Goal: Task Accomplishment & Management: Use online tool/utility

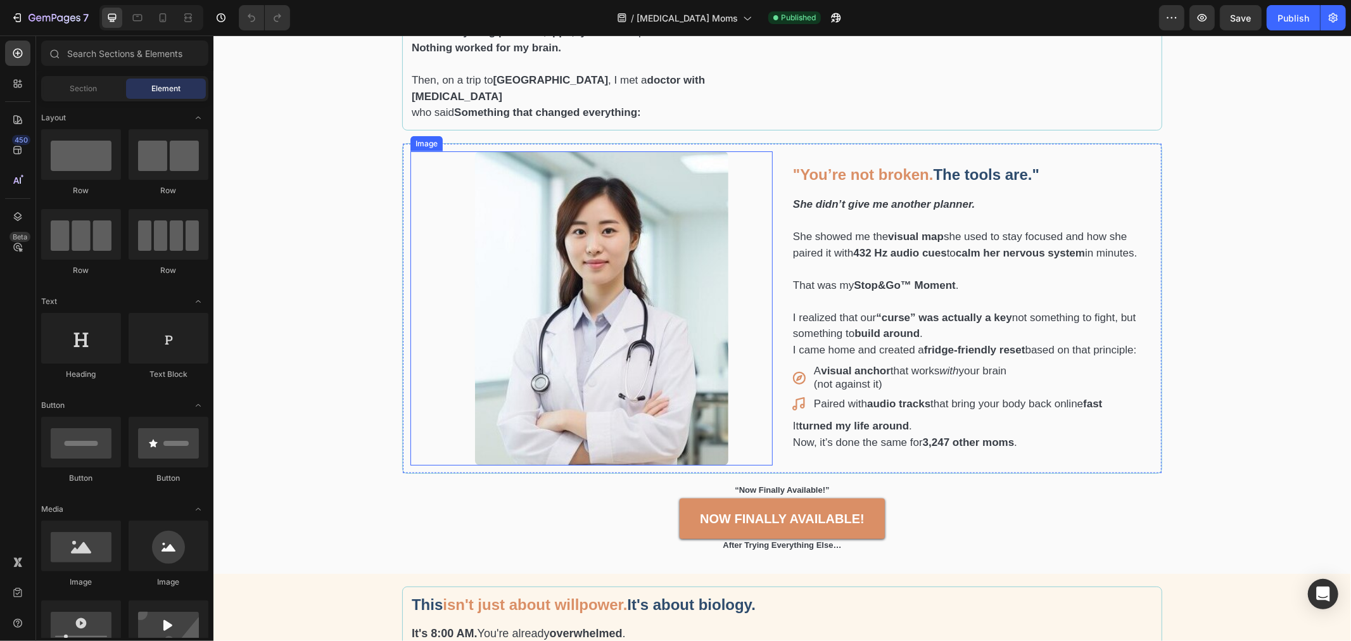
scroll to position [634, 0]
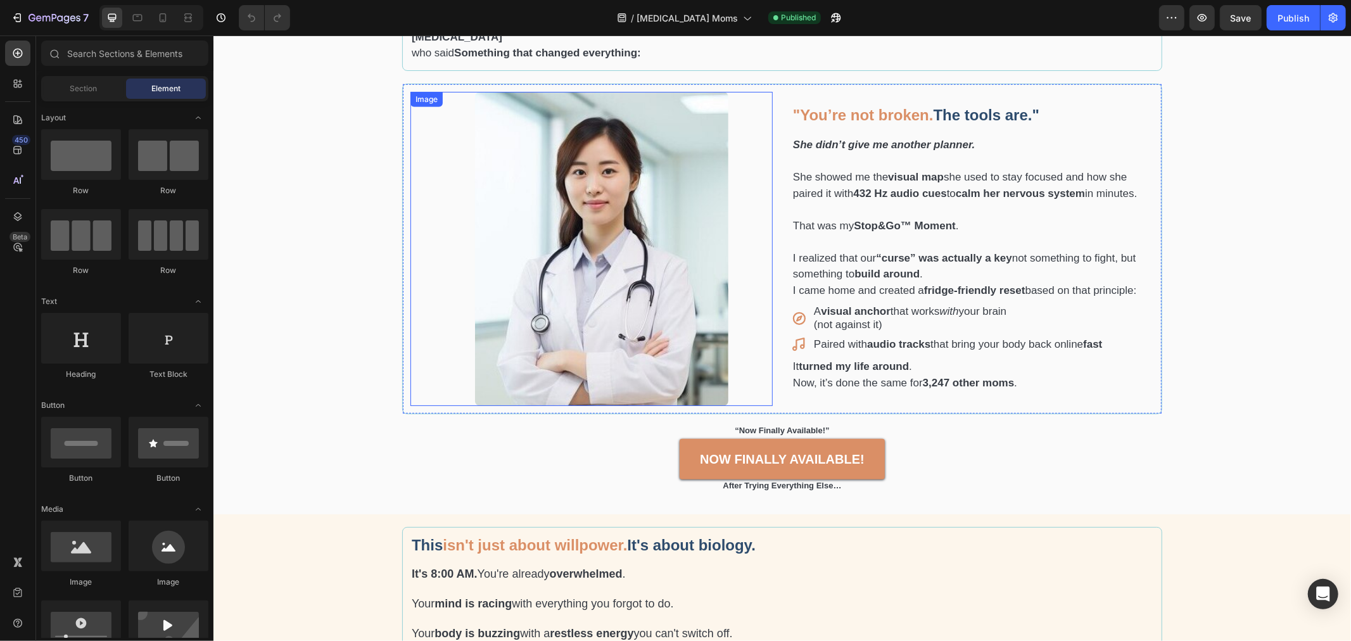
click at [583, 251] on img at bounding box center [601, 248] width 253 height 314
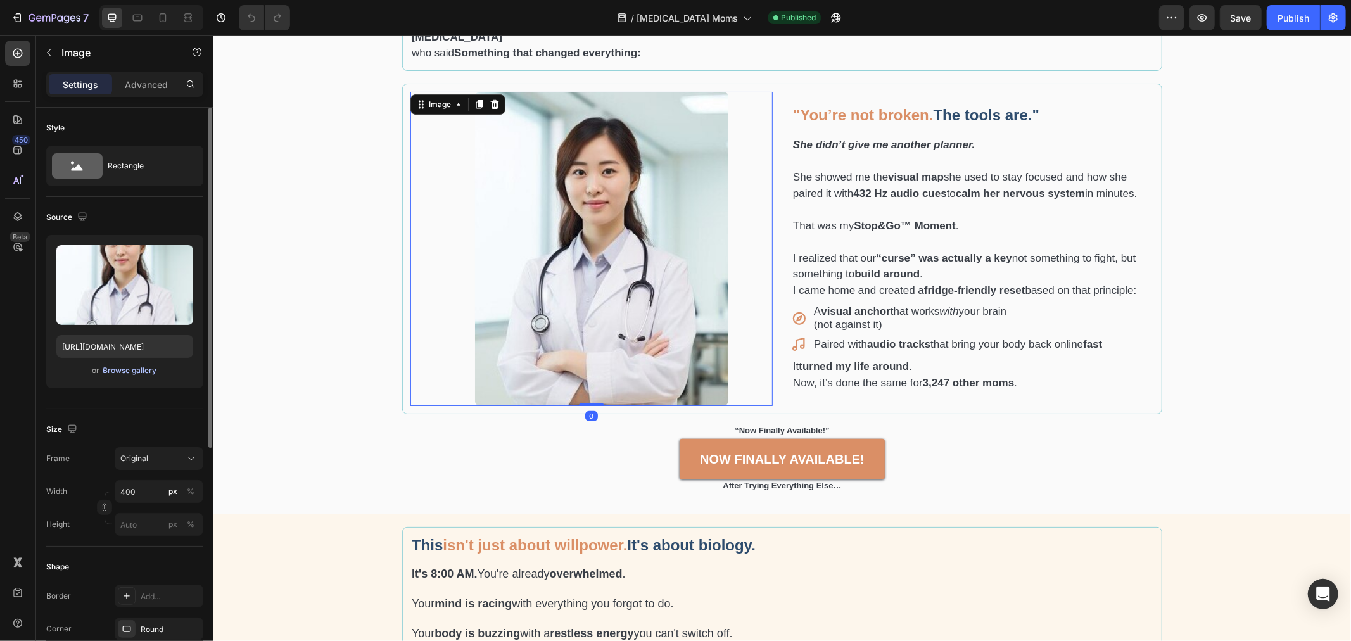
click at [134, 368] on div "Browse gallery" at bounding box center [130, 370] width 54 height 11
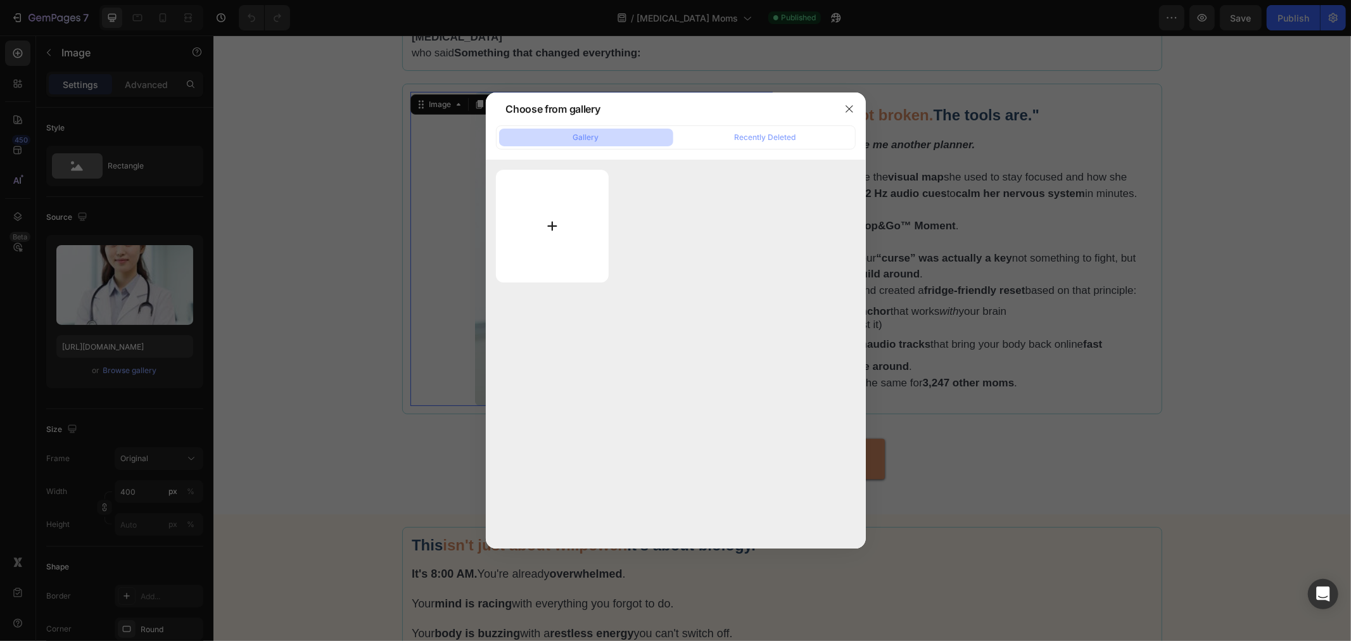
click at [567, 245] on input "file" at bounding box center [552, 226] width 113 height 113
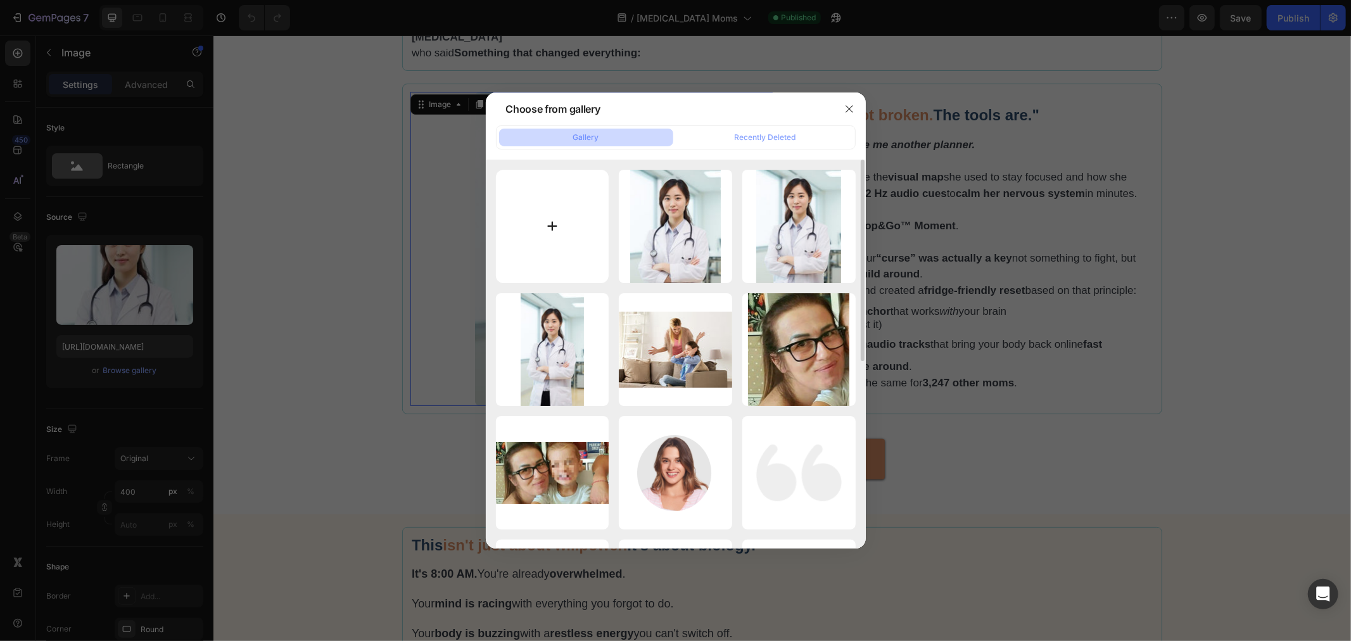
type input "C:\fakepath\ADHD Doctor Adult Tools.jpg"
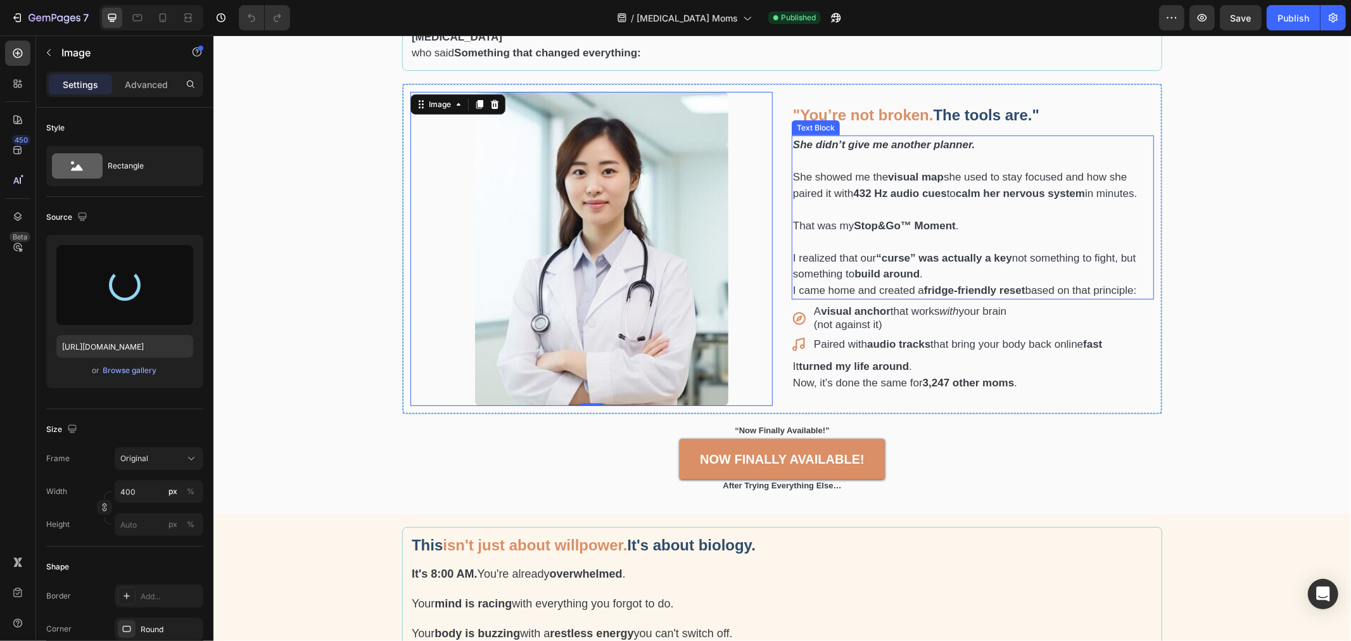
type input "https://cdn.shopify.com/s/files/1/0907/7411/0535/files/gempages_576972371324306…"
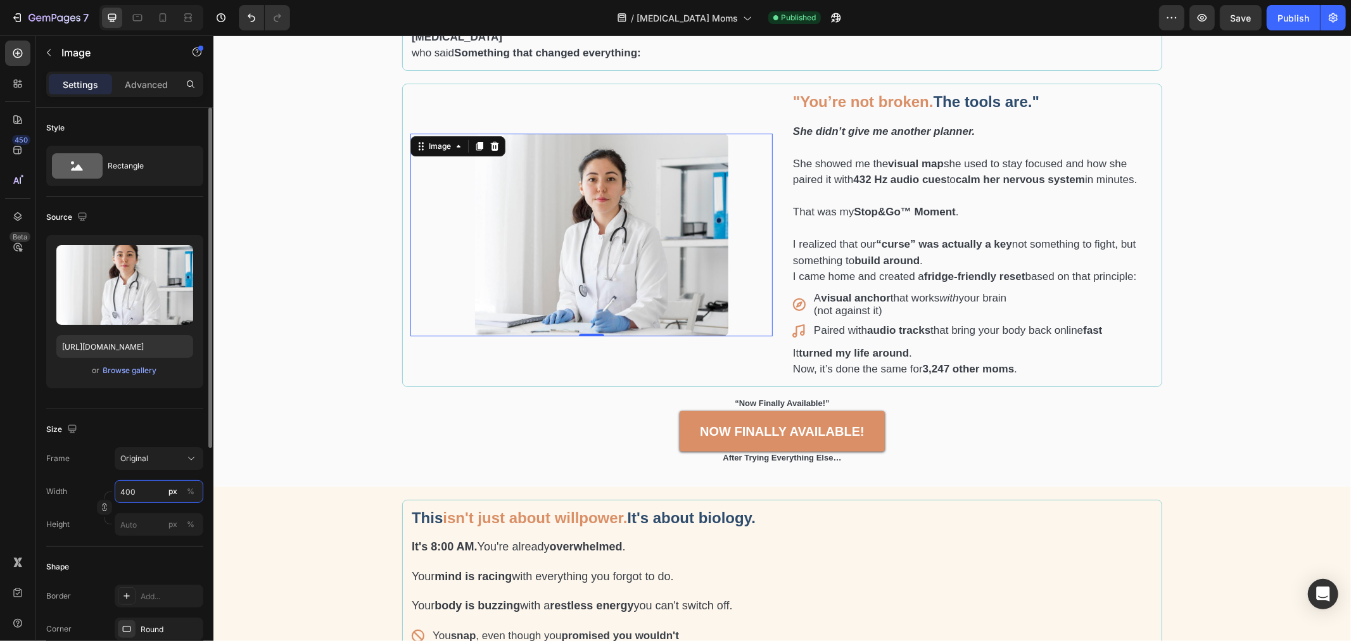
click at [144, 486] on input "400" at bounding box center [159, 491] width 89 height 23
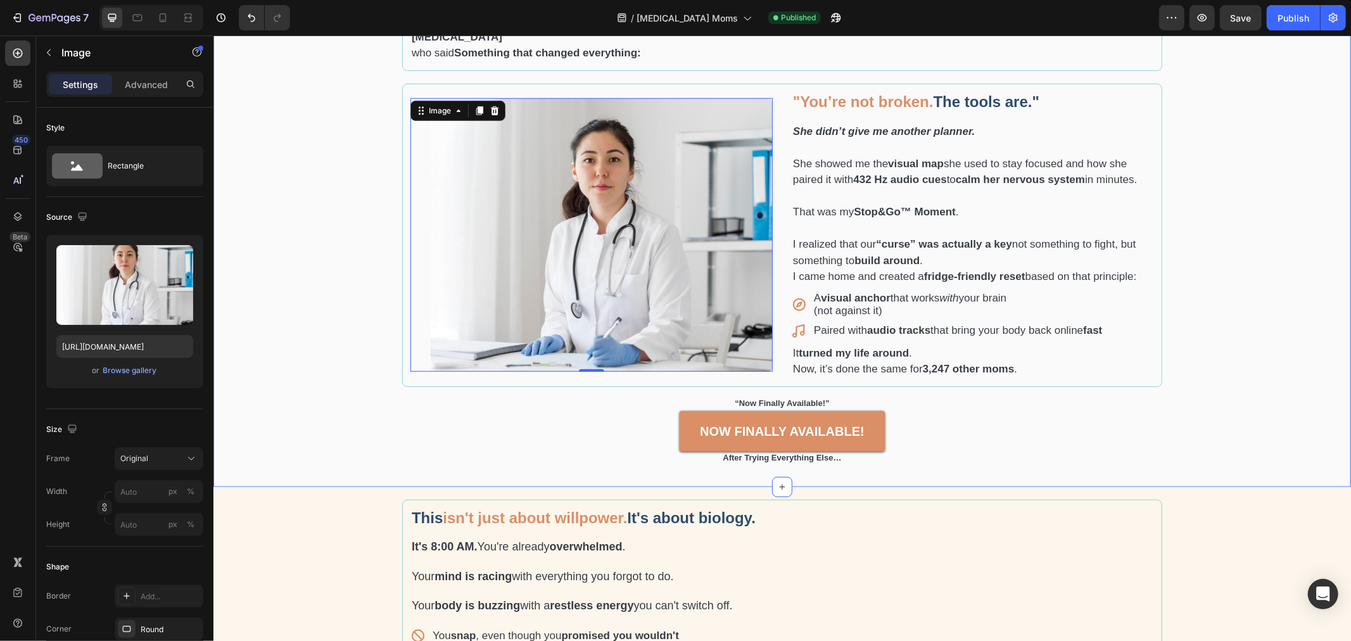
click at [1262, 222] on div "I failed every planner. Until a doctor with ADHD in China showed me the reset t…" at bounding box center [781, 107] width 1119 height 734
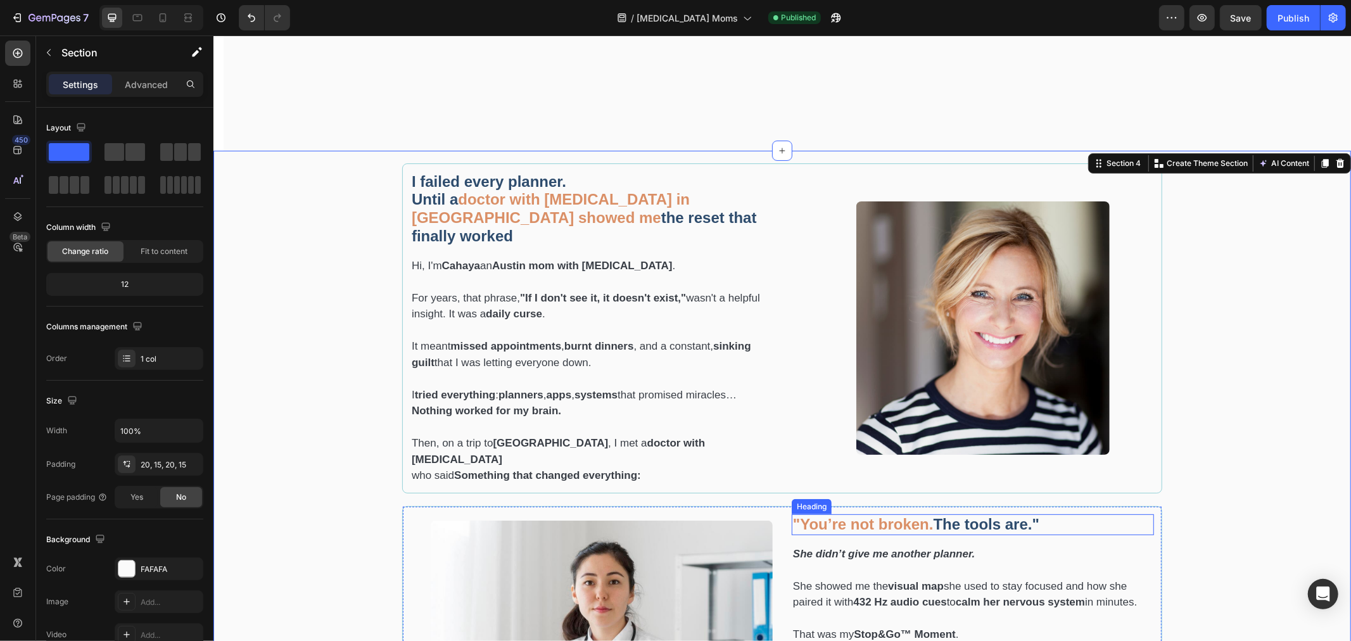
scroll to position [422, 0]
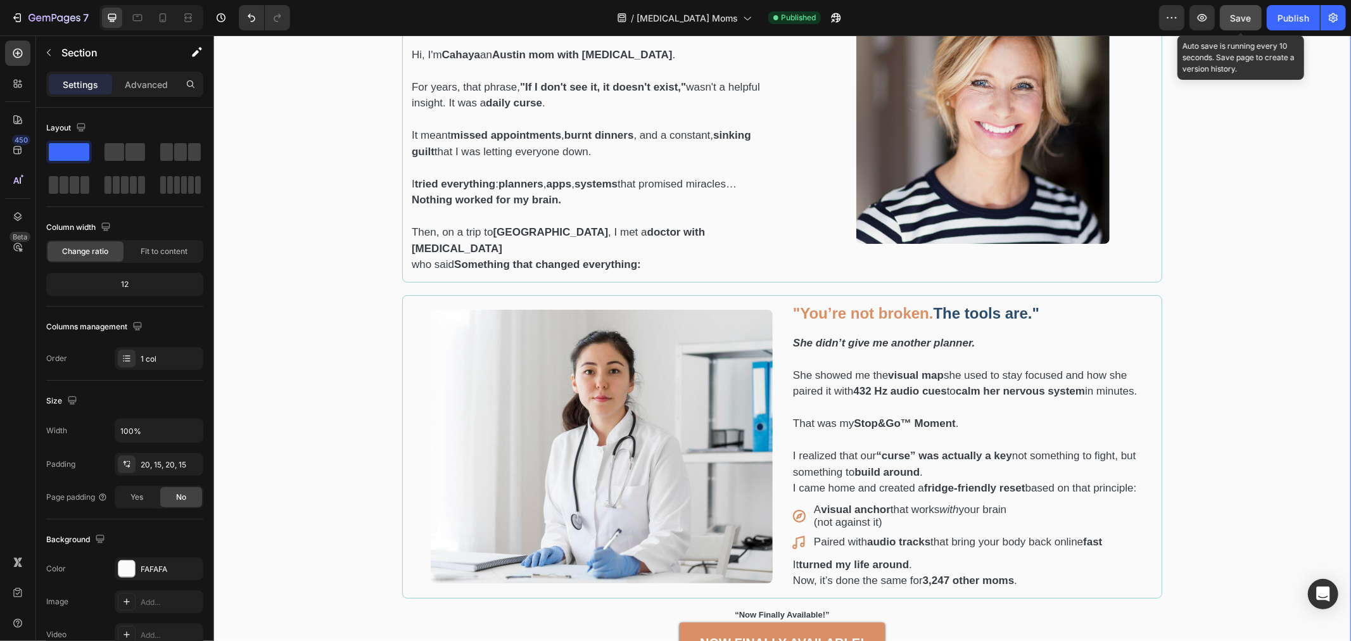
click at [1242, 23] on div "Save" at bounding box center [1241, 17] width 21 height 13
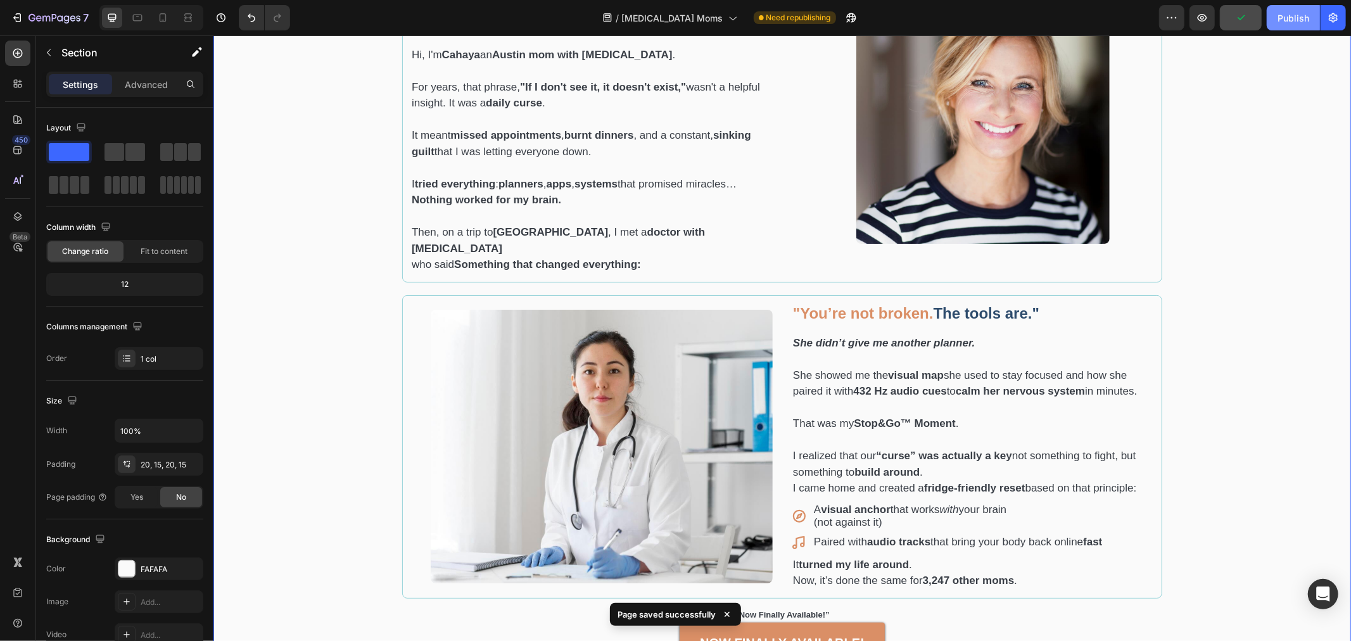
click at [1289, 30] on button "Publish" at bounding box center [1293, 17] width 53 height 25
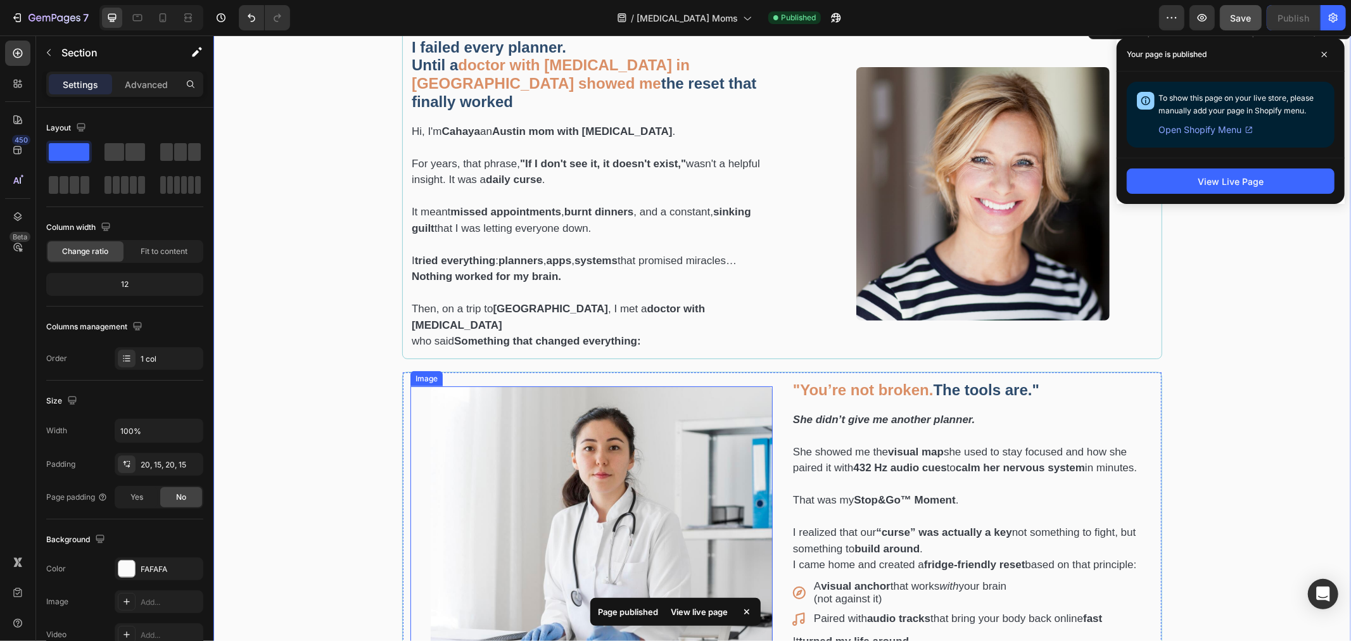
scroll to position [352, 0]
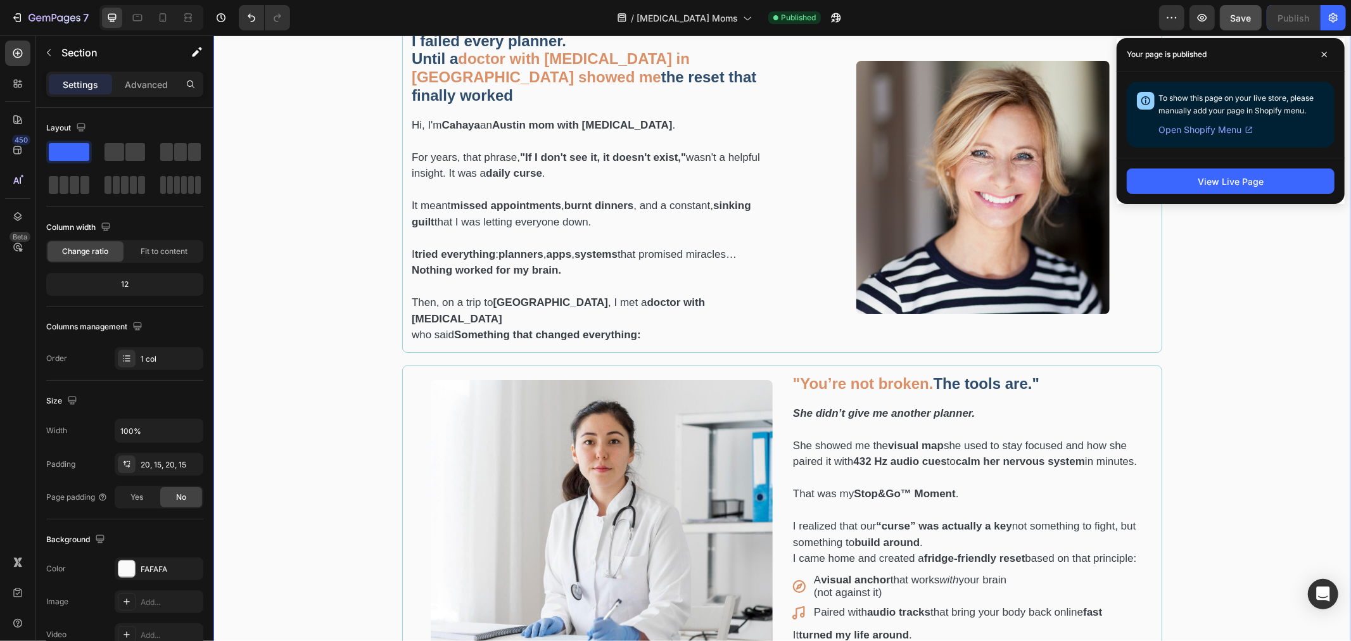
click at [1261, 304] on div "I failed every planner. Until a doctor with ADHD in China showed me the reset t…" at bounding box center [781, 389] width 1119 height 734
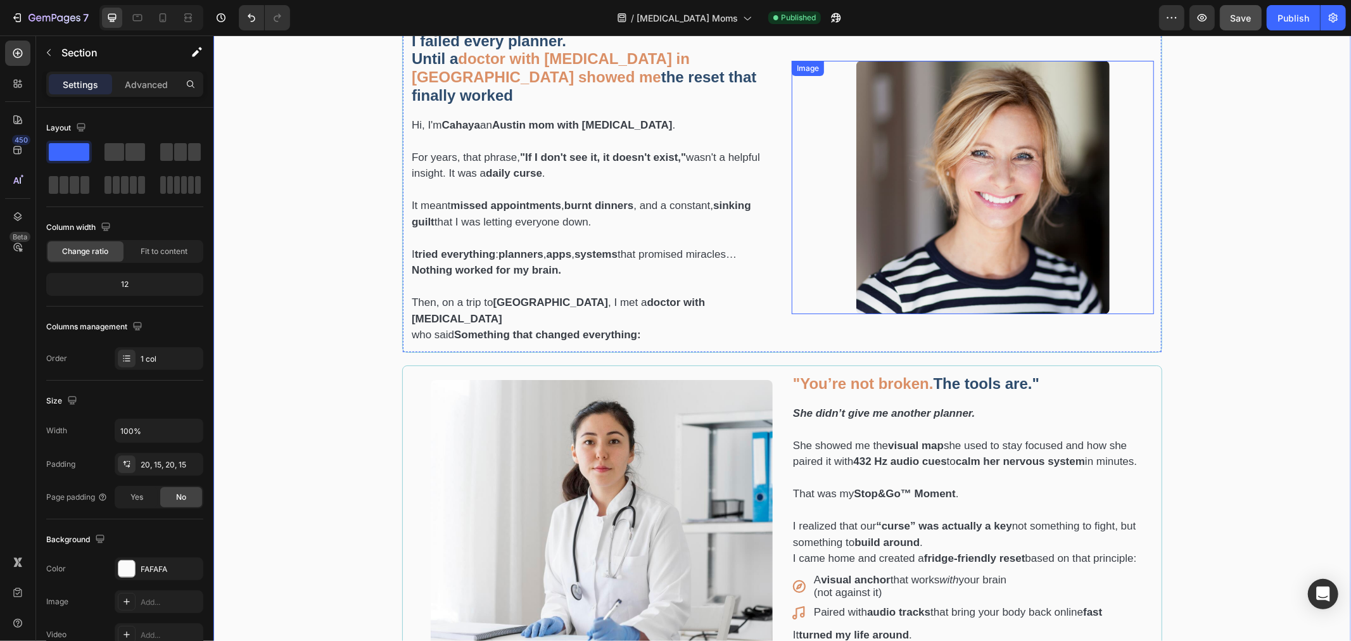
click at [1052, 175] on img at bounding box center [982, 186] width 253 height 253
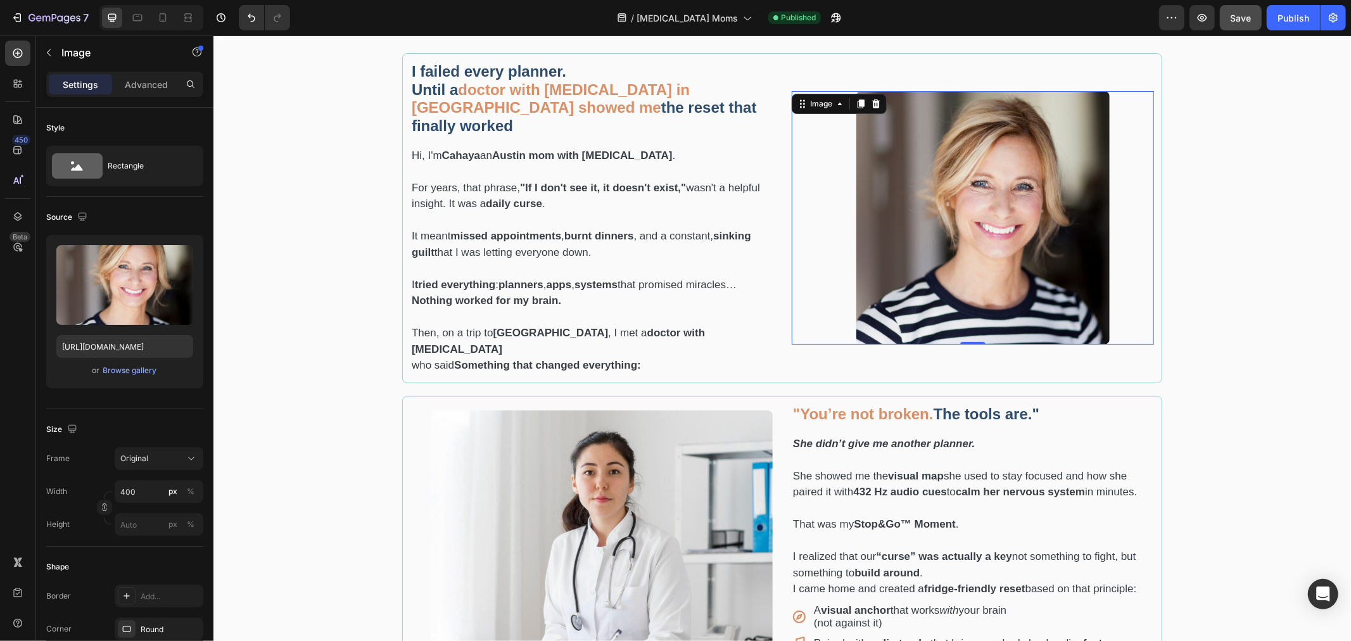
scroll to position [281, 0]
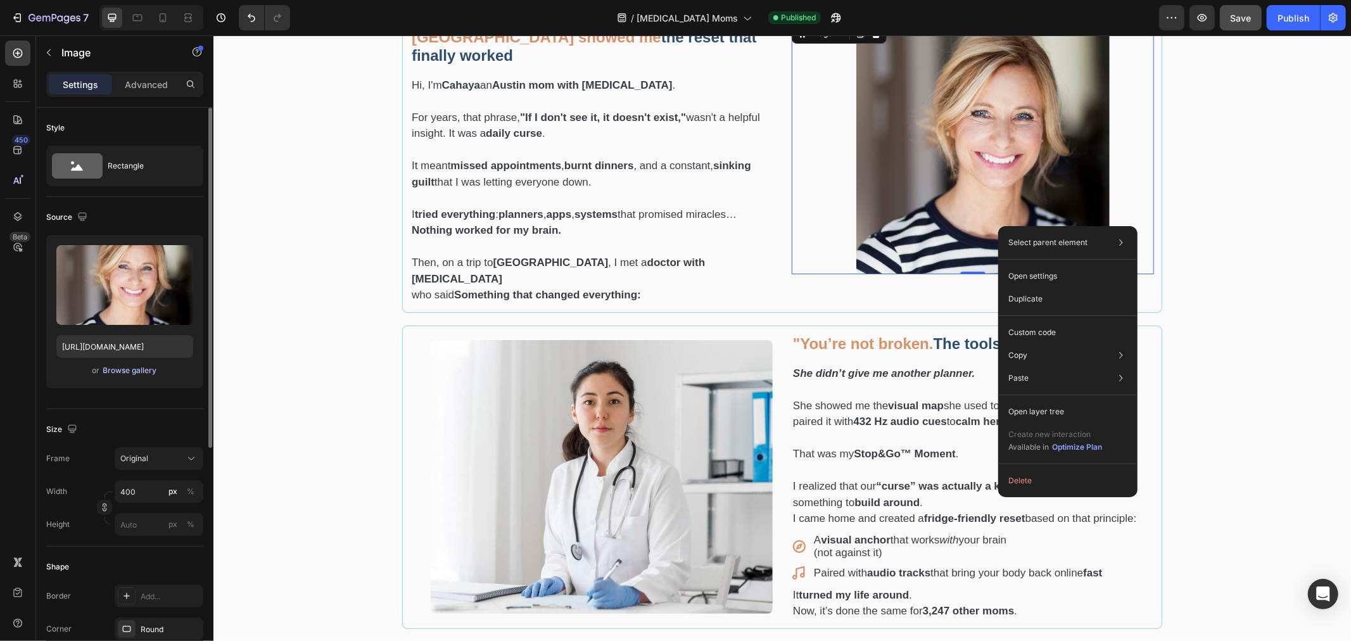
click at [137, 370] on div "Browse gallery" at bounding box center [130, 370] width 54 height 11
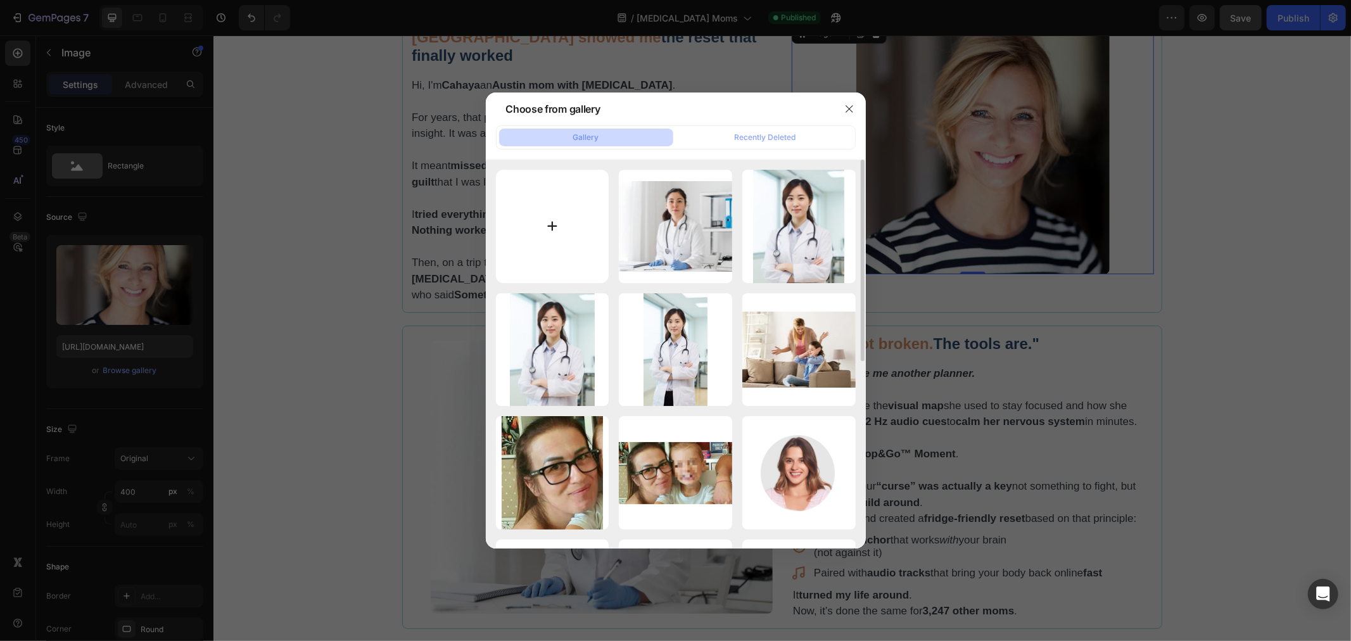
click at [569, 253] on input "file" at bounding box center [552, 226] width 113 height 113
type input "C:\fakepath\Cahaya Dewi ADHD Moms Austin.jpg"
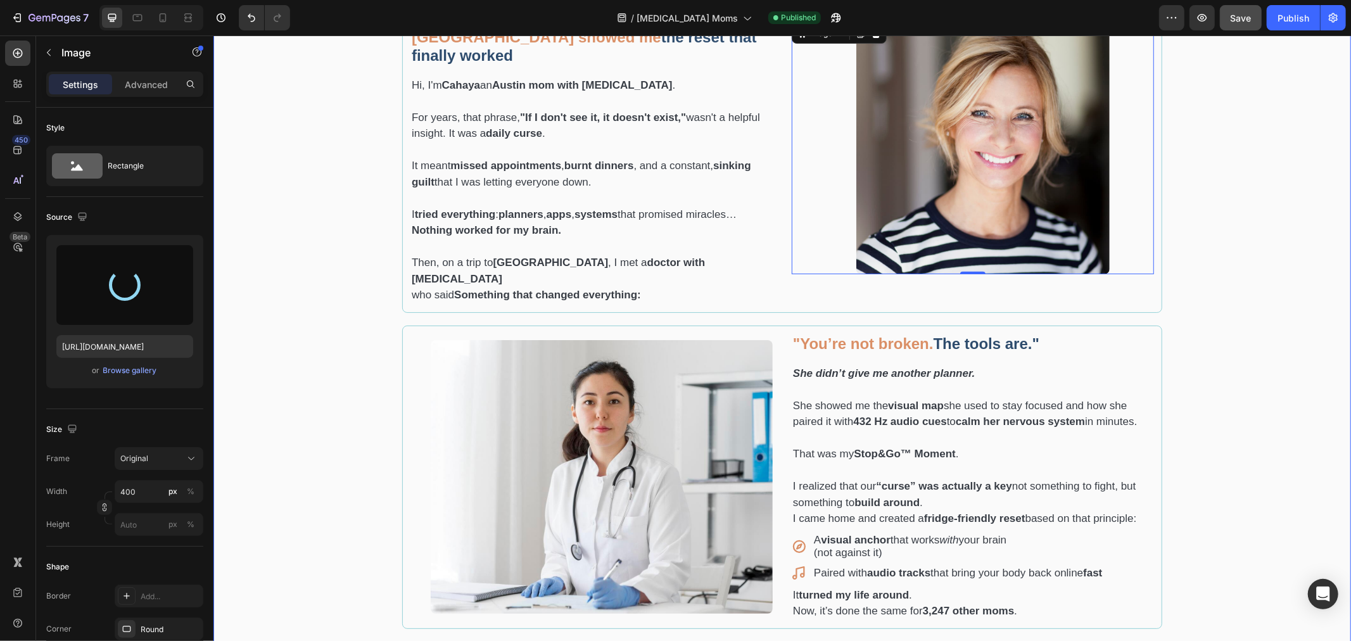
type input "https://cdn.shopify.com/s/files/1/0907/7411/0535/files/gempages_576972371324306…"
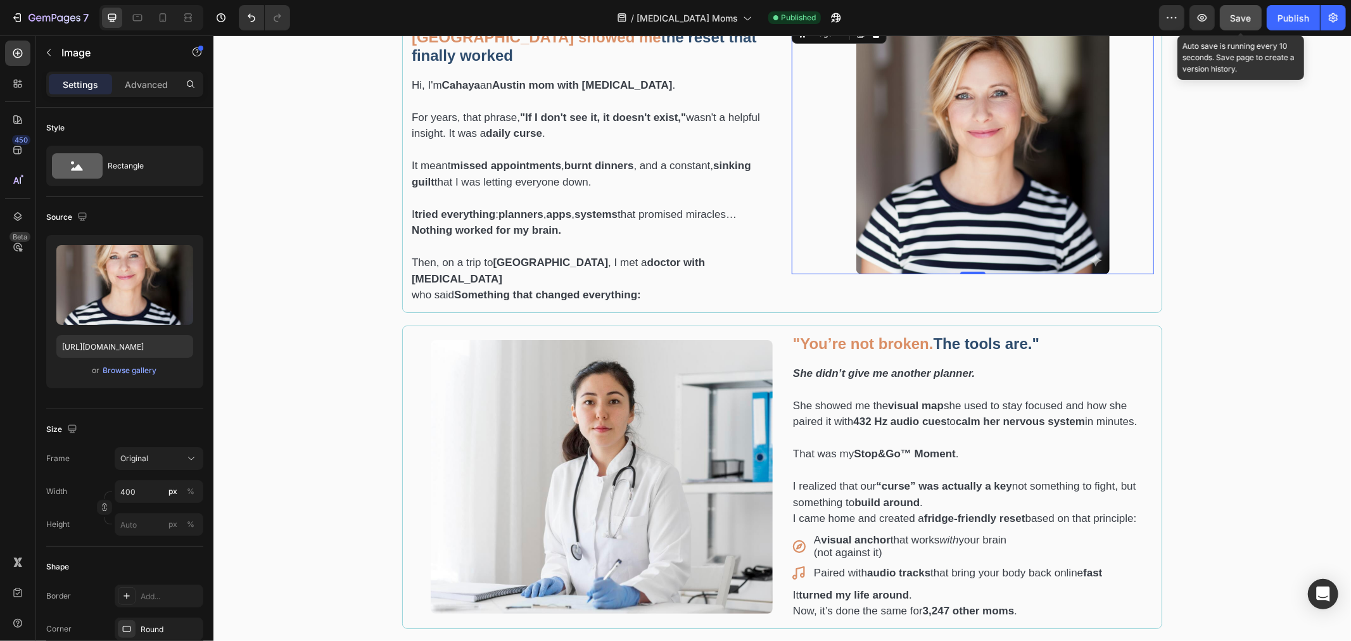
drag, startPoint x: 1246, startPoint y: 20, endPoint x: 966, endPoint y: 202, distance: 333.7
click at [1246, 20] on span "Save" at bounding box center [1241, 18] width 21 height 11
click at [144, 15] on div at bounding box center [137, 18] width 20 height 20
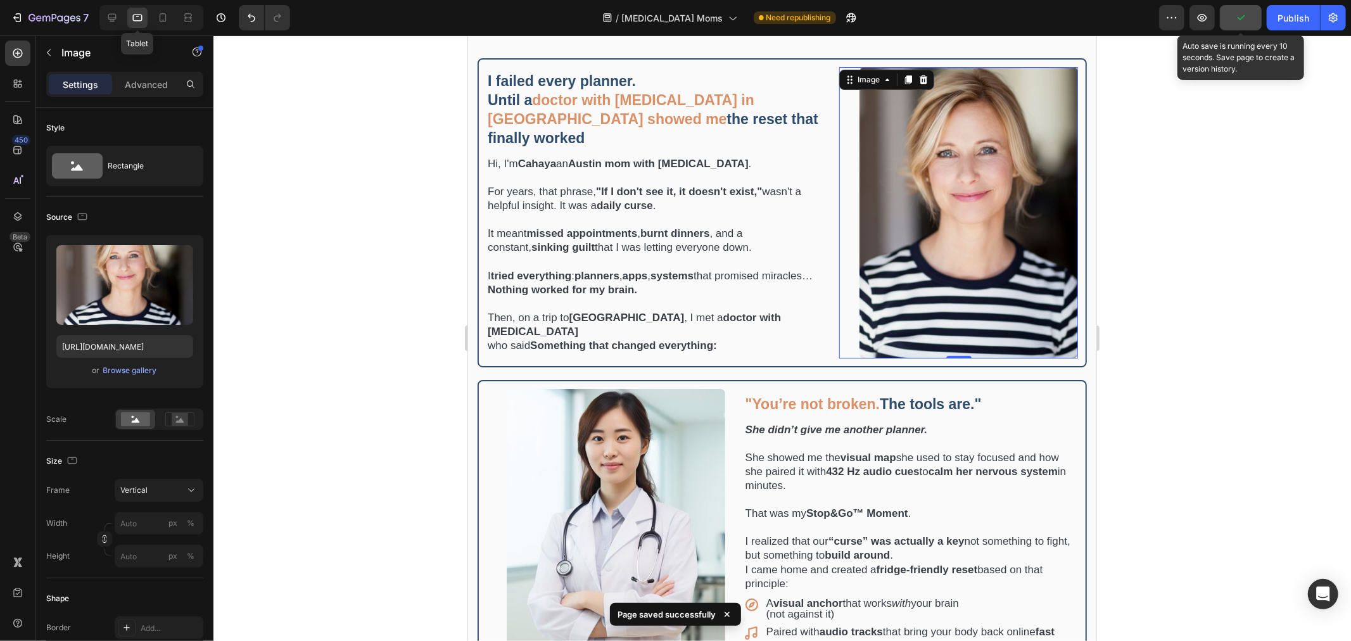
scroll to position [267, 0]
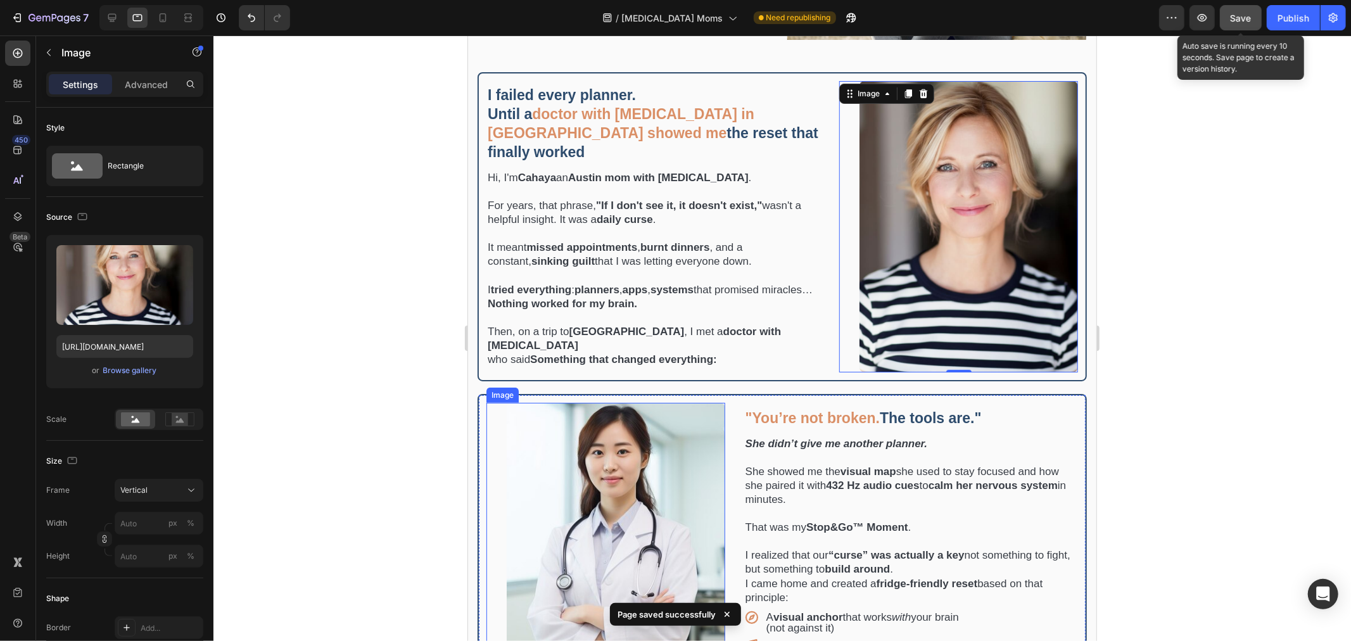
click at [577, 554] on img at bounding box center [615, 547] width 219 height 291
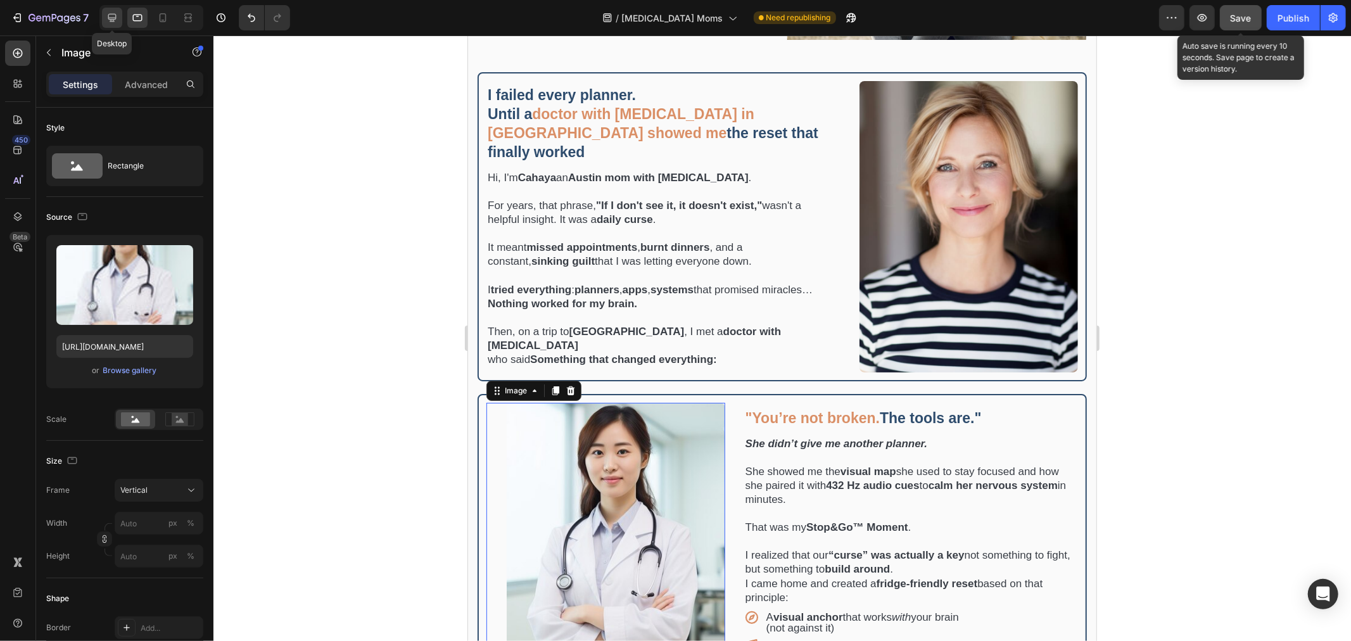
click at [107, 22] on icon at bounding box center [112, 17] width 13 height 13
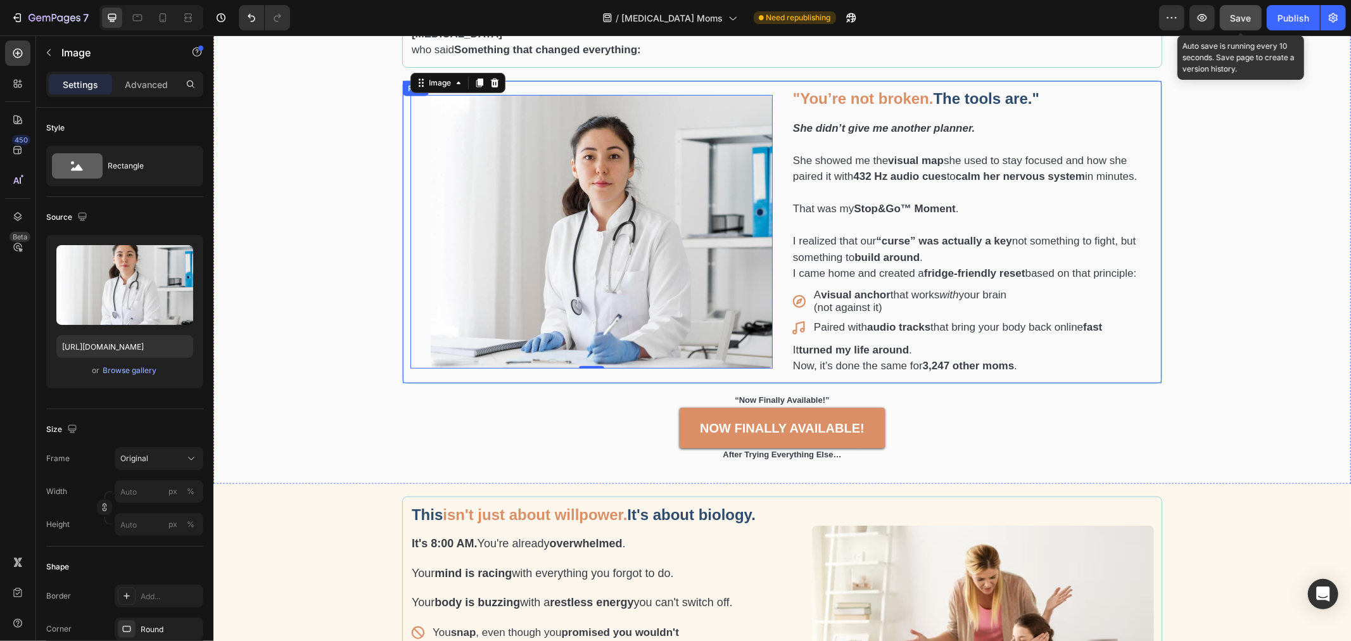
scroll to position [639, 0]
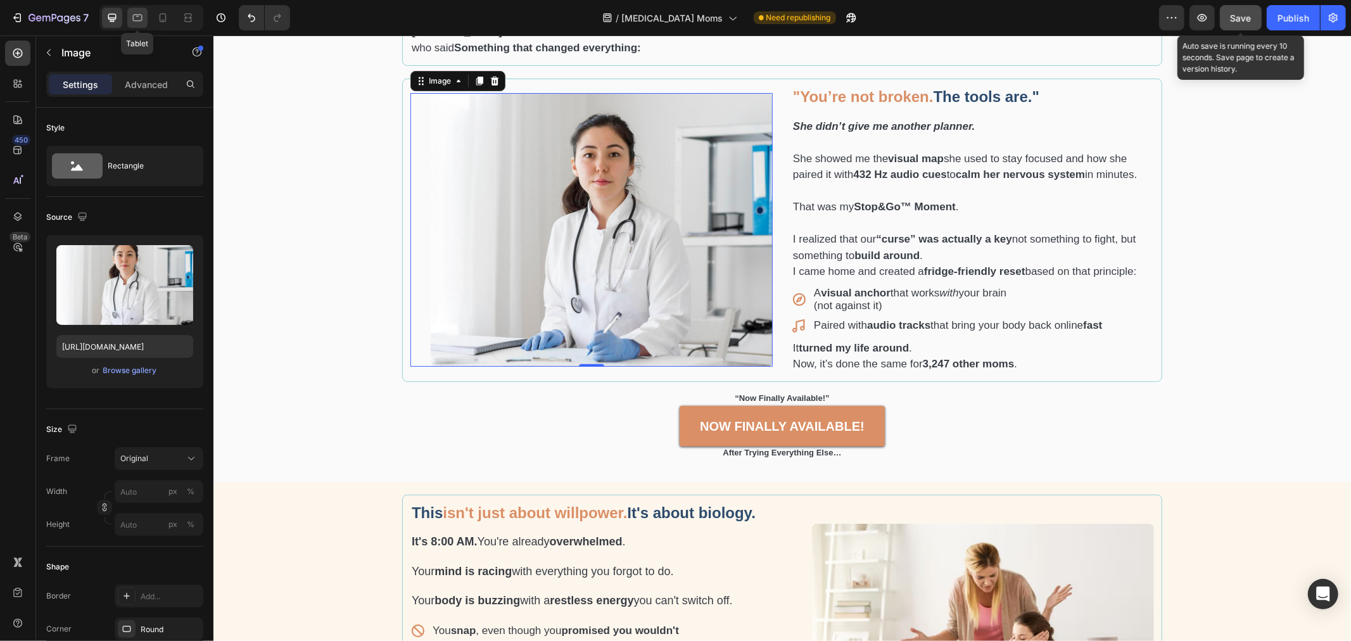
click at [143, 17] on icon at bounding box center [137, 17] width 13 height 13
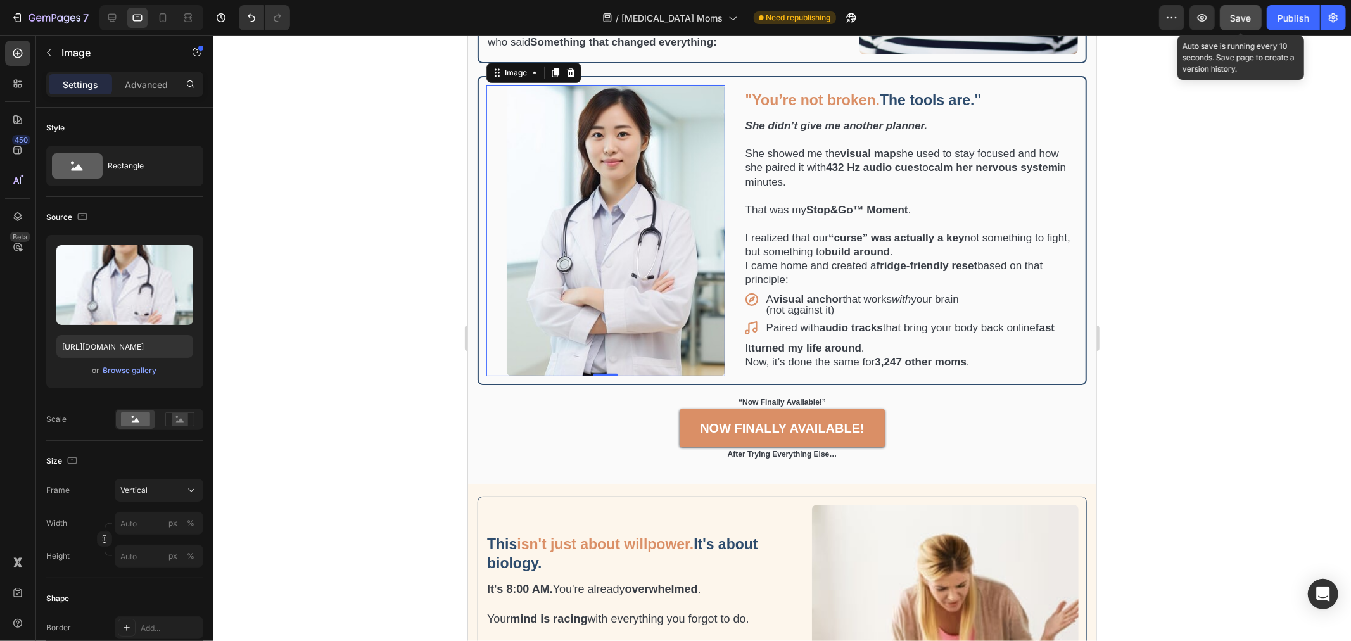
scroll to position [539, 0]
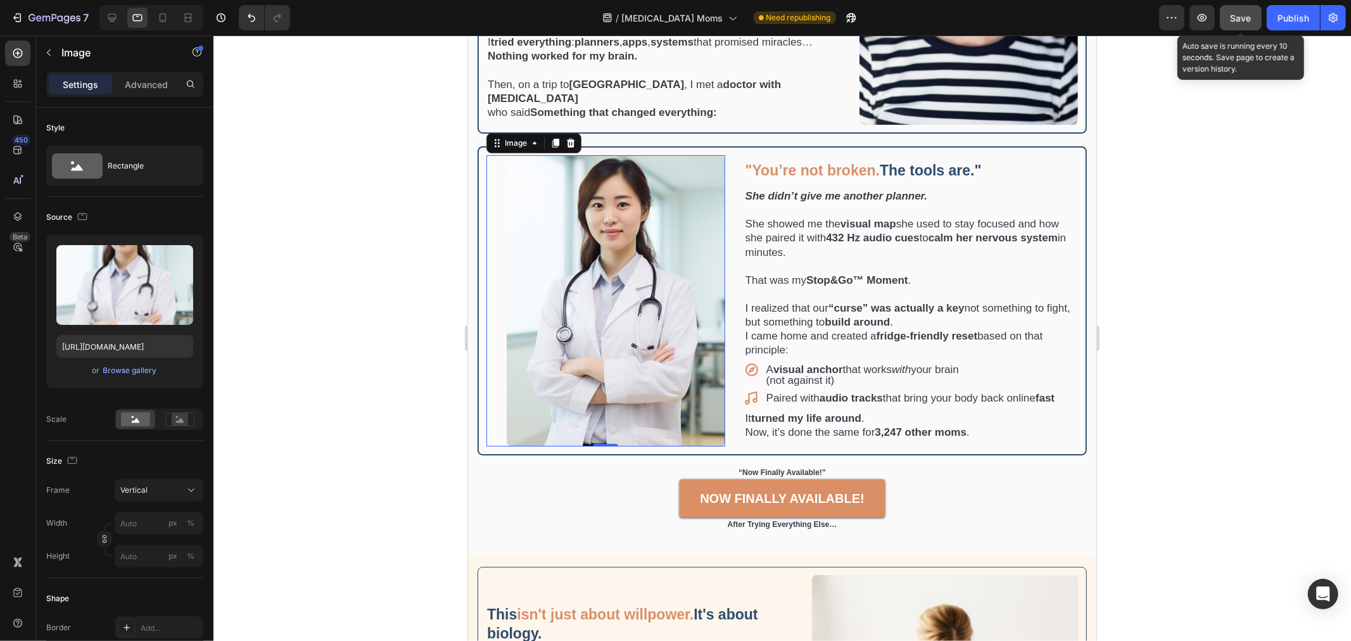
click at [592, 302] on img at bounding box center [615, 300] width 219 height 291
click at [119, 369] on div "Browse gallery" at bounding box center [130, 370] width 54 height 11
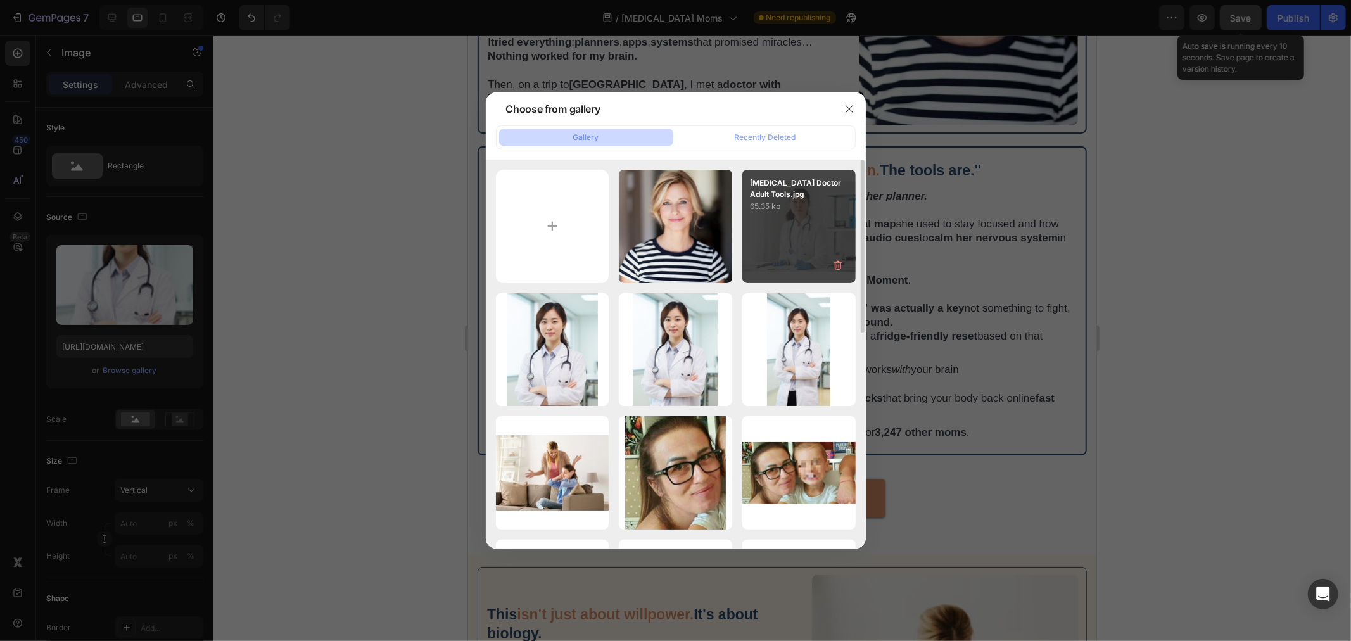
click at [803, 245] on div "ADHD Doctor Adult Tools.jpg 65.35 kb" at bounding box center [799, 226] width 113 height 113
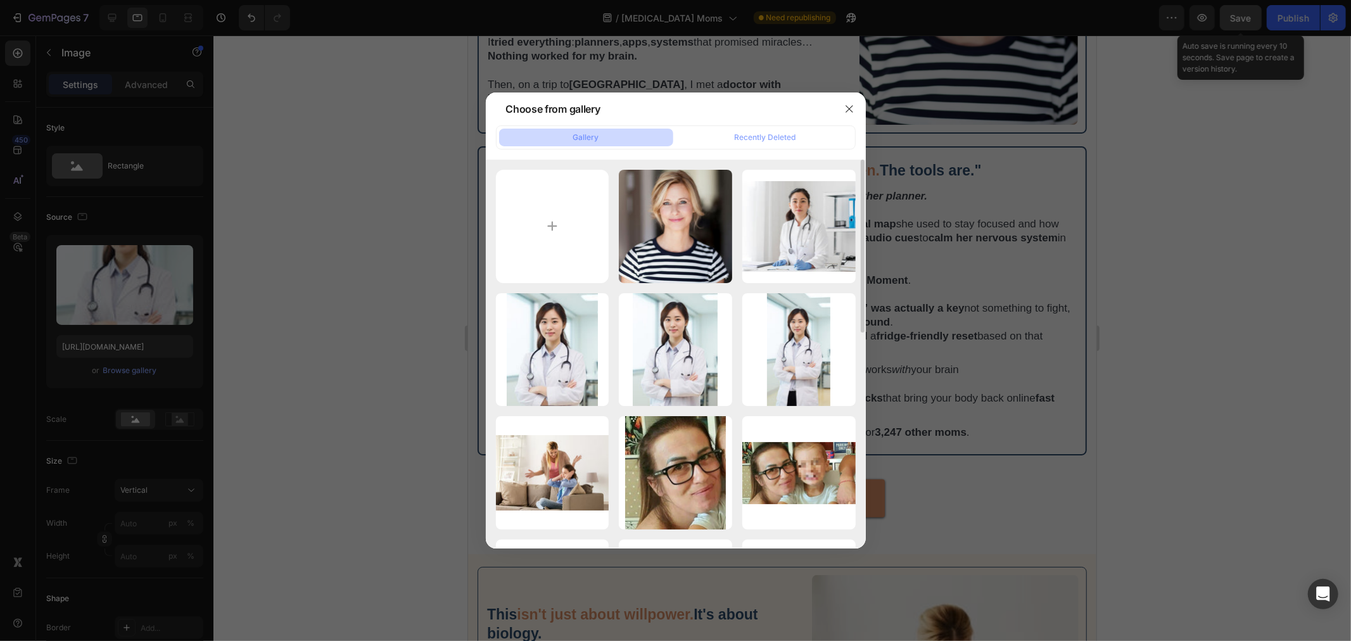
type input "https://cdn.shopify.com/s/files/1/0907/7411/0535/files/gempages_576972371324306…"
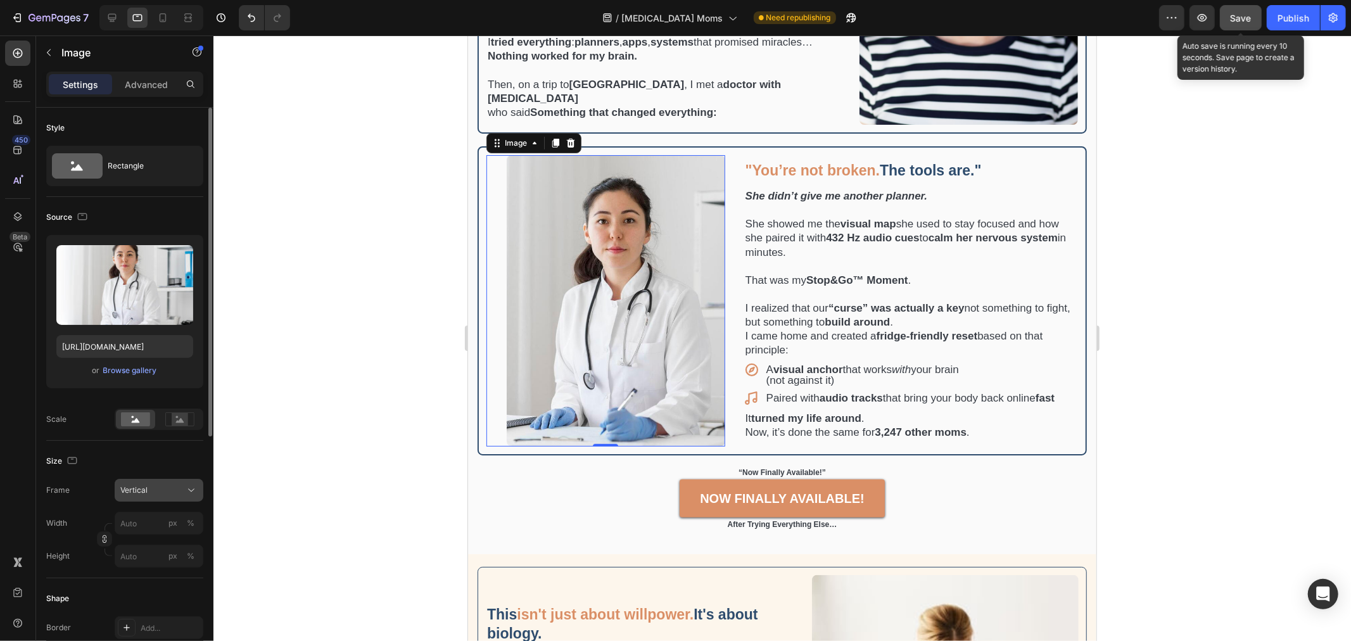
click at [148, 493] on div "Vertical" at bounding box center [151, 490] width 62 height 11
click at [147, 571] on span "Horizontal" at bounding box center [138, 569] width 37 height 13
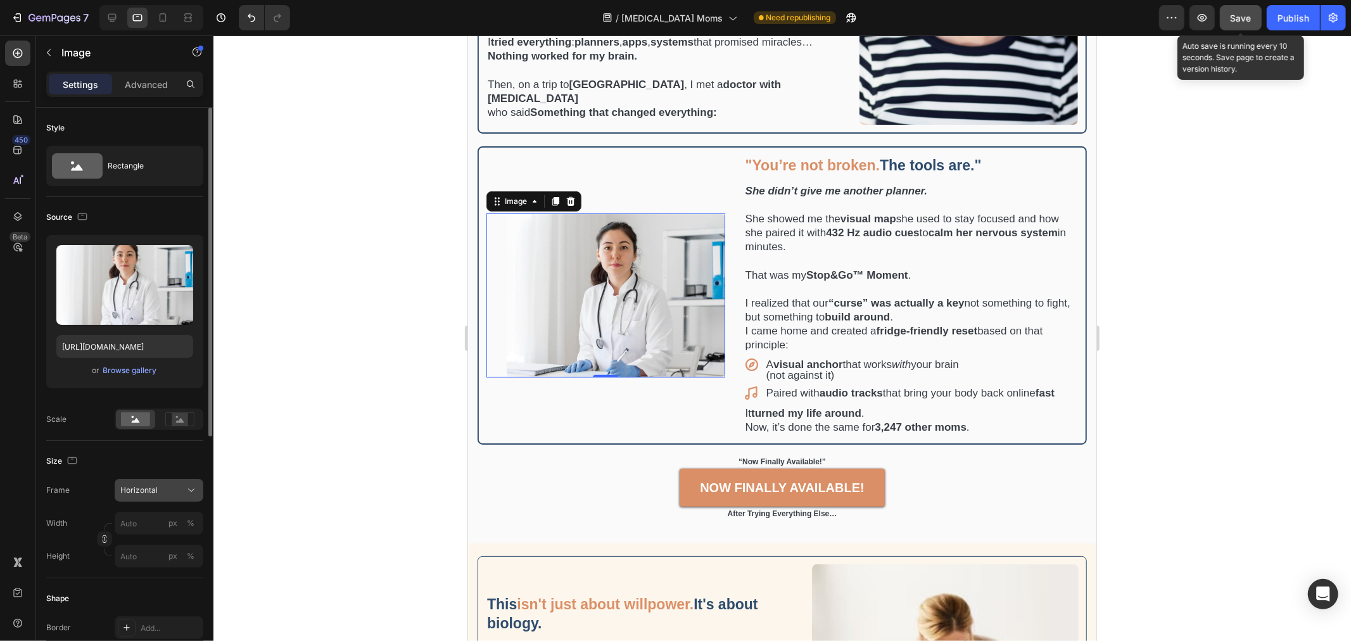
click at [145, 497] on button "Horizontal" at bounding box center [159, 490] width 89 height 23
click at [148, 590] on div "Original" at bounding box center [156, 592] width 73 height 11
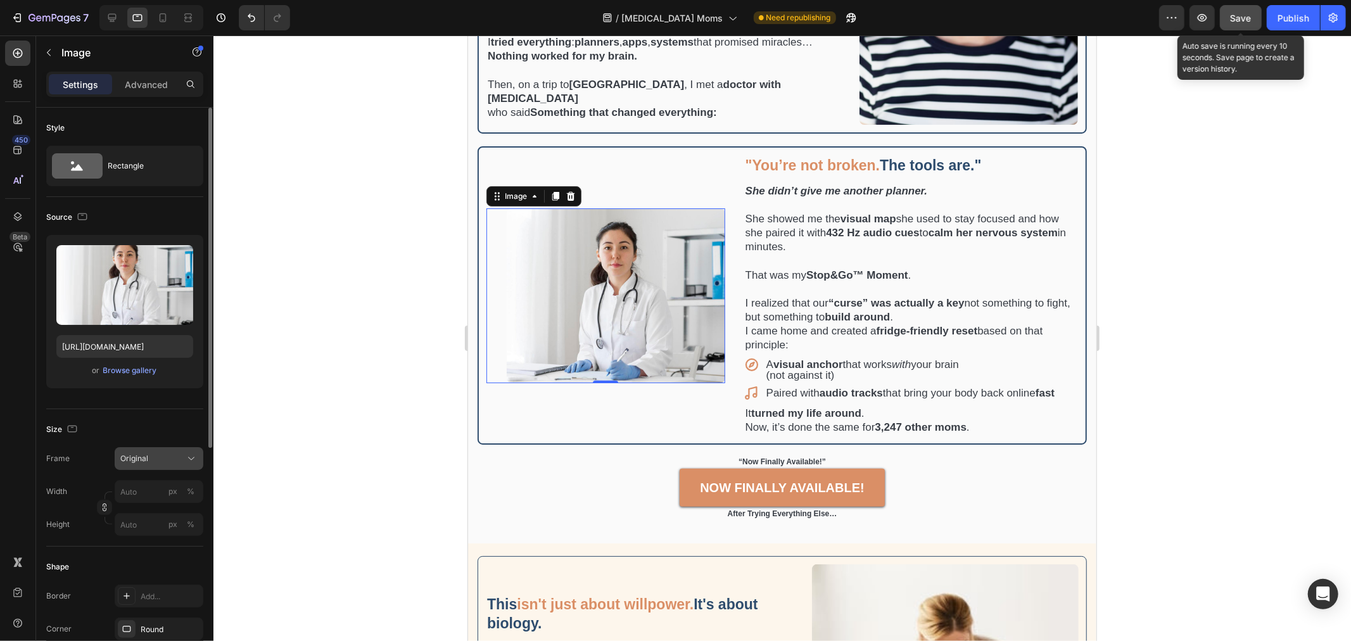
click at [143, 464] on div "Original" at bounding box center [158, 458] width 77 height 13
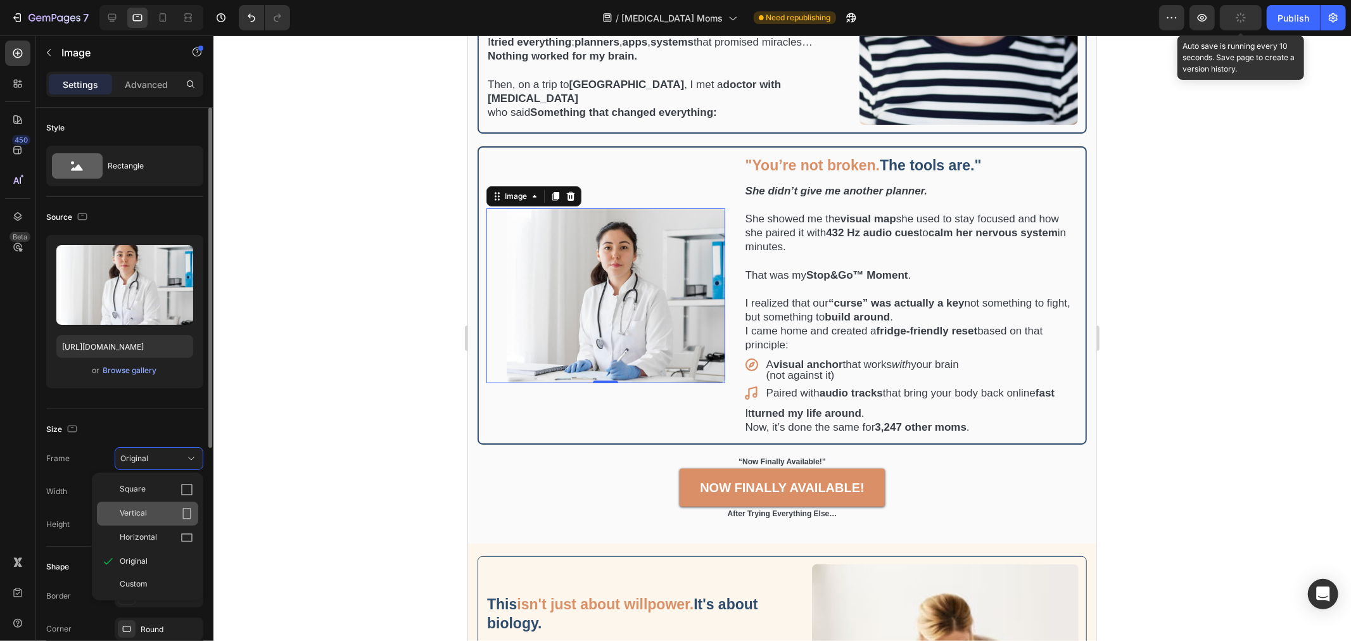
click at [151, 518] on div "Vertical" at bounding box center [156, 513] width 73 height 13
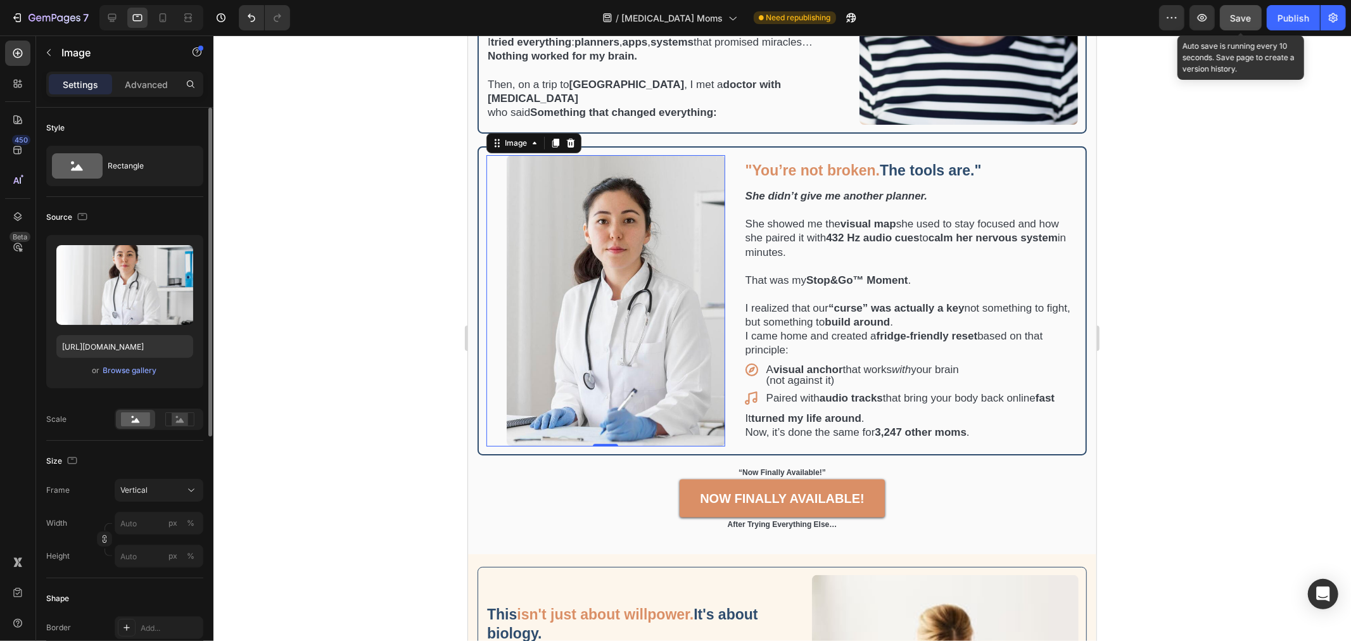
click at [1181, 301] on div at bounding box center [783, 338] width 1138 height 606
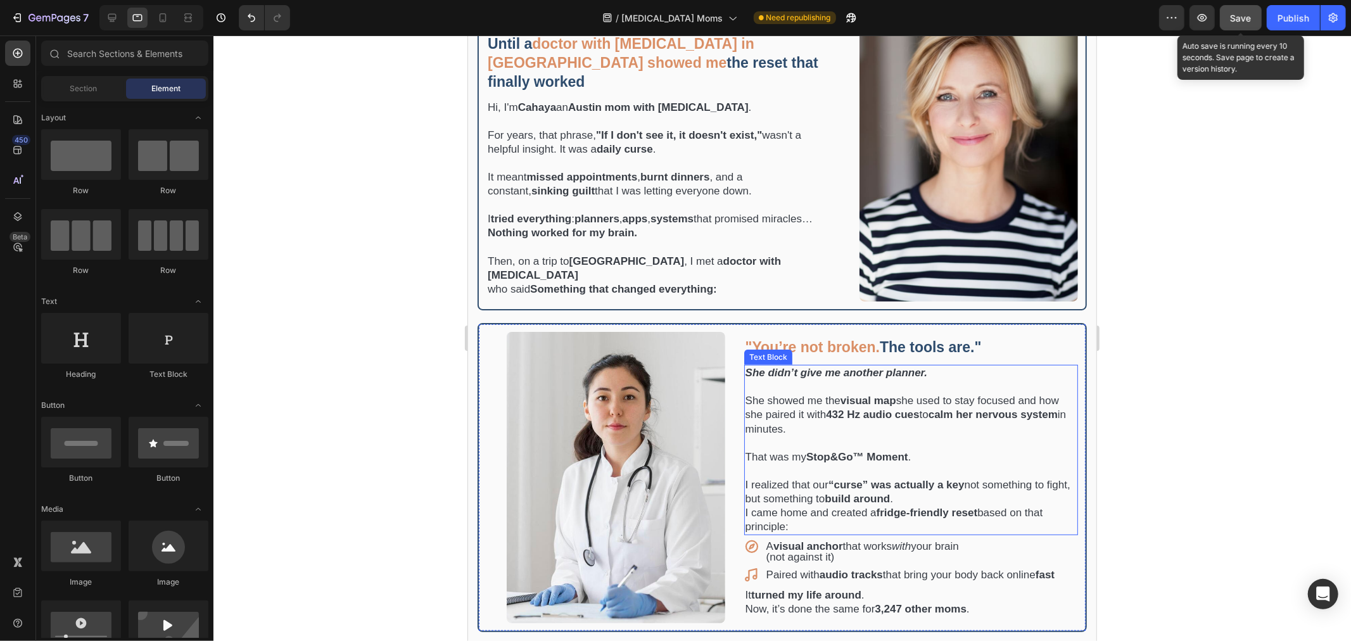
scroll to position [328, 0]
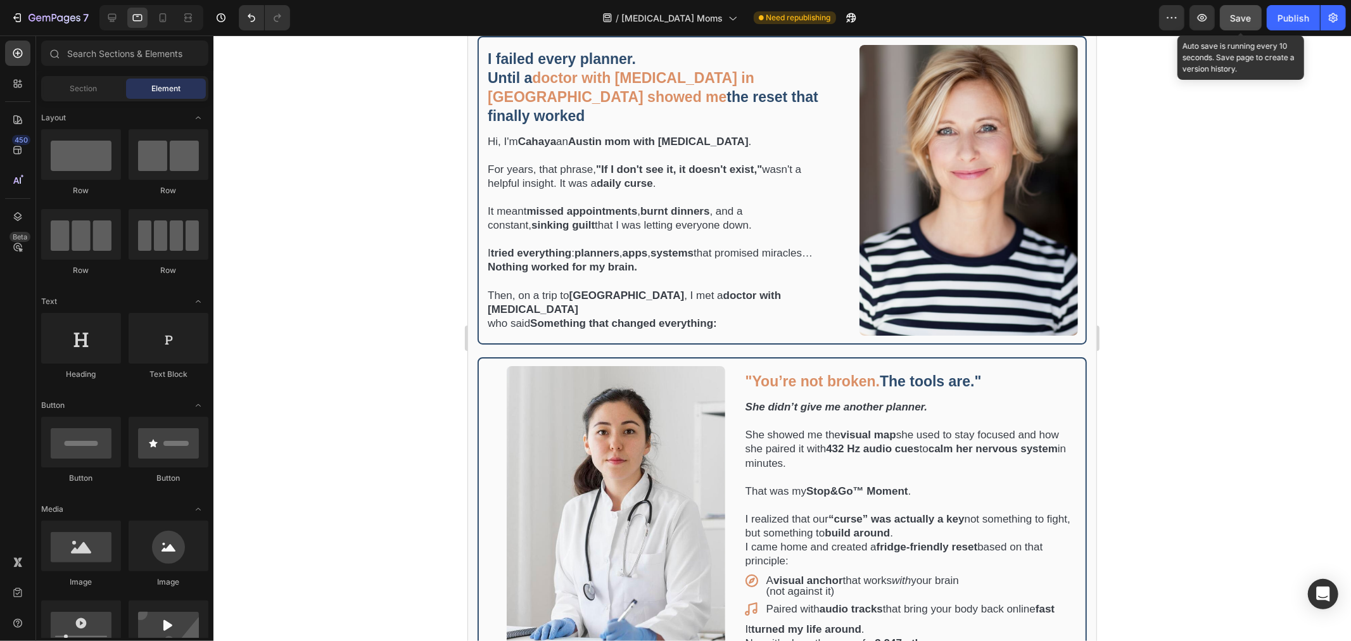
click at [1241, 13] on span "Save" at bounding box center [1241, 18] width 21 height 11
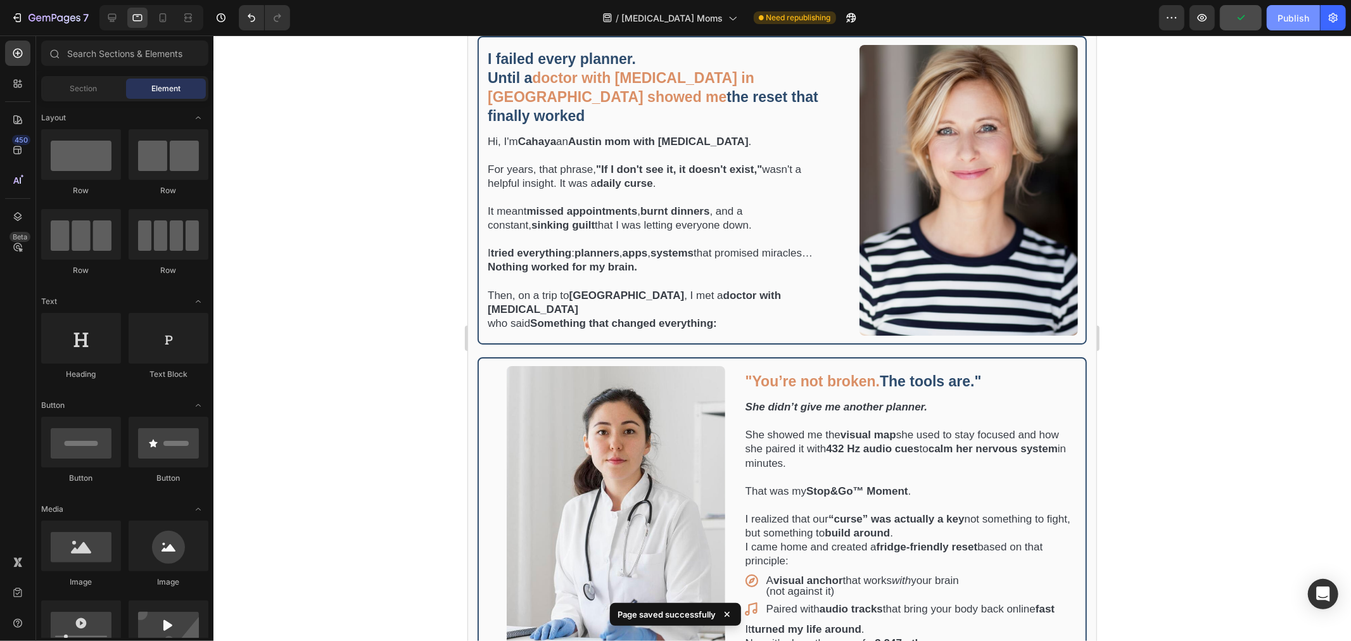
click at [1285, 22] on div "Publish" at bounding box center [1294, 17] width 32 height 13
click at [158, 17] on icon at bounding box center [162, 17] width 13 height 13
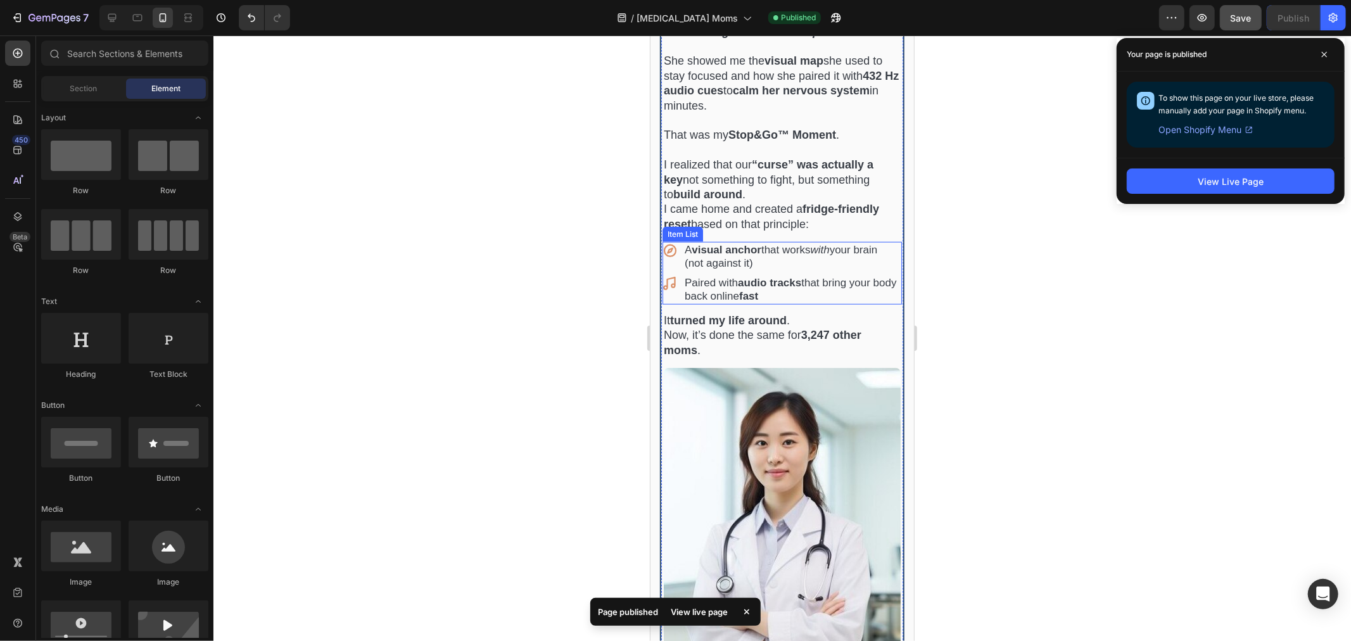
scroll to position [975, 0]
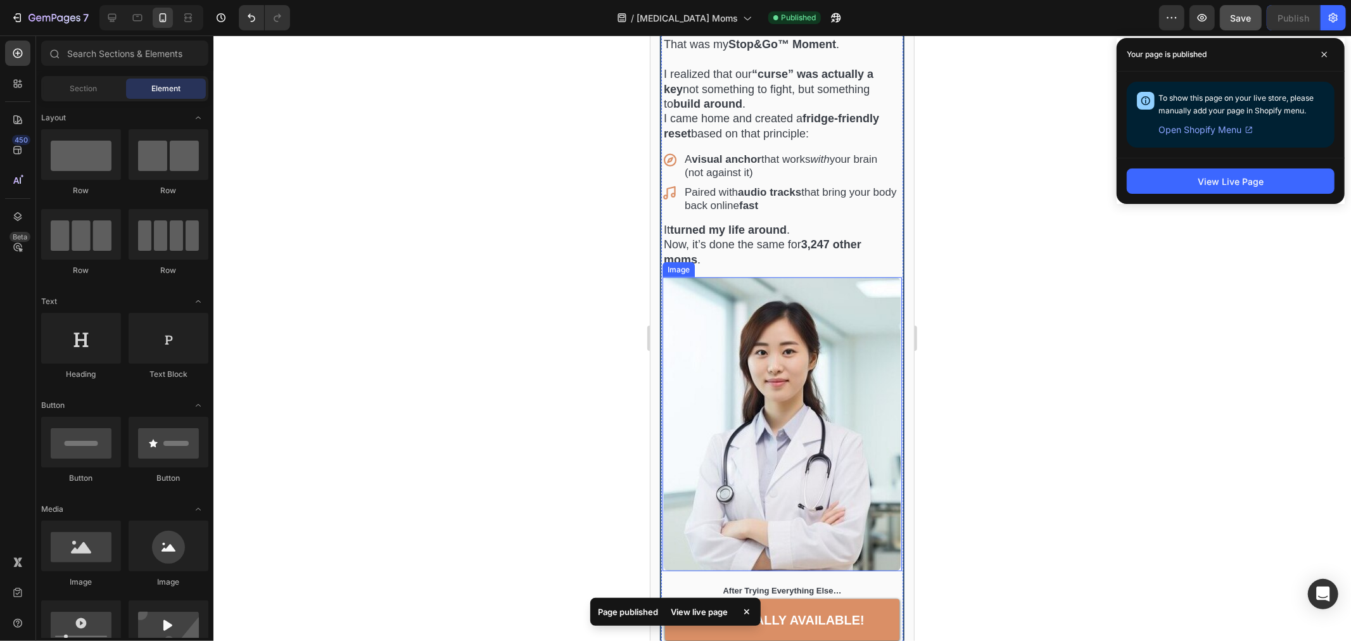
drag, startPoint x: 1299, startPoint y: 462, endPoint x: 727, endPoint y: 428, distance: 573.1
click at [826, 428] on img at bounding box center [781, 424] width 237 height 294
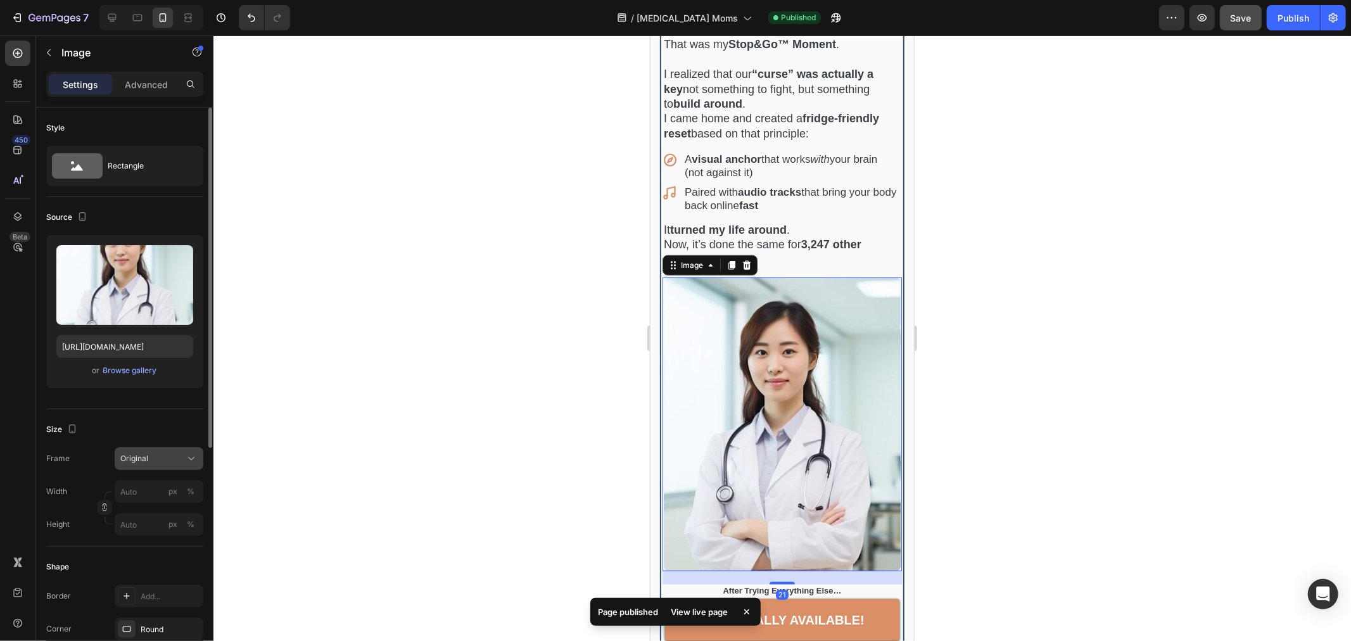
click at [143, 457] on span "Original" at bounding box center [134, 458] width 28 height 11
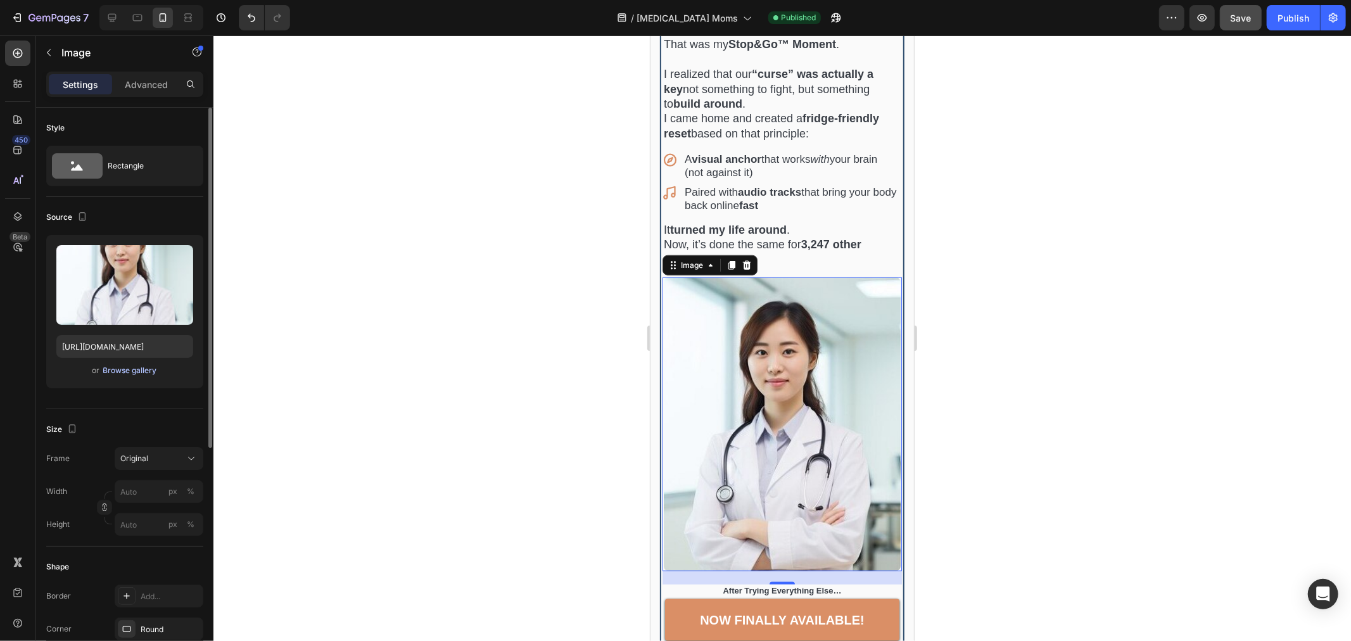
click at [129, 367] on div "Browse gallery" at bounding box center [130, 370] width 54 height 11
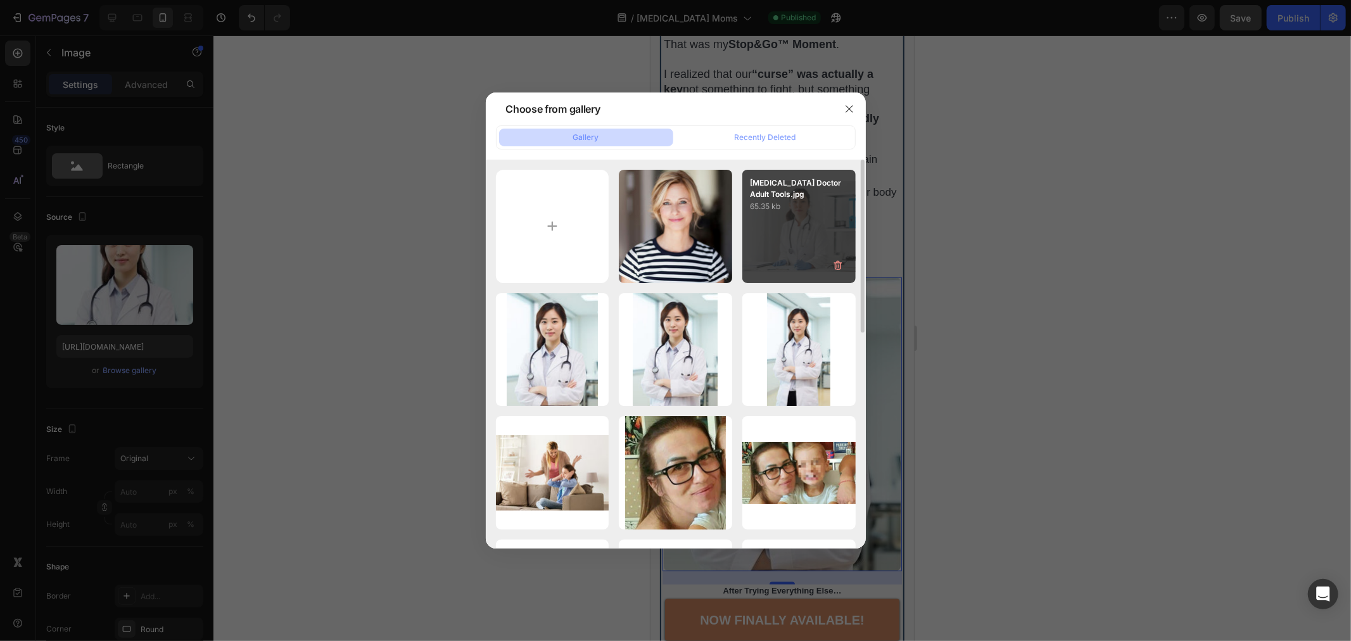
click at [767, 243] on div "ADHD Doctor Adult Tools.jpg 65.35 kb" at bounding box center [799, 226] width 113 height 113
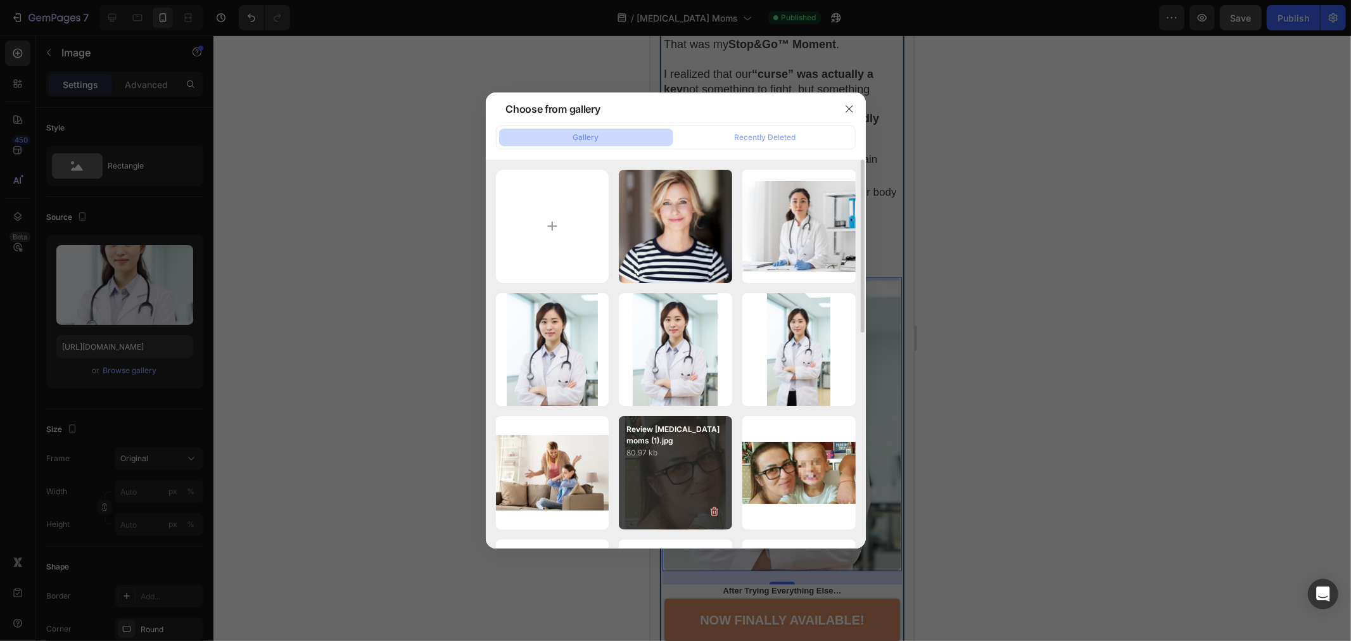
type input "https://cdn.shopify.com/s/files/1/0907/7411/0535/files/gempages_576972371324306…"
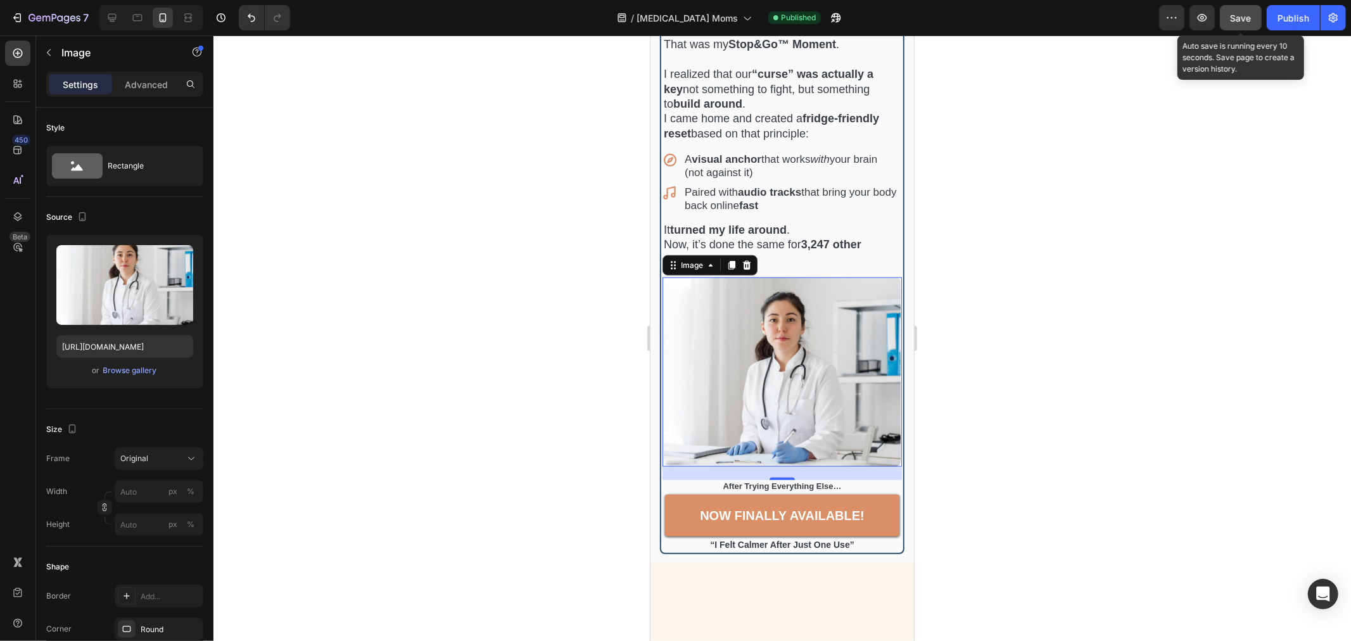
click at [1250, 14] on span "Save" at bounding box center [1241, 18] width 21 height 11
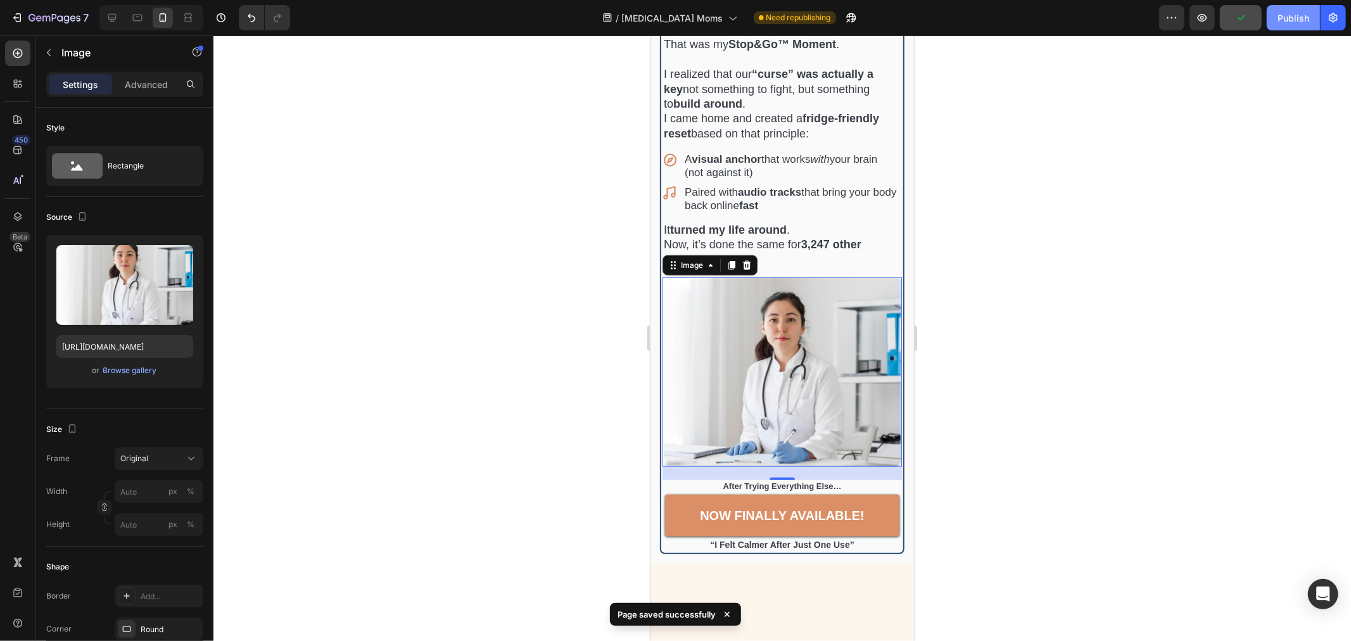
click at [1282, 17] on div "Publish" at bounding box center [1294, 17] width 32 height 13
click at [1045, 288] on div at bounding box center [783, 338] width 1138 height 606
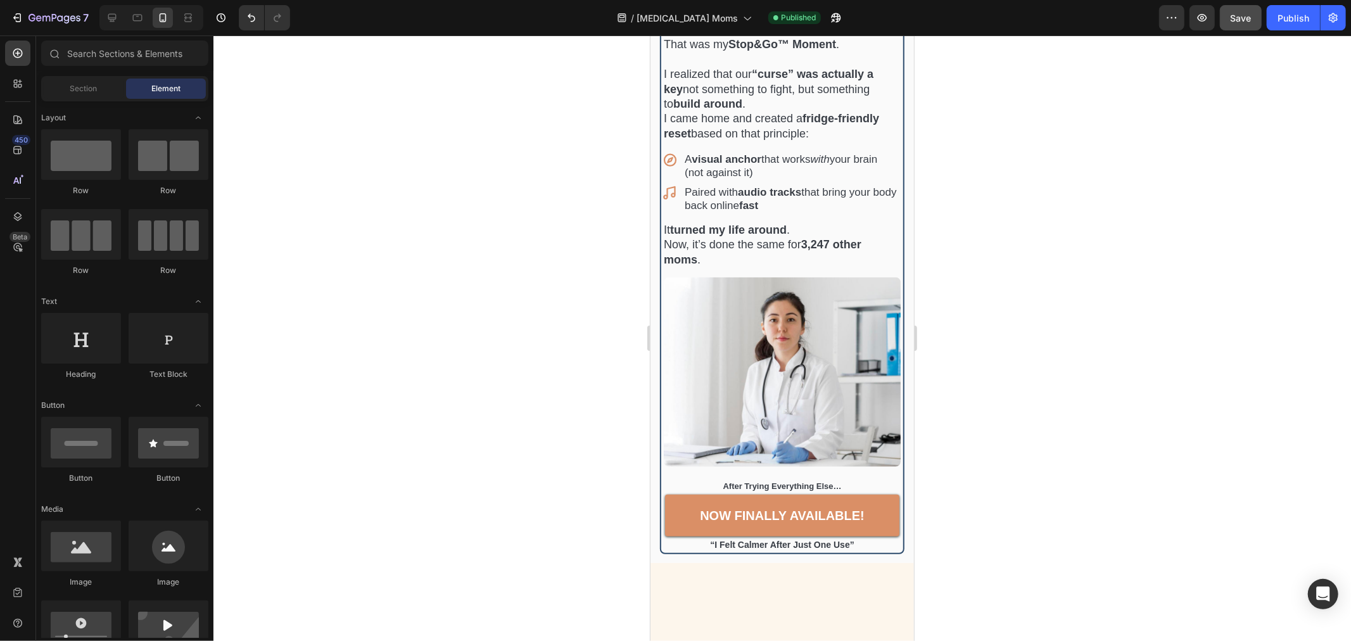
drag, startPoint x: 1156, startPoint y: 341, endPoint x: 1150, endPoint y: 336, distance: 7.6
click at [1156, 341] on div at bounding box center [783, 338] width 1138 height 606
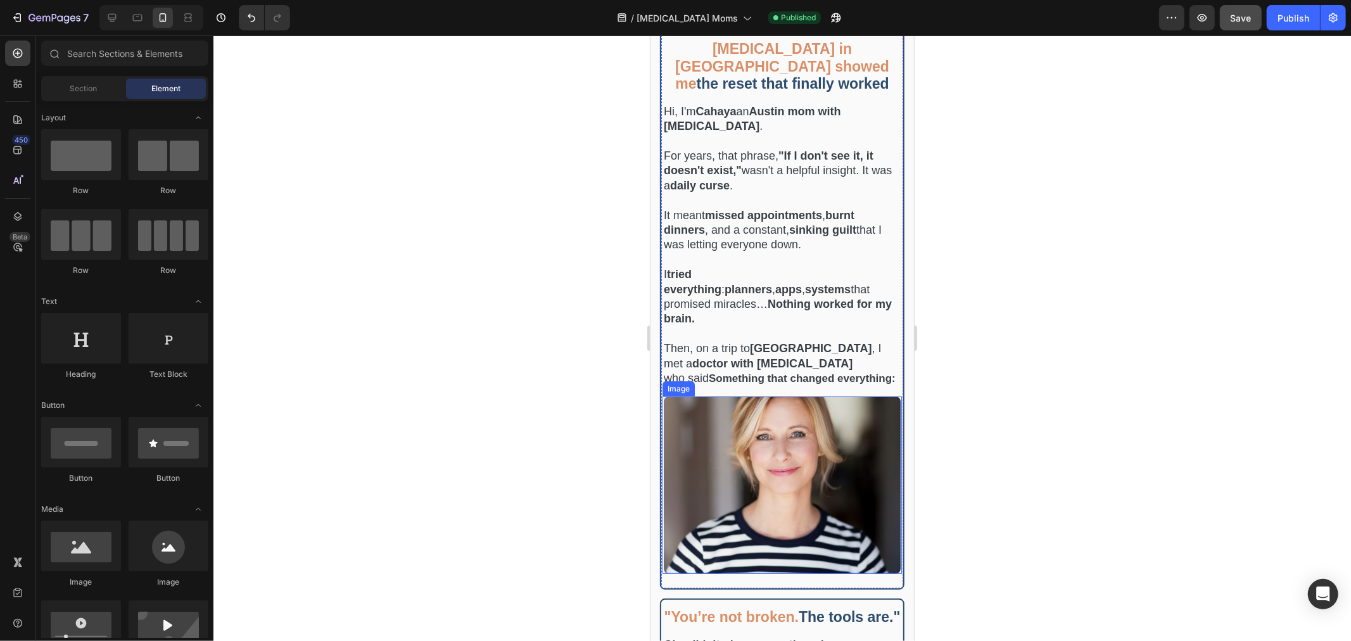
scroll to position [412, 0]
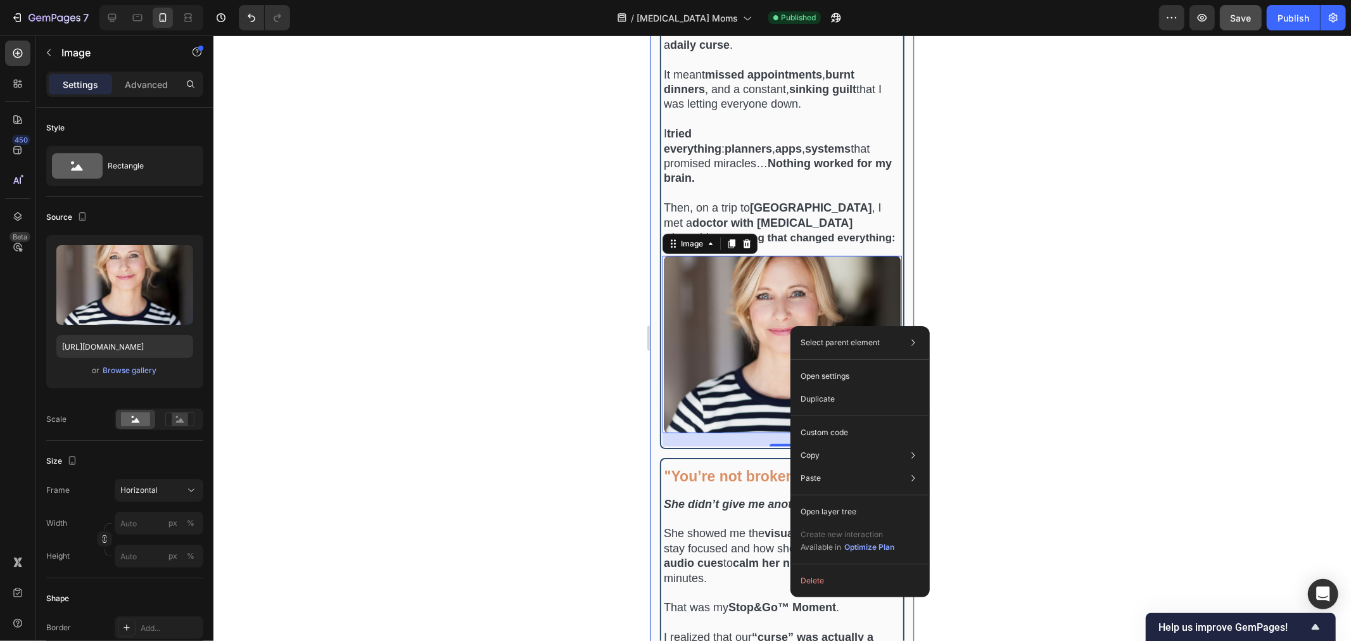
click at [1075, 276] on div at bounding box center [783, 338] width 1138 height 606
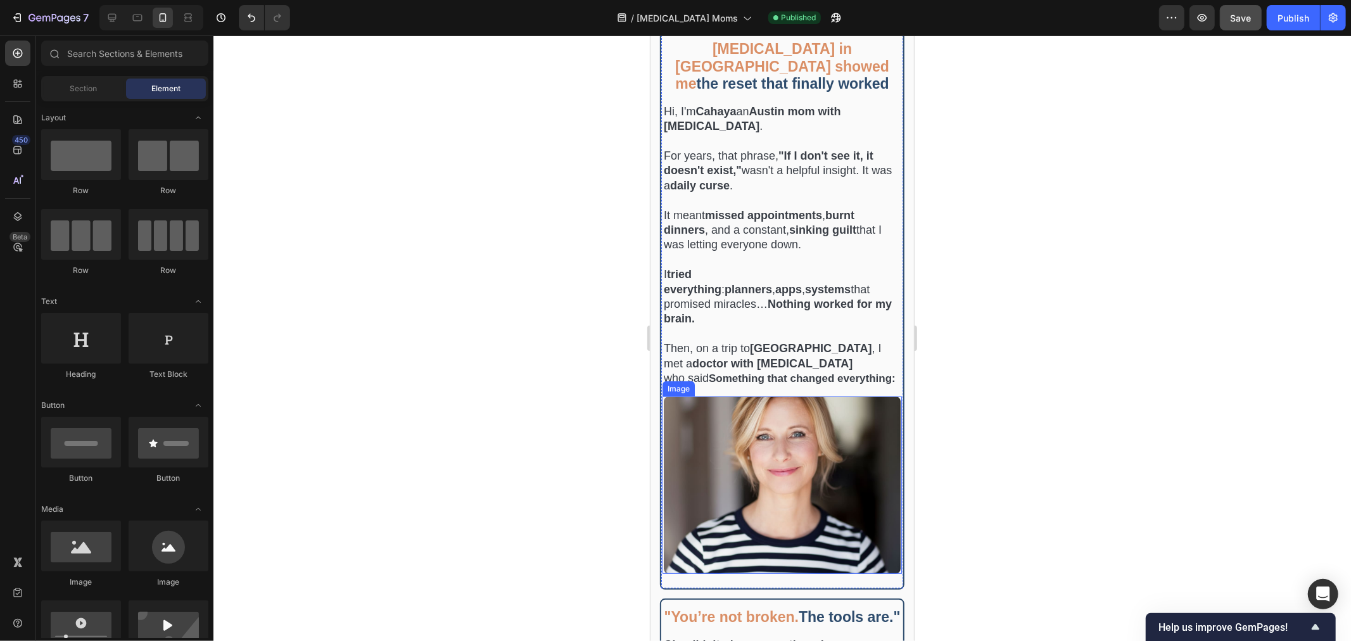
scroll to position [0, 0]
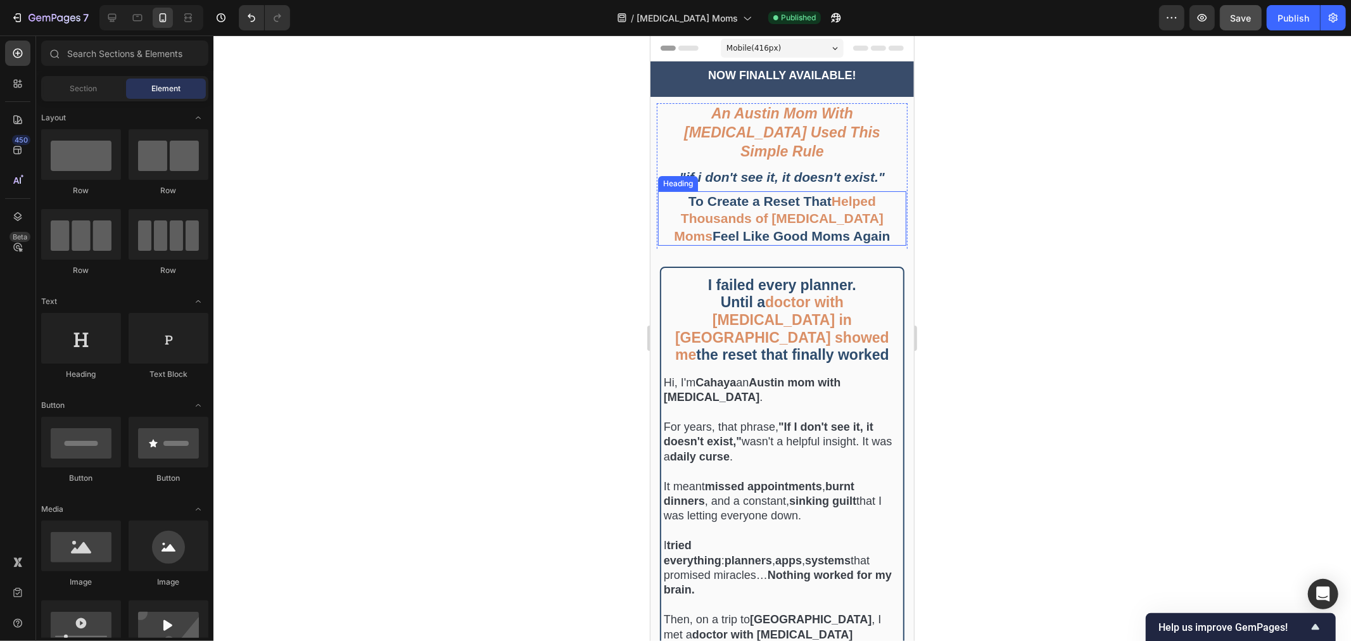
click at [864, 207] on h2 "To Create a Reset That Helped Thousands of ADHD Moms Feel Like Good Moms Again" at bounding box center [782, 218] width 248 height 54
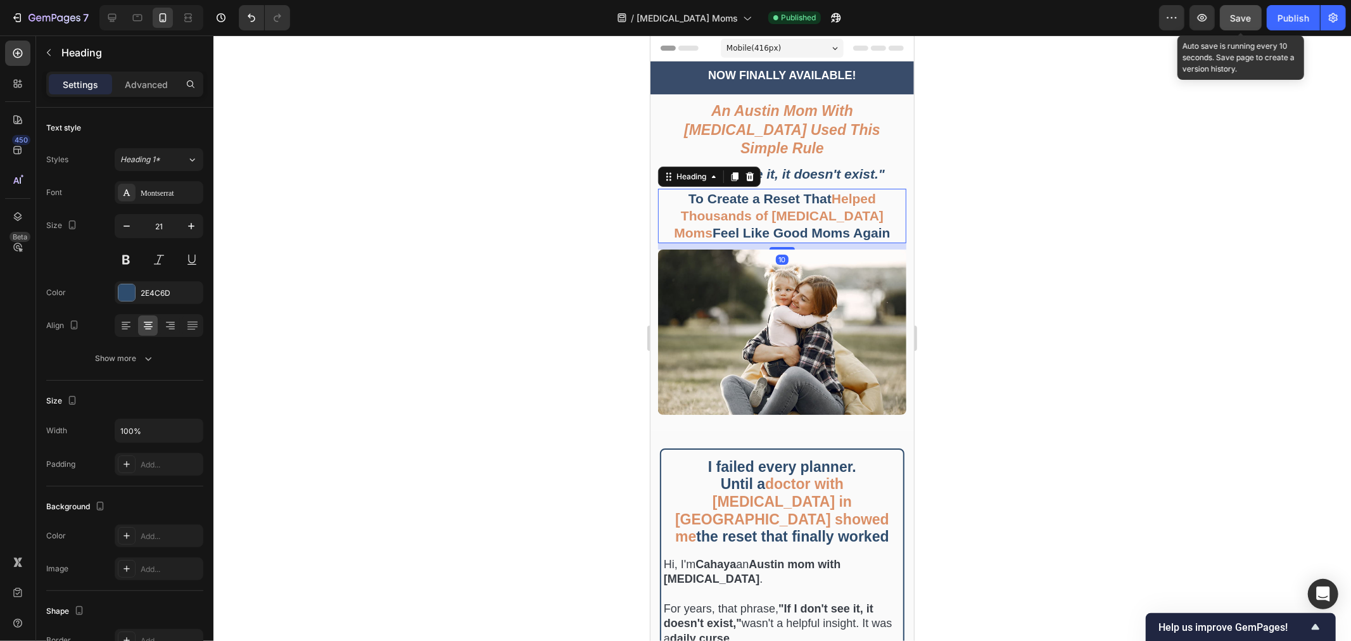
click at [1254, 18] on button "Save" at bounding box center [1241, 17] width 42 height 25
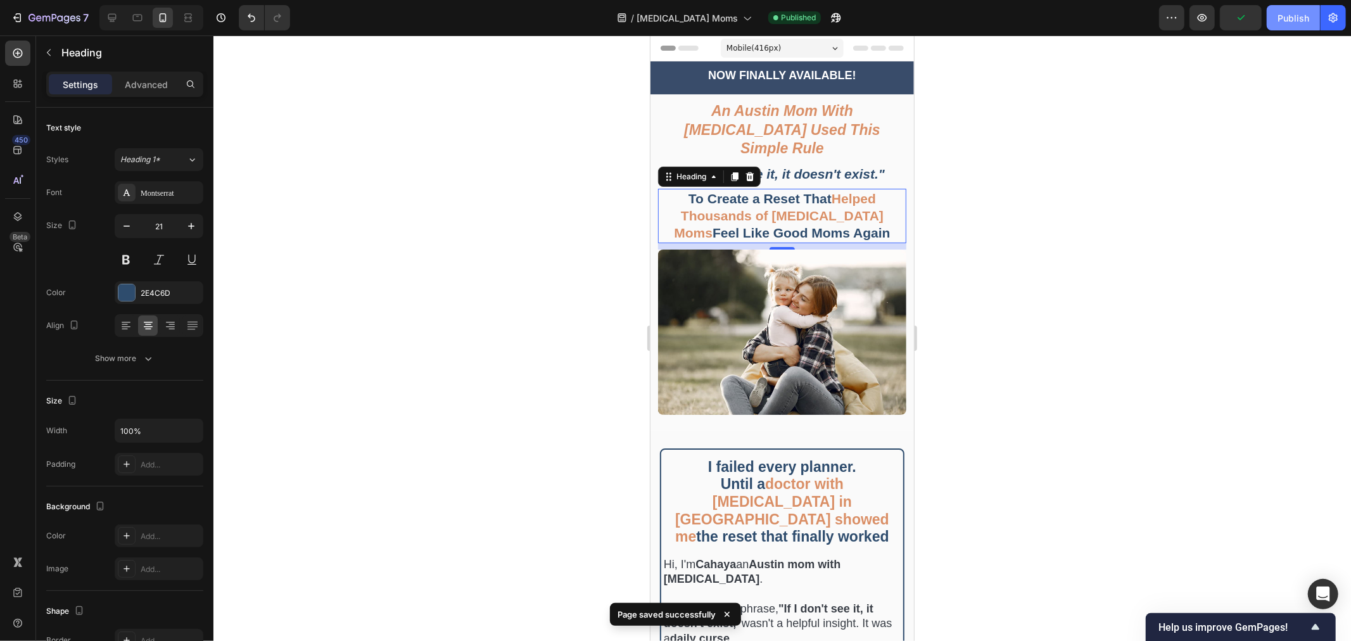
click at [1299, 22] on div "Publish" at bounding box center [1294, 17] width 32 height 13
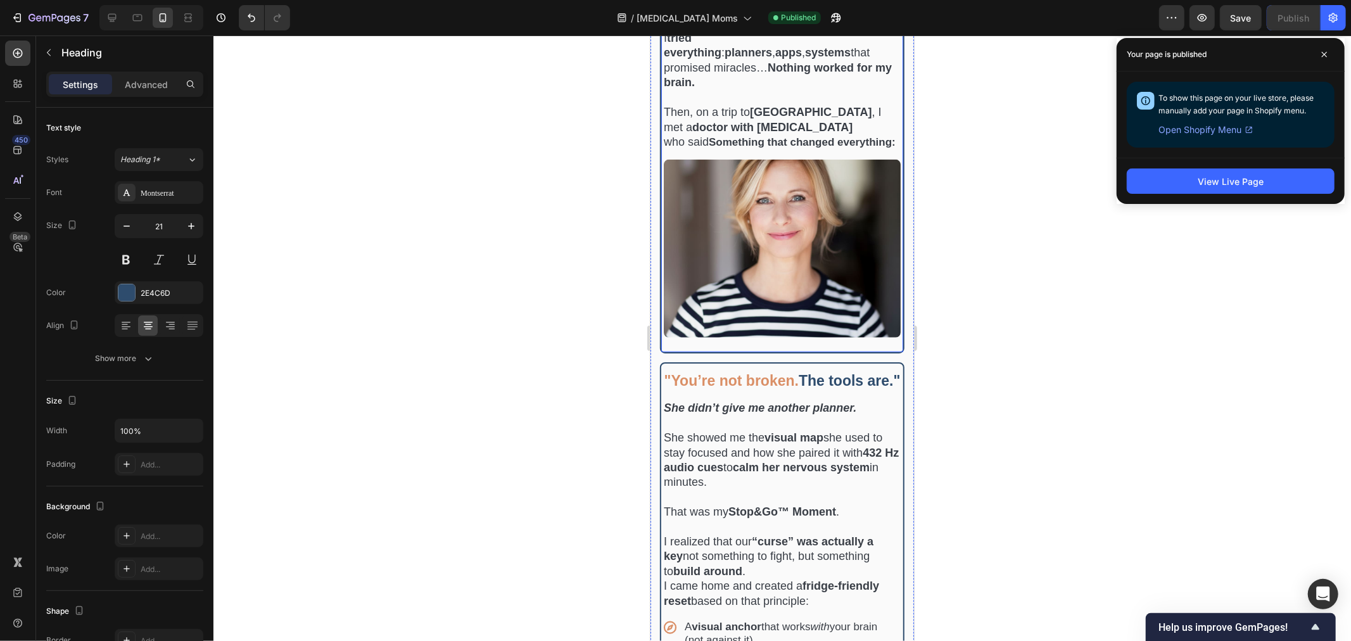
scroll to position [563, 0]
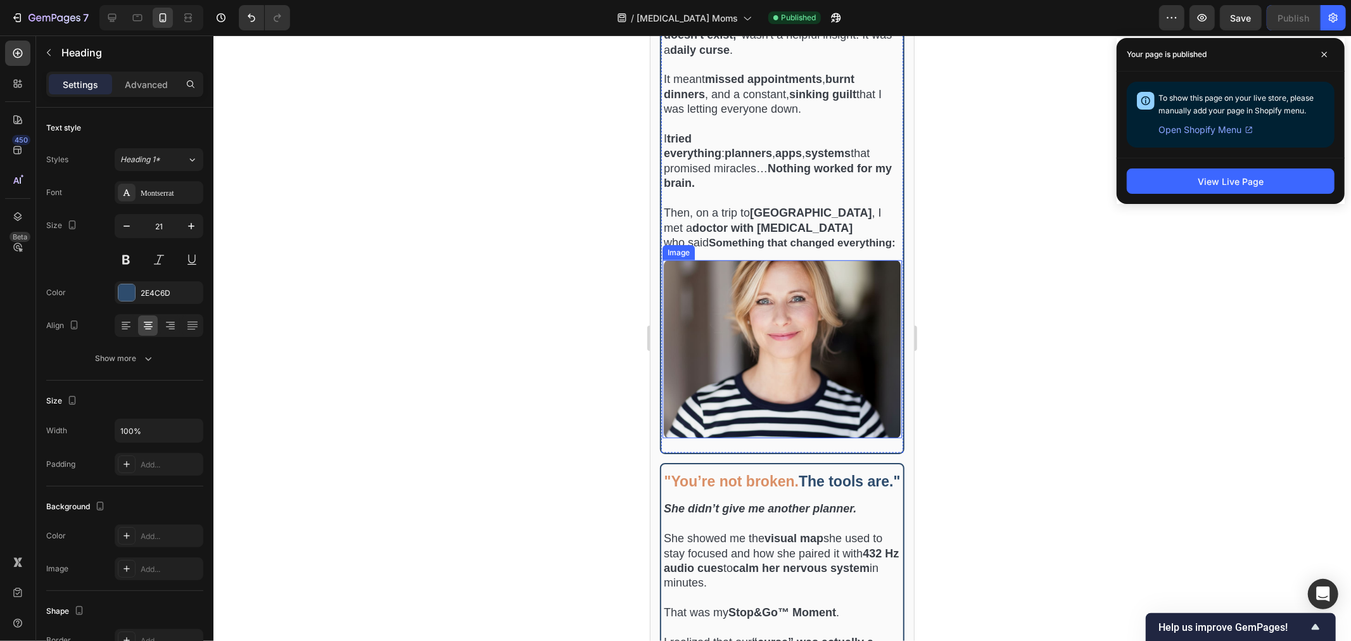
click at [755, 350] on img at bounding box center [781, 349] width 237 height 178
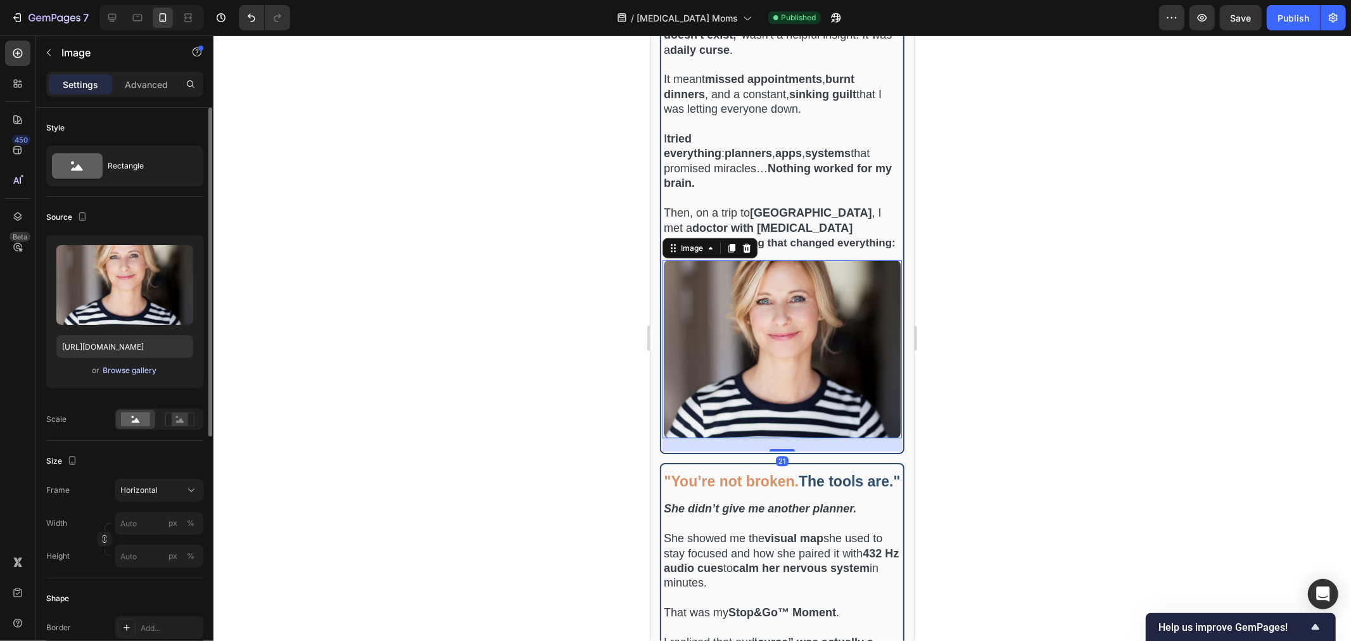
click at [128, 367] on div "Browse gallery" at bounding box center [130, 370] width 54 height 11
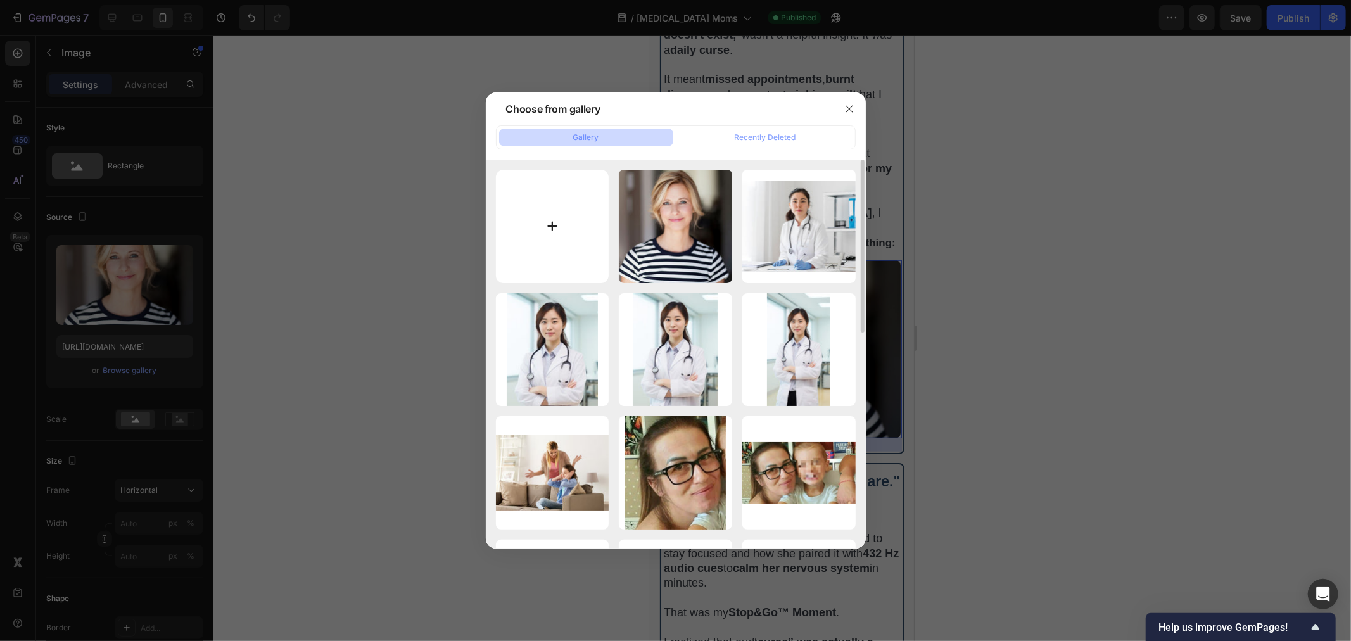
click at [551, 240] on input "file" at bounding box center [552, 226] width 113 height 113
type input "C:\fakepath\Cahaya Dewi Moms Austin ADHD (1).jpg"
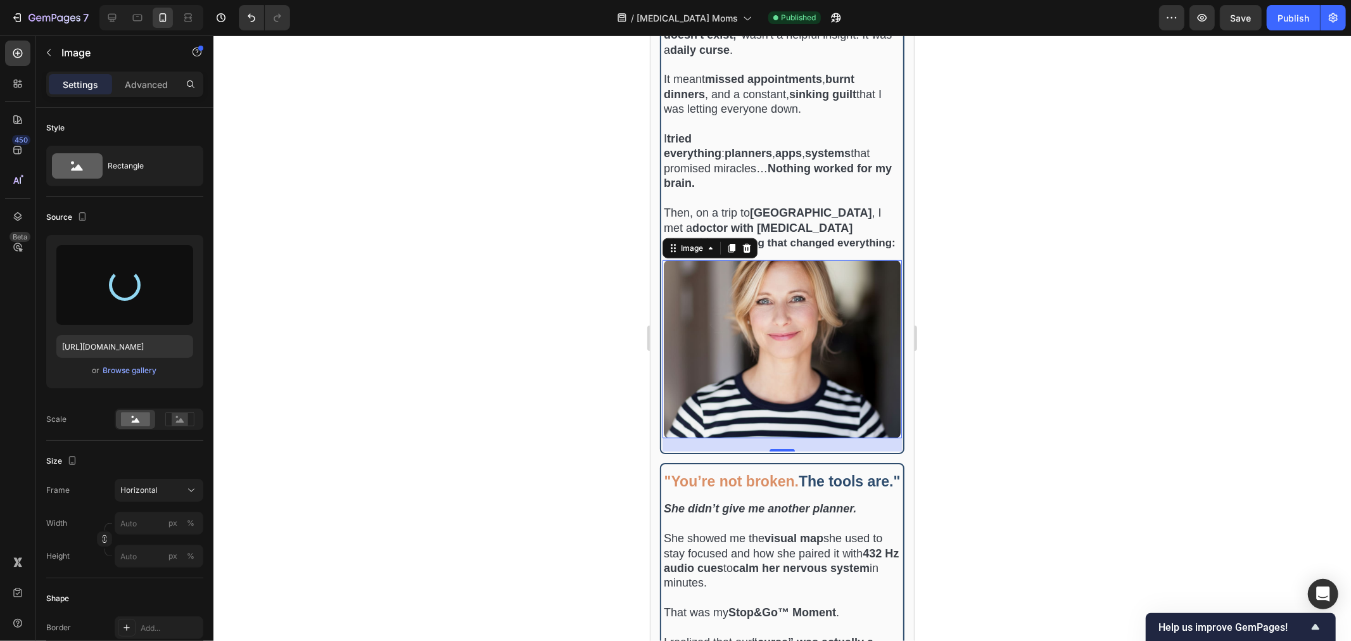
type input "https://cdn.shopify.com/s/files/1/0907/7411/0535/files/gempages_576972371324306…"
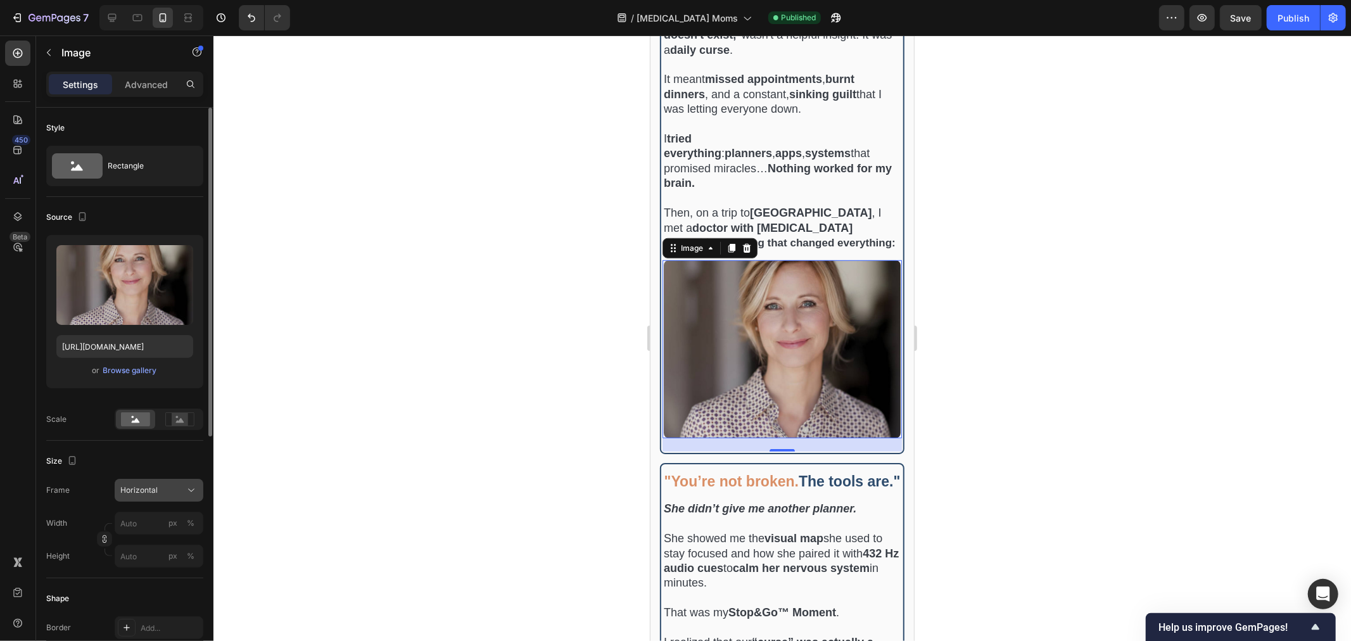
click at [137, 494] on span "Horizontal" at bounding box center [138, 490] width 37 height 11
click at [148, 587] on div "Original" at bounding box center [156, 592] width 73 height 11
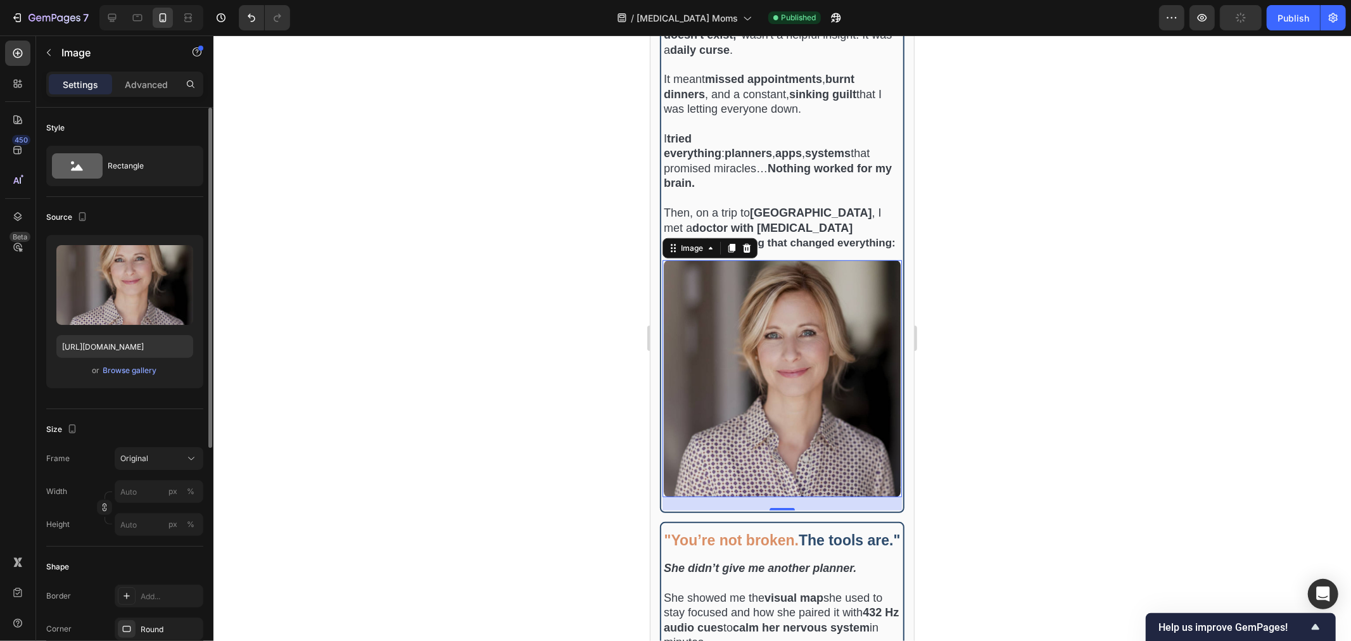
click at [1216, 283] on div at bounding box center [783, 338] width 1138 height 606
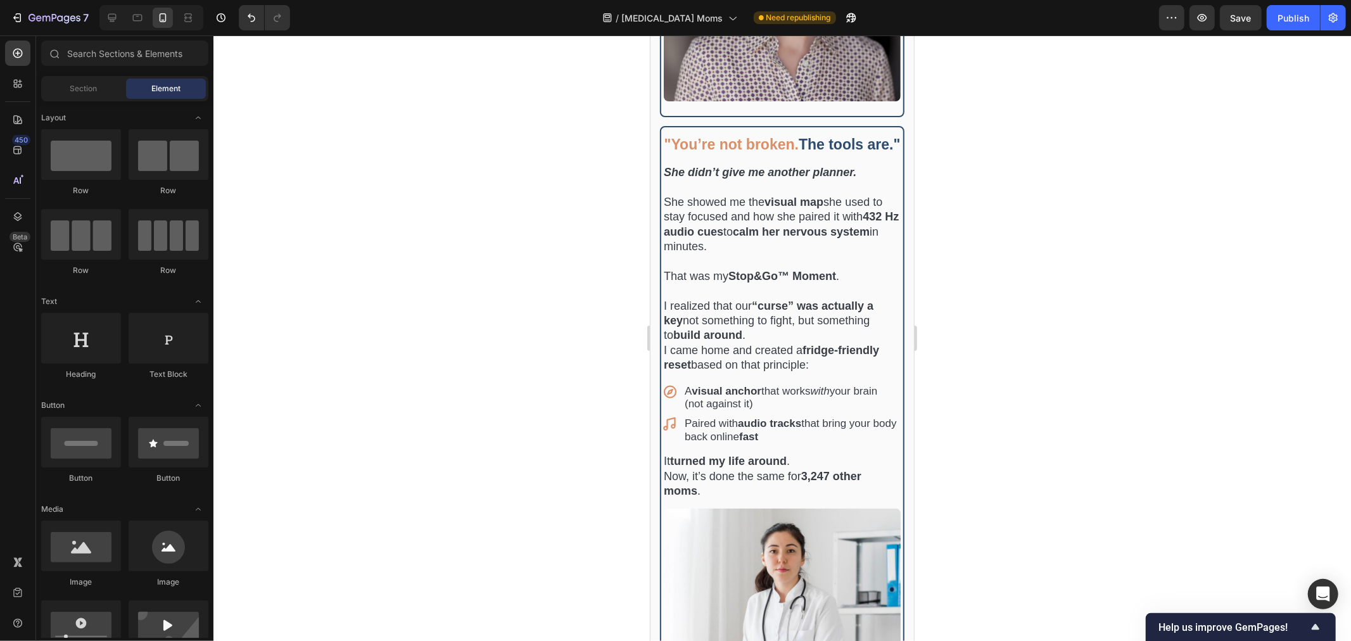
scroll to position [915, 0]
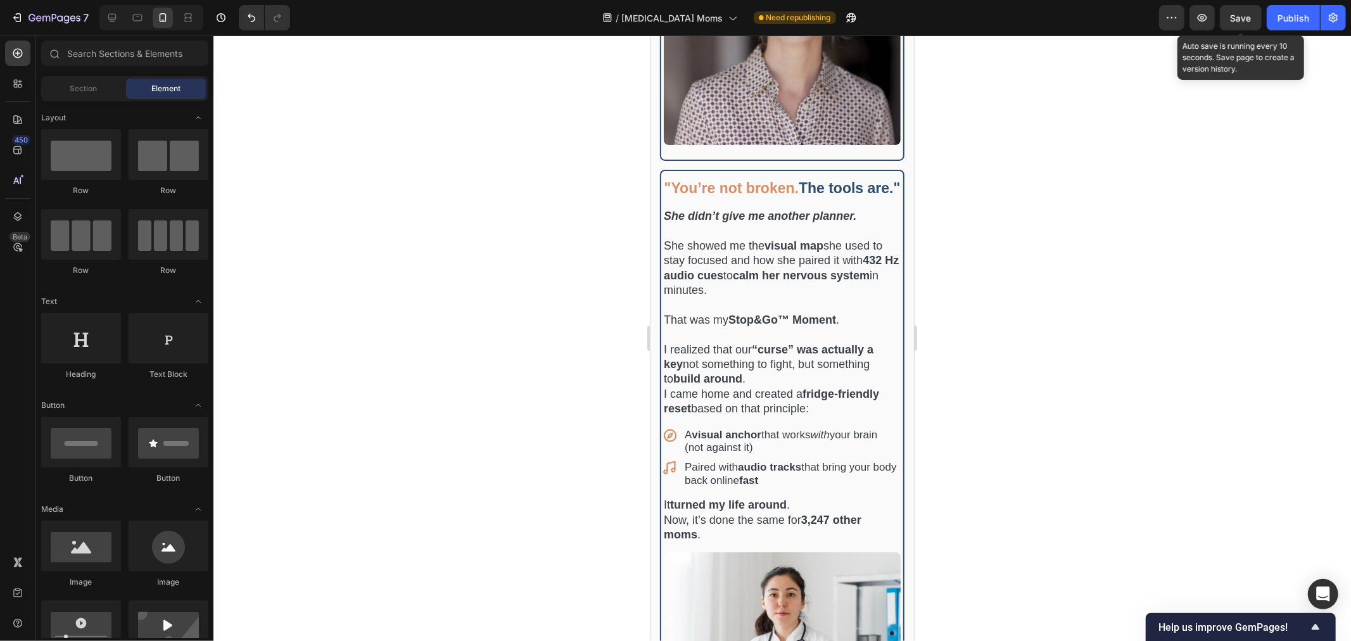
click at [1243, 15] on span "Save" at bounding box center [1241, 18] width 21 height 11
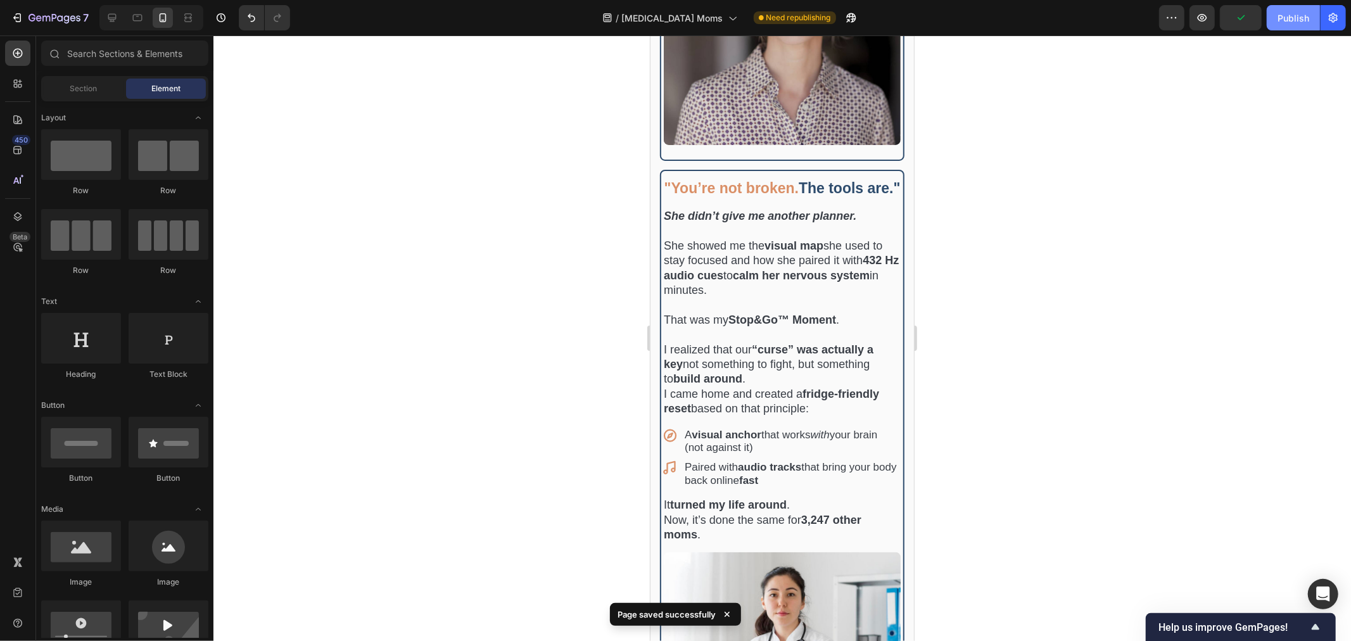
click at [1294, 24] on button "Publish" at bounding box center [1293, 17] width 53 height 25
click at [136, 21] on icon at bounding box center [137, 17] width 13 height 13
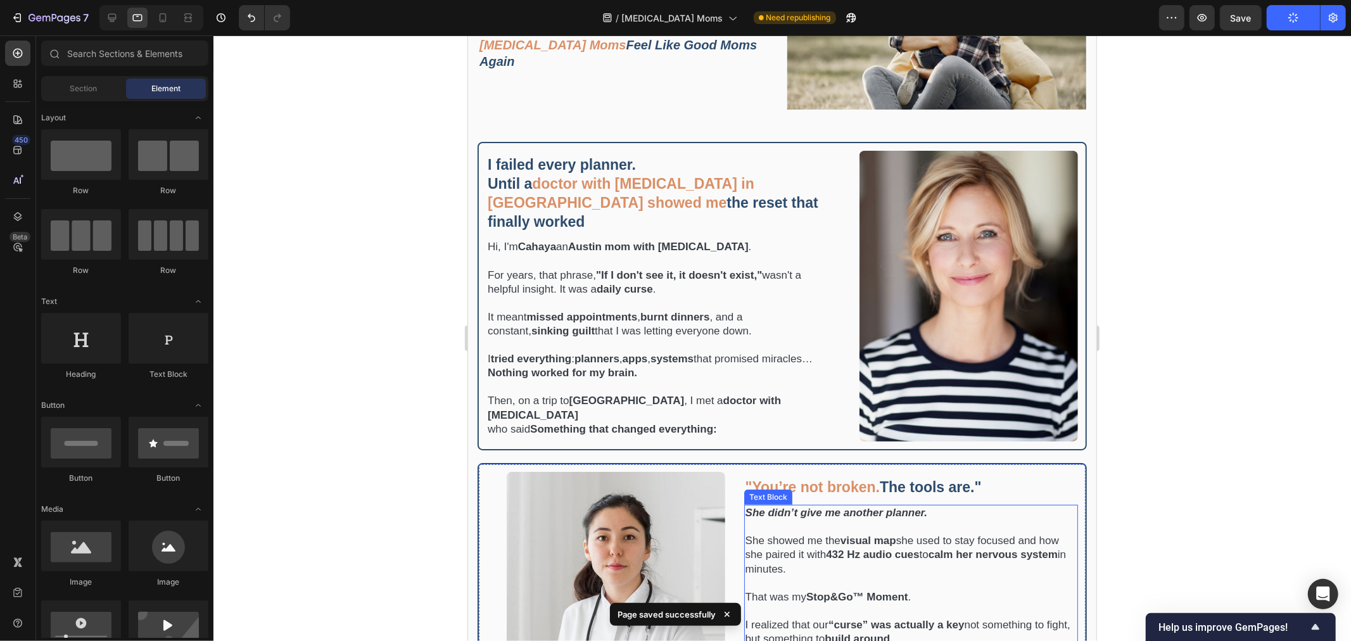
scroll to position [92, 0]
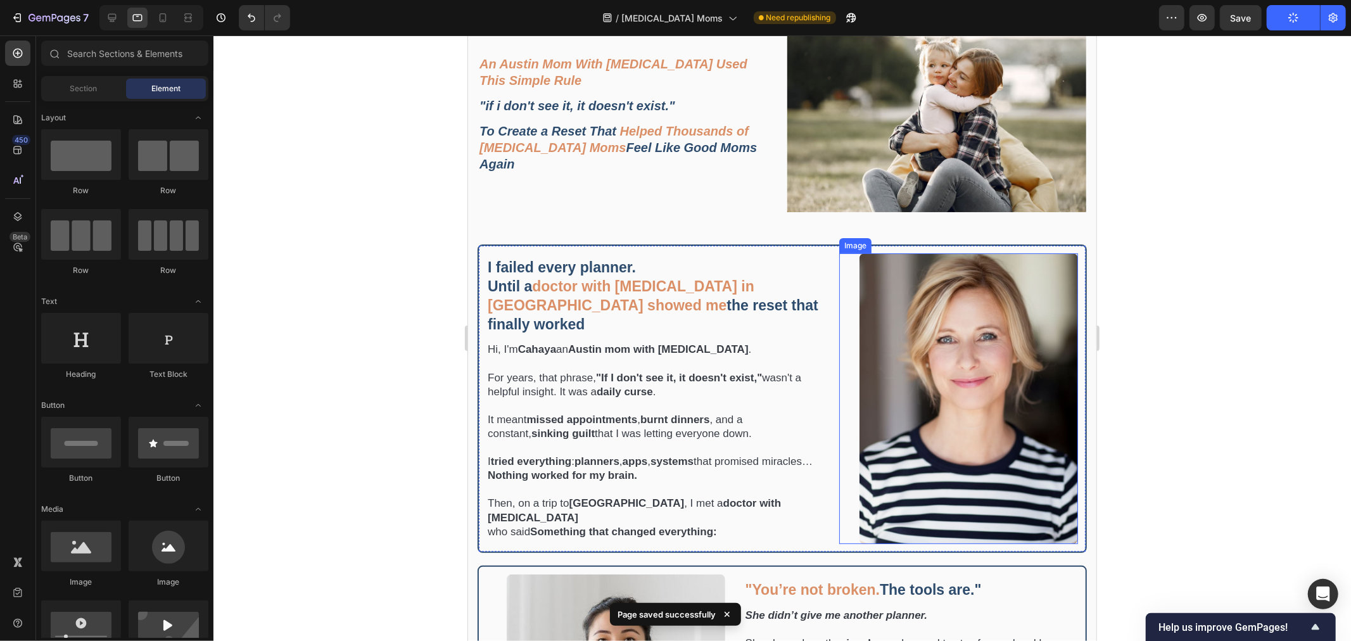
click at [1030, 367] on img at bounding box center [968, 398] width 219 height 291
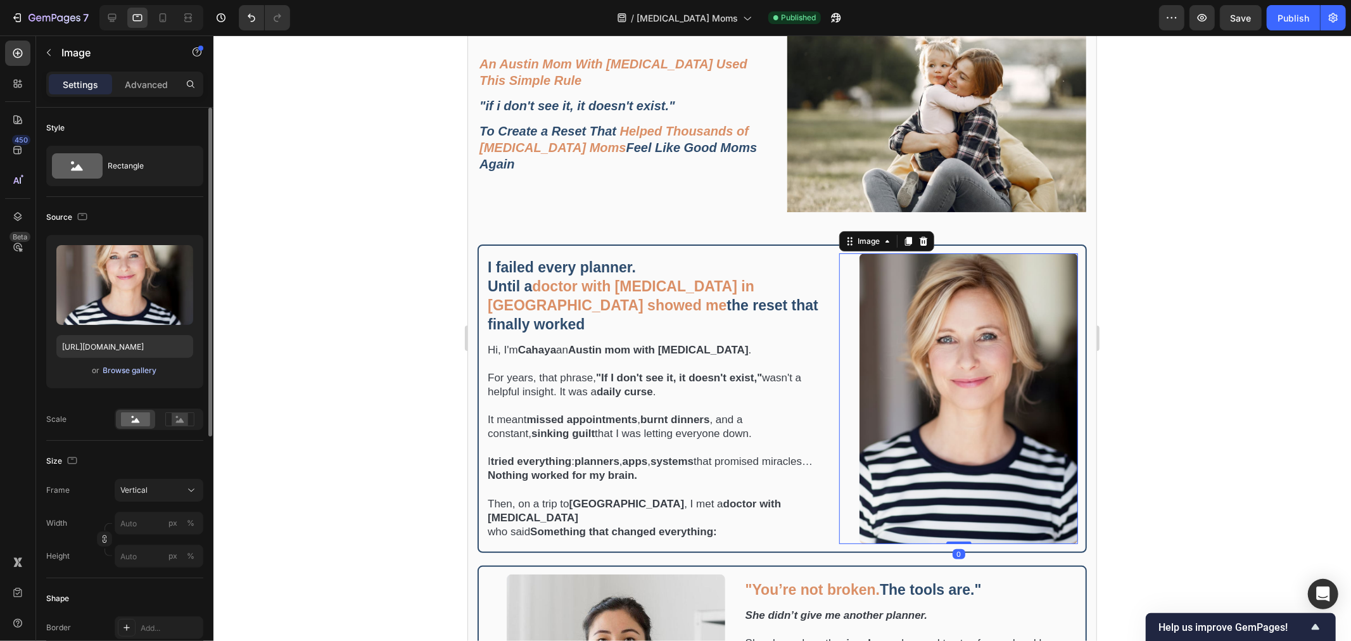
click at [139, 369] on div "Browse gallery" at bounding box center [130, 370] width 54 height 11
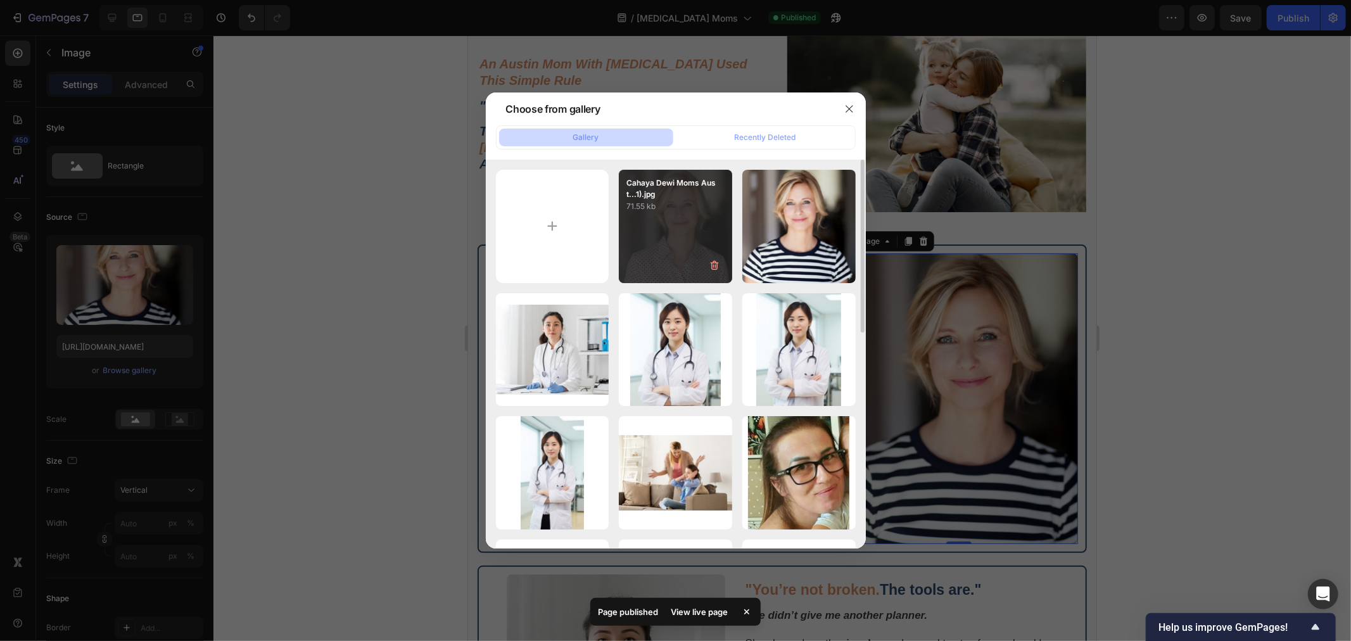
click at [658, 245] on div "Cahaya Dewi Moms Aust...1).jpg 71.55 kb" at bounding box center [675, 226] width 113 height 113
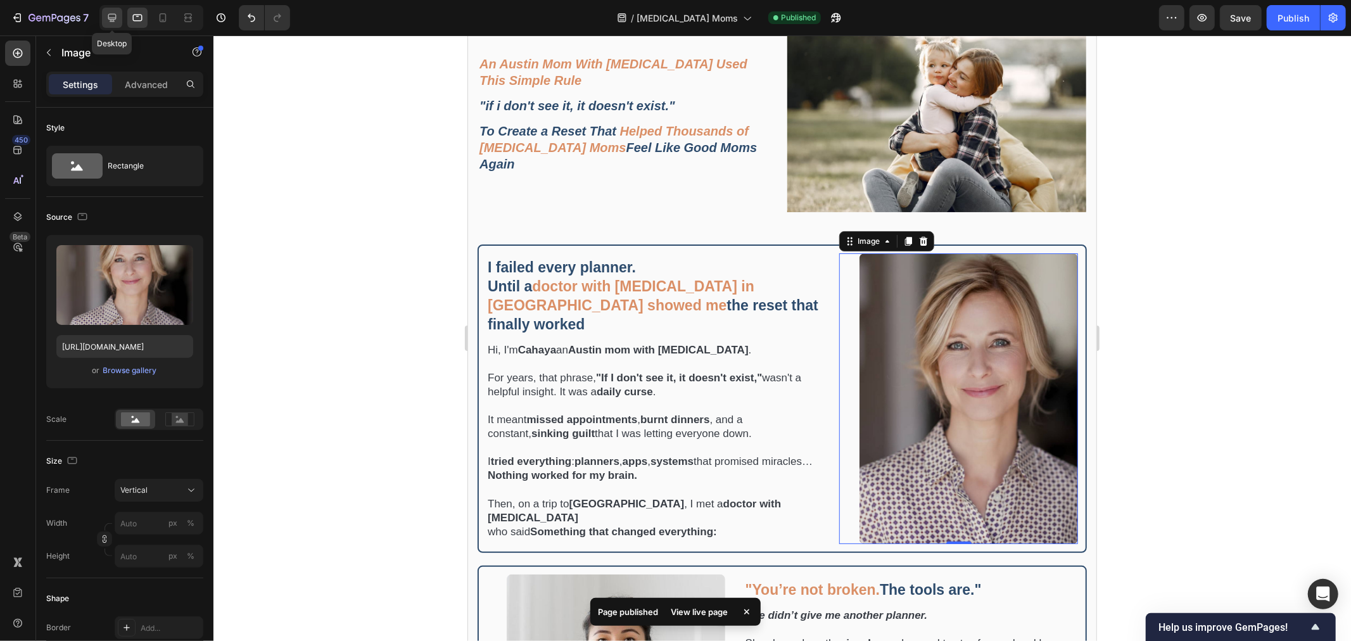
click at [117, 22] on icon at bounding box center [112, 17] width 13 height 13
type input "https://cdn.shopify.com/s/files/1/0907/7411/0535/files/gempages_576972371324306…"
type input "400"
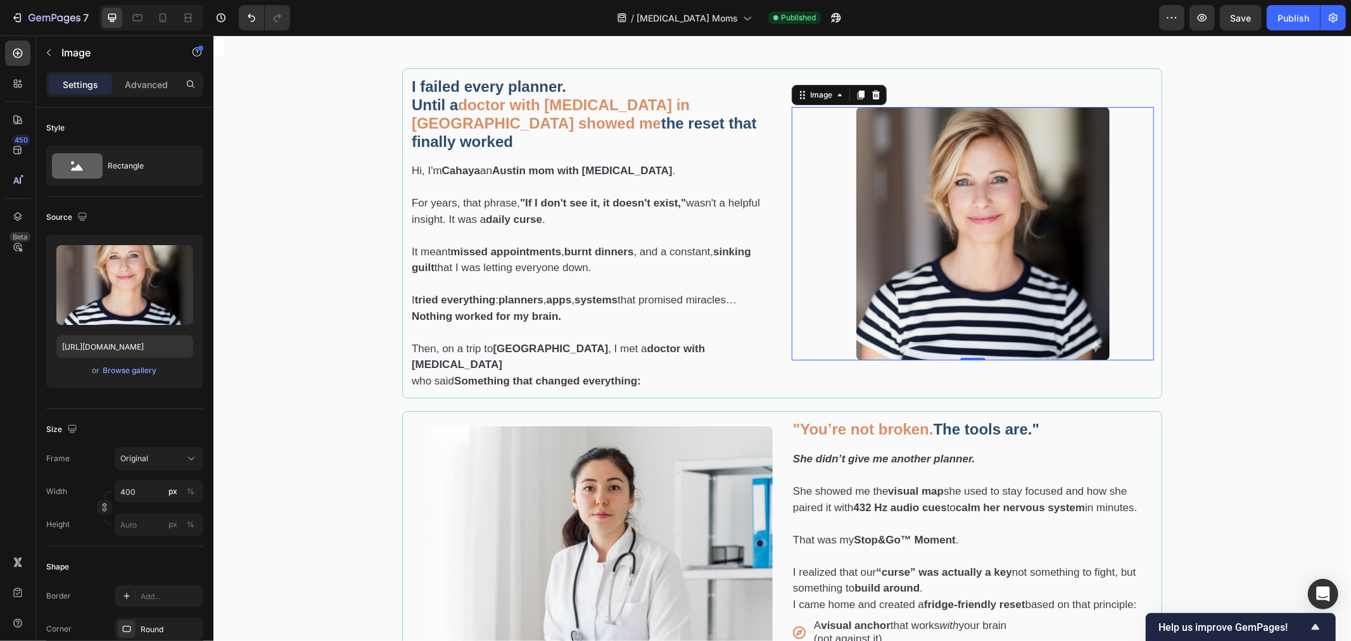
scroll to position [312, 0]
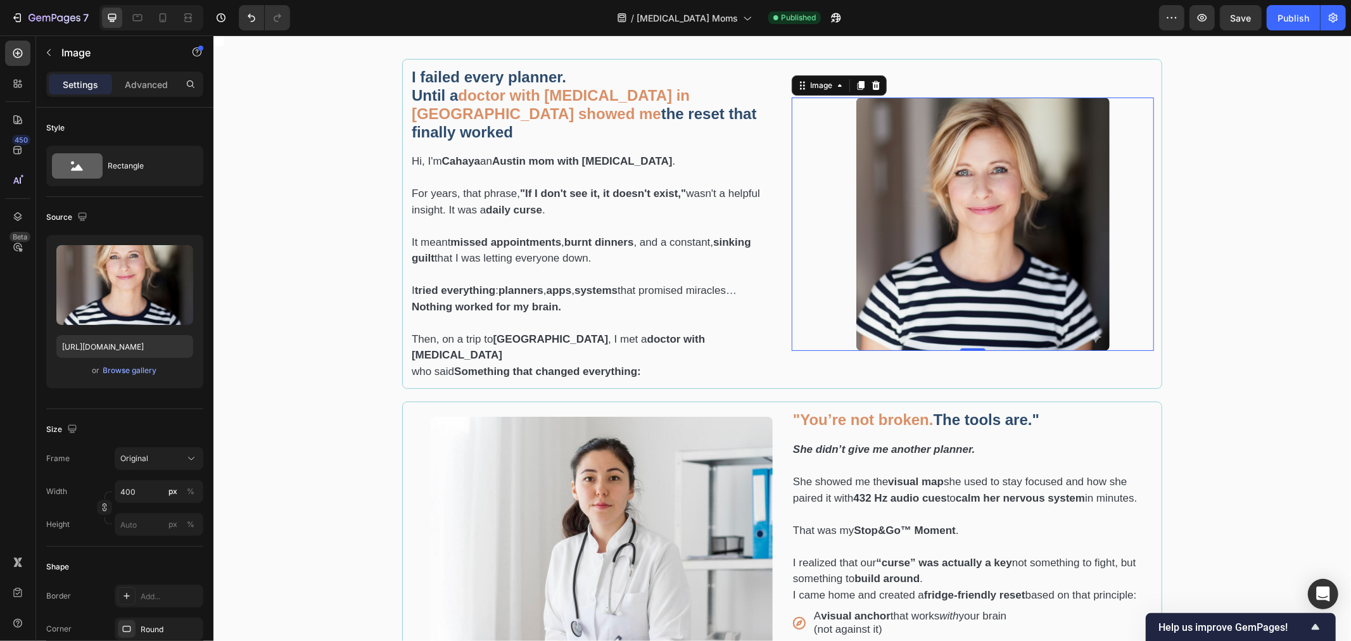
click at [1097, 266] on img at bounding box center [982, 223] width 253 height 253
click at [150, 366] on div "Browse gallery" at bounding box center [130, 370] width 54 height 11
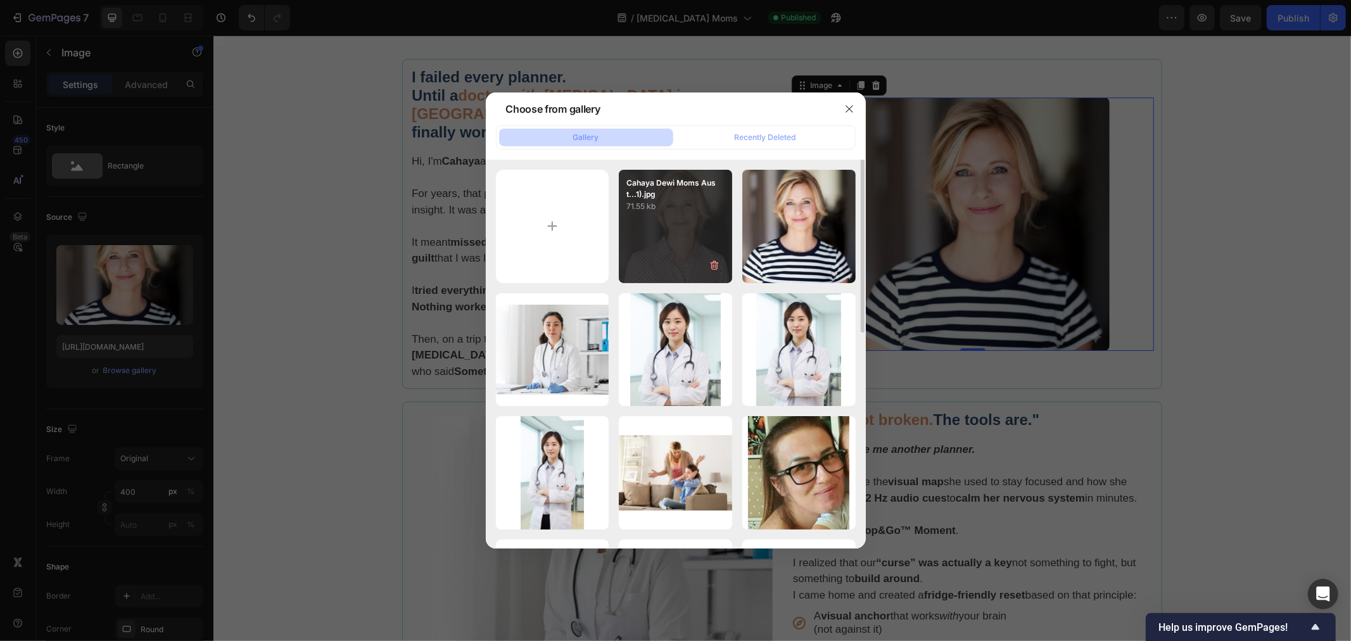
click at [630, 242] on div "Cahaya Dewi Moms Aust...1).jpg 71.55 kb" at bounding box center [675, 226] width 113 height 113
type input "https://cdn.shopify.com/s/files/1/0907/7411/0535/files/gempages_576972371324306…"
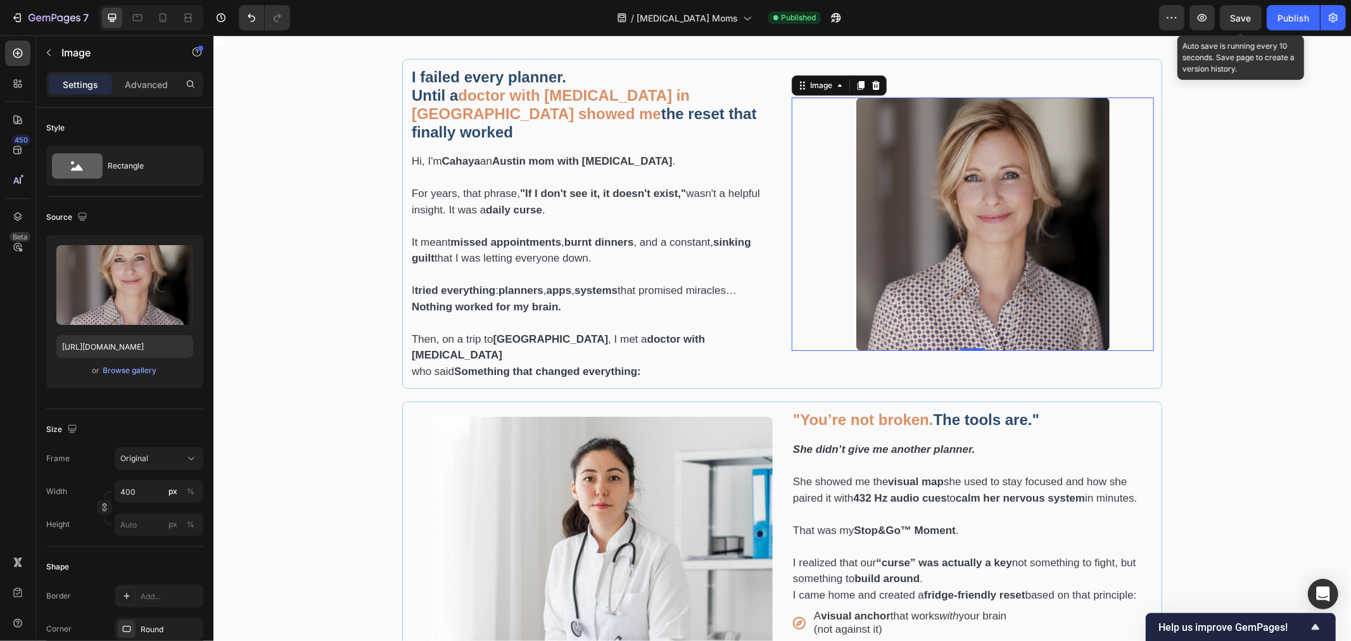
click at [1236, 21] on span "Save" at bounding box center [1241, 18] width 21 height 11
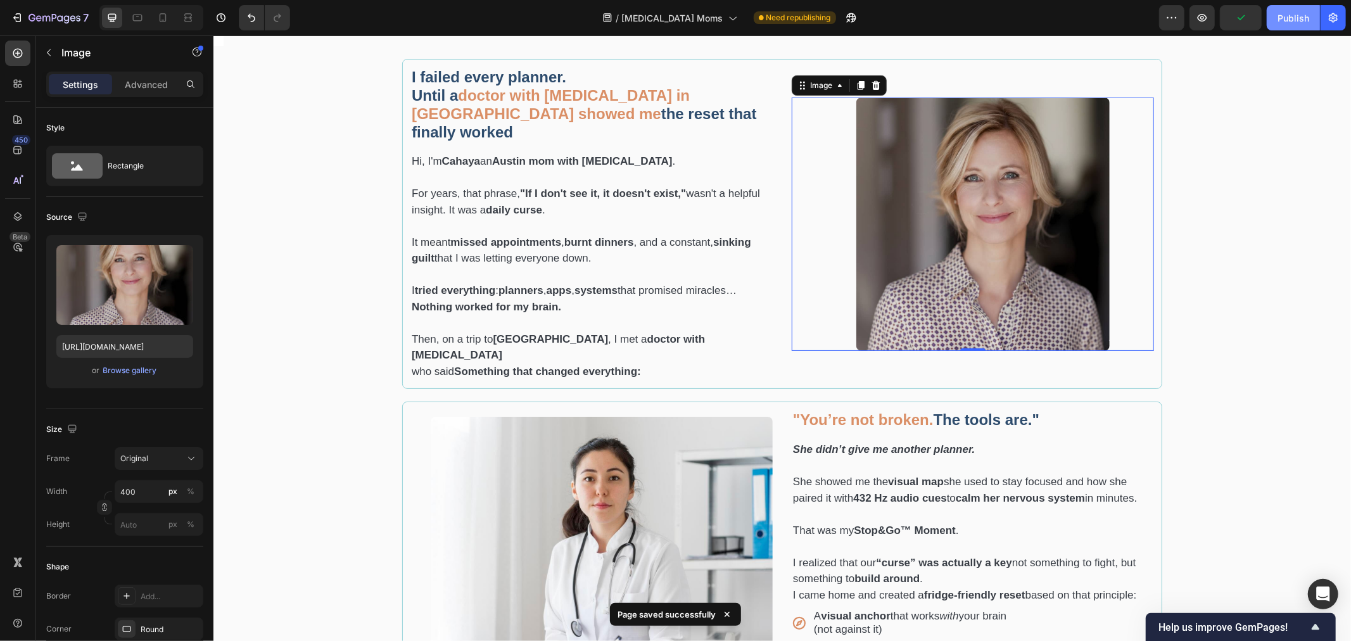
click at [1292, 22] on div "Publish" at bounding box center [1294, 17] width 32 height 13
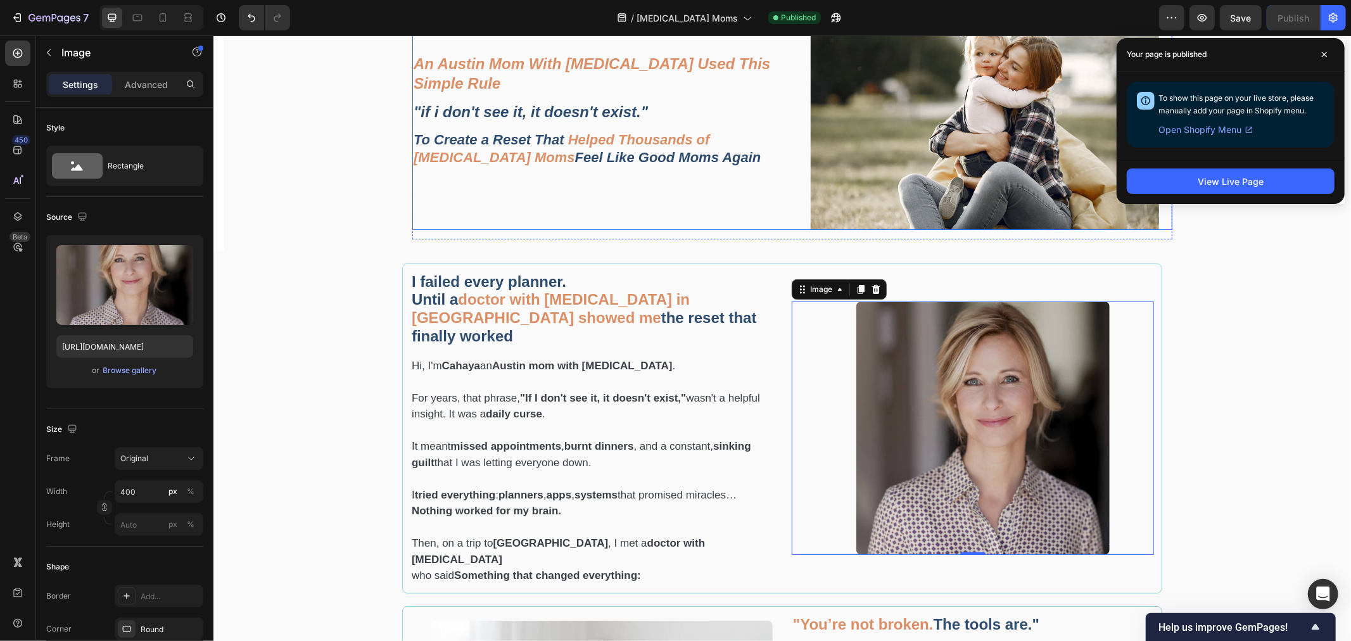
scroll to position [211, 0]
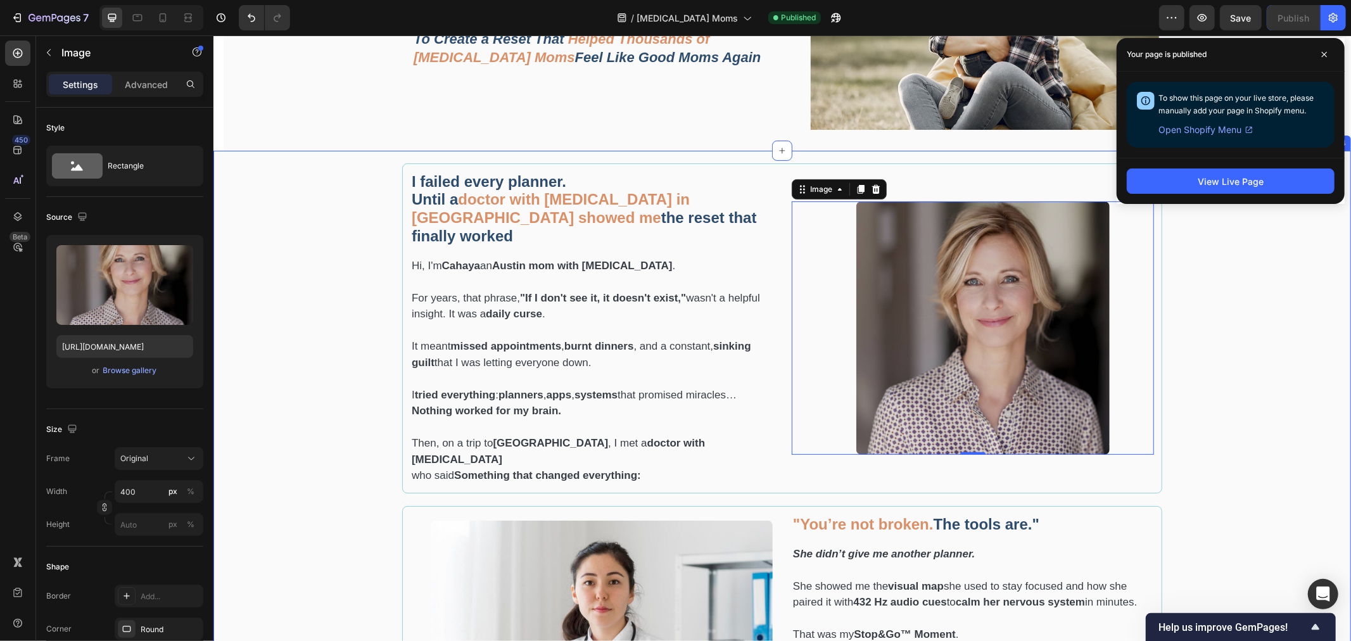
click at [1294, 336] on div "I failed every planner. Until a doctor with ADHD in China showed me the reset t…" at bounding box center [781, 530] width 1119 height 734
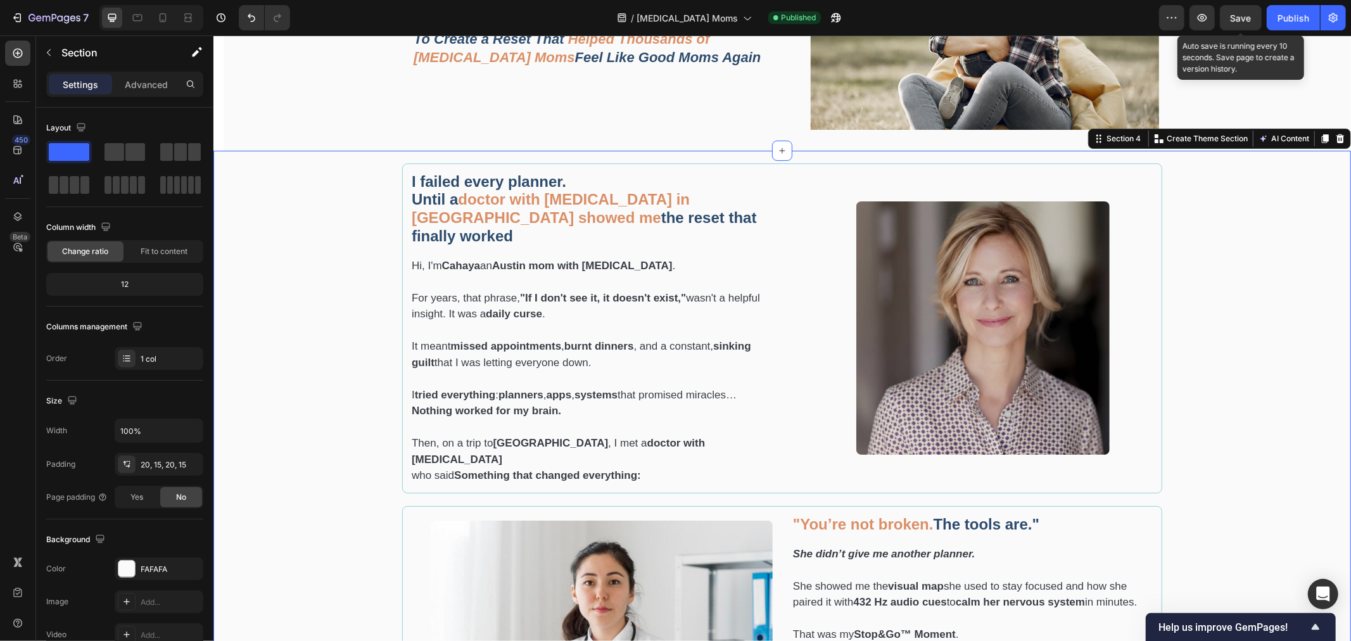
click at [1238, 13] on span "Save" at bounding box center [1241, 18] width 21 height 11
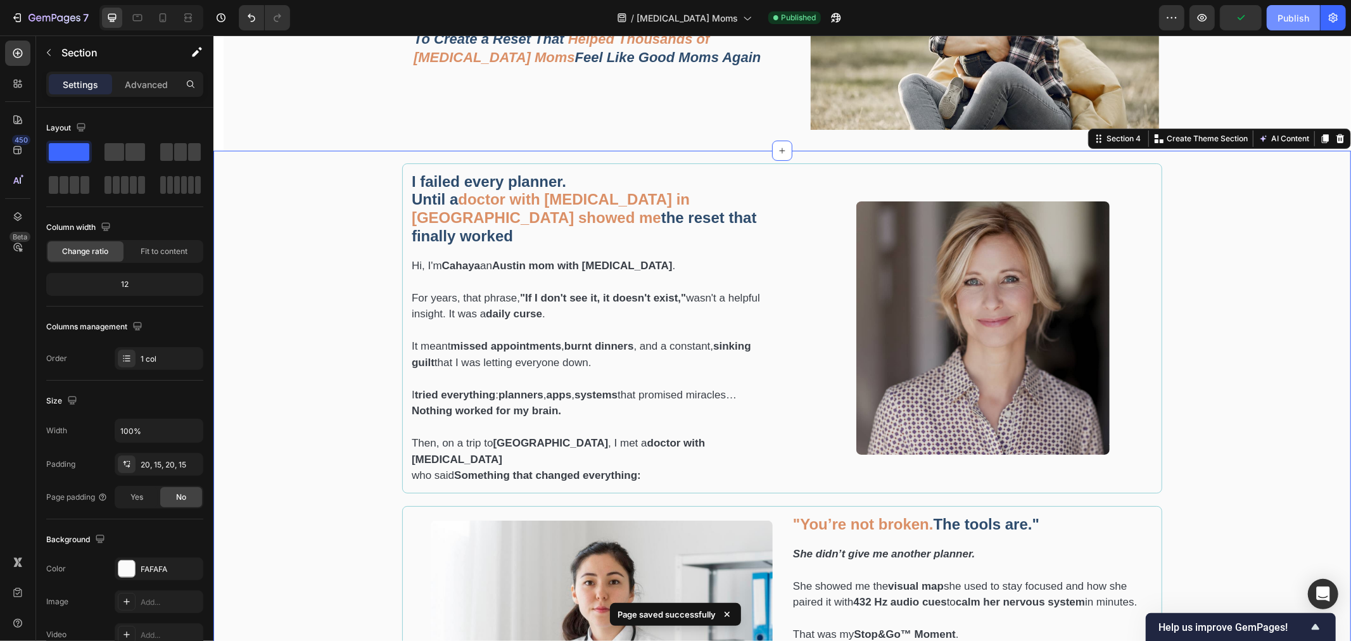
click at [1280, 23] on div "Publish" at bounding box center [1294, 17] width 32 height 13
click at [134, 21] on icon at bounding box center [137, 17] width 13 height 13
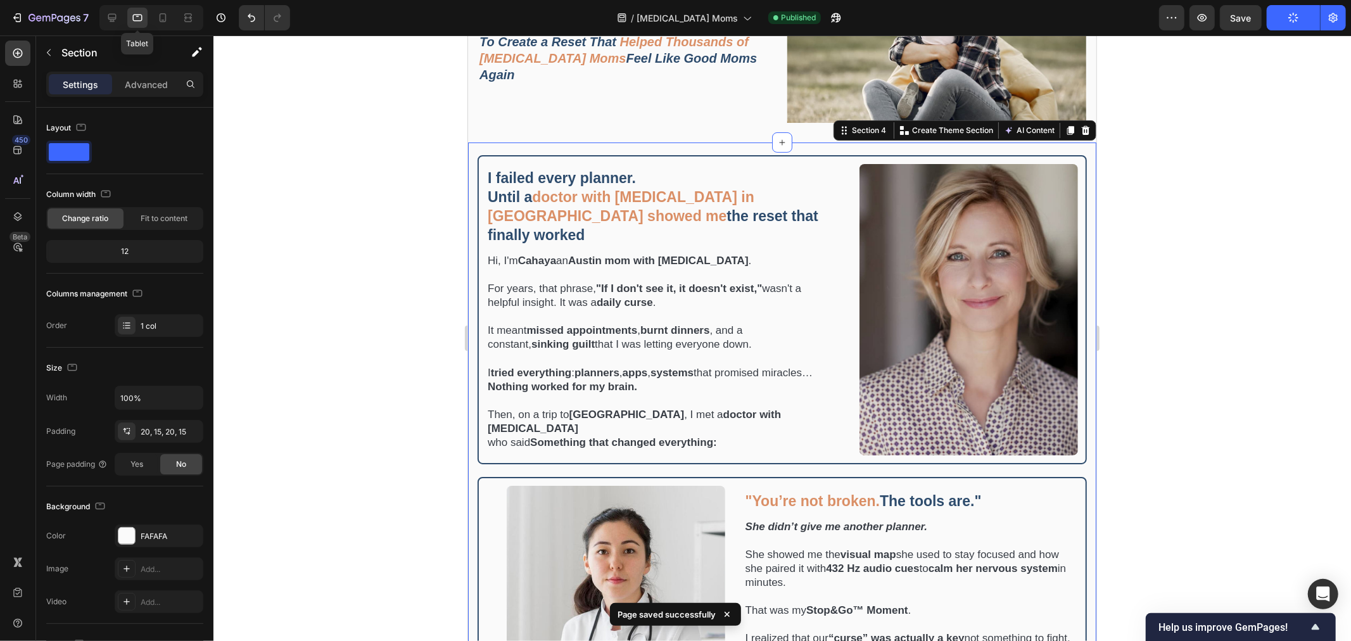
scroll to position [246, 0]
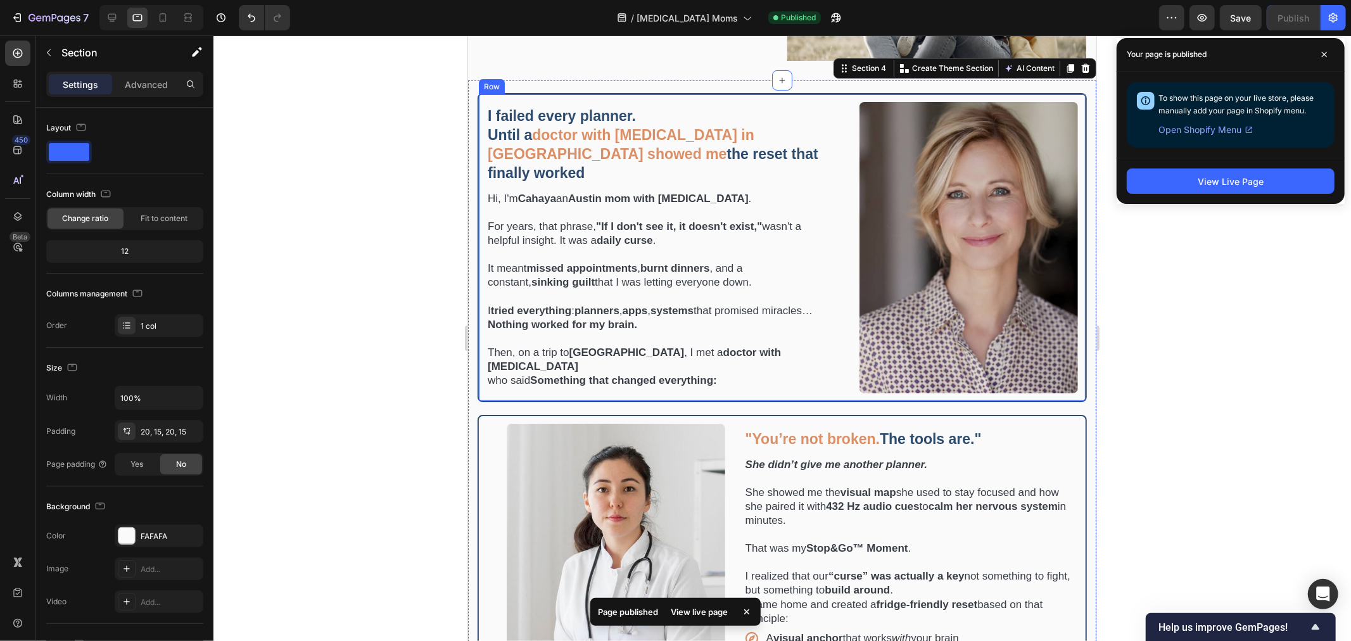
click at [824, 192] on div "I failed every planner. Until a doctor with ADHD in China showed me the reset t…" at bounding box center [781, 246] width 609 height 309
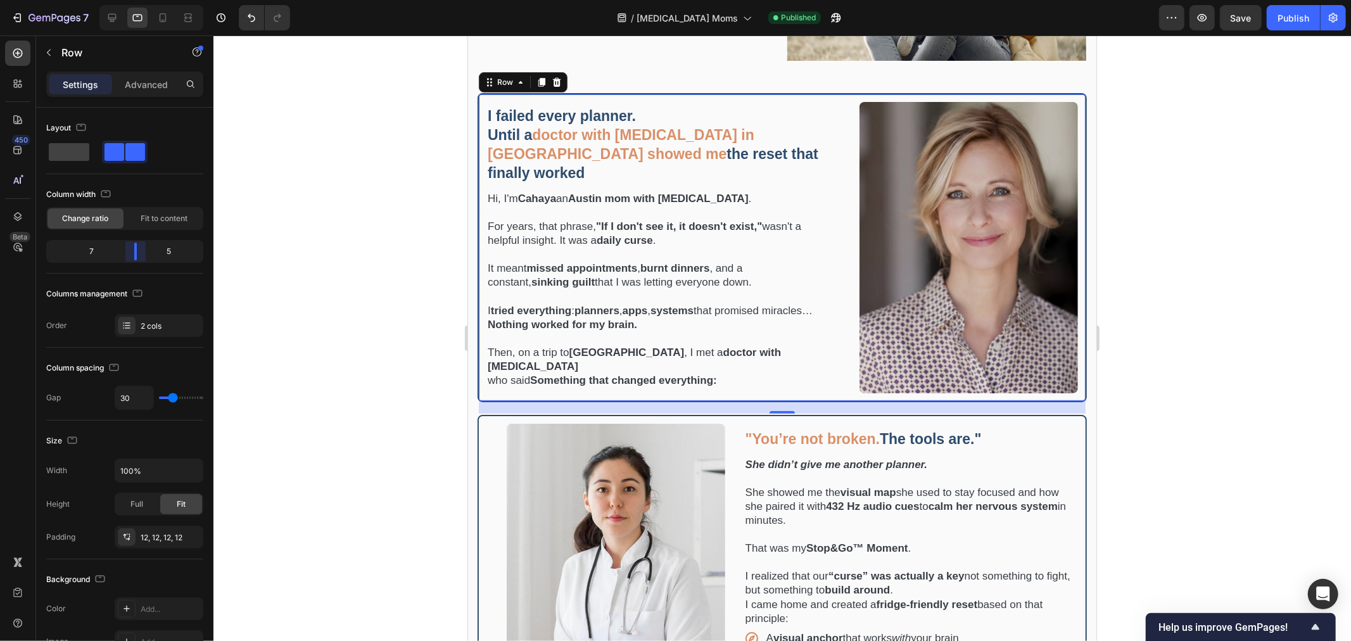
click at [135, 0] on body "7 / ADHD Moms Published Preview Save Publish 450 Beta Sections(18) Elements(83)…" at bounding box center [675, 0] width 1351 height 0
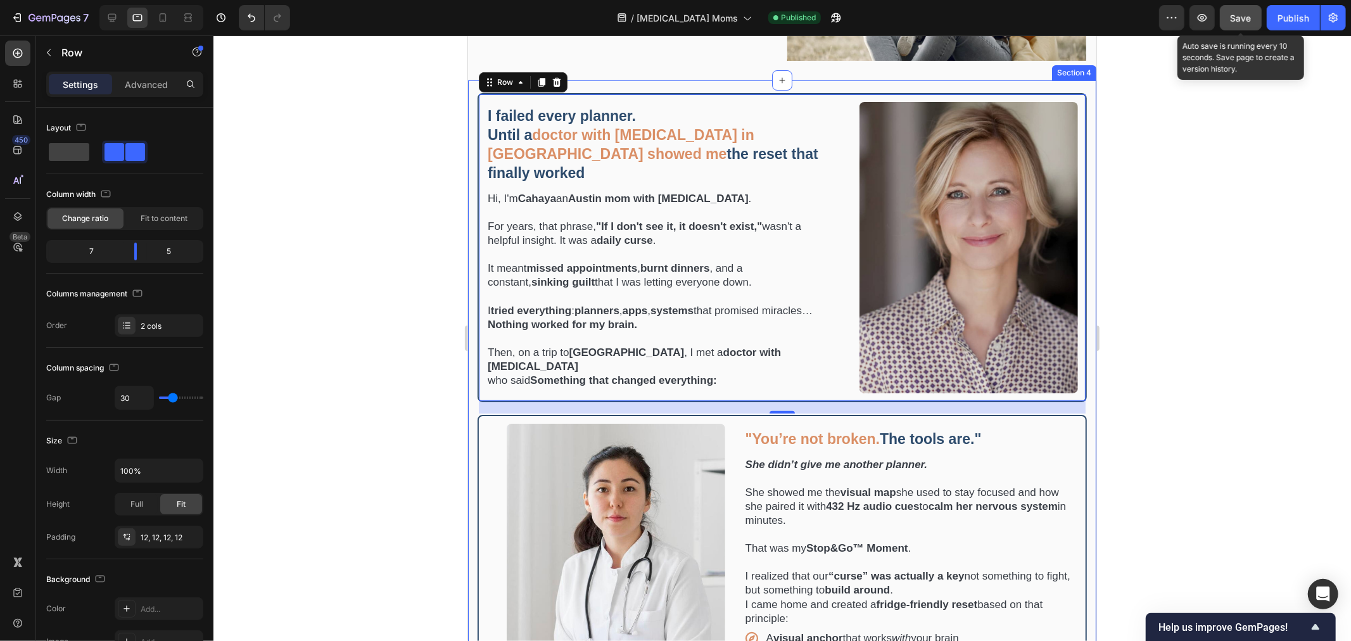
click at [1228, 23] on button "Save" at bounding box center [1241, 17] width 42 height 25
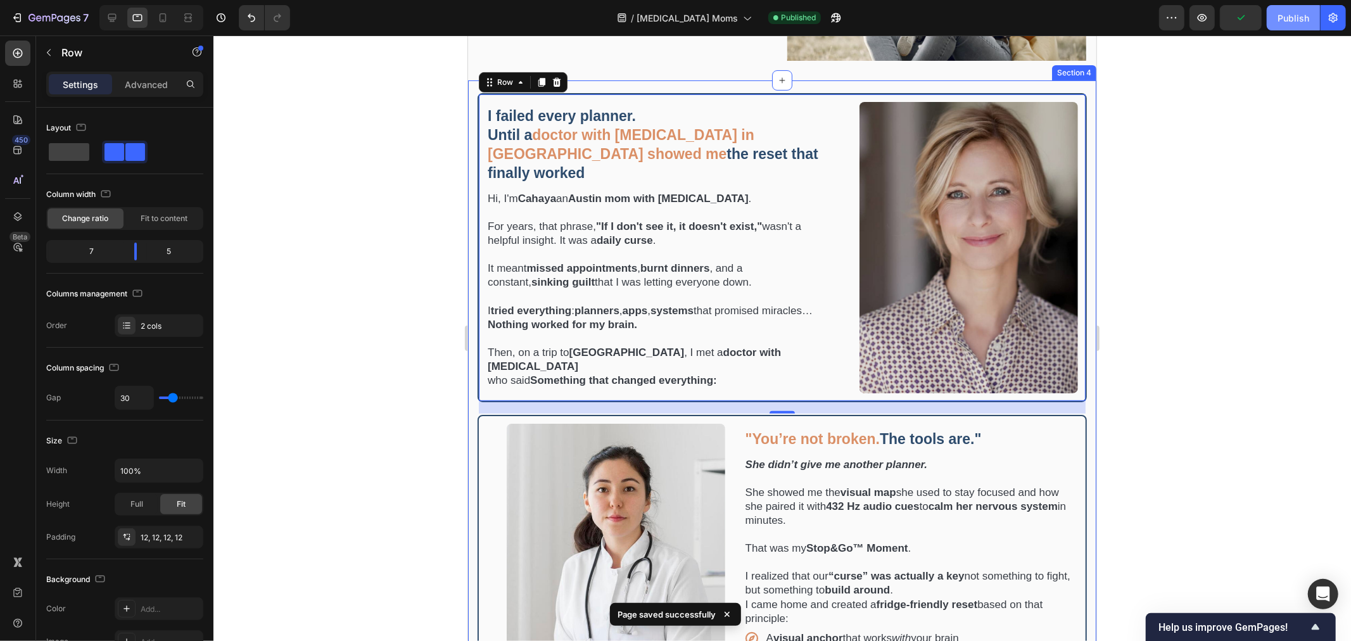
click at [1292, 19] on div "Publish" at bounding box center [1294, 17] width 32 height 13
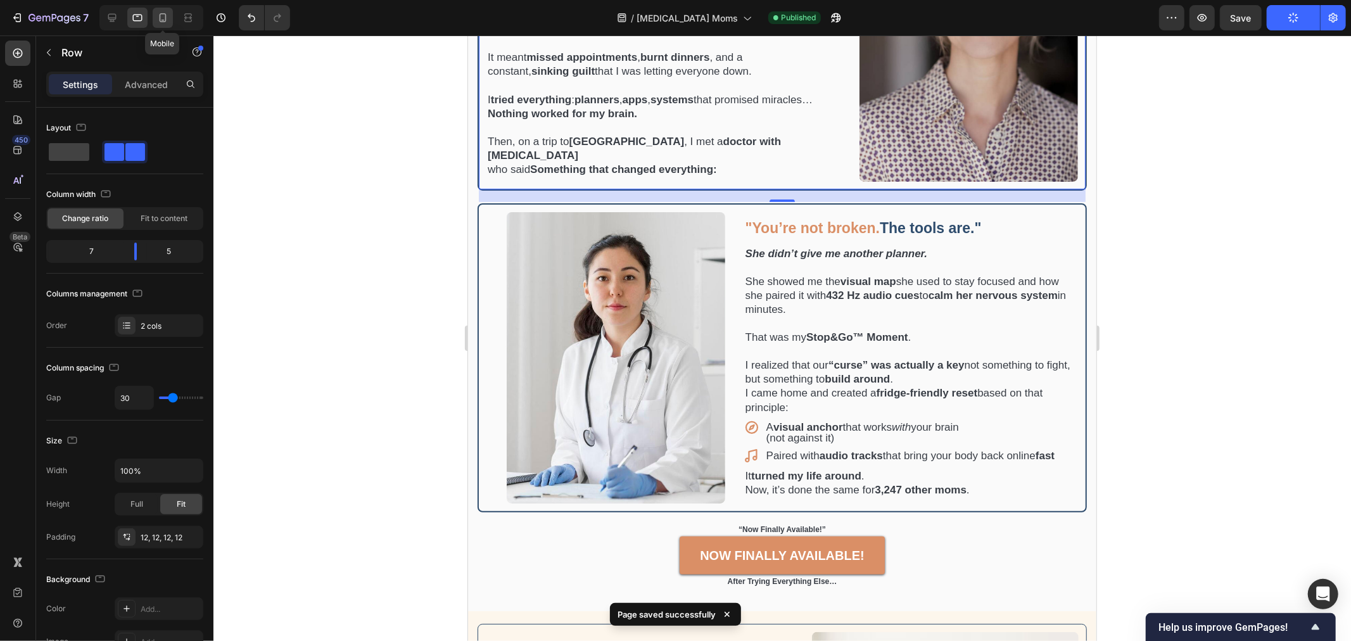
click at [155, 20] on div at bounding box center [163, 18] width 20 height 20
type input "0"
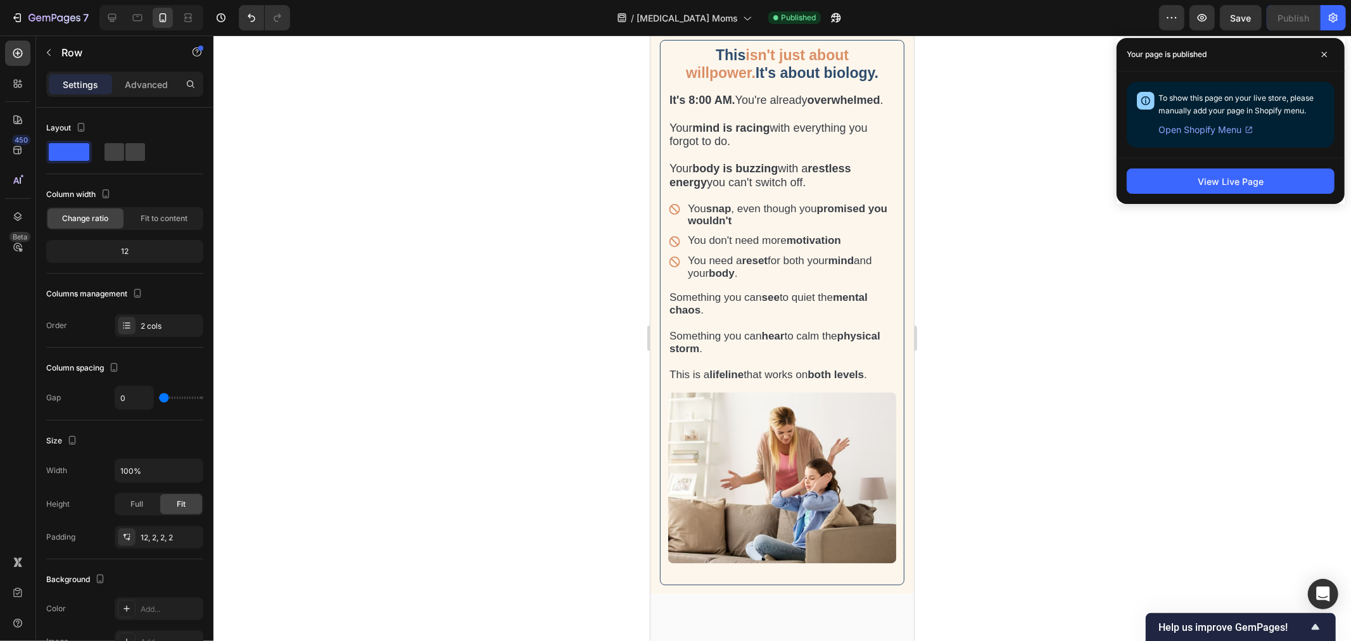
scroll to position [1930, 0]
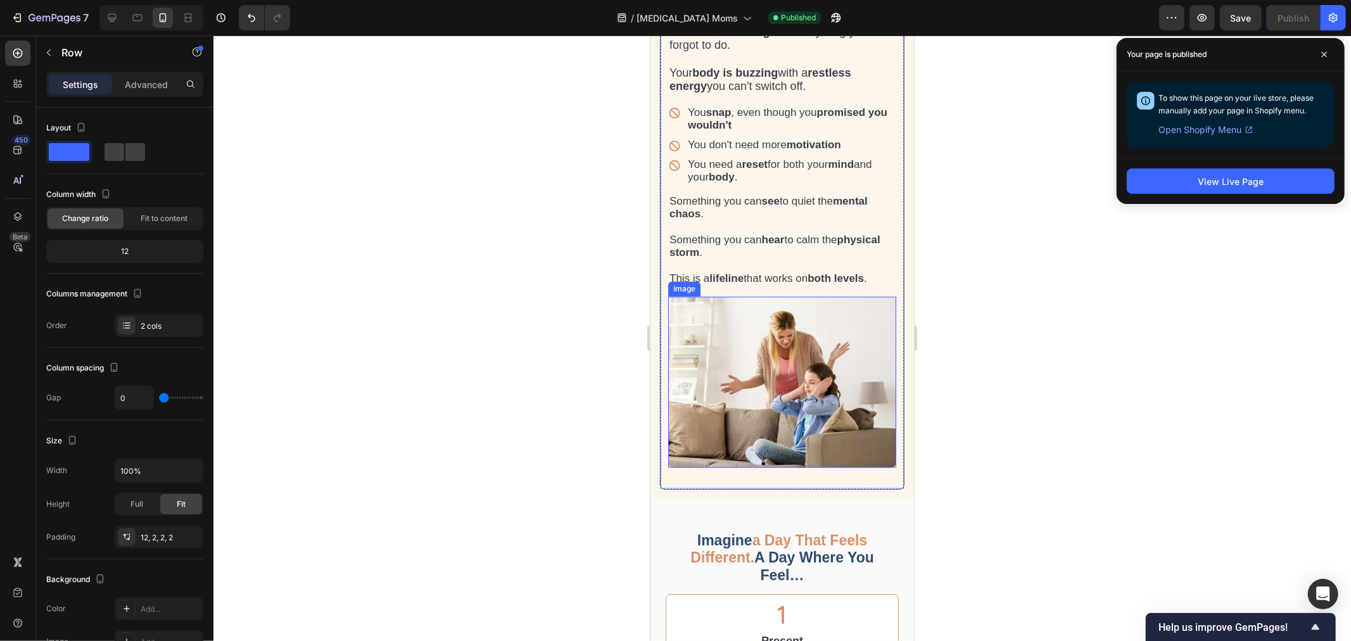
click at [745, 429] on img at bounding box center [782, 381] width 228 height 171
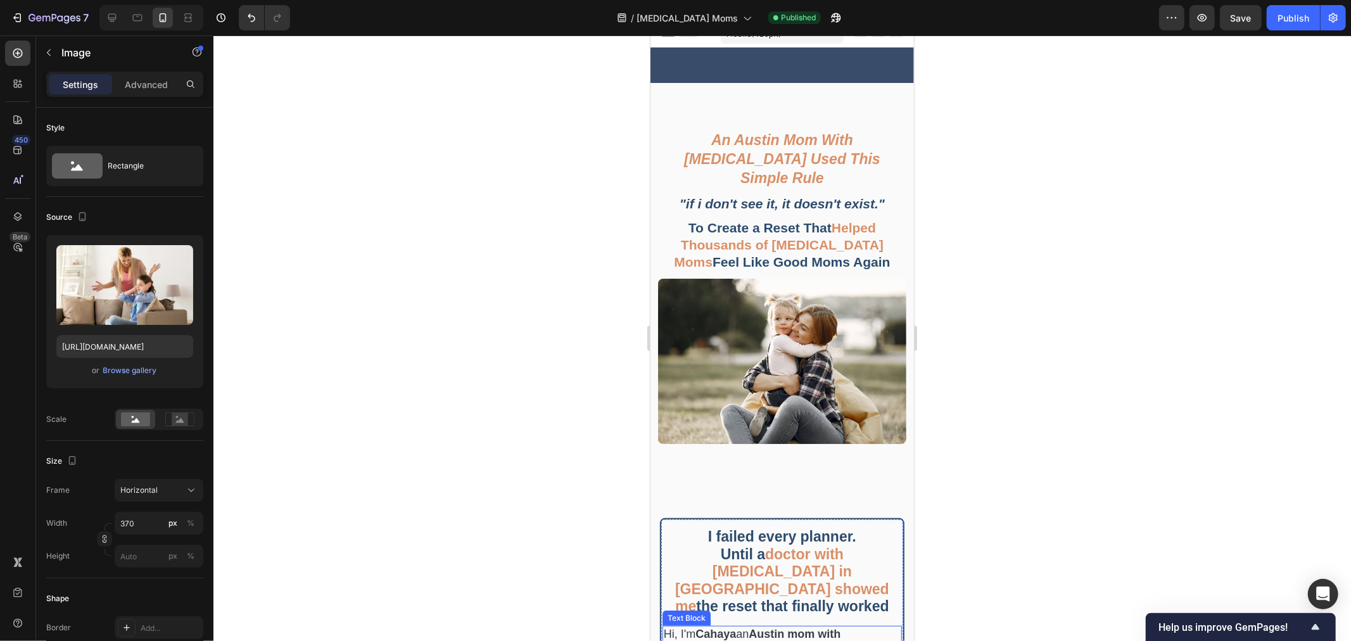
scroll to position [0, 0]
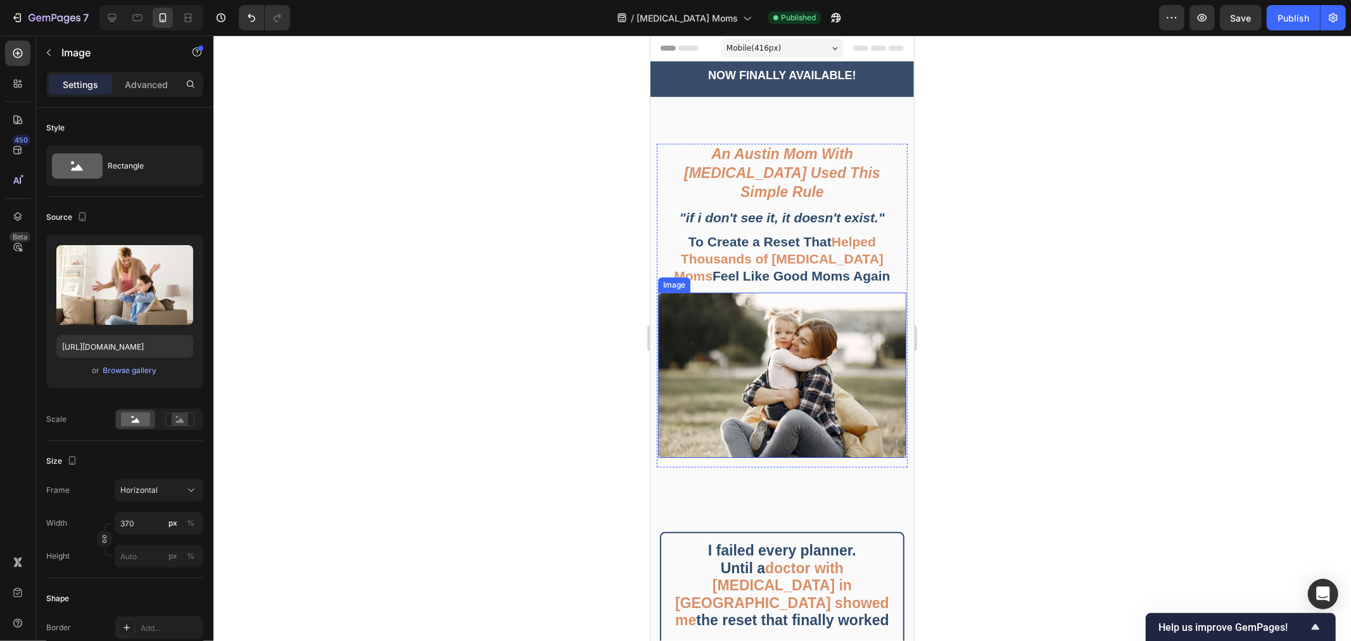
click at [806, 340] on img at bounding box center [782, 374] width 248 height 165
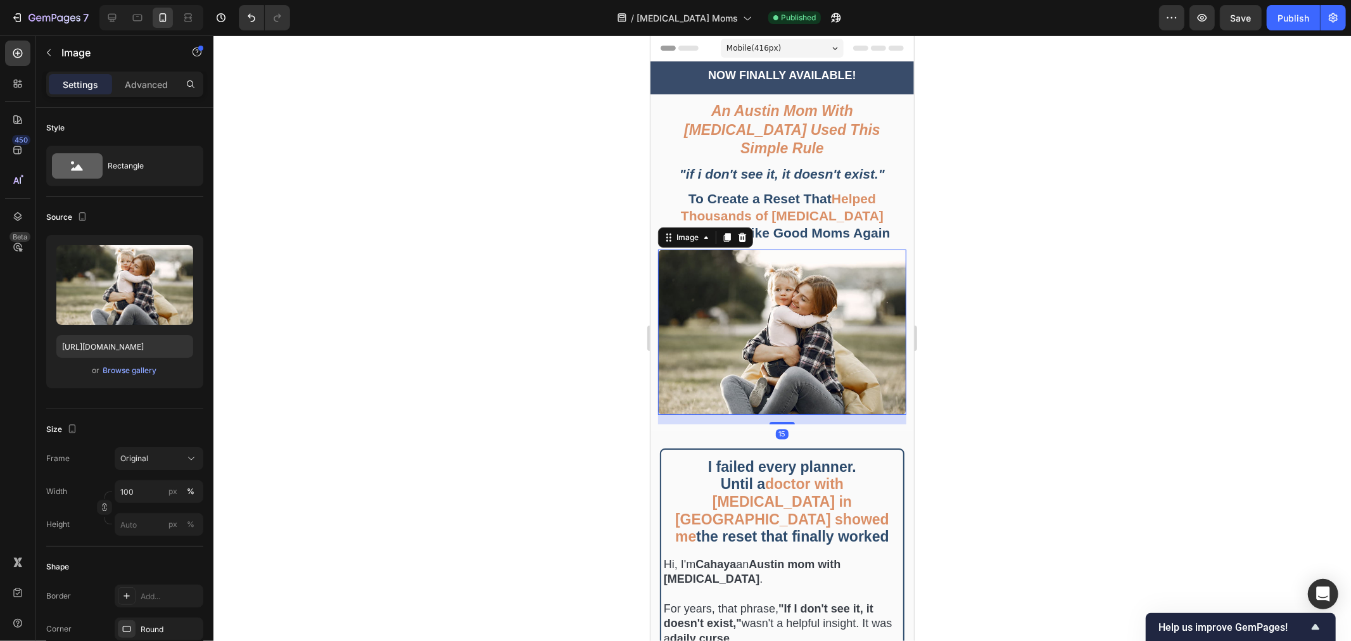
click at [1057, 343] on div at bounding box center [783, 338] width 1138 height 606
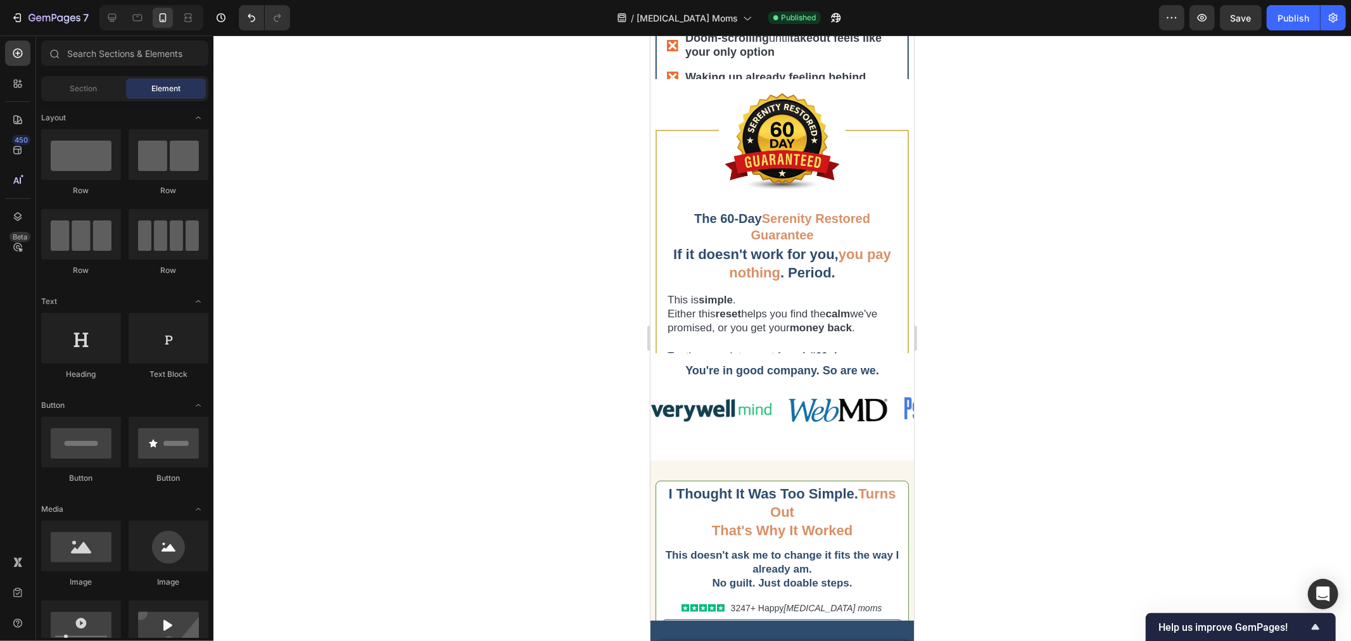
scroll to position [4435, 0]
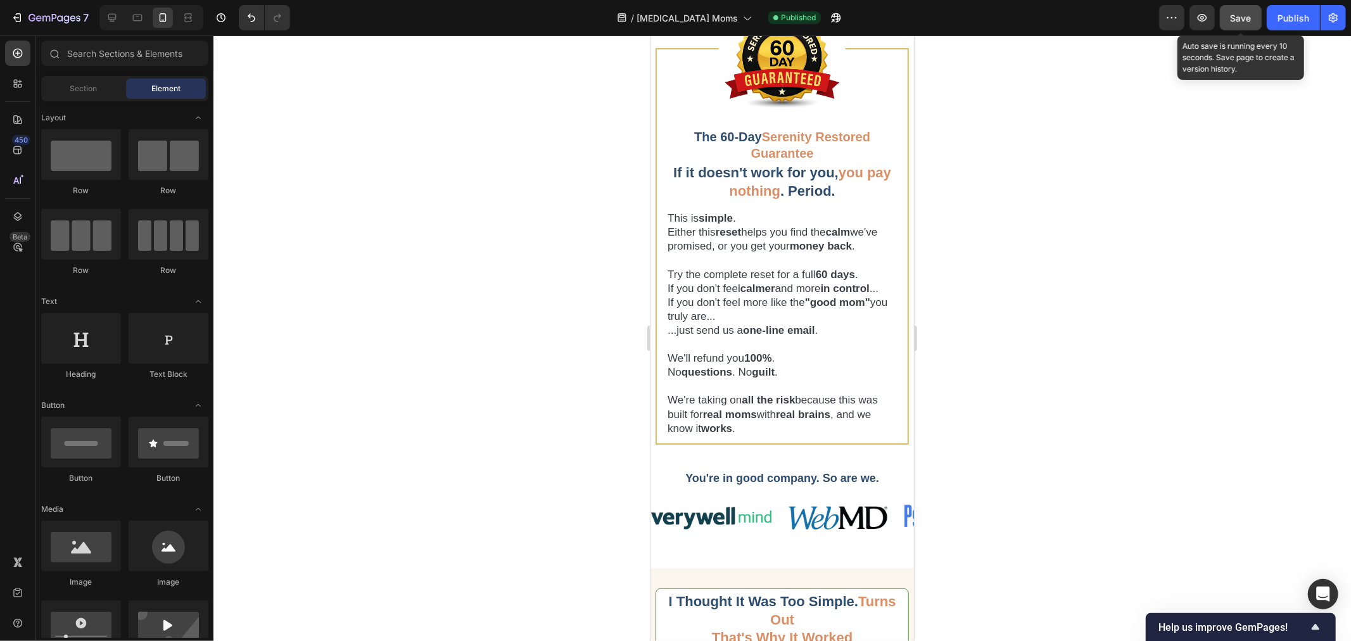
drag, startPoint x: 1251, startPoint y: 25, endPoint x: 1304, endPoint y: 26, distance: 53.9
click at [1251, 25] on button "Save" at bounding box center [1241, 17] width 42 height 25
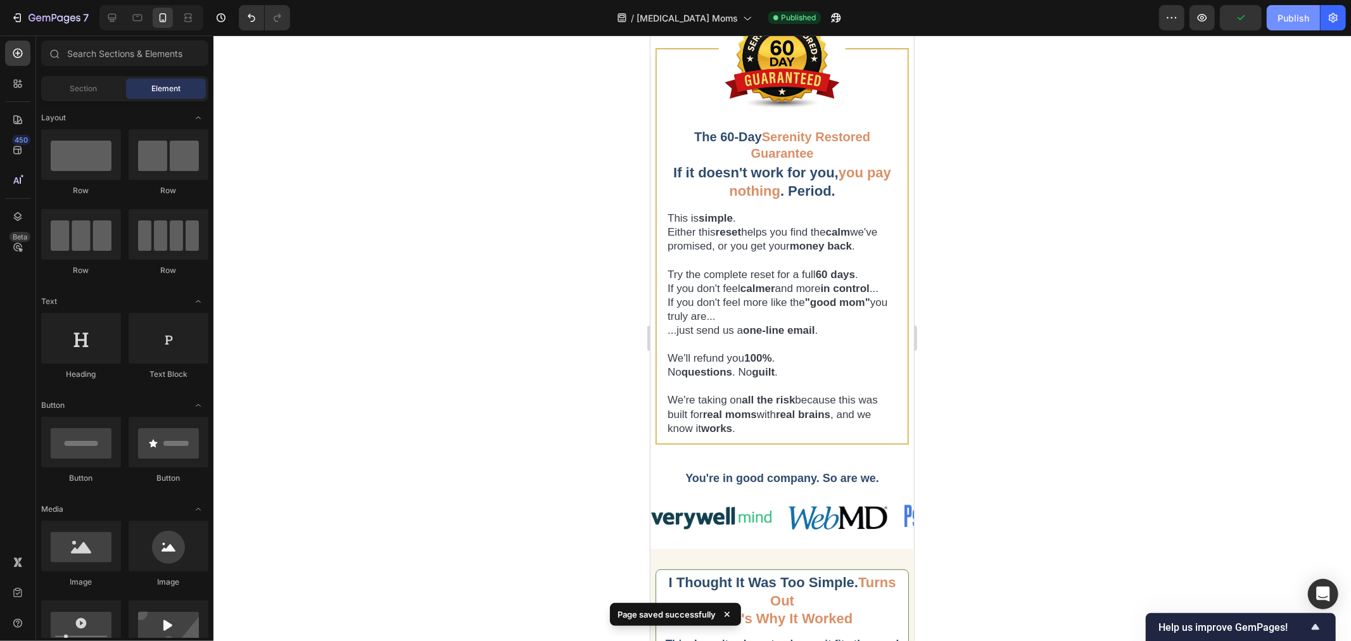
click at [1308, 26] on button "Publish" at bounding box center [1293, 17] width 53 height 25
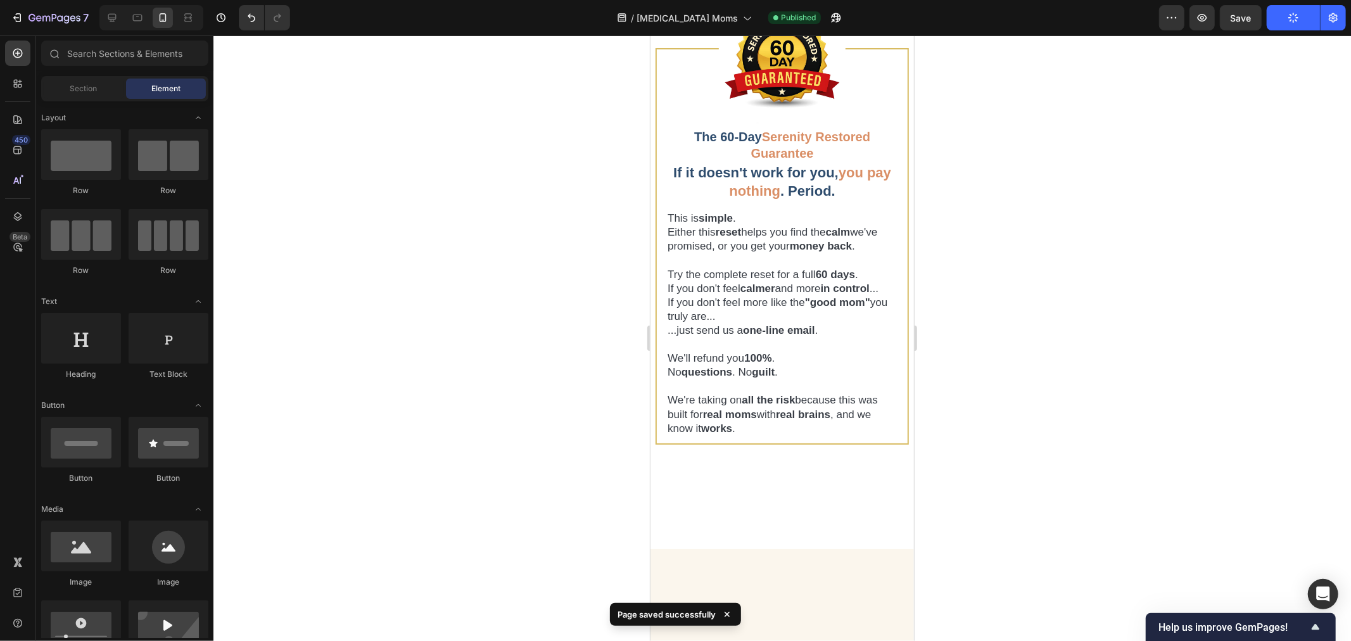
scroll to position [4012, 0]
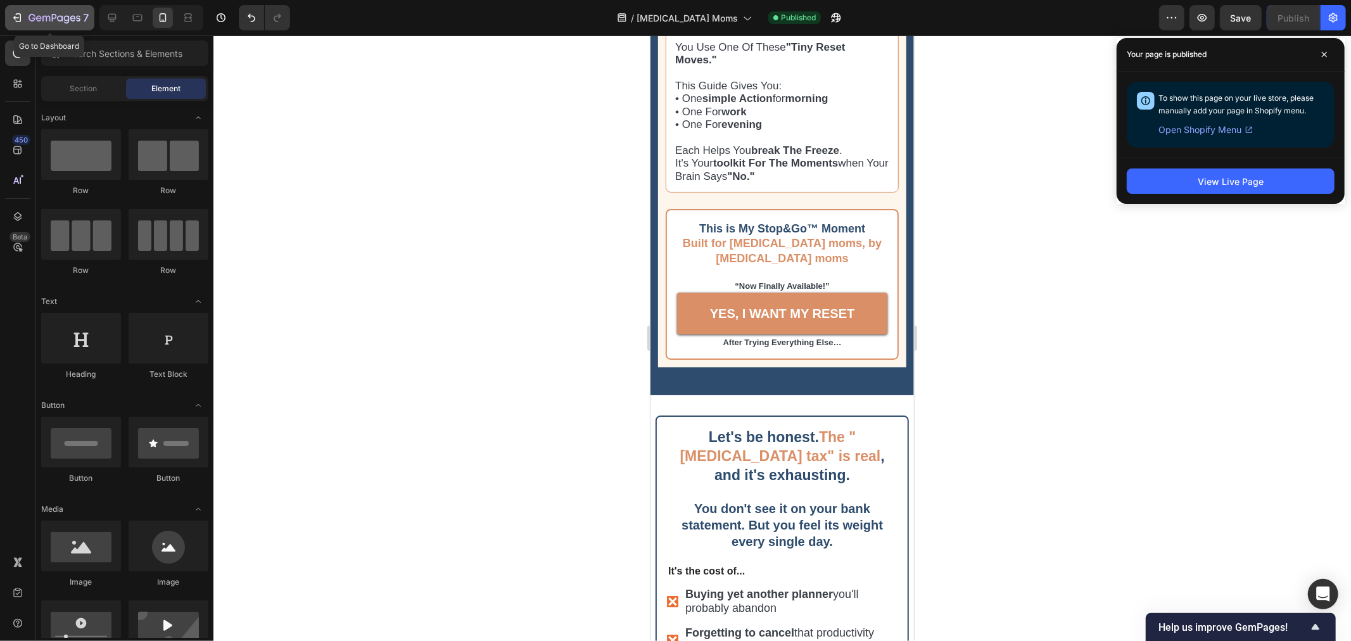
click at [32, 19] on icon "button" at bounding box center [55, 18] width 52 height 11
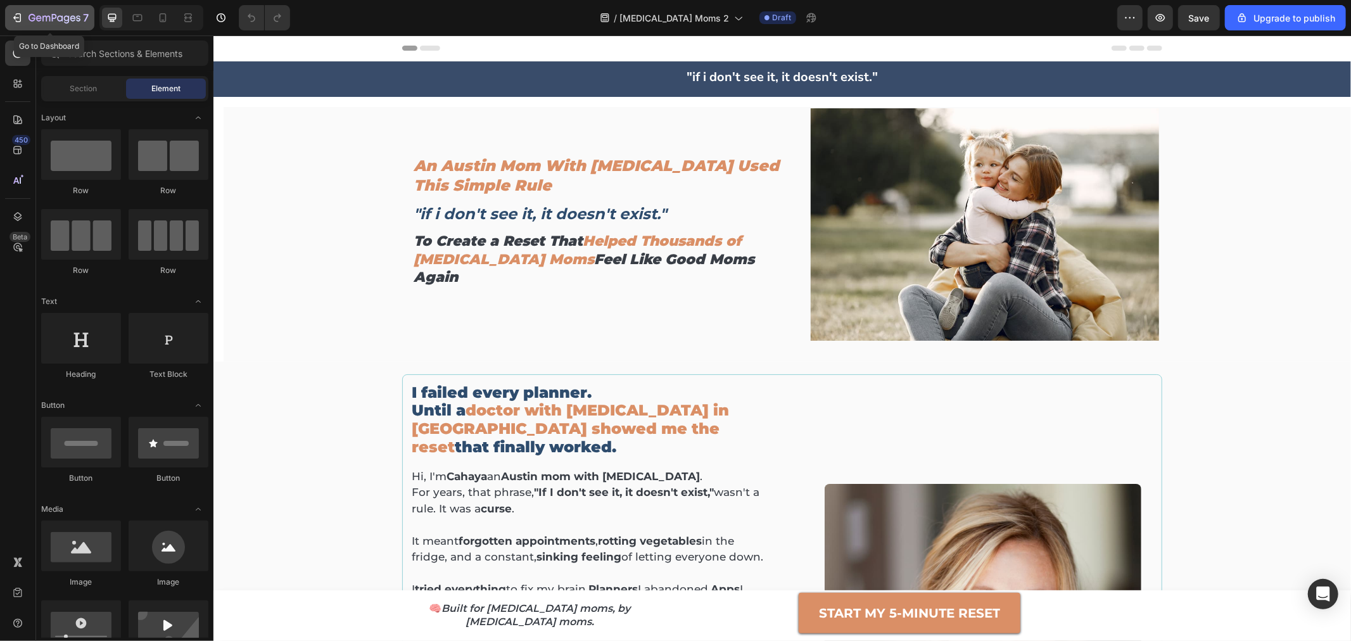
click at [14, 17] on icon "button" at bounding box center [16, 18] width 6 height 4
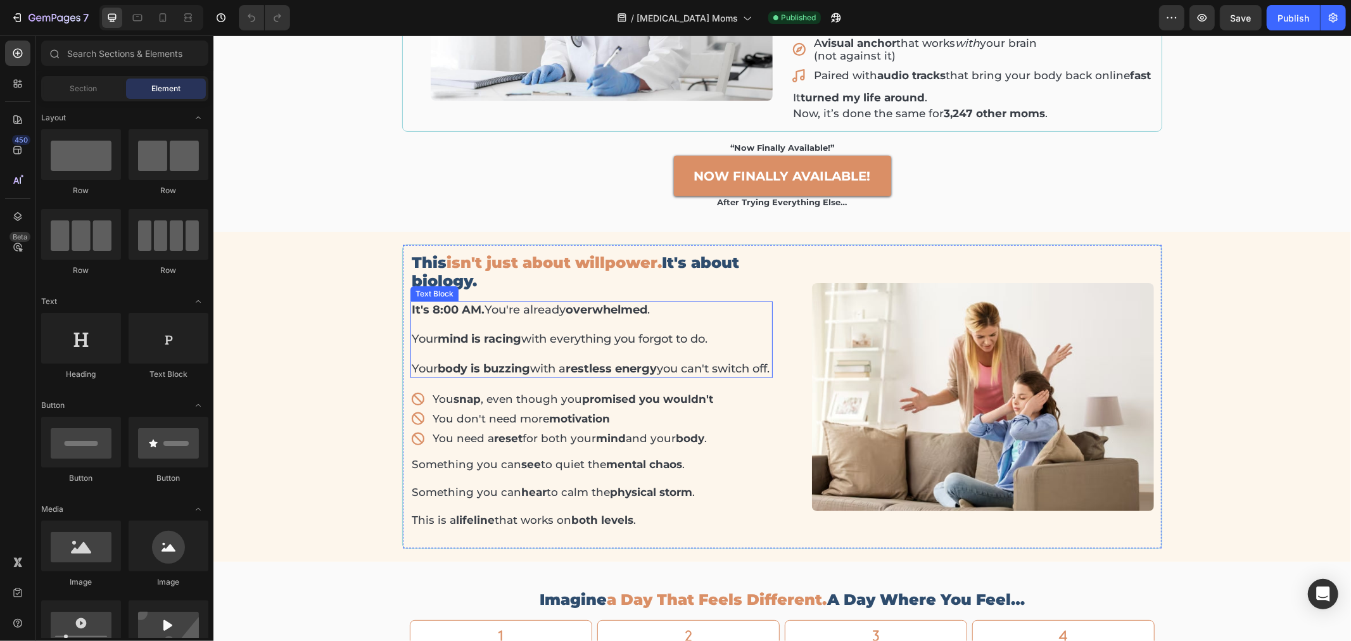
scroll to position [932, 0]
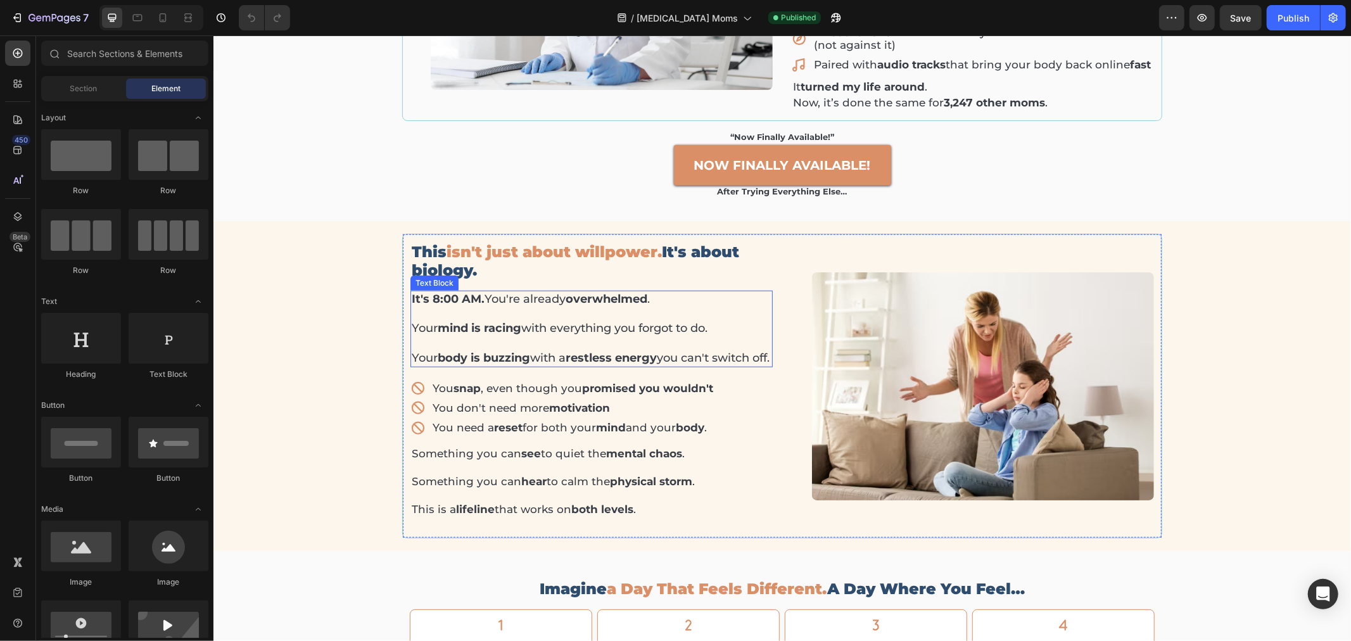
click at [510, 336] on p at bounding box center [591, 343] width 360 height 15
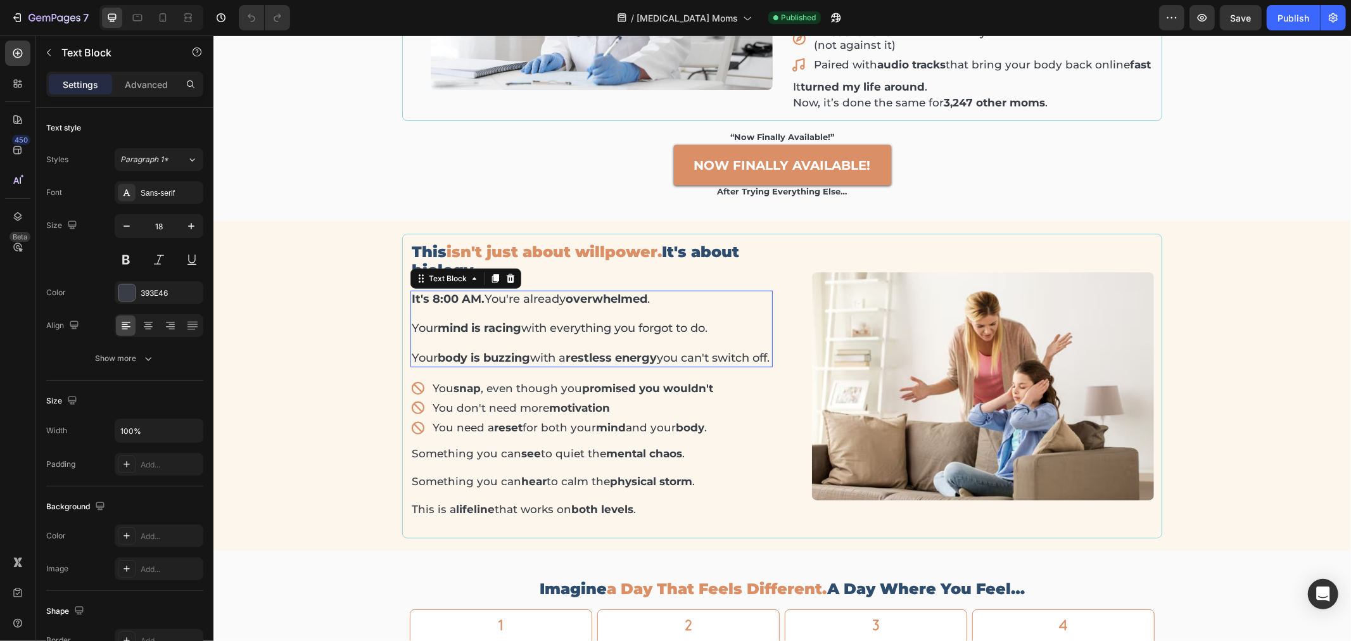
click at [510, 336] on p "Rich Text Editor. Editing area: main" at bounding box center [591, 343] width 360 height 15
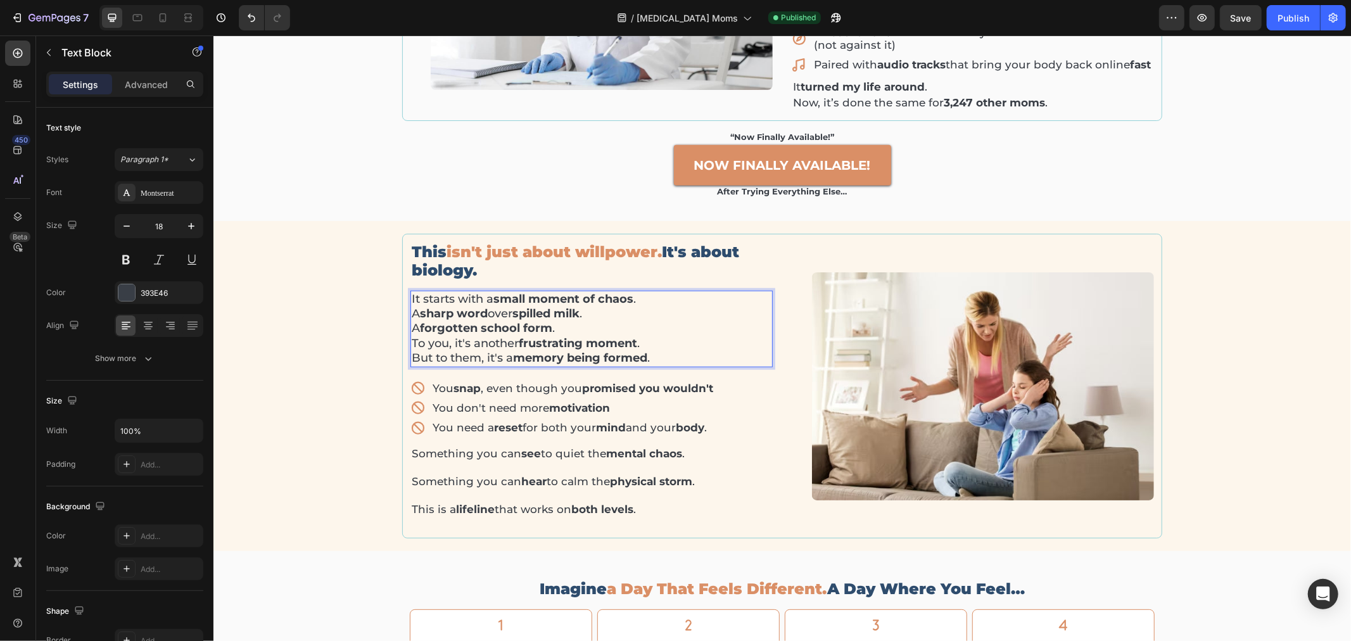
click at [597, 293] on p "It starts with a small moment of chaos . A sharp word over spilled milk . A for…" at bounding box center [591, 328] width 360 height 74
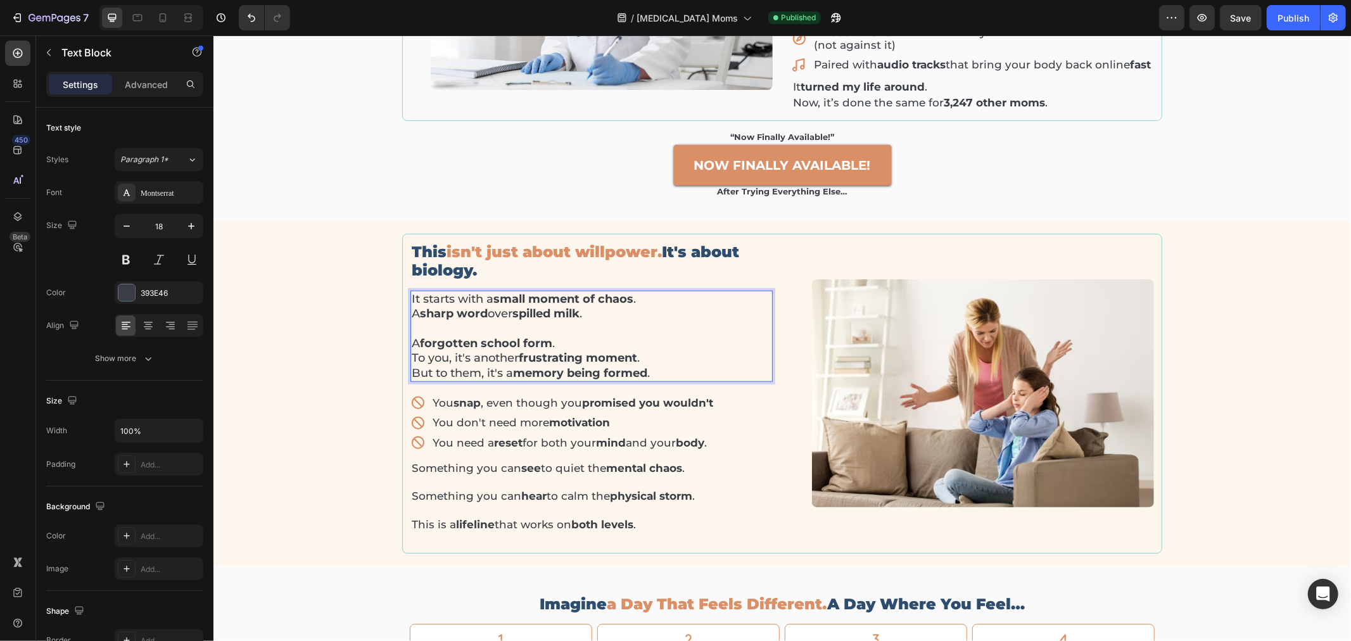
click at [604, 322] on p "⁠⁠⁠⁠⁠⁠⁠ A forgotten school form . To you, it's another frustrating moment . But…" at bounding box center [591, 351] width 360 height 60
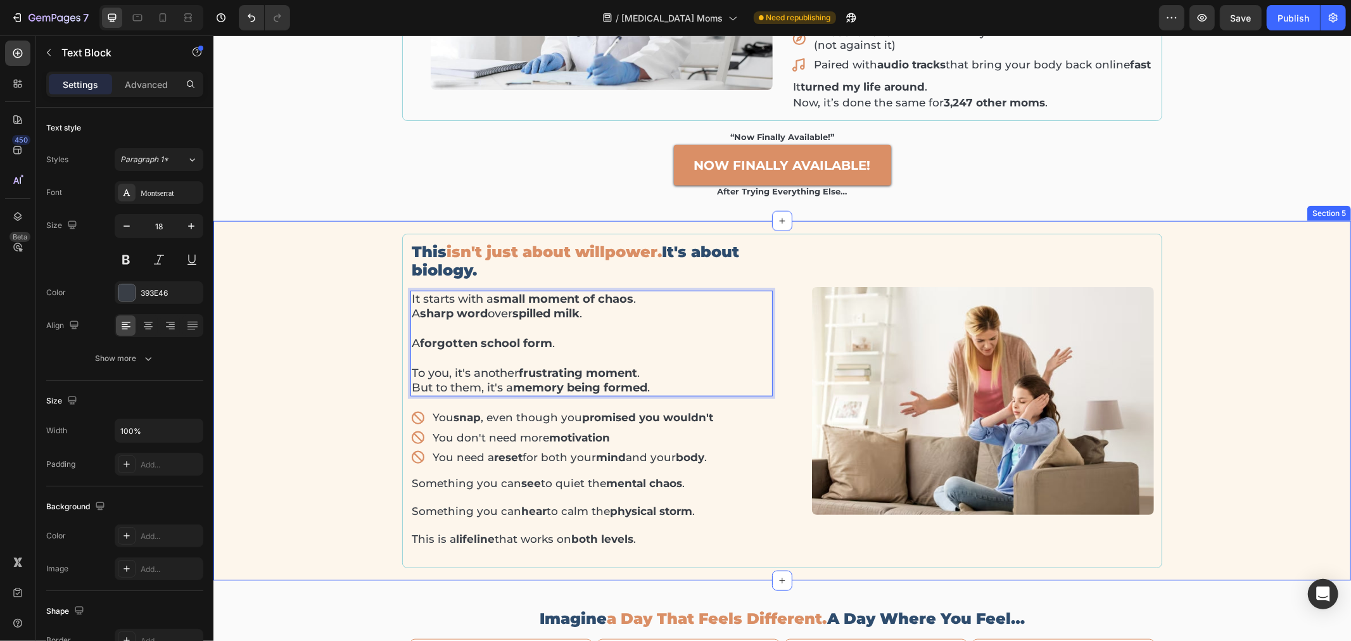
drag, startPoint x: 264, startPoint y: 246, endPoint x: 293, endPoint y: 253, distance: 30.0
click at [264, 246] on div "This isn't just about willpower. It's about biology. Heading It starts with a s…" at bounding box center [781, 400] width 1119 height 335
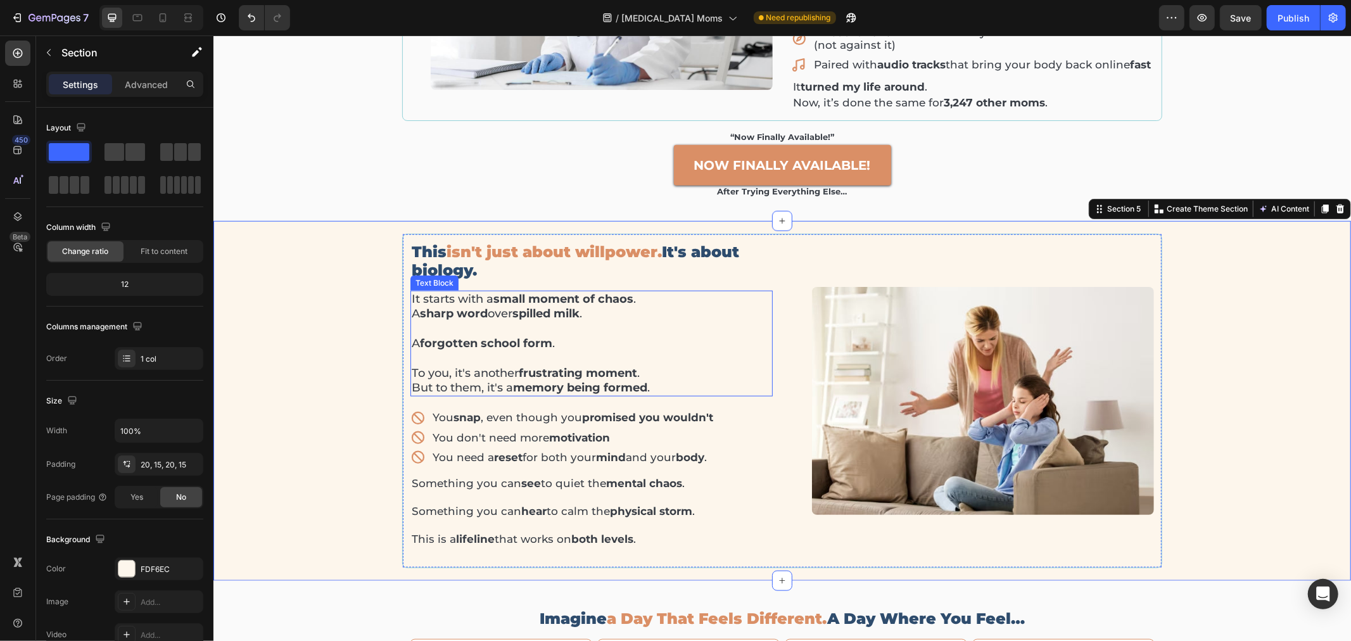
click at [478, 321] on p "A forgotten school form ." at bounding box center [591, 336] width 360 height 30
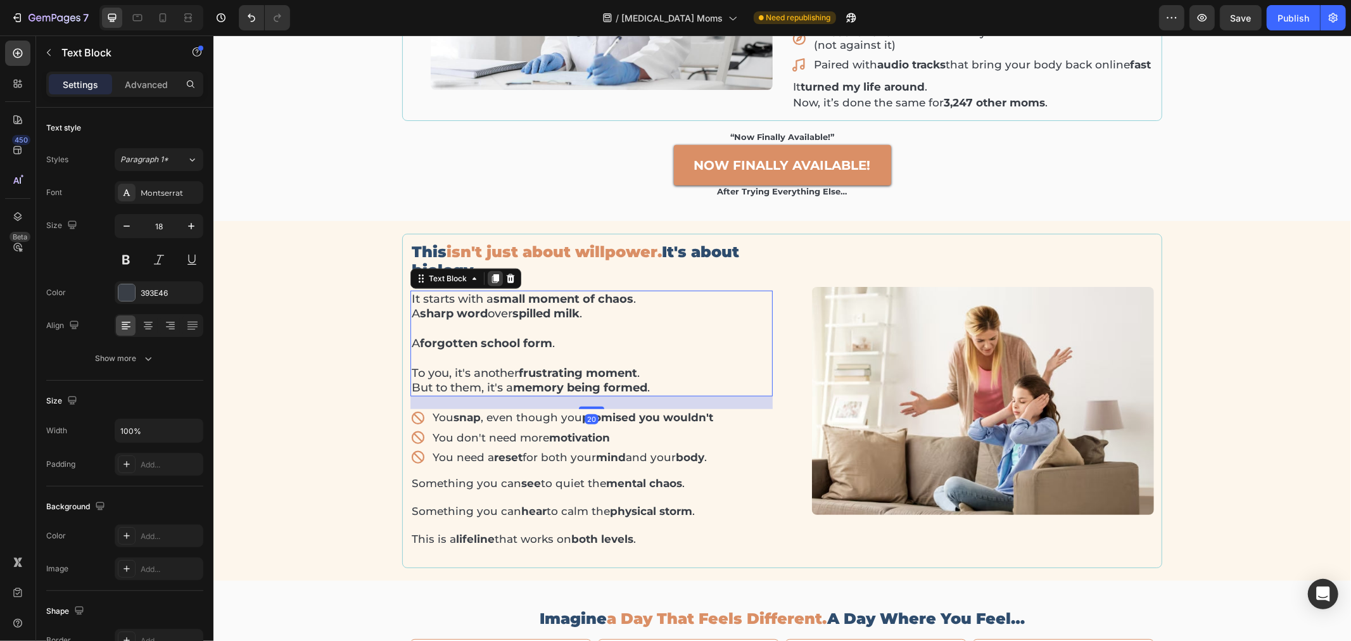
click at [492, 274] on icon at bounding box center [495, 278] width 7 height 9
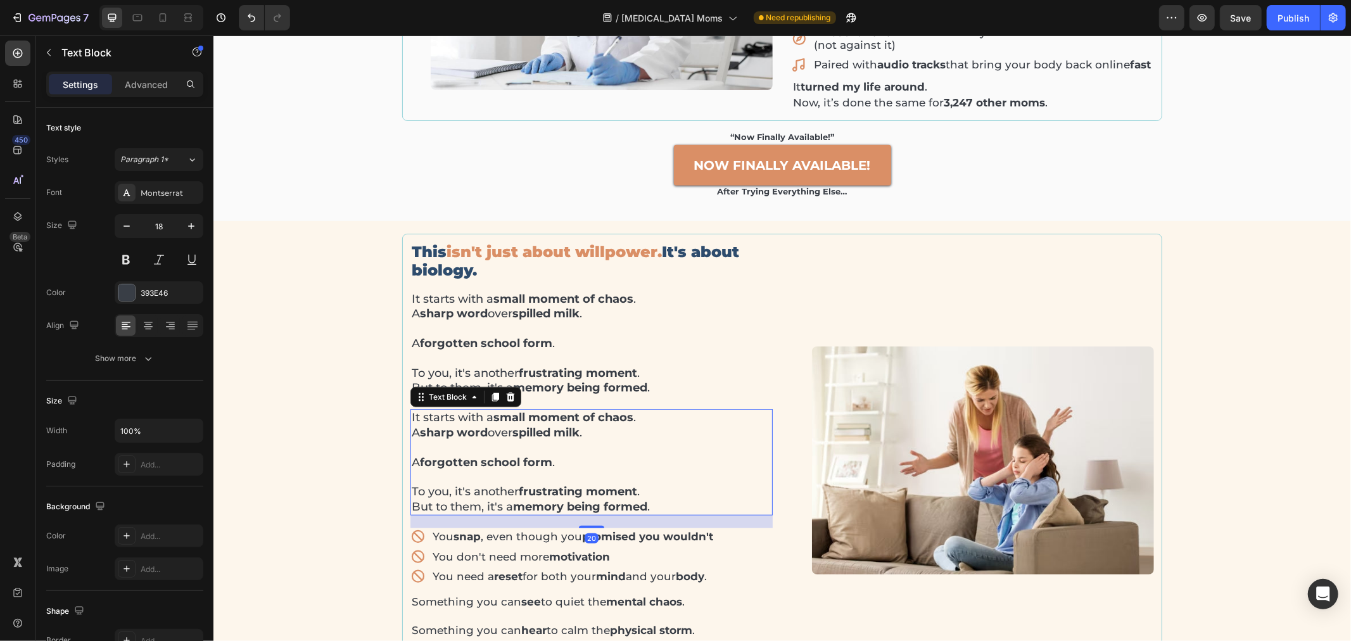
click at [480, 440] on p "A forgotten school form ." at bounding box center [591, 455] width 360 height 30
click at [480, 440] on p "⁠⁠⁠⁠⁠⁠⁠ A forgotten school form ." at bounding box center [591, 455] width 360 height 30
click at [480, 440] on p "A forgotten school form ." at bounding box center [591, 455] width 360 height 30
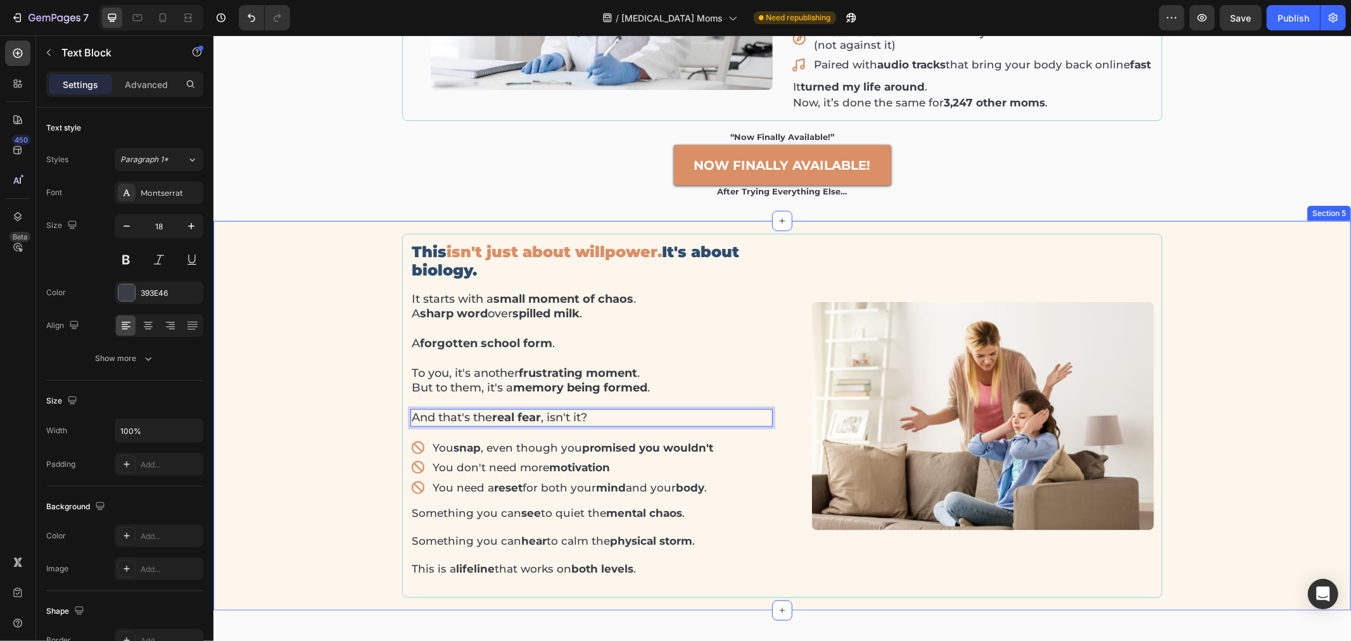
click at [345, 370] on div "This isn't just about willpower. It's about biology. Heading It starts with a s…" at bounding box center [781, 415] width 1119 height 365
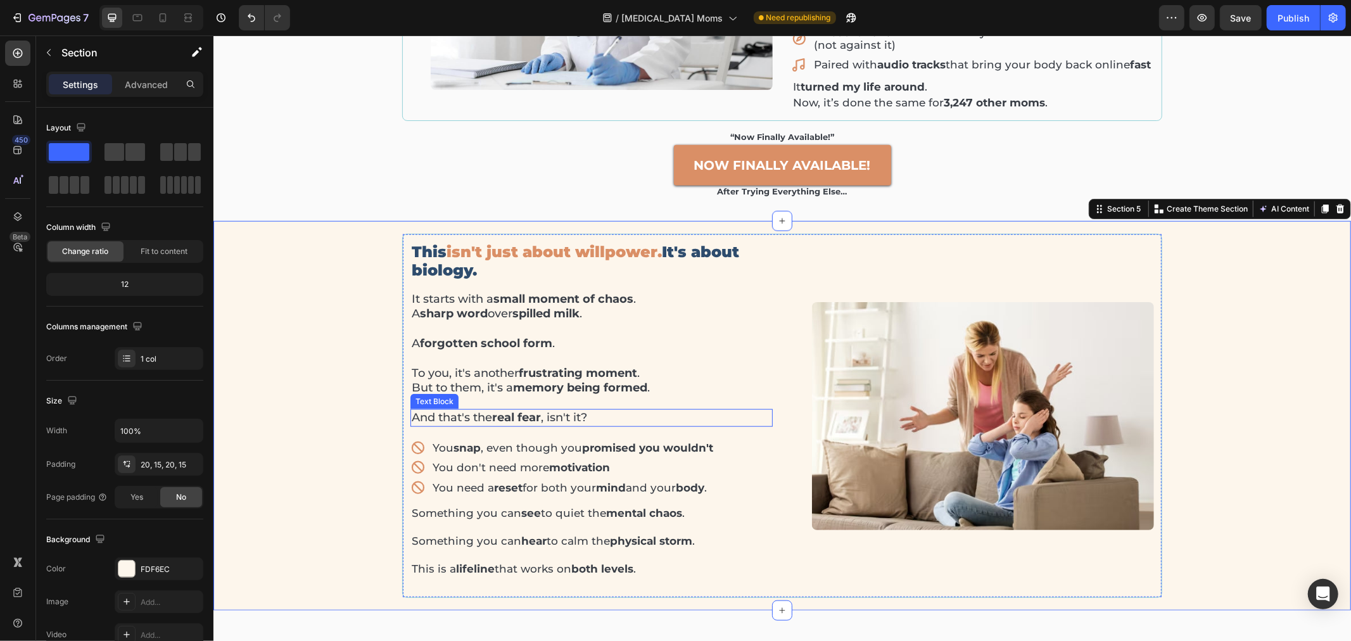
click at [468, 410] on p "And that's the real fear , isn't it?" at bounding box center [591, 417] width 360 height 15
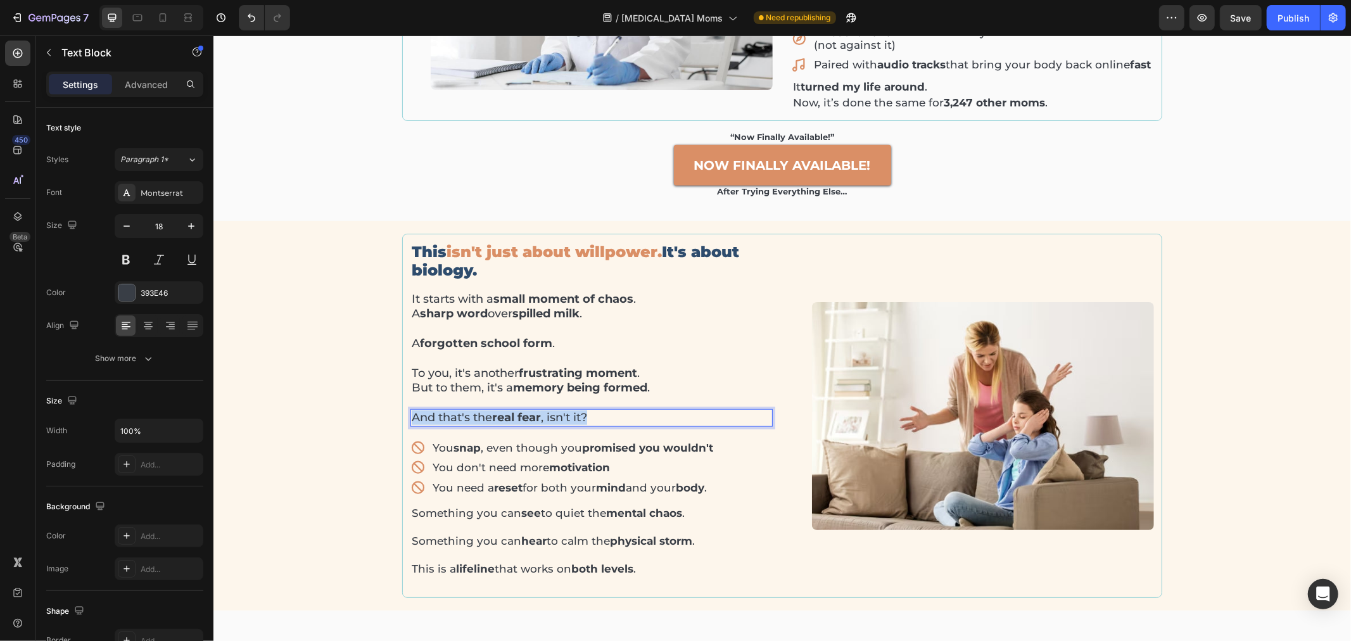
click at [468, 410] on p "And that's the real fear , isn't it?" at bounding box center [591, 417] width 360 height 15
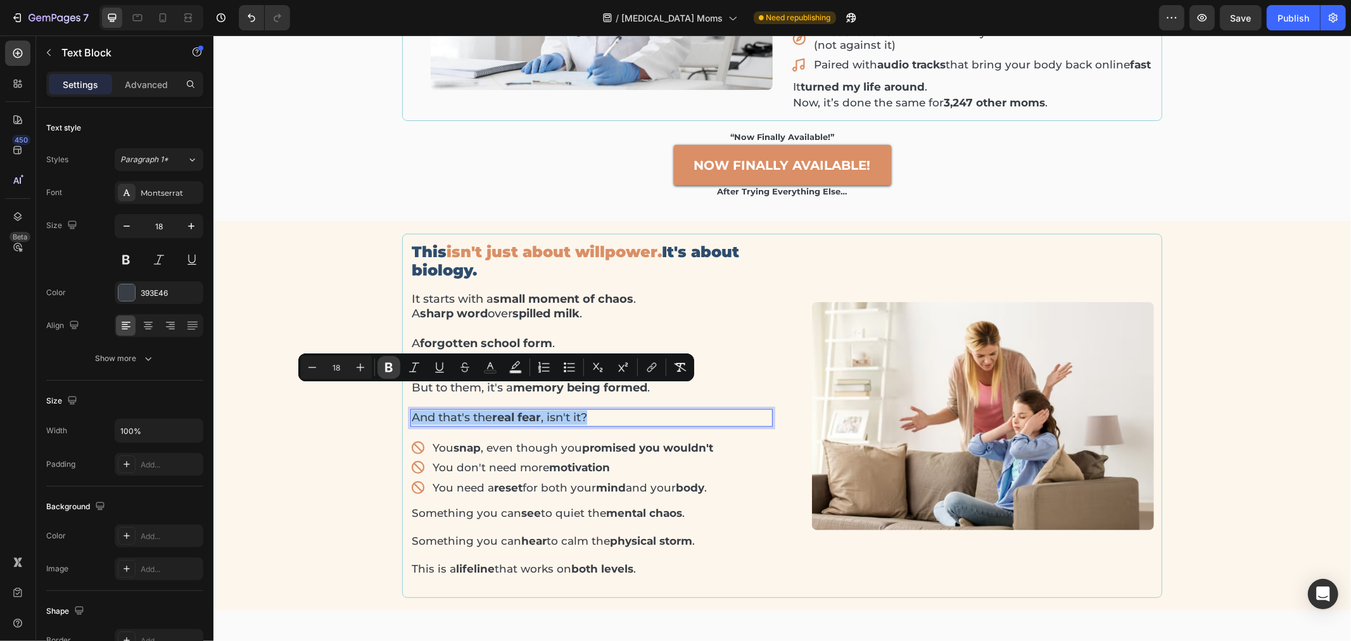
click at [386, 372] on icon "Editor contextual toolbar" at bounding box center [389, 367] width 13 height 13
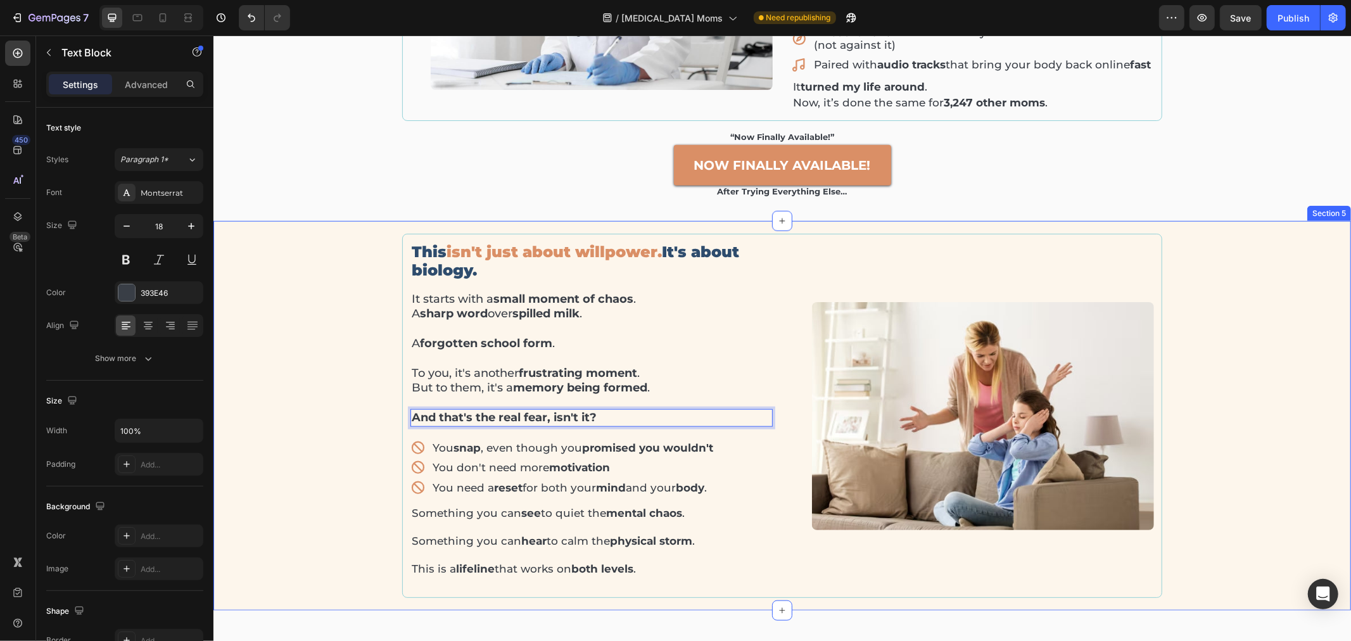
click at [365, 400] on div "This isn't just about willpower. It's about biology. Heading It starts with a s…" at bounding box center [781, 415] width 1119 height 365
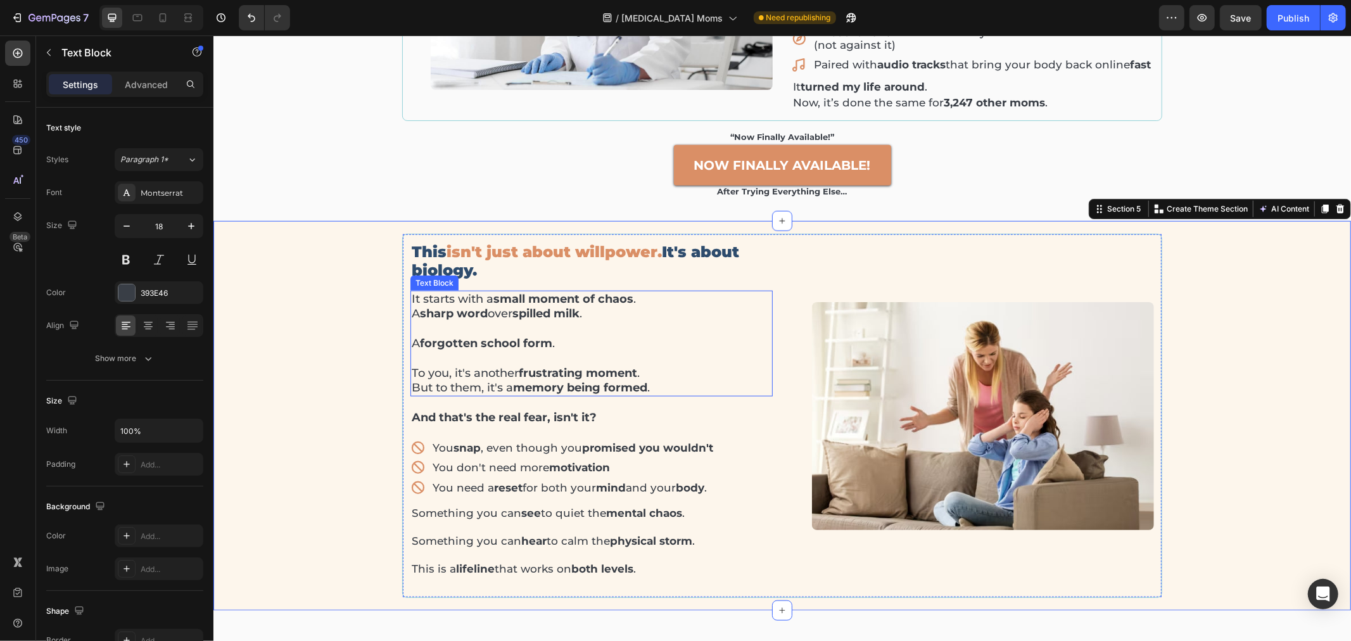
click at [411, 350] on p "⁠⁠⁠⁠⁠⁠⁠ To you, it's another frustrating moment . But to them, it's a memory be…" at bounding box center [591, 372] width 360 height 44
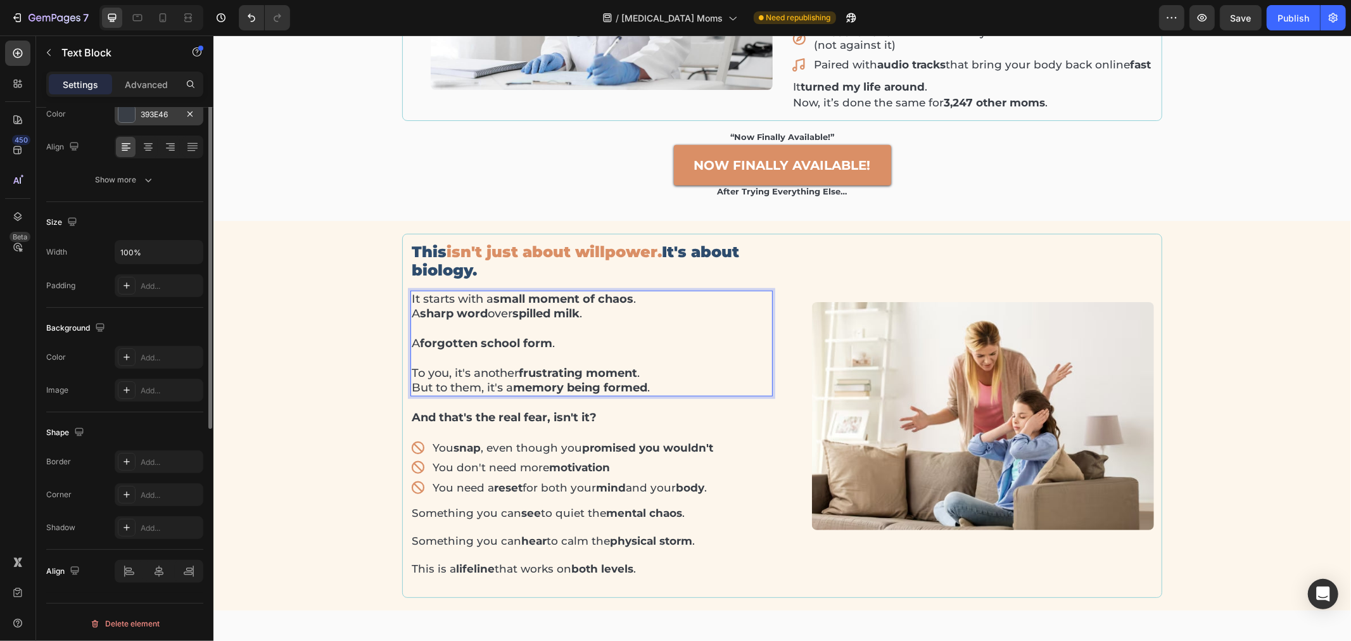
scroll to position [0, 0]
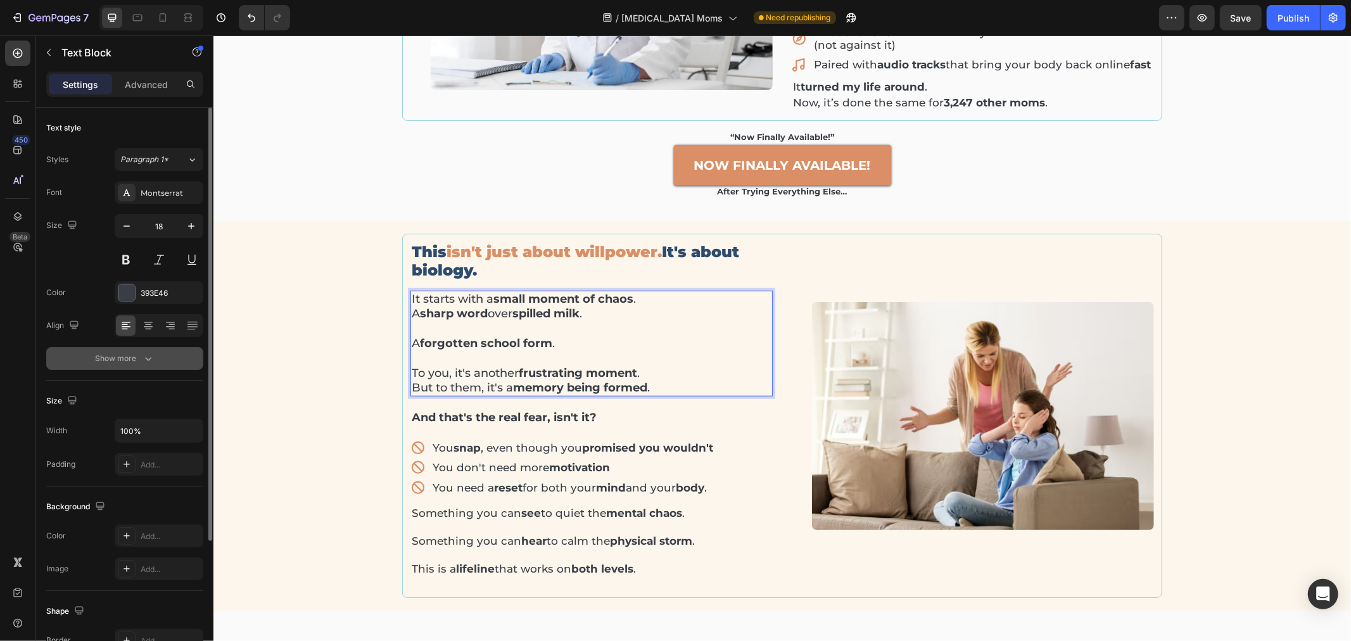
click at [127, 364] on button "Show more" at bounding box center [124, 358] width 157 height 23
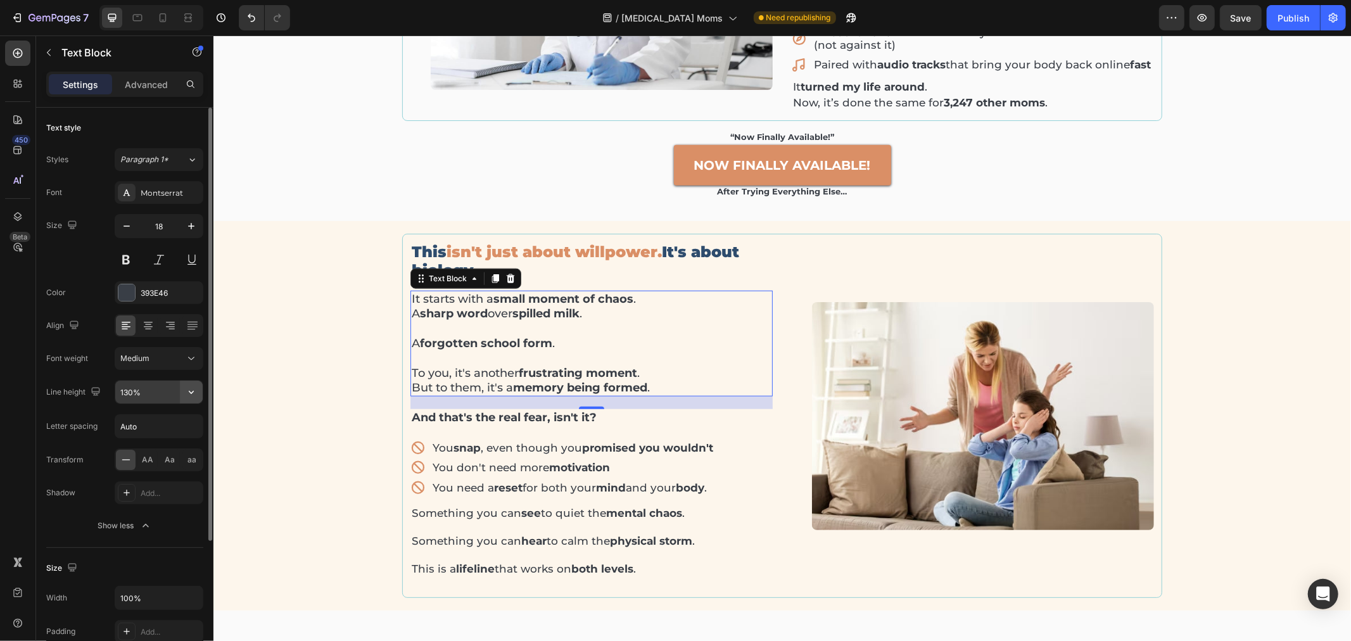
click at [190, 395] on icon "button" at bounding box center [191, 392] width 13 height 13
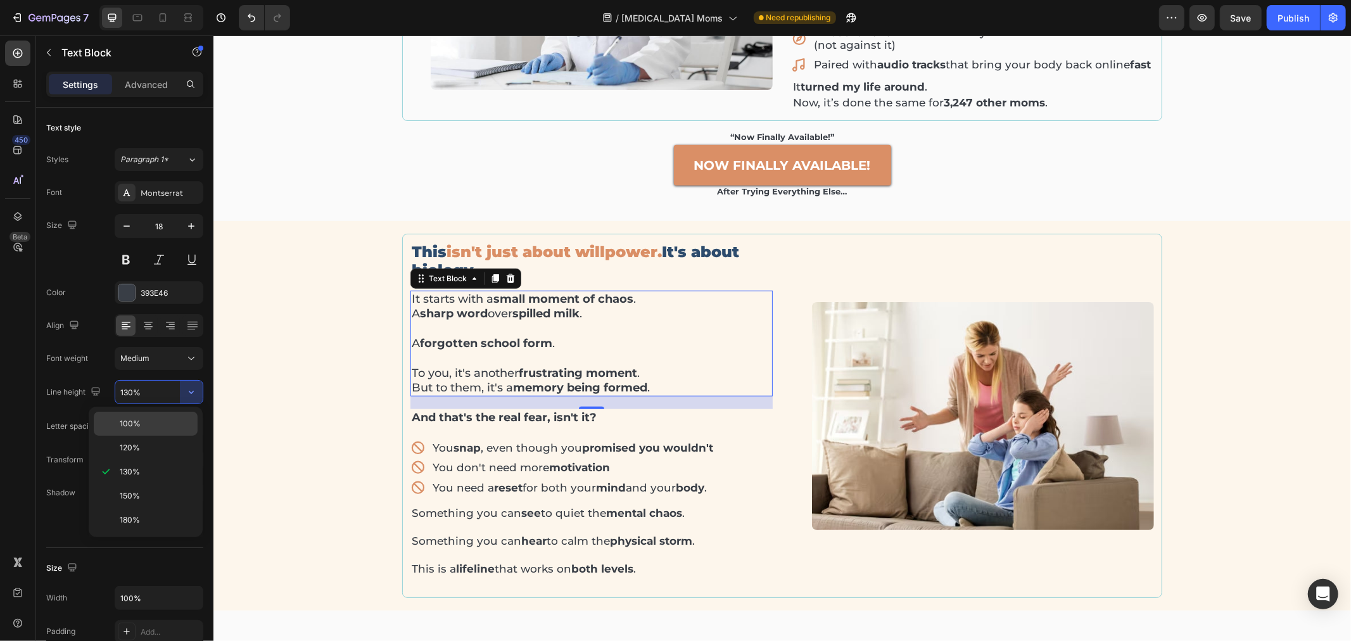
click at [161, 416] on div "100%" at bounding box center [146, 424] width 104 height 24
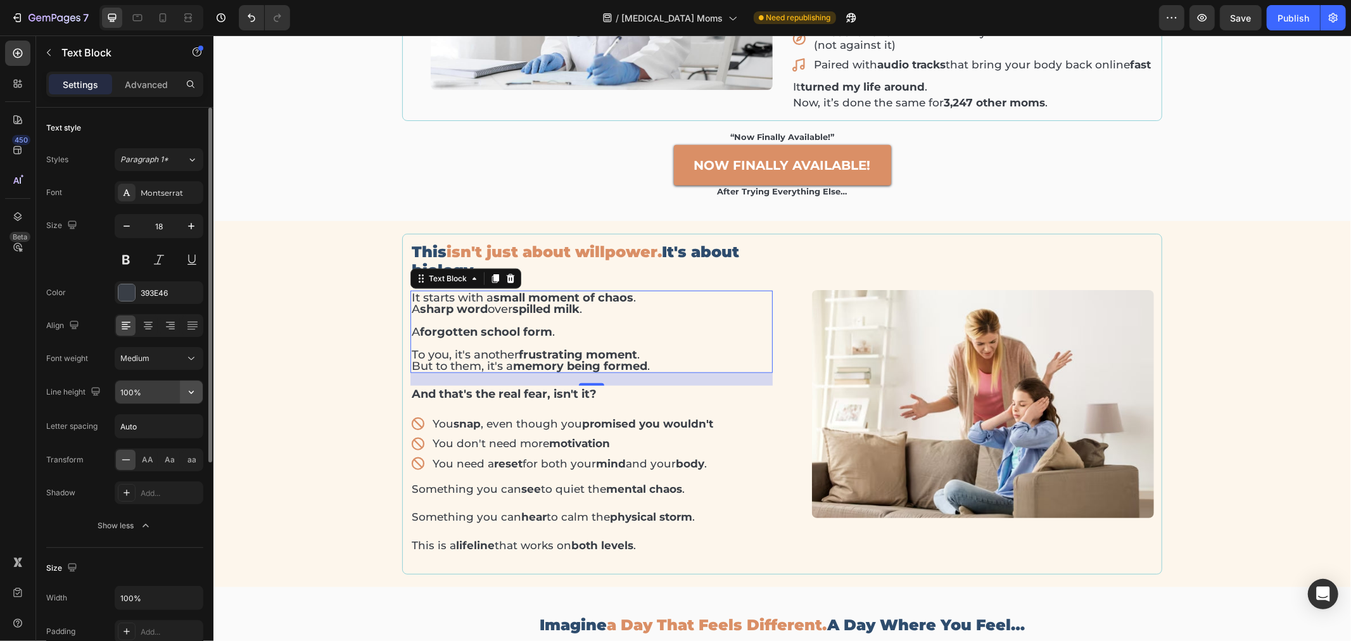
click at [188, 391] on icon "button" at bounding box center [191, 392] width 13 height 13
click at [150, 451] on p "120%" at bounding box center [156, 447] width 72 height 11
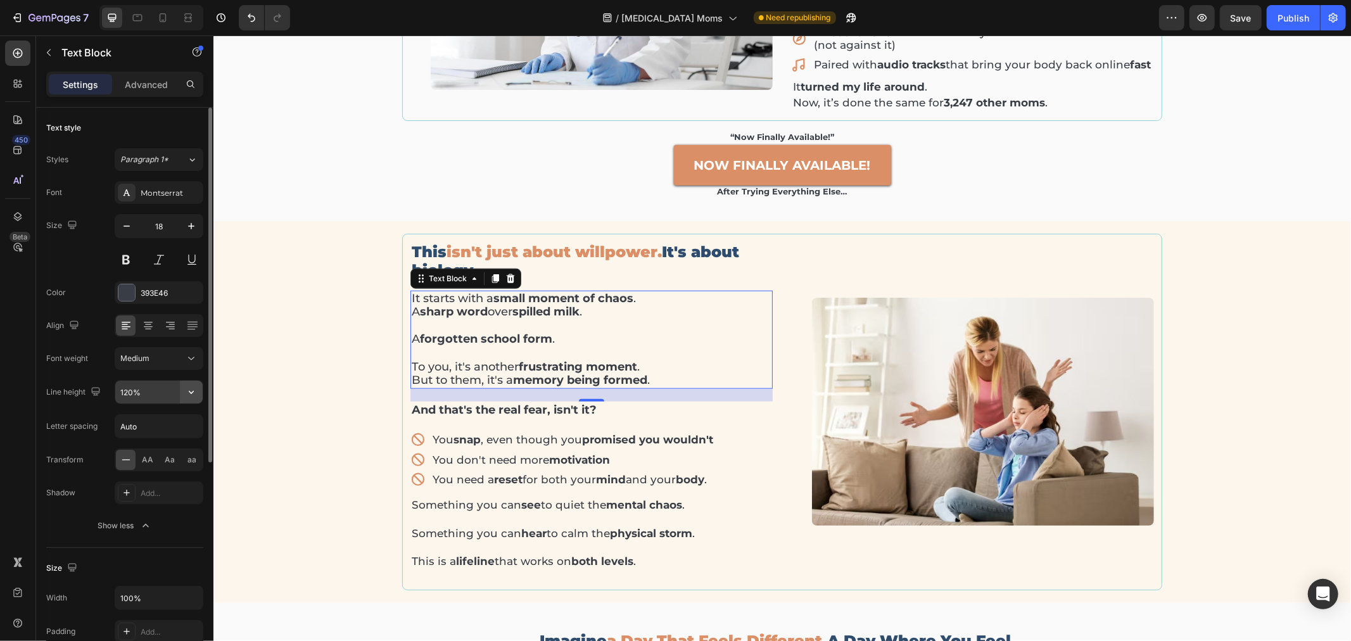
click at [188, 386] on icon "button" at bounding box center [191, 392] width 13 height 13
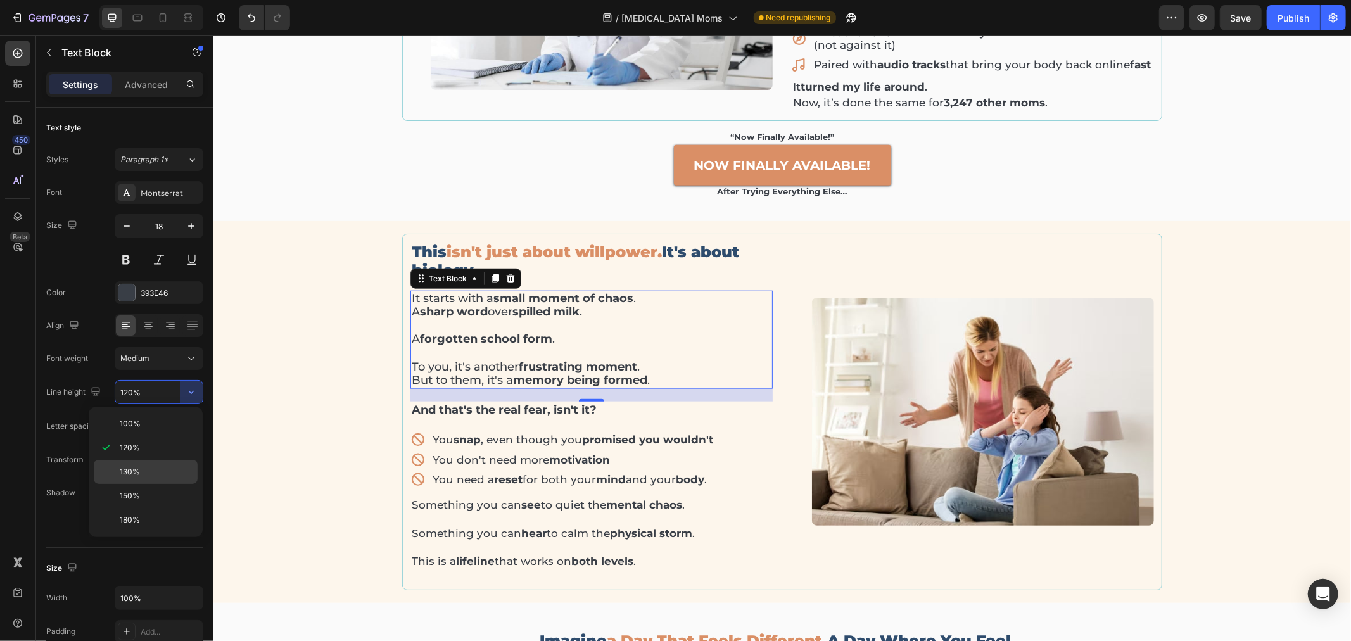
click at [170, 464] on div "130%" at bounding box center [146, 472] width 104 height 24
type input "130%"
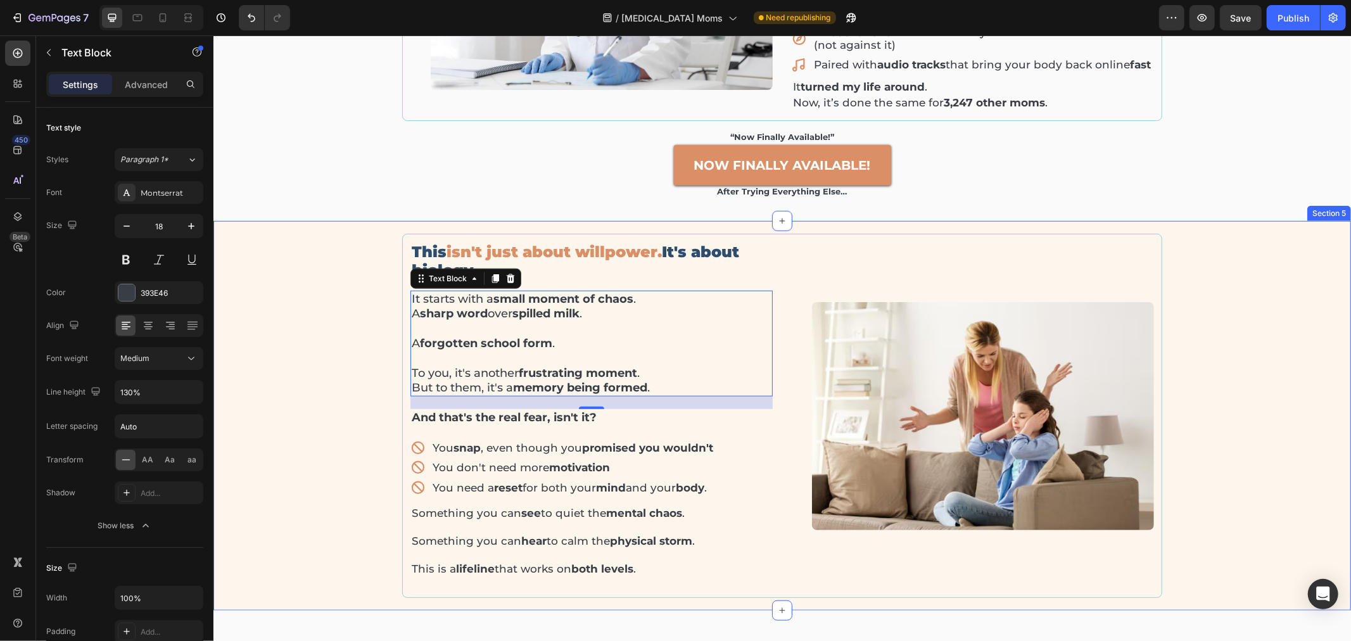
click at [297, 332] on div "This isn't just about willpower. It's about biology. Heading It starts with a s…" at bounding box center [781, 415] width 1119 height 365
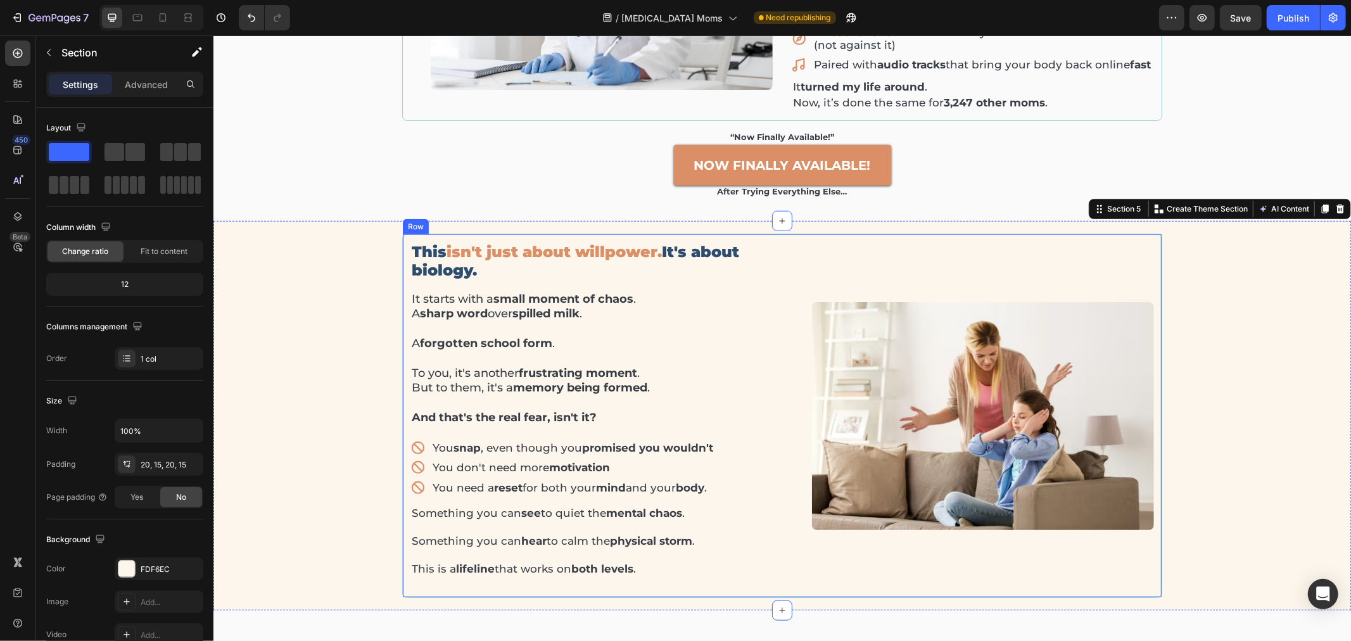
scroll to position [1073, 0]
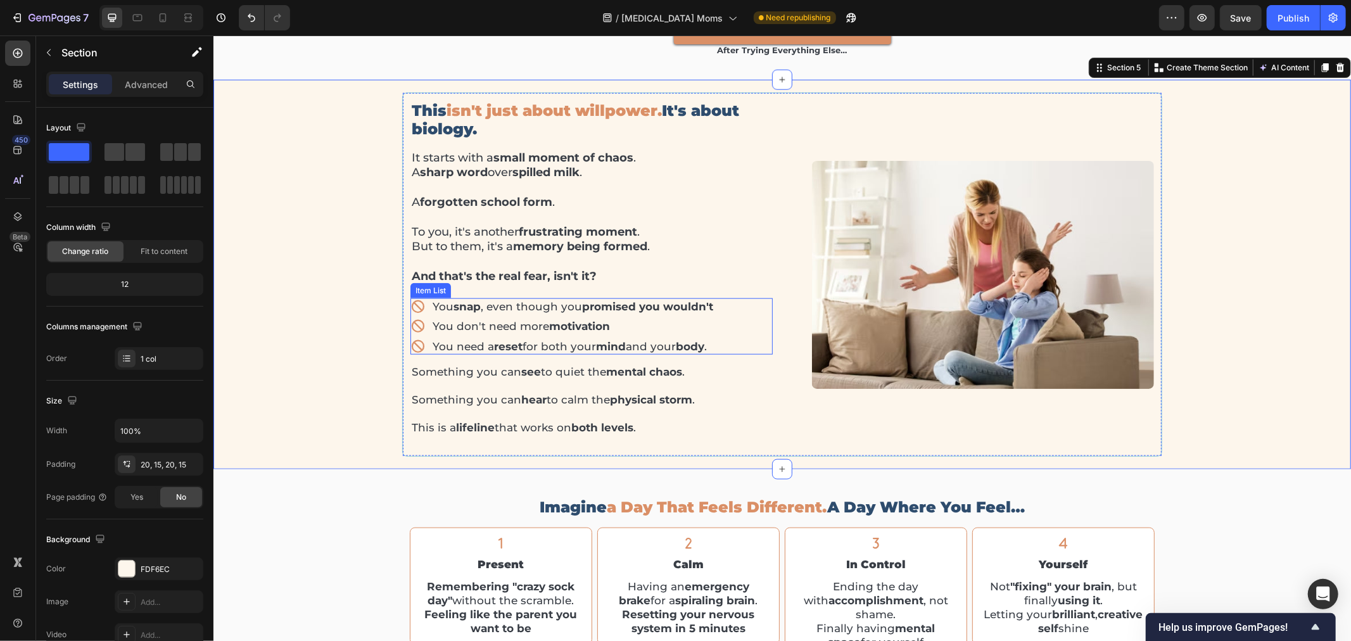
click at [497, 300] on p "You snap , even though you promised you wouldn't" at bounding box center [572, 306] width 281 height 13
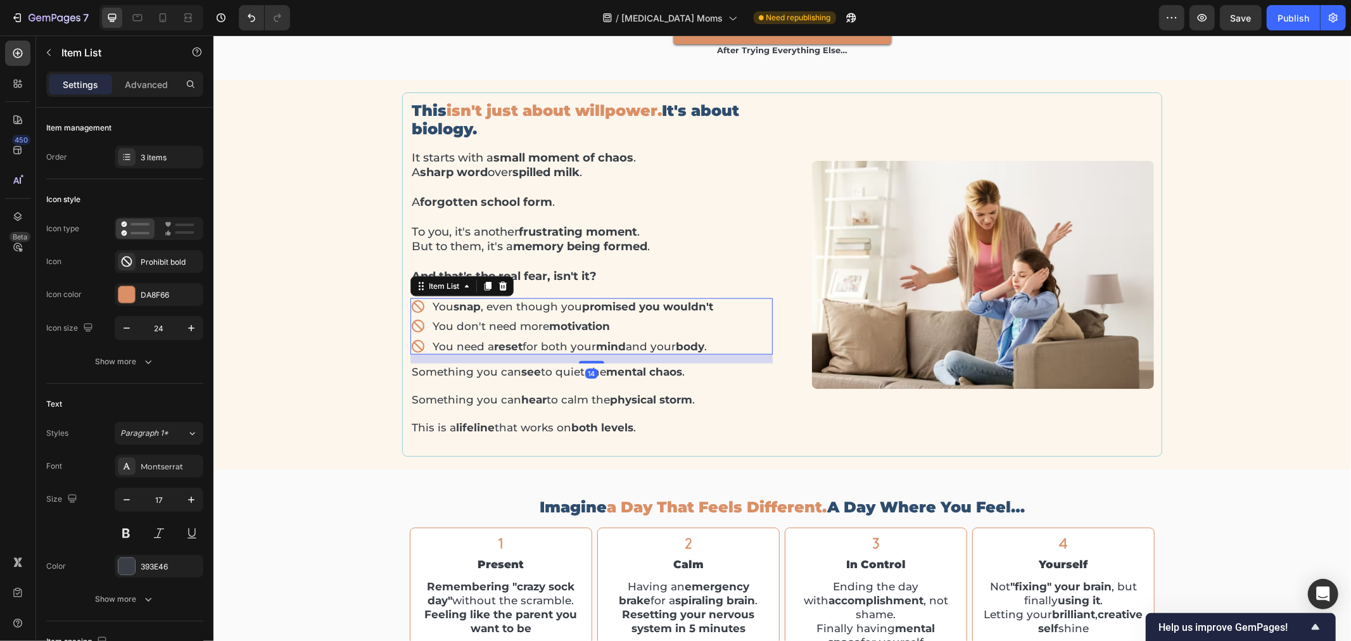
click at [497, 300] on p "You snap , even though you promised you wouldn't" at bounding box center [572, 306] width 281 height 13
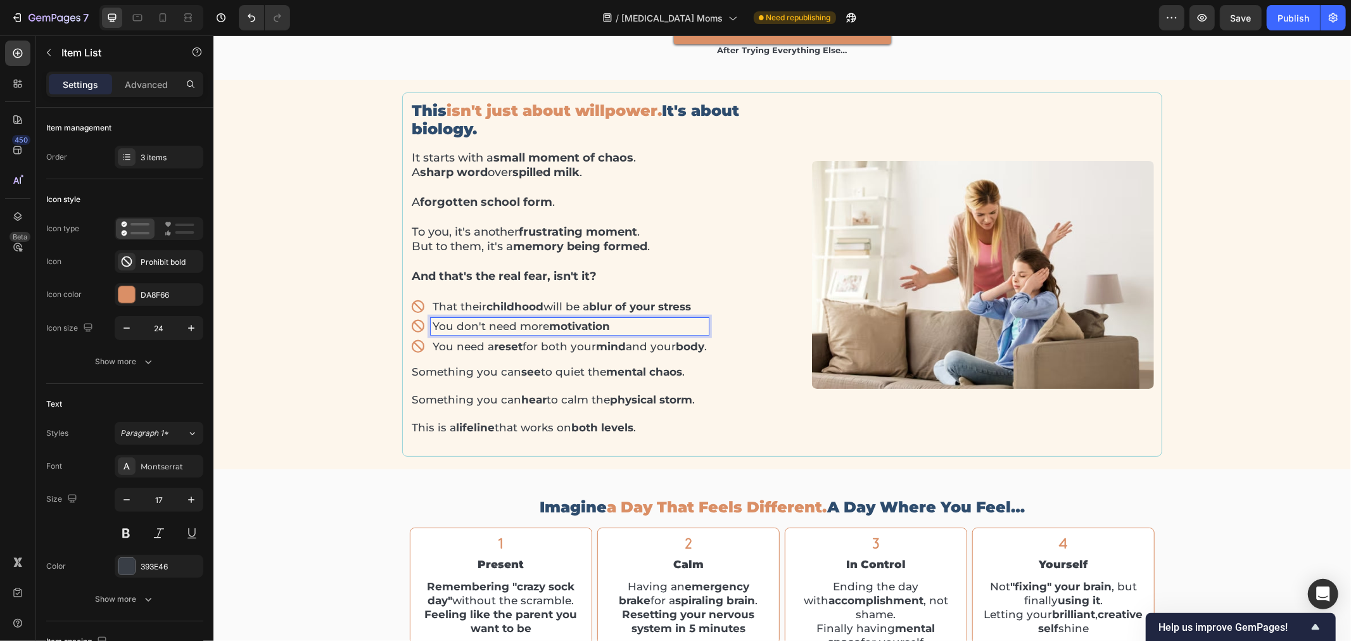
click at [508, 319] on p "You don't need more motivation" at bounding box center [569, 325] width 274 height 13
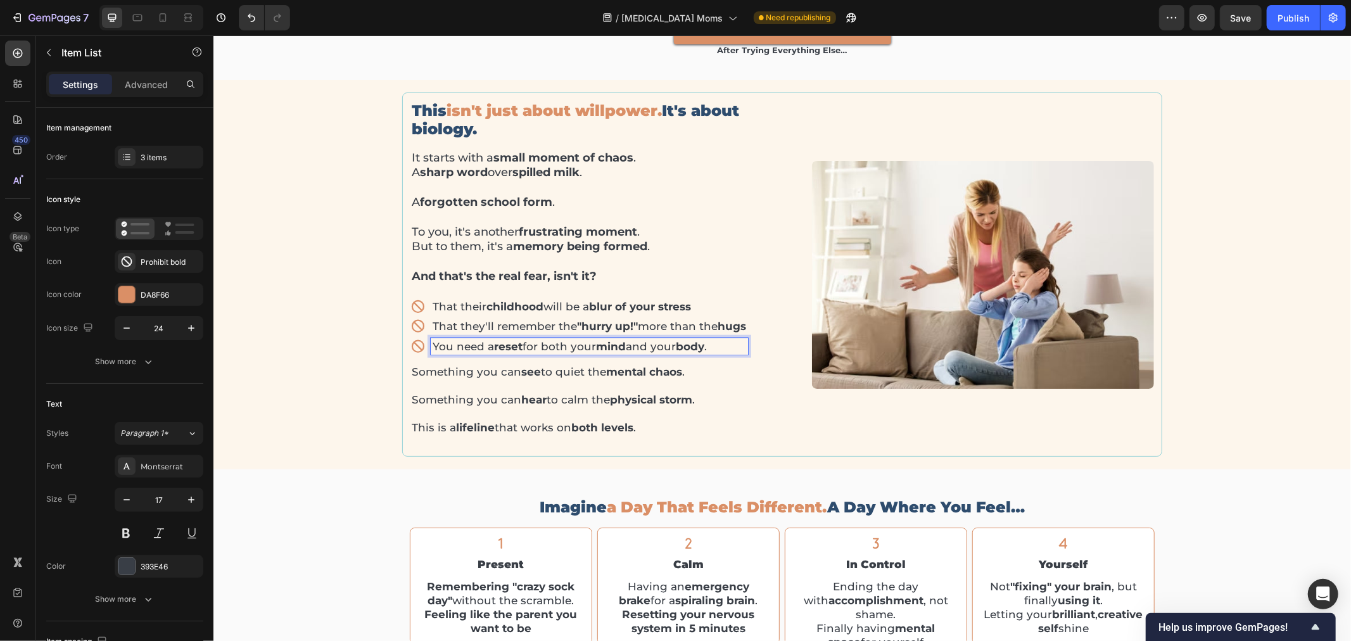
click at [536, 340] on p "You need a reset for both your mind and your body ." at bounding box center [589, 346] width 314 height 13
click at [353, 326] on div "This isn't just about willpower. It's about biology. Heading It starts with a s…" at bounding box center [781, 274] width 1119 height 365
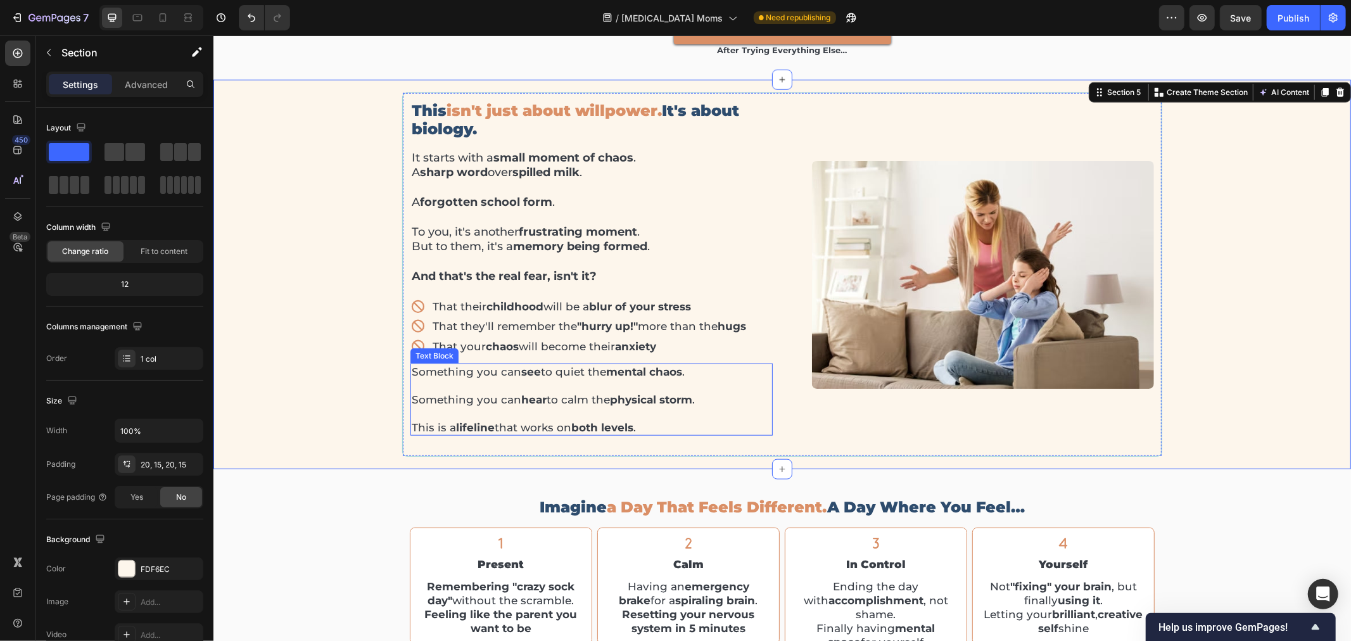
click at [507, 364] on p "Something you can see to quiet the mental chaos ." at bounding box center [591, 371] width 360 height 14
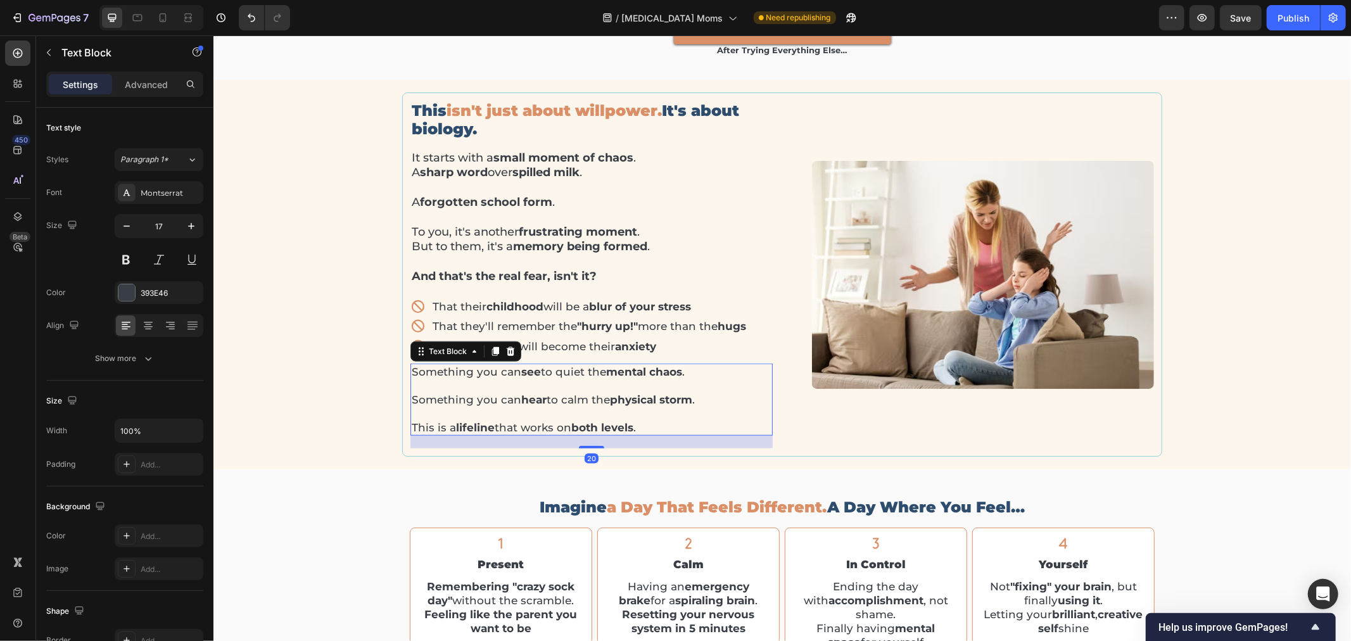
click at [507, 364] on p "Something you can see to quiet the mental chaos ." at bounding box center [591, 371] width 360 height 14
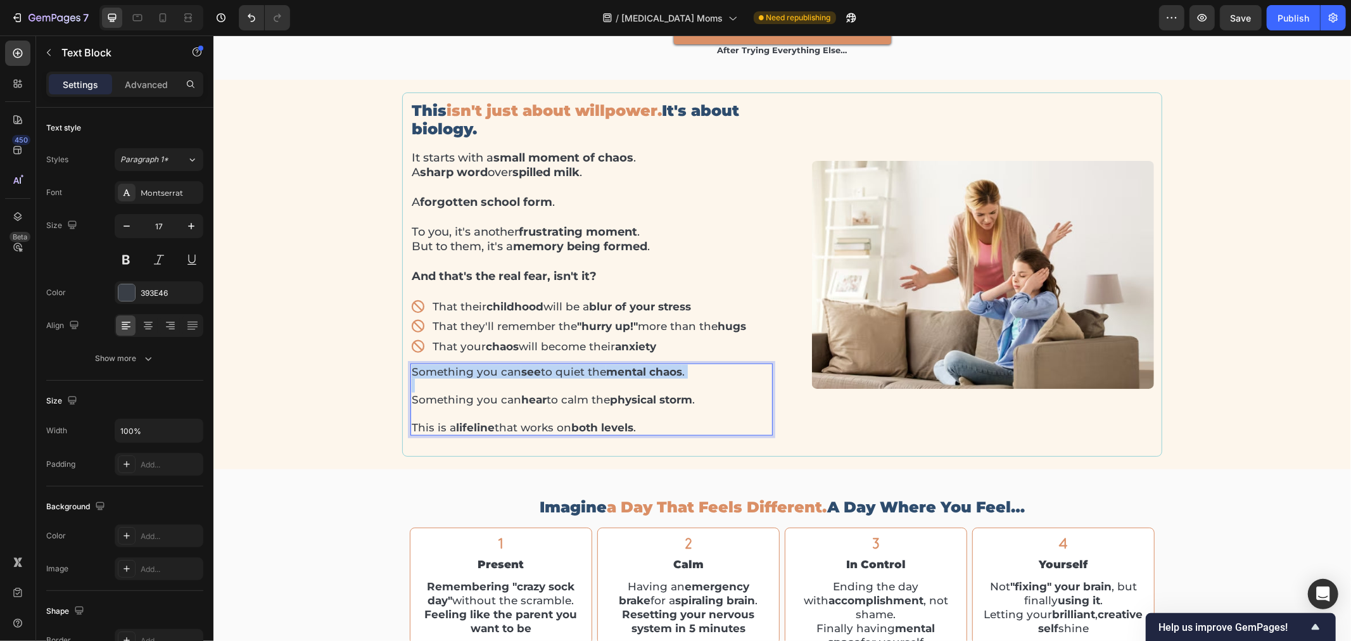
click at [507, 364] on p "Something you can see to quiet the mental chaos ." at bounding box center [591, 371] width 360 height 14
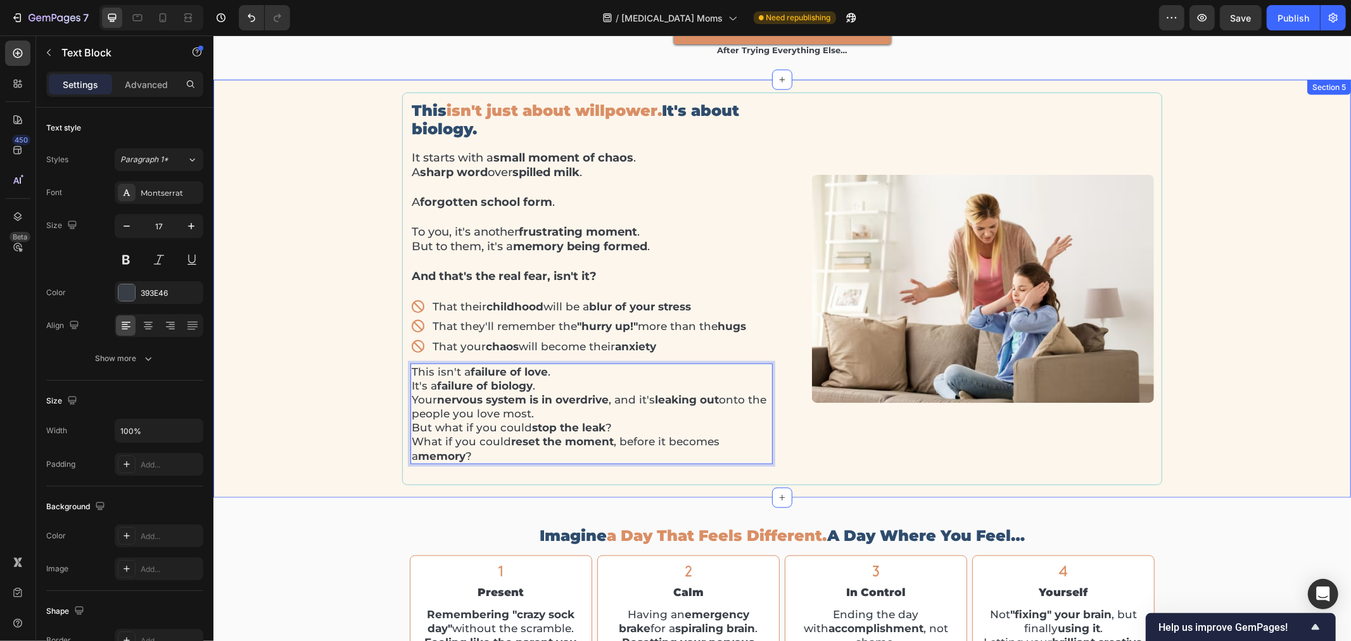
click at [321, 290] on div "This isn't just about willpower. It's about biology. Heading It starts with a s…" at bounding box center [781, 288] width 1119 height 393
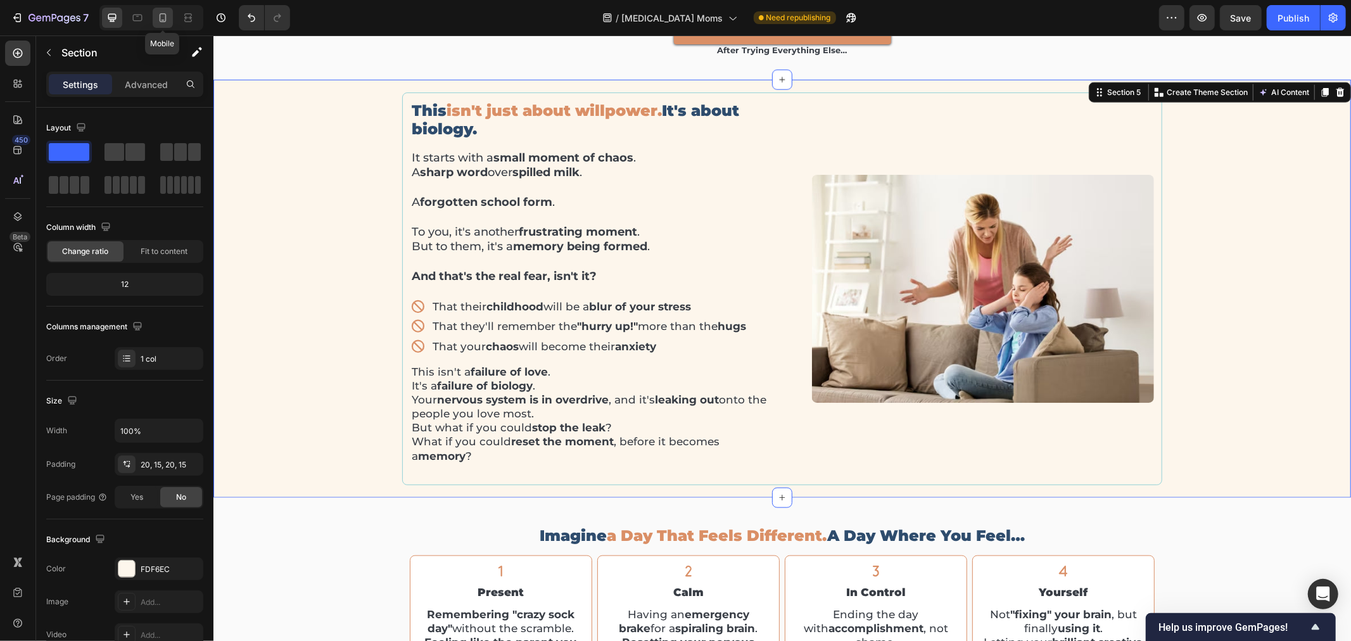
click at [164, 15] on icon at bounding box center [162, 17] width 13 height 13
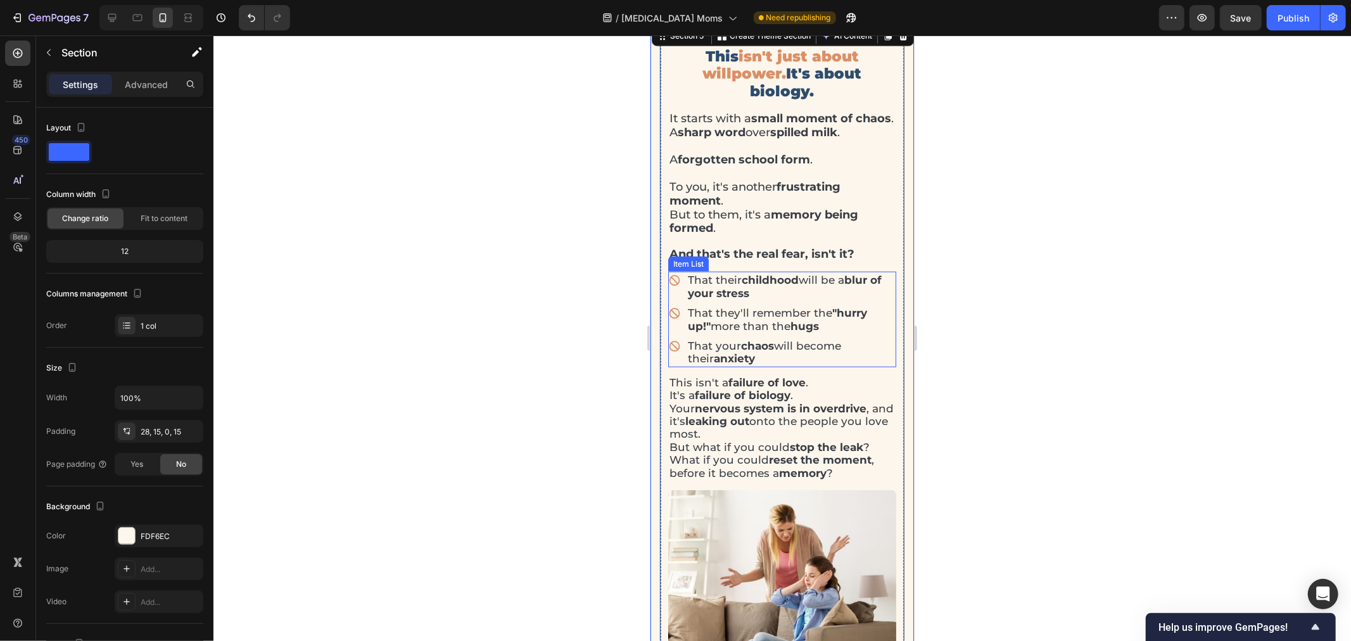
scroll to position [976, 0]
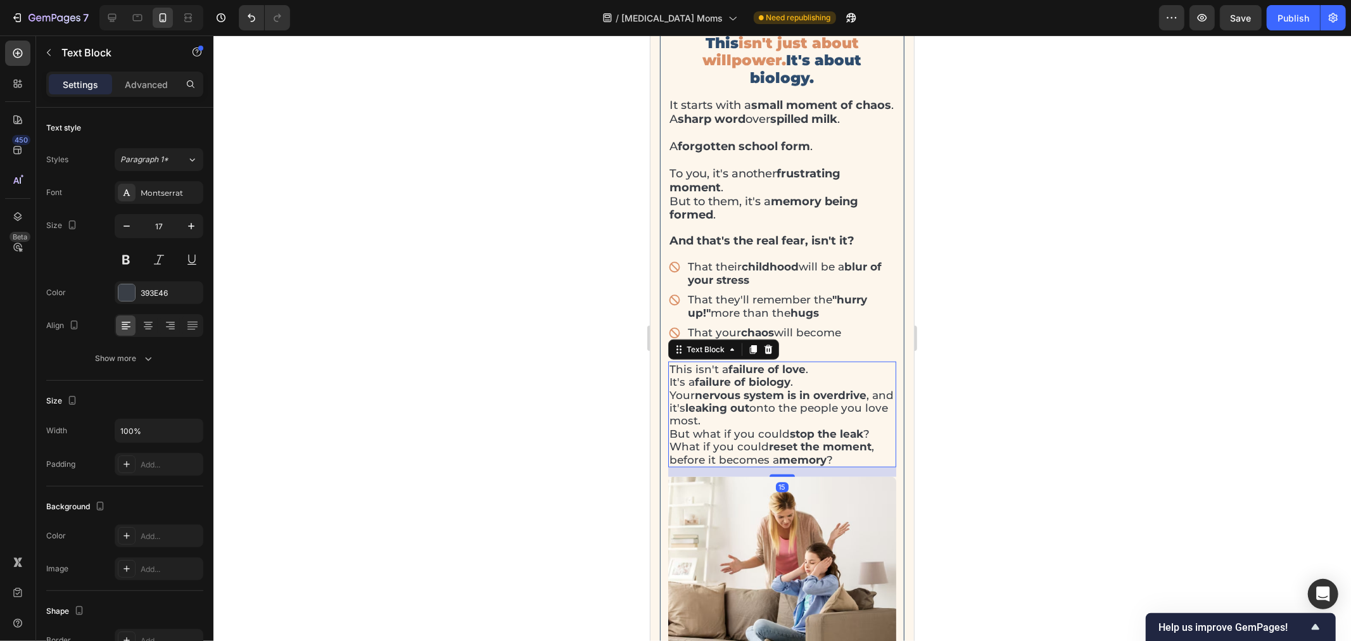
click at [797, 398] on p "This isn't a failure of love . It's a failure of biology . Your nervous system …" at bounding box center [782, 413] width 226 height 103
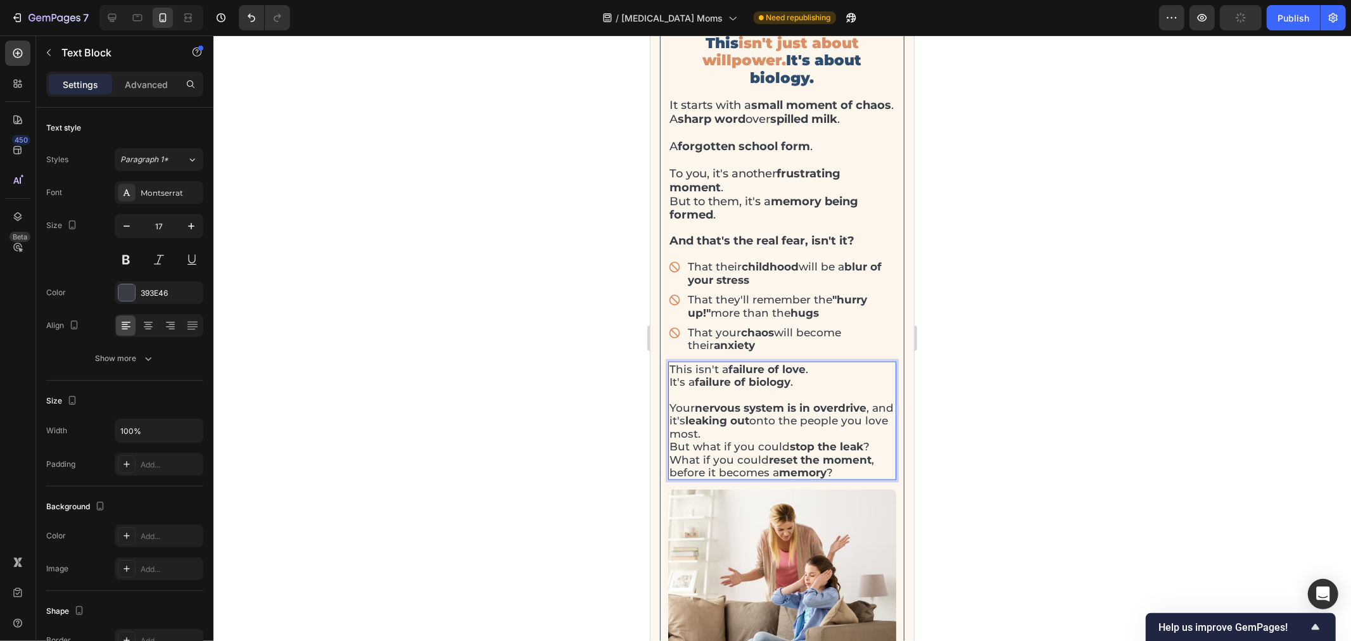
click at [766, 450] on p "⁠⁠⁠⁠⁠⁠⁠ Your nervous system is in overdrive , and it's leaking out onto the peo…" at bounding box center [782, 433] width 226 height 91
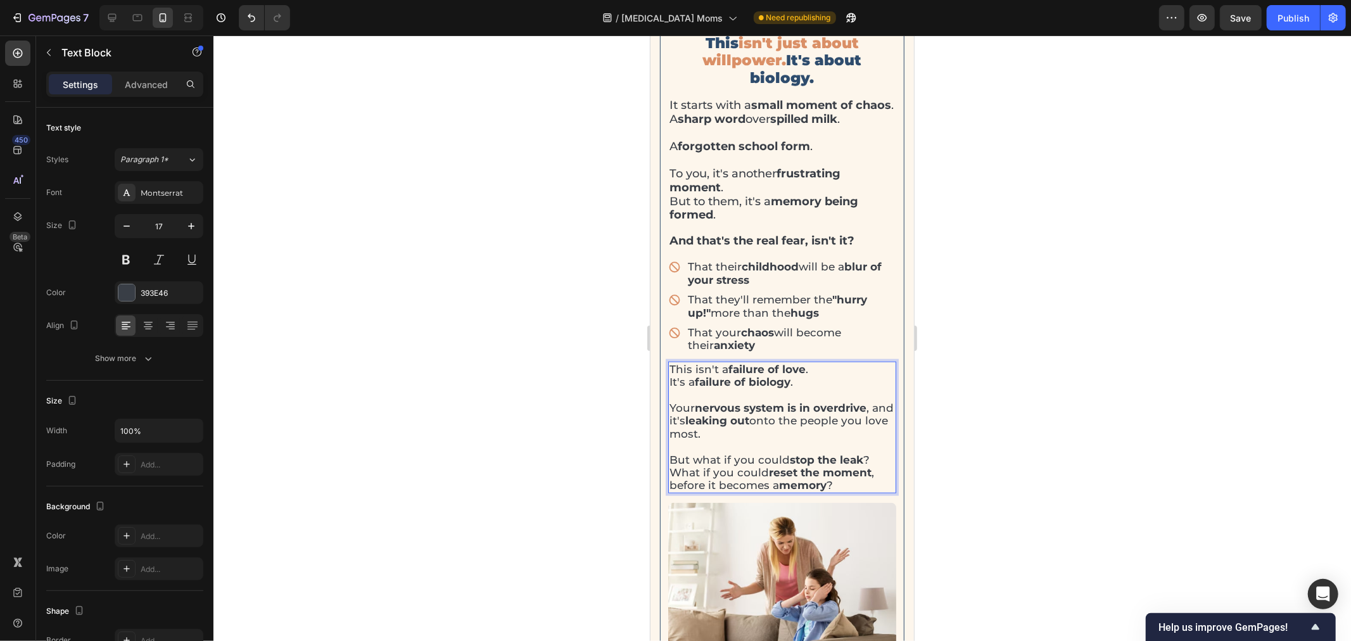
click at [872, 473] on p "⁠⁠⁠⁠⁠⁠⁠ But what if you could stop the leak ? What if you could reset the momen…" at bounding box center [782, 466] width 226 height 52
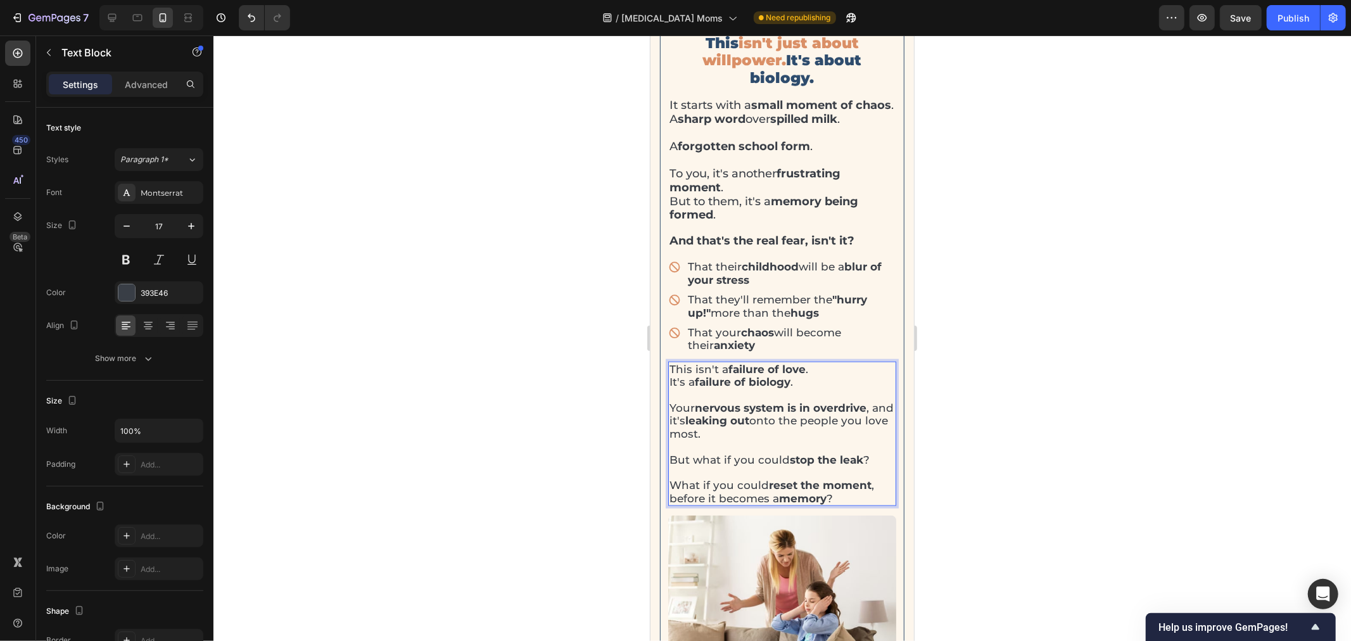
click at [991, 210] on div at bounding box center [783, 338] width 1138 height 606
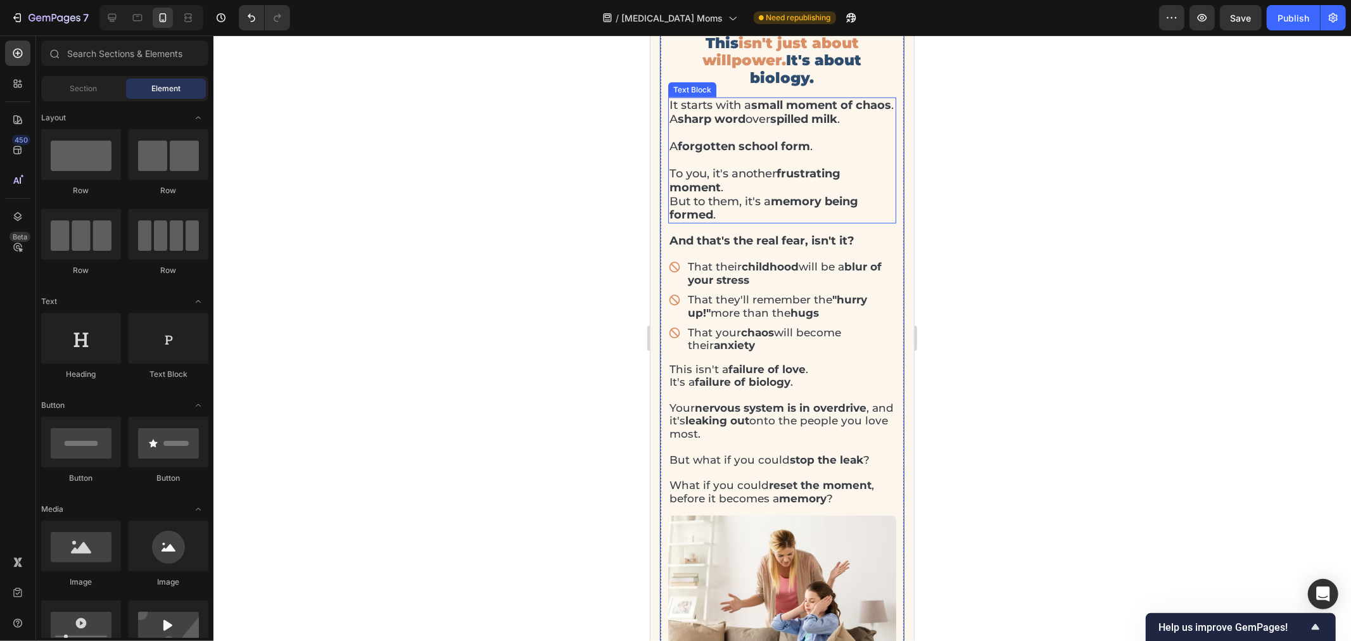
click at [719, 153] on strong "forgotten school form" at bounding box center [743, 146] width 132 height 14
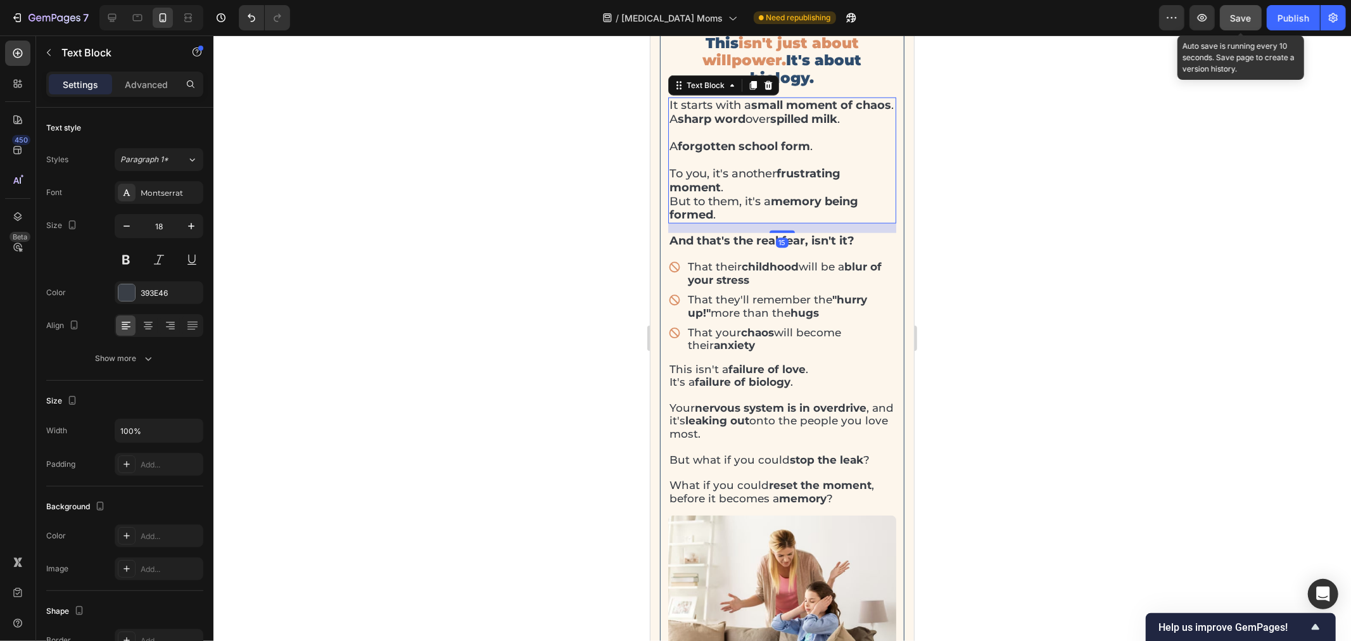
click at [1236, 19] on span "Save" at bounding box center [1241, 18] width 21 height 11
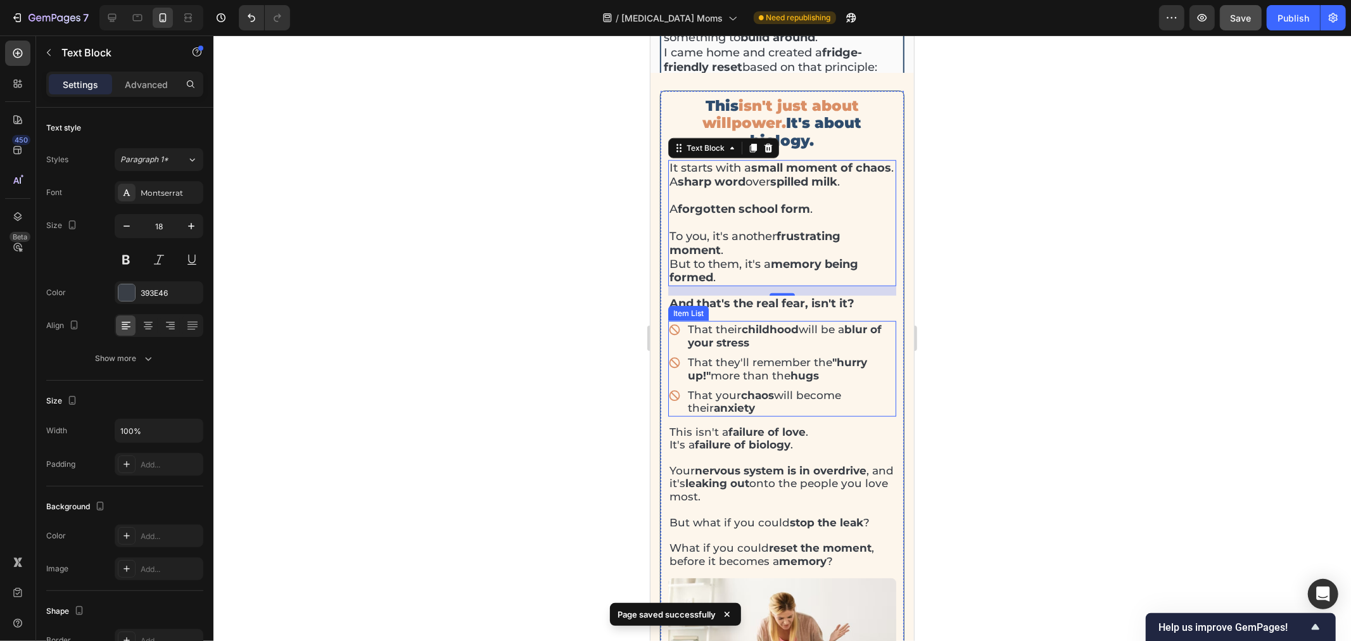
scroll to position [836, 0]
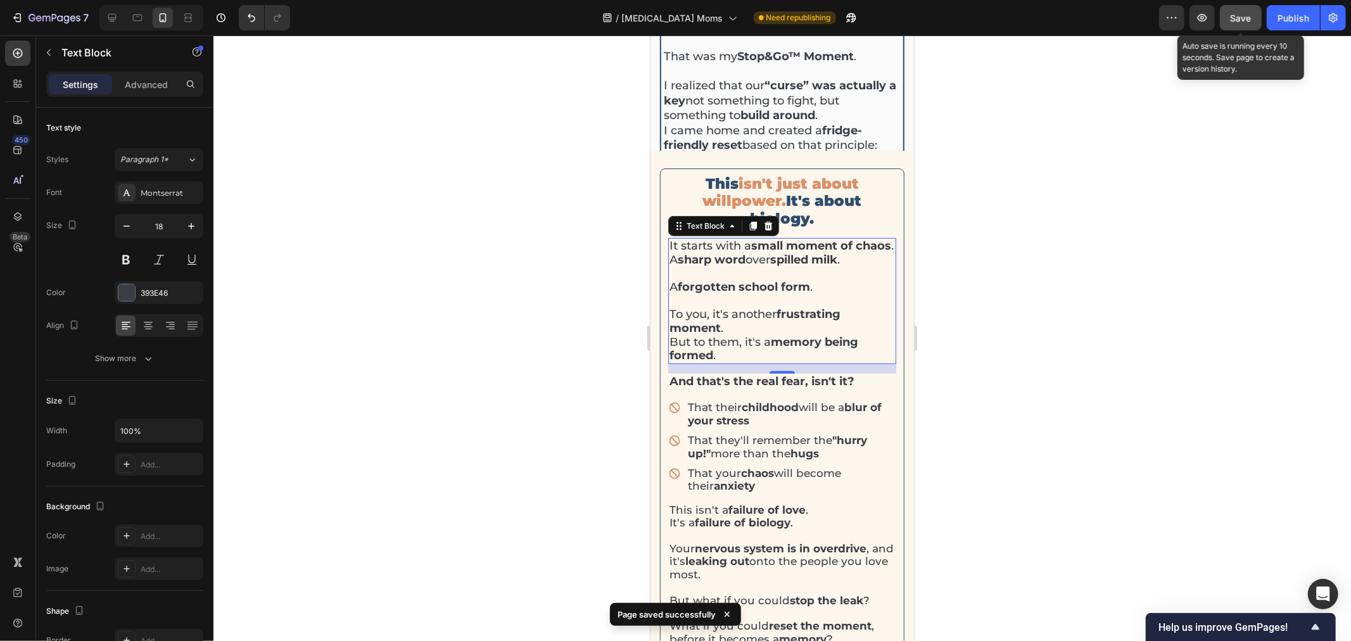
click at [1231, 15] on button "Save" at bounding box center [1241, 17] width 42 height 25
click at [1276, 24] on button "Publish" at bounding box center [1293, 17] width 53 height 25
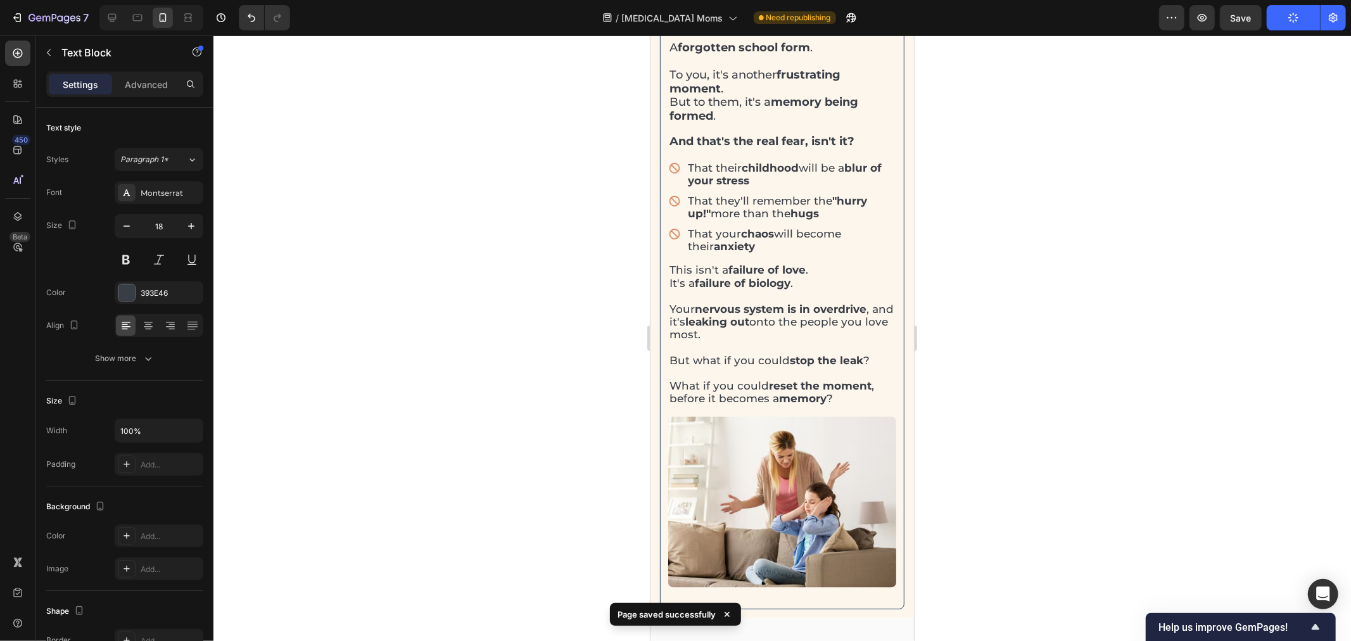
scroll to position [1539, 0]
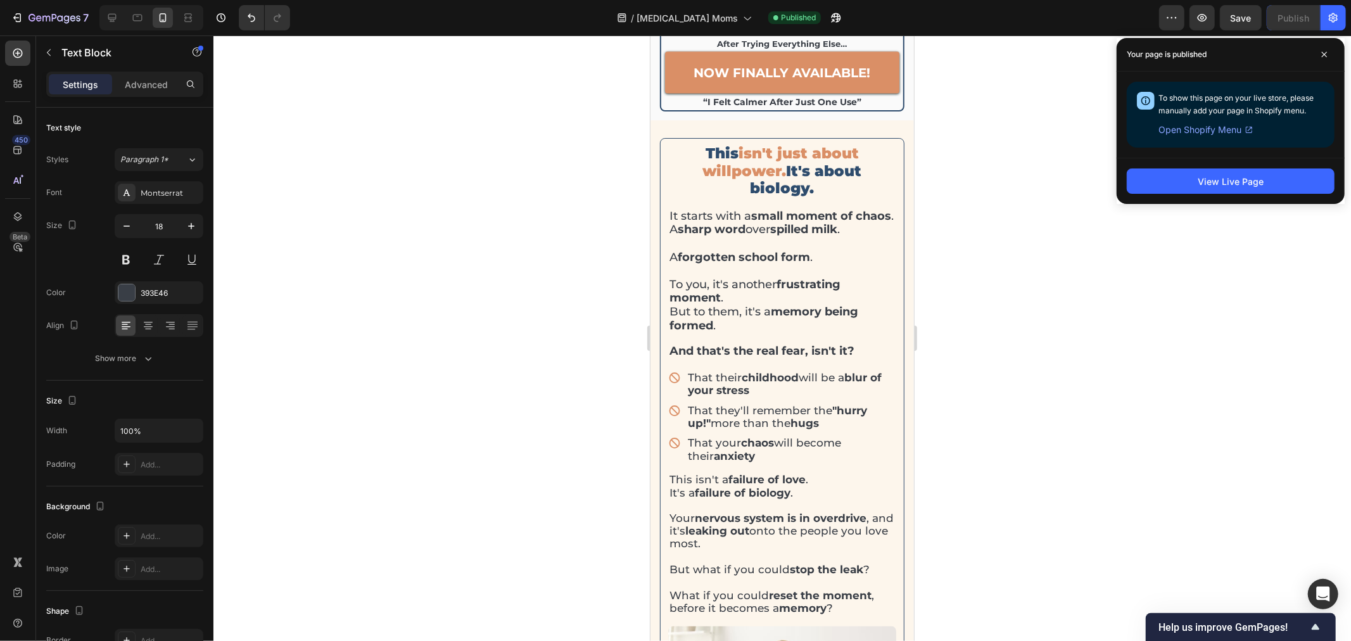
click at [767, 264] on p "To you, it's another frustrating moment . But to them, it's a memory being form…" at bounding box center [782, 298] width 226 height 68
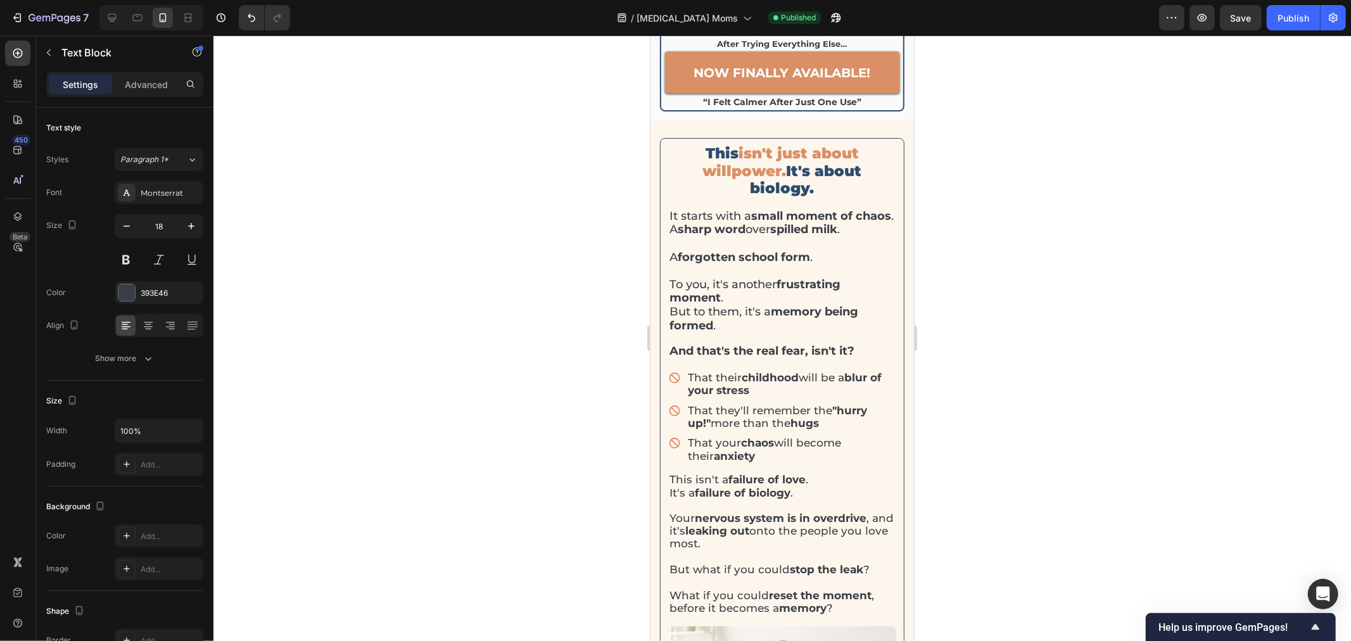
click at [767, 264] on p "⁠⁠⁠⁠⁠⁠⁠ To you, it's another frustrating moment . But to them, it's a memory be…" at bounding box center [782, 298] width 226 height 68
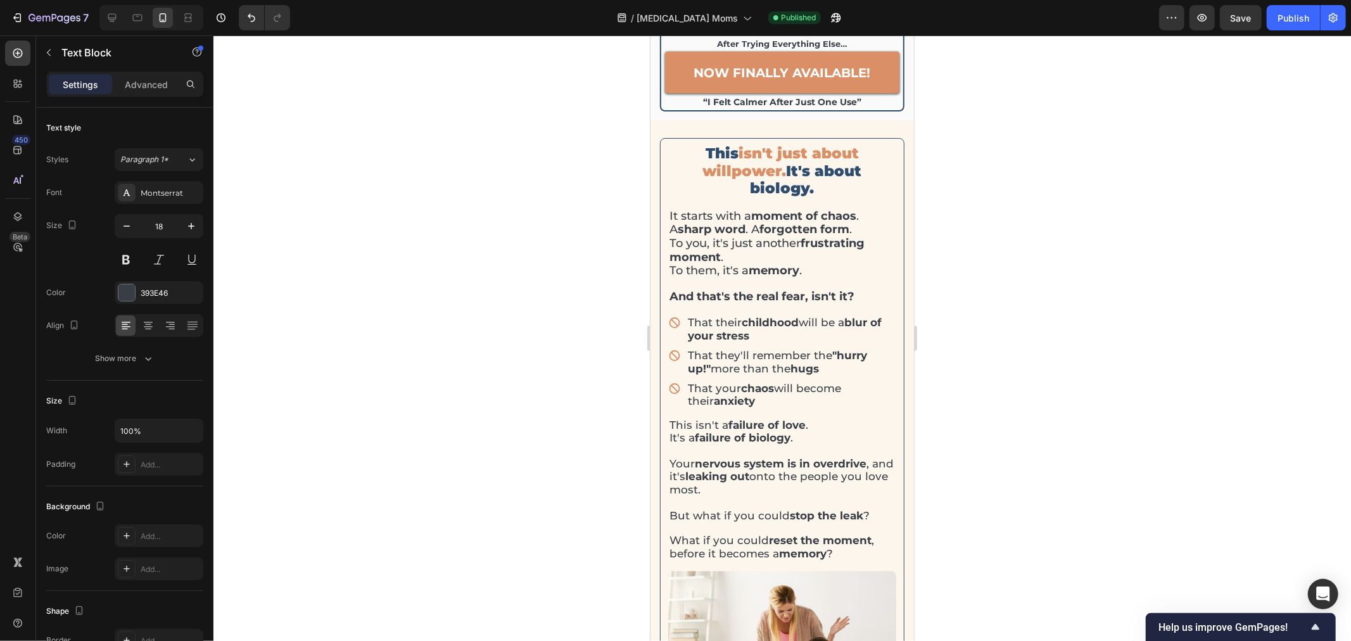
click at [871, 209] on p "It starts with a moment of chaos . A sharp word . A forgotten form . To you, it…" at bounding box center [782, 243] width 226 height 68
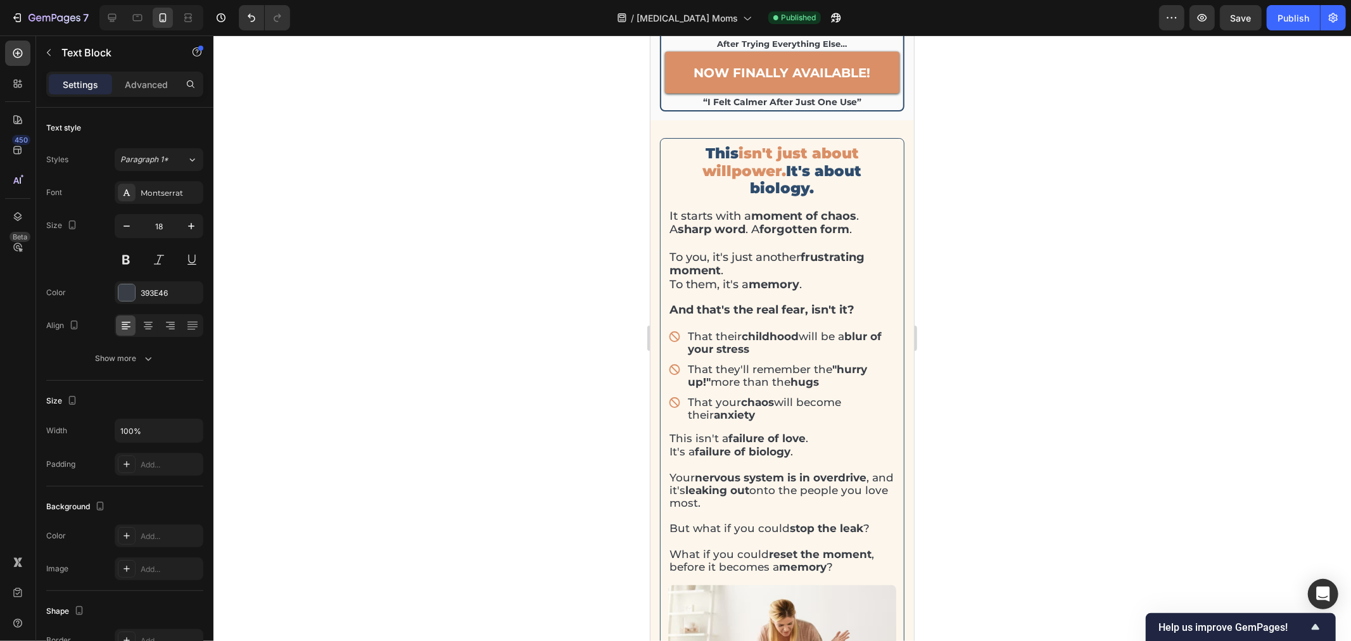
click at [1026, 212] on div at bounding box center [783, 338] width 1138 height 606
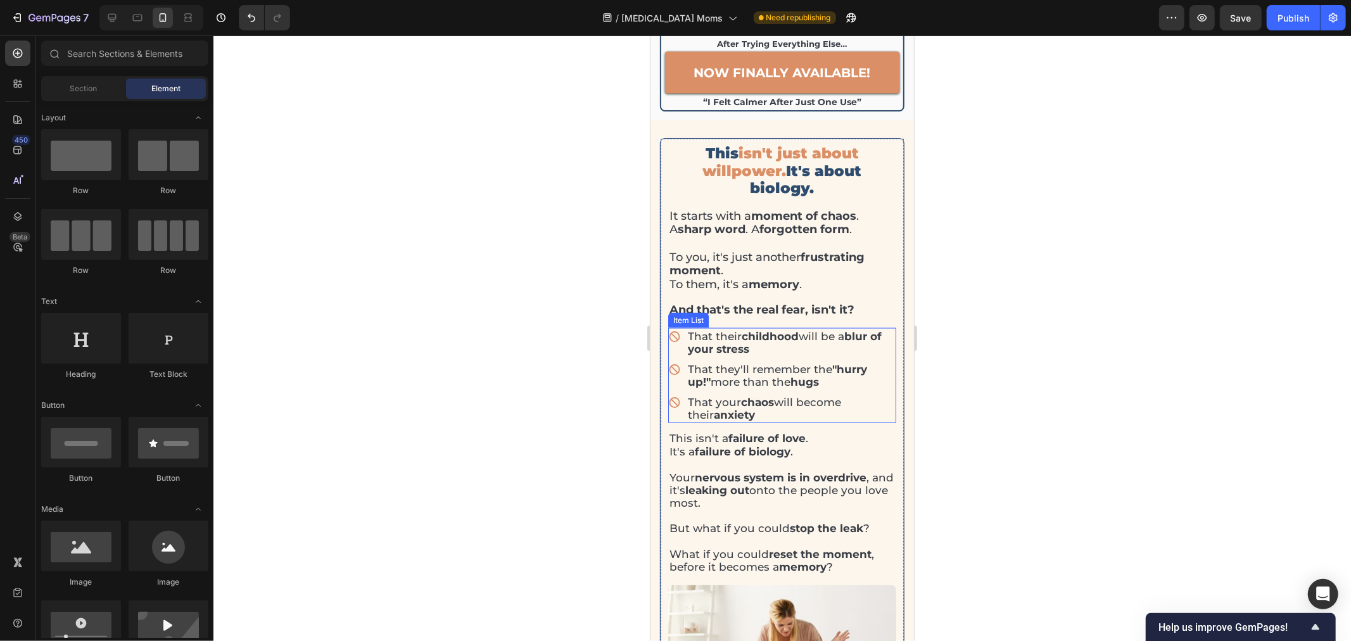
click at [700, 329] on strong "blur of your stress" at bounding box center [784, 341] width 194 height 25
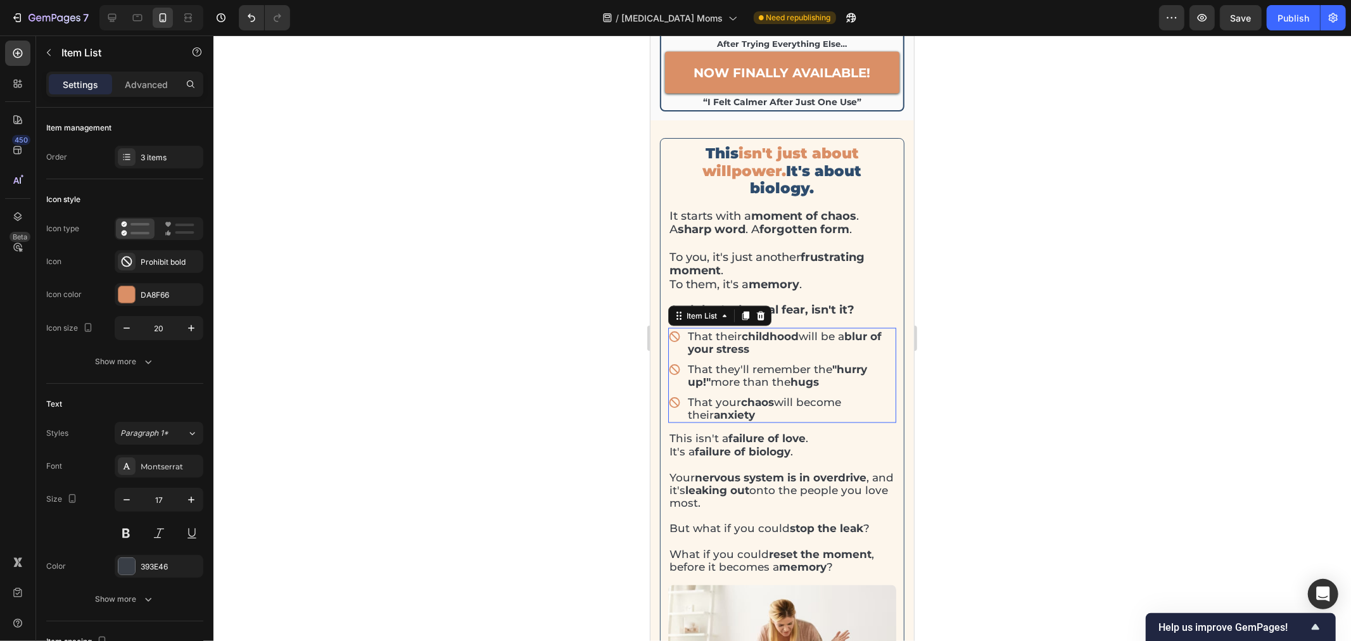
click at [700, 329] on strong "blur of your stress" at bounding box center [784, 341] width 194 height 25
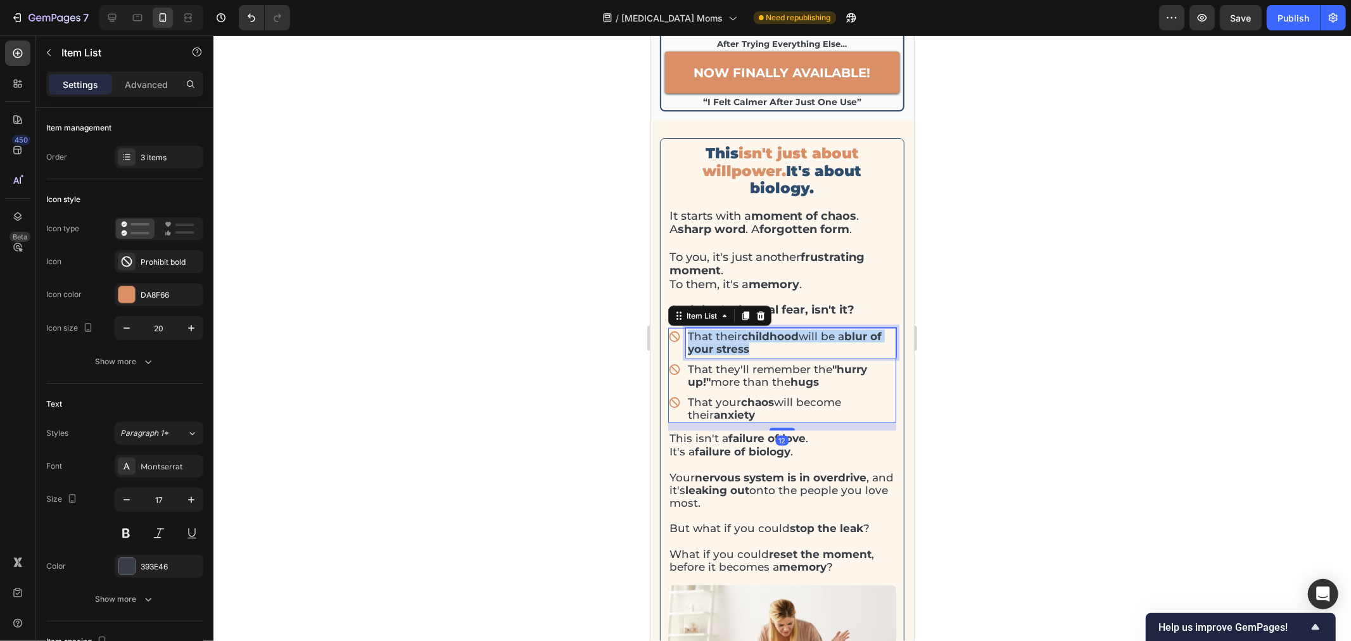
click at [700, 329] on strong "blur of your stress" at bounding box center [784, 341] width 194 height 25
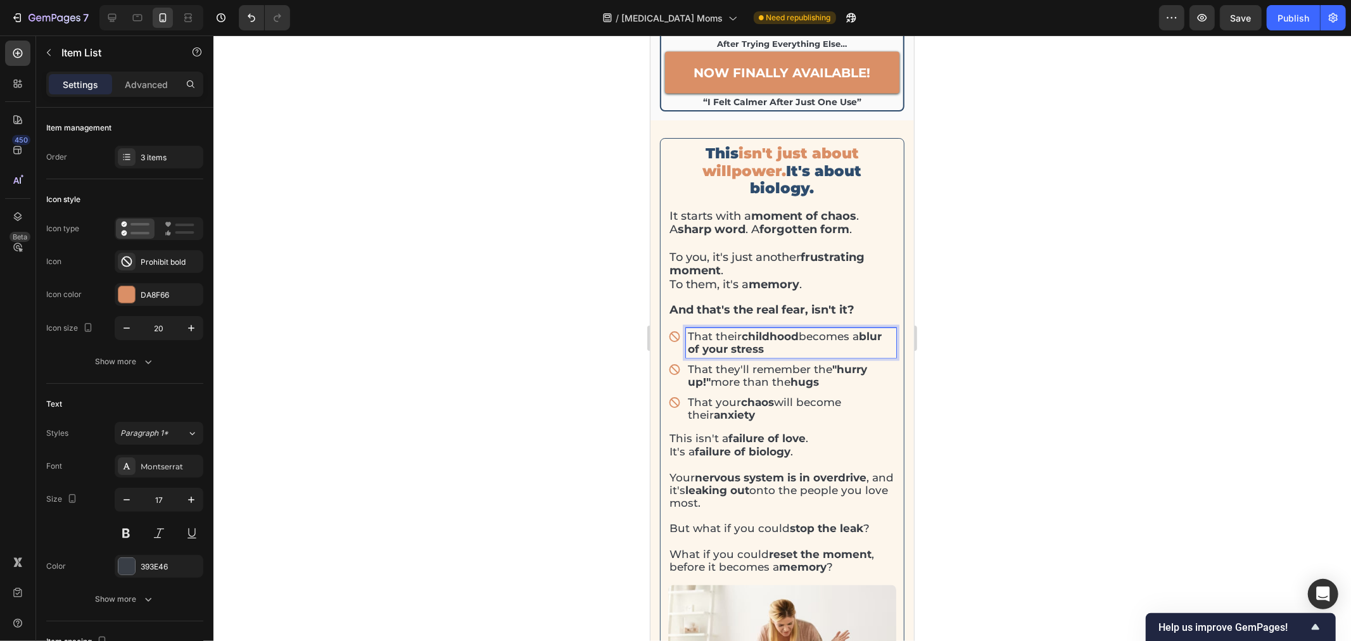
click at [746, 362] on p "That they'll remember the "hurry up!" more than the hugs" at bounding box center [790, 375] width 207 height 26
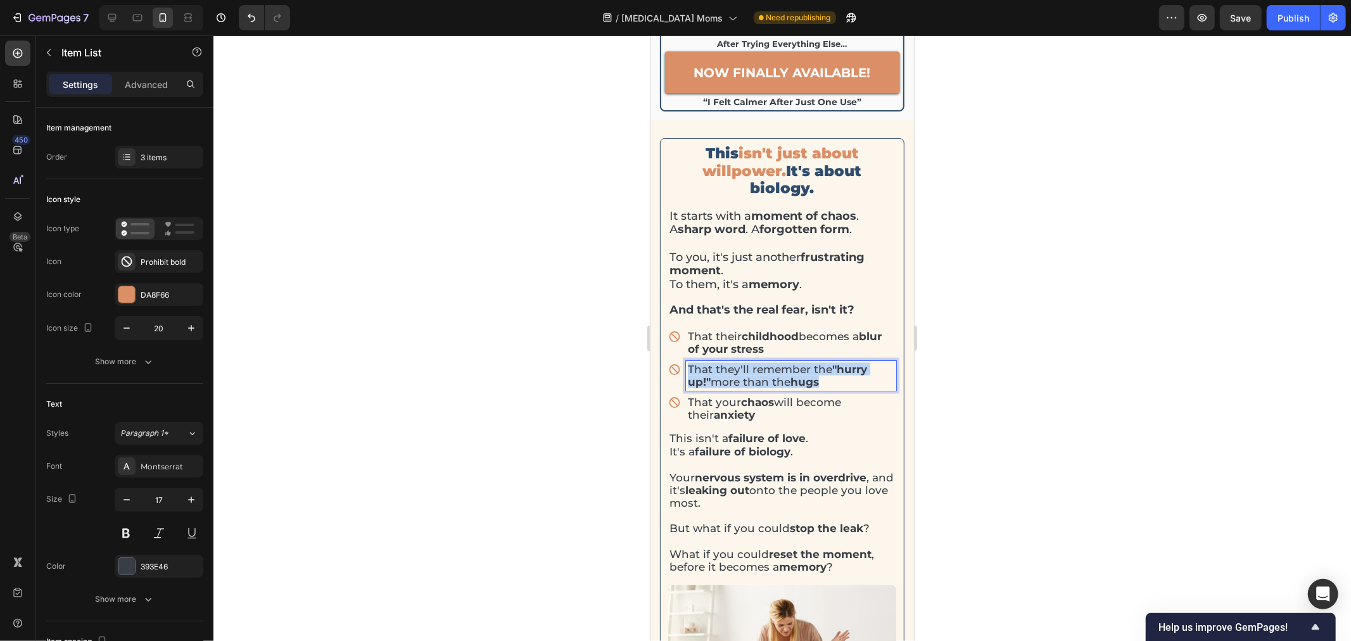
click at [746, 362] on p "That they'll remember the "hurry up!" more than the hugs" at bounding box center [790, 375] width 207 height 26
click at [749, 395] on p "That your chaos will become their anxiety" at bounding box center [790, 408] width 207 height 26
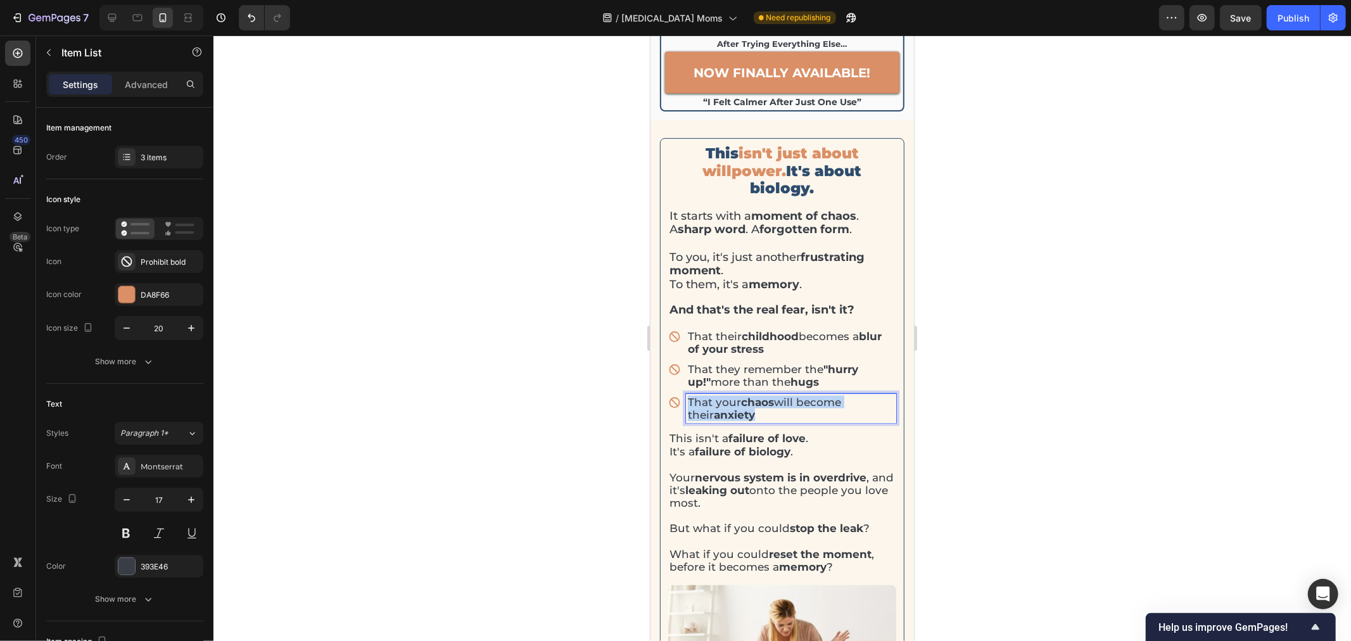
click at [749, 395] on p "That your chaos will become their anxiety" at bounding box center [790, 408] width 207 height 26
click at [730, 445] on strong "failure of biology" at bounding box center [742, 451] width 96 height 13
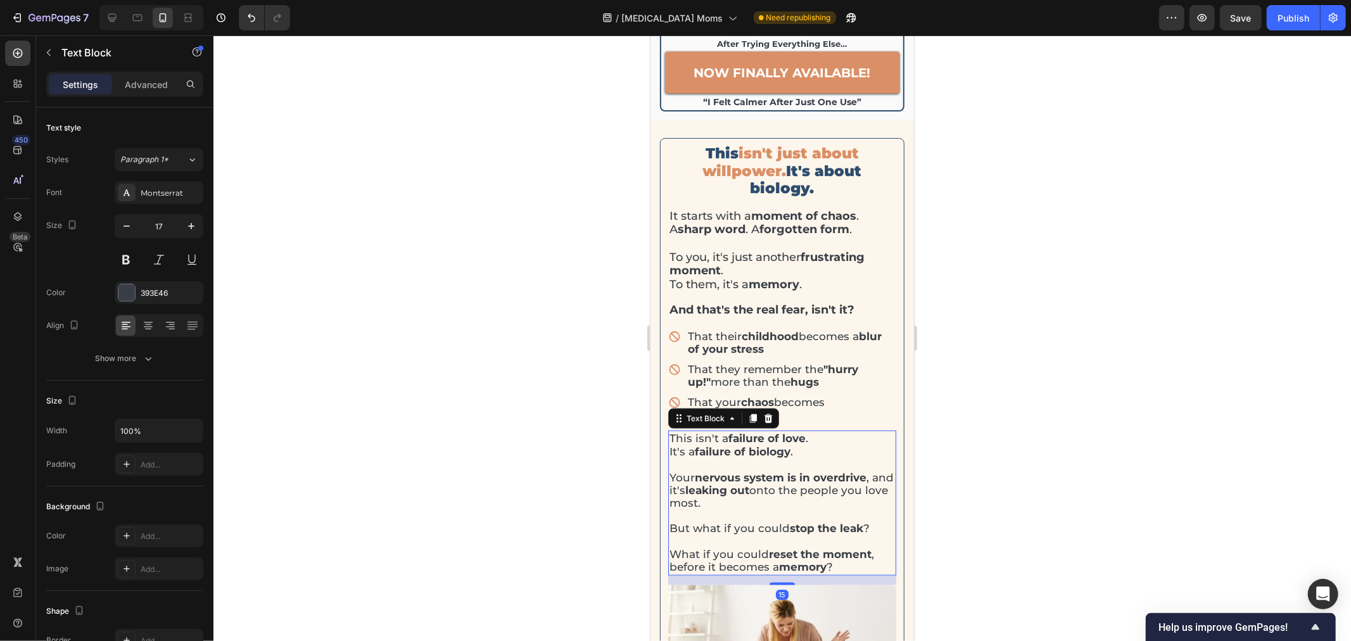
click at [730, 445] on strong "failure of biology" at bounding box center [742, 451] width 96 height 13
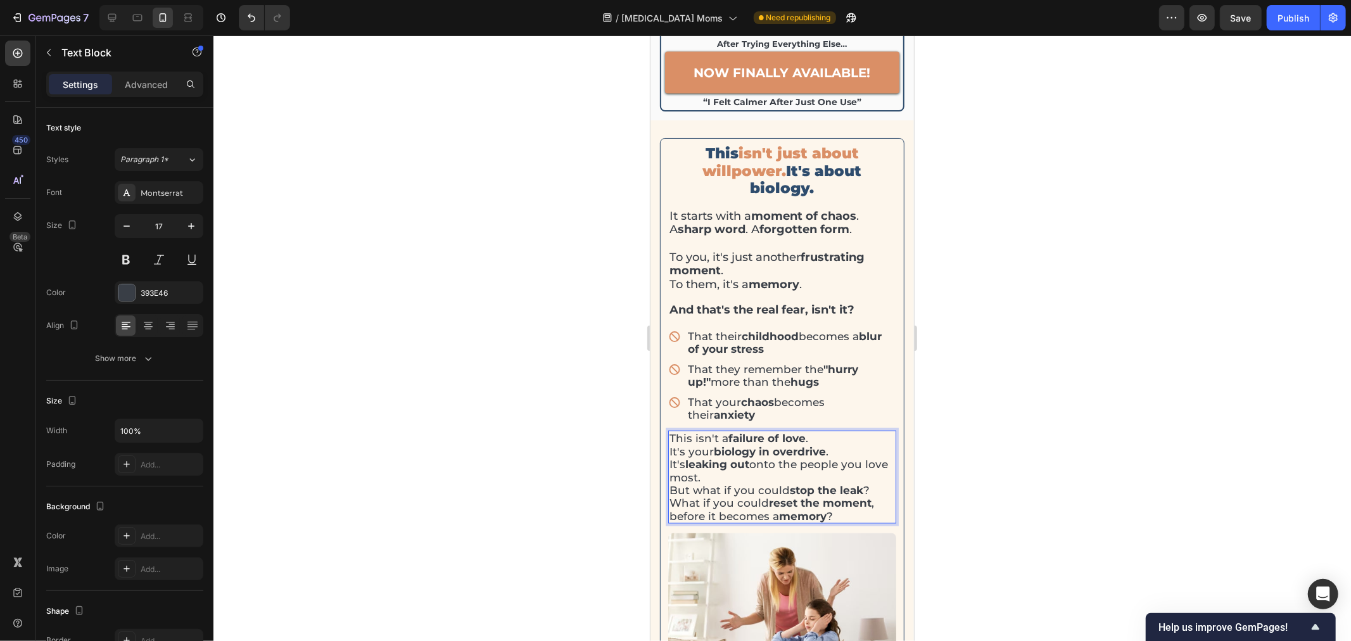
click at [834, 431] on p "This isn't a failure of love . It's your biology in overdrive . It's leaking ou…" at bounding box center [782, 476] width 226 height 91
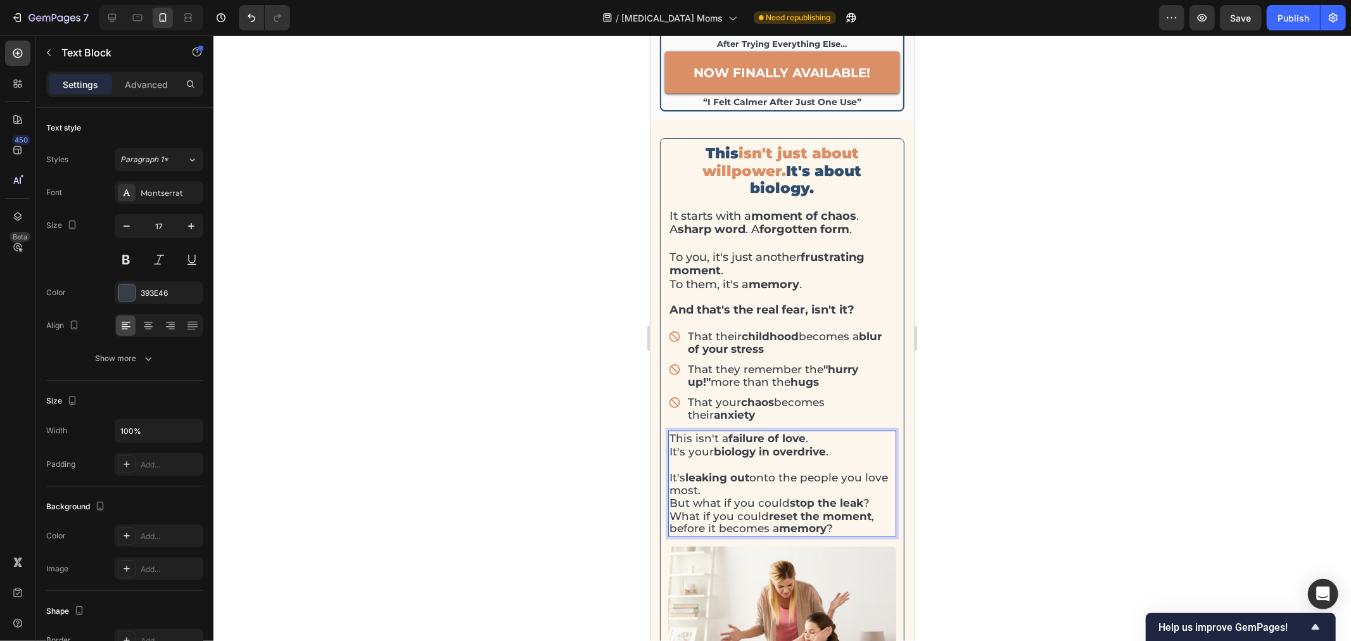
click at [759, 457] on p "⁠⁠⁠⁠⁠⁠⁠ It's leaking out onto the people you love most. But what if you could s…" at bounding box center [782, 495] width 226 height 77
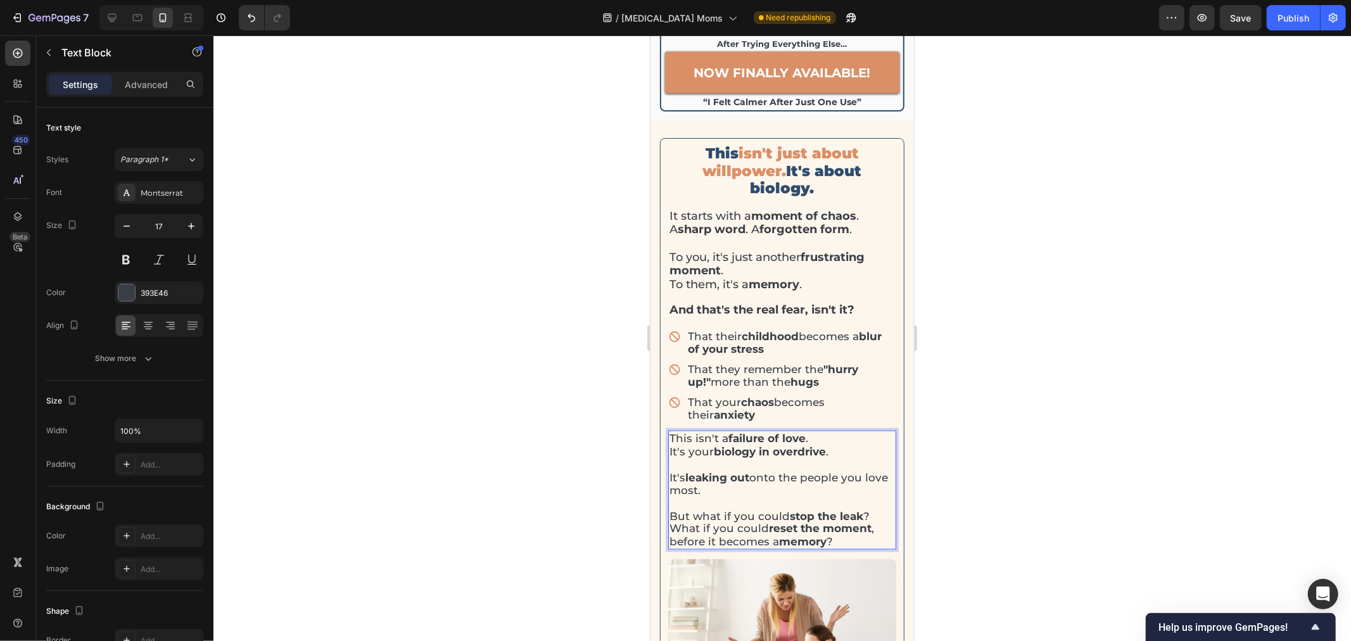
click at [875, 496] on p "⁠⁠⁠⁠⁠⁠⁠ But what if you could stop the leak ? What if you could reset the momen…" at bounding box center [782, 522] width 226 height 52
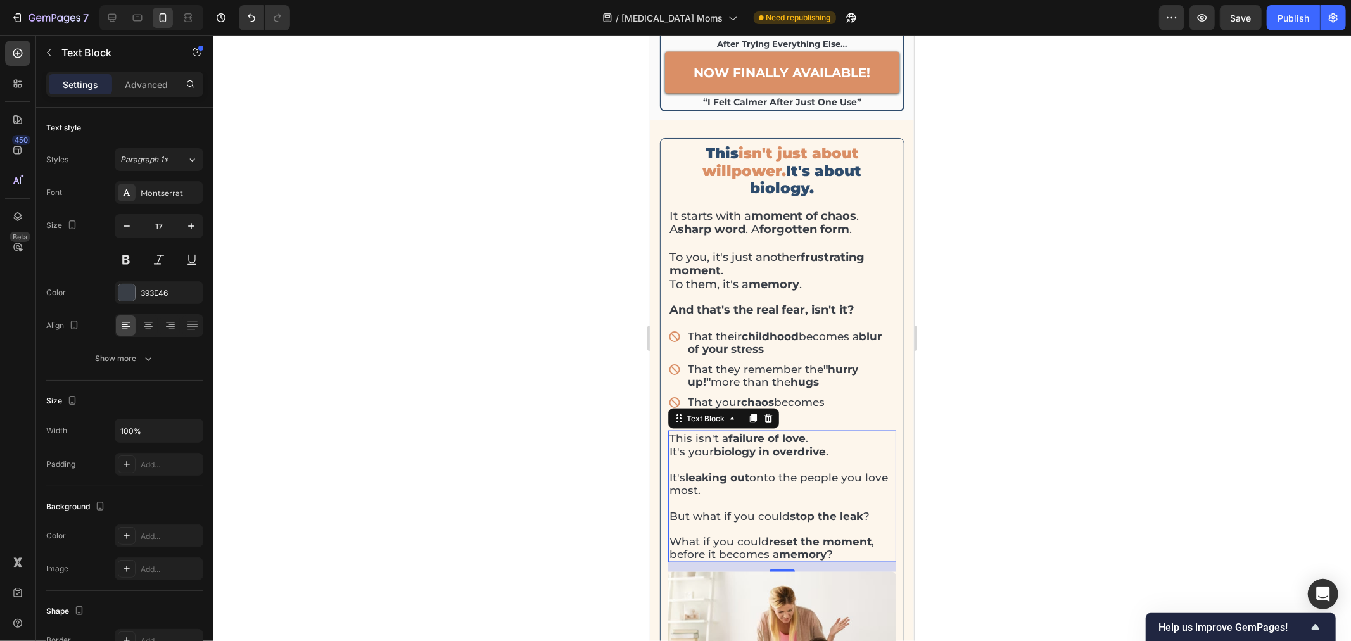
click at [1031, 381] on div at bounding box center [783, 338] width 1138 height 606
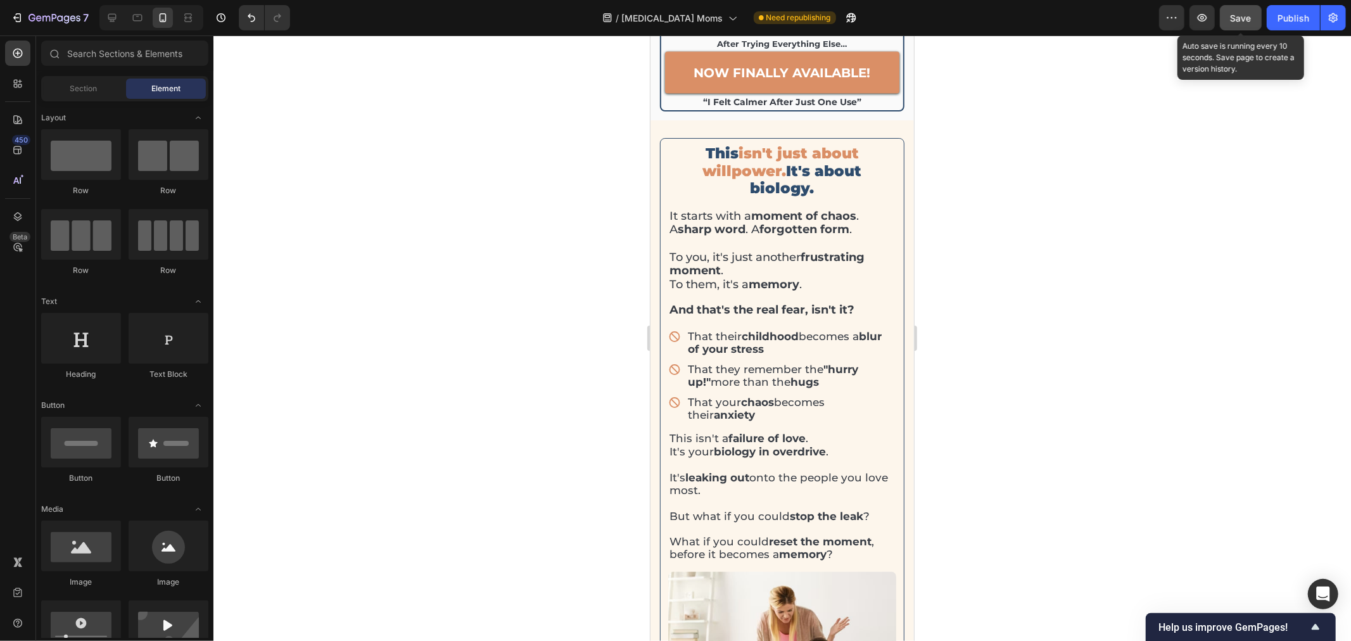
click at [1242, 26] on button "Save" at bounding box center [1241, 17] width 42 height 25
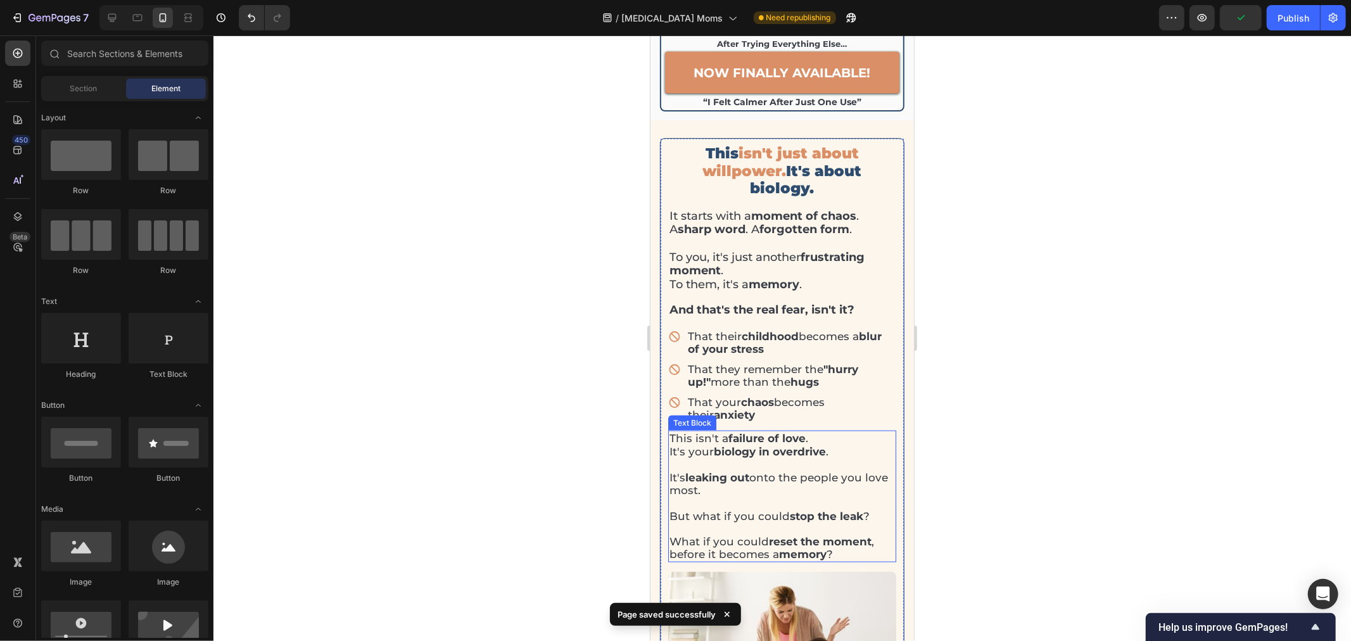
click at [788, 535] on strong "reset the moment" at bounding box center [819, 541] width 103 height 13
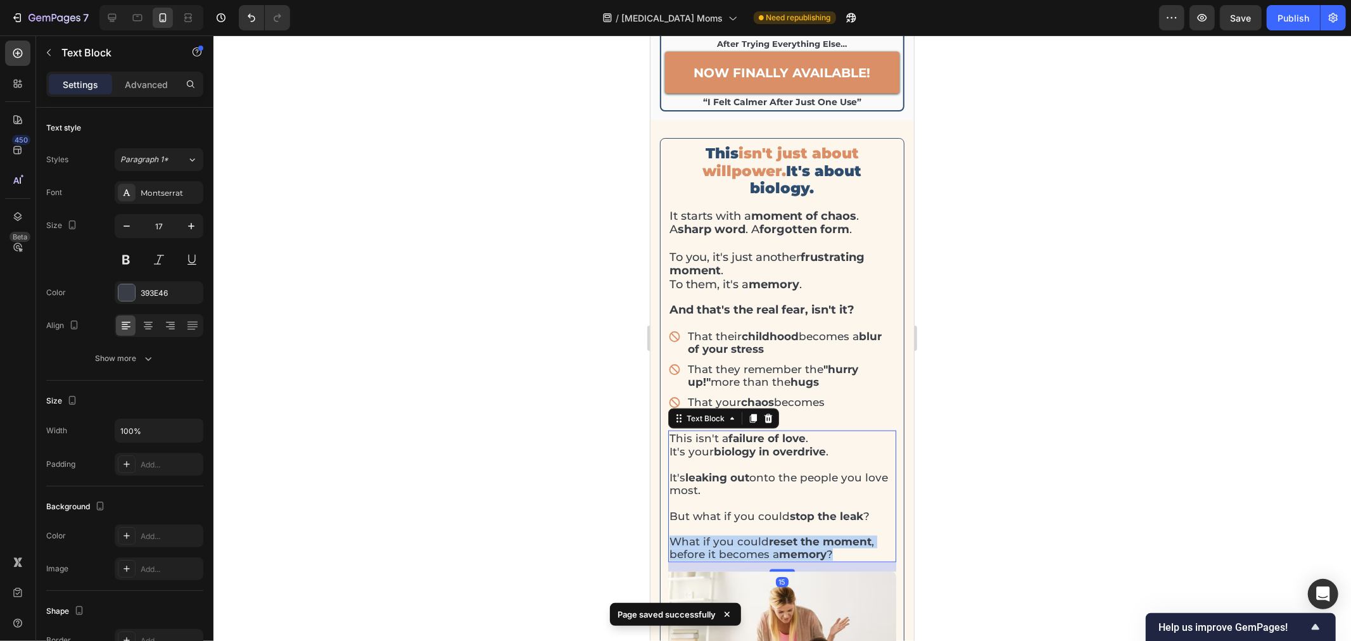
click at [788, 535] on strong "reset the moment" at bounding box center [819, 541] width 103 height 13
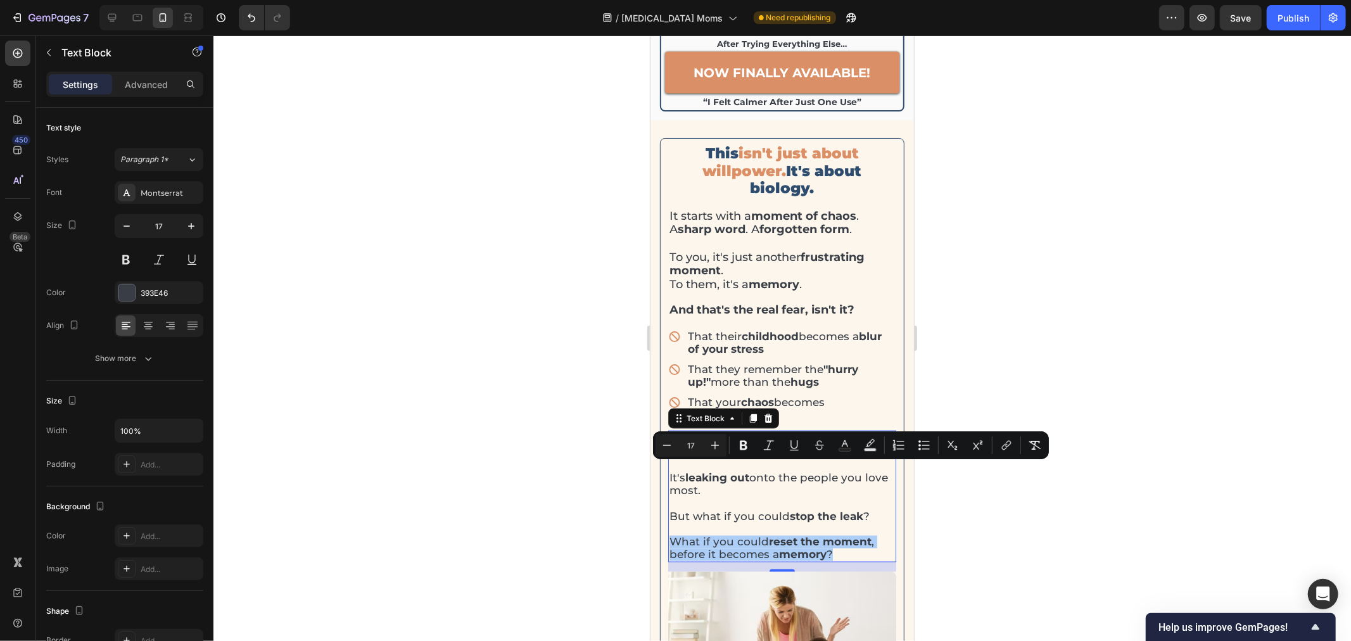
click at [991, 361] on div at bounding box center [783, 338] width 1138 height 606
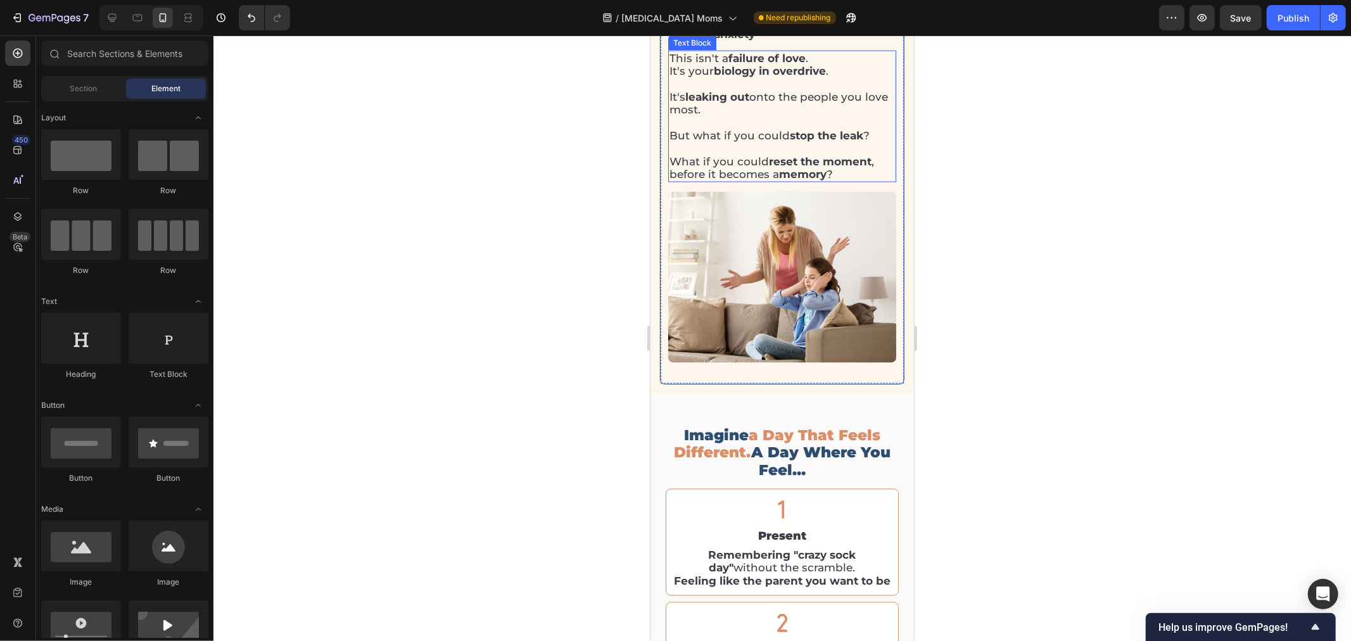
scroll to position [1891, 0]
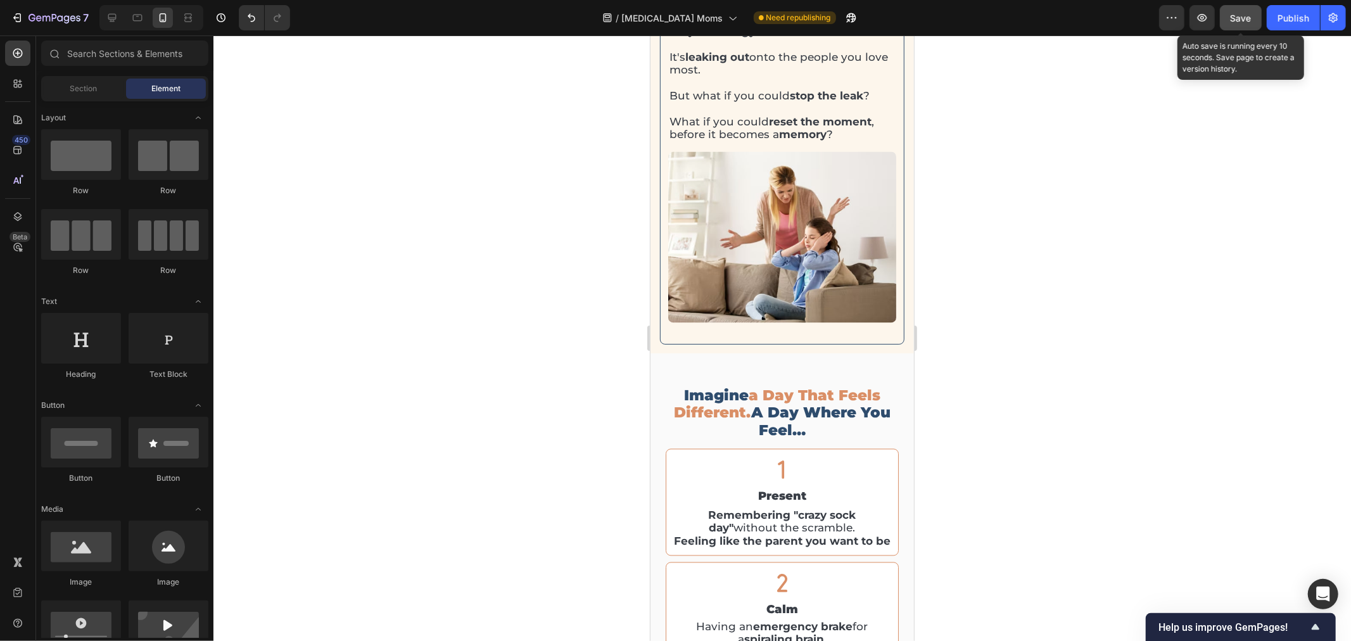
click at [1246, 26] on button "Save" at bounding box center [1241, 17] width 42 height 25
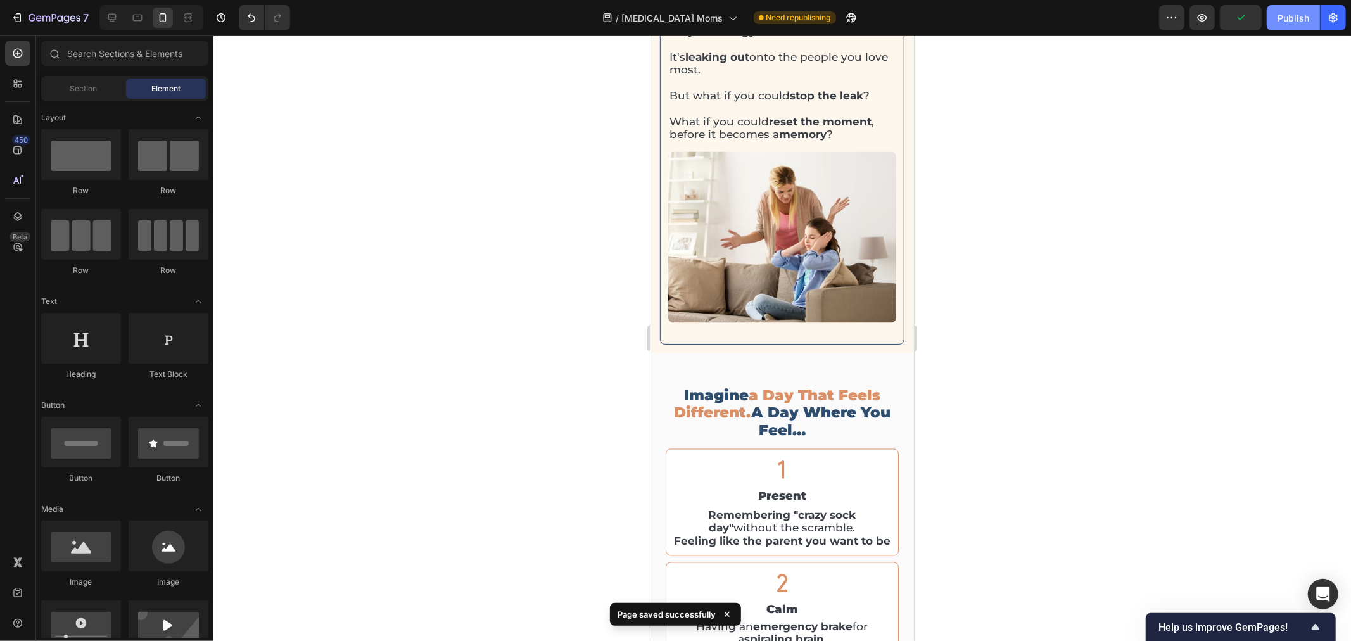
click at [1284, 25] on button "Publish" at bounding box center [1293, 17] width 53 height 25
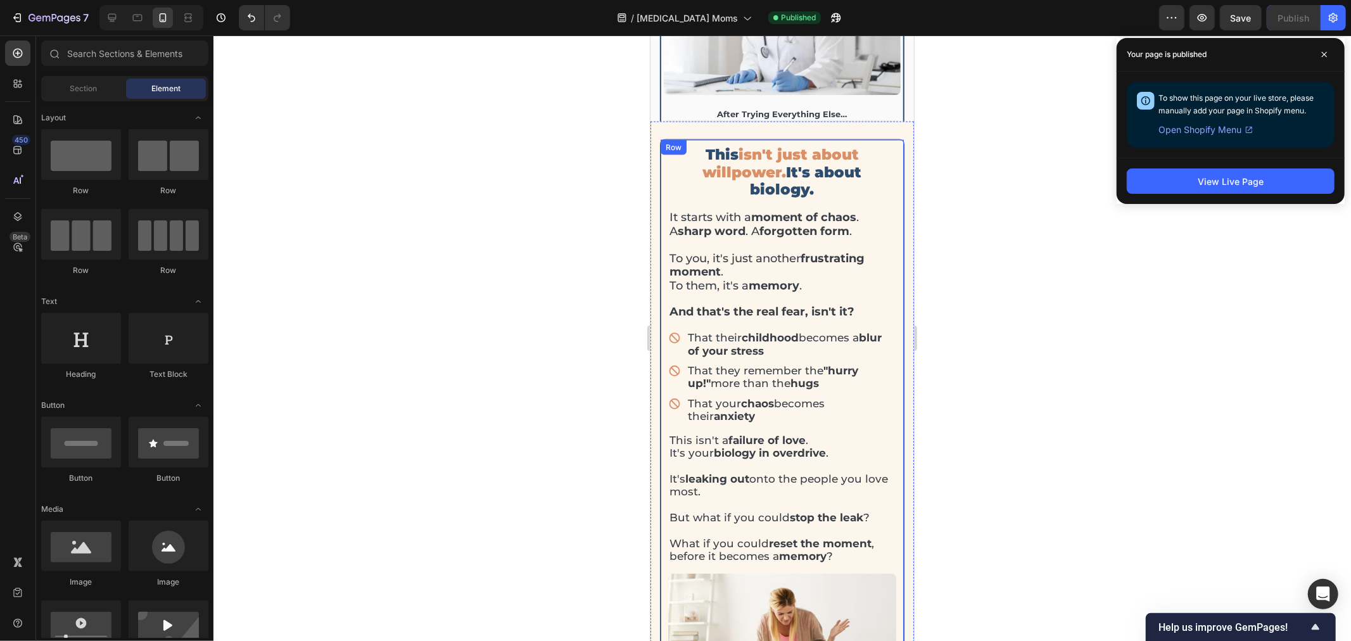
scroll to position [1539, 0]
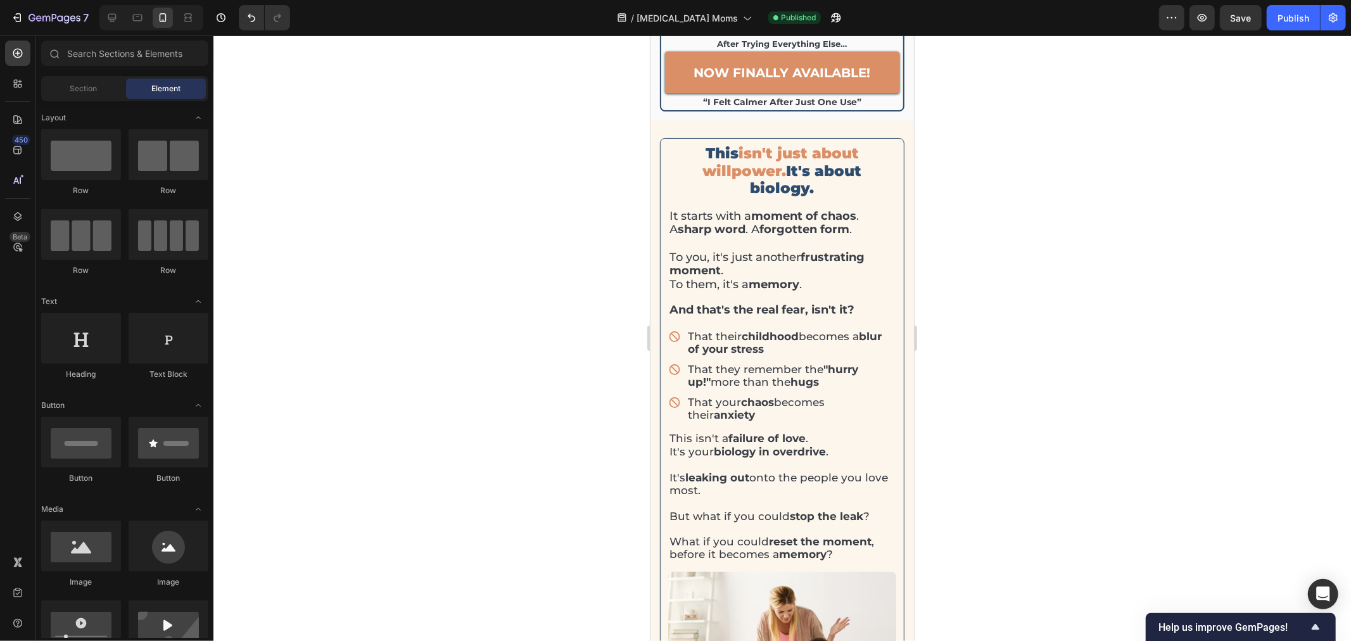
click at [1052, 333] on div at bounding box center [783, 338] width 1138 height 606
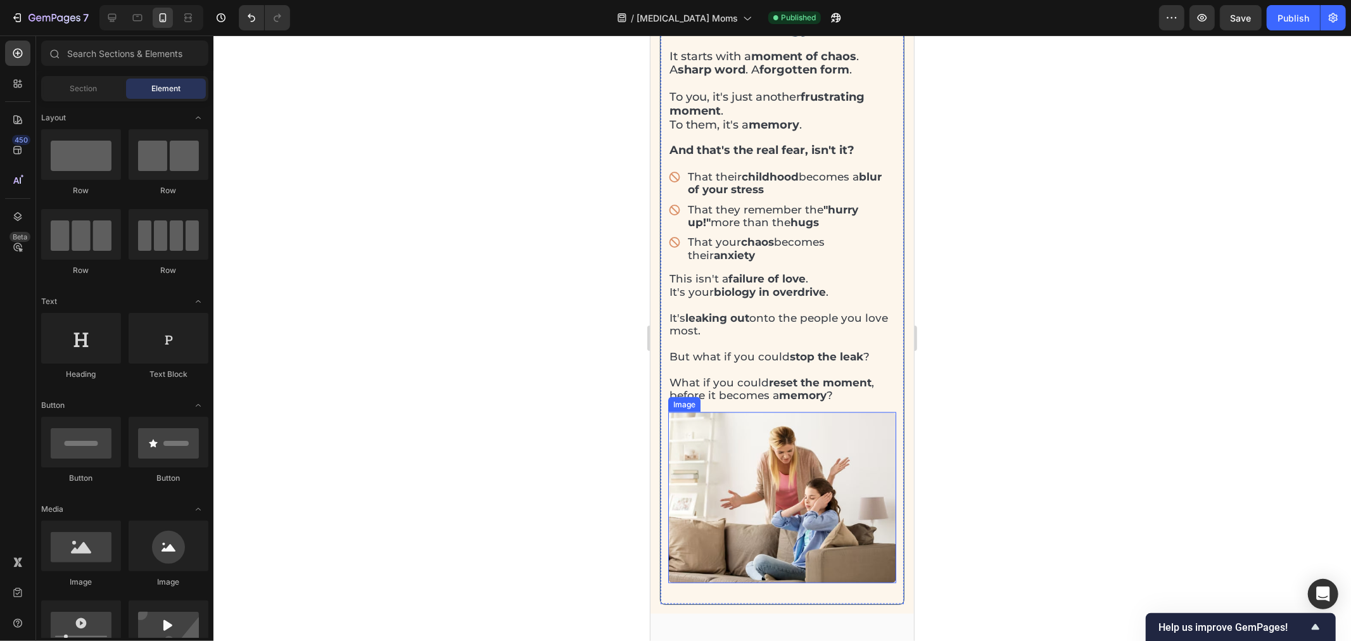
scroll to position [1329, 0]
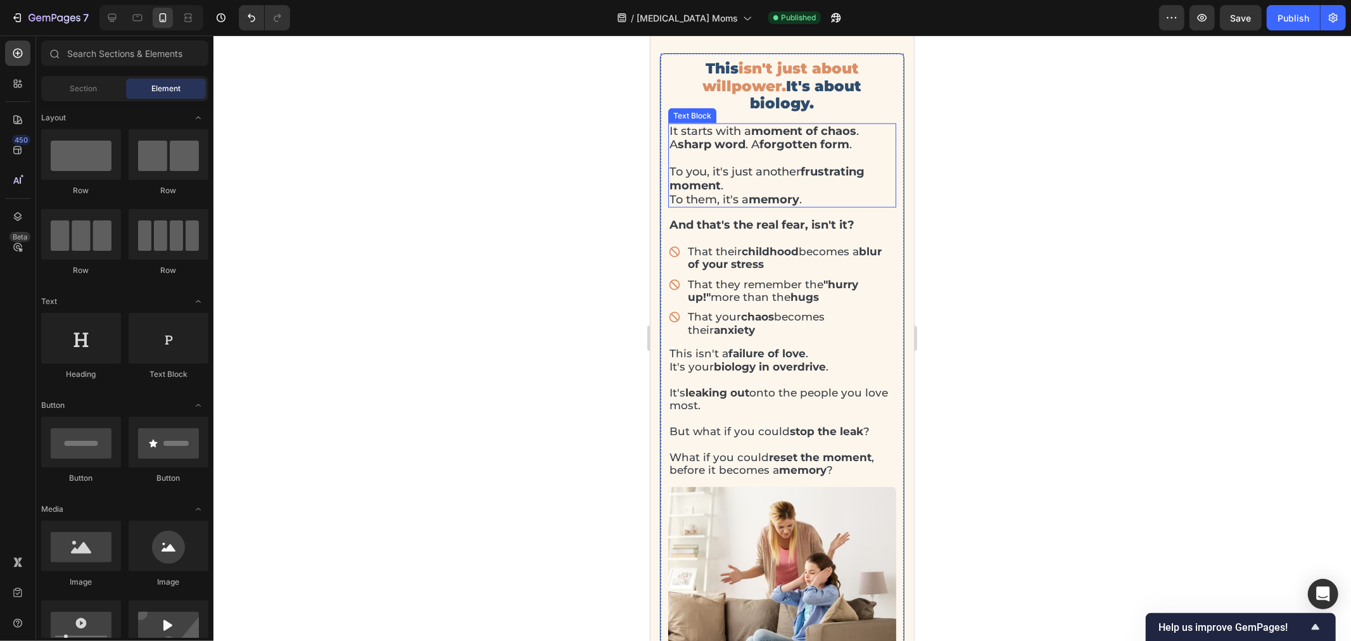
click at [750, 177] on p "⁠⁠⁠⁠⁠⁠⁠ To you, it's just another frustrating moment . To them, it's a memory ." at bounding box center [782, 178] width 226 height 54
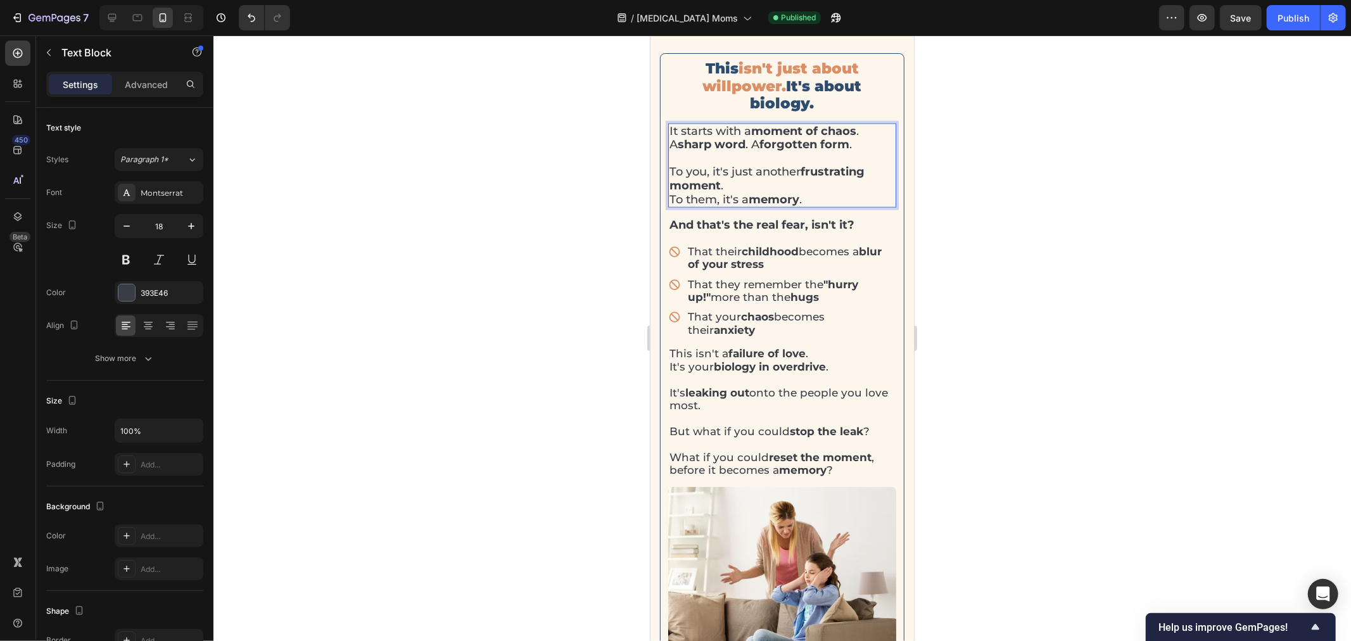
click at [750, 177] on p "To you, it's just another frustrating moment . To them, it's a memory ." at bounding box center [782, 178] width 226 height 54
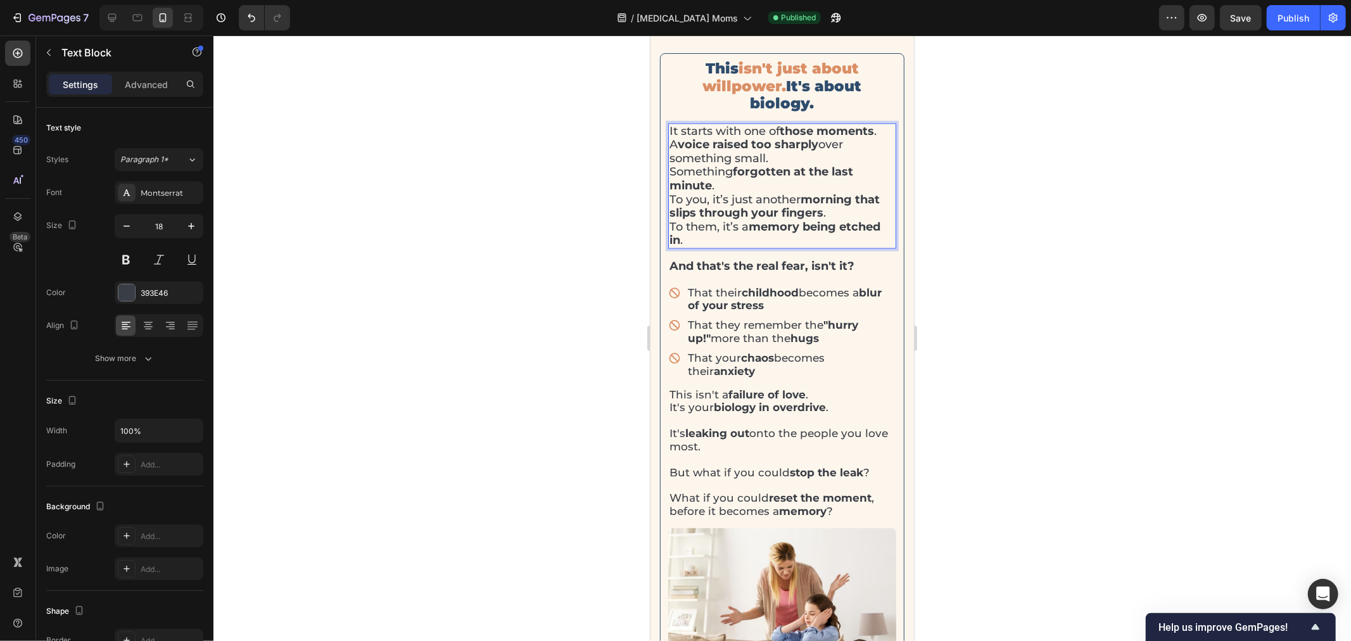
click at [779, 161] on p "It starts with one of those moments . A voice raised too sharply over something…" at bounding box center [782, 158] width 226 height 68
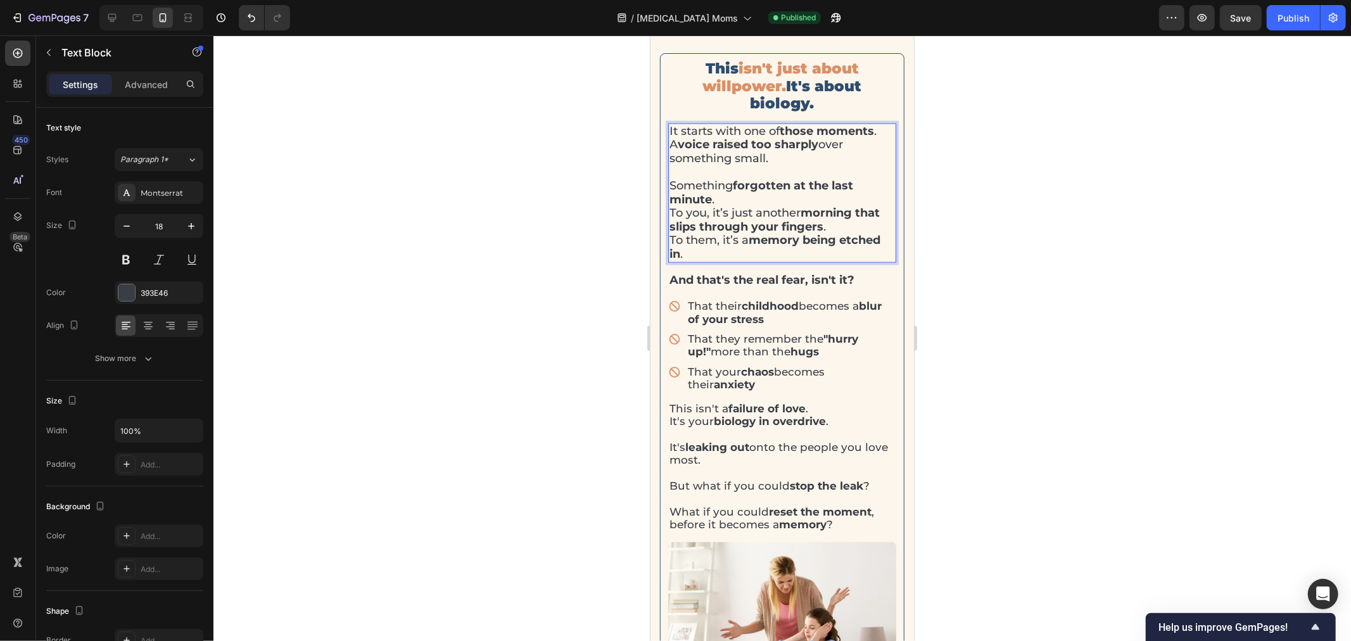
click at [777, 202] on p "⁠⁠⁠⁠⁠⁠⁠ Something forgotten at the last minute ." at bounding box center [782, 185] width 226 height 41
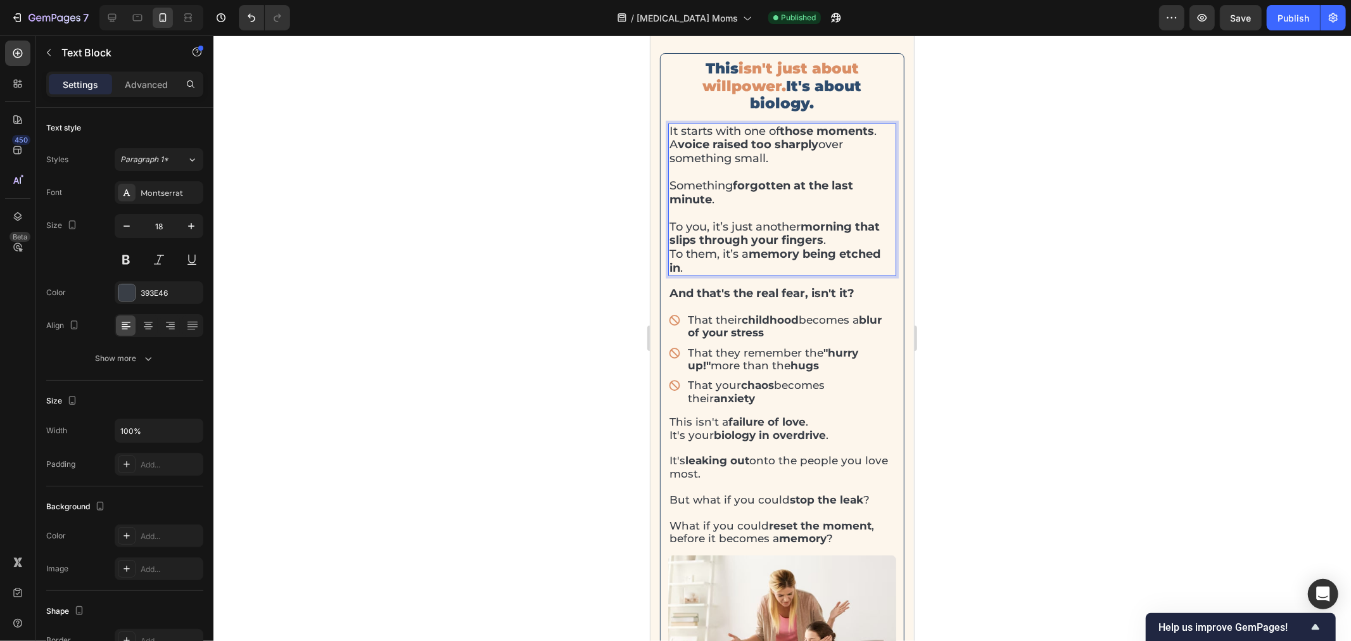
click at [878, 239] on p "To you, it’s just another morning that slips through your fingers . To them, it…" at bounding box center [782, 247] width 226 height 54
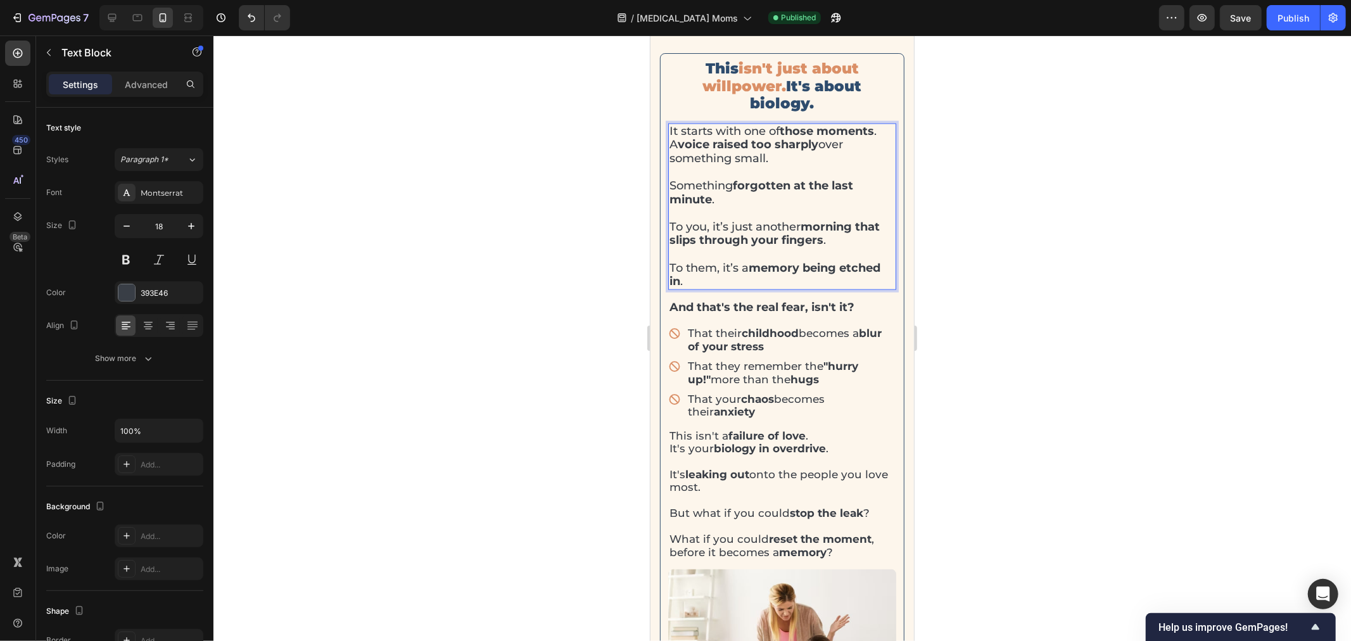
click at [1038, 242] on div at bounding box center [783, 338] width 1138 height 606
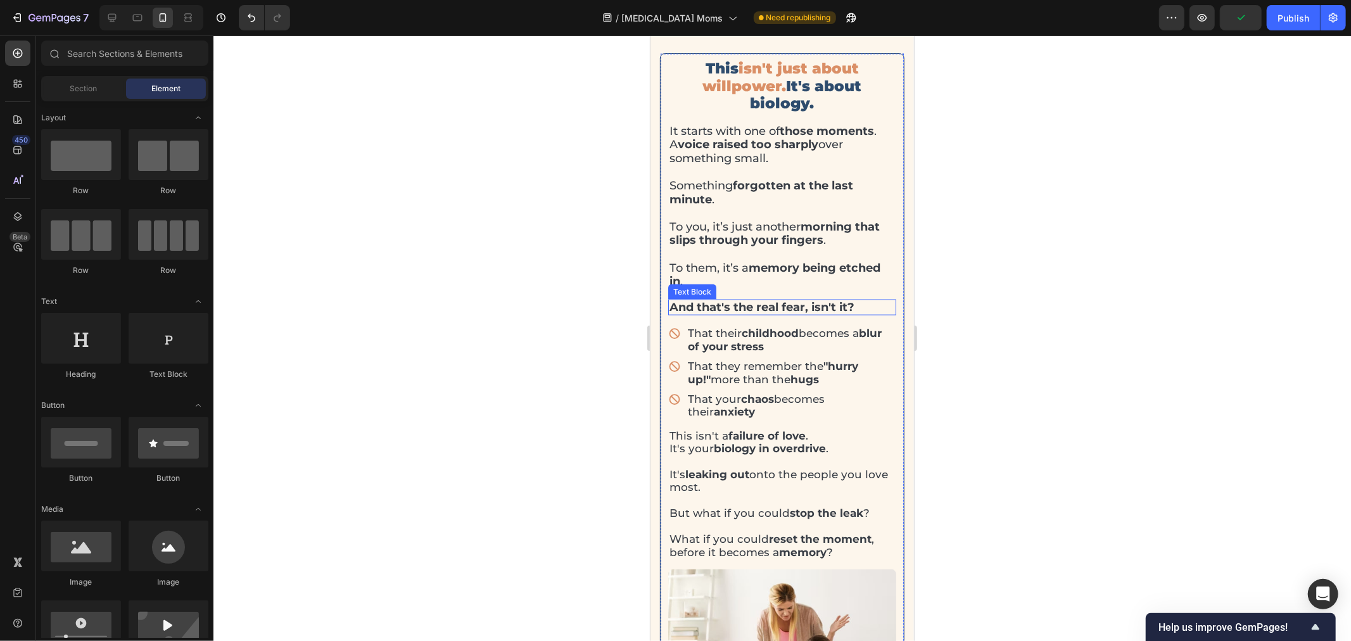
click at [800, 311] on strong "And that's the real fear, isn't it?" at bounding box center [761, 307] width 185 height 14
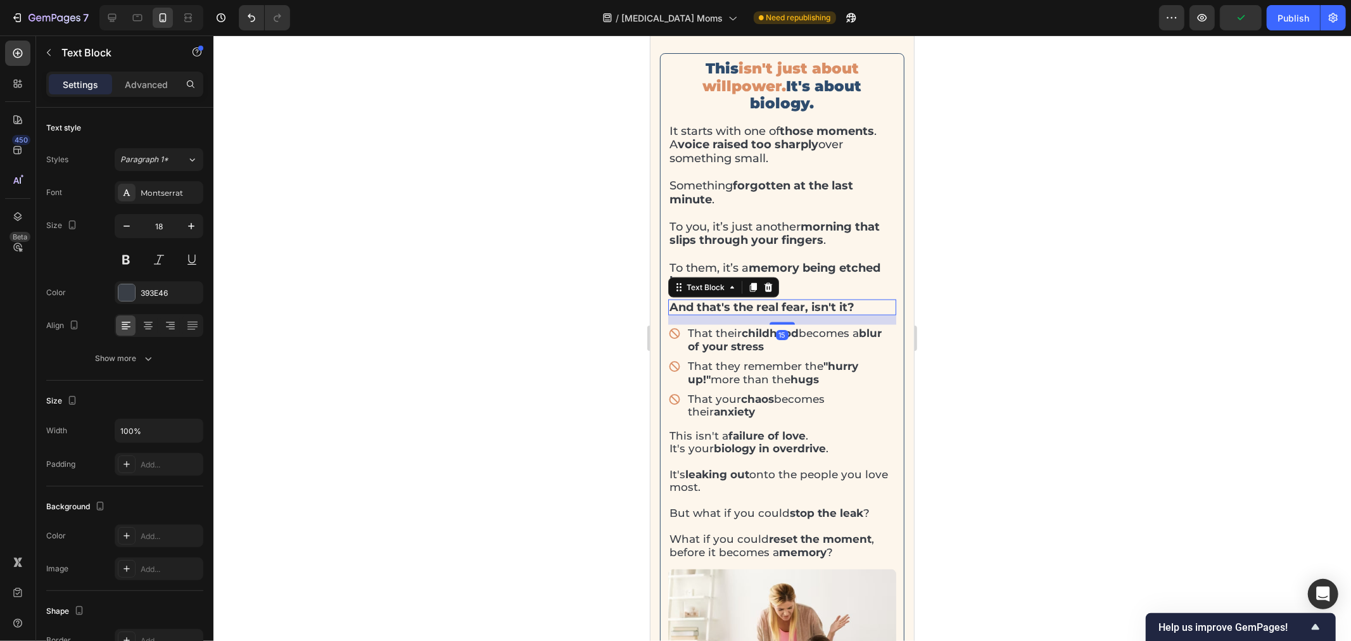
click at [800, 311] on strong "And that's the real fear, isn't it?" at bounding box center [761, 307] width 185 height 14
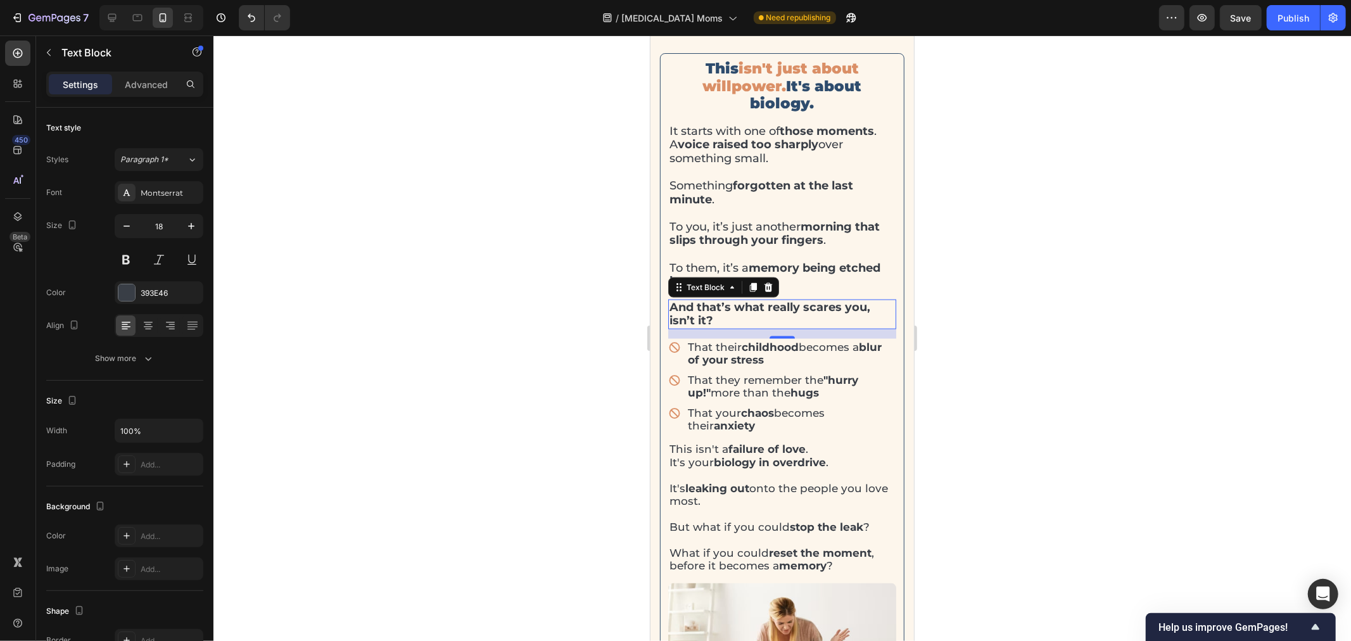
click at [1100, 302] on div at bounding box center [783, 338] width 1138 height 606
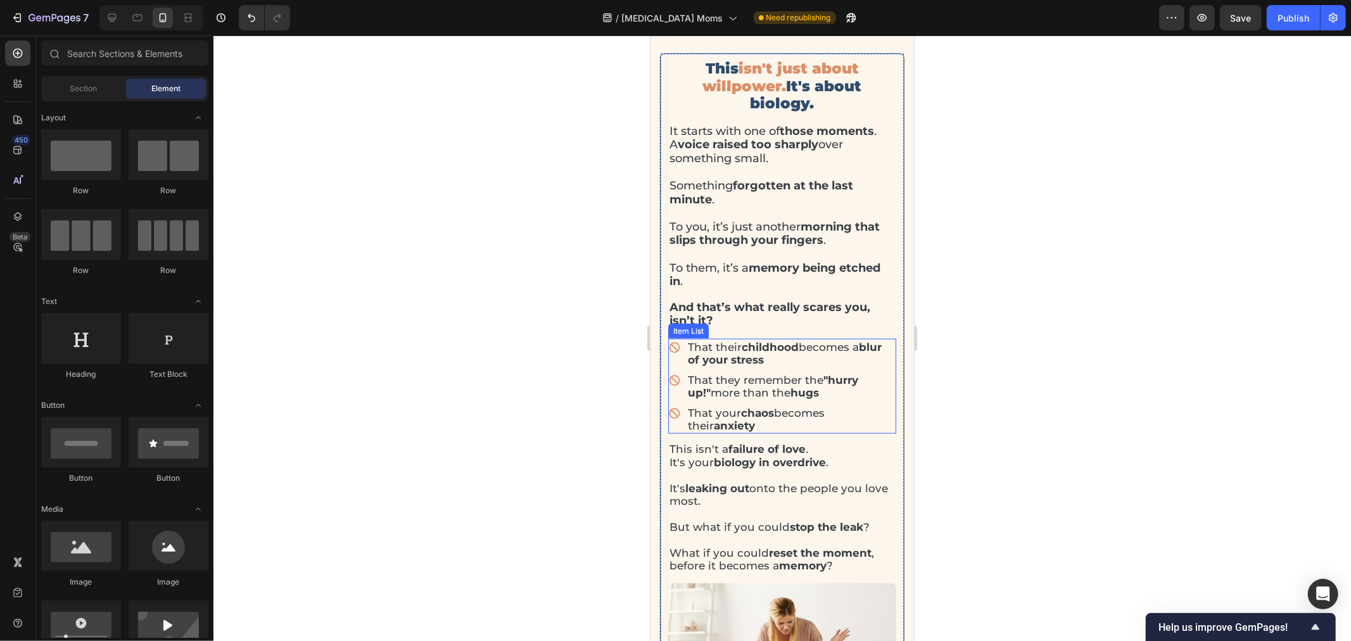
click at [728, 344] on p "That their childhood becomes a blur of your stress" at bounding box center [790, 353] width 207 height 26
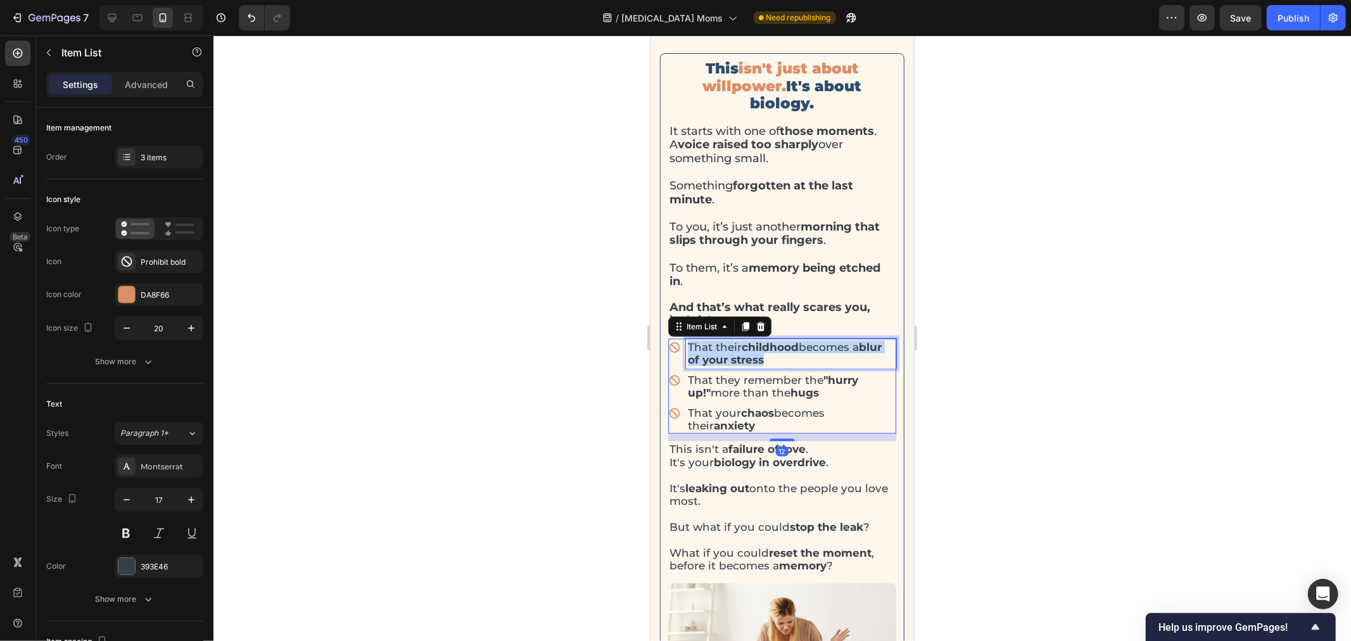
click at [728, 344] on p "That their childhood becomes a blur of your stress" at bounding box center [790, 353] width 207 height 26
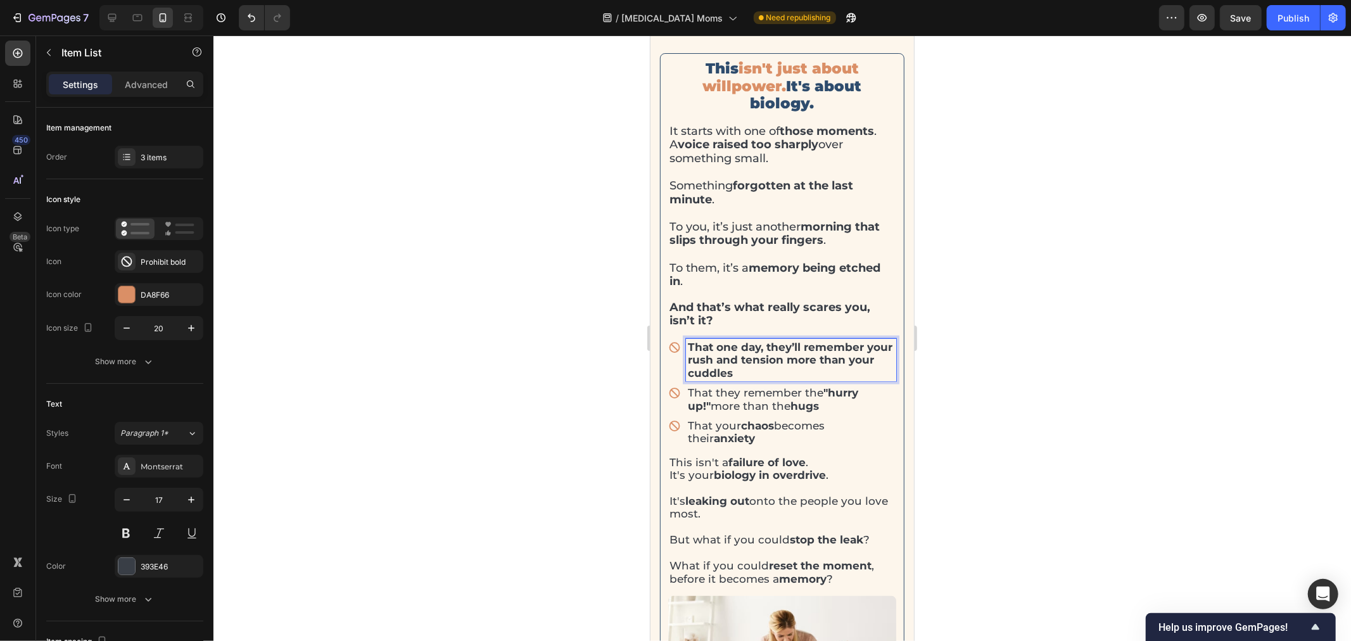
click at [791, 360] on strong "That one day, they’ll remember your rush and tension more than your cuddles" at bounding box center [789, 359] width 205 height 39
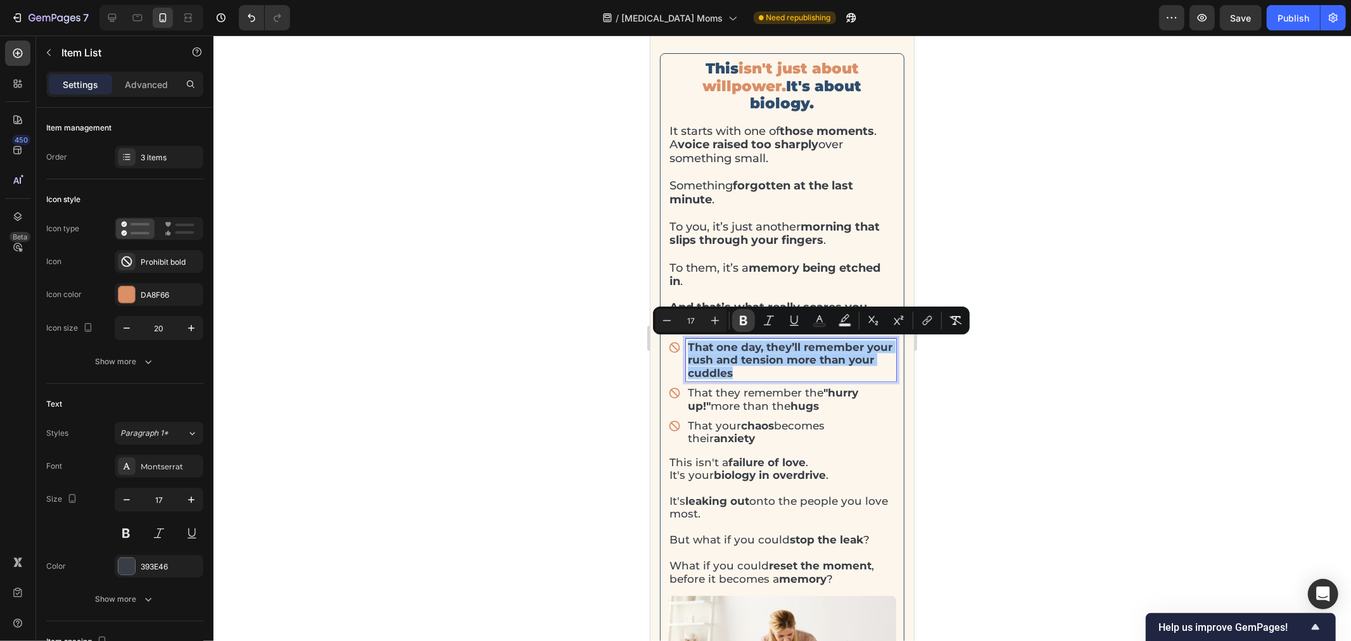
click at [744, 323] on icon "Editor contextual toolbar" at bounding box center [743, 320] width 13 height 13
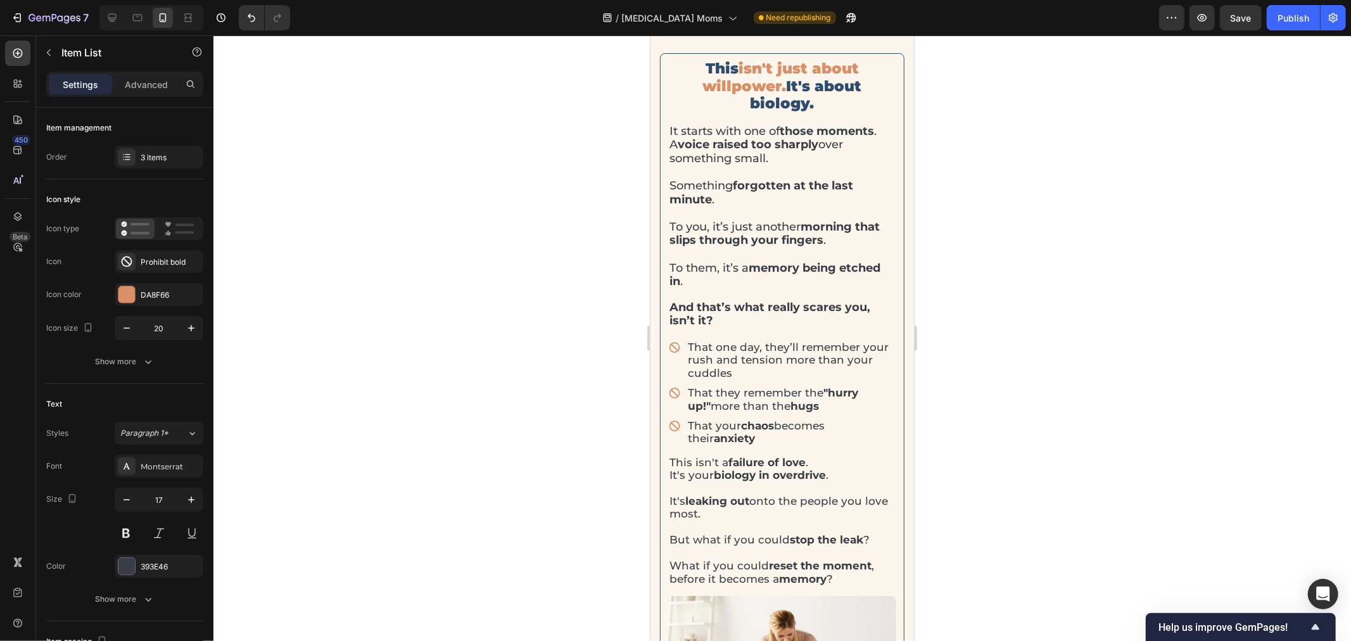
click at [991, 413] on div at bounding box center [783, 338] width 1138 height 606
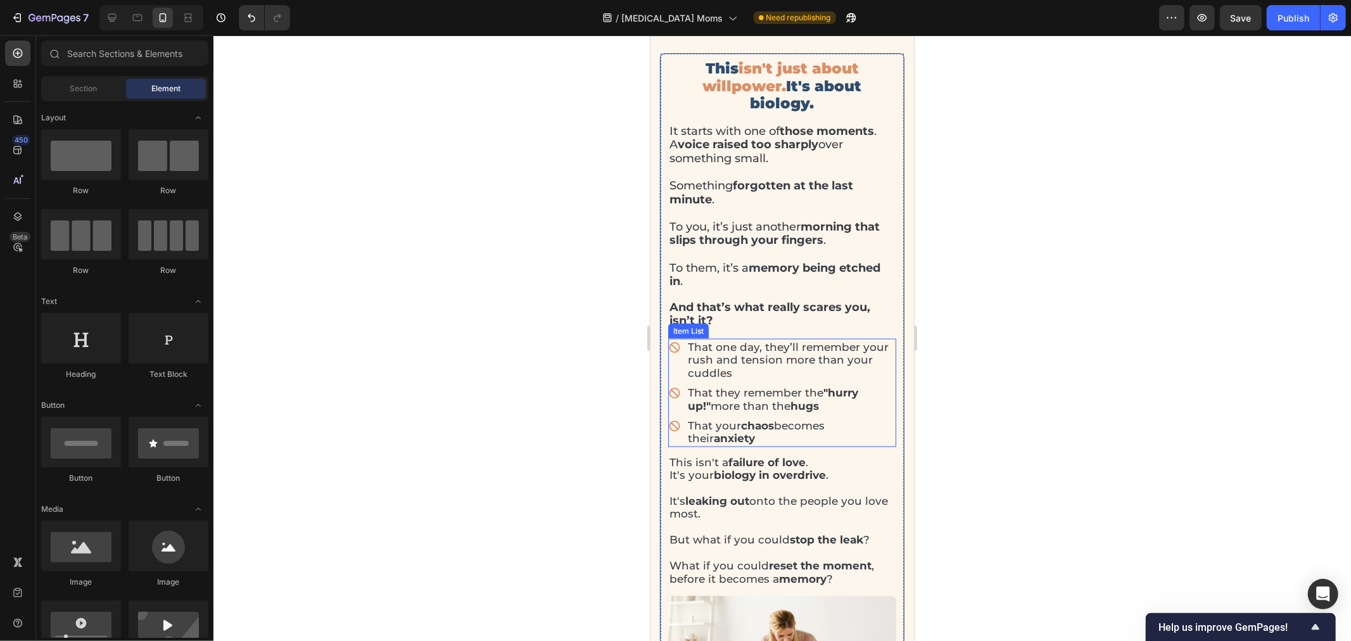
click at [746, 386] on p "That they remember the "hurry up!" more than the hugs" at bounding box center [790, 399] width 207 height 26
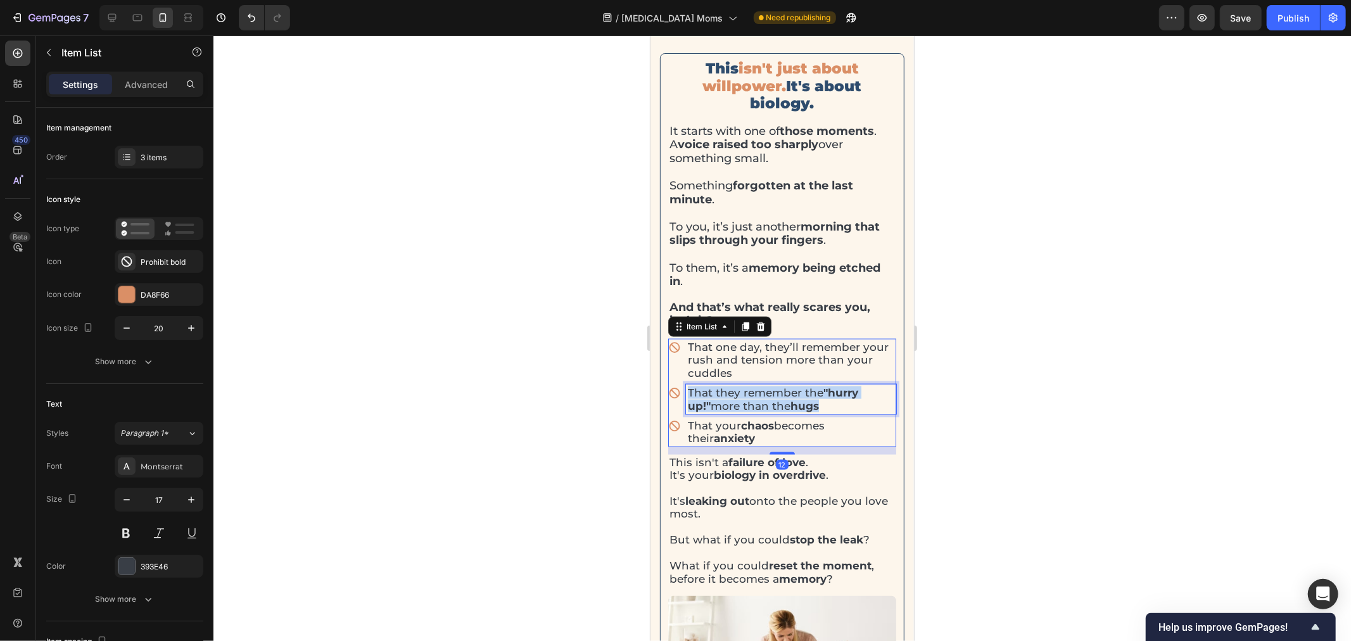
click at [746, 386] on p "That they remember the "hurry up!" more than the hugs" at bounding box center [790, 399] width 207 height 26
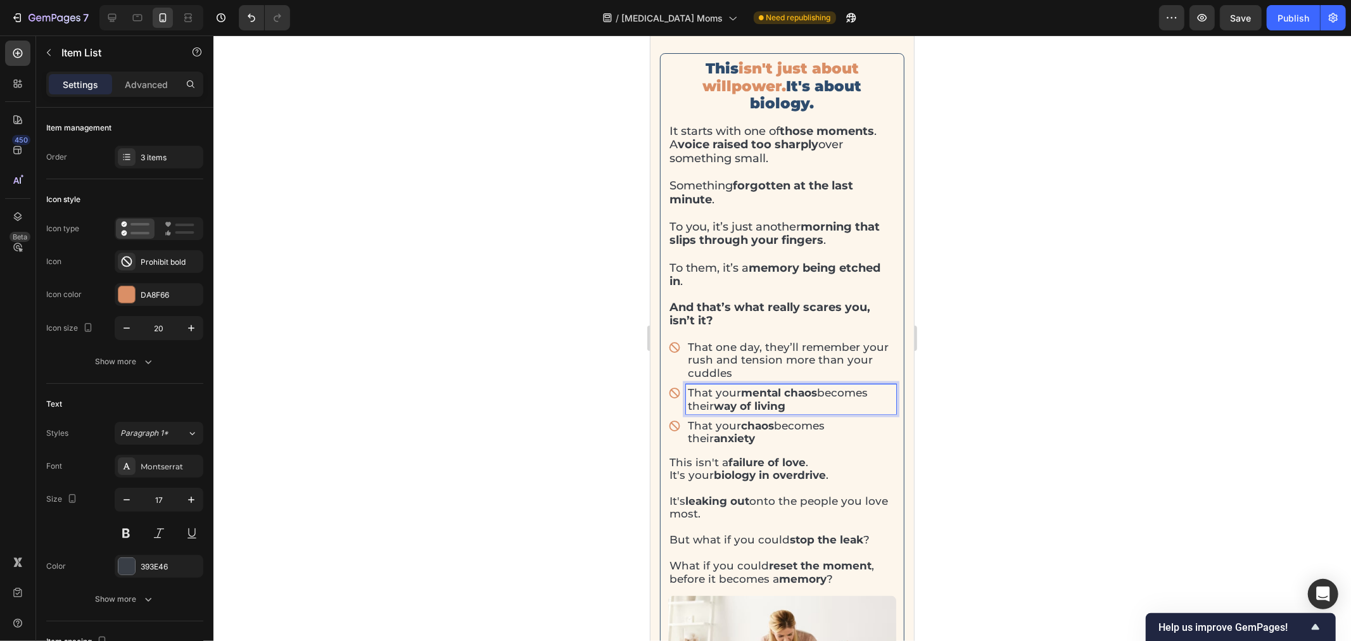
click at [707, 422] on p "That your chaos becomes their anxiety" at bounding box center [790, 432] width 207 height 26
click at [707, 423] on p "That your chaos becomes their anxiety" at bounding box center [790, 432] width 207 height 26
click at [774, 481] on p "It's leaking out onto the people you love most." at bounding box center [782, 500] width 226 height 39
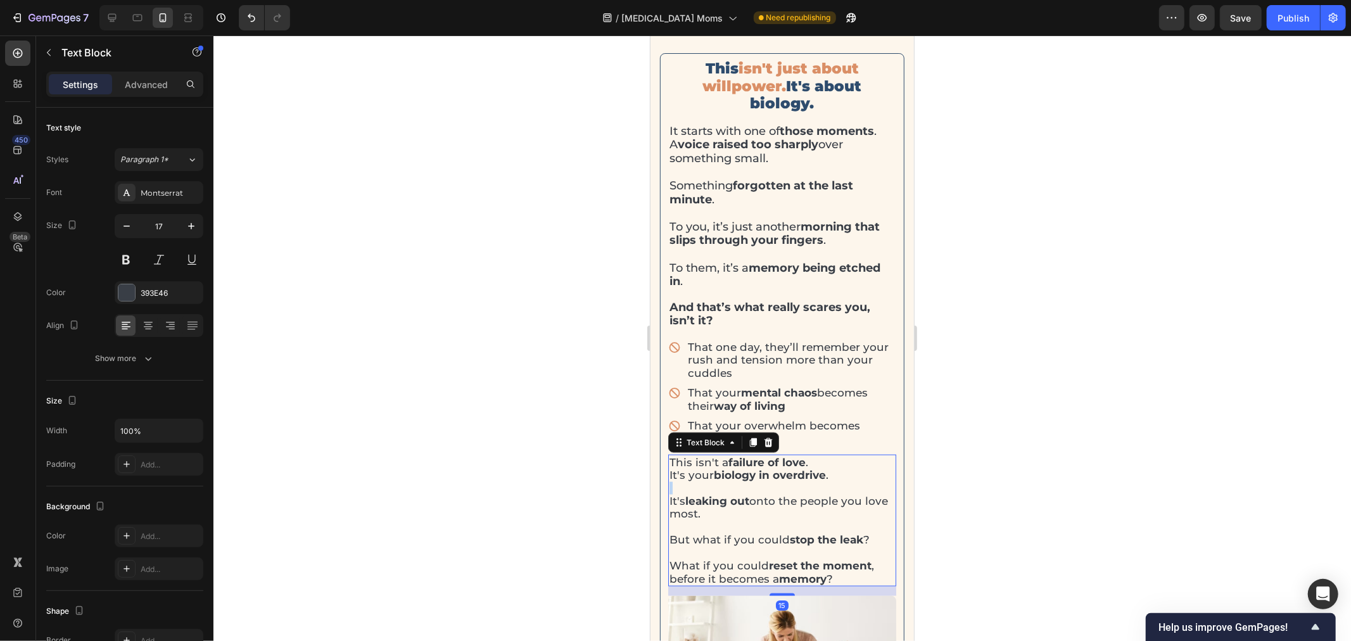
click at [774, 481] on p "It's leaking out onto the people you love most." at bounding box center [782, 500] width 226 height 39
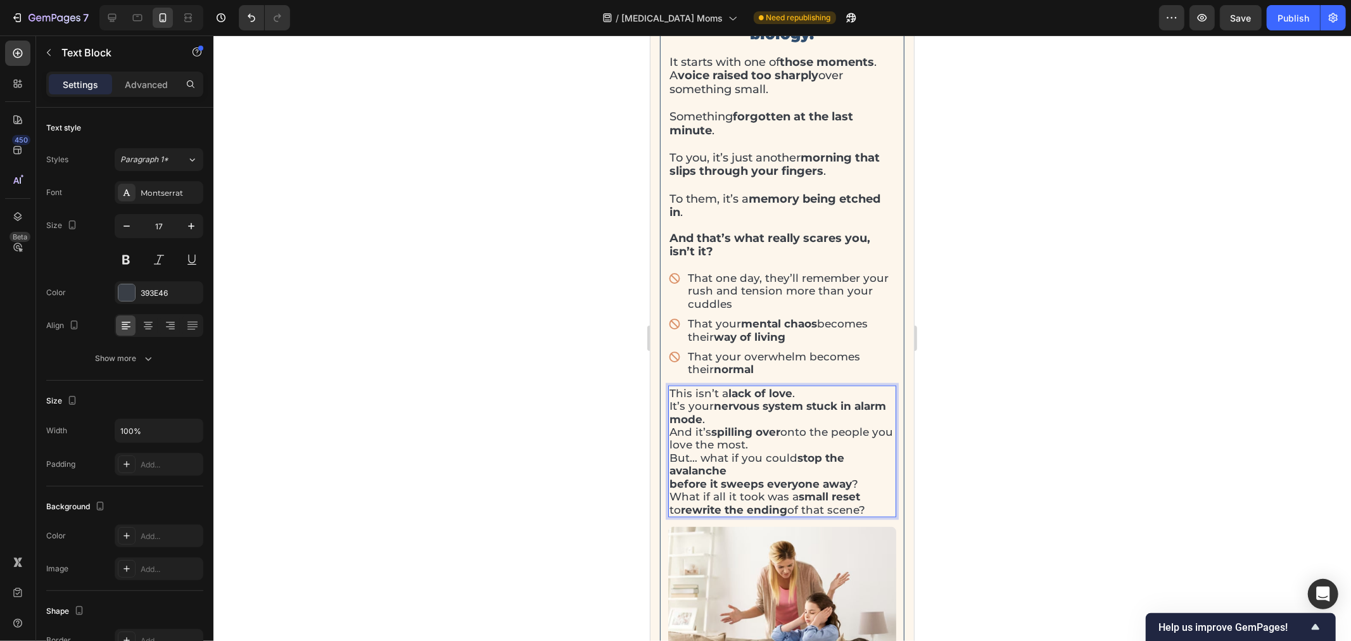
scroll to position [1399, 0]
click at [745, 418] on p "This isn’t a lack of love . It’s your nervous system stuck in alarm mode . And …" at bounding box center [782, 417] width 226 height 65
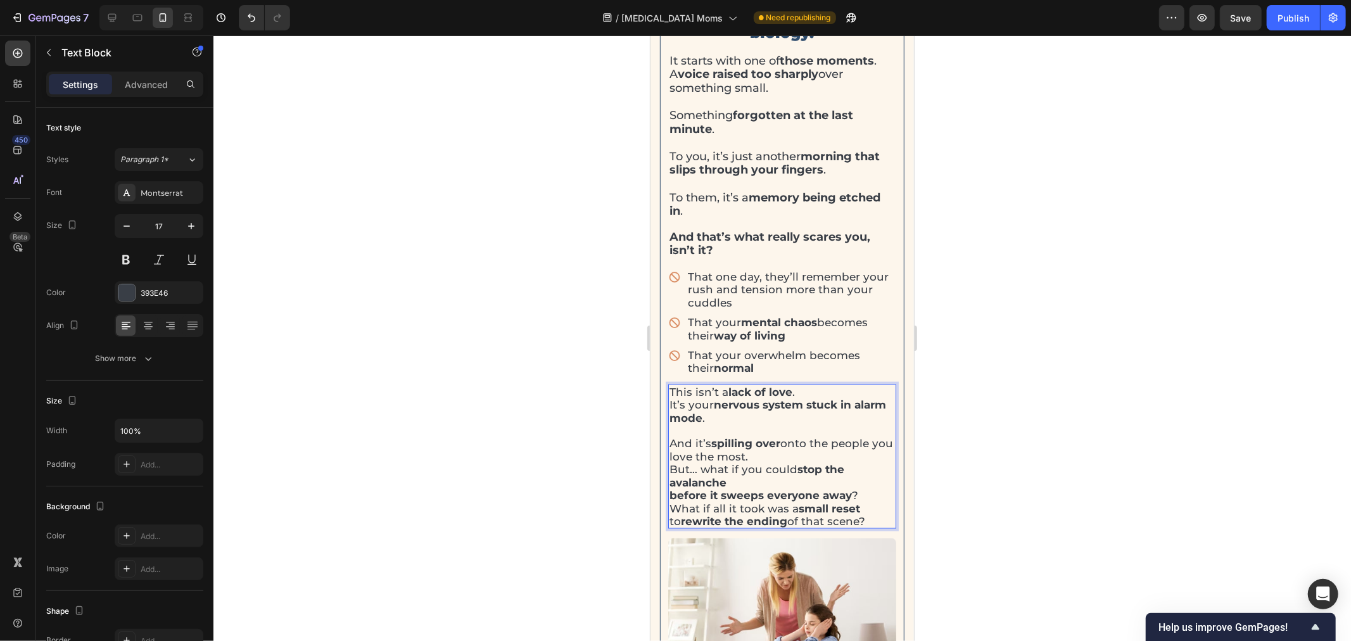
click at [755, 478] on p "But… what if you could stop the avalanche before it sweeps everyone away ?" at bounding box center [782, 481] width 226 height 39
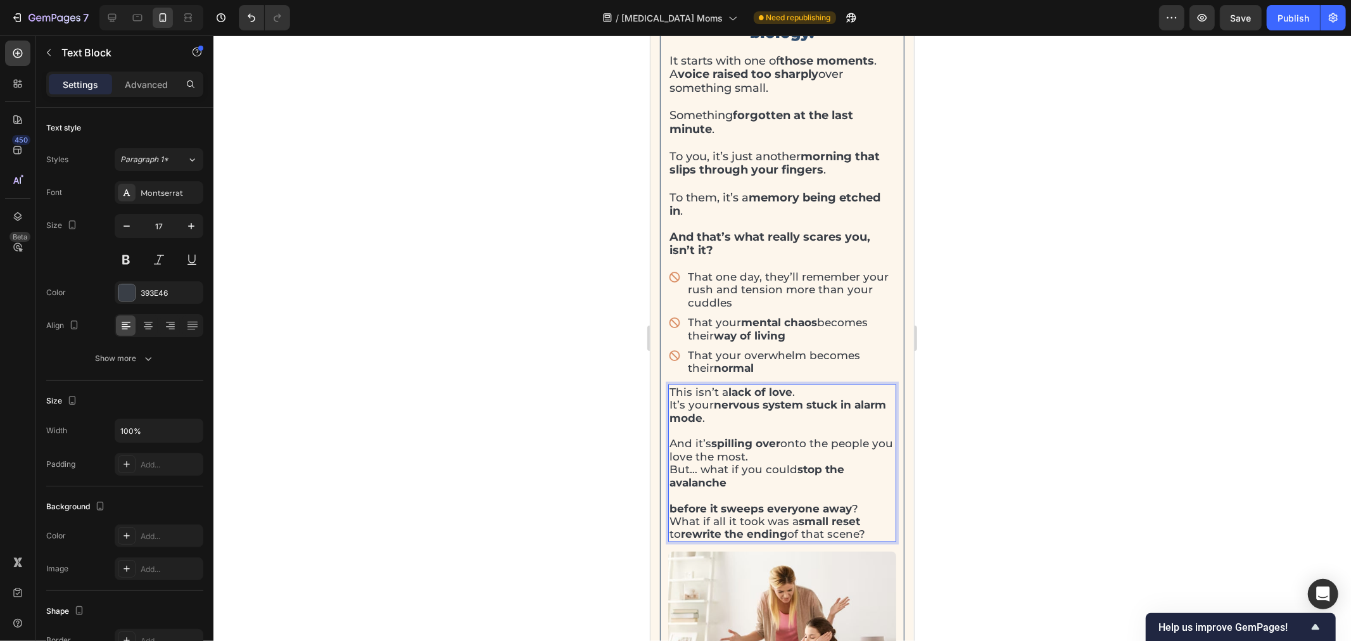
click at [869, 507] on p "⁠⁠⁠⁠⁠⁠⁠ before it sweeps everyone away ?" at bounding box center [782, 501] width 226 height 26
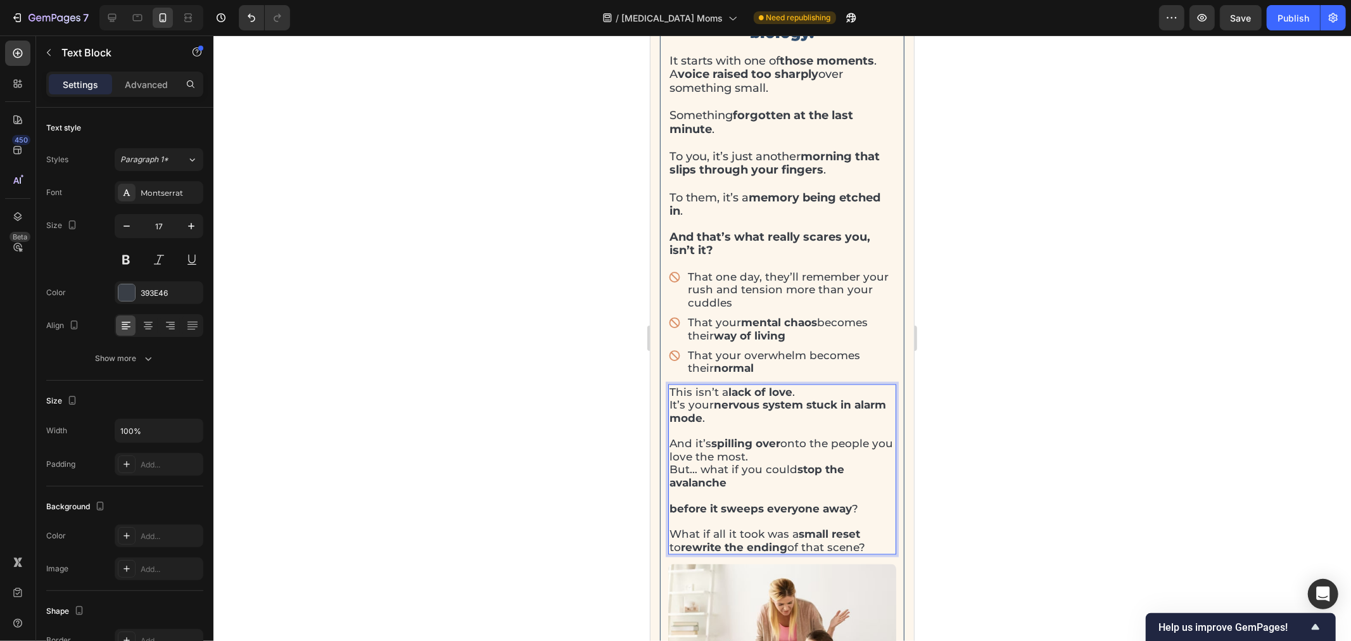
click at [1004, 473] on div at bounding box center [783, 338] width 1138 height 606
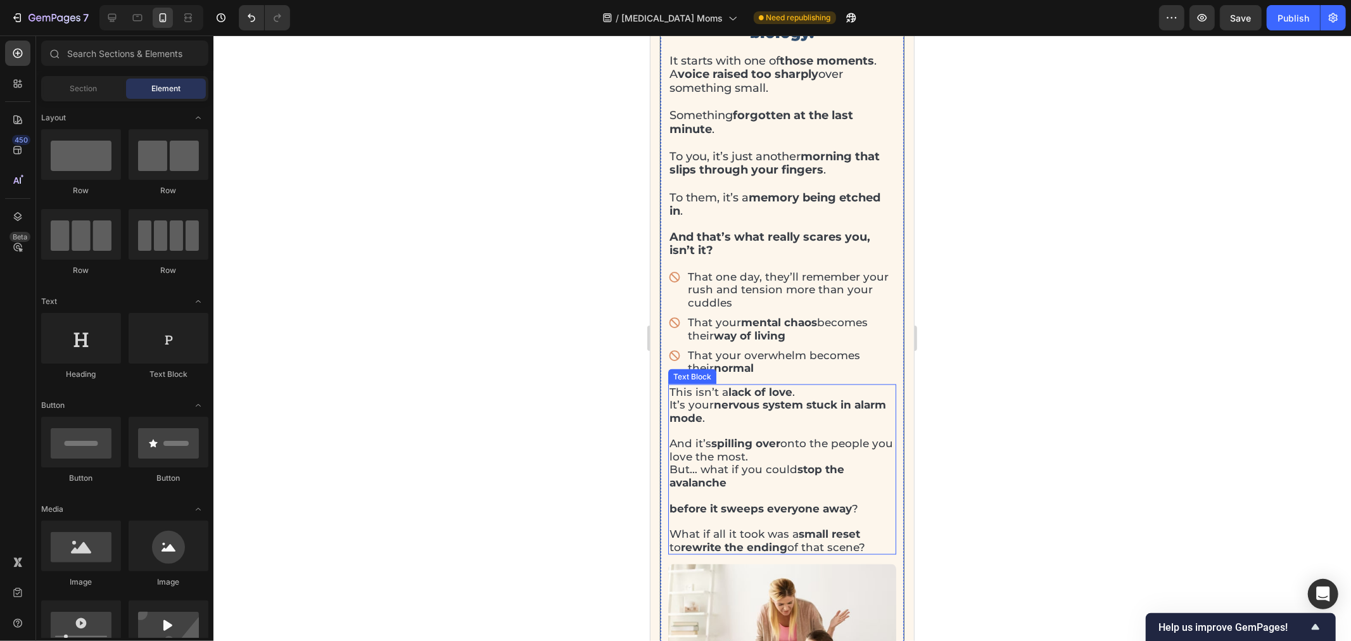
click at [730, 502] on strong "before it sweeps everyone away" at bounding box center [760, 508] width 182 height 13
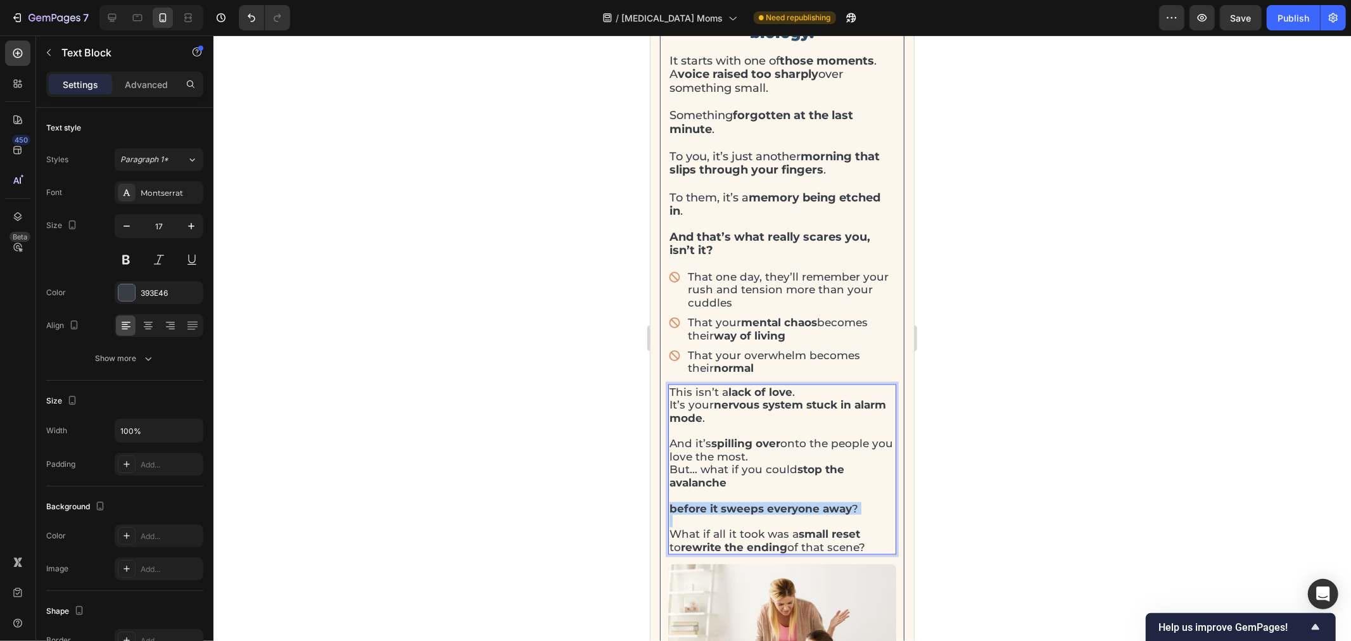
click at [730, 502] on strong "before it sweeps everyone away" at bounding box center [760, 508] width 182 height 13
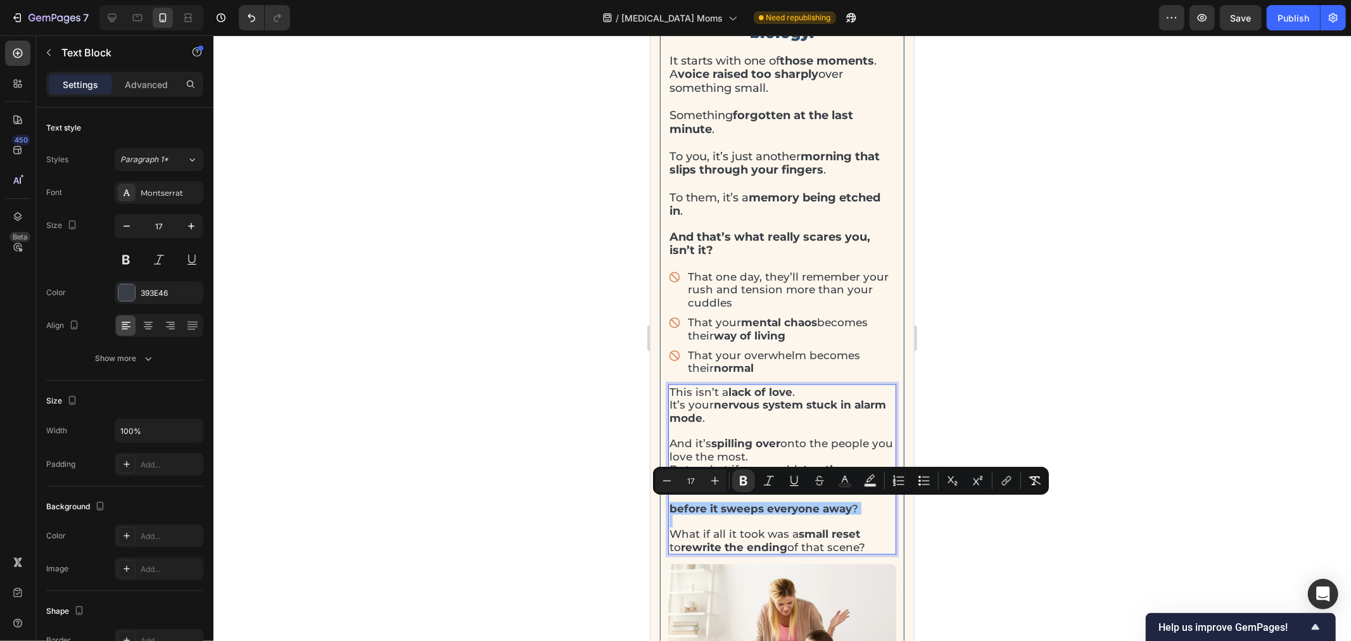
click at [1006, 345] on div at bounding box center [783, 338] width 1138 height 606
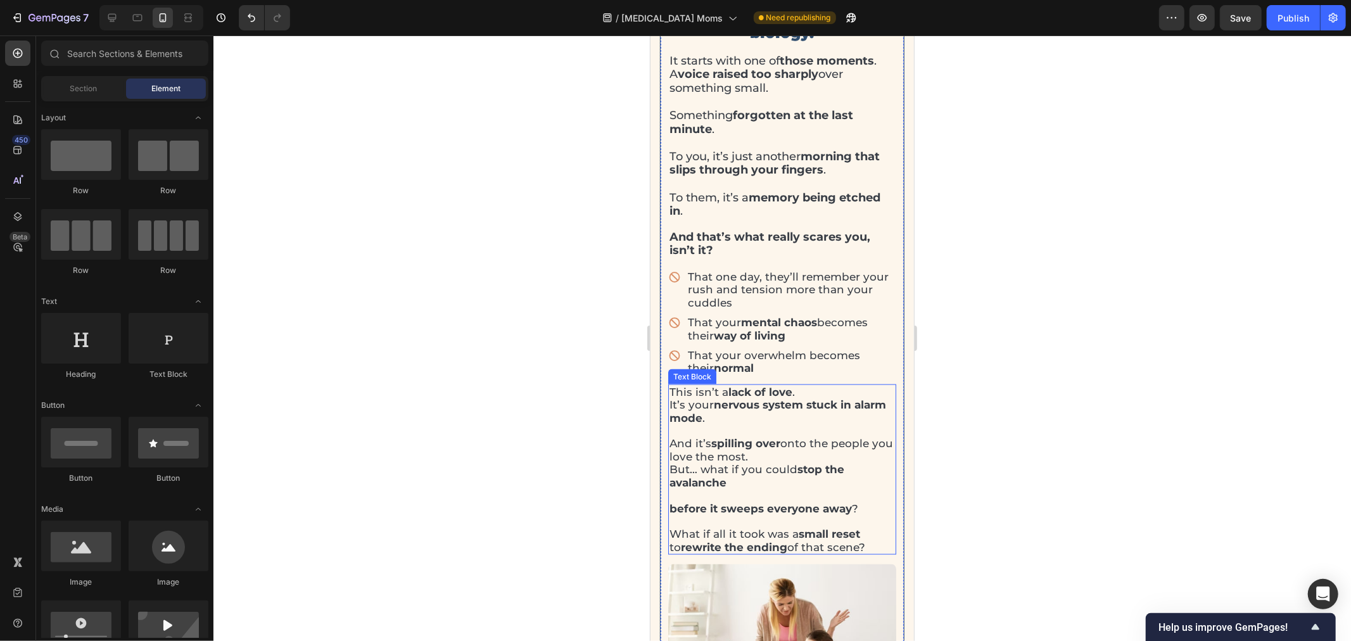
click at [686, 445] on p "And it’s spilling over onto the people you love the most." at bounding box center [782, 443] width 226 height 39
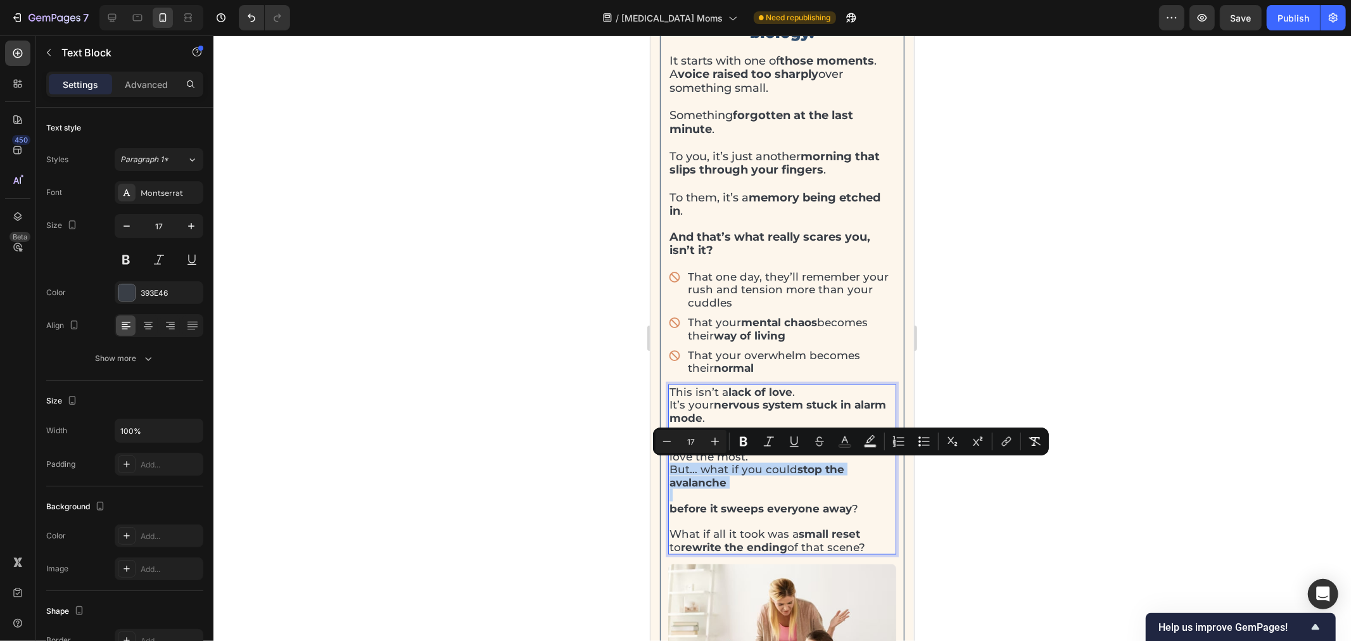
drag, startPoint x: 670, startPoint y: 465, endPoint x: 736, endPoint y: 478, distance: 67.1
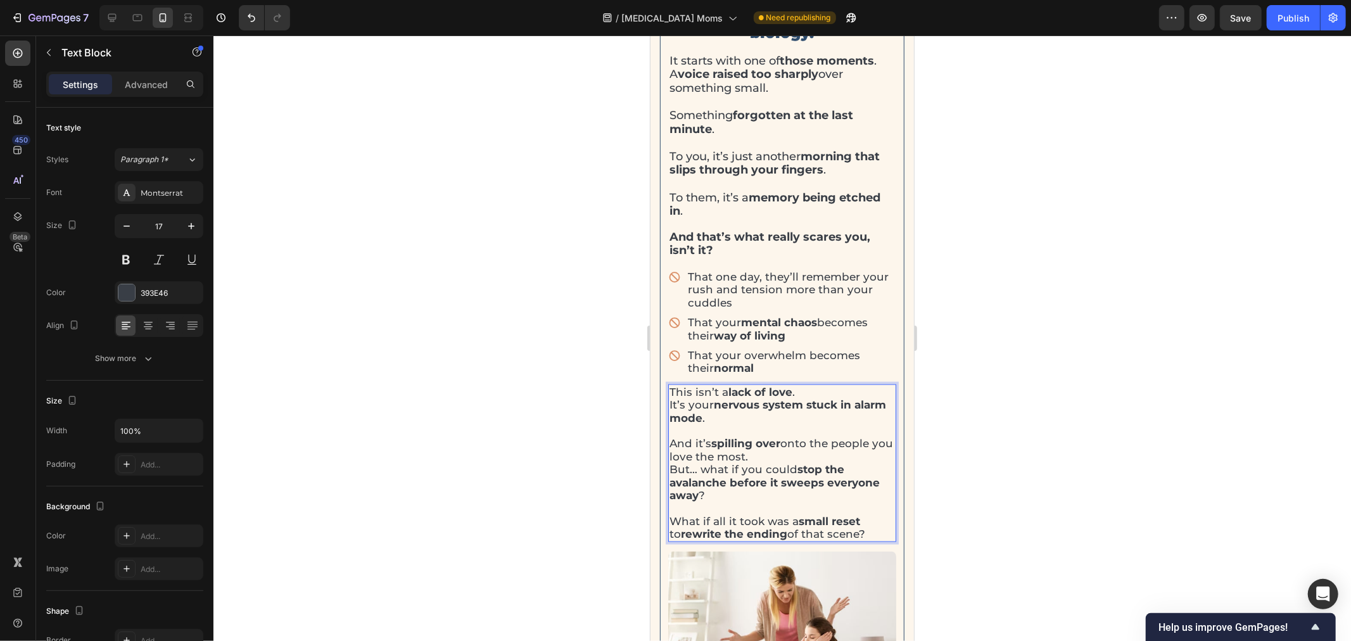
click at [819, 455] on p "And it’s spilling over onto the people you love the most." at bounding box center [782, 443] width 226 height 39
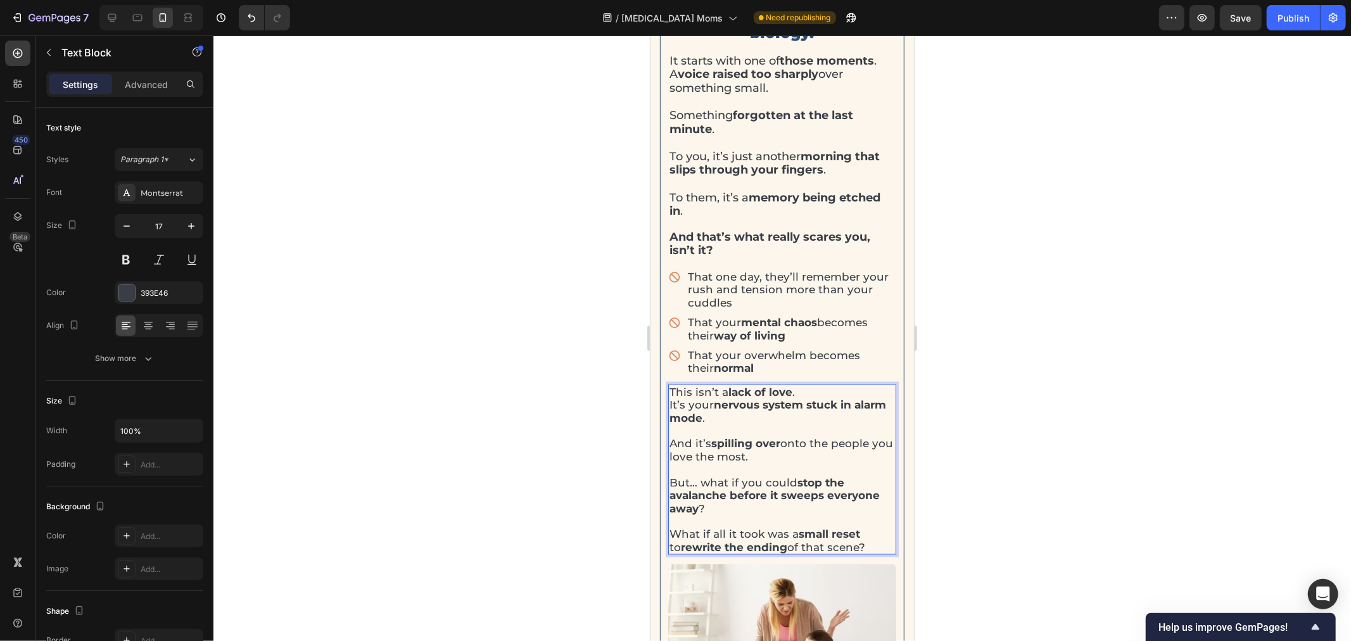
click at [981, 458] on div at bounding box center [783, 338] width 1138 height 606
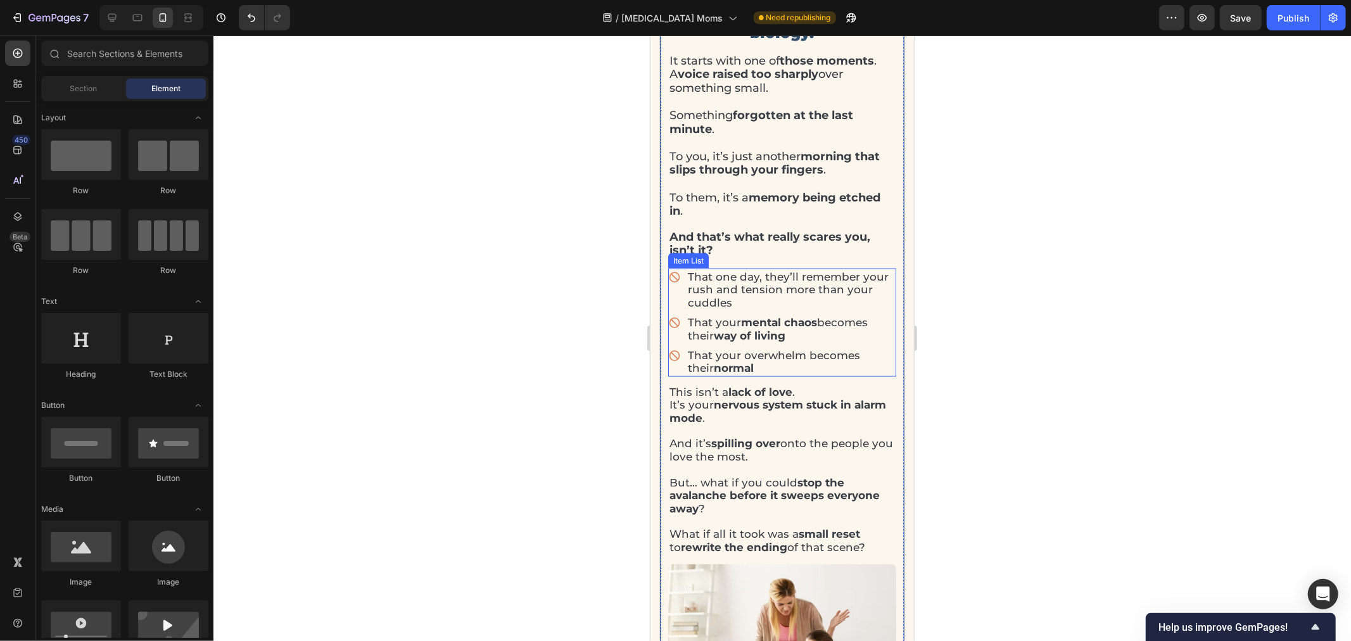
click at [786, 293] on p "That one day, they’ll remember your rush and tension more than your cuddles" at bounding box center [790, 289] width 207 height 39
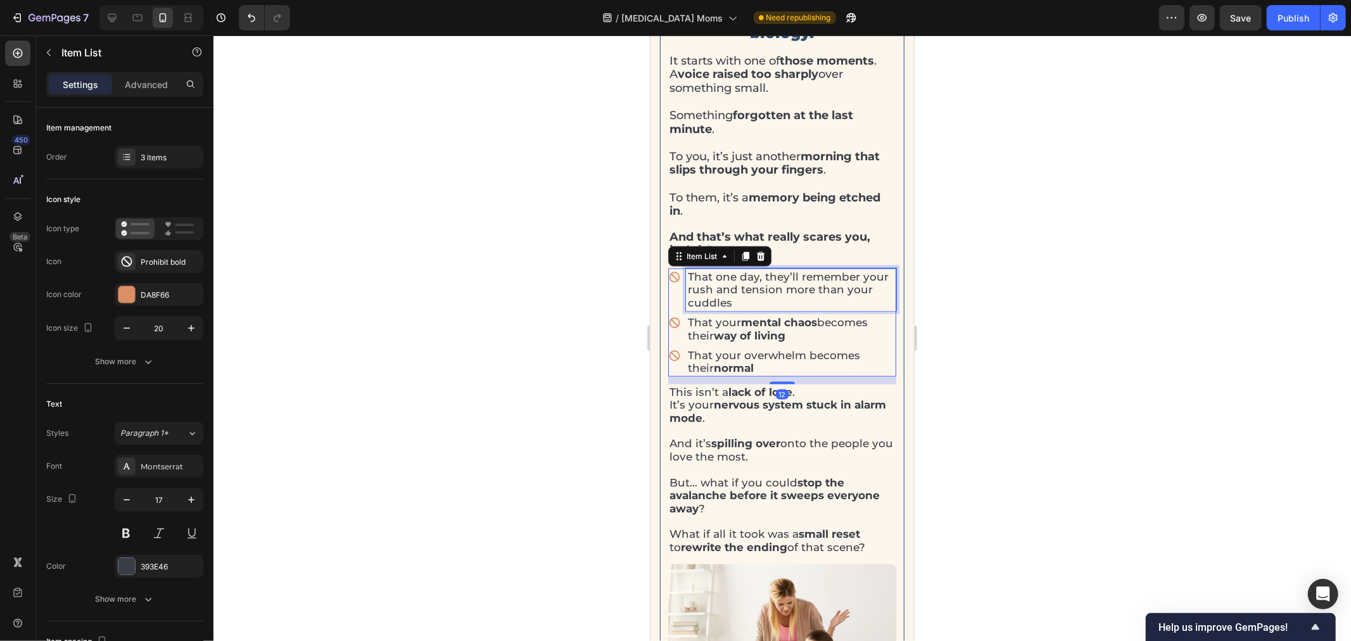
click at [786, 293] on p "That one day, they’ll remember your rush and tension more than your cuddles" at bounding box center [790, 289] width 207 height 39
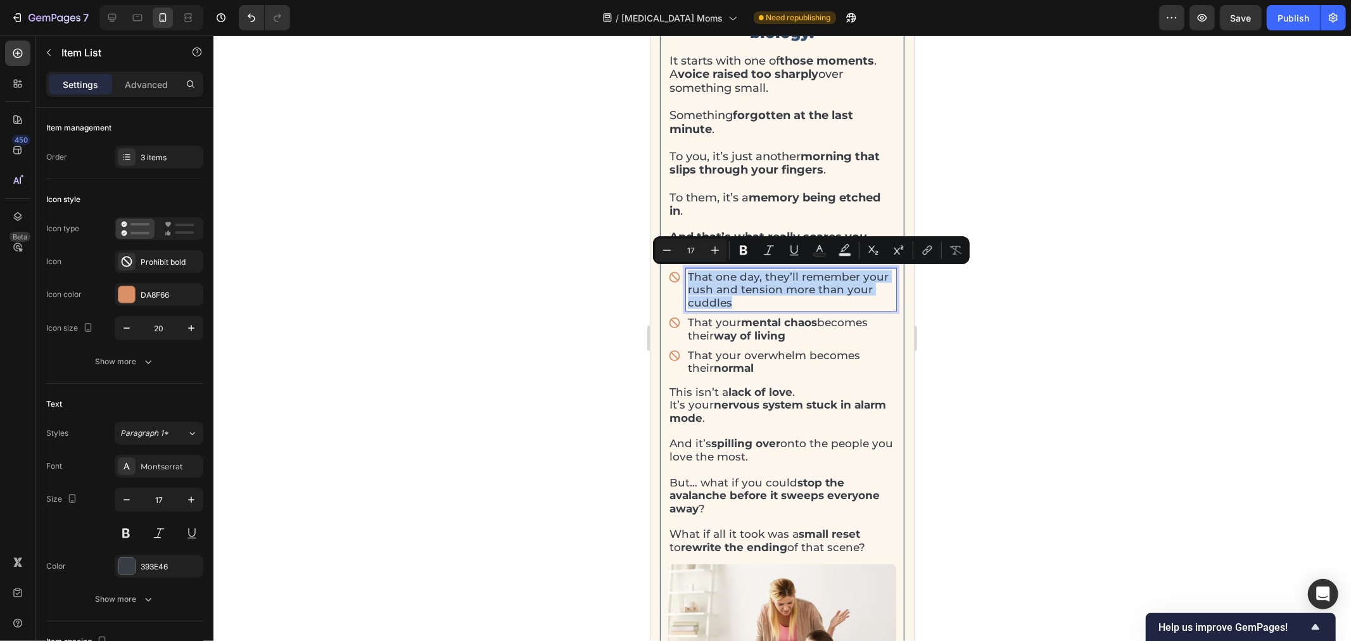
copy p "That one day, they’ll remember your rush and tension more than your cuddles"
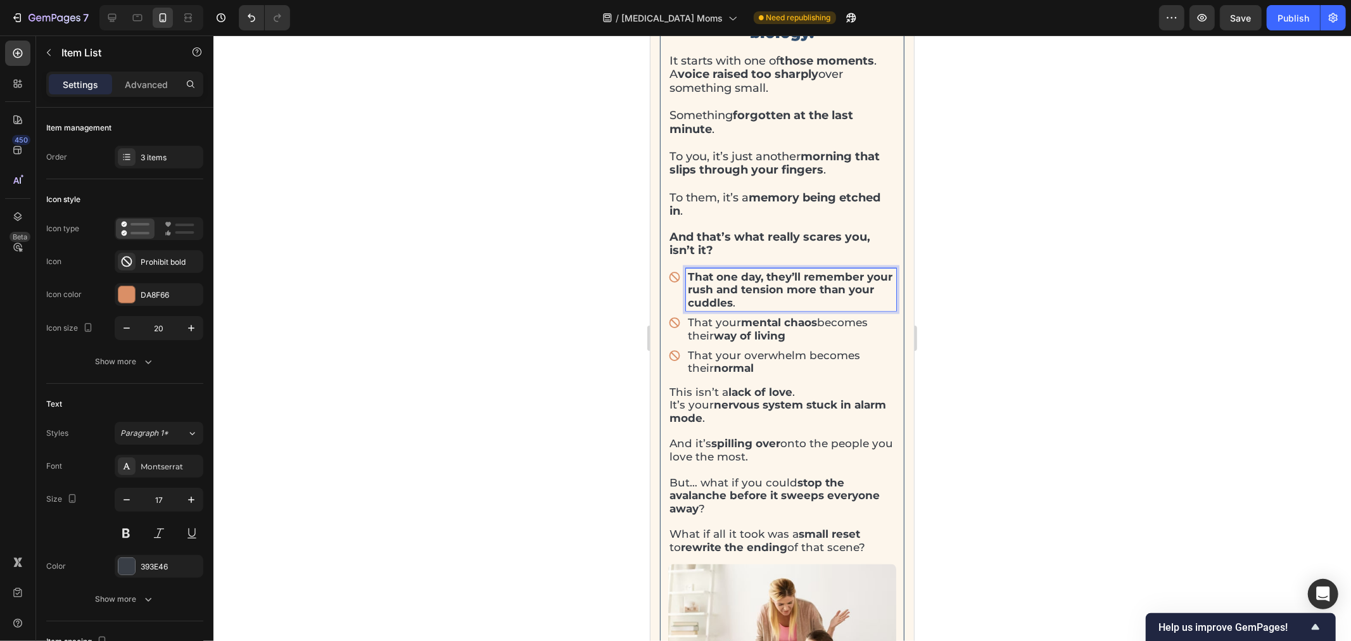
click at [783, 291] on strong "tension" at bounding box center [762, 289] width 42 height 13
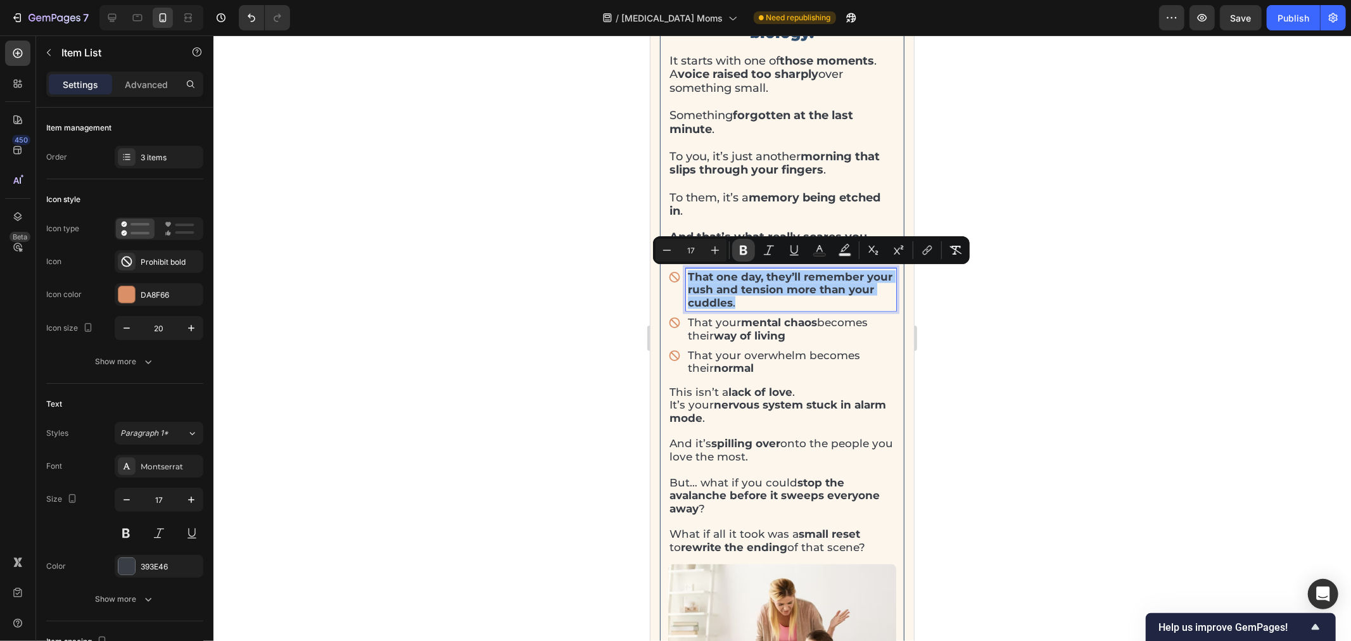
drag, startPoint x: 740, startPoint y: 250, endPoint x: 98, endPoint y: 248, distance: 641.8
click at [740, 250] on icon "Editor contextual toolbar" at bounding box center [744, 251] width 8 height 10
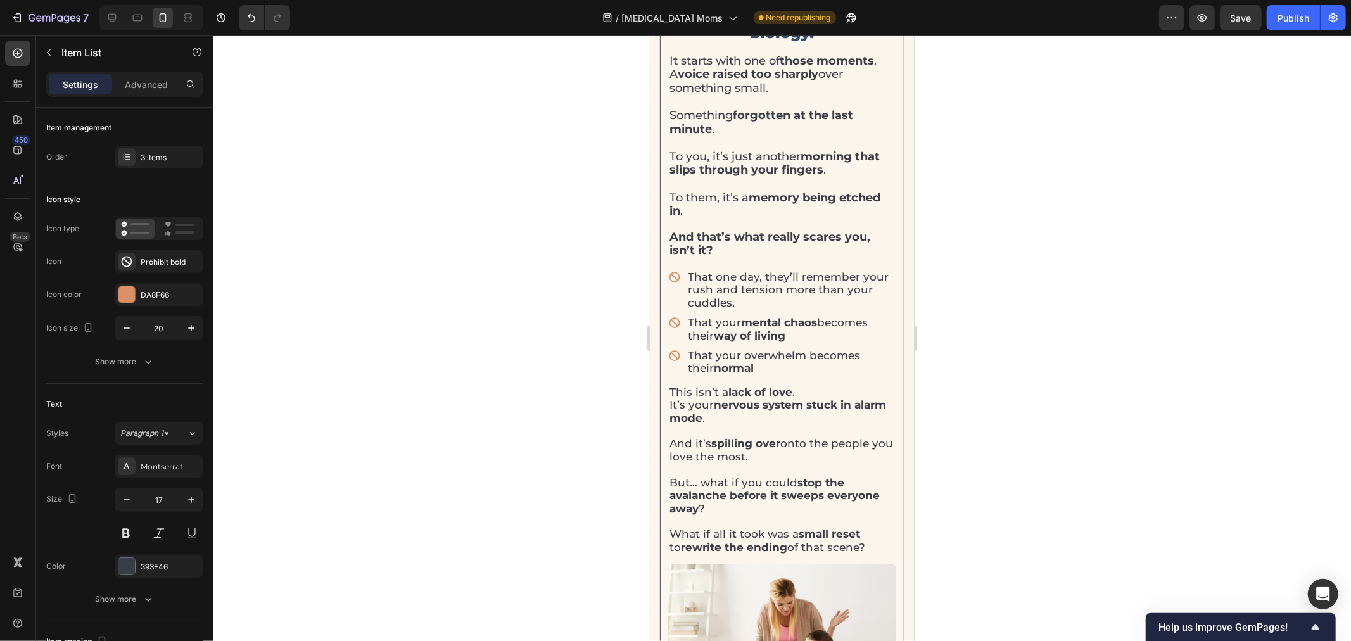
click at [1009, 302] on div at bounding box center [783, 338] width 1138 height 606
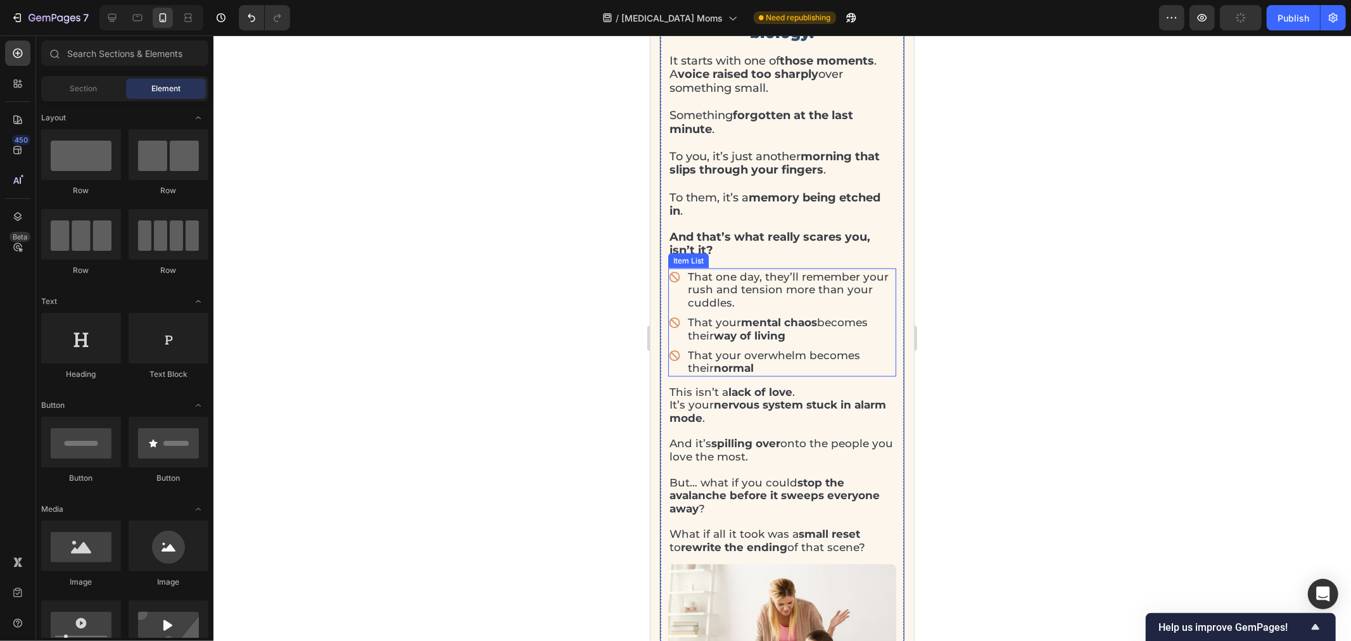
click at [730, 305] on p "That one day, they’ll remember your rush and tension more than your cuddles." at bounding box center [790, 289] width 207 height 39
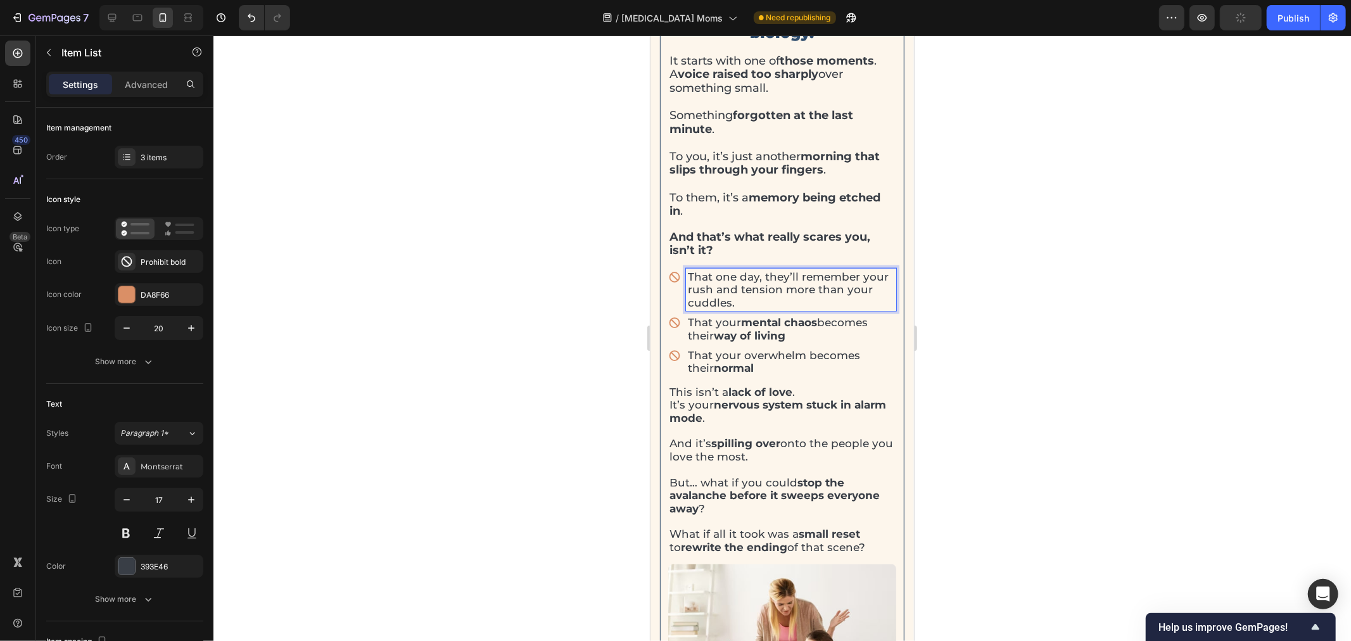
click at [730, 305] on p "That one day, they’ll remember your rush and tension more than your cuddles." at bounding box center [790, 289] width 207 height 39
click at [741, 288] on p "That one day, they’ll remember your rush and tension more than your cuddles ." at bounding box center [790, 289] width 207 height 39
click at [737, 288] on p "That one day, they’ll remember your rush and tension more than your cuddles ." at bounding box center [790, 289] width 207 height 39
click at [713, 288] on strong "rush" at bounding box center [699, 289] width 25 height 13
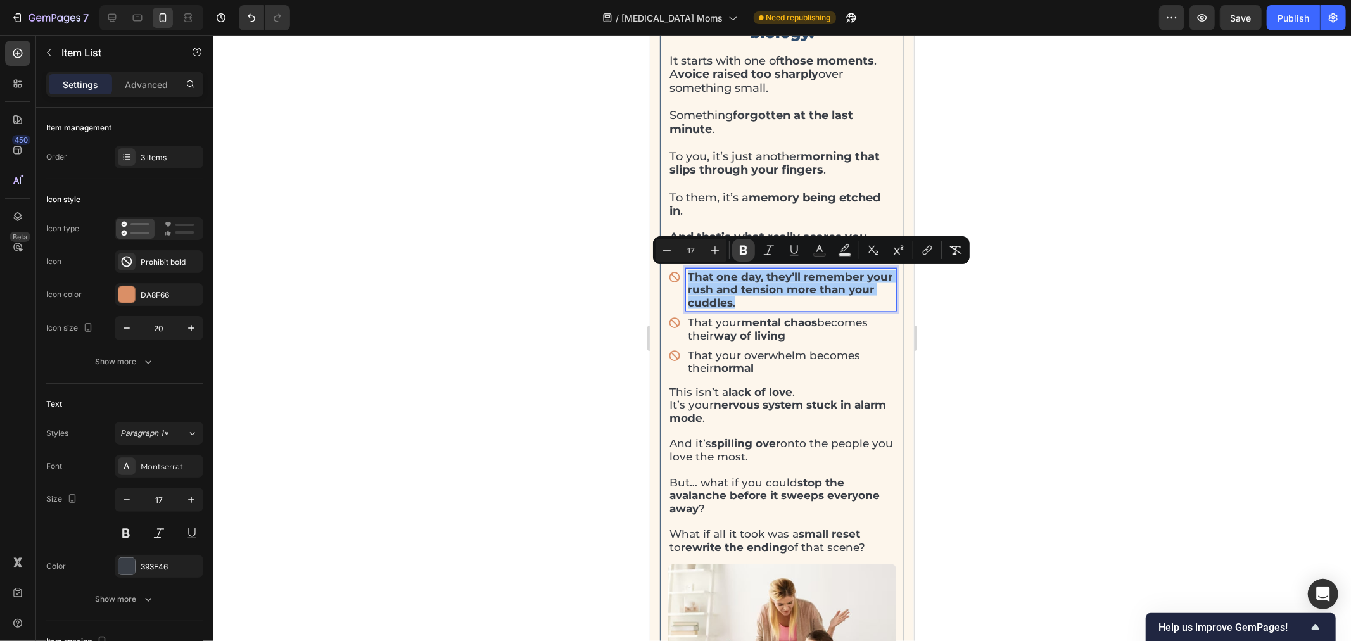
click at [746, 252] on icon "Editor contextual toolbar" at bounding box center [744, 251] width 8 height 10
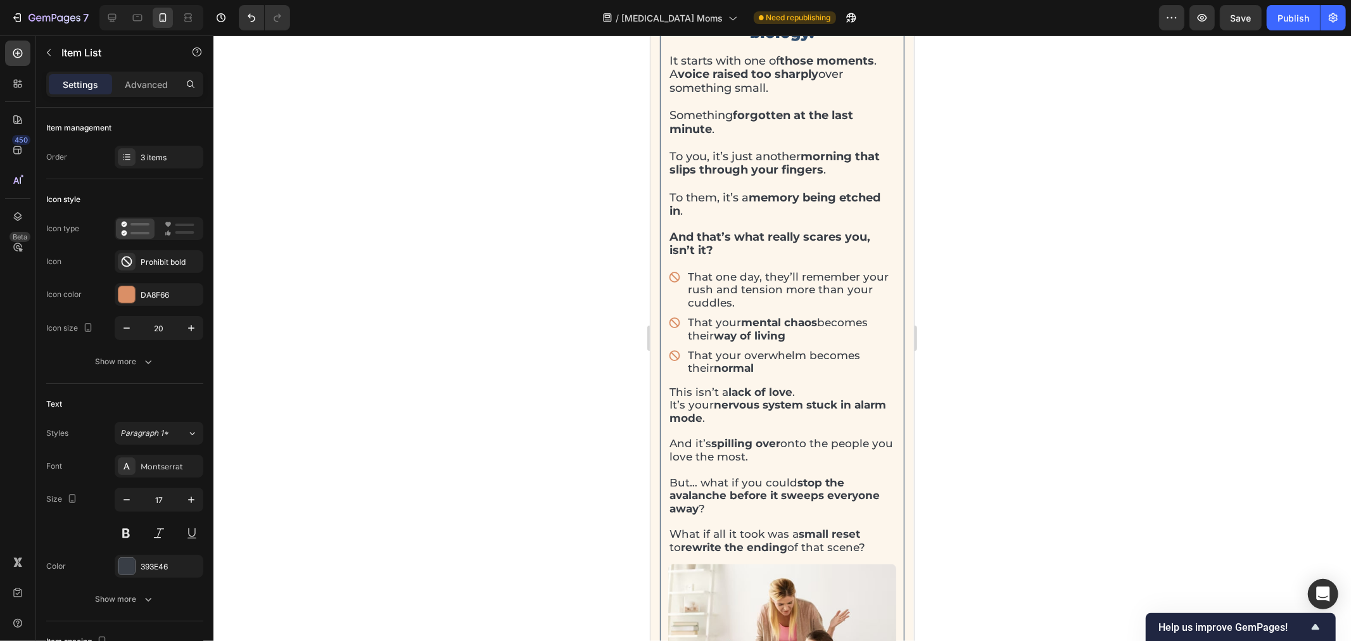
click at [725, 283] on p "That one day, they’ll remember your rush and tension more than your cuddles." at bounding box center [790, 289] width 207 height 39
click at [730, 288] on p "That one day, they’ll remember your rush and tension more than your cuddles." at bounding box center [790, 289] width 207 height 39
click at [1104, 290] on div at bounding box center [783, 338] width 1138 height 606
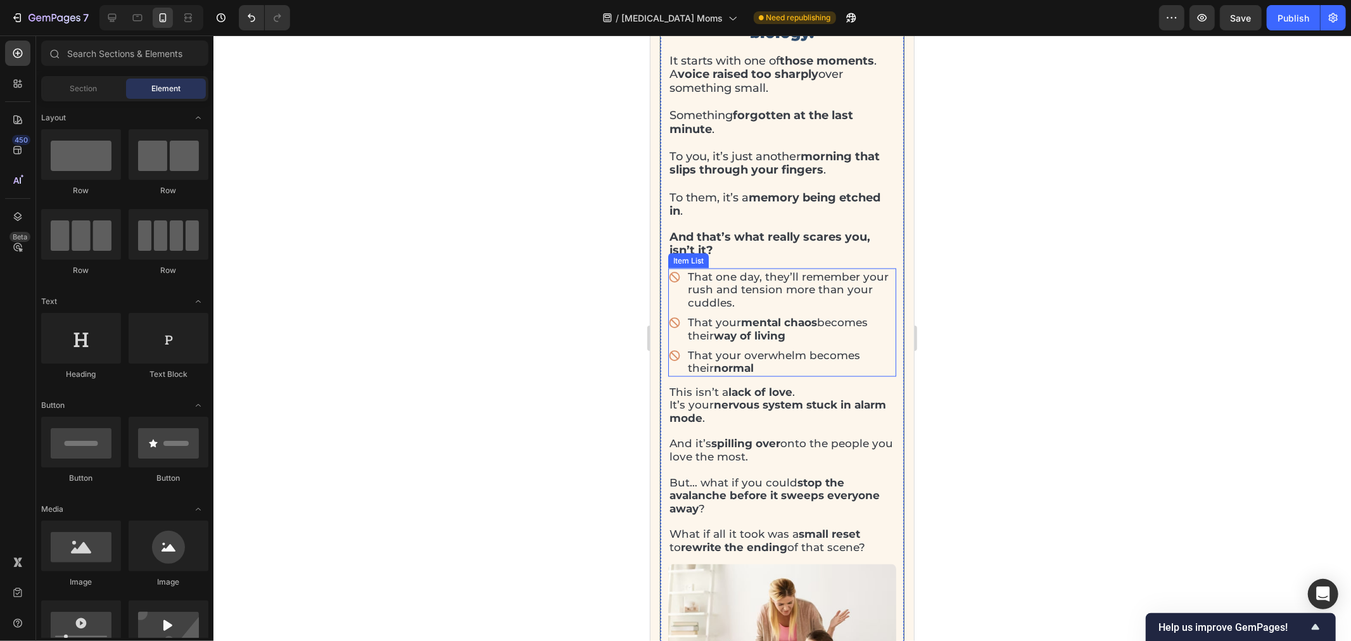
click at [734, 291] on p "That one day, they’ll remember your rush and tension more than your cuddles." at bounding box center [790, 289] width 207 height 39
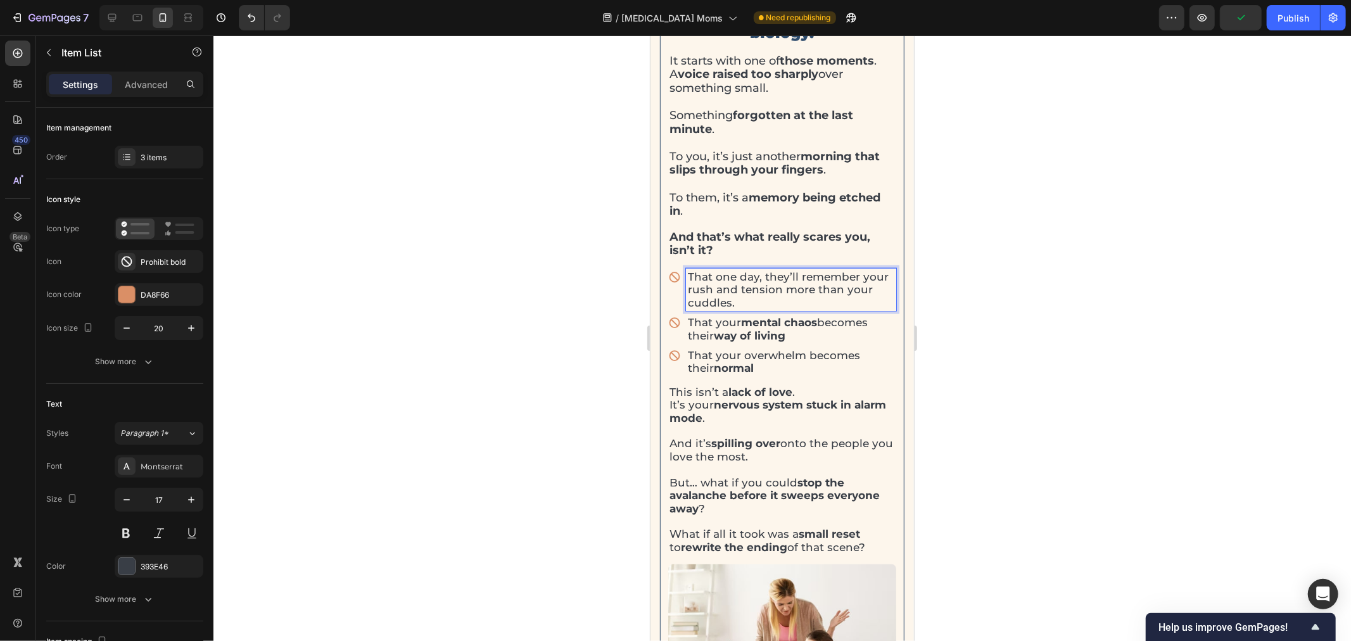
click at [729, 291] on p "That one day, they’ll remember your rush and tension more than your cuddles." at bounding box center [790, 289] width 207 height 39
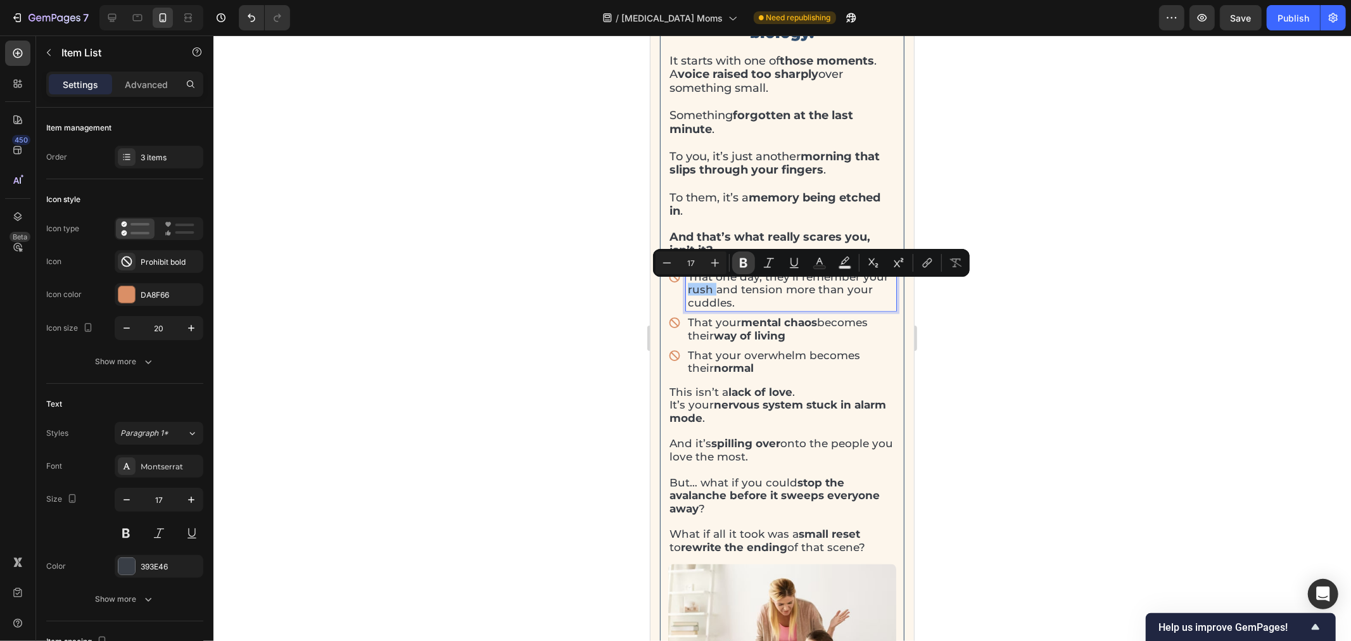
drag, startPoint x: 740, startPoint y: 267, endPoint x: 46, endPoint y: 298, distance: 695.1
click at [740, 267] on icon "Editor contextual toolbar" at bounding box center [744, 263] width 8 height 10
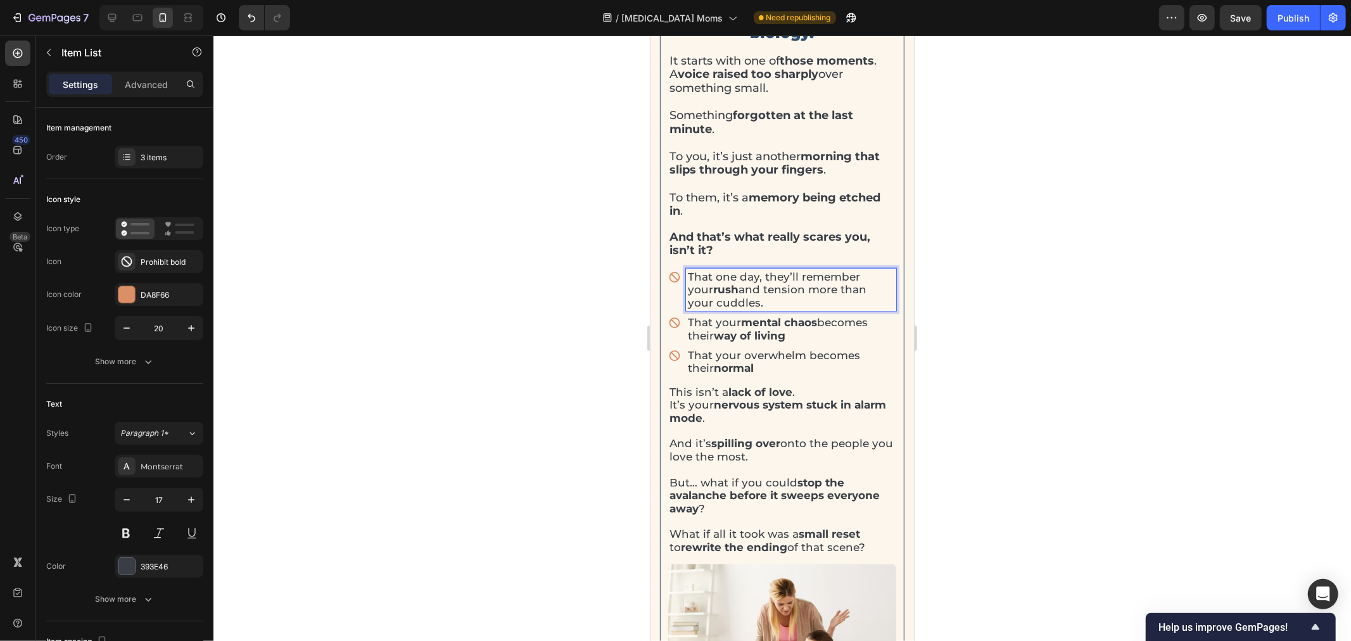
click at [774, 290] on p "That one day, they’ll remember your rush and tension more than your cuddles." at bounding box center [790, 289] width 207 height 39
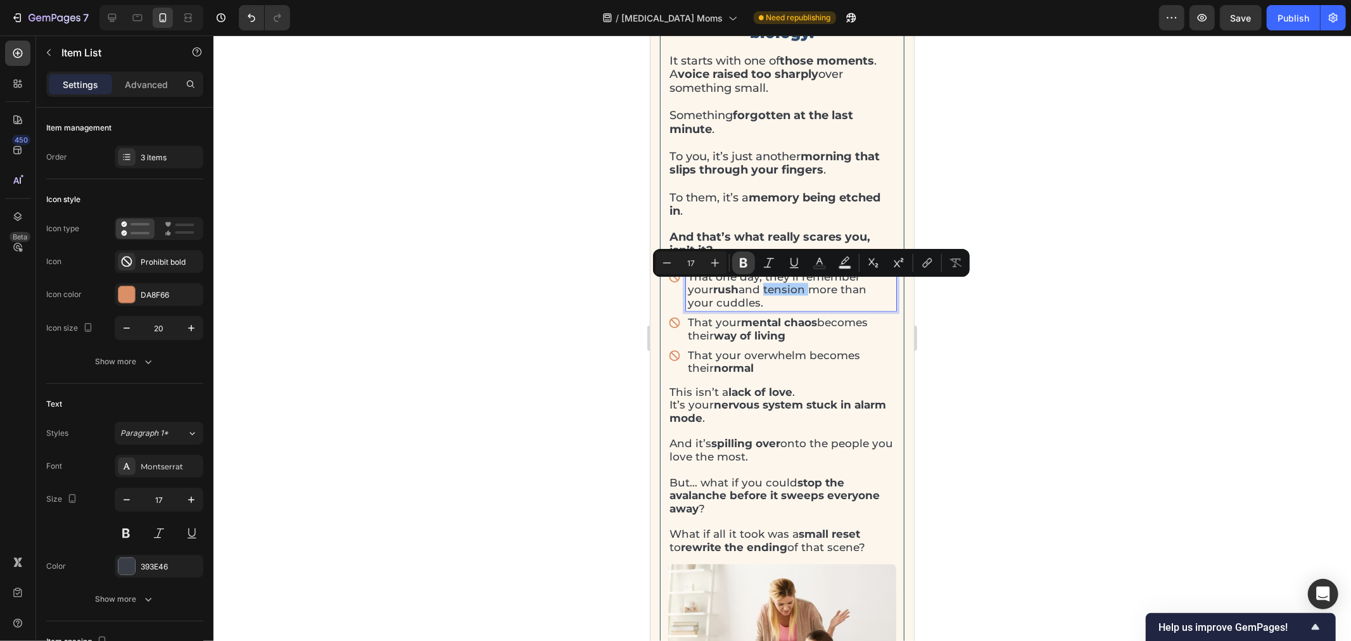
click at [745, 260] on icon "Editor contextual toolbar" at bounding box center [744, 263] width 8 height 10
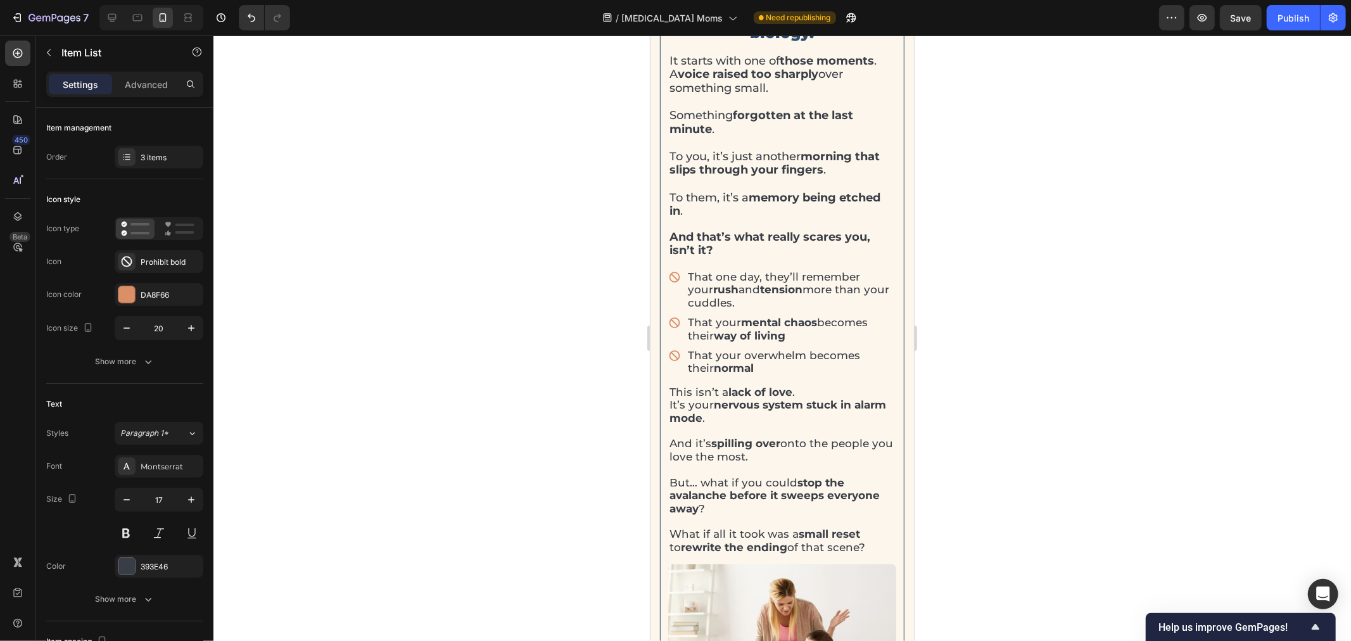
click at [739, 305] on p "That one day, they’ll remember your rush and tension more than your cuddles." at bounding box center [790, 289] width 207 height 39
click at [972, 302] on div at bounding box center [783, 338] width 1138 height 606
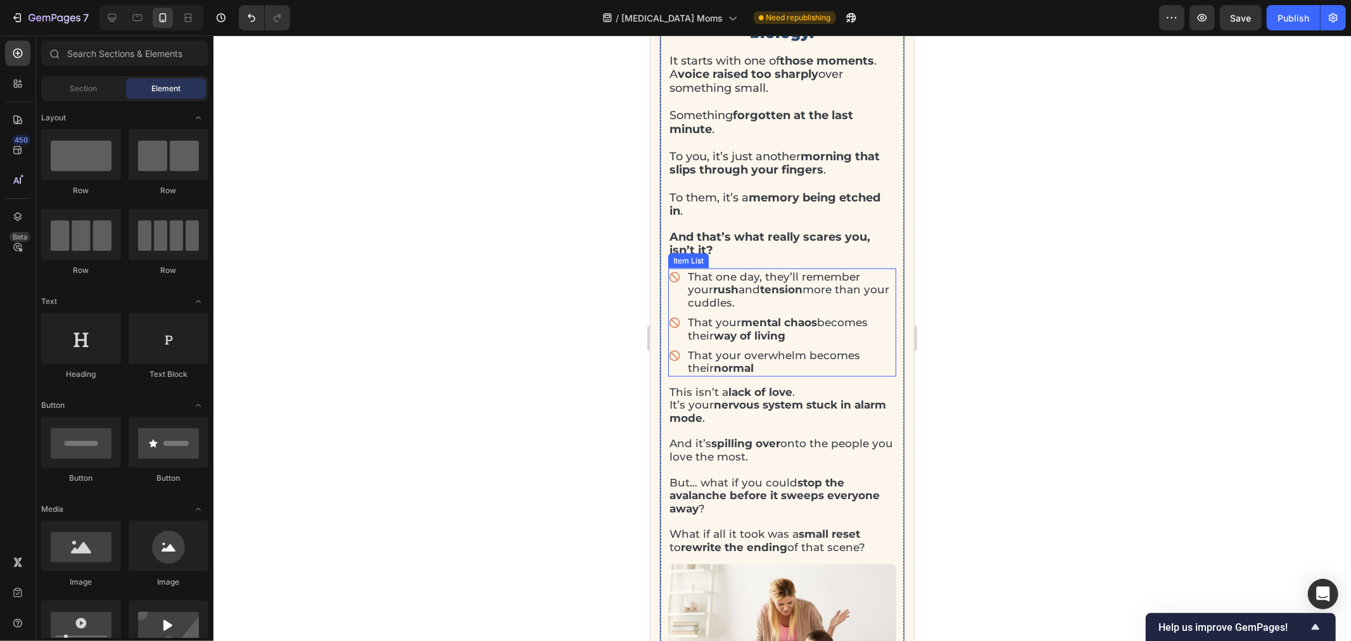
click at [737, 302] on p "That one day, they’ll remember your rush and tension more than your cuddles." at bounding box center [790, 289] width 207 height 39
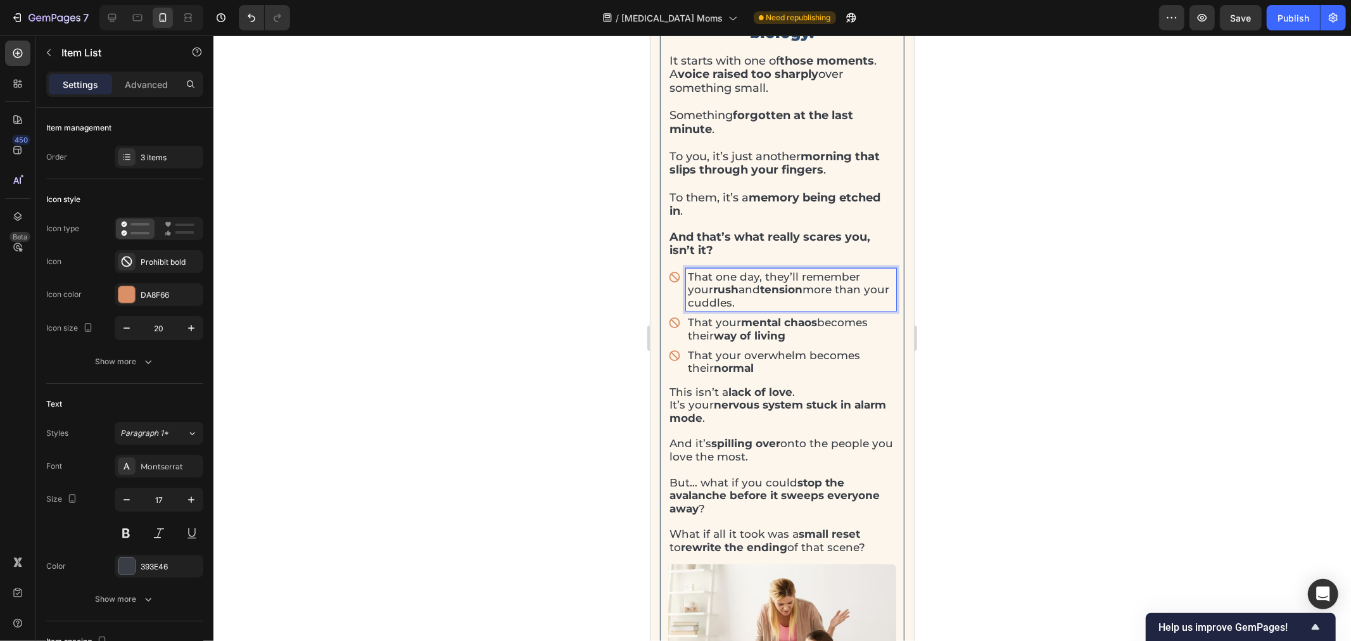
click at [737, 302] on p "That one day, they’ll remember your rush and tension more than your cuddles." at bounding box center [790, 289] width 207 height 39
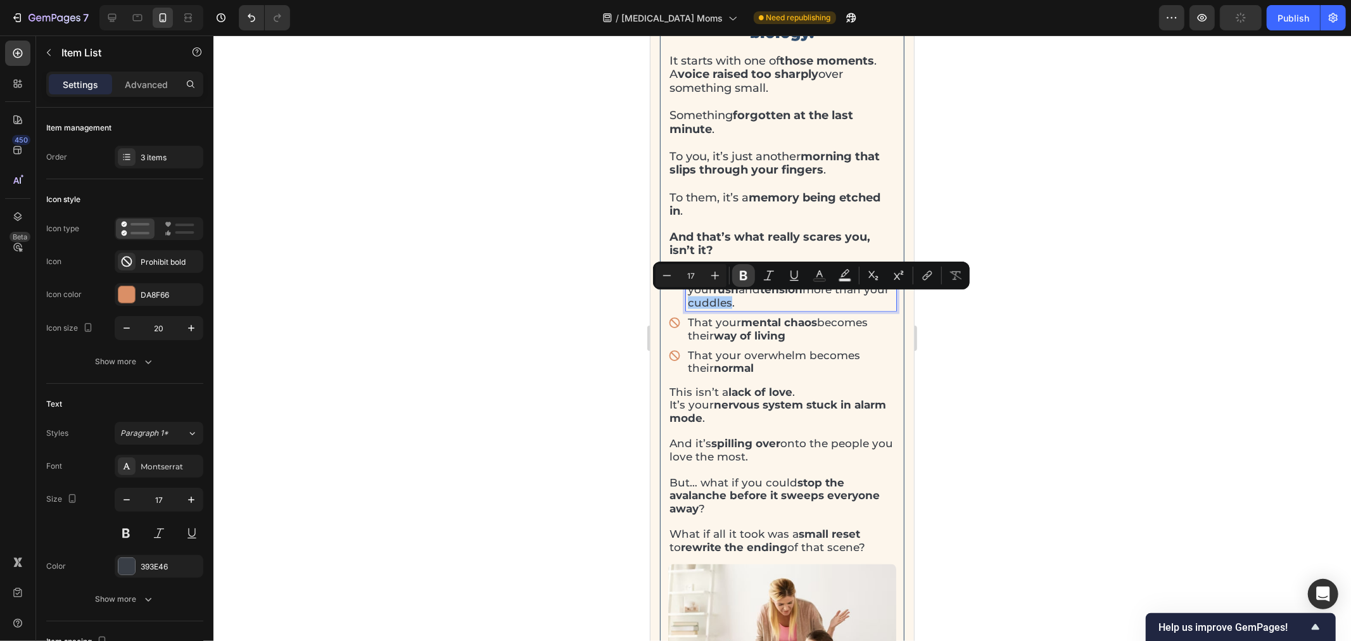
click at [736, 281] on button "Bold" at bounding box center [743, 275] width 23 height 23
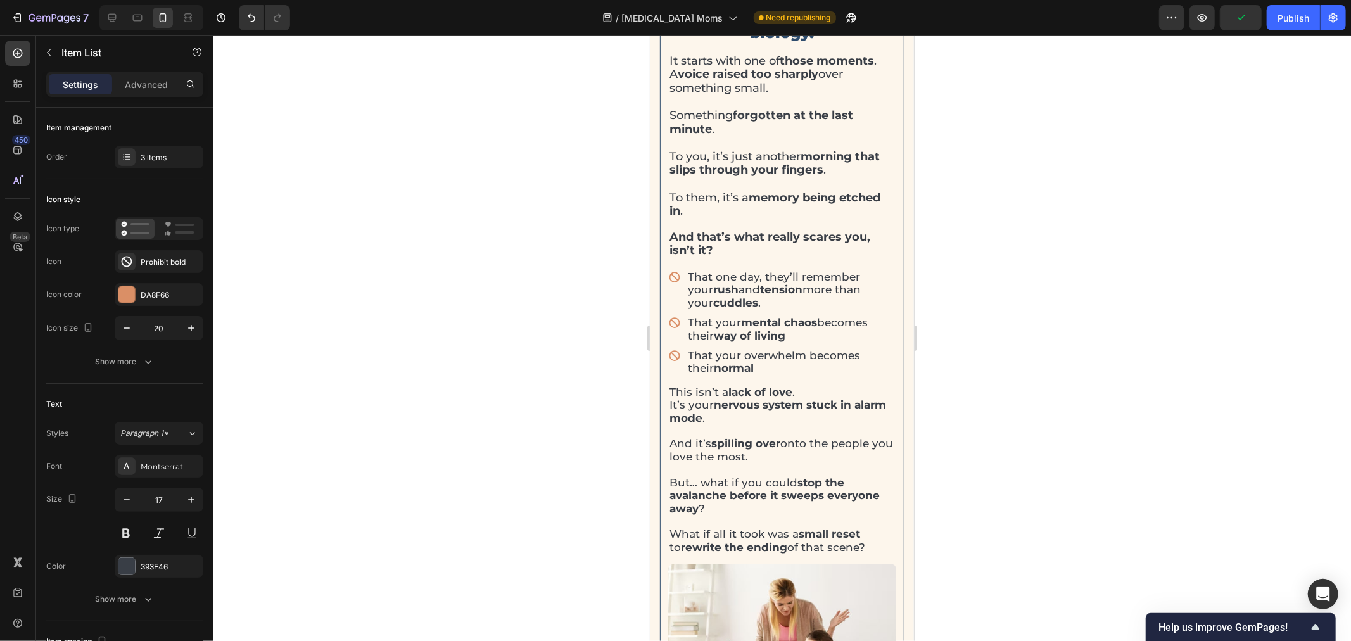
click at [1052, 347] on div at bounding box center [783, 338] width 1138 height 606
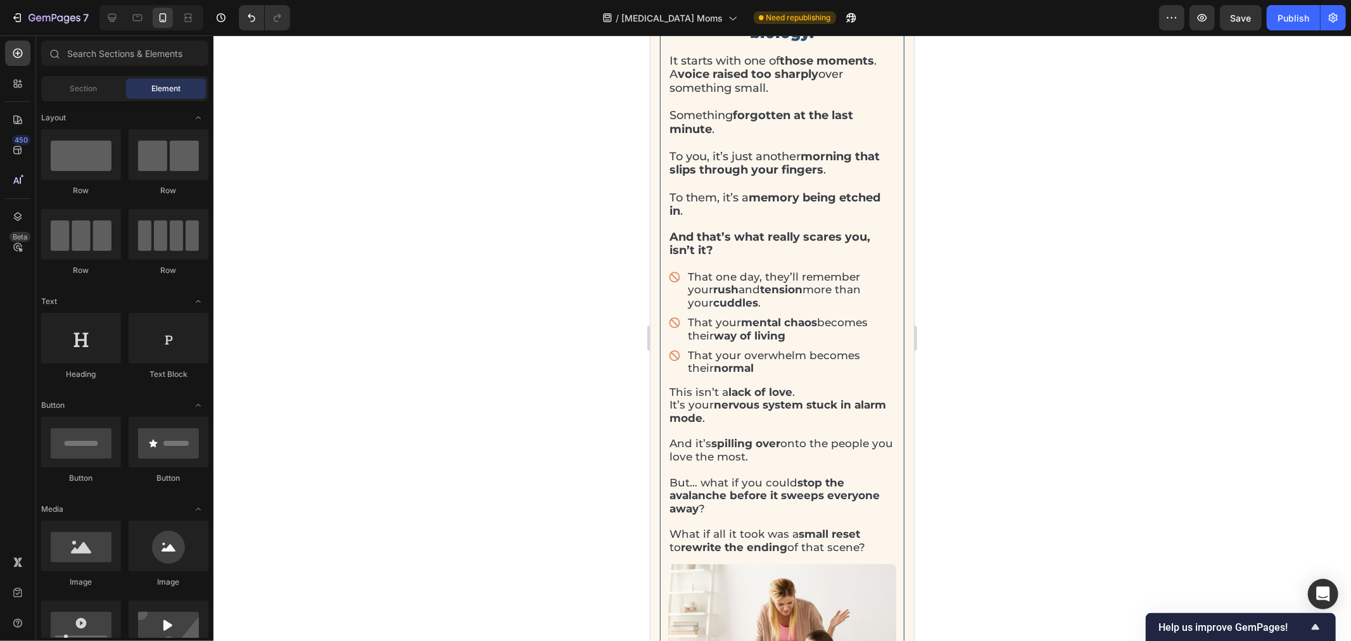
click at [1221, 30] on div "7 / ADHD Moms Need republishing Preview Save Publish" at bounding box center [675, 18] width 1351 height 36
click at [1235, 27] on button "Save" at bounding box center [1241, 17] width 42 height 25
click at [1288, 29] on button "Publish" at bounding box center [1293, 17] width 53 height 25
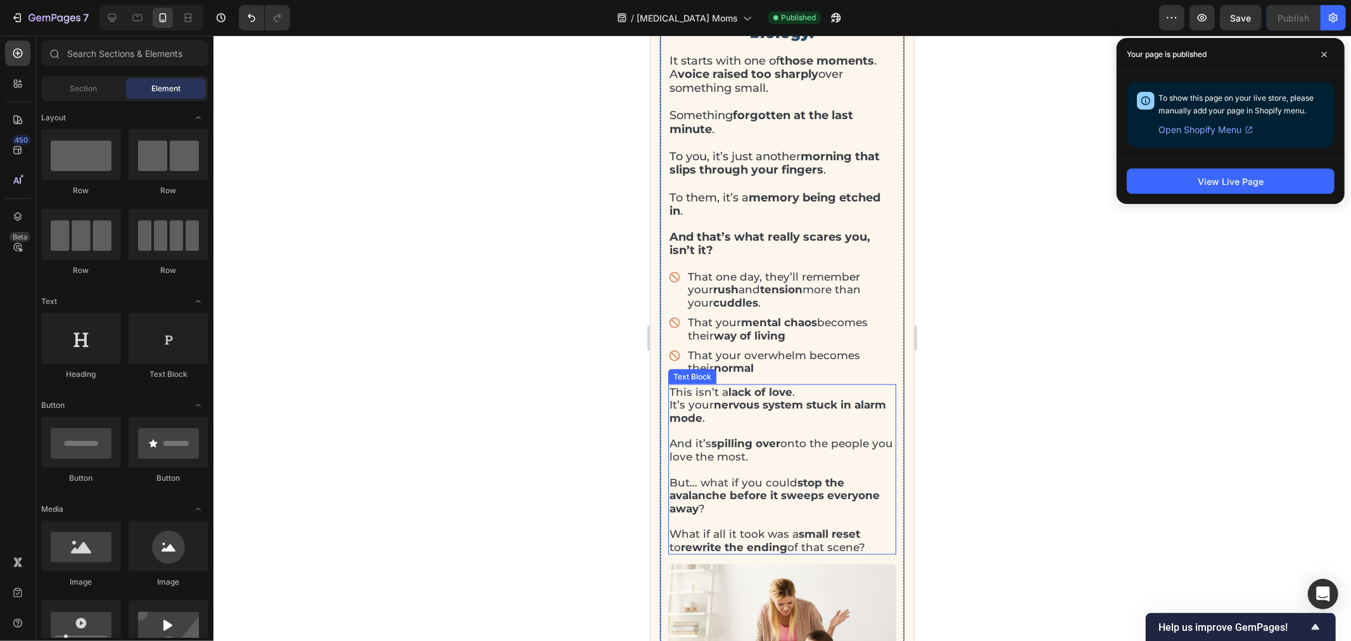
click at [820, 544] on p "What if all it took was a small reset to rewrite the ending of that scene?" at bounding box center [782, 540] width 226 height 26
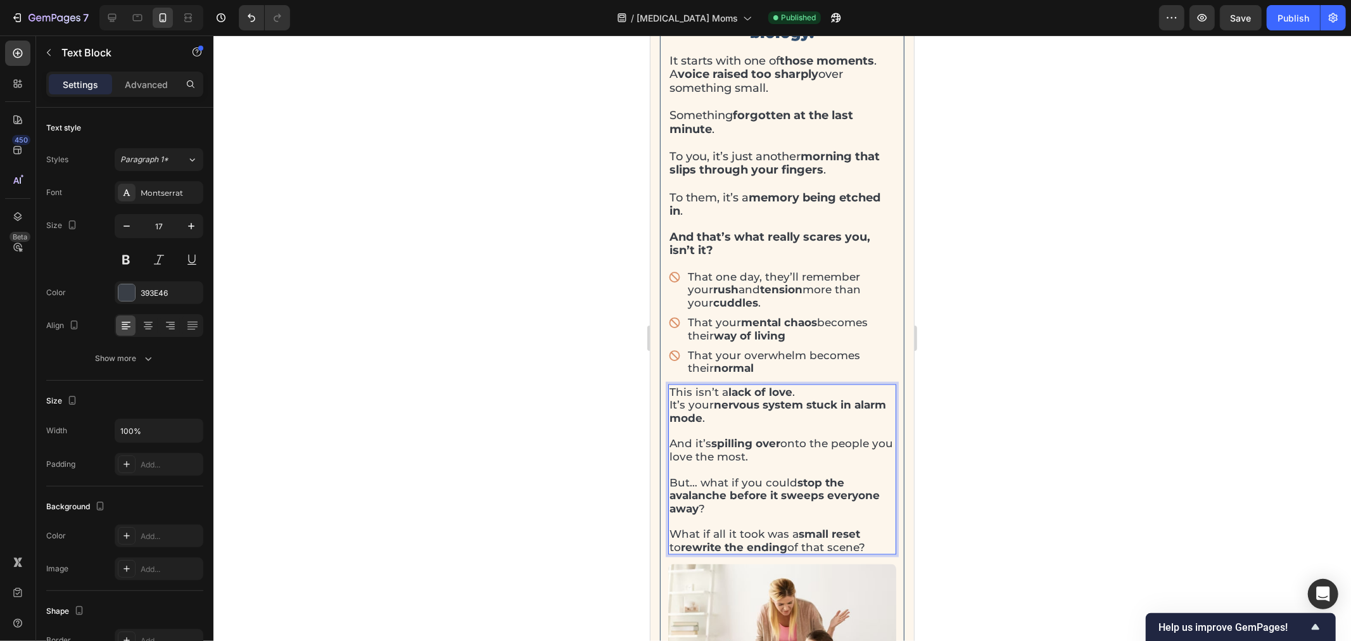
click at [820, 543] on p "What if all it took was a small reset to rewrite the ending of that scene?" at bounding box center [782, 540] width 226 height 26
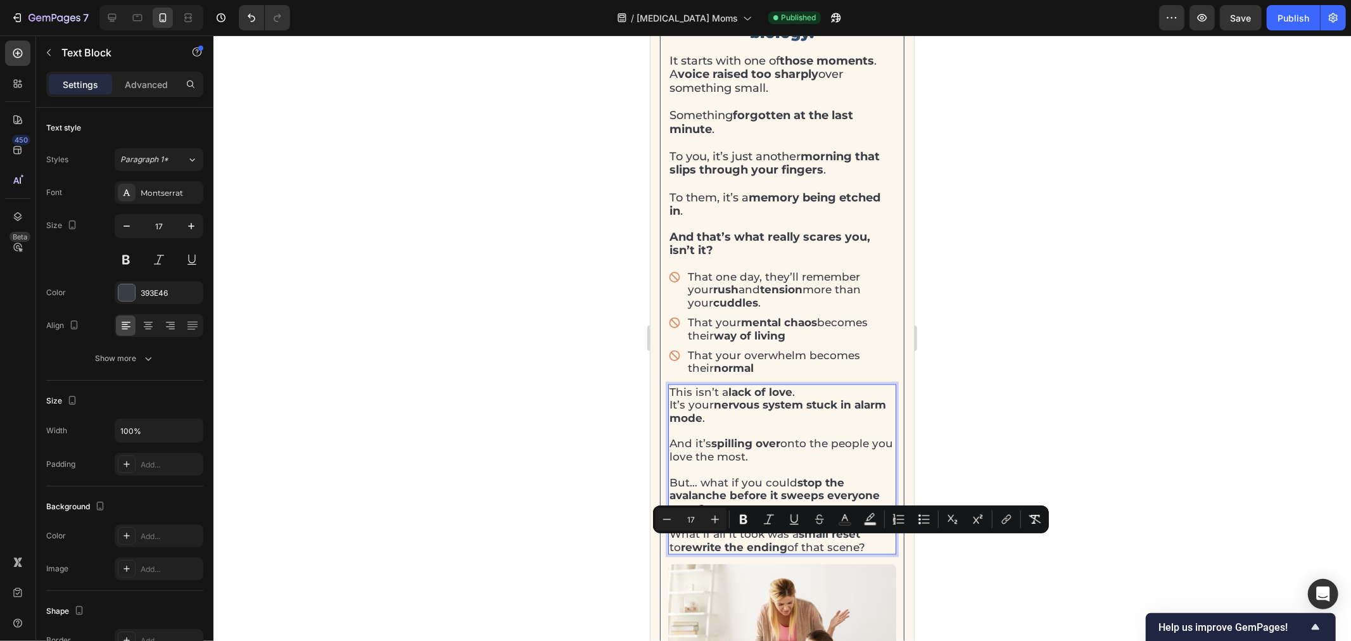
click at [775, 465] on p "Rich Text Editor. Editing area: main" at bounding box center [782, 468] width 226 height 13
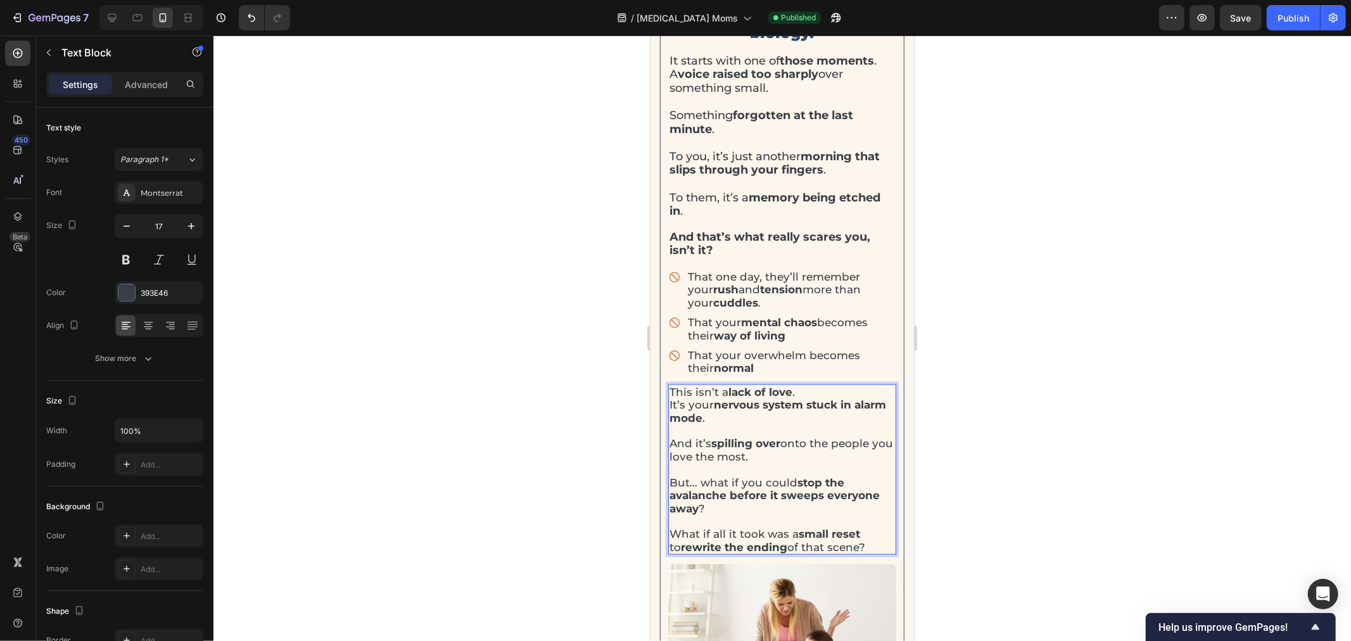
click at [746, 542] on strong "rewrite the ending" at bounding box center [733, 546] width 106 height 13
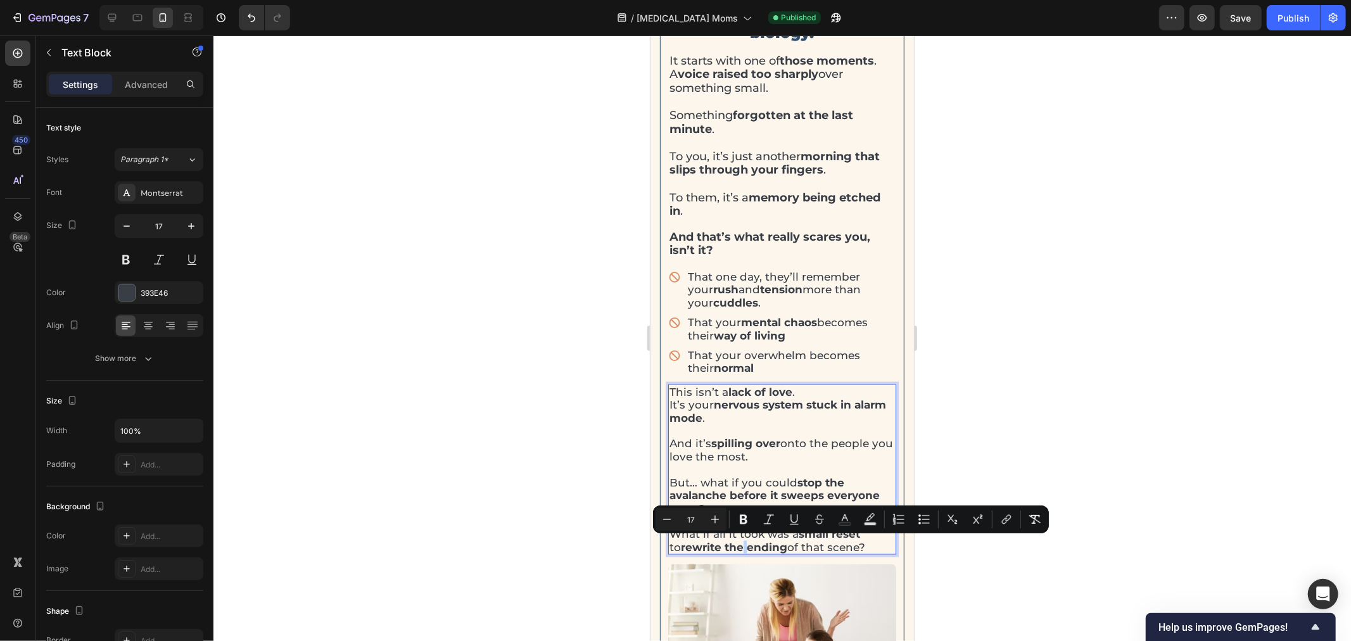
click at [746, 540] on strong "rewrite the ending" at bounding box center [733, 546] width 106 height 13
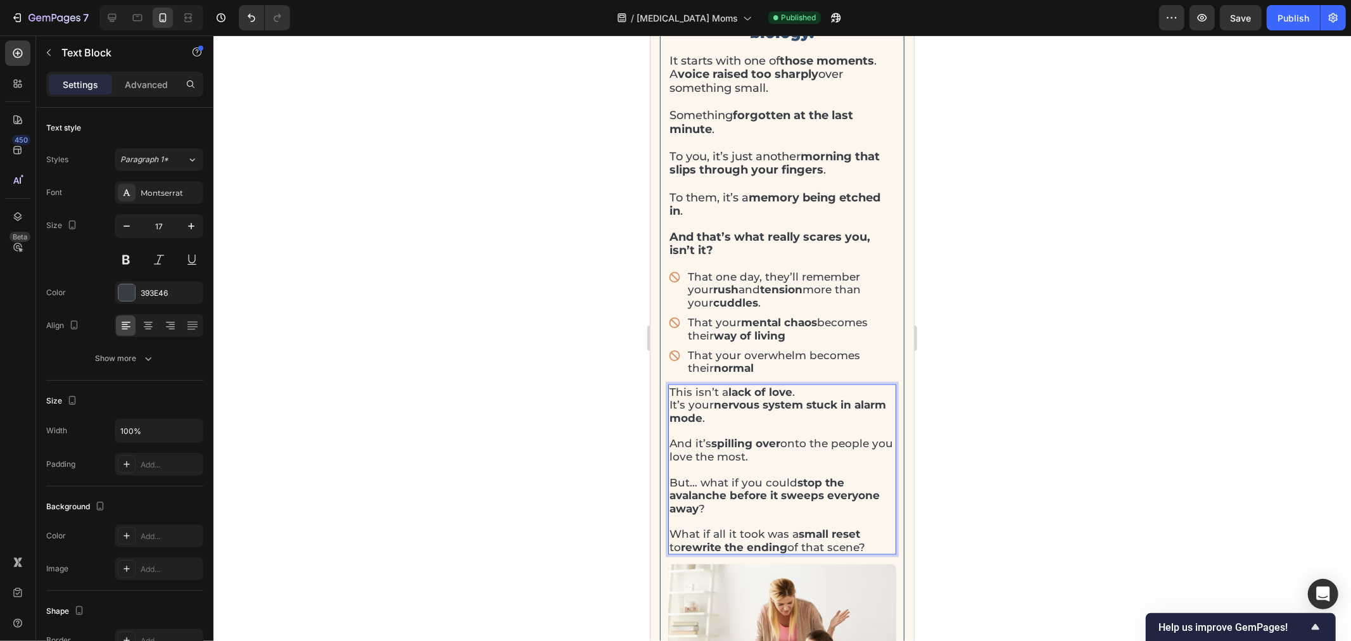
click at [717, 534] on p "What if all it took was a small reset to rewrite the ending of that scene?" at bounding box center [782, 540] width 226 height 26
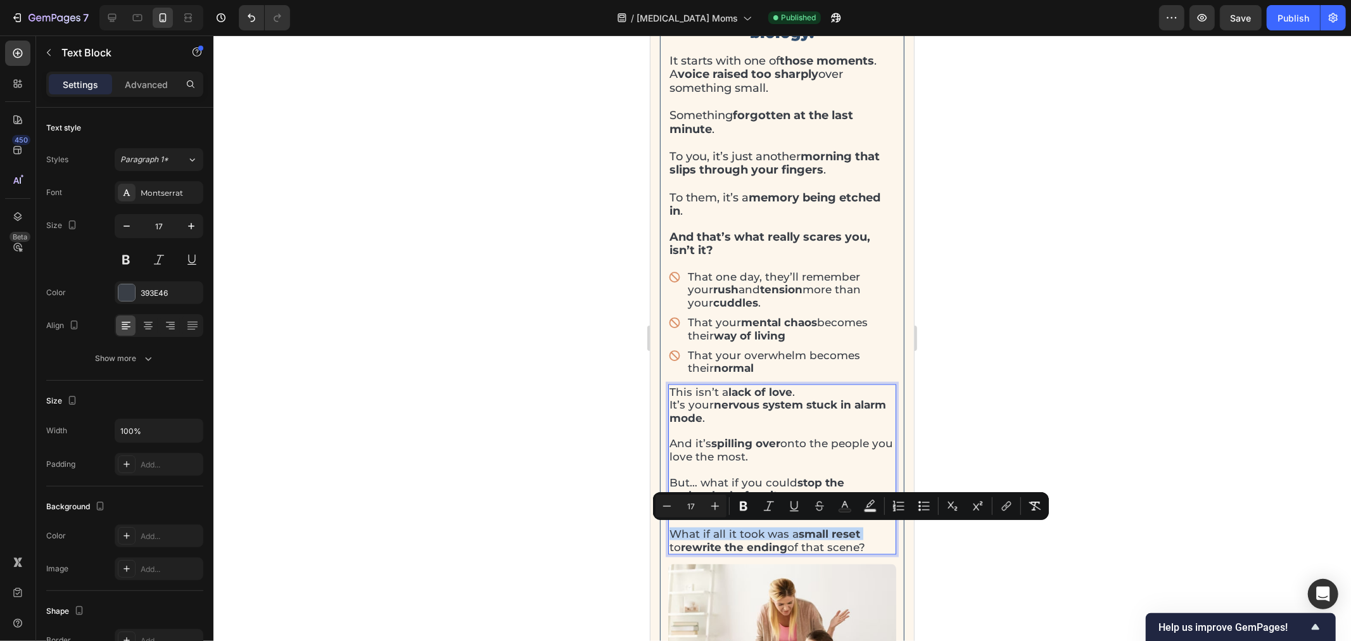
click at [717, 534] on p "What if all it took was a small reset to rewrite the ending of that scene?" at bounding box center [782, 540] width 226 height 26
click at [715, 534] on p "What if all it took was a small reset to rewrite the ending of that scene?" at bounding box center [782, 540] width 226 height 26
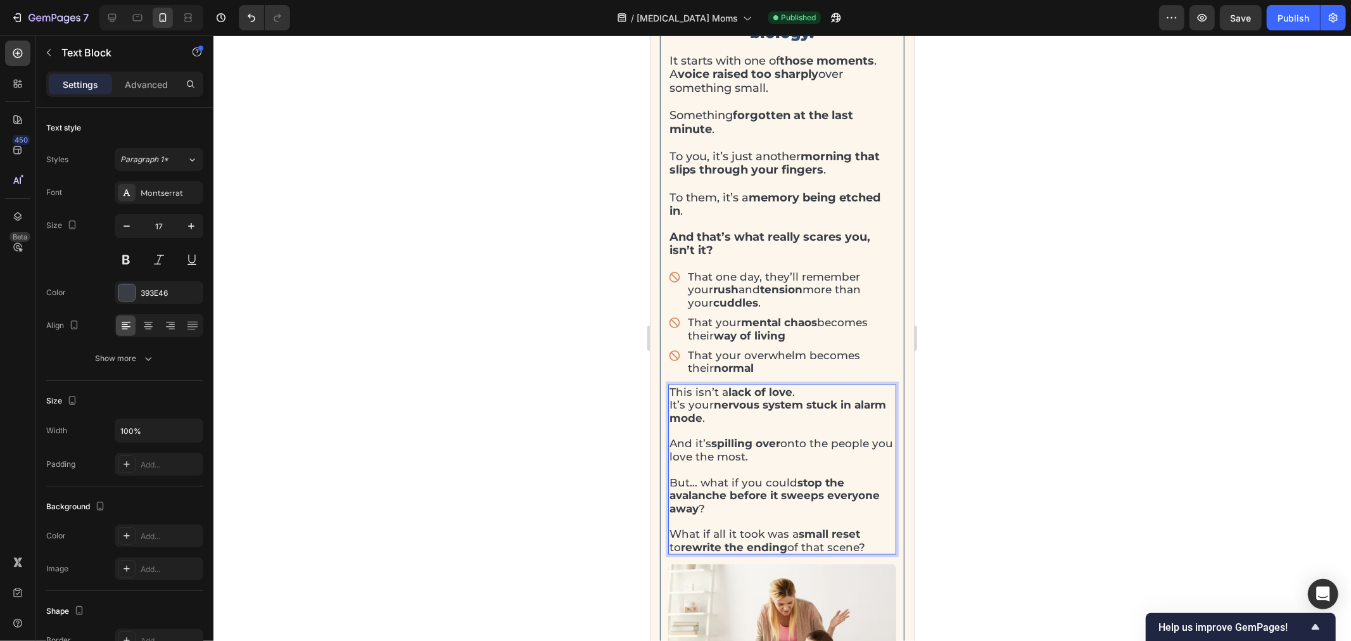
click at [675, 539] on p "What if all it took was a small reset to rewrite the ending of that scene?" at bounding box center [782, 540] width 226 height 26
drag, startPoint x: 668, startPoint y: 530, endPoint x: 869, endPoint y: 556, distance: 202.5
click at [869, 556] on div "This isn't just about willpower. It's about biology. Heading It starts with one…" at bounding box center [782, 273] width 228 height 581
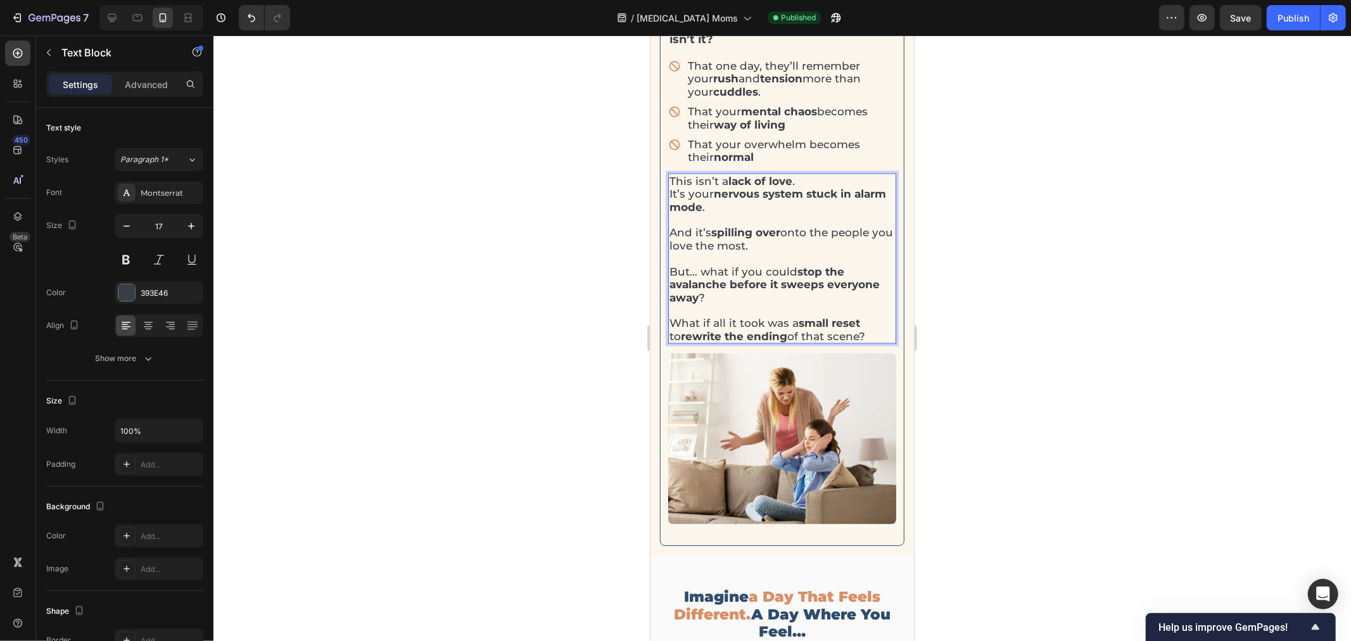
click at [1008, 361] on div at bounding box center [783, 338] width 1138 height 606
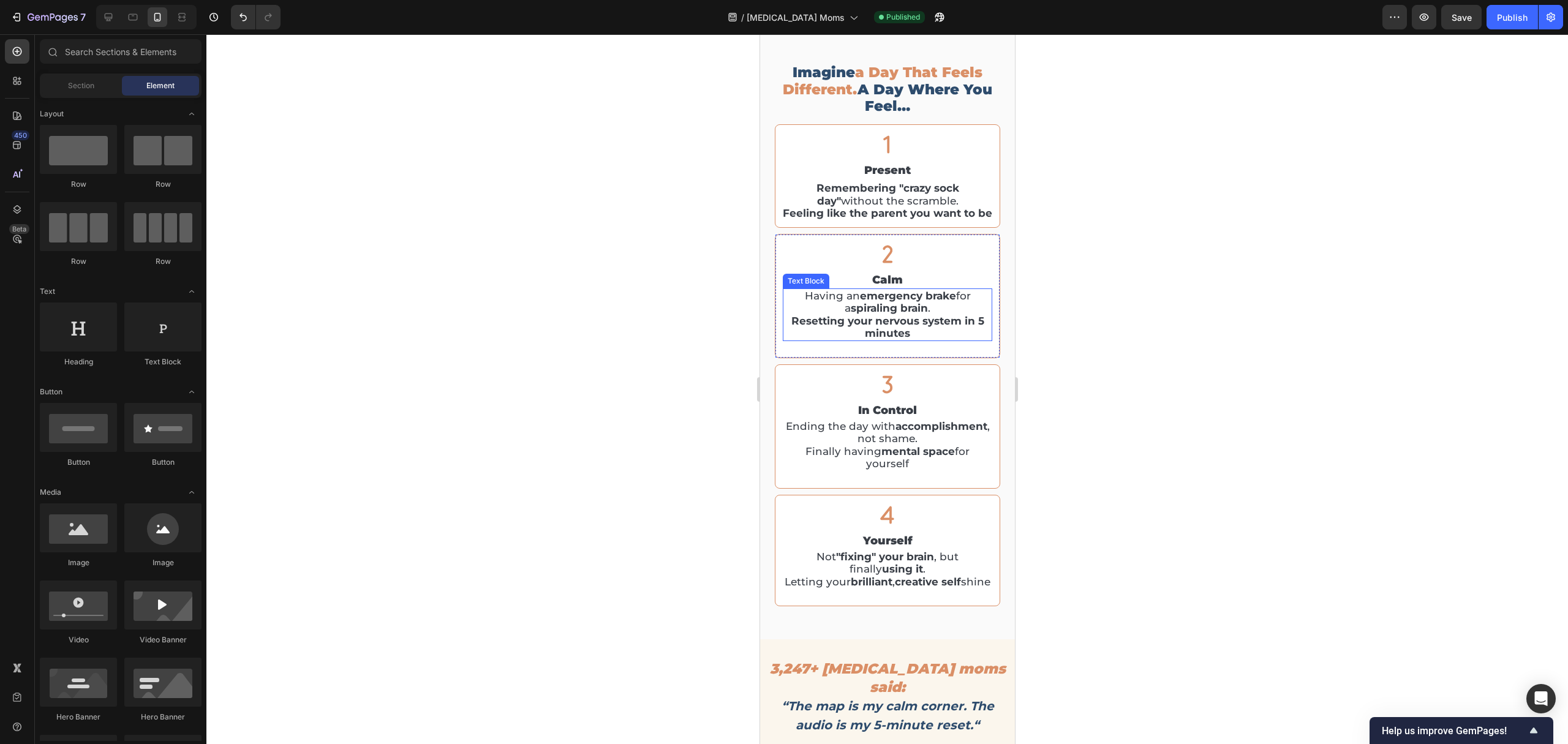
scroll to position [2263, 0]
click at [1090, 322] on div at bounding box center [887, 388] width 1361 height 709
click at [884, 169] on h2 "present" at bounding box center [886, 171] width 210 height 16
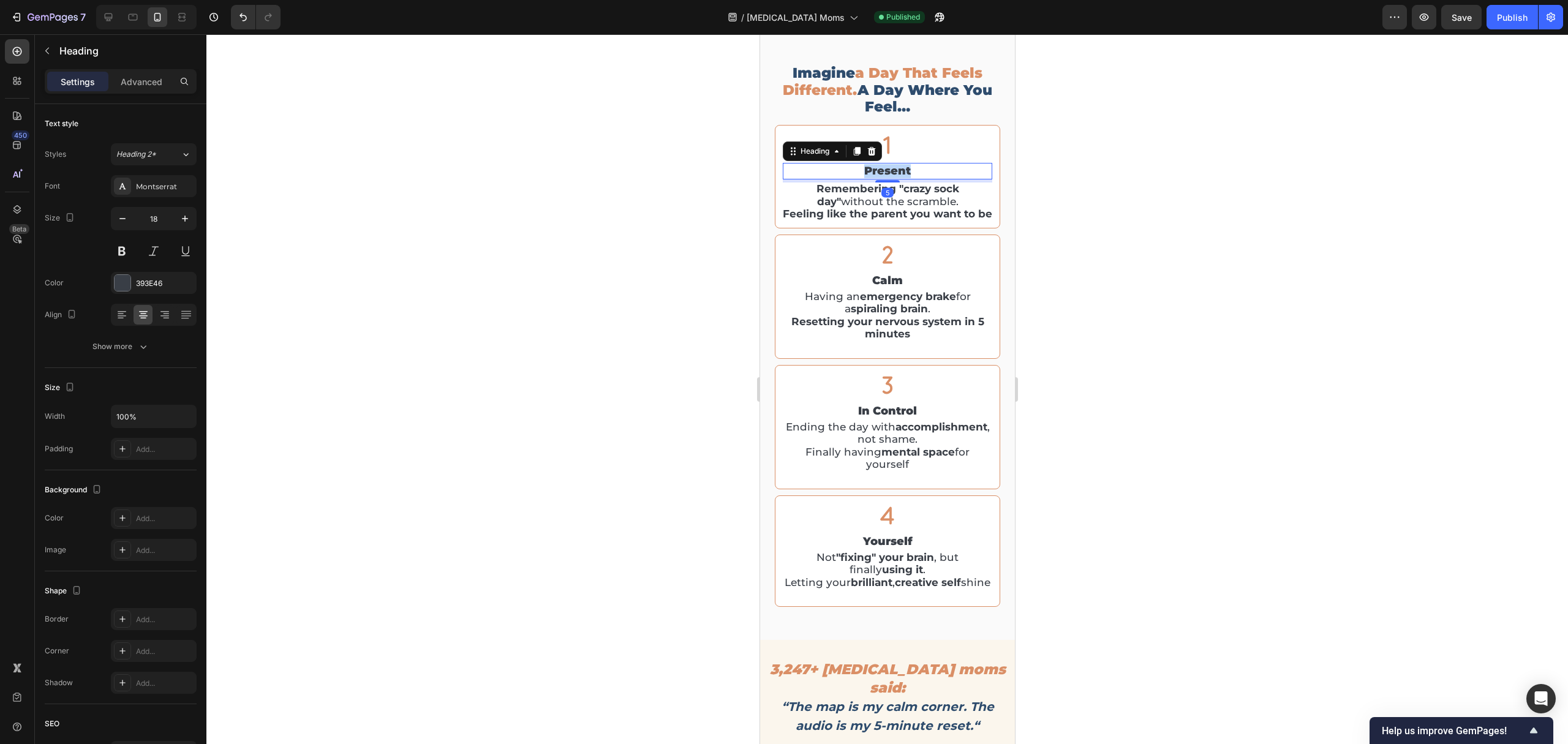
click at [884, 169] on h2 "present" at bounding box center [886, 171] width 210 height 16
click at [884, 169] on p "present" at bounding box center [886, 171] width 207 height 14
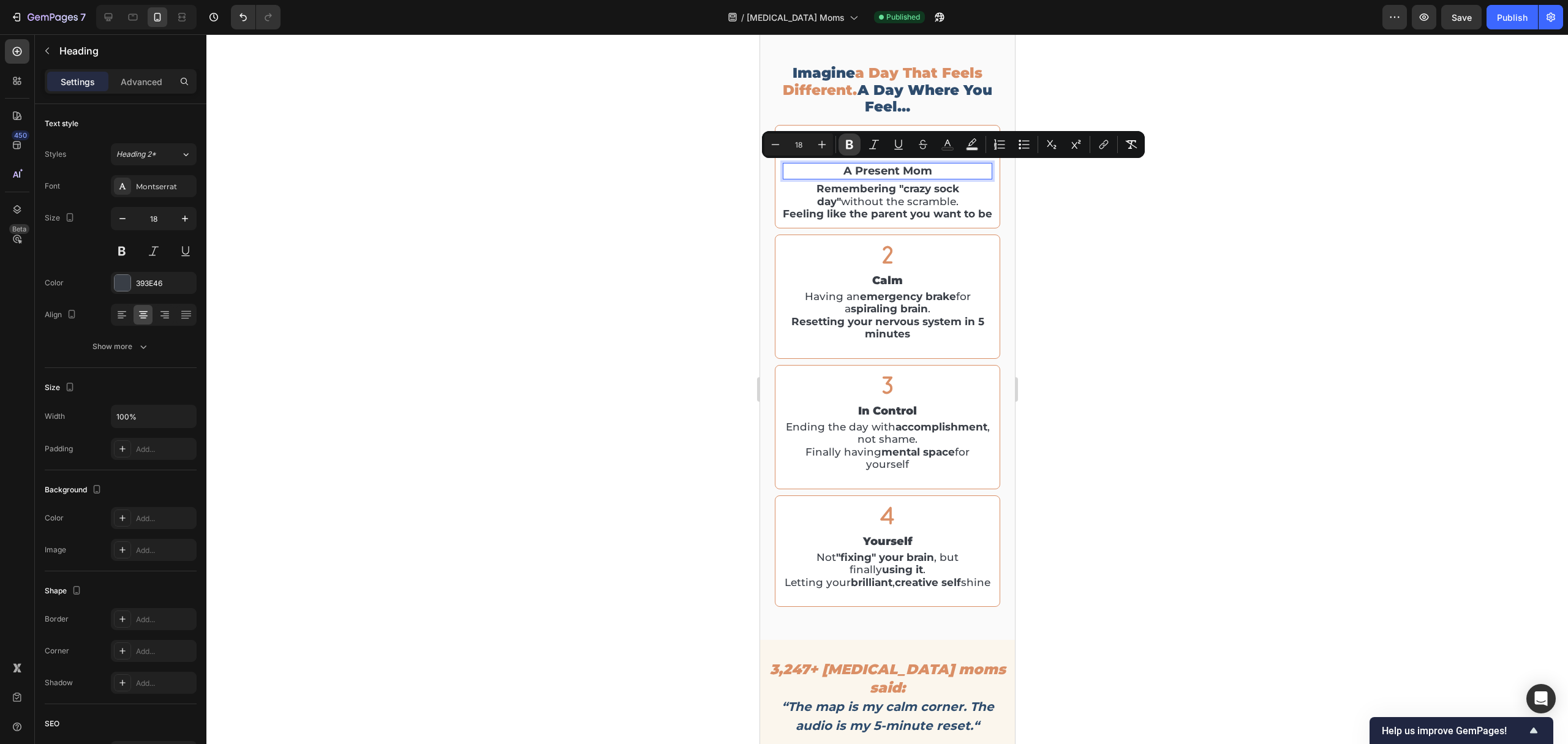
click at [847, 148] on icon "Editor contextual toolbar" at bounding box center [850, 145] width 8 height 10
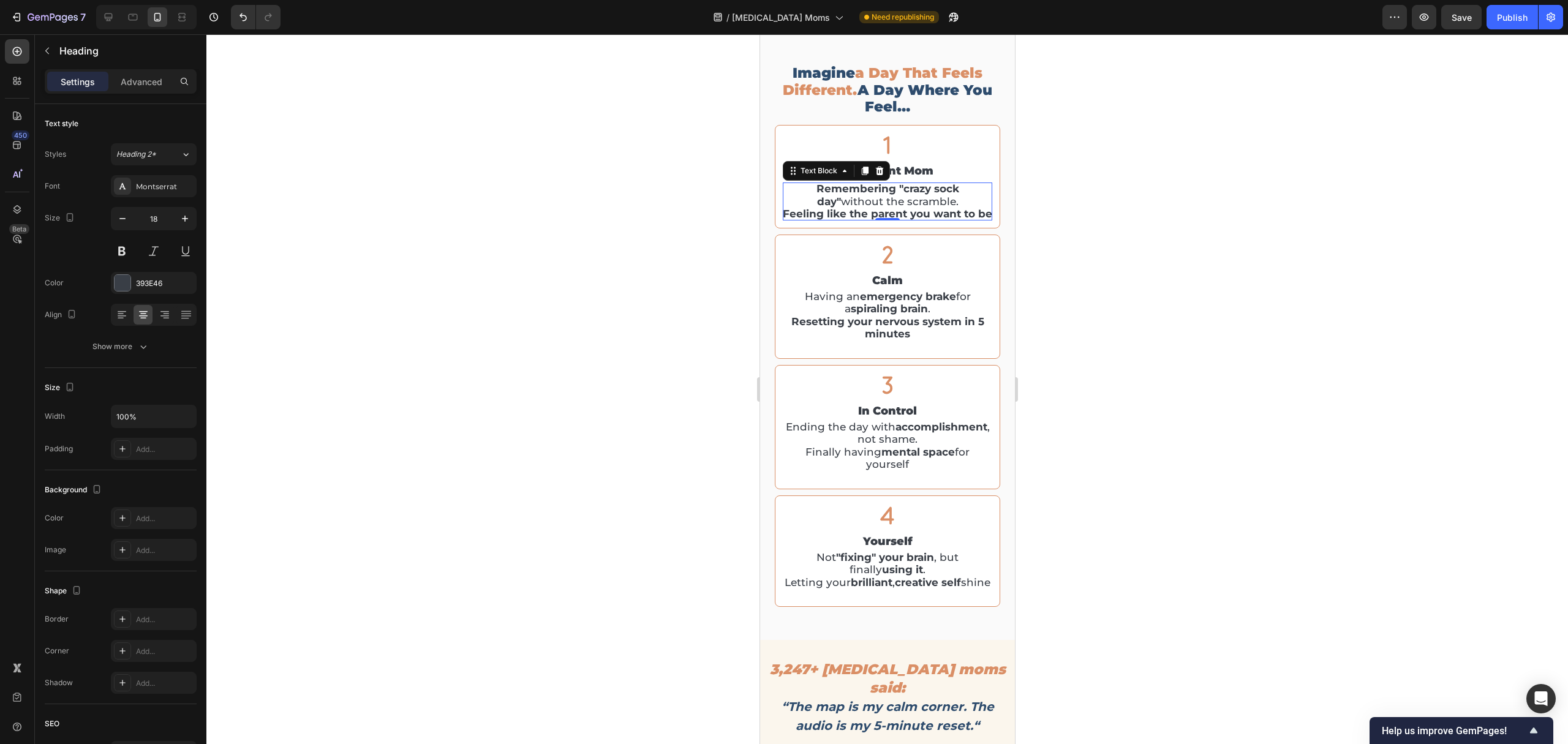
click at [876, 203] on p "Remembering "crazy sock day" without the scramble. Feeling like the parent you …" at bounding box center [886, 201] width 210 height 38
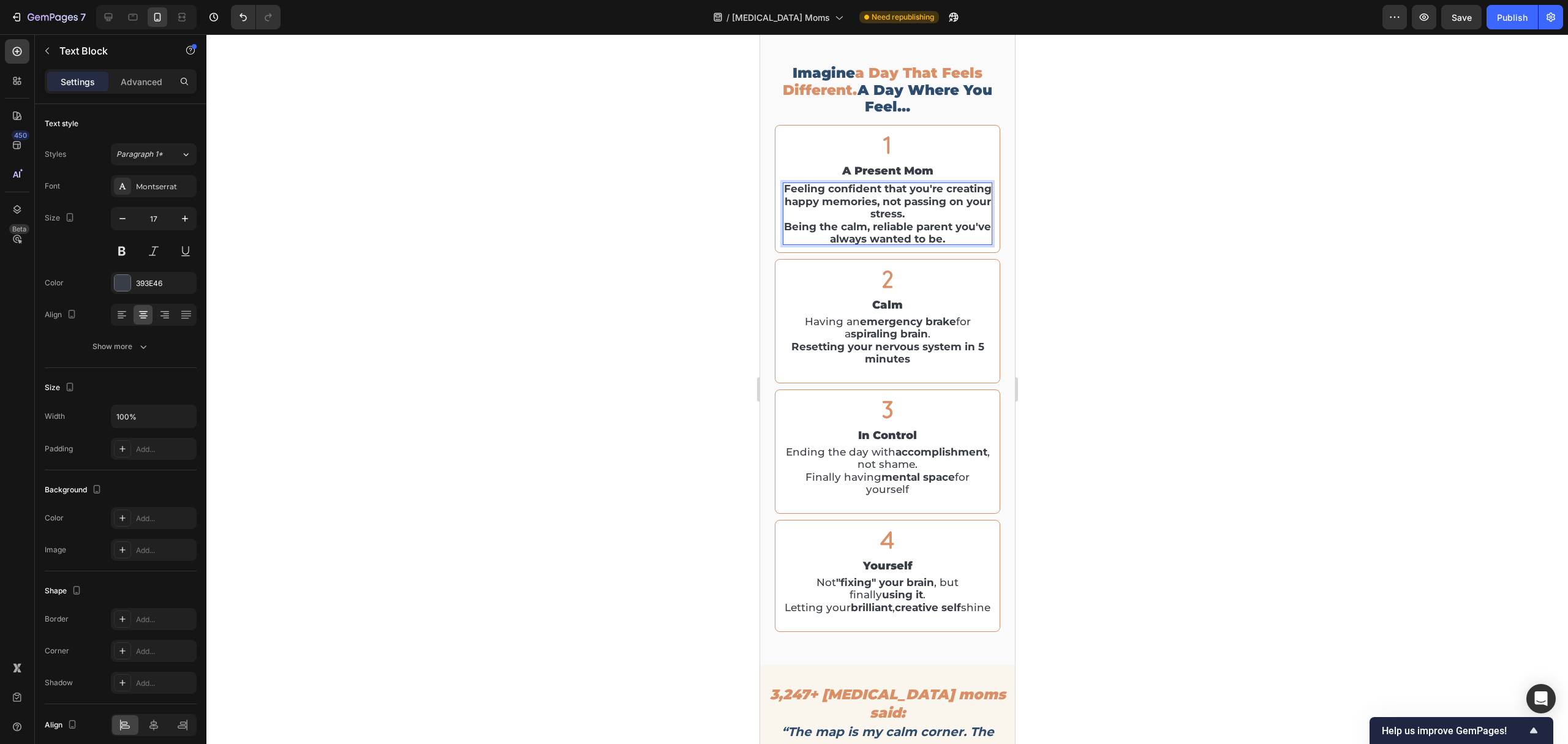
click at [931, 223] on strong "Being the calm, reliable parent you've always wanted to be." at bounding box center [886, 232] width 207 height 24
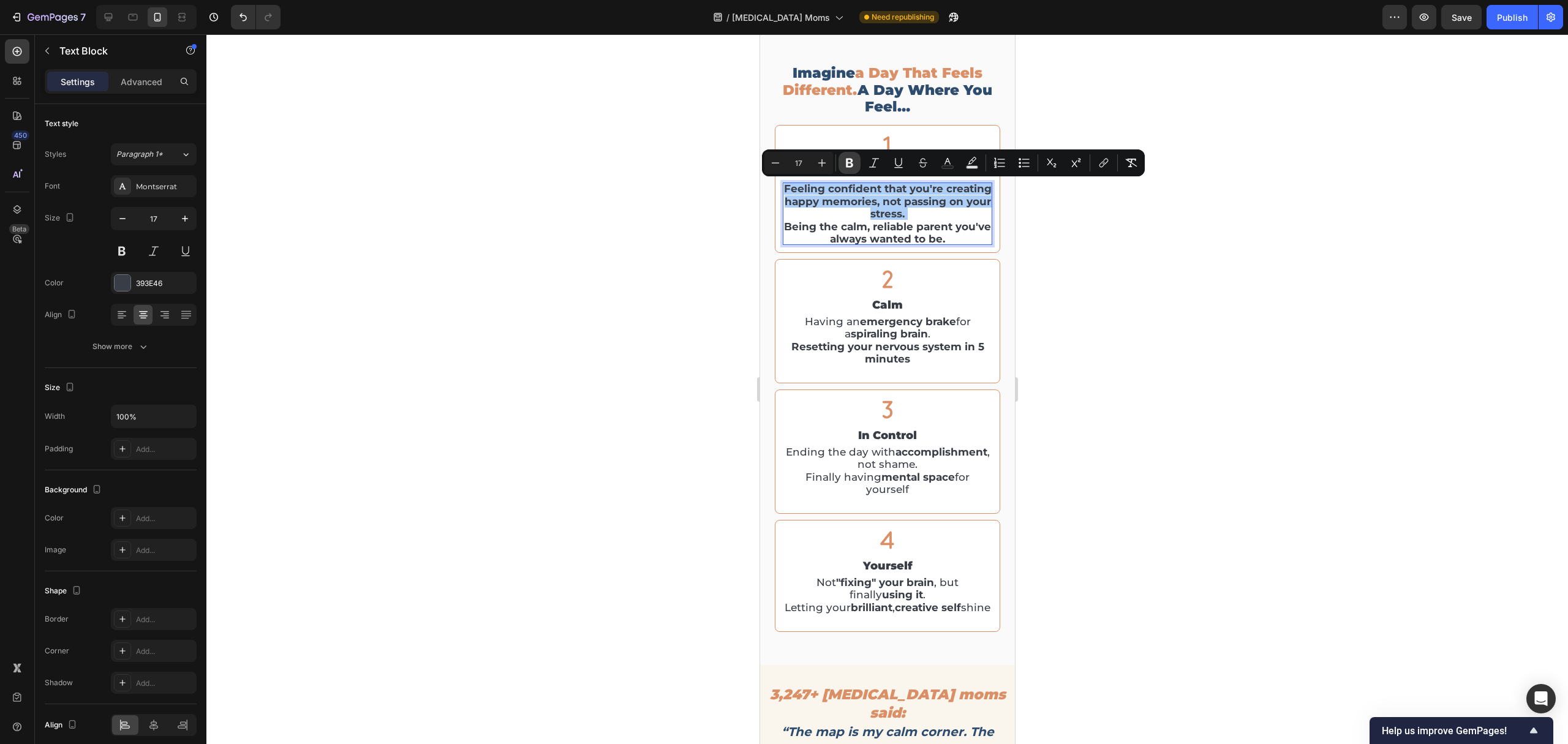
click at [847, 165] on icon "Editor contextual toolbar" at bounding box center [850, 163] width 8 height 10
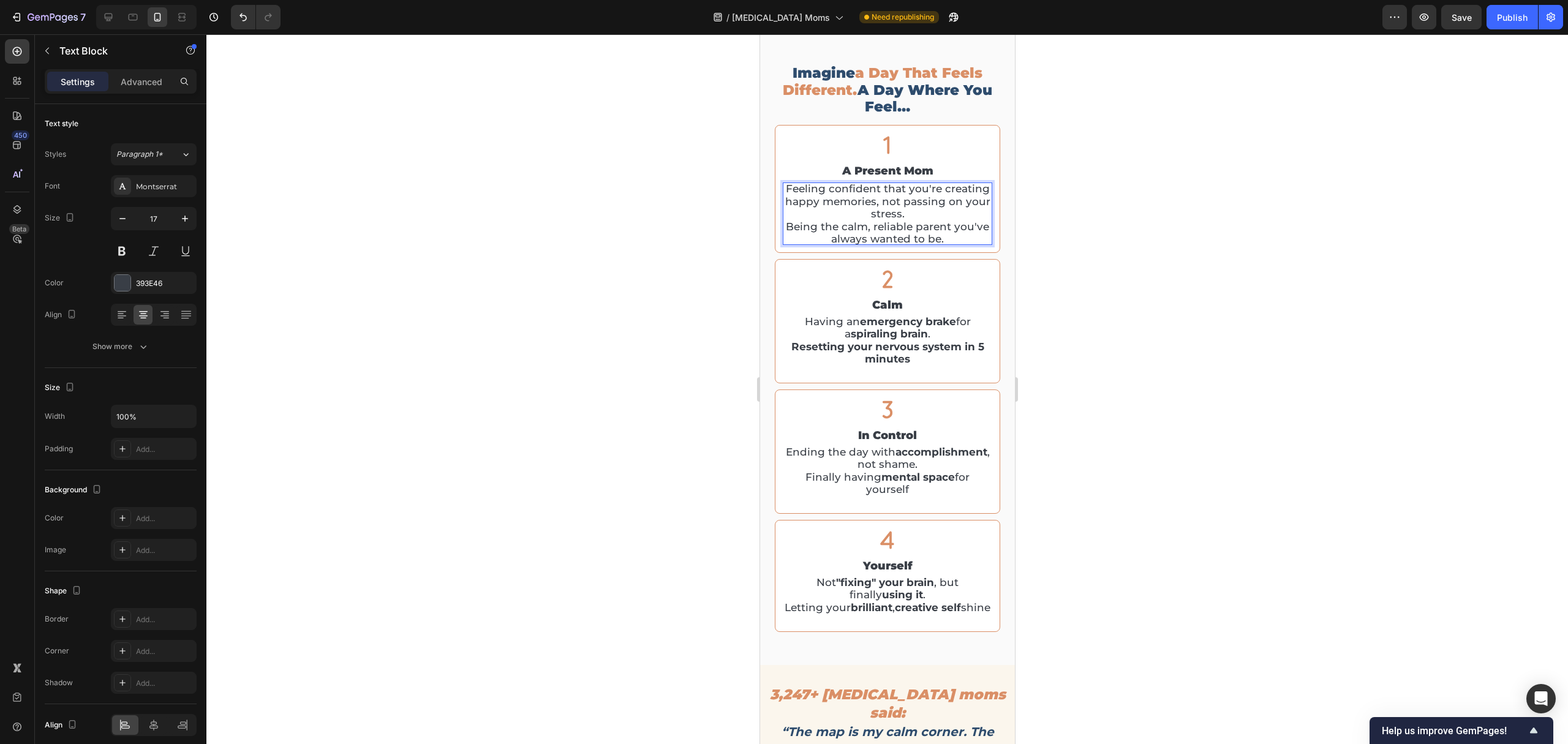
click at [1098, 281] on div at bounding box center [887, 388] width 1361 height 709
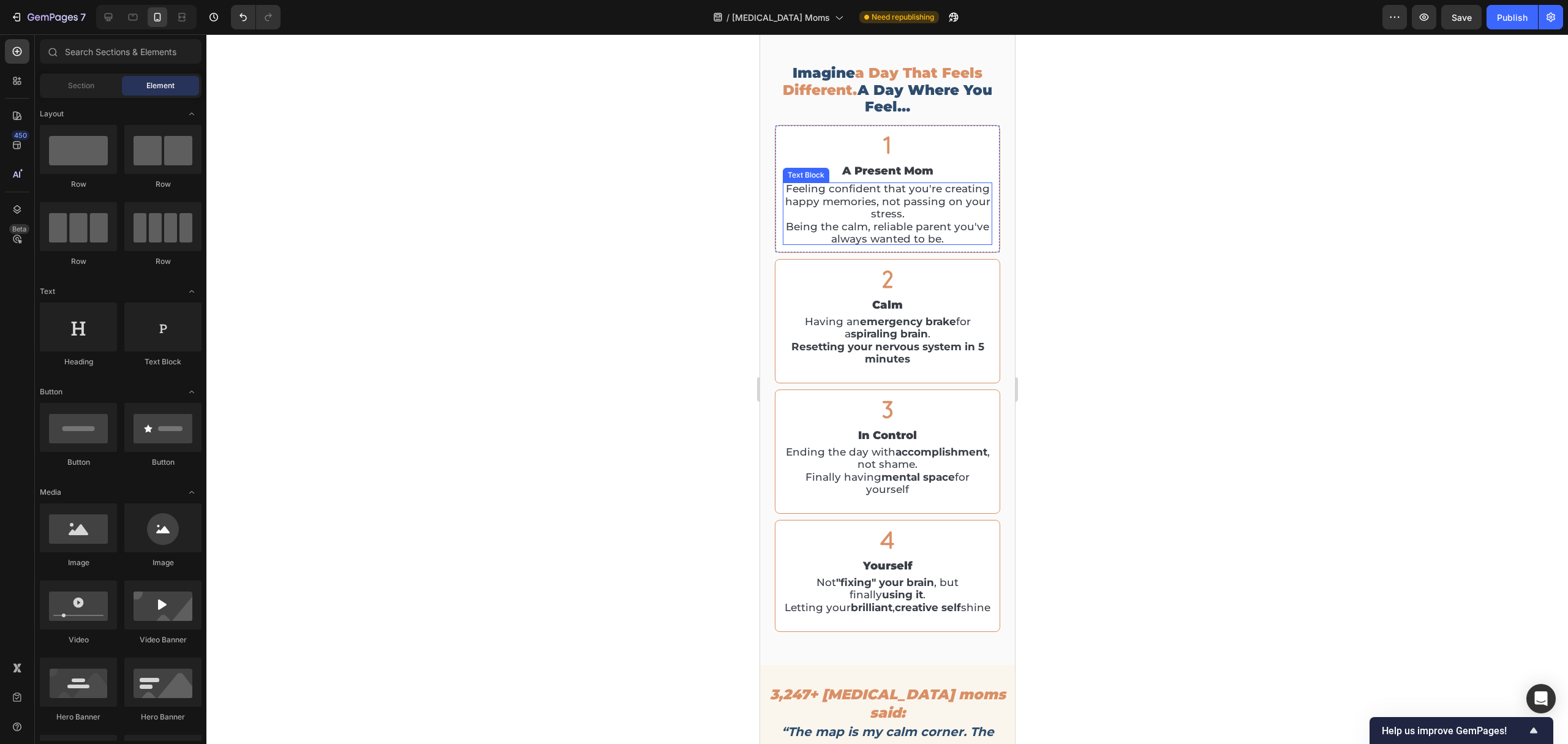
click at [924, 226] on p "Feeling confident that you're creating happy memories, not passing on your stre…" at bounding box center [886, 214] width 210 height 63
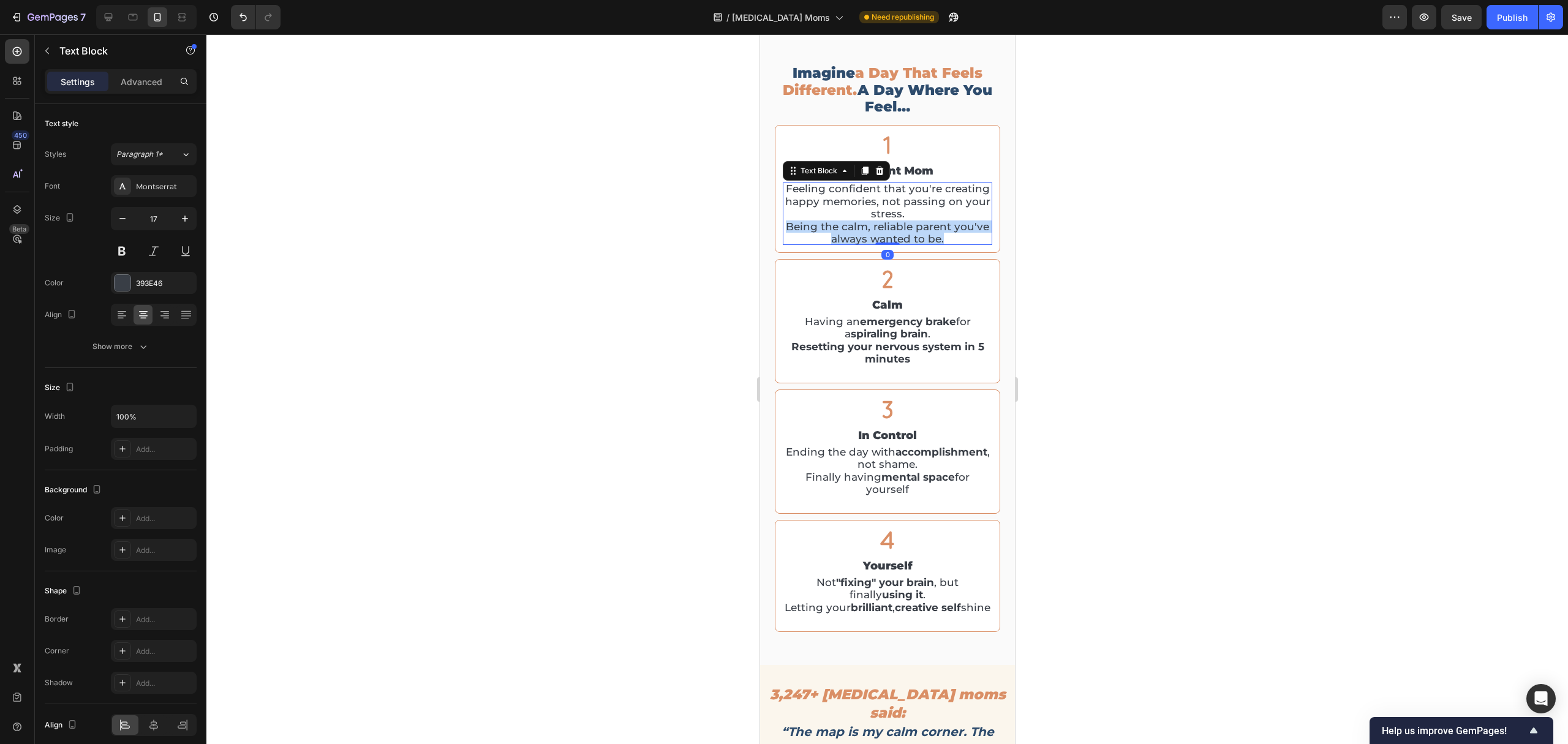
click at [924, 226] on p "Feeling confident that you're creating happy memories, not passing on your stre…" at bounding box center [886, 214] width 210 height 63
click at [1090, 237] on div at bounding box center [887, 388] width 1361 height 709
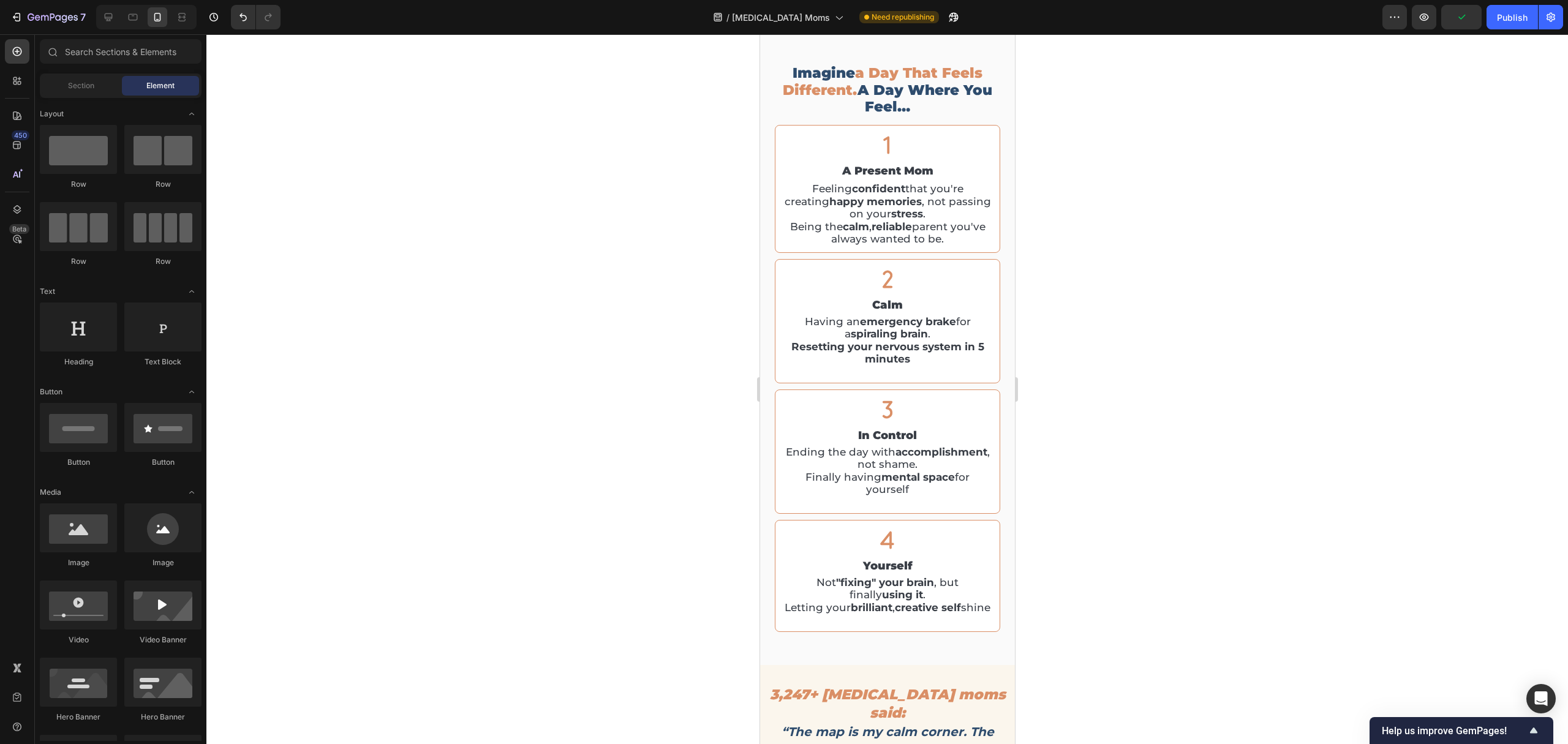
click at [1072, 299] on div at bounding box center [887, 388] width 1361 height 709
click at [869, 301] on h2 "calm" at bounding box center [886, 304] width 210 height 16
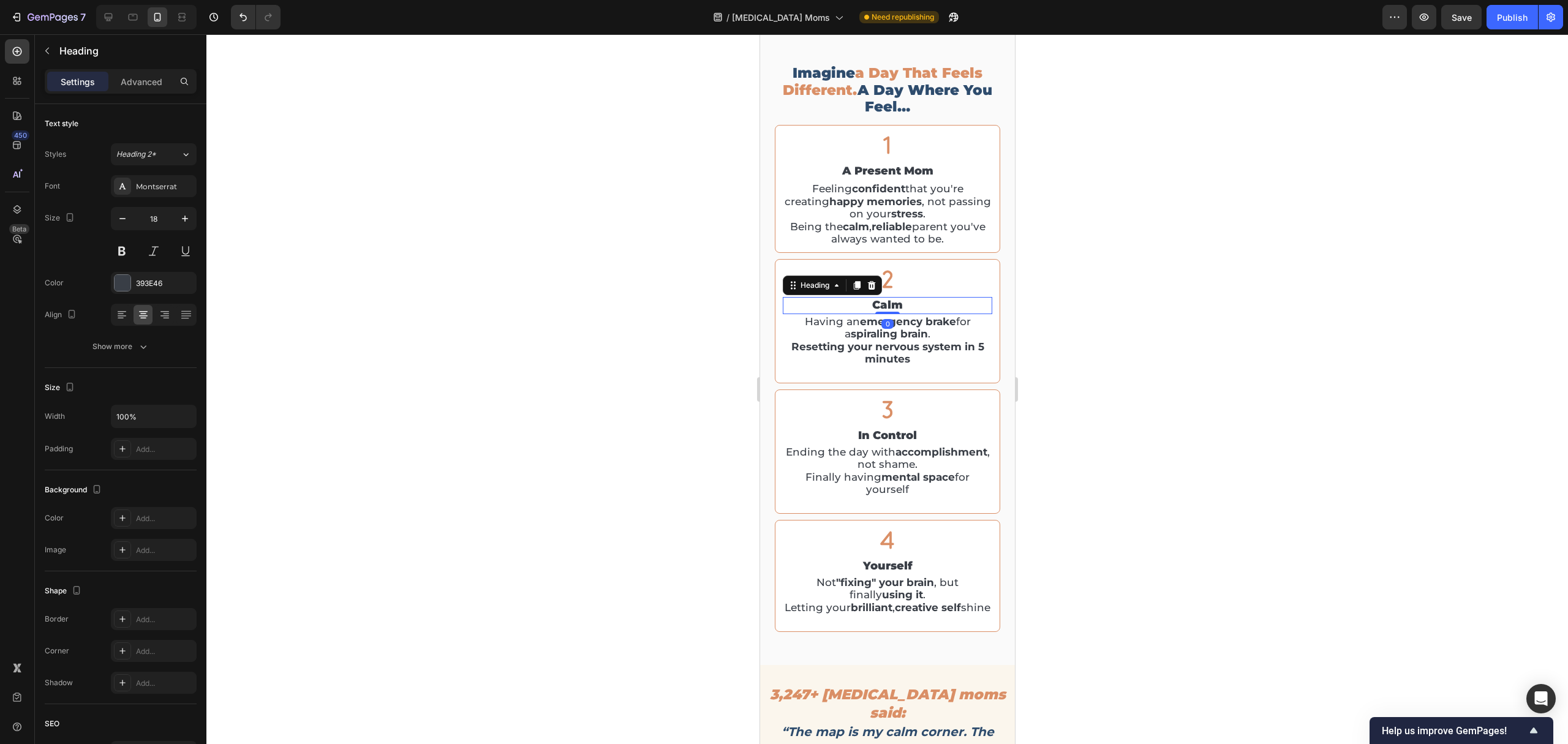
click at [869, 301] on h2 "calm" at bounding box center [886, 304] width 210 height 16
click at [869, 301] on p "calm" at bounding box center [886, 305] width 207 height 14
click at [874, 341] on strong "Resetting your nervous system in 5 minutes" at bounding box center [887, 352] width 193 height 24
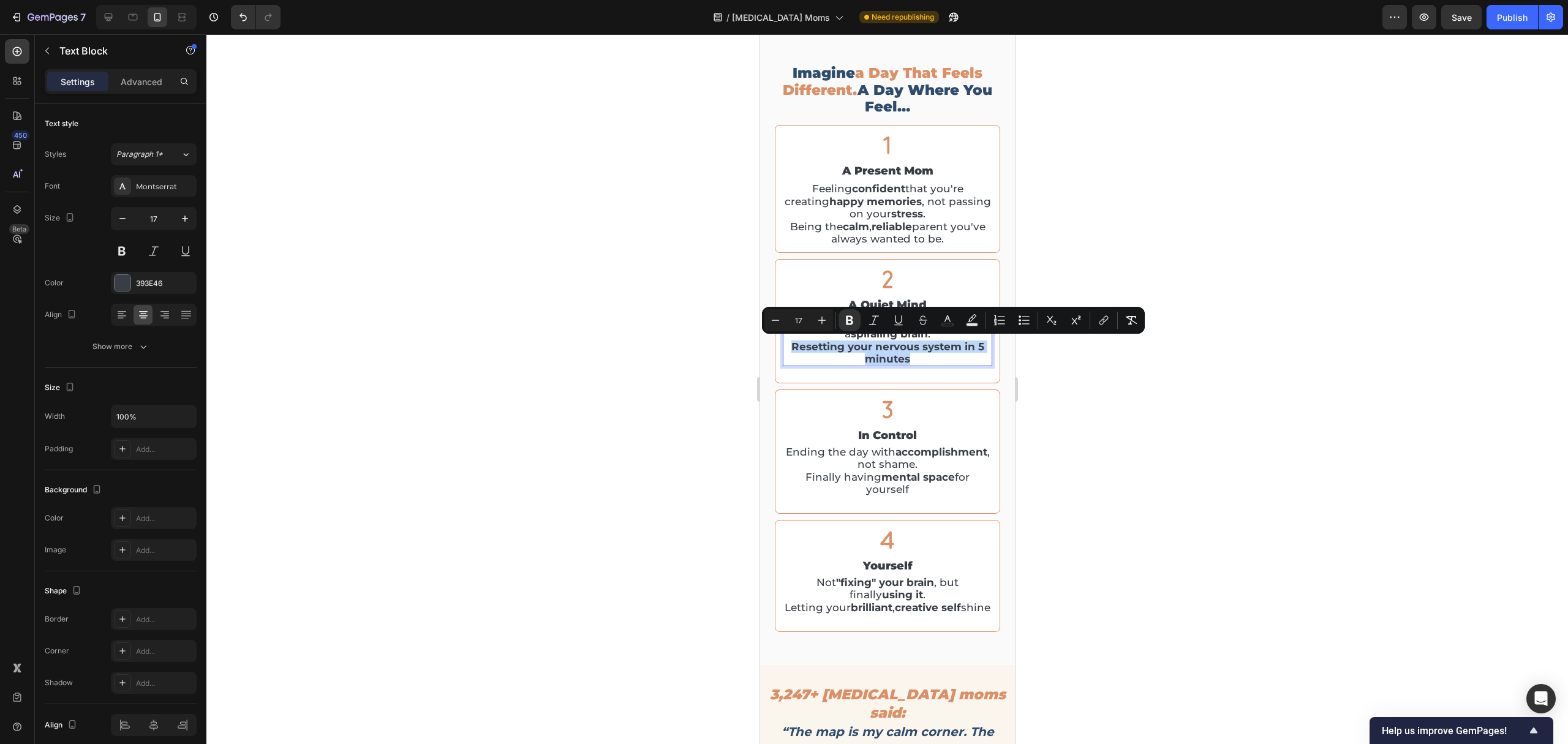
click at [875, 342] on strong "Resetting your nervous system in 5 minutes" at bounding box center [887, 352] width 193 height 24
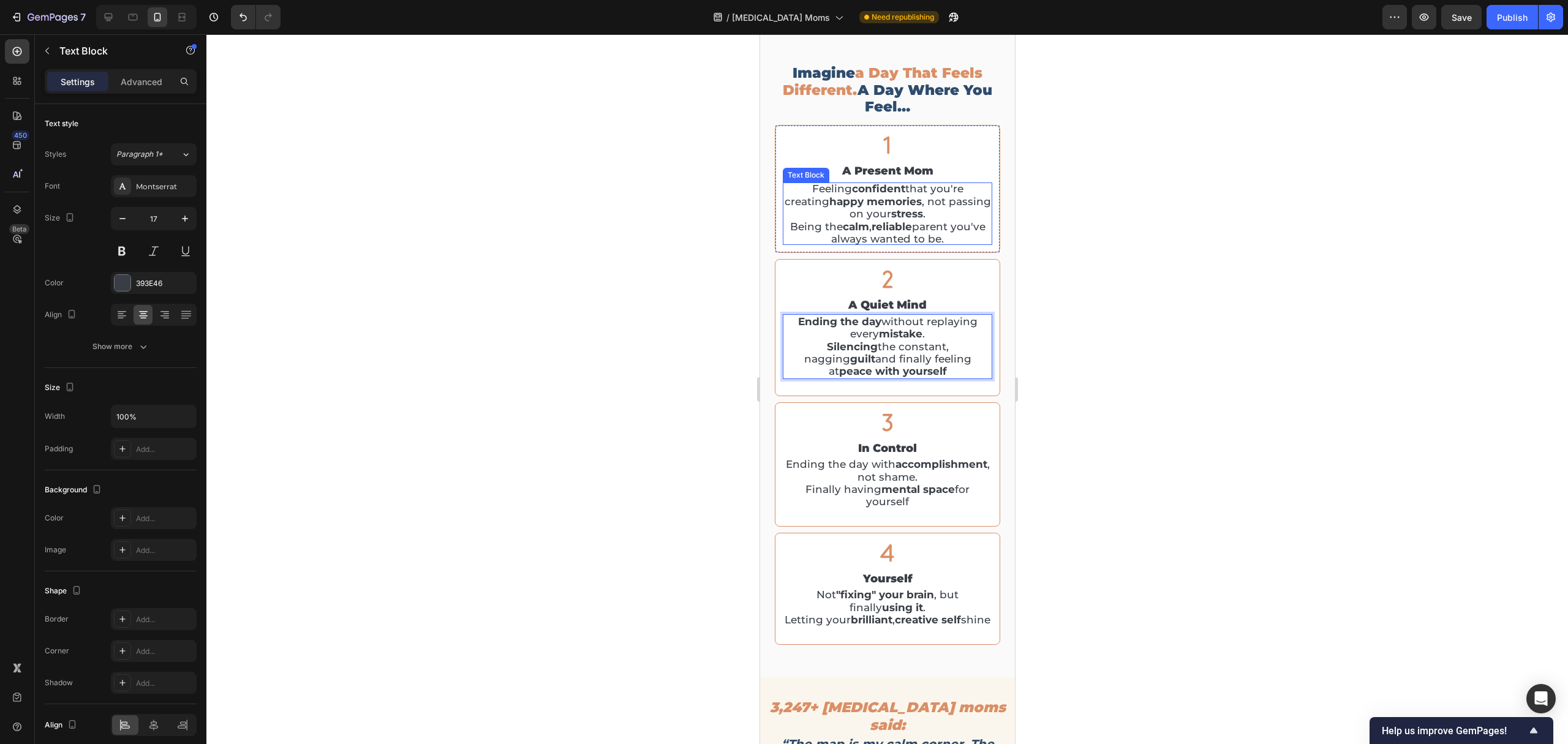
click at [960, 230] on p "Feeling confident that you're creating happy memories , not passing on your str…" at bounding box center [886, 214] width 210 height 63
click at [1143, 245] on div at bounding box center [887, 388] width 1361 height 709
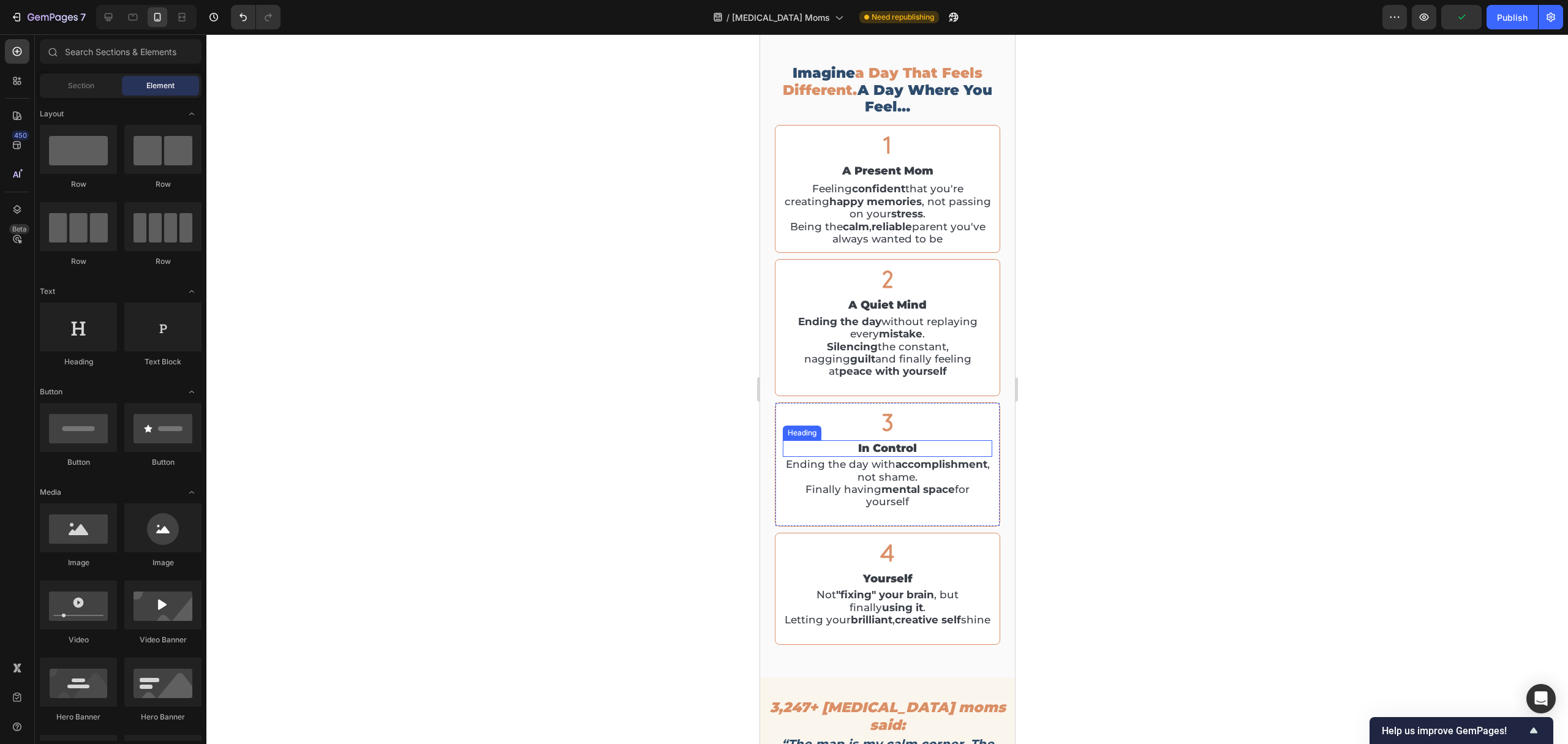
click at [865, 448] on h2 "in control" at bounding box center [886, 448] width 210 height 16
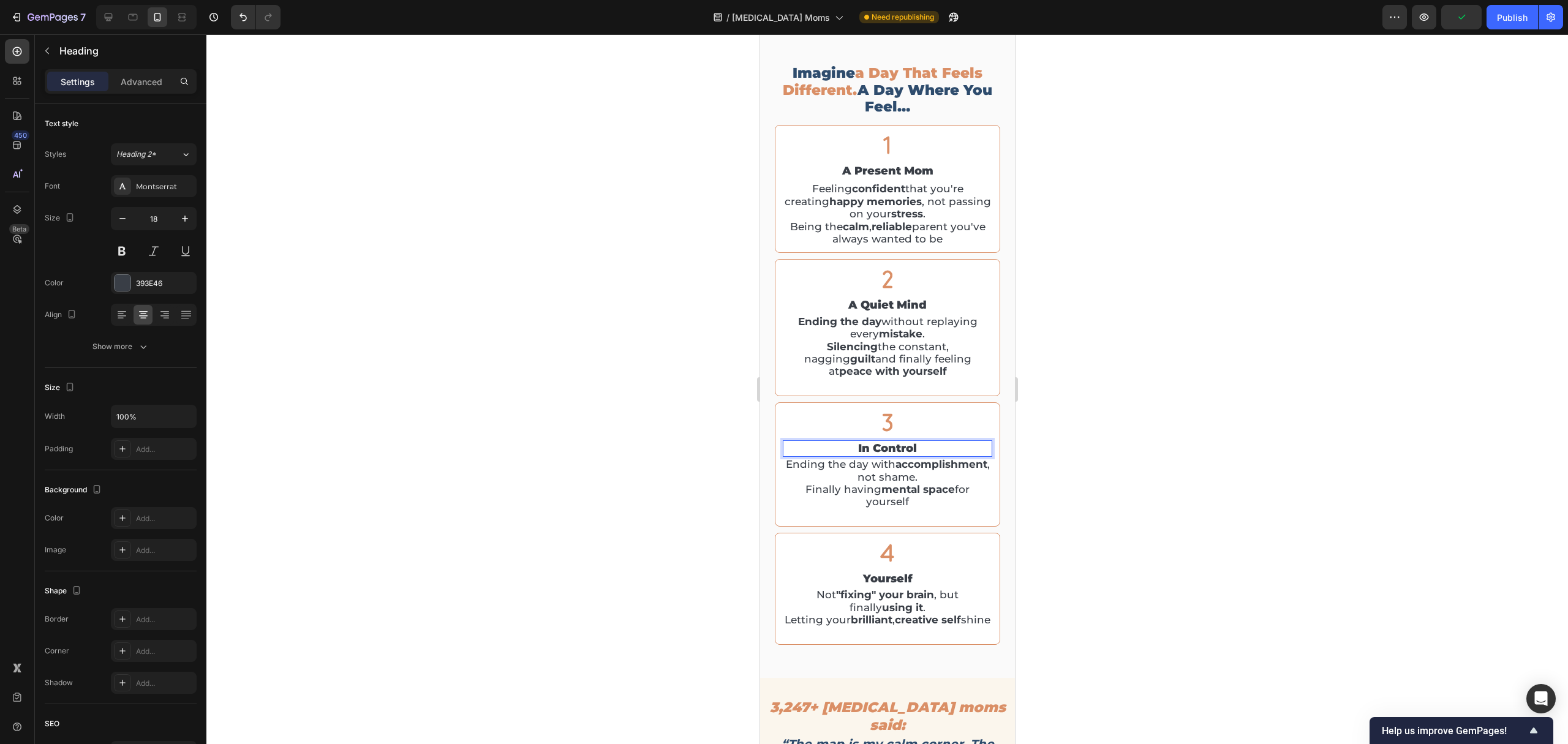
click at [865, 448] on h2 "in control" at bounding box center [886, 448] width 210 height 16
click at [865, 448] on p "in control" at bounding box center [886, 448] width 207 height 14
click at [895, 471] on strong "accomplishment" at bounding box center [941, 464] width 92 height 13
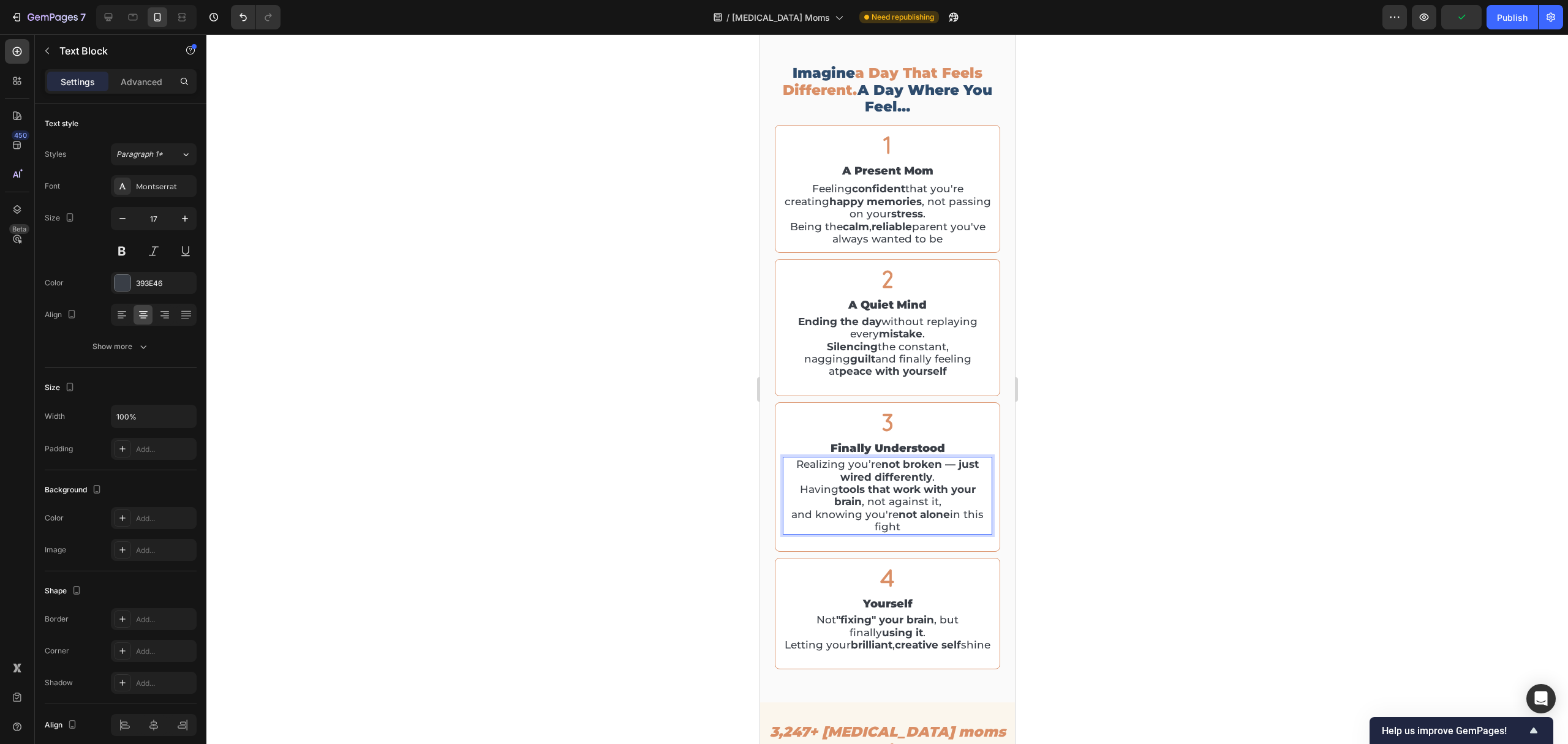
click at [953, 465] on strong "not broken — just wired differently" at bounding box center [909, 470] width 138 height 24
click at [1059, 509] on div at bounding box center [887, 388] width 1361 height 709
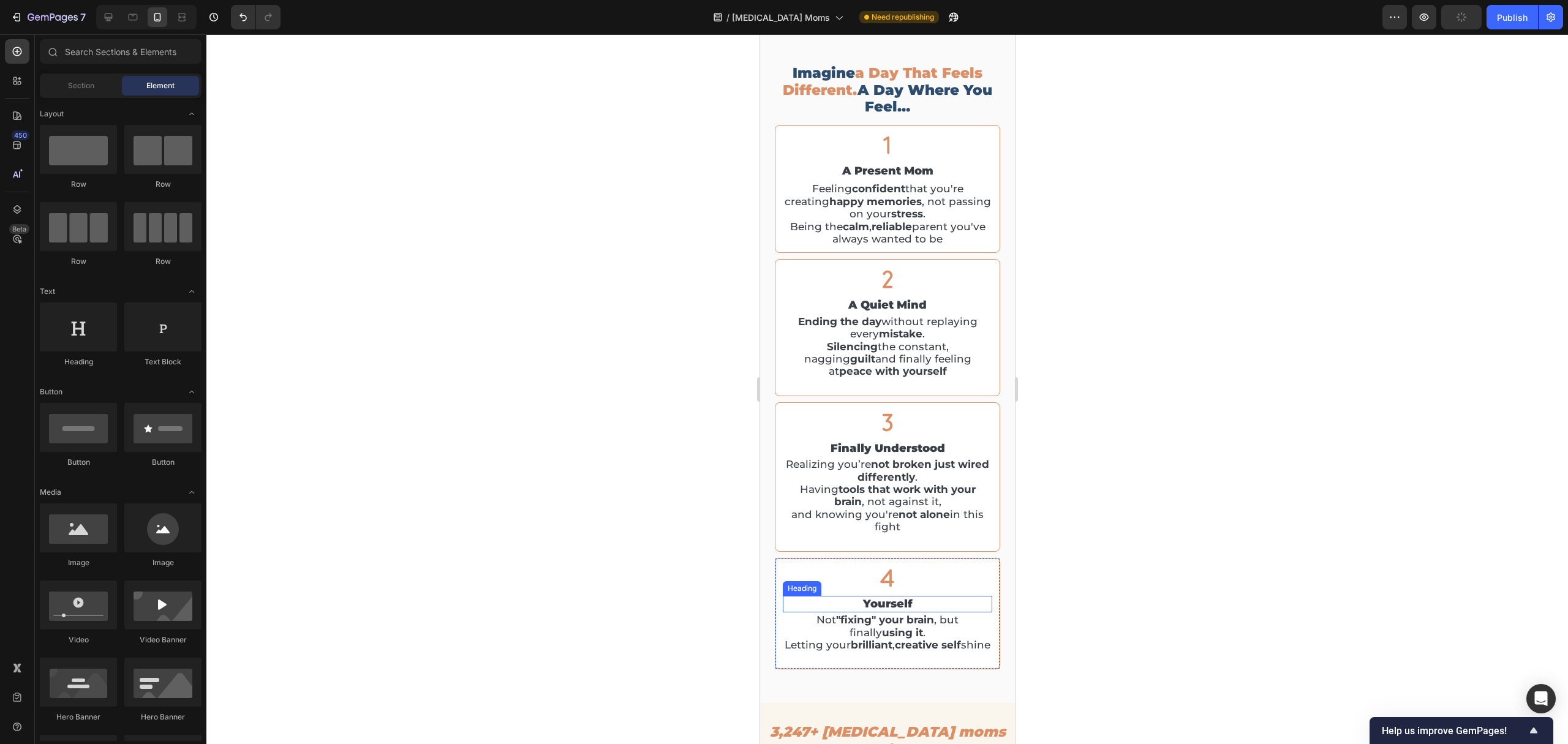
click at [891, 595] on h2 "yourself" at bounding box center [886, 603] width 210 height 16
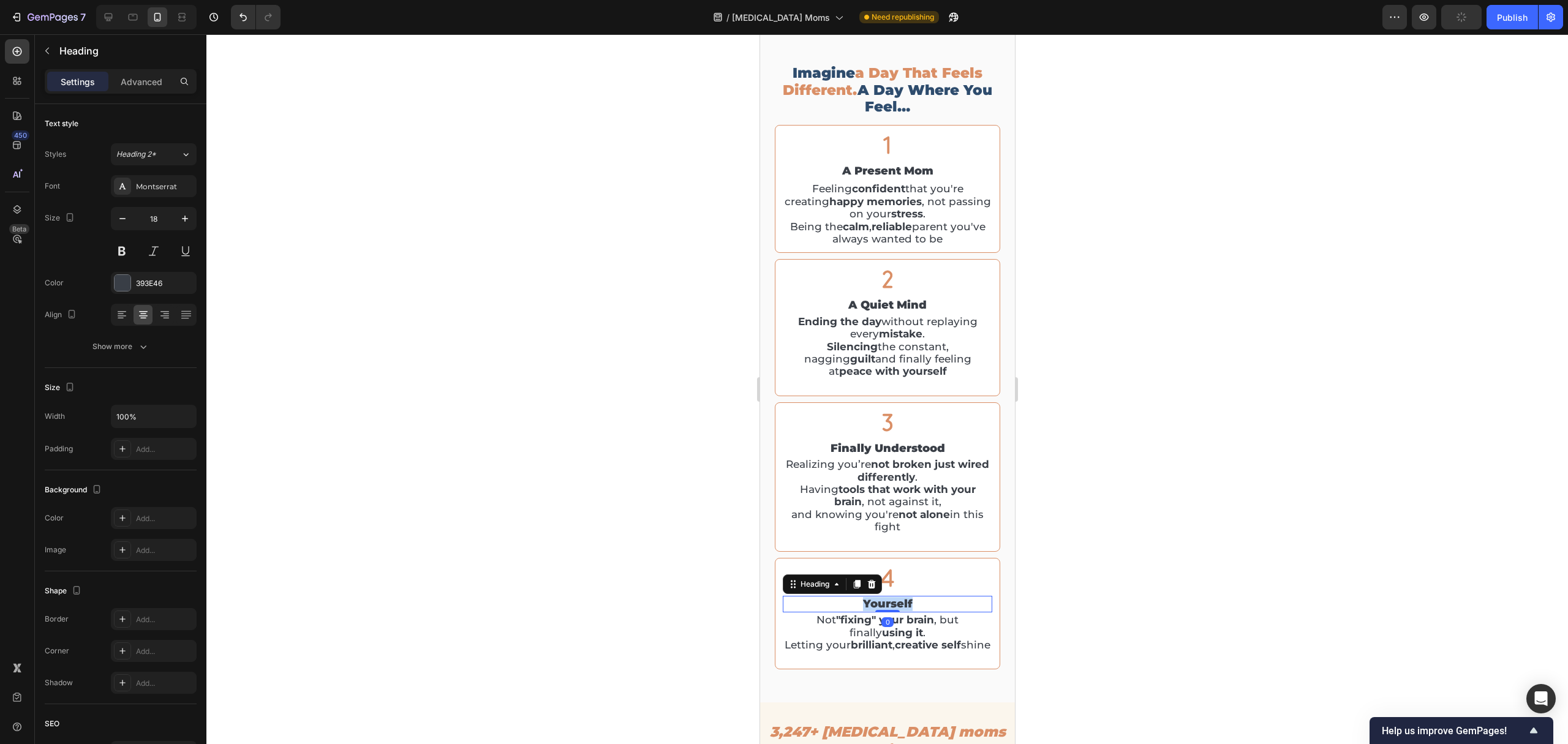
click at [891, 595] on h2 "yourself" at bounding box center [886, 603] width 210 height 16
click at [891, 597] on p "yourself" at bounding box center [886, 604] width 207 height 14
click at [889, 619] on strong "brilliant" at bounding box center [870, 644] width 42 height 13
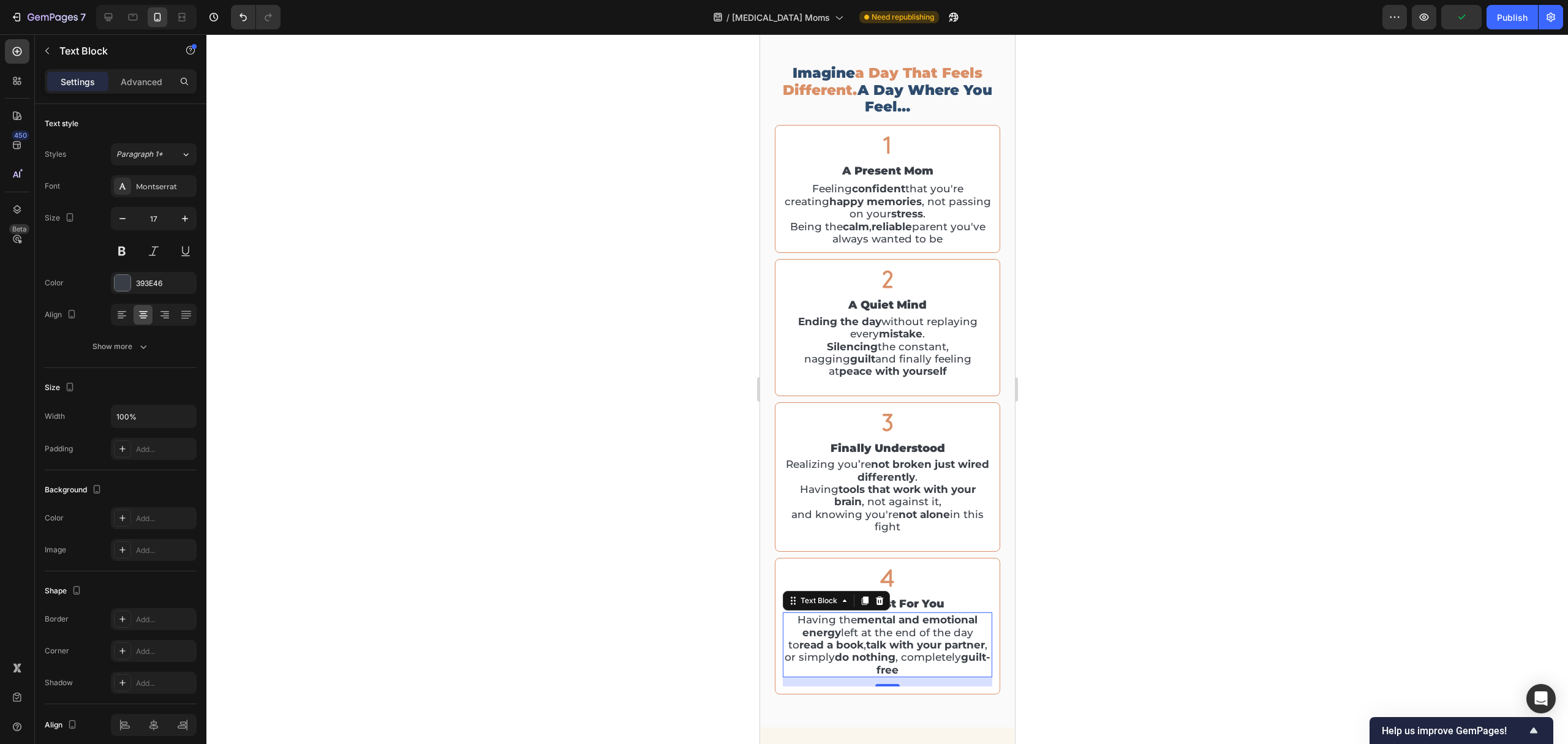
click at [1224, 619] on div at bounding box center [887, 388] width 1361 height 709
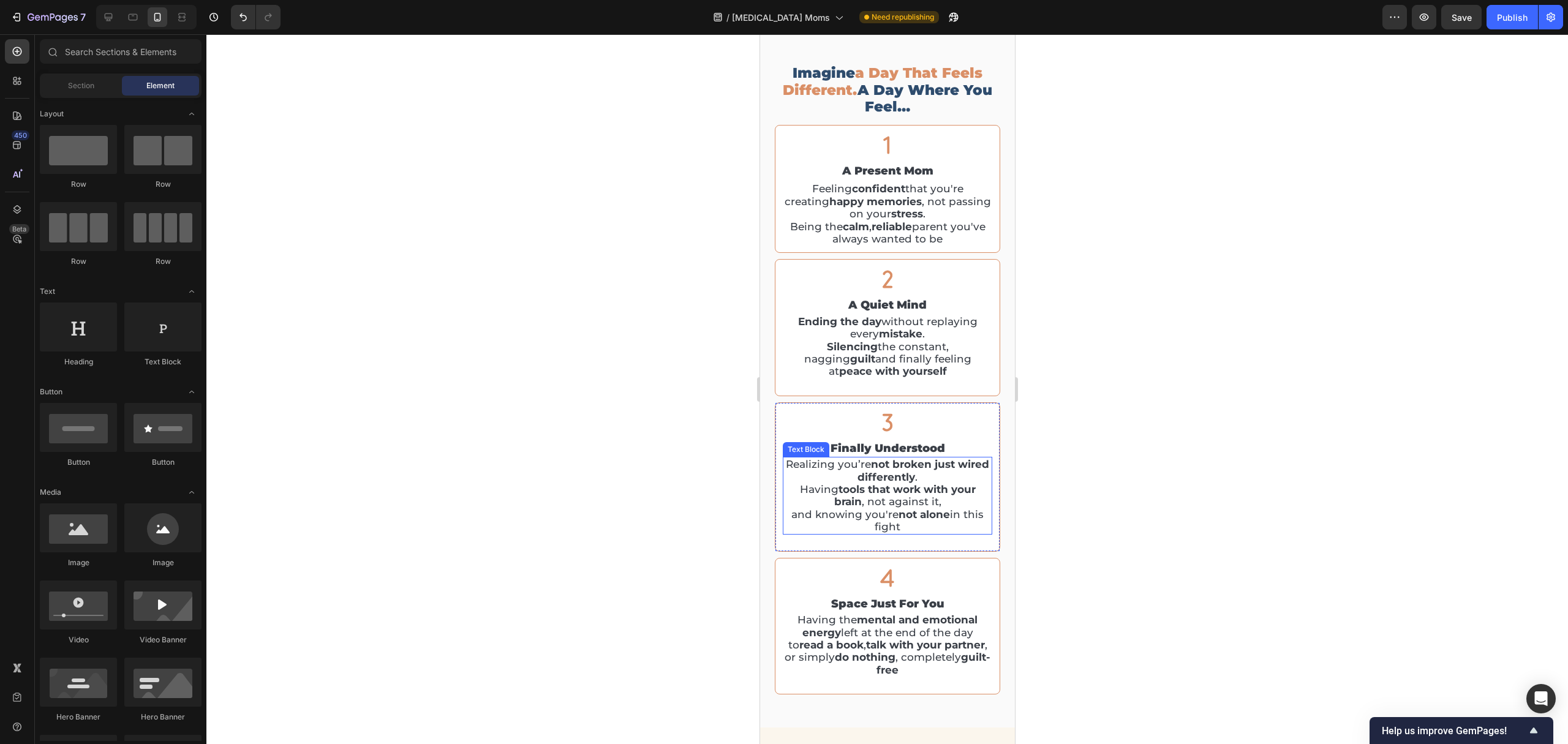
click at [892, 487] on strong "tools that work with your brain" at bounding box center [904, 495] width 141 height 24
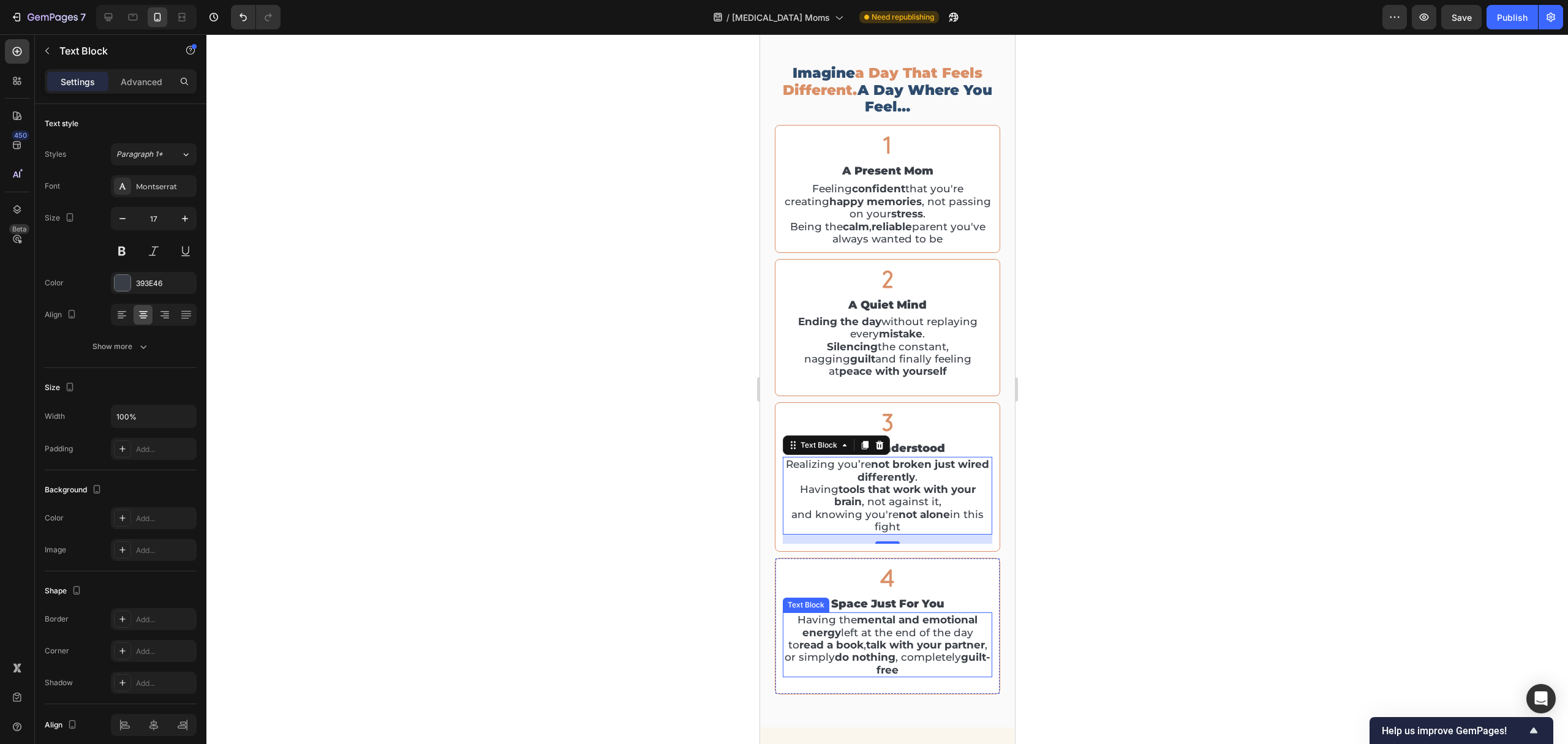
click at [885, 619] on p "Having the mental and emotional energy left at the end of the day to read a boo…" at bounding box center [886, 644] width 207 height 63
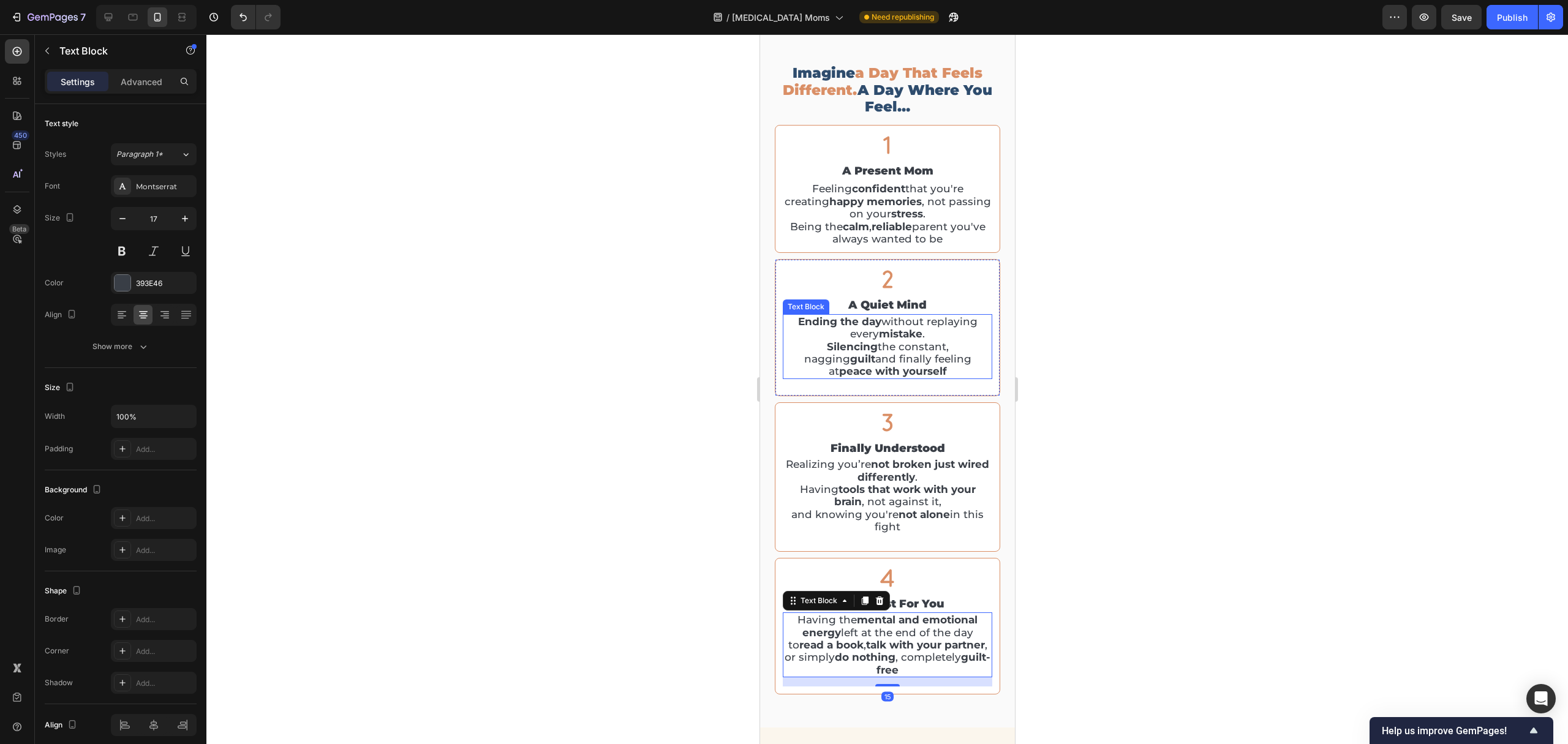
click at [907, 348] on p "Ending the day without replaying every mistake . Silencing the constant, naggin…" at bounding box center [886, 346] width 207 height 63
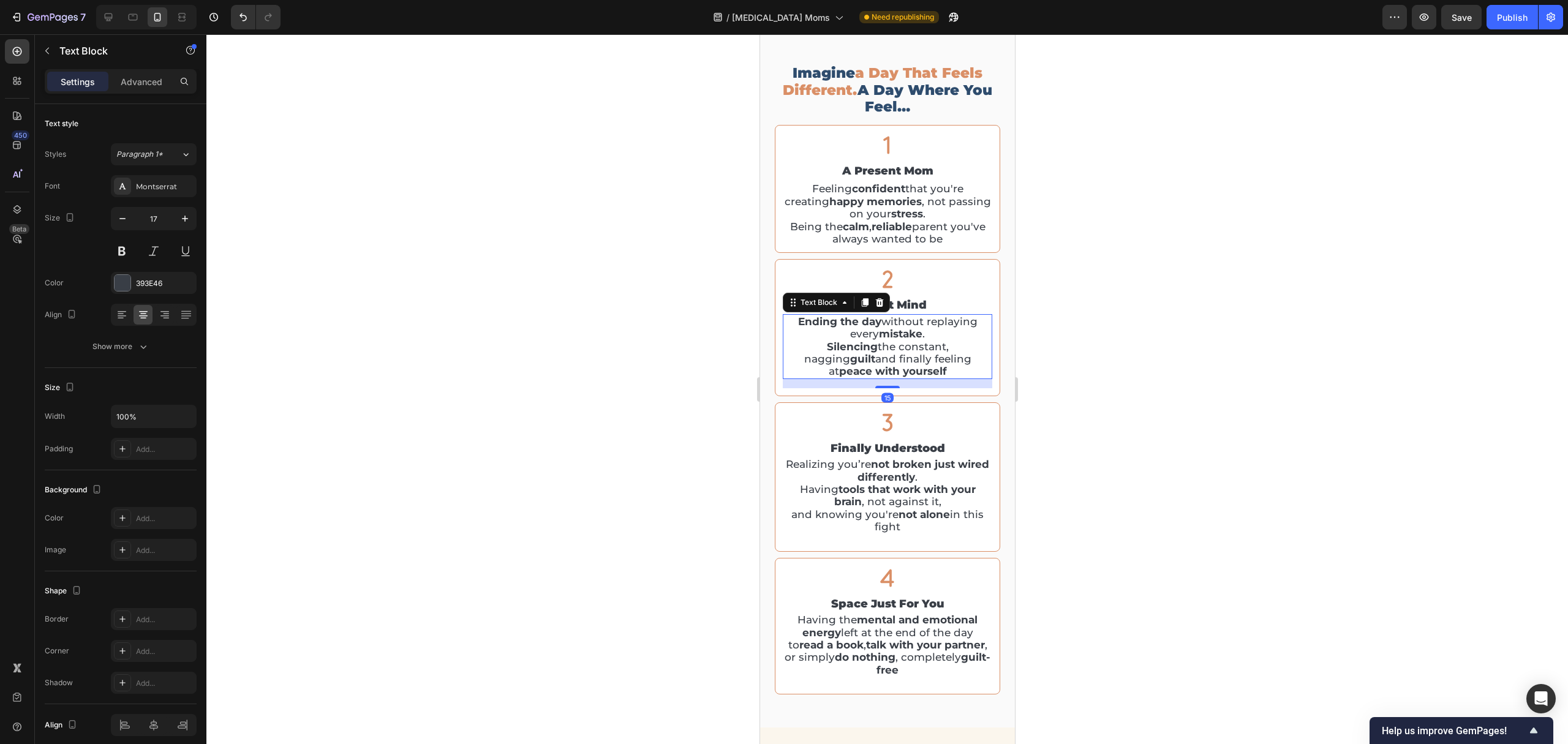
click at [1206, 304] on div at bounding box center [887, 388] width 1361 height 709
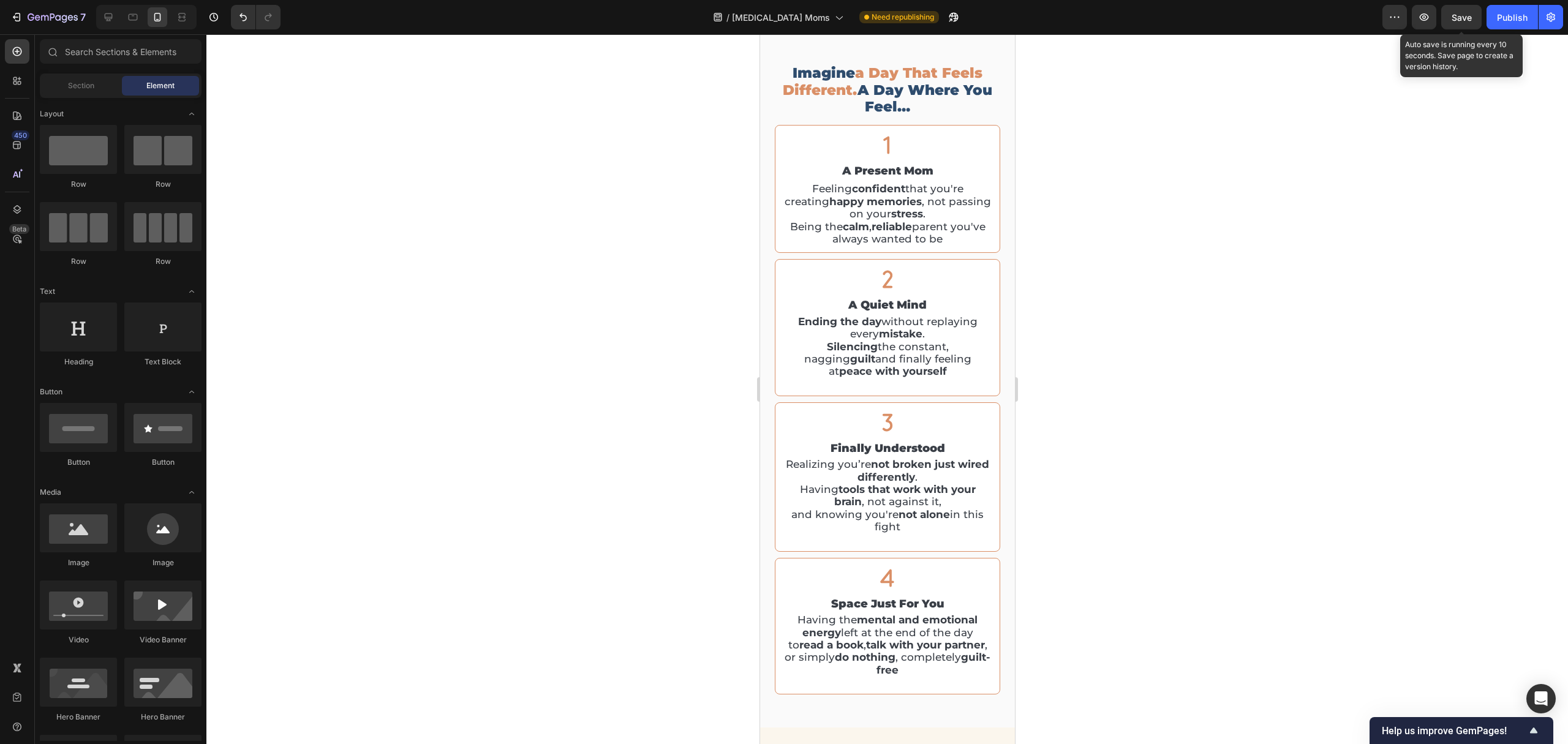
drag, startPoint x: 1475, startPoint y: 17, endPoint x: 1508, endPoint y: 29, distance: 35.1
click at [1306, 17] on button "Save" at bounding box center [1462, 16] width 41 height 24
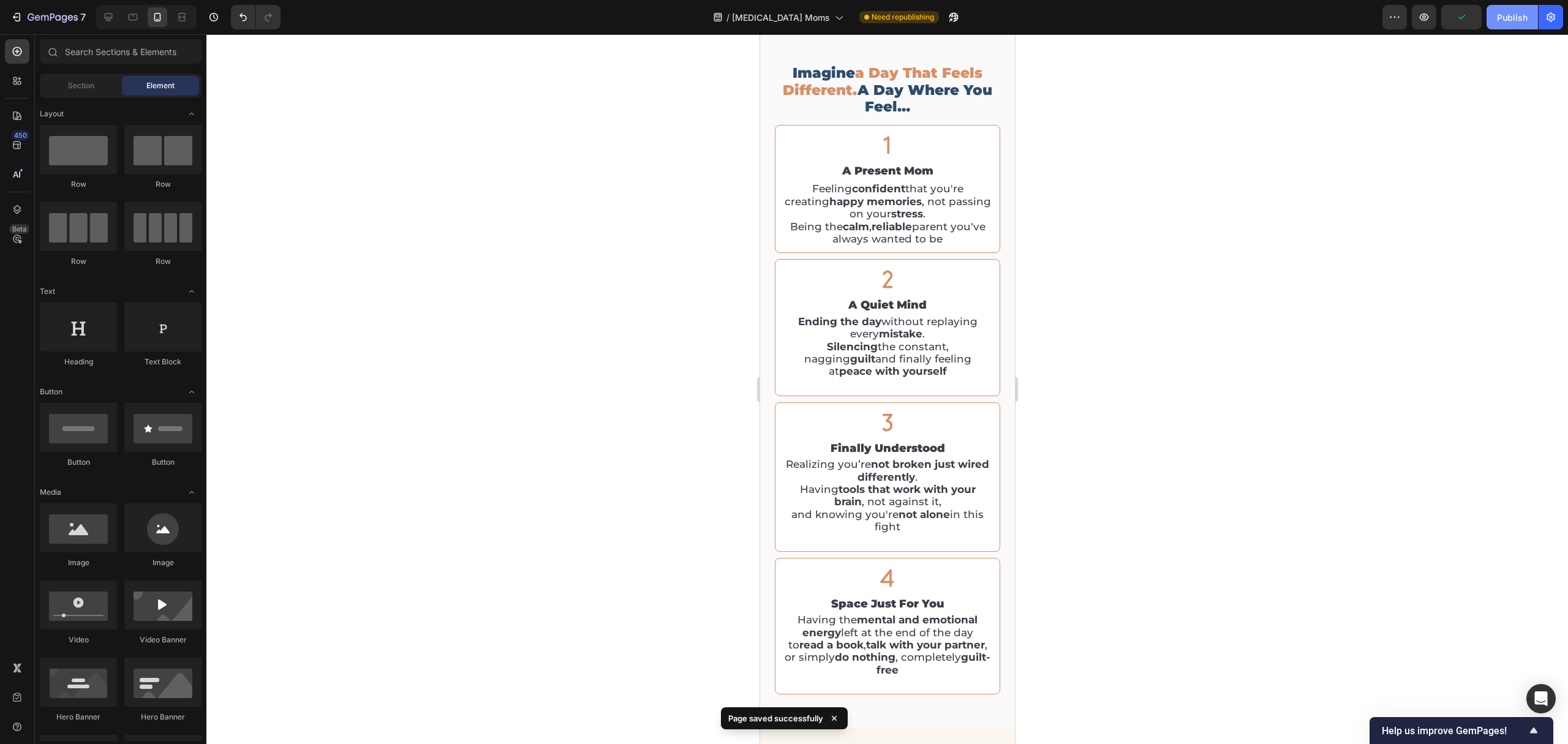
click at [1306, 28] on button "Publish" at bounding box center [1512, 16] width 51 height 24
click at [132, 15] on icon at bounding box center [132, 15] width 3 height 1
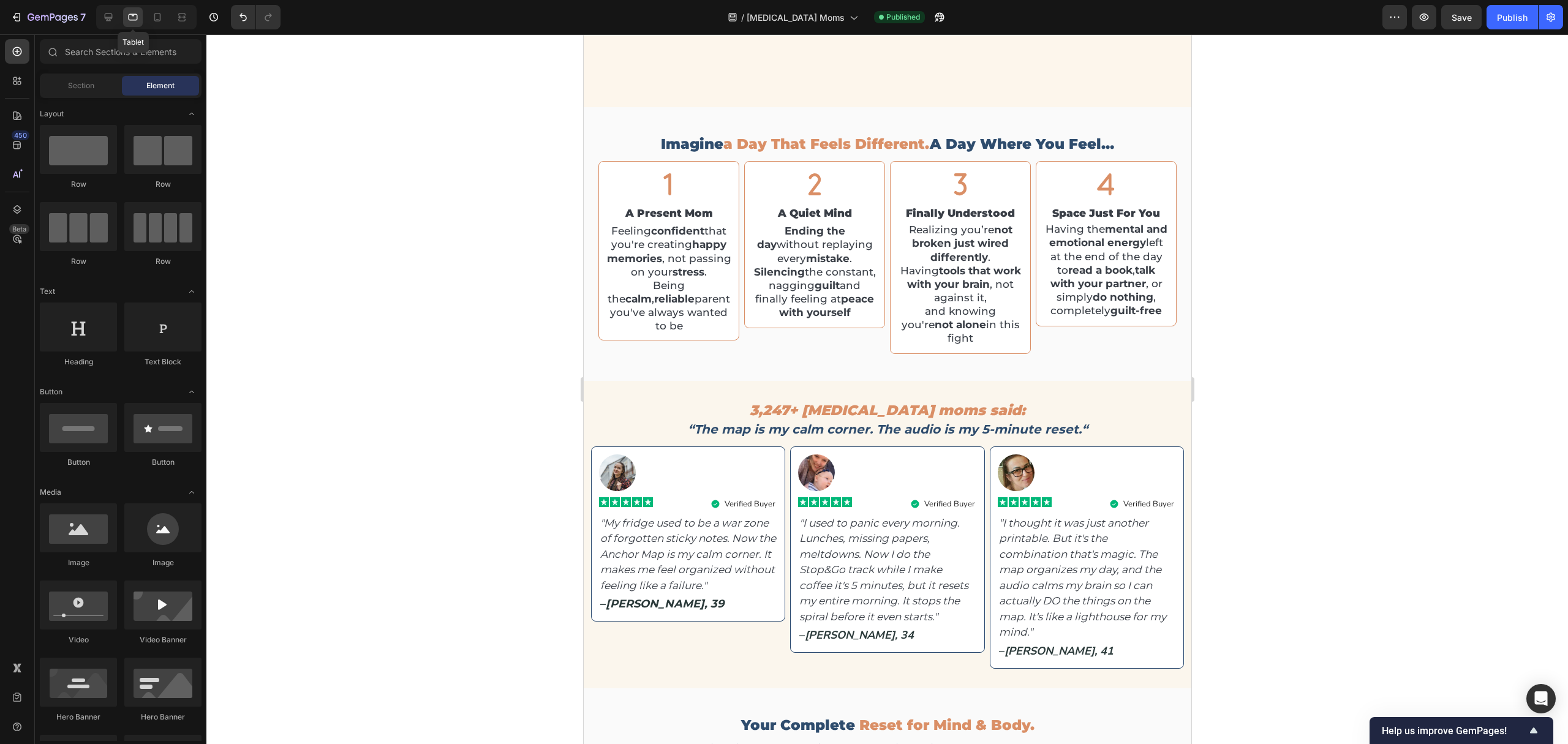
scroll to position [2337, 0]
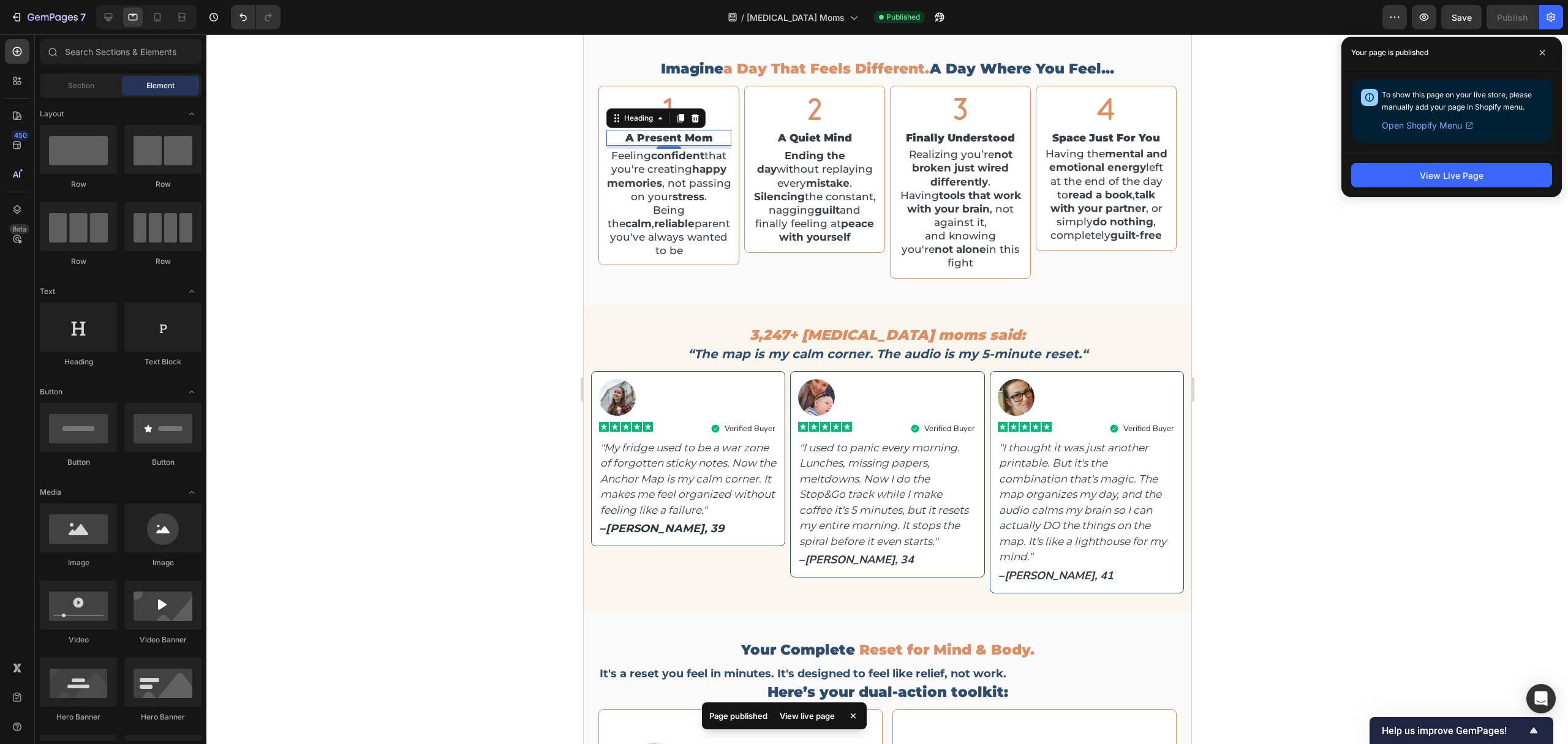
click at [687, 134] on p "A Present Mom" at bounding box center [668, 138] width 123 height 14
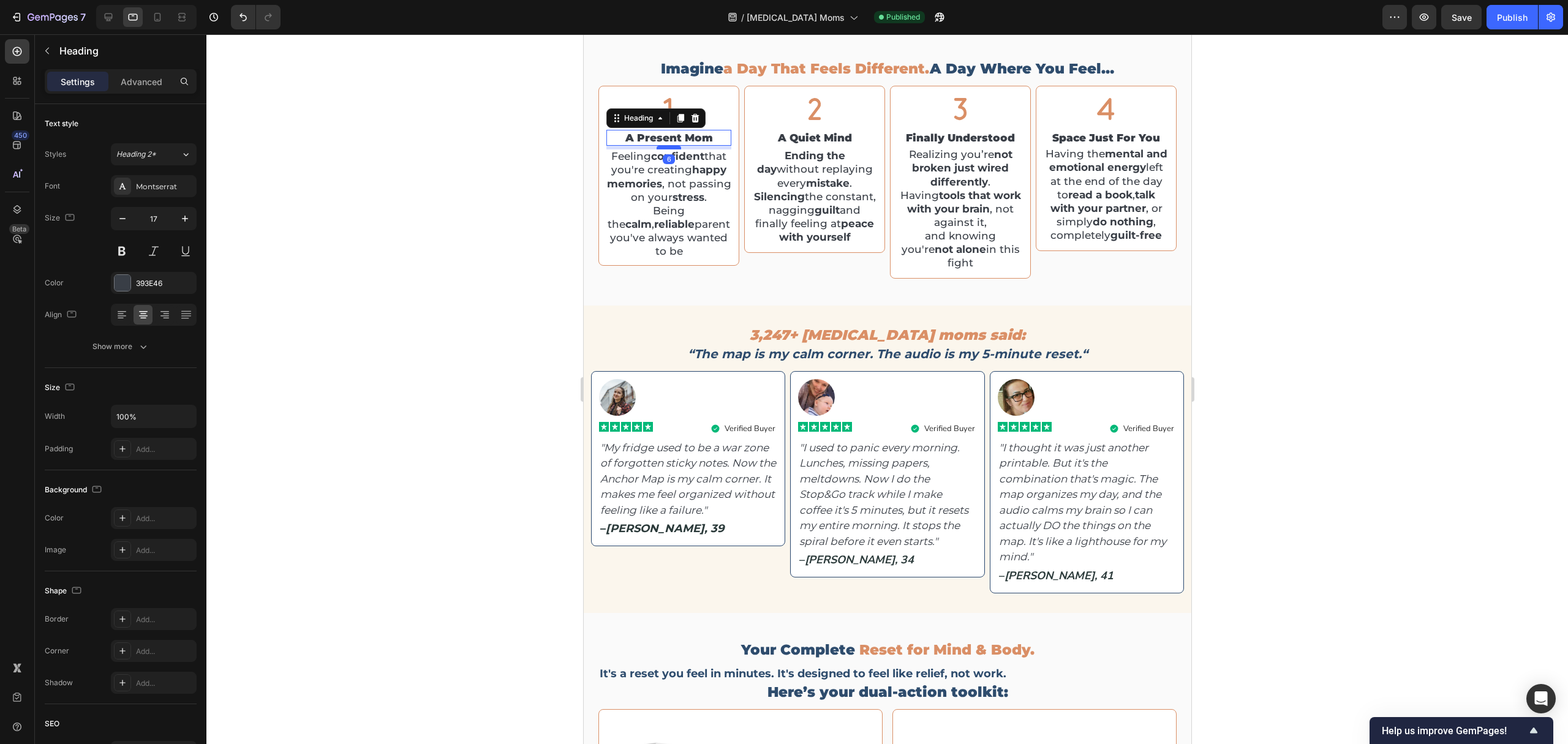
drag, startPoint x: 670, startPoint y: 145, endPoint x: 677, endPoint y: 146, distance: 7.1
click at [677, 146] on div at bounding box center [668, 148] width 24 height 4
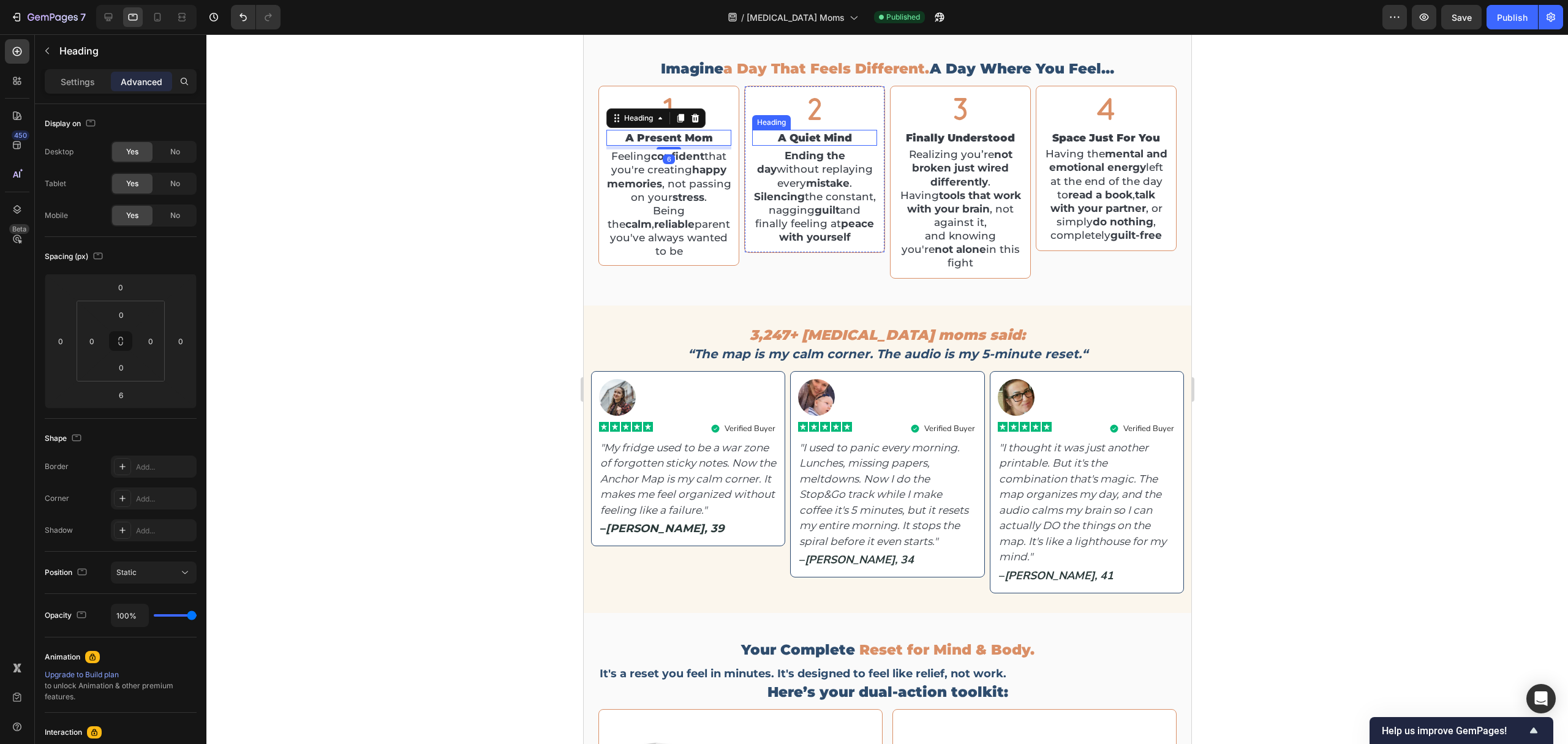
click at [828, 139] on p "A Quiet Mind" at bounding box center [814, 138] width 123 height 14
click at [820, 146] on div at bounding box center [813, 148] width 24 height 4
type input "6"
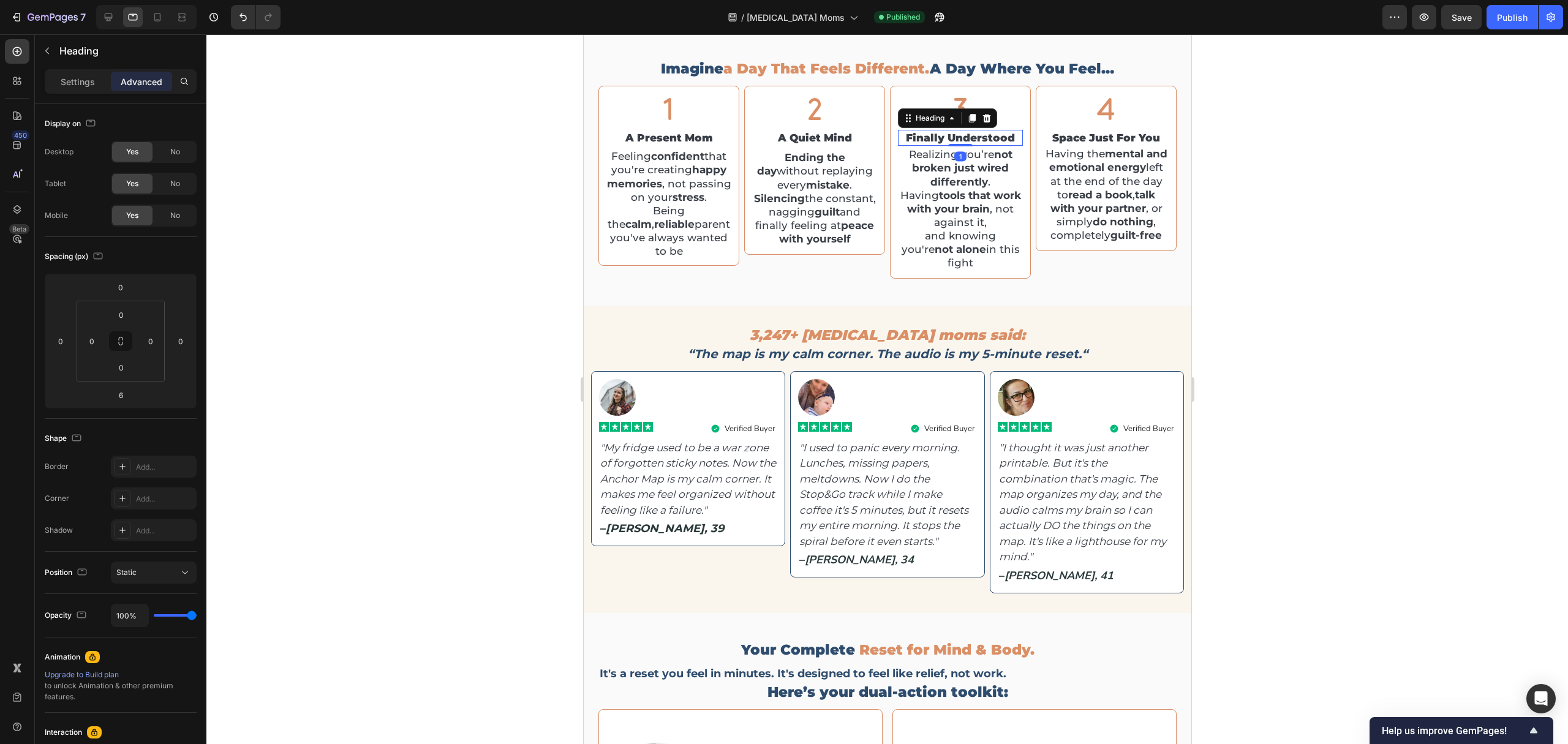
click at [967, 142] on p "Finally Understood" at bounding box center [959, 138] width 123 height 14
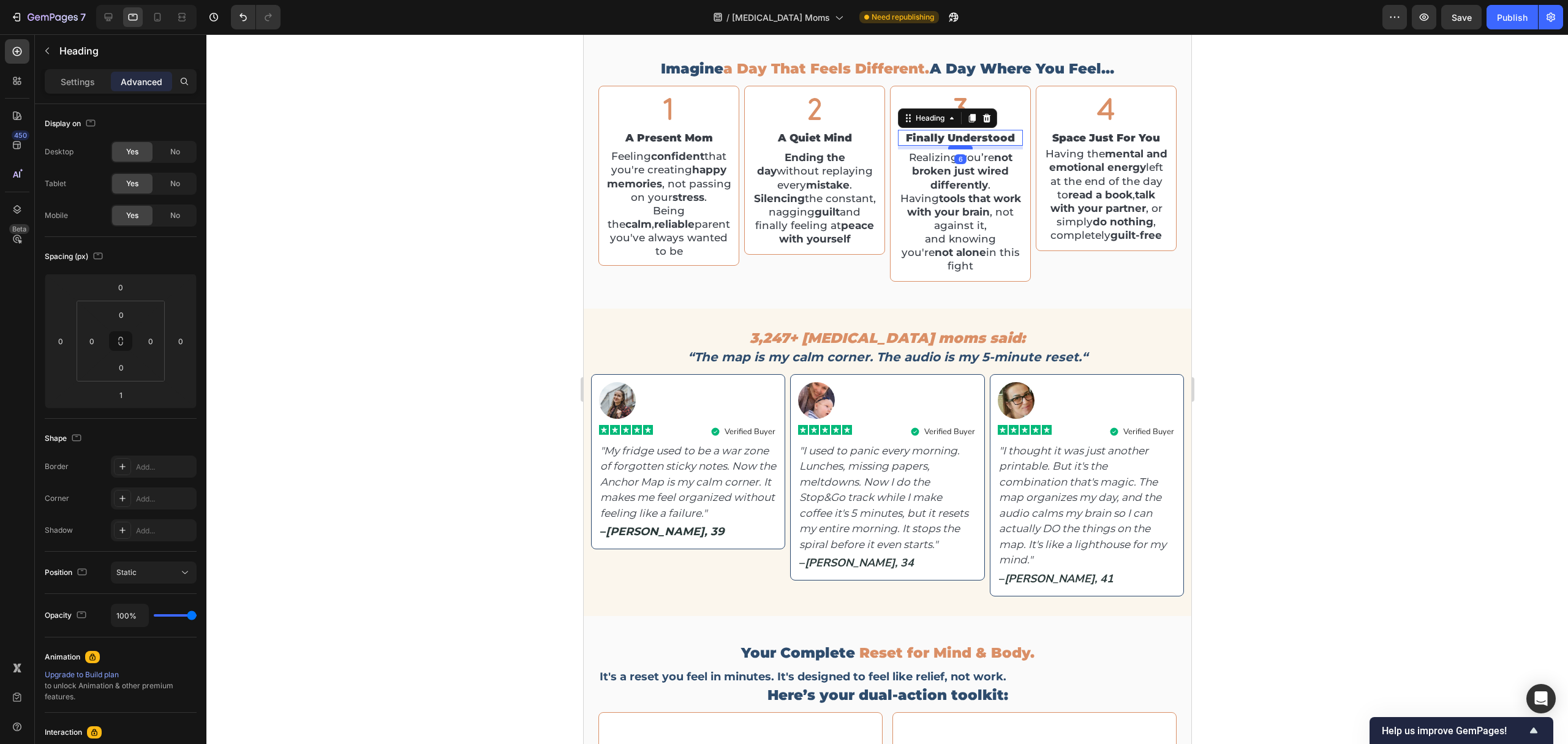
click at [953, 148] on div at bounding box center [959, 148] width 24 height 4
type input "6"
click at [1085, 132] on p "Space Just For You" at bounding box center [1105, 138] width 123 height 14
click at [1095, 147] on div at bounding box center [1105, 148] width 24 height 4
type input "6"
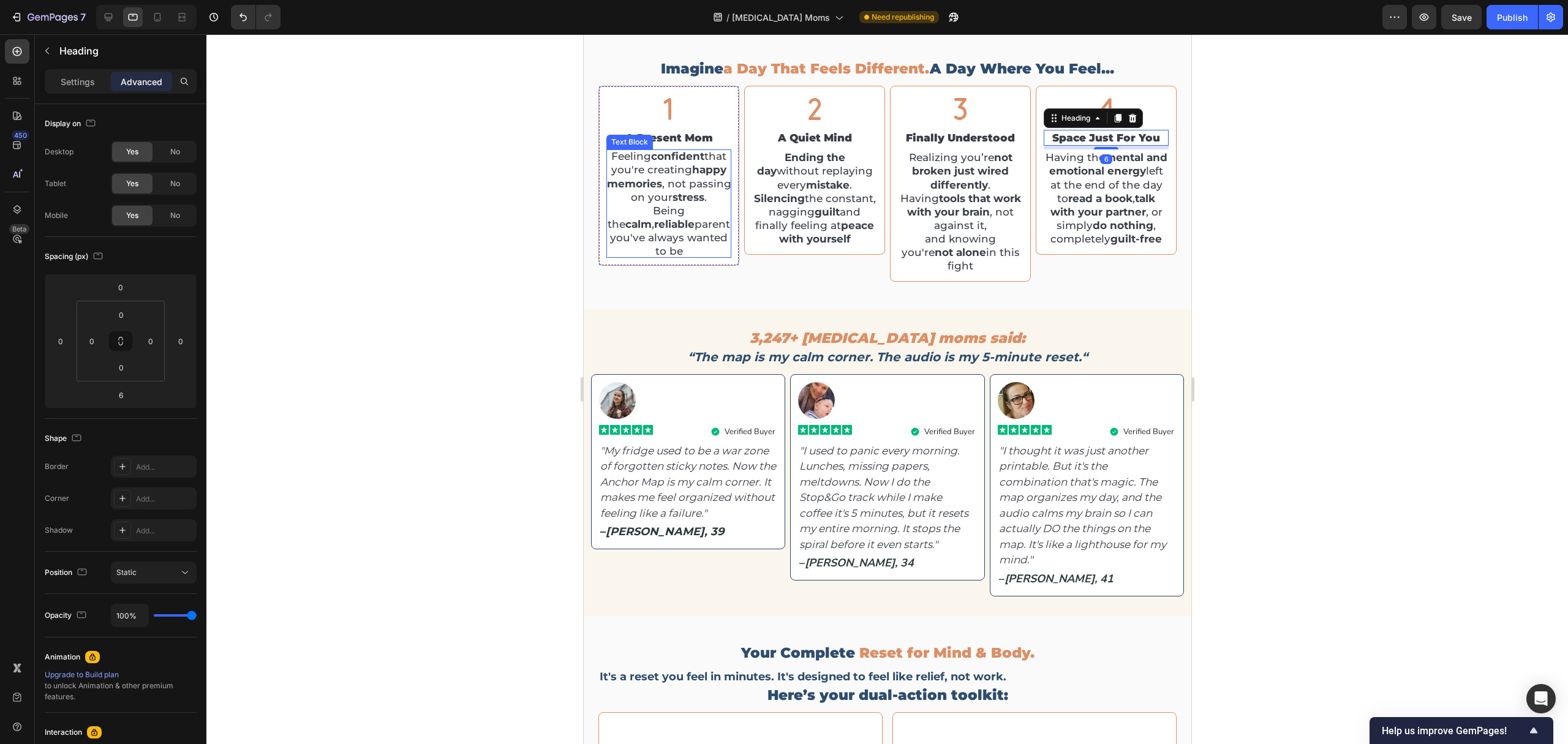
click at [677, 226] on p "Feeling confident that you're creating happy memories , not passing on your str…" at bounding box center [668, 204] width 125 height 108
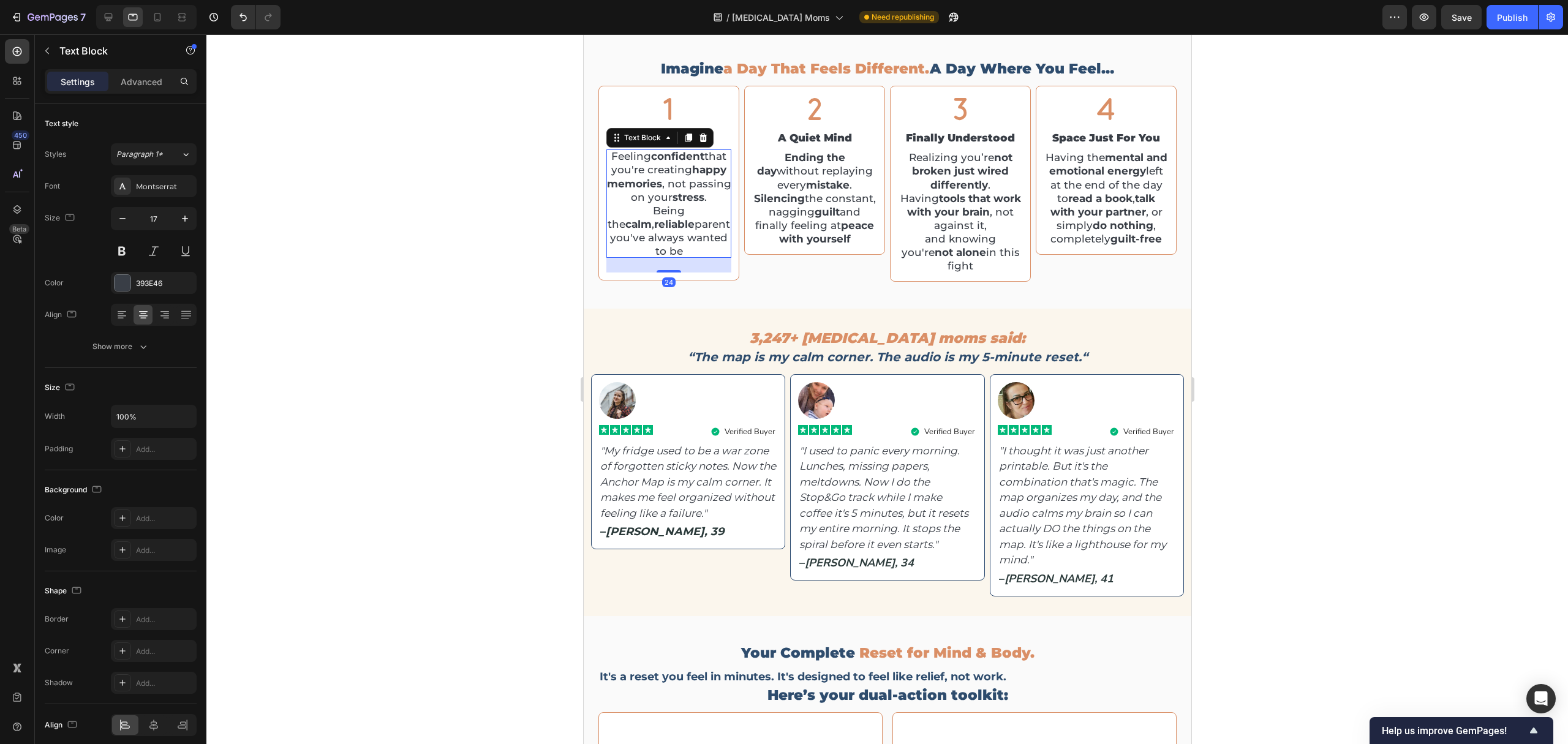
drag, startPoint x: 668, startPoint y: 240, endPoint x: 669, endPoint y: 254, distance: 14.0
click at [669, 258] on div "24" at bounding box center [668, 258] width 125 height 0
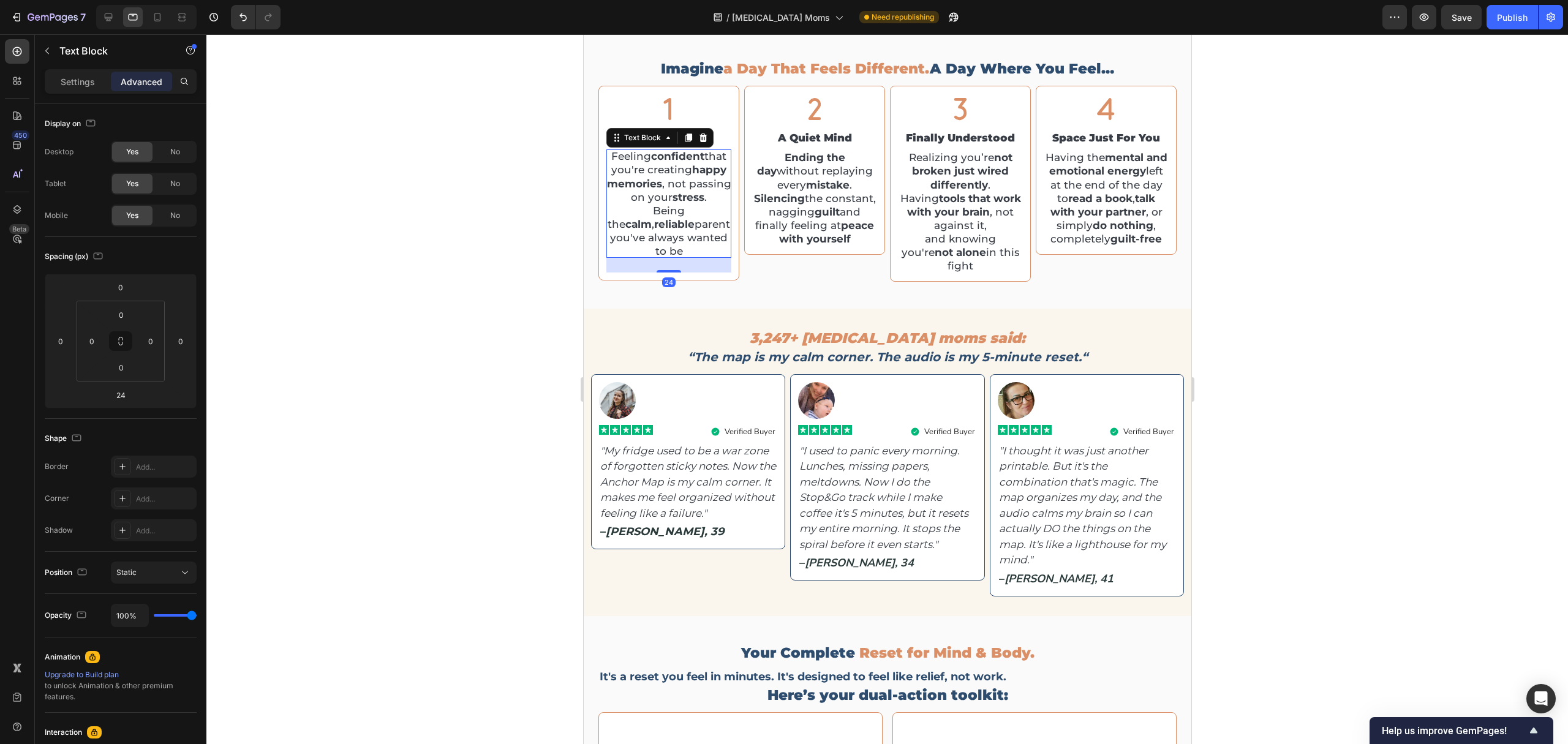
click at [487, 235] on div at bounding box center [887, 388] width 1361 height 709
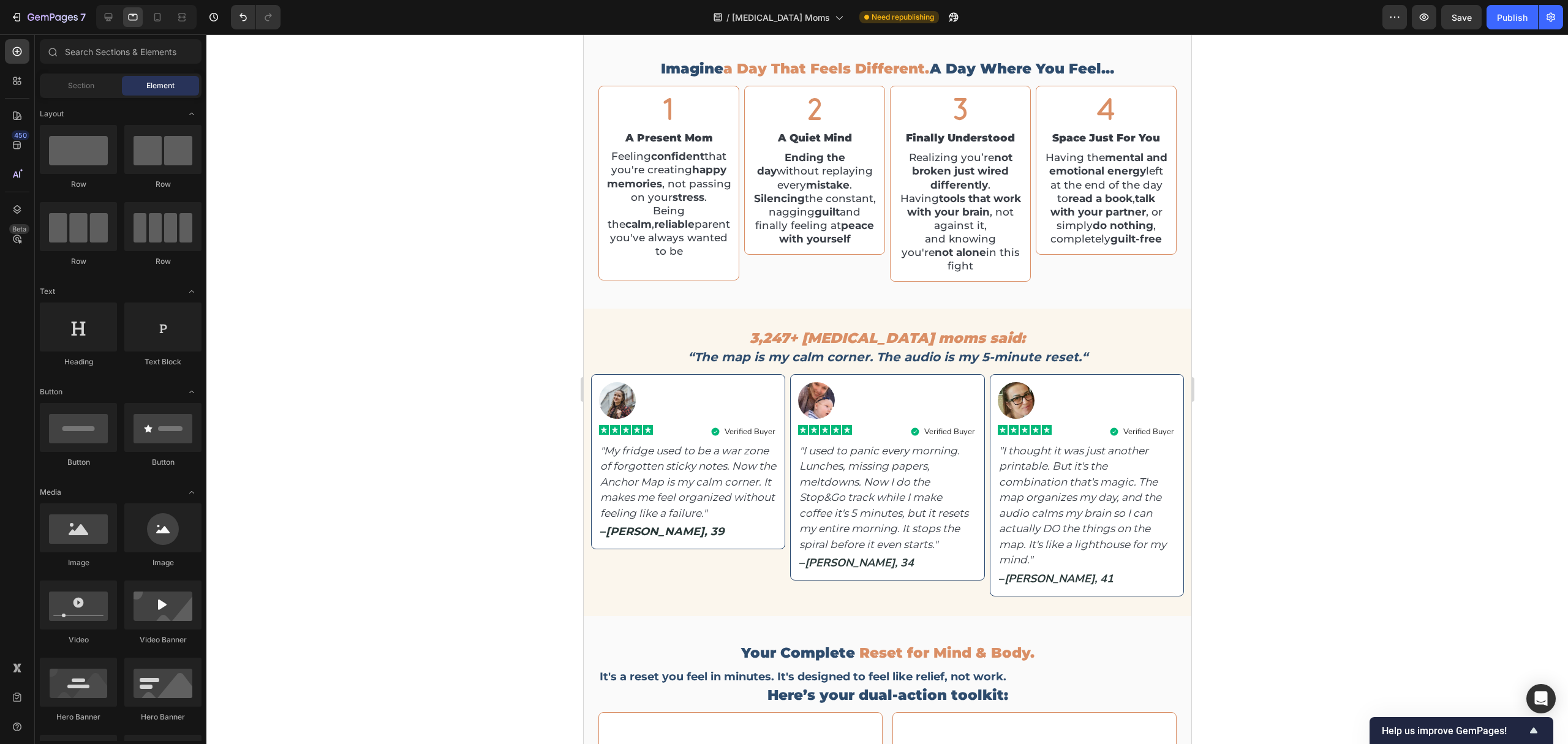
click at [490, 135] on div at bounding box center [887, 388] width 1361 height 709
click at [1306, 11] on icon "button" at bounding box center [1461, 16] width 13 height 13
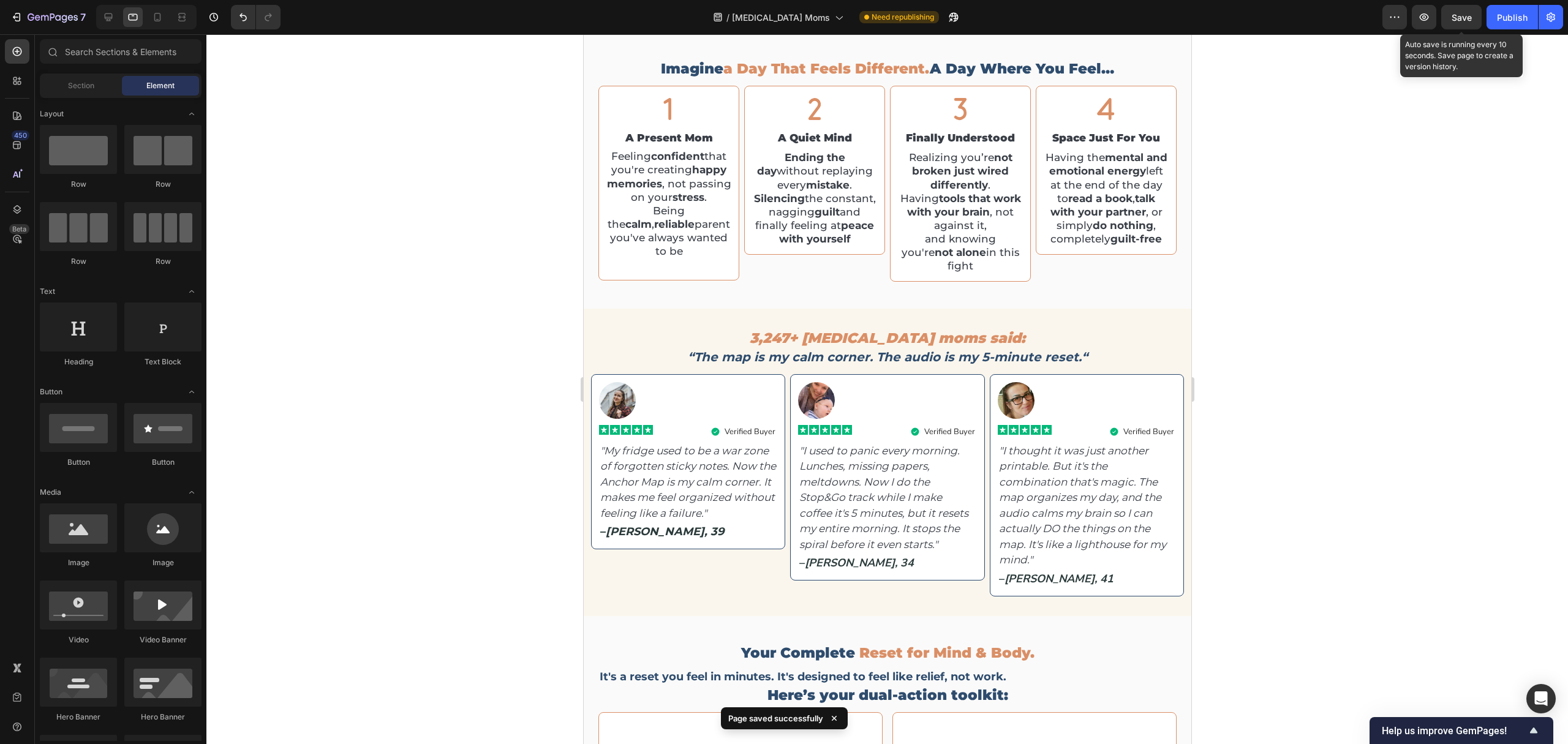
click at [1306, 22] on div "Save" at bounding box center [1461, 16] width 20 height 13
click at [1306, 24] on button "Publish" at bounding box center [1512, 16] width 51 height 24
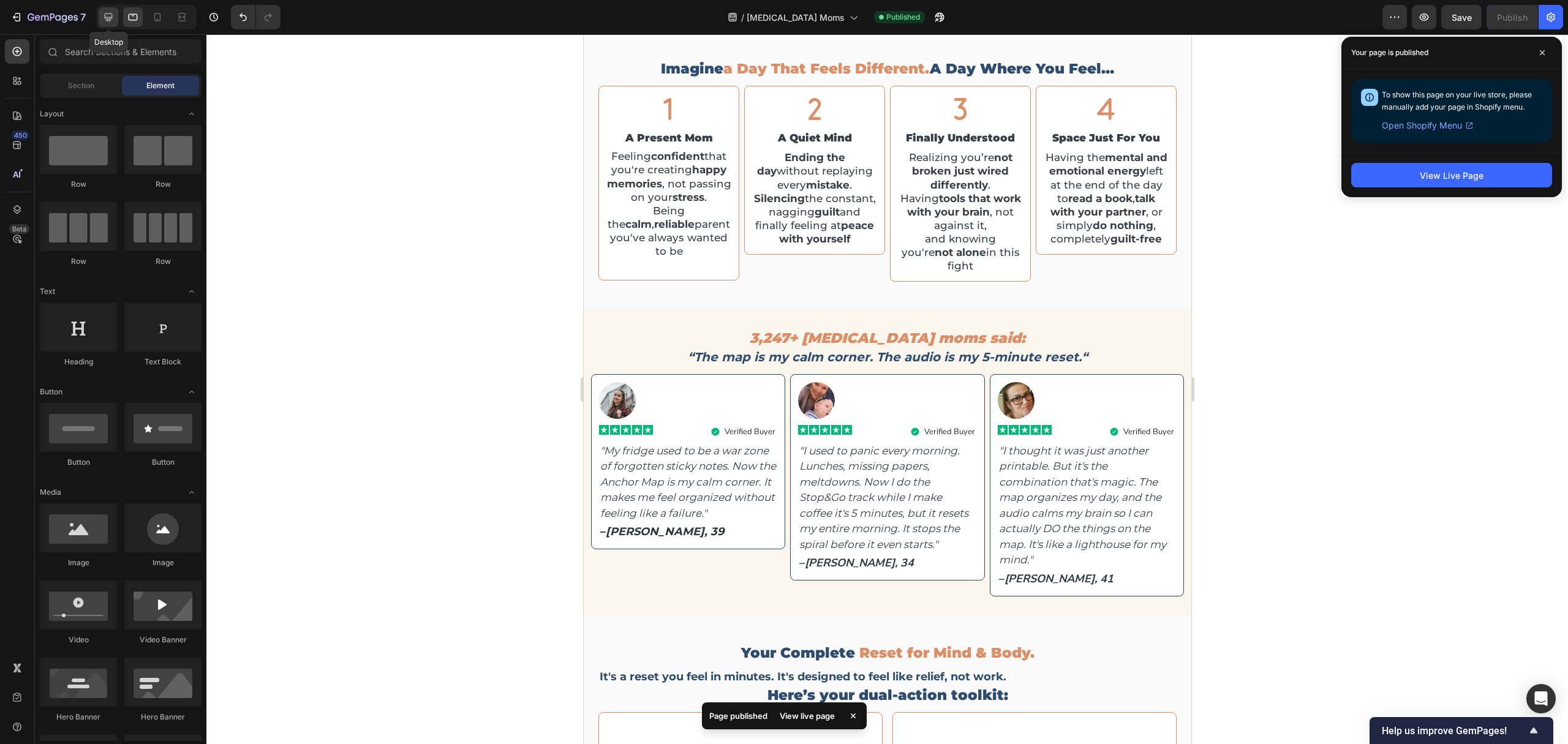
click at [113, 13] on icon at bounding box center [108, 16] width 13 height 13
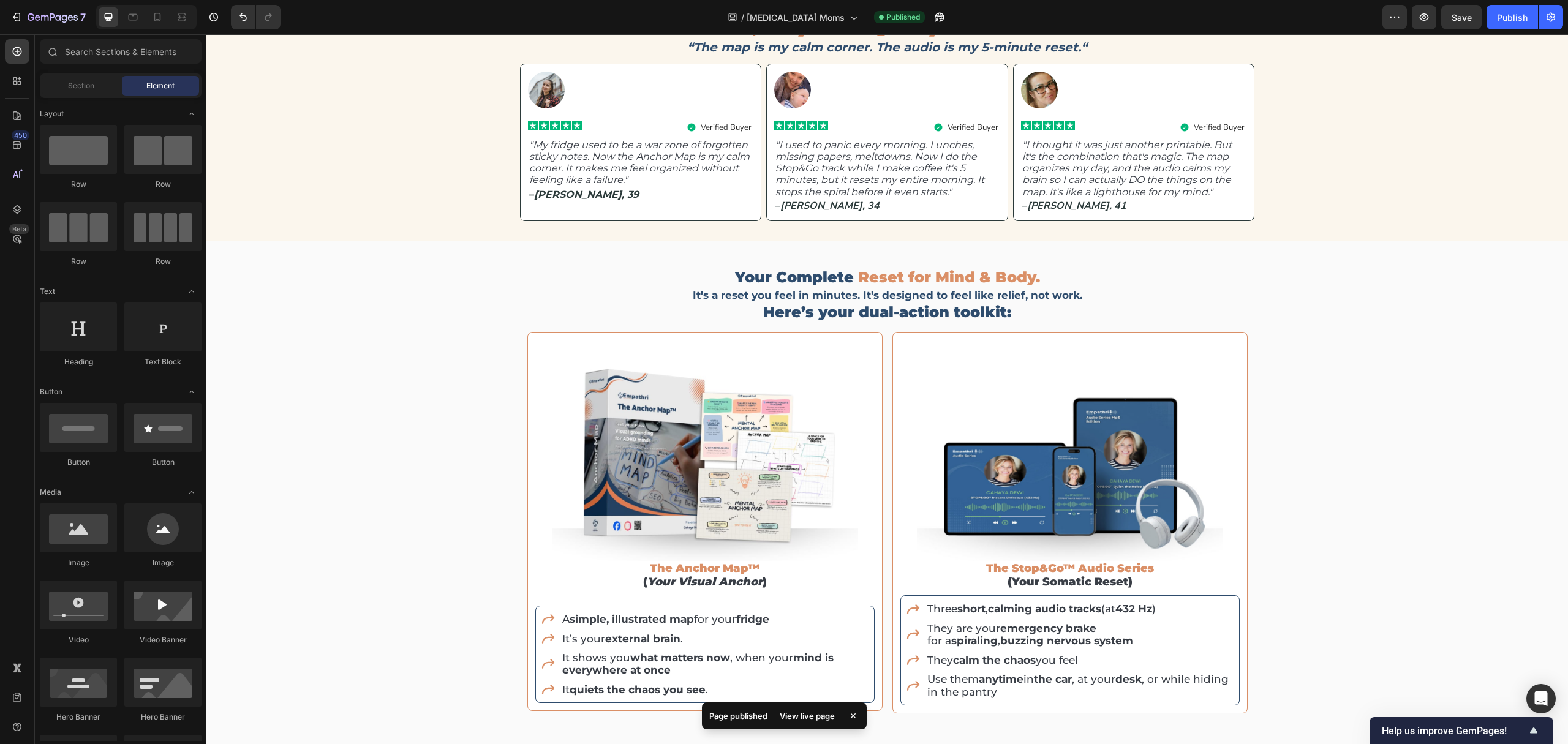
scroll to position [1930, 0]
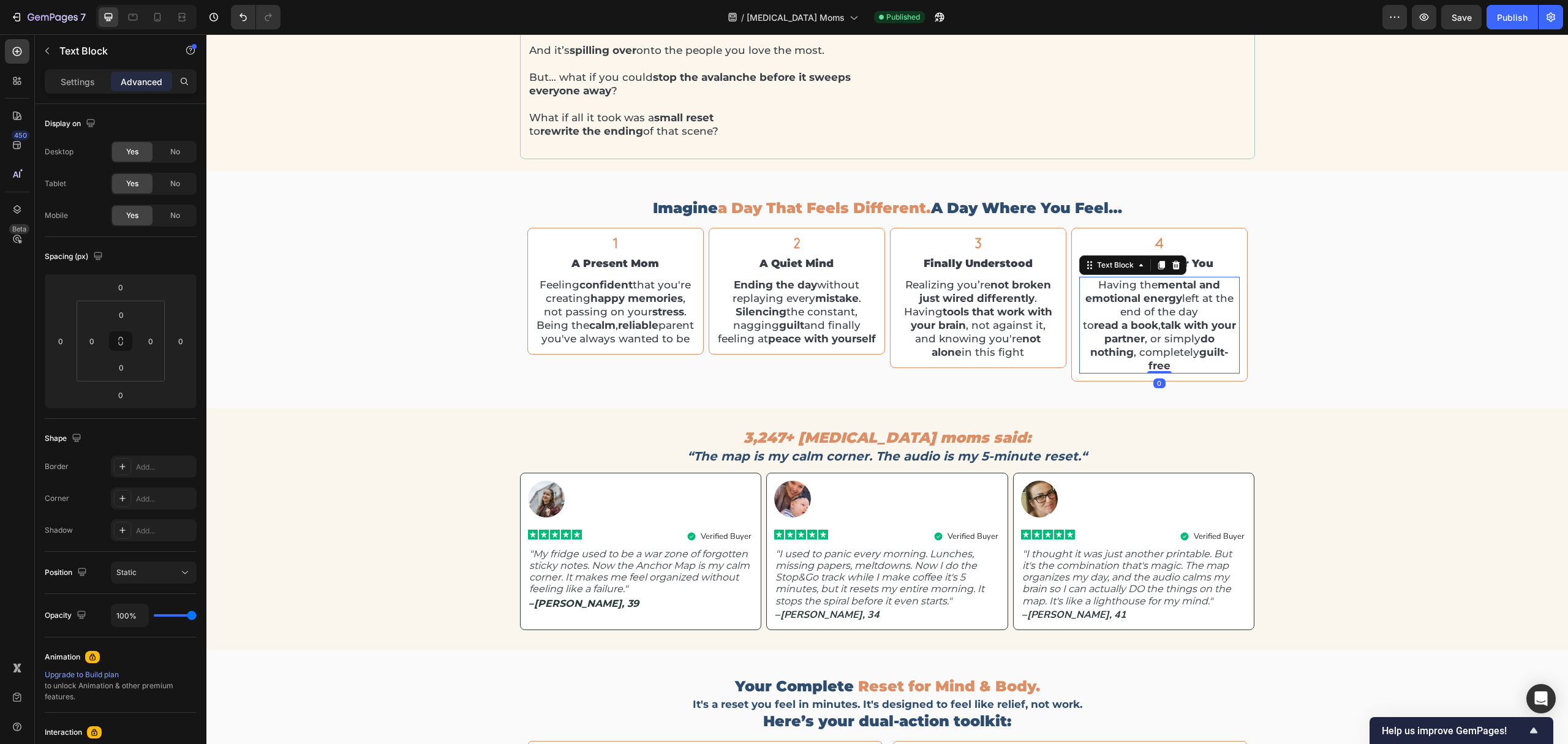
click at [1089, 323] on p "Having the mental and emotional energy left at the end of the day to read a boo…" at bounding box center [1159, 326] width 158 height 95
click at [1085, 326] on p "Having the mental and emotional energy left at the end of the day to read a boo…" at bounding box center [1159, 326] width 158 height 95
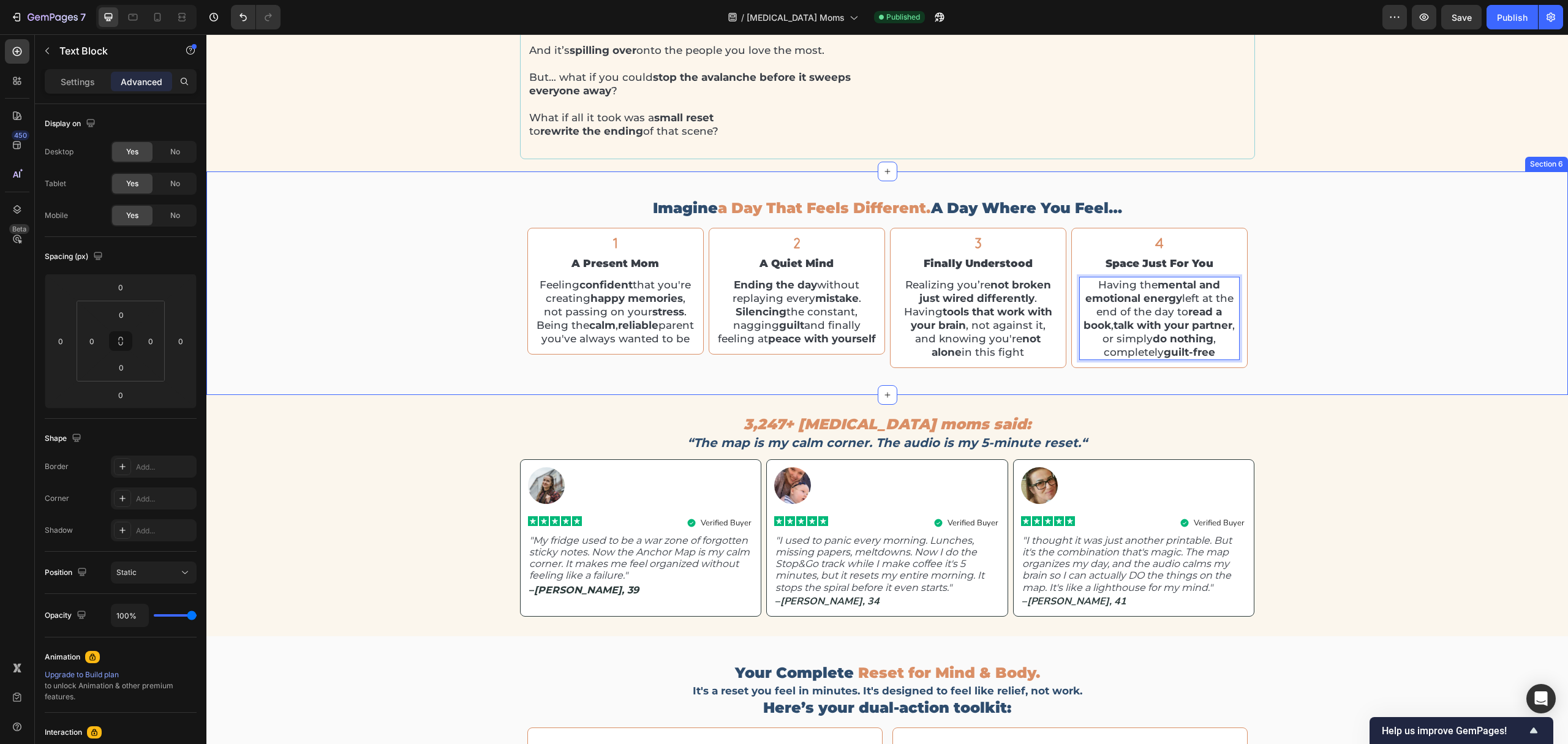
click at [1306, 289] on div "imagine a day that feels different. a day where you feel… Heading Icon finally …" at bounding box center [887, 283] width 1361 height 185
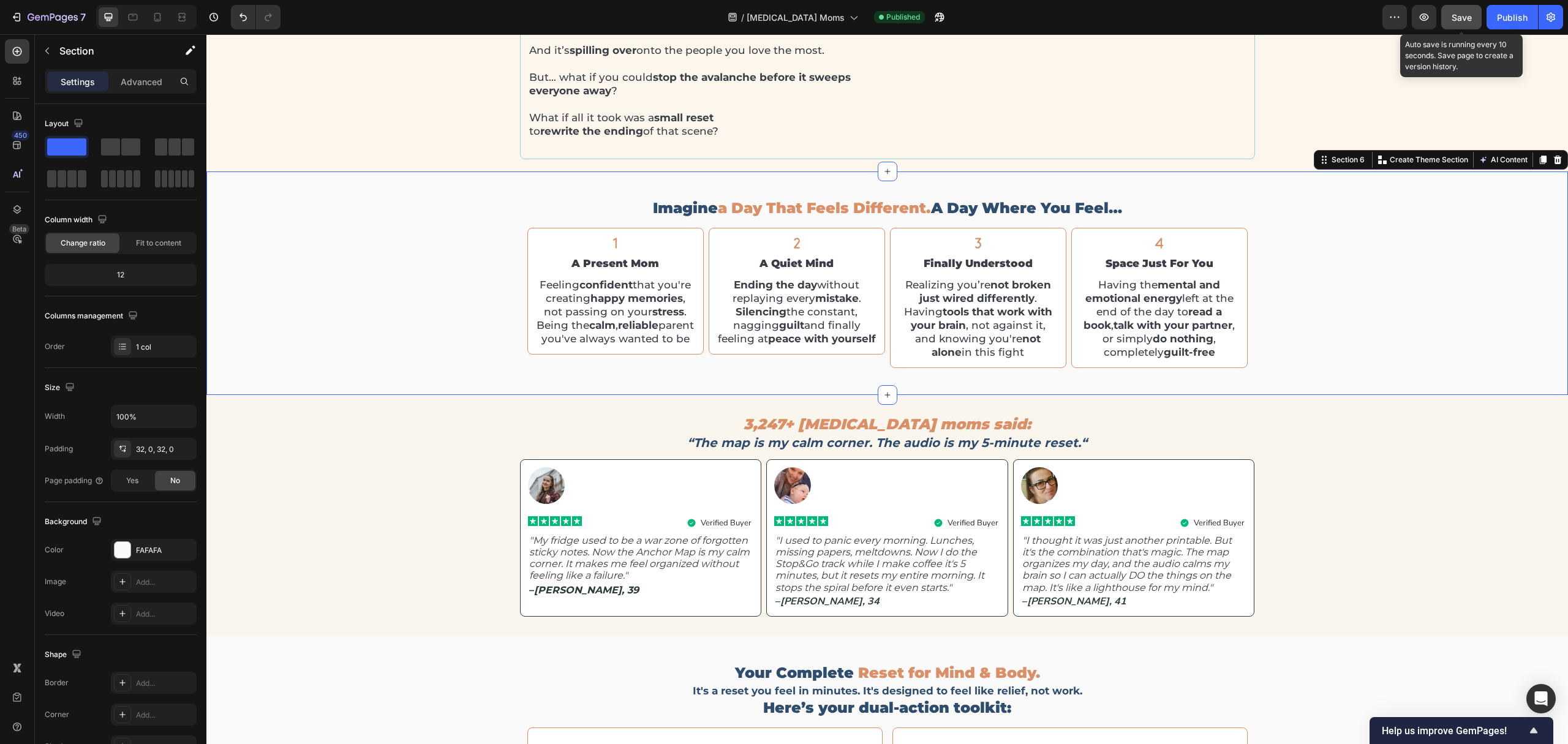
click at [1306, 17] on span "Save" at bounding box center [1461, 17] width 20 height 11
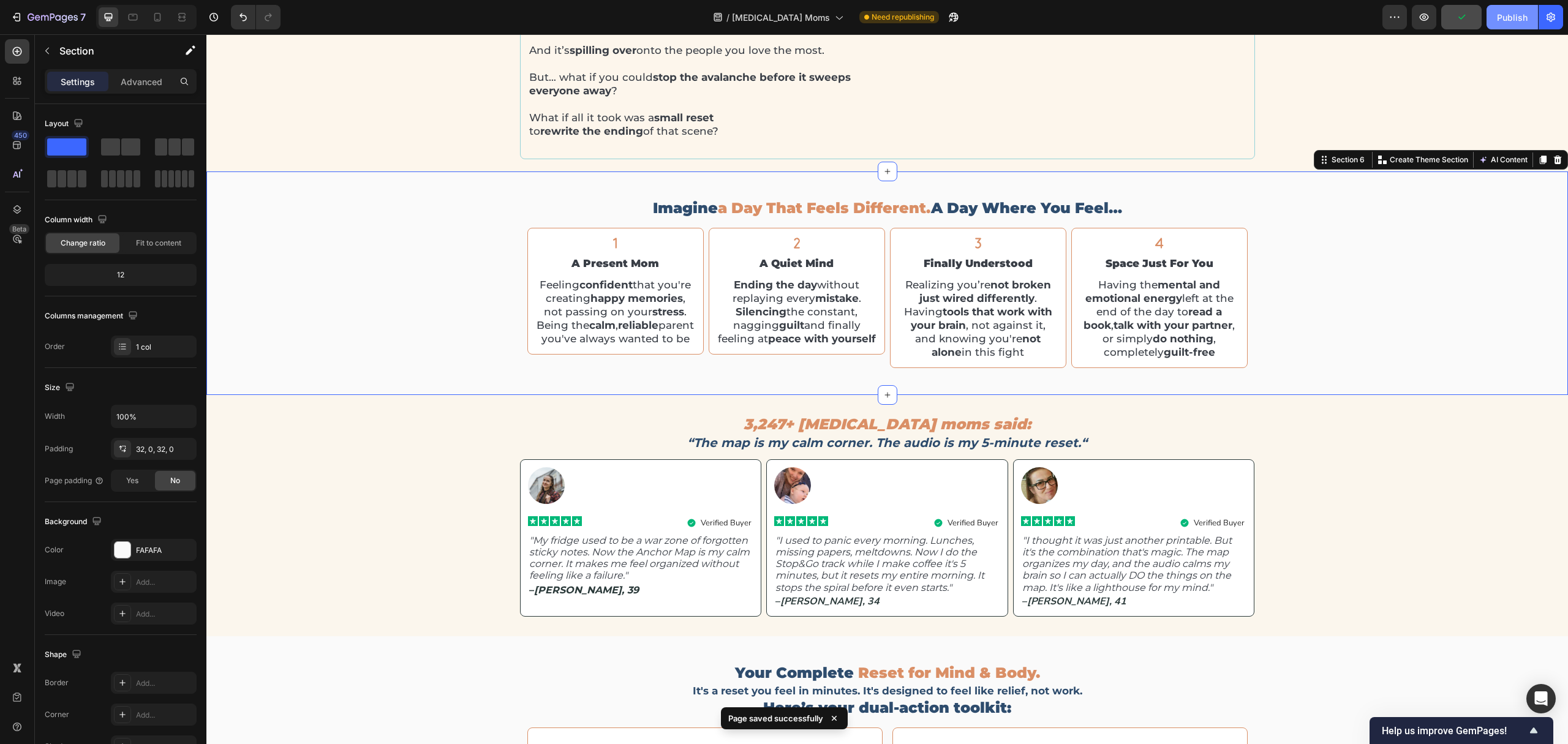
click at [1306, 18] on div "Publish" at bounding box center [1512, 16] width 31 height 13
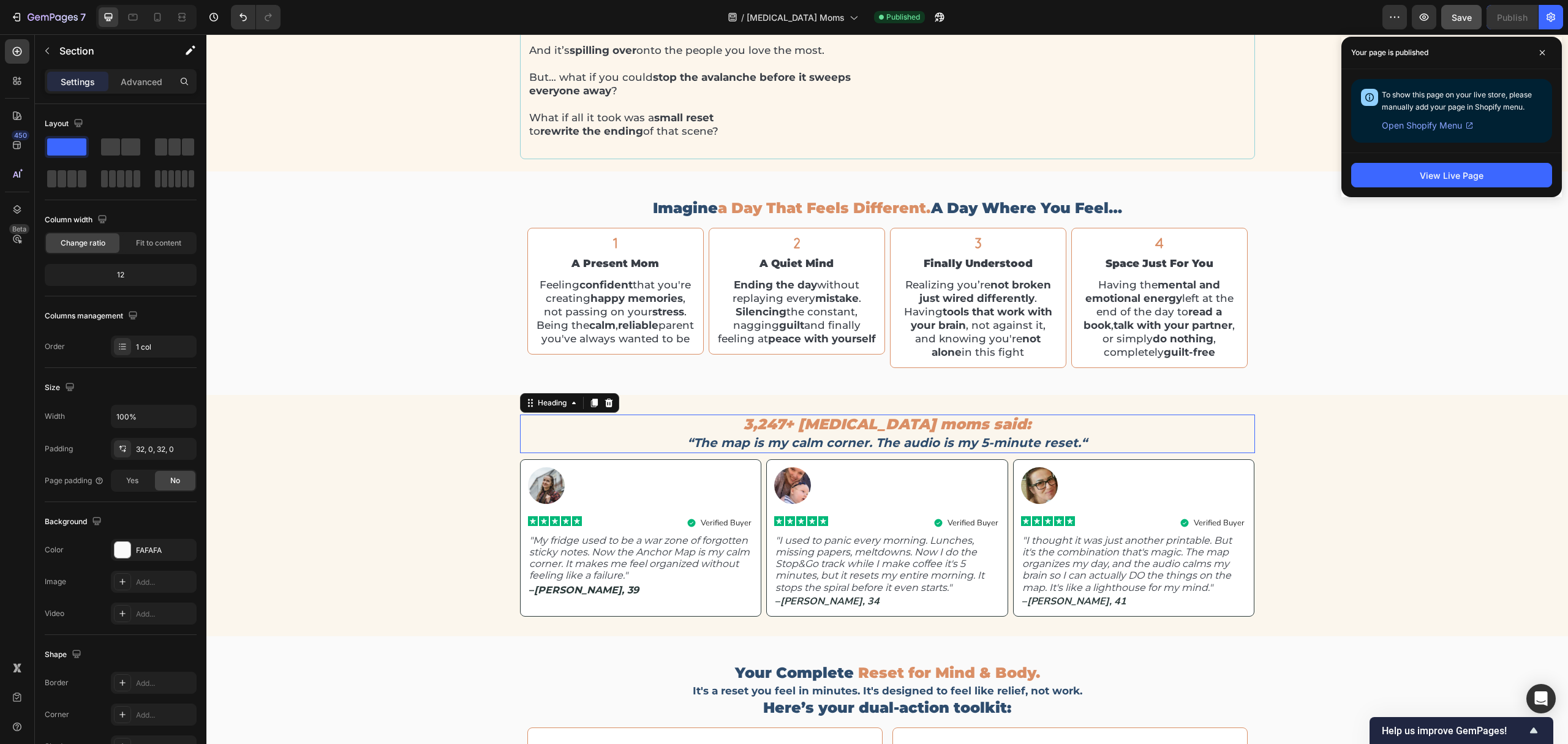
click at [850, 450] on strong "“The map is my calm corner. The audio is my 5-minute reset.“" at bounding box center [887, 442] width 400 height 14
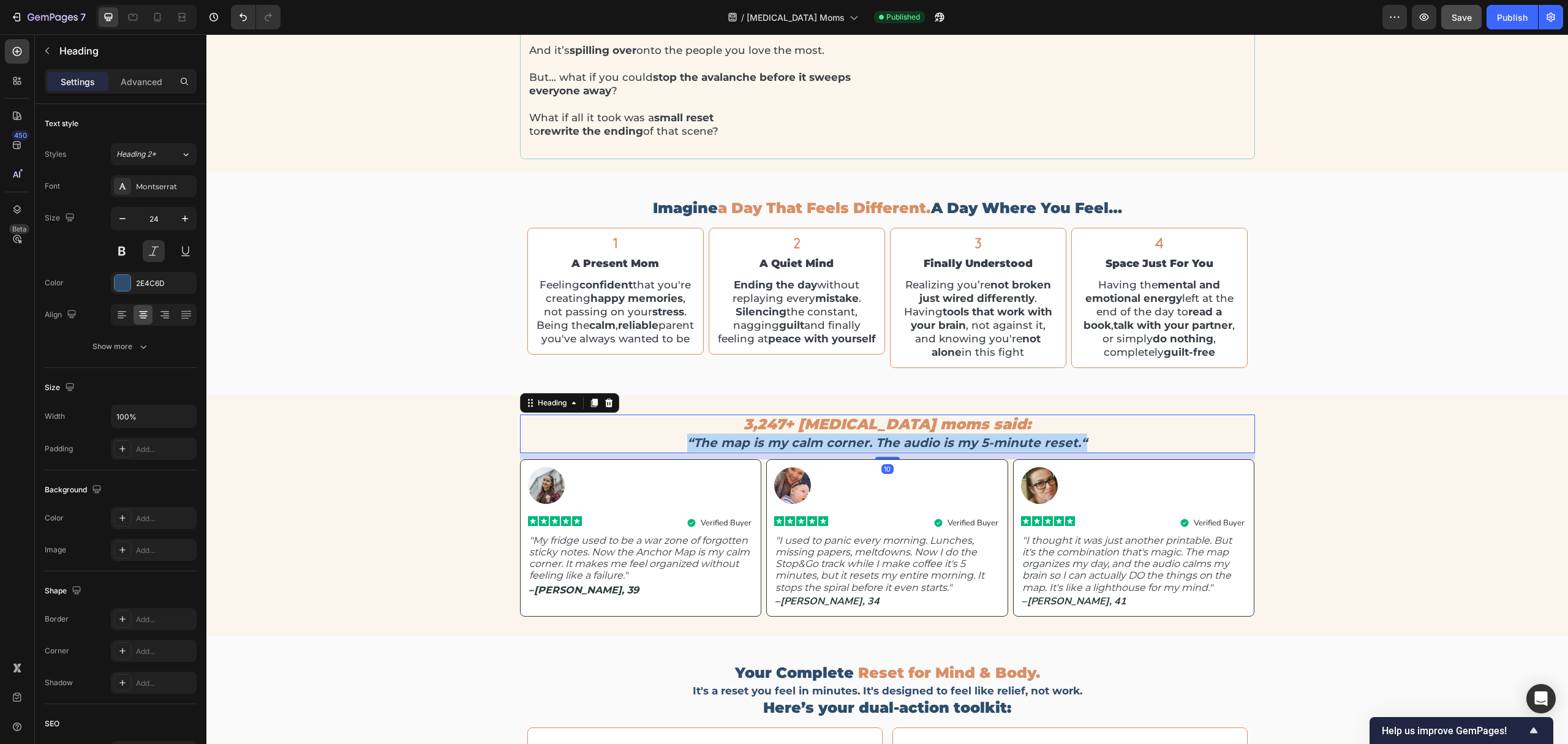
click at [850, 450] on strong "“The map is my calm corner. The audio is my 5-minute reset.“" at bounding box center [887, 442] width 400 height 14
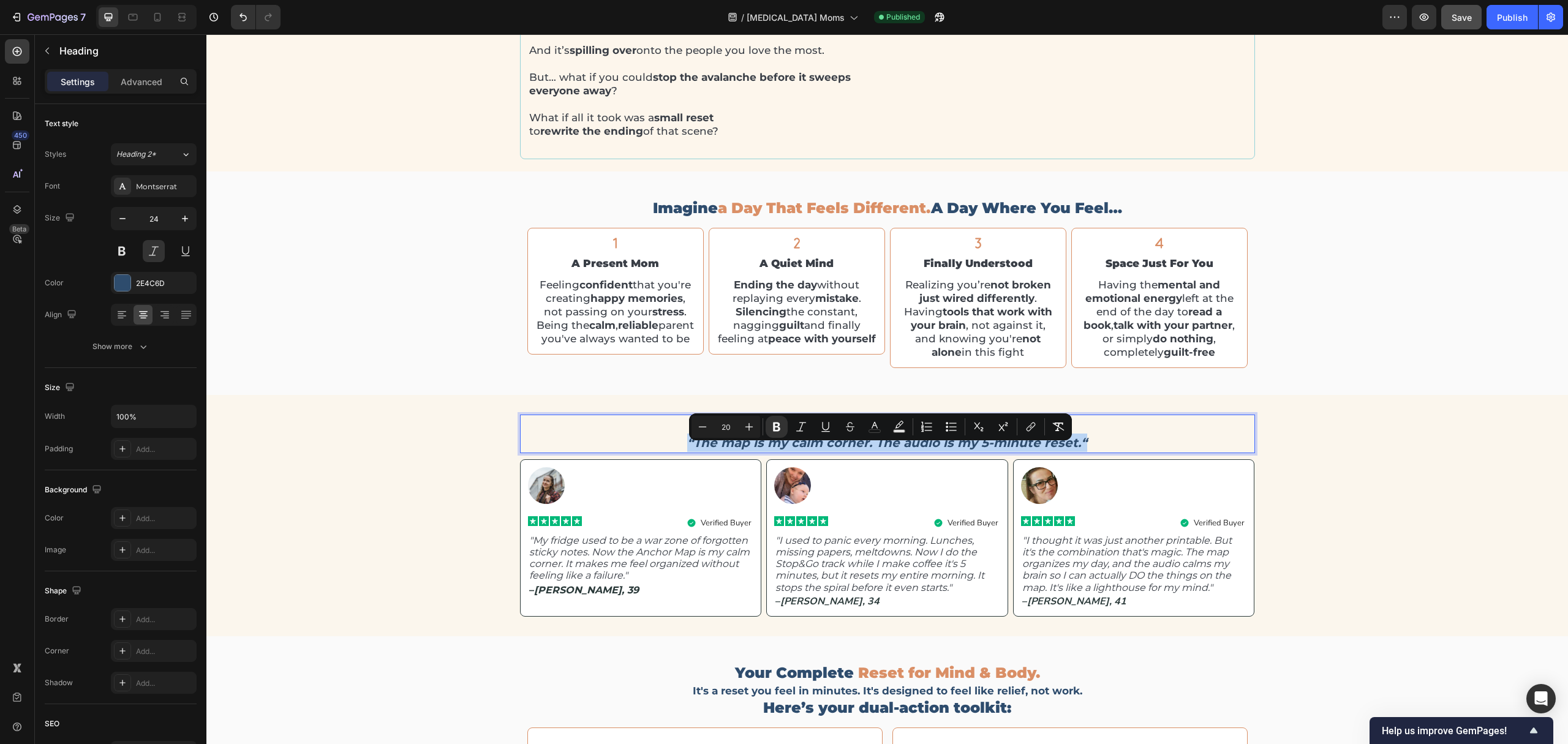
click at [862, 450] on strong "“The map is my calm corner. The audio is my 5-minute reset.“" at bounding box center [887, 442] width 400 height 14
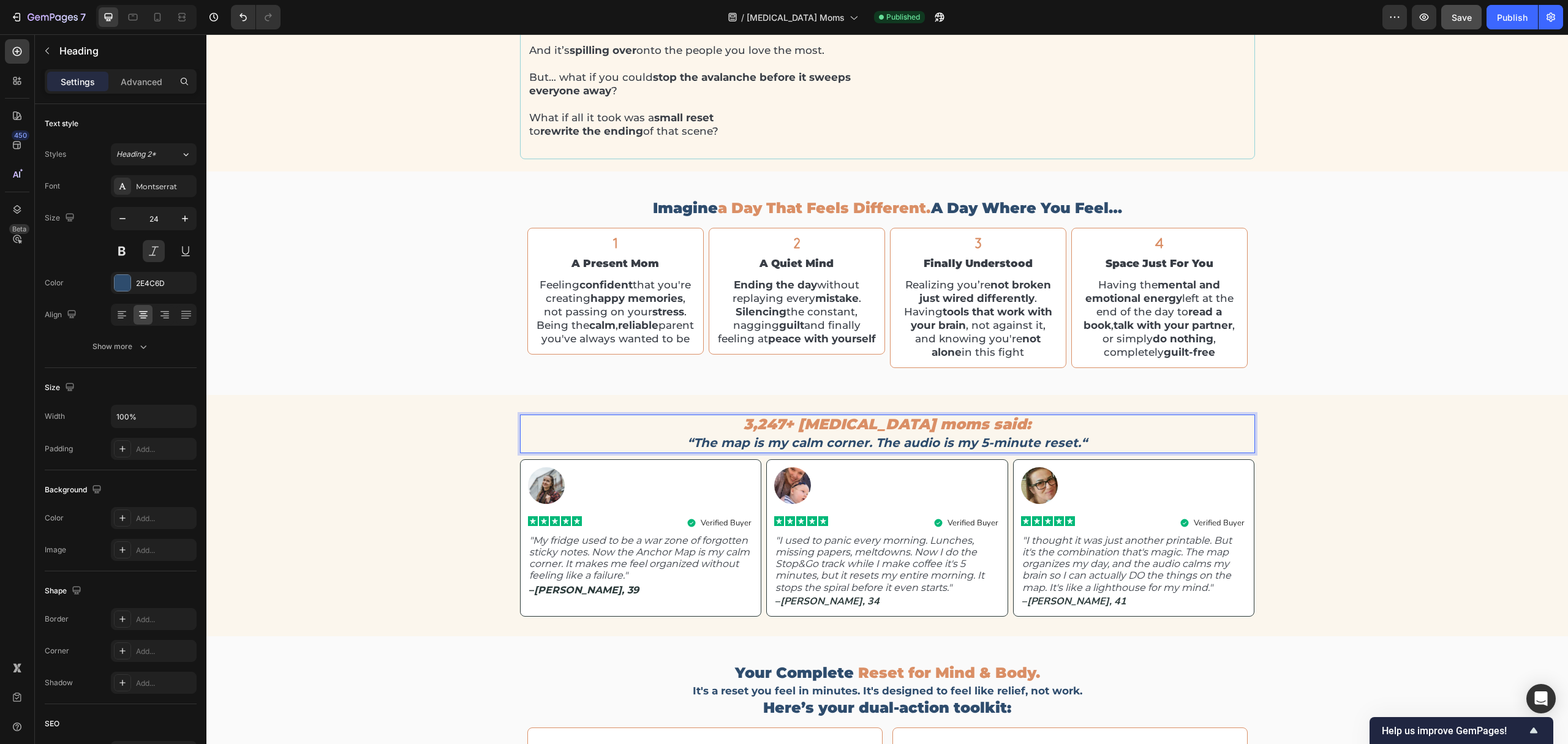
click at [975, 433] on span "3,247+ ADHD moms said:" at bounding box center [886, 424] width 287 height 17
click at [785, 433] on span "3,247+ ADHD moms said:" at bounding box center [886, 424] width 287 height 17
drag, startPoint x: 769, startPoint y: 432, endPoint x: 1072, endPoint y: 459, distance: 304.2
click at [1072, 452] on p "3,247+ ADHD moms said: “The map is my calm corner. The audio is my 5-minute res…" at bounding box center [887, 433] width 733 height 36
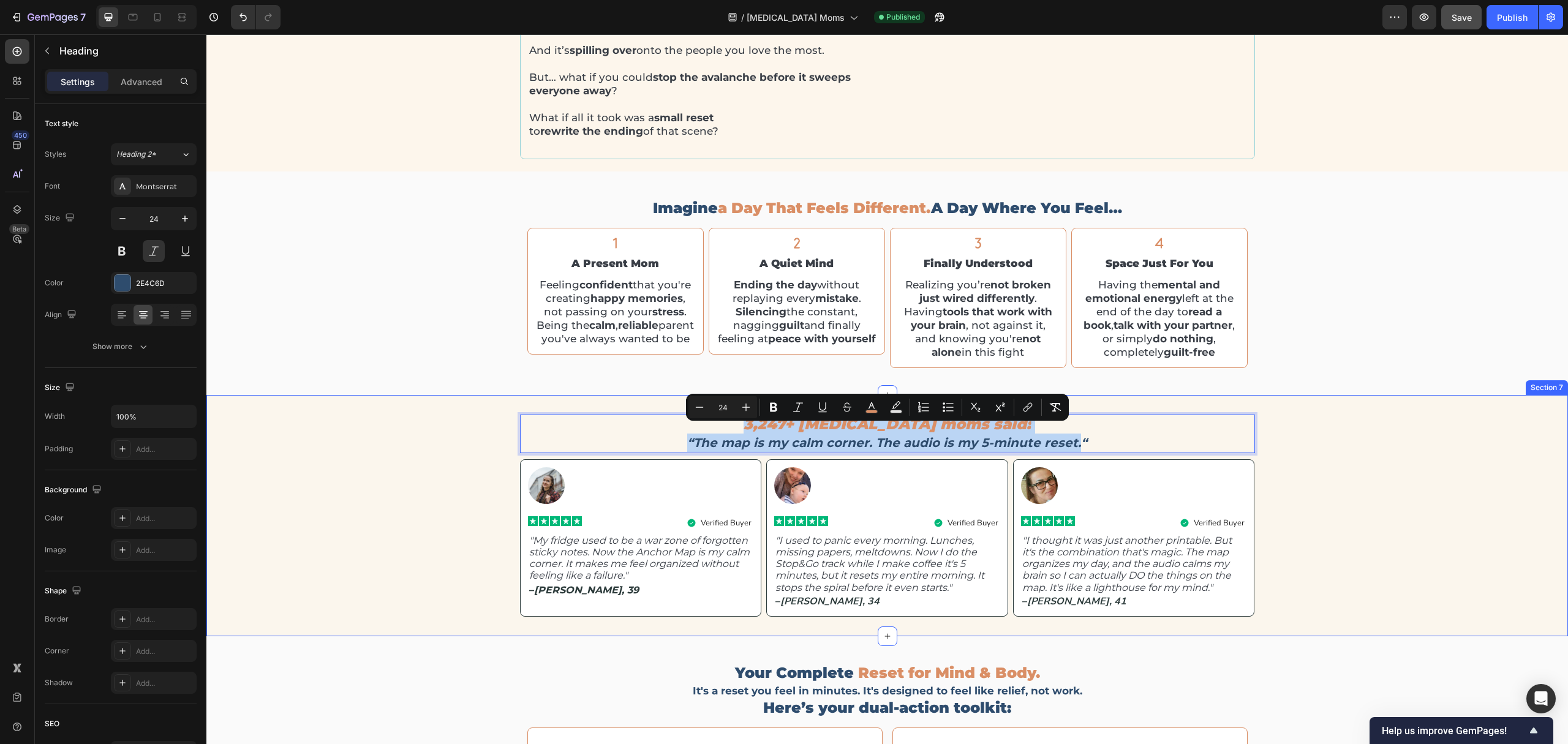
click at [1306, 395] on div "imagine a day that feels different. a day where you feel… Heading Icon finally …" at bounding box center [887, 282] width 1361 height 223
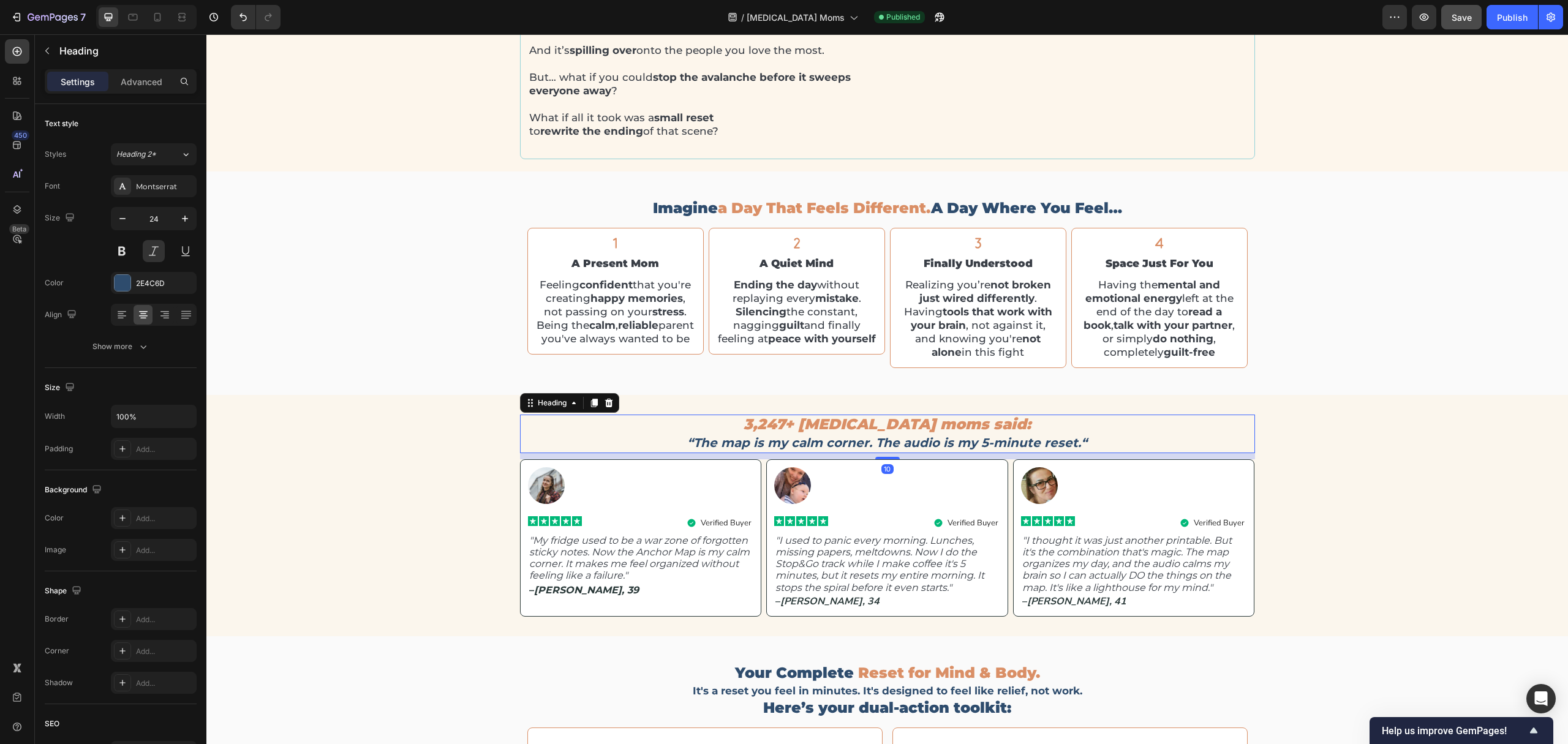
click at [843, 432] on span "3,247+ ADHD moms said:" at bounding box center [886, 424] width 287 height 17
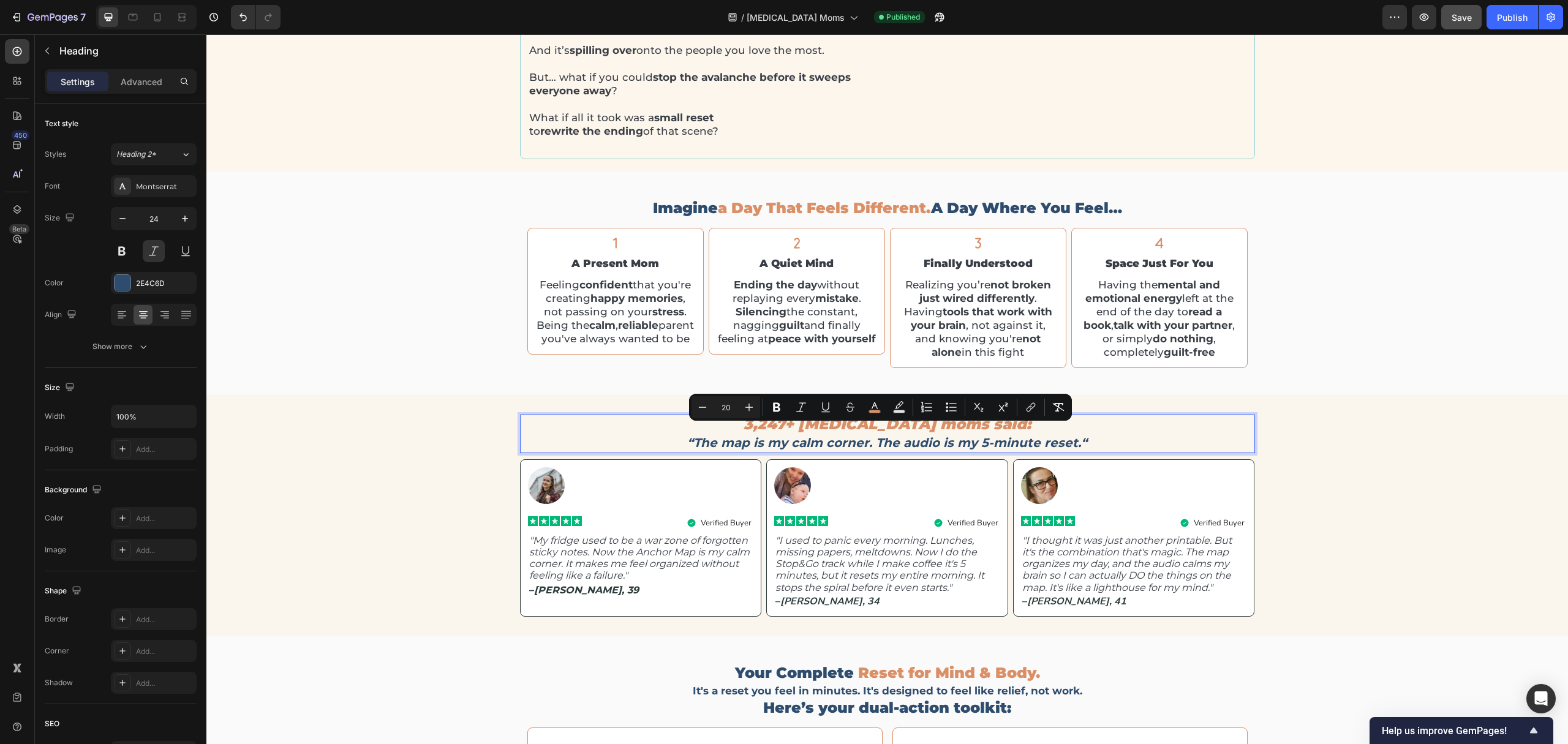
click at [849, 449] on strong "“The map is my calm corner. The audio is my 5-minute reset.“" at bounding box center [887, 442] width 400 height 14
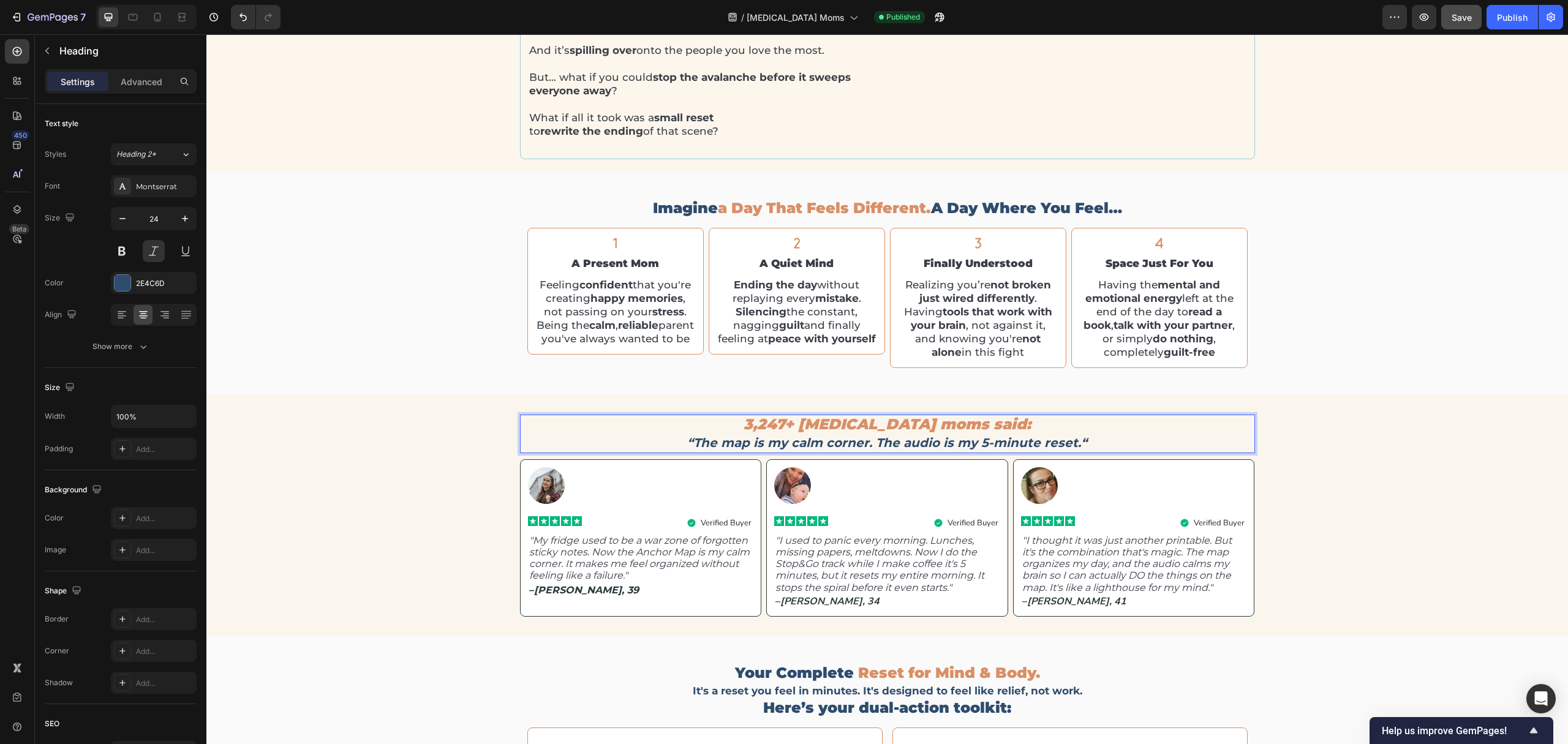
click at [838, 433] on span "3,247+ ADHD moms said:" at bounding box center [886, 424] width 287 height 17
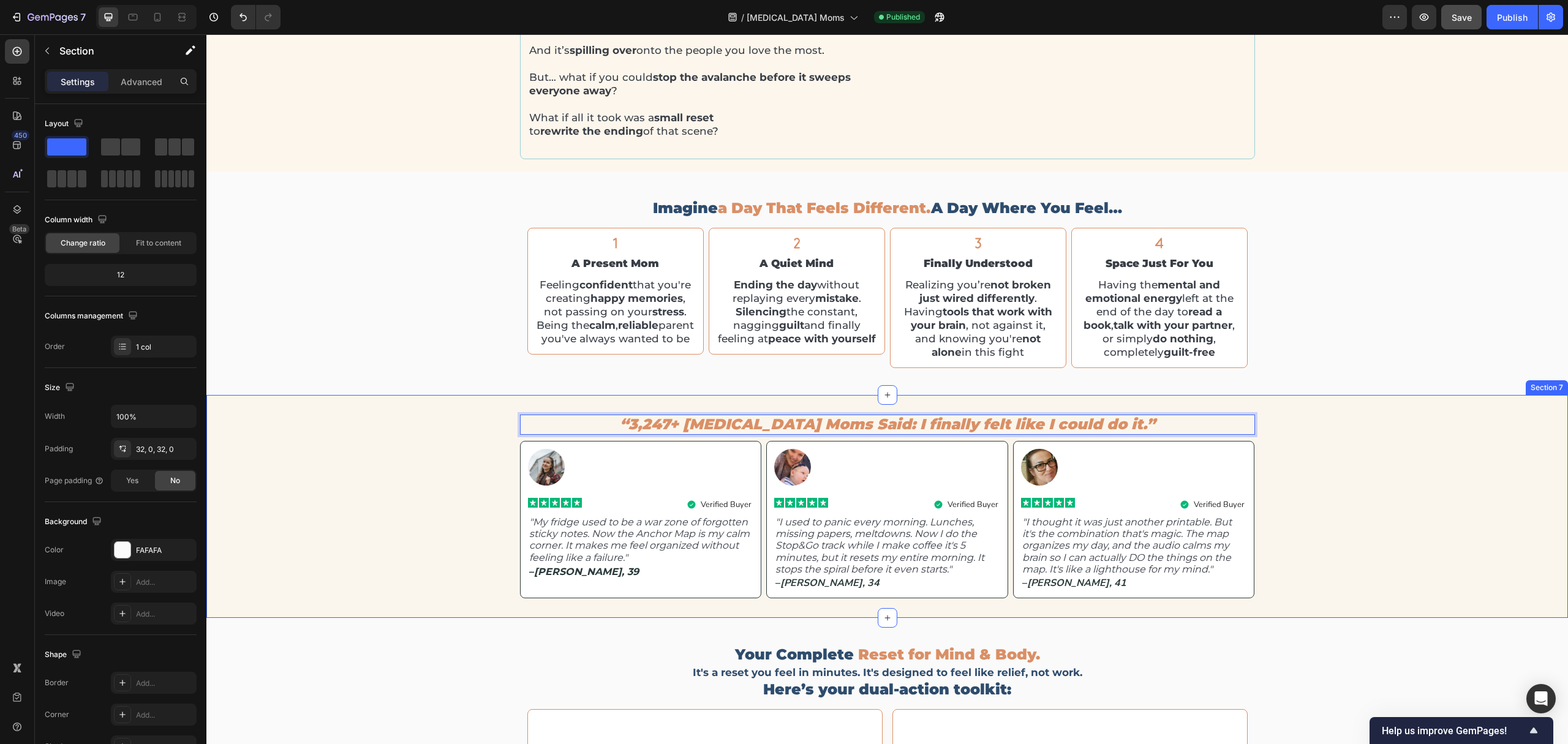
click at [417, 395] on div "imagine a day that feels different. a day where you feel… Heading Icon finally …" at bounding box center [887, 282] width 1361 height 223
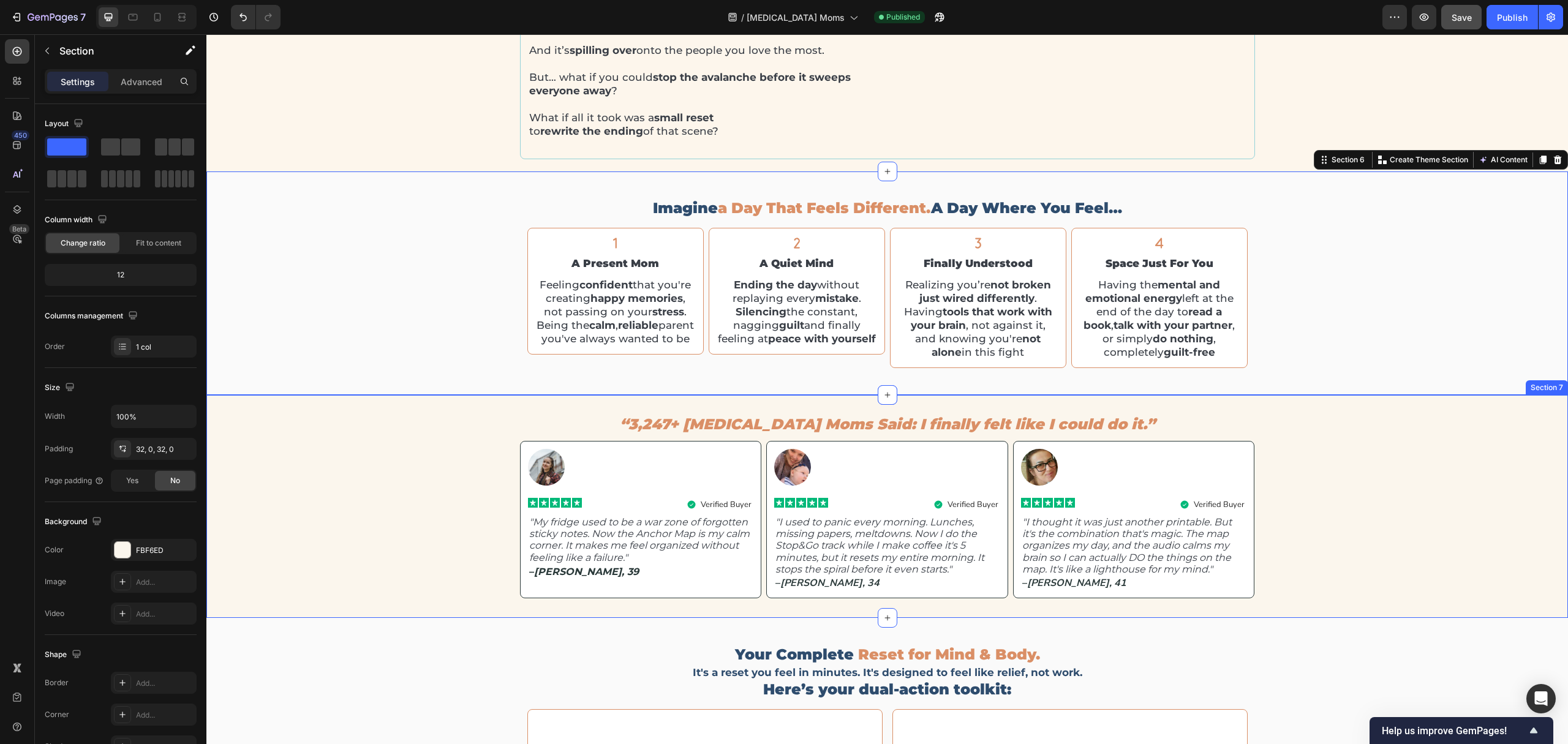
click at [711, 415] on div "⁠⁠⁠⁠⁠⁠⁠ “3,247+ ADHD Moms Said: I finally felt like I could do it.” Heading Ima…" at bounding box center [887, 506] width 1361 height 223
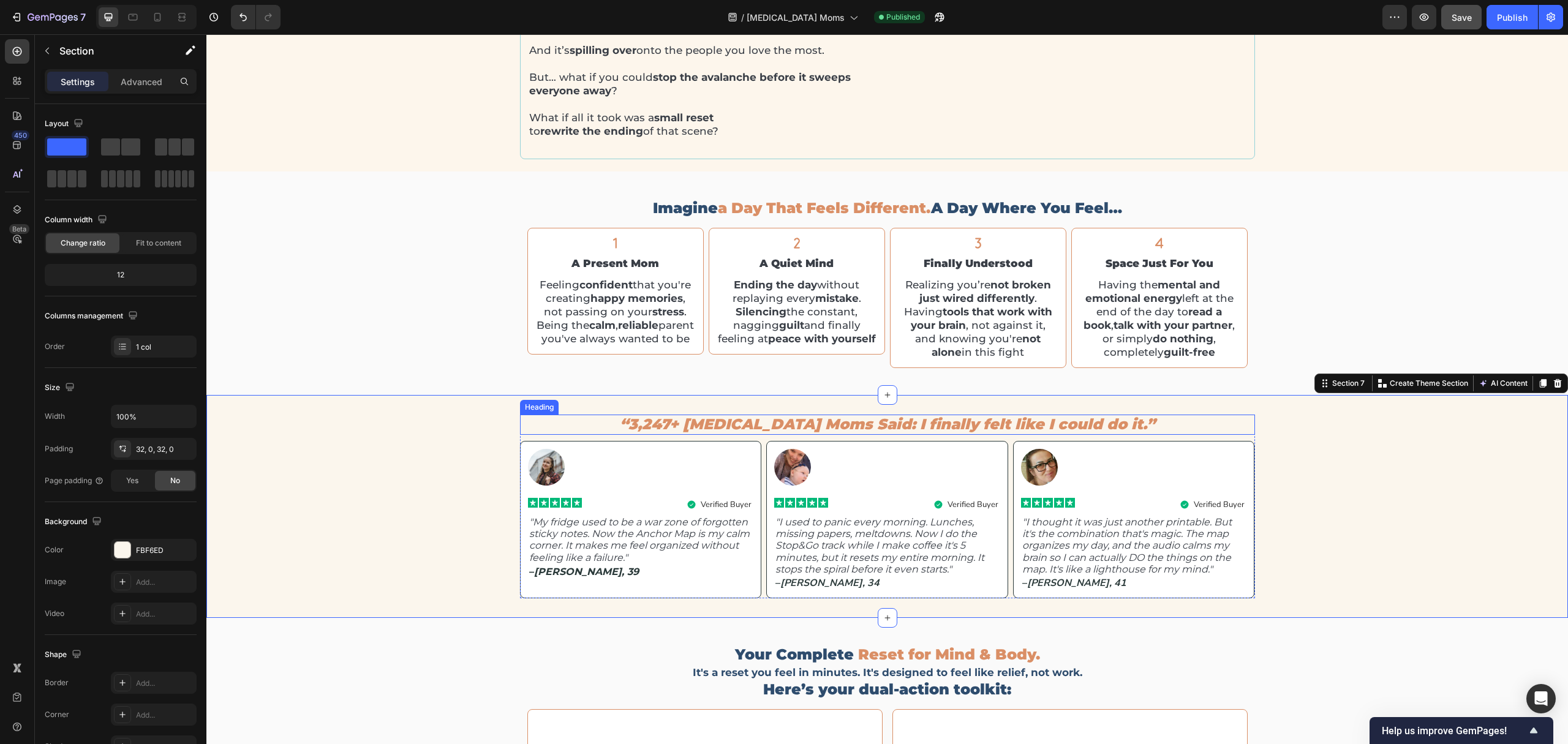
click at [714, 431] on span "“3,247+ ADHD Moms Said: I finally felt like I could do it.”" at bounding box center [887, 424] width 536 height 17
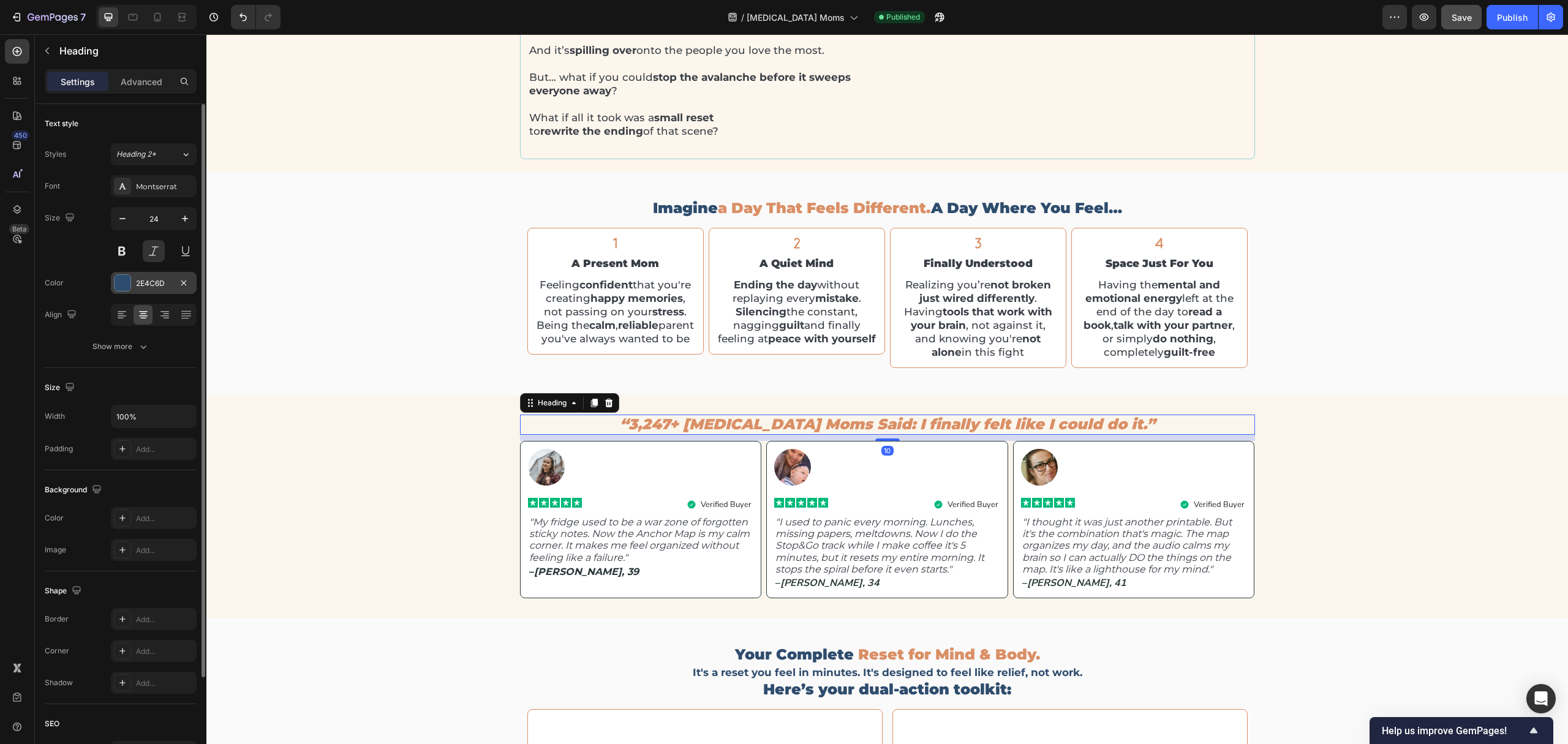
click at [139, 278] on div "2E4C6D" at bounding box center [154, 283] width 36 height 11
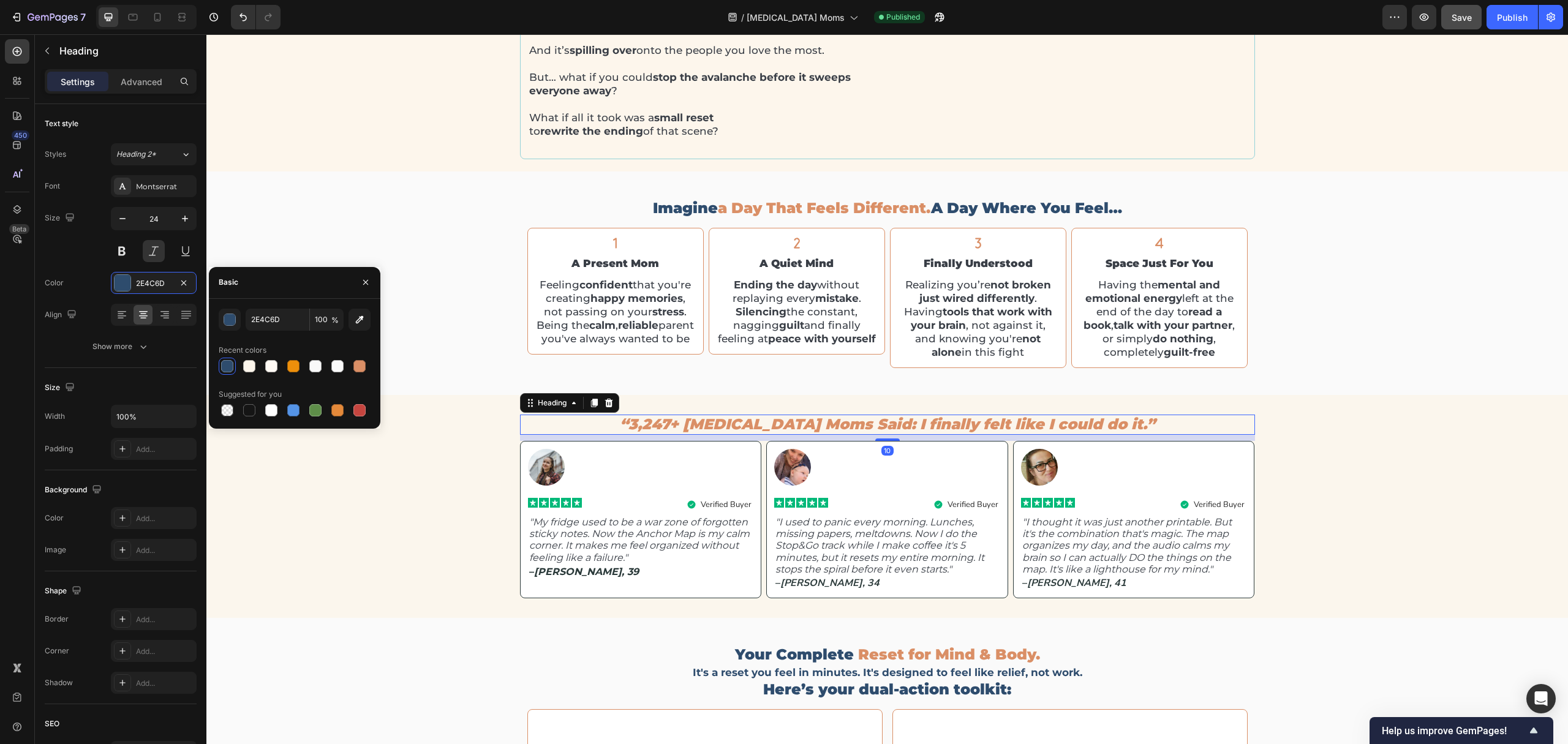
click at [230, 370] on div at bounding box center [227, 366] width 13 height 13
click at [242, 17] on icon "Undo/Redo" at bounding box center [244, 17] width 8 height 8
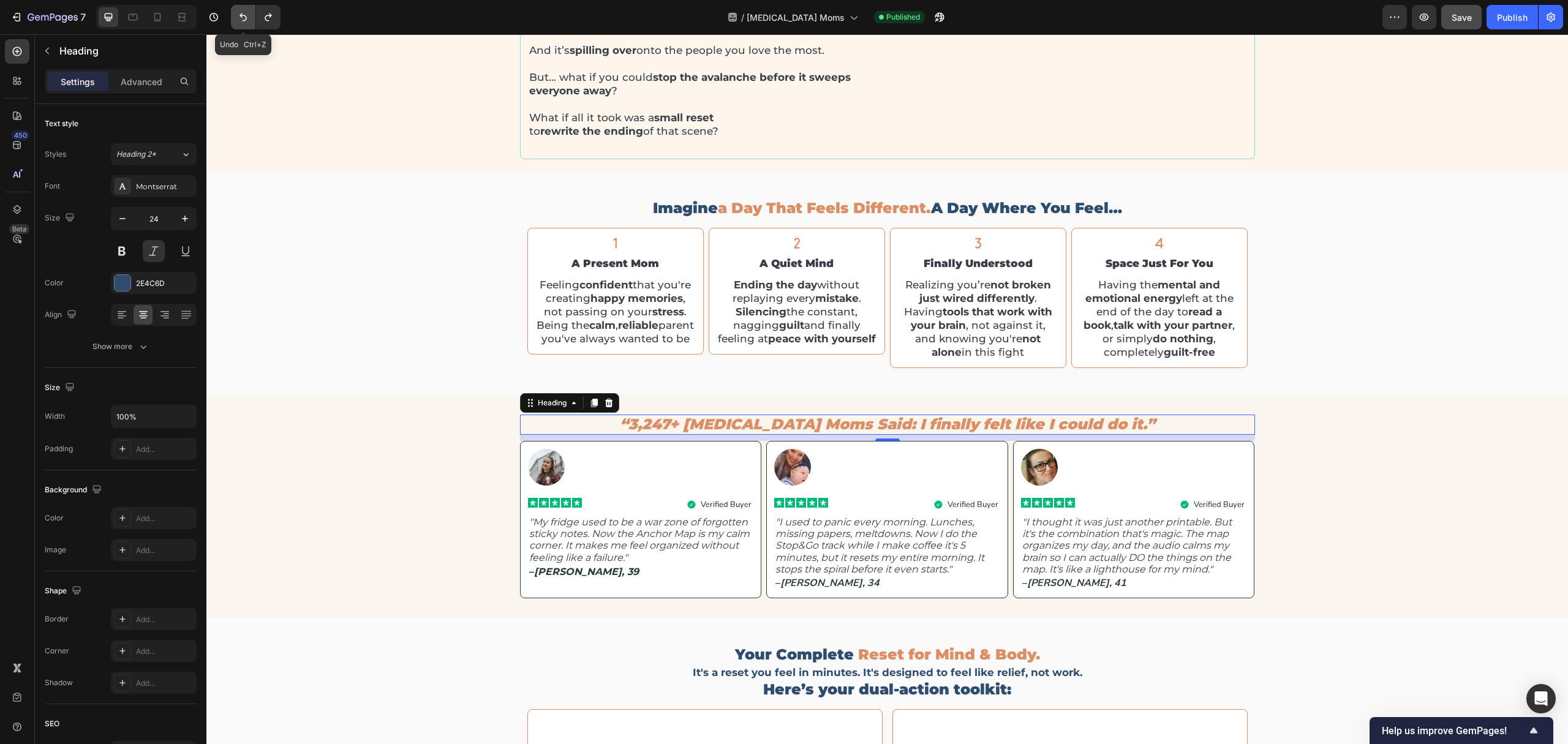
click at [242, 17] on icon "Undo/Redo" at bounding box center [244, 17] width 8 height 8
click at [247, 25] on button "Undo/Redo" at bounding box center [243, 16] width 24 height 24
click at [247, 24] on button "Undo/Redo" at bounding box center [243, 16] width 24 height 24
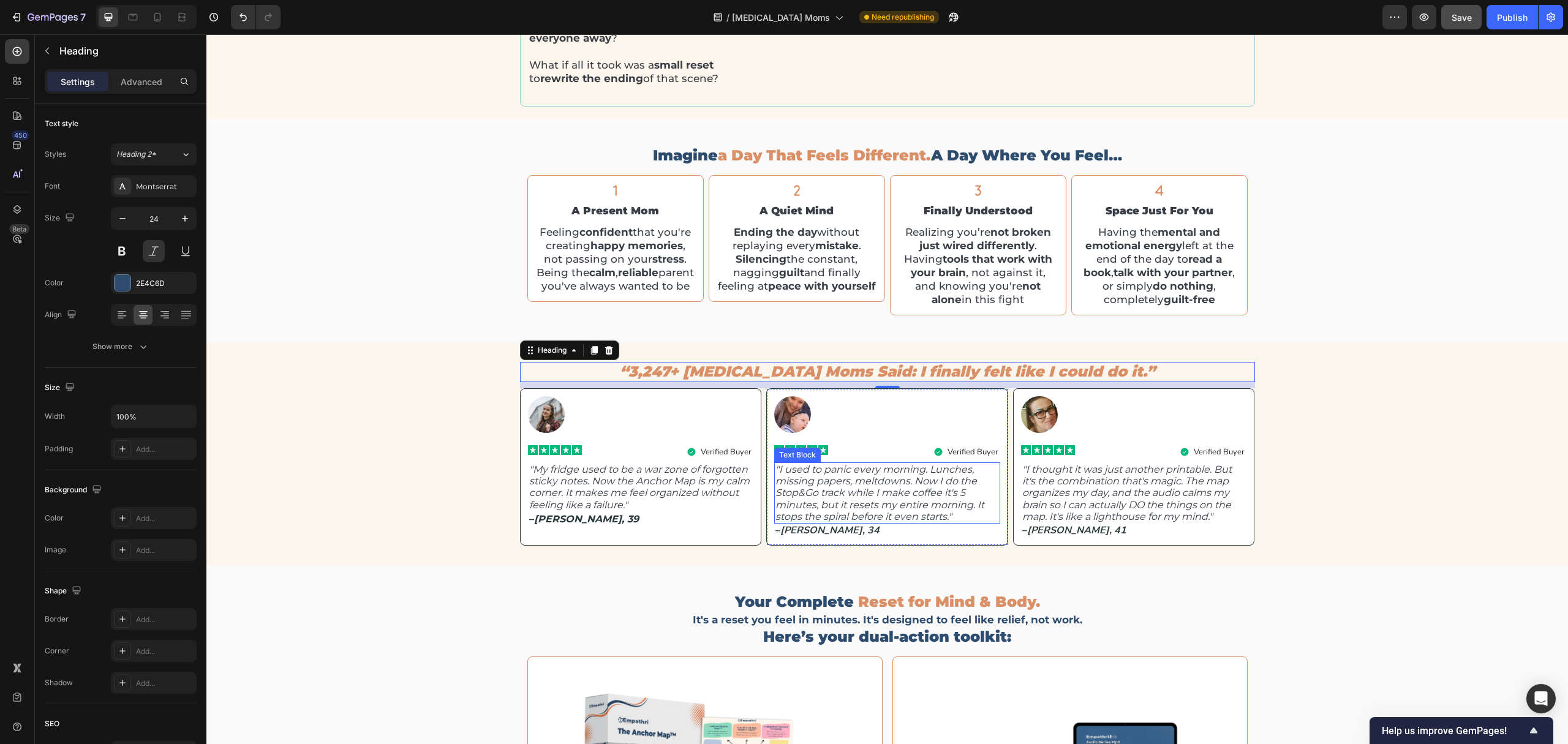
scroll to position [2012, 0]
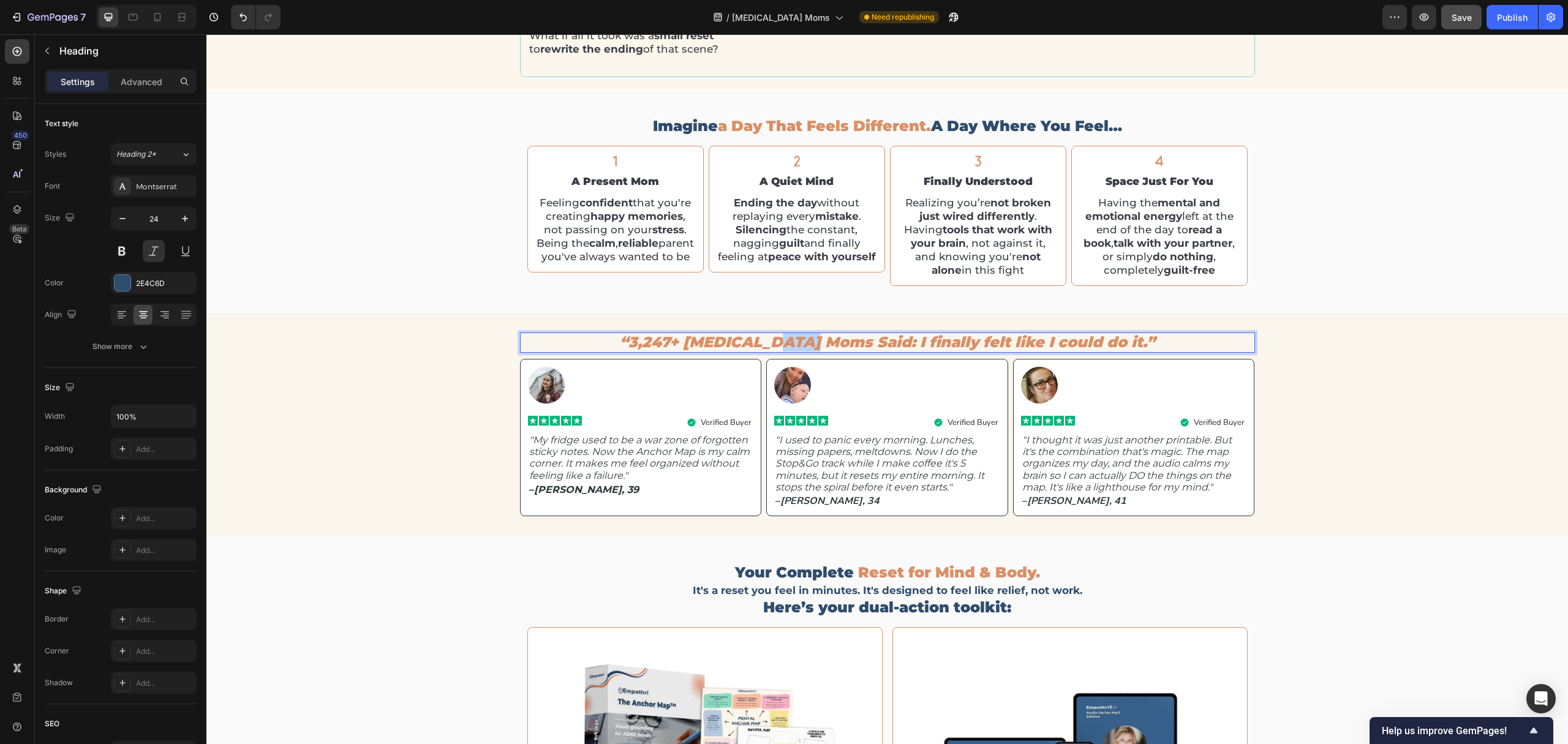
click at [852, 351] on span "“3,247+ ADHD Moms Said: I finally felt like I could do it.”" at bounding box center [887, 342] width 536 height 17
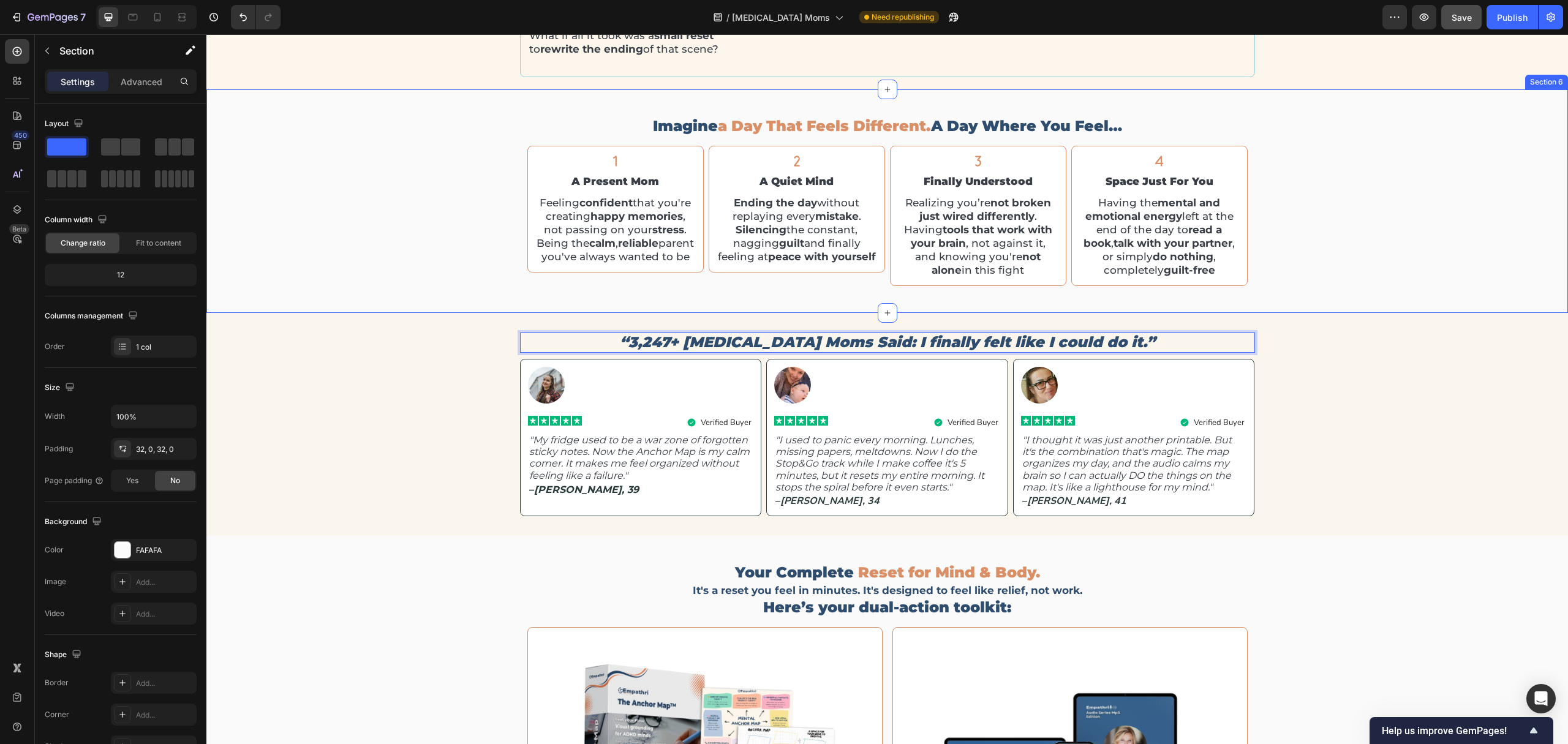
click at [394, 288] on div "imagine a day that feels different. a day where you feel… Heading Icon finally …" at bounding box center [887, 201] width 1361 height 185
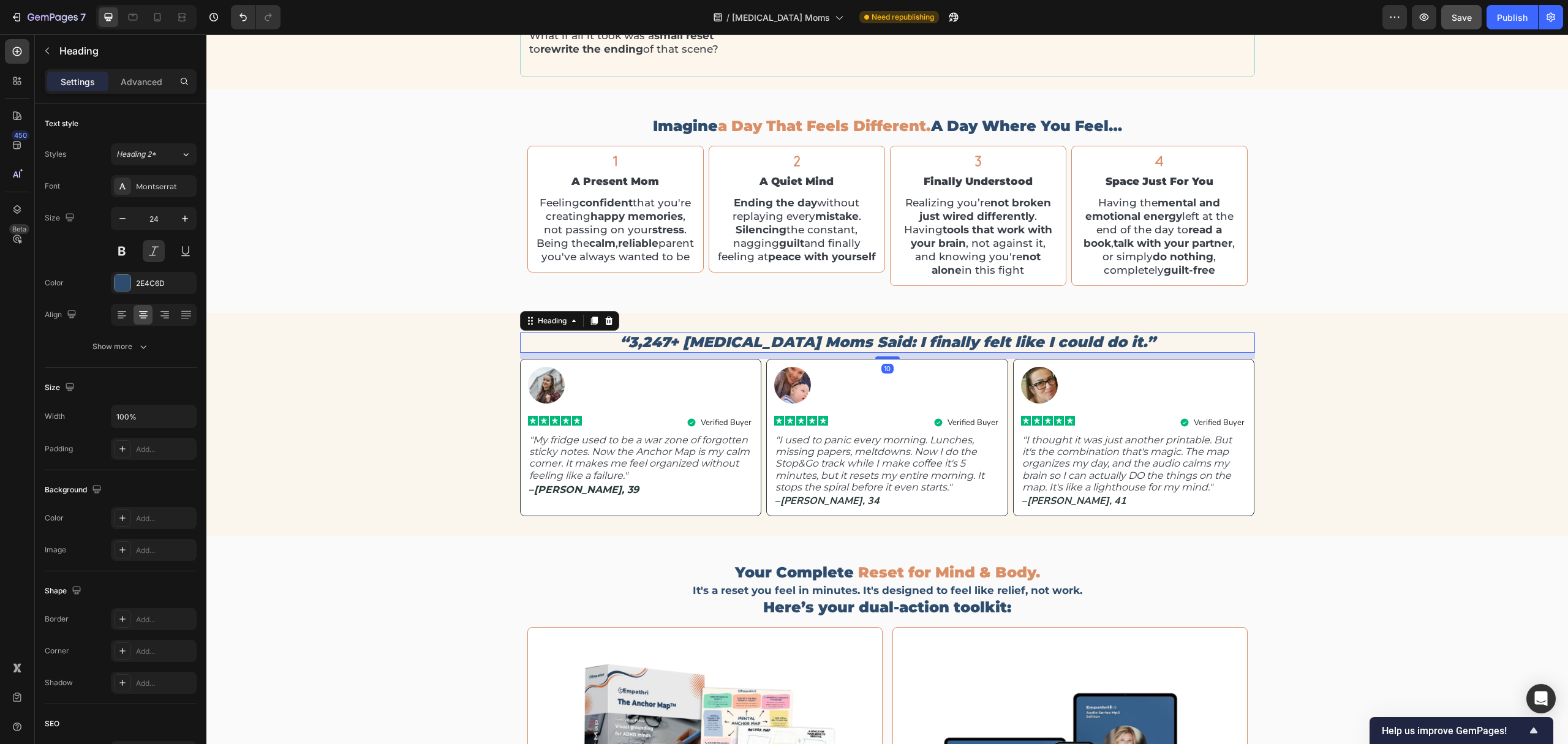
click at [797, 352] on p "“3,247+ ADHD Moms Said: I finally felt like I could do it.”" at bounding box center [887, 342] width 733 height 17
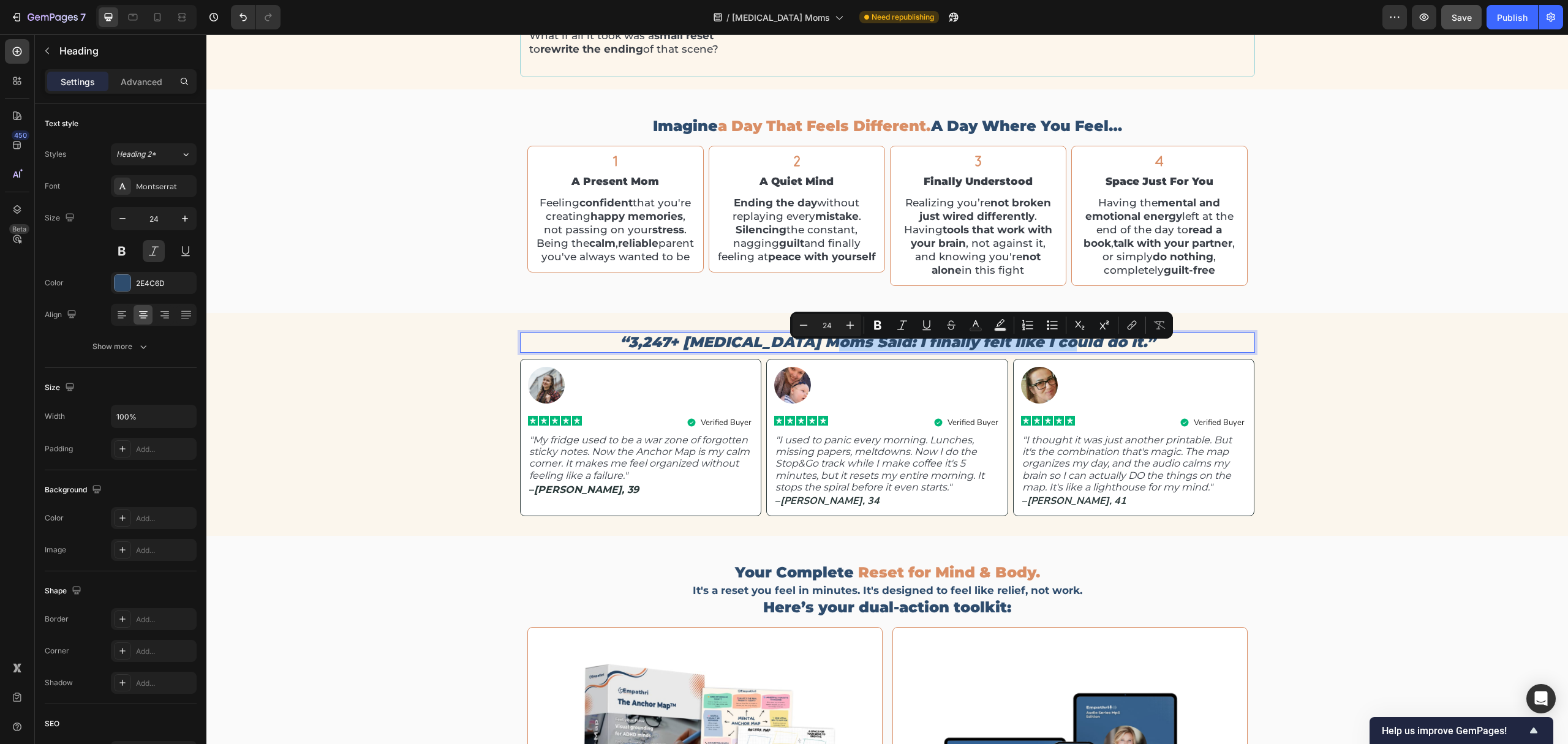
drag, startPoint x: 868, startPoint y: 352, endPoint x: 1097, endPoint y: 355, distance: 229.0
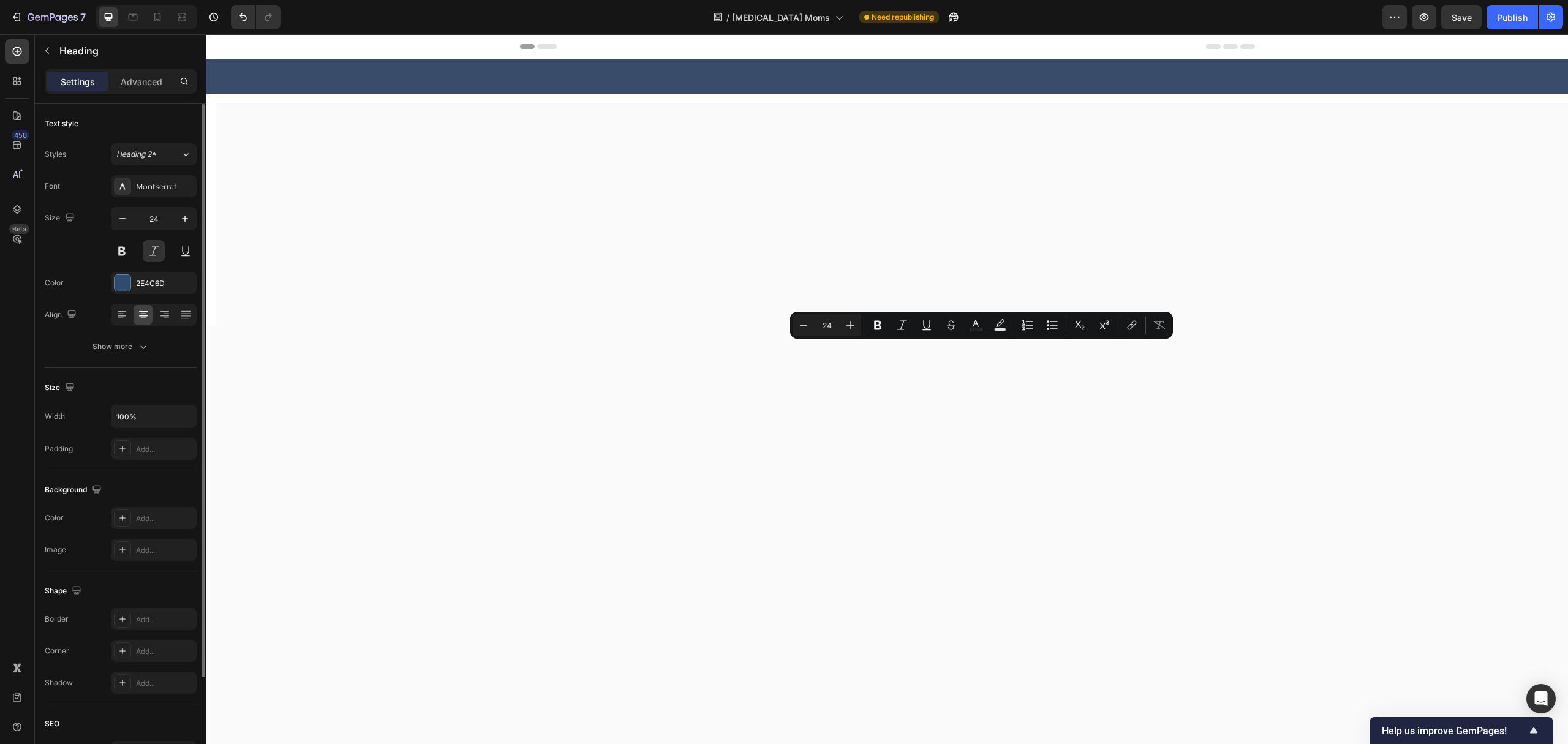
scroll to position [2012, 0]
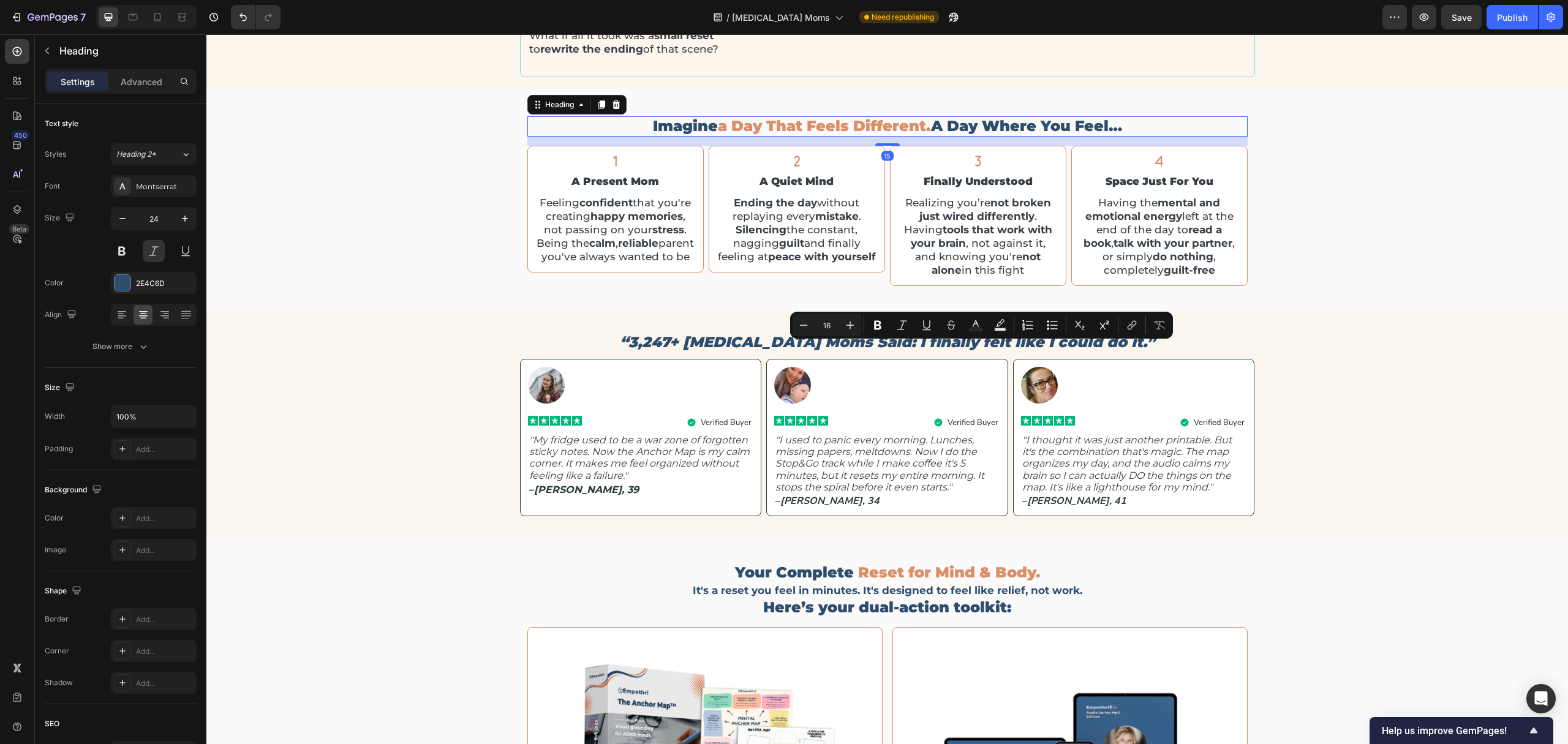
click at [840, 129] on span "a day that feels different." at bounding box center [825, 126] width 213 height 17
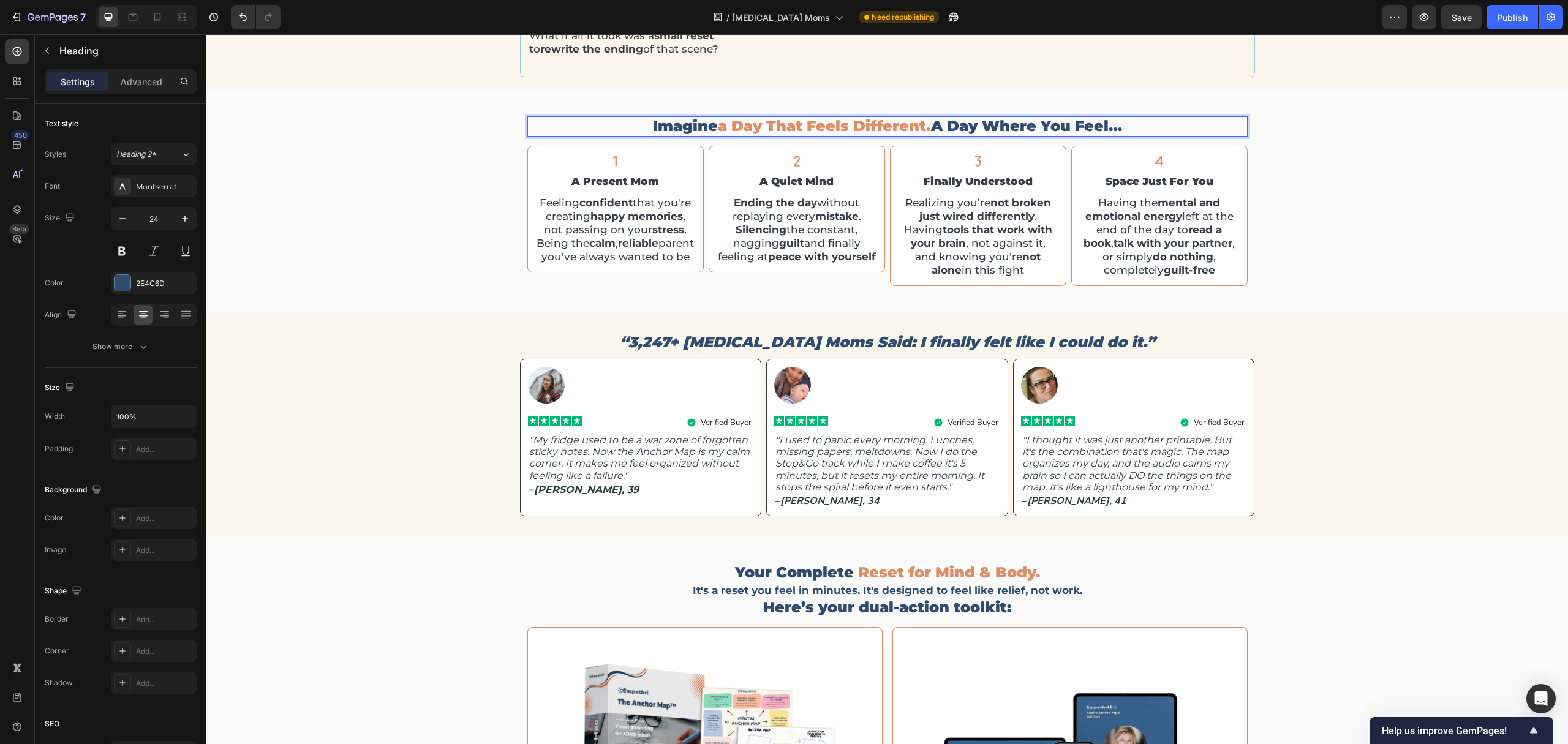
click at [840, 129] on span "a day that feels different." at bounding box center [825, 126] width 213 height 17
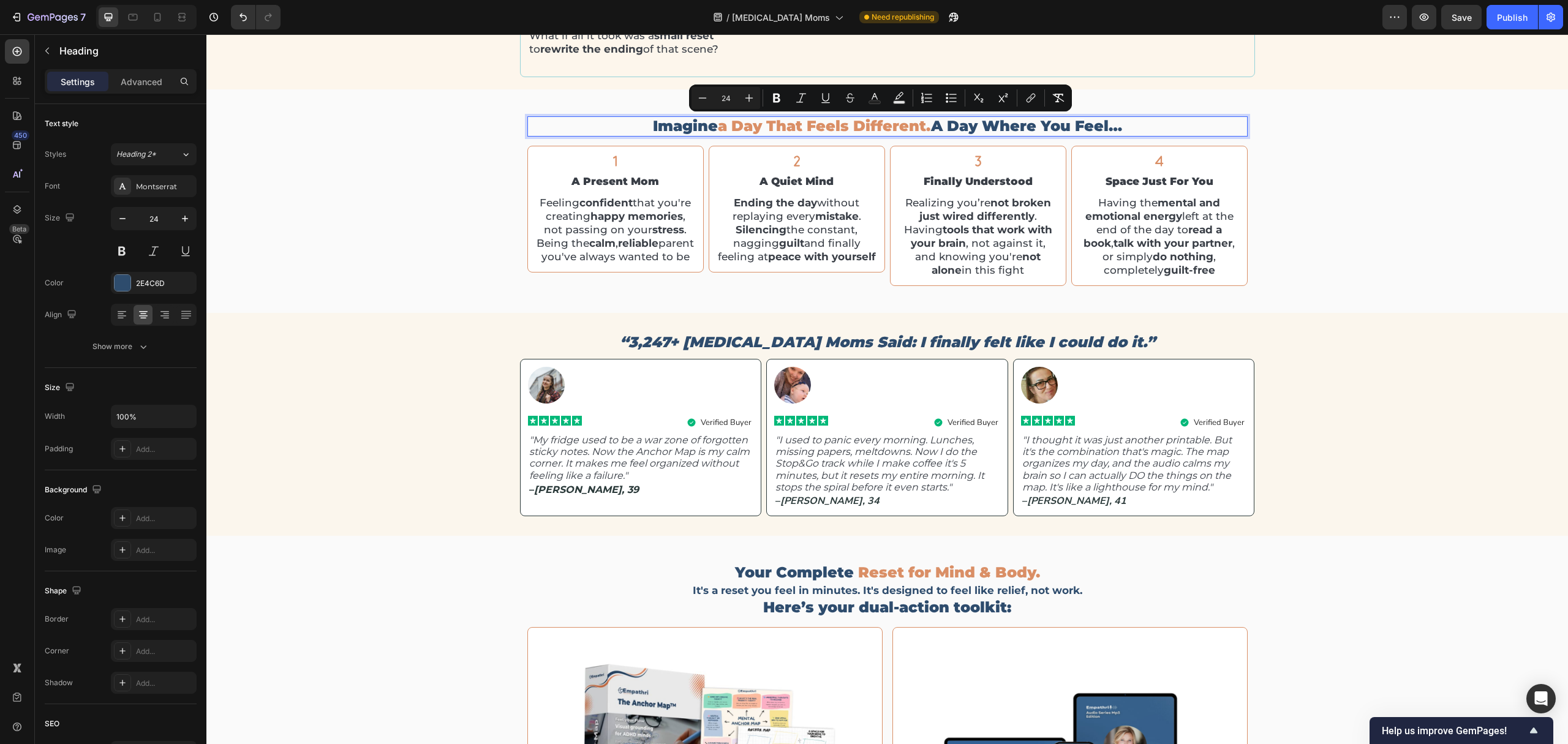
click at [835, 125] on span "a day that feels different." at bounding box center [825, 126] width 213 height 17
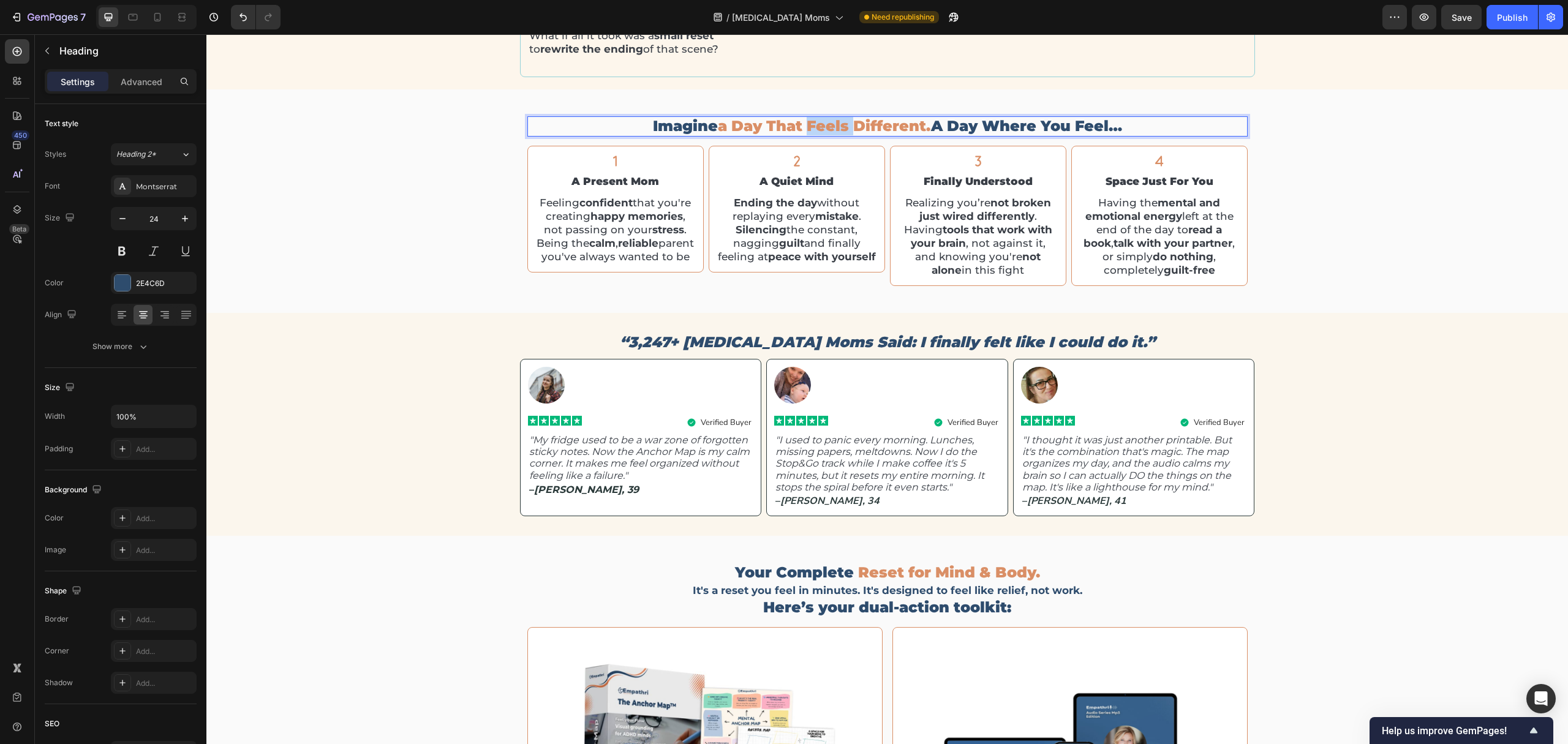
click at [835, 125] on span "a day that feels different." at bounding box center [825, 126] width 213 height 17
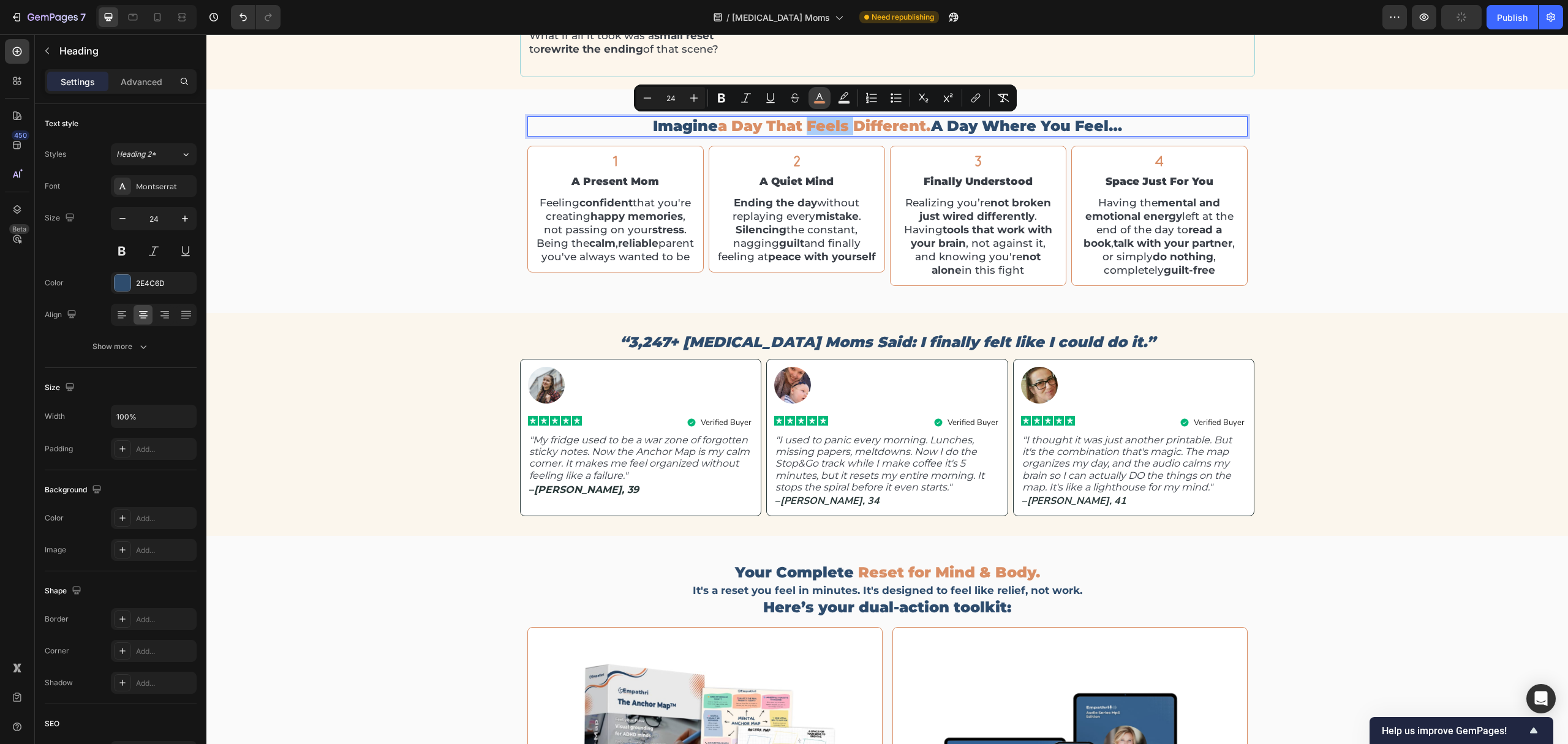
click at [810, 100] on button "color" at bounding box center [819, 98] width 22 height 22
type input "DA8F66"
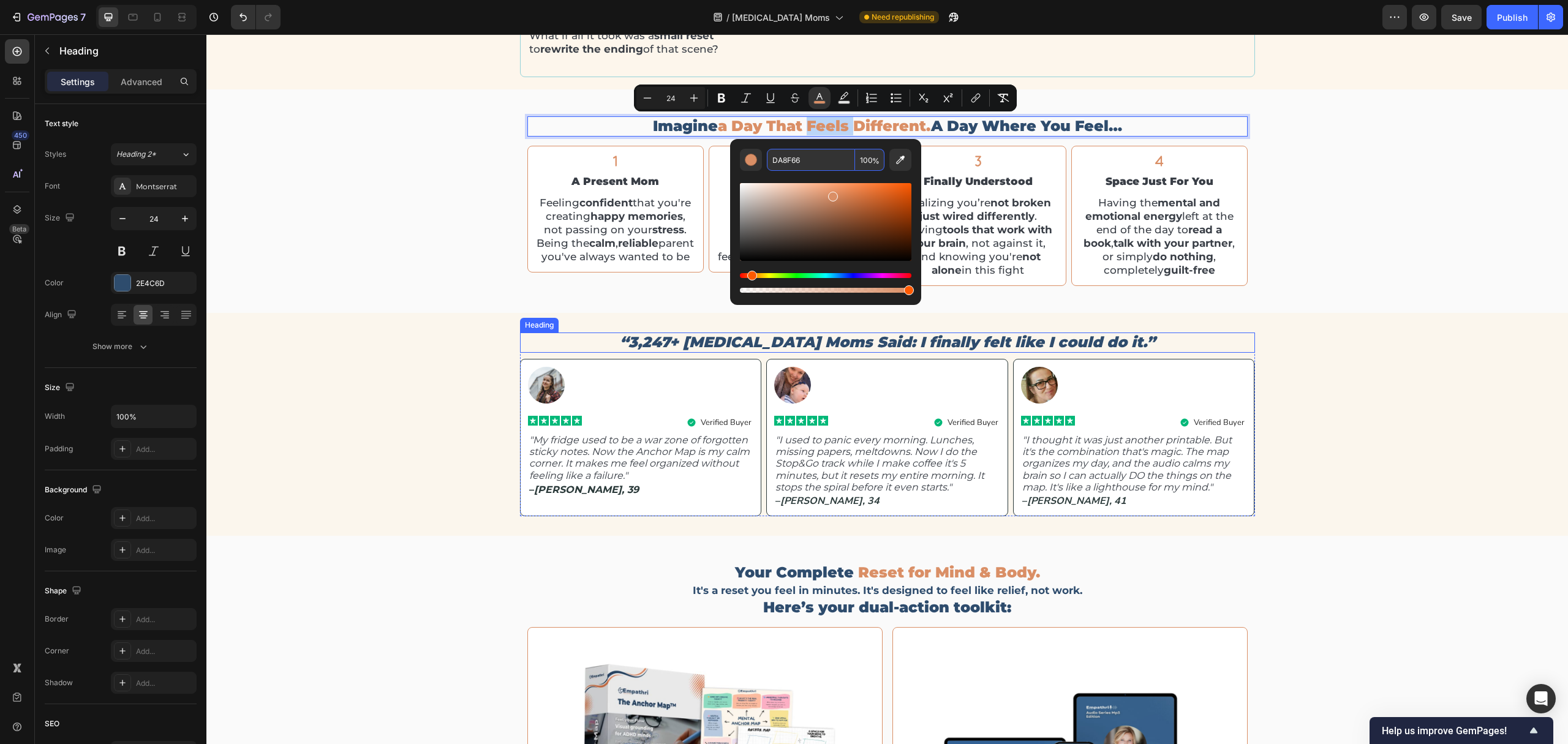
click at [937, 352] on p "“3,247+ ADHD Moms Said: I finally felt like I could do it.”" at bounding box center [887, 342] width 733 height 17
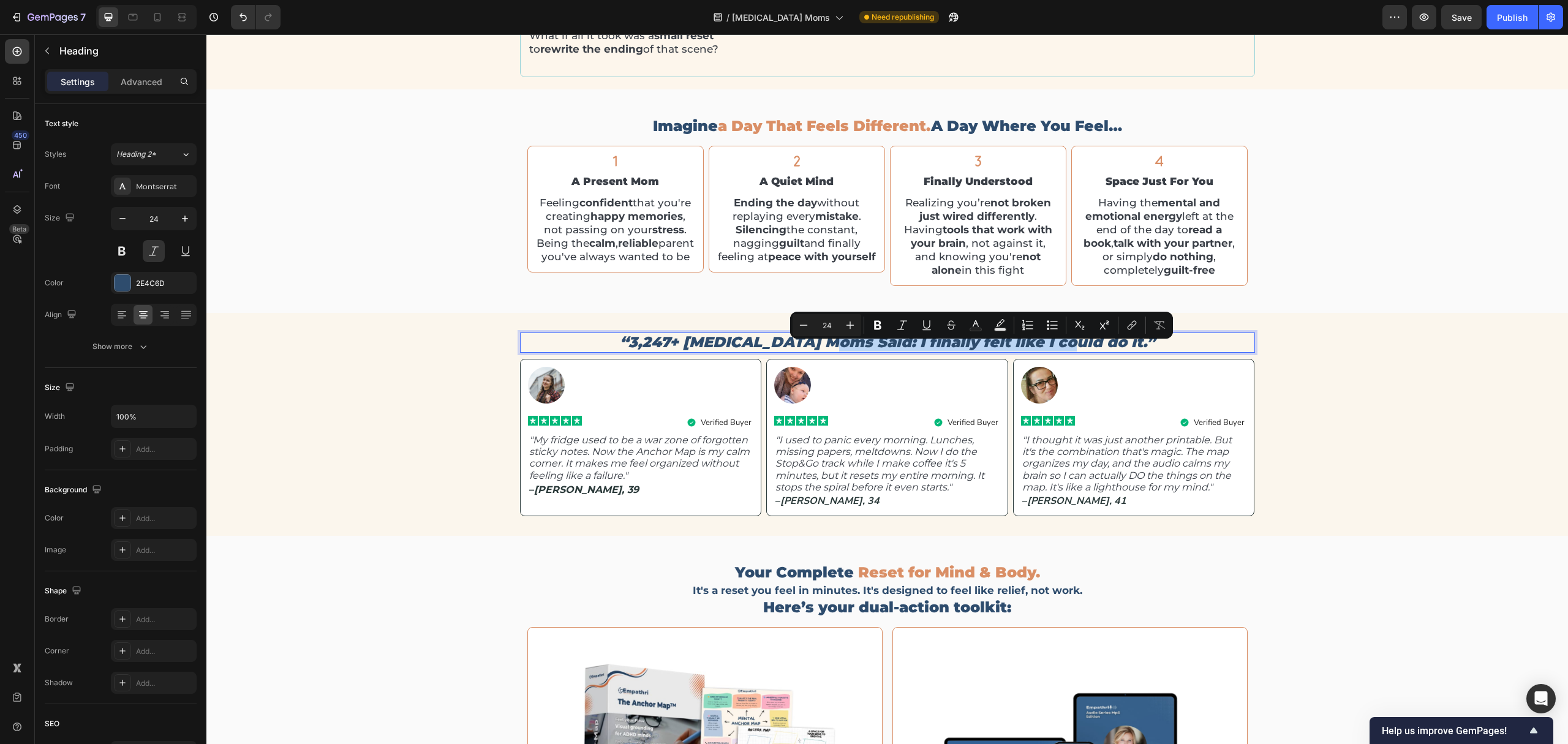
drag, startPoint x: 867, startPoint y: 351, endPoint x: 1097, endPoint y: 356, distance: 230.1
click at [1097, 352] on p "“3,247+ ADHD Moms Said: I finally felt like I could do it.”" at bounding box center [887, 342] width 733 height 17
click at [971, 325] on icon "Editor contextual toolbar" at bounding box center [975, 325] width 13 height 13
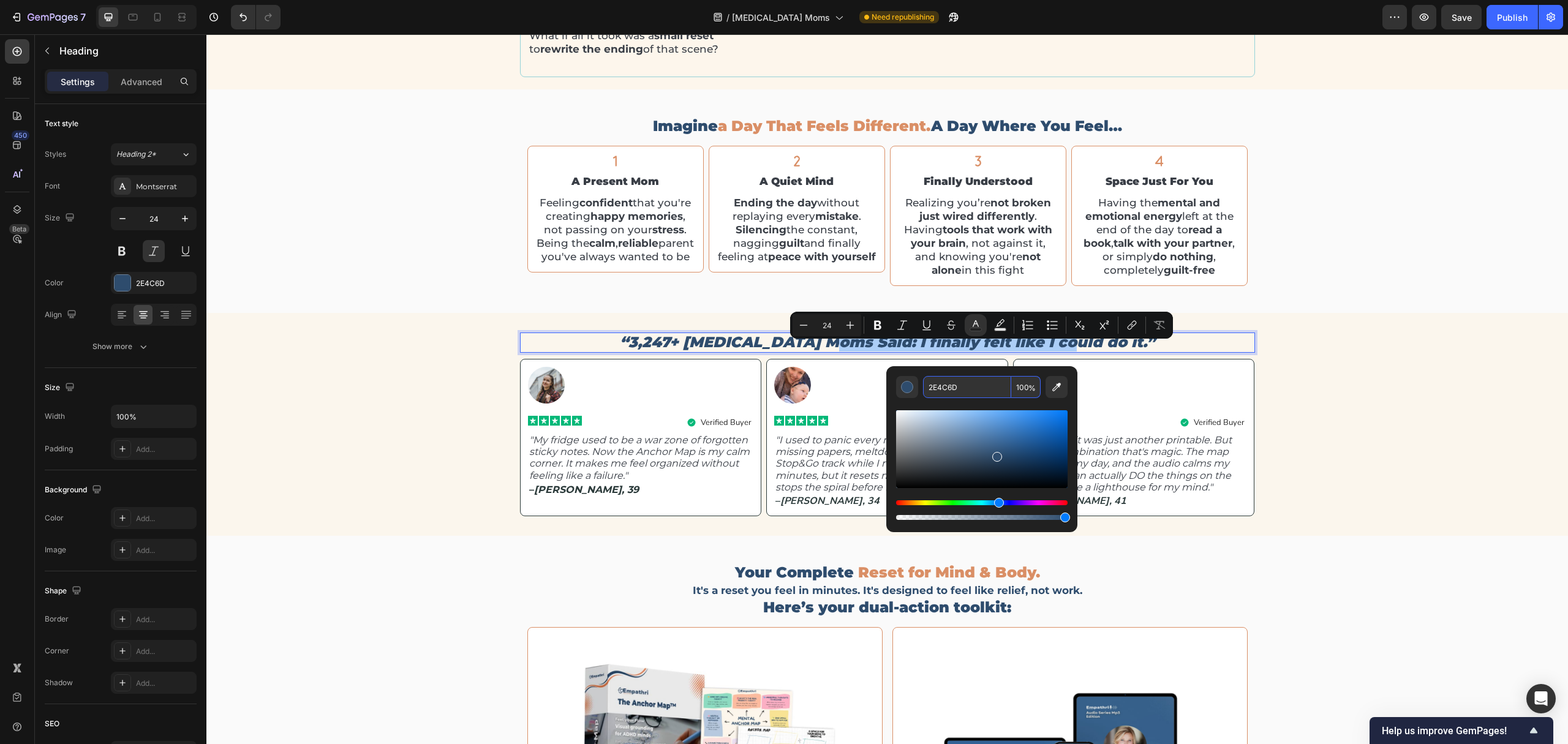
paste input "DA8F66"
type input "DA8F66"
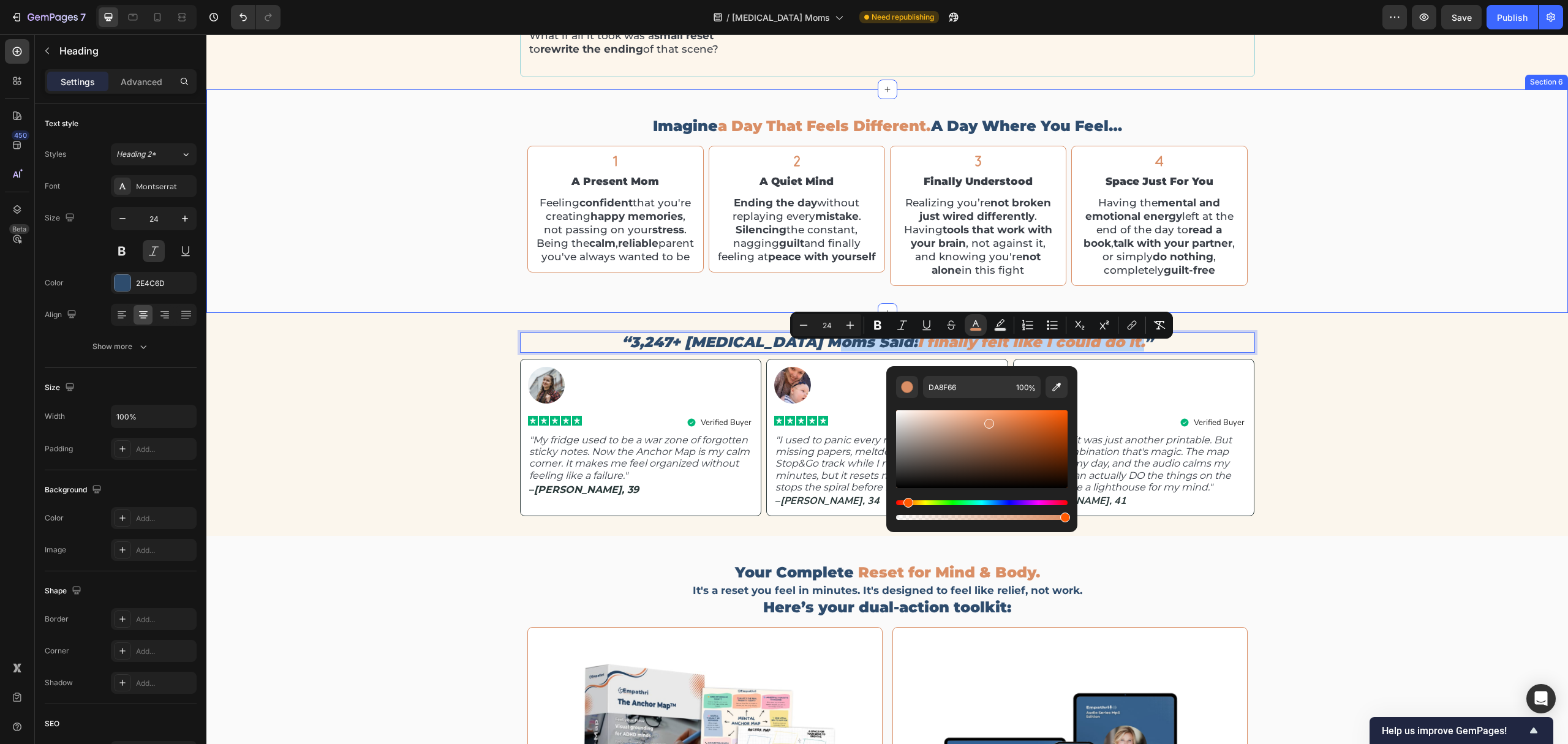
click at [1442, 289] on div "imagine a day that feels different. a day where you feel… Heading Icon finally …" at bounding box center [887, 201] width 1361 height 185
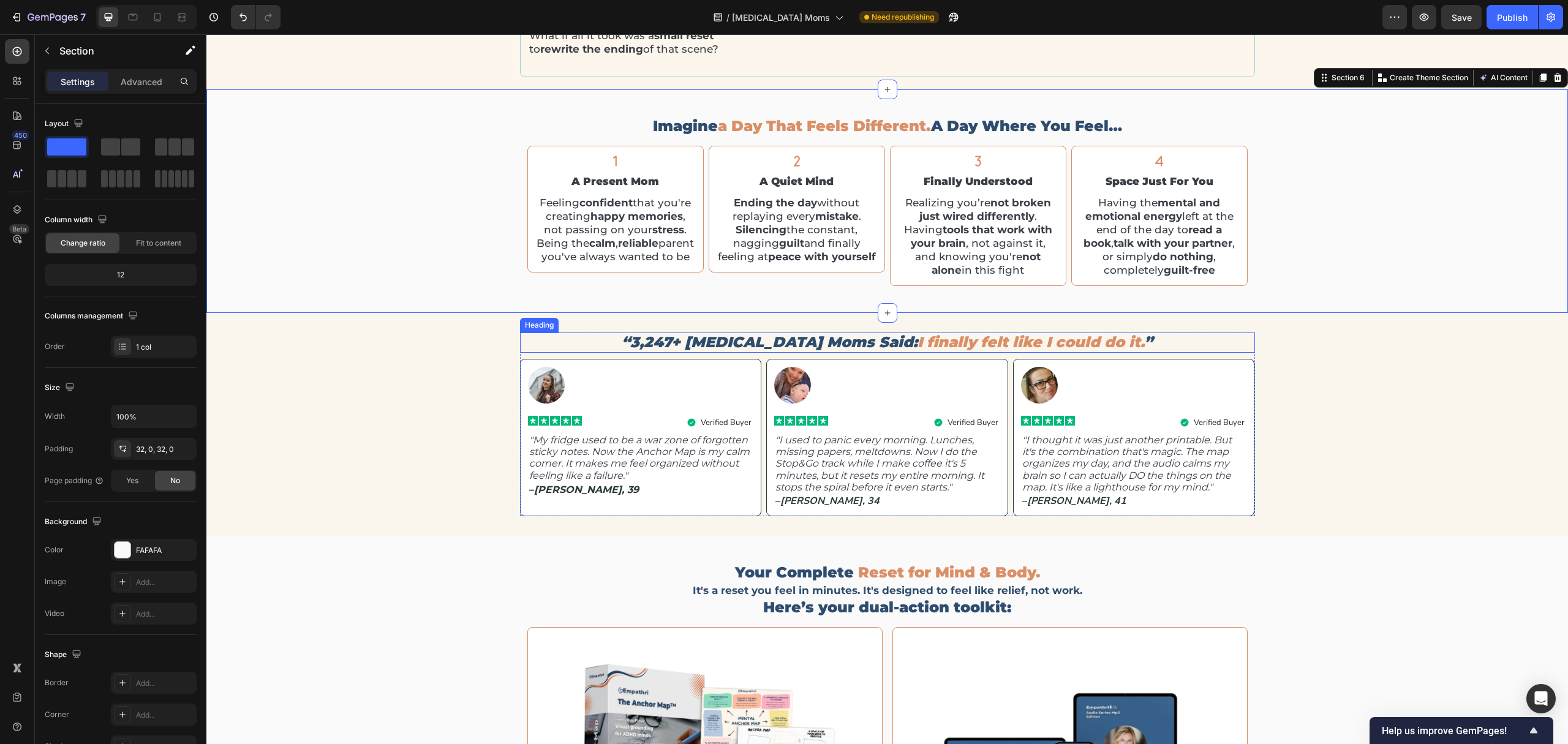
click at [917, 351] on span "I finally felt like I could do it." at bounding box center [1031, 342] width 226 height 17
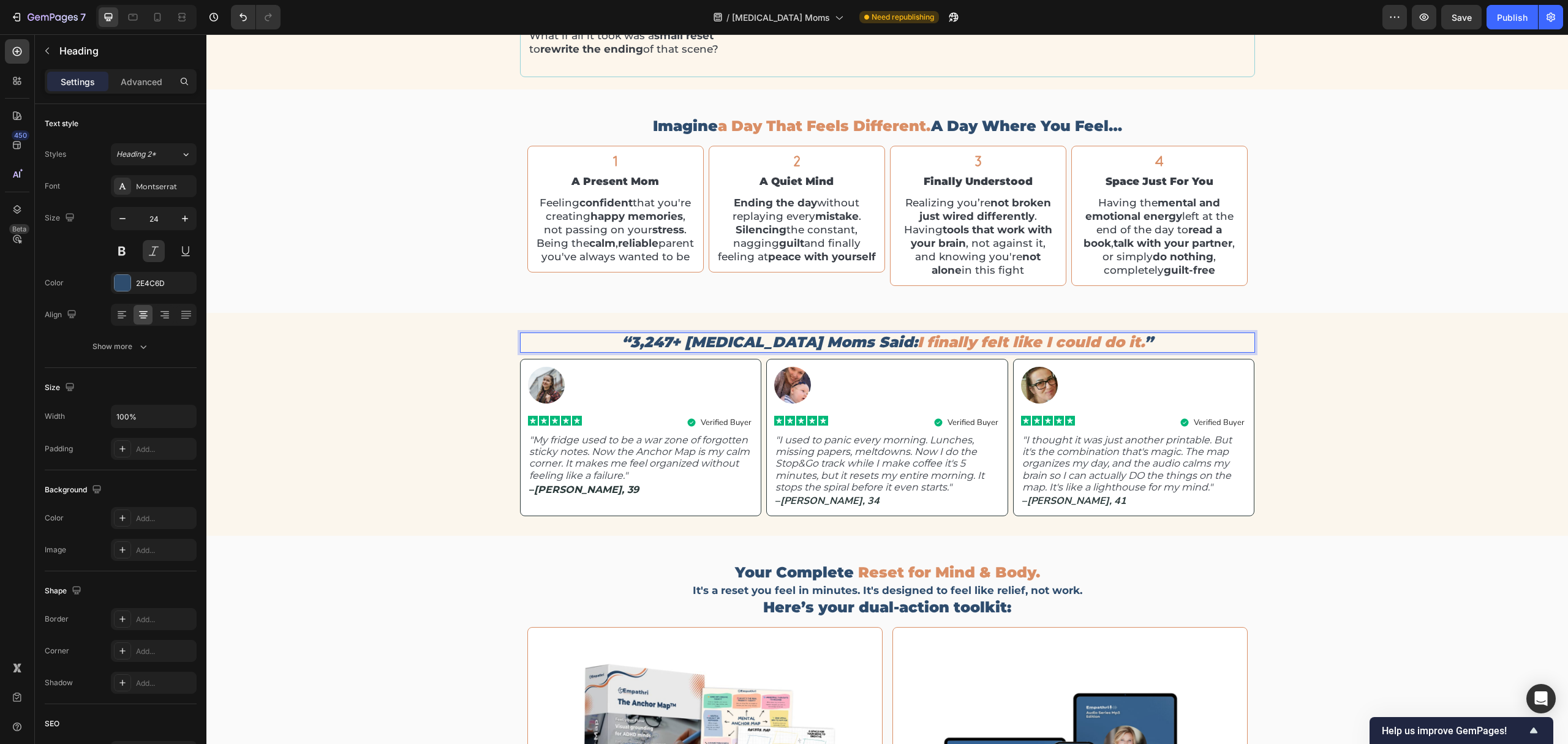
click at [917, 351] on span "I finally felt like I could do it." at bounding box center [1031, 342] width 226 height 17
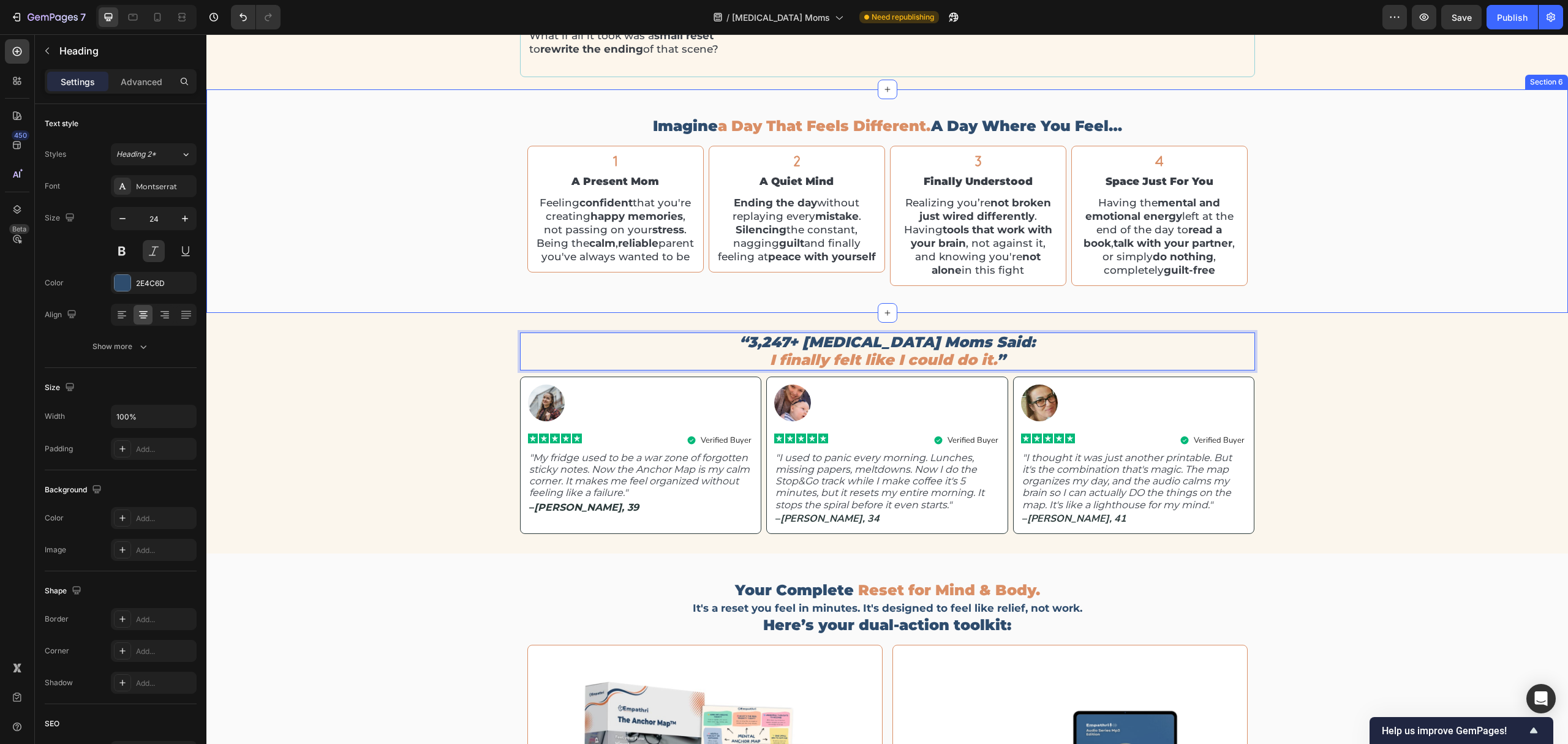
click at [1327, 266] on div "imagine a day that feels different. a day where you feel… Heading Icon finally …" at bounding box center [887, 201] width 1361 height 185
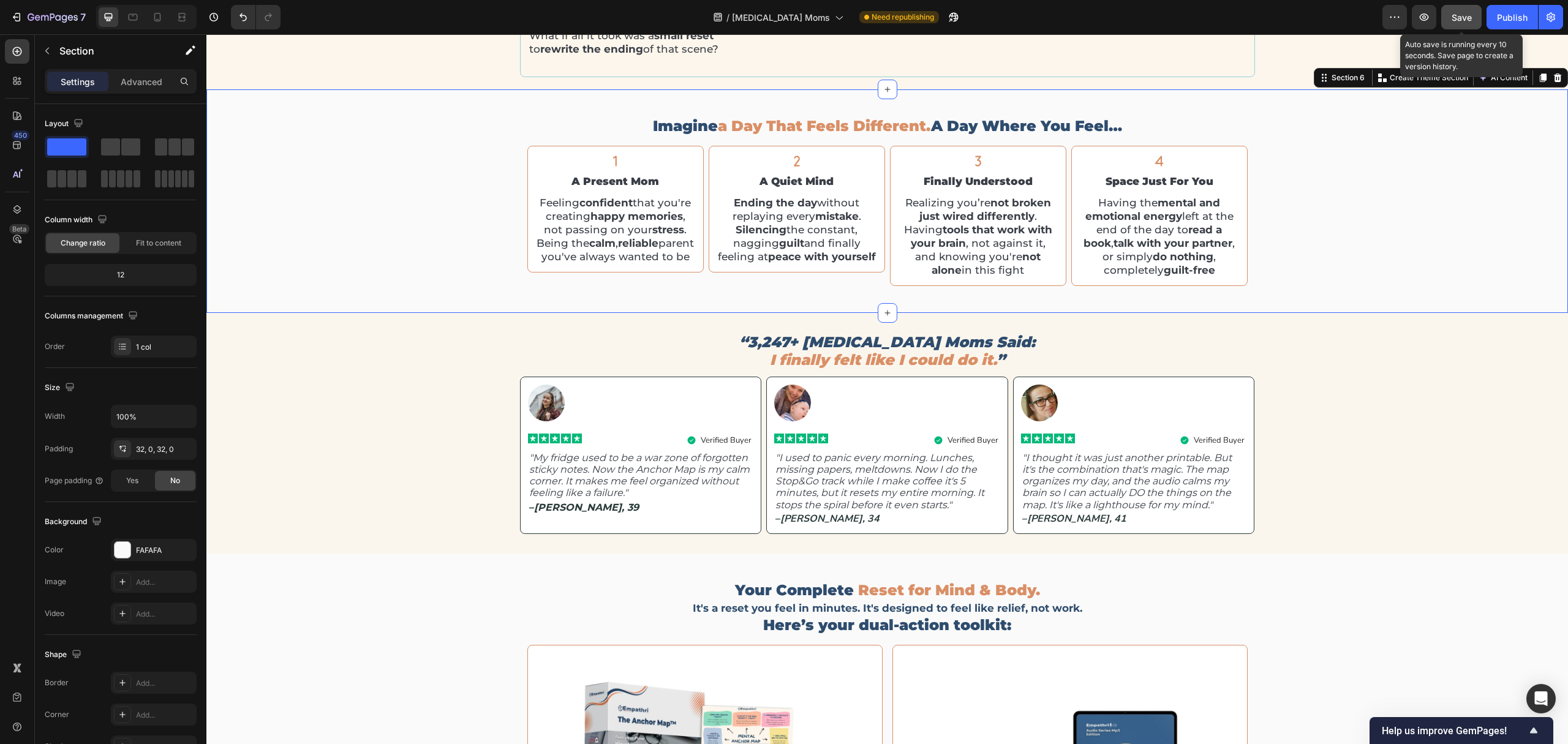
click at [1455, 19] on span "Save" at bounding box center [1461, 17] width 20 height 11
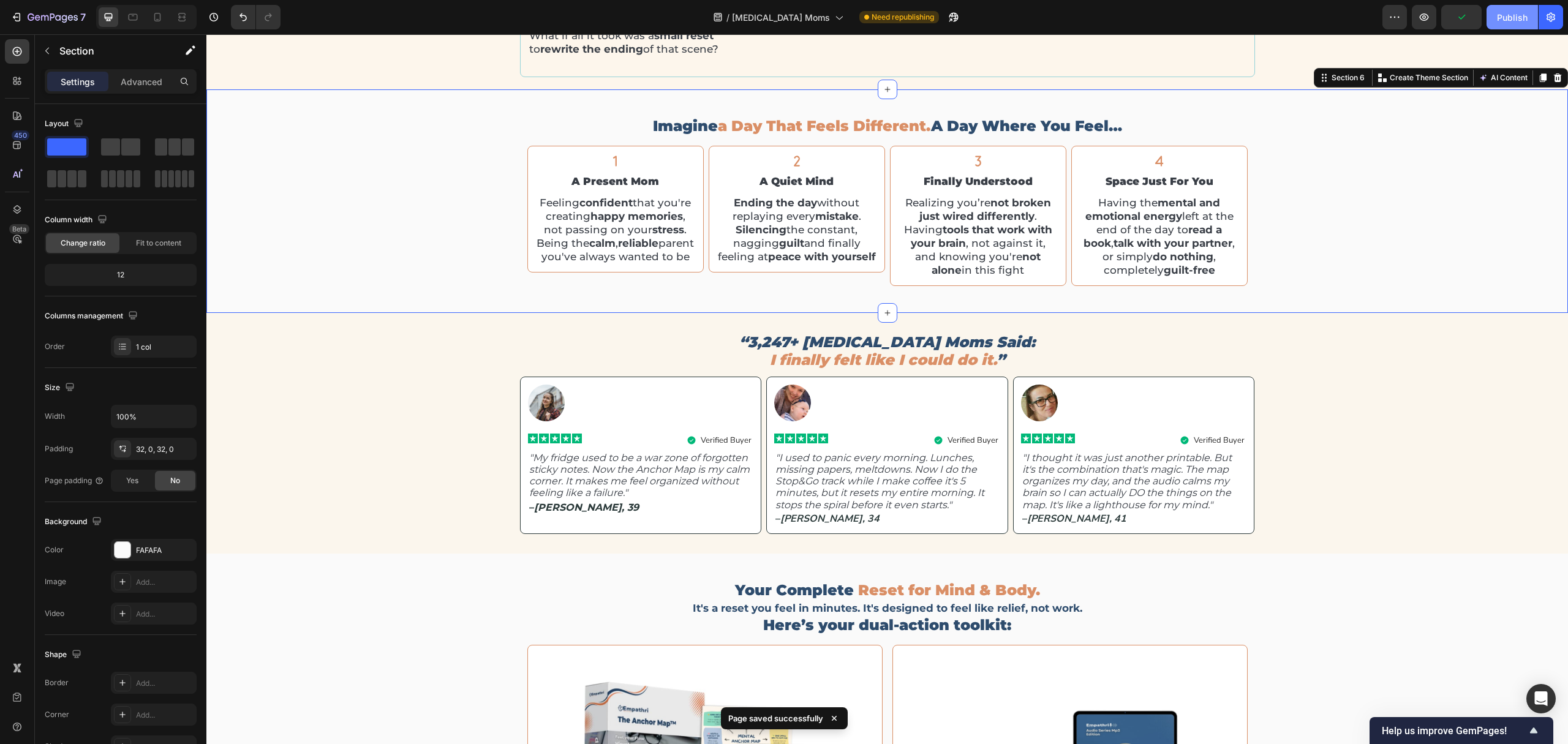
click at [1513, 24] on button "Publish" at bounding box center [1512, 16] width 51 height 24
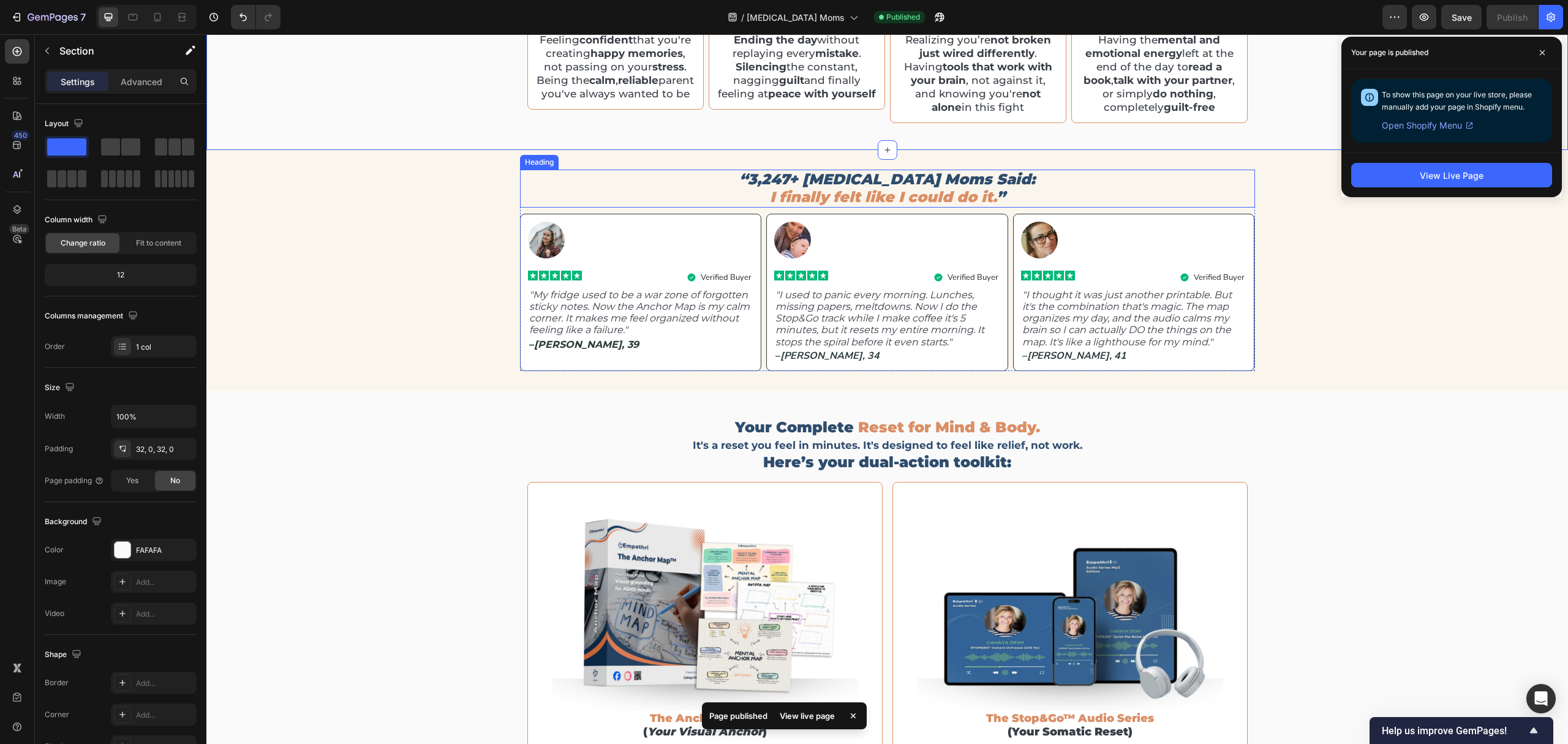
scroll to position [2174, 0]
click at [735, 434] on span "Your Complete" at bounding box center [794, 426] width 119 height 17
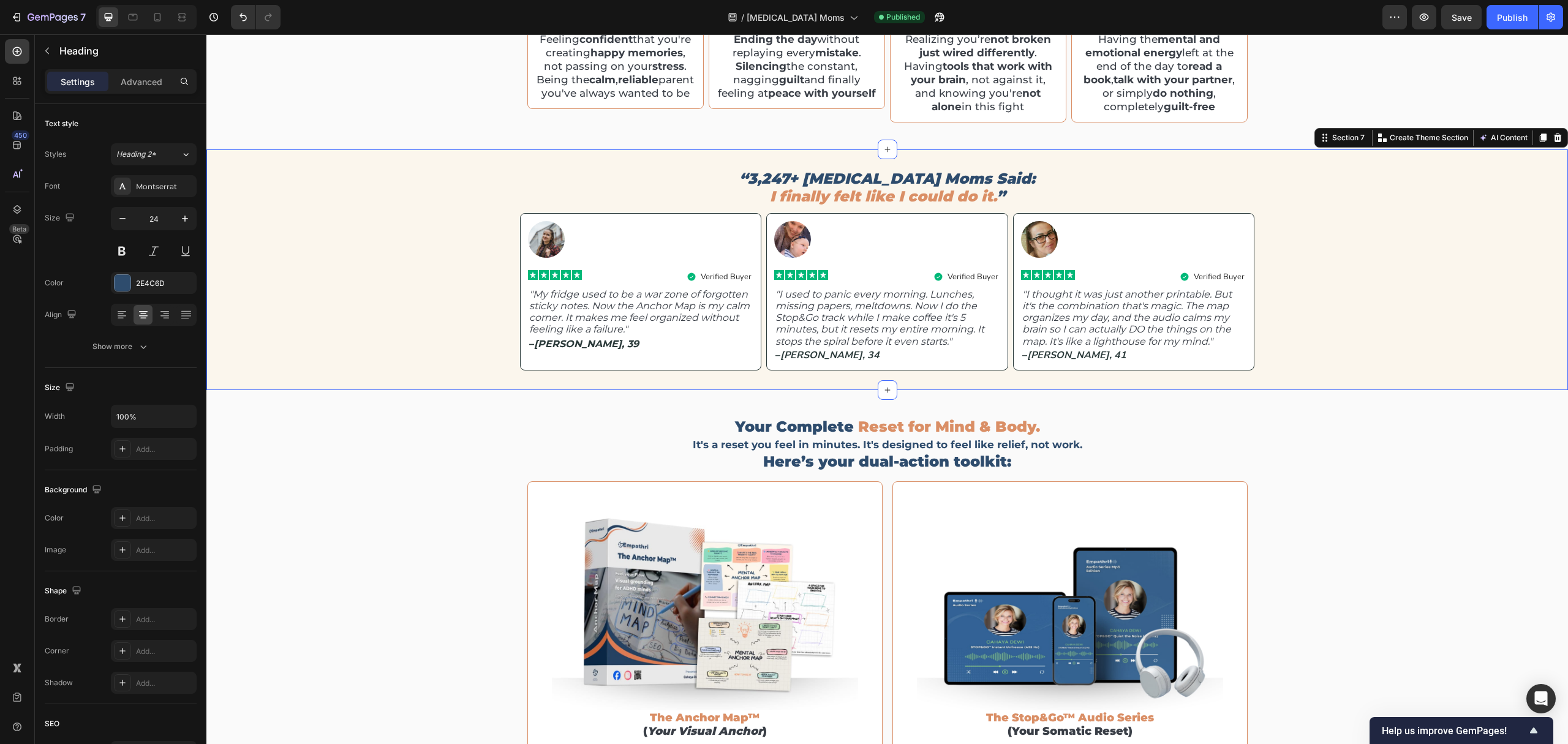
click at [1426, 390] on div "“3,247+ ADHD Moms Said: I finally felt like I could do it. ” Heading Image Icon…" at bounding box center [887, 270] width 1361 height 241
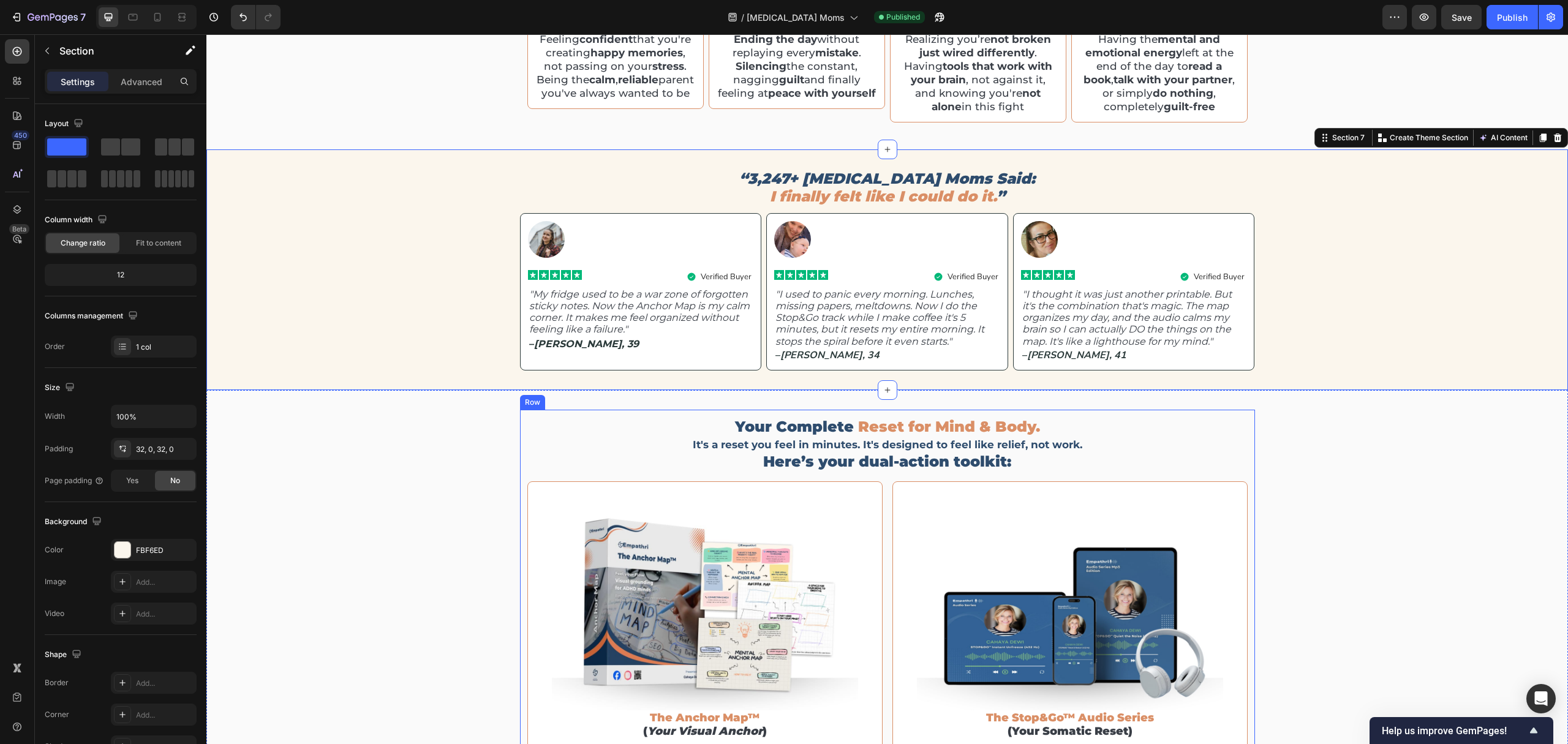
click at [765, 429] on span "Your Complete" at bounding box center [794, 426] width 119 height 17
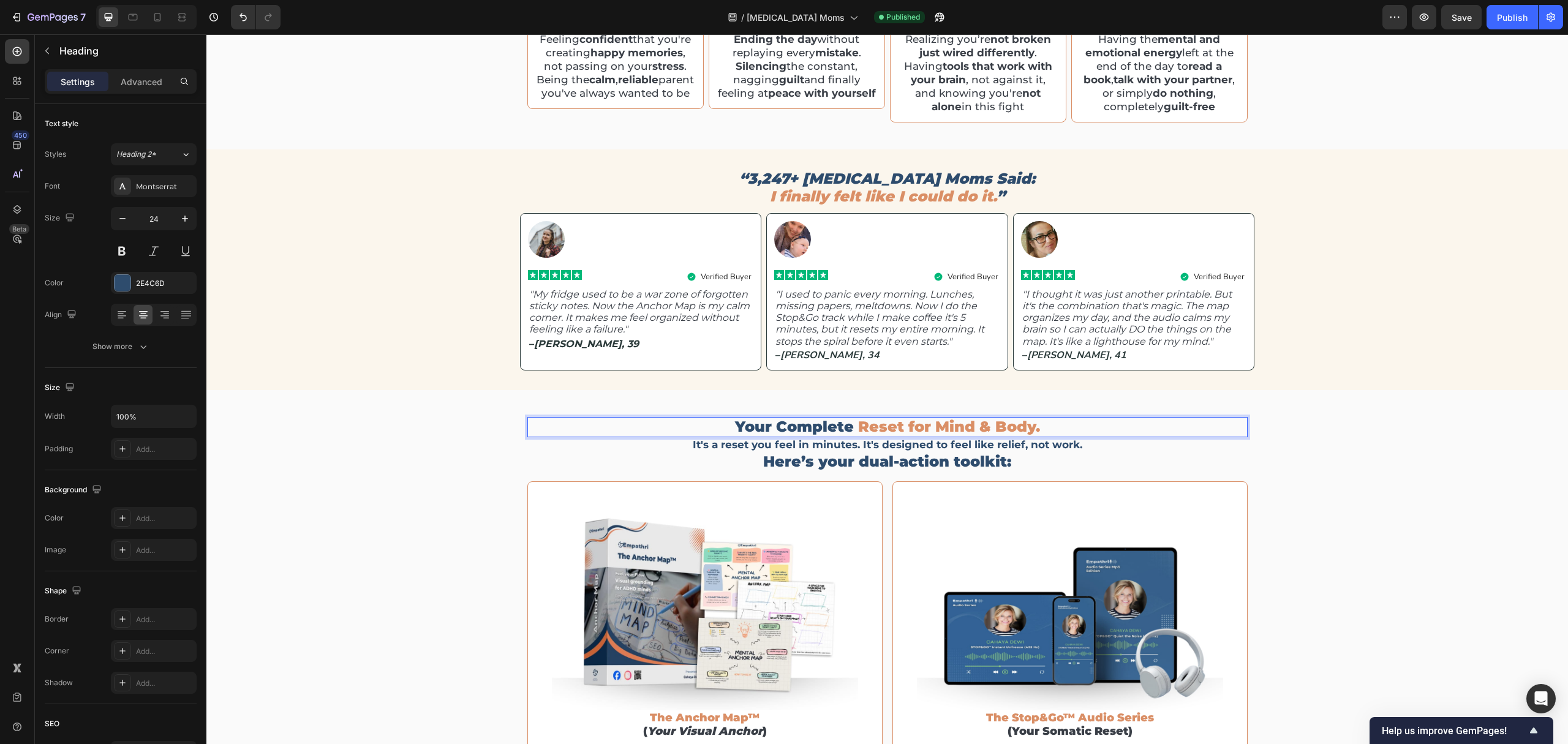
click at [828, 435] on span "Your Complete" at bounding box center [794, 426] width 119 height 17
click at [827, 435] on span "Your Complete" at bounding box center [794, 426] width 119 height 17
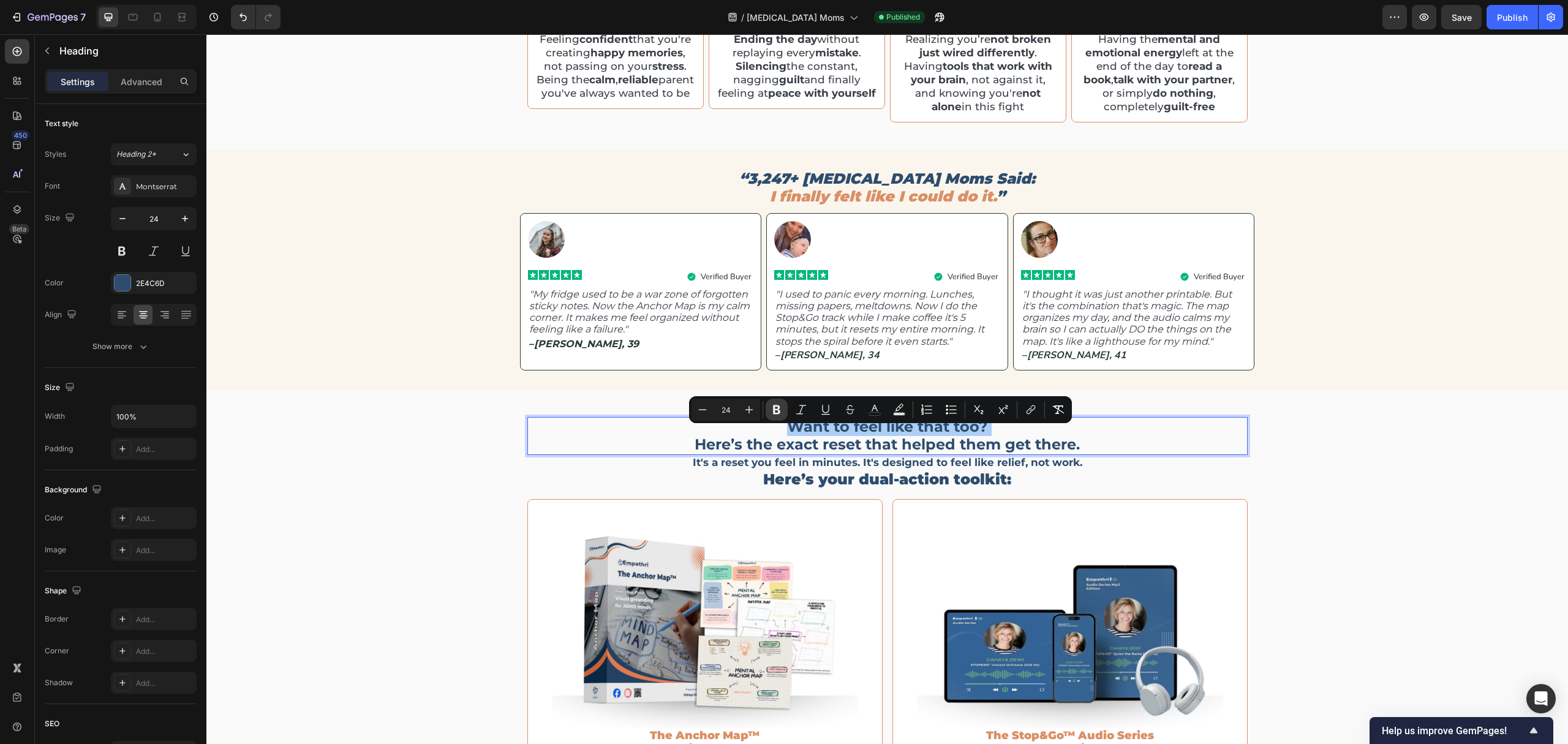
click at [779, 405] on icon "Editor contextual toolbar" at bounding box center [776, 409] width 13 height 13
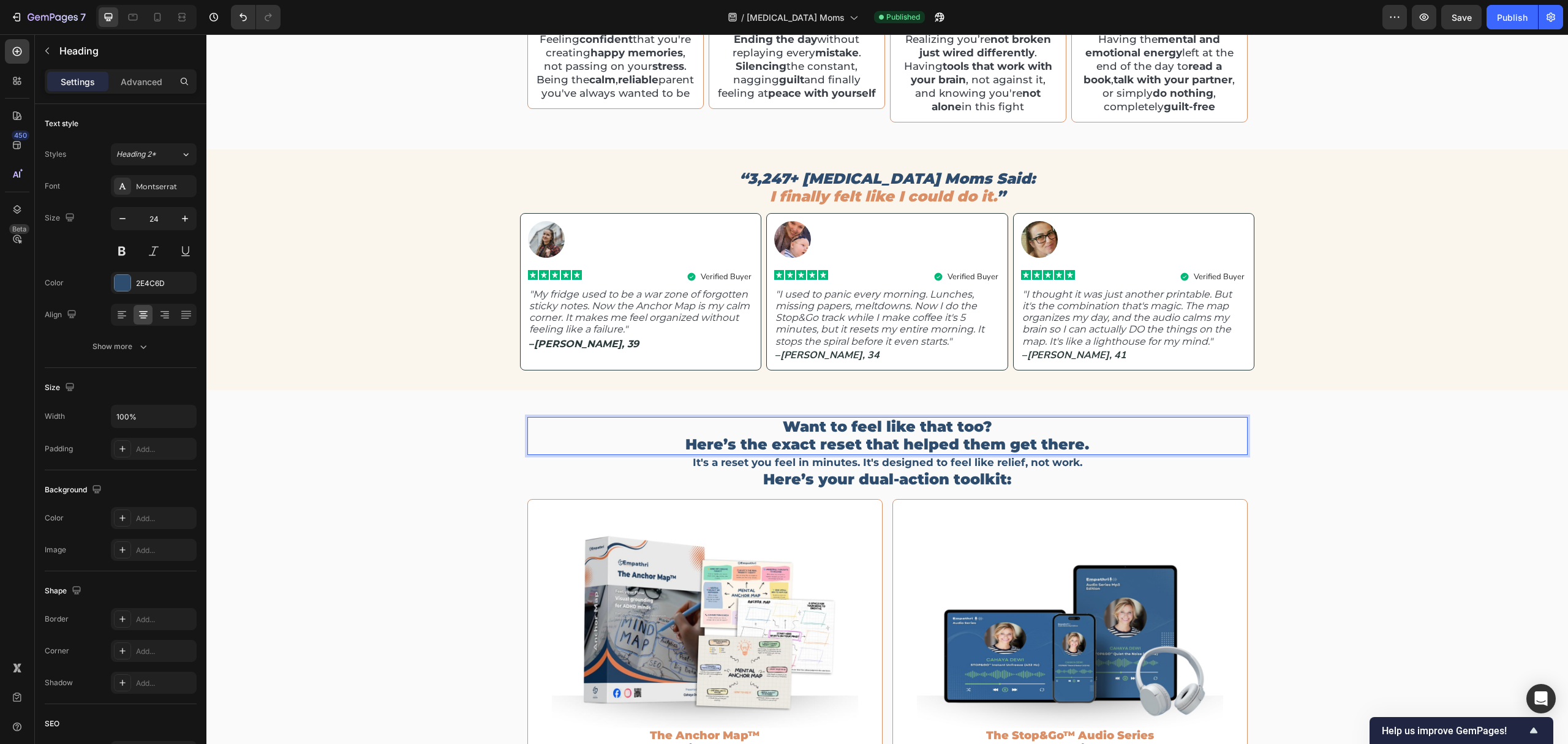
click at [823, 453] on p "Want to feel like that too? Here’s the exact reset that helped them get there." at bounding box center [887, 436] width 718 height 36
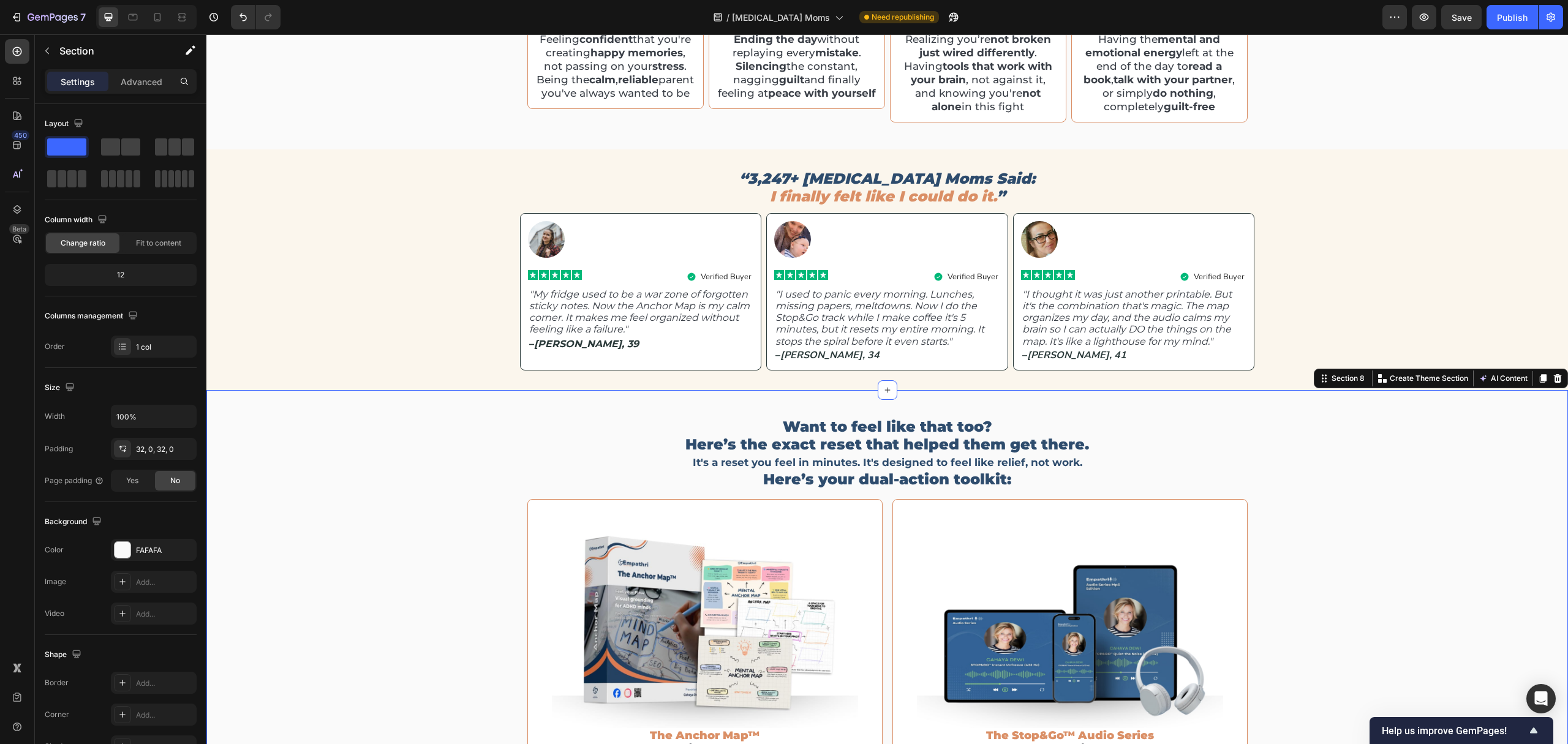
click at [1409, 446] on div "Want to feel like that too? Here’s the exact reset that helped them get there. …" at bounding box center [887, 659] width 1361 height 499
click at [1350, 317] on div "“3,247+ ADHD Moms Said: I finally felt like I could do it. ” Heading Image Icon…" at bounding box center [887, 270] width 1361 height 201
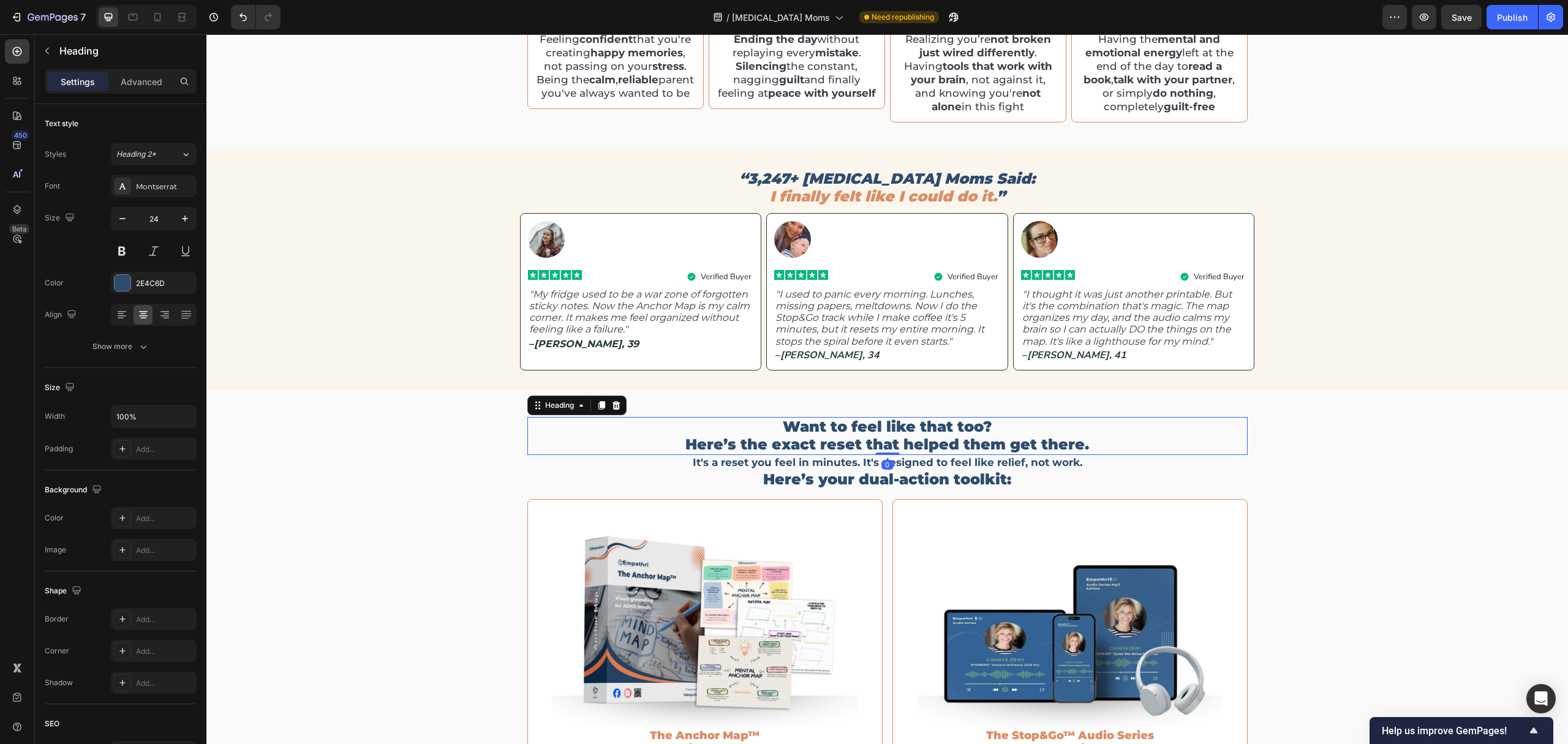
click at [801, 442] on p "Want to feel like that too? Here’s the exact reset that helped them get there." at bounding box center [887, 436] width 718 height 36
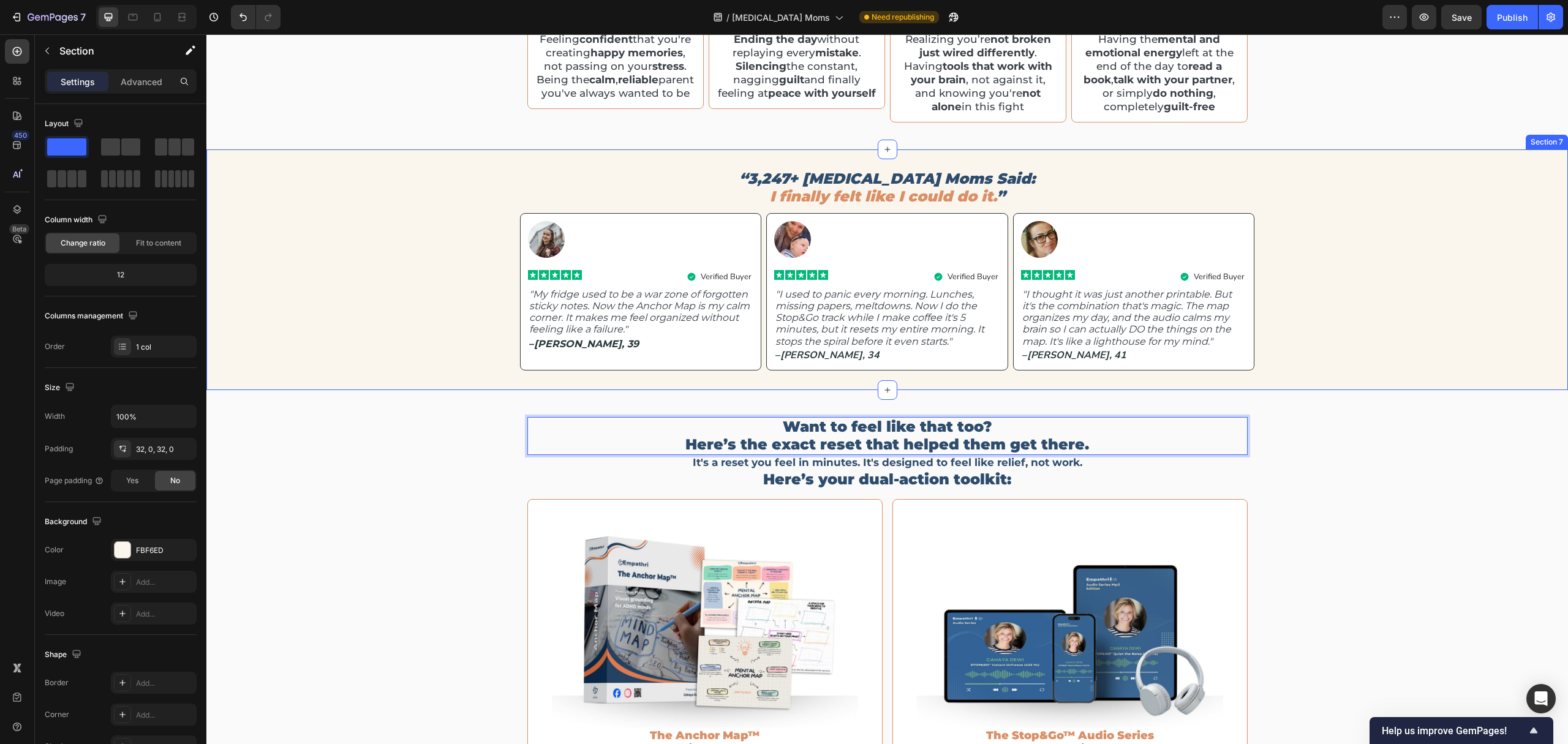
click at [1373, 360] on div "“3,247+ ADHD Moms Said: I finally felt like I could do it. ” Heading Image Icon…" at bounding box center [887, 270] width 1361 height 201
click at [818, 453] on p "Want to feel like that too? Here’s the exact reset that helped them get there." at bounding box center [887, 436] width 718 height 36
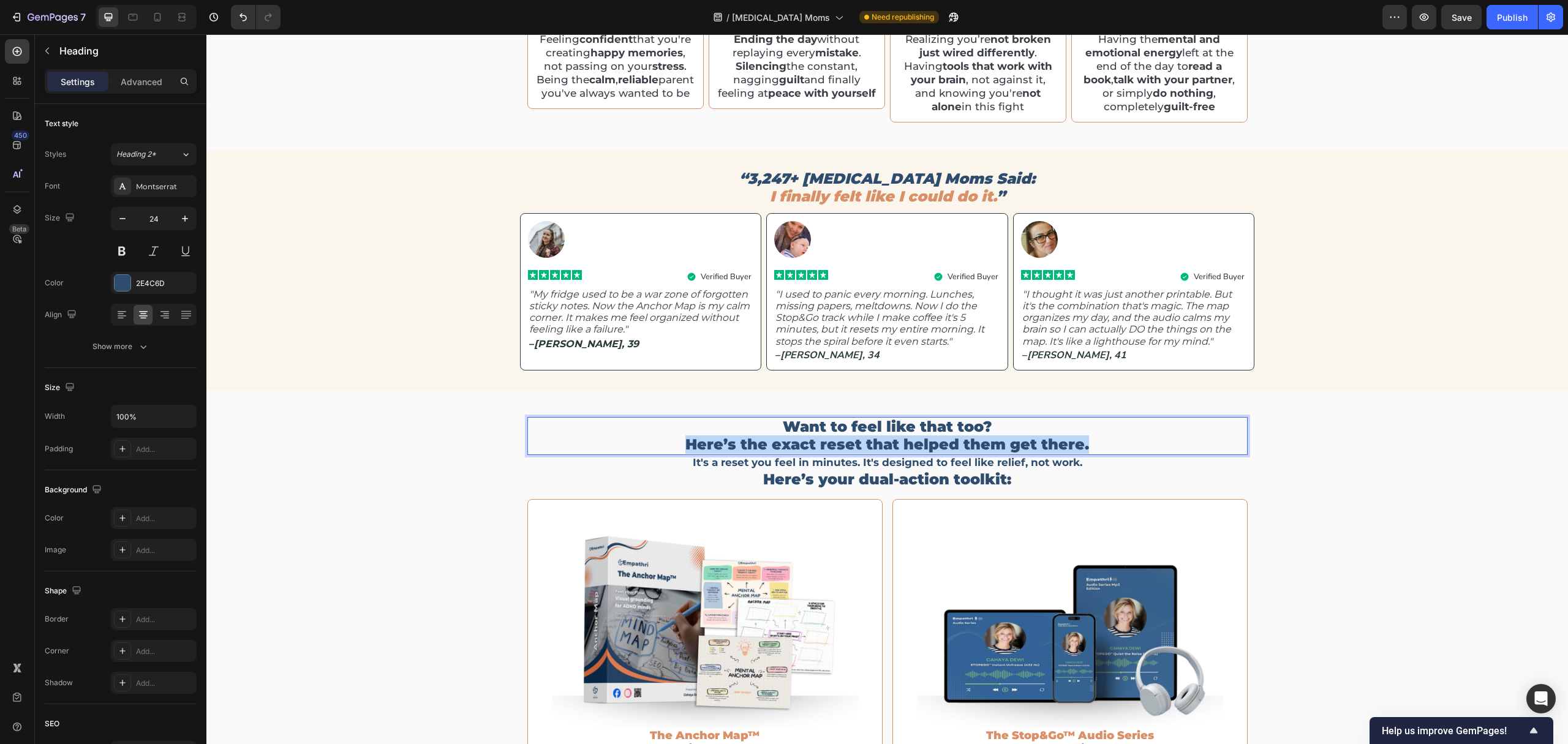
click at [818, 453] on p "Want to feel like that too? Here’s the exact reset that helped them get there." at bounding box center [887, 436] width 718 height 36
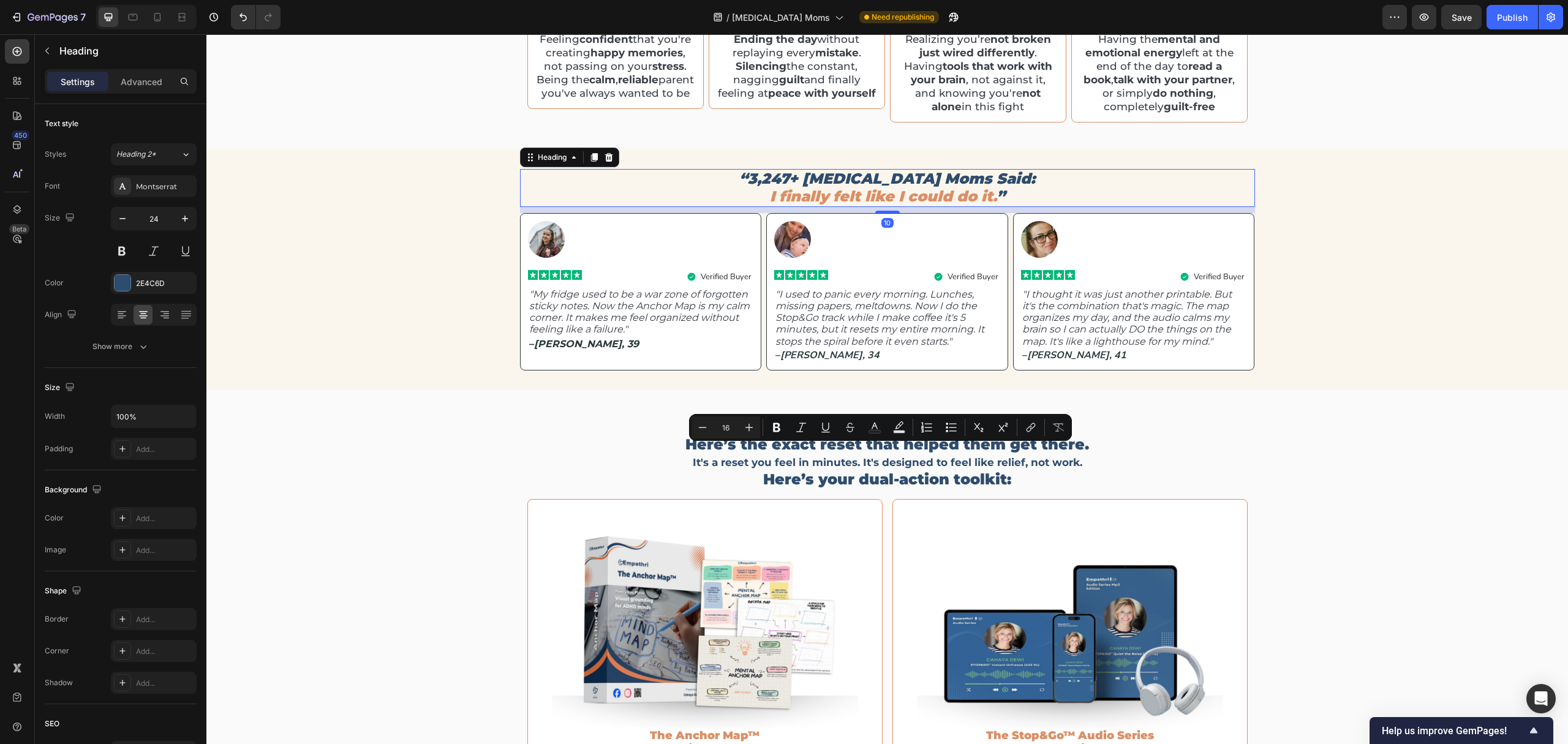
click at [864, 205] on span "I finally felt like I could do it." at bounding box center [883, 196] width 226 height 17
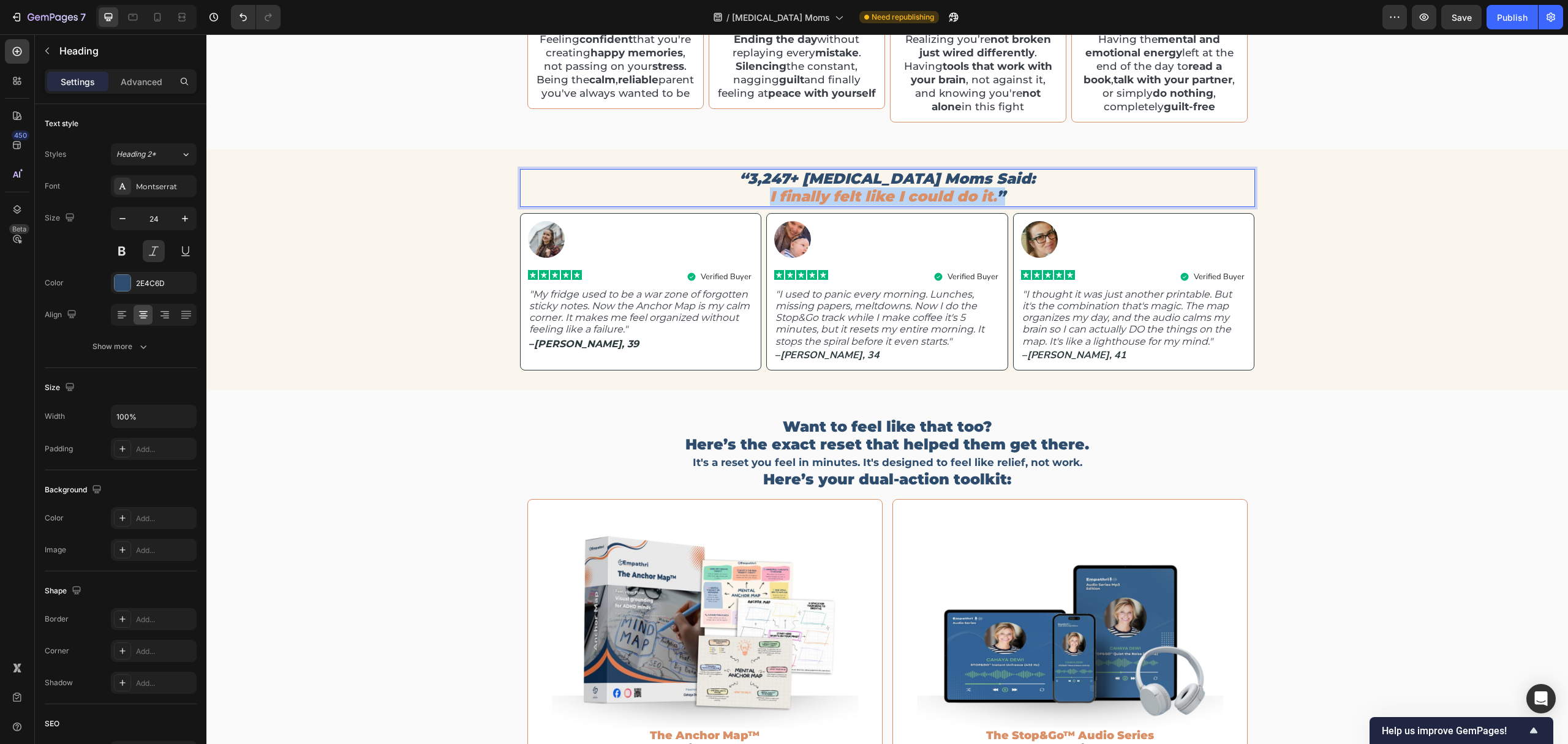
click at [864, 205] on span "I finally felt like I could do it." at bounding box center [883, 196] width 226 height 17
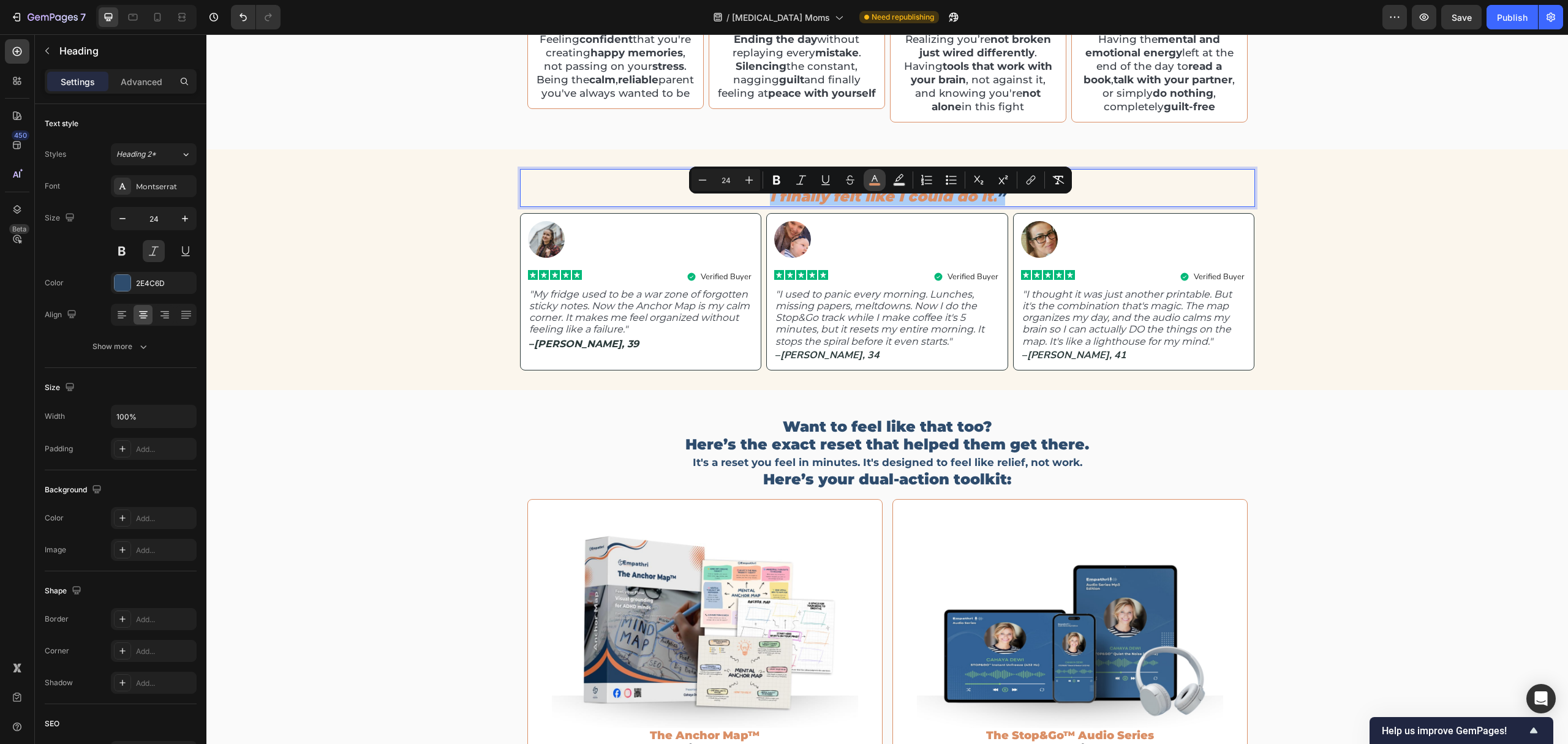
click at [869, 185] on rect "Editor contextual toolbar" at bounding box center [875, 184] width 12 height 3
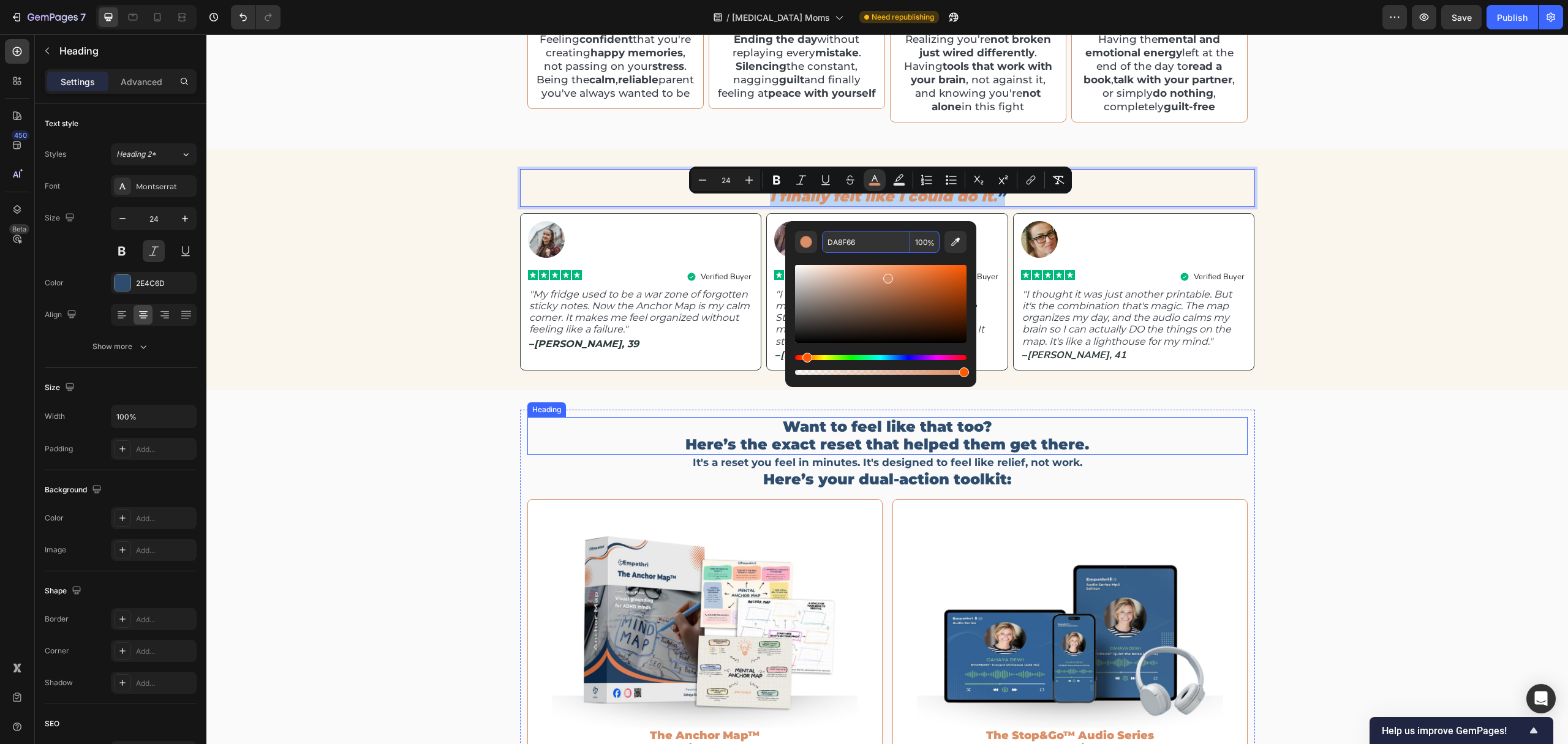
click at [857, 433] on p "Want to feel like that too? Here’s the exact reset that helped them get there." at bounding box center [887, 436] width 718 height 36
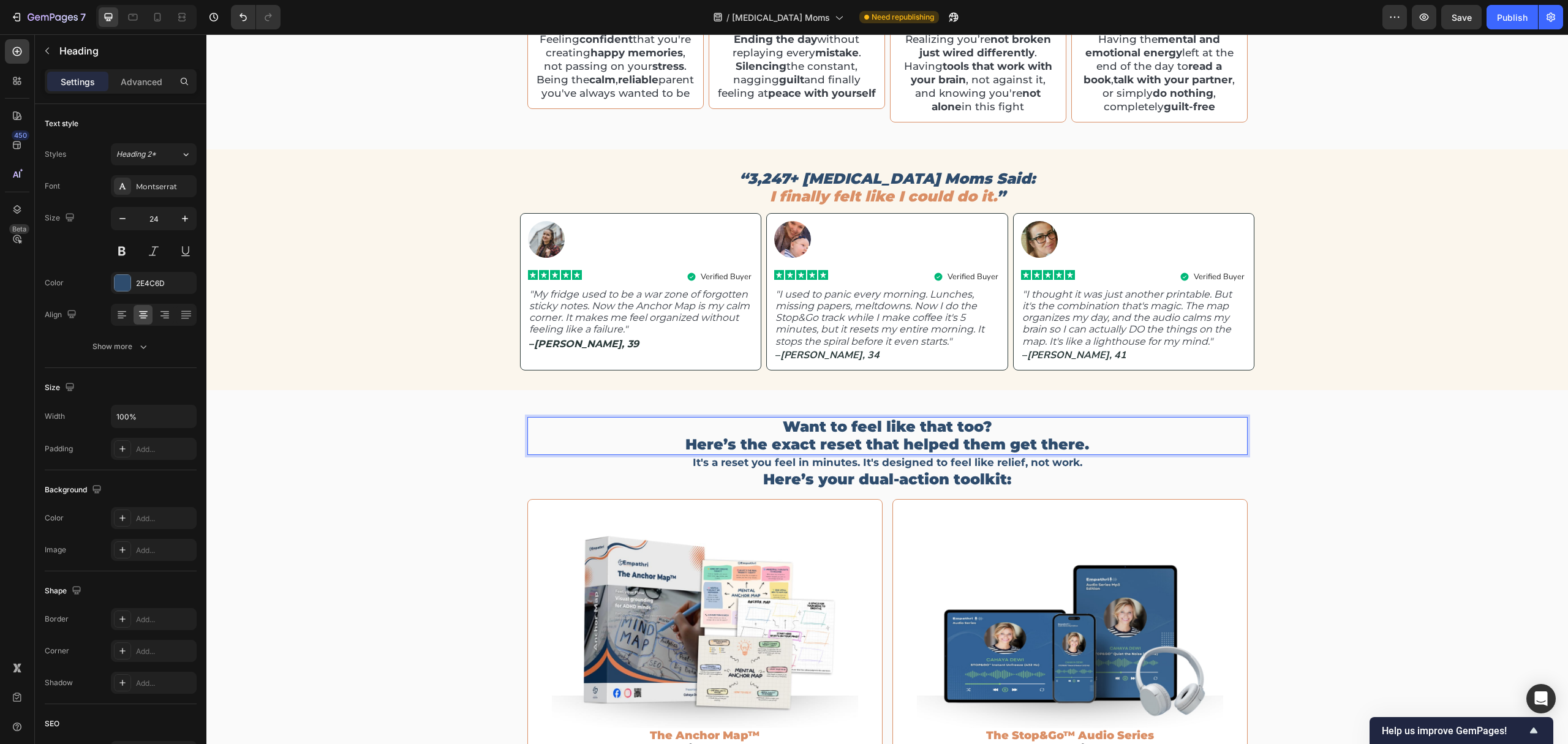
click at [857, 453] on p "Want to feel like that too? Here’s the exact reset that helped them get there." at bounding box center [887, 436] width 718 height 36
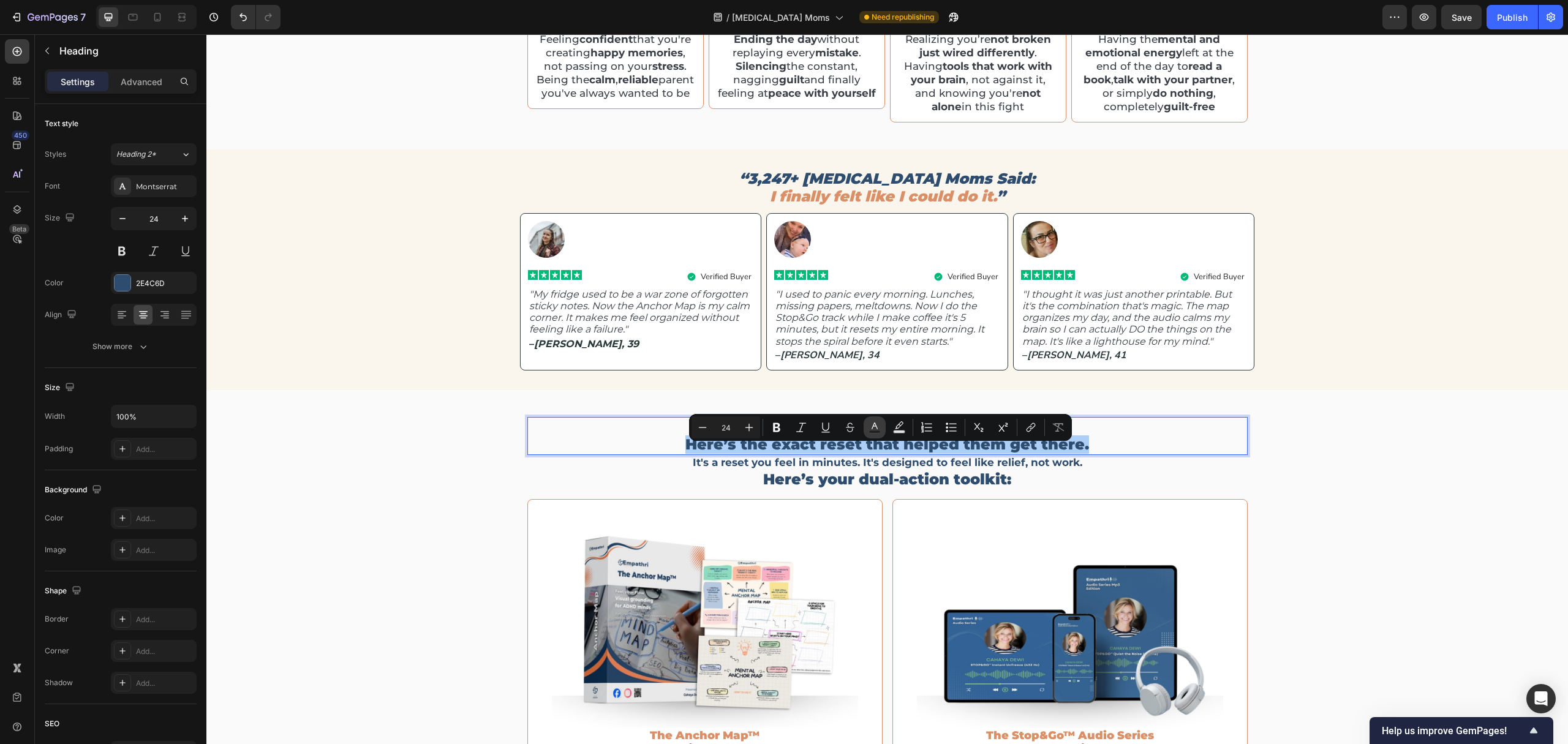
click at [883, 430] on button "Text Color" at bounding box center [874, 427] width 22 height 22
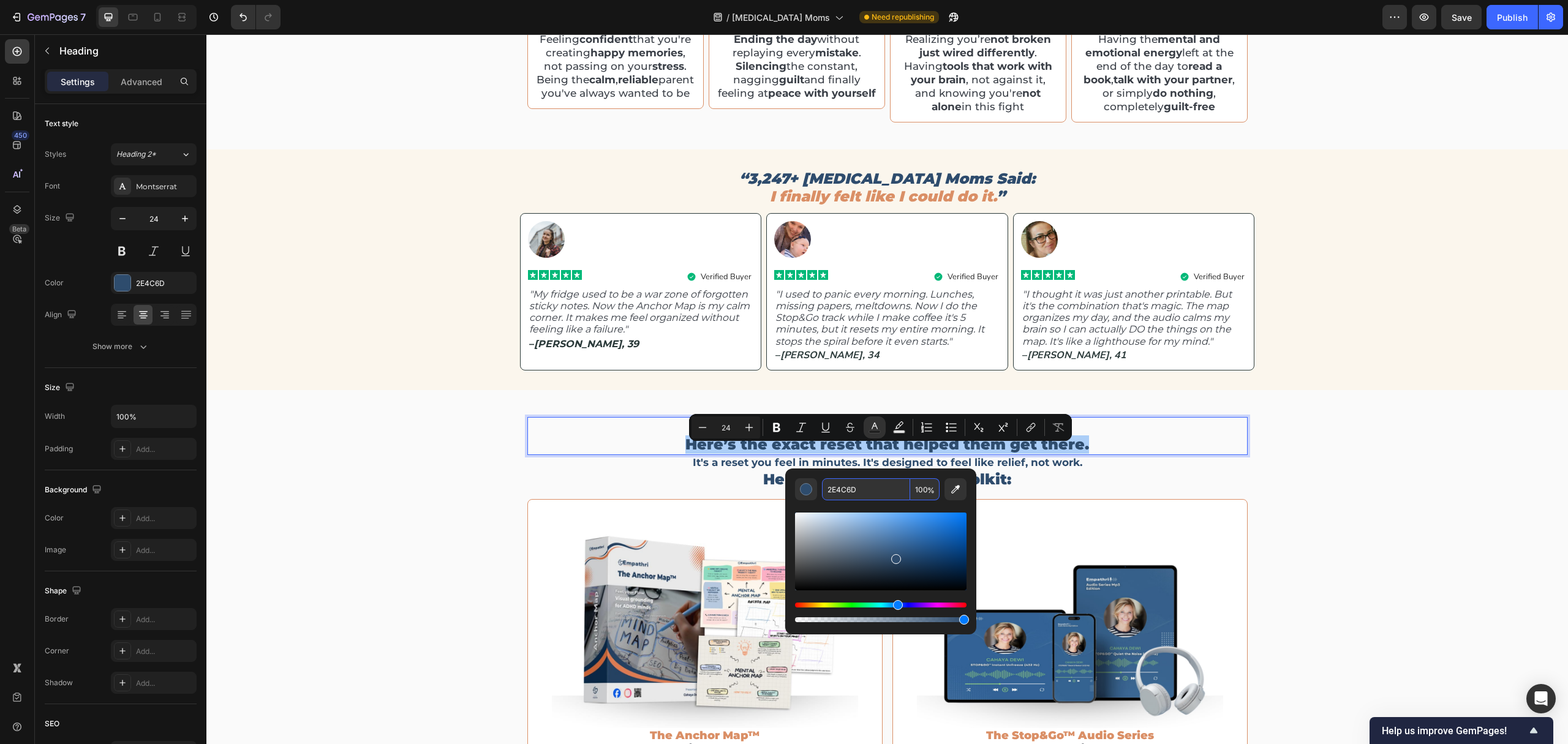
paste input "DA8F66"
type input "DA8F66"
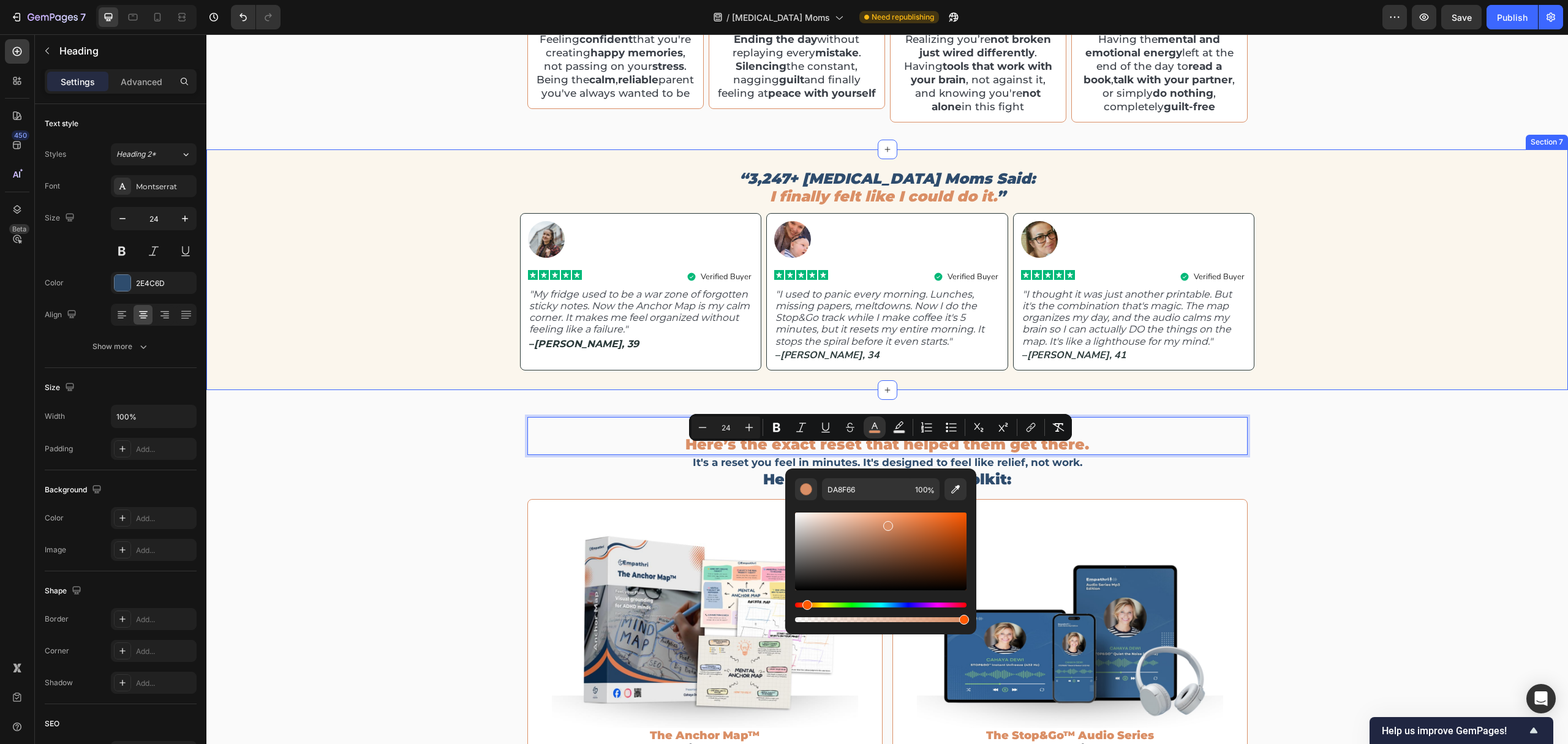
click at [1329, 317] on div "“3,247+ ADHD Moms Said: I finally felt like I could do it. ” Heading Image Icon…" at bounding box center [887, 270] width 1361 height 201
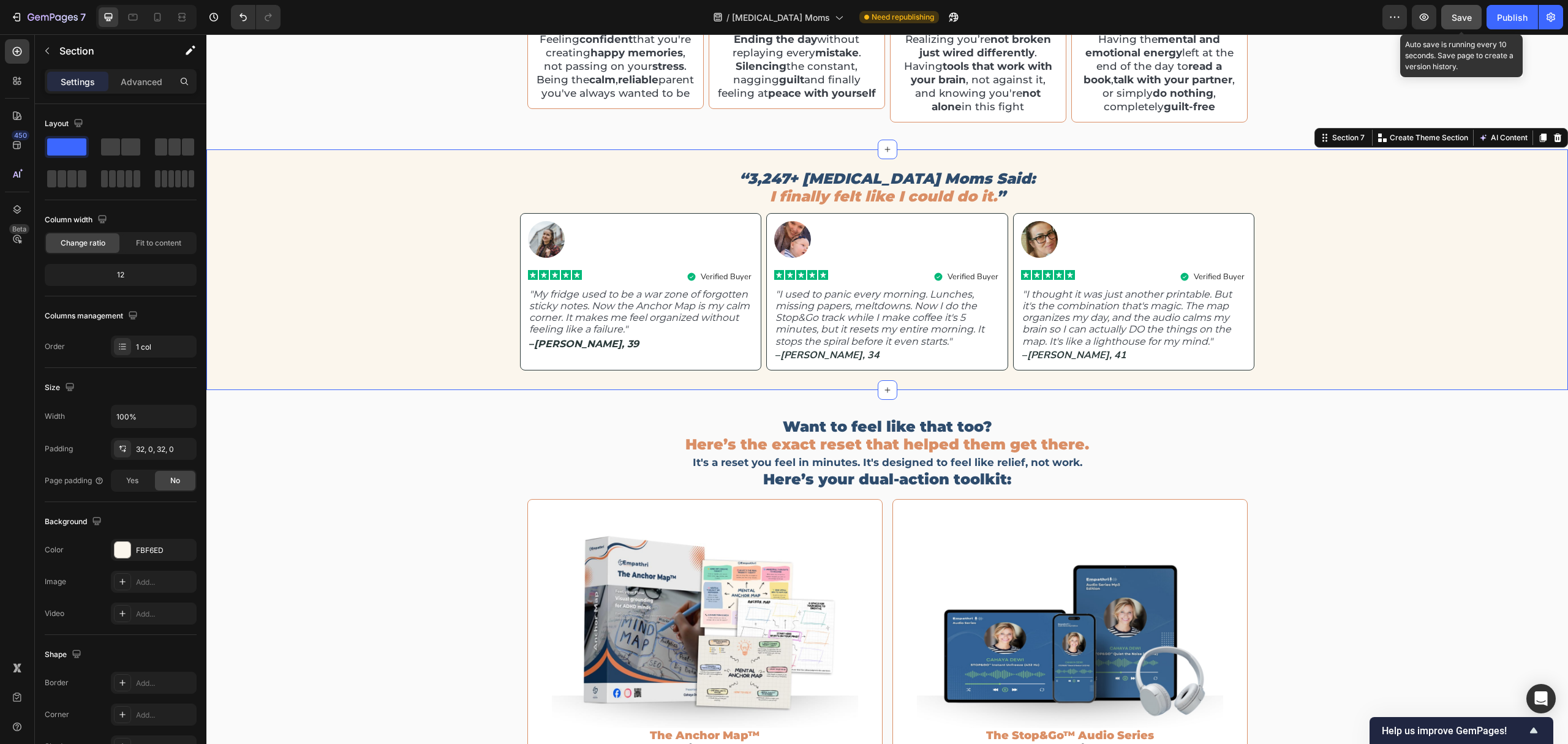
click at [1455, 20] on span "Save" at bounding box center [1461, 17] width 20 height 11
drag, startPoint x: 1460, startPoint y: 24, endPoint x: 1488, endPoint y: 22, distance: 28.1
click at [1461, 22] on button "Save" at bounding box center [1462, 16] width 41 height 24
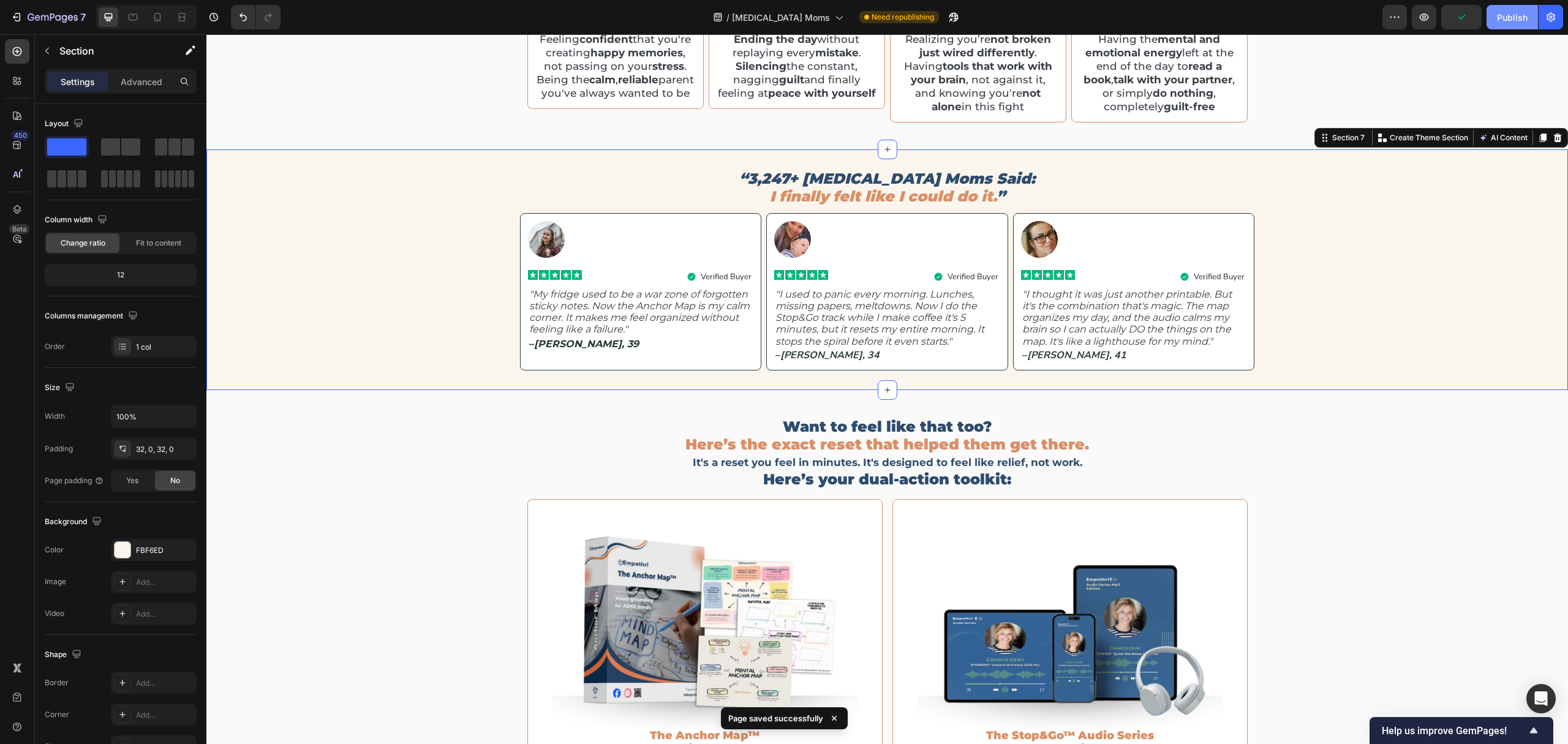
click at [1498, 18] on div "Publish" at bounding box center [1512, 16] width 31 height 13
click at [137, 13] on icon at bounding box center [132, 16] width 13 height 13
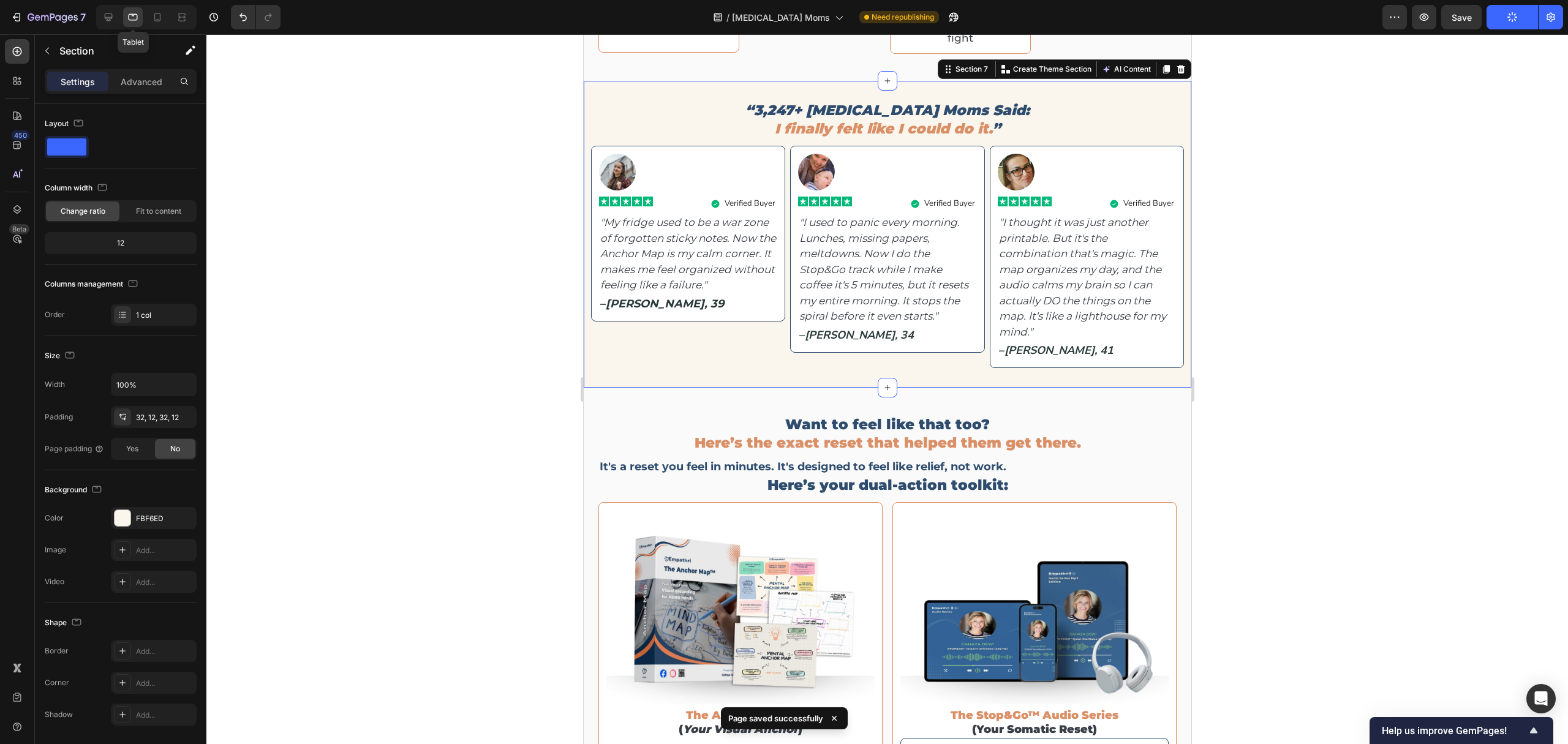
scroll to position [2288, 0]
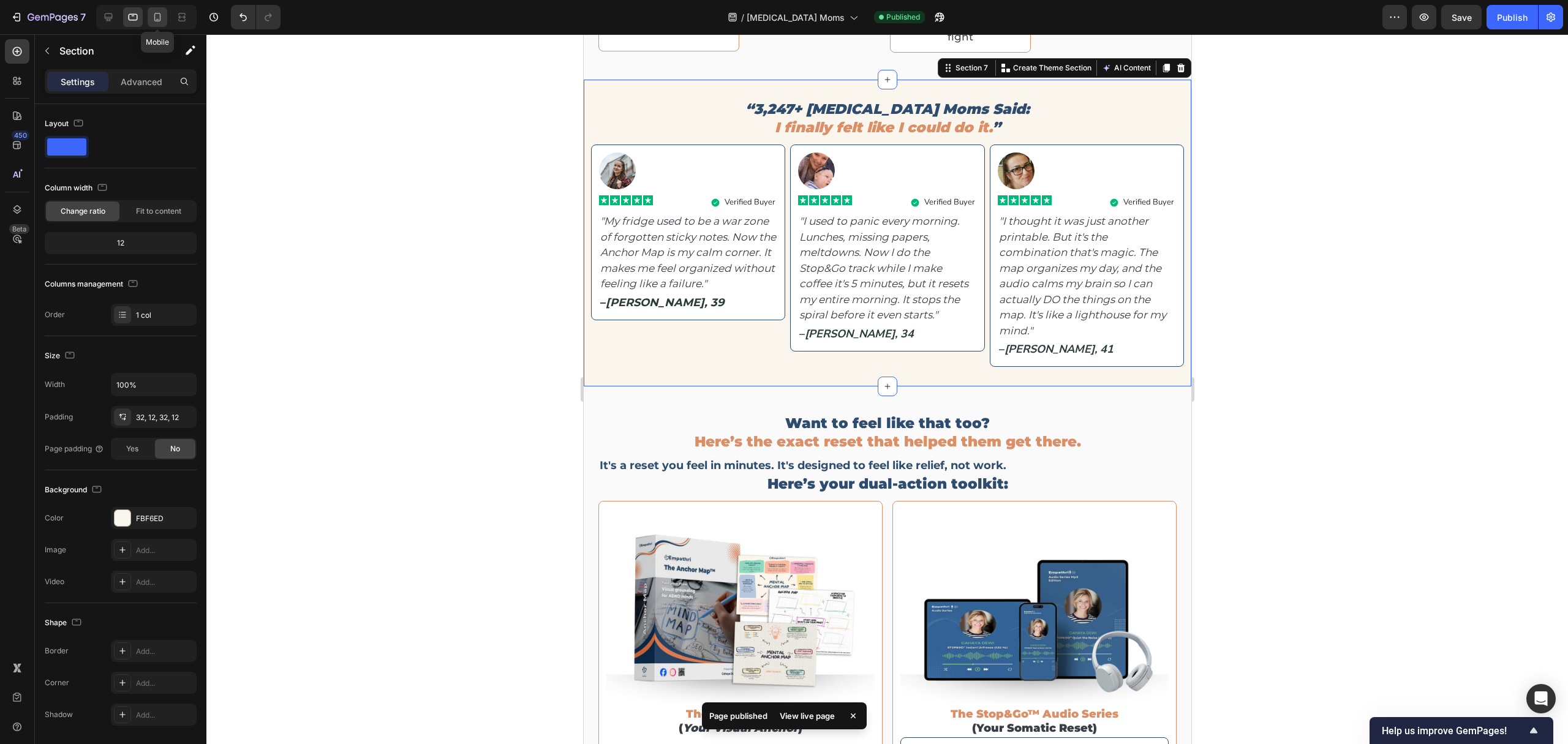
click at [157, 24] on div at bounding box center [158, 17] width 19 height 19
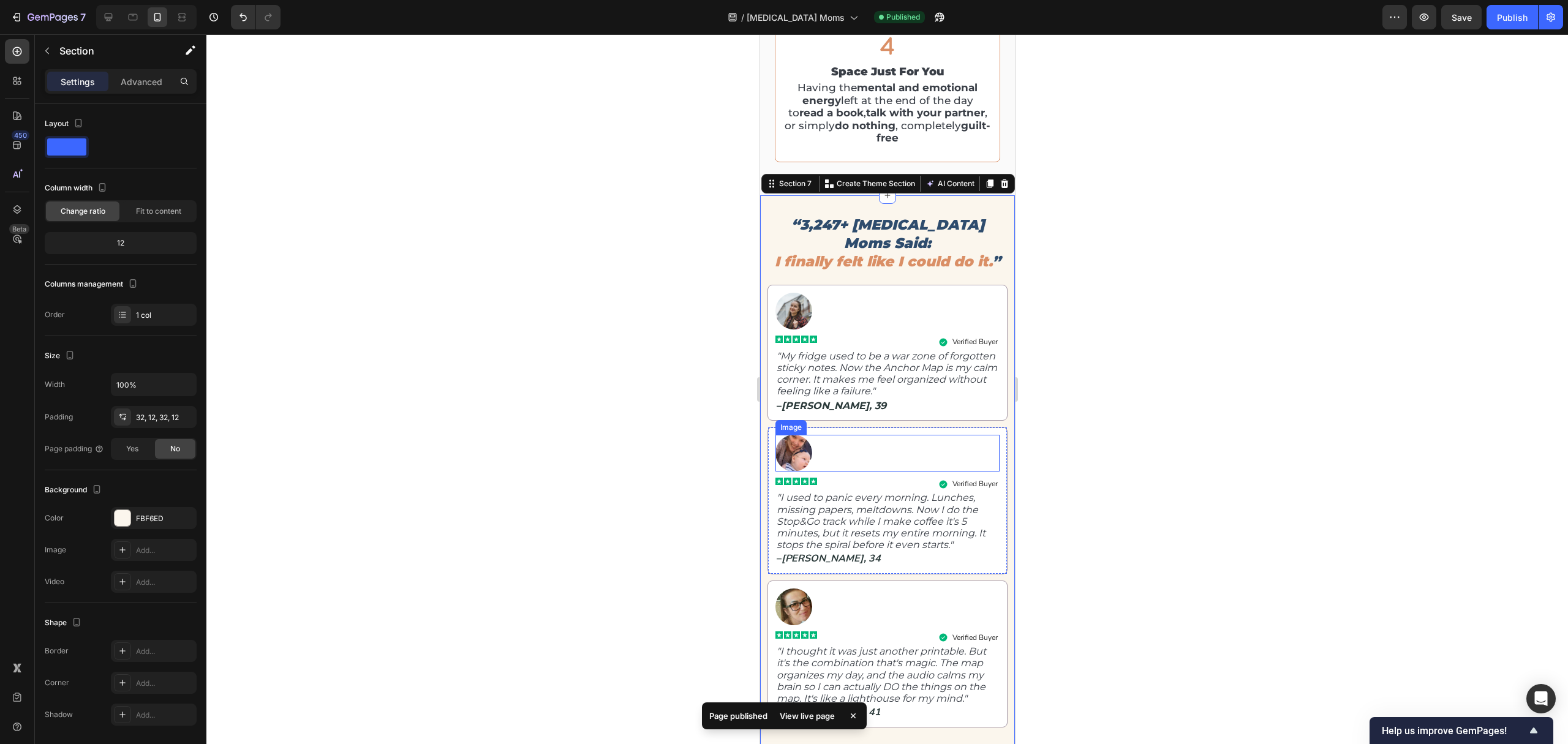
scroll to position [2306, 0]
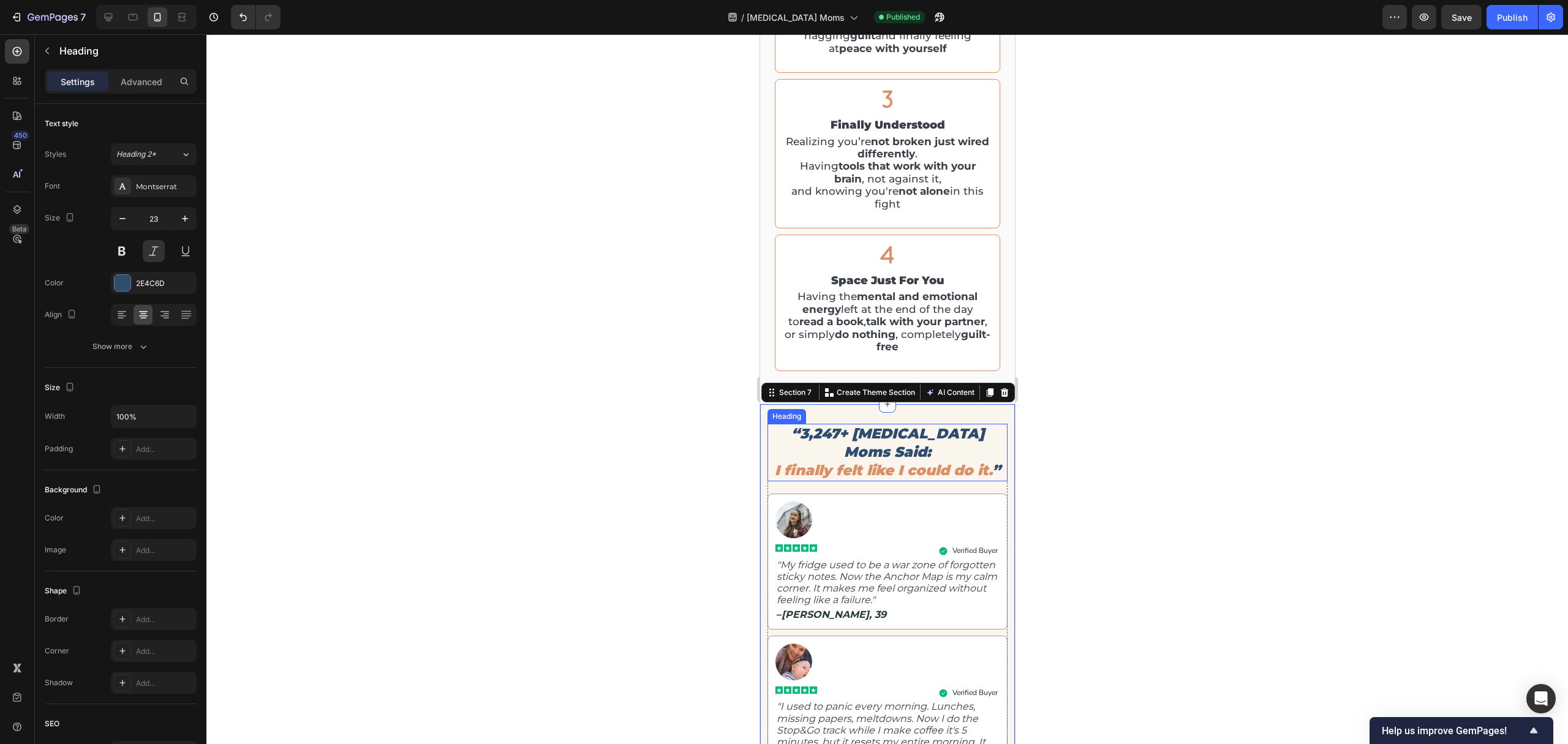
click at [893, 469] on p "“3,247+ ADHD Moms Said: I finally felt like I could do it. ”" at bounding box center [886, 452] width 238 height 55
click at [880, 470] on span "I finally felt like I could do it." at bounding box center [883, 471] width 218 height 17
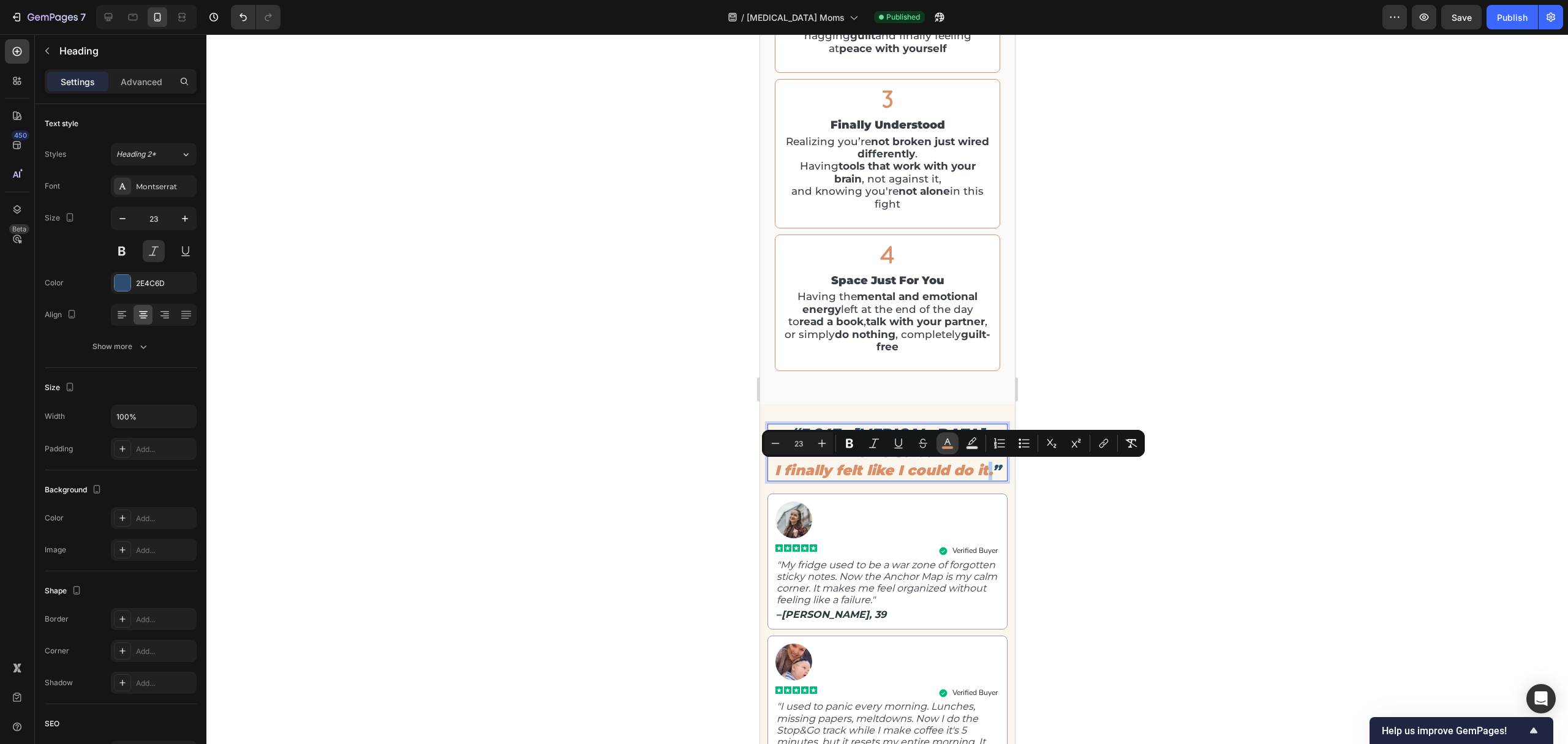
click at [943, 444] on icon "Editor contextual toolbar" at bounding box center [947, 443] width 13 height 13
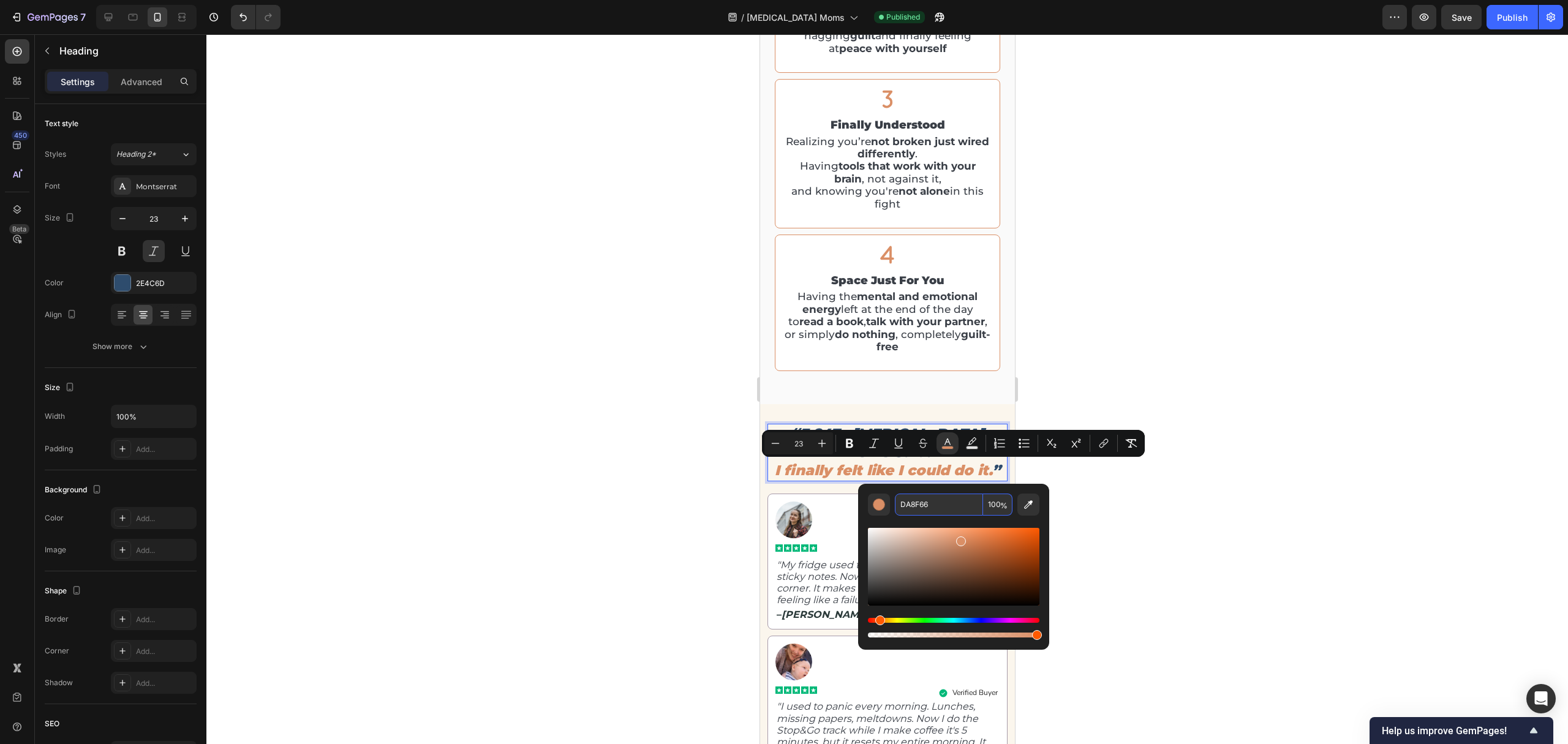
click at [852, 467] on p "“3,247+ ADHD Moms Said: I finally felt like I could do it. ”" at bounding box center [886, 452] width 238 height 55
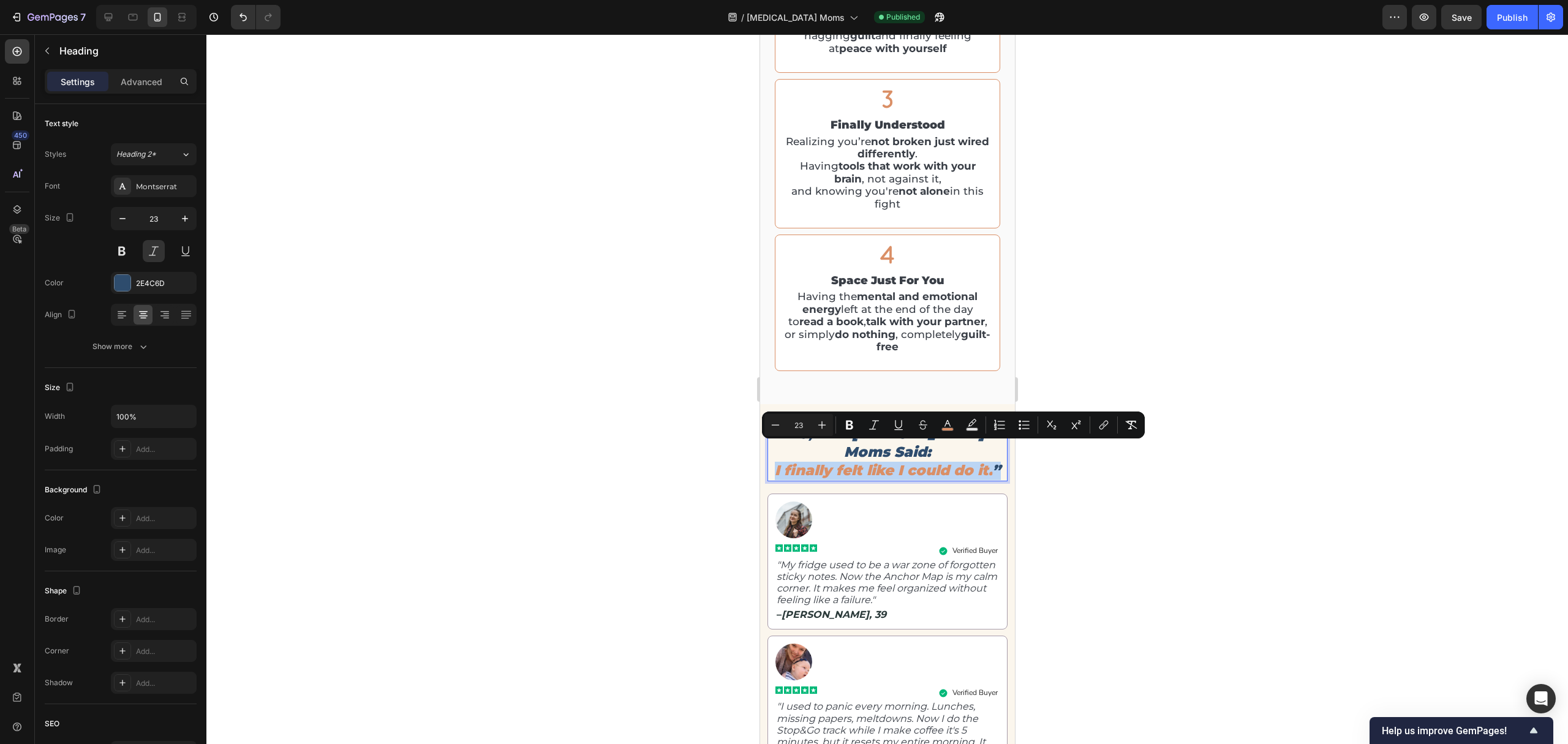
drag, startPoint x: 901, startPoint y: 469, endPoint x: 778, endPoint y: 454, distance: 123.9
click at [778, 454] on p "“3,247+ ADHD Moms Said: I finally felt like I could do it. ”" at bounding box center [886, 452] width 238 height 55
click at [943, 420] on icon "Editor contextual toolbar" at bounding box center [947, 424] width 13 height 13
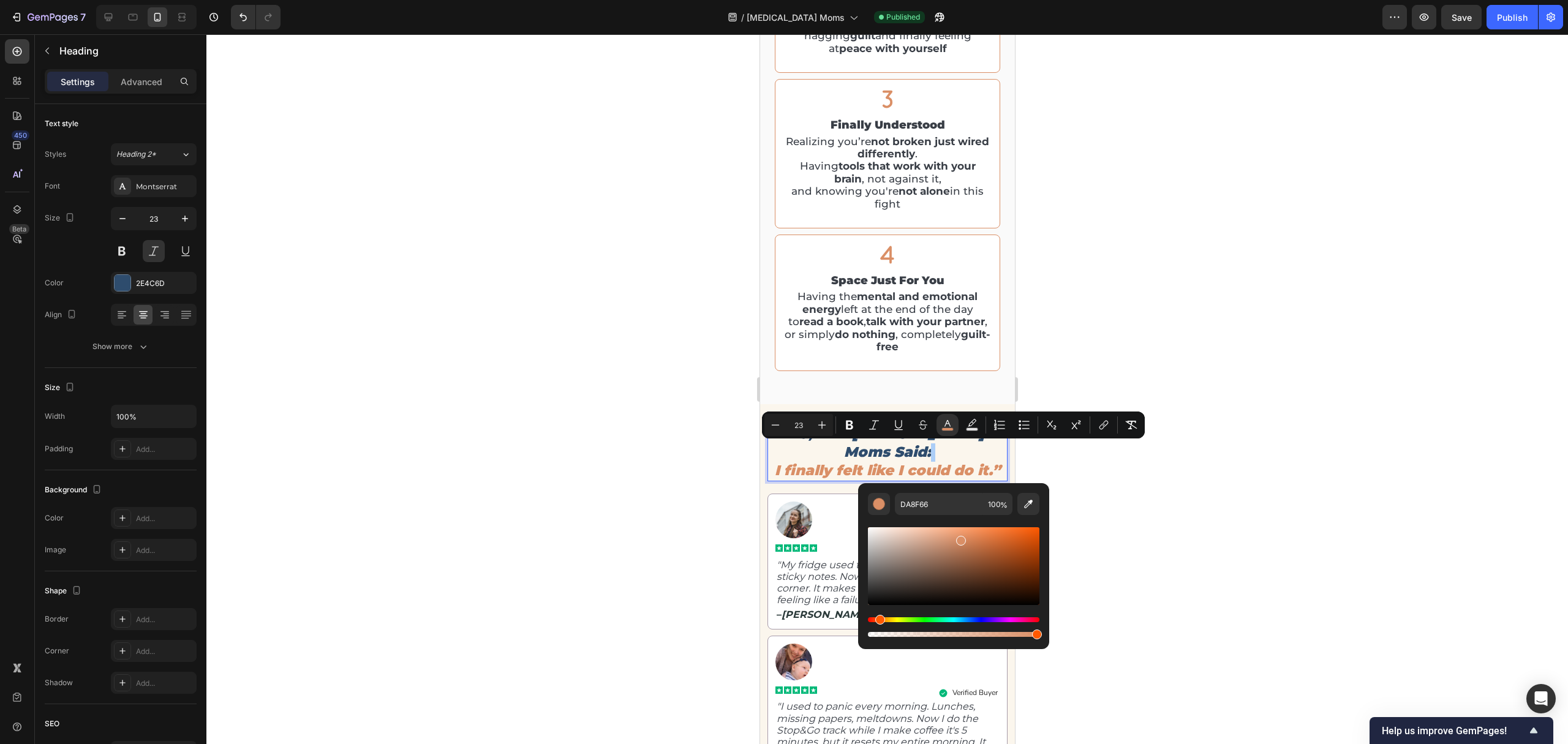
click at [1245, 409] on div at bounding box center [887, 388] width 1361 height 709
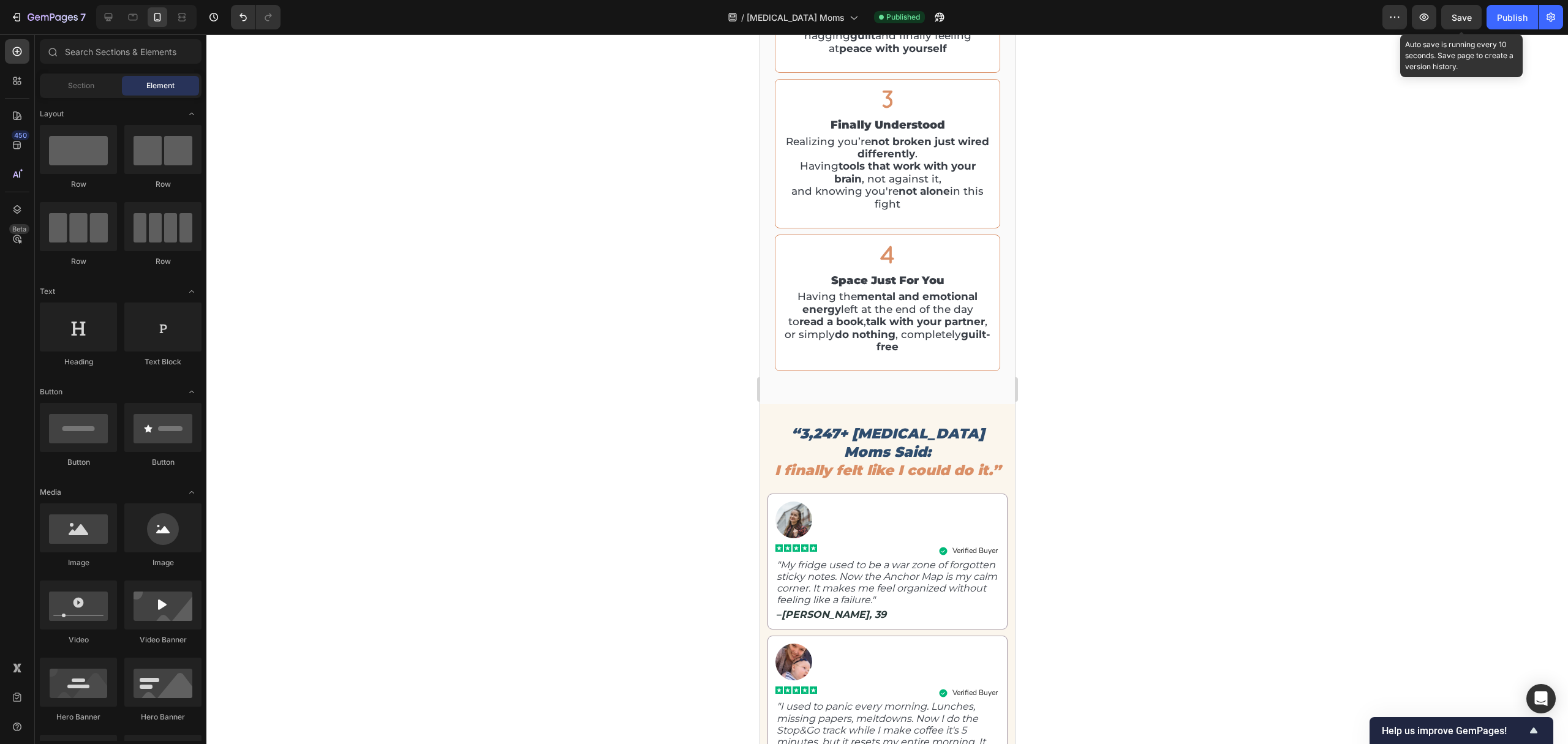
click at [1459, 19] on span "Save" at bounding box center [1461, 17] width 20 height 11
click at [1515, 22] on div "Publish" at bounding box center [1512, 16] width 31 height 13
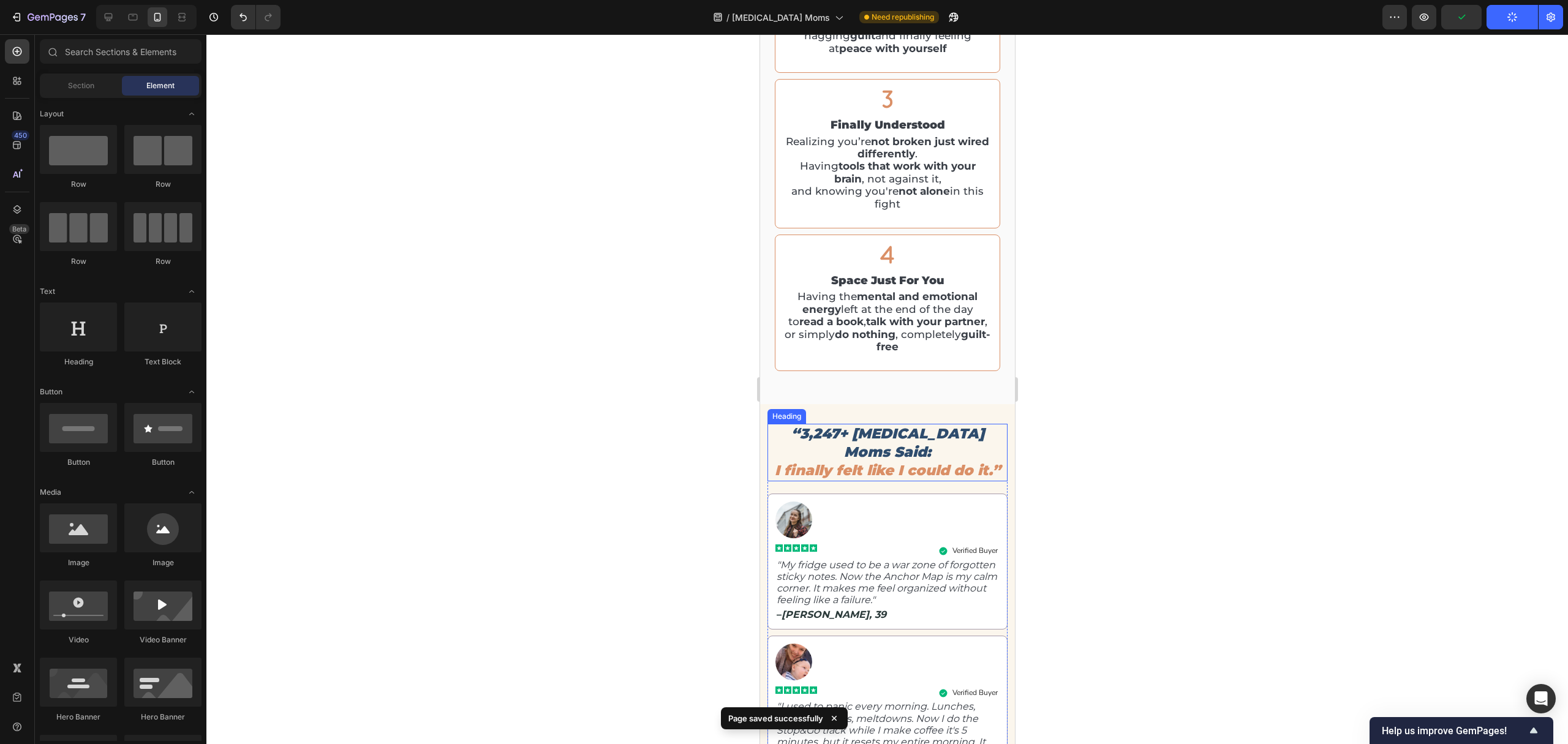
click at [907, 463] on p "“3,247+ ADHD Moms Said: I finally felt like I could do it.”" at bounding box center [886, 452] width 238 height 55
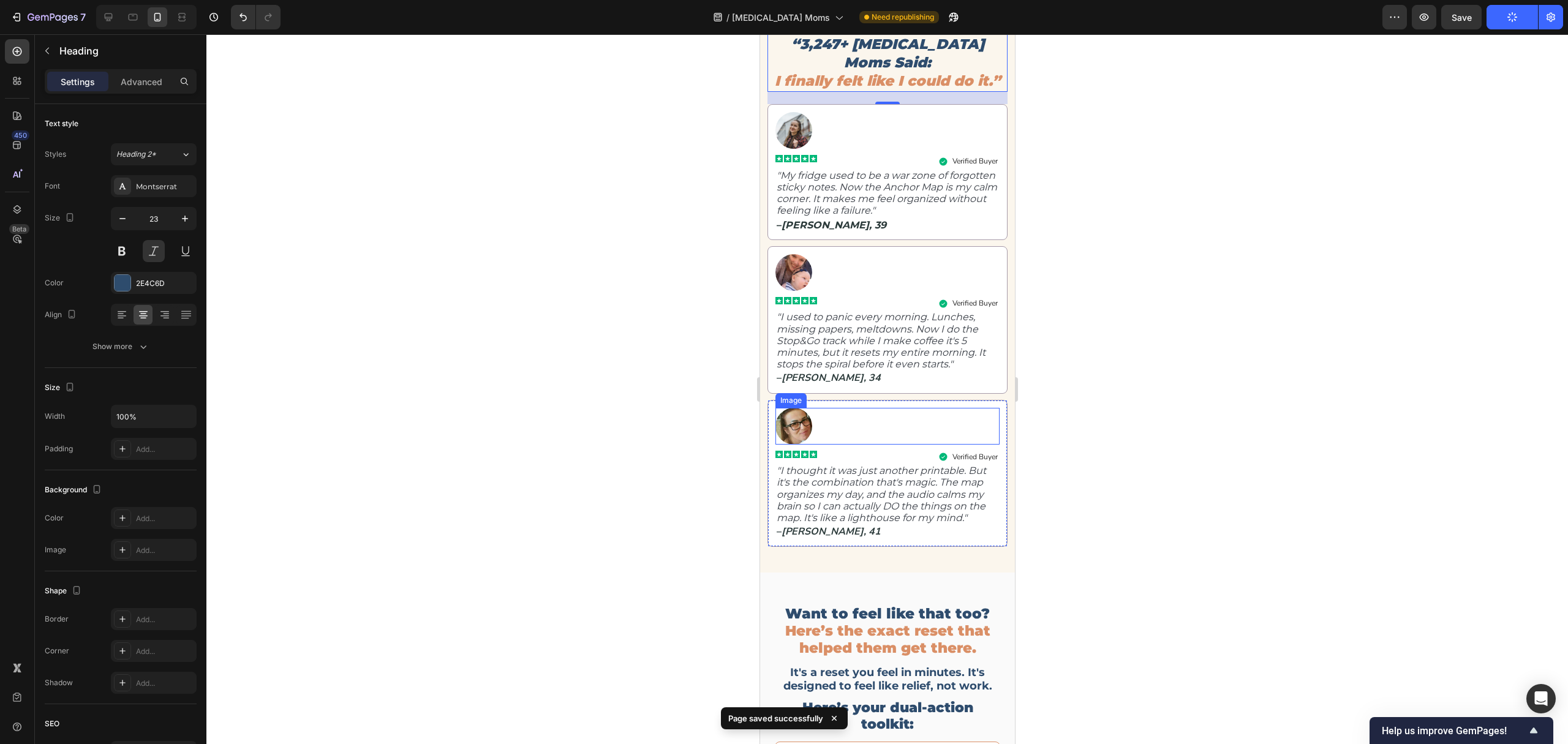
scroll to position [2796, 0]
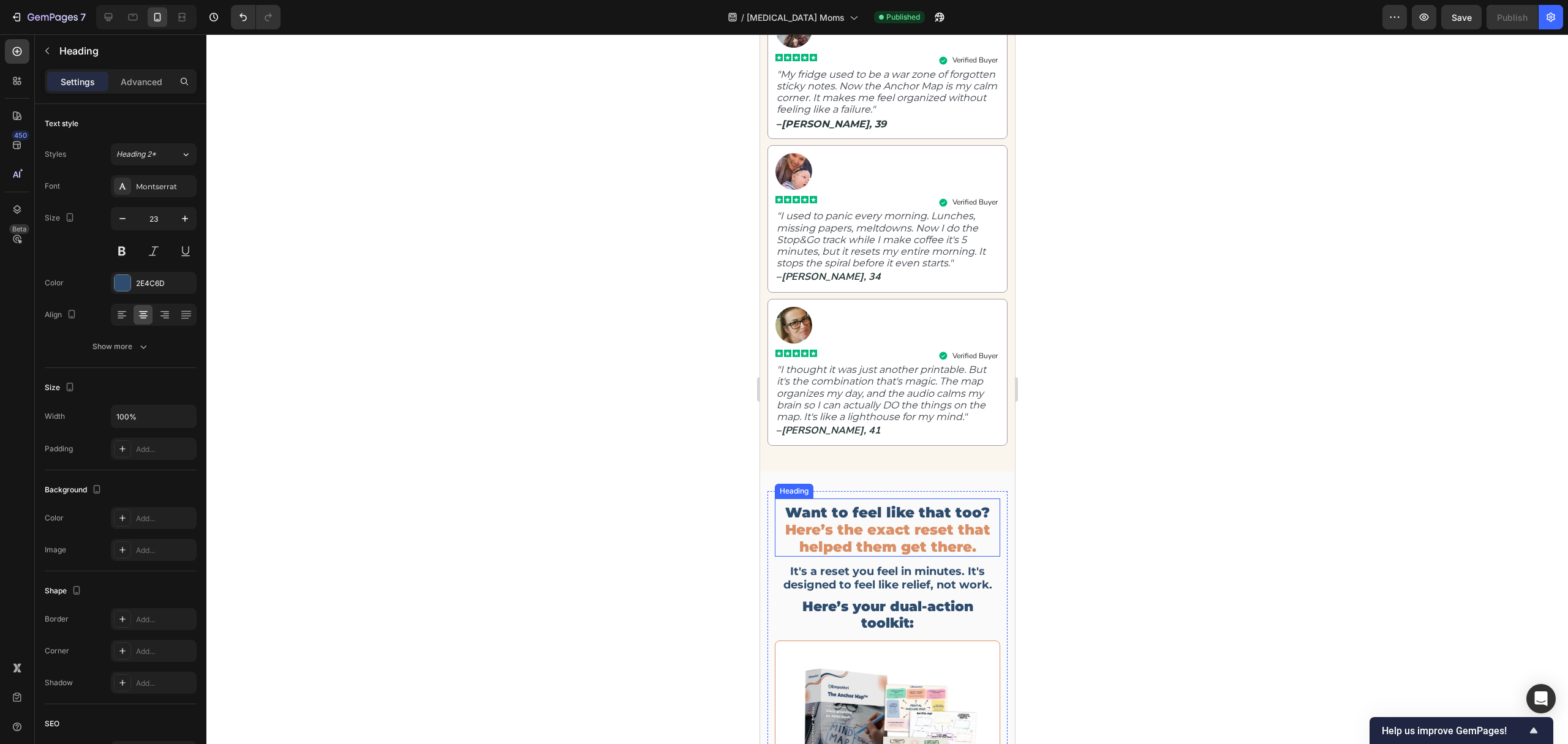
click at [865, 527] on h2 "Want to feel like that too? Here’s the exact reset that helped them get there." at bounding box center [886, 529] width 225 height 53
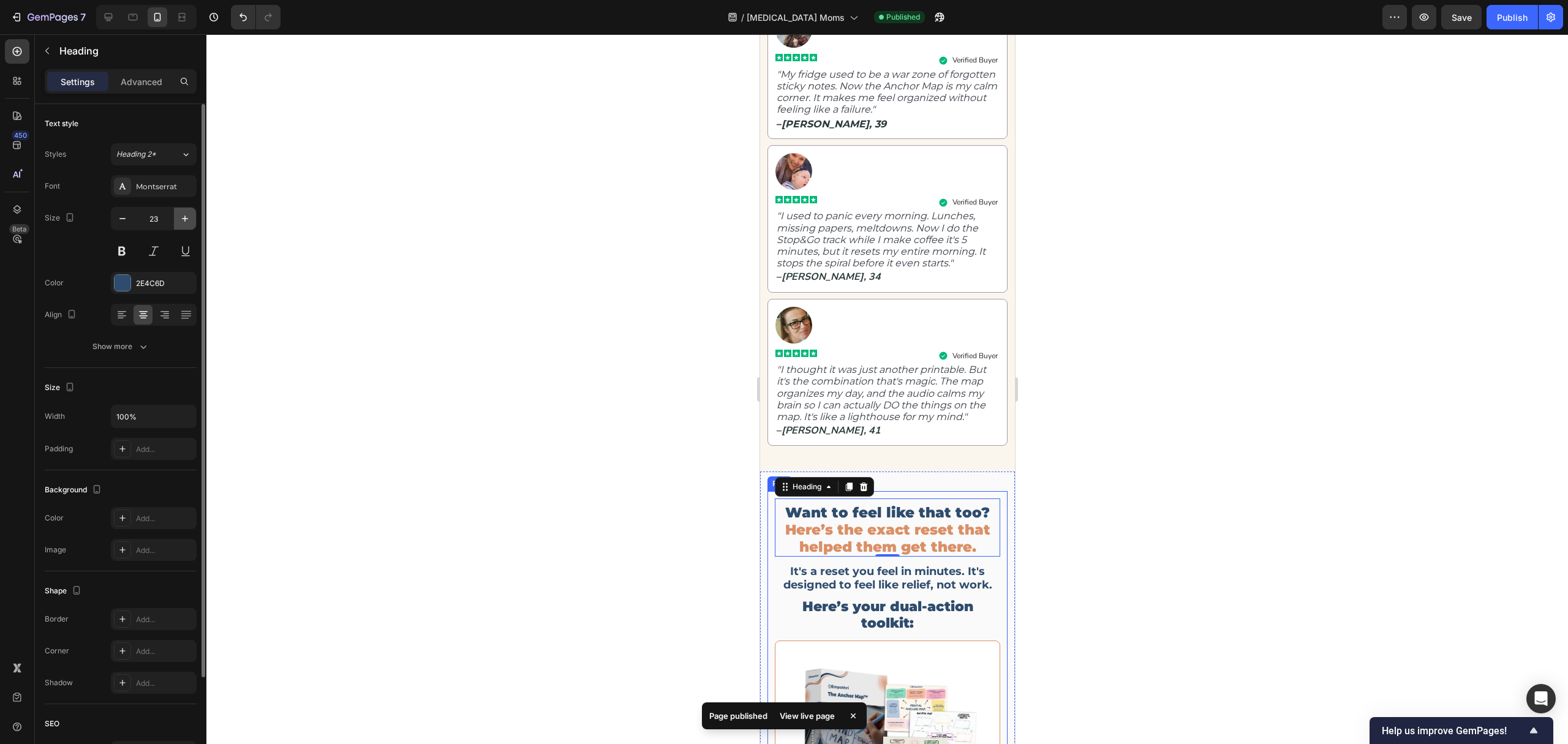
click at [183, 223] on icon "button" at bounding box center [185, 218] width 13 height 13
type input "24"
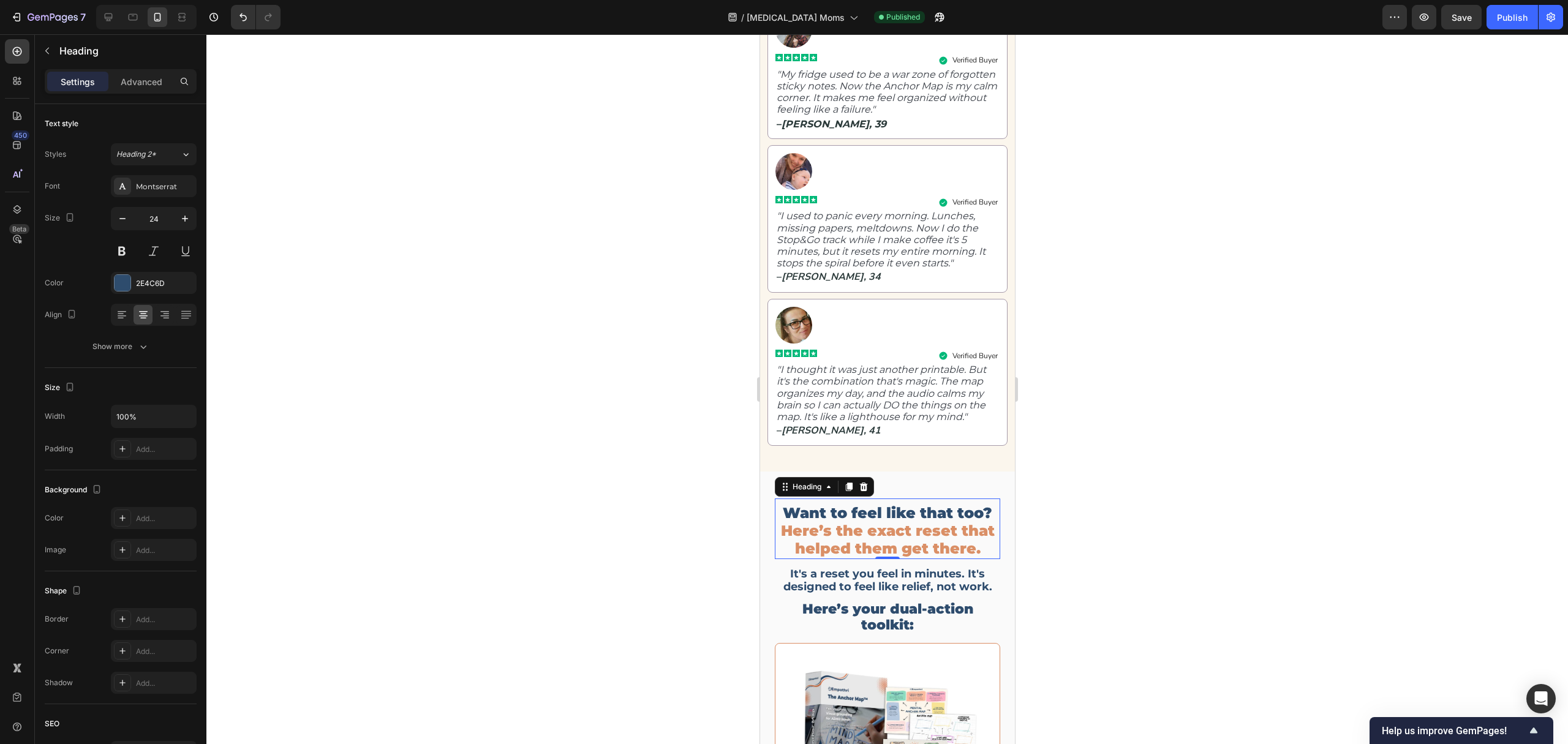
click at [1224, 322] on div at bounding box center [887, 388] width 1361 height 709
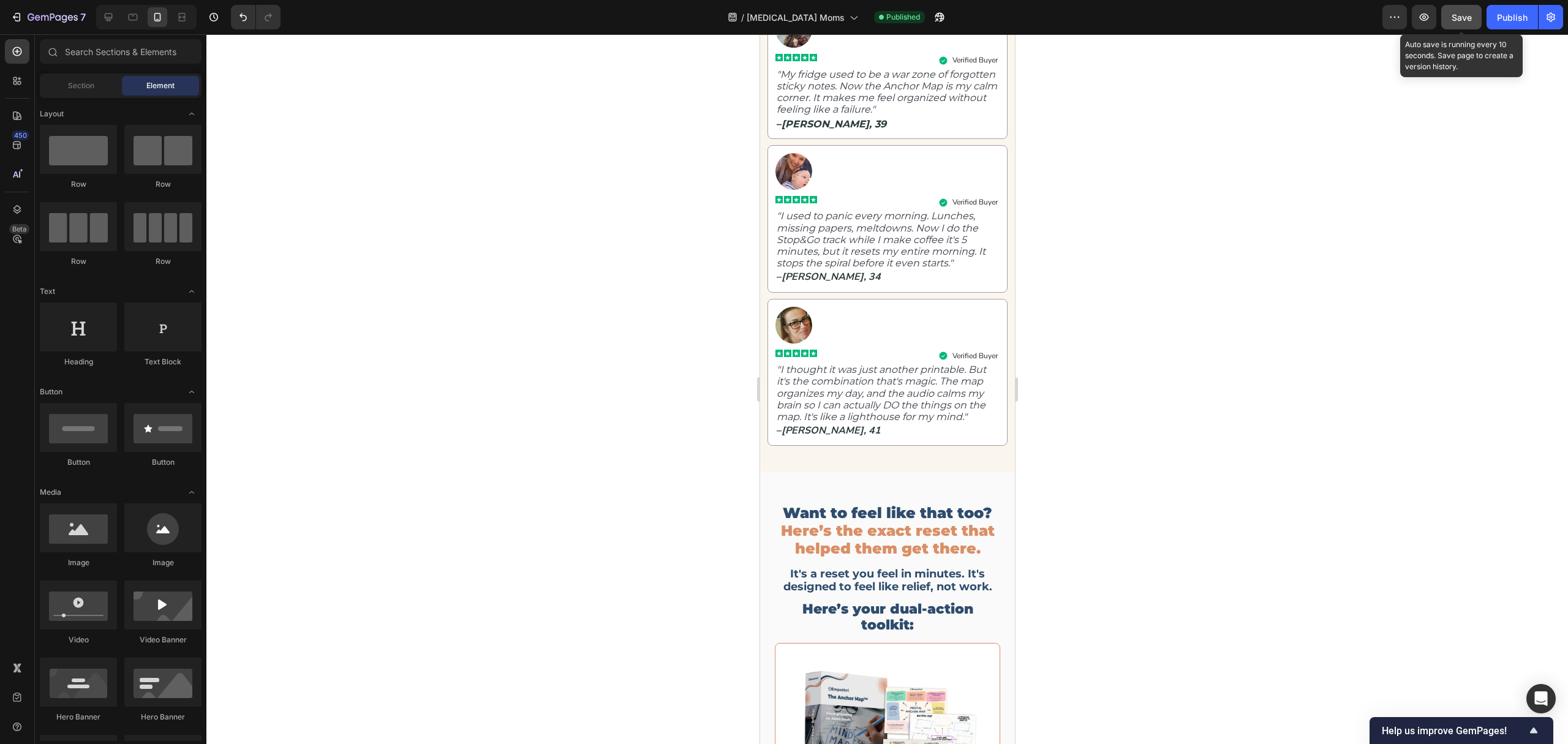
click at [1469, 25] on button "Save" at bounding box center [1462, 16] width 41 height 24
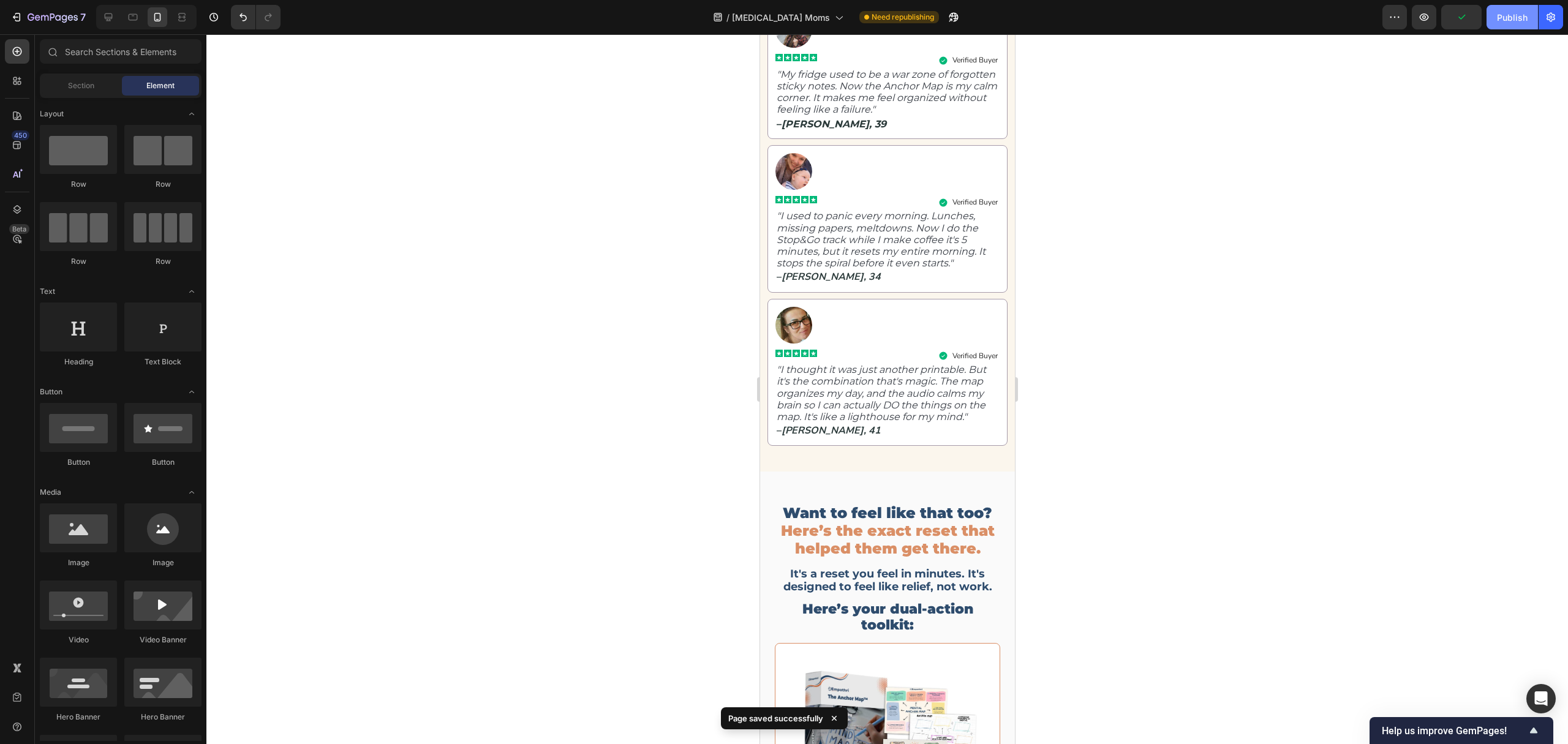
click at [1523, 26] on button "Publish" at bounding box center [1512, 16] width 51 height 24
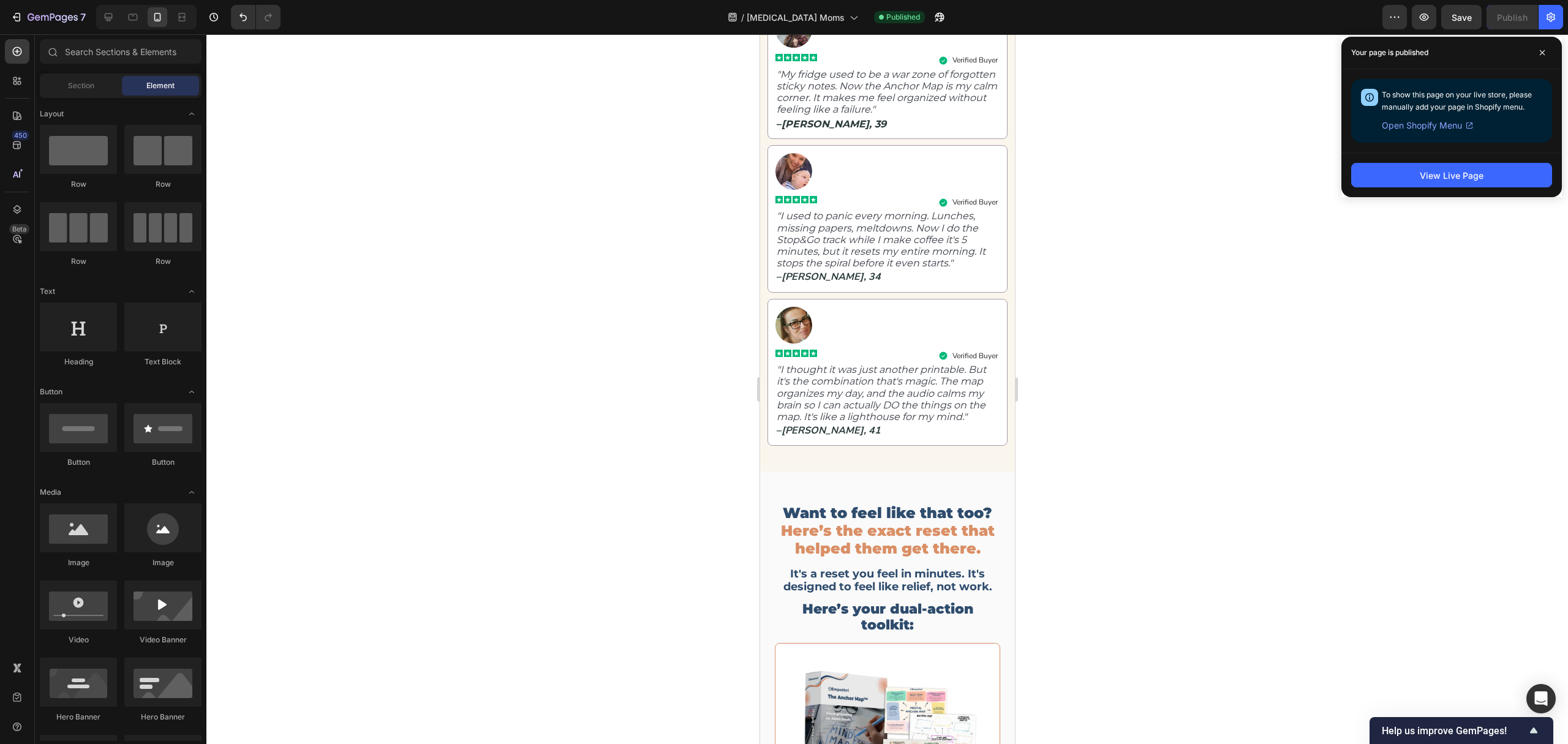
click at [1215, 360] on div at bounding box center [887, 388] width 1361 height 709
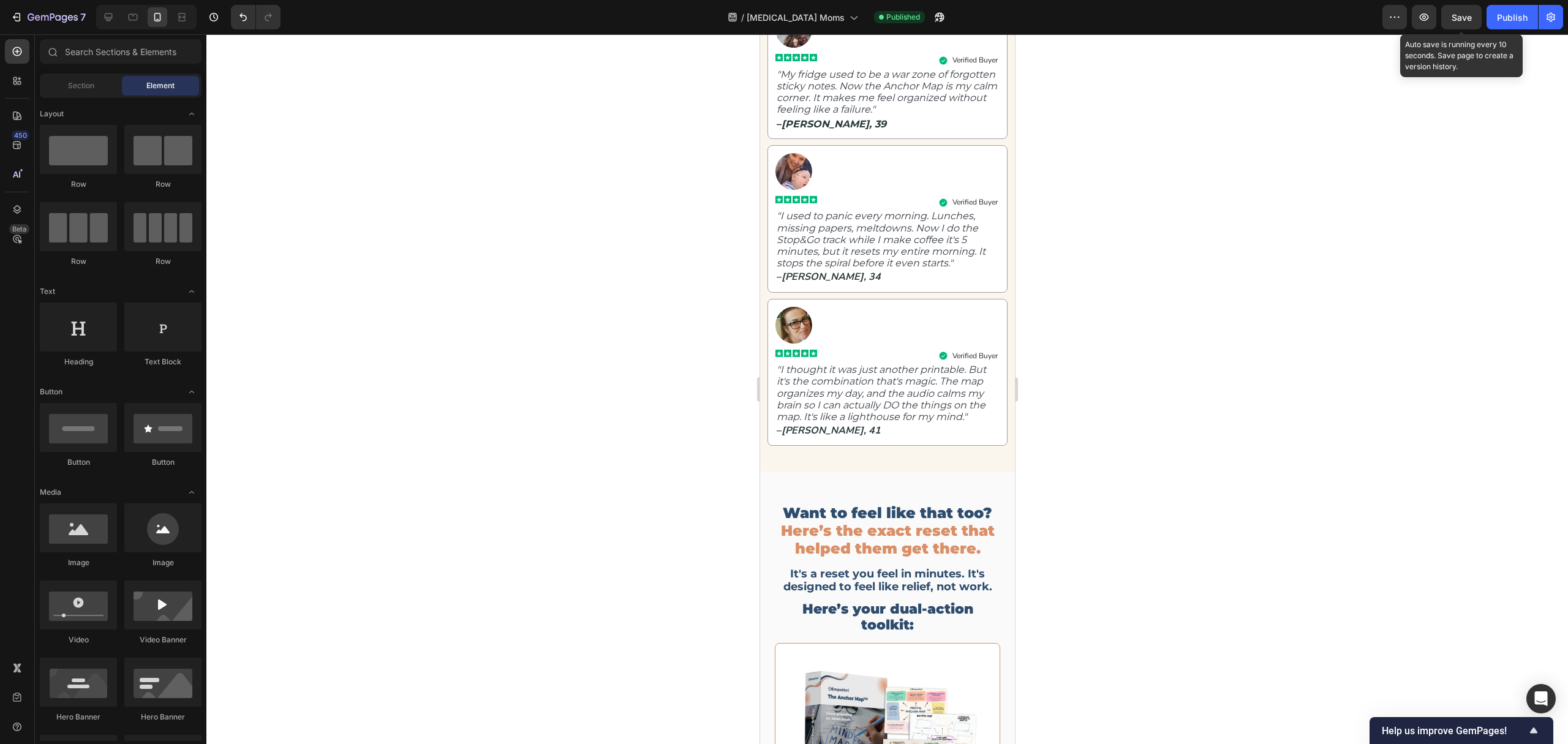
click at [1455, 17] on span "Save" at bounding box center [1461, 17] width 20 height 11
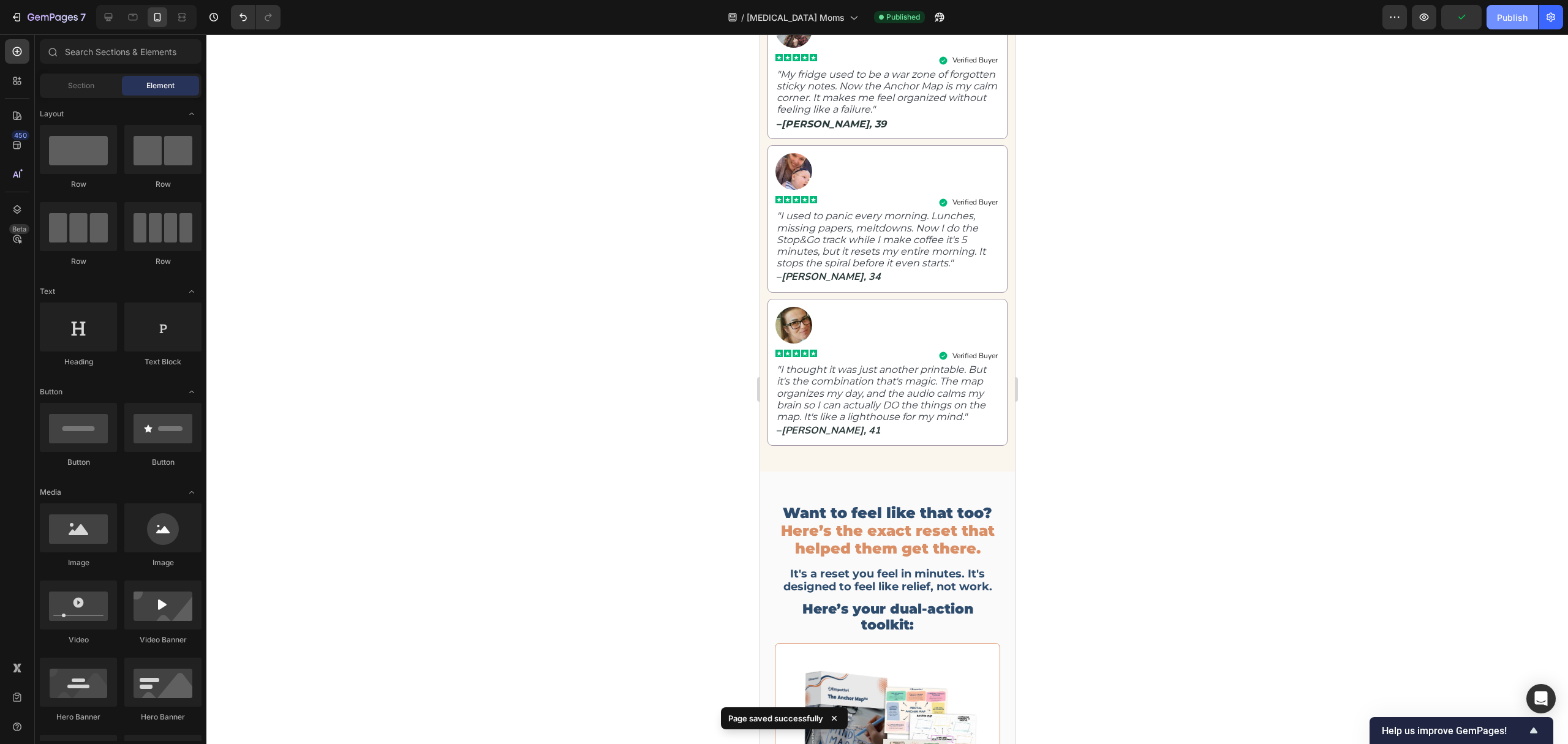
click at [1510, 25] on button "Publish" at bounding box center [1512, 16] width 51 height 24
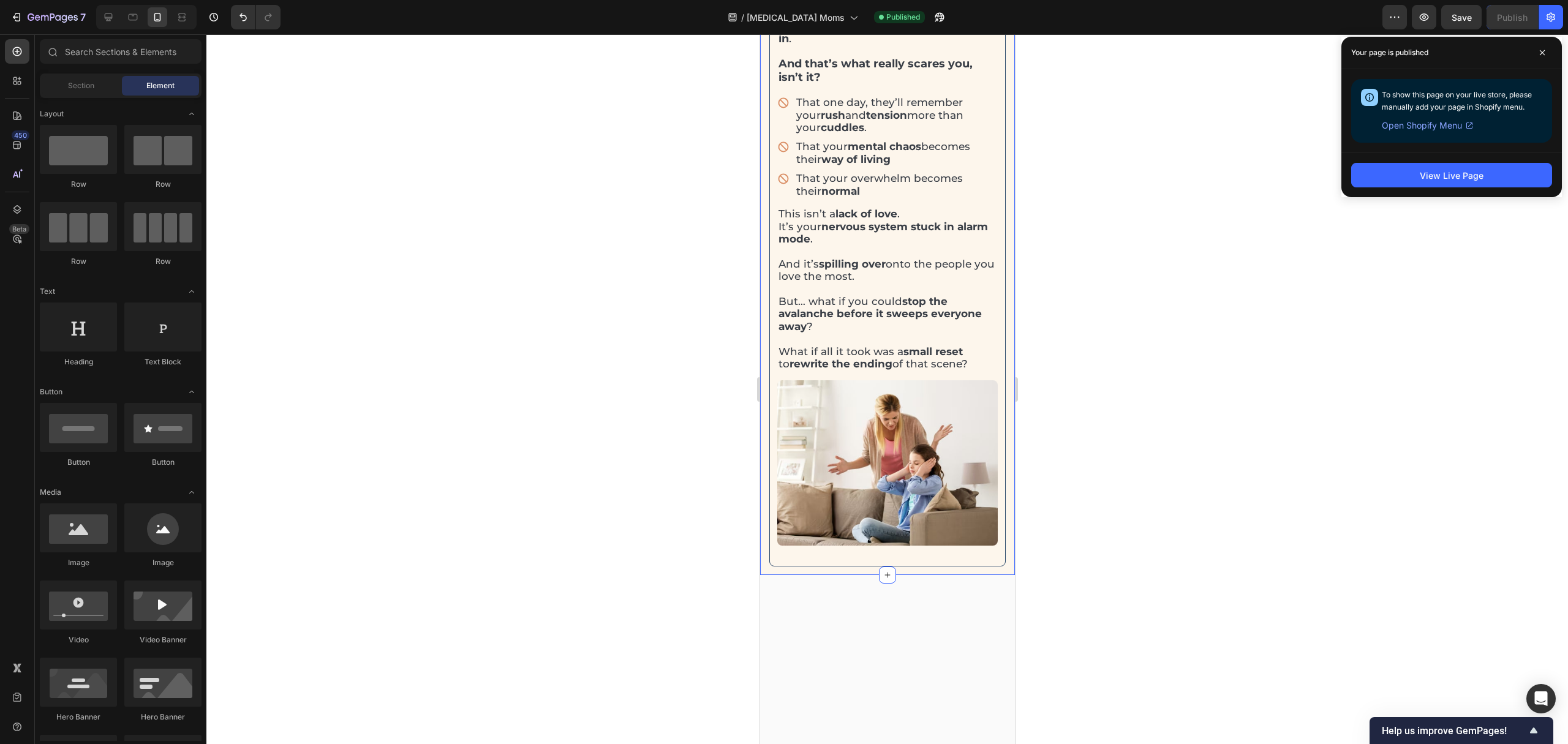
scroll to position [1791, 0]
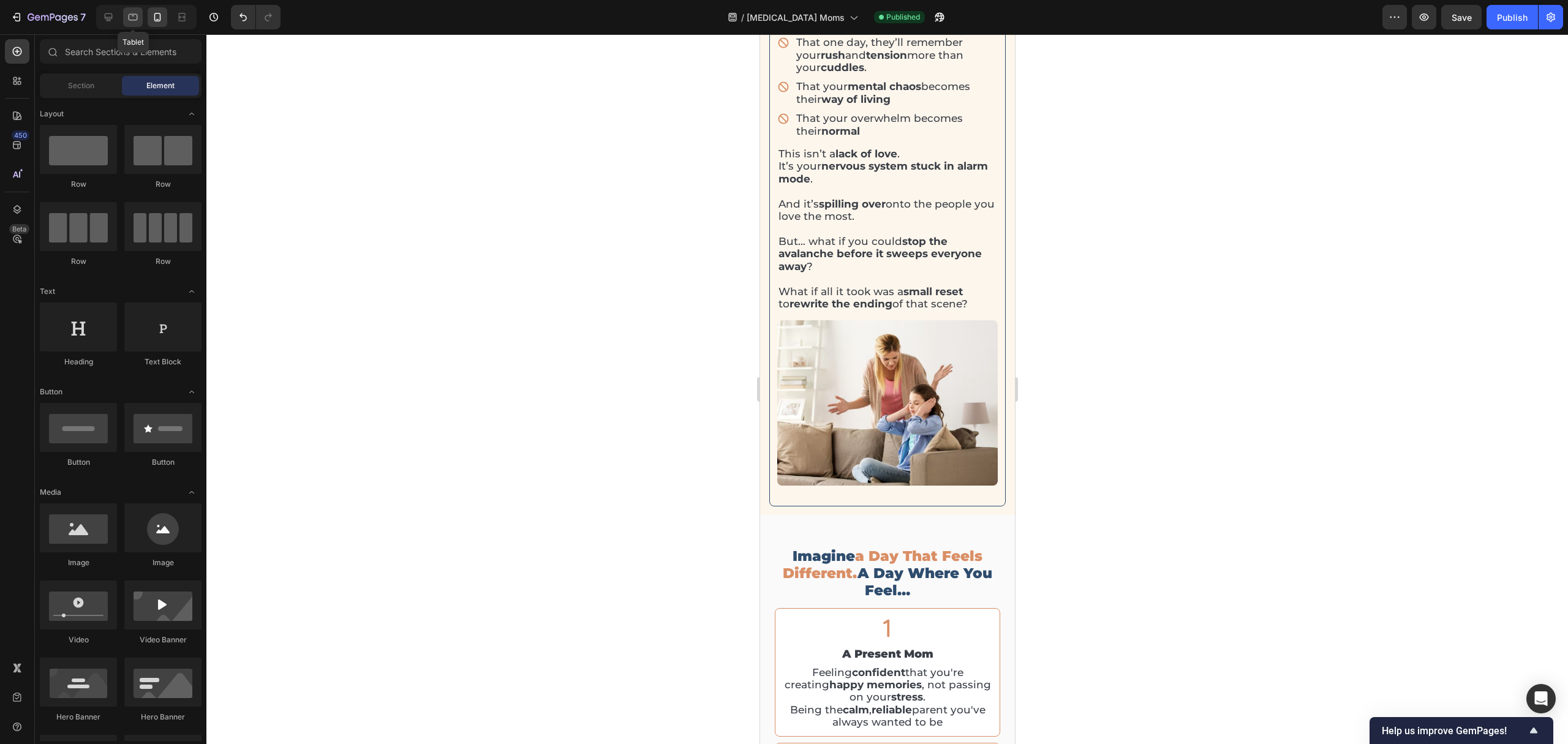
click at [131, 15] on icon at bounding box center [132, 16] width 13 height 13
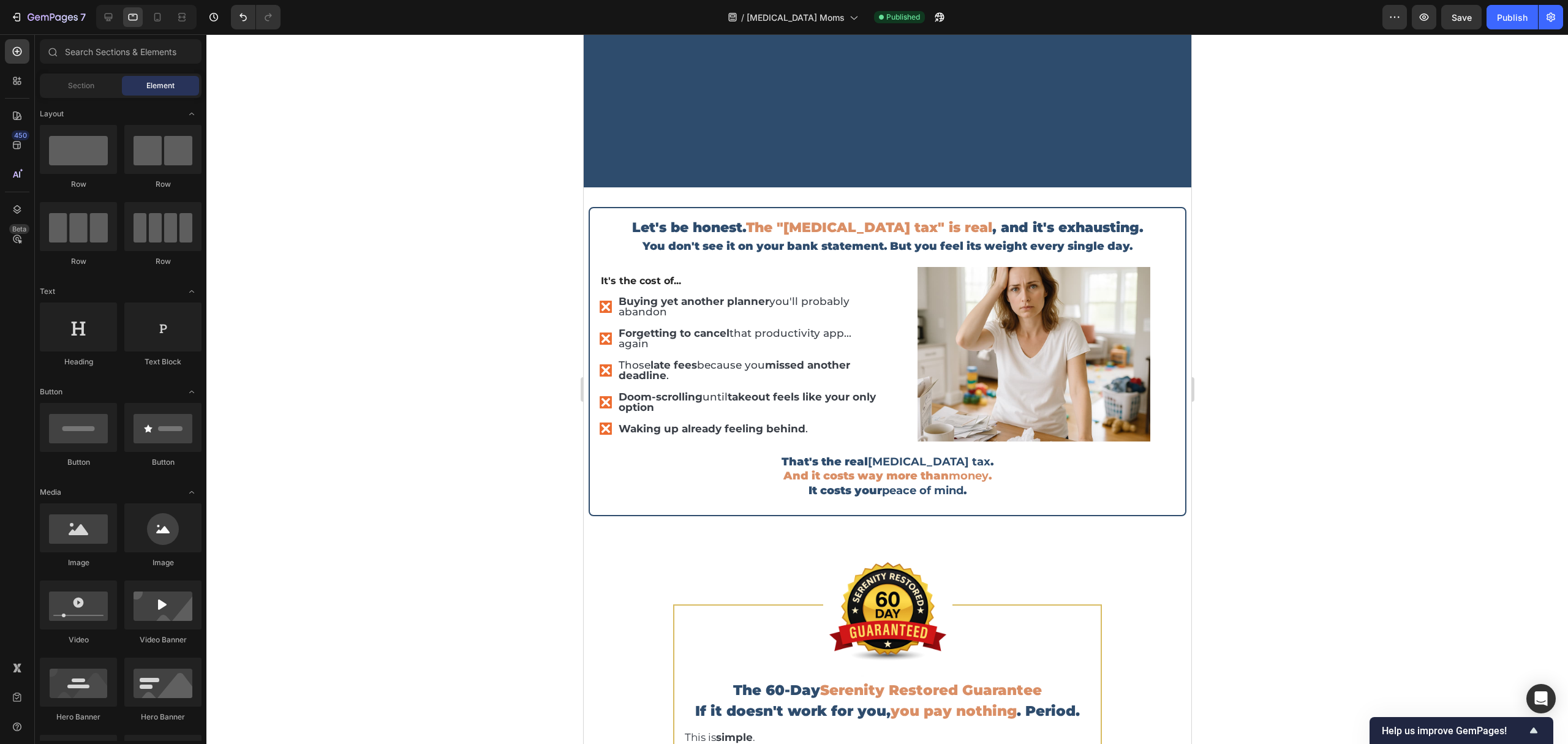
scroll to position [3512, 0]
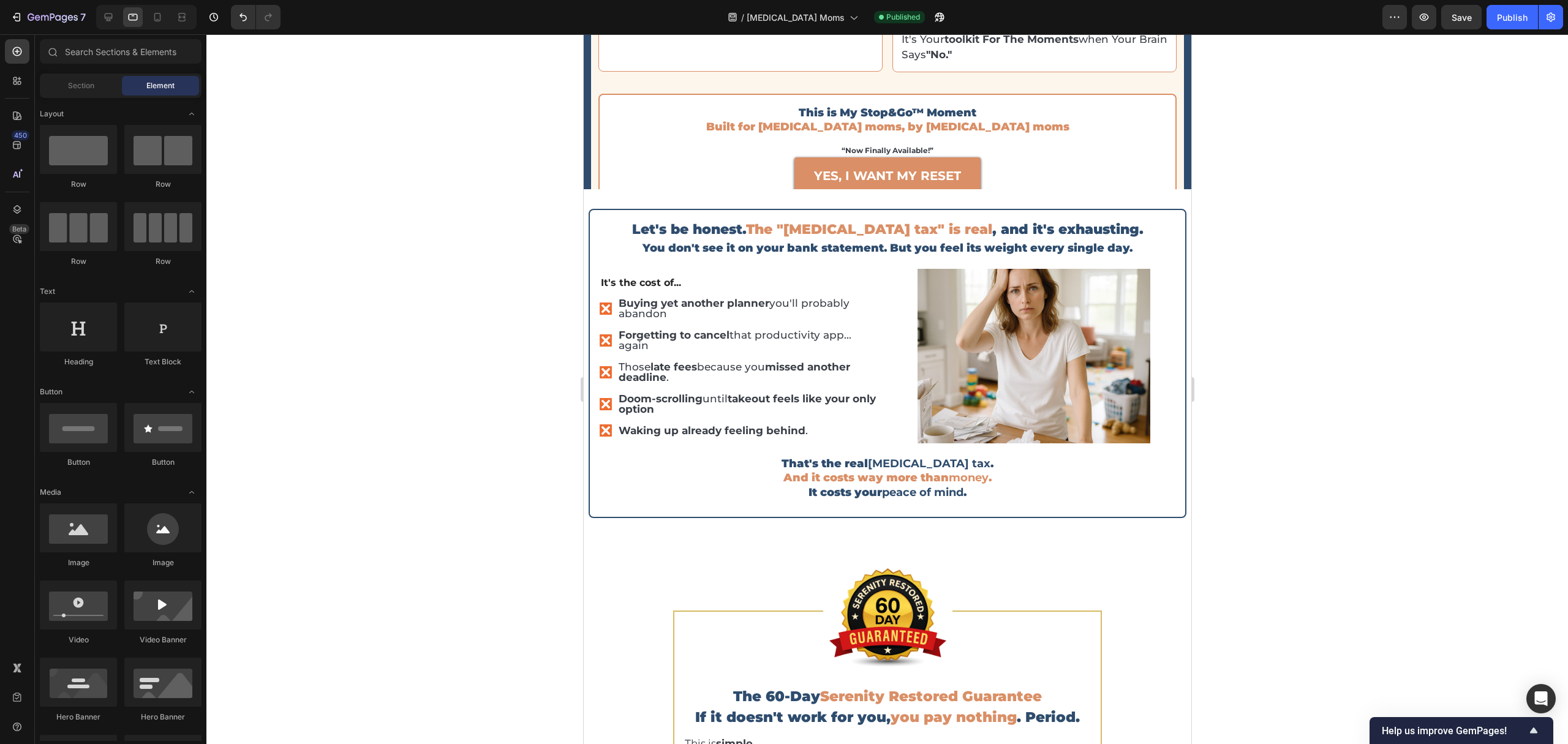
click at [1441, 297] on div at bounding box center [887, 388] width 1361 height 709
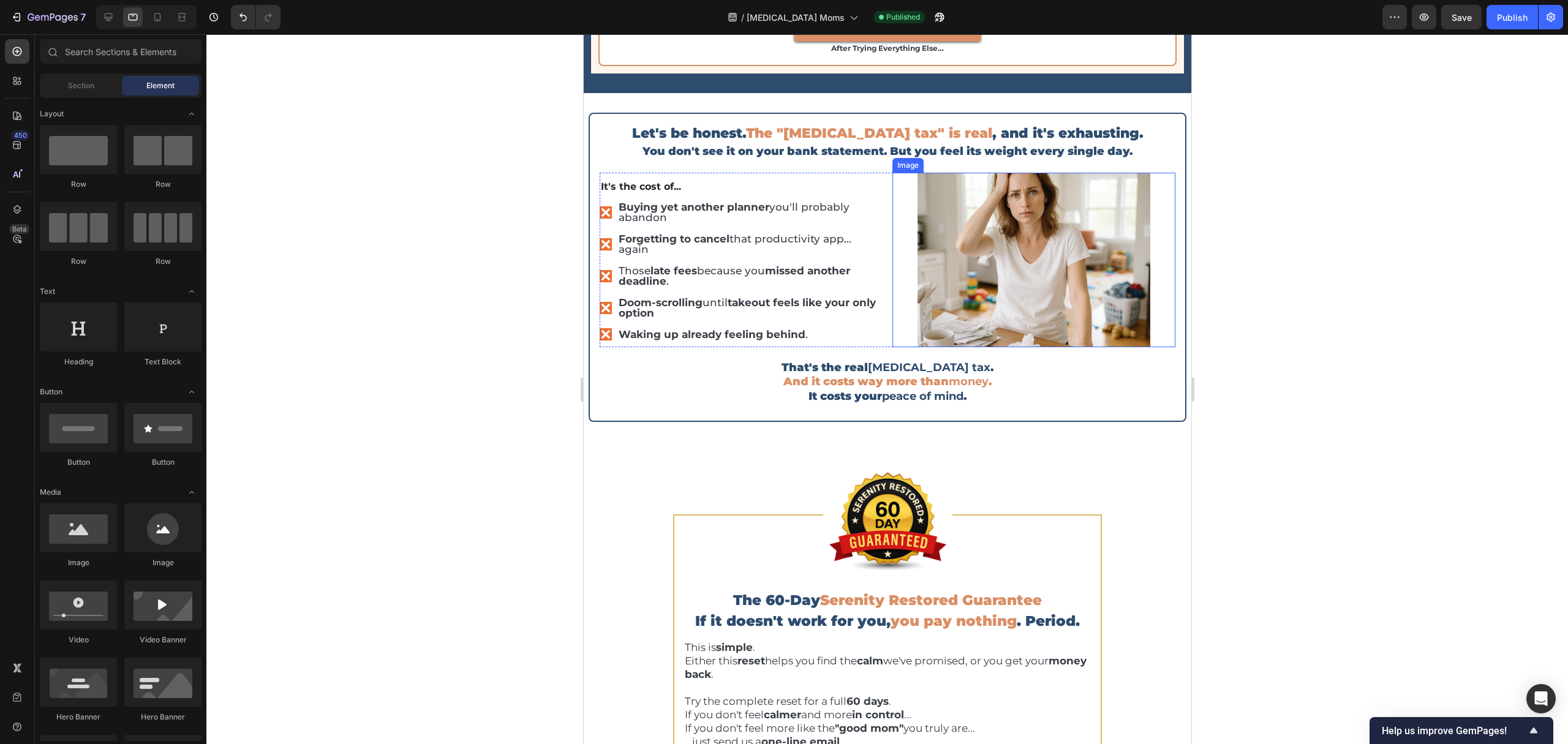
scroll to position [3676, 0]
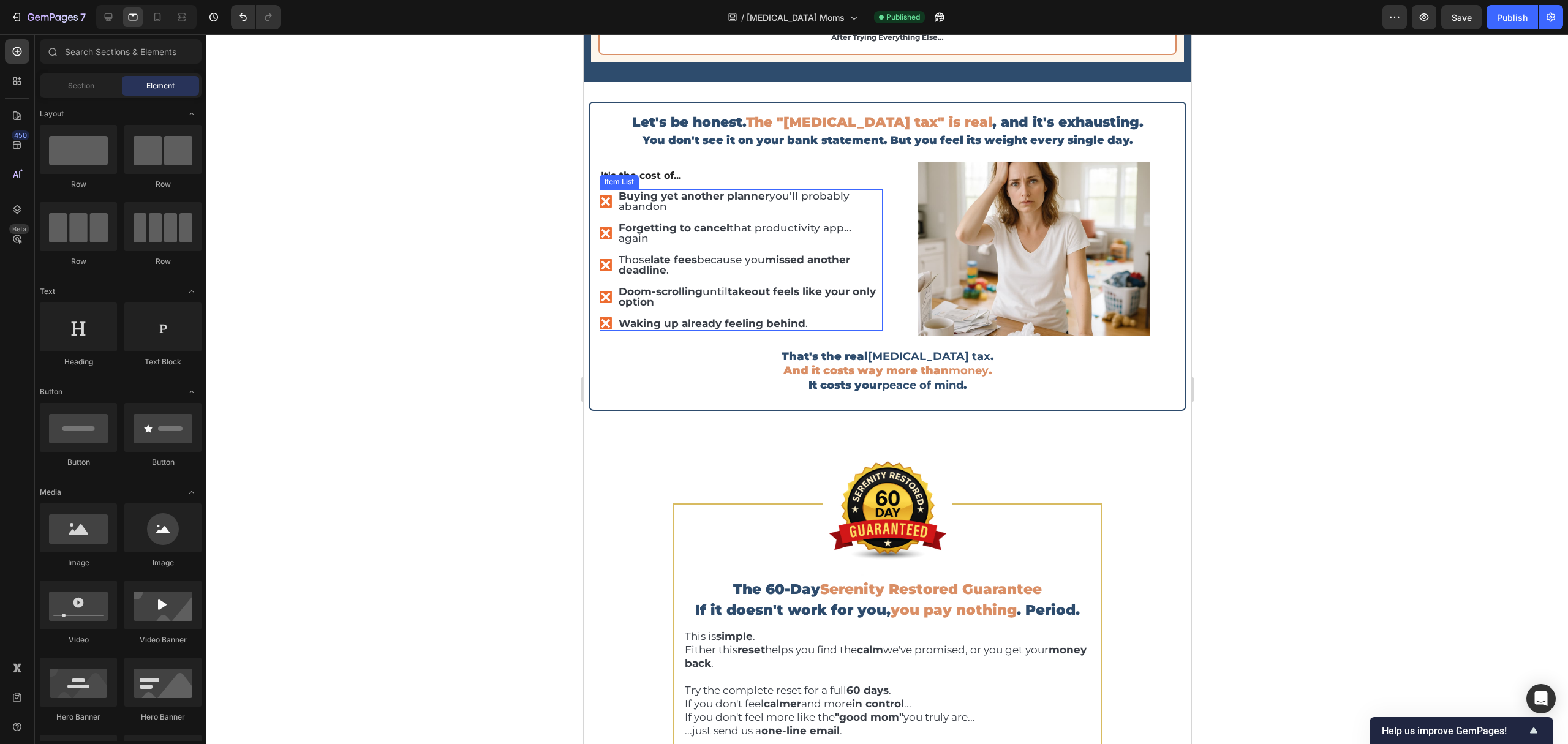
click at [710, 202] on strong "Buying yet another planner" at bounding box center [693, 195] width 151 height 13
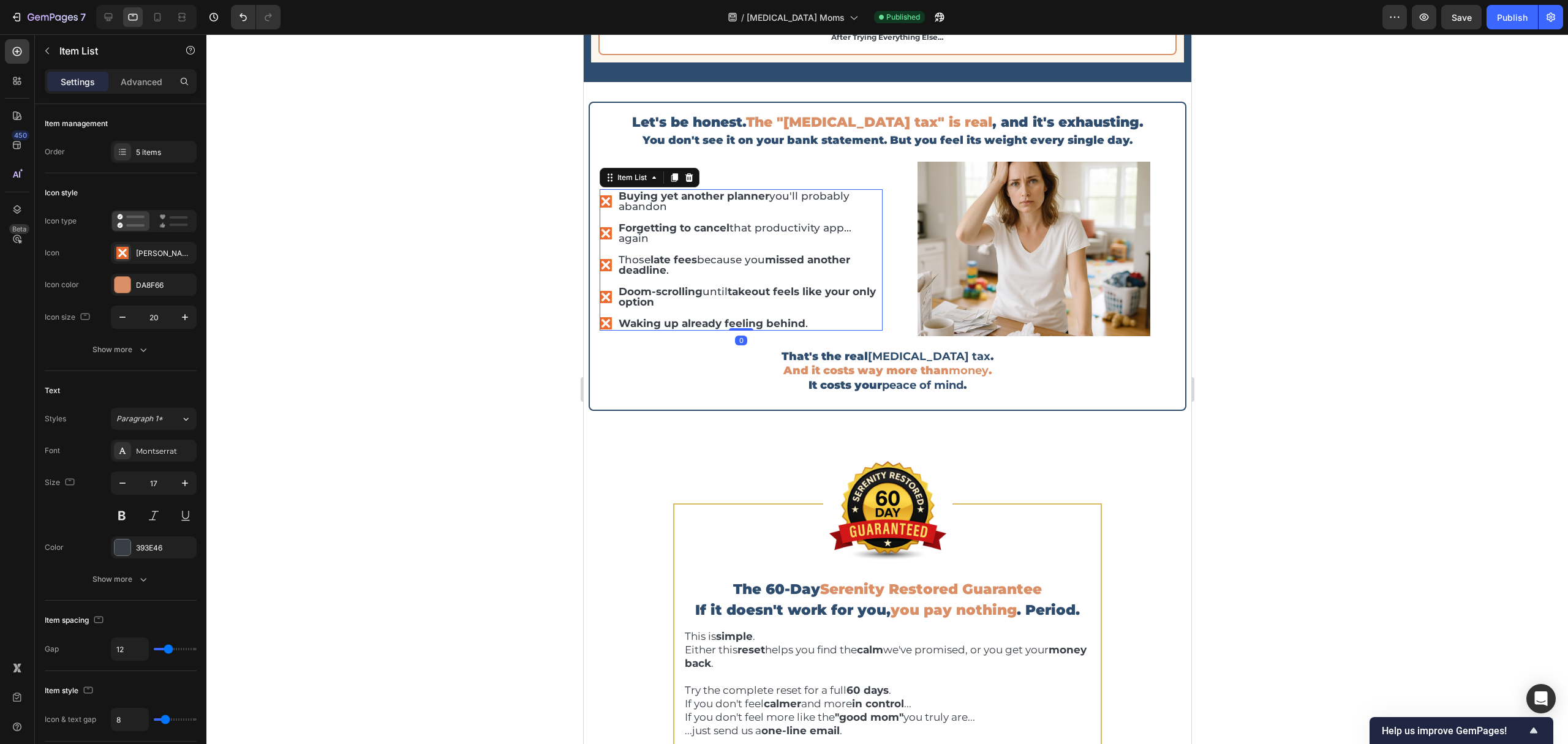
click at [710, 202] on strong "Buying yet another planner" at bounding box center [693, 195] width 151 height 13
click at [706, 243] on p "Forgetting to cancel that productivity app... again" at bounding box center [748, 234] width 262 height 21
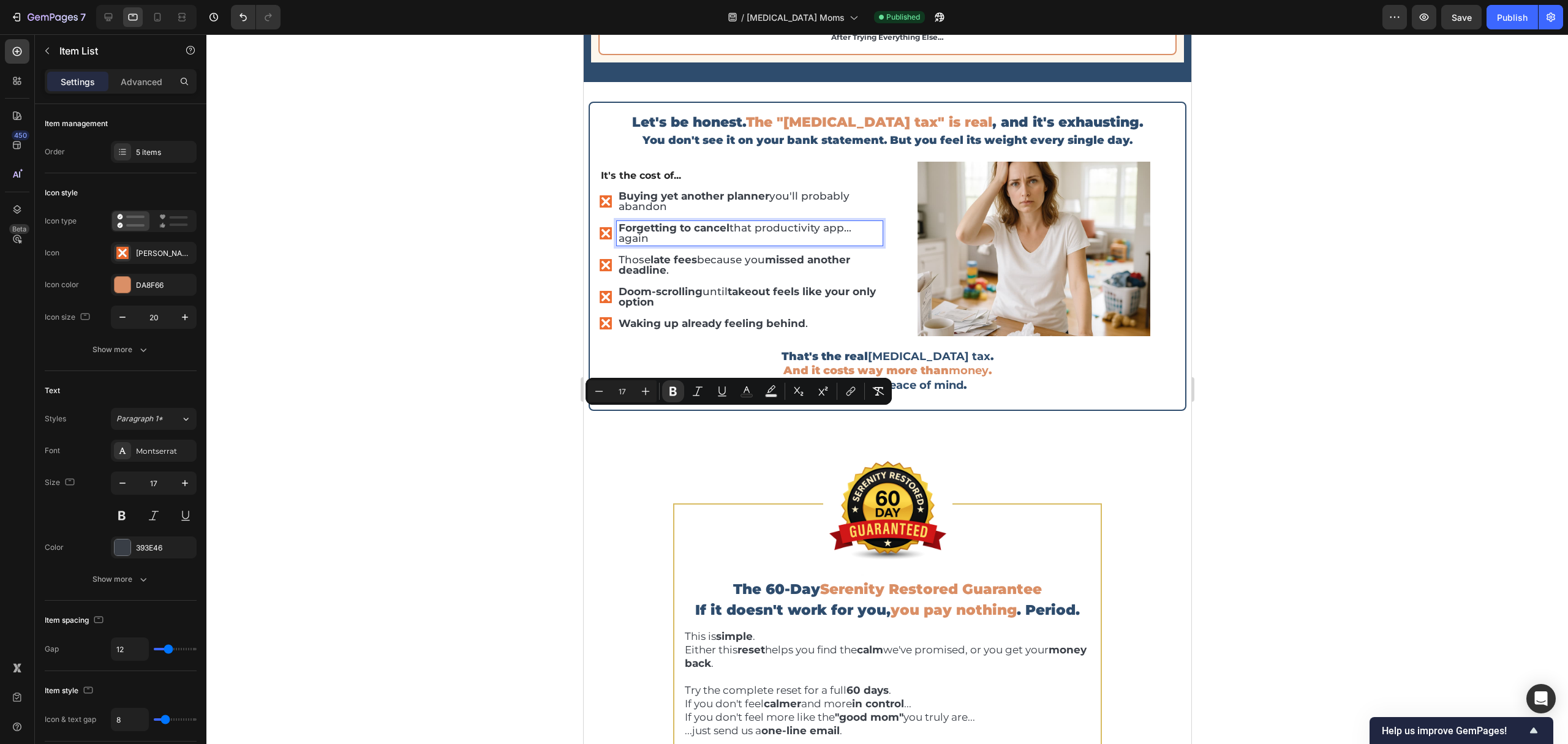
scroll to position [3680, 0]
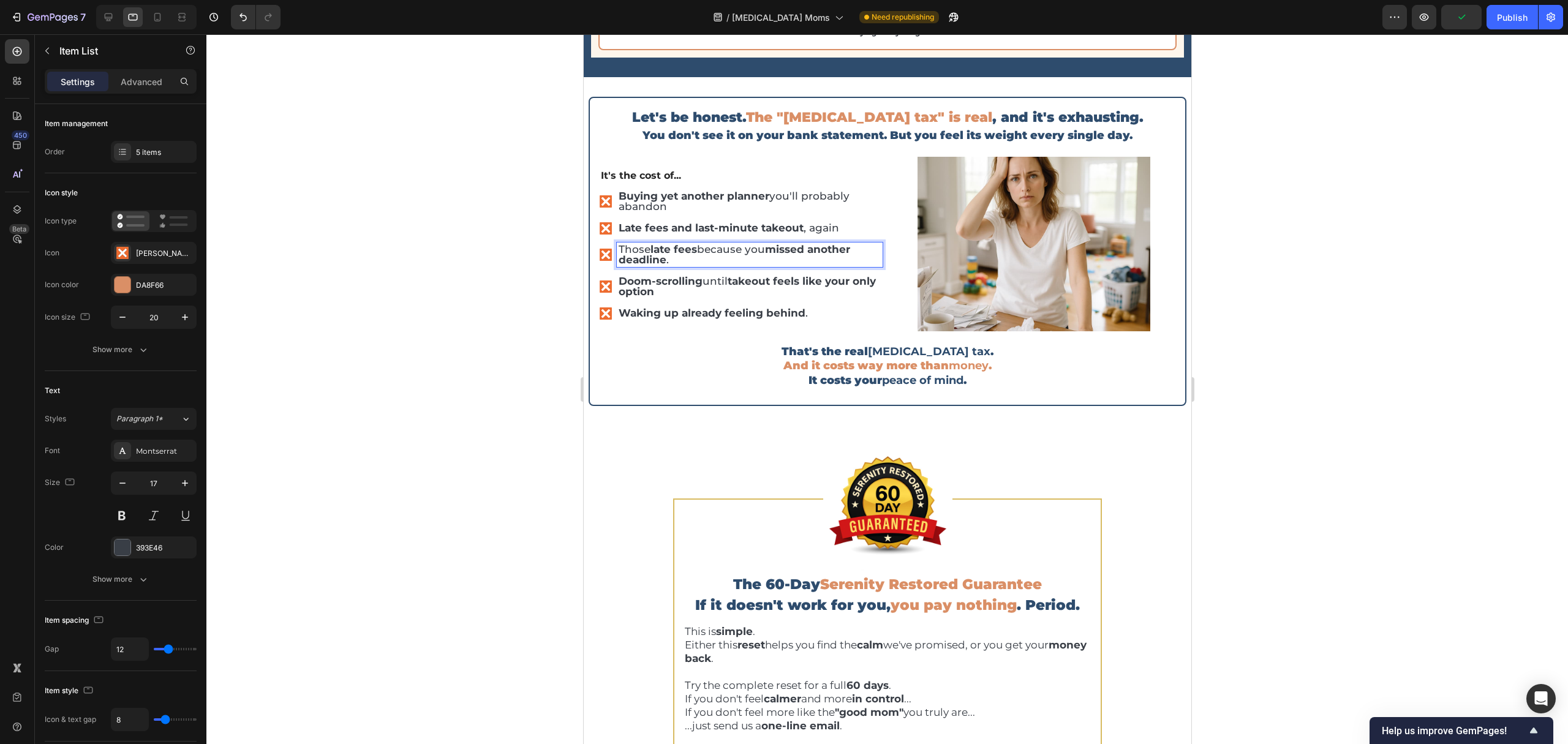
click at [671, 265] on p "Those late fees because you missed another deadline ." at bounding box center [748, 255] width 262 height 21
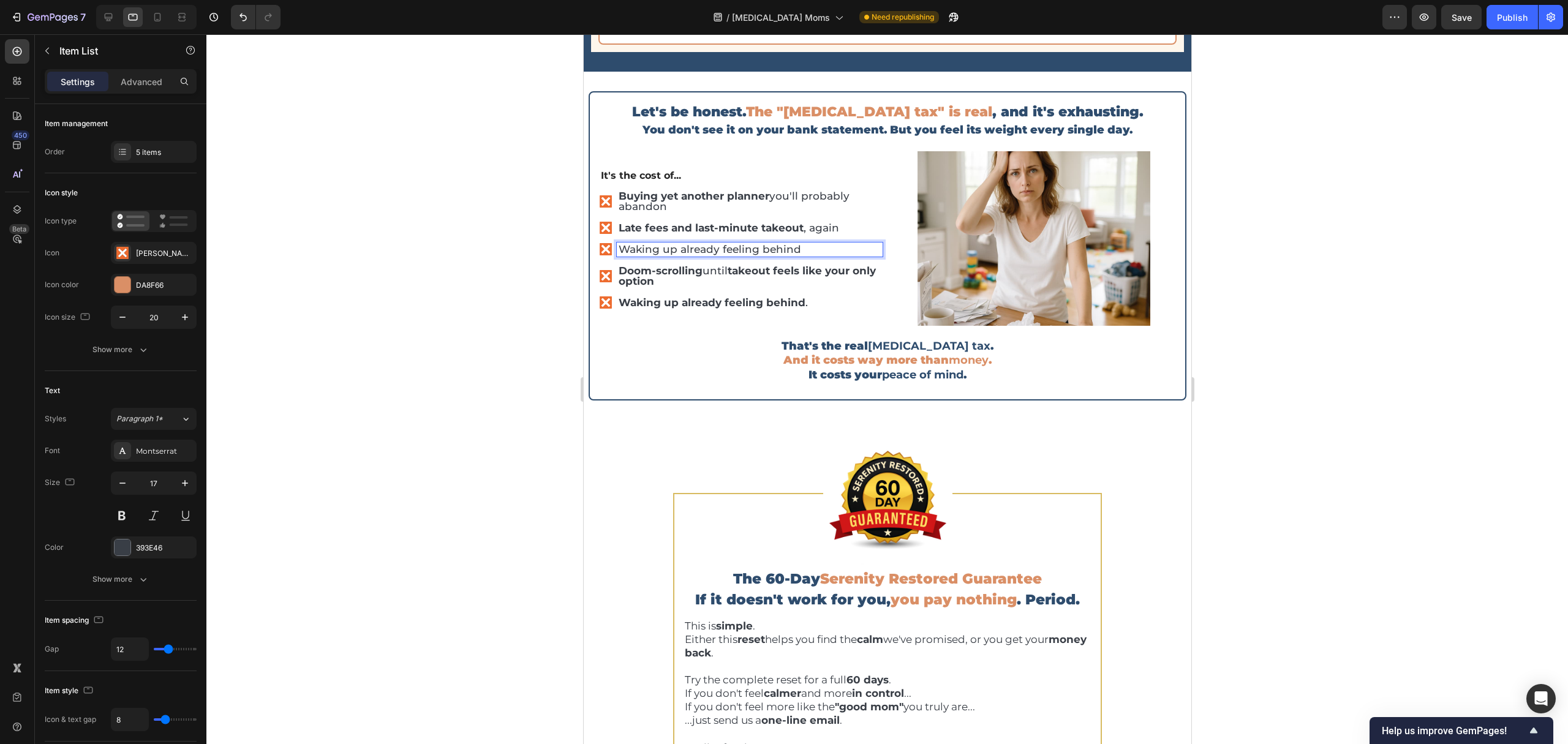
click at [677, 255] on p "Waking up already feeling behind" at bounding box center [748, 249] width 262 height 11
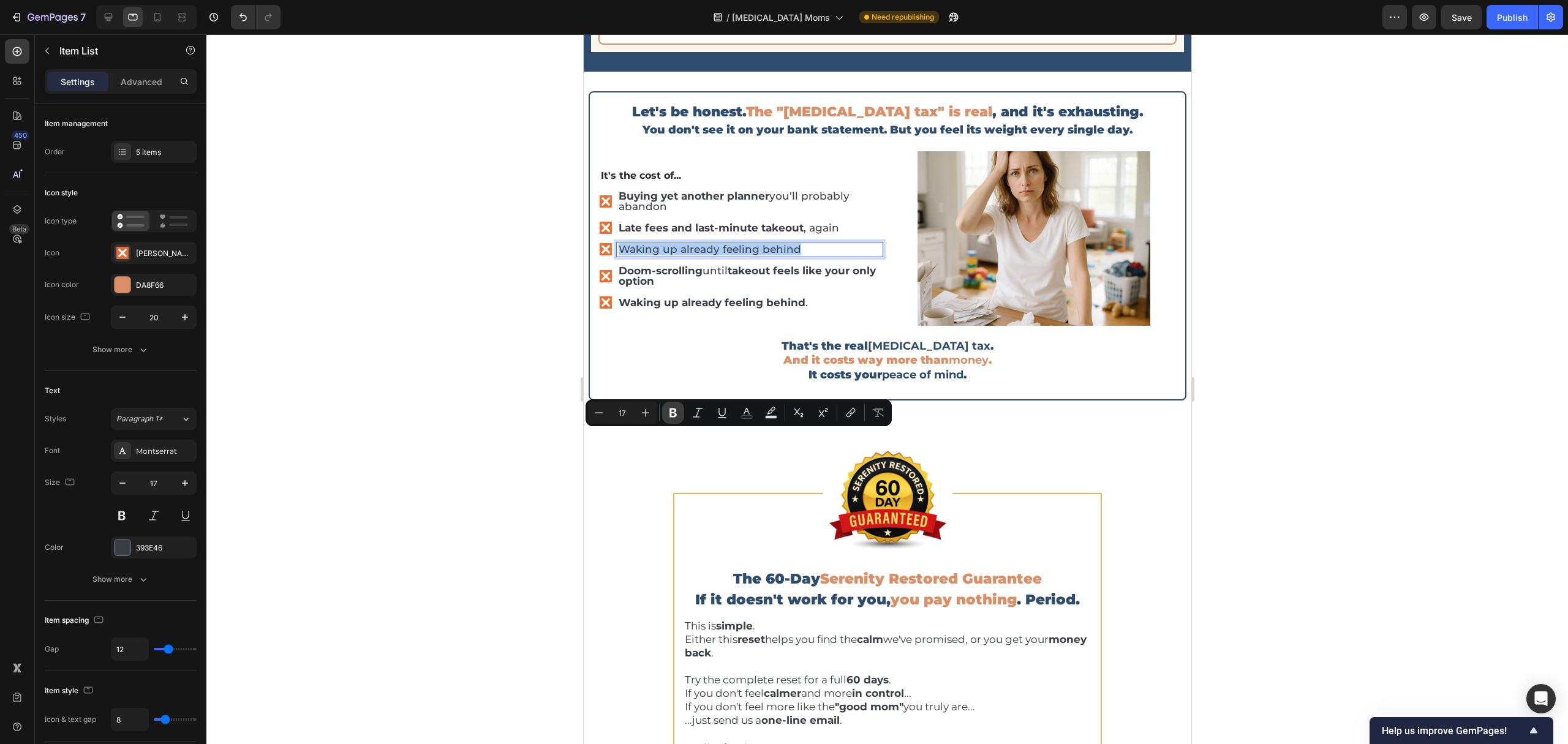
click at [669, 415] on icon "Editor contextual toolbar" at bounding box center [673, 414] width 8 height 10
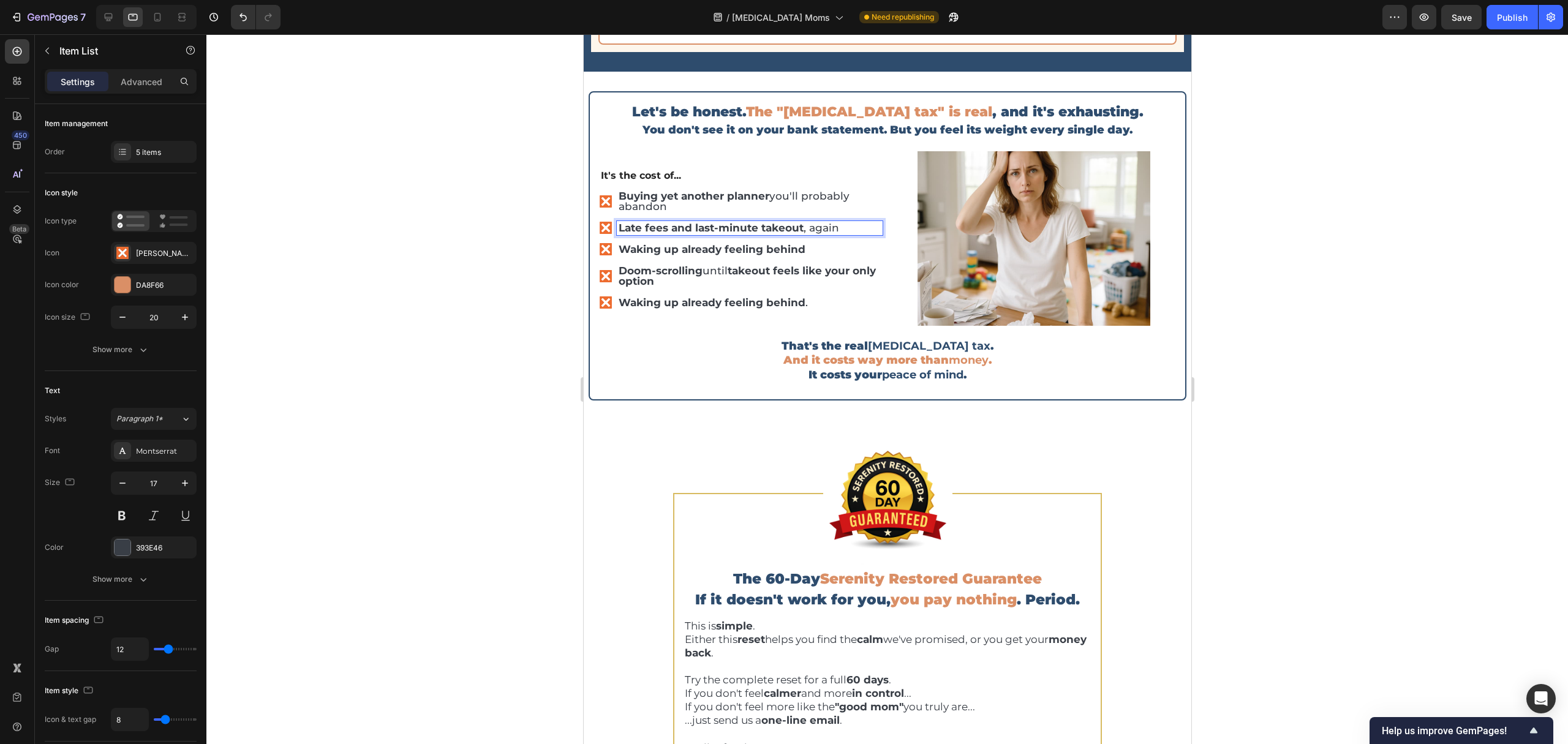
click at [669, 234] on strong "Late fees and last-minute takeout" at bounding box center [710, 227] width 185 height 13
click at [673, 255] on strong "Waking up already feeling behind" at bounding box center [711, 249] width 187 height 13
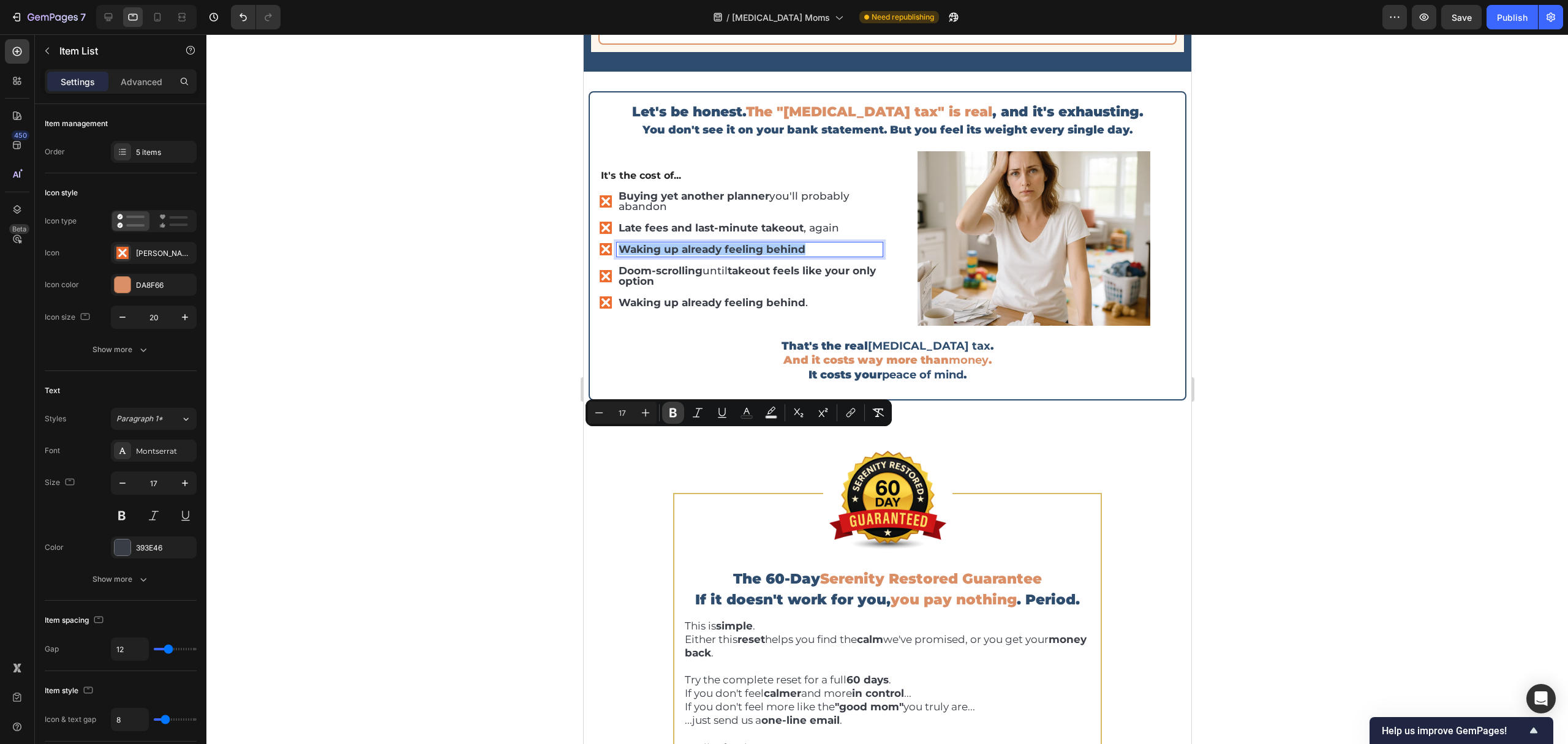
click at [674, 414] on icon "Editor contextual toolbar" at bounding box center [673, 413] width 13 height 13
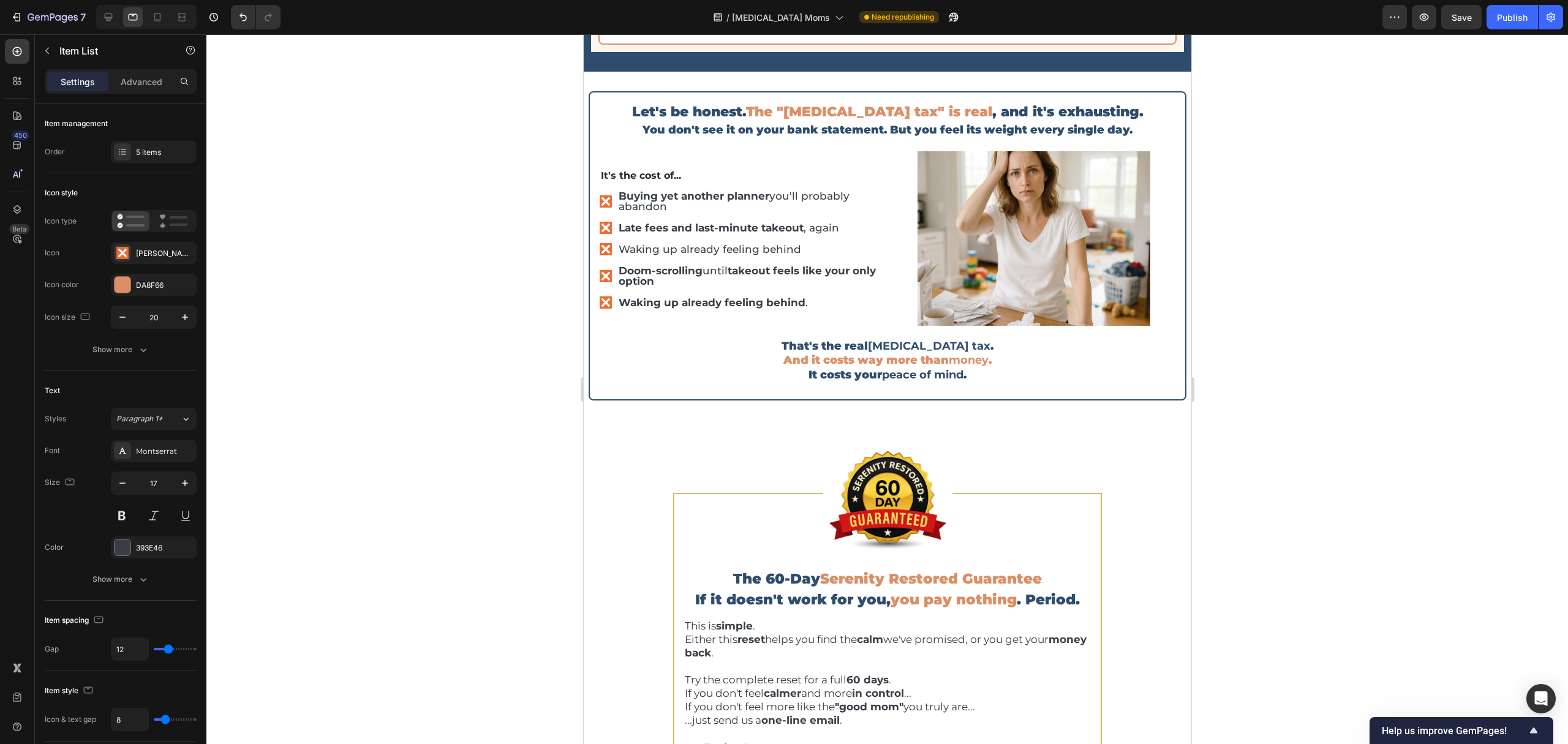
click at [661, 255] on p "Waking up already feeling behind" at bounding box center [748, 249] width 262 height 11
click at [678, 255] on p "Waking up already feeling behind" at bounding box center [748, 249] width 262 height 11
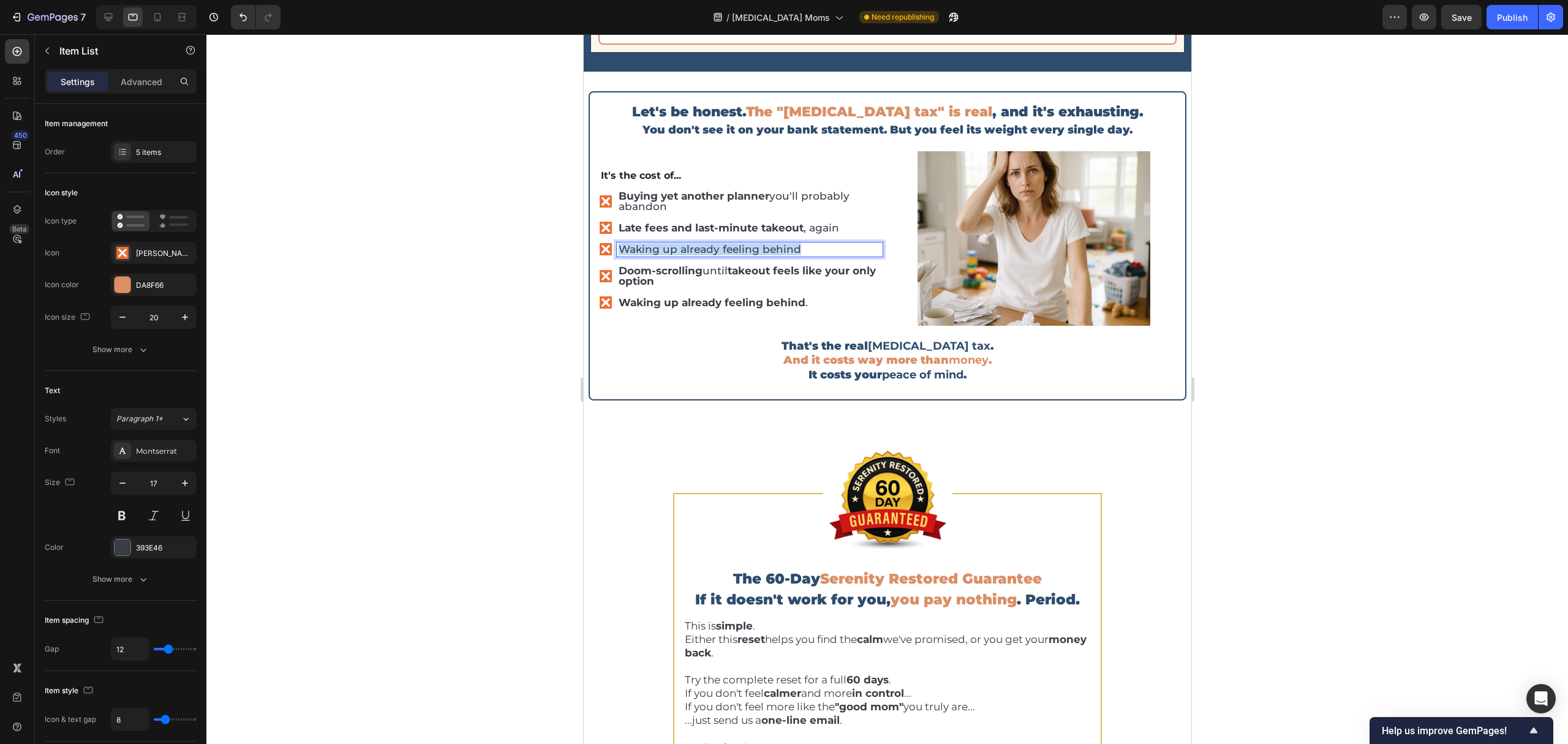
click at [678, 255] on p "Waking up already feeling behind" at bounding box center [748, 249] width 262 height 11
click at [680, 255] on p "Waking up already feeling behind" at bounding box center [748, 249] width 262 height 11
click at [671, 404] on button "Bold" at bounding box center [673, 413] width 22 height 22
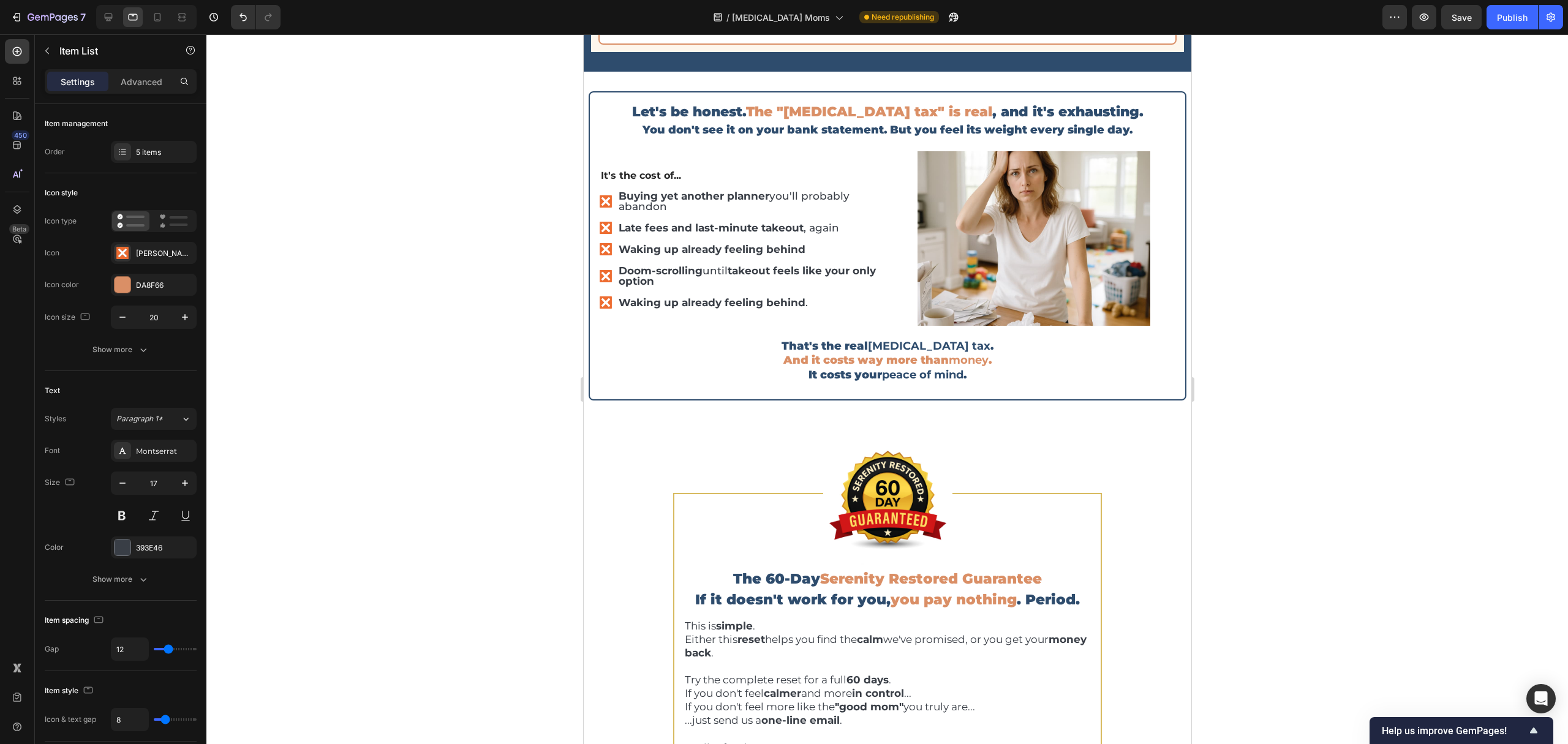
click at [542, 442] on div at bounding box center [887, 388] width 1361 height 709
click at [663, 276] on strong "Doom-scrolling" at bounding box center [659, 271] width 84 height 13
click at [664, 276] on strong "Doom-scrolling" at bounding box center [659, 271] width 84 height 13
click at [670, 308] on strong "Waking up already feeling behind" at bounding box center [711, 302] width 187 height 13
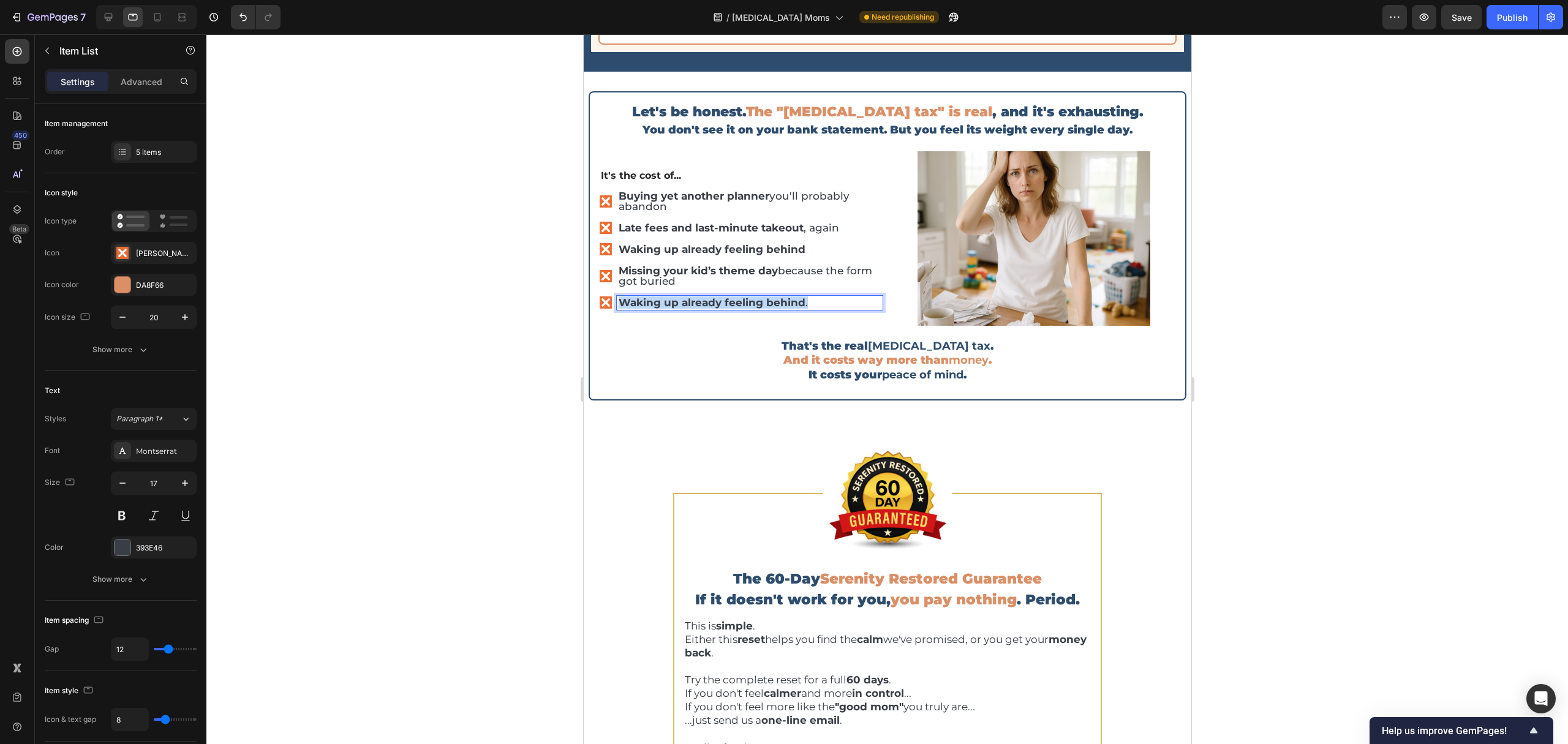
click at [670, 308] on strong "Waking up already feeling behind" at bounding box center [711, 302] width 187 height 13
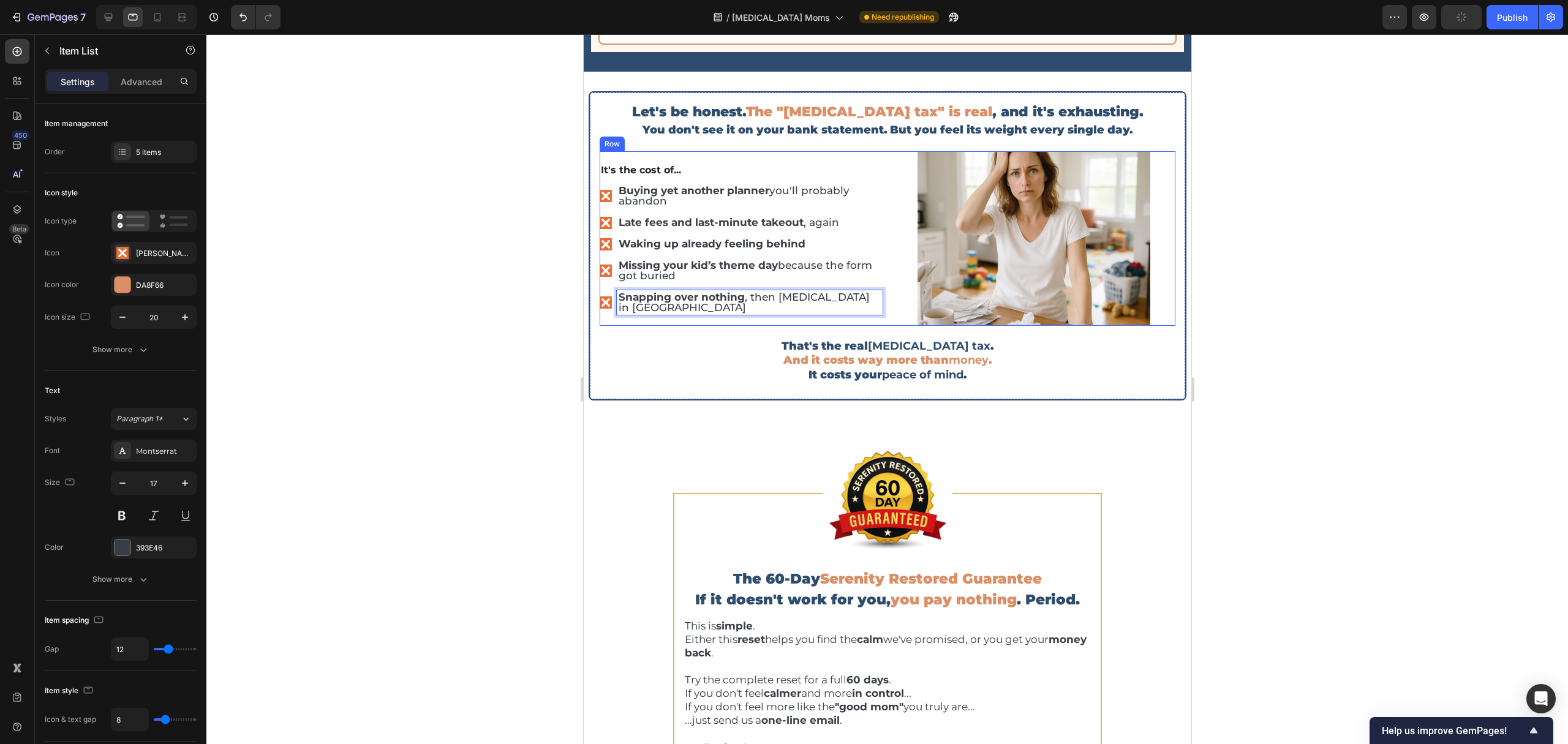
click at [665, 326] on div "It's the cost of... Text Block Buying yet another planner you'll probably aband…" at bounding box center [740, 238] width 283 height 175
click at [604, 180] on div "Item List" at bounding box center [631, 171] width 59 height 14
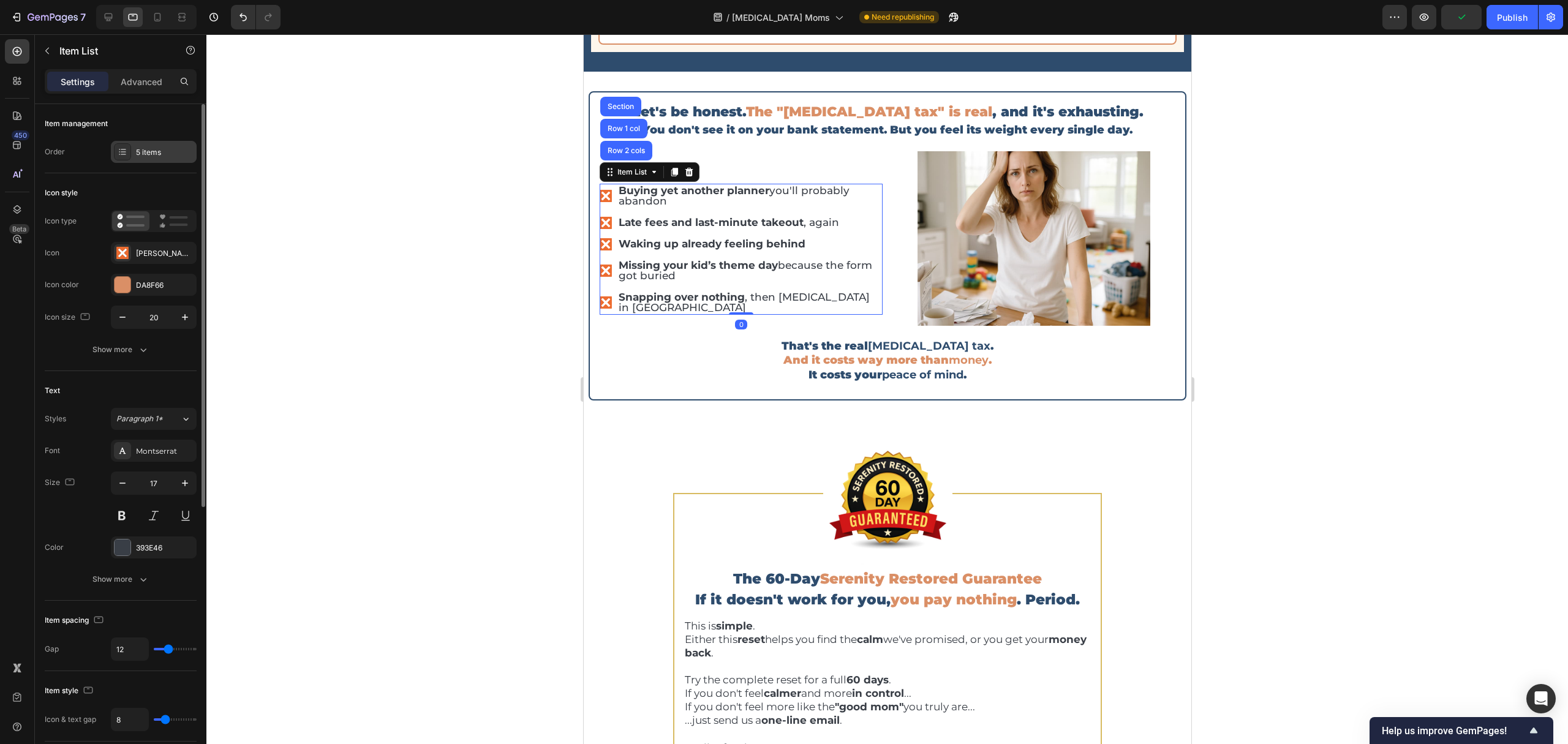
click at [137, 157] on div "5 items" at bounding box center [154, 152] width 86 height 22
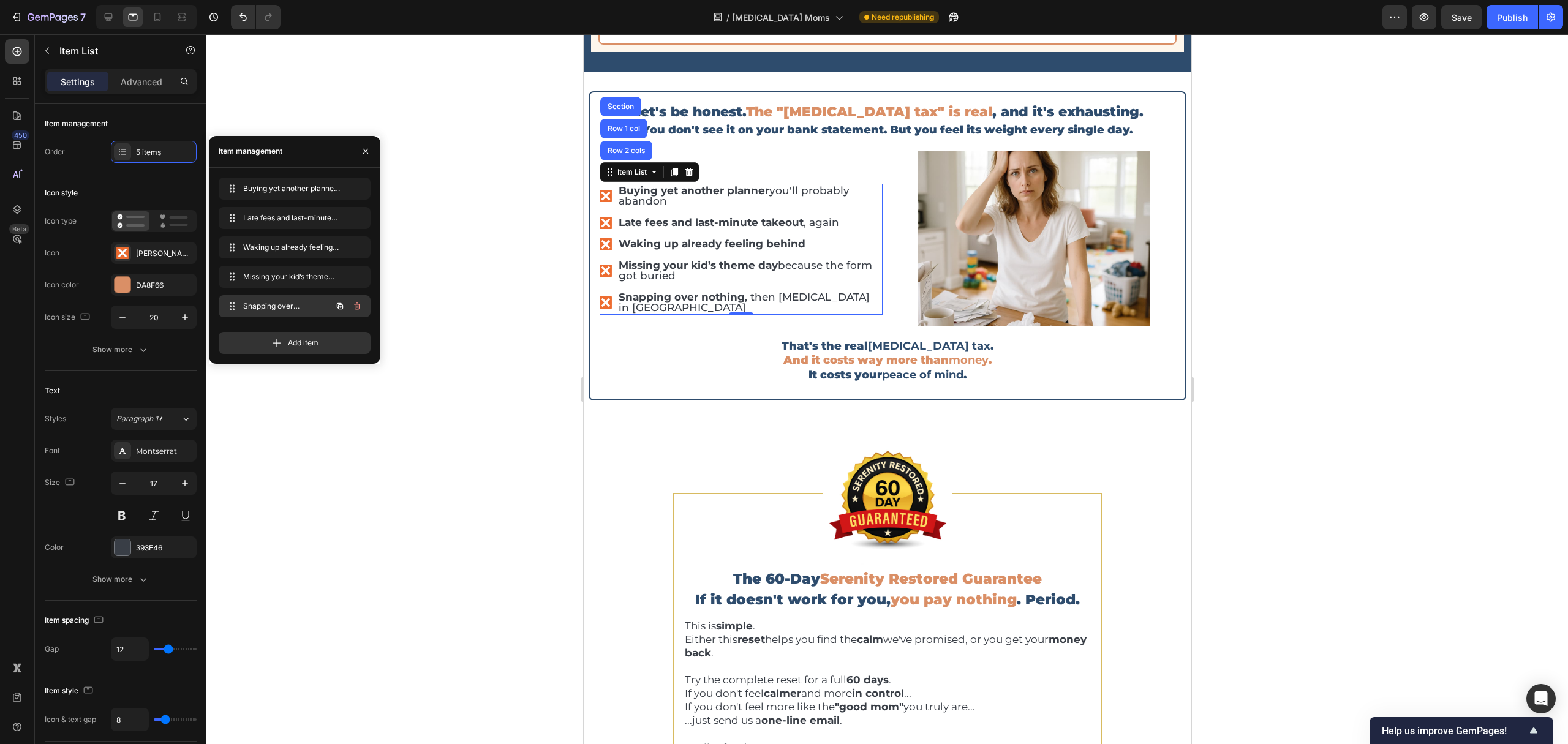
click at [334, 311] on button "button" at bounding box center [340, 306] width 17 height 17
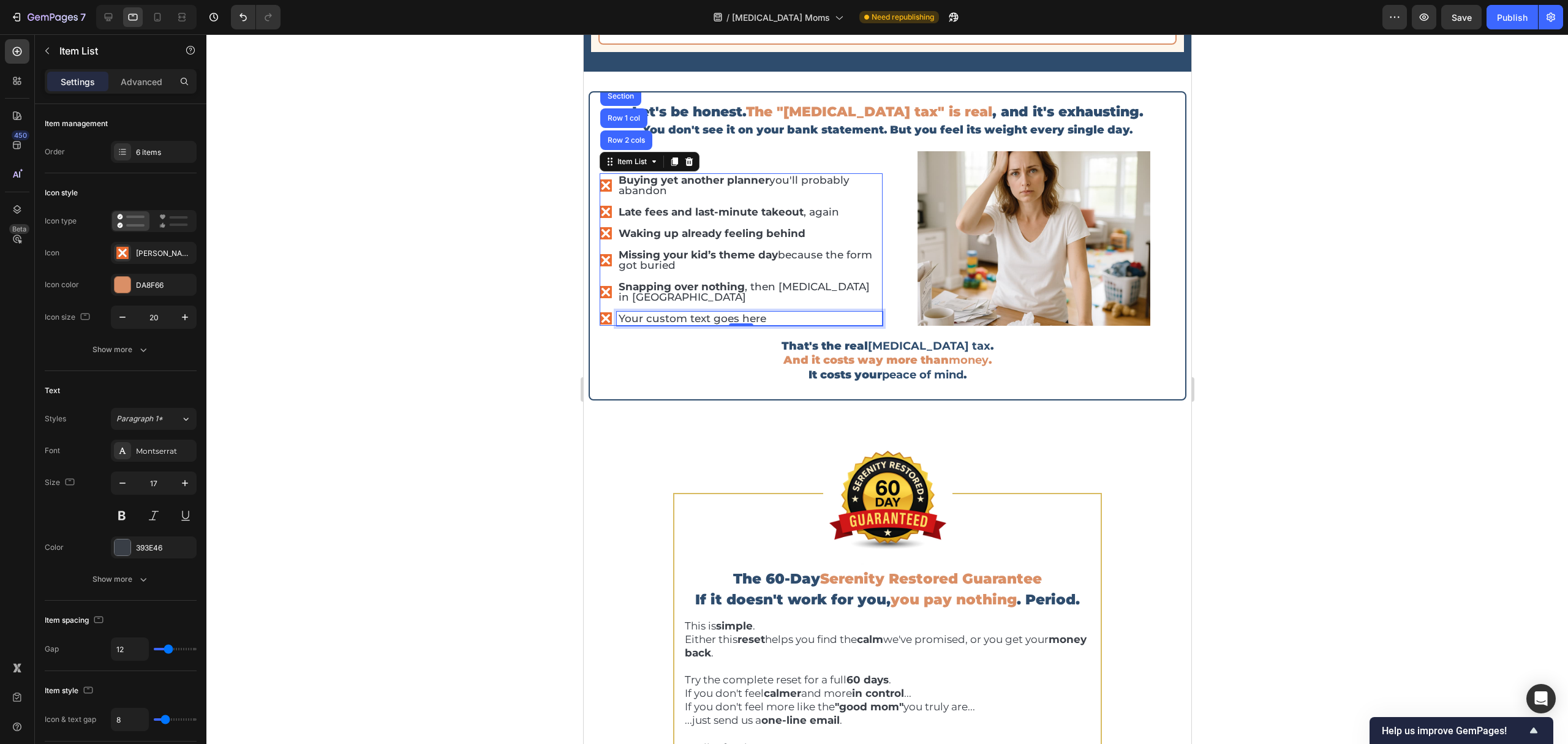
click at [714, 326] on div "Your custom text goes here" at bounding box center [748, 318] width 266 height 14
click at [712, 324] on p "Your custom text goes here" at bounding box center [748, 318] width 262 height 11
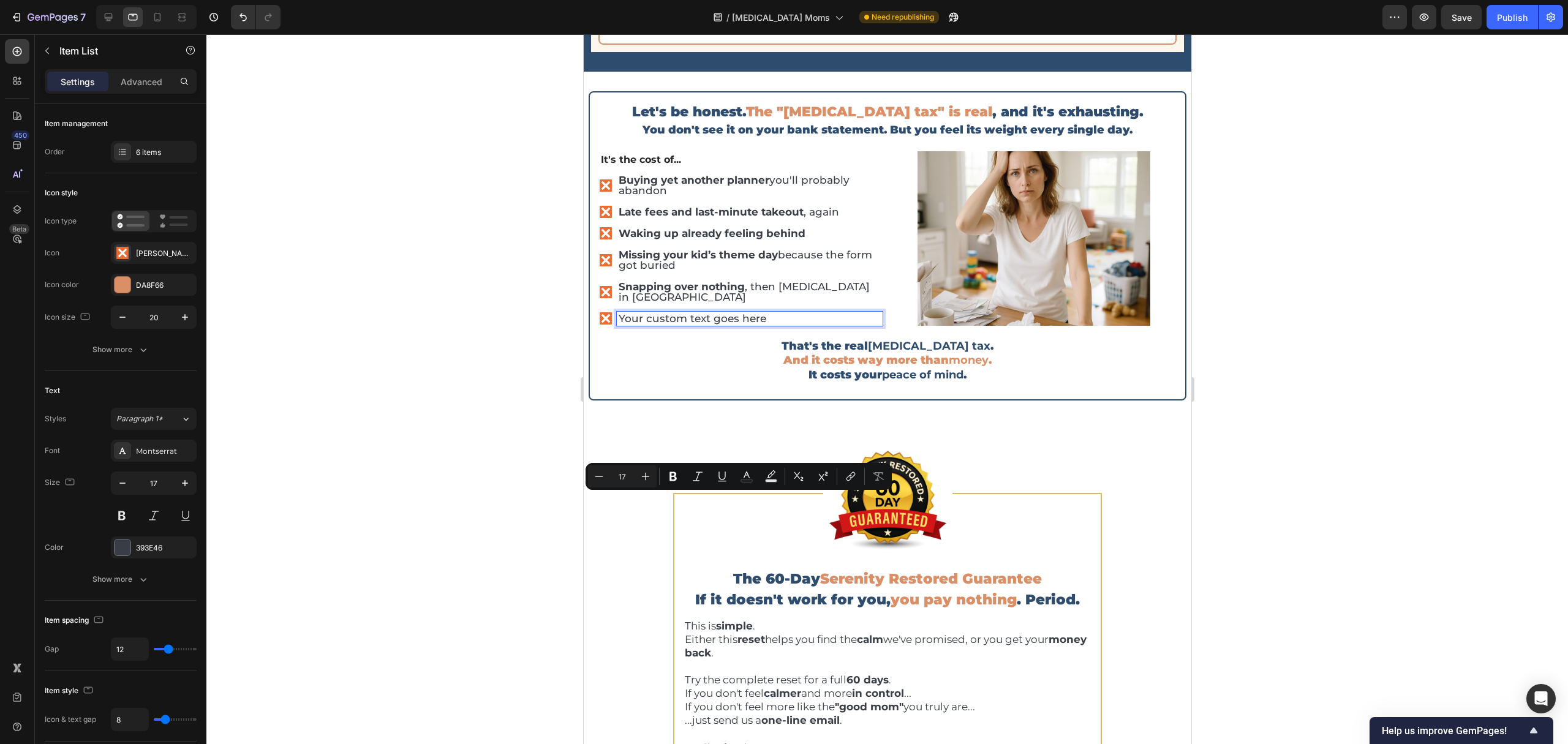
scroll to position [3680, 0]
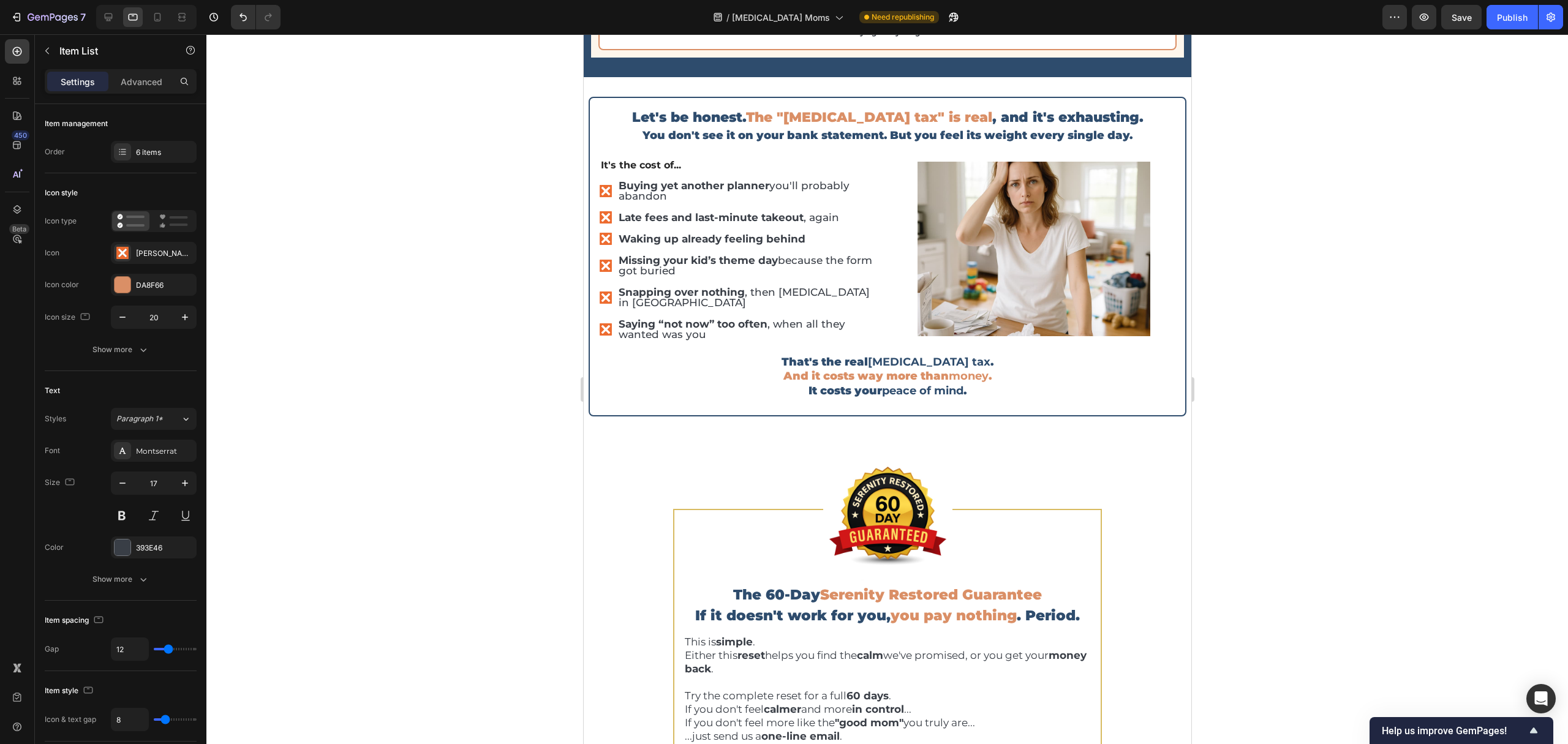
click at [536, 499] on div at bounding box center [887, 388] width 1361 height 709
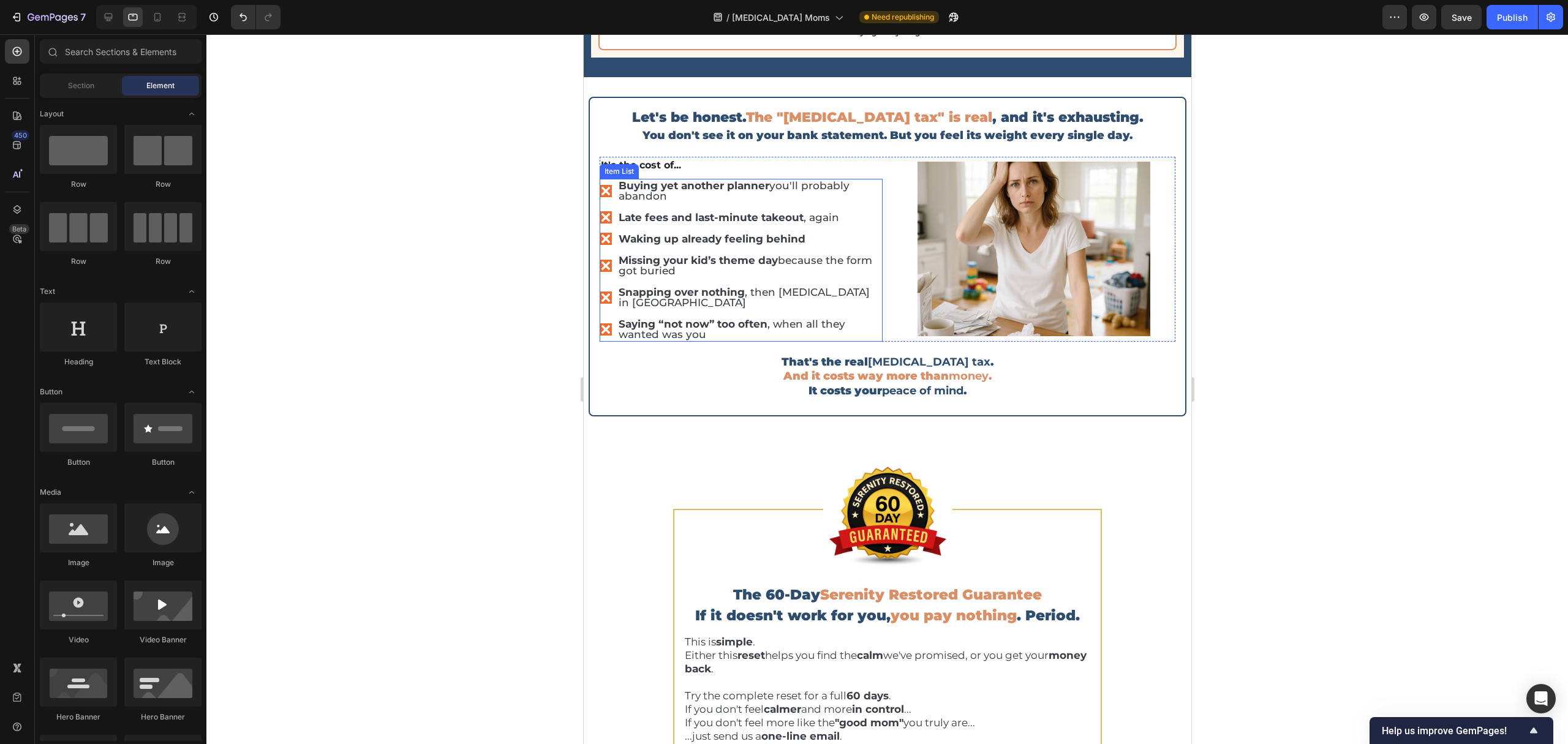
click at [627, 177] on div "Item List" at bounding box center [618, 171] width 34 height 11
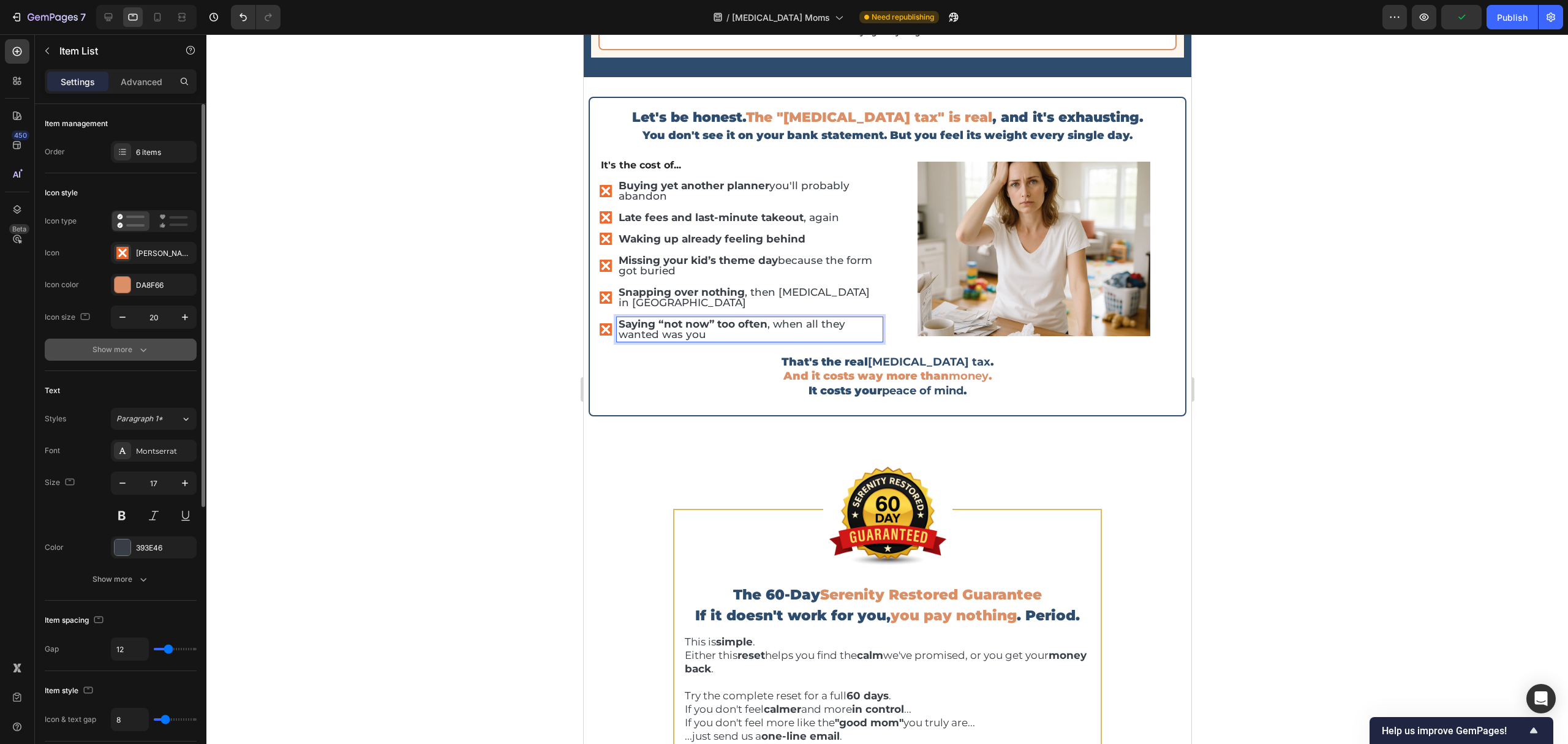
click at [138, 351] on icon "button" at bounding box center [143, 349] width 13 height 13
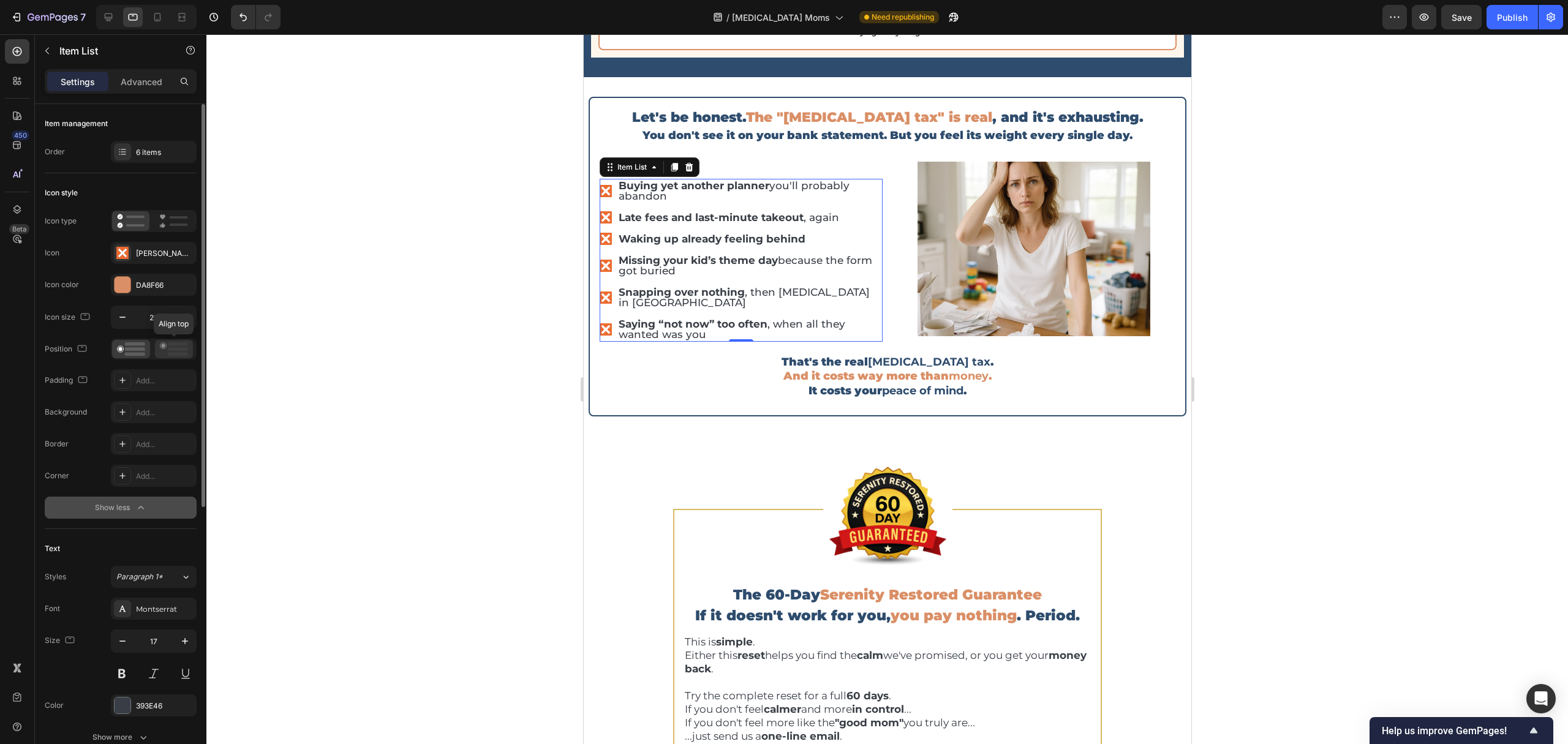
click at [162, 351] on icon at bounding box center [173, 349] width 28 height 14
click at [1377, 277] on div at bounding box center [887, 388] width 1361 height 709
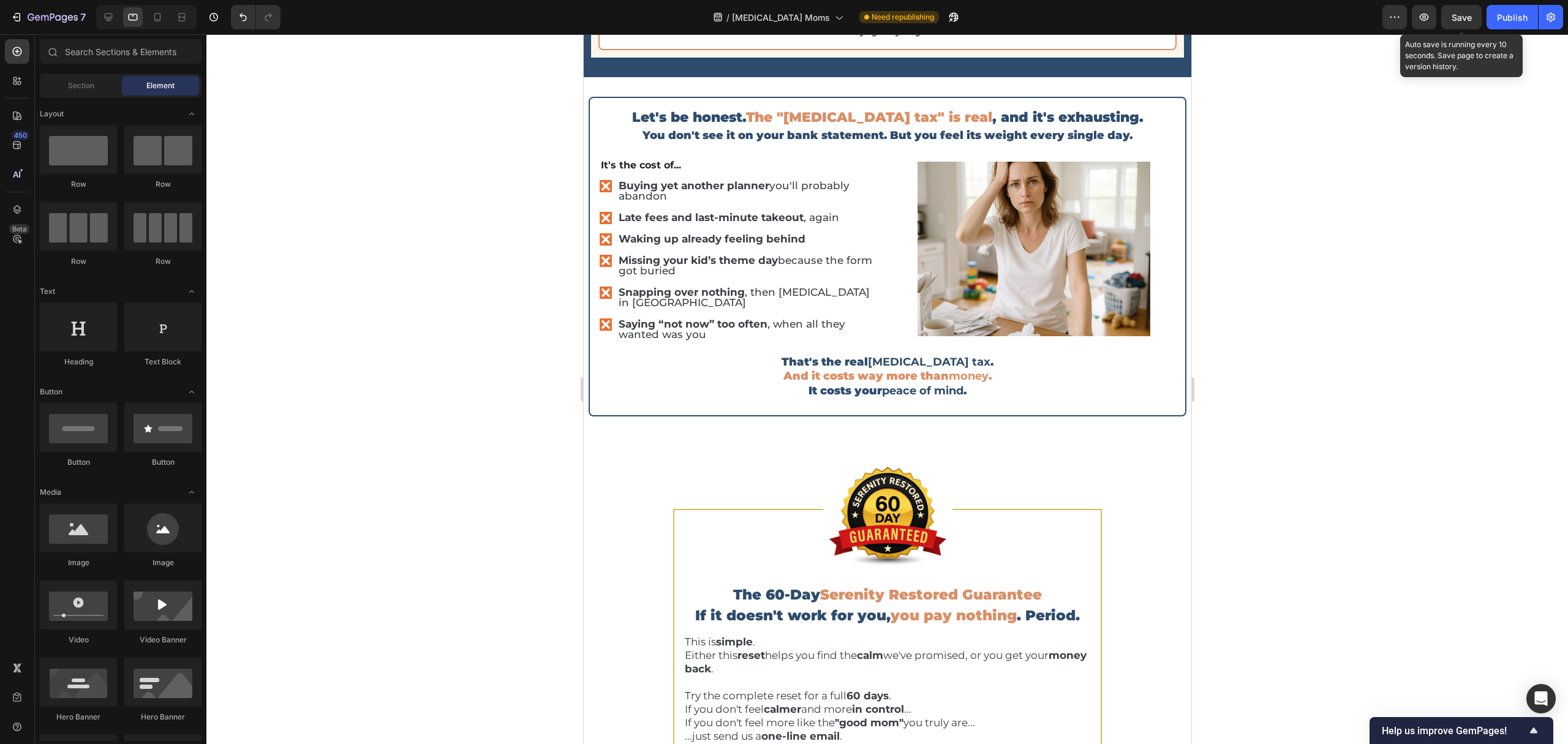
drag, startPoint x: 1469, startPoint y: 12, endPoint x: 1481, endPoint y: 22, distance: 15.6
click at [1469, 13] on div "Save" at bounding box center [1461, 16] width 20 height 13
drag, startPoint x: 1512, startPoint y: 14, endPoint x: 1402, endPoint y: 211, distance: 225.6
click at [1512, 15] on div "Publish" at bounding box center [1512, 16] width 31 height 13
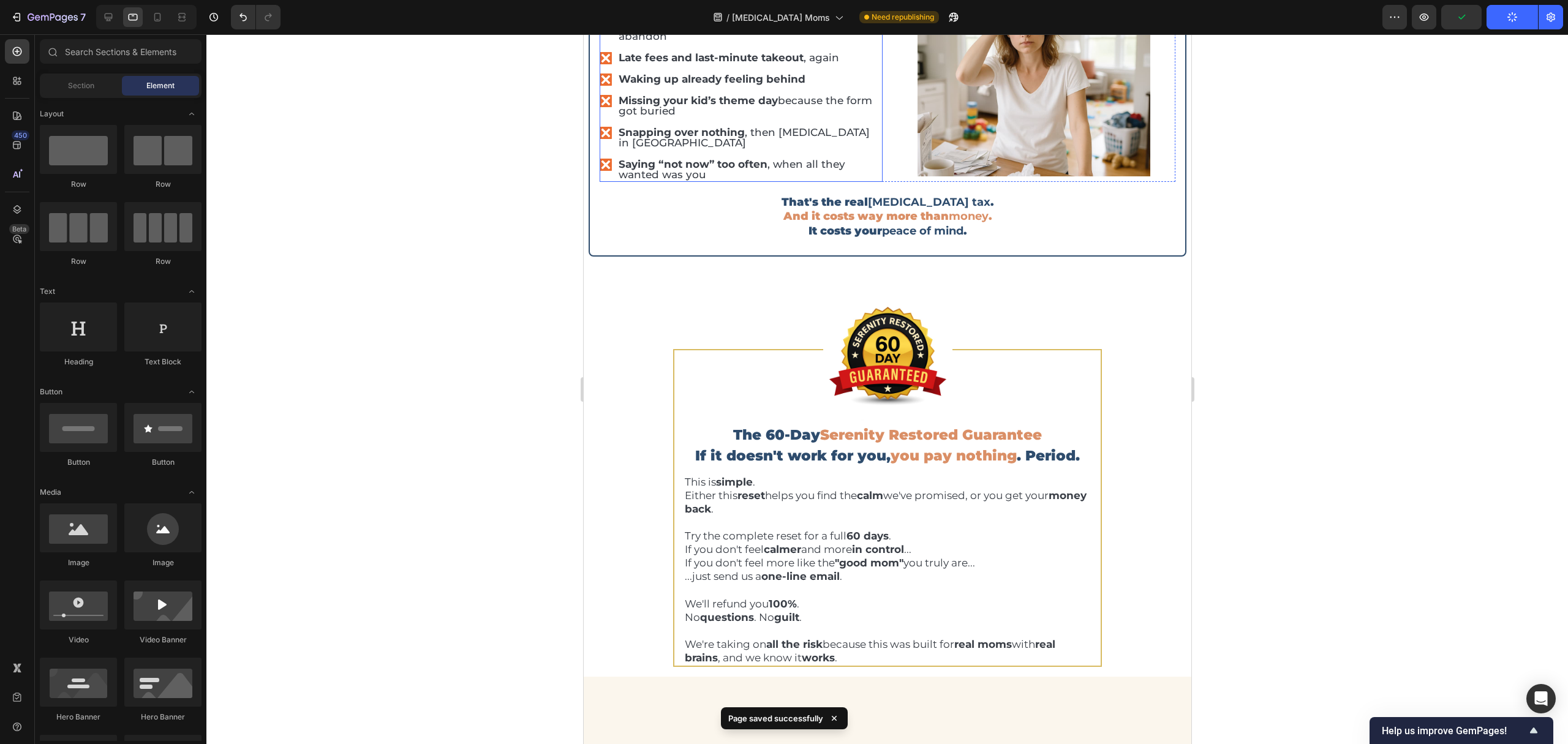
scroll to position [3845, 0]
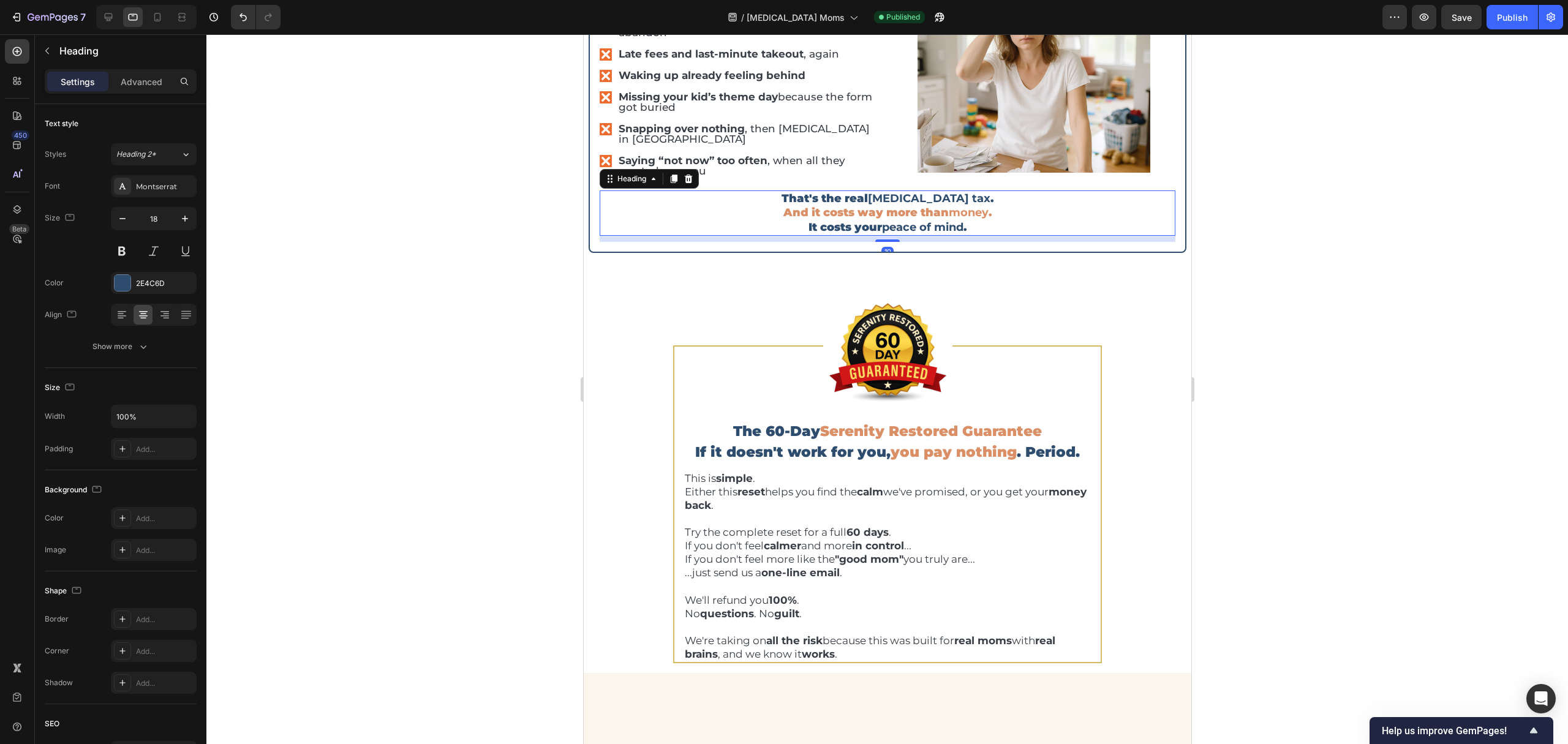
click at [915, 234] on strong "peace of mind" at bounding box center [922, 227] width 81 height 14
click at [923, 219] on span "And it costs way more than money ." at bounding box center [886, 213] width 208 height 14
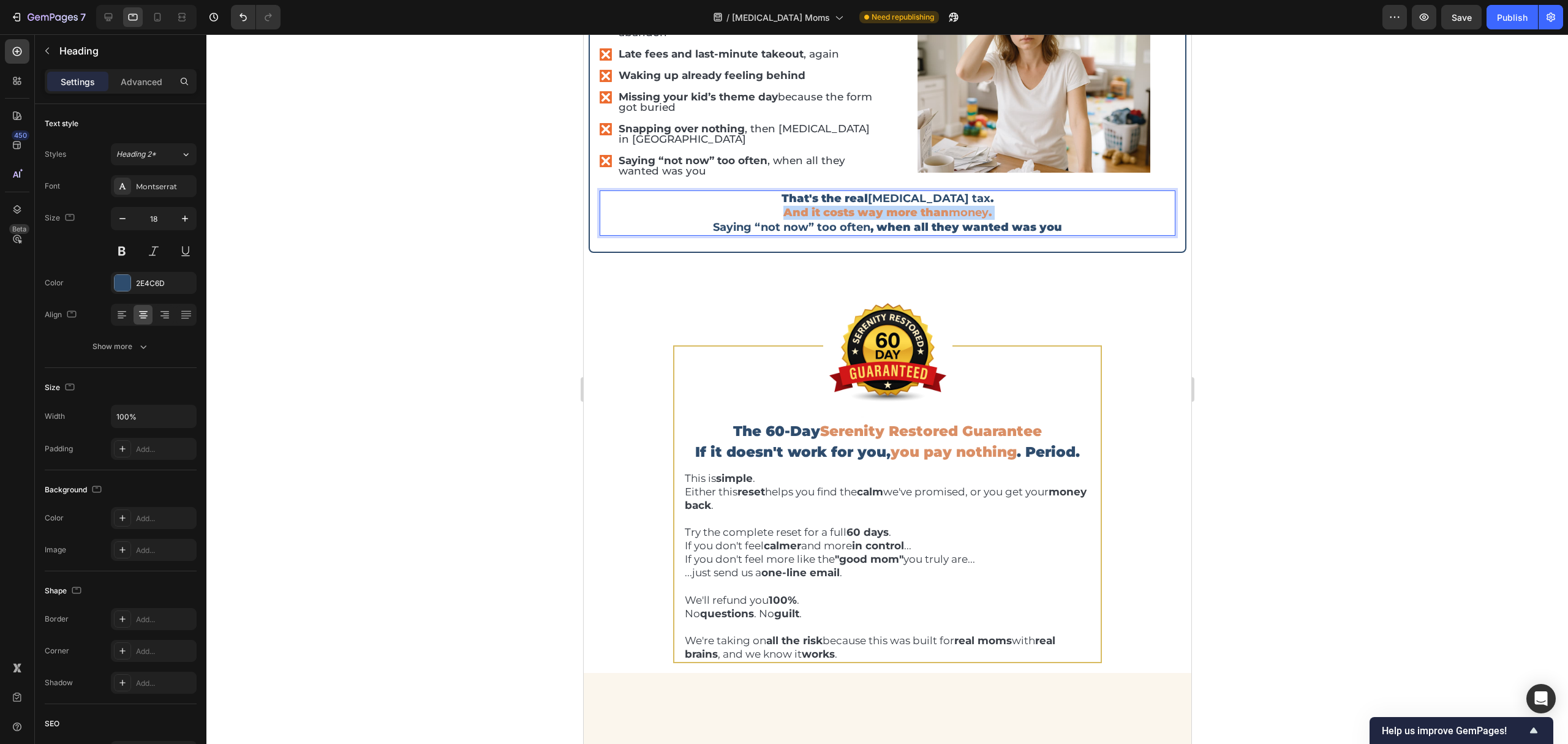
click at [923, 219] on span "And it costs way more than money ." at bounding box center [886, 213] width 208 height 14
click at [918, 235] on p "That's the real ADHD tax . And it costs way more than money . Saying “not now” …" at bounding box center [886, 213] width 573 height 43
drag, startPoint x: 1061, startPoint y: 409, endPoint x: 770, endPoint y: 390, distance: 291.6
click at [770, 235] on p "That's the real ADHD tax . And it costs way more than money . Saying “not now” …" at bounding box center [886, 213] width 573 height 43
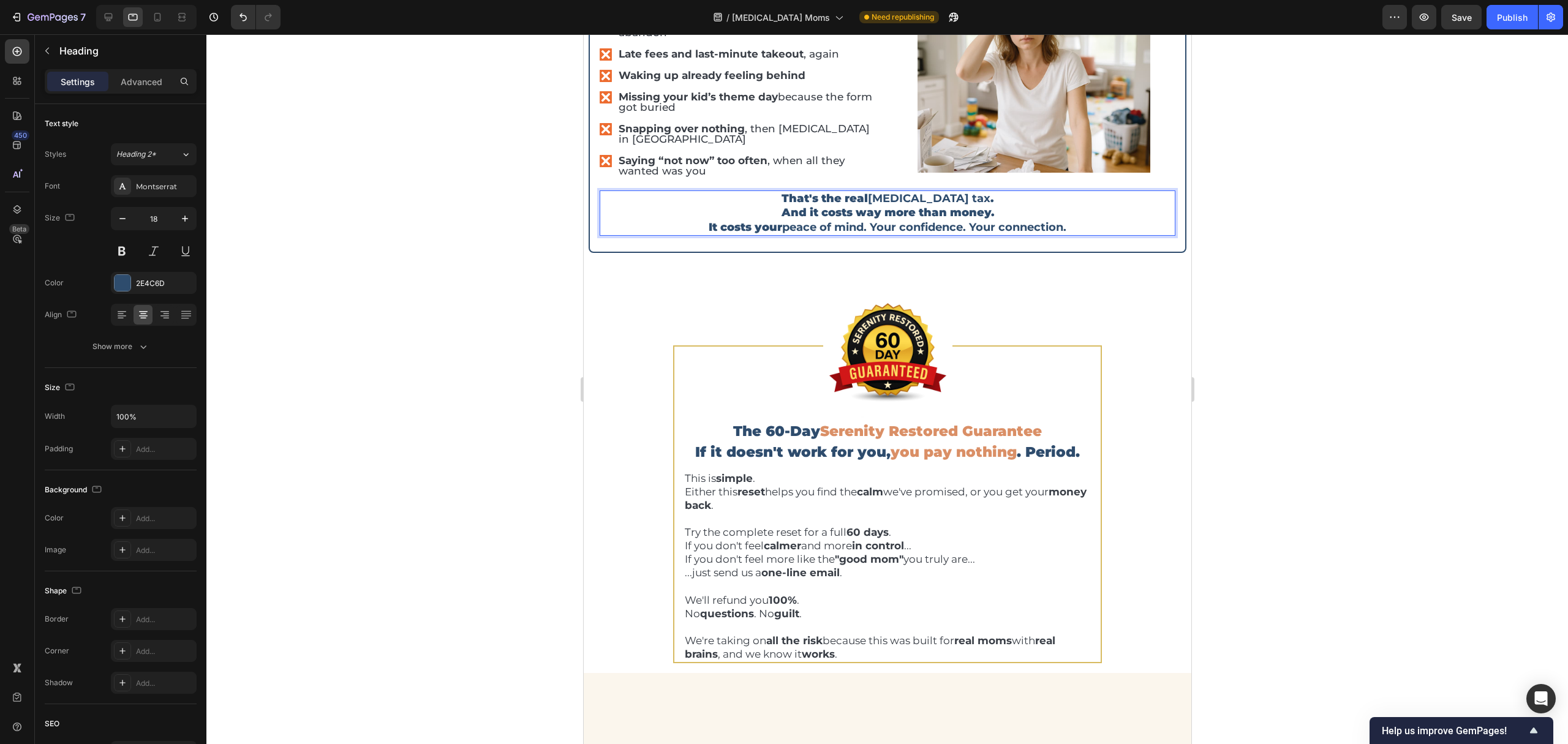
click at [902, 235] on p "That's the real ADHD tax . And it costs way more than money. It costs your peac…" at bounding box center [886, 213] width 573 height 43
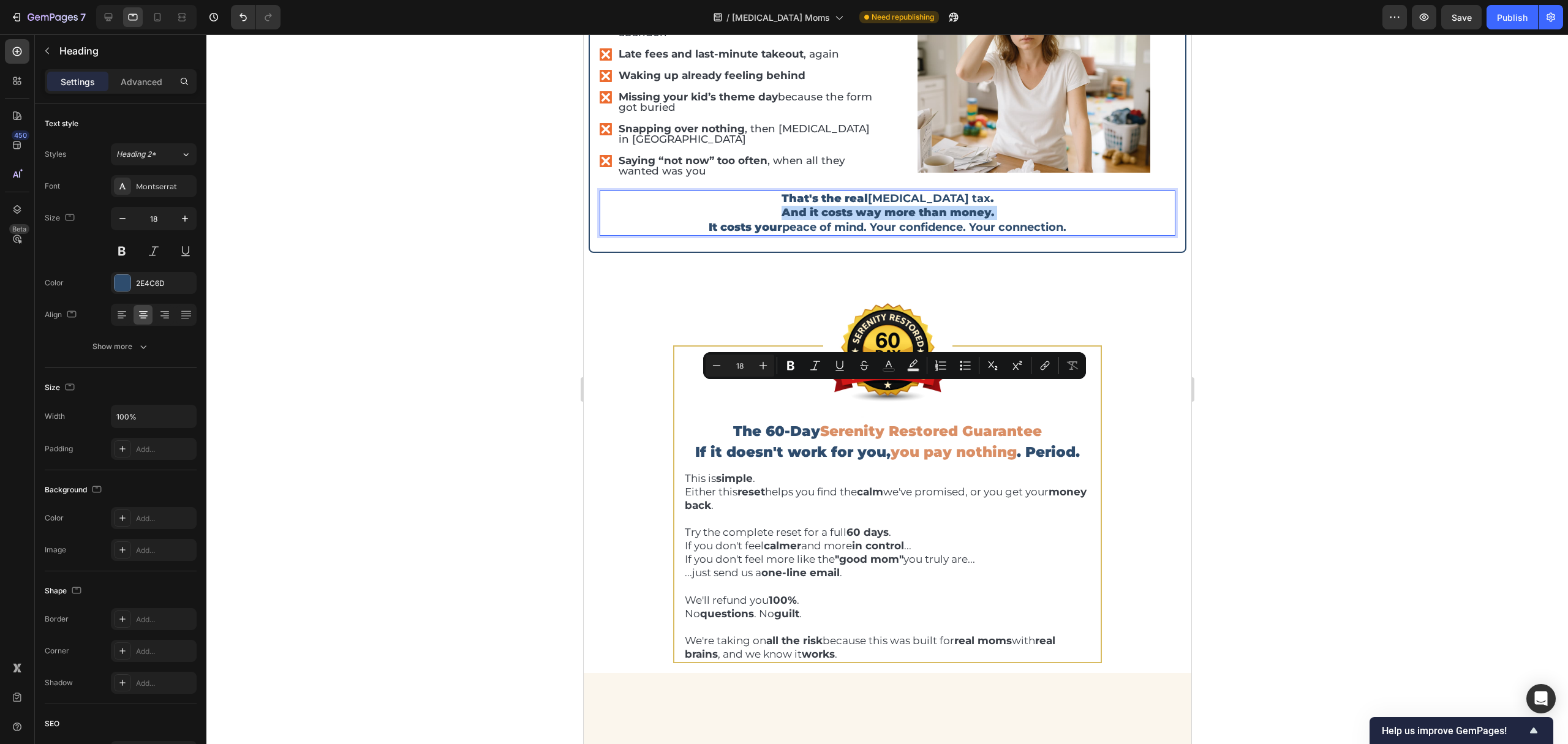
click at [902, 235] on p "That's the real ADHD tax . And it costs way more than money. It costs your peac…" at bounding box center [886, 213] width 573 height 43
click at [915, 440] on span "Serenity Restored Guarantee" at bounding box center [930, 431] width 221 height 17
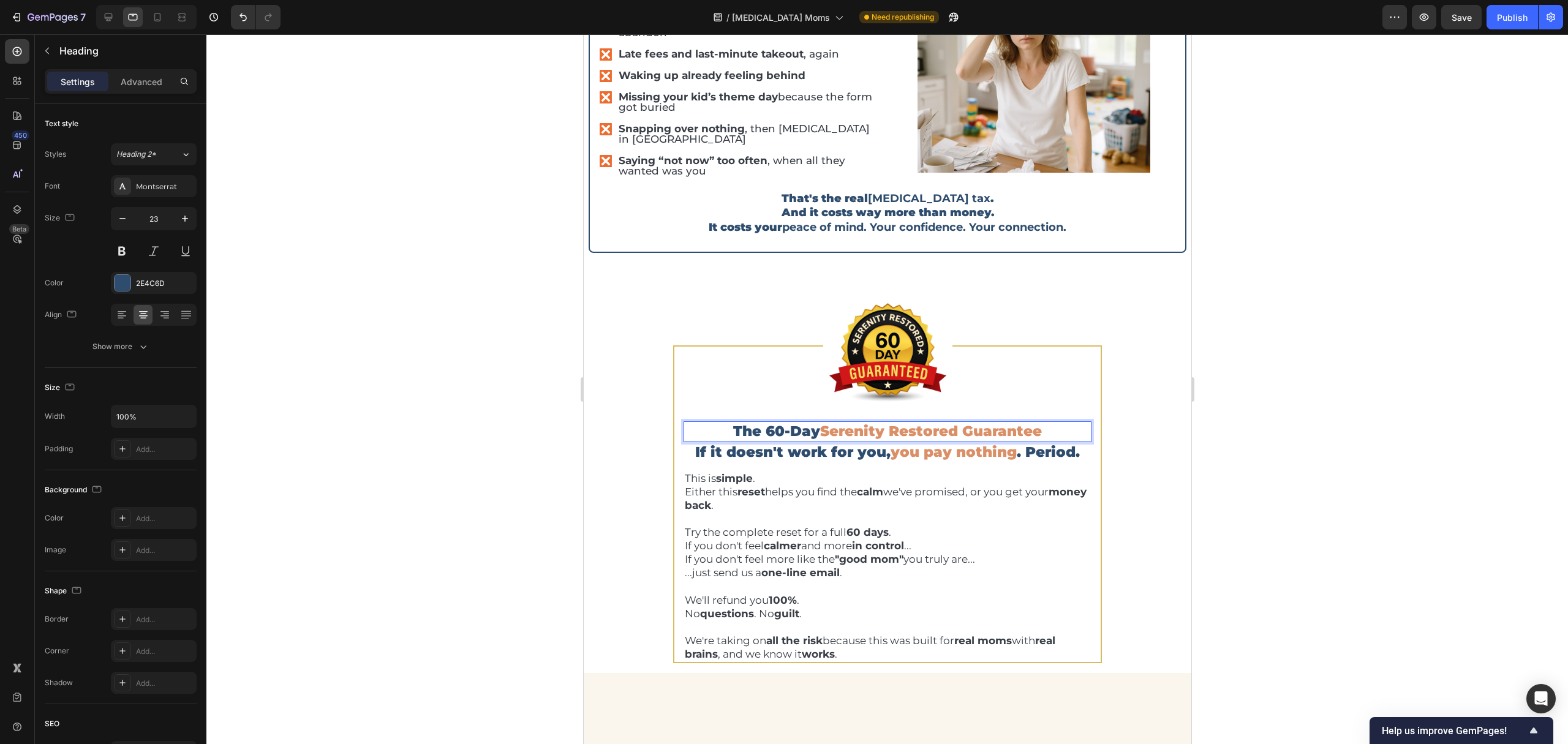
click at [915, 440] on span "Serenity Restored Guarantee" at bounding box center [930, 431] width 221 height 17
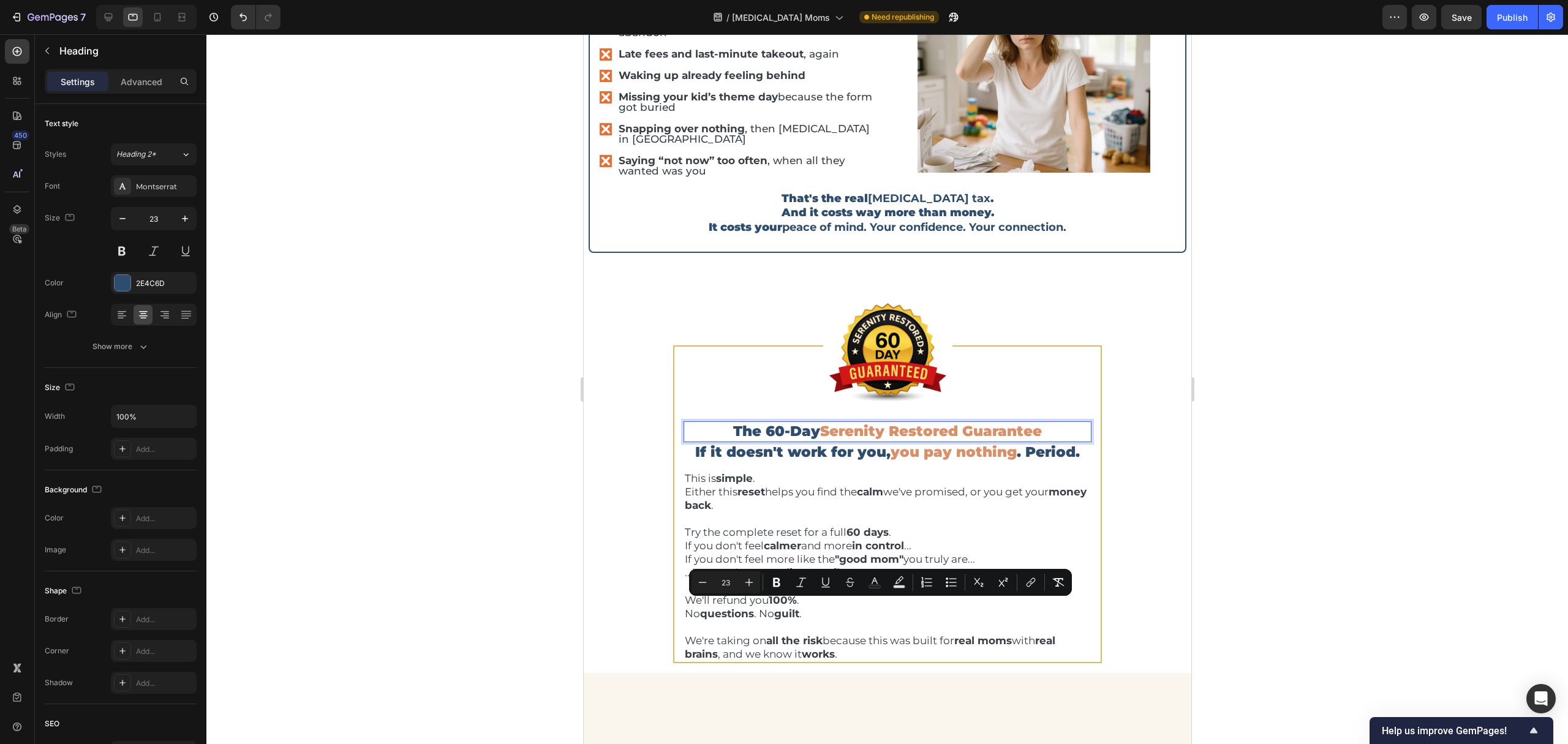
click at [915, 440] on span "Serenity Restored Guarantee" at bounding box center [930, 431] width 221 height 17
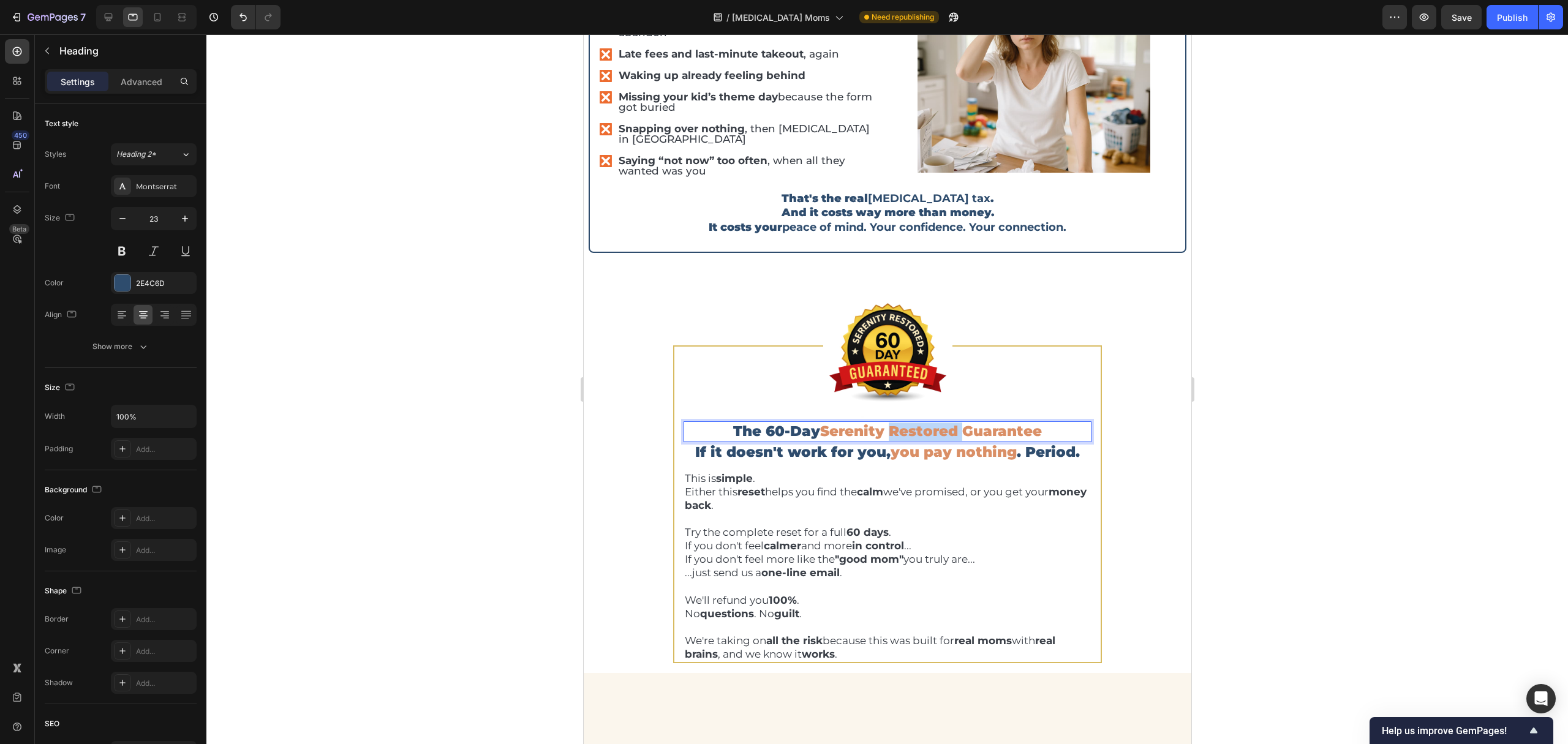
click at [915, 440] on span "Serenity Restored Guarantee" at bounding box center [930, 431] width 221 height 17
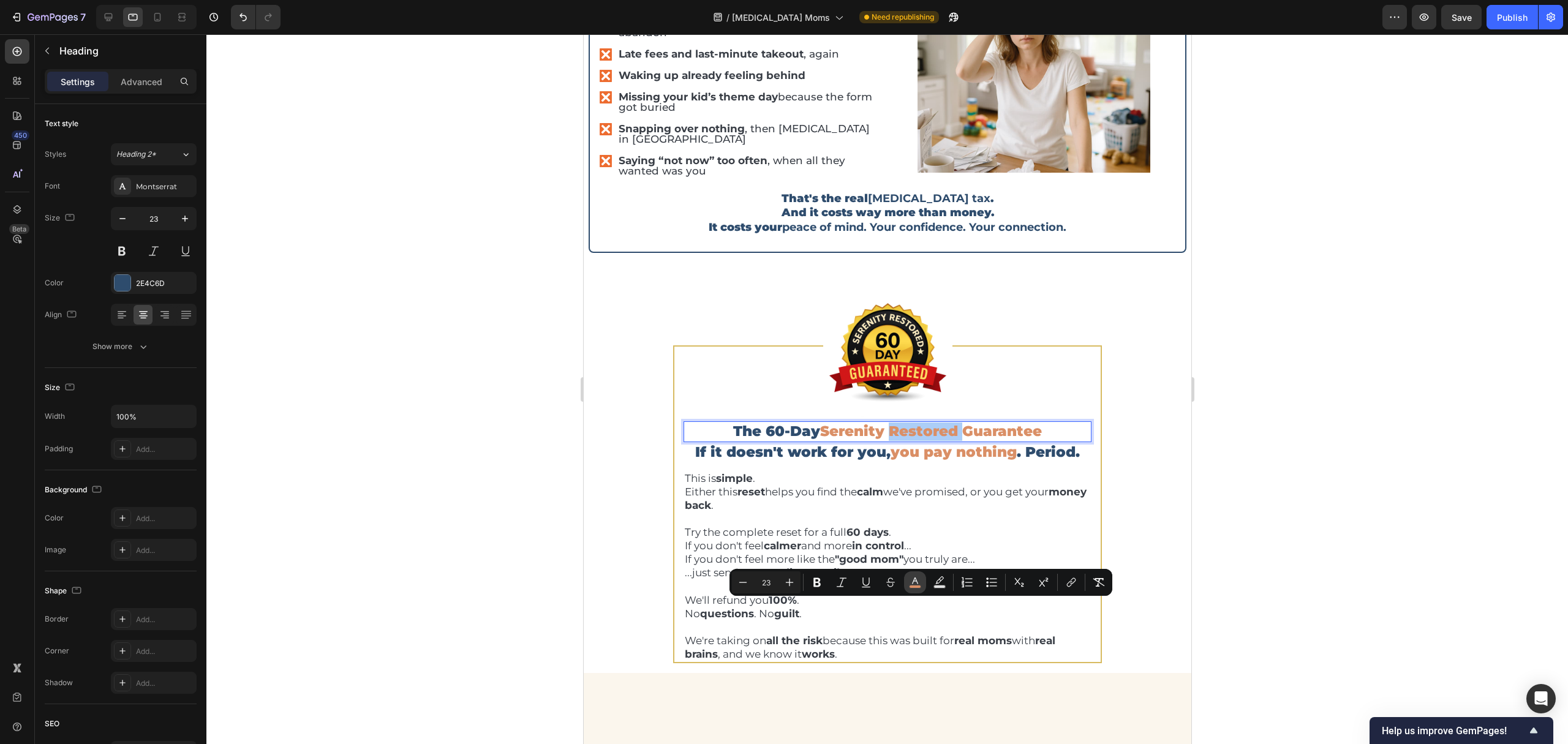
click at [910, 590] on button "color" at bounding box center [915, 582] width 22 height 22
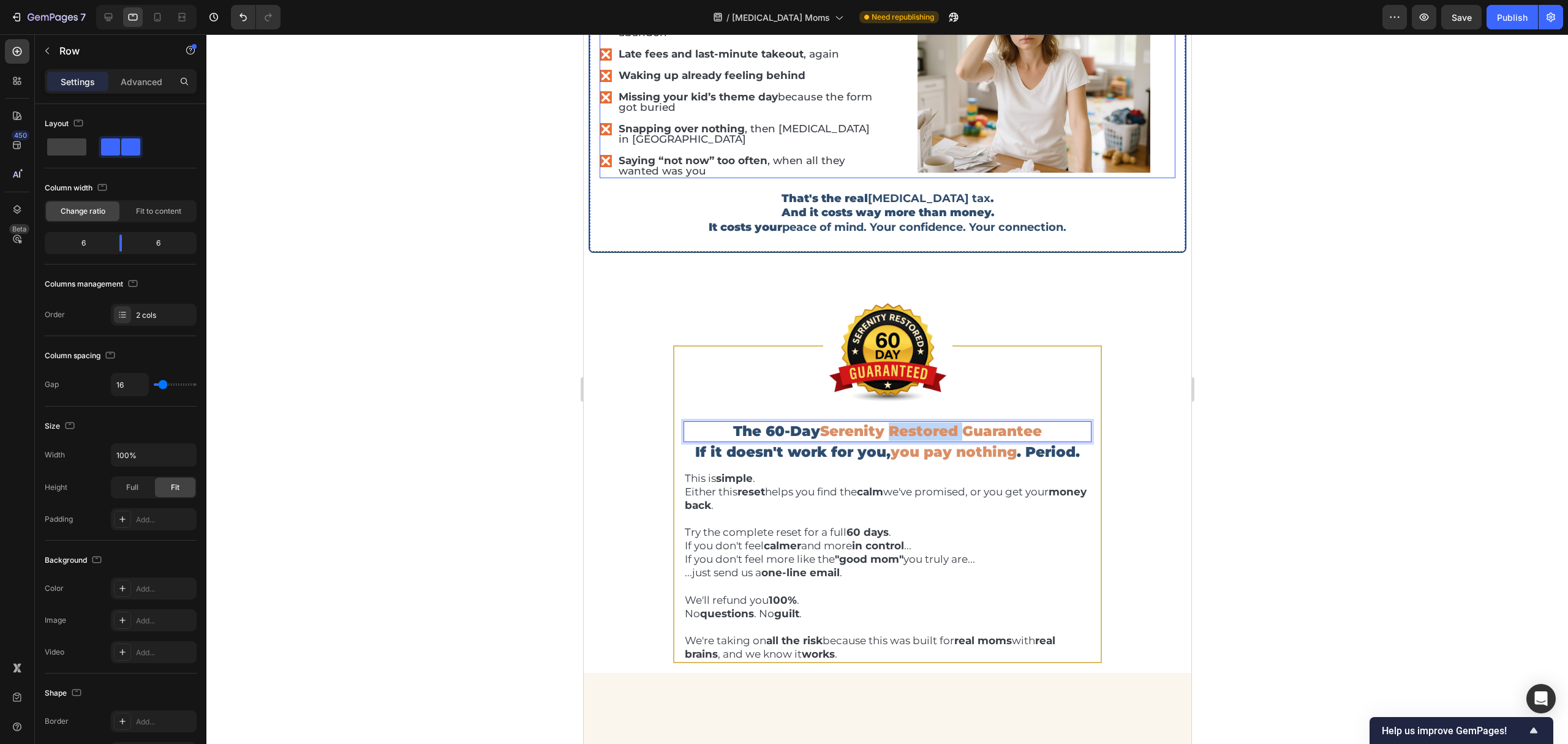
click at [884, 178] on div "It's the cost of... Text Block Buying yet another planner you'll probably aband…" at bounding box center [887, 85] width 576 height 185
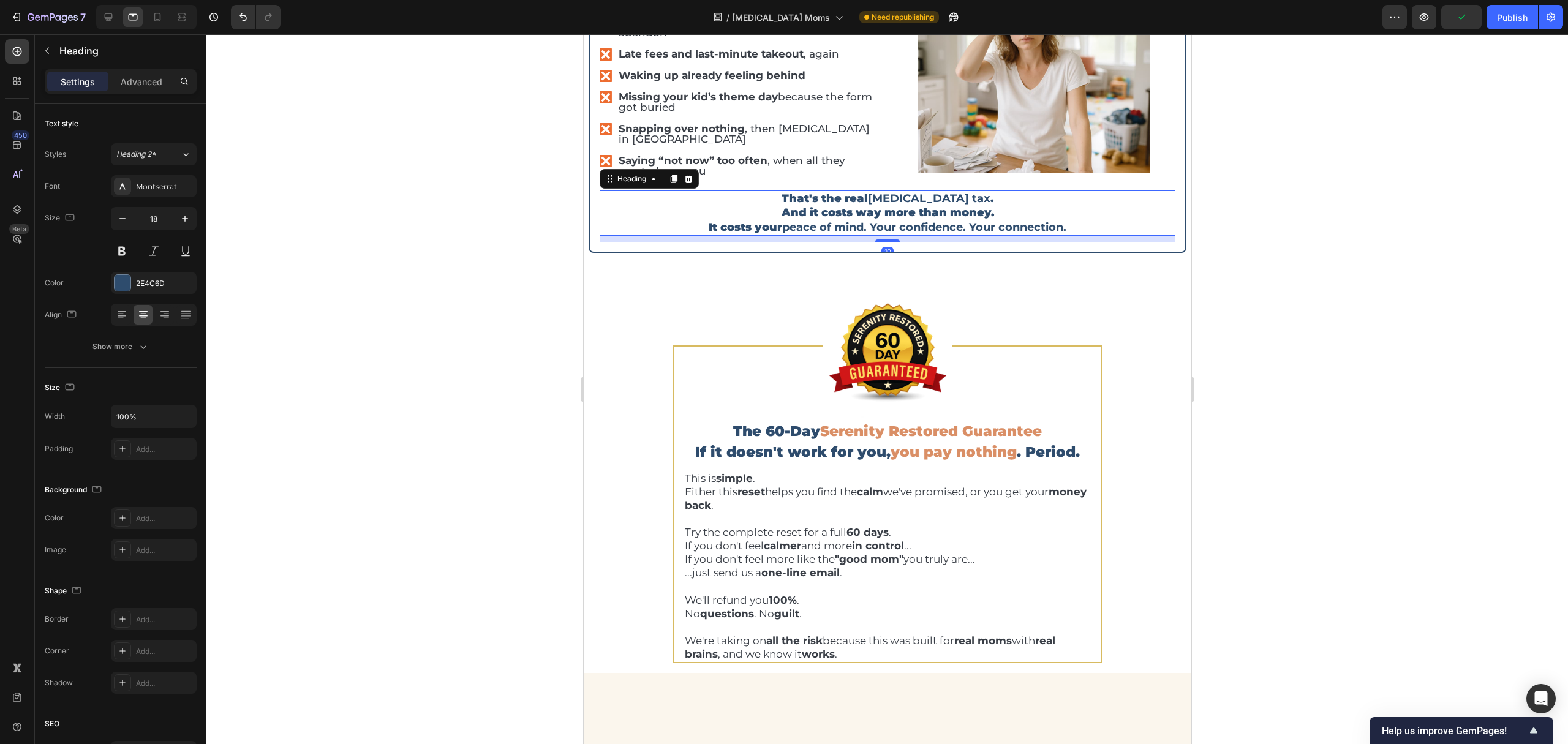
click at [909, 235] on p "That's the real ADHD tax . And it costs way more than money. It costs your peac…" at bounding box center [886, 213] width 573 height 43
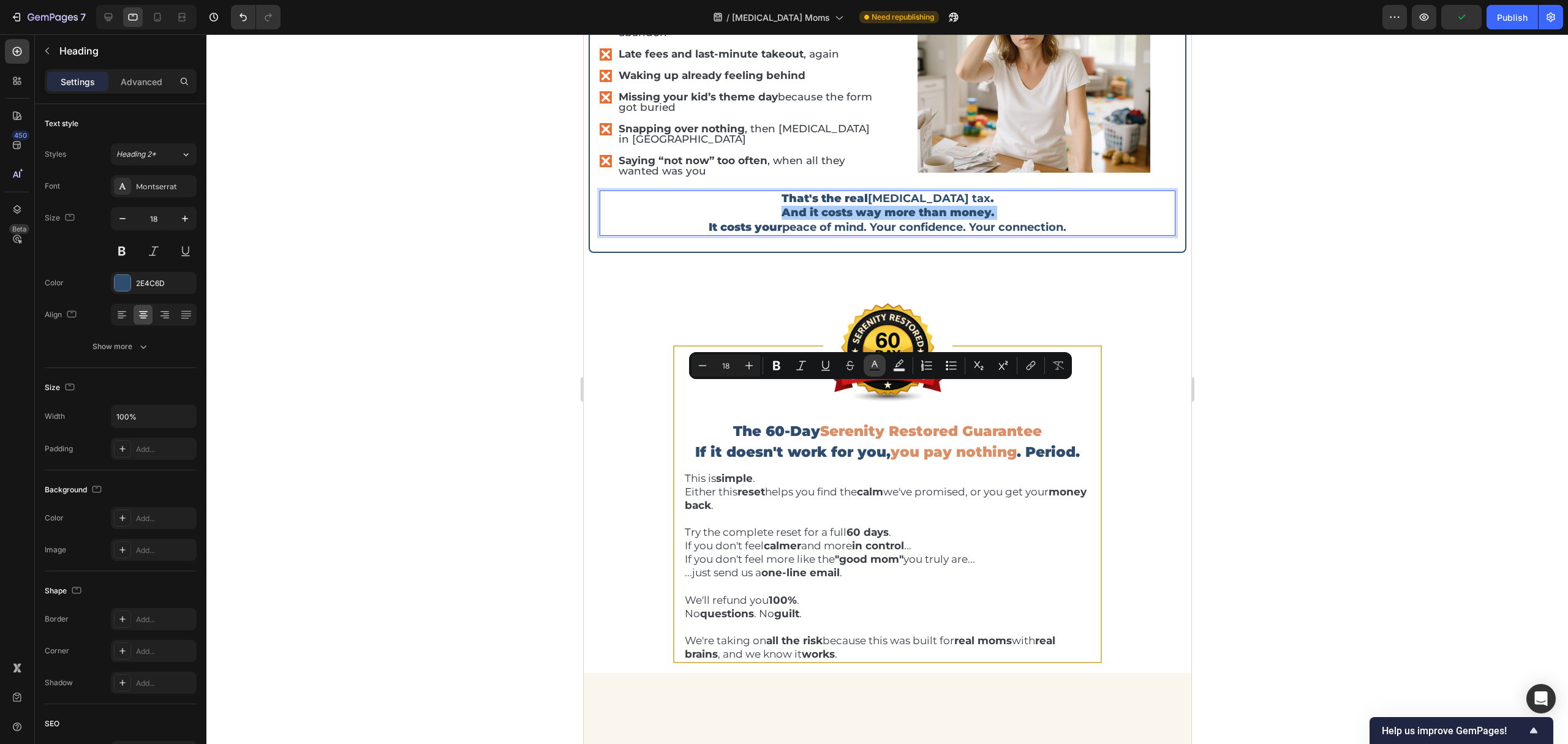
click at [870, 368] on rect "Editor contextual toolbar" at bounding box center [875, 369] width 12 height 3
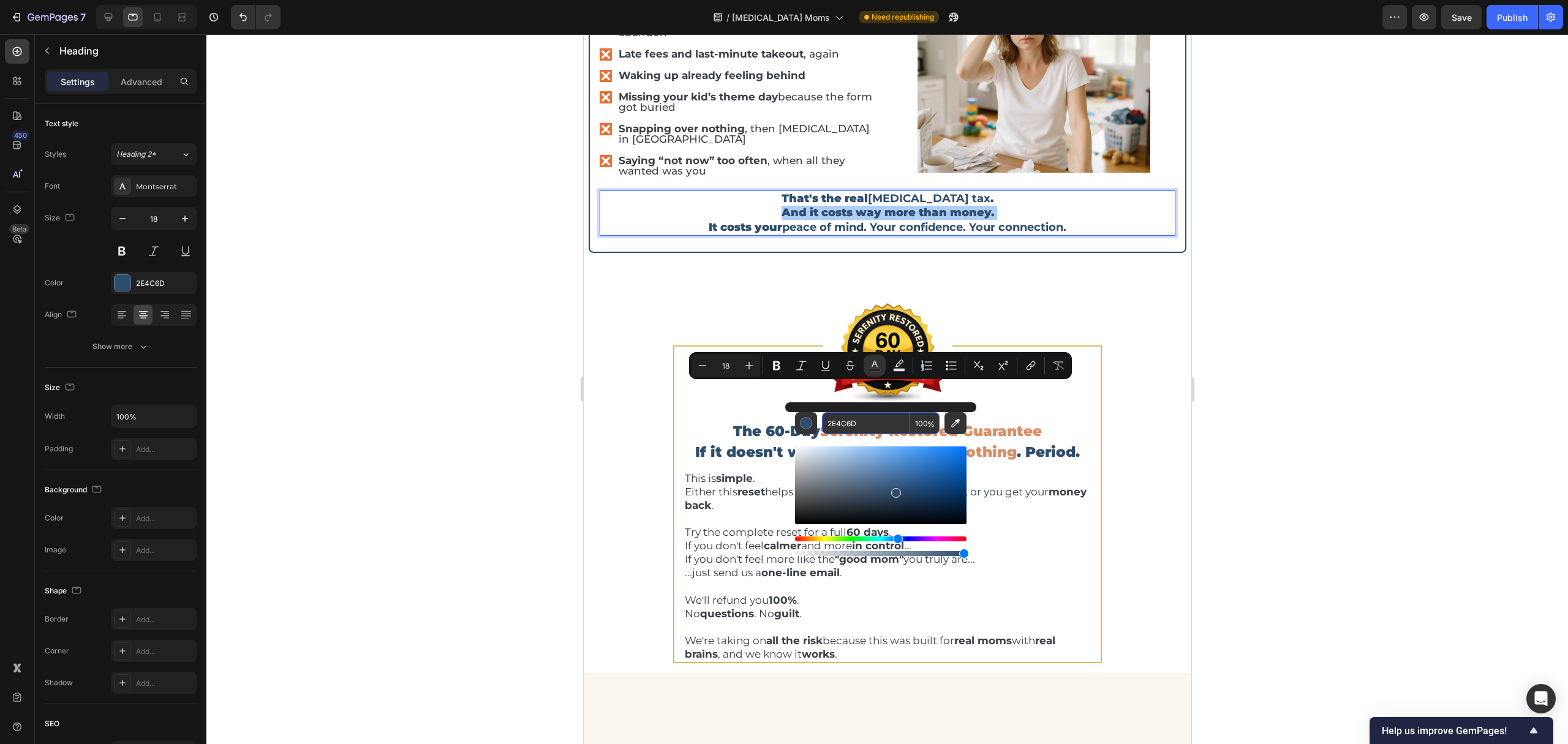
paste input "DA8F66"
type input "DA8F66"
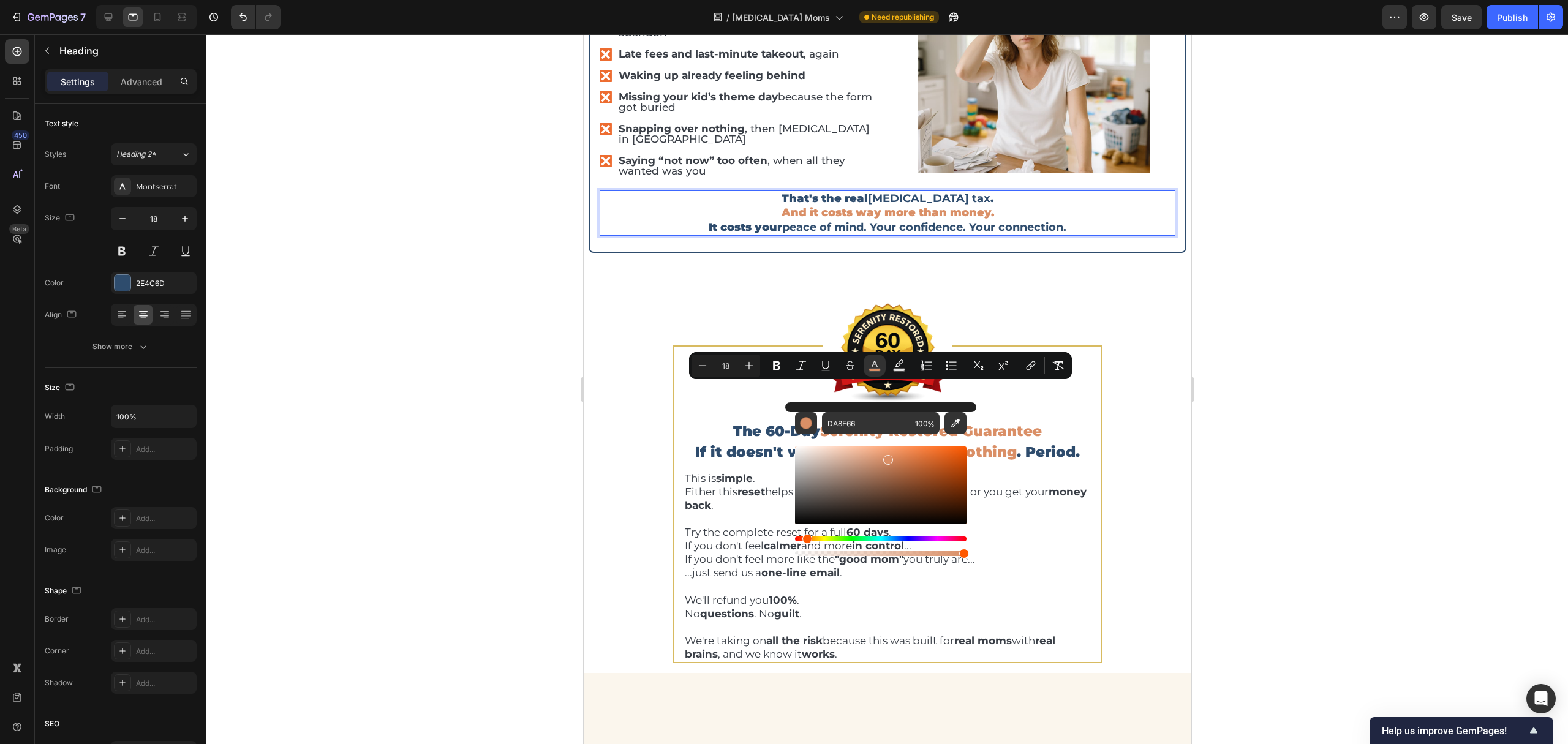
click at [1269, 444] on div at bounding box center [887, 388] width 1361 height 709
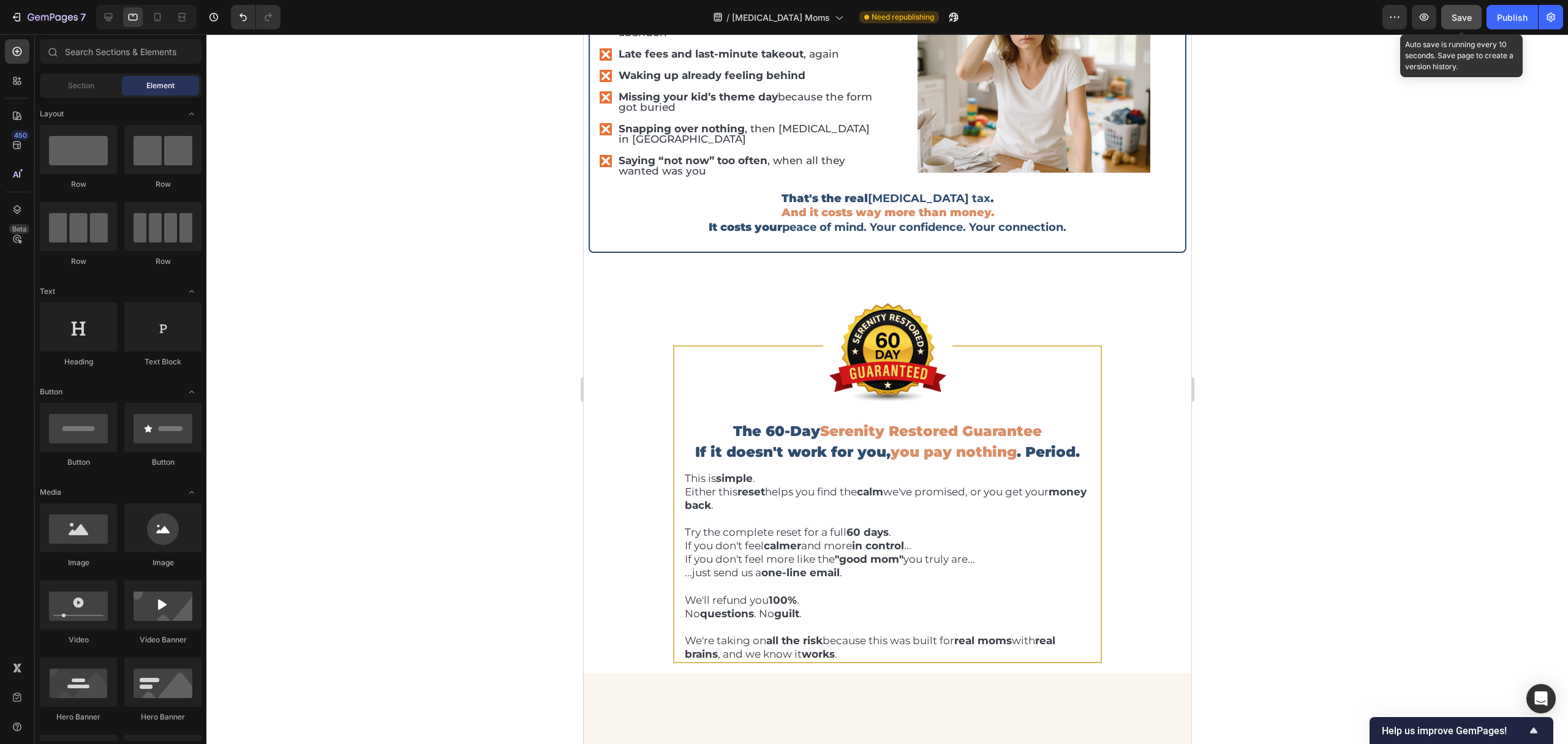
click at [1461, 16] on span "Save" at bounding box center [1461, 17] width 20 height 11
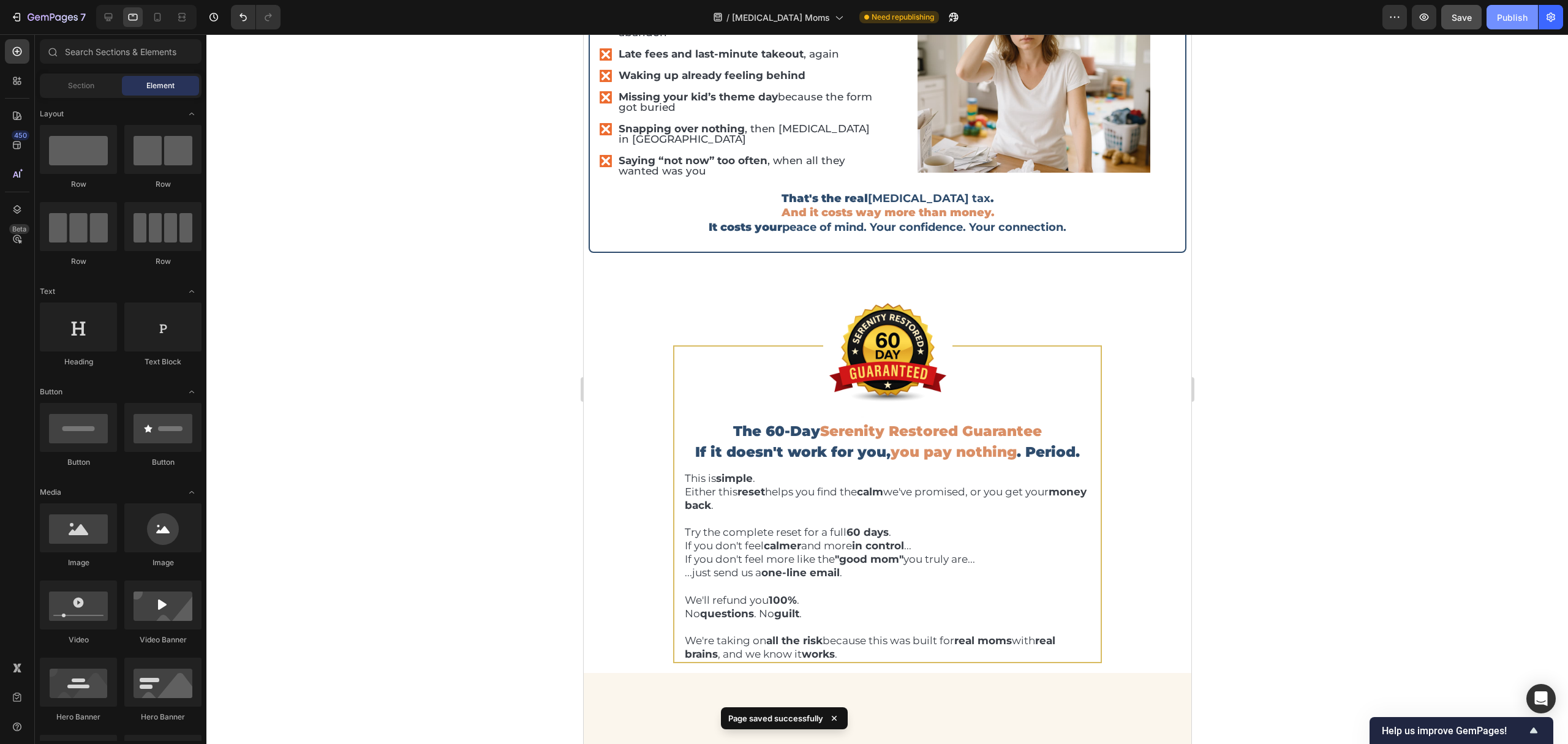
click at [1508, 23] on button "Publish" at bounding box center [1512, 16] width 51 height 24
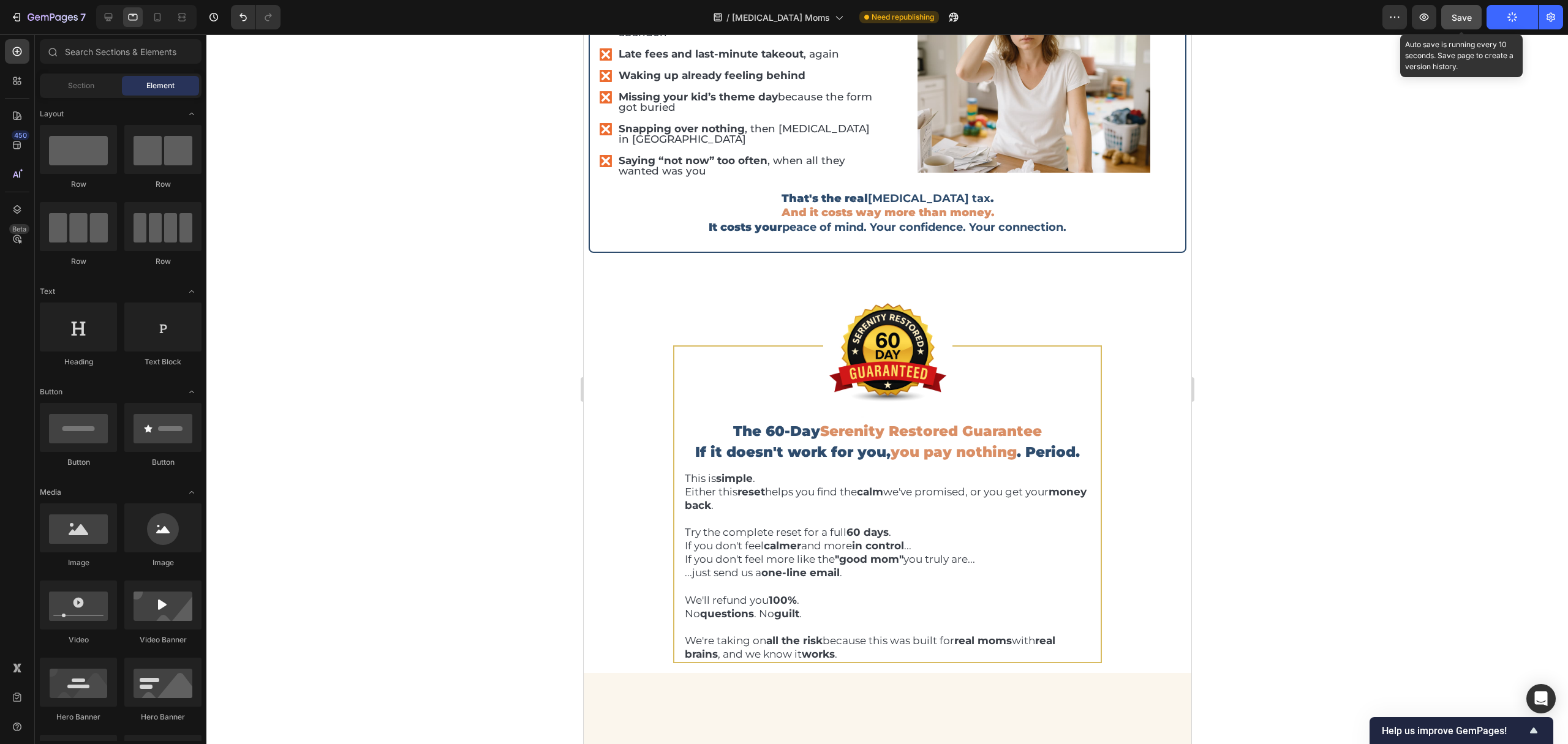
click at [1465, 23] on button "Save" at bounding box center [1462, 16] width 41 height 24
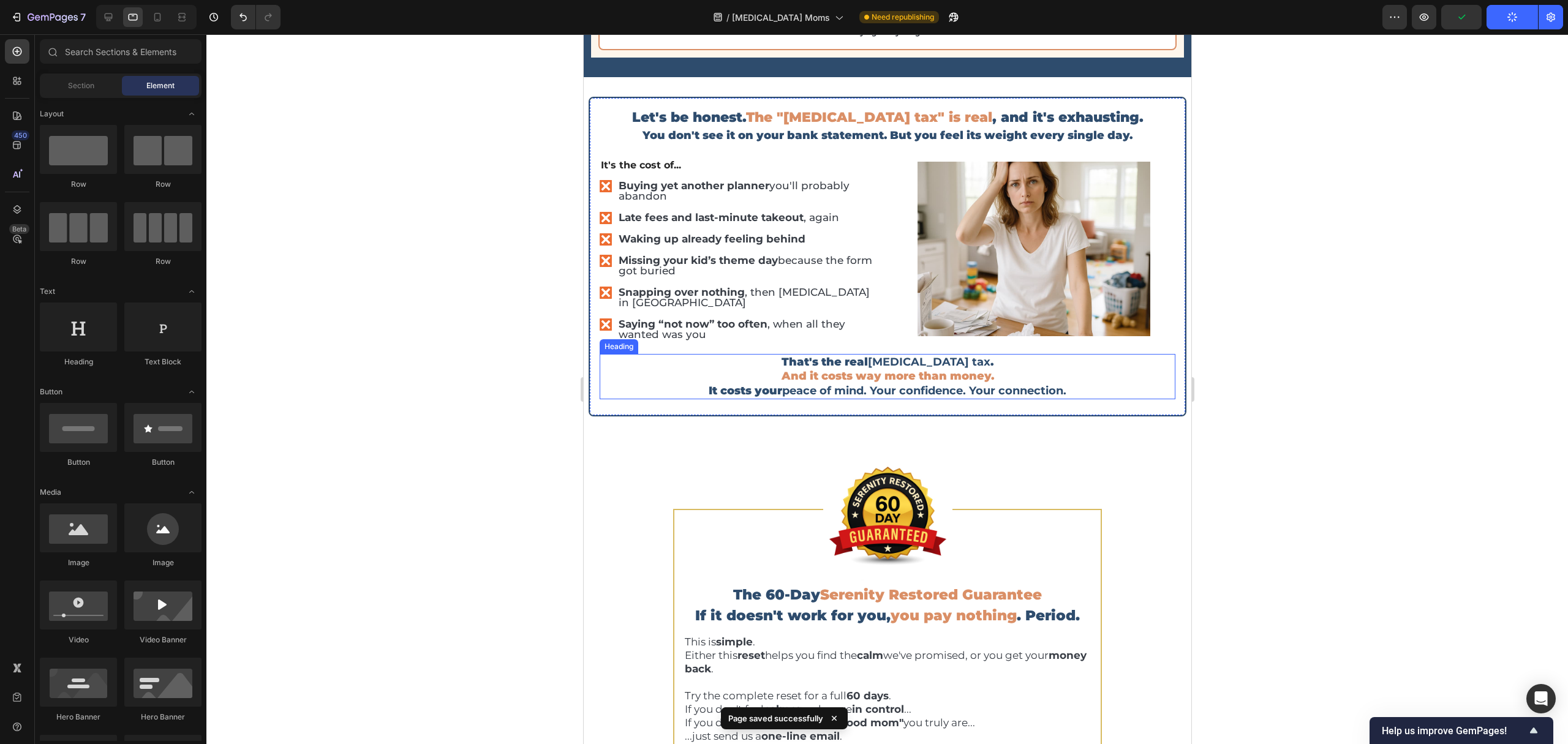
scroll to position [3599, 0]
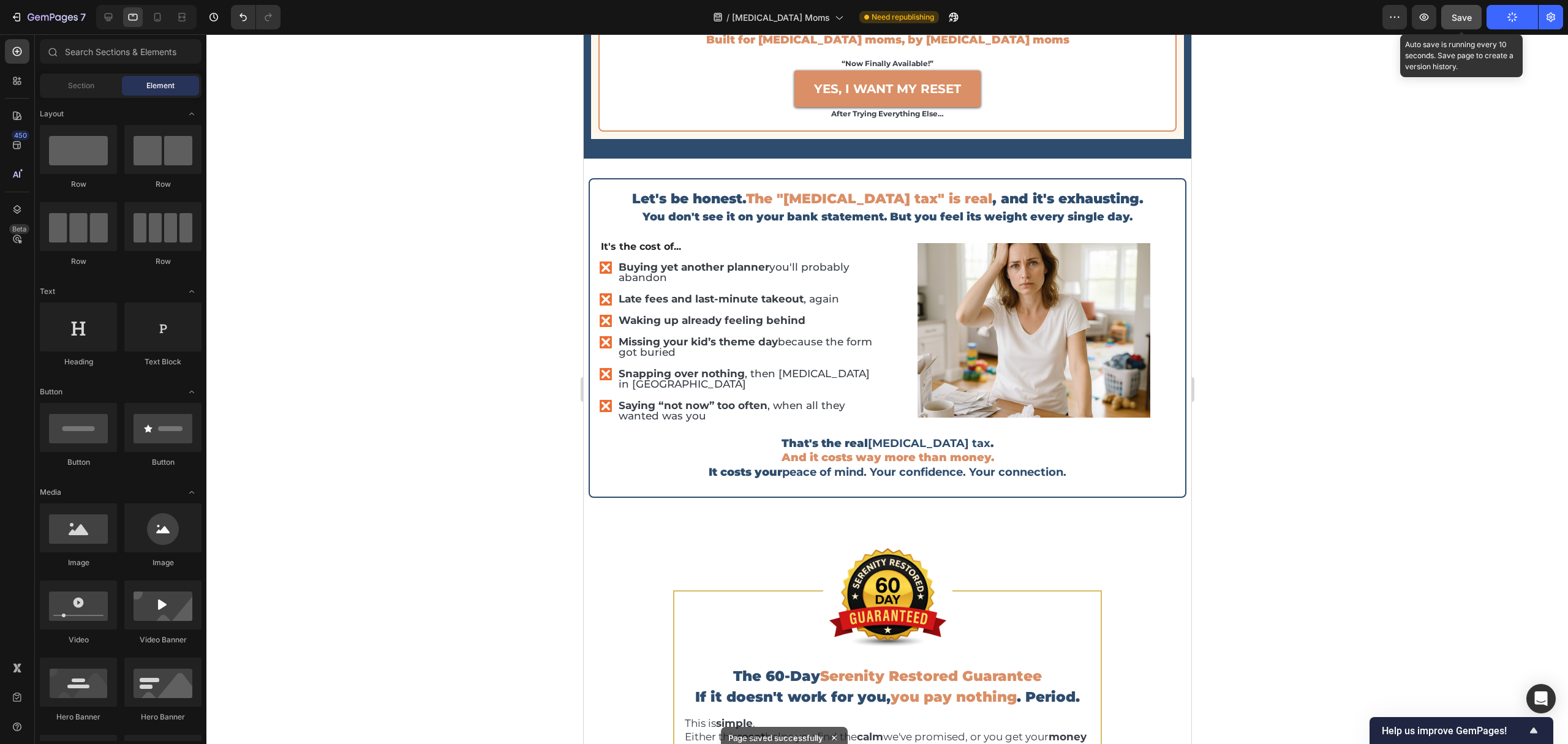
click at [1466, 24] on button "Save" at bounding box center [1462, 16] width 41 height 24
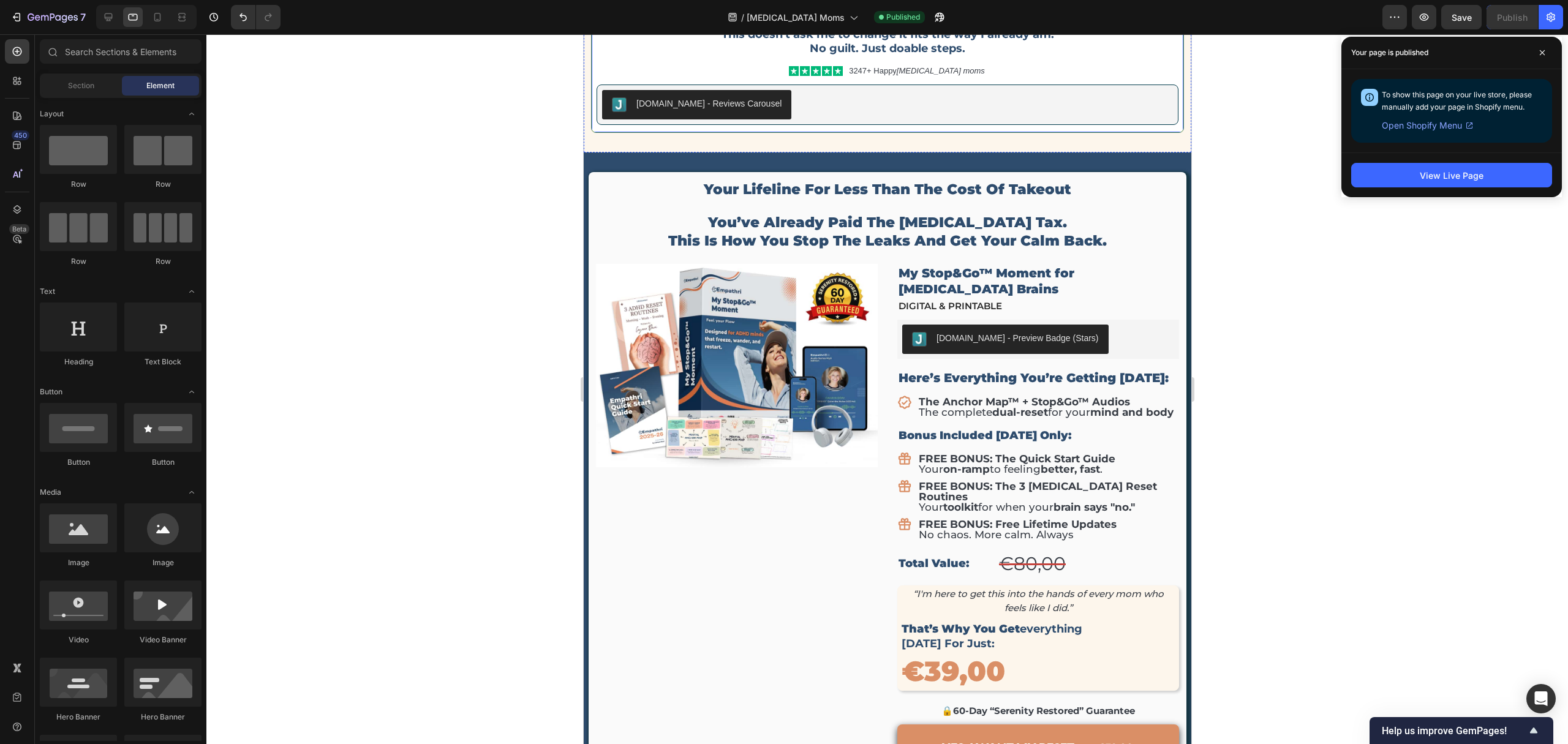
scroll to position [4853, 0]
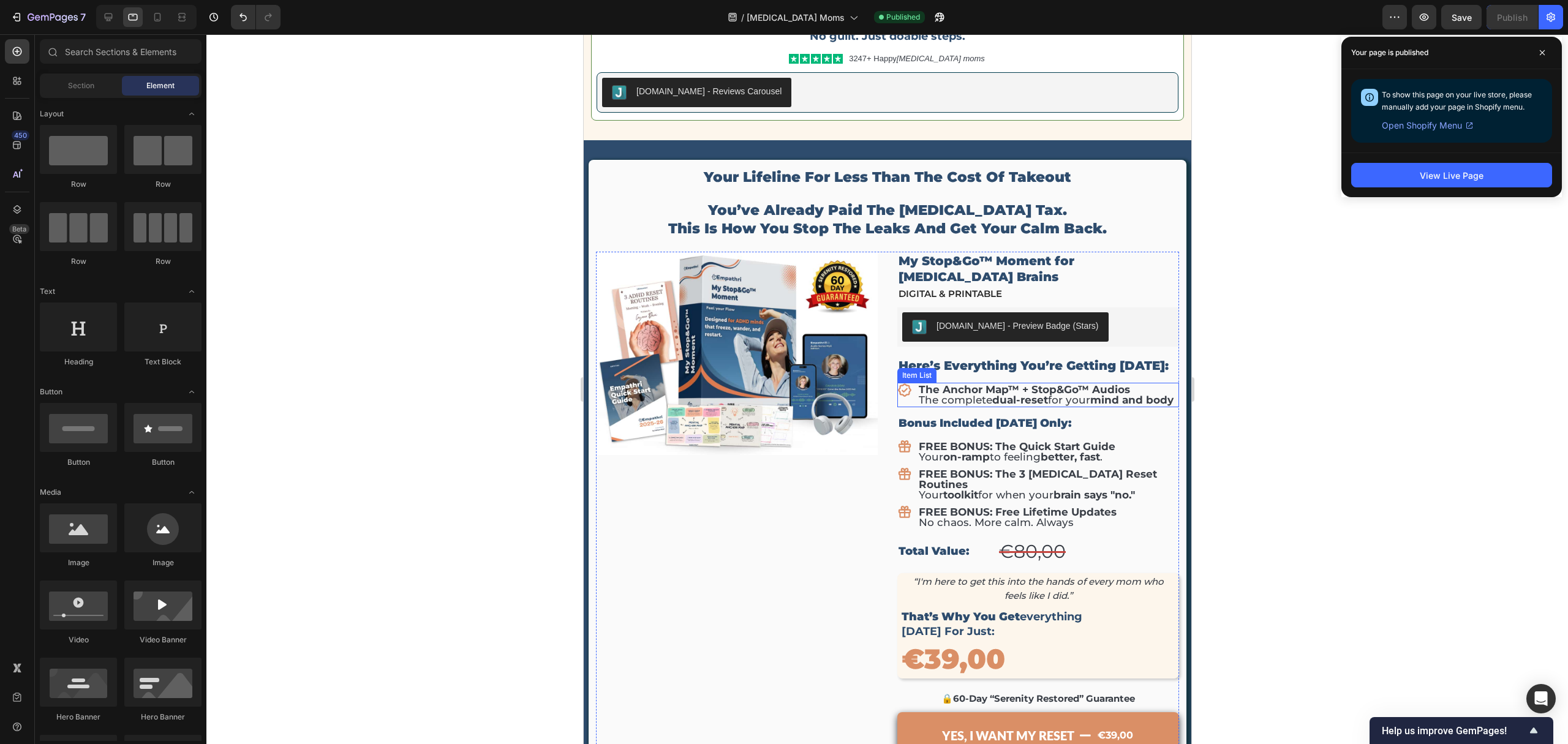
click at [898, 384] on div "The Anchor Map™ + Stop&Go™ Audios The complete dual-reset for your mind and body" at bounding box center [1035, 394] width 278 height 24
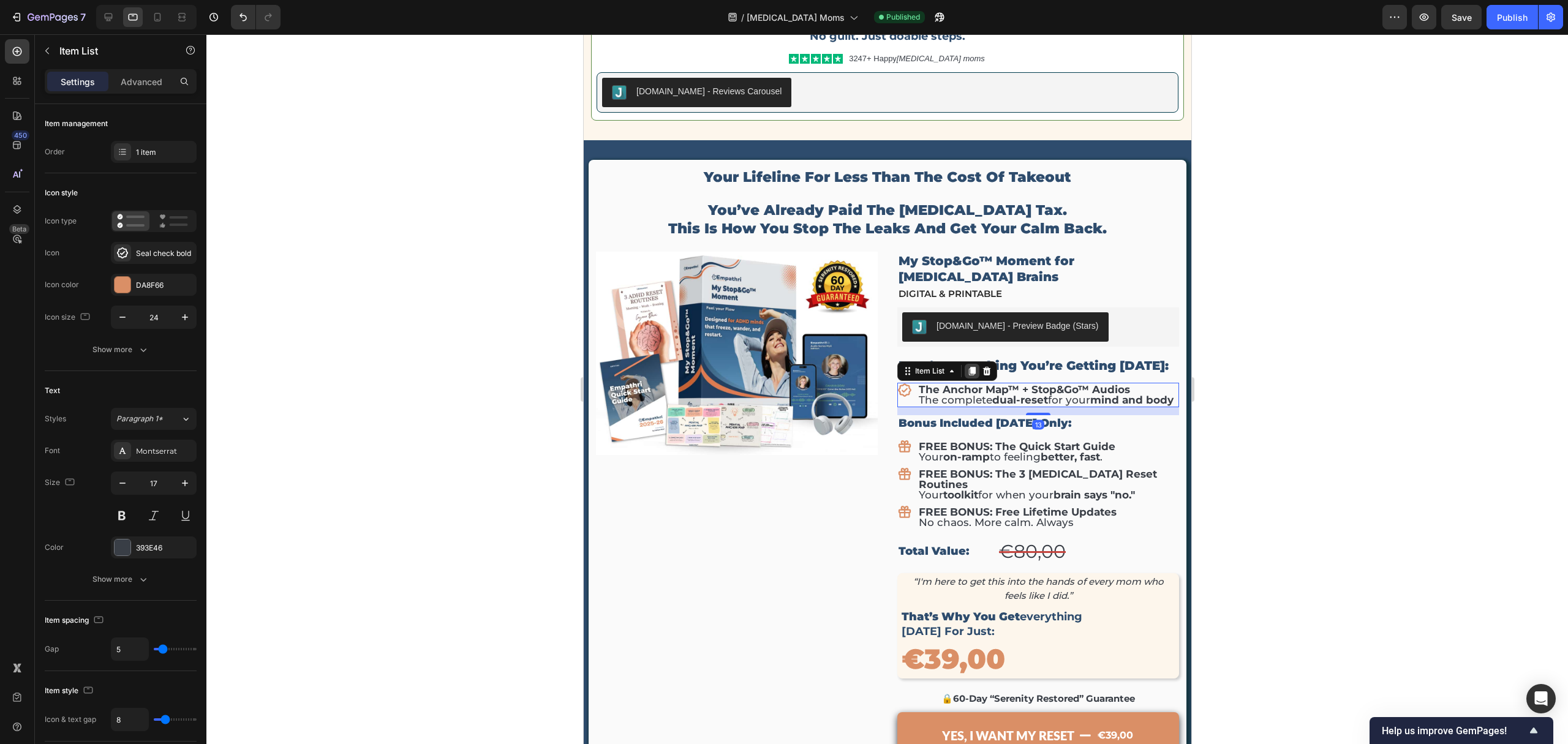
click at [964, 363] on div at bounding box center [971, 370] width 15 height 14
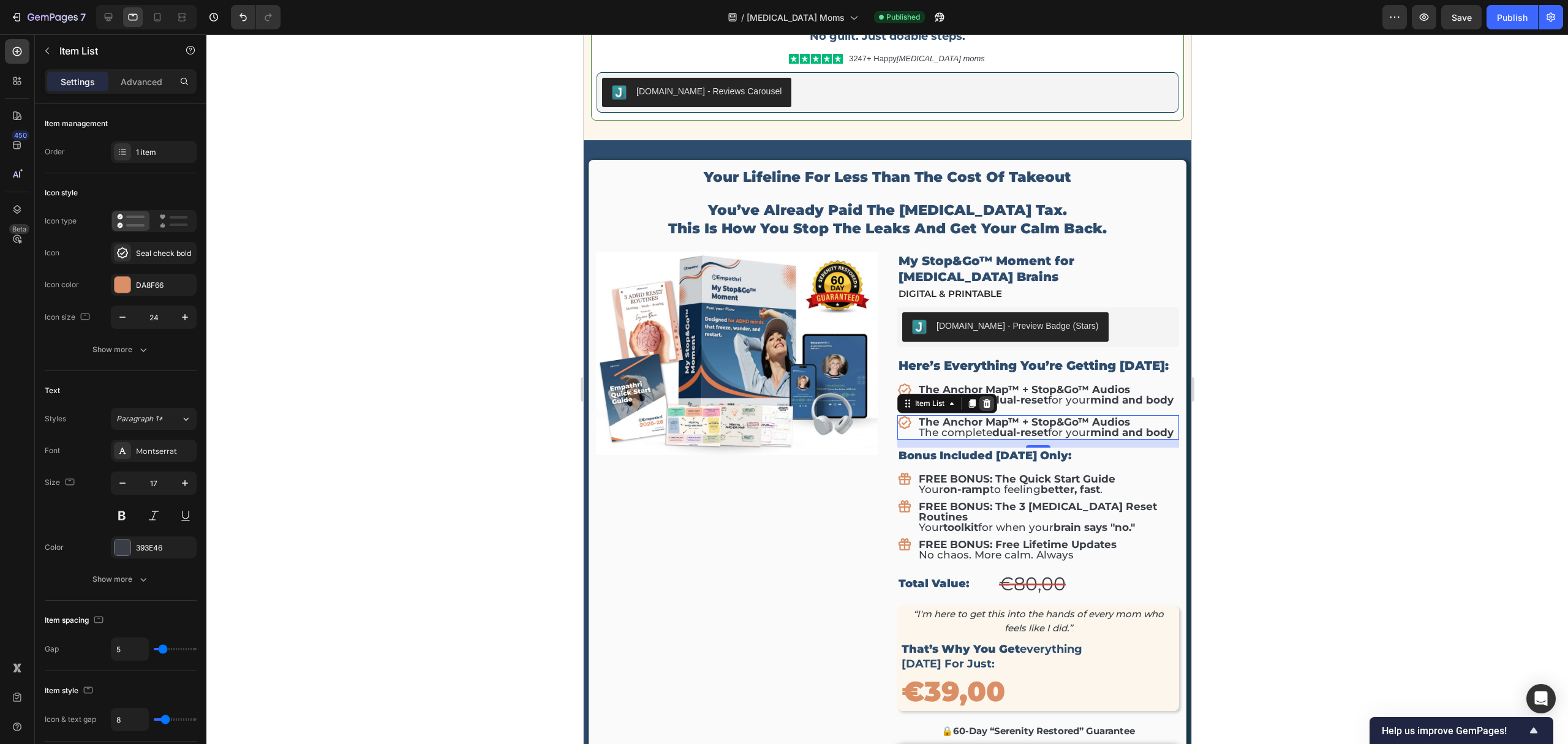
click at [982, 399] on icon at bounding box center [986, 403] width 8 height 9
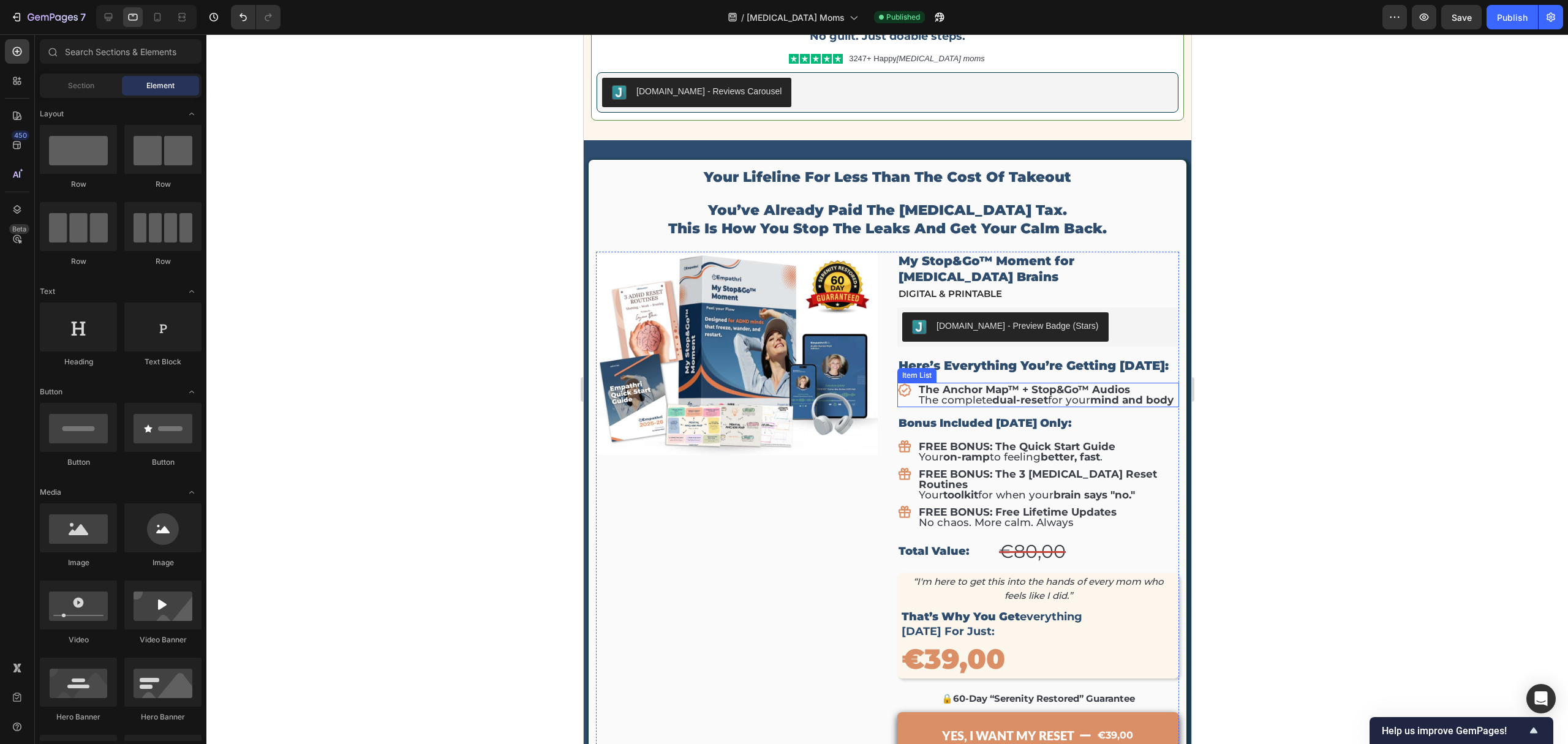
click at [900, 385] on div "The Anchor Map™ + Stop&Go™ Audios The complete dual-reset for your mind and body" at bounding box center [1035, 394] width 278 height 24
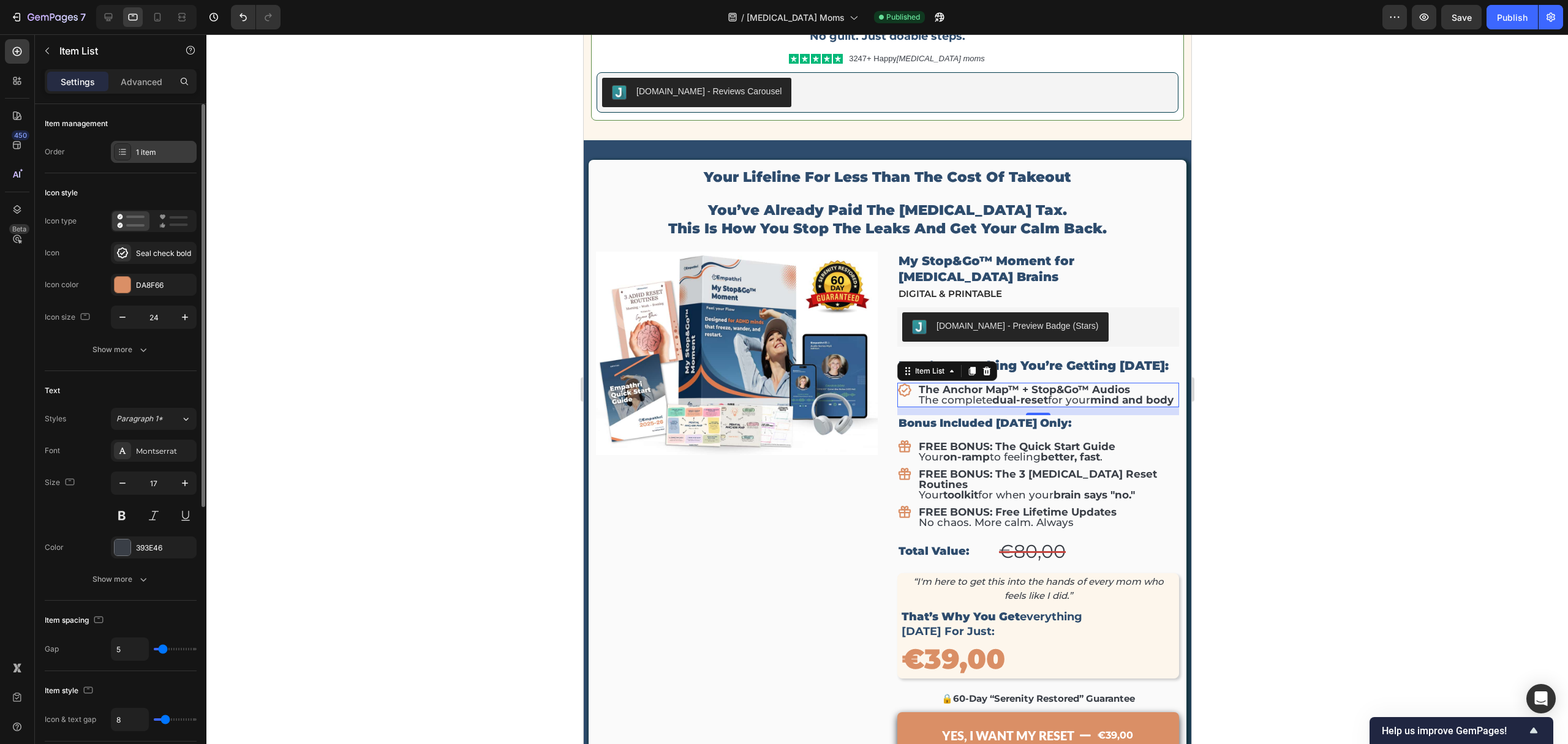
click at [160, 155] on div "1 item" at bounding box center [165, 152] width 58 height 11
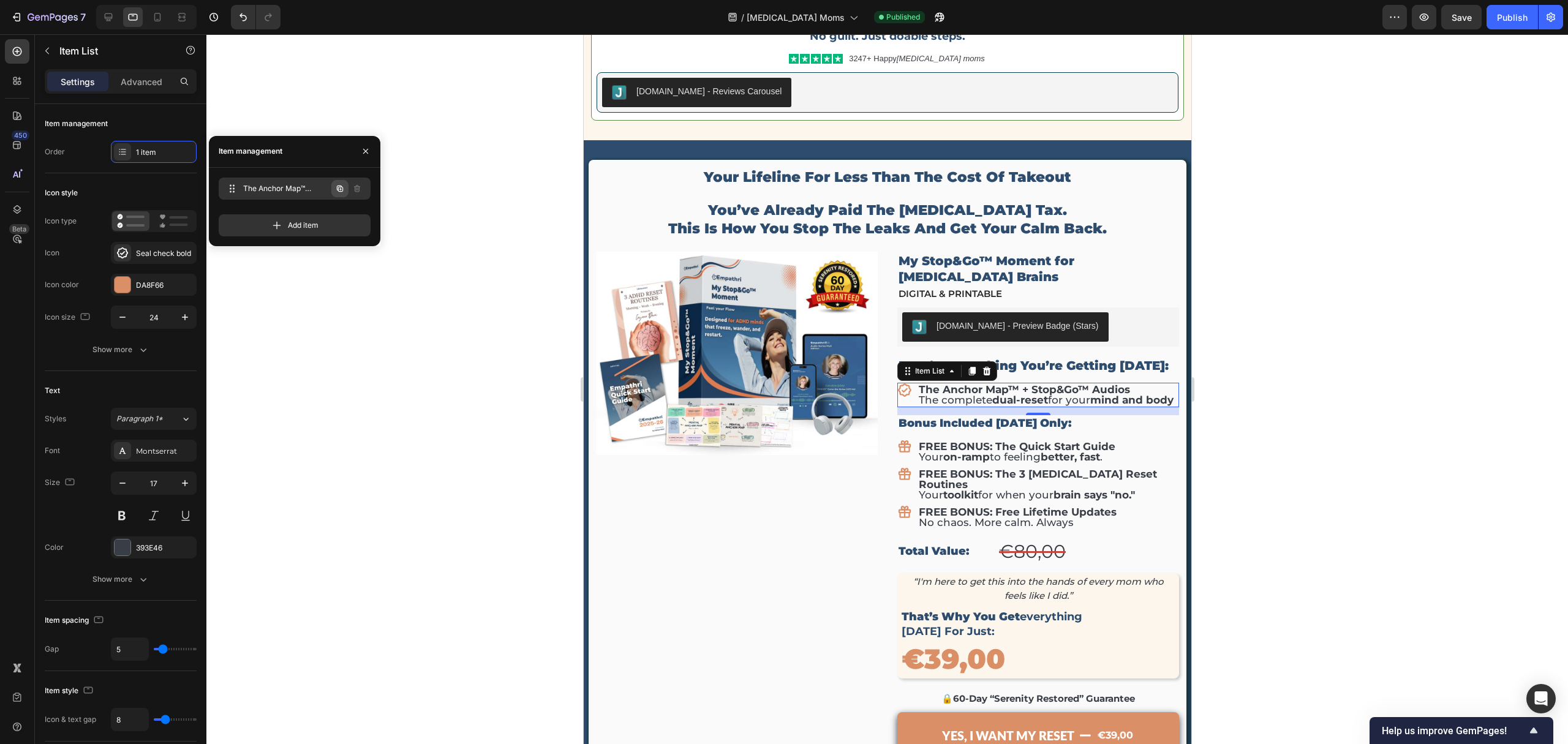
click at [336, 193] on button "button" at bounding box center [340, 188] width 17 height 17
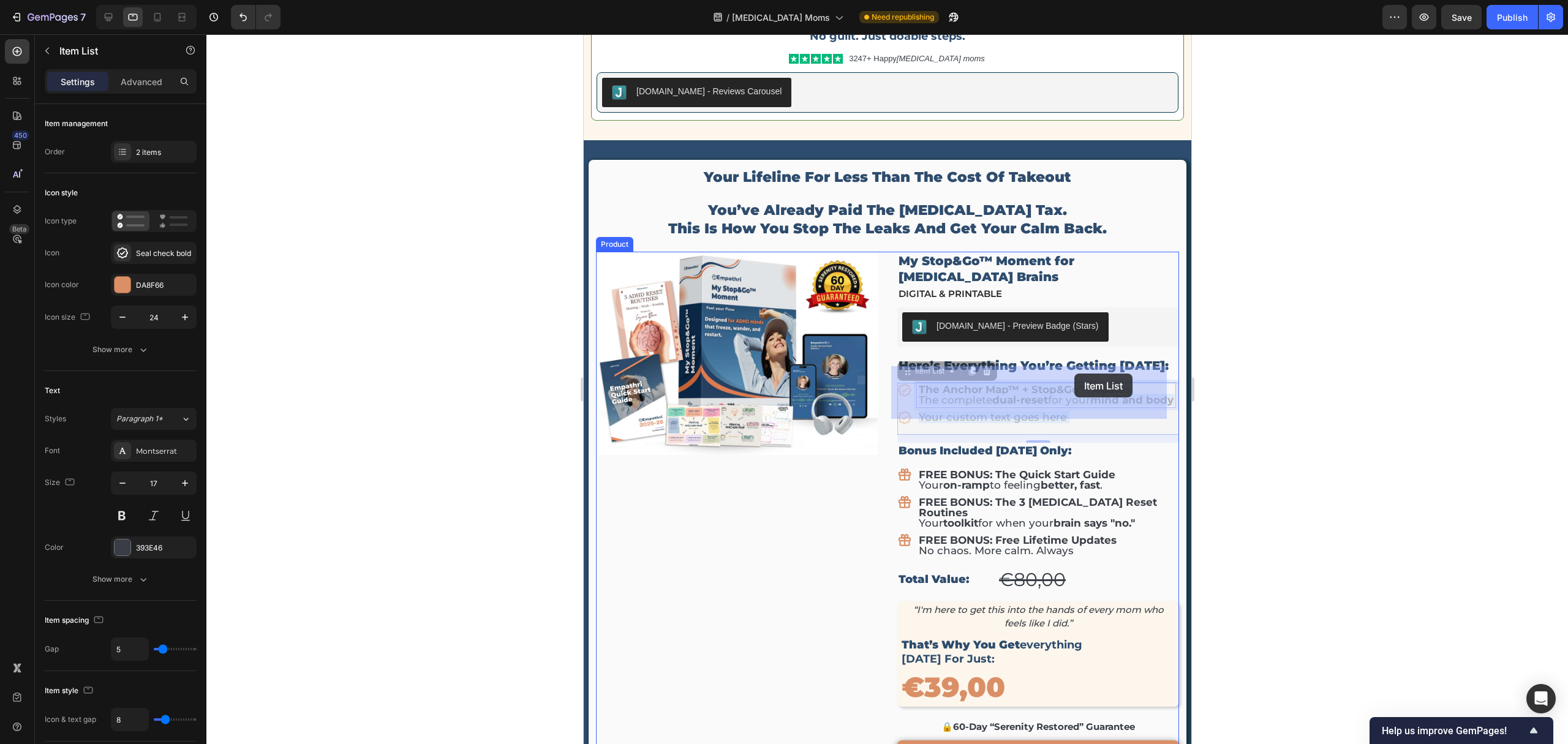
drag, startPoint x: 1017, startPoint y: 373, endPoint x: 1074, endPoint y: 373, distance: 57.0
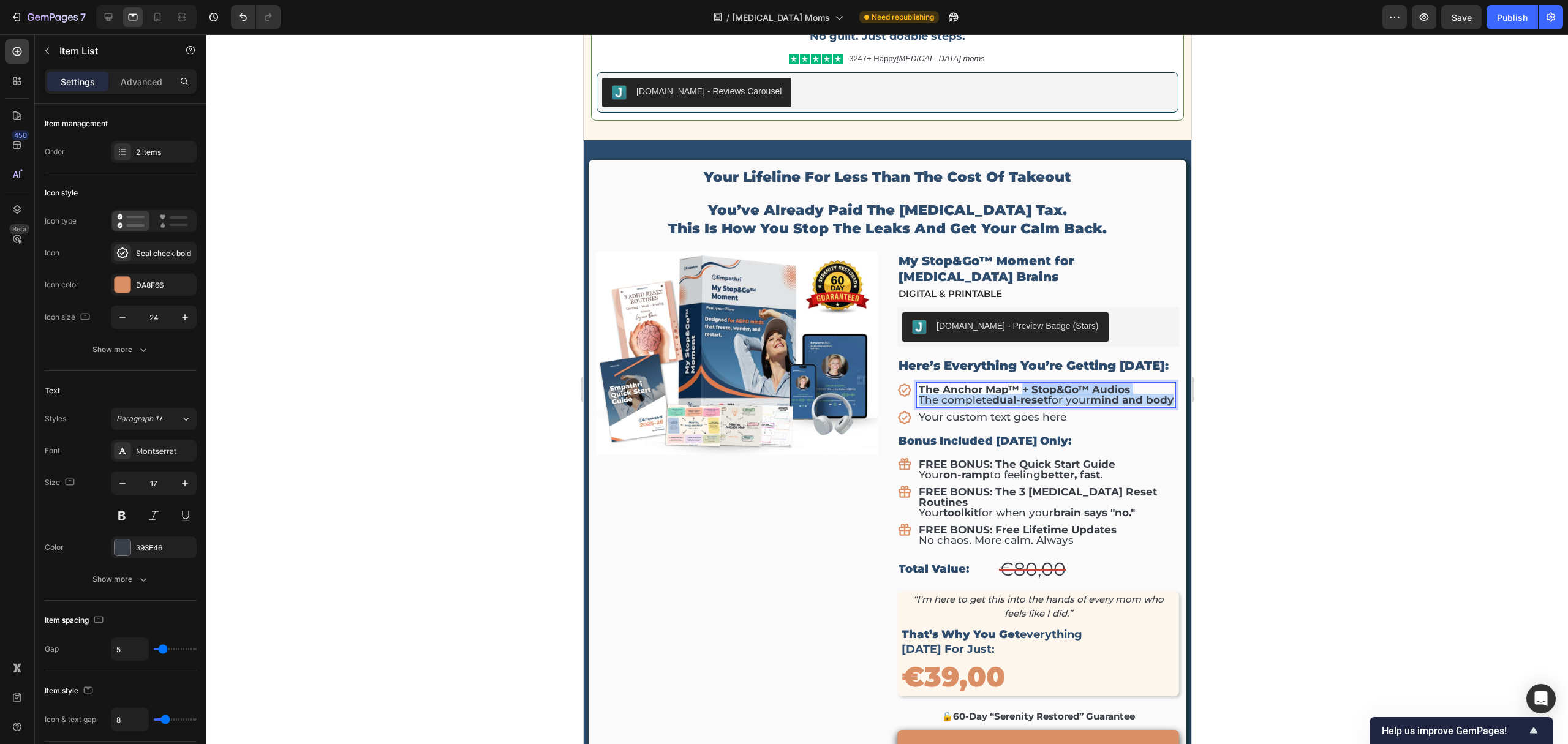
drag, startPoint x: 1015, startPoint y: 372, endPoint x: 1108, endPoint y: 413, distance: 101.6
click at [1116, 404] on div "The Anchor Map™ + Stop&Go™ Audios The complete dual-reset for your mind and bod…" at bounding box center [1035, 404] width 278 height 43
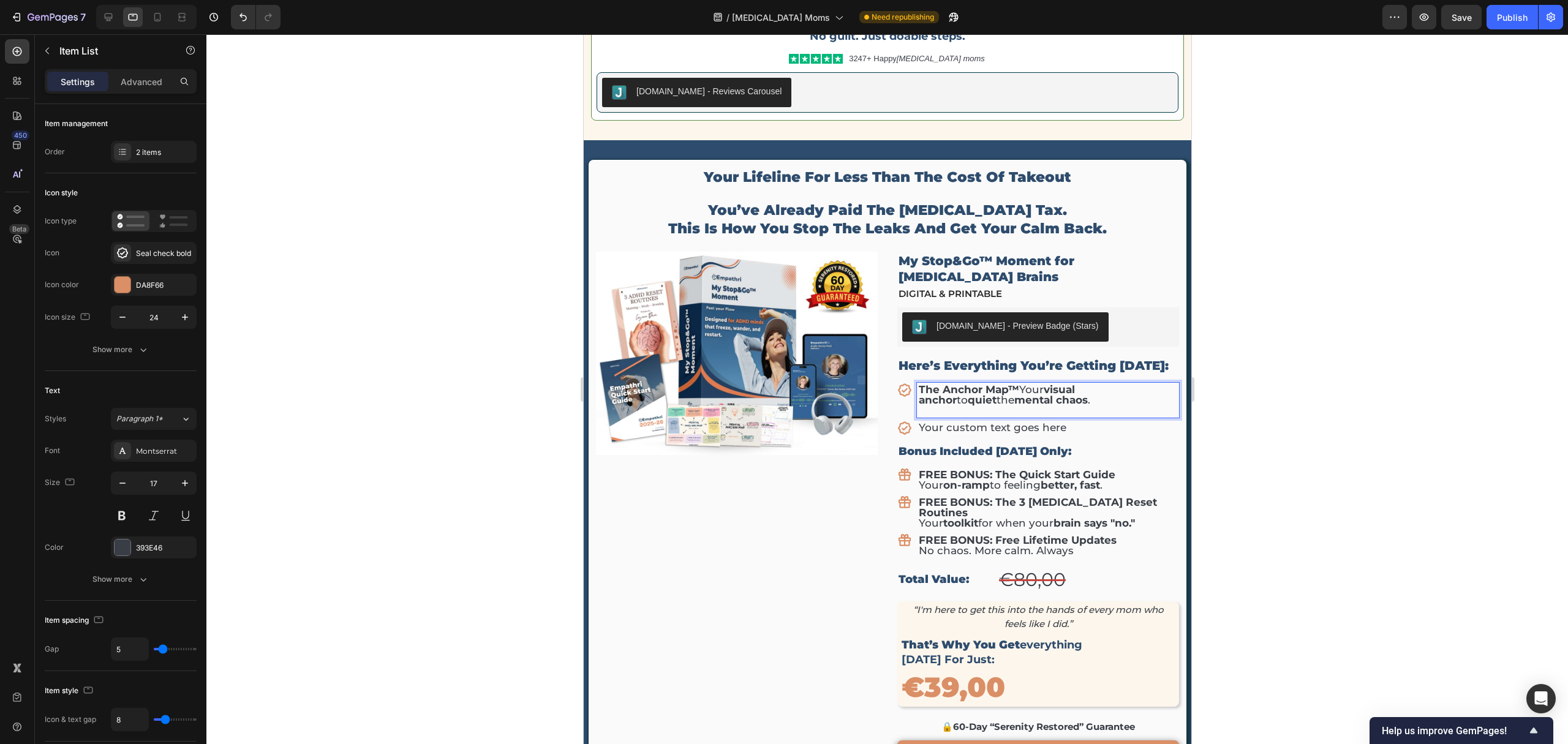
click at [1016, 385] on p "The Anchor Map™ Your visual anchor to quiet the mental chaos ." at bounding box center [1047, 395] width 258 height 21
click at [952, 405] on p "Rich Text Editor. Editing area: main" at bounding box center [1047, 410] width 258 height 11
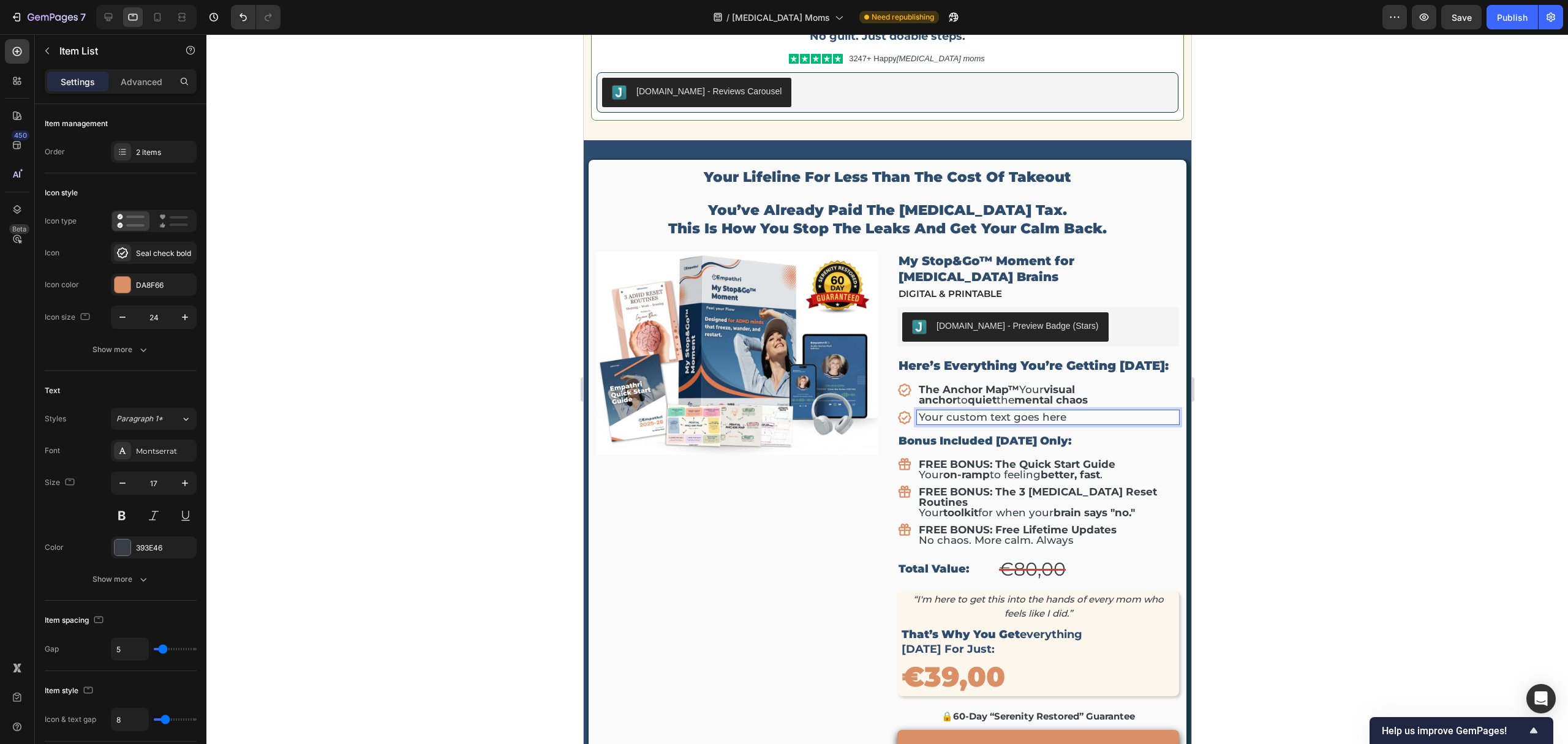
click at [1021, 412] on p "Your custom text goes here" at bounding box center [1047, 416] width 258 height 11
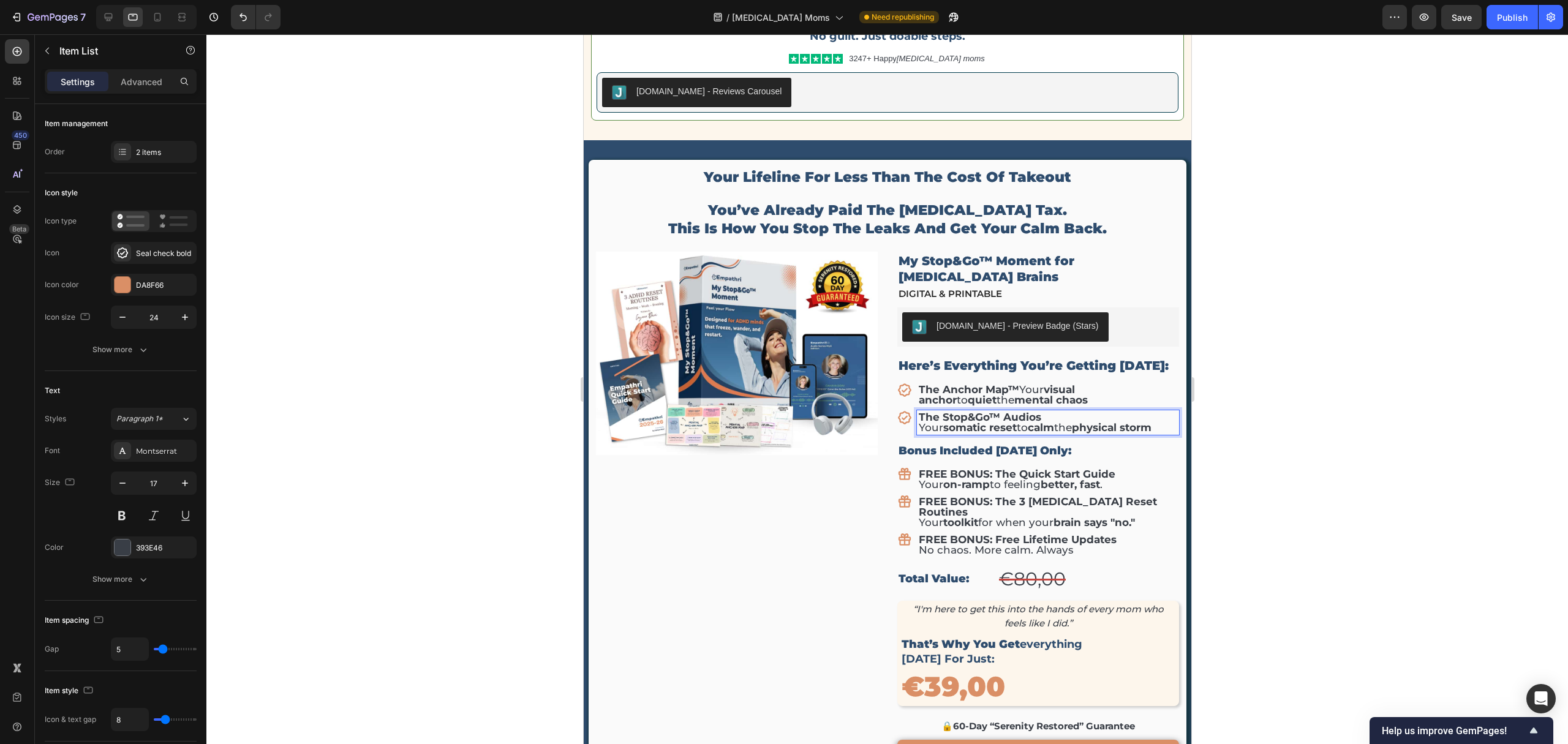
click at [1306, 343] on div at bounding box center [887, 388] width 1361 height 709
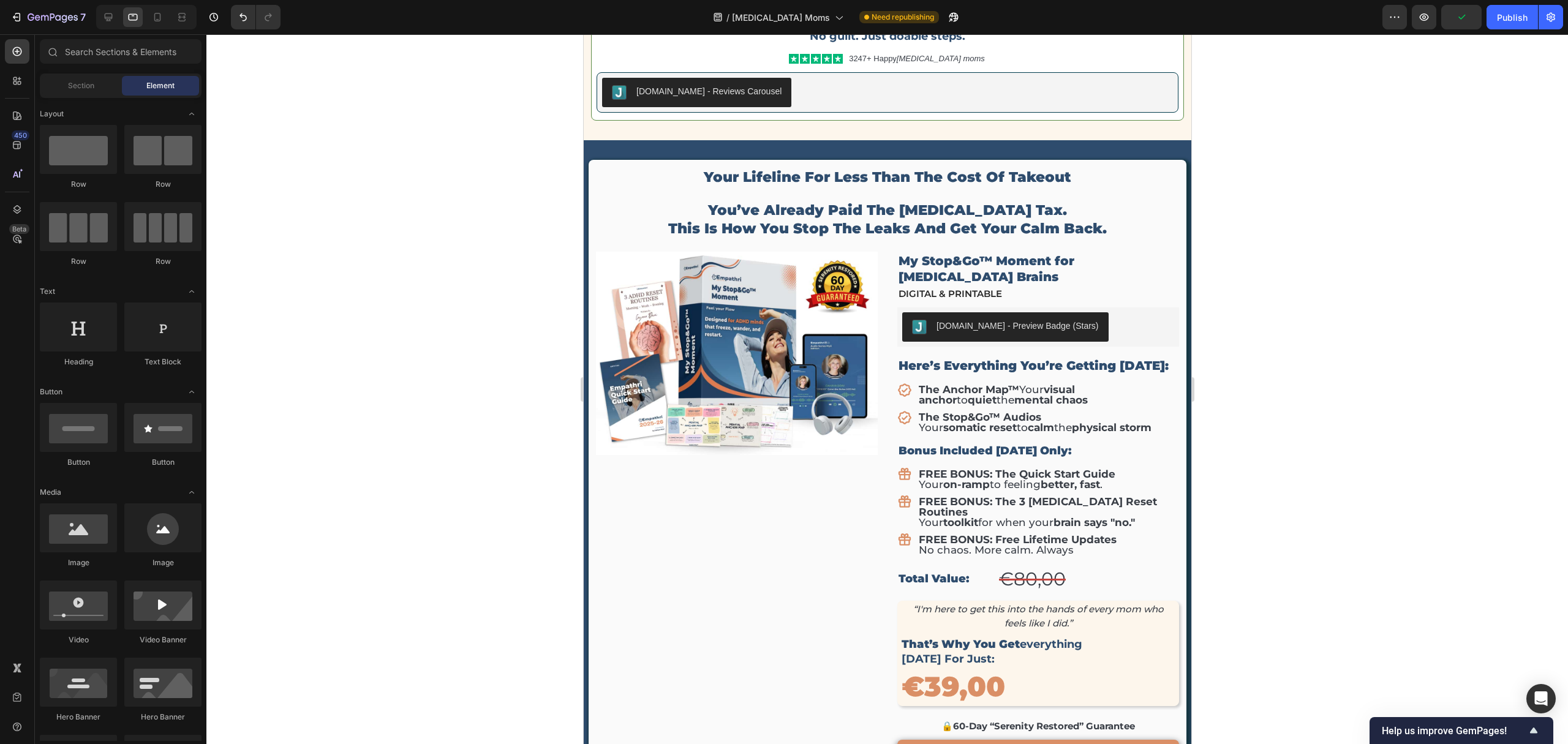
click at [1296, 377] on div at bounding box center [887, 388] width 1361 height 709
click at [1498, 13] on div "Publish" at bounding box center [1512, 16] width 31 height 13
click at [1352, 358] on div at bounding box center [887, 388] width 1361 height 709
click at [943, 516] on strong "toolkit" at bounding box center [960, 522] width 35 height 13
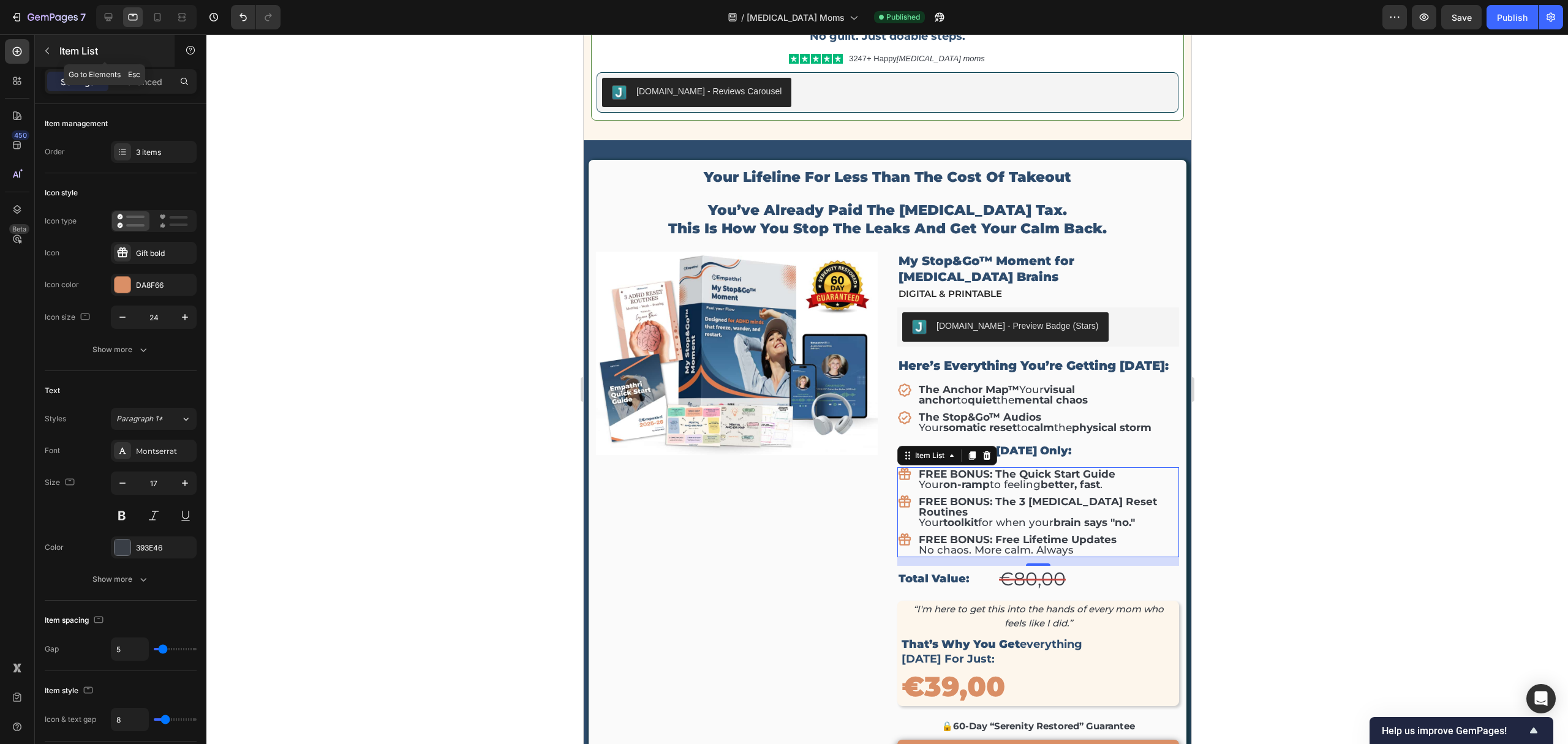
click at [55, 56] on button "button" at bounding box center [47, 50] width 19 height 19
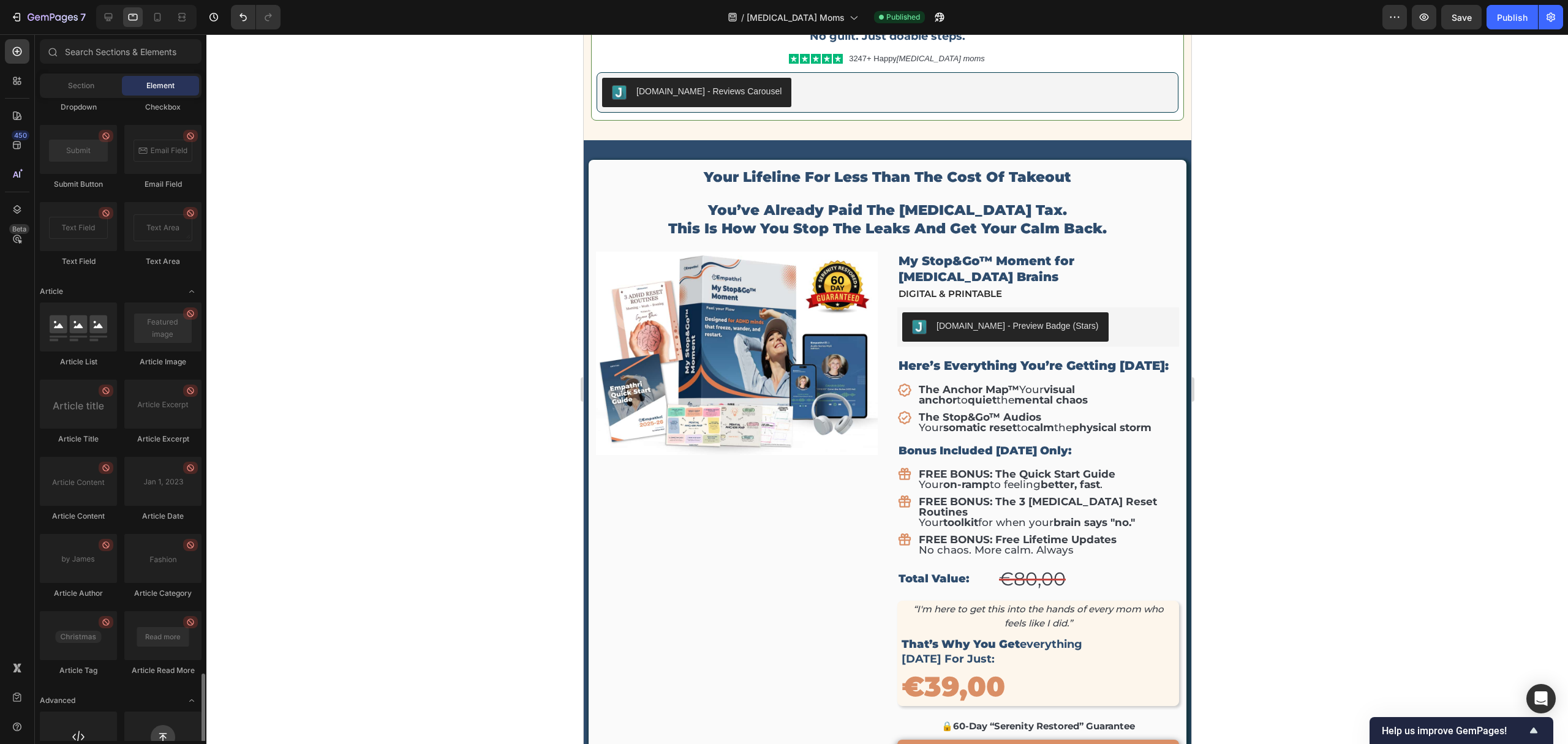
scroll to position [2985, 0]
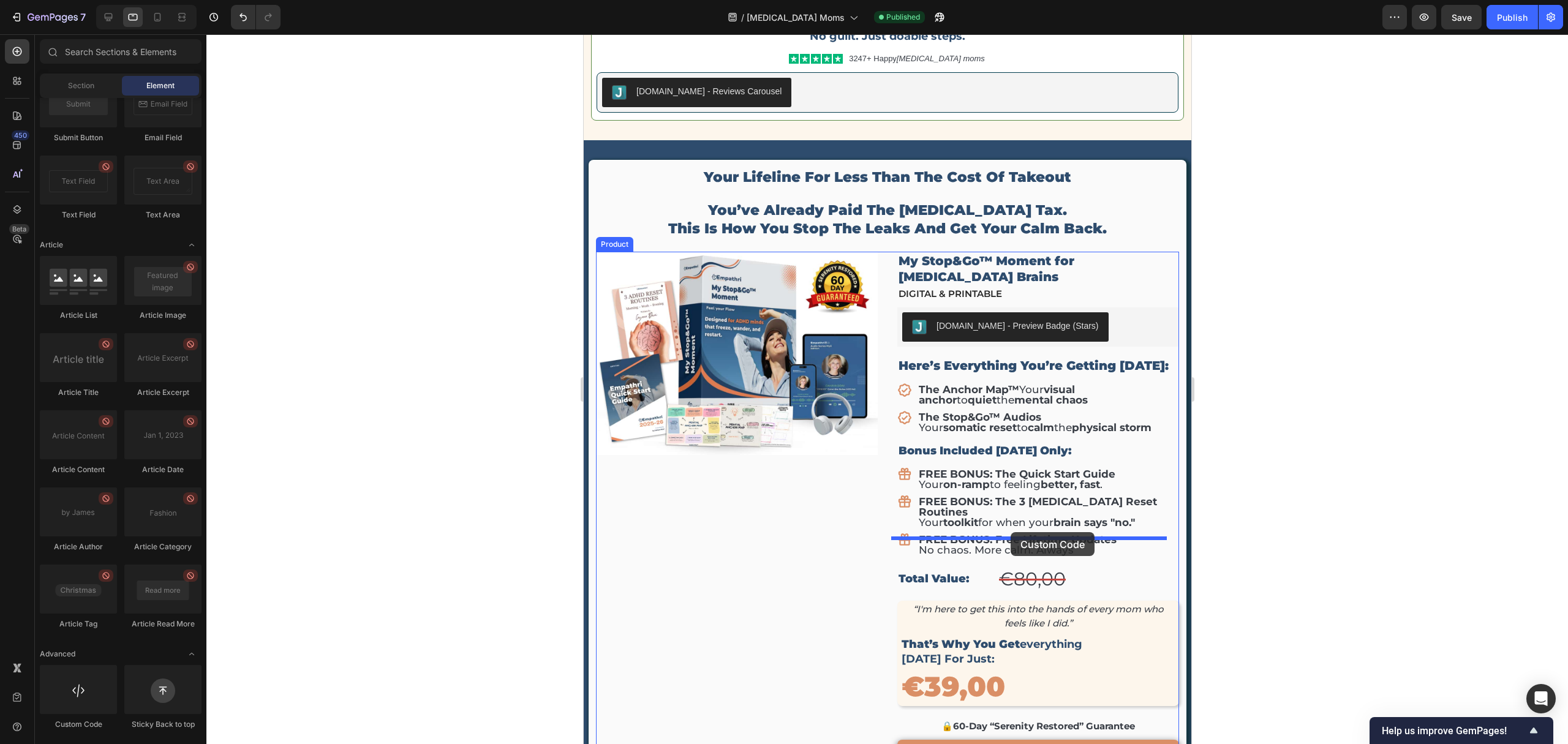
drag, startPoint x: 668, startPoint y: 732, endPoint x: 1010, endPoint y: 532, distance: 396.2
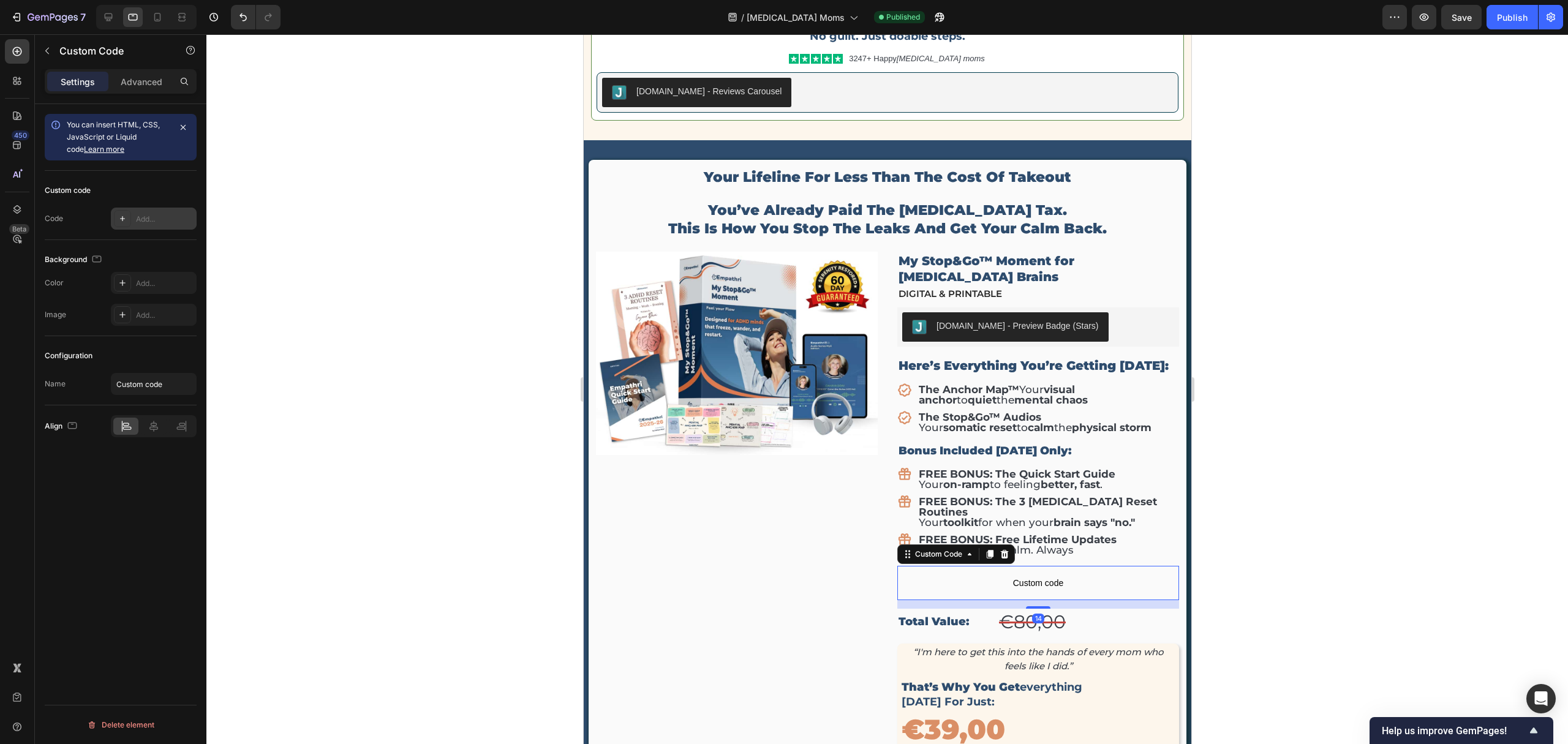
click at [134, 226] on div "Add..." at bounding box center [154, 218] width 86 height 22
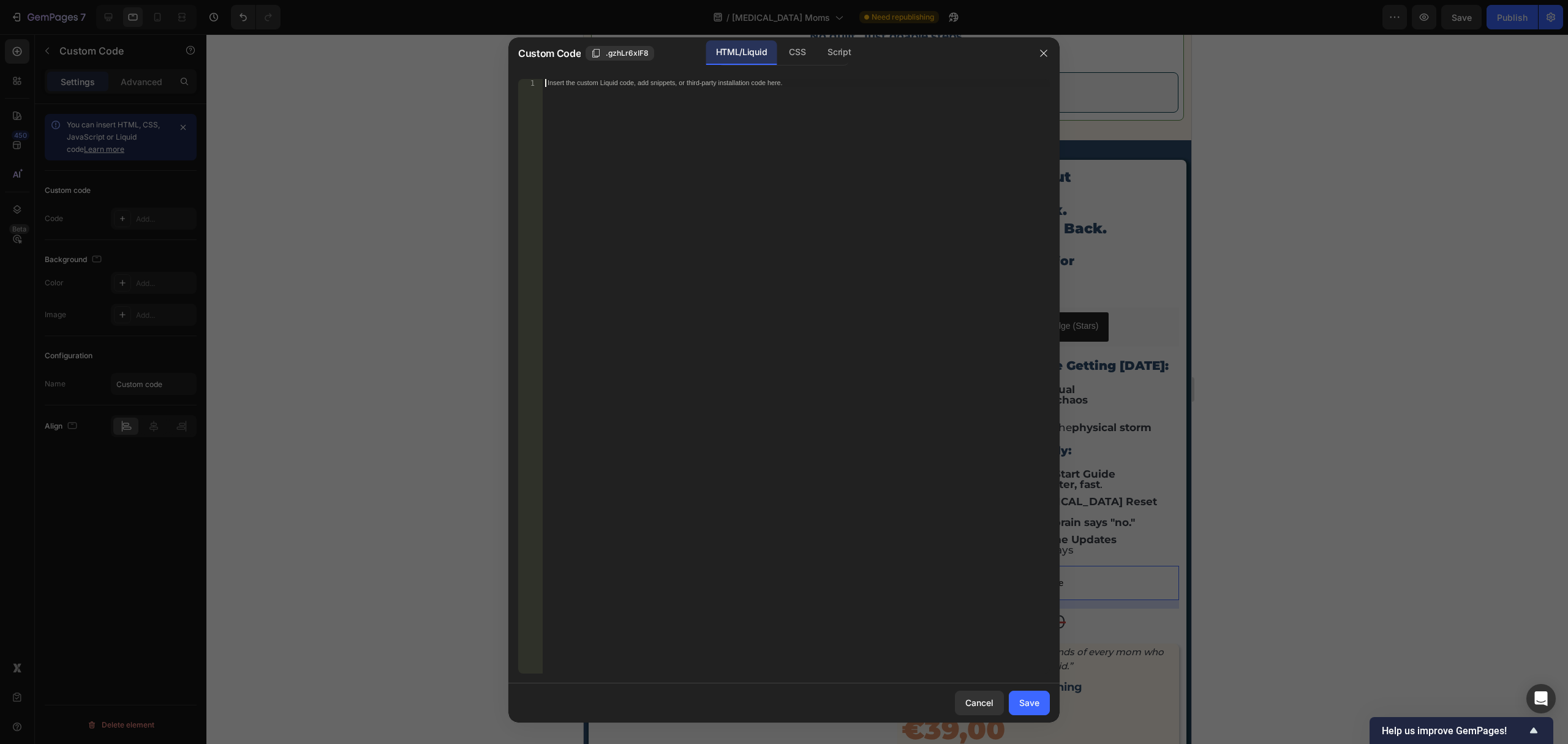
click at [656, 95] on div "Insert the custom Liquid code, add snippets, or third-party installation code h…" at bounding box center [796, 385] width 508 height 611
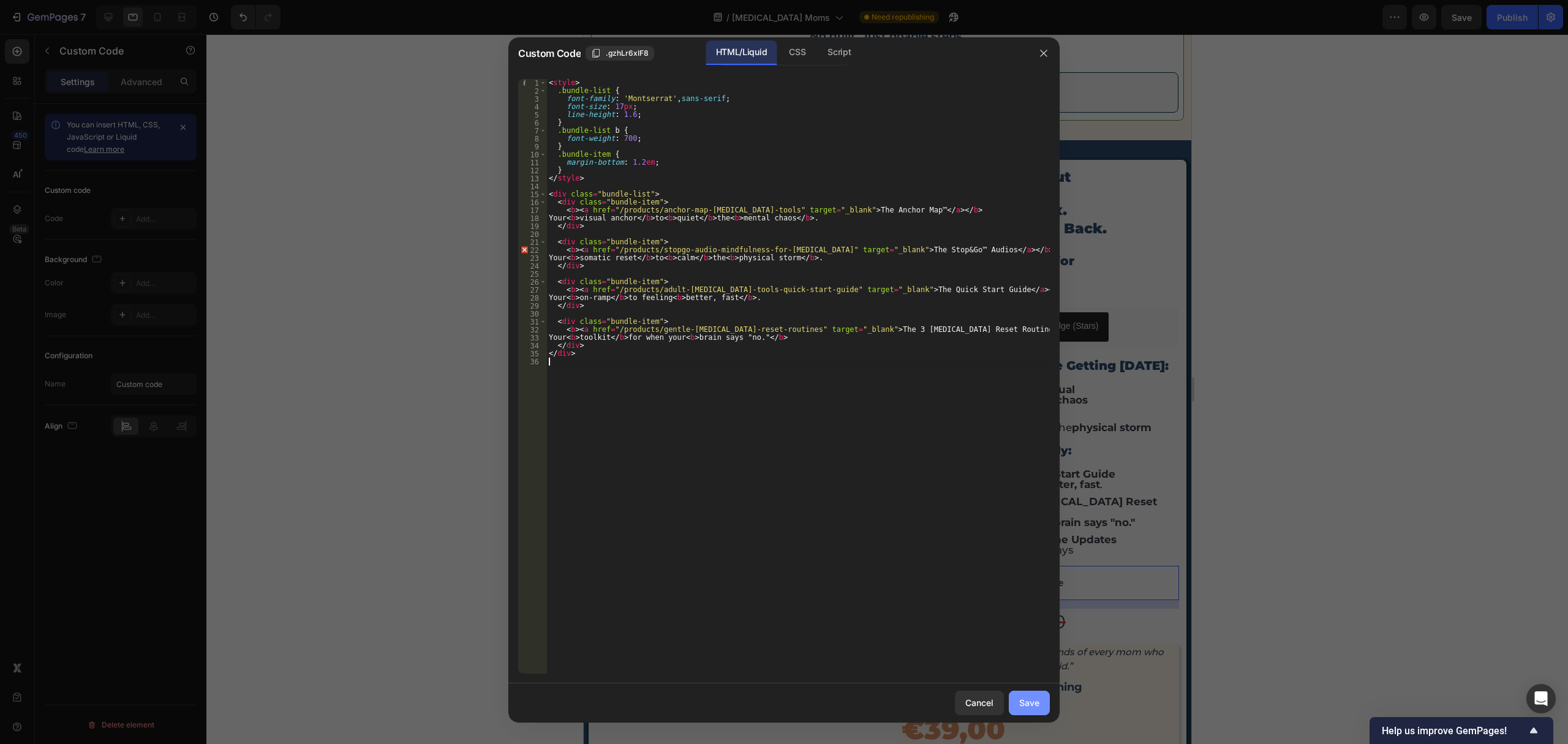
click at [1028, 712] on button "Save" at bounding box center [1029, 702] width 41 height 24
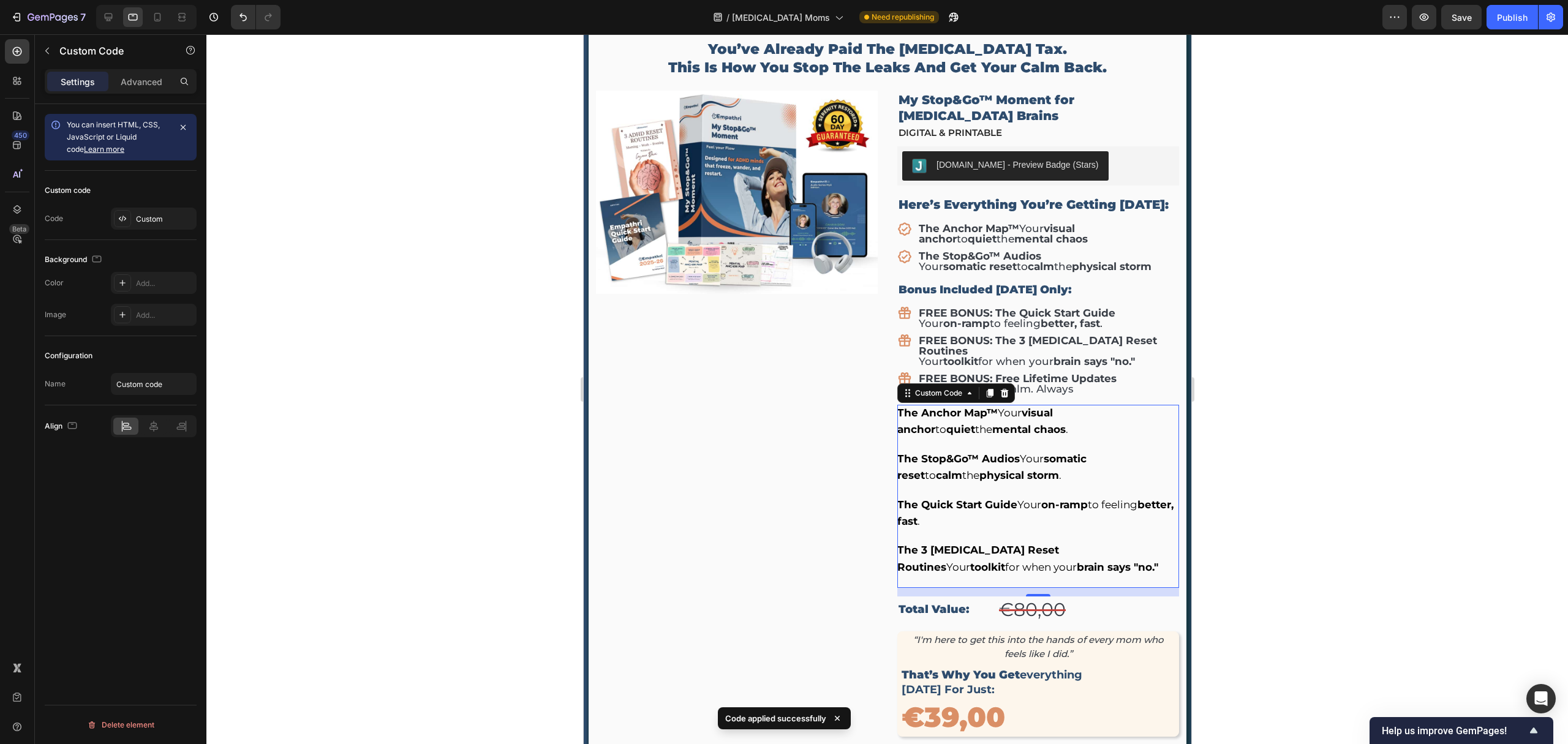
scroll to position [5017, 0]
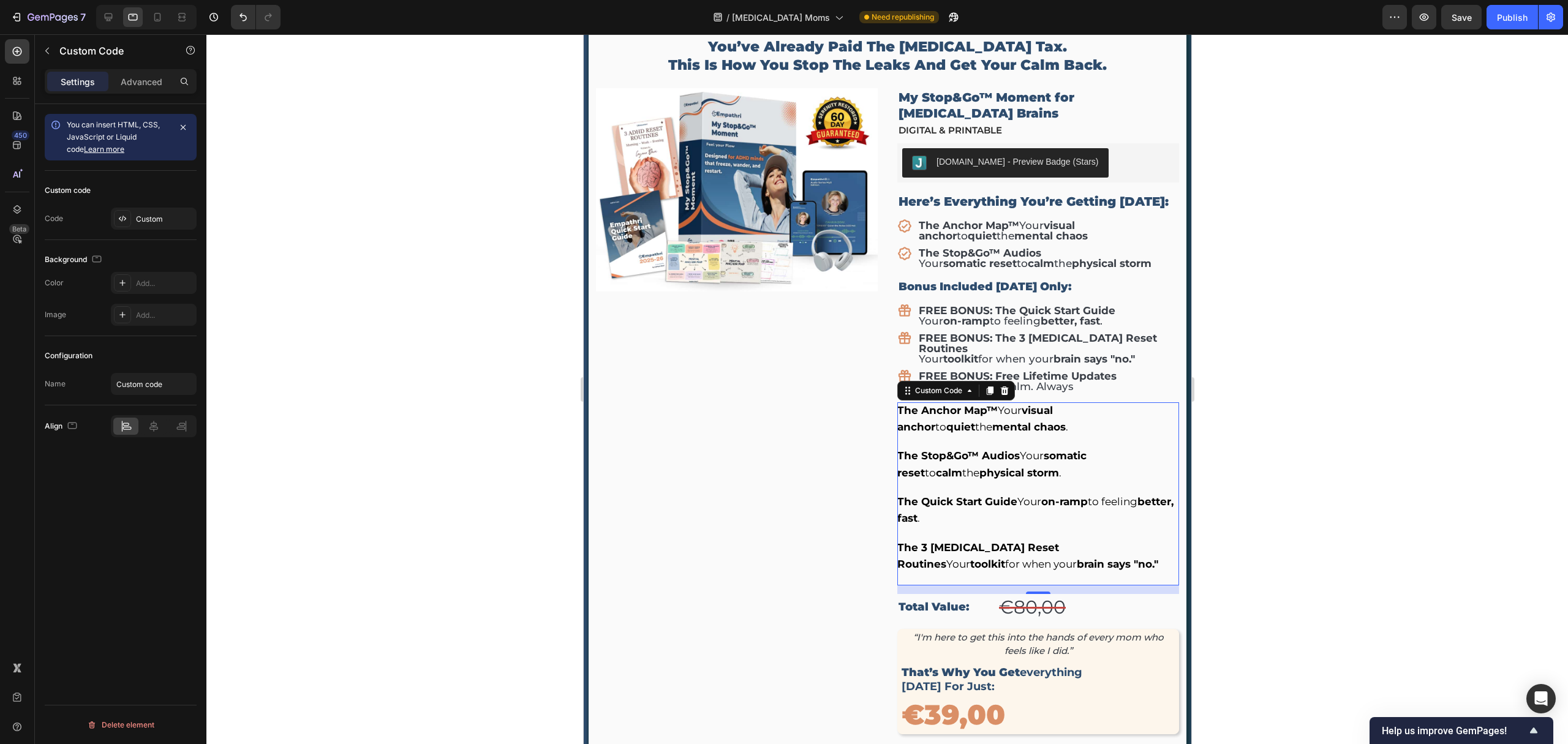
drag, startPoint x: 1007, startPoint y: 496, endPoint x: 1001, endPoint y: 496, distance: 6.0
click at [1007, 496] on div "The Quick Start Guide Your on-ramp to feeling better, fast ." at bounding box center [1036, 510] width 281 height 33
click at [165, 224] on div "Custom" at bounding box center [154, 218] width 86 height 22
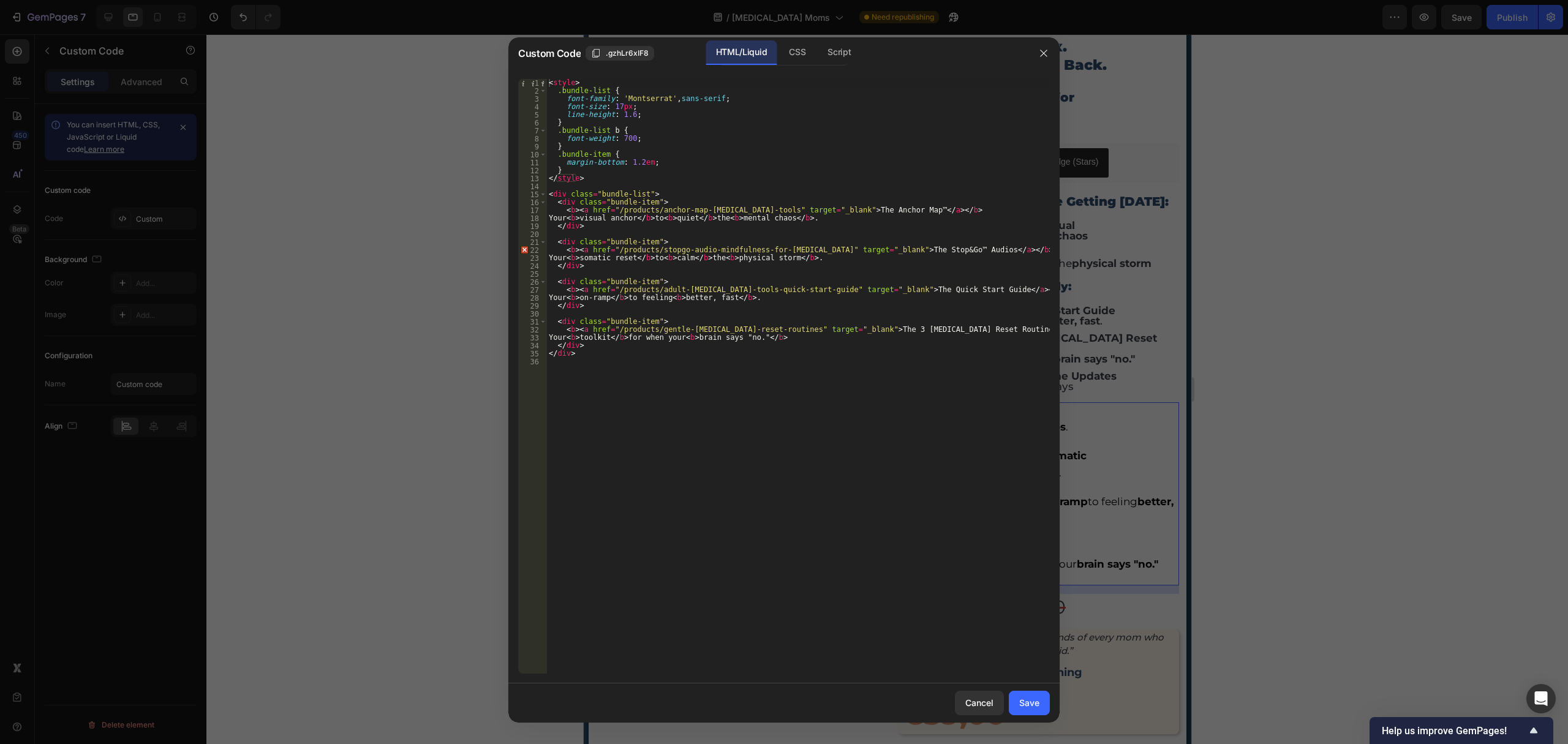
click at [611, 244] on div "< style > .bundle-list { font-family : ' Montserrat ' , sans-serif ; font-size …" at bounding box center [798, 385] width 504 height 611
type textarea "</div>"
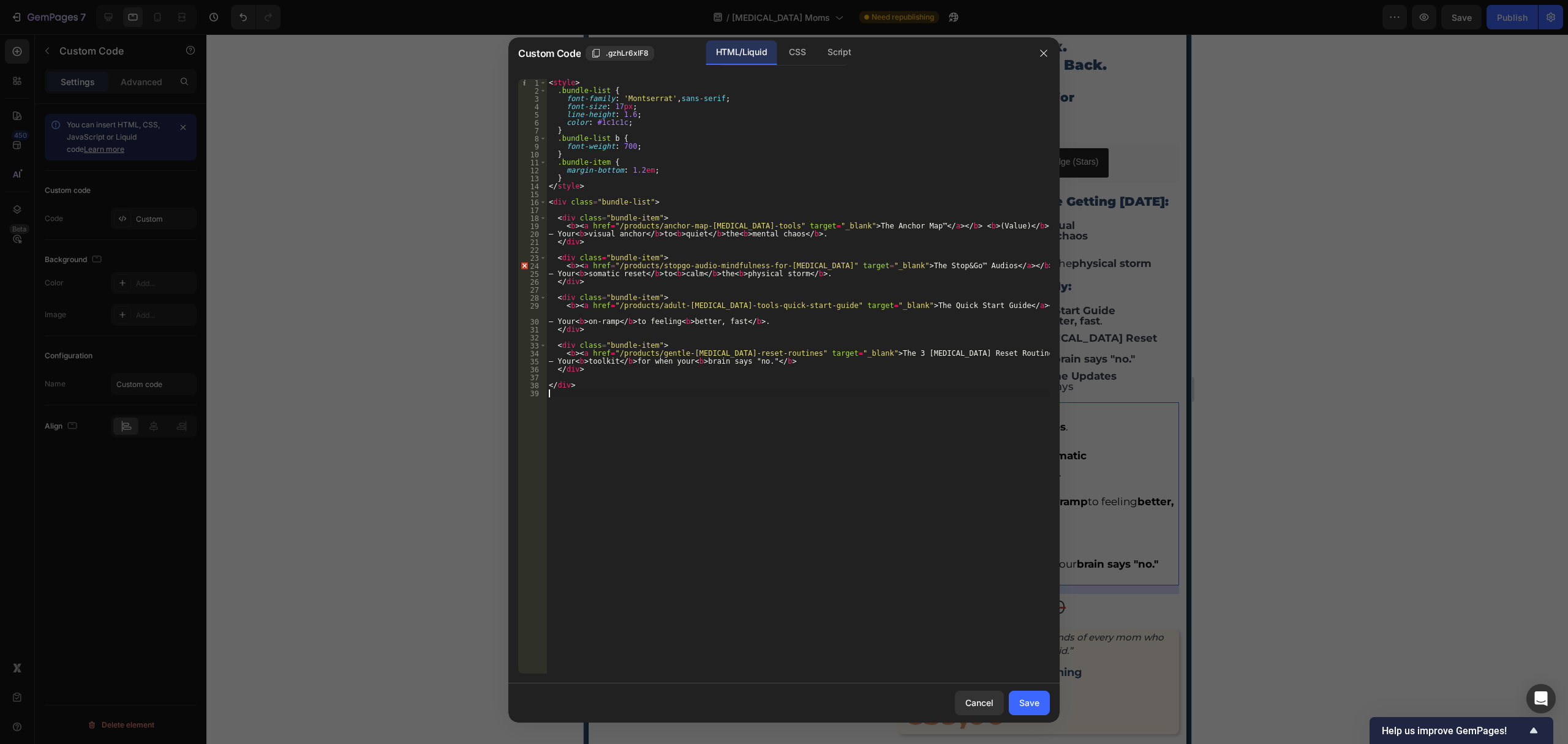
click at [830, 567] on div "< style > .bundle-list { font-family : ' Montserrat ' , sans-serif ; font-size …" at bounding box center [798, 385] width 504 height 611
click at [1034, 699] on div "Save" at bounding box center [1029, 701] width 20 height 13
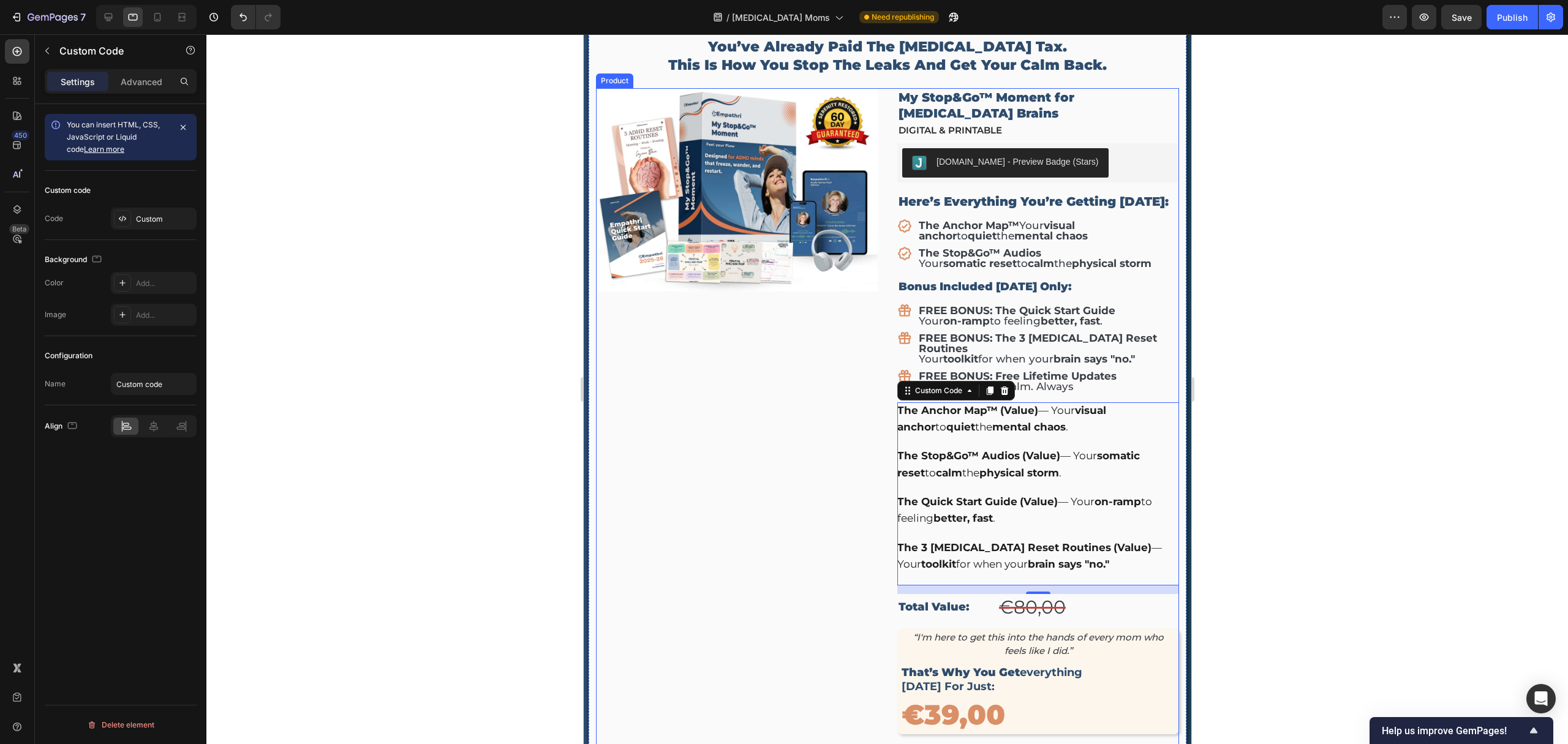
scroll to position [4936, 0]
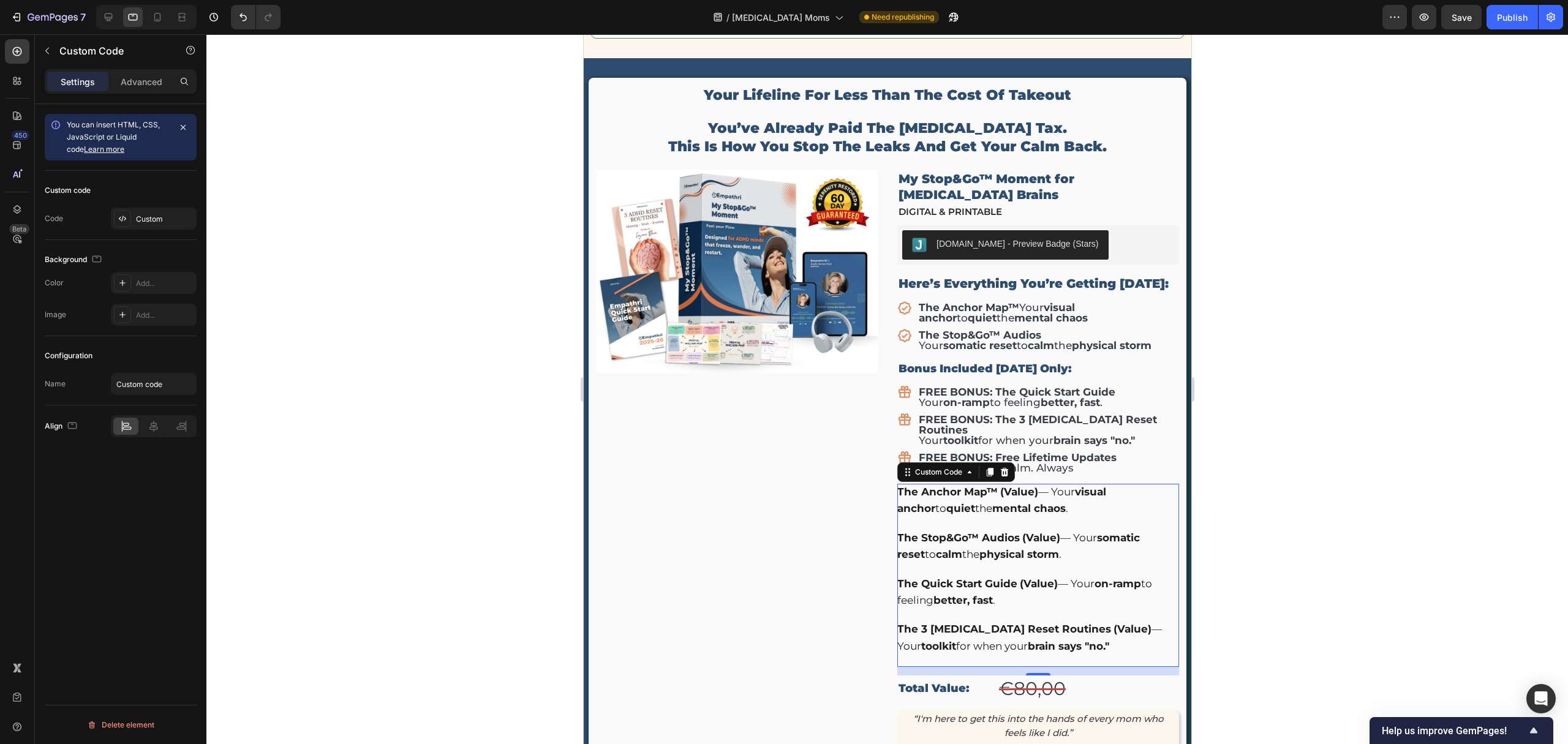
click at [946, 536] on div "The Anchor Map™ (Value) — Your visual anchor to quiet the mental chaos . The St…" at bounding box center [1036, 568] width 281 height 171
click at [148, 208] on div "Custom" at bounding box center [154, 218] width 86 height 22
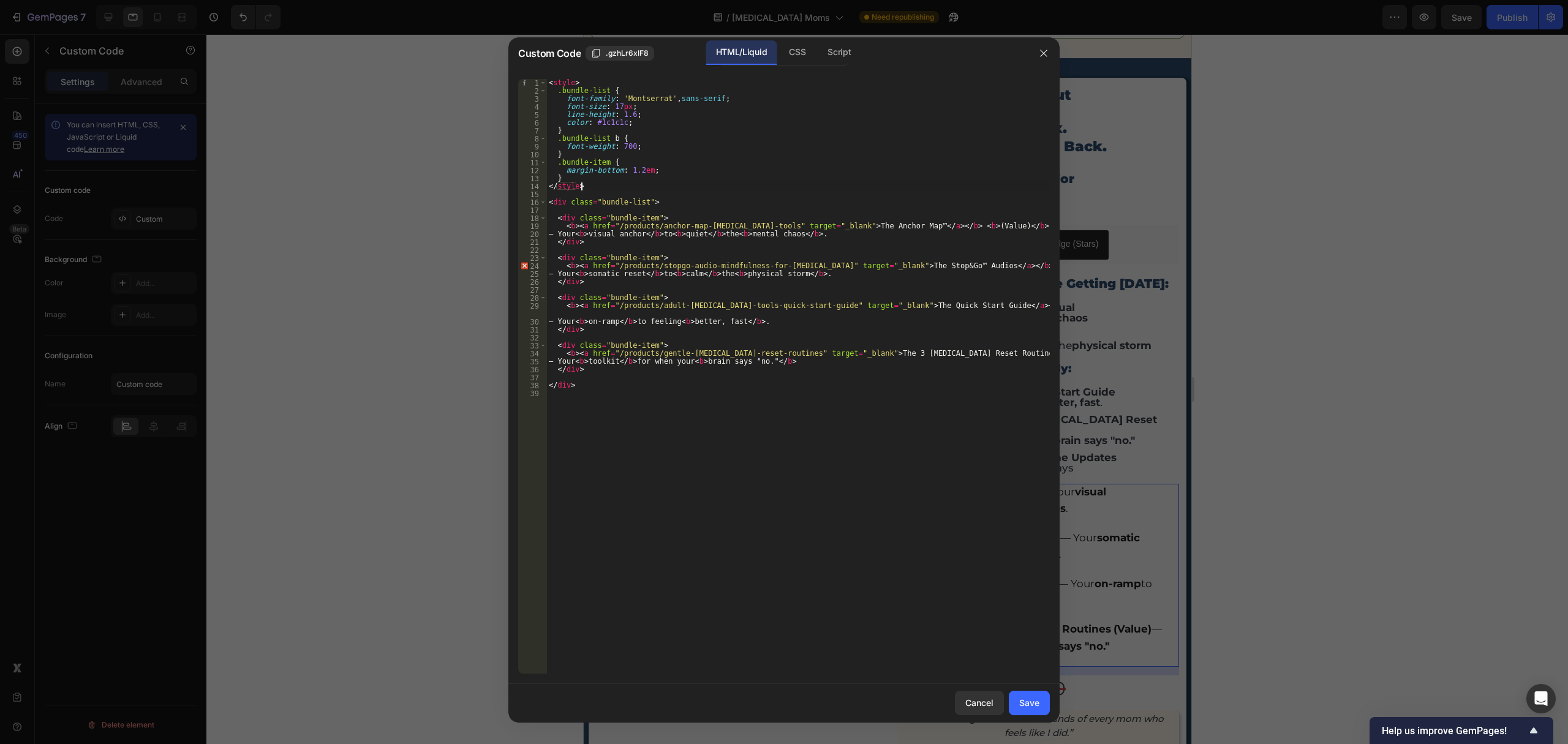
click at [589, 184] on div "< style > .bundle-list { font-family : ' Montserrat ' , sans-serif ; font-size …" at bounding box center [798, 385] width 504 height 611
type textarea "</div>"
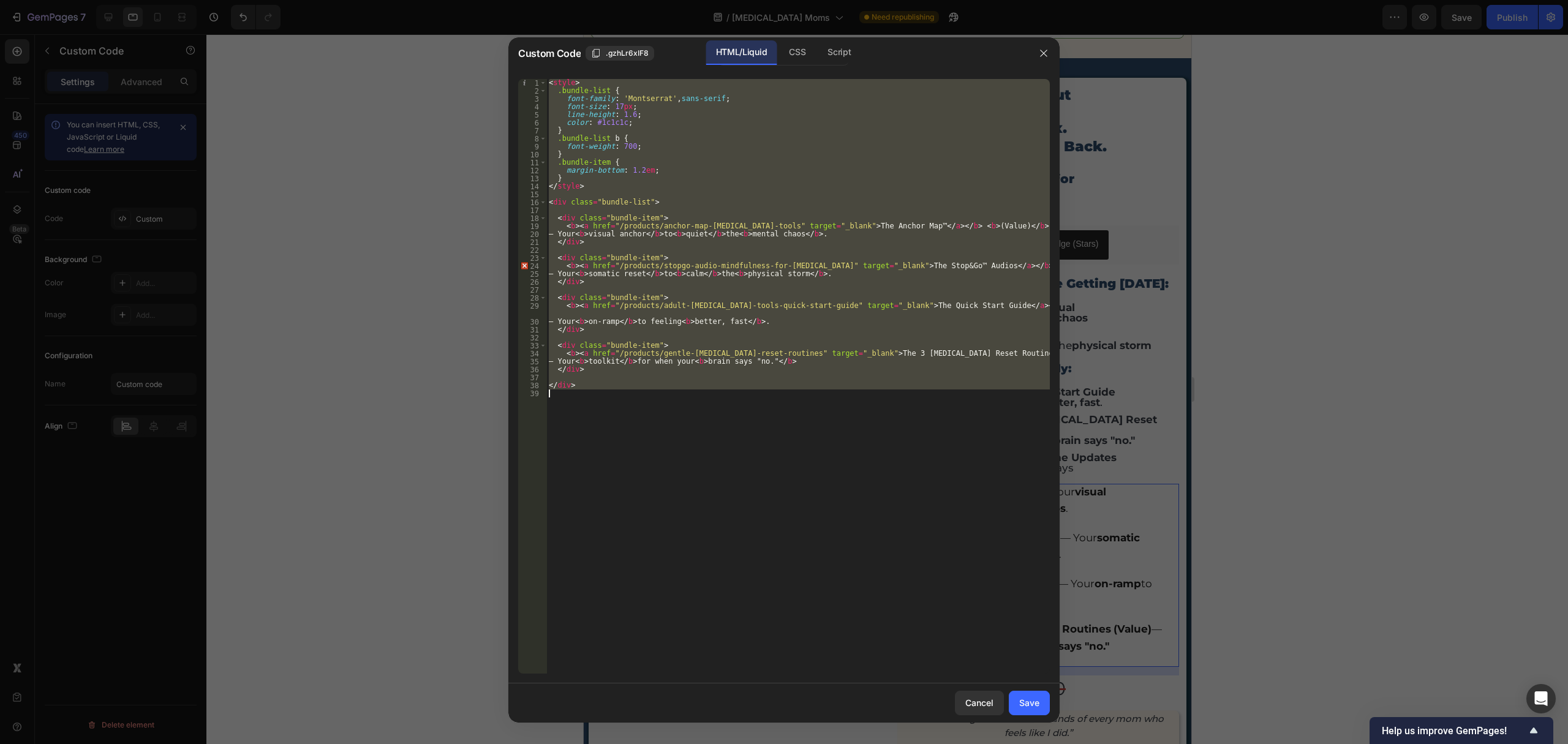
paste textarea
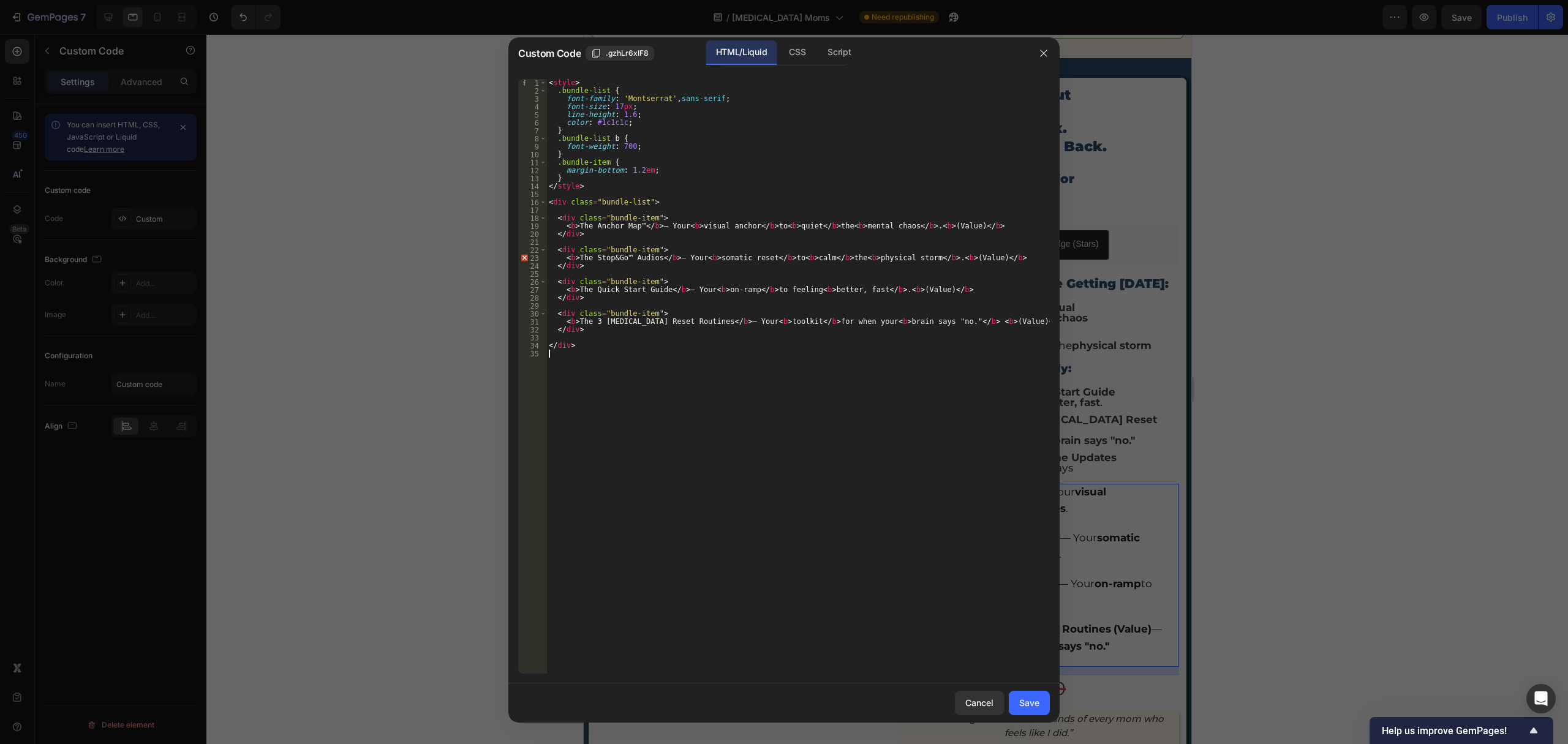
click at [769, 370] on div "< style > .bundle-list { font-family : ' Montserrat ' , sans-serif ; font-size …" at bounding box center [798, 385] width 504 height 611
type textarea "</div>"
click at [1029, 717] on div "Cancel Save" at bounding box center [784, 702] width 551 height 40
click at [1032, 711] on button "Save" at bounding box center [1029, 702] width 41 height 24
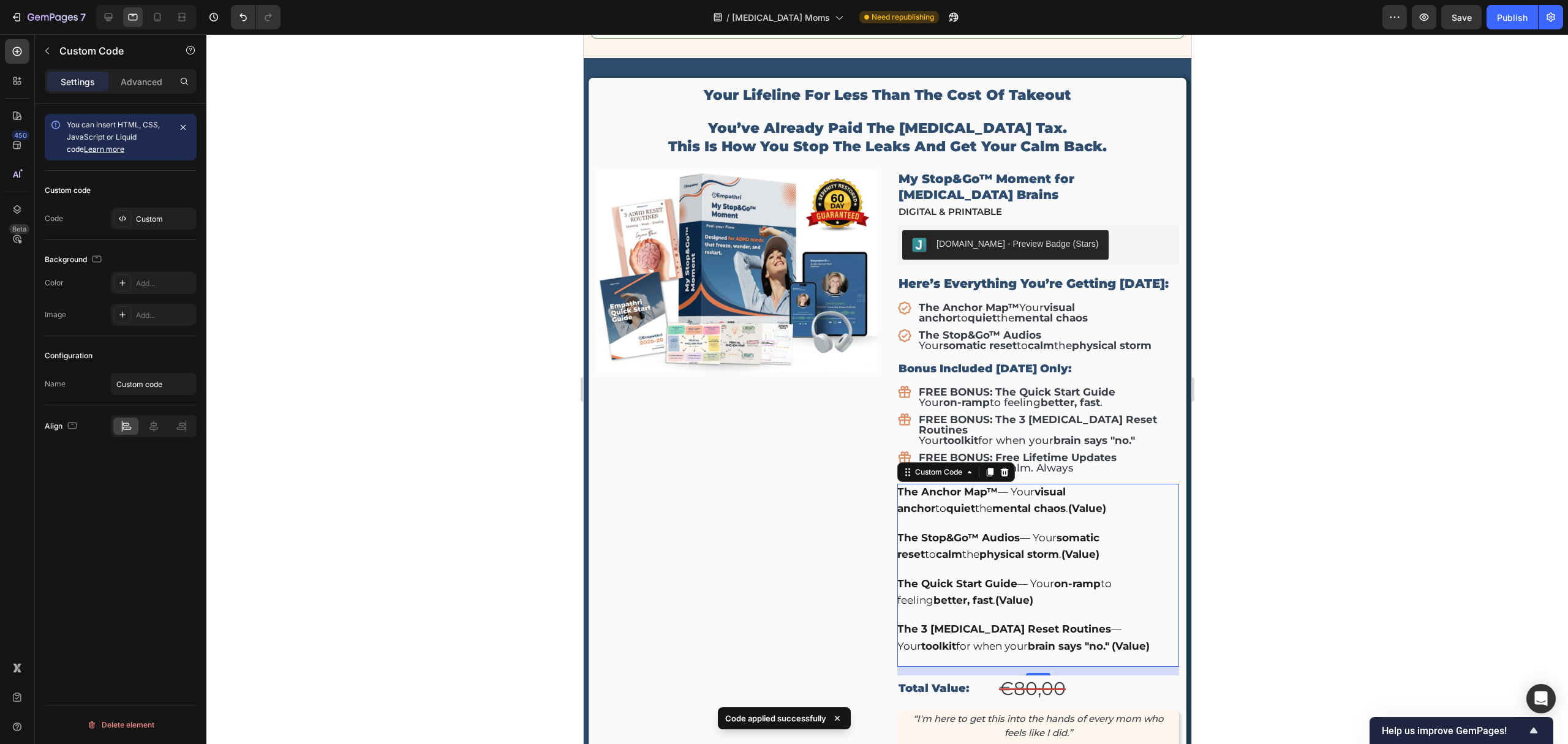
click at [988, 544] on div "The Anchor Map™ — Your visual anchor to quiet the mental chaos . (Value) The St…" at bounding box center [1036, 568] width 281 height 171
click at [152, 204] on div "Custom code Code Custom" at bounding box center [120, 206] width 152 height 70
click at [158, 215] on div "Custom" at bounding box center [165, 218] width 58 height 11
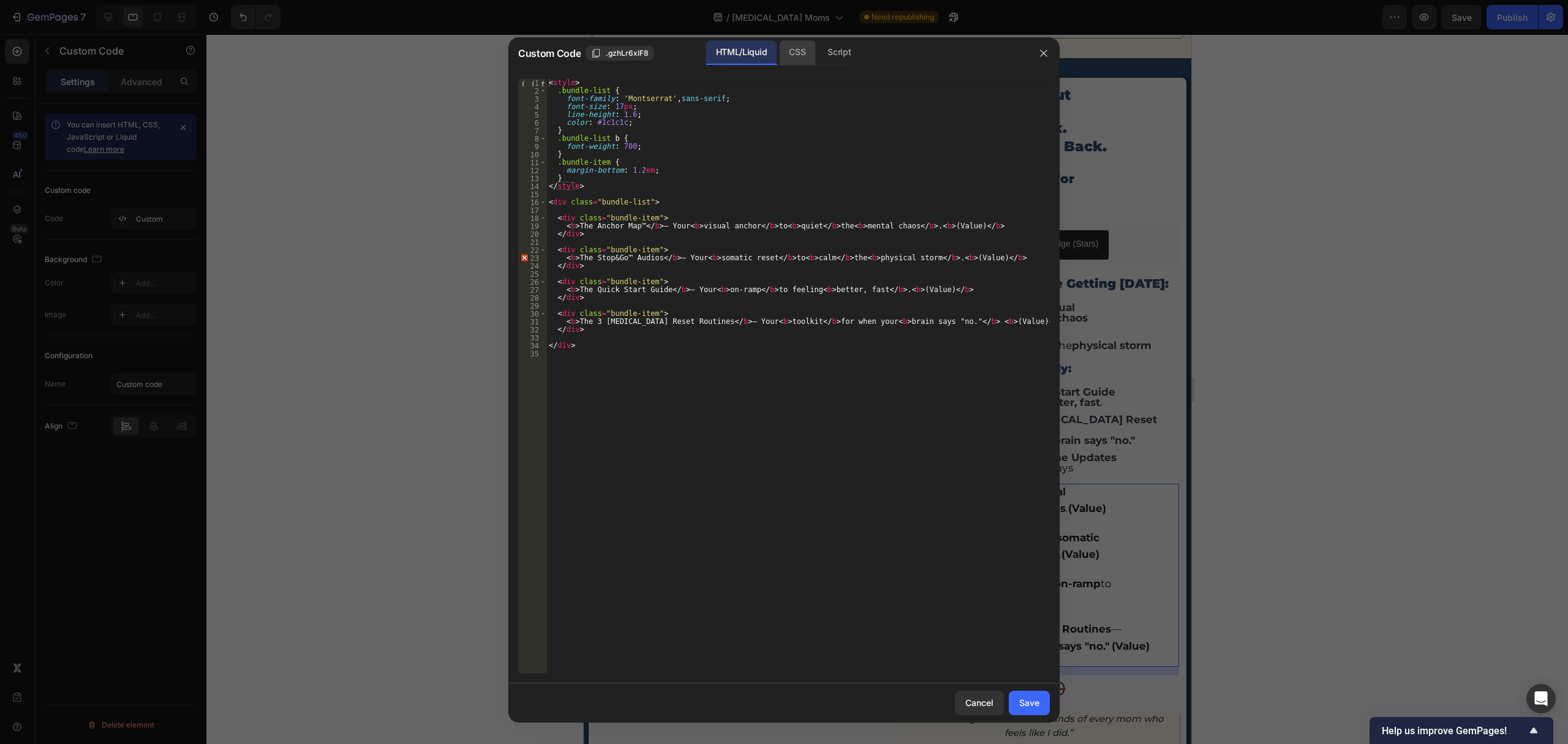
click at [799, 52] on div "CSS" at bounding box center [797, 52] width 36 height 24
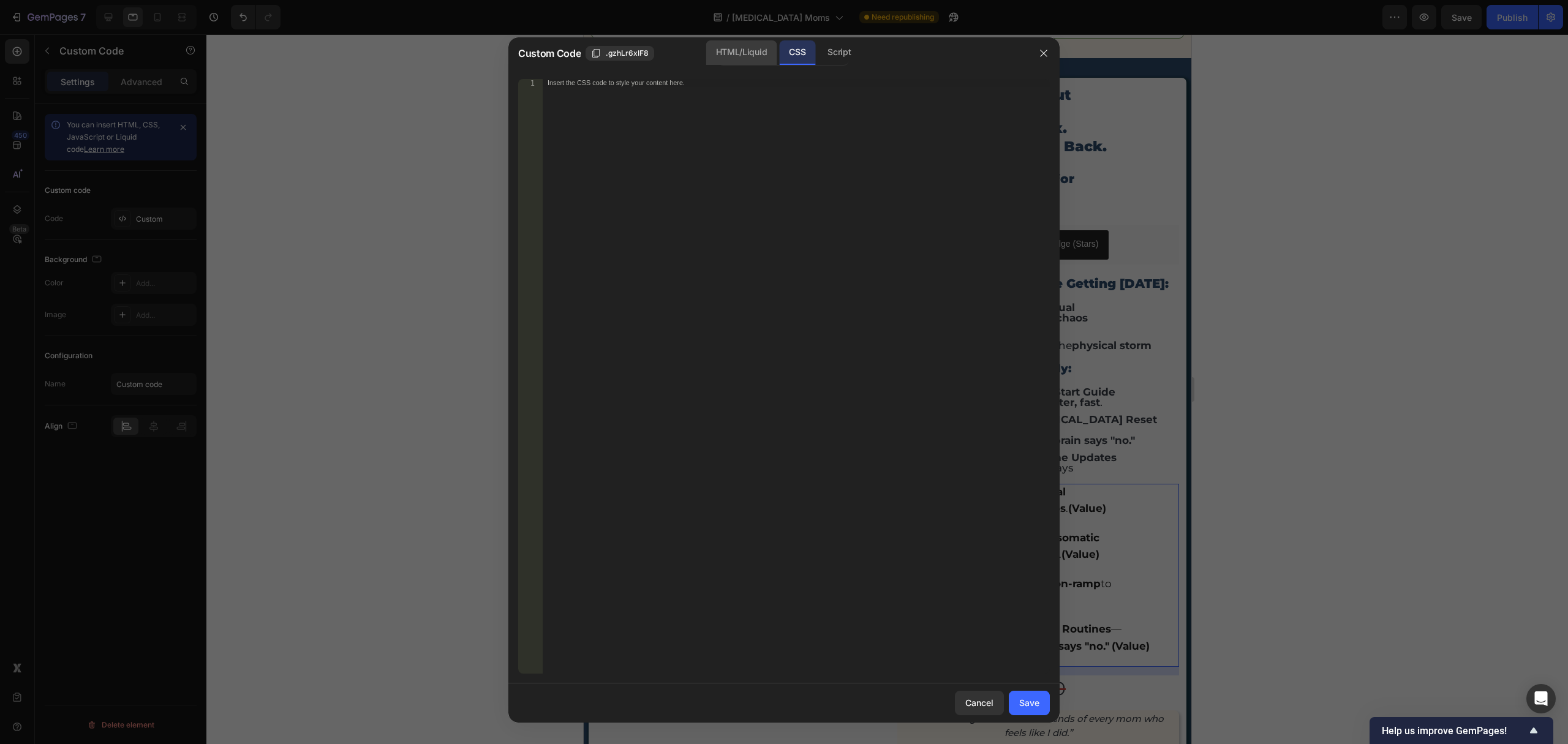
click at [731, 47] on div "HTML/Liquid" at bounding box center [740, 52] width 71 height 24
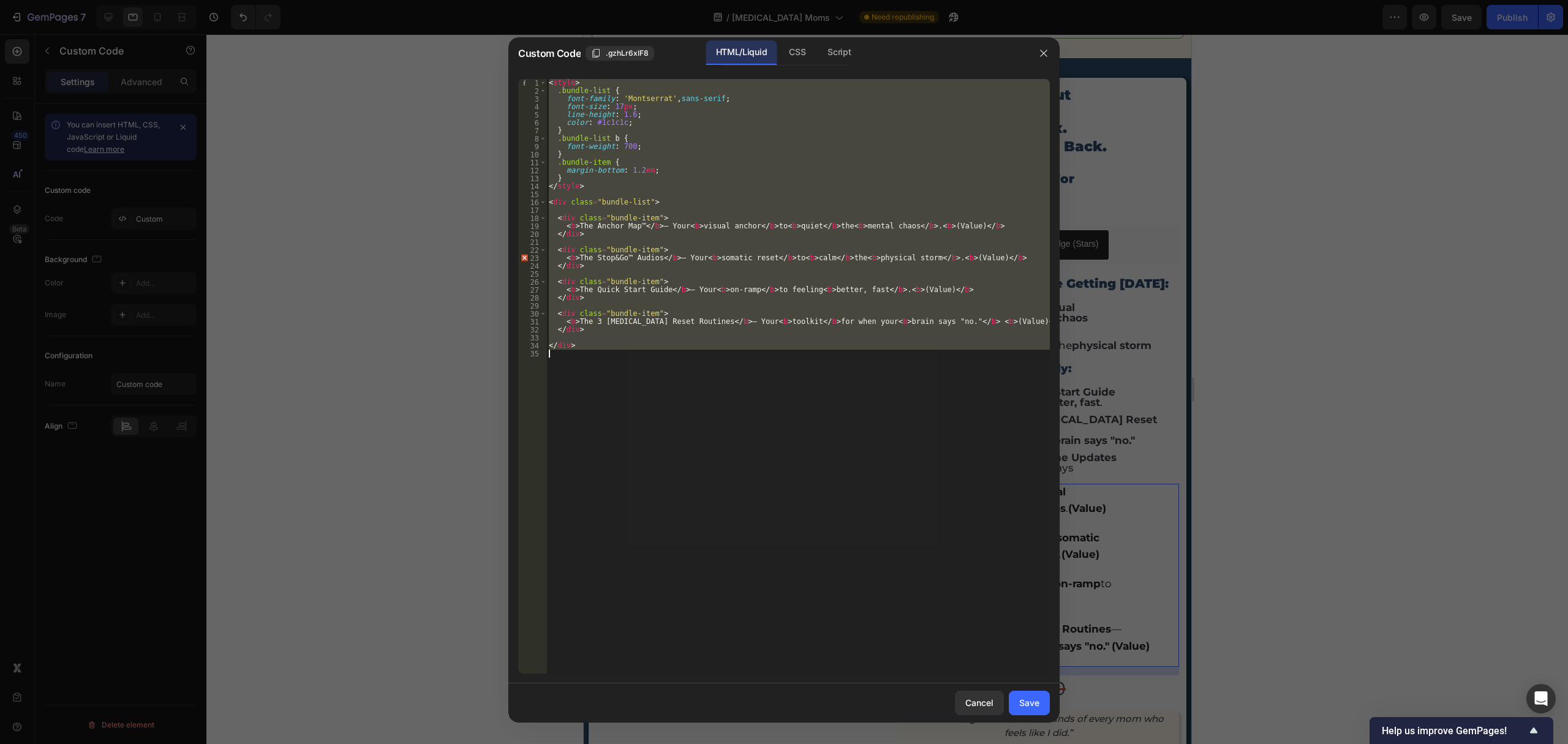
click at [705, 288] on div "< style > .bundle-list { font-family : ' Montserrat ' , sans-serif ; font-size …" at bounding box center [798, 376] width 504 height 594
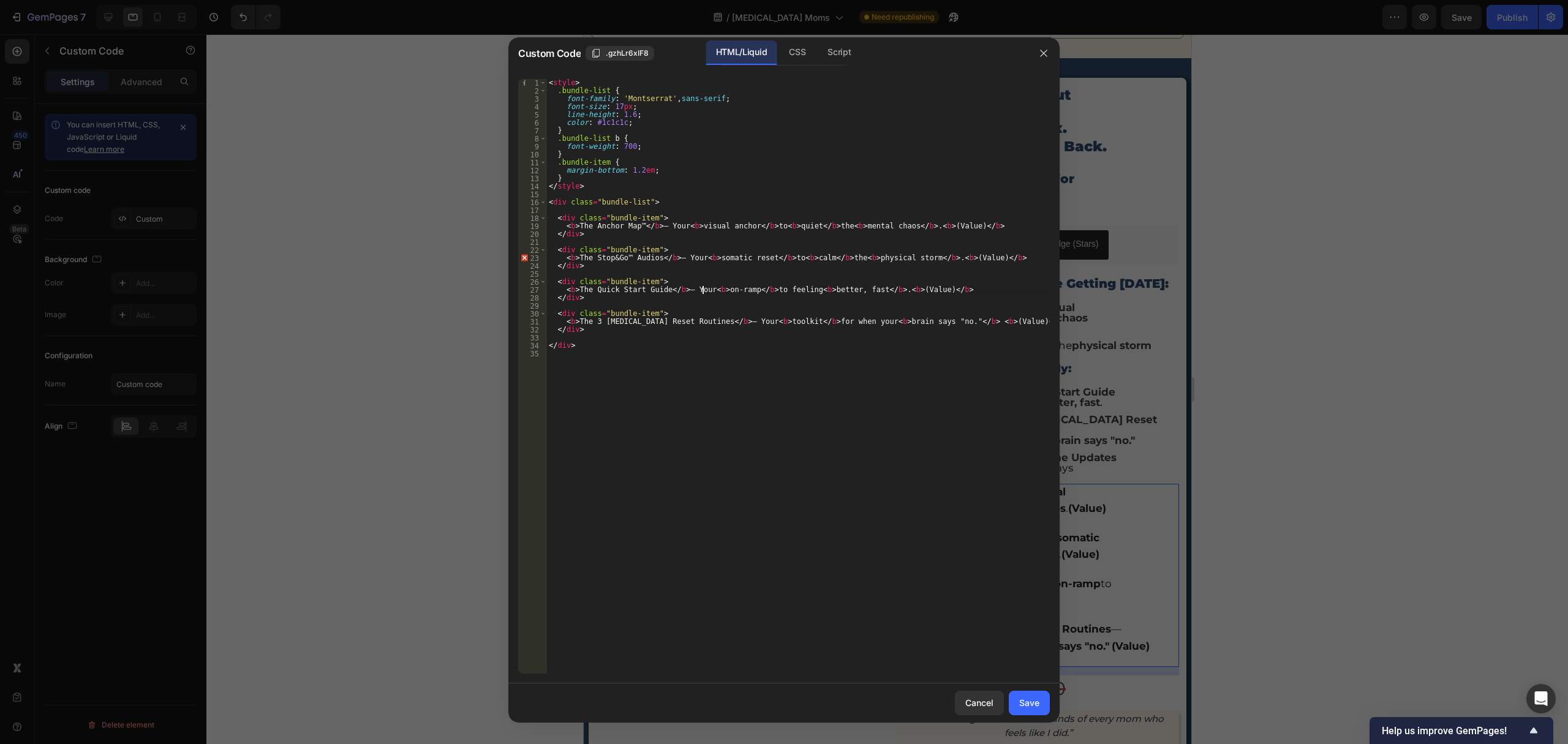
type textarea "</div>"
click at [789, 55] on div "CSS" at bounding box center [797, 52] width 36 height 24
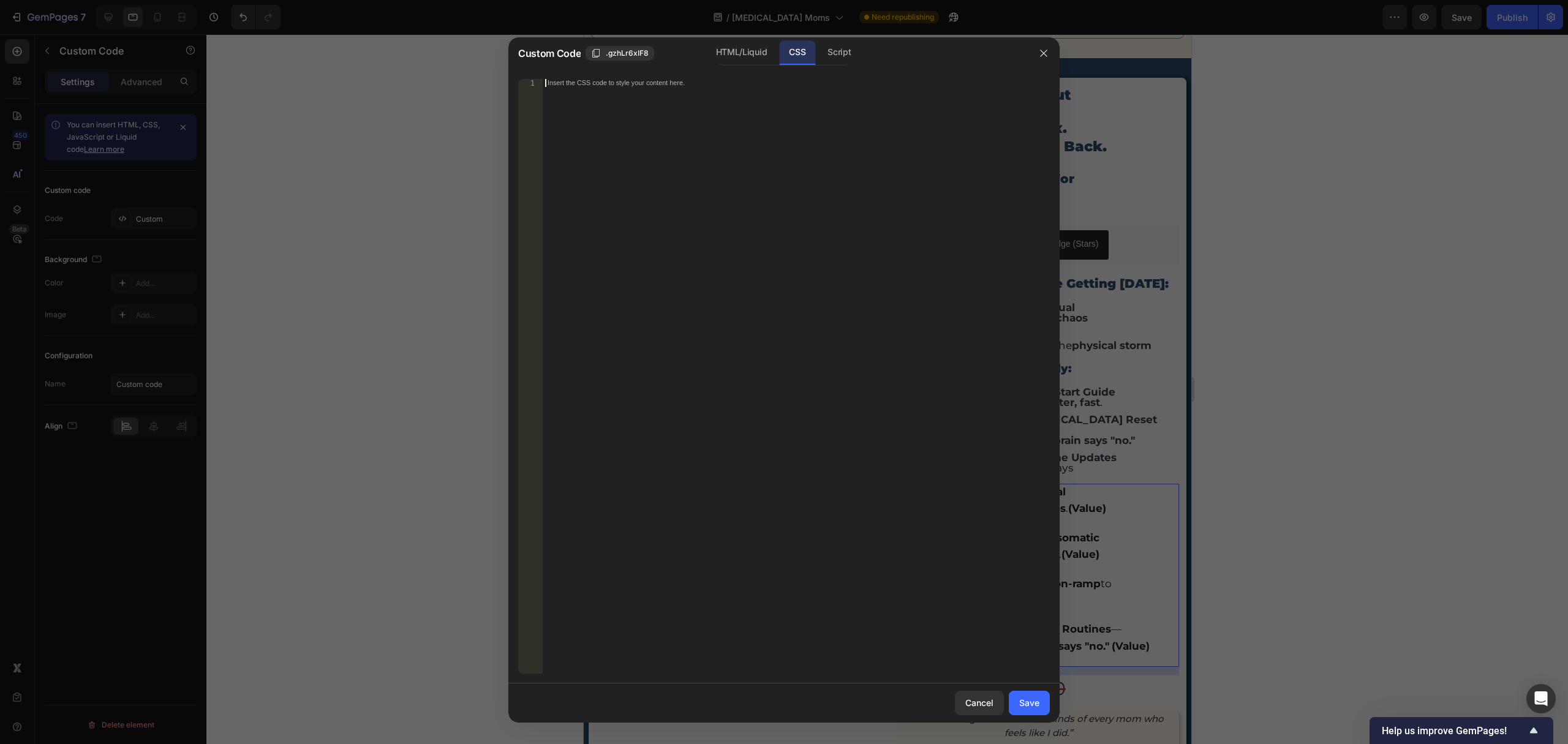
click at [682, 173] on div "Insert the CSS code to style your content here." at bounding box center [796, 385] width 508 height 611
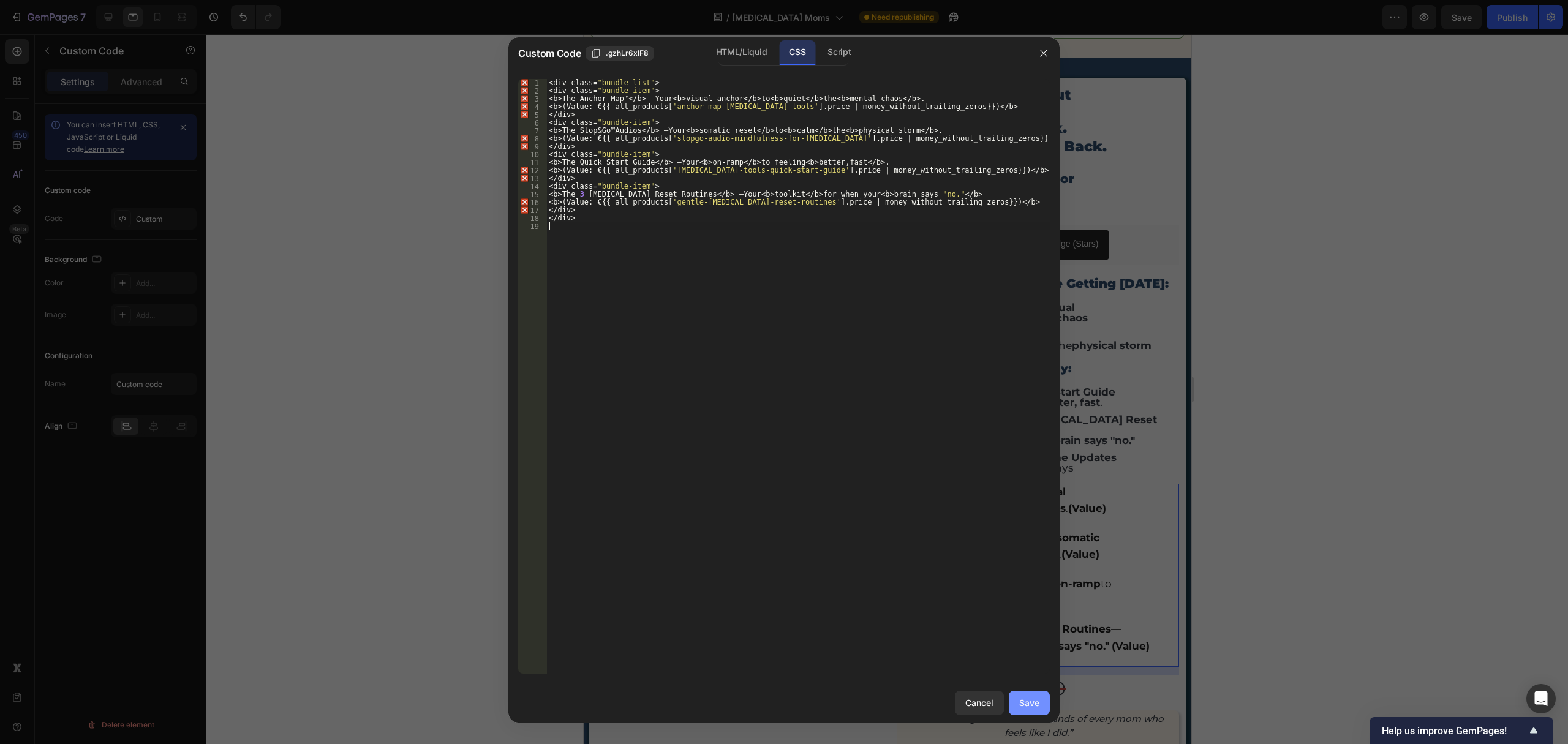
click at [1038, 706] on div "Save" at bounding box center [1029, 701] width 20 height 13
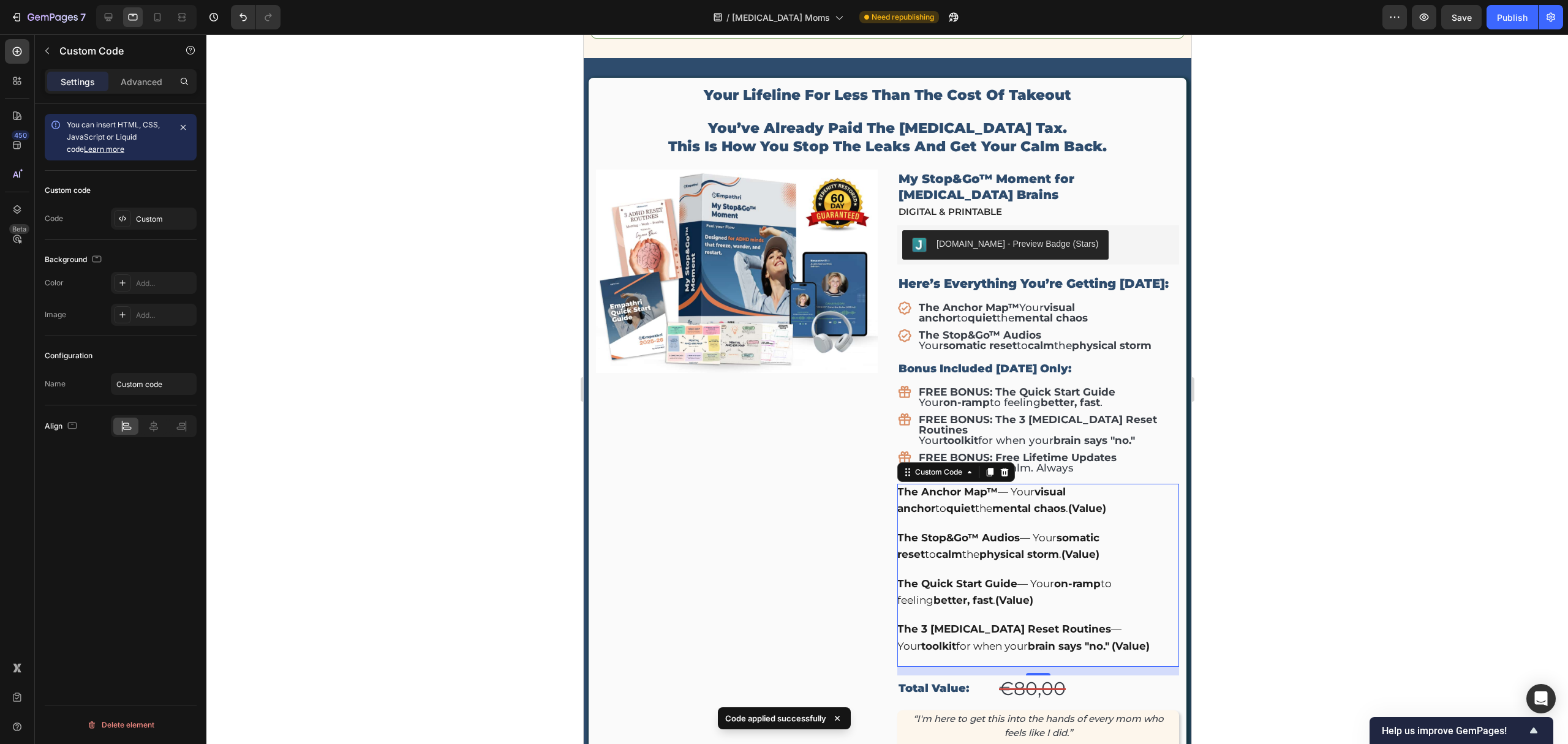
click at [1027, 576] on div "The Quick Start Guide — Your on-ramp to feeling better, fast . (Value)" at bounding box center [1036, 592] width 281 height 33
click at [169, 214] on div "Custom" at bounding box center [165, 218] width 58 height 11
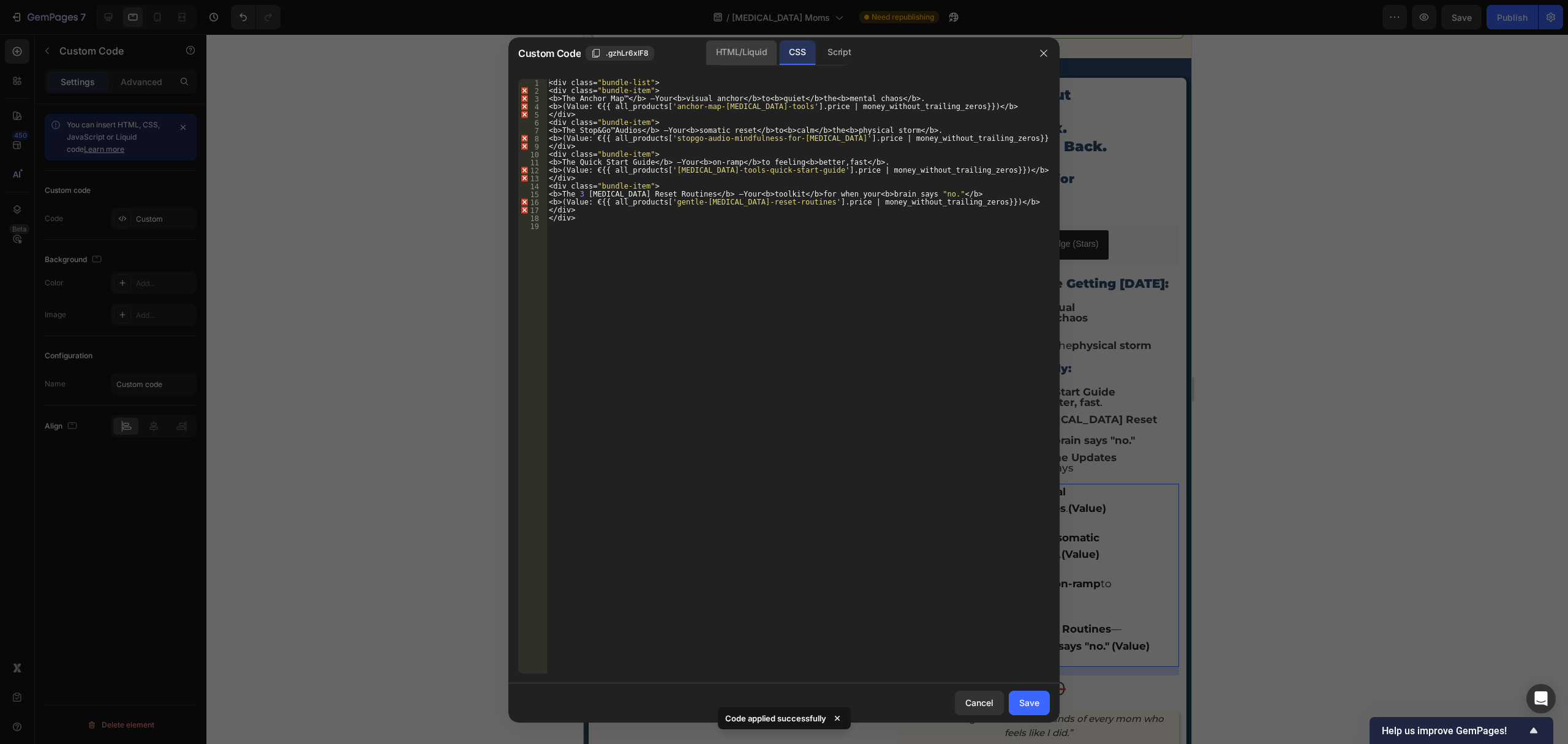
click at [730, 55] on div "HTML/Liquid" at bounding box center [740, 52] width 71 height 24
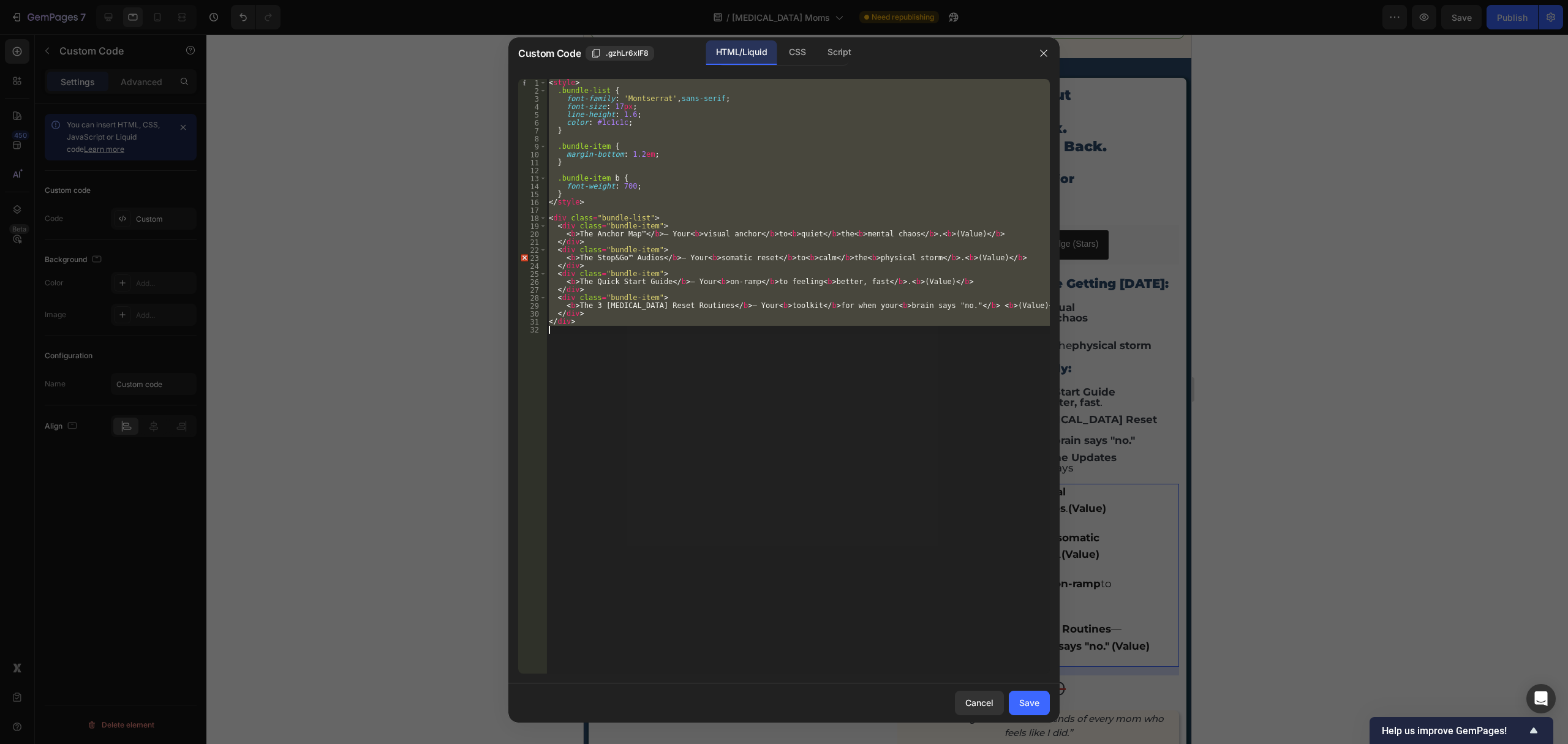
click at [622, 311] on div "< style > .bundle-list { font-family : ' Montserrat ' , sans-serif ; font-size …" at bounding box center [798, 376] width 504 height 594
drag, startPoint x: 614, startPoint y: 337, endPoint x: 519, endPoint y: 64, distance: 289.1
click at [522, 66] on div "Custom Code .gzhLr6xIF8 HTML/Liquid CSS Script </div> 1 2 3 4 5 6 7 8 9 10 11 1…" at bounding box center [784, 380] width 551 height 685
type textarea "<style> .bundle-list {"
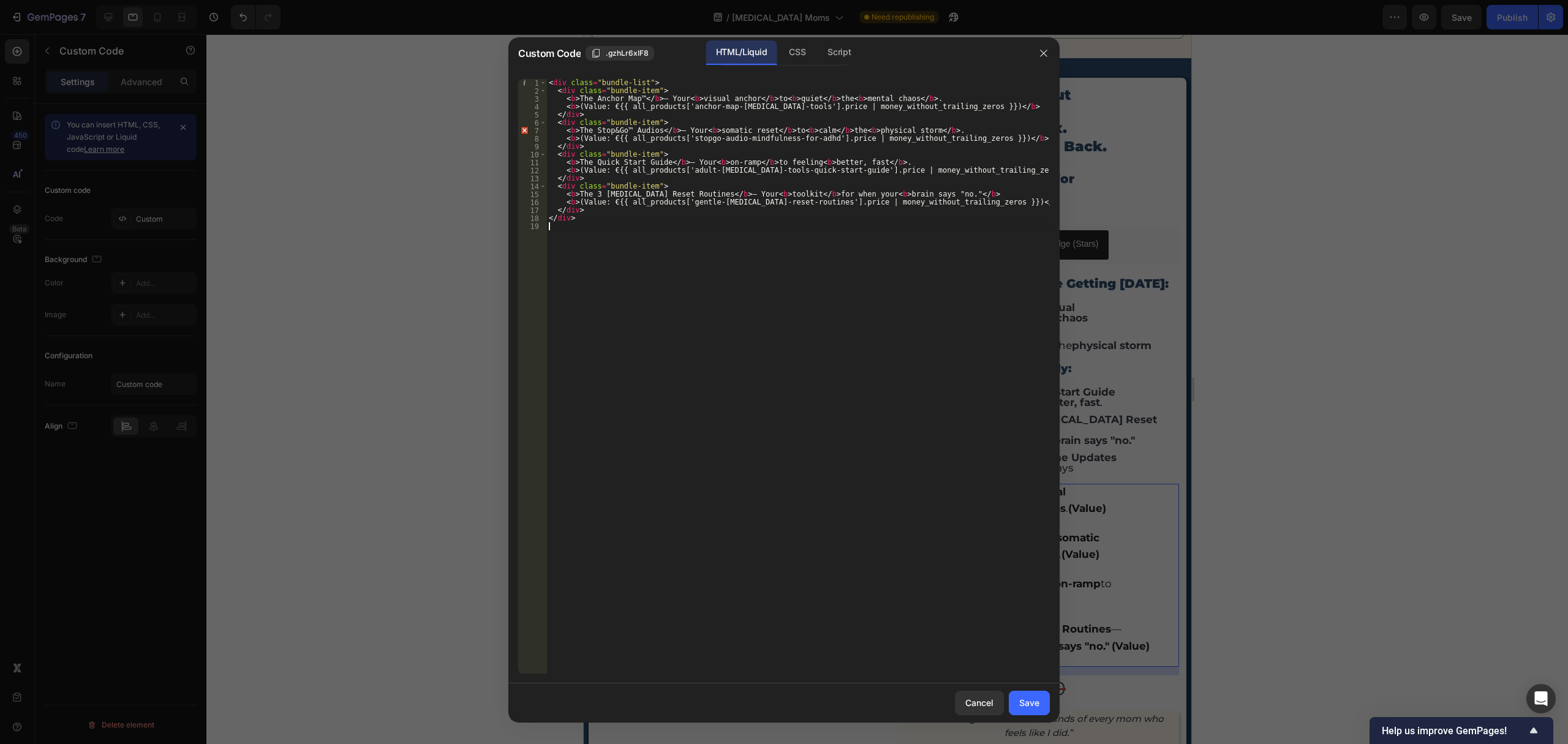
click at [718, 267] on div "< div class = "bundle-list" > < div class = "bundle-item" > < b > The Anchor Ma…" at bounding box center [798, 385] width 504 height 611
type textarea "</div>"
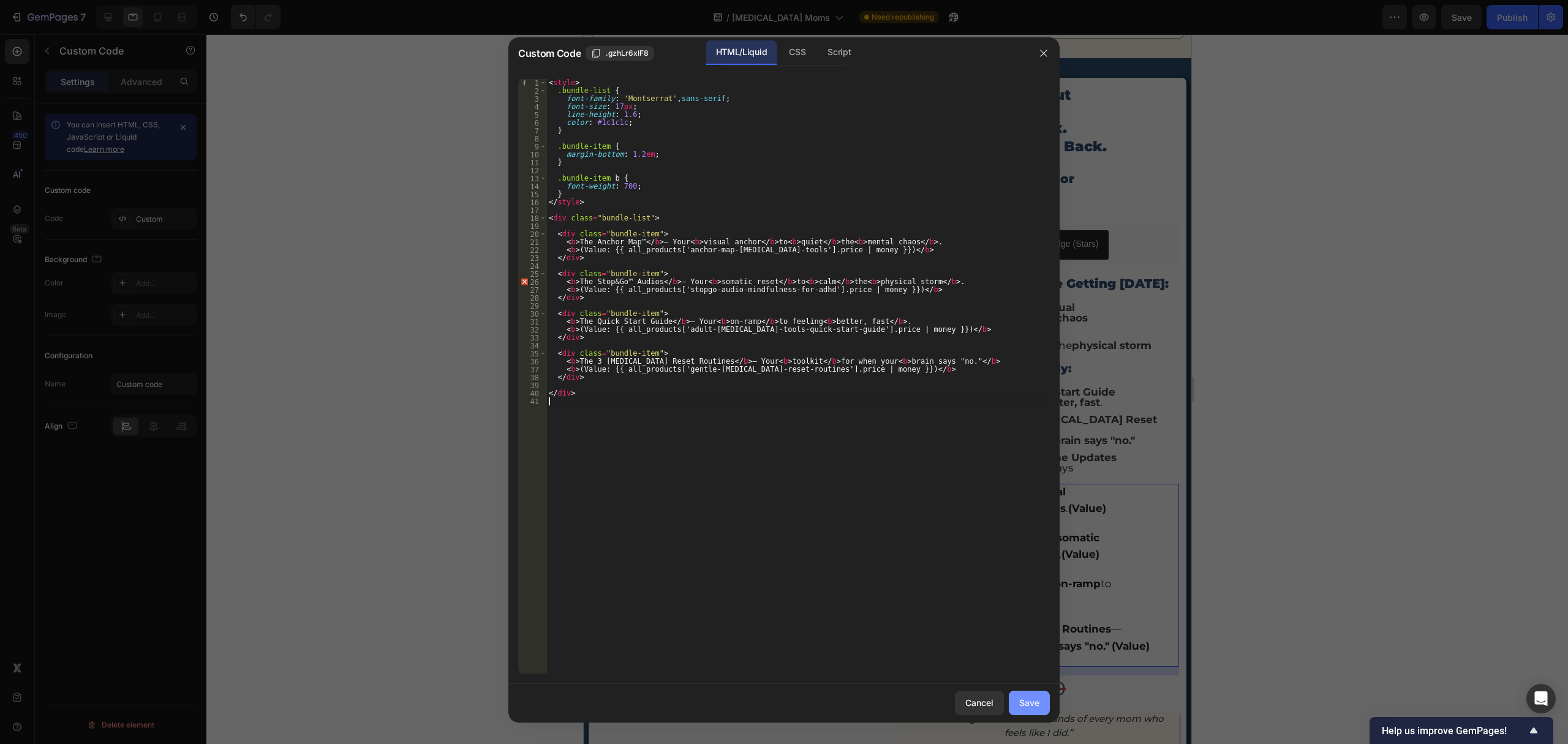
click at [1031, 709] on button "Save" at bounding box center [1029, 702] width 41 height 24
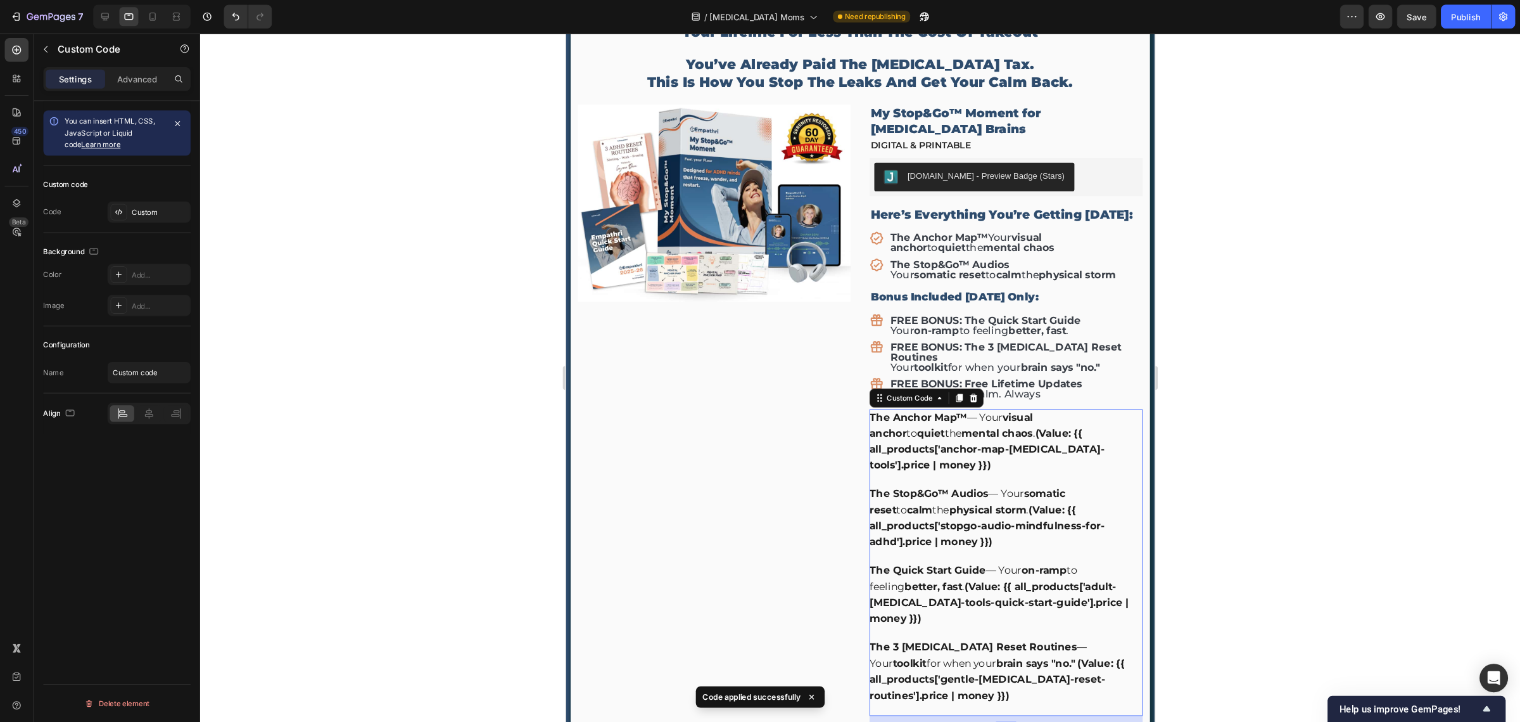
scroll to position [5192, 0]
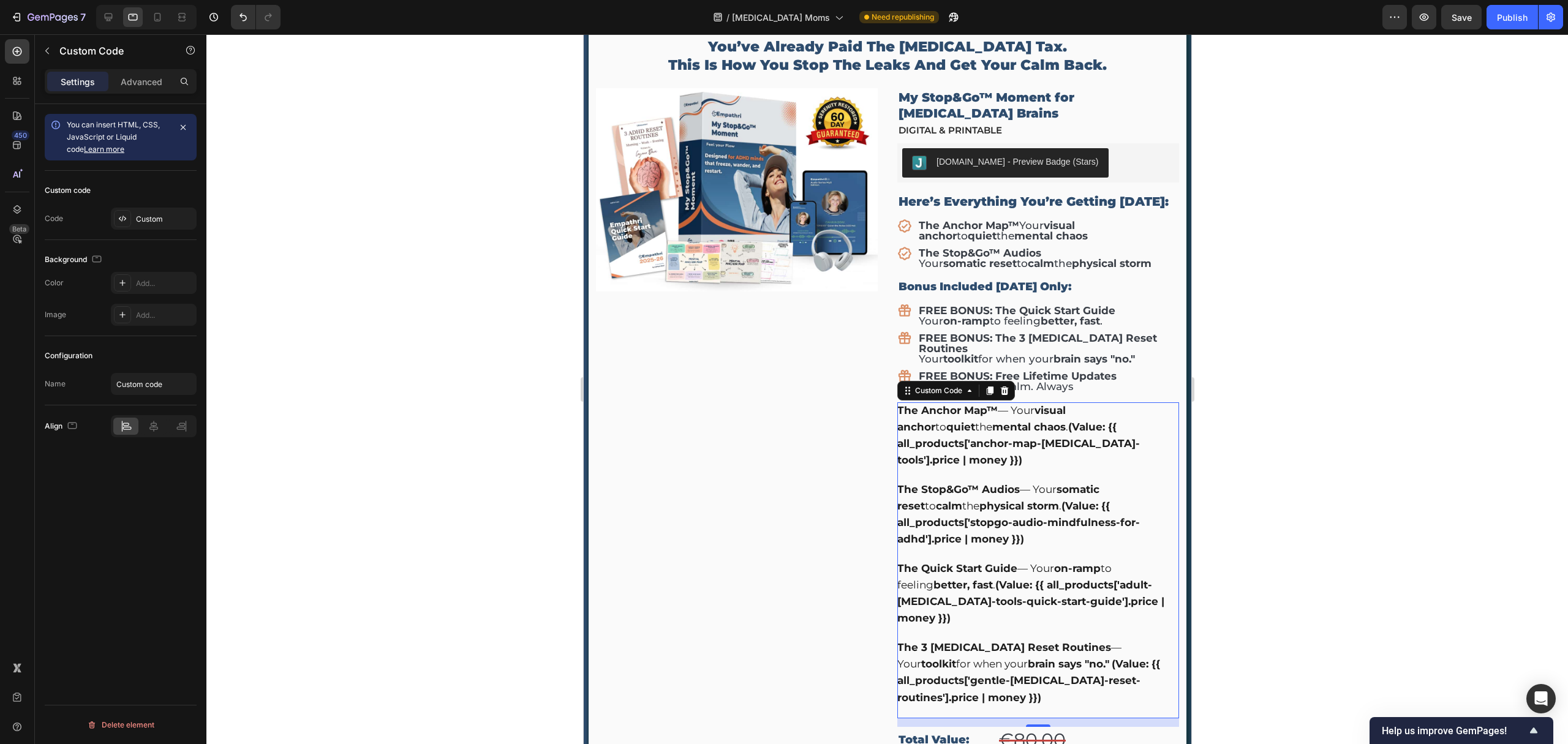
click at [976, 562] on b "The Quick Start Guide" at bounding box center [956, 568] width 120 height 13
click at [141, 214] on div "Custom" at bounding box center [165, 218] width 58 height 11
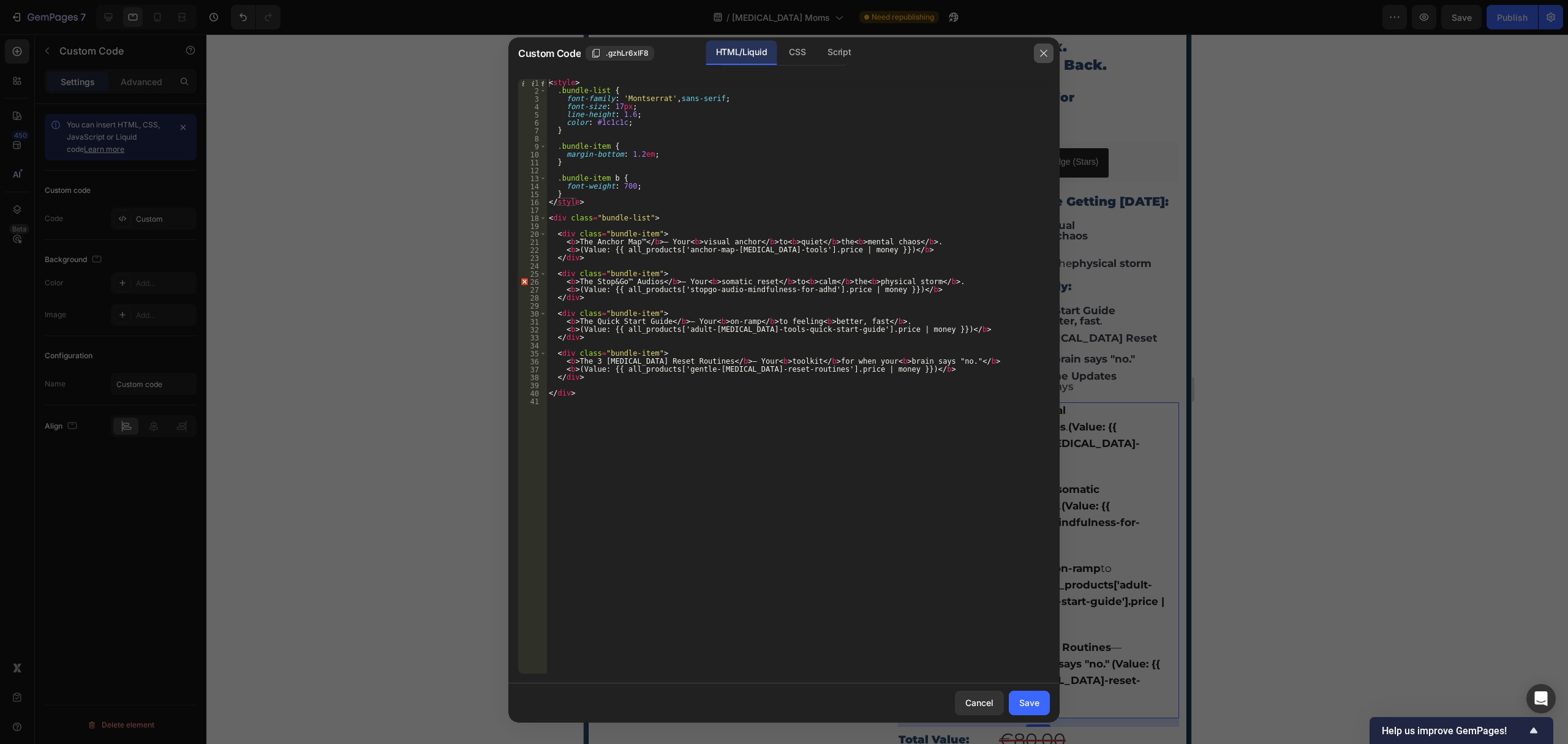
click at [1047, 59] on button "button" at bounding box center [1043, 53] width 19 height 19
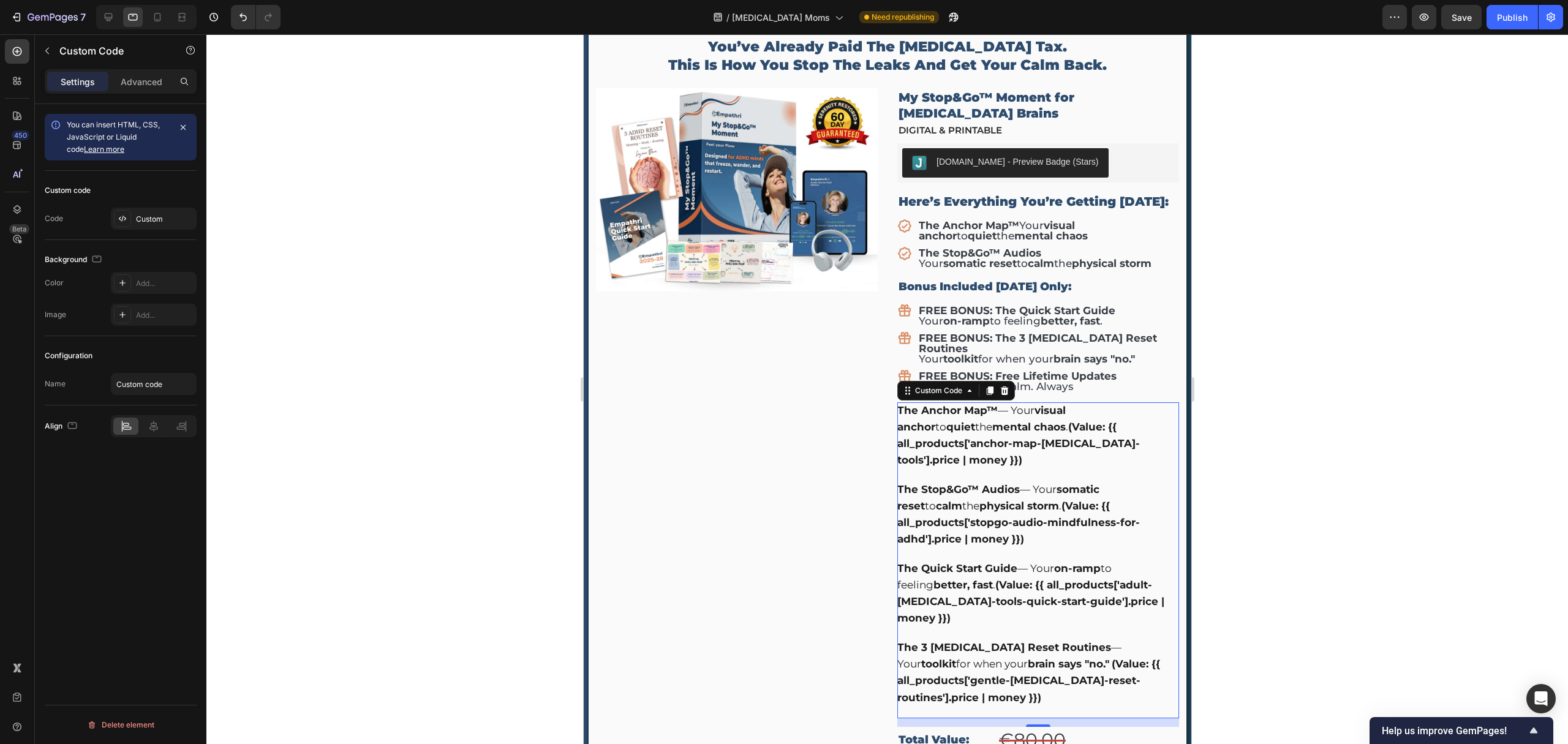
click at [1252, 330] on div at bounding box center [887, 388] width 1361 height 709
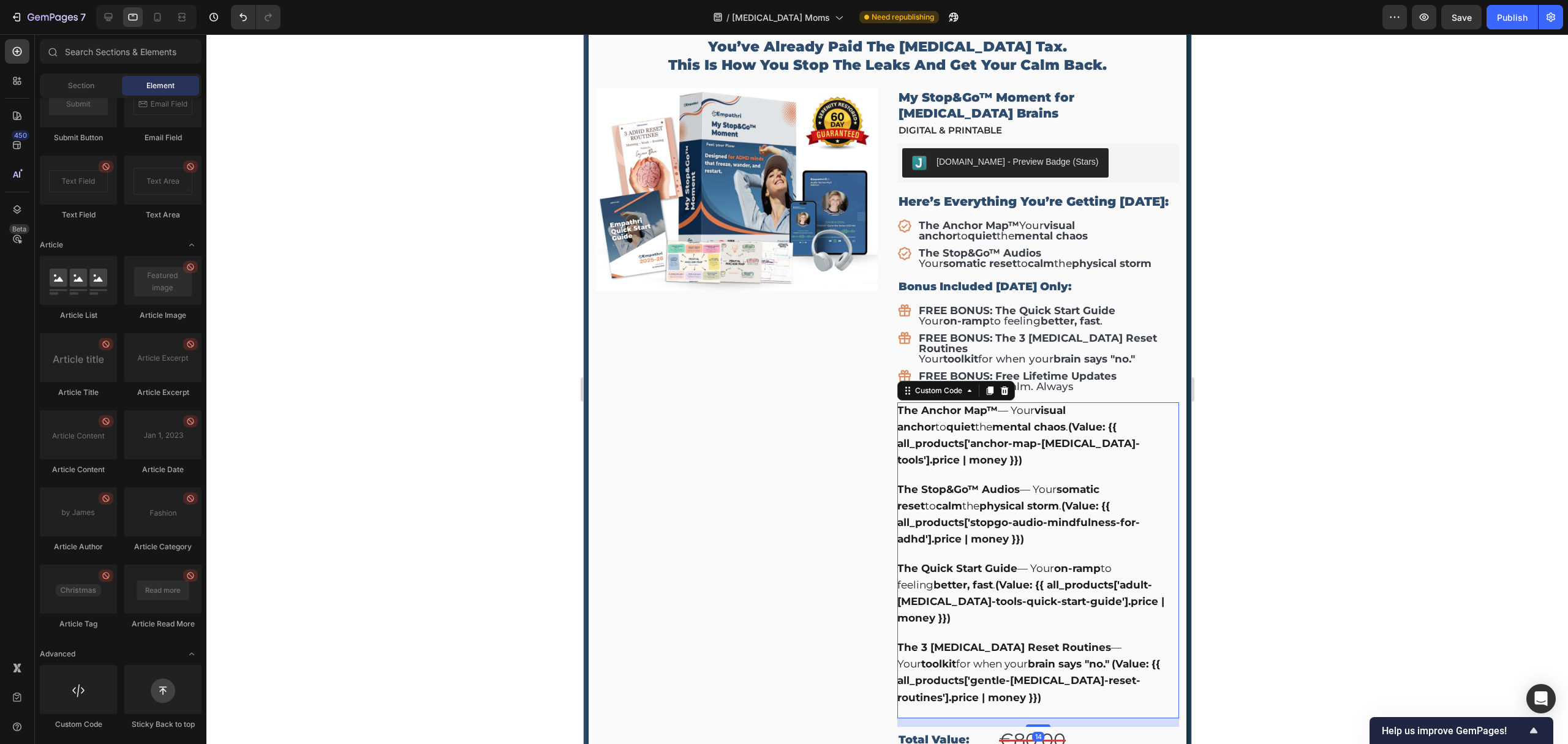
click at [995, 500] on b "(Value: {{ all_products['stopgo-audio-mindfulness-for-adhd'].price | money }})" at bounding box center [1017, 522] width 243 height 45
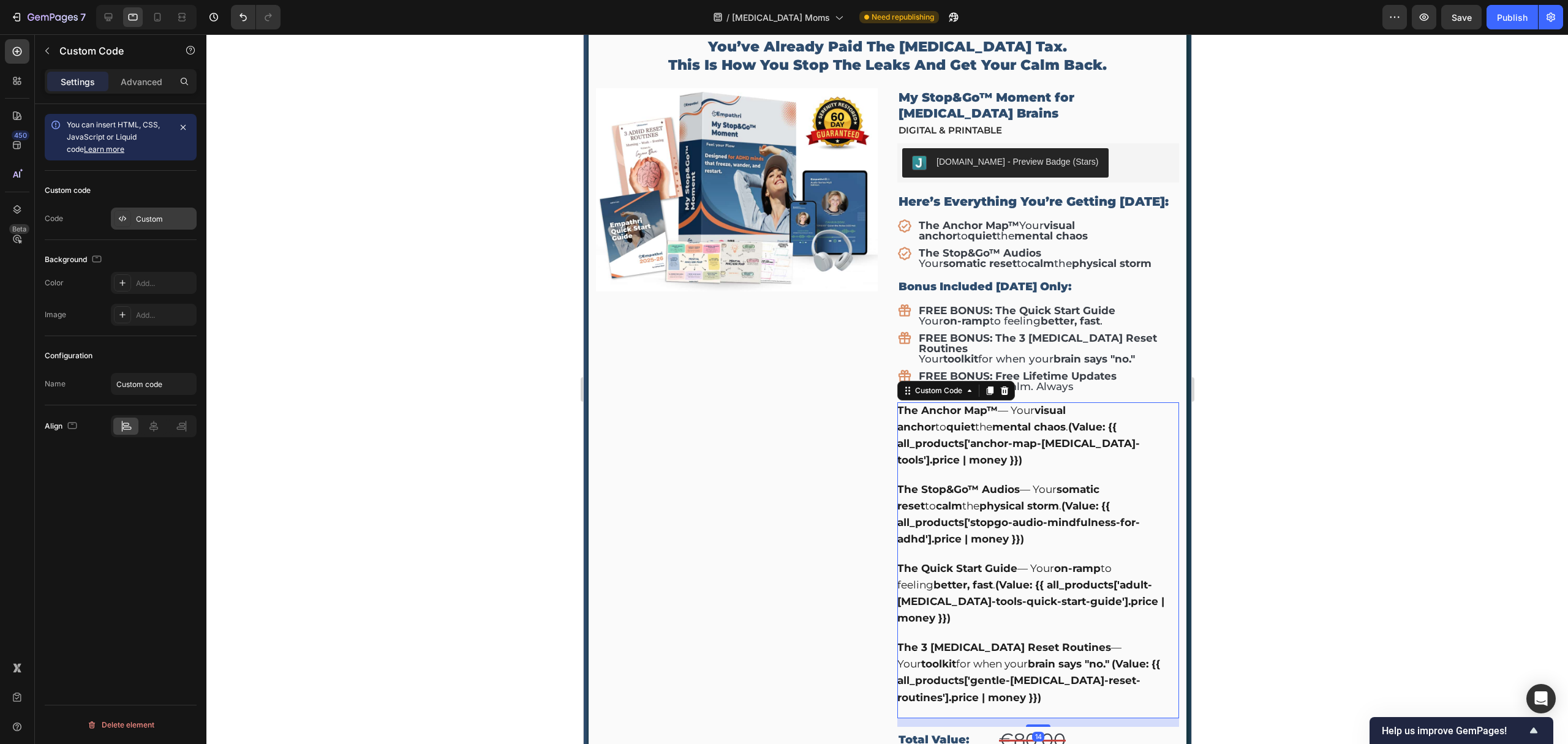
click at [146, 214] on div "Custom" at bounding box center [165, 218] width 58 height 11
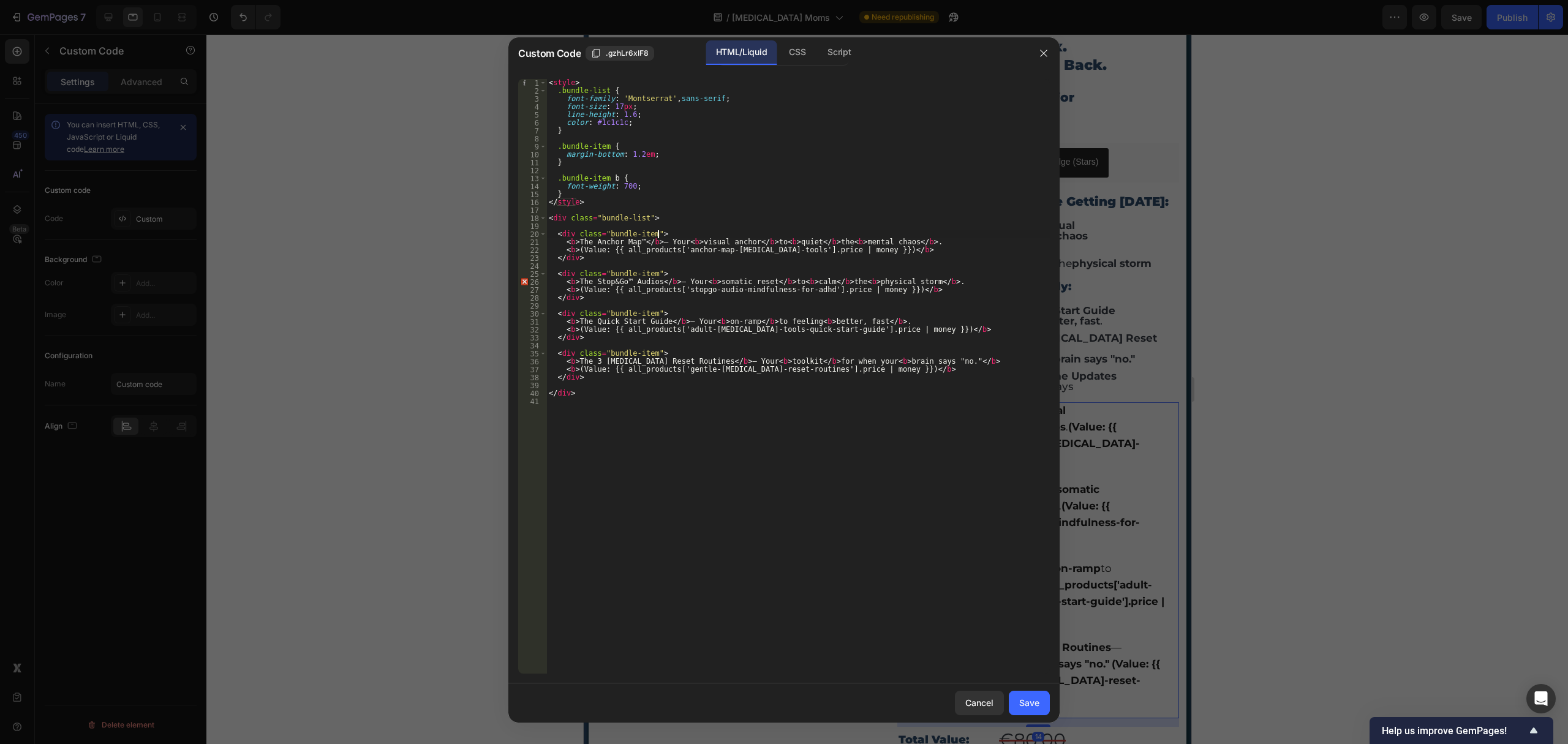
click at [659, 233] on div "< style > .bundle-list { font-family : ' Montserrat ' , sans-serif ; font-size …" at bounding box center [798, 385] width 504 height 611
type textarea "</div>"
click at [1033, 706] on div "Save" at bounding box center [1029, 701] width 20 height 13
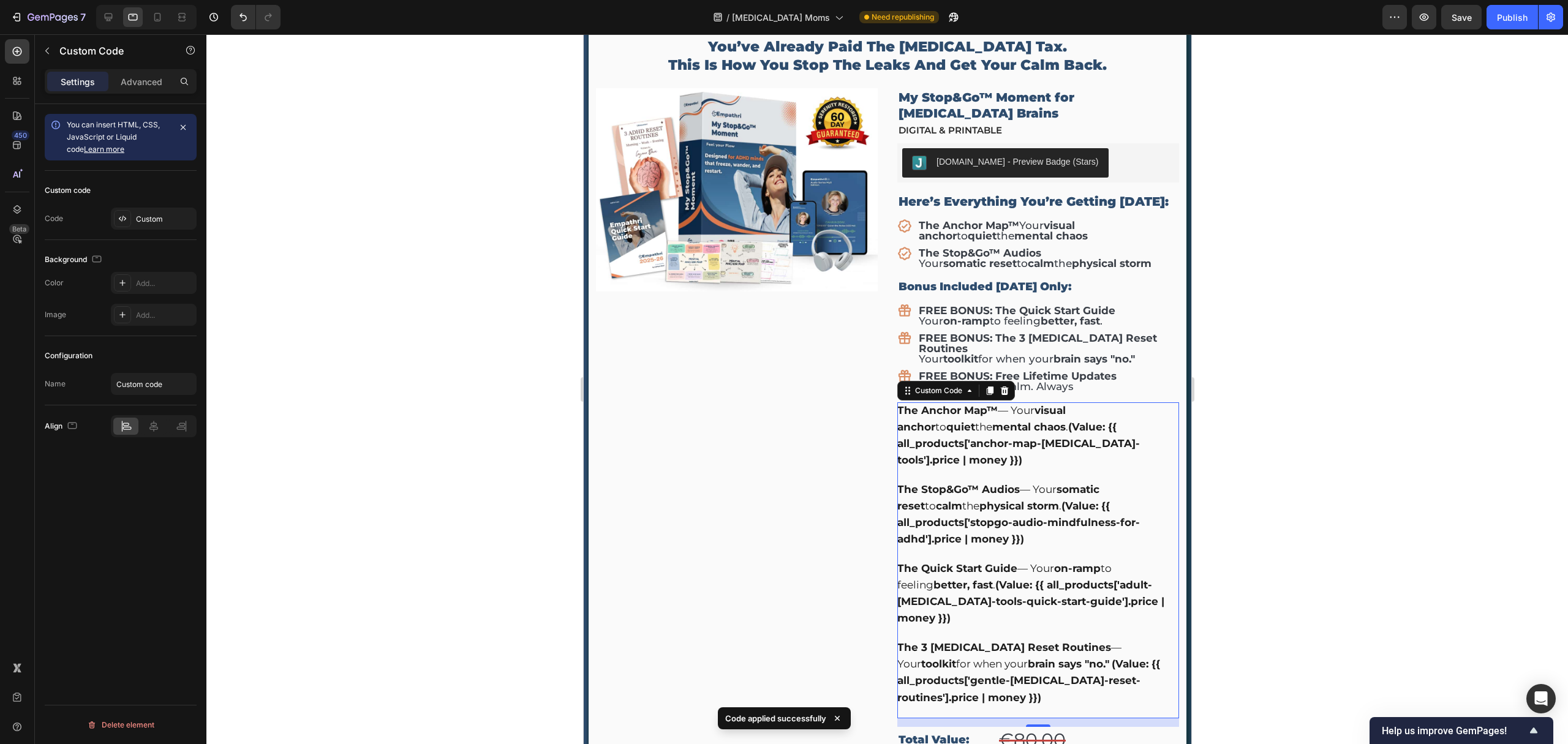
click at [1031, 564] on div "The Quick Start Guide — Your on-ramp to feeling better, fast . (Value: {{ all_p…" at bounding box center [1036, 593] width 281 height 67
drag, startPoint x: 1074, startPoint y: 488, endPoint x: 1065, endPoint y: 482, distance: 10.8
click at [1074, 487] on div "The Stop&Go™ Audios — Your somatic reset to calm the physical storm . (Value: {…" at bounding box center [1036, 514] width 281 height 67
click at [137, 215] on div "Custom" at bounding box center [165, 218] width 58 height 11
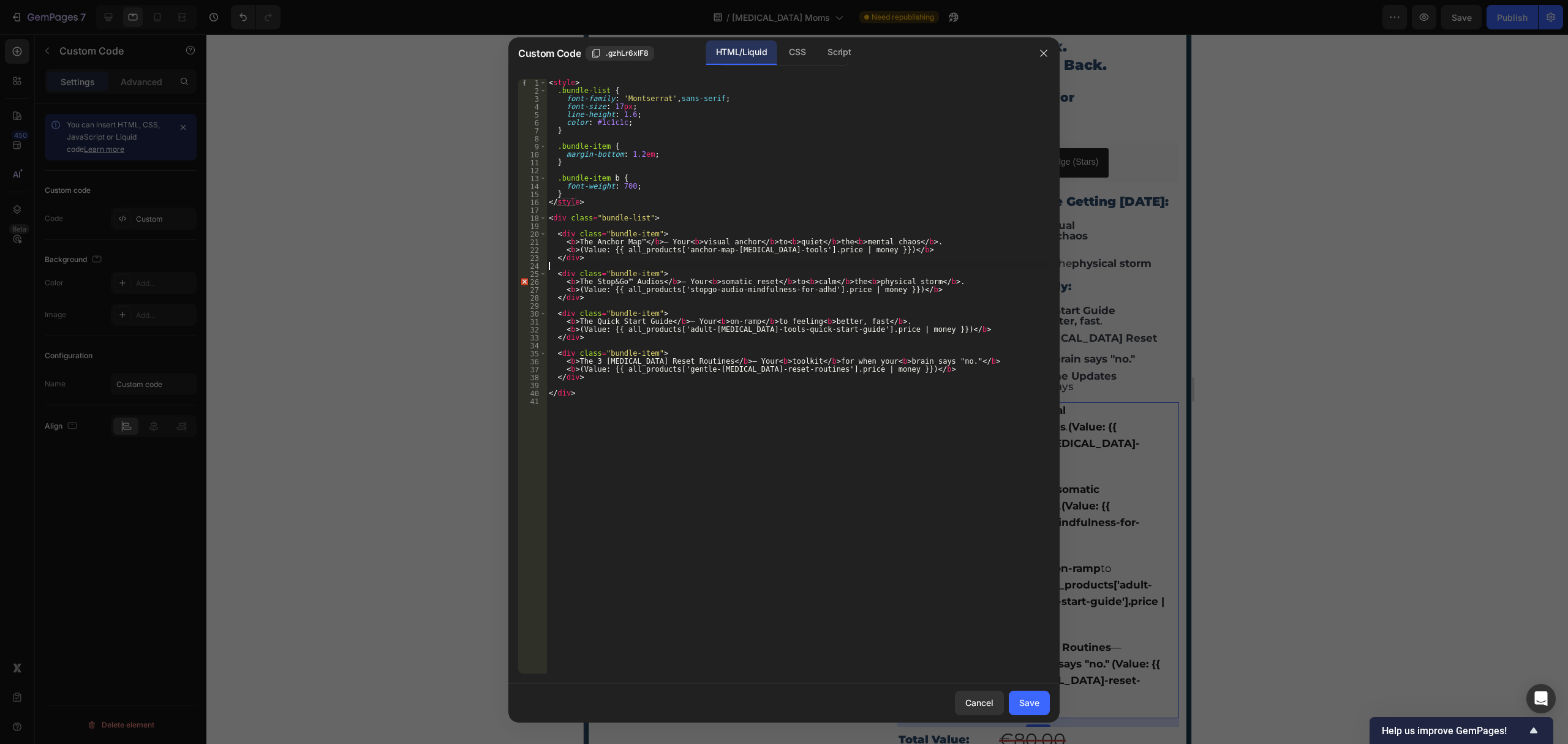
click at [679, 267] on div "< style > .bundle-list { font-family : ' Montserrat ' , sans-serif ; font-size …" at bounding box center [798, 385] width 504 height 611
type textarea "</div>"
click at [1042, 708] on button "Save" at bounding box center [1029, 702] width 41 height 24
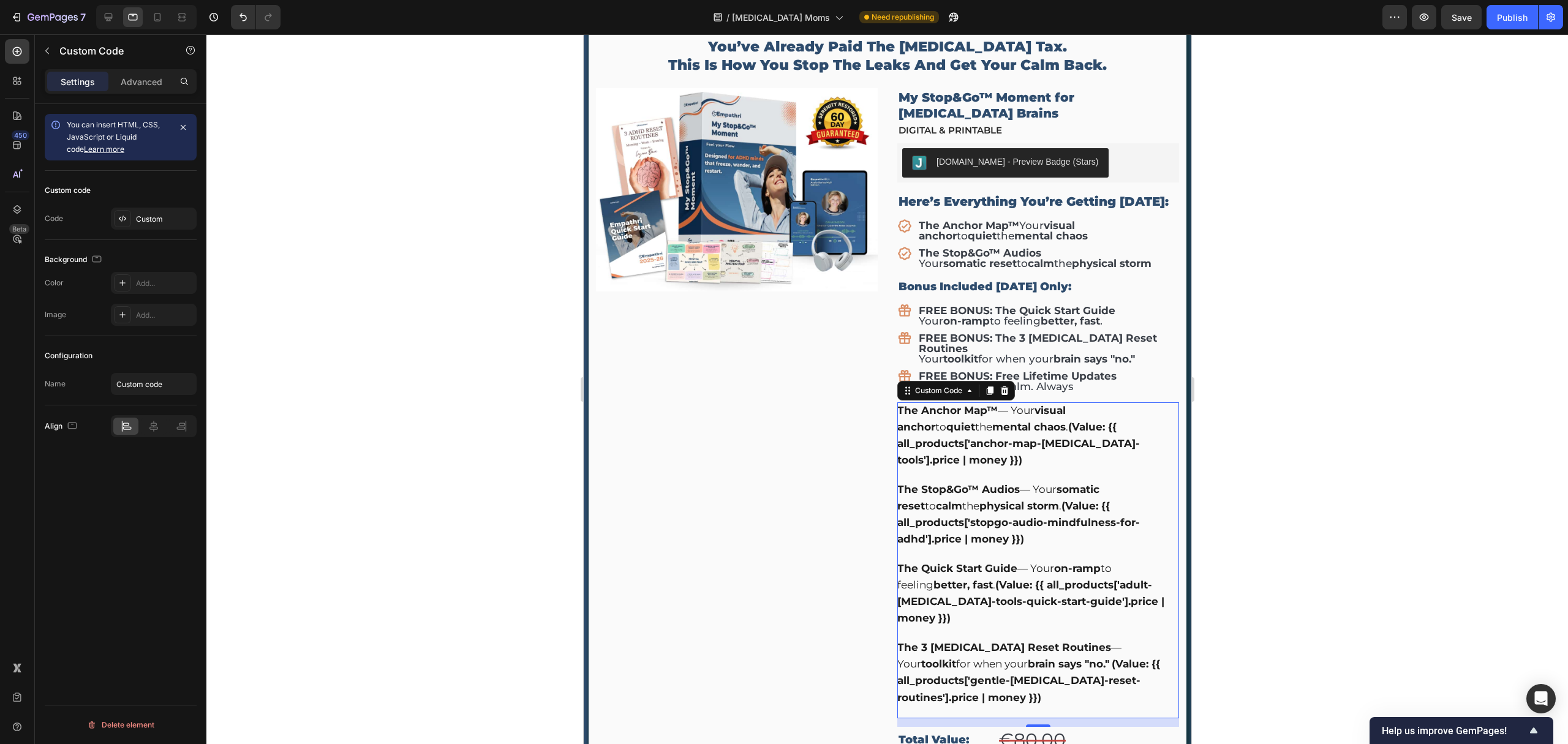
click at [1112, 579] on b "(Value: {{ all_products['adult-adhd-tools-quick-start-guide'].price | money }})" at bounding box center [1030, 601] width 267 height 45
click at [136, 210] on div "Custom" at bounding box center [154, 218] width 86 height 22
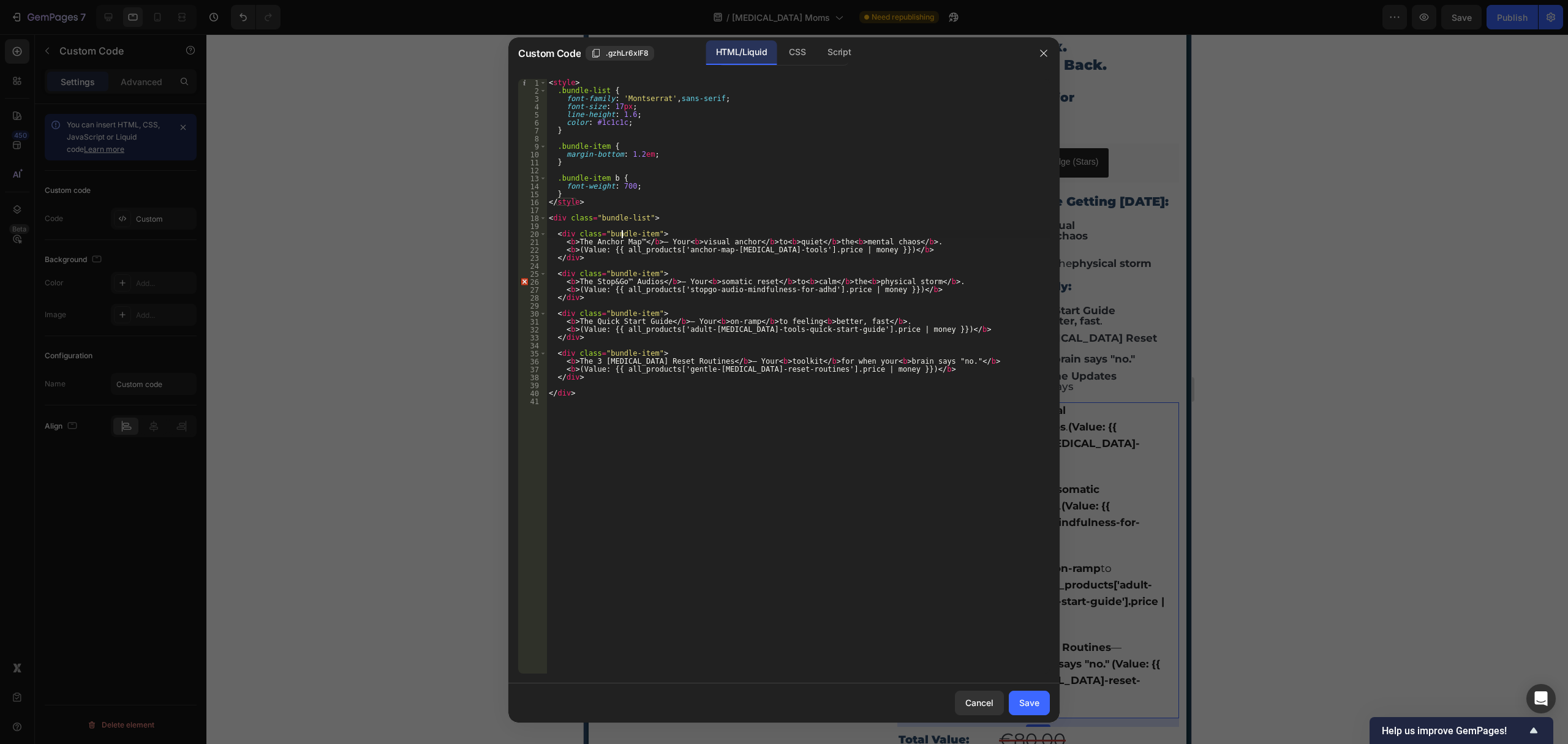
click at [623, 232] on div "< style > .bundle-list { font-family : ' Montserrat ' , sans-serif ; font-size …" at bounding box center [798, 385] width 504 height 611
type textarea "</div>"
click at [527, 276] on div "25" at bounding box center [533, 273] width 29 height 8
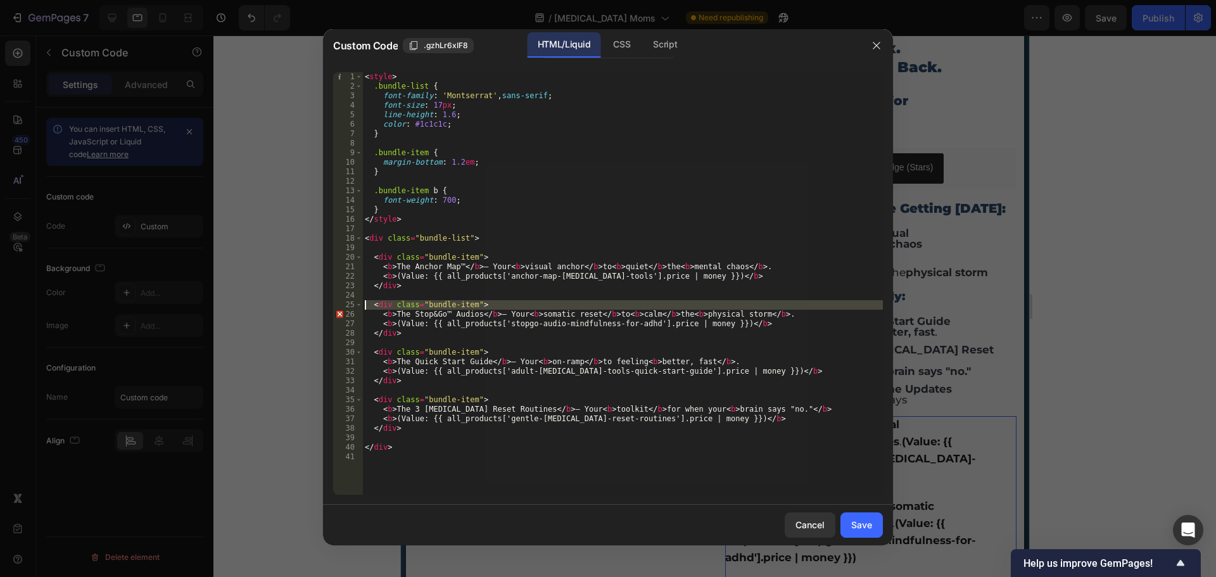
click at [487, 306] on div "< style > .bundle-list { font-family : ' Montserrat ' , sans-serif ; font-size …" at bounding box center [622, 283] width 521 height 423
type textarea "<div class="bundle-item">"
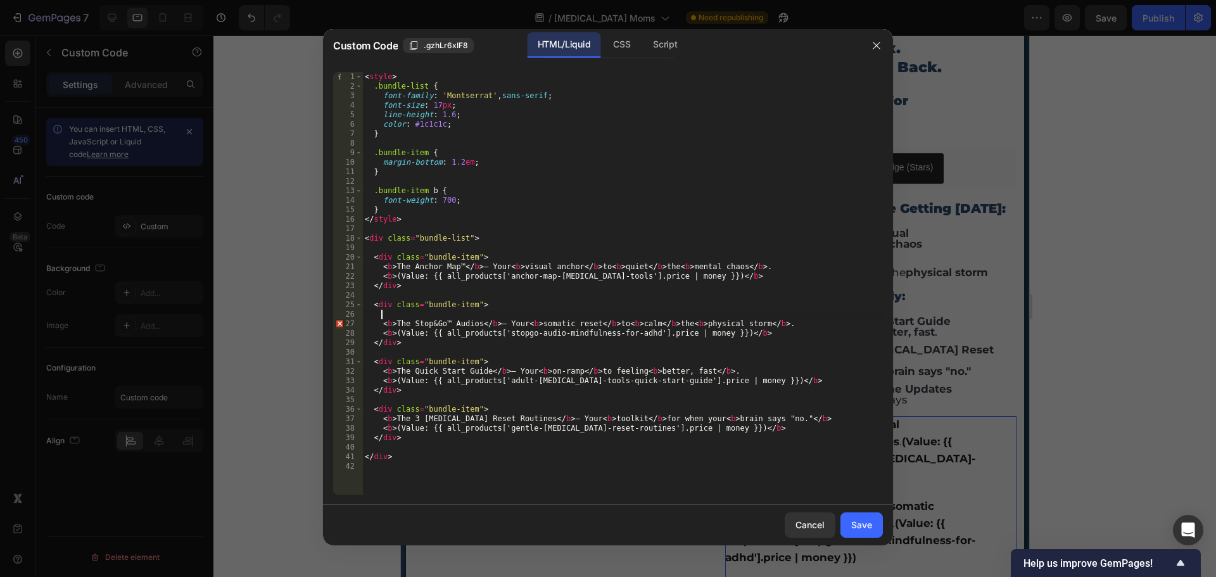
scroll to position [0, 0]
type textarea "<div class="bundle-item">"
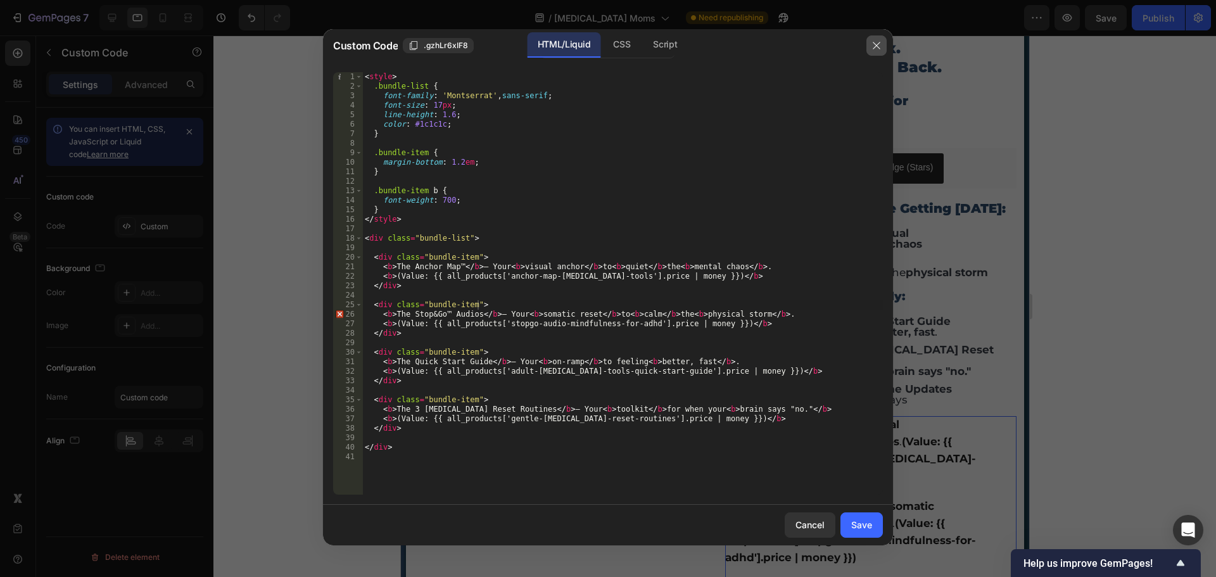
click at [877, 51] on button "button" at bounding box center [877, 45] width 20 height 20
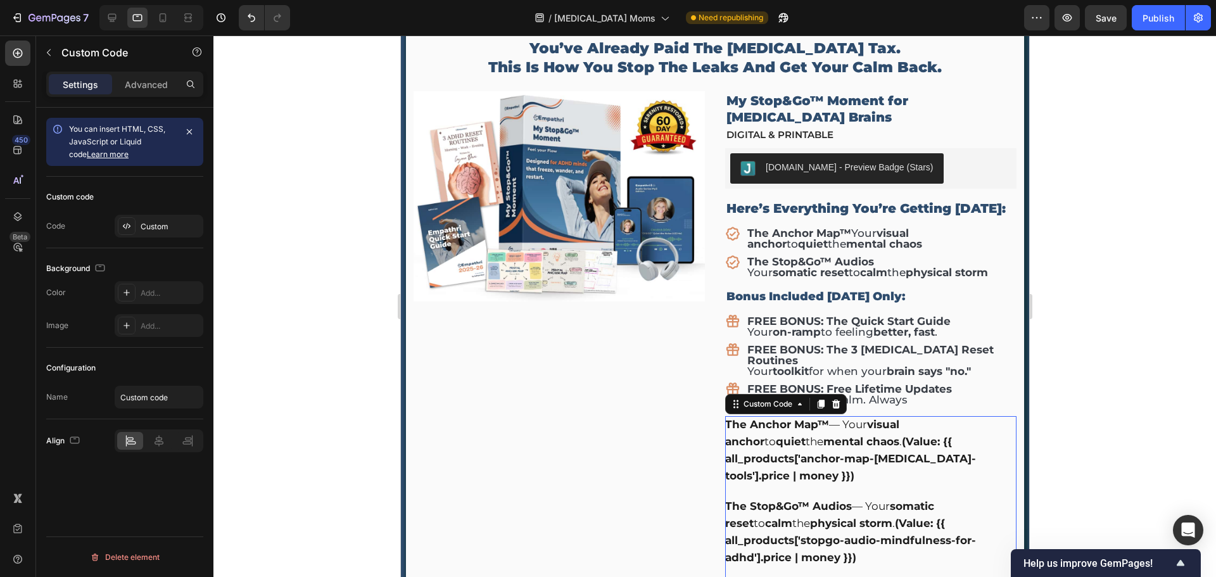
drag, startPoint x: 831, startPoint y: 488, endPoint x: 802, endPoint y: 476, distance: 31.3
click at [832, 517] on b "(Value: {{ all_products['stopgo-audio-mindfulness-for-adhd'].price | money }})" at bounding box center [850, 540] width 251 height 47
click at [161, 222] on div "Custom" at bounding box center [171, 226] width 60 height 11
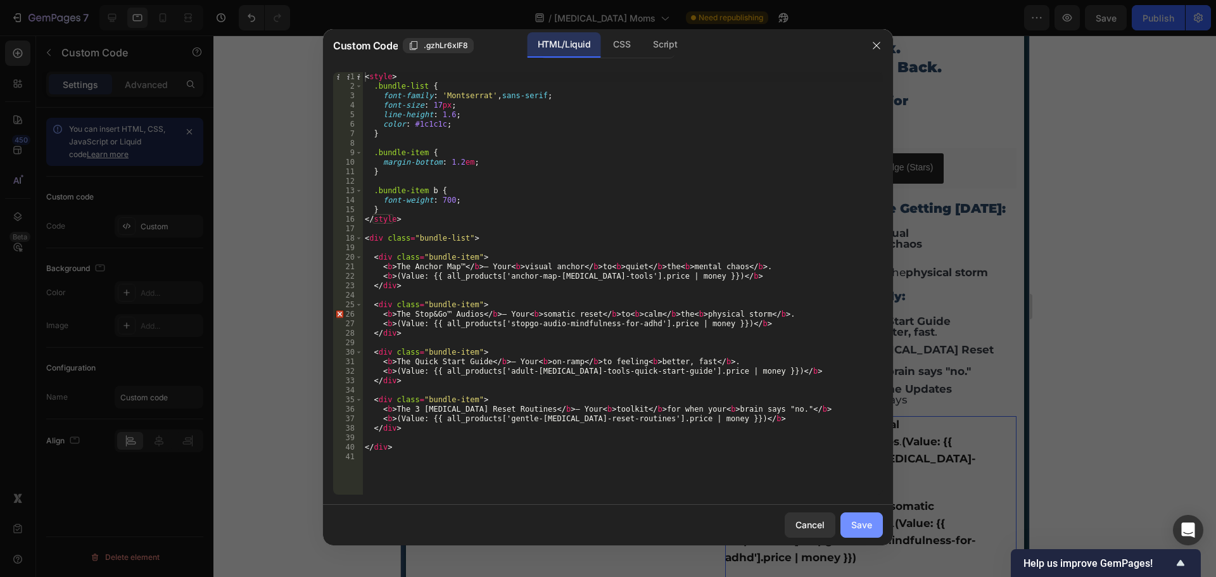
click at [870, 535] on button "Save" at bounding box center [862, 525] width 42 height 25
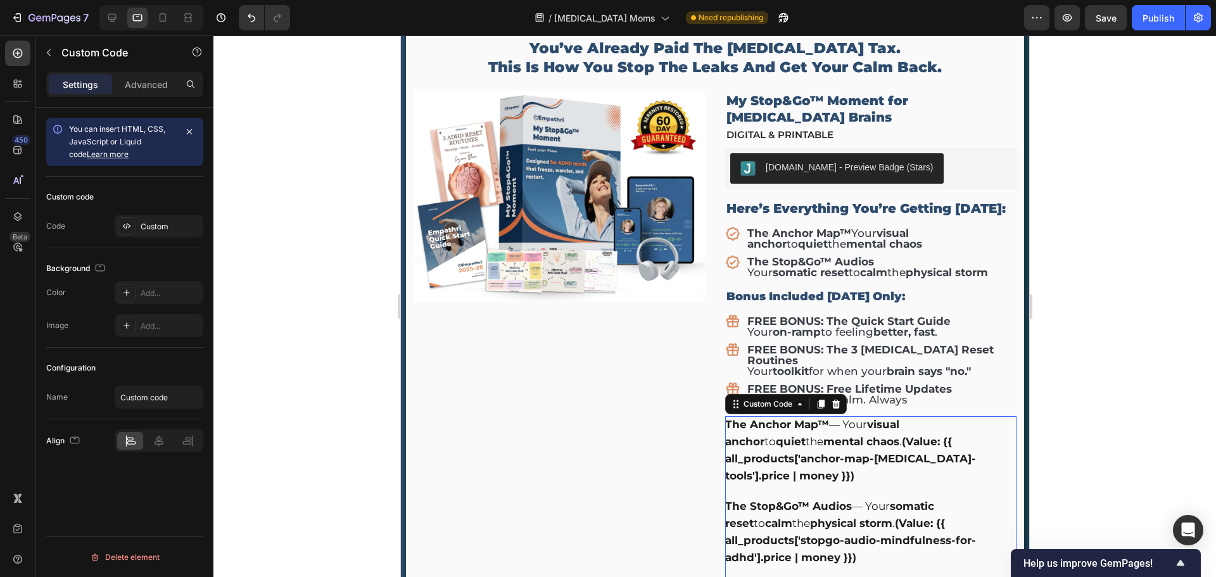
click at [857, 517] on b "(Value: {{ all_products['stopgo-audio-mindfulness-for-adhd'].price | money }})" at bounding box center [850, 540] width 251 height 47
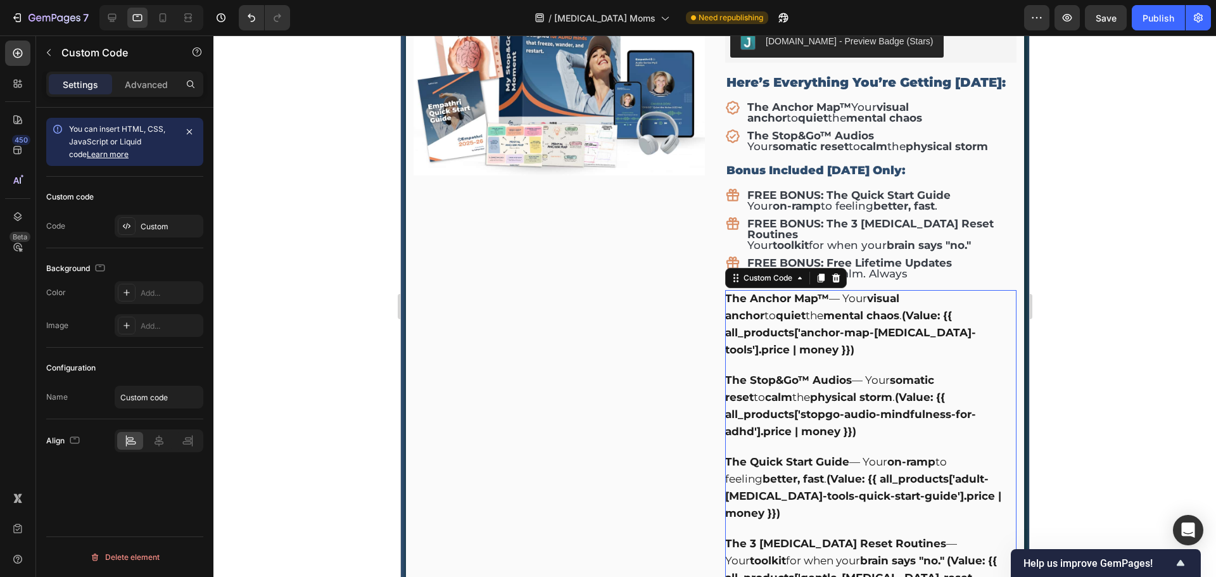
scroll to position [5319, 0]
click at [841, 455] on b "The Quick Start Guide" at bounding box center [787, 461] width 124 height 13
click at [800, 376] on div "The Stop&Go™ Audios — Your somatic reset to calm the physical storm . (Value: {…" at bounding box center [870, 405] width 291 height 69
click at [159, 233] on div "Custom" at bounding box center [159, 226] width 89 height 23
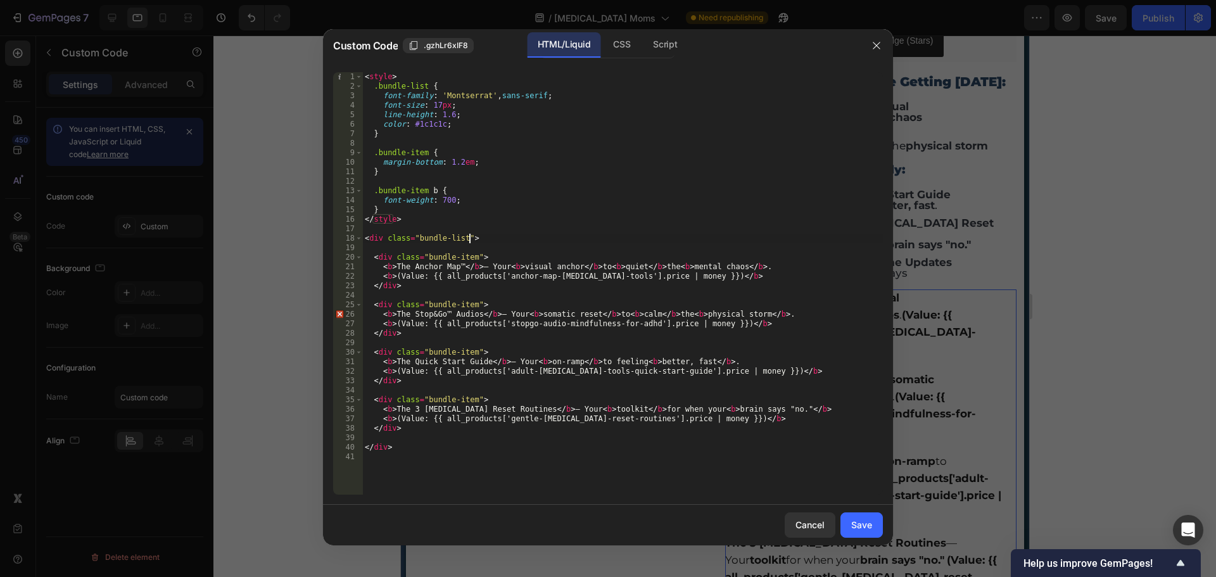
click at [544, 237] on div "< style > .bundle-list { font-family : ' Montserrat ' , sans-serif ; font-size …" at bounding box center [622, 293] width 521 height 442
type textarea "</div>"
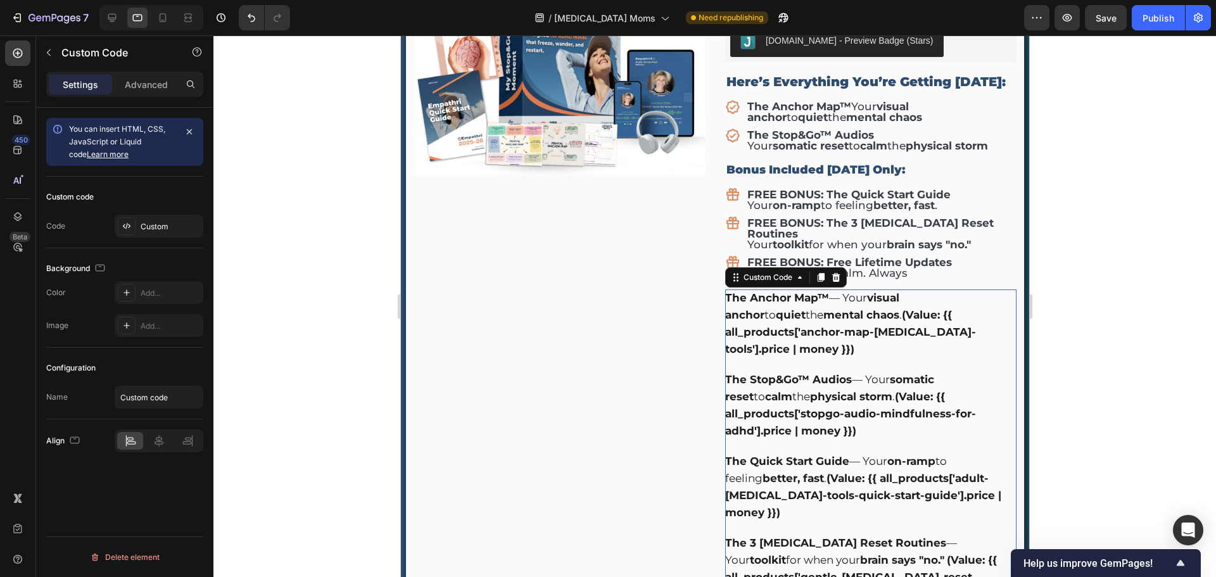
click at [829, 398] on div "The Anchor Map™ — Your visual anchor to quiet the mental chaos . (Value: {{ all…" at bounding box center [870, 447] width 291 height 314
click at [141, 135] on div "You can insert HTML, CSS, JavaScript or Liquid code Learn more" at bounding box center [122, 142] width 106 height 38
click at [162, 229] on div "Custom" at bounding box center [171, 226] width 60 height 11
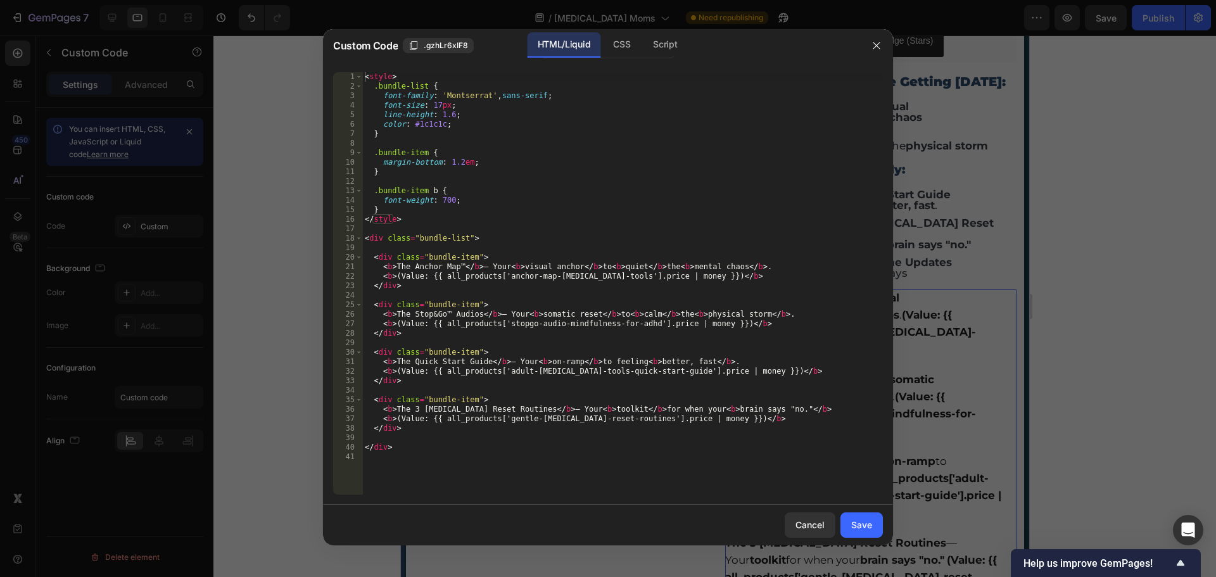
click at [438, 254] on div "< style > .bundle-list { font-family : ' Montserrat ' , sans-serif ; font-size …" at bounding box center [622, 293] width 521 height 442
type textarea "</div>"
click at [864, 526] on div "Save" at bounding box center [861, 524] width 21 height 13
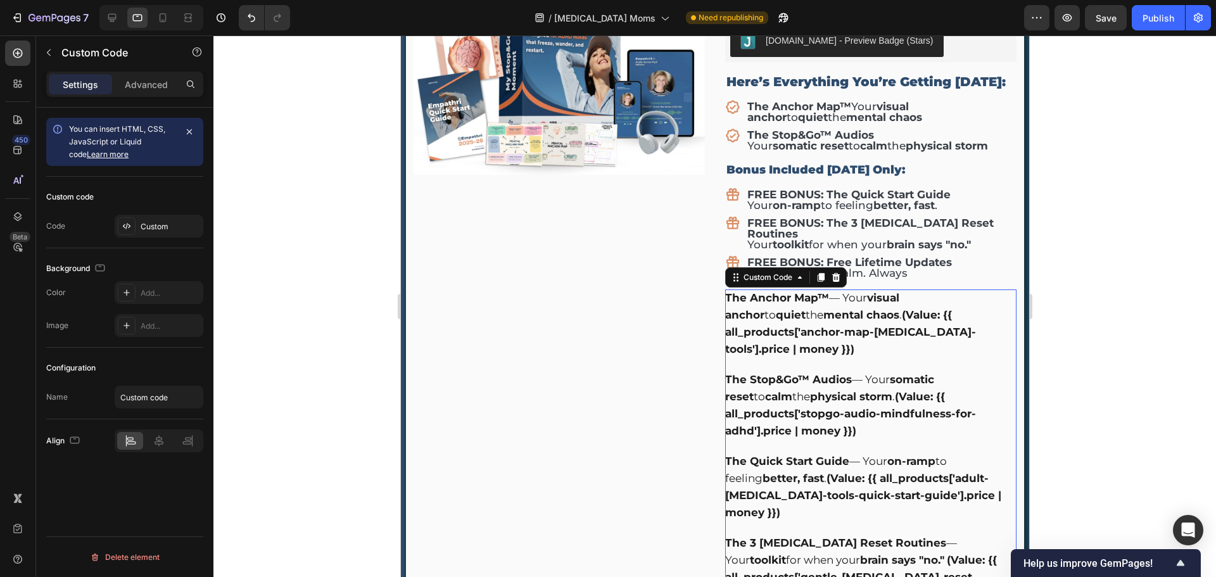
click at [848, 535] on div "The 3 ADHD Reset Routines — Your toolkit for when your brain says "no." (Value:…" at bounding box center [870, 569] width 291 height 69
click at [153, 233] on div "Custom" at bounding box center [159, 226] width 89 height 23
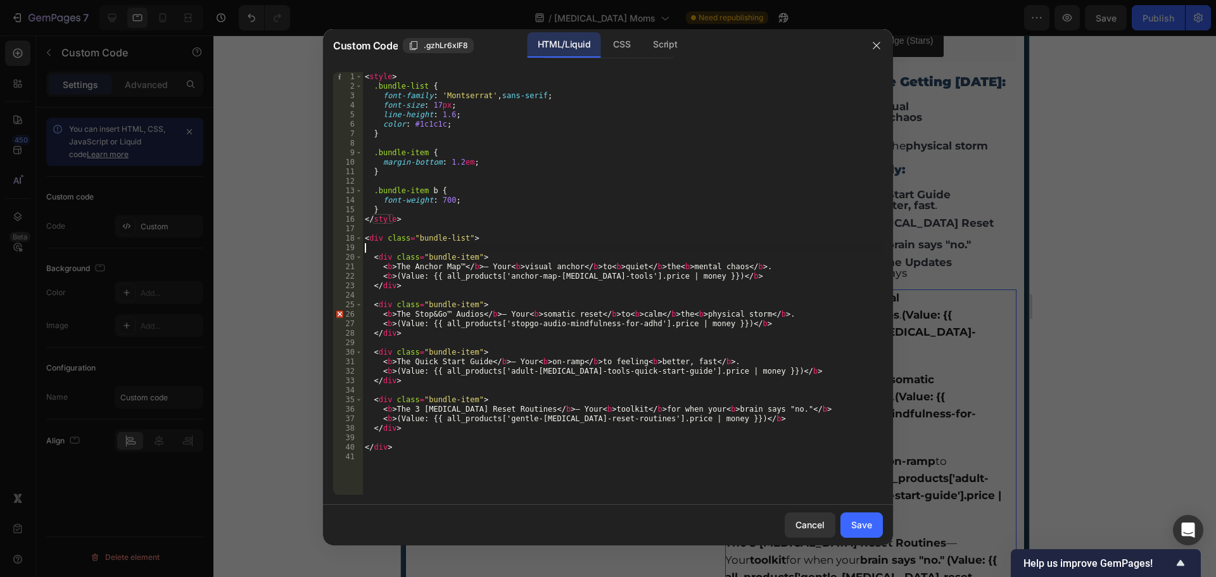
click at [447, 248] on div "< style > .bundle-list { font-family : ' Montserrat ' , sans-serif ; font-size …" at bounding box center [622, 293] width 521 height 442
type textarea "</div>"
click at [472, 331] on div "< style > .bundle-list { font-family : ' Montserrat ' , sans-serif ; font-size …" at bounding box center [622, 293] width 521 height 442
type textarea "</div>"
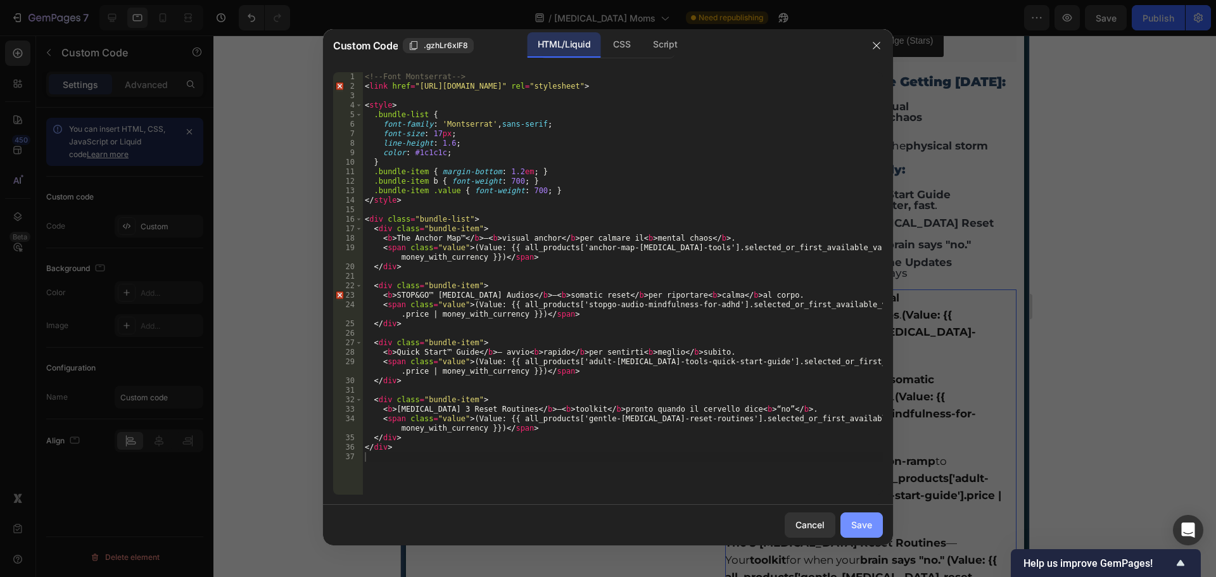
click at [876, 526] on button "Save" at bounding box center [862, 525] width 42 height 25
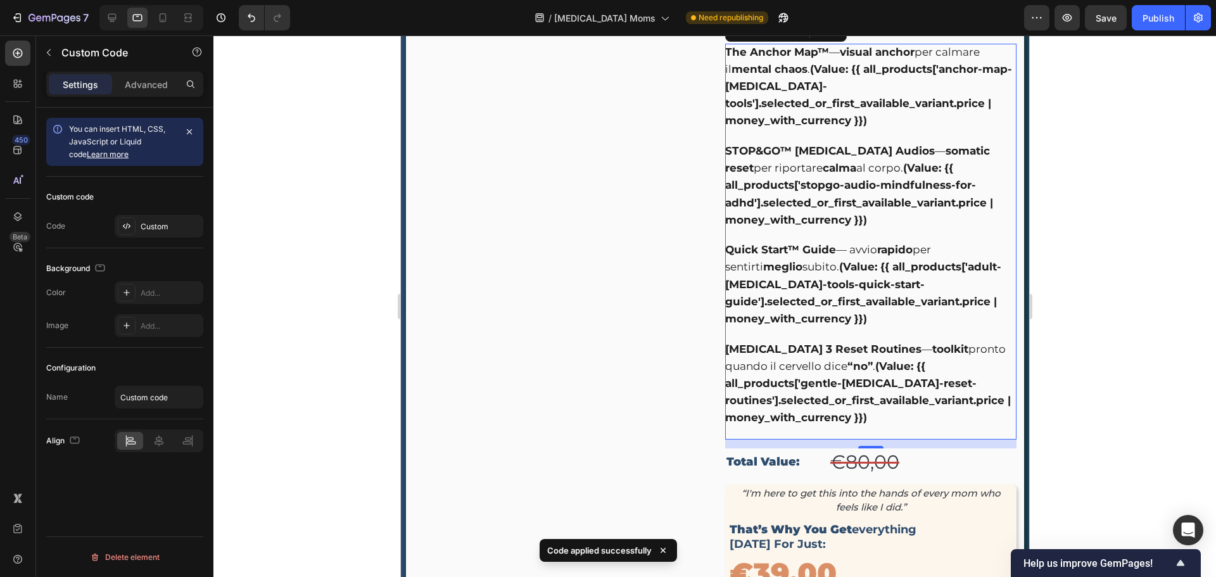
scroll to position [5573, 0]
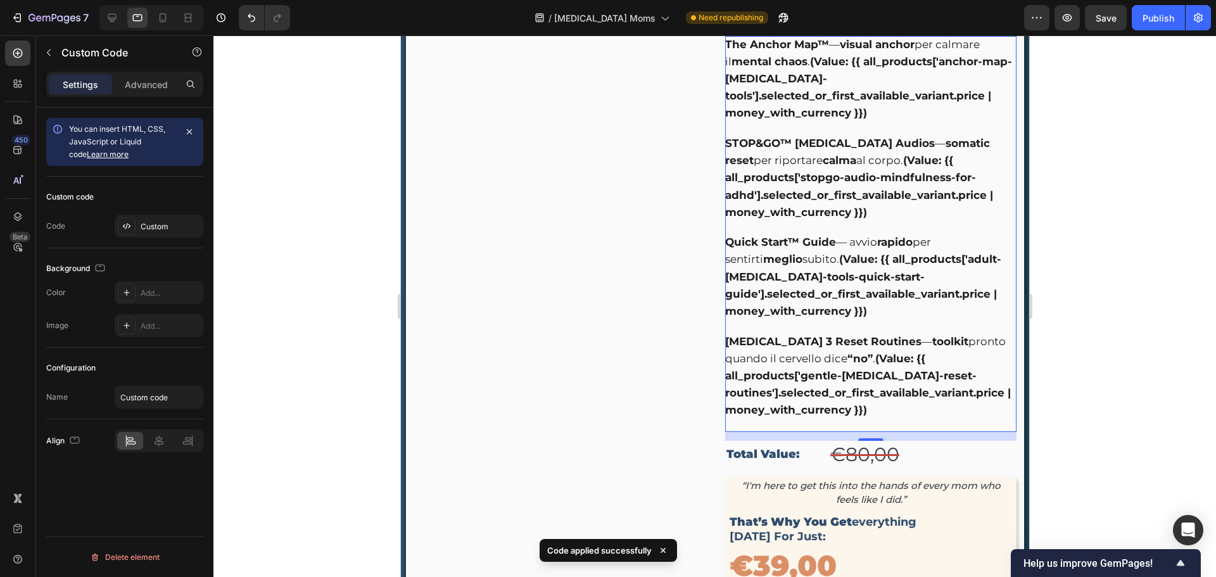
click at [850, 291] on div "The Anchor Map™ — visual anchor per calmare il mental chaos . (Value: {{ all_pr…" at bounding box center [870, 227] width 291 height 383
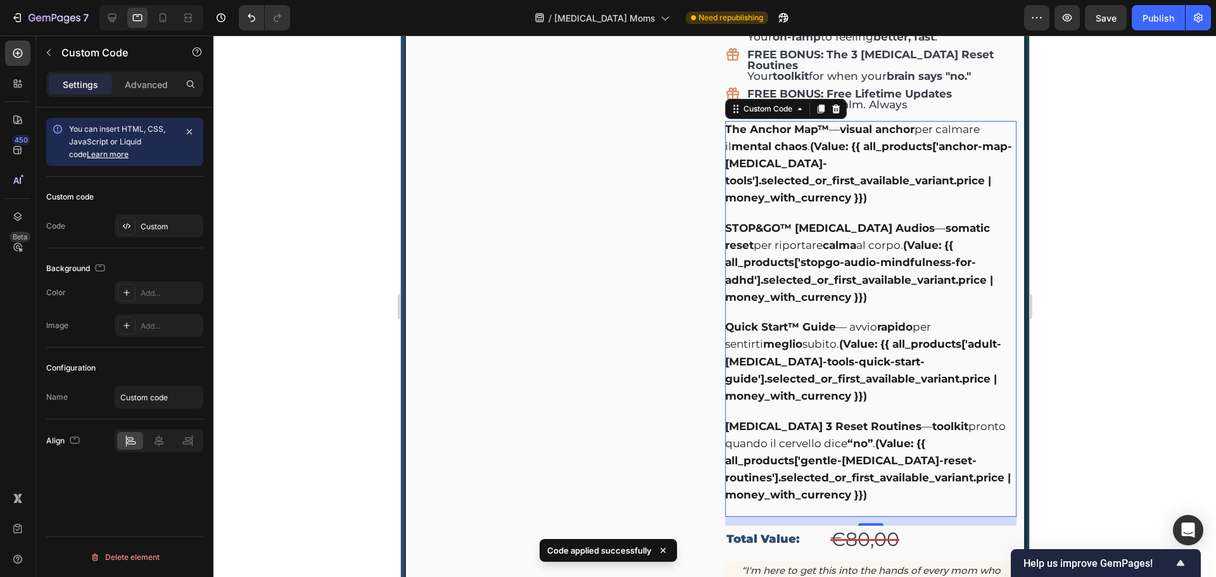
scroll to position [5382, 0]
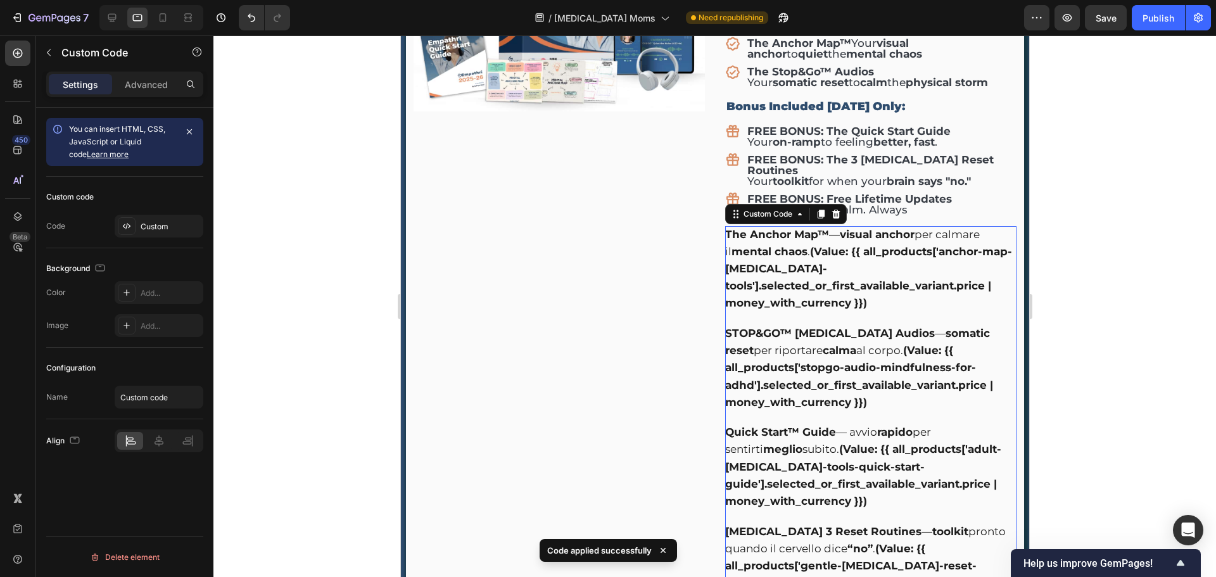
click at [853, 348] on div "STOP&GO™ ADHD Audios — somatic reset per riportare calma al corpo. (Value: {{ a…" at bounding box center [870, 368] width 291 height 86
click at [141, 216] on div "Custom" at bounding box center [159, 226] width 89 height 23
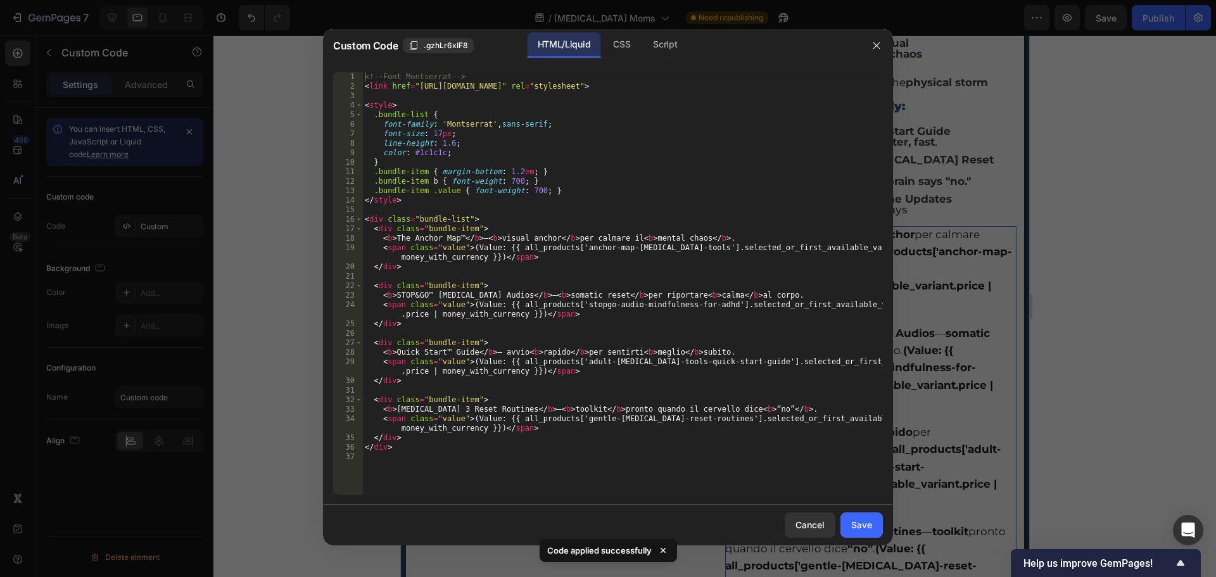
click at [491, 226] on div "<!-- Font Montserrat --> < link href = "https://fonts.googleapis.com/css2?famil…" at bounding box center [622, 293] width 521 height 442
type textarea "</div>"
click at [879, 523] on button "Save" at bounding box center [862, 525] width 42 height 25
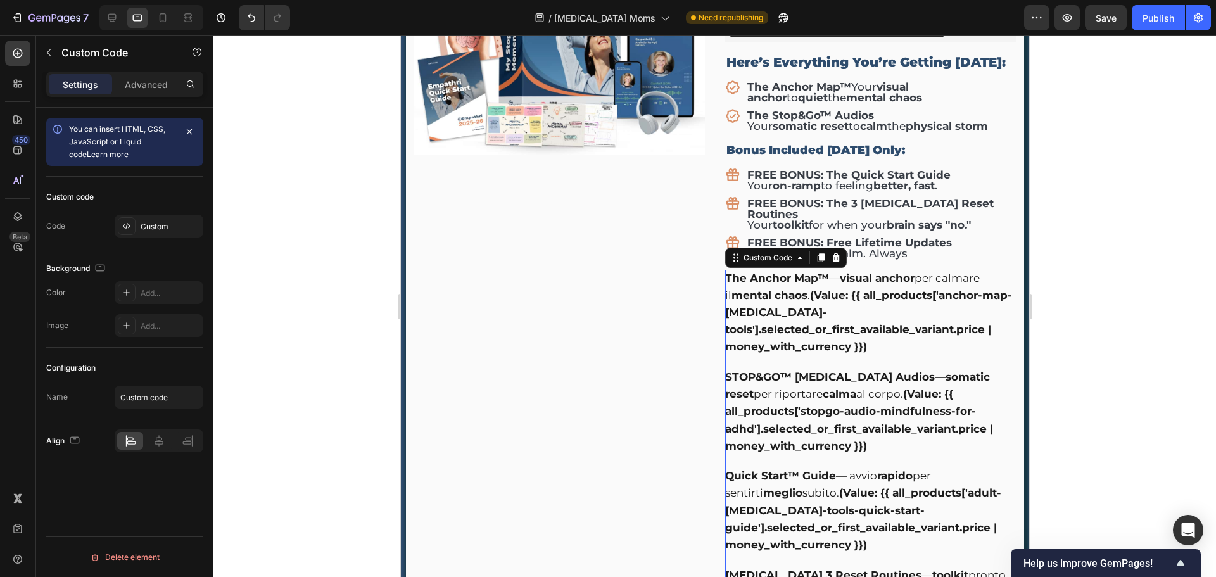
scroll to position [5319, 0]
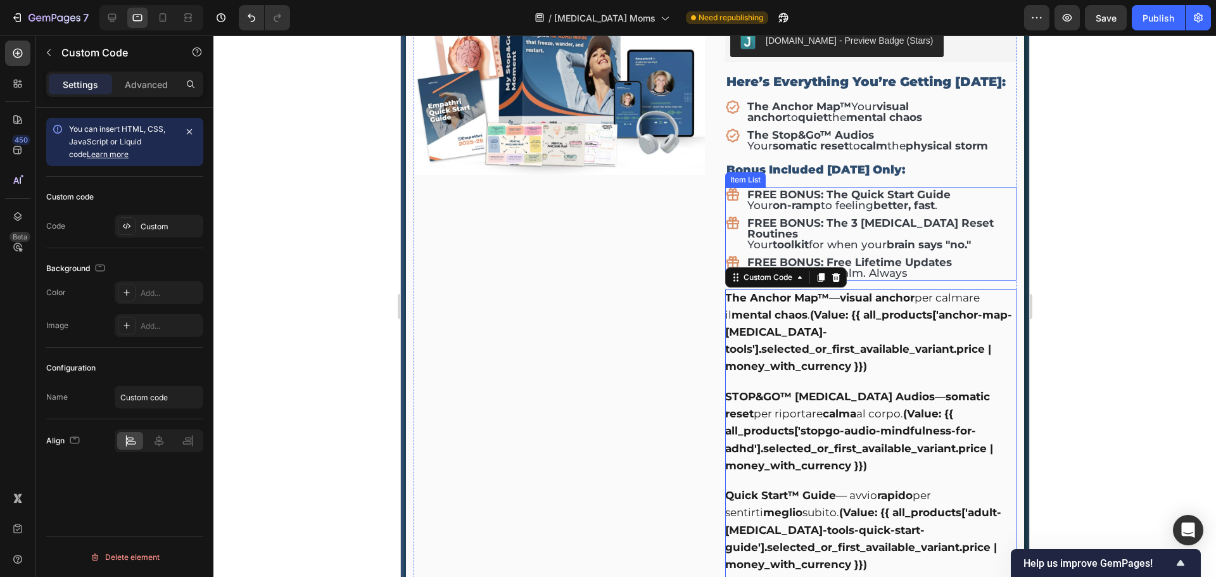
click at [904, 199] on strong "better, fast" at bounding box center [903, 205] width 61 height 13
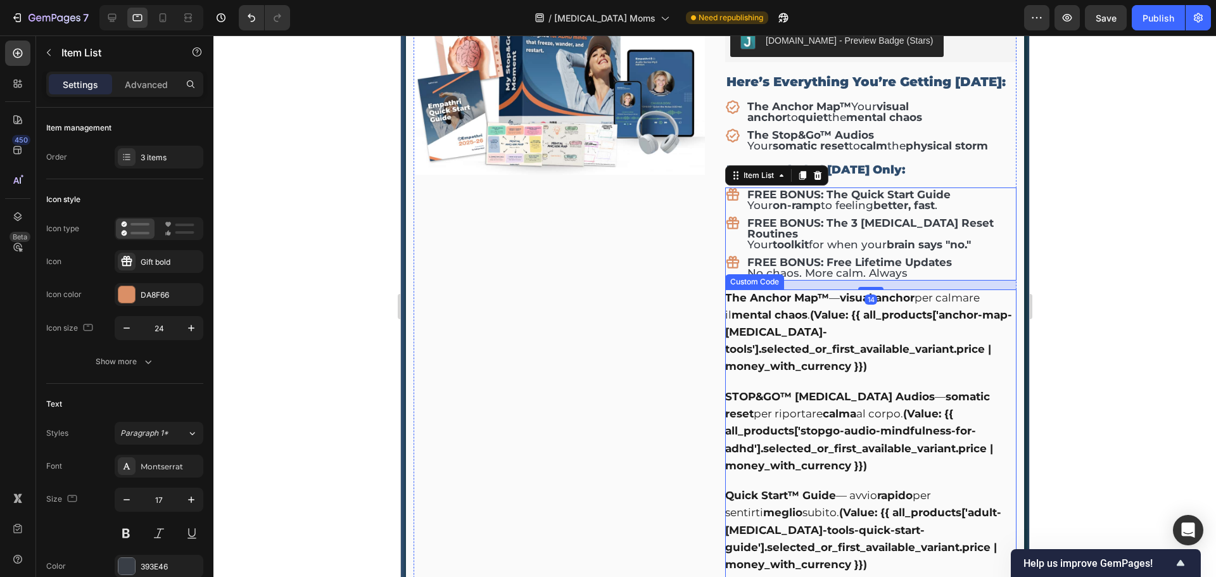
click at [850, 309] on span "(Value: {{ all_products['anchor-map-adult-adhd-tools'].selected_or_first_availa…" at bounding box center [868, 341] width 287 height 65
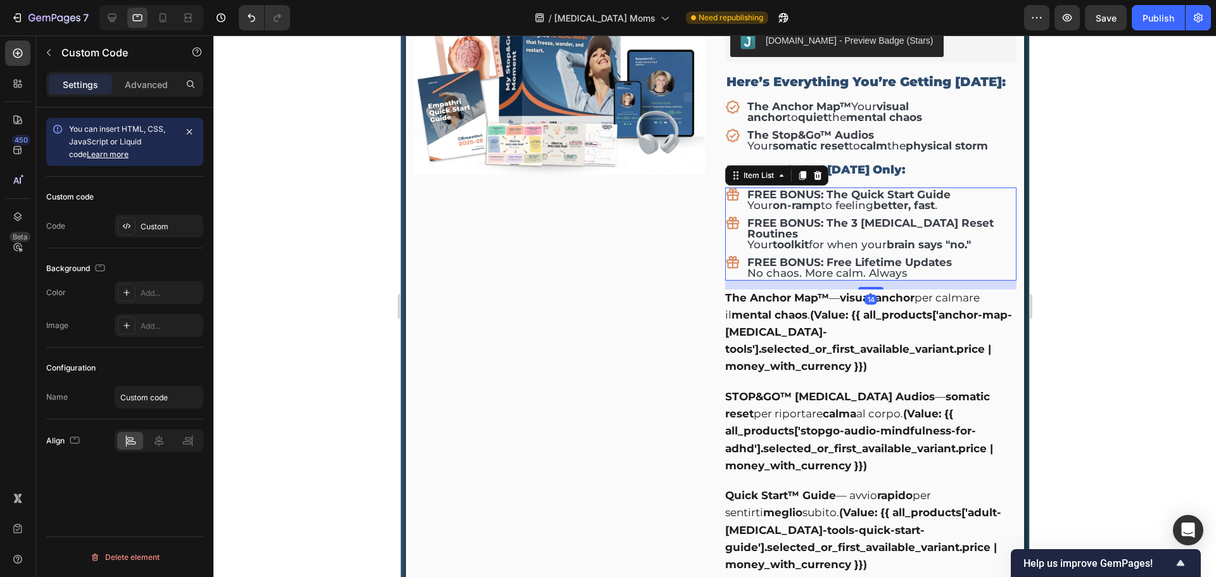
click at [796, 199] on strong "on-ramp" at bounding box center [796, 205] width 48 height 13
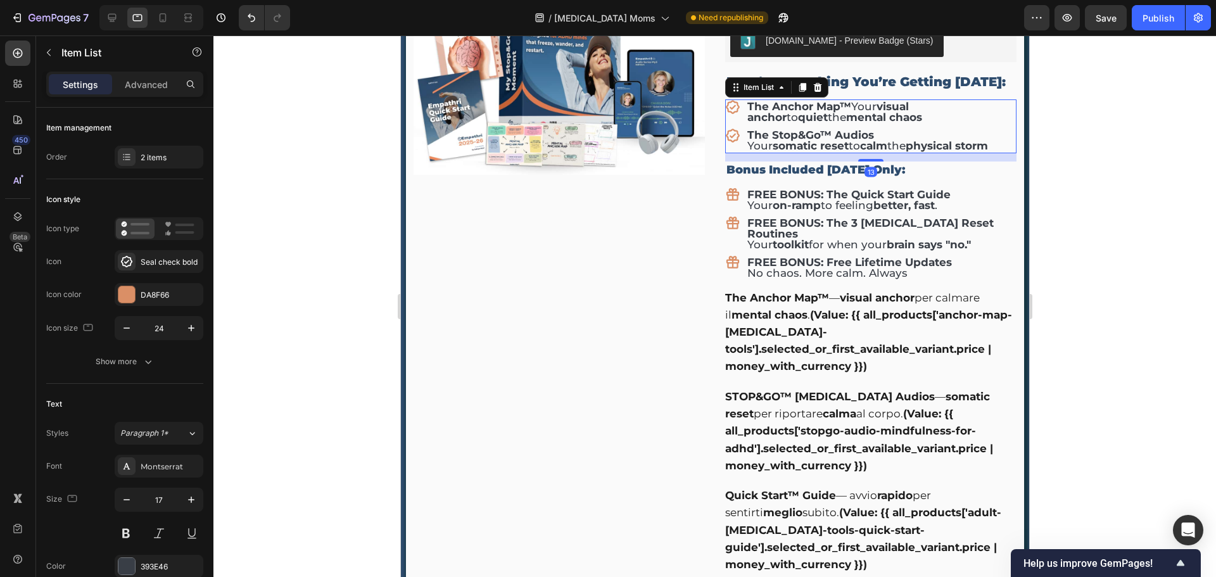
click at [846, 111] on strong "mental chaos" at bounding box center [884, 117] width 76 height 13
click at [813, 268] on p "No chaos. More calm. Always" at bounding box center [880, 273] width 267 height 11
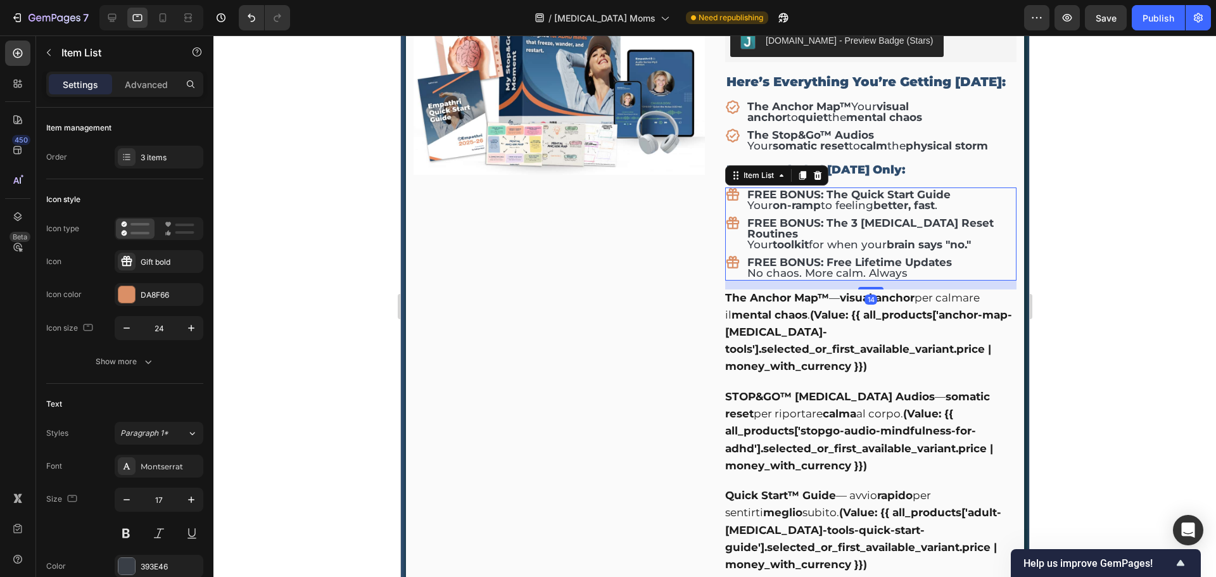
click at [813, 268] on p "No chaos. More calm. Always" at bounding box center [880, 273] width 267 height 11
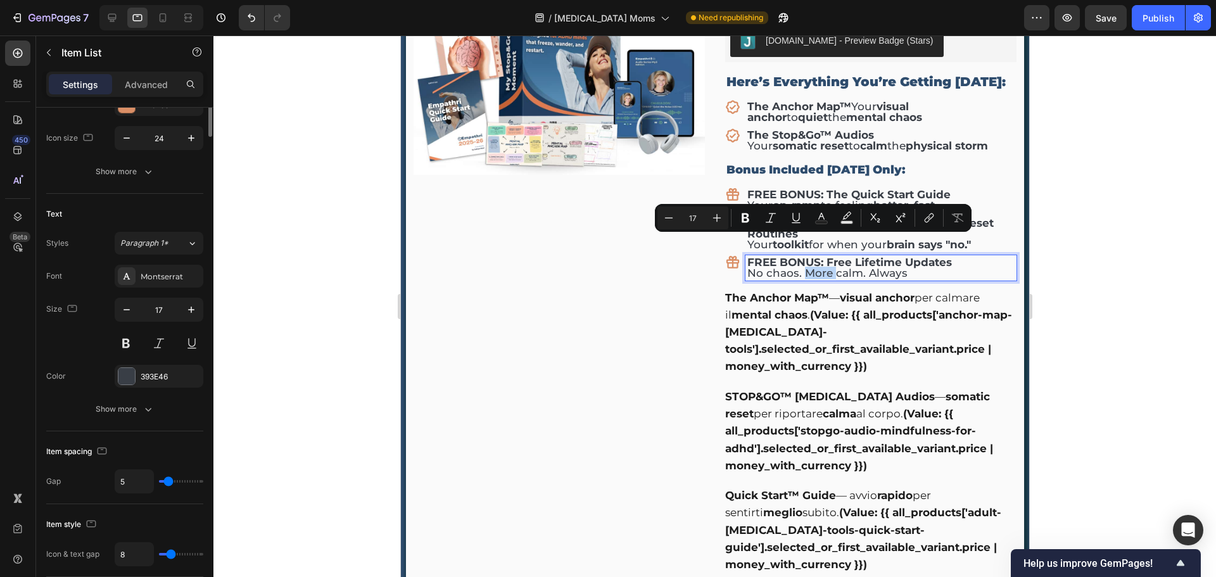
scroll to position [253, 0]
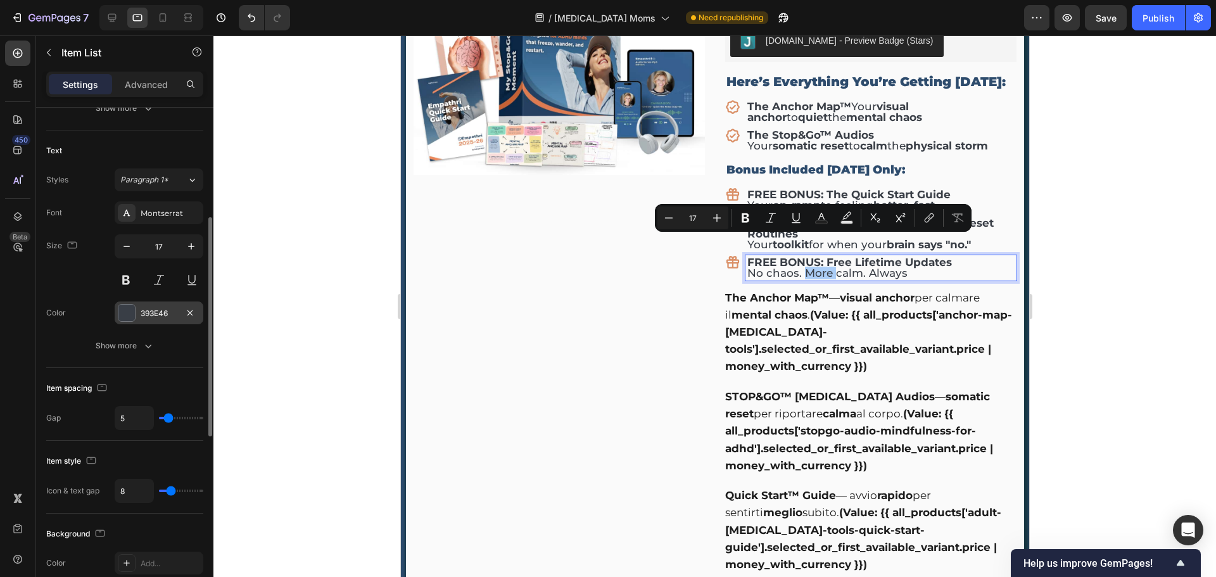
click at [152, 314] on div "393E46" at bounding box center [159, 313] width 37 height 11
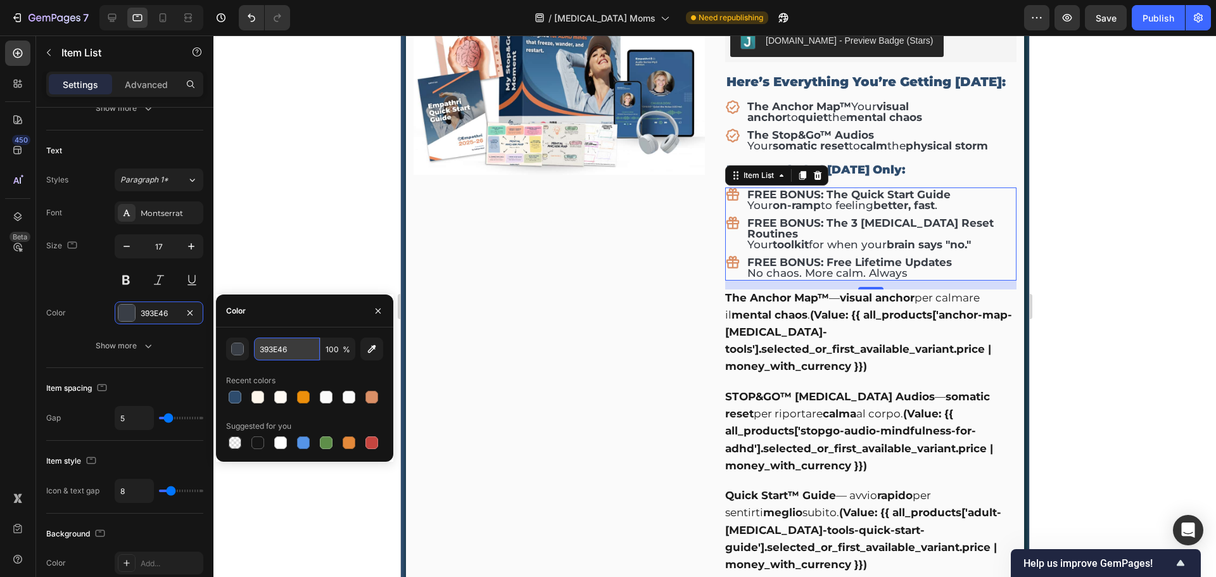
click at [277, 350] on input "393E46" at bounding box center [287, 349] width 66 height 23
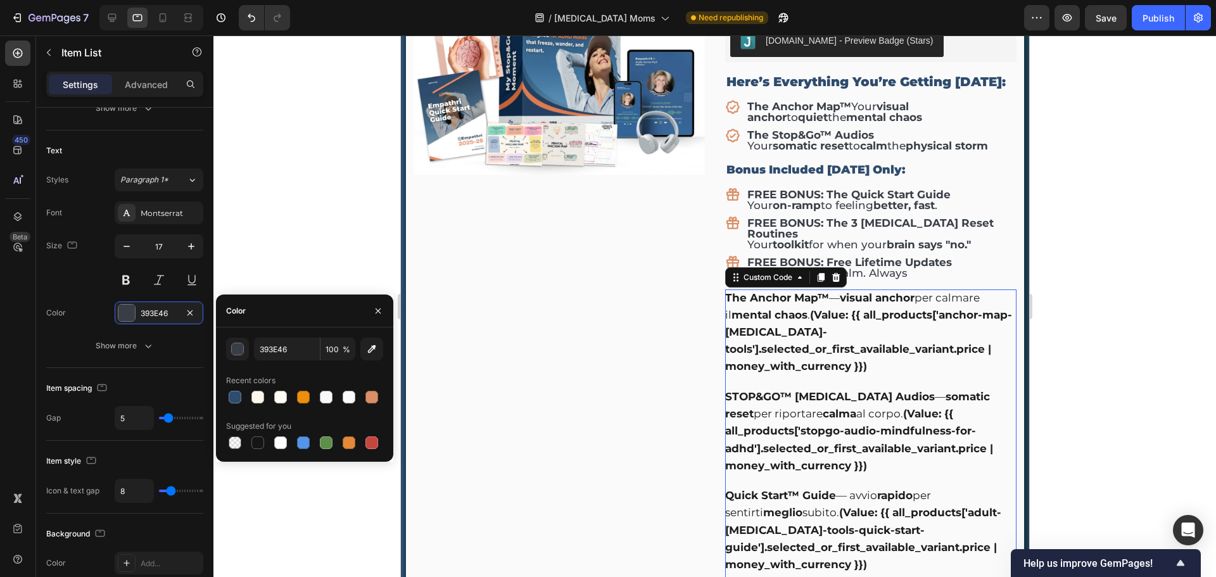
drag, startPoint x: 827, startPoint y: 494, endPoint x: 764, endPoint y: 461, distance: 71.1
click at [827, 494] on div "Quick Start™ Guide — avvio rapido per sentirti meglio subito. (Value: {{ all_pr…" at bounding box center [870, 530] width 291 height 86
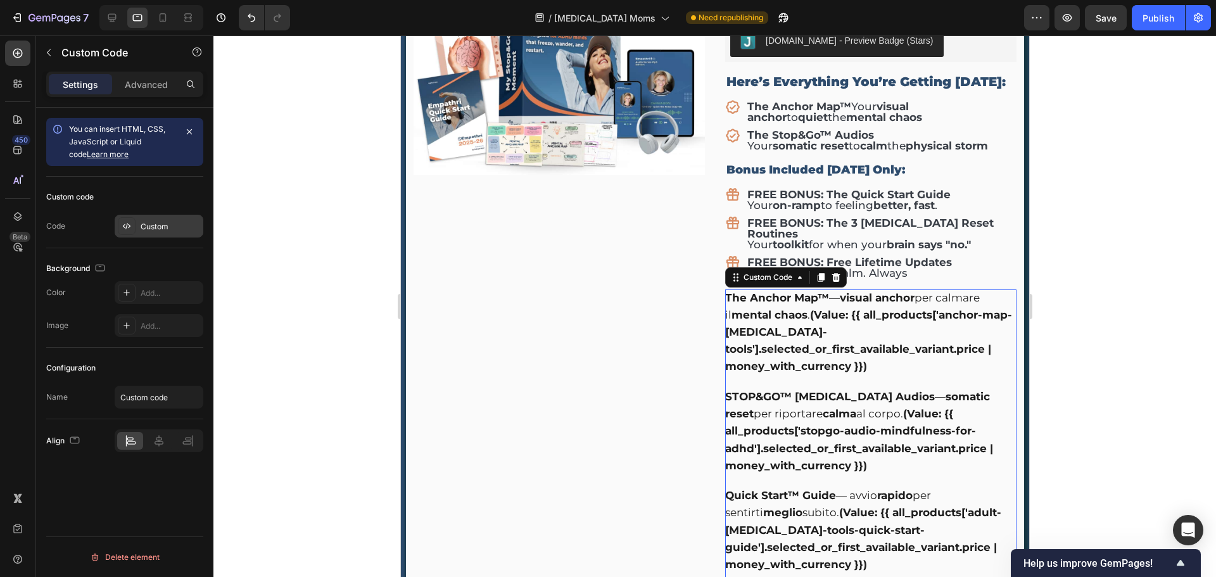
click at [143, 221] on div "Custom" at bounding box center [171, 226] width 60 height 11
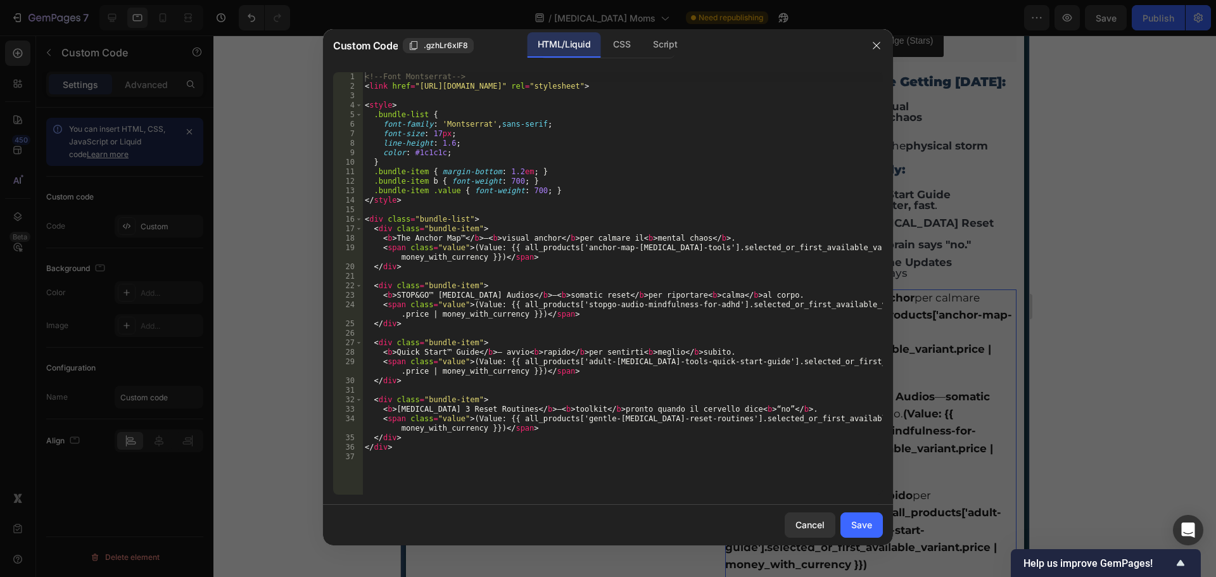
click at [568, 268] on div "<!-- Font Montserrat --> < link href = "https://fonts.googleapis.com/css2?famil…" at bounding box center [622, 293] width 521 height 442
type textarea "</div>"
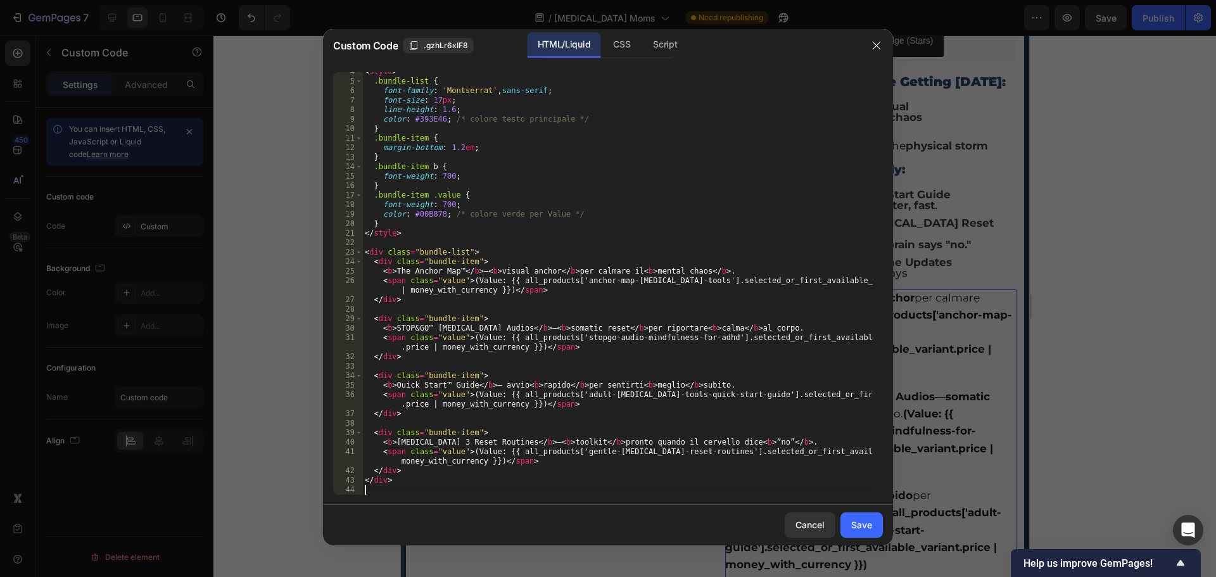
scroll to position [33, 0]
click at [855, 532] on button "Save" at bounding box center [862, 525] width 42 height 25
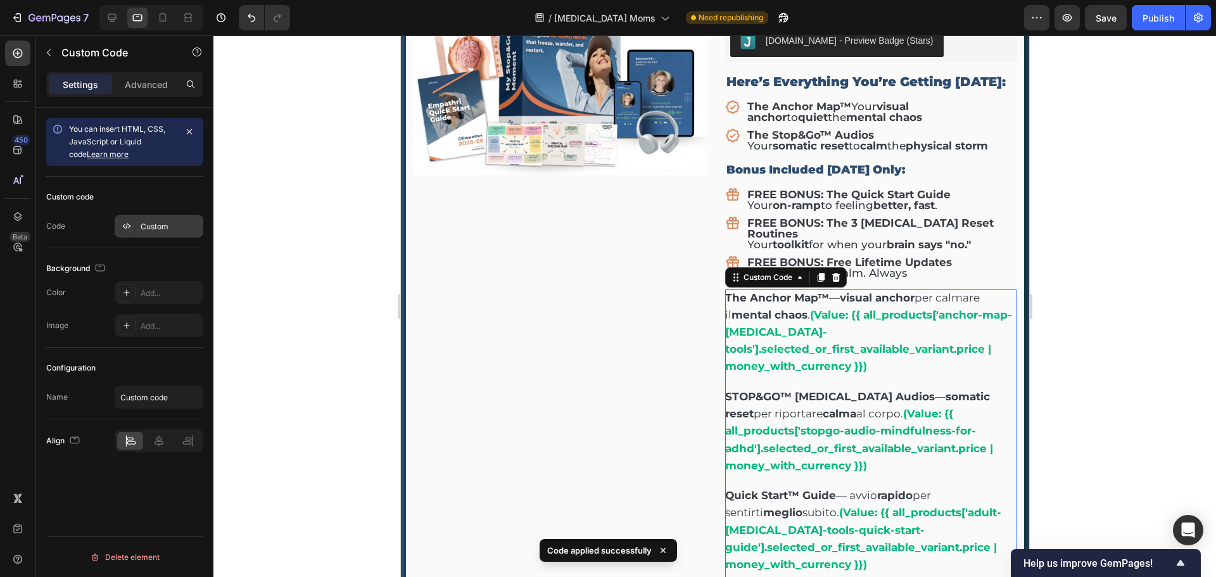
click at [146, 226] on div "Custom" at bounding box center [171, 226] width 60 height 11
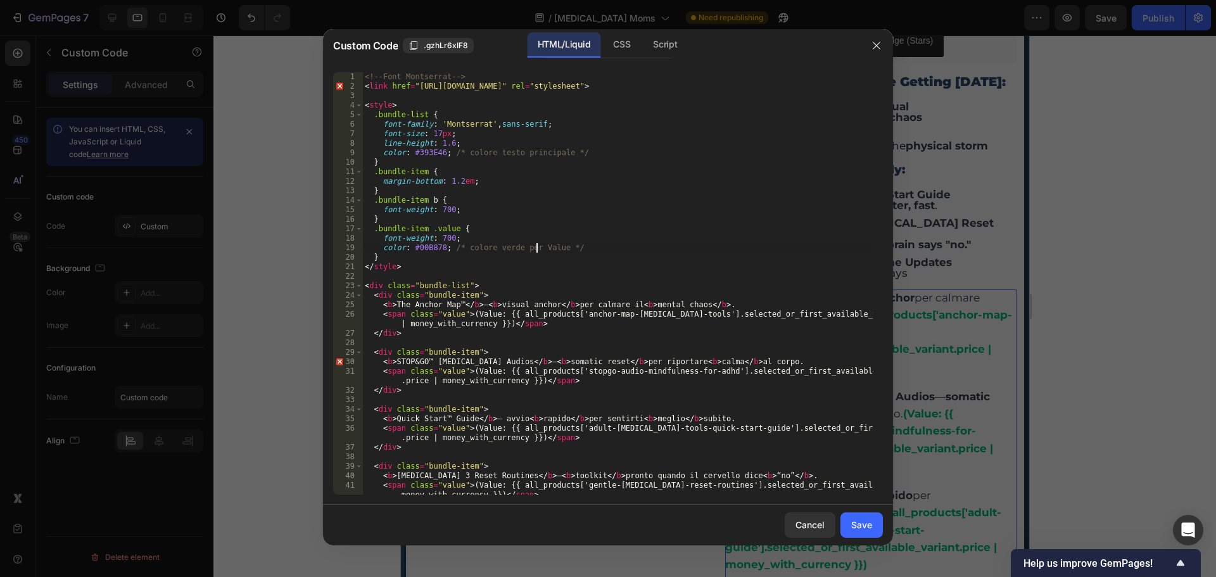
click at [536, 252] on div "<!-- Font Montserrat --> < link href = "https://fonts.googleapis.com/css2?famil…" at bounding box center [617, 293] width 511 height 442
type textarea "</div>"
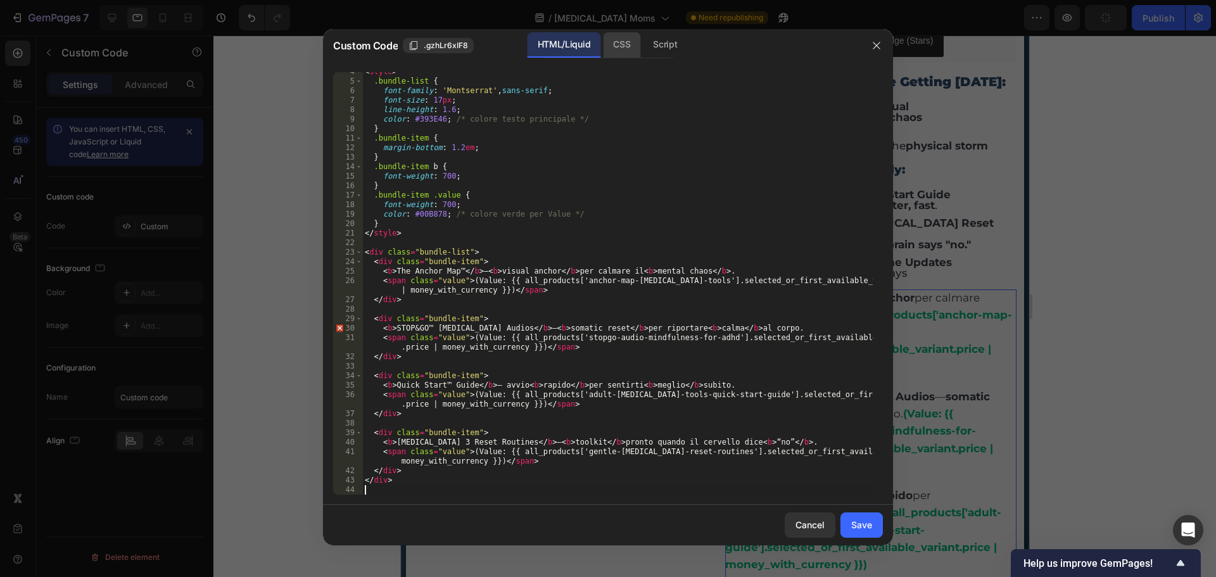
click at [632, 49] on div "CSS" at bounding box center [621, 44] width 37 height 25
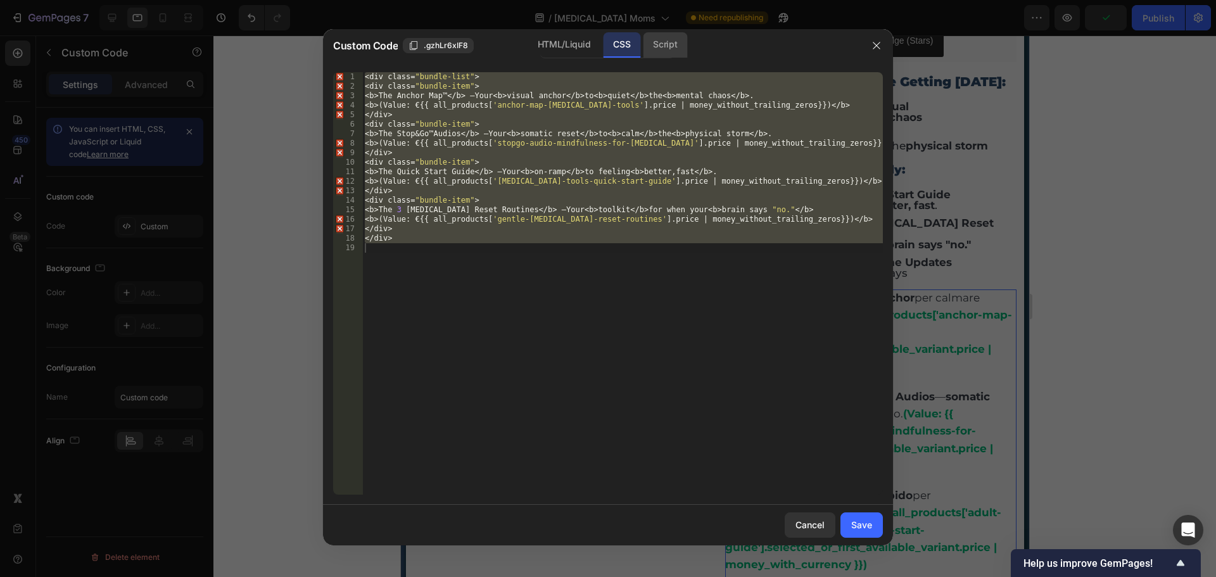
click at [666, 49] on div "Script" at bounding box center [665, 44] width 44 height 25
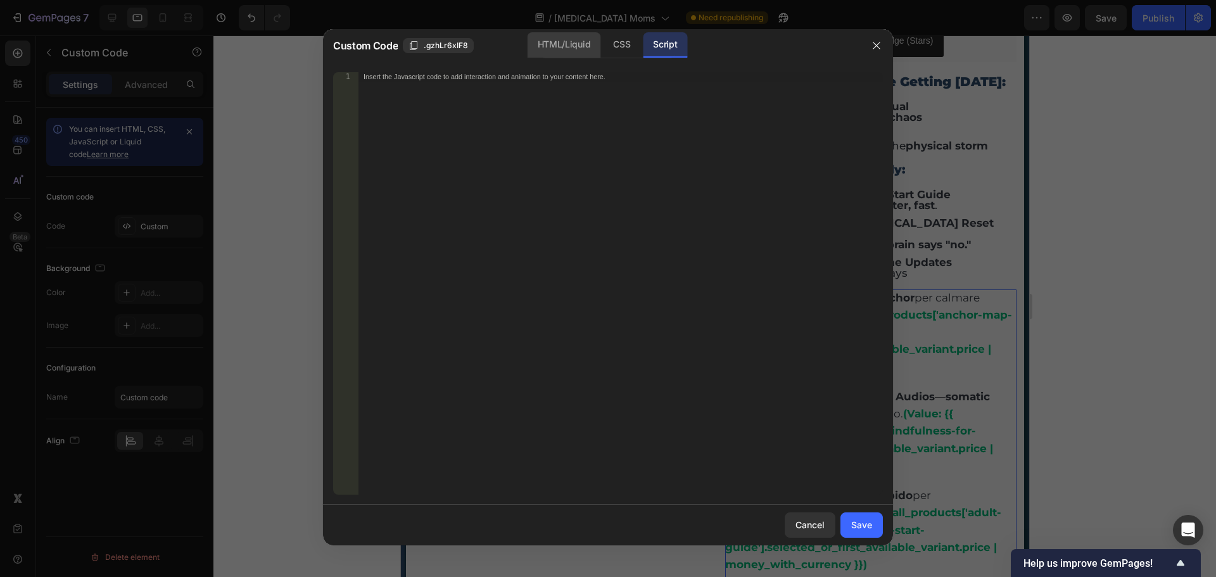
click at [590, 48] on div "HTML/Liquid" at bounding box center [564, 44] width 73 height 25
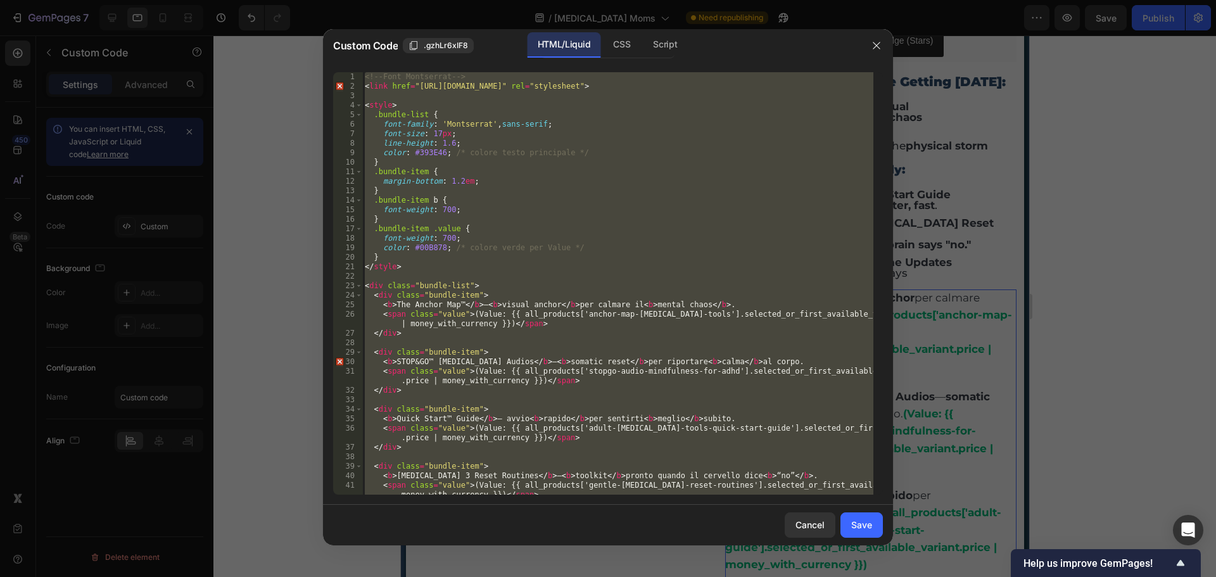
click at [509, 212] on div "<!-- Font Montserrat --> < link href = "https://fonts.googleapis.com/css2?famil…" at bounding box center [617, 283] width 511 height 423
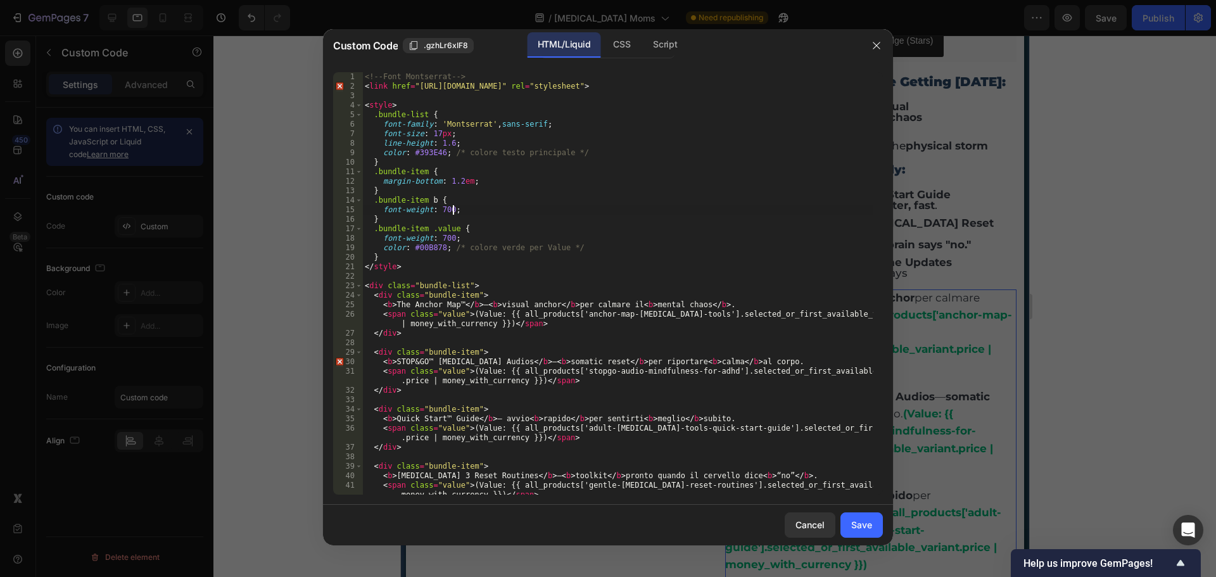
type textarea "</div>"
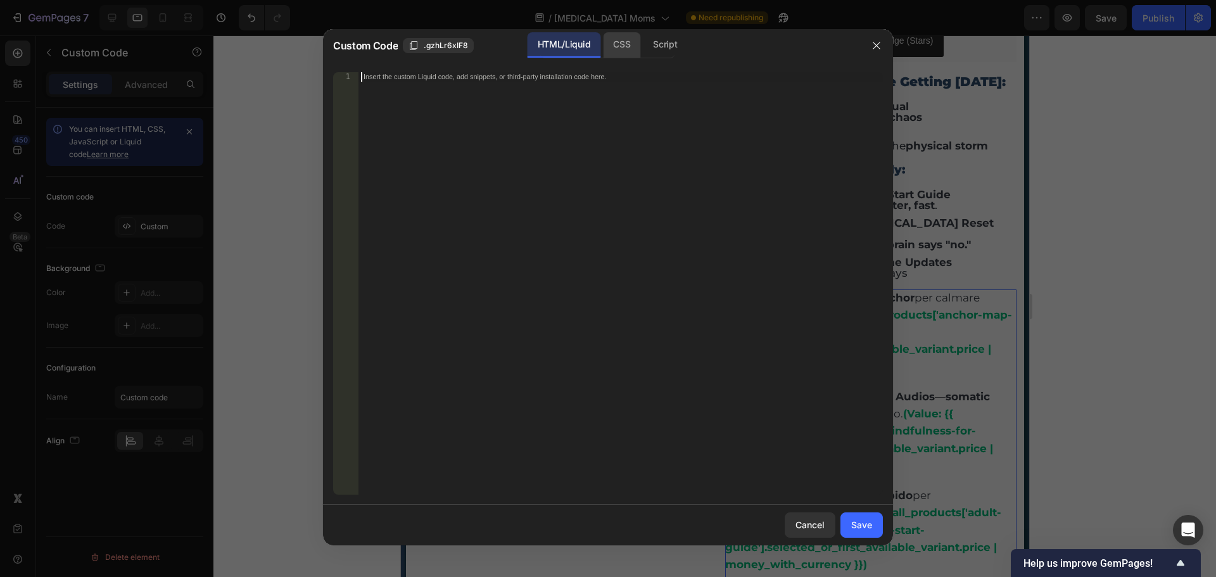
click at [621, 41] on div "CSS" at bounding box center [621, 44] width 37 height 25
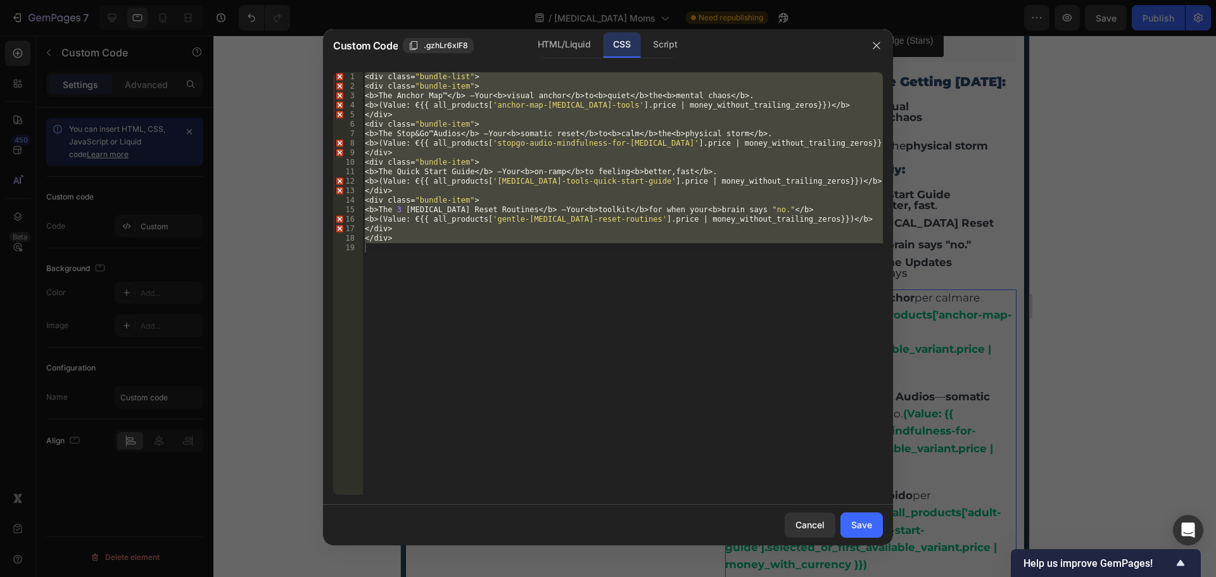
click at [550, 178] on div "< div class = " bundle-list " > < div class = " bundle-item " > < b > The Ancho…" at bounding box center [622, 283] width 521 height 423
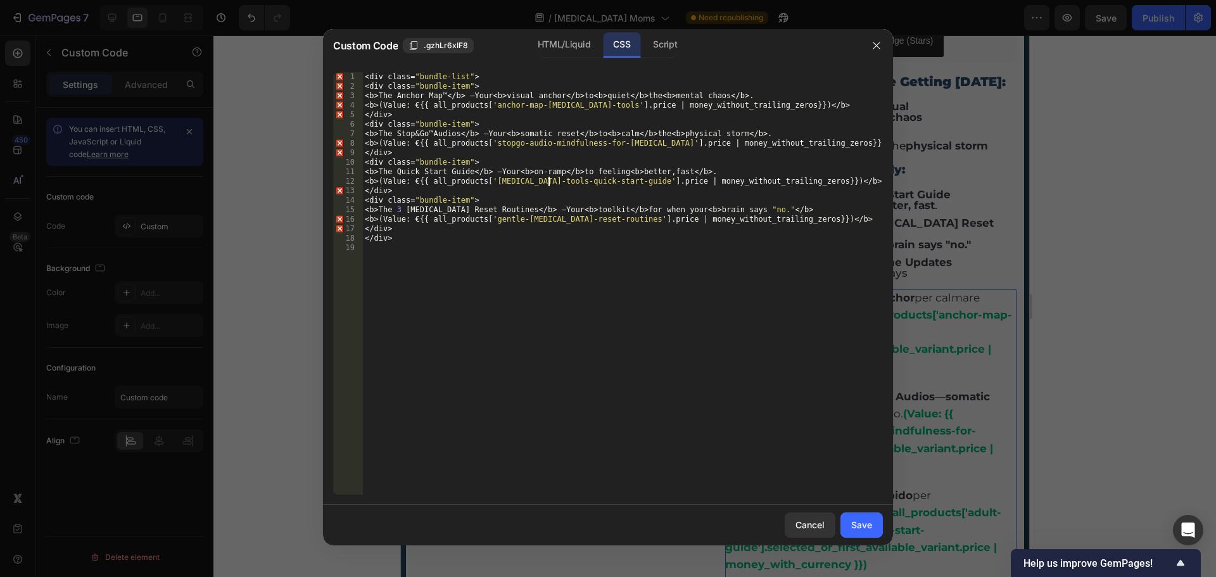
type textarea "</div>"
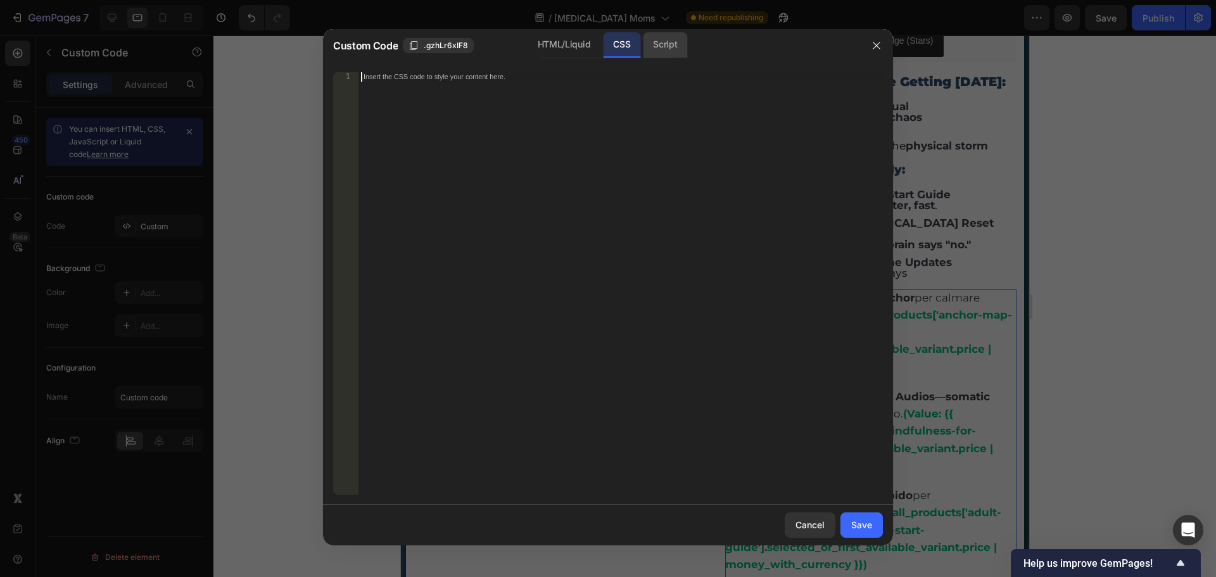
click at [663, 46] on div "Script" at bounding box center [665, 44] width 44 height 25
click at [580, 49] on div "HTML/Liquid" at bounding box center [564, 44] width 73 height 25
click at [613, 45] on div "CSS" at bounding box center [621, 44] width 37 height 25
click at [577, 45] on div "HTML/Liquid" at bounding box center [564, 44] width 73 height 25
click at [497, 101] on div "Insert the custom Liquid code, add snippets, or third-party installation code h…" at bounding box center [621, 293] width 525 height 442
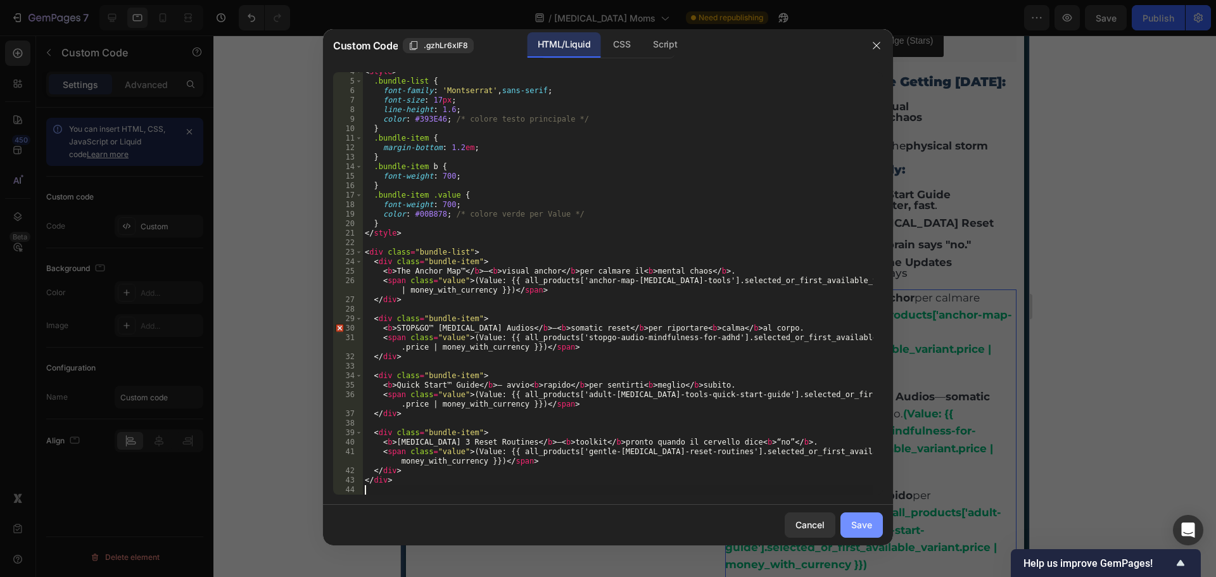
click at [861, 524] on div "Save" at bounding box center [861, 524] width 21 height 13
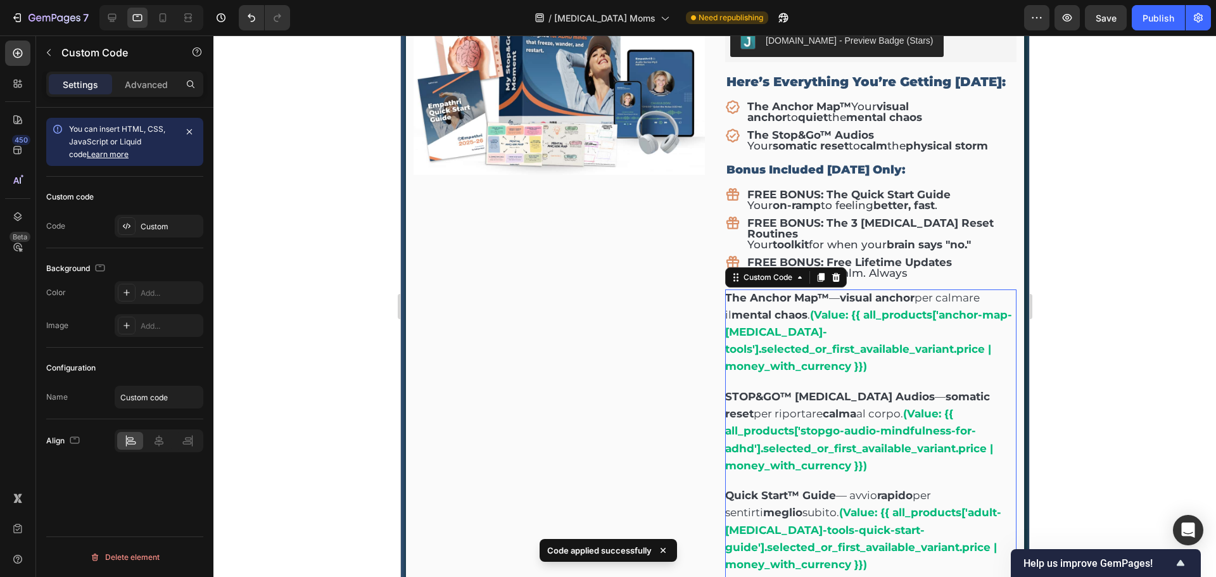
click at [848, 409] on div "STOP&GO™ ADHD Audios — somatic reset per riportare calma al corpo. (Value: {{ a…" at bounding box center [870, 431] width 291 height 86
click at [1072, 305] on div at bounding box center [715, 306] width 1003 height 542
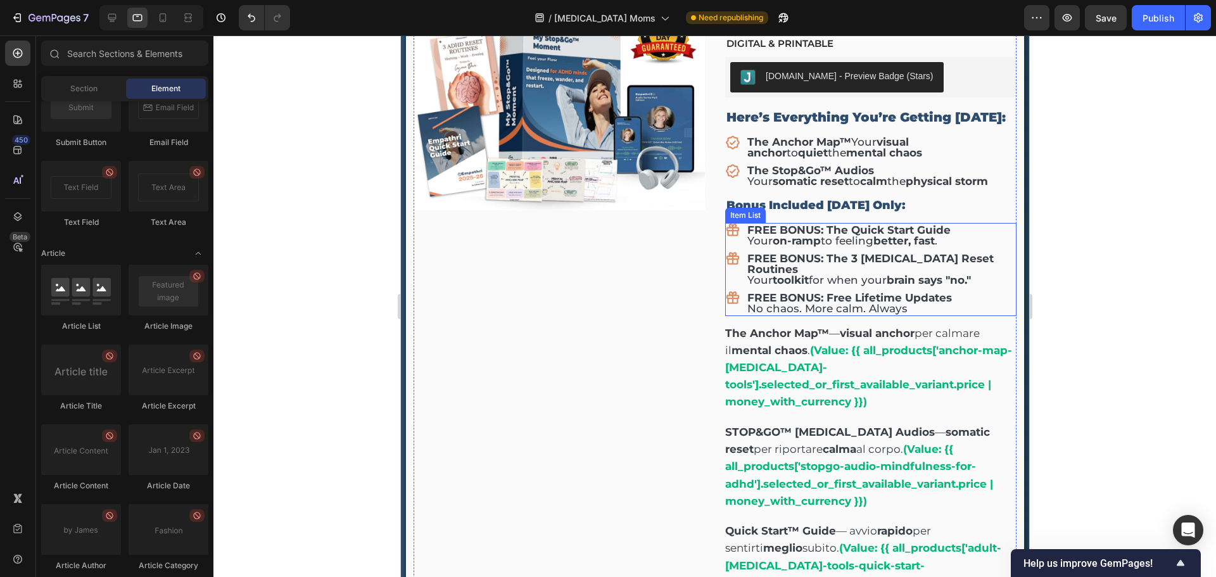
scroll to position [5256, 0]
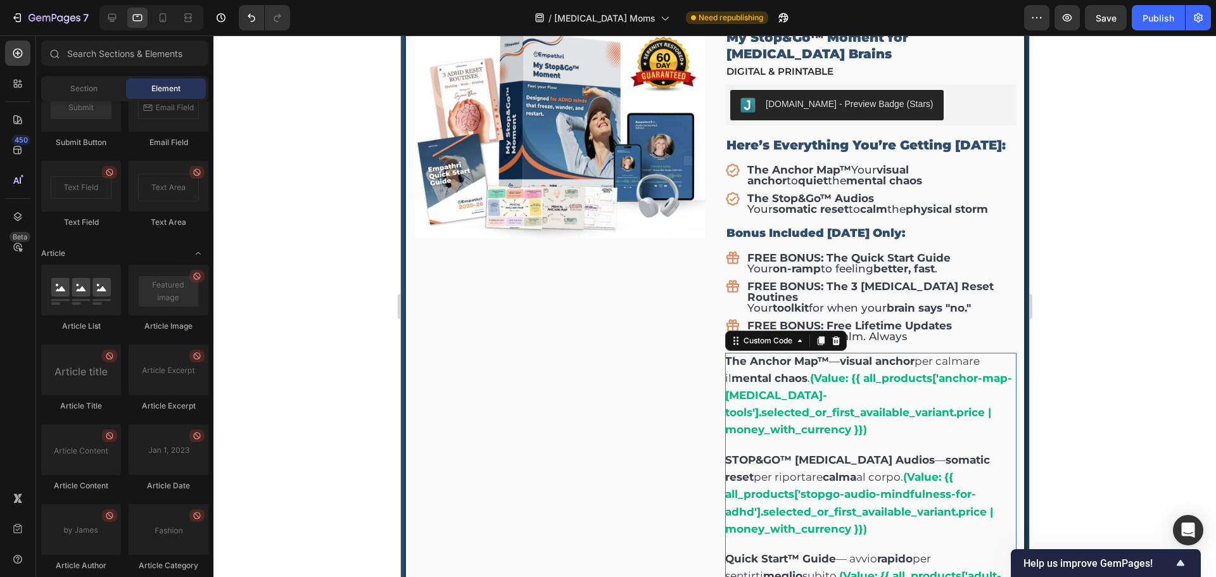
click at [871, 452] on div "STOP&GO™ ADHD Audios — somatic reset per riportare calma al corpo. (Value: {{ a…" at bounding box center [870, 495] width 291 height 86
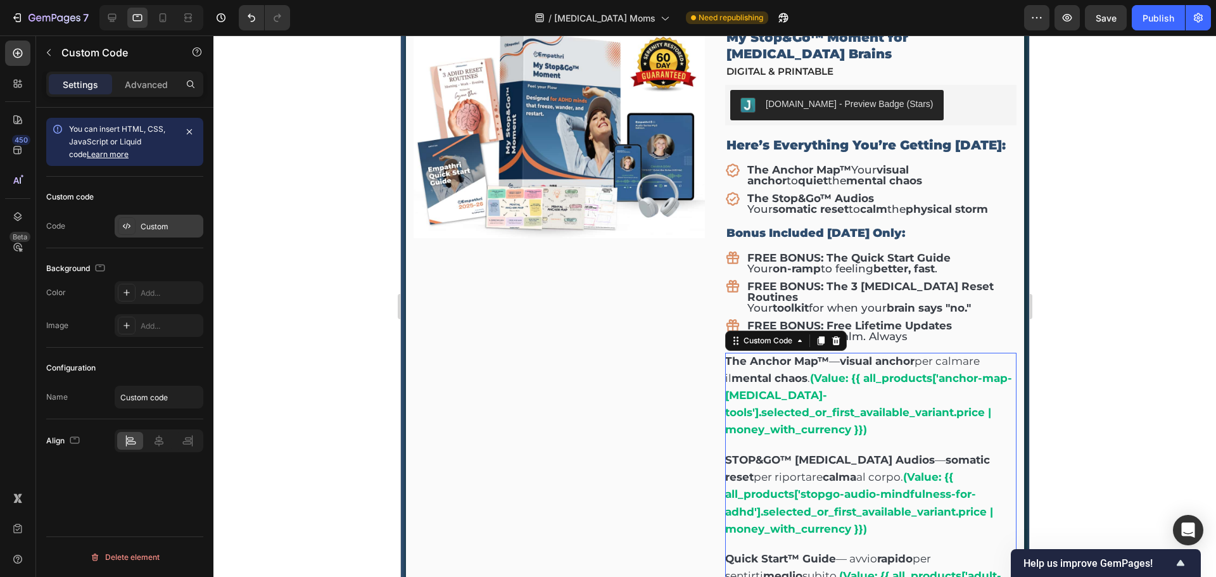
click at [155, 219] on div "Custom" at bounding box center [159, 226] width 89 height 23
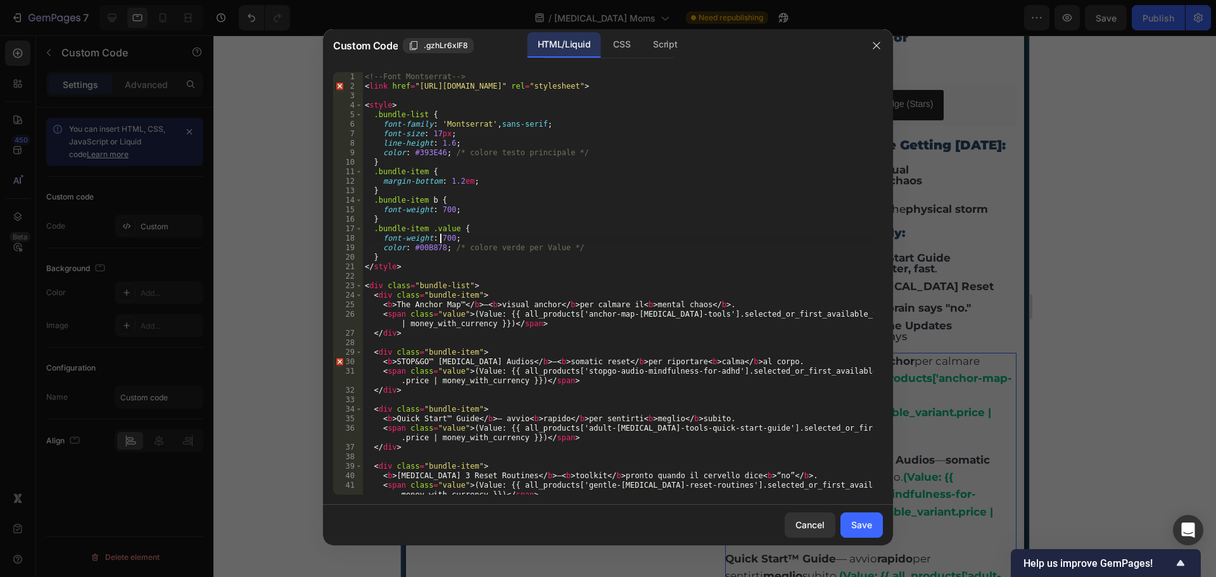
click at [438, 237] on div "<!-- Font Montserrat --> < link href = "https://fonts.googleapis.com/css2?famil…" at bounding box center [617, 293] width 511 height 442
type textarea "</div>"
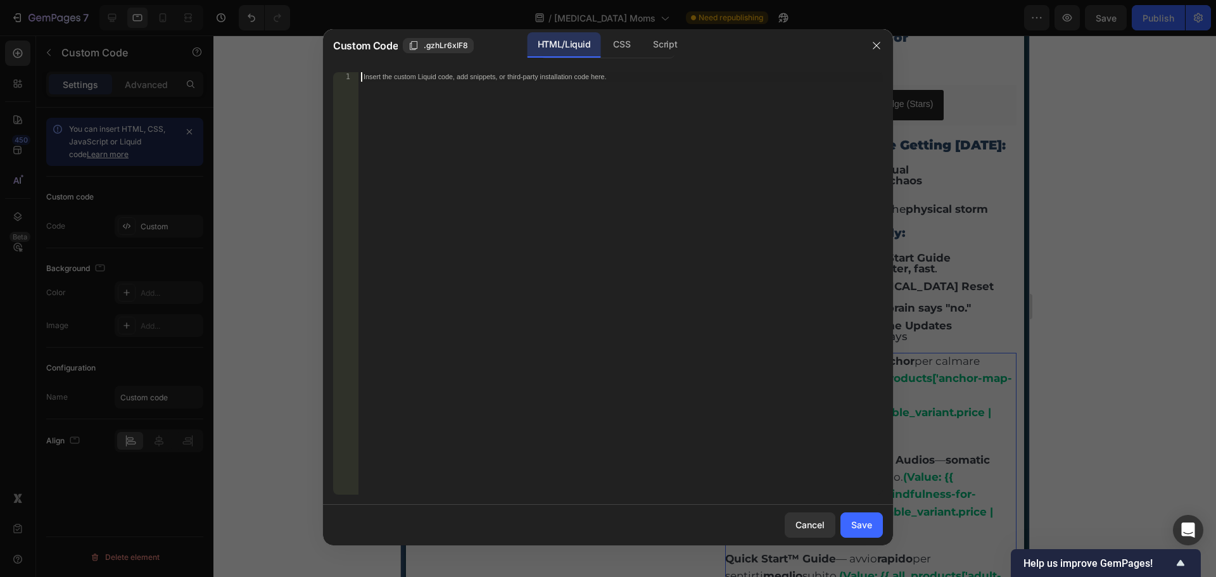
scroll to position [195, 0]
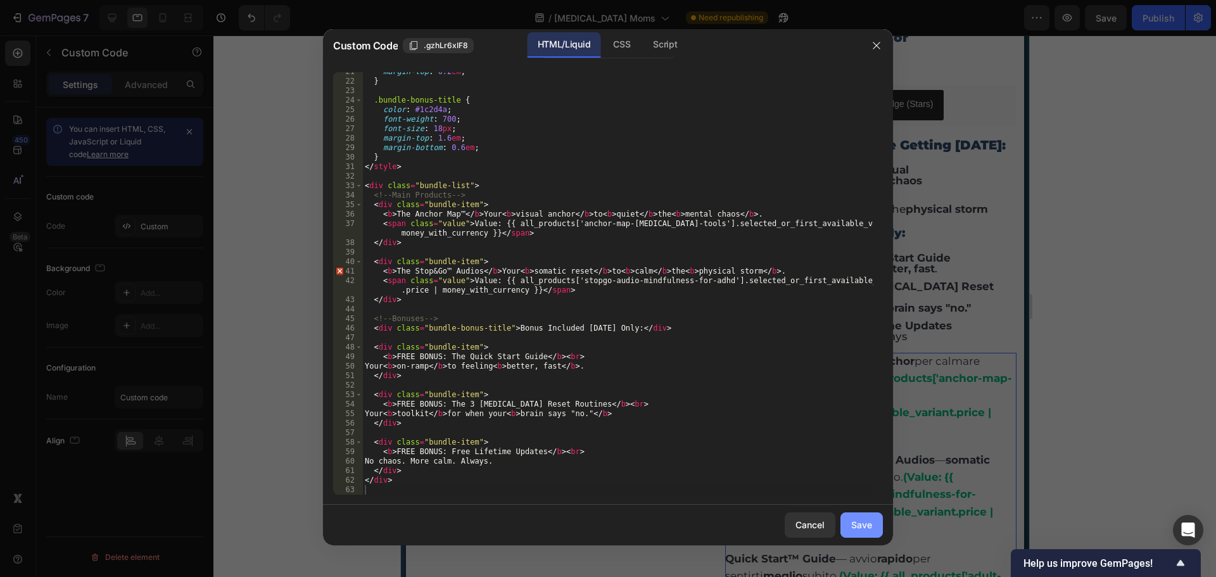
click at [859, 523] on div "Save" at bounding box center [861, 524] width 21 height 13
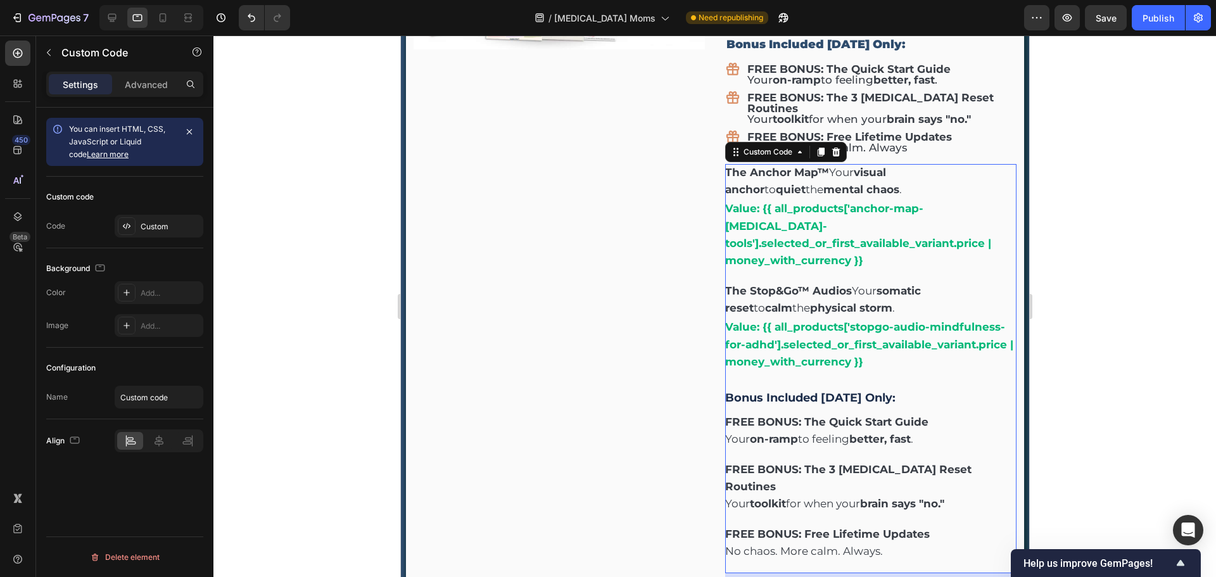
scroll to position [5446, 0]
click at [814, 388] on div "Bonus Included [DATE] Only:" at bounding box center [870, 397] width 291 height 18
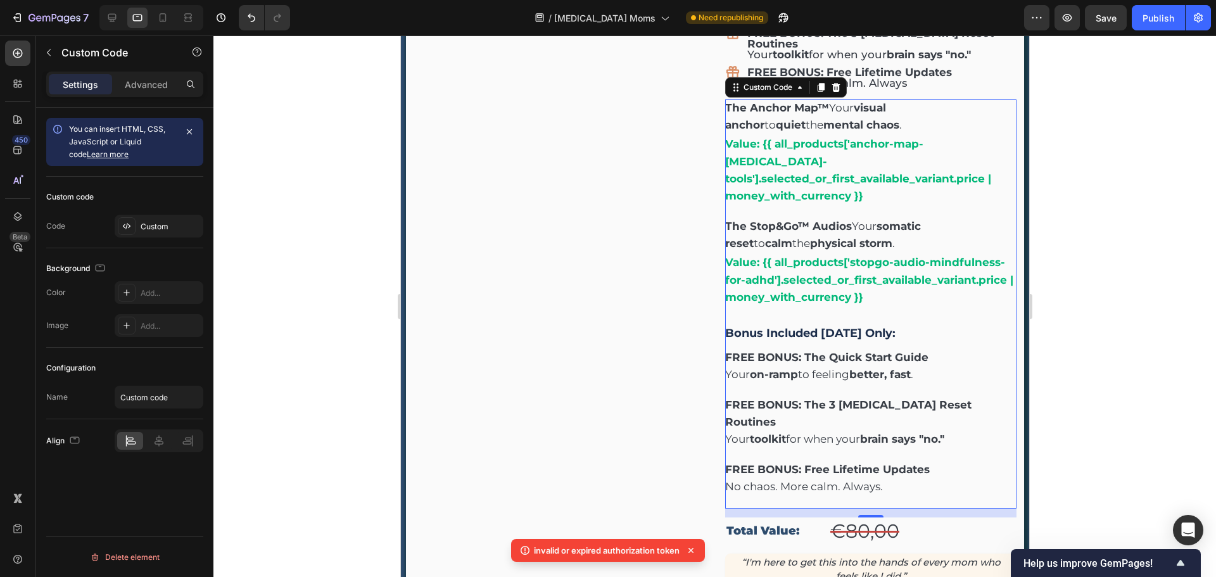
scroll to position [5573, 0]
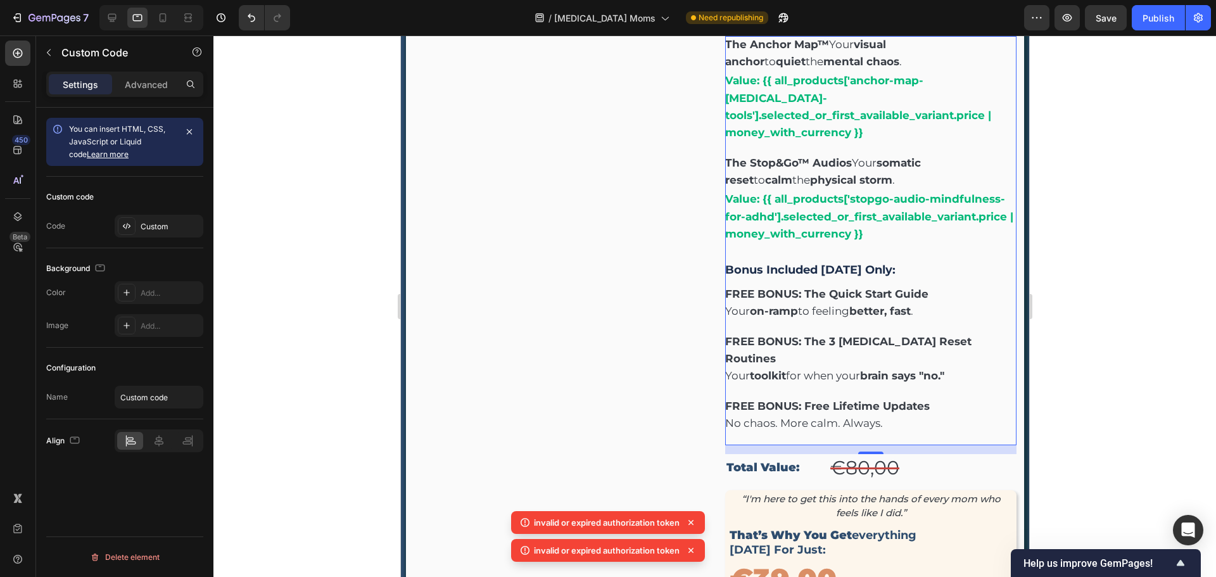
click at [1071, 335] on div at bounding box center [715, 306] width 1003 height 542
click at [886, 288] on b "FREE BONUS: The Quick Start Guide" at bounding box center [826, 294] width 203 height 13
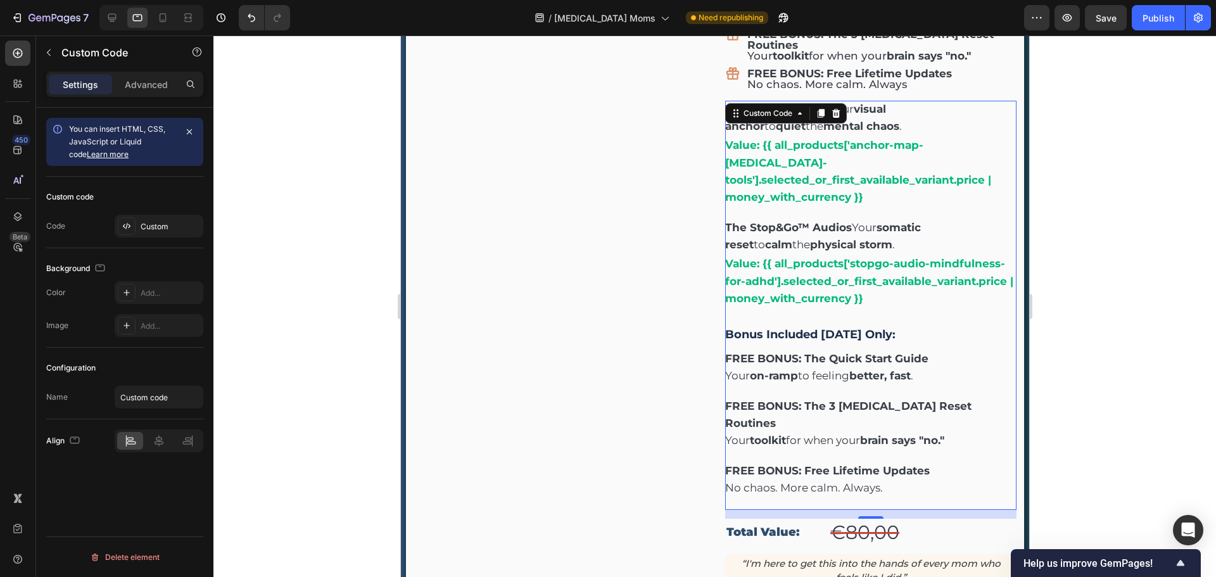
scroll to position [5509, 0]
click at [155, 231] on div "Custom" at bounding box center [171, 226] width 60 height 11
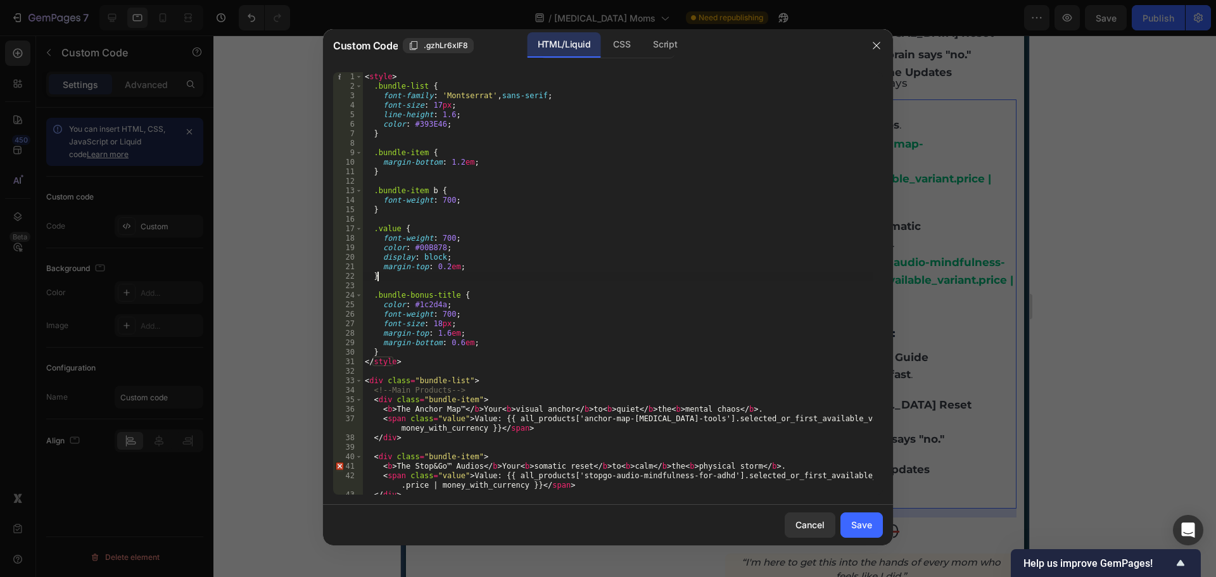
click at [650, 274] on div "< style > .bundle-list { font-family : ' Montserrat ' , sans-serif ; font-size …" at bounding box center [617, 293] width 511 height 442
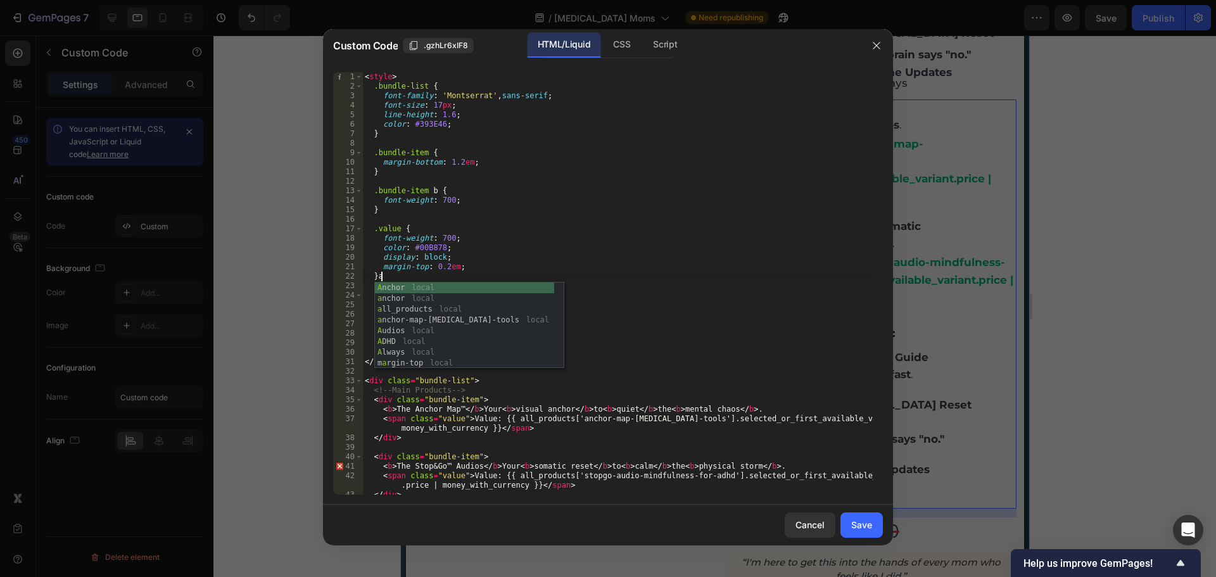
scroll to position [0, 0]
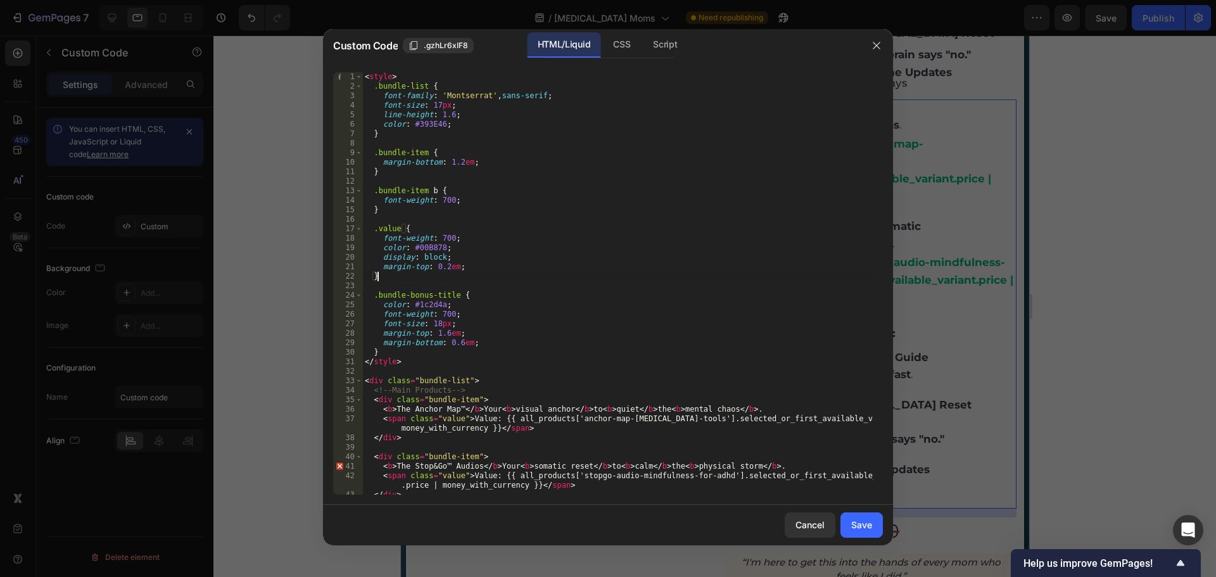
type textarea "</div>"
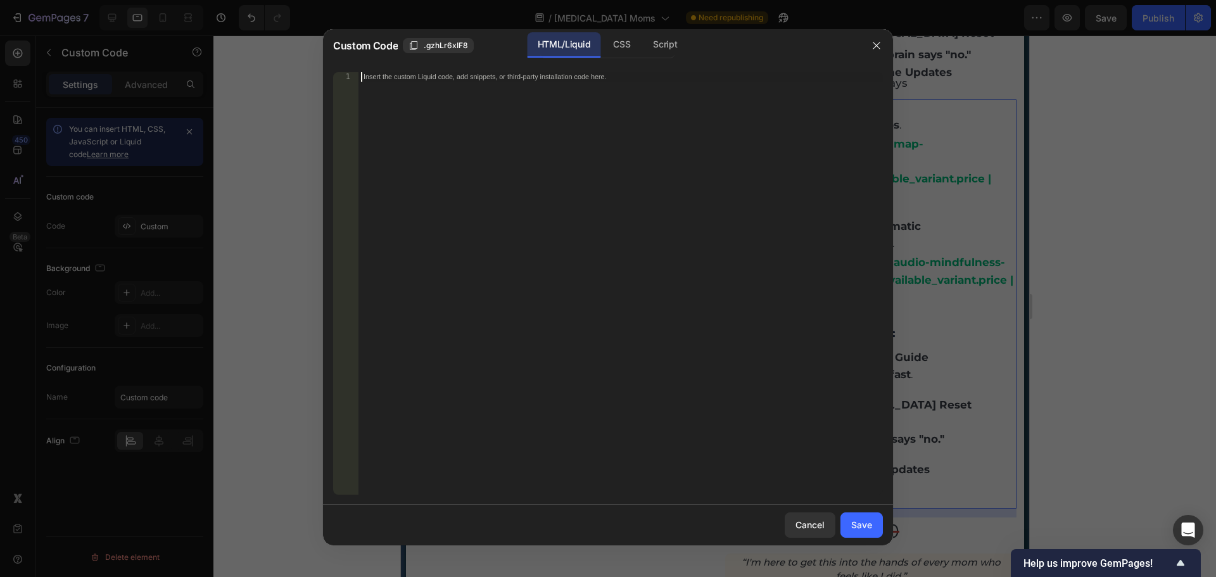
paste textarea
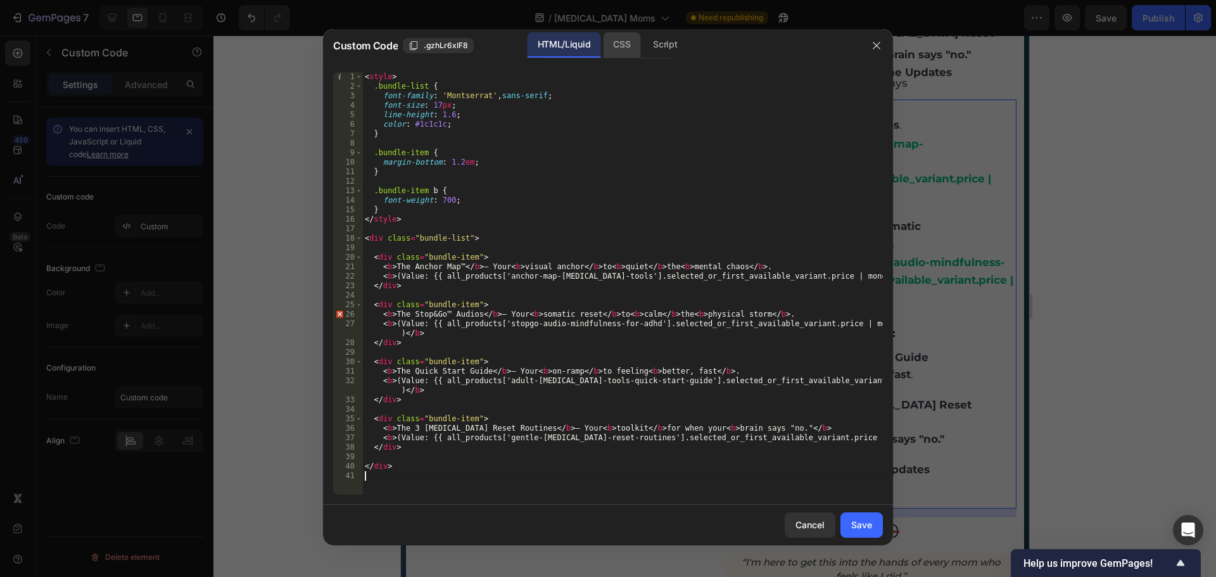
click at [617, 39] on div "CSS" at bounding box center [621, 44] width 37 height 25
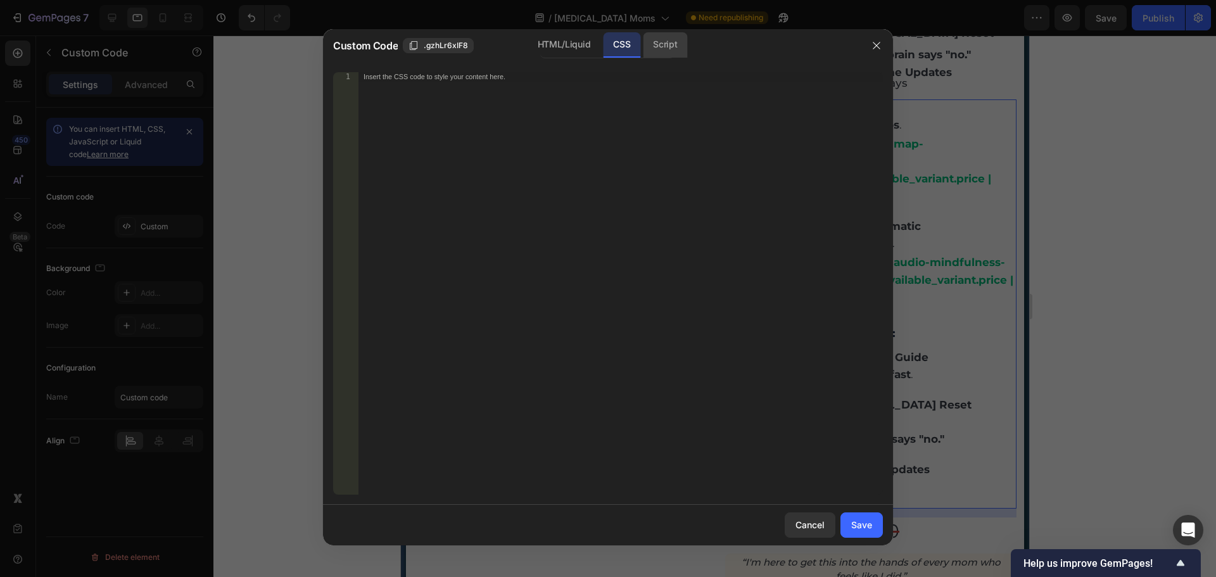
click at [682, 46] on div "Script" at bounding box center [665, 44] width 44 height 25
click at [564, 44] on div "HTML/Liquid" at bounding box center [564, 44] width 73 height 25
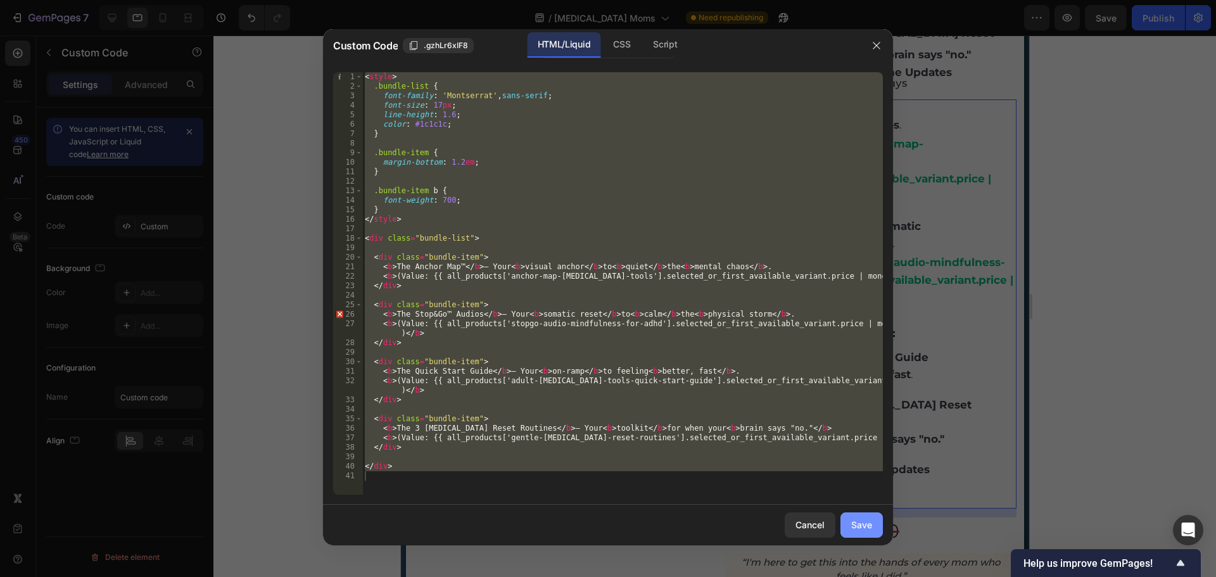
click at [855, 524] on div "Save" at bounding box center [861, 524] width 21 height 13
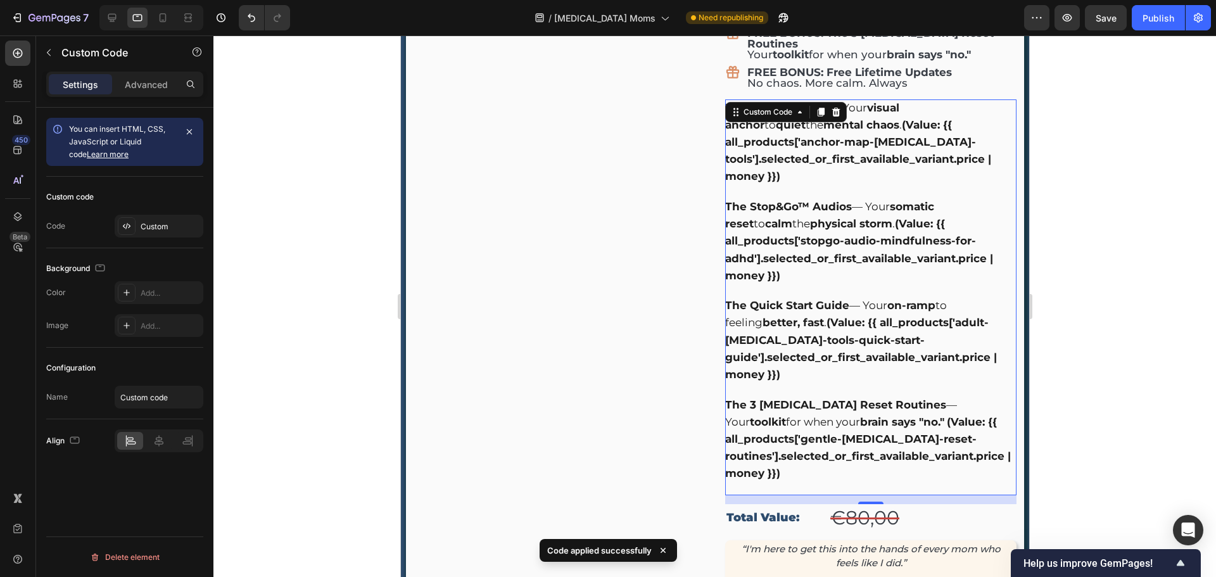
click at [759, 299] on b "The Quick Start Guide" at bounding box center [787, 305] width 124 height 13
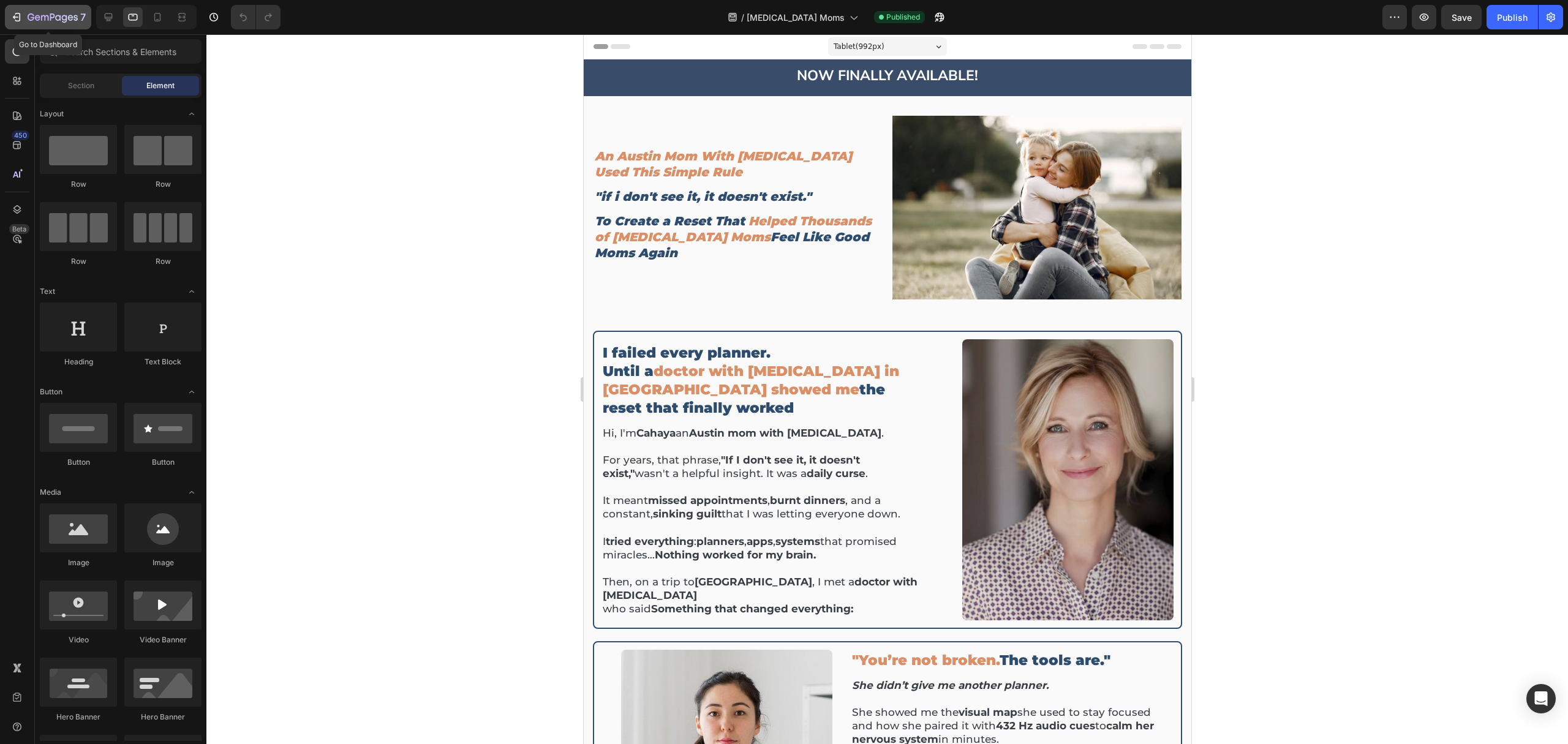
click at [49, 8] on button "7" at bounding box center [47, 16] width 86 height 24
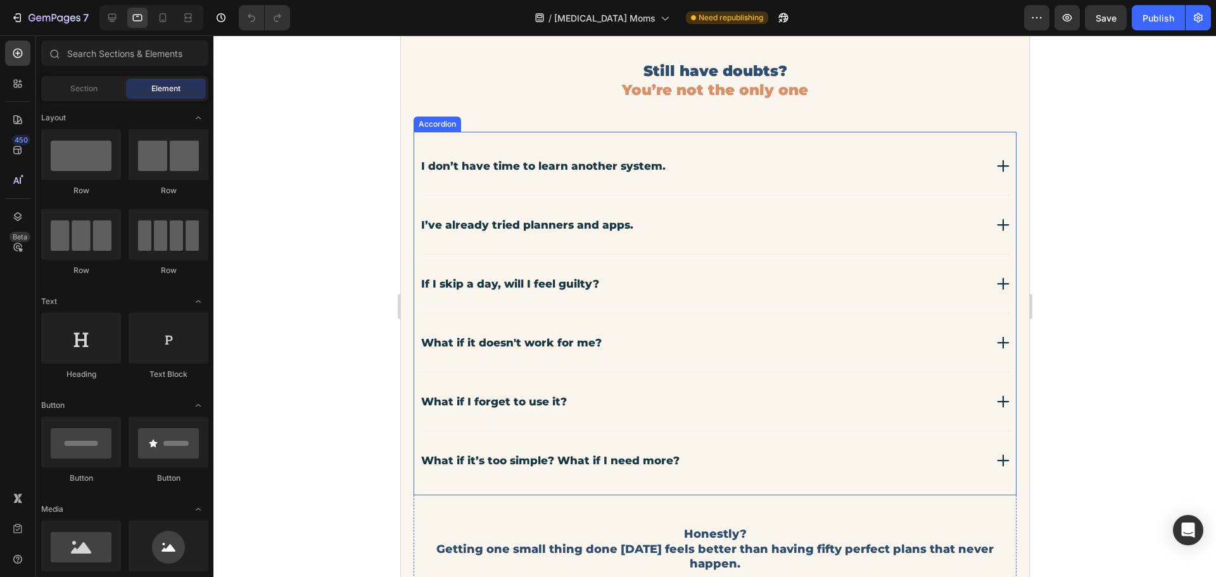
scroll to position [3738, 0]
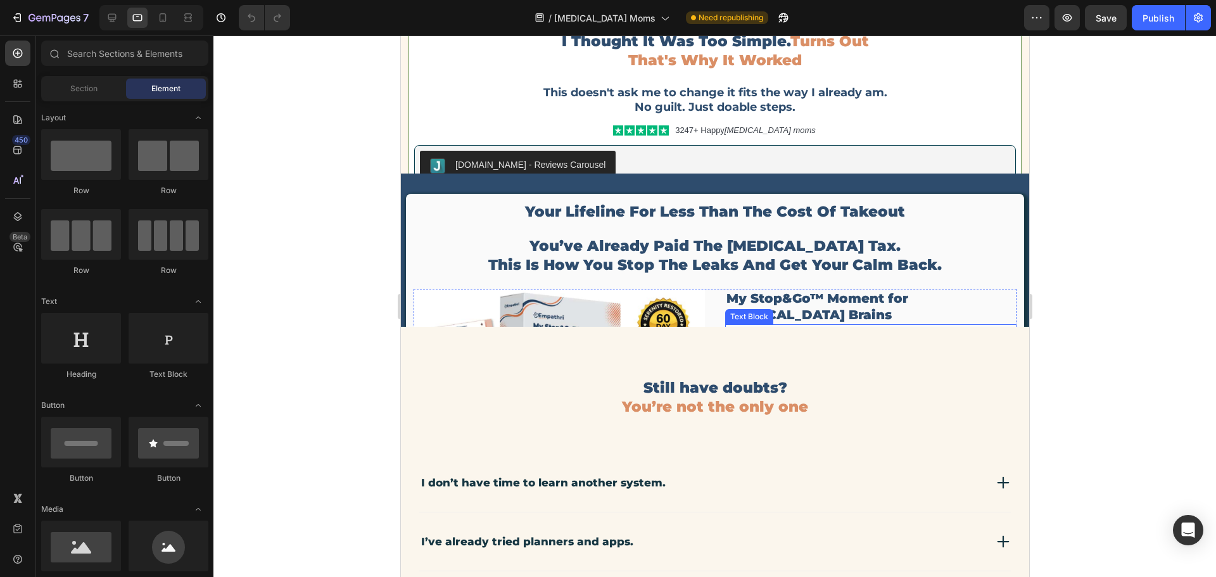
click at [1216, 263] on div at bounding box center [715, 306] width 1003 height 542
click at [1091, 268] on div at bounding box center [715, 306] width 1003 height 542
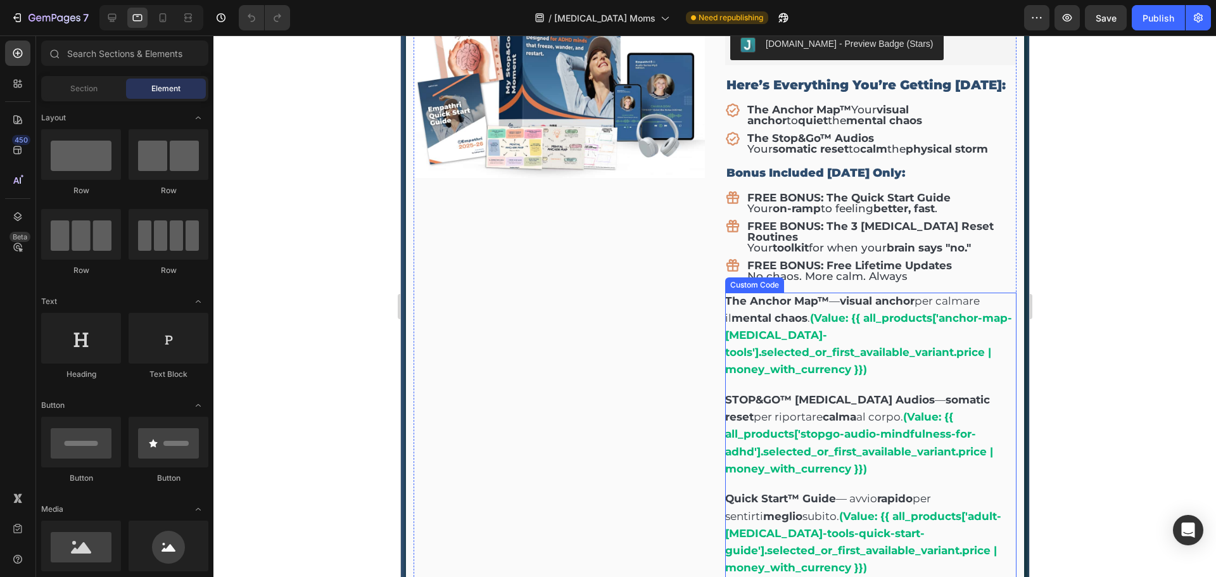
scroll to position [4118, 0]
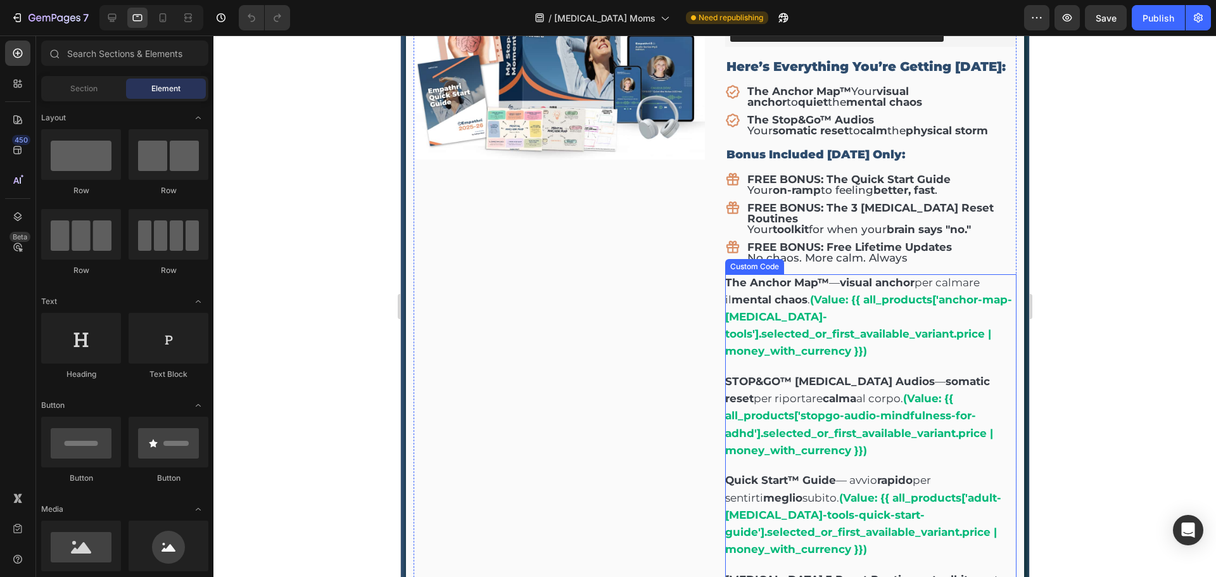
click at [819, 374] on div "STOP&GO™ [MEDICAL_DATA] Audios — somatic reset per riportare calma al corpo. (V…" at bounding box center [870, 416] width 291 height 86
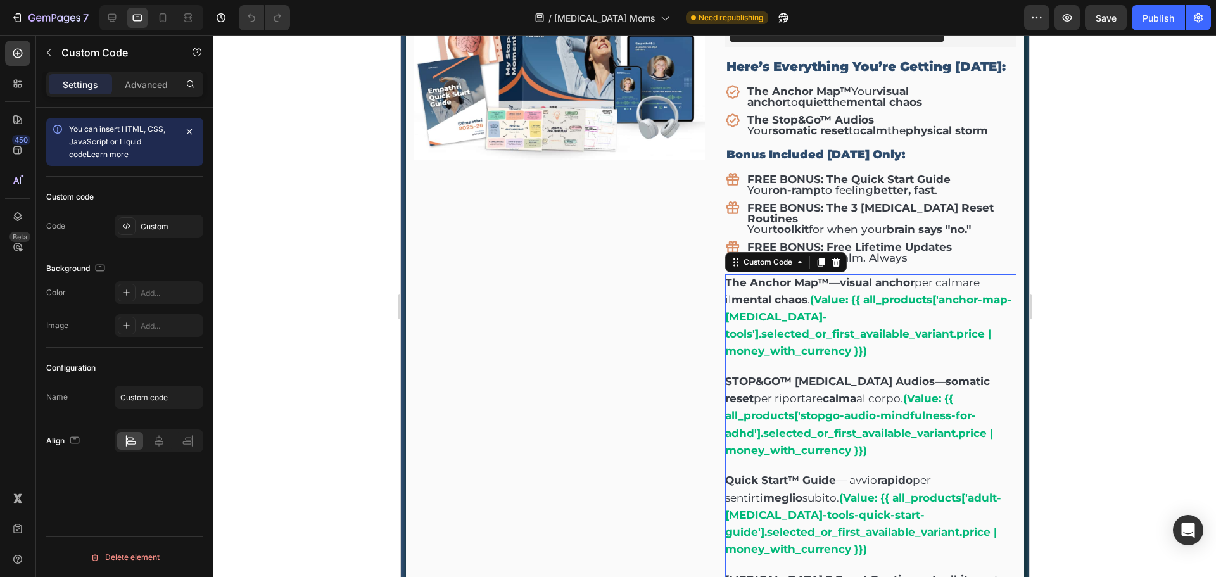
click at [805, 411] on div "STOP&GO™ [MEDICAL_DATA] Audios — somatic reset per riportare calma al corpo. (V…" at bounding box center [870, 416] width 291 height 86
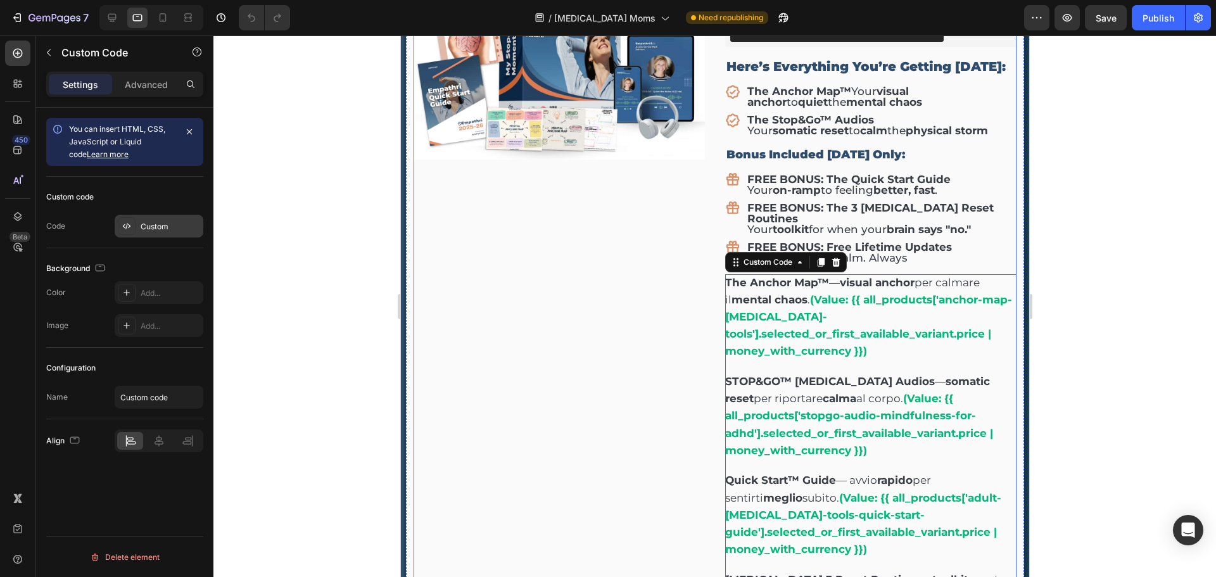
click at [161, 232] on div "Custom" at bounding box center [159, 226] width 89 height 23
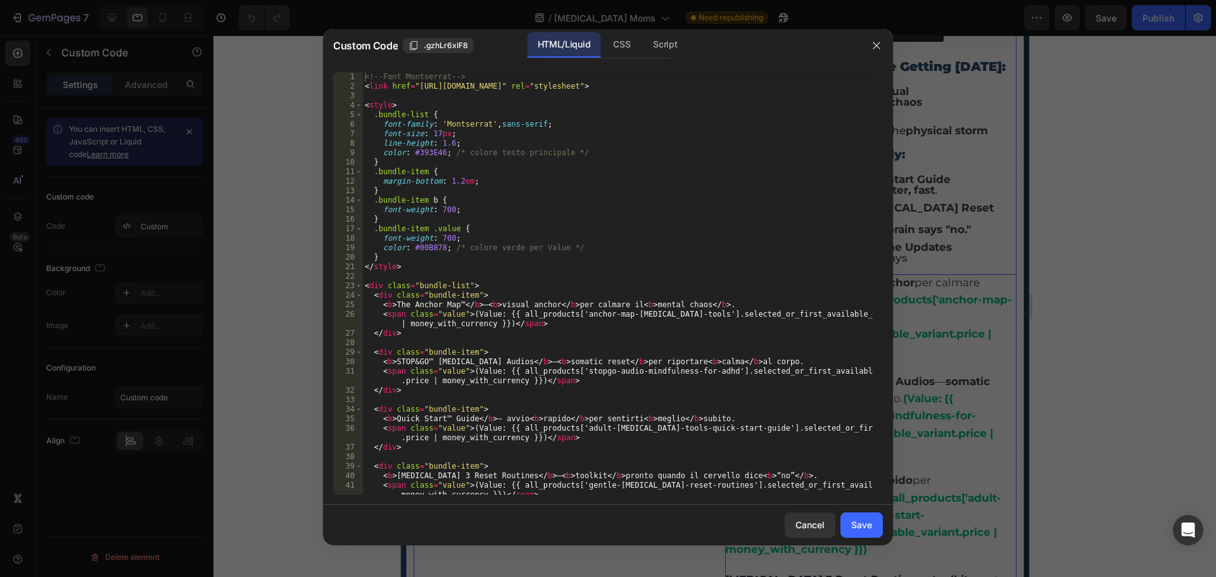
click at [506, 282] on div "<!-- Font Montserrat --> < link href = "[URL][DOMAIN_NAME]" rel = "stylesheet" …" at bounding box center [617, 293] width 511 height 442
type textarea "</div>"
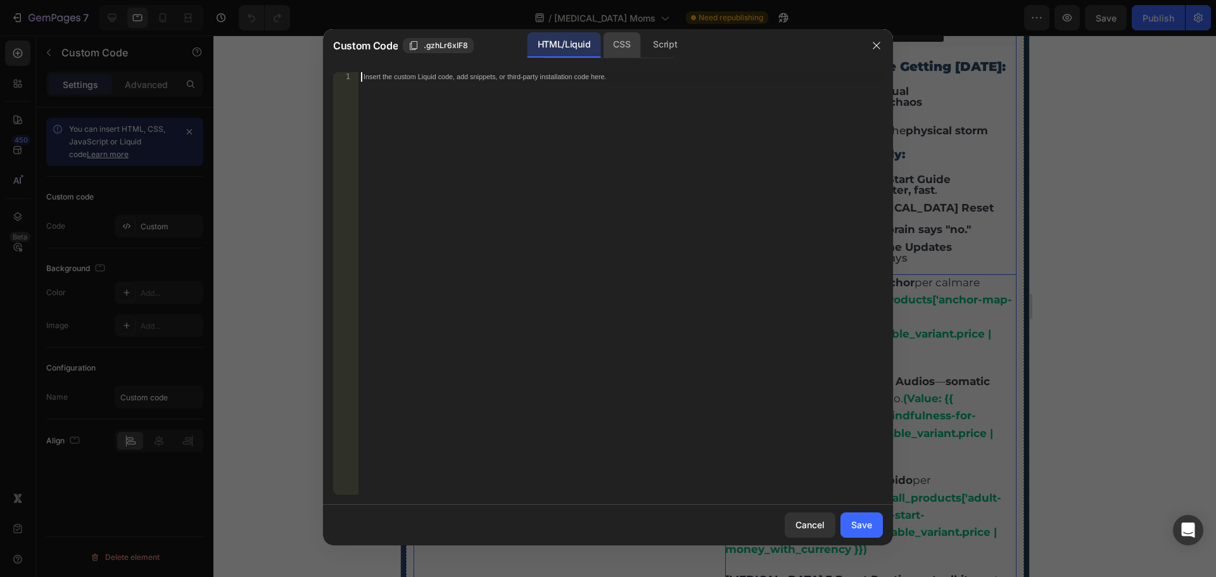
click at [613, 40] on div "CSS" at bounding box center [621, 44] width 37 height 25
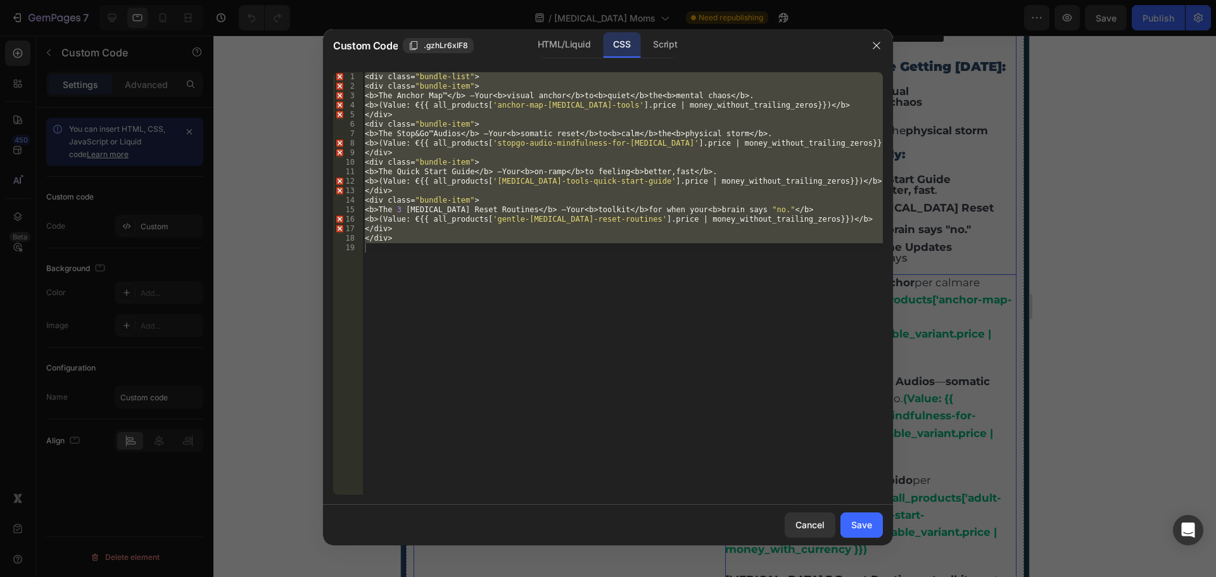
click at [521, 151] on div "< div class = " bundle-list " > < div class = " bundle-item " > < b > The Ancho…" at bounding box center [622, 283] width 521 height 423
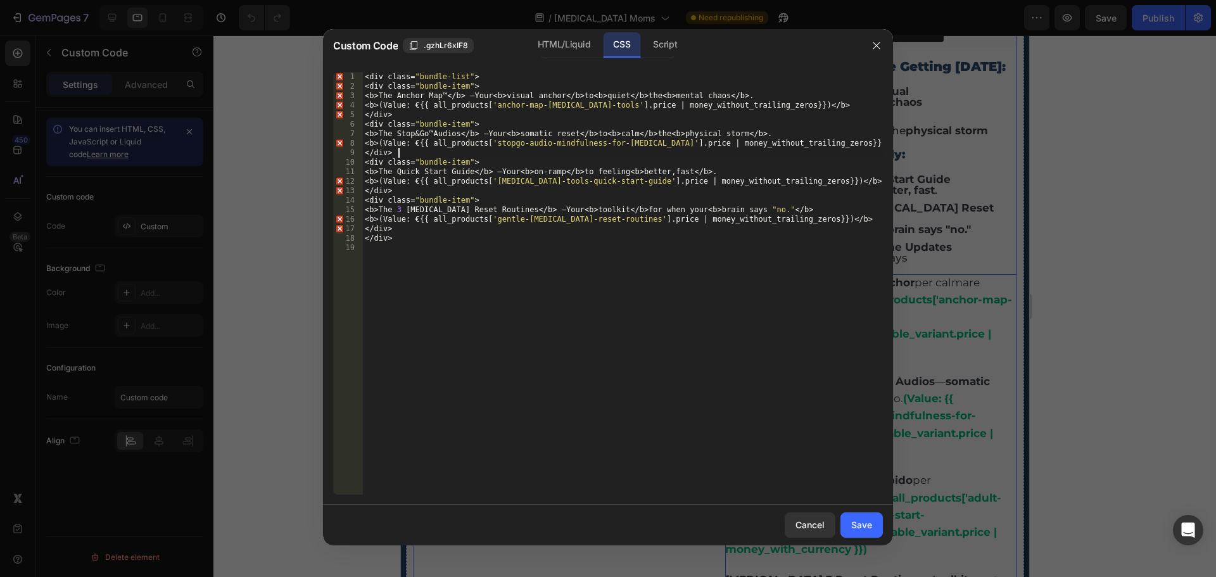
type textarea "</div>"
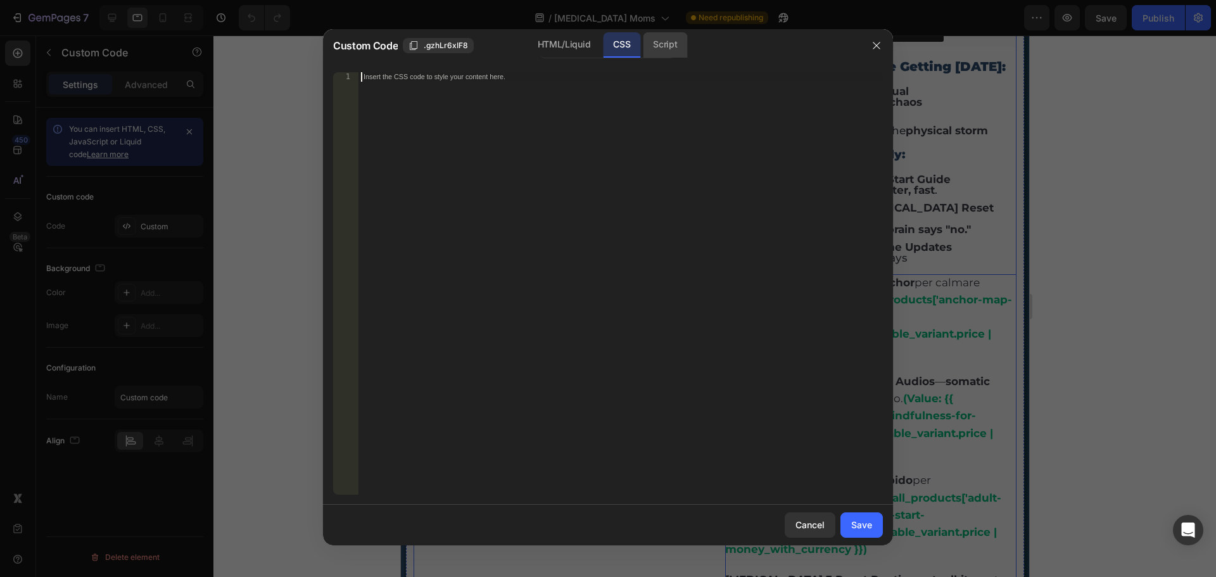
click at [661, 42] on div "Script" at bounding box center [665, 44] width 44 height 25
click at [556, 44] on div "HTML/Liquid" at bounding box center [564, 44] width 73 height 25
click at [620, 47] on div "CSS" at bounding box center [621, 44] width 37 height 25
click at [553, 45] on div "HTML/Liquid" at bounding box center [564, 44] width 73 height 25
click at [864, 523] on div "Save" at bounding box center [861, 524] width 21 height 13
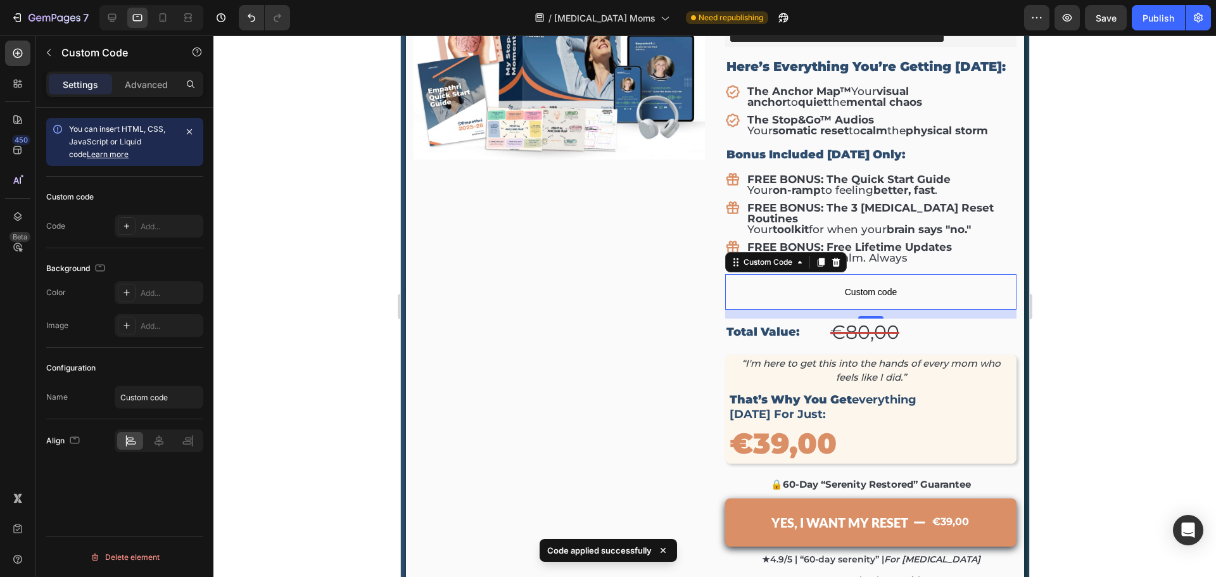
click at [843, 284] on span "Custom code" at bounding box center [870, 291] width 291 height 15
click at [144, 224] on div "Add..." at bounding box center [171, 226] width 60 height 11
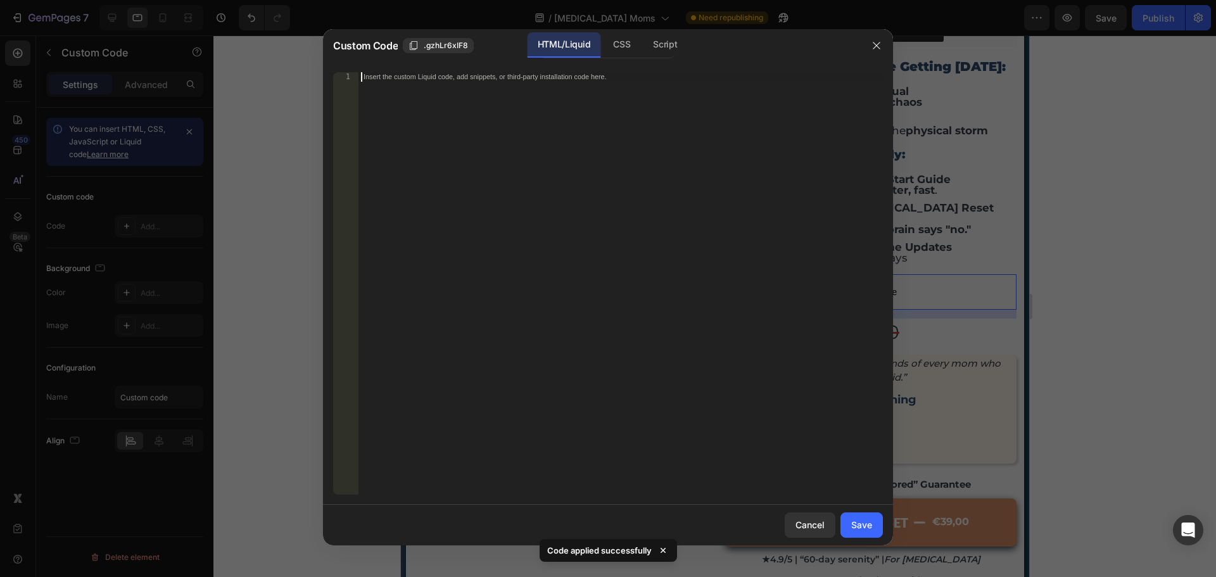
click at [416, 91] on div "Insert the custom Liquid code, add snippets, or third-party installation code h…" at bounding box center [621, 293] width 525 height 442
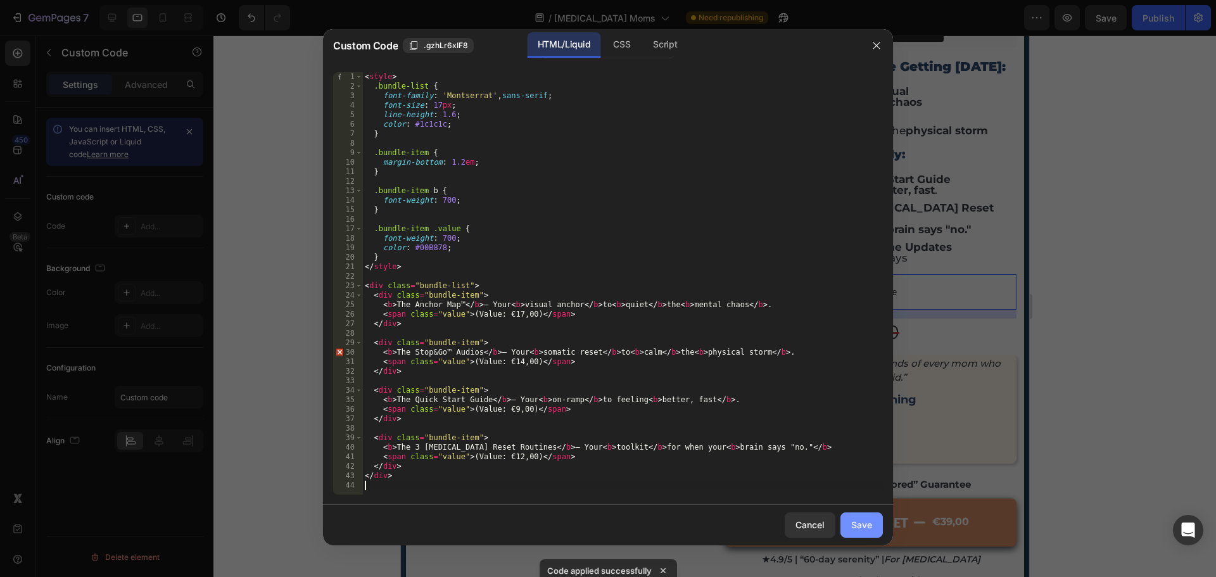
click at [873, 528] on button "Save" at bounding box center [862, 525] width 42 height 25
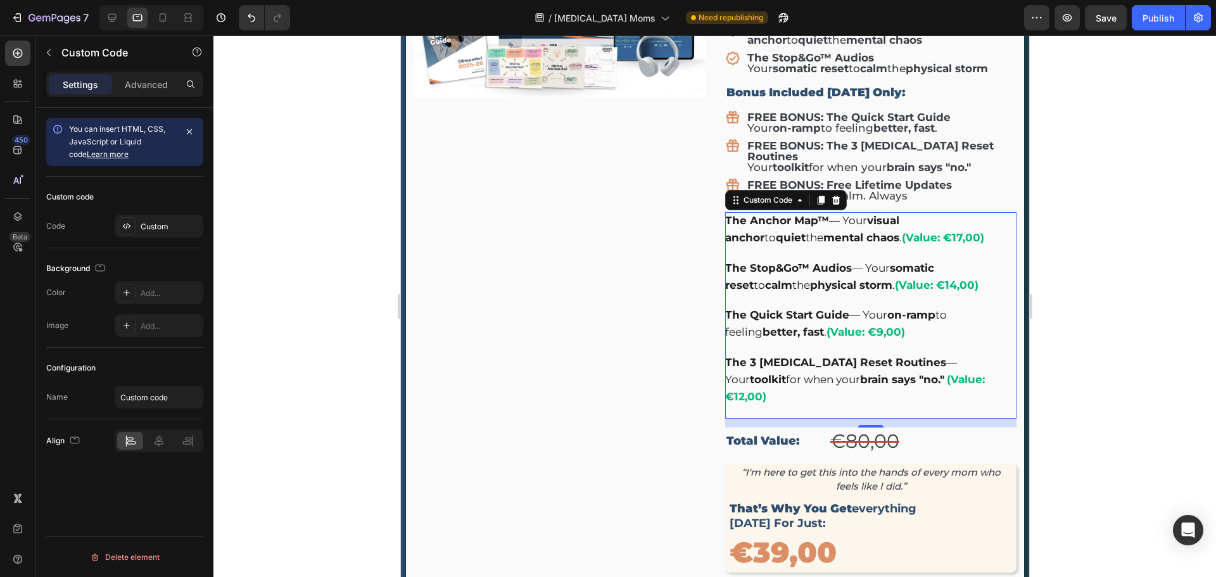
scroll to position [4181, 0]
click at [871, 305] on div "The Quick Start Guide — Your on-ramp to feeling better, fast . (Value: €9,00)" at bounding box center [870, 322] width 291 height 34
click at [151, 224] on div "Custom" at bounding box center [171, 226] width 60 height 11
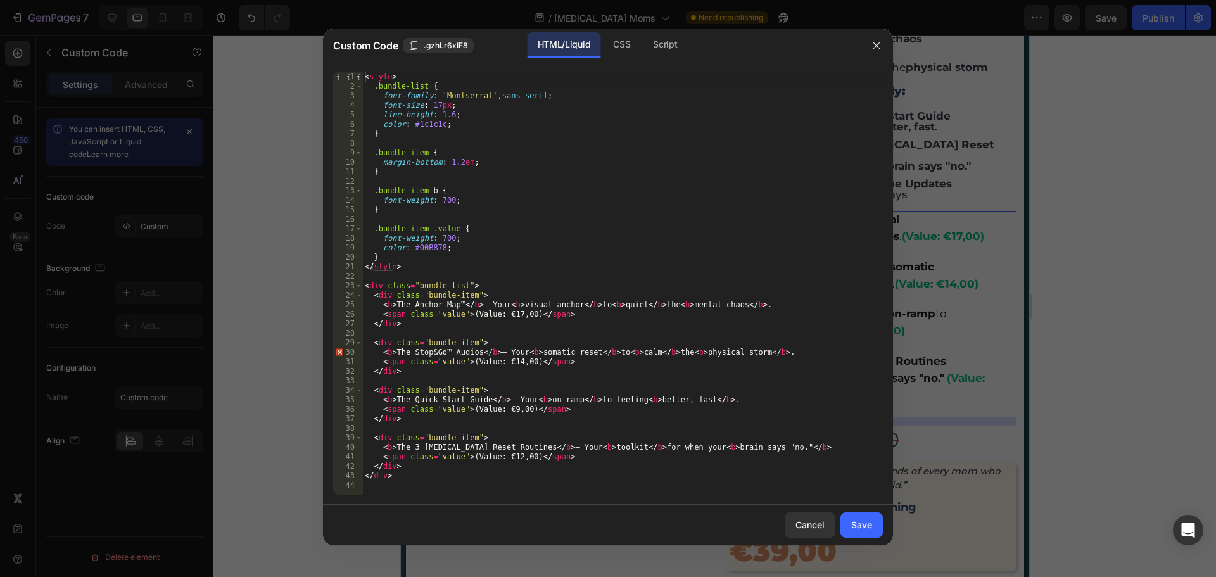
click at [483, 305] on div "< style > .bundle-list { font-family : ' Montserrat ' , sans-serif ; font-size …" at bounding box center [622, 293] width 521 height 442
click at [483, 303] on div "< style > .bundle-list { font-family : ' Montserrat ' , sans-serif ; font-size …" at bounding box center [622, 293] width 521 height 442
click at [502, 352] on div "< style > .bundle-list { font-family : ' Montserrat ' , sans-serif ; font-size …" at bounding box center [622, 293] width 521 height 442
click at [511, 398] on div "< style > .bundle-list { font-family : ' Montserrat ' , sans-serif ; font-size …" at bounding box center [622, 293] width 521 height 442
click at [528, 449] on div "< style > .bundle-list { font-family : ' Montserrat ' , sans-serif ; font-size …" at bounding box center [622, 293] width 521 height 442
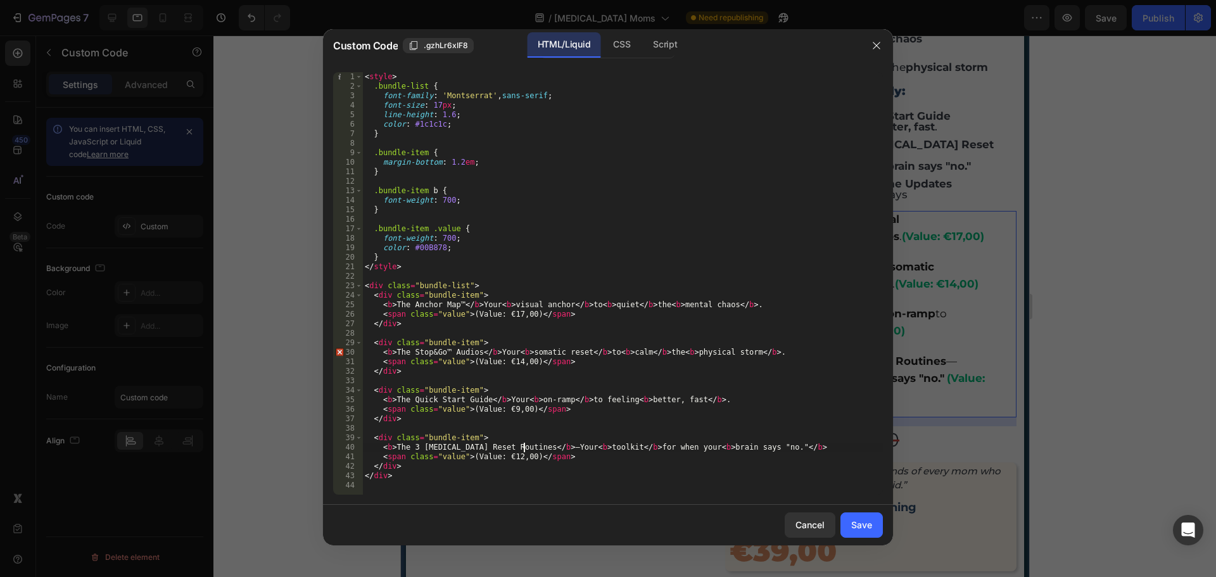
type textarea "<b>The 3 [MEDICAL_DATA] Reset Routines</b> Your <b>toolkit</b> for when your <b…"
click at [568, 518] on div "Cancel Save" at bounding box center [608, 525] width 570 height 41
click at [865, 532] on button "Save" at bounding box center [862, 525] width 42 height 25
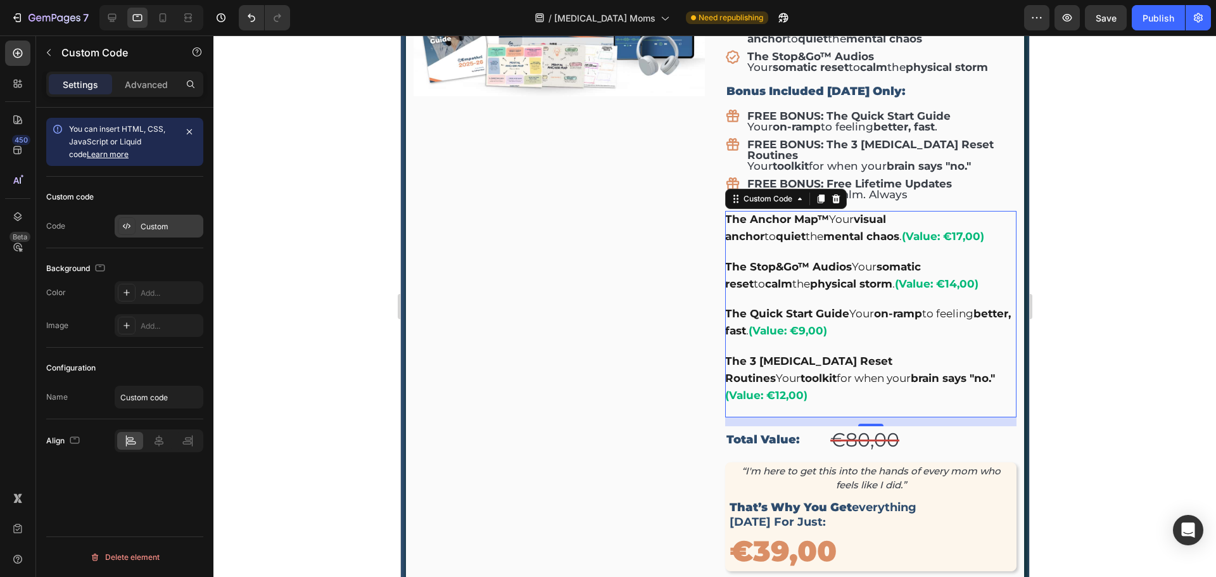
click at [149, 223] on div "Custom" at bounding box center [171, 226] width 60 height 11
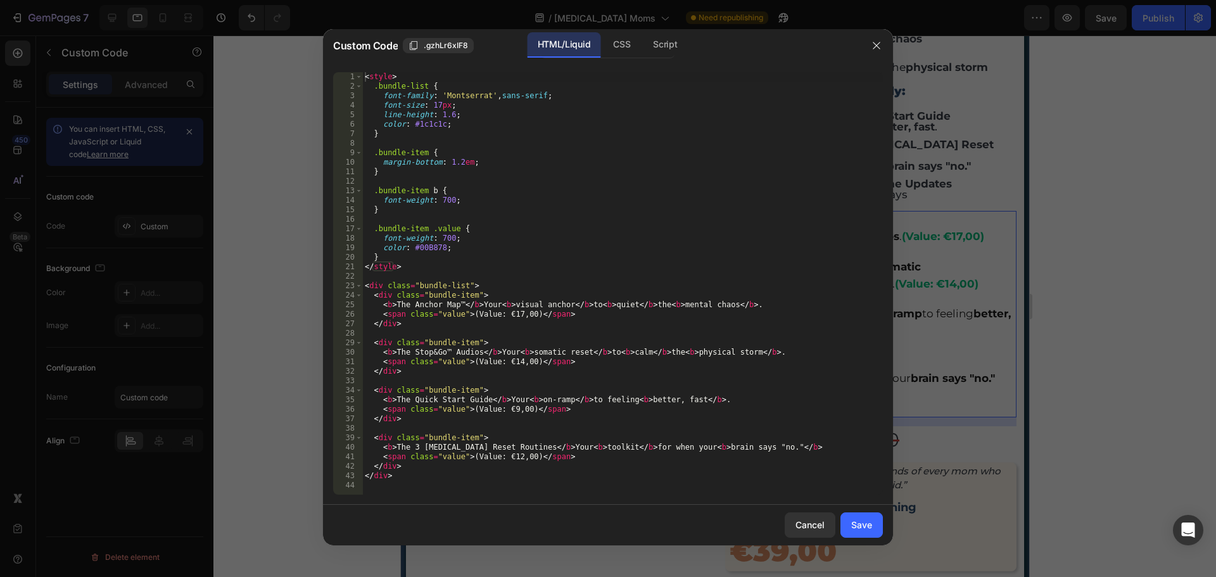
click at [515, 297] on div "< style > .bundle-list { font-family : ' Montserrat ' , sans-serif ; font-size …" at bounding box center [622, 293] width 521 height 442
type textarea "</div>"
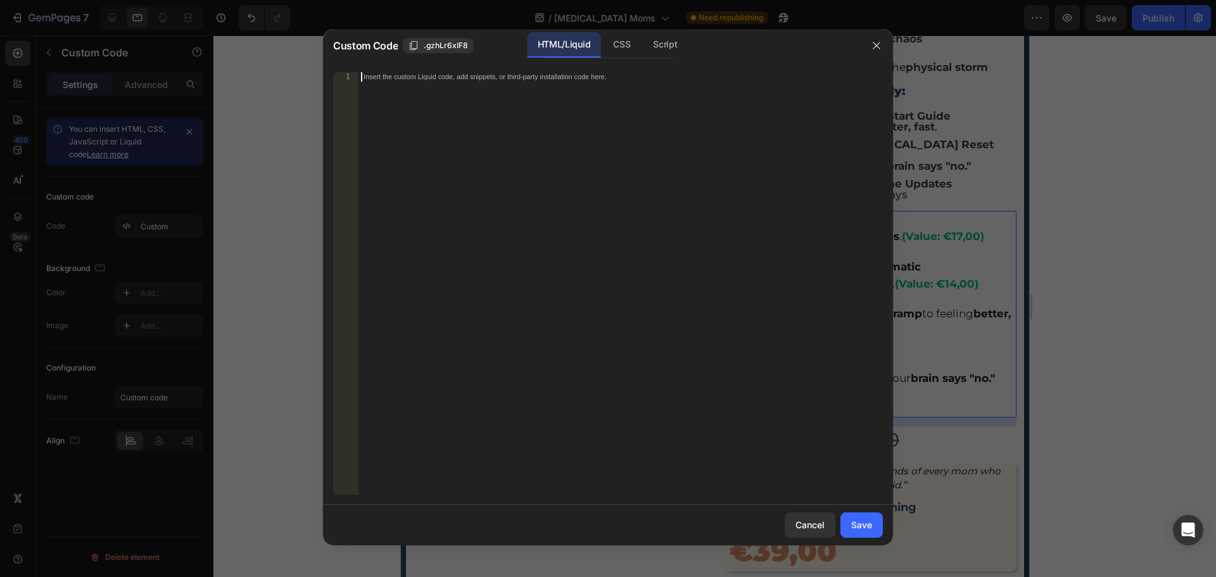
click at [701, 300] on div "Insert the custom Liquid code, add snippets, or third-party installation code h…" at bounding box center [621, 293] width 525 height 442
click at [626, 44] on div "CSS" at bounding box center [621, 44] width 37 height 25
click at [664, 49] on div "Script" at bounding box center [665, 44] width 44 height 25
click at [574, 48] on div "HTML/Liquid" at bounding box center [564, 44] width 73 height 25
click at [857, 532] on div "Save" at bounding box center [861, 524] width 21 height 13
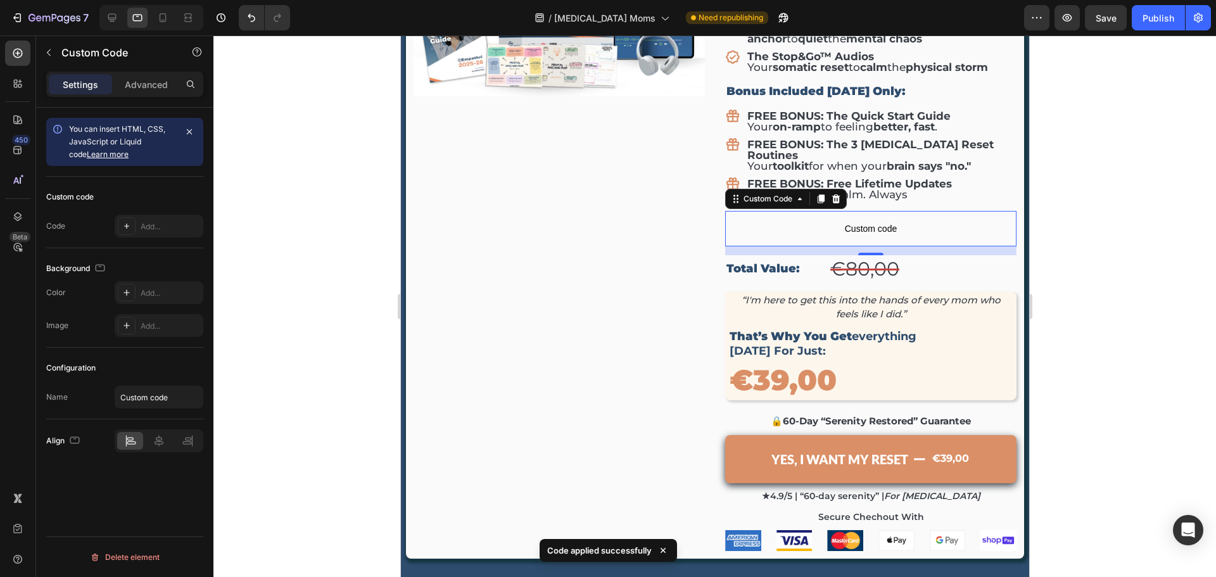
click at [840, 221] on span "Custom code" at bounding box center [870, 228] width 291 height 15
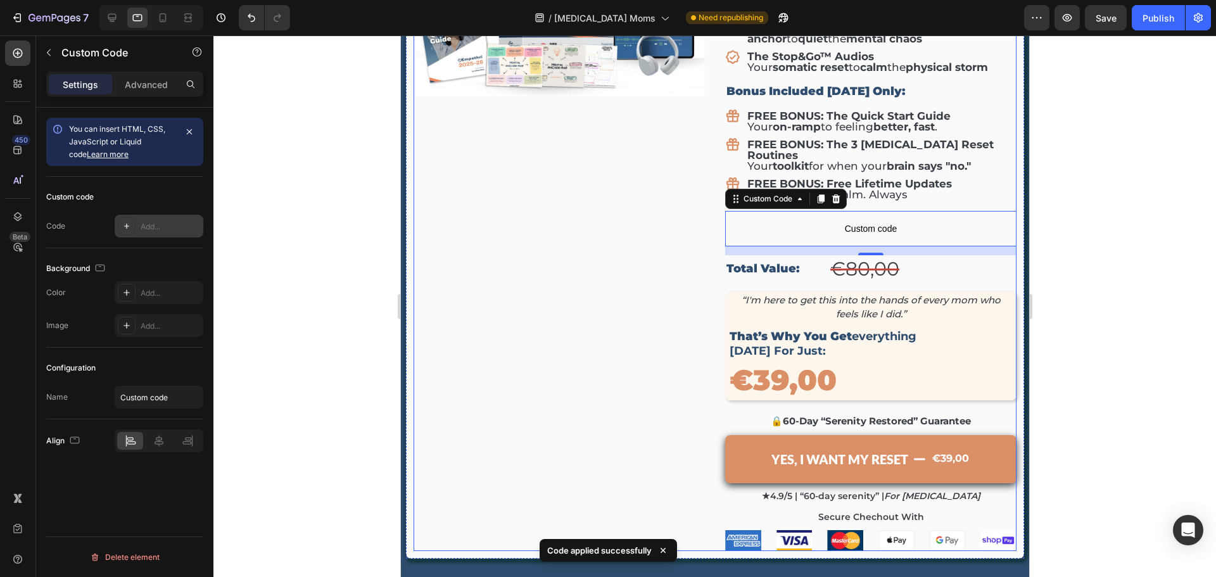
click at [177, 225] on div "Add..." at bounding box center [171, 226] width 60 height 11
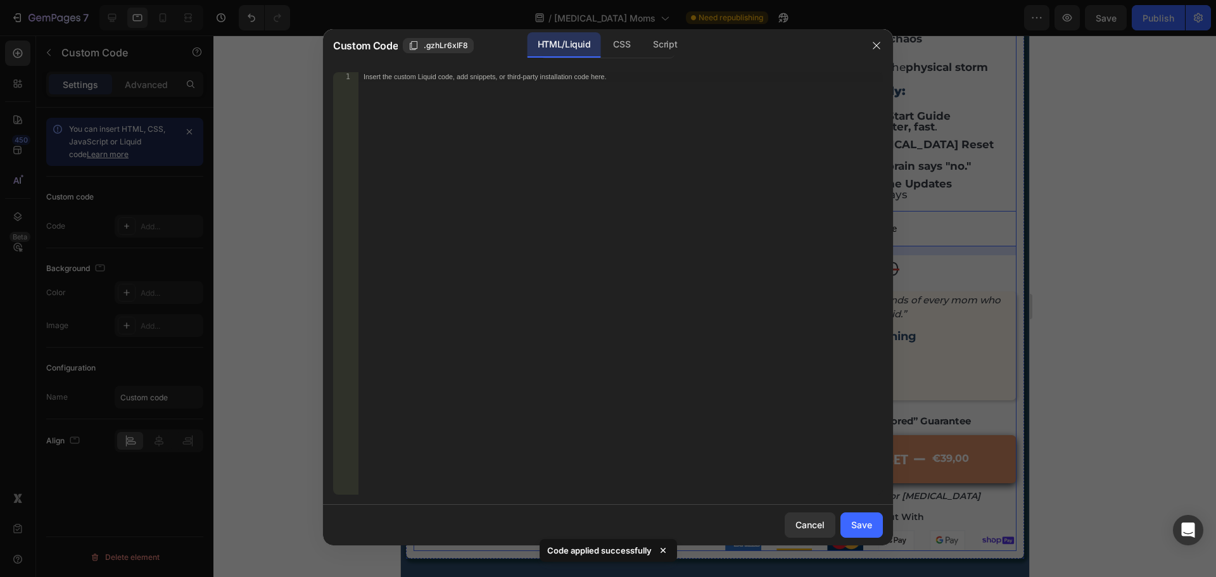
click at [585, 255] on div "Insert the custom Liquid code, add snippets, or third-party installation code h…" at bounding box center [621, 293] width 525 height 442
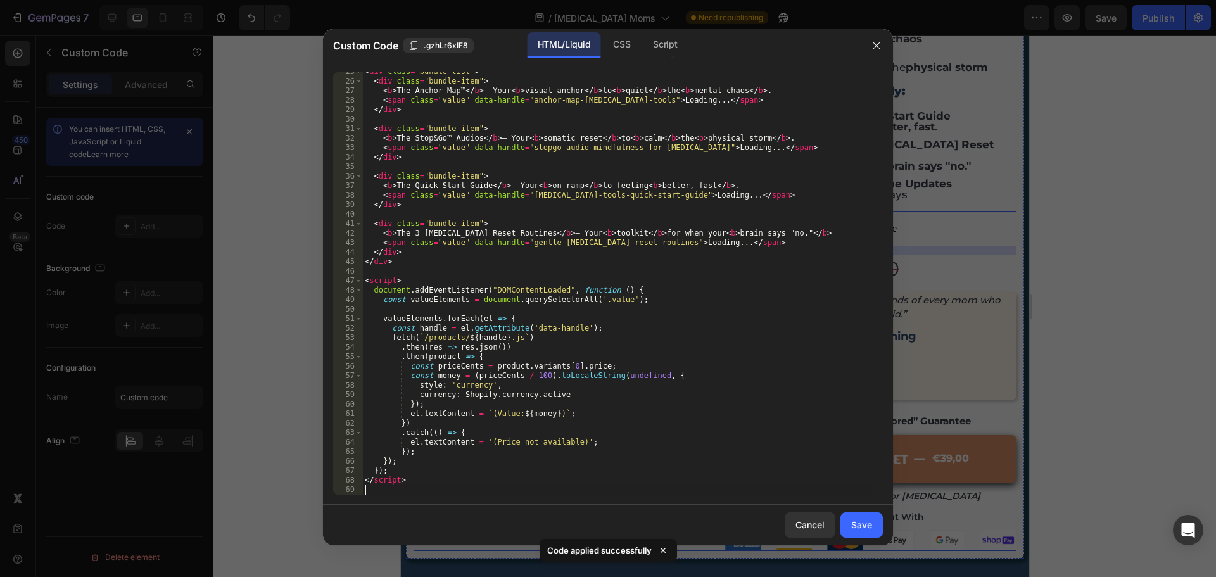
scroll to position [233, 0]
click at [703, 139] on div "< div class = "bundle-list" > < div class = "bundle-item" > < b > The Anchor Ma…" at bounding box center [617, 288] width 511 height 442
type textarea "<b>The Stop&Go™ Audios</b> — Your <b>somatic reset</b> to <b>calm</b> the <b> p…"
click at [805, 219] on div "< div class = "bundle-list" > < div class = "bundle-item" > < b > The Anchor Ma…" at bounding box center [617, 288] width 511 height 442
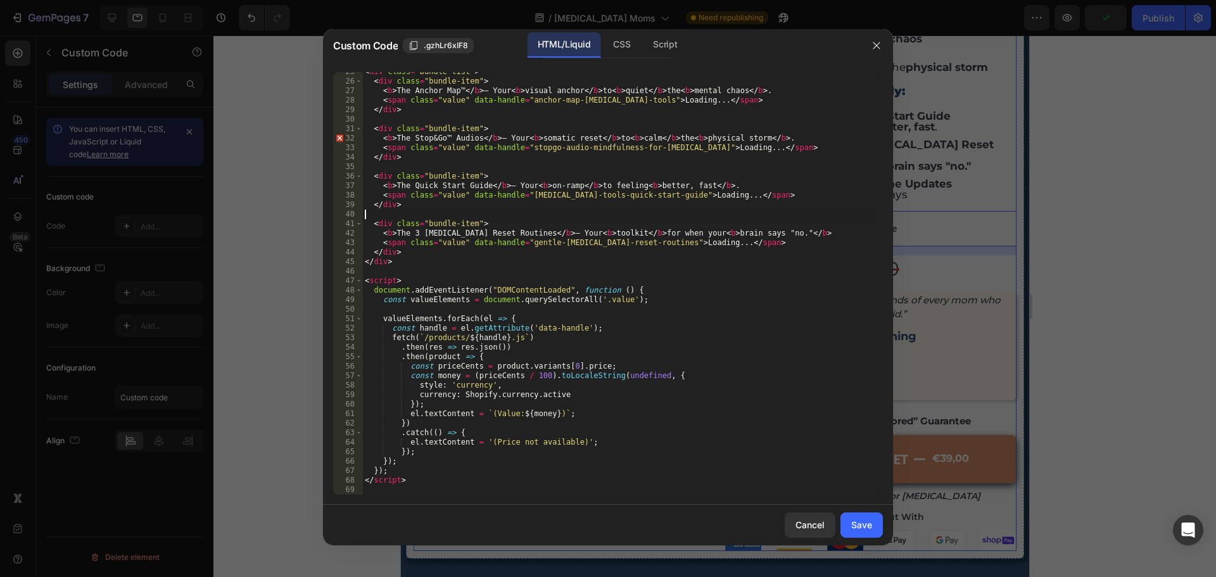
scroll to position [0, 0]
click at [708, 139] on div "< div class = "bundle-list" > < div class = "bundle-item" > < b > The Anchor Ma…" at bounding box center [617, 288] width 511 height 442
type textarea "<b>The Stop&Go™ Audios</b> — Your <b>somatic reset</b> to <b>calm</b> the <b>ph…"
click at [870, 530] on div "Save" at bounding box center [861, 524] width 21 height 13
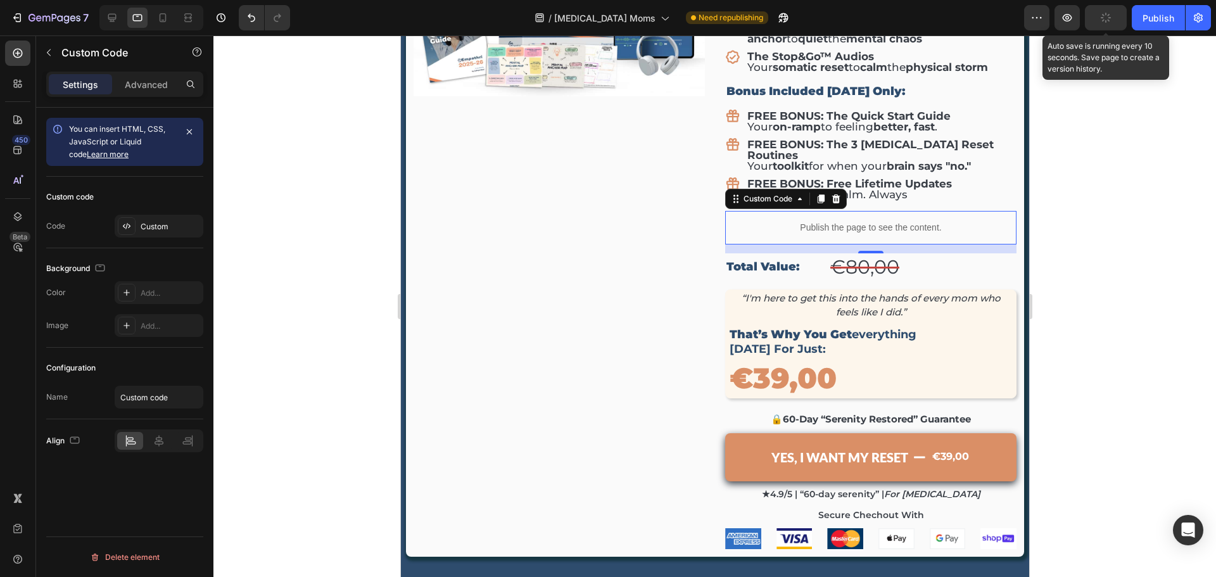
click at [1113, 18] on button "button" at bounding box center [1106, 17] width 42 height 25
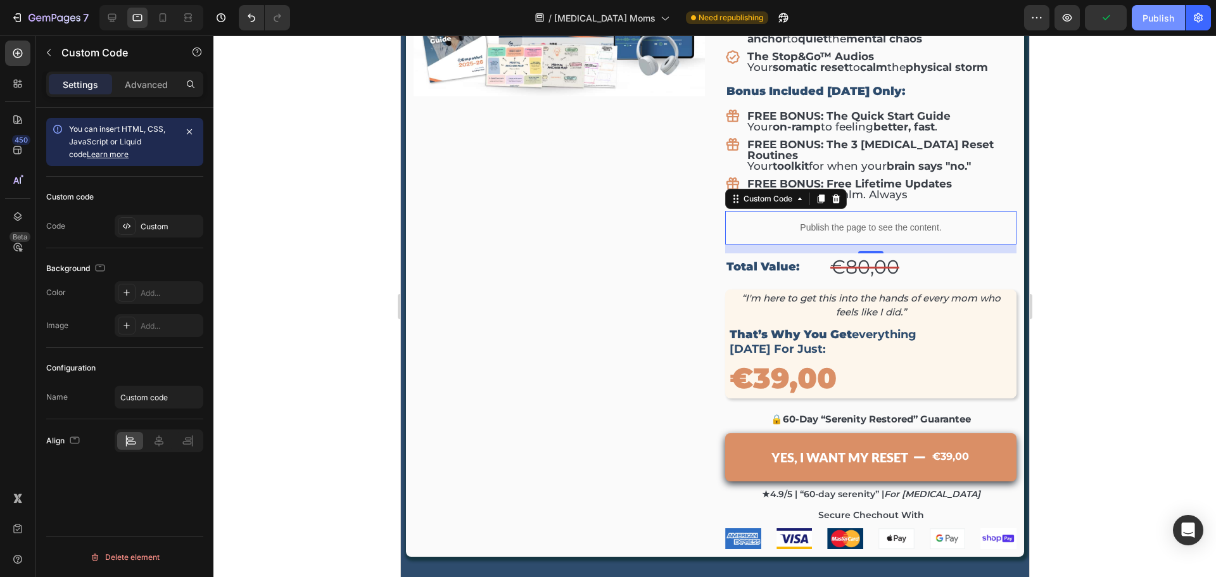
click at [1157, 16] on div "Publish" at bounding box center [1159, 17] width 32 height 13
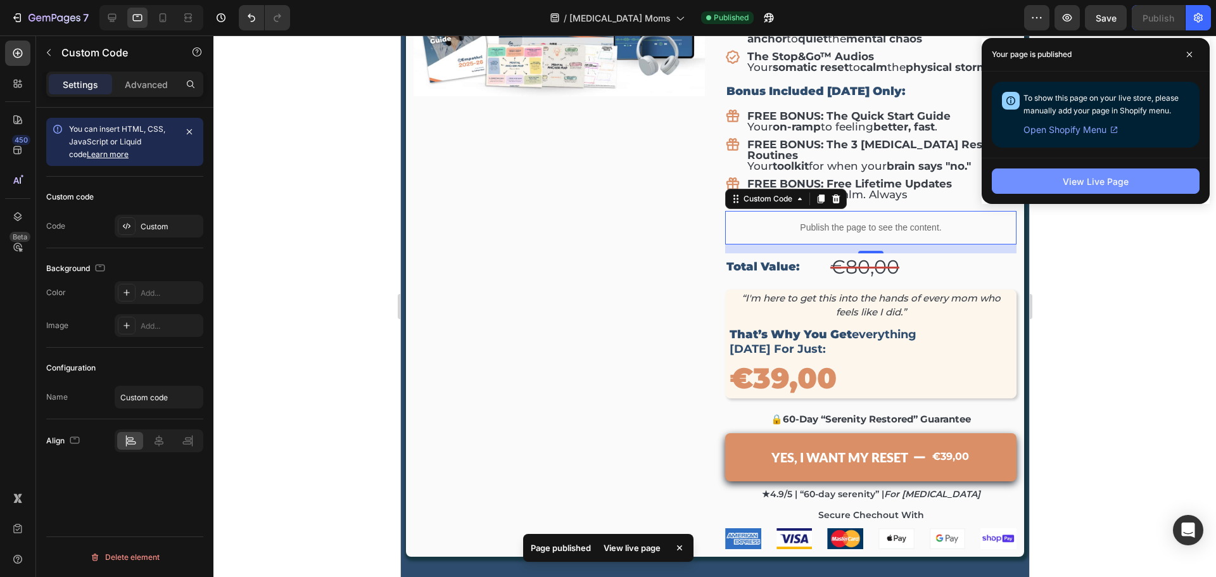
click at [1083, 182] on div "View Live Page" at bounding box center [1096, 181] width 66 height 13
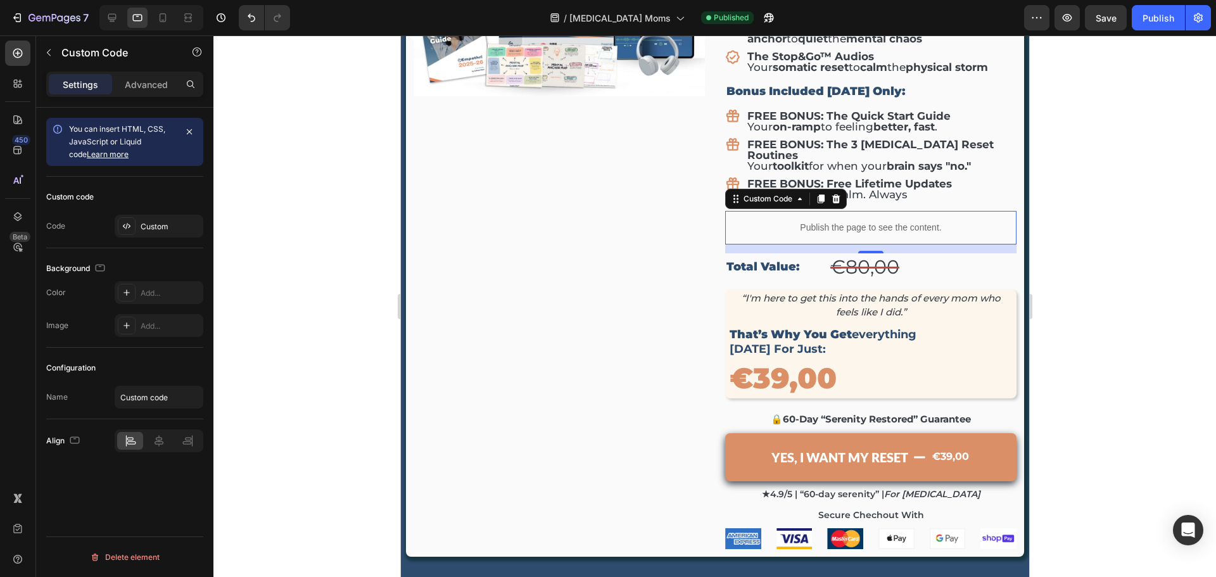
scroll to position [4118, 0]
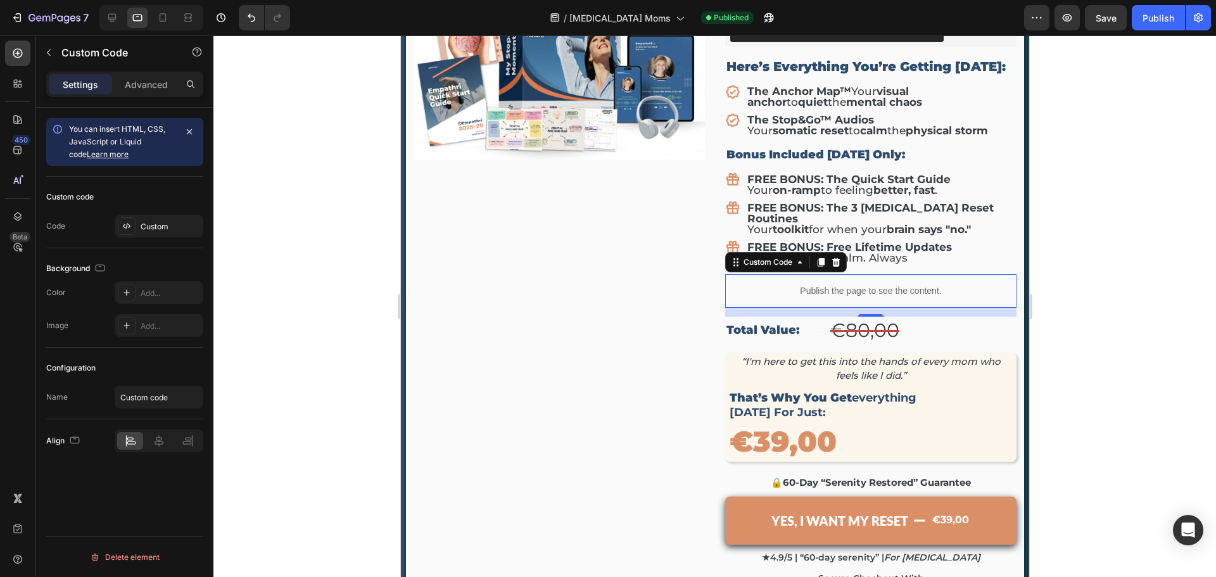
click at [159, 211] on div "Custom code Code Custom" at bounding box center [124, 213] width 157 height 72
click at [155, 217] on div "Custom" at bounding box center [159, 226] width 89 height 23
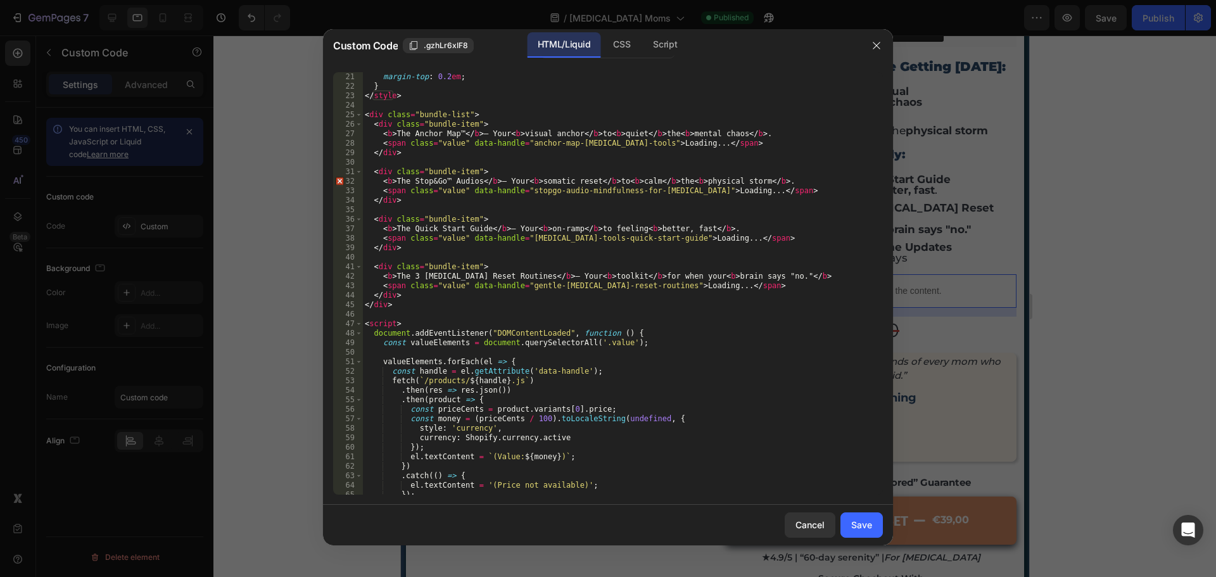
scroll to position [233, 0]
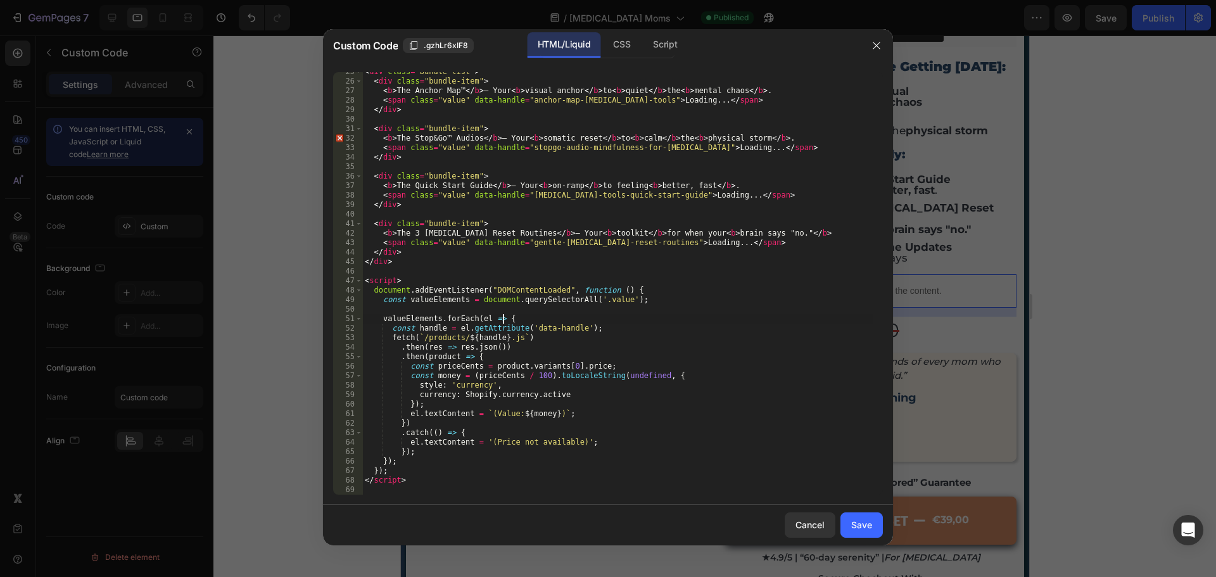
click at [542, 315] on div "< div class = "bundle-list" > < div class = "bundle-item" > < b > The Anchor Ma…" at bounding box center [617, 288] width 511 height 442
type textarea "</script>"
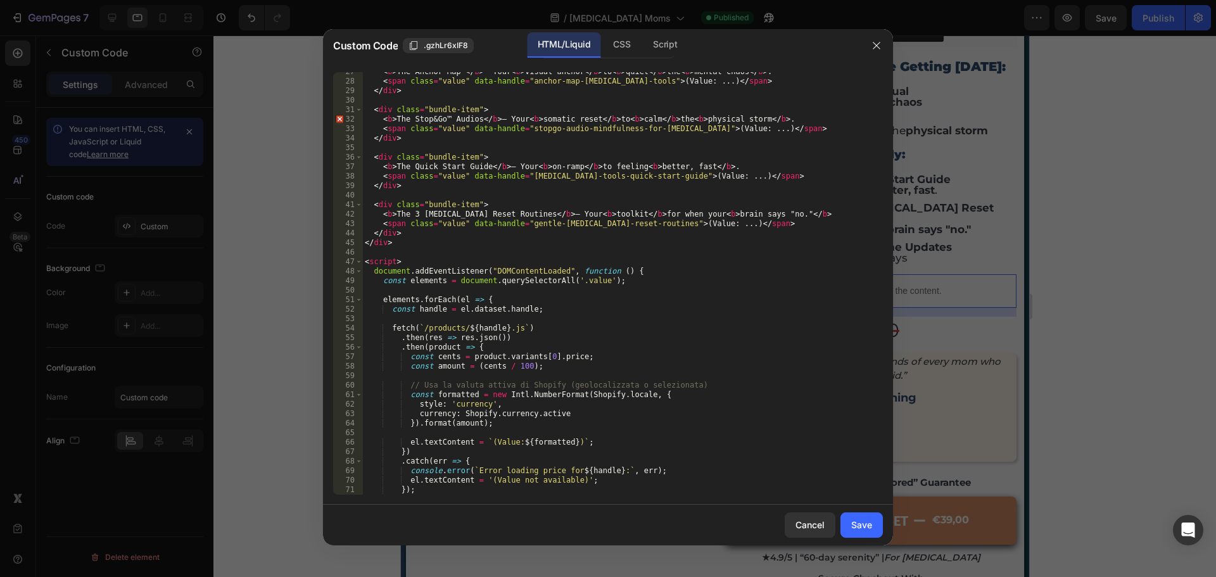
scroll to position [252, 0]
click at [373, 110] on div "< b > The Anchor Map™ </ b > — Your < b > visual anchor </ b > to < b > quiet <…" at bounding box center [617, 288] width 511 height 442
click at [502, 119] on div "< b > The Anchor Map™ </ b > — Your < b > visual anchor </ b > to < b > quiet <…" at bounding box center [617, 288] width 511 height 442
click at [511, 164] on div "< b > The Anchor Map™ </ b > — Your < b > visual anchor </ b > to < b > quiet <…" at bounding box center [617, 288] width 511 height 442
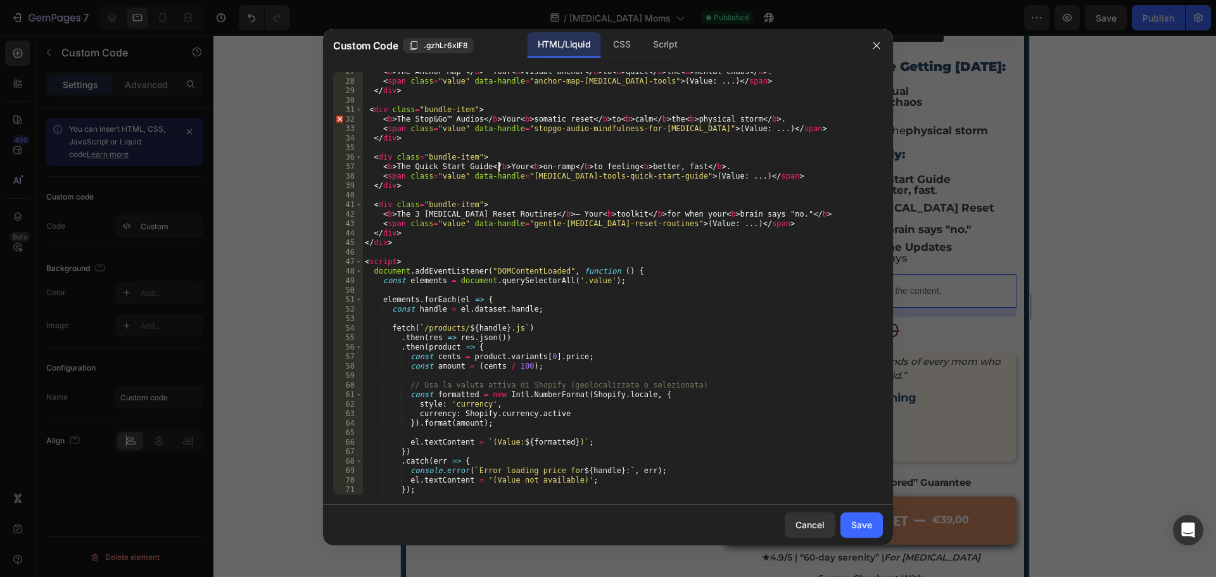
click at [530, 216] on div "< b > The Anchor Map™ </ b > — Your < b > visual anchor </ b > to < b > quiet <…" at bounding box center [617, 288] width 511 height 442
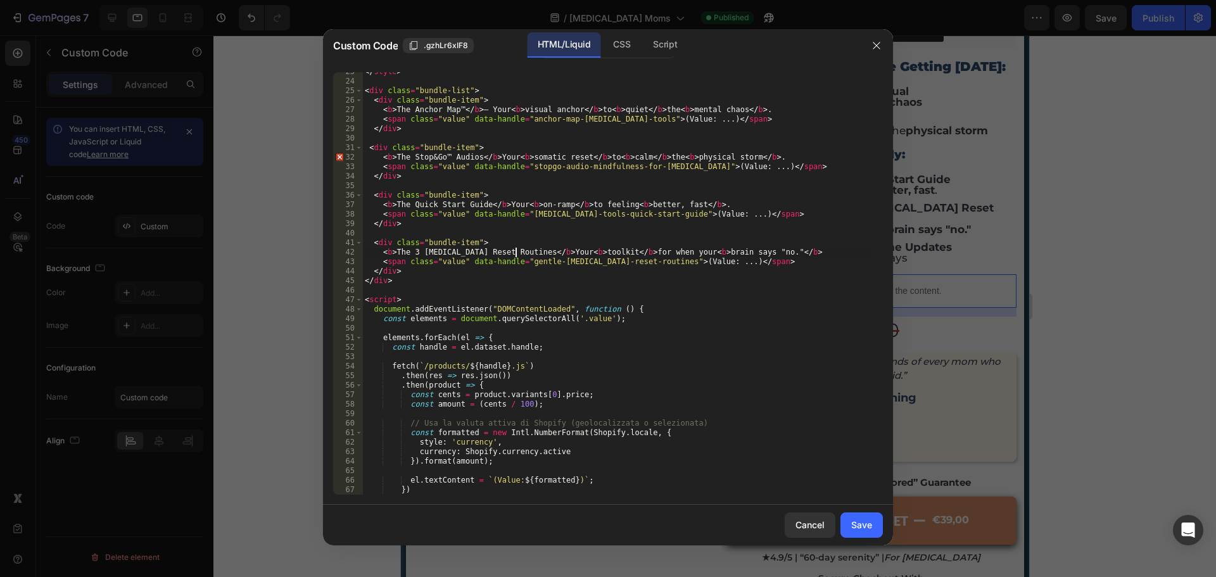
click at [487, 110] on div "</ style > < div class = "bundle-list" > < div class = "bundle-item" > < b > Th…" at bounding box center [617, 288] width 511 height 442
type textarea "<b>The Anchor Map™</b>Your <b>visual anchor</b> to <b>quiet</b> the <b>mental c…"
click at [876, 526] on button "Save" at bounding box center [862, 525] width 42 height 25
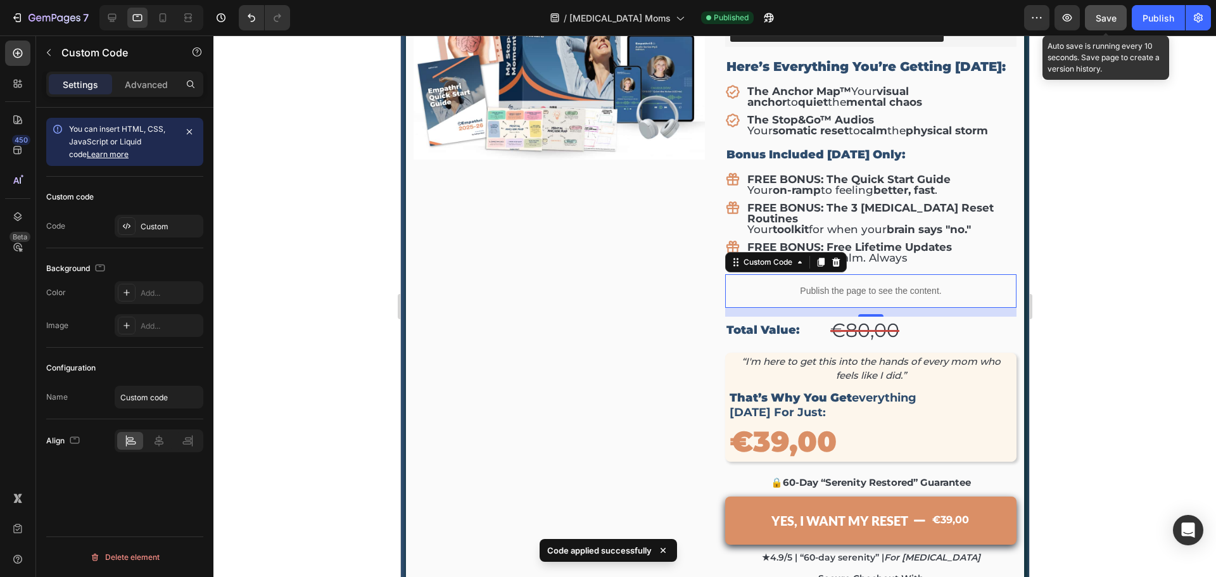
click at [1114, 23] on div "Save" at bounding box center [1106, 17] width 21 height 13
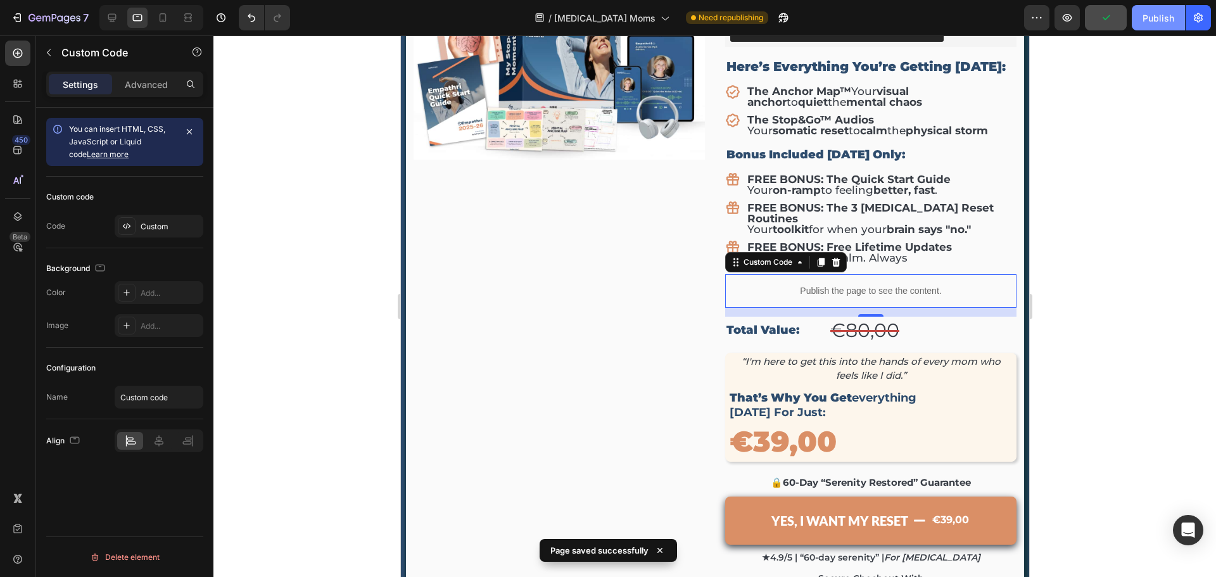
click at [1159, 23] on div "Publish" at bounding box center [1159, 17] width 32 height 13
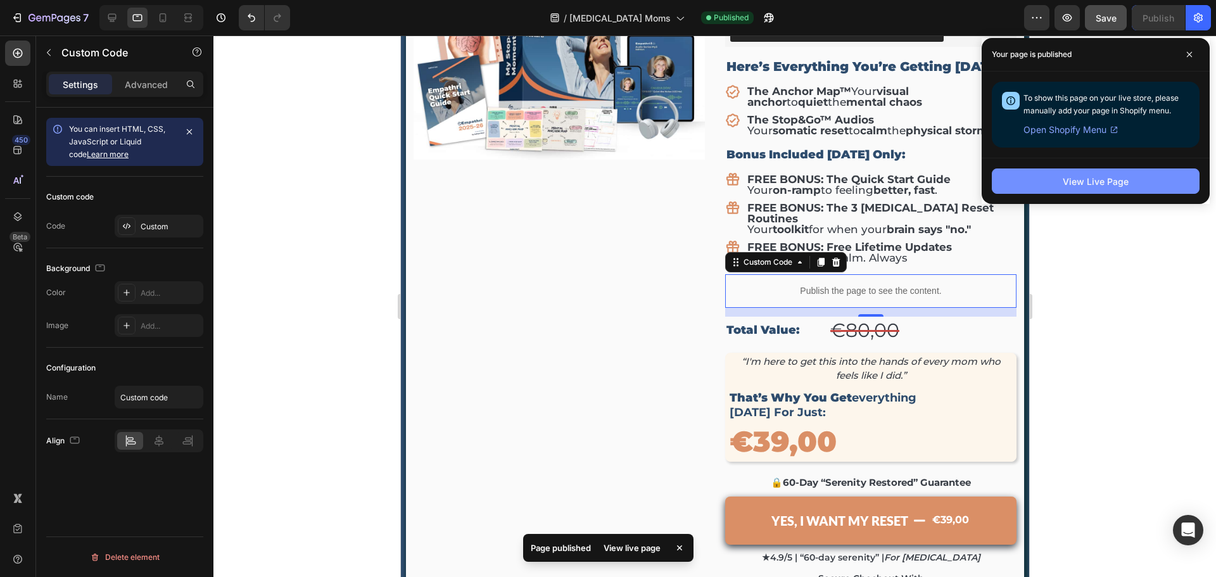
click at [1083, 178] on div "View Live Page" at bounding box center [1096, 181] width 66 height 13
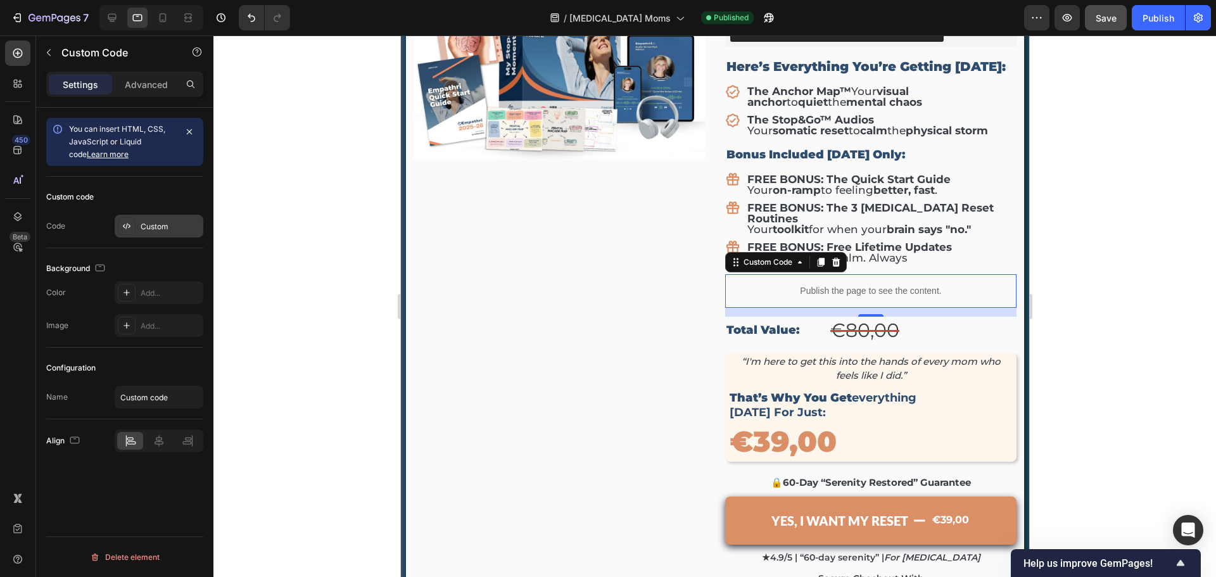
click at [178, 219] on div "Custom" at bounding box center [159, 226] width 89 height 23
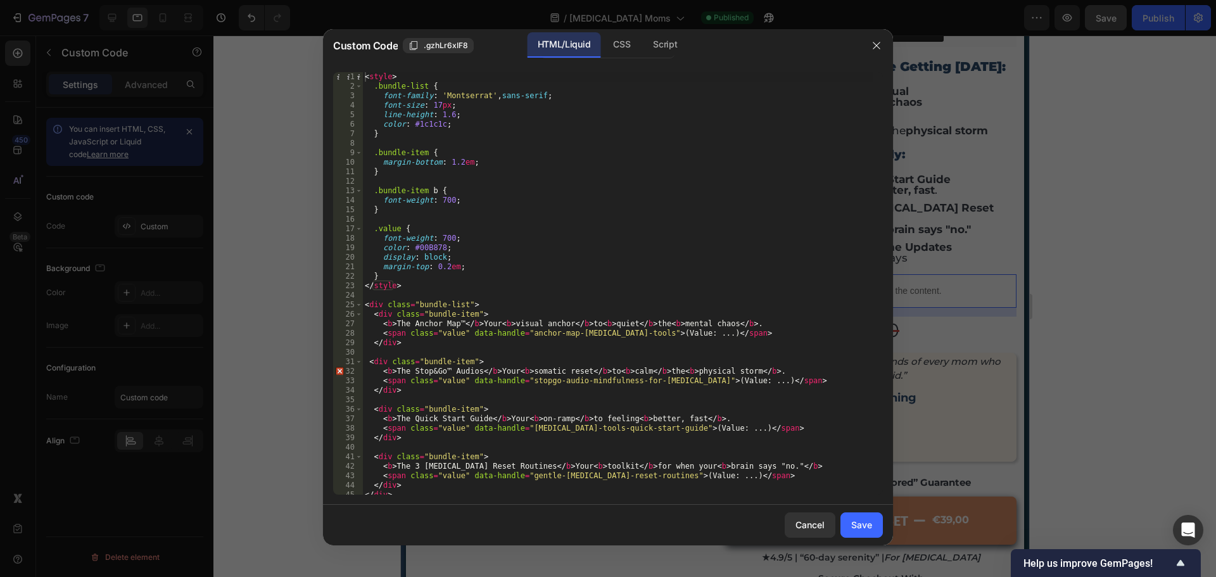
click at [474, 326] on div "< style > .bundle-list { font-family : ' Montserrat ' , sans-serif ; font-size …" at bounding box center [617, 293] width 511 height 442
click at [490, 370] on div "< style > .bundle-list { font-family : ' Montserrat ' , sans-serif ; font-size …" at bounding box center [617, 293] width 511 height 442
click at [498, 420] on div "< style > .bundle-list { font-family : ' Montserrat ' , sans-serif ; font-size …" at bounding box center [617, 293] width 511 height 442
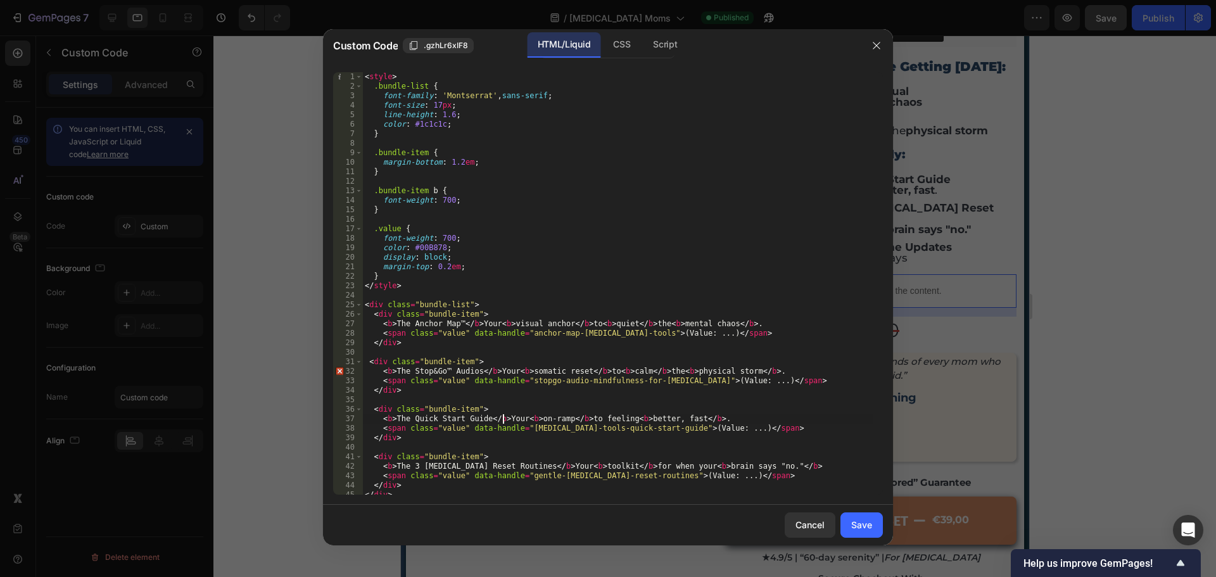
click at [514, 467] on div "< style > .bundle-list { font-family : ' Montserrat ' , sans-serif ; font-size …" at bounding box center [617, 293] width 511 height 442
type textarea "<b>The 3 ADHD Reset Routines</b> Your <b>toolkit</b> for when your <b>brain say…"
click at [848, 521] on button "Save" at bounding box center [862, 525] width 42 height 25
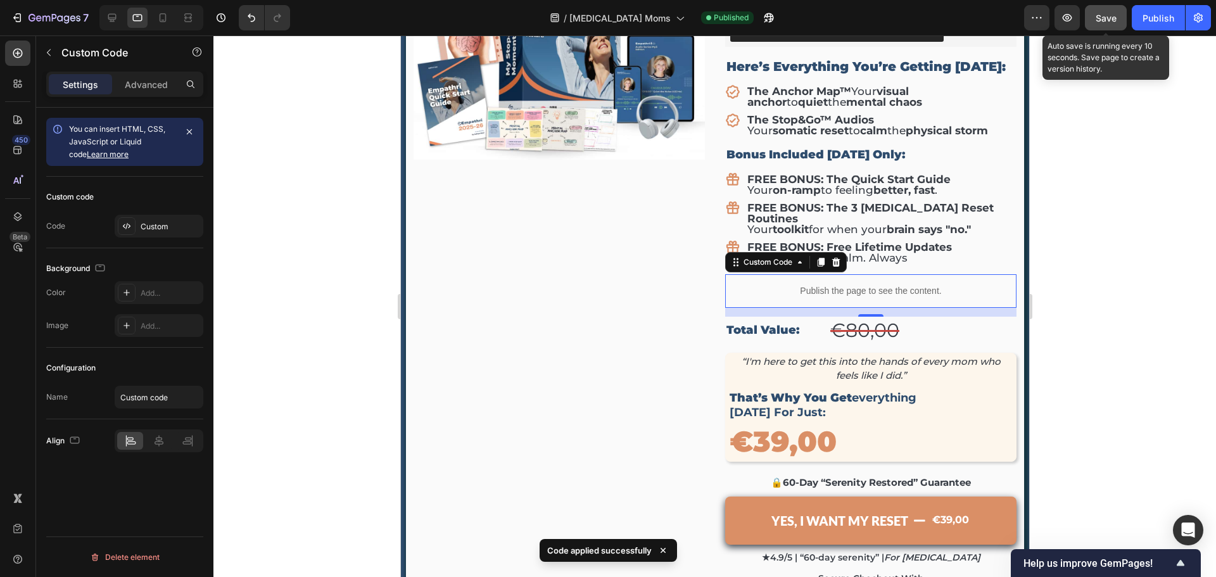
click at [1104, 26] on button "Save" at bounding box center [1106, 17] width 42 height 25
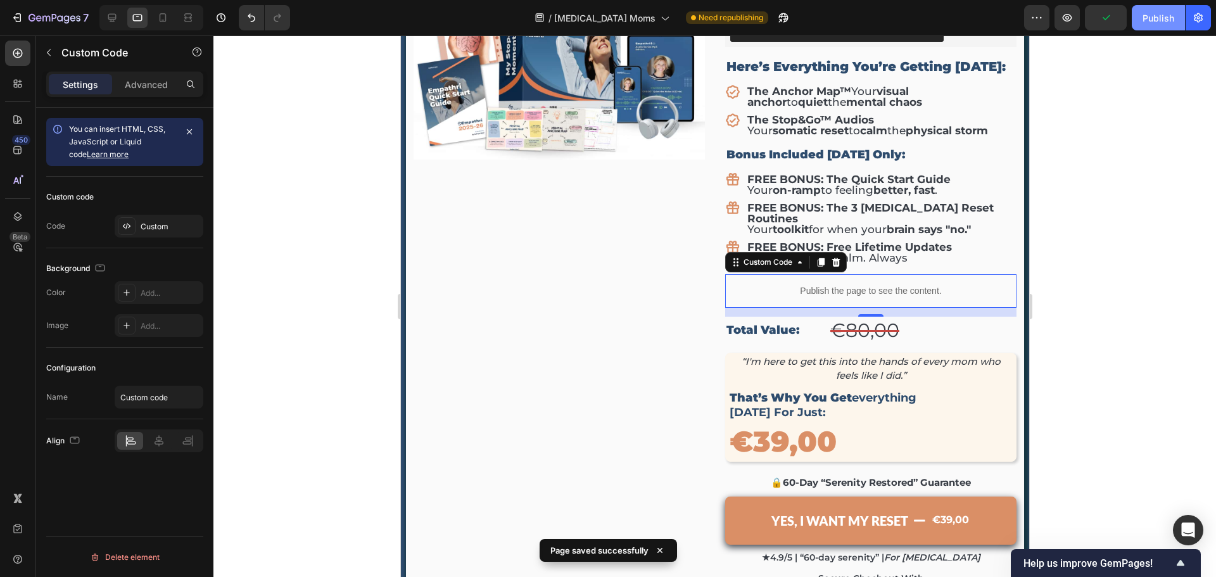
click at [1140, 25] on button "Publish" at bounding box center [1158, 17] width 53 height 25
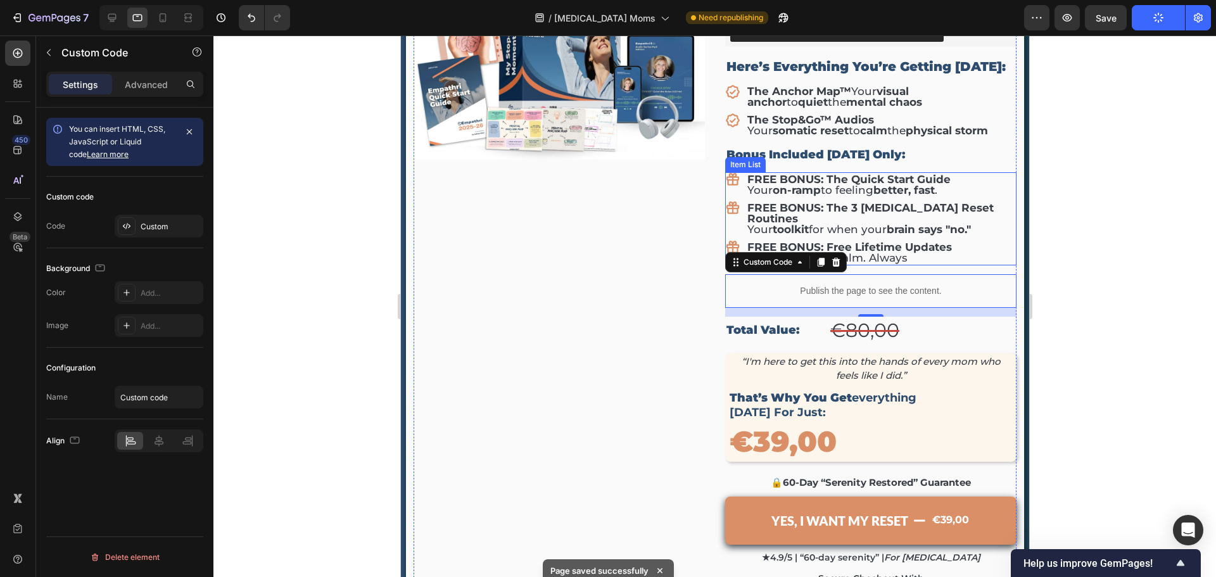
click at [815, 184] on strong "on-ramp" at bounding box center [796, 190] width 48 height 13
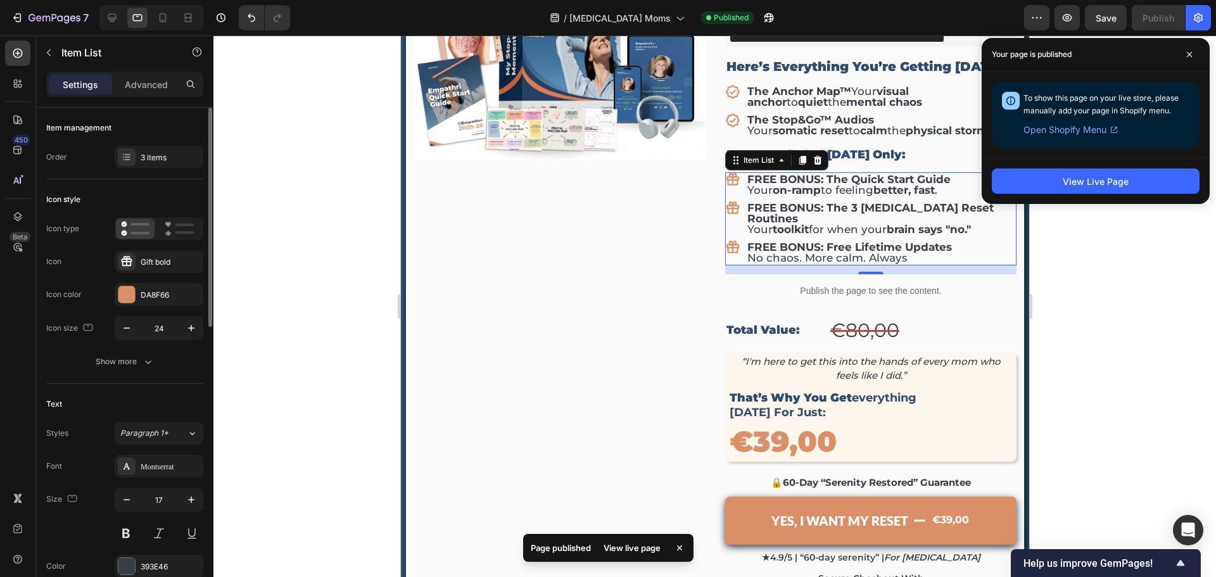
scroll to position [127, 0]
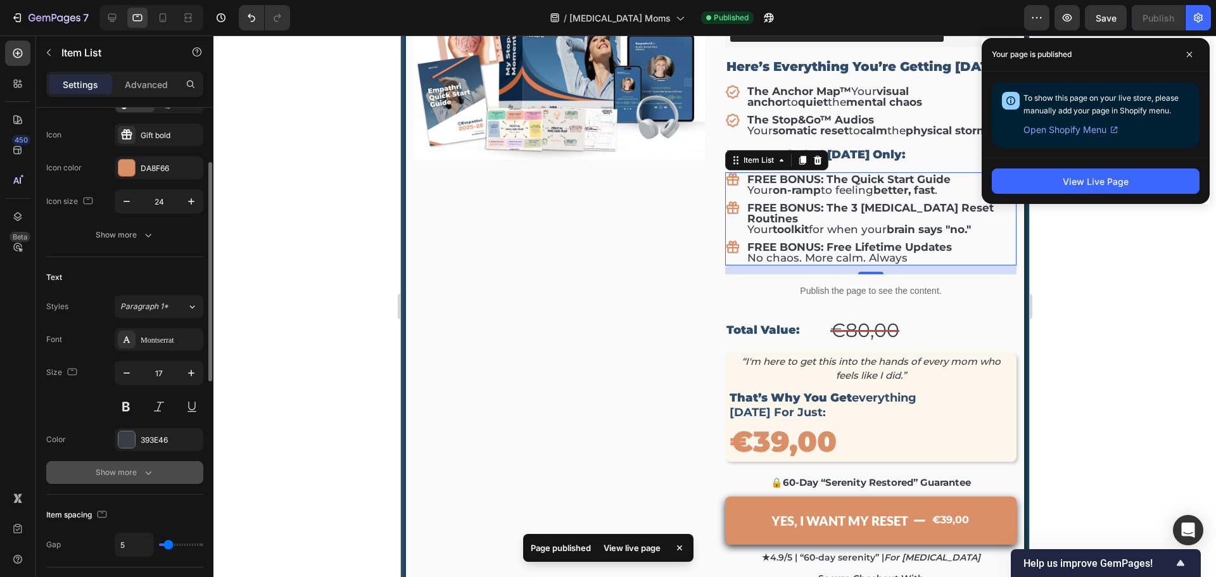
click at [125, 471] on div "Show more" at bounding box center [125, 472] width 59 height 13
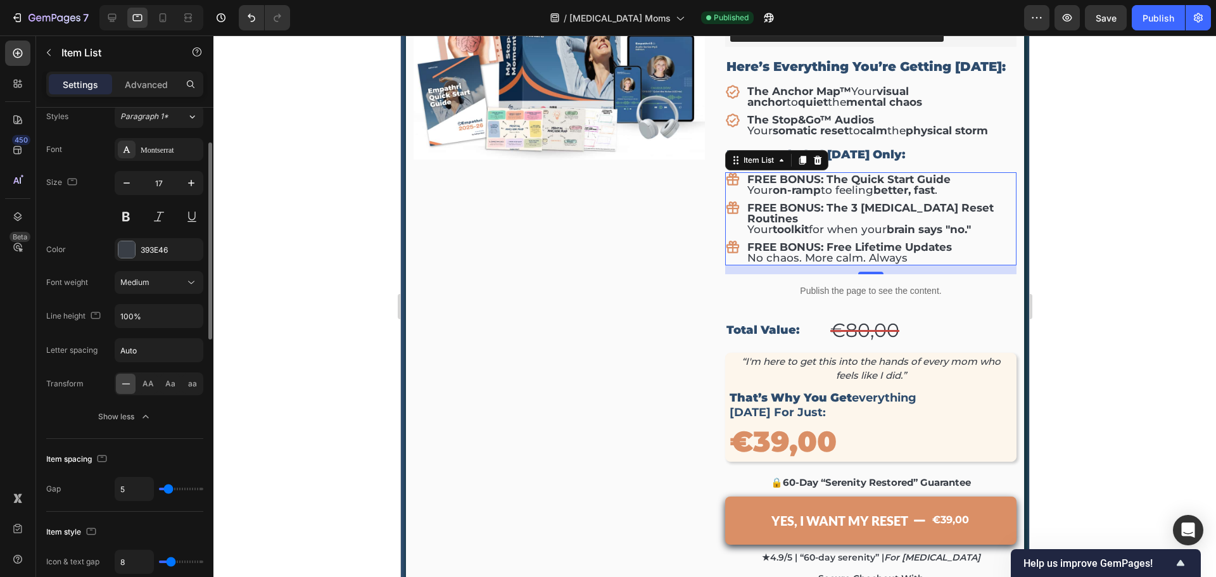
scroll to position [253, 0]
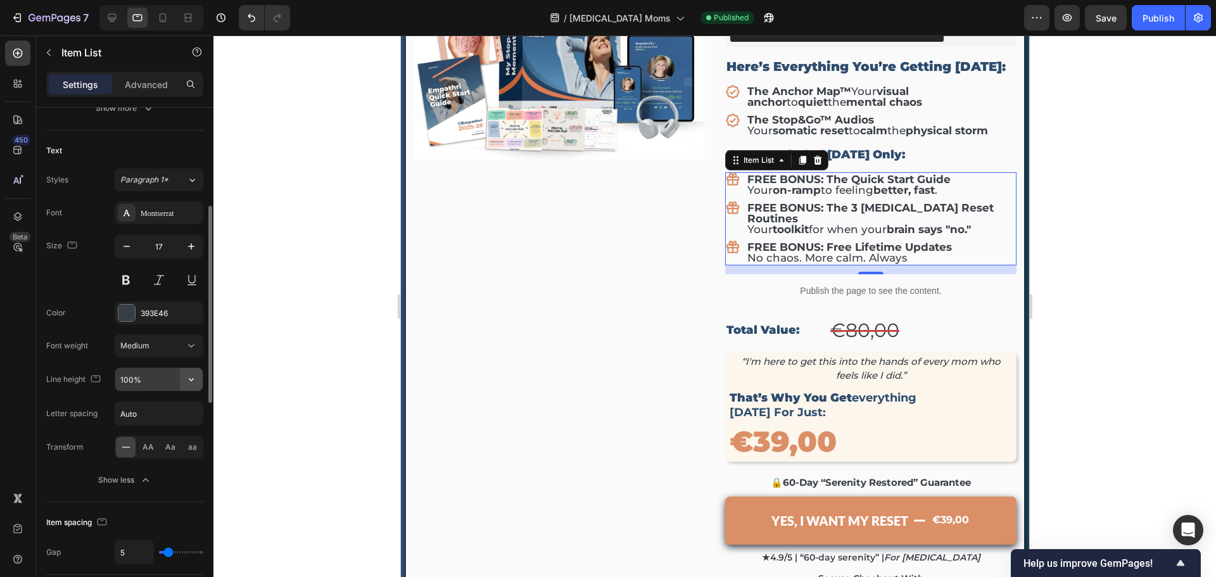
click at [199, 381] on button "button" at bounding box center [191, 379] width 23 height 23
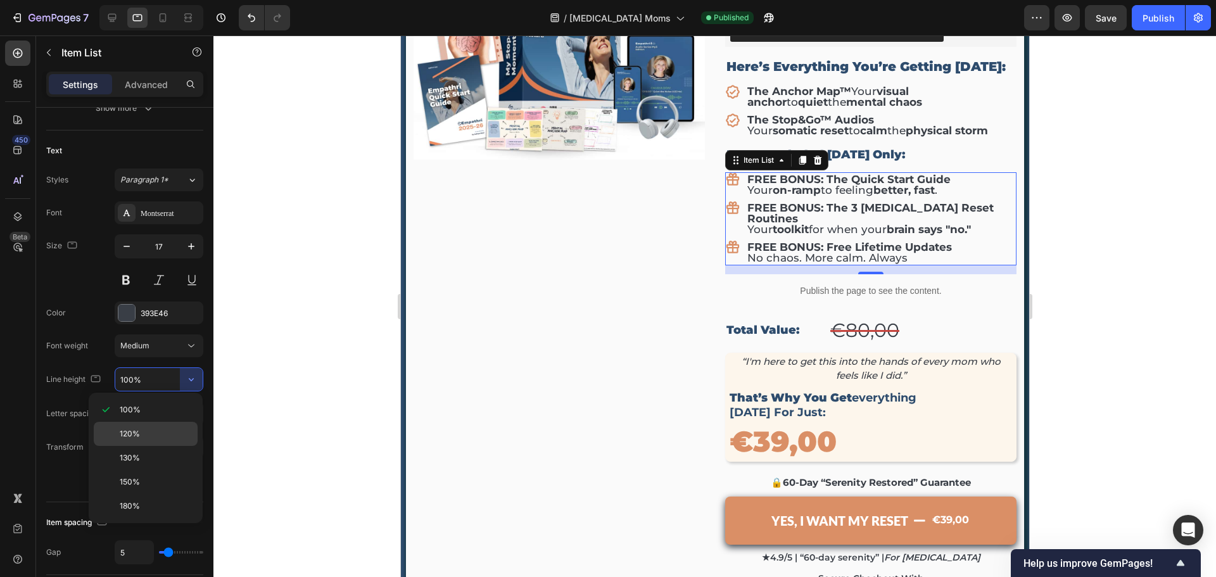
click at [168, 425] on div "120%" at bounding box center [146, 434] width 104 height 24
type input "120%"
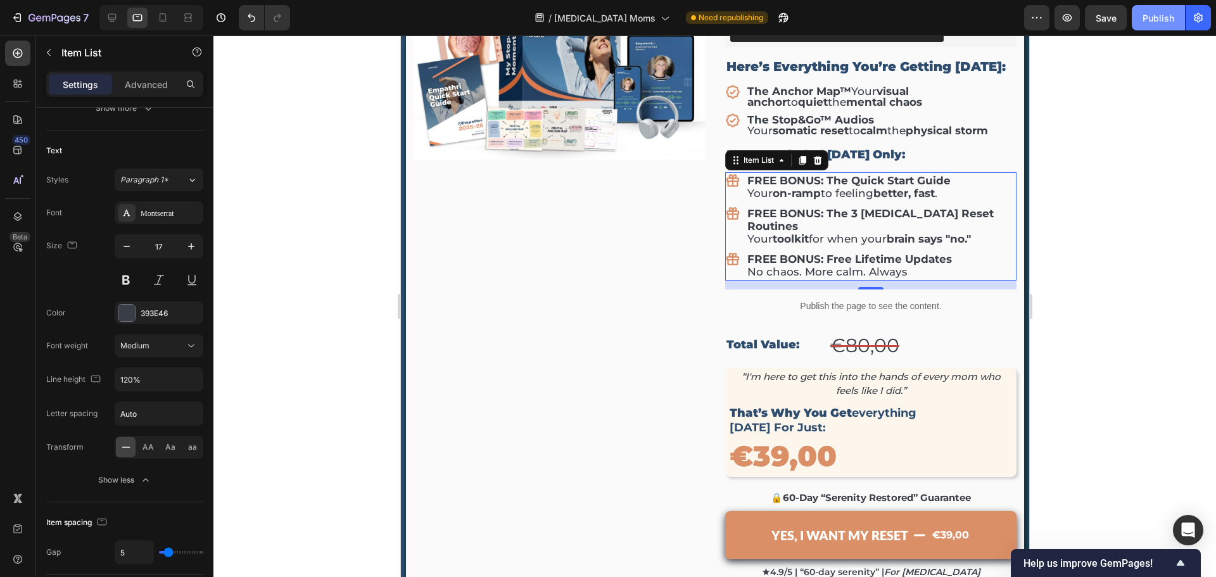
click at [1149, 15] on div "Publish" at bounding box center [1159, 17] width 32 height 13
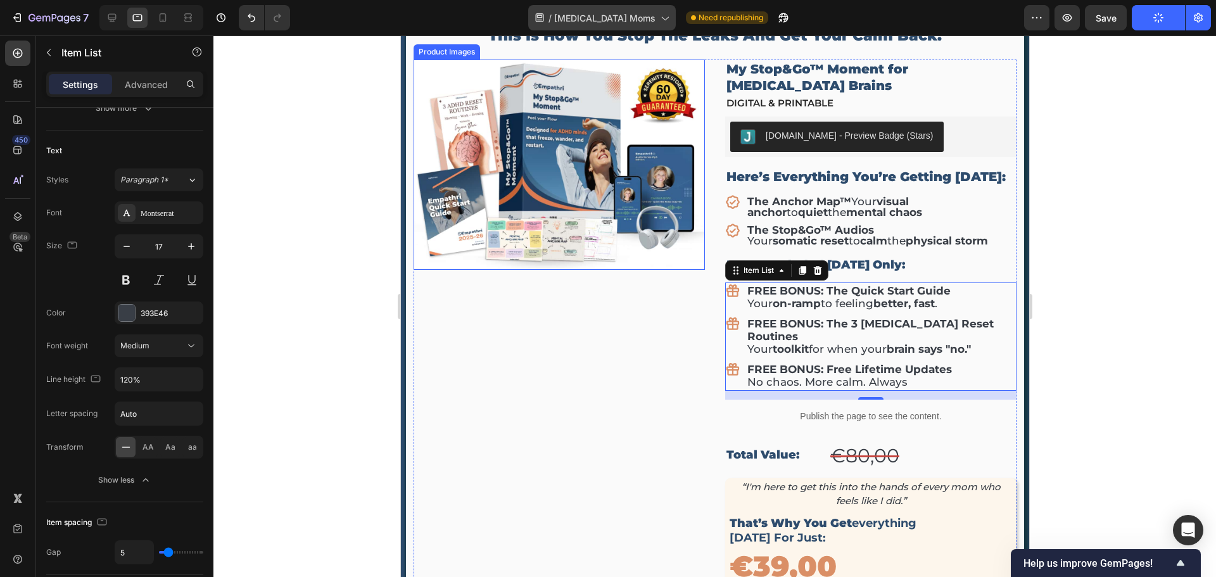
scroll to position [3991, 0]
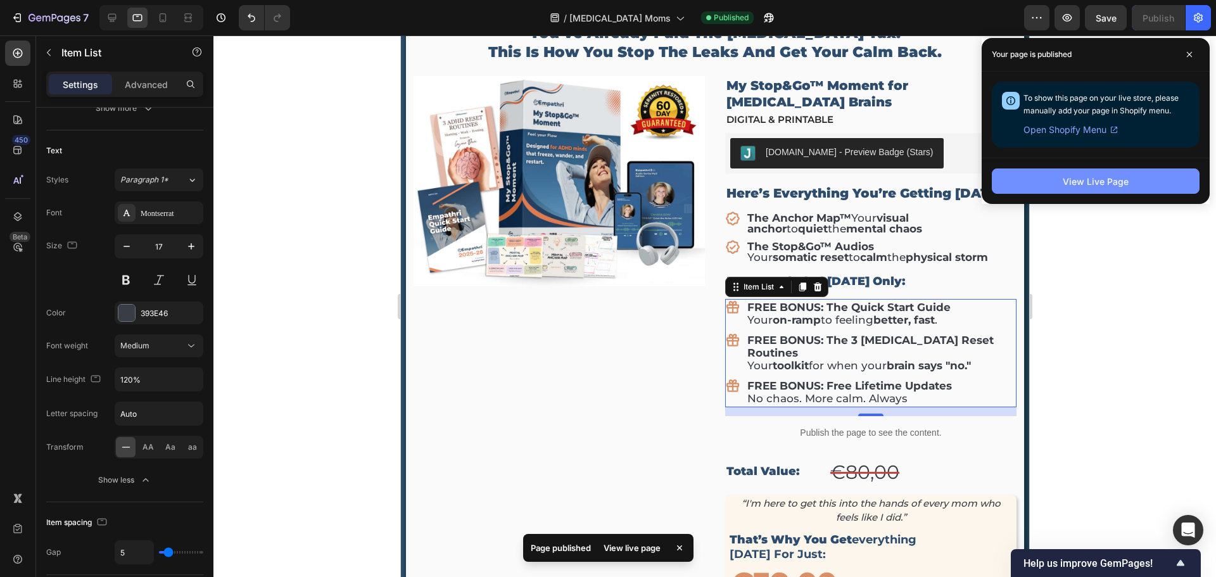
click at [1096, 182] on div "View Live Page" at bounding box center [1096, 181] width 66 height 13
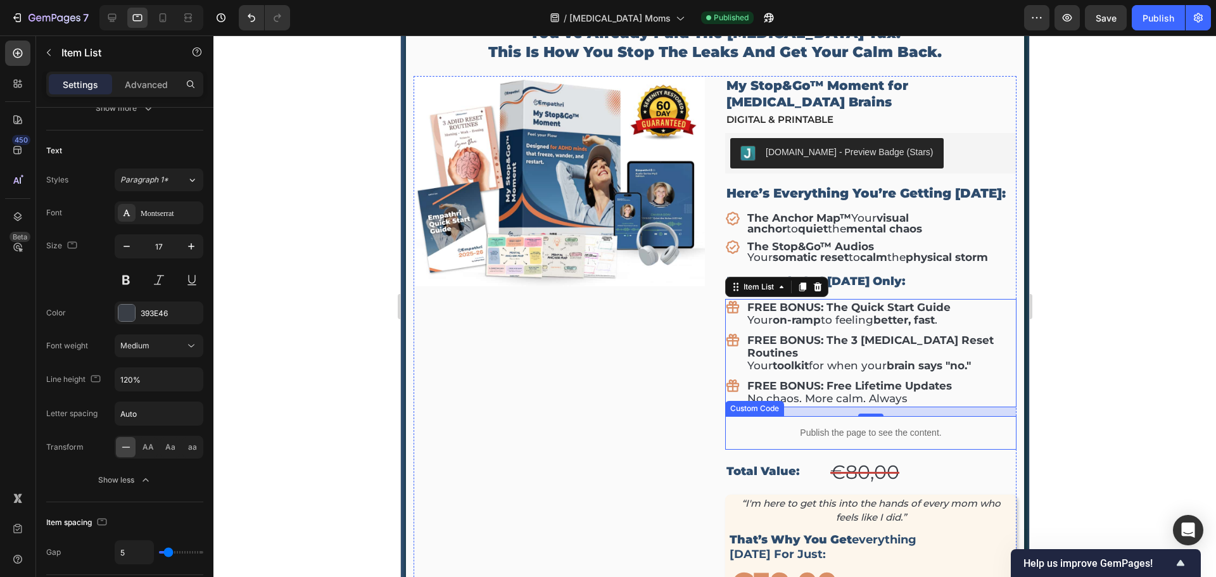
click at [831, 426] on p "Publish the page to see the content." at bounding box center [870, 432] width 291 height 13
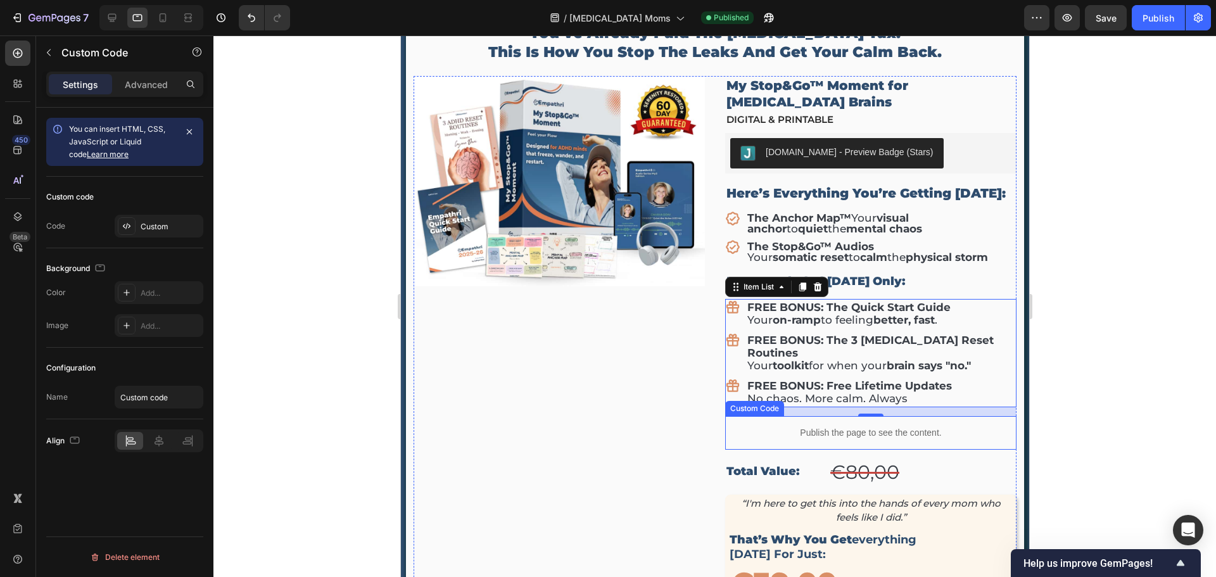
scroll to position [0, 0]
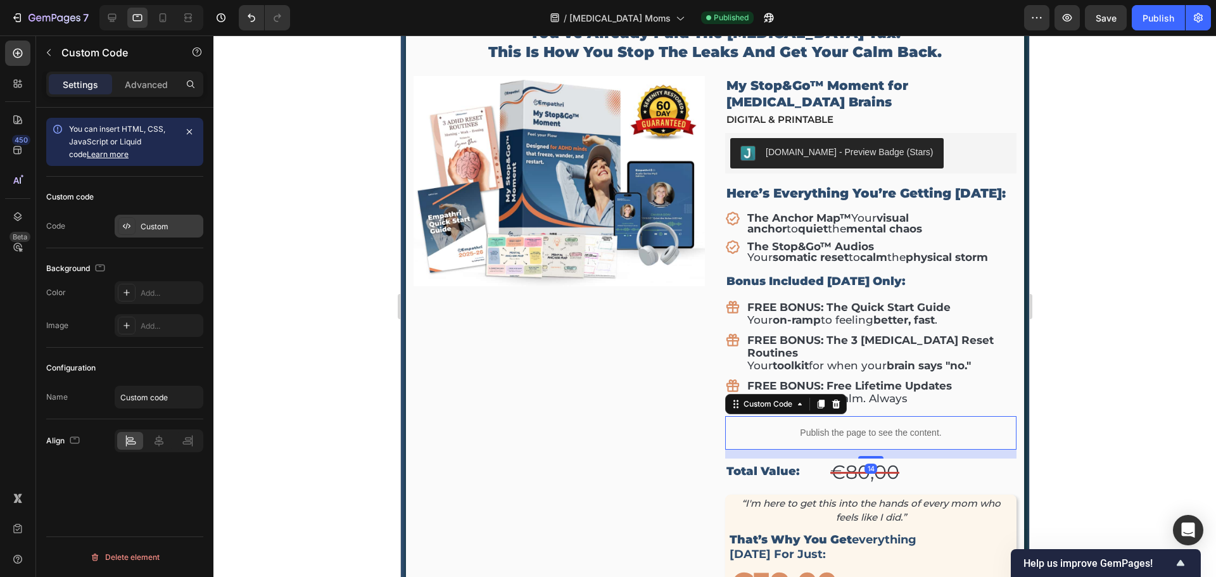
click at [158, 227] on div "Custom" at bounding box center [171, 226] width 60 height 11
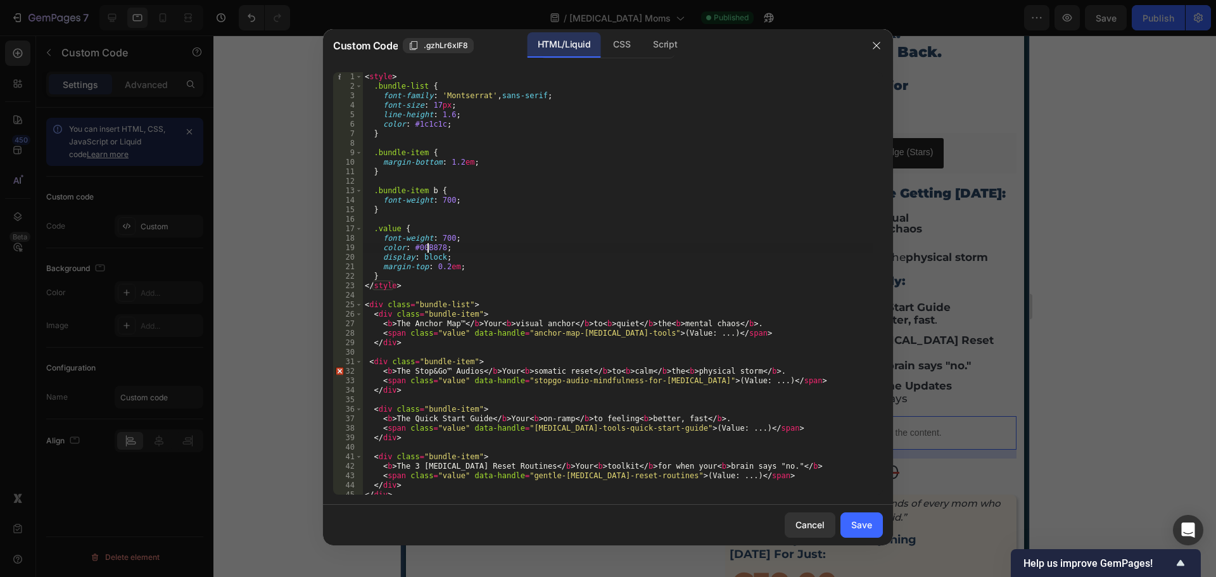
click at [429, 250] on div "< style > .bundle-list { font-family : ' Montserrat ' , sans-serif ; font-size …" at bounding box center [617, 293] width 511 height 442
type textarea "</script>"
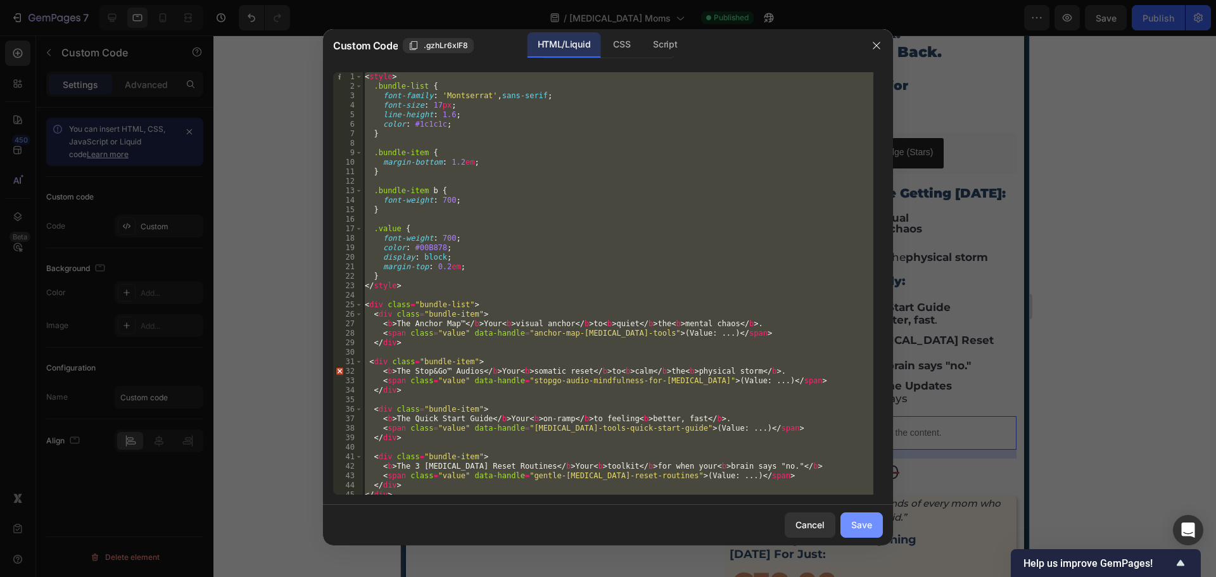
click at [855, 528] on div "Save" at bounding box center [861, 524] width 21 height 13
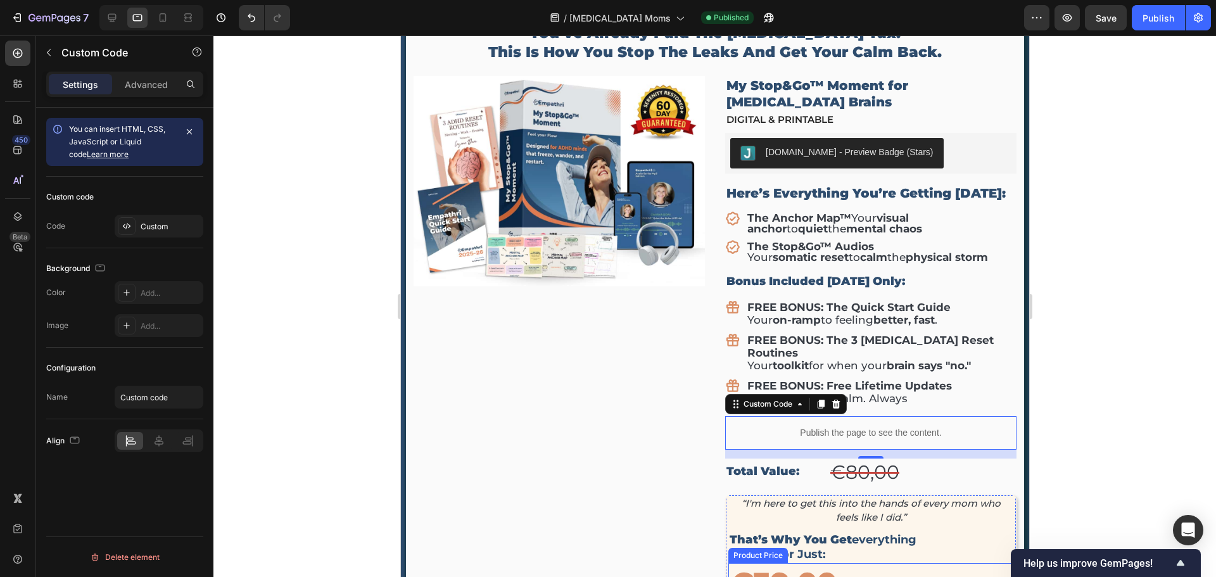
click at [806, 563] on div "€39,00" at bounding box center [870, 583] width 285 height 40
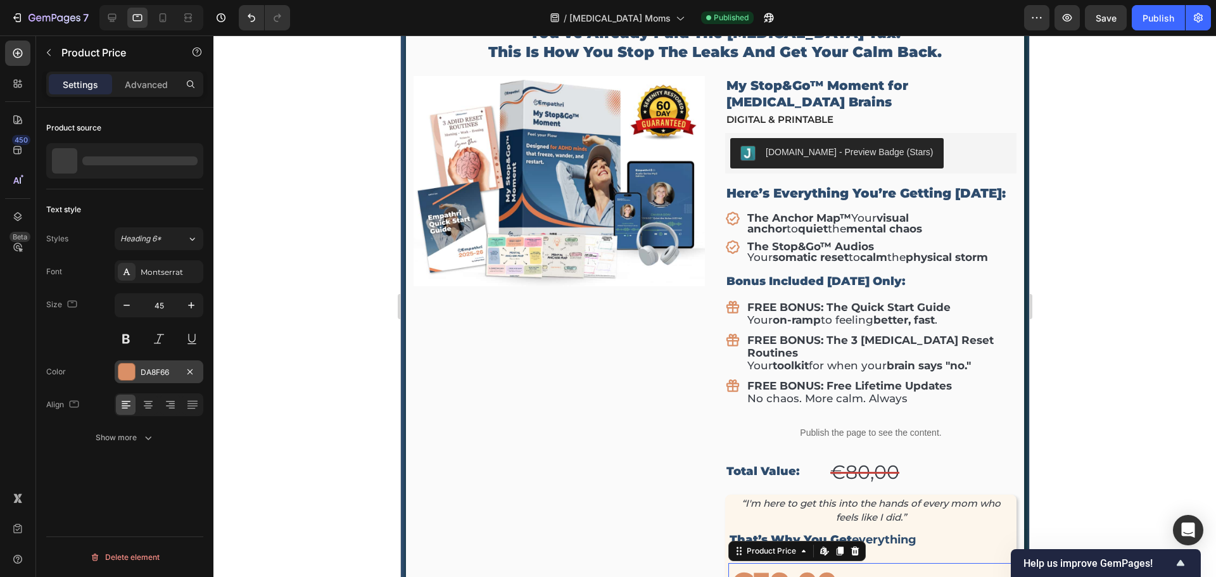
click at [138, 373] on div "DA8F66" at bounding box center [159, 371] width 89 height 23
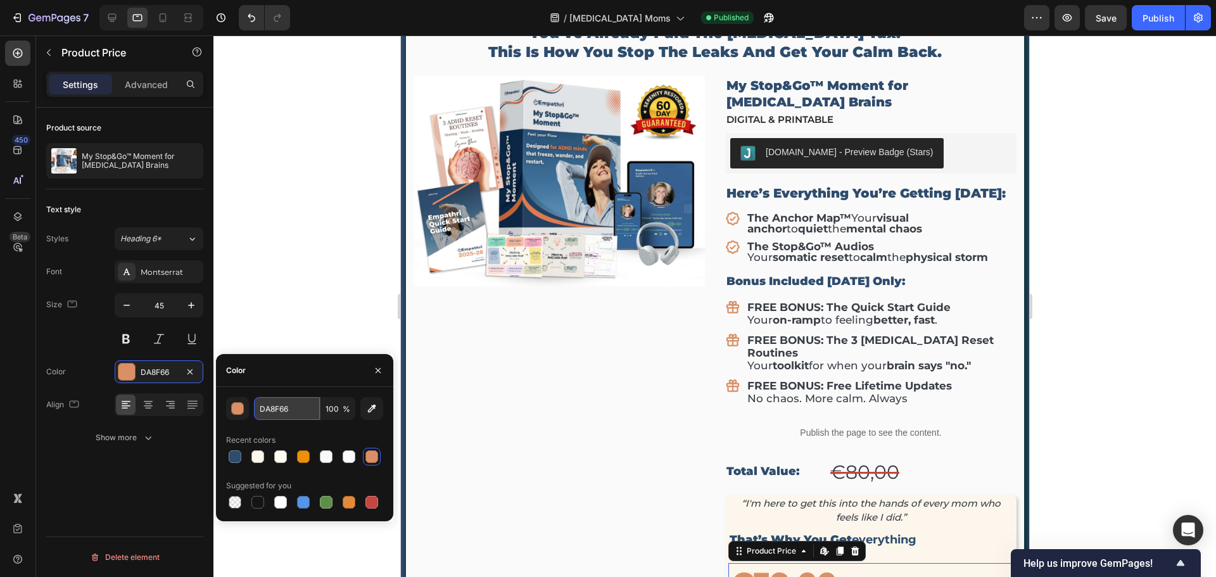
click at [275, 412] on input "DA8F66" at bounding box center [287, 408] width 66 height 23
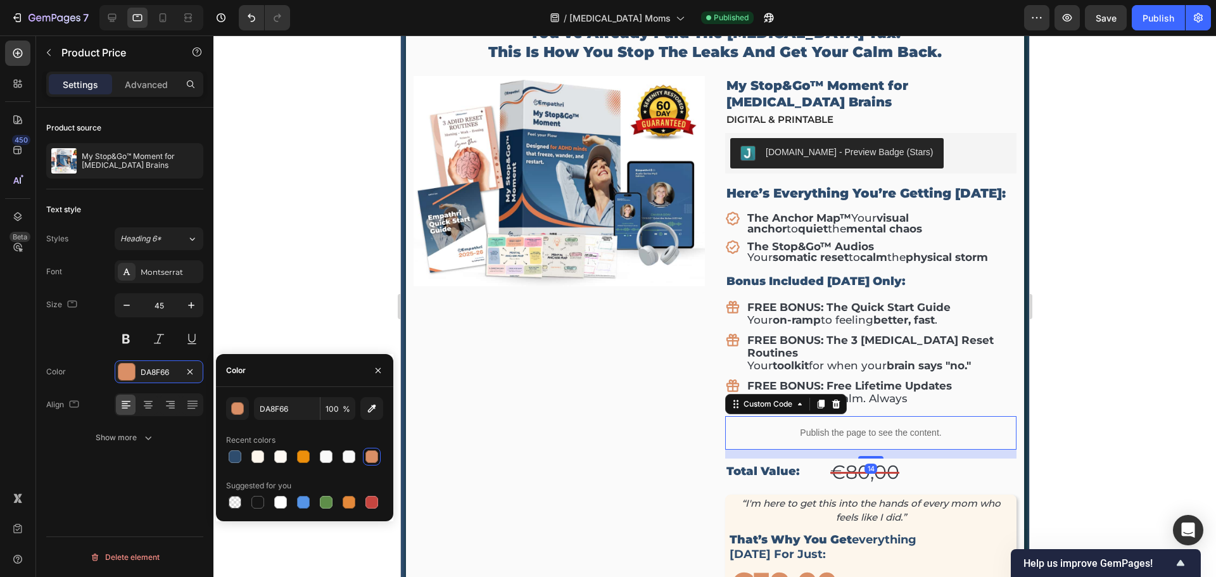
click at [858, 426] on p "Publish the page to see the content." at bounding box center [870, 432] width 291 height 13
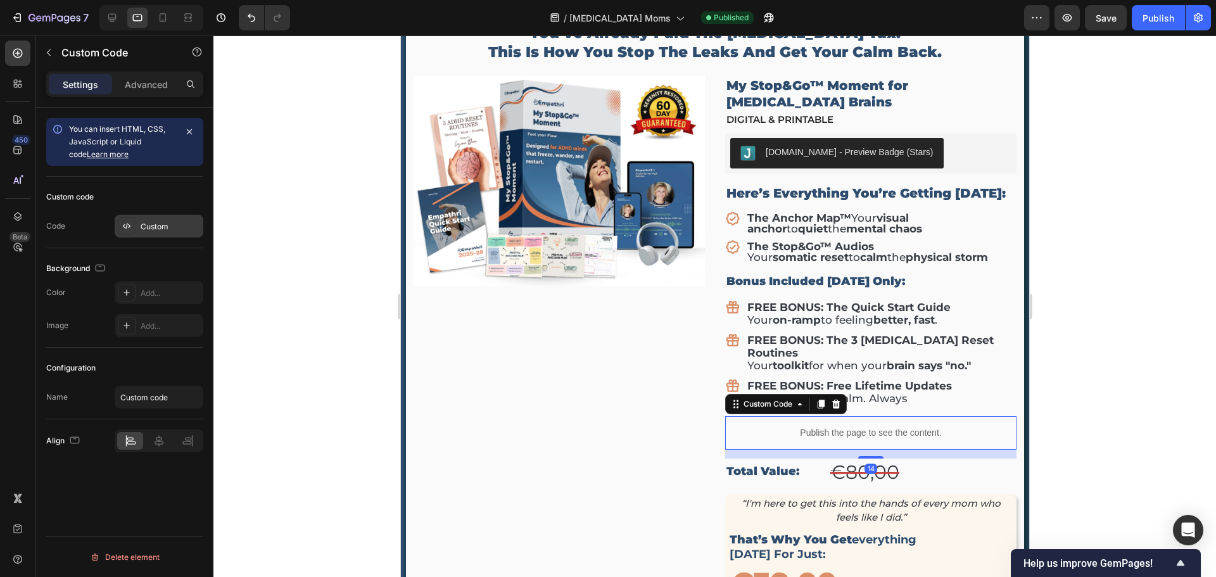
click at [150, 225] on div "Custom" at bounding box center [171, 226] width 60 height 11
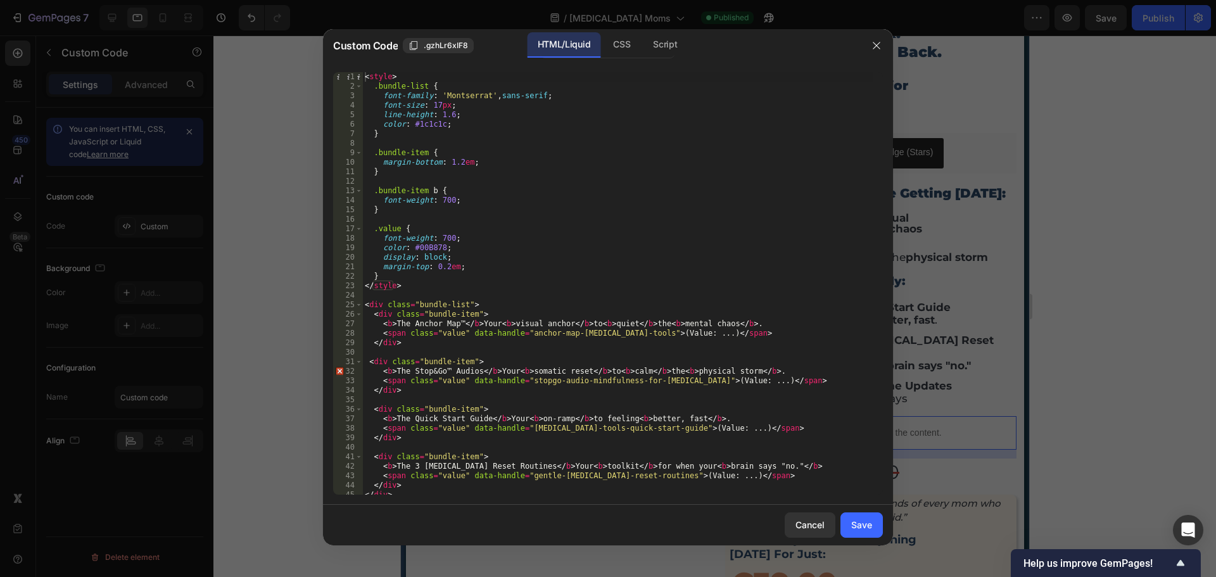
click at [473, 235] on div "< style > .bundle-list { font-family : ' Montserrat ' , sans-serif ; font-size …" at bounding box center [617, 293] width 511 height 442
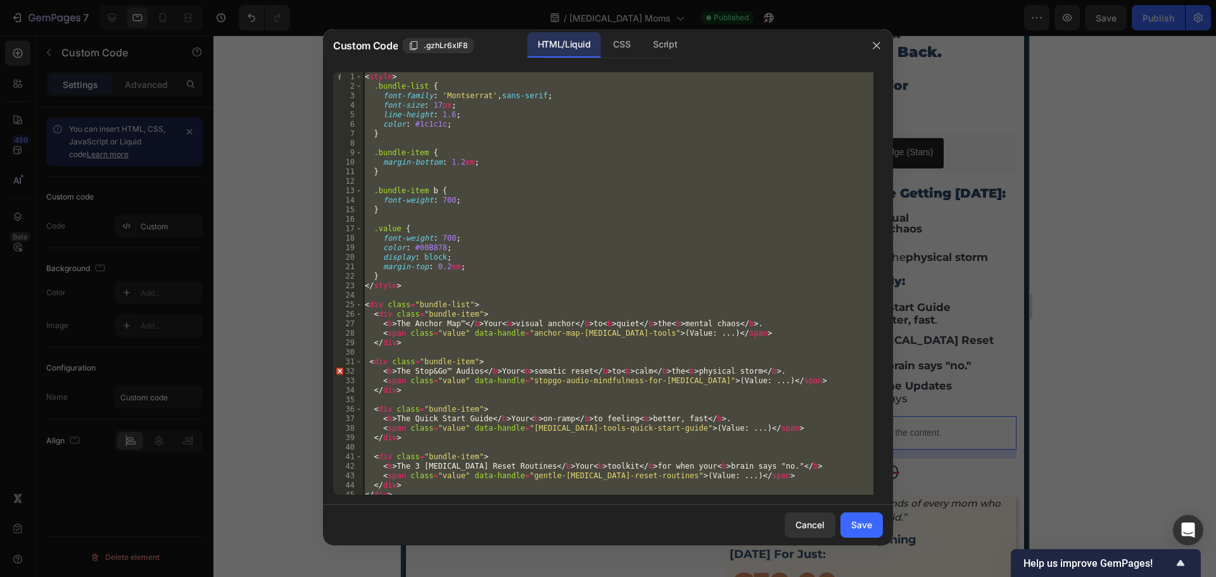
type textarea "</script>"
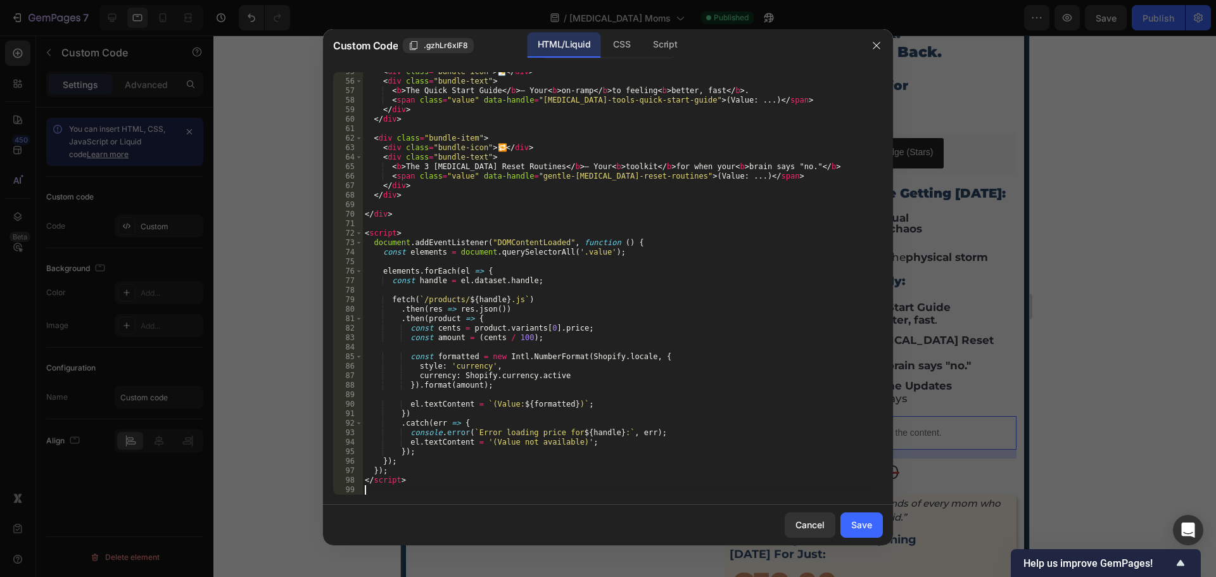
scroll to position [518, 0]
click at [861, 522] on div "Save" at bounding box center [861, 524] width 21 height 13
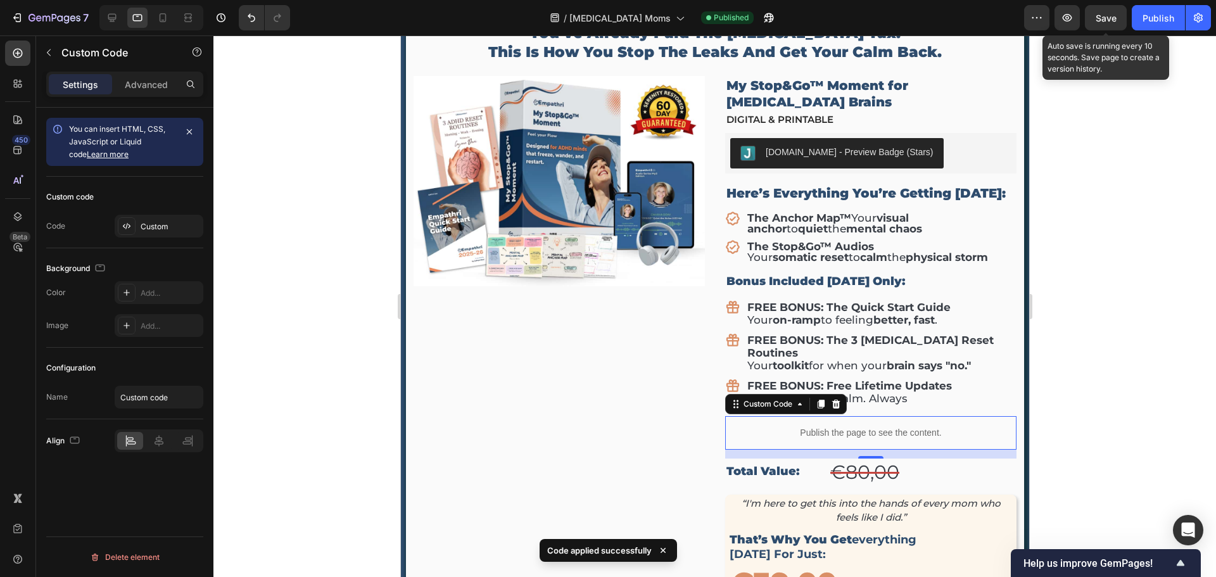
click at [1105, 18] on span "Save" at bounding box center [1106, 18] width 21 height 11
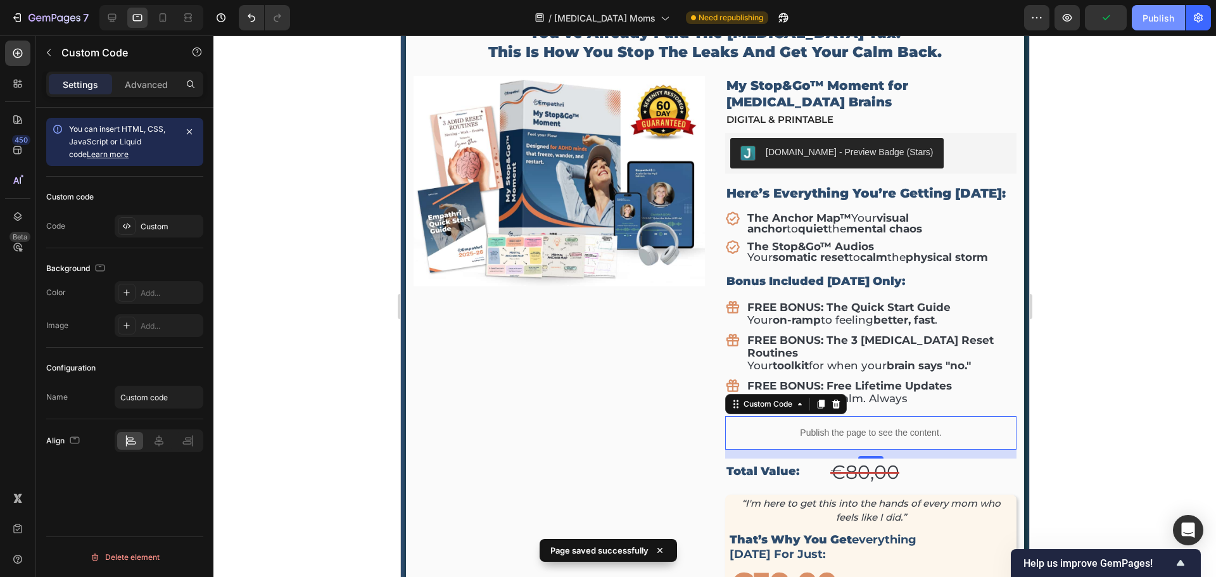
click at [1148, 21] on div "Publish" at bounding box center [1159, 17] width 32 height 13
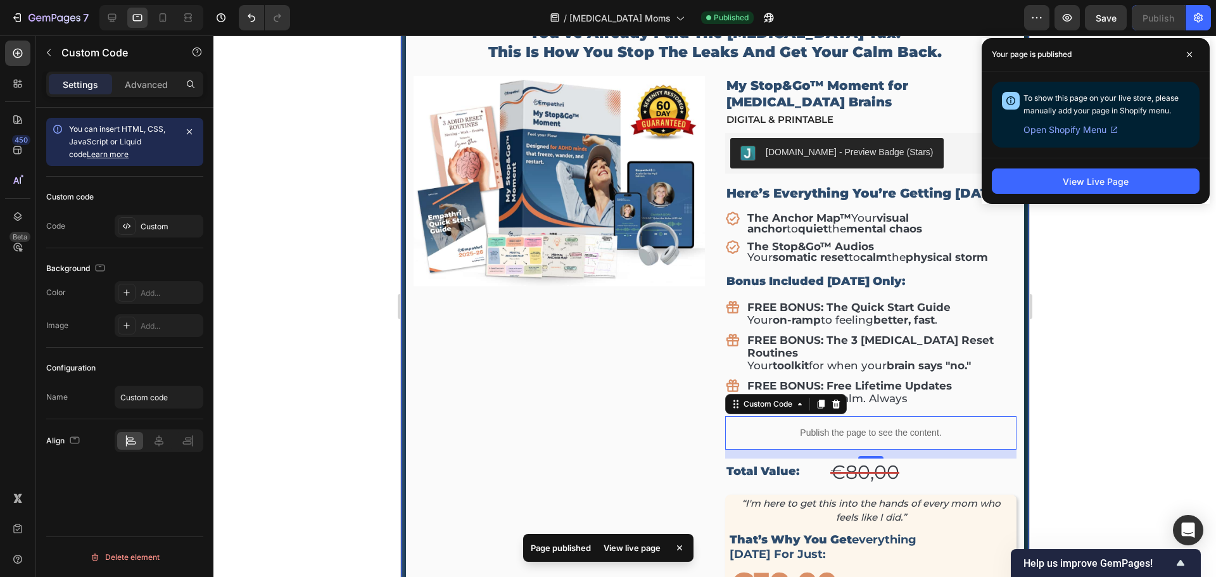
click at [1122, 296] on div at bounding box center [715, 306] width 1003 height 542
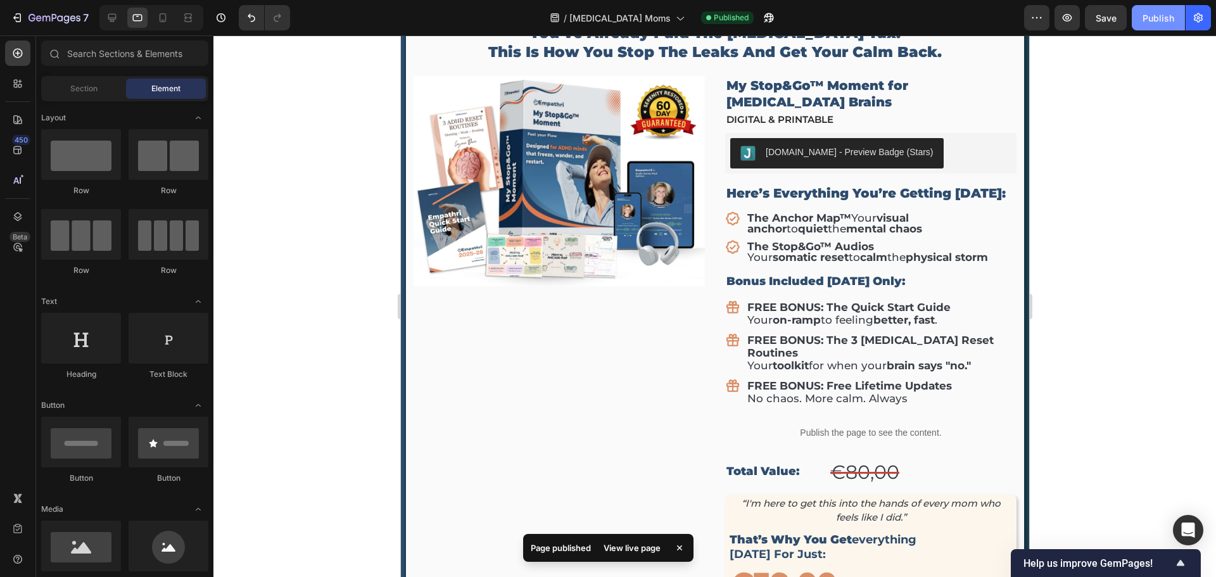
click at [1142, 23] on button "Publish" at bounding box center [1158, 17] width 53 height 25
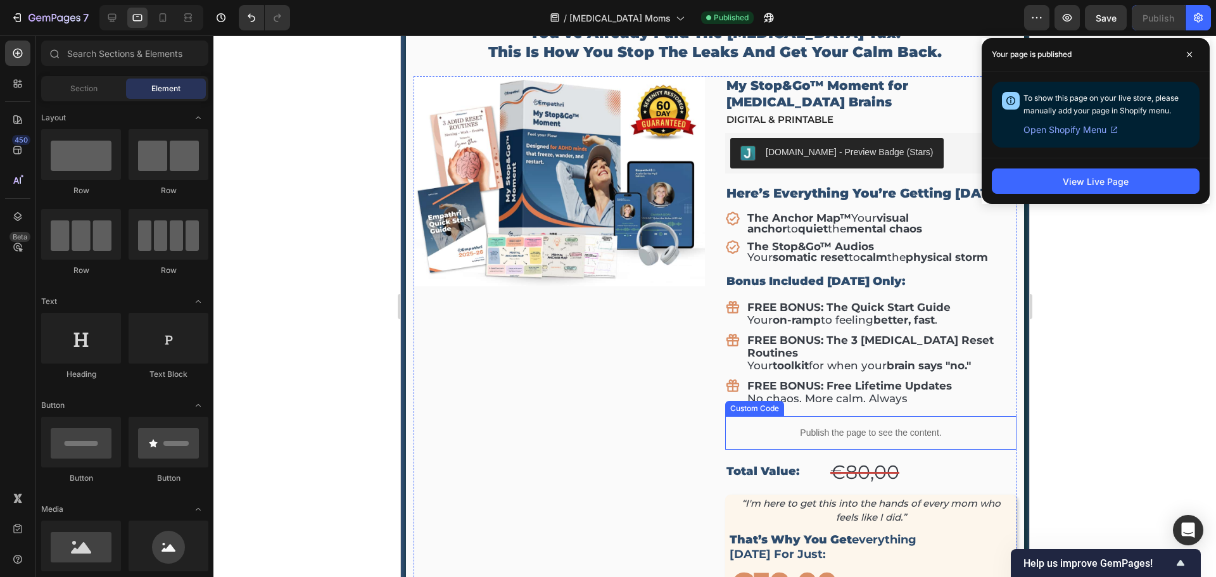
click at [848, 426] on p "Publish the page to see the content." at bounding box center [870, 432] width 291 height 13
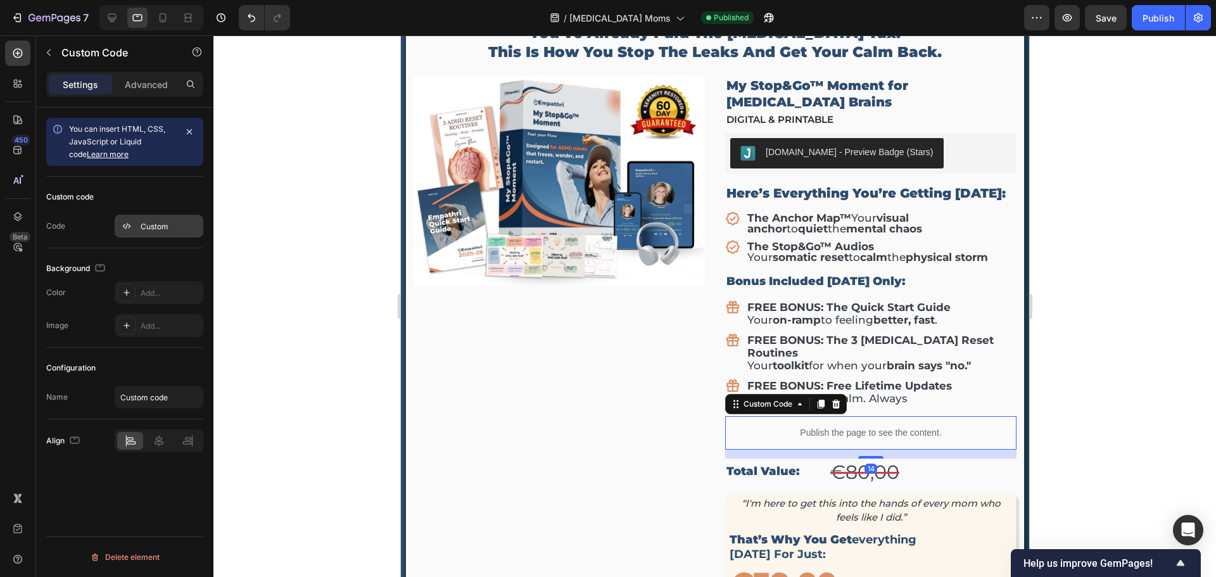
click at [176, 236] on div "Custom" at bounding box center [159, 226] width 89 height 23
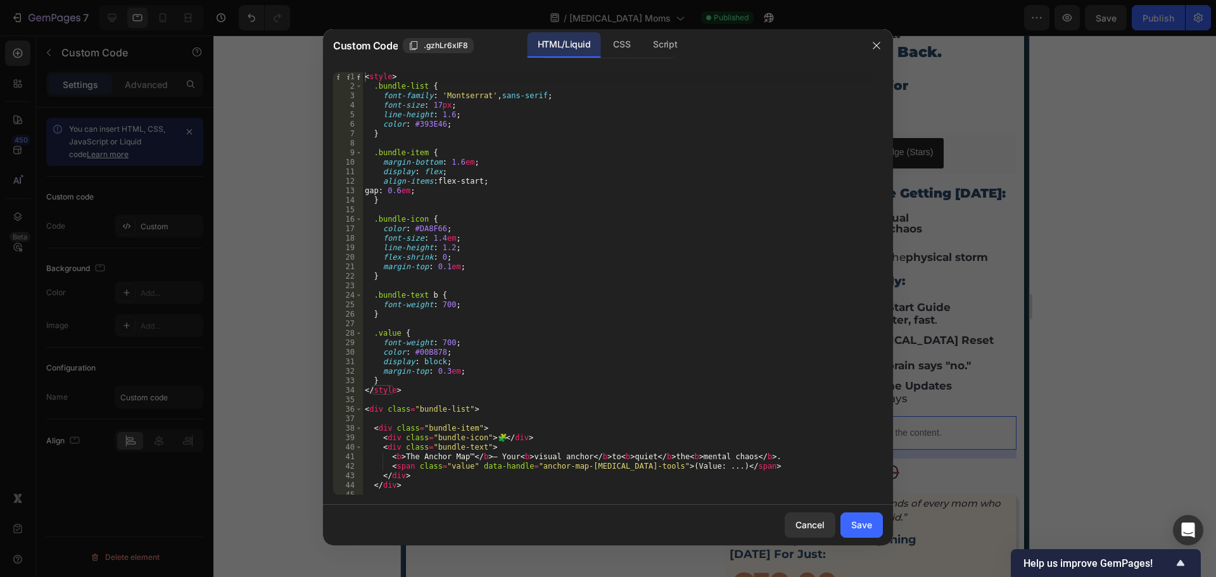
click at [405, 222] on div "< style > .bundle-list { font-family : ' Montserrat ' , sans-serif ; font-size …" at bounding box center [617, 293] width 511 height 442
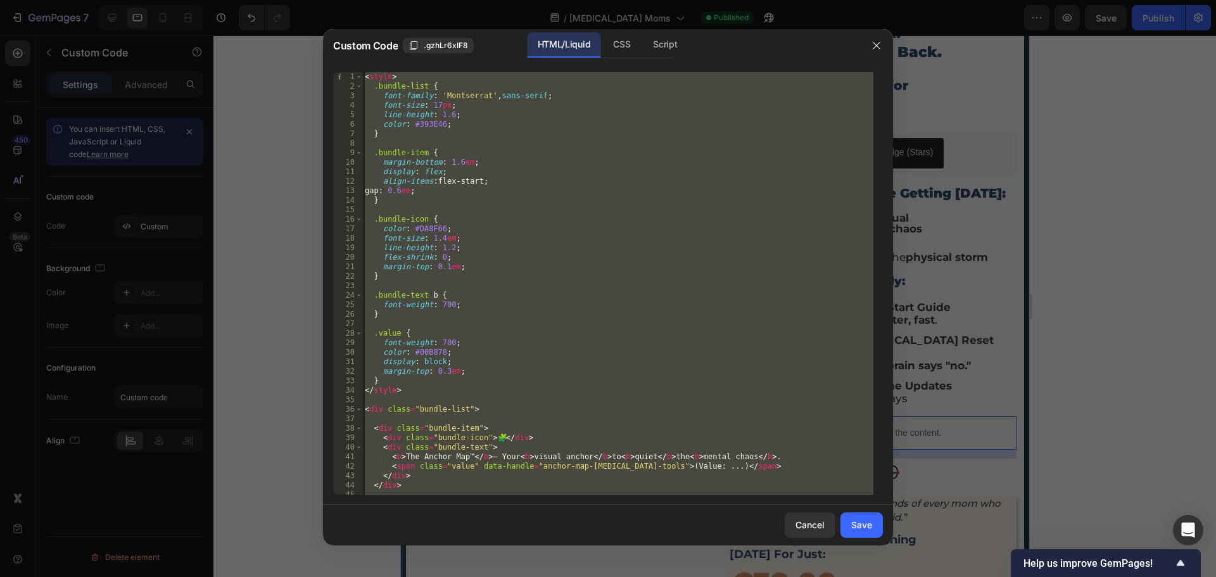
type textarea "</script>"
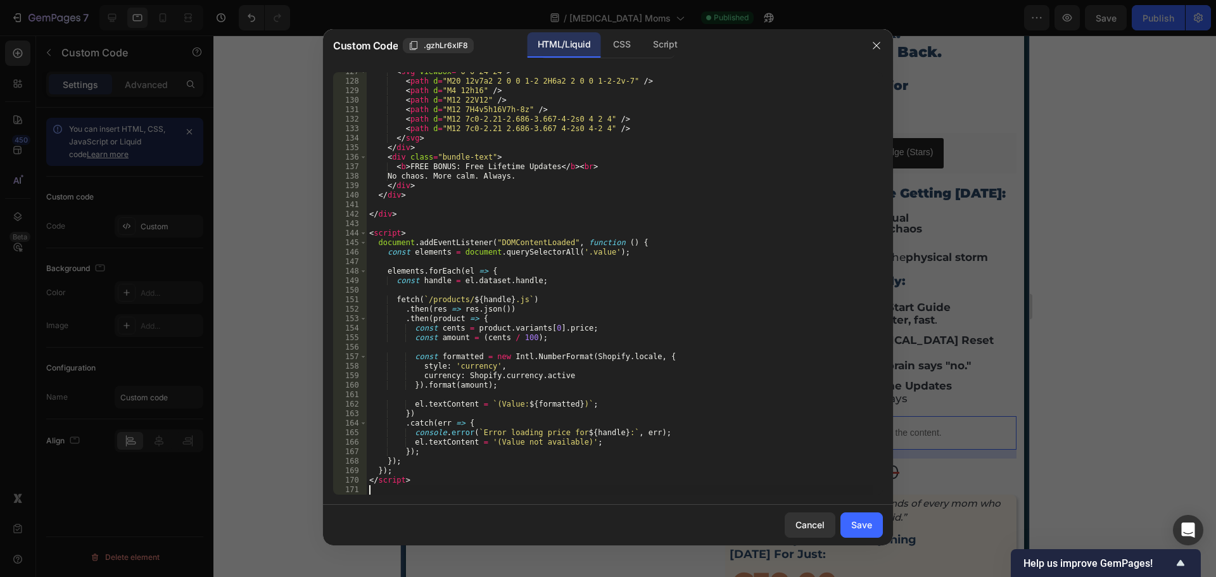
scroll to position [1221, 0]
click at [874, 531] on button "Save" at bounding box center [862, 525] width 42 height 25
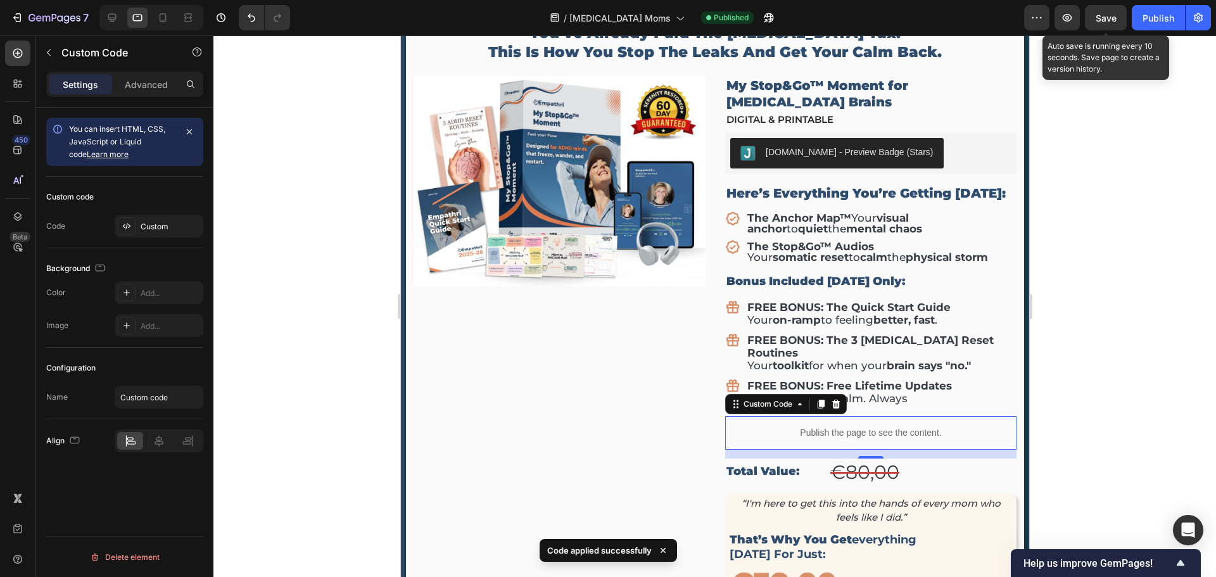
click at [1112, 22] on span "Save" at bounding box center [1106, 18] width 21 height 11
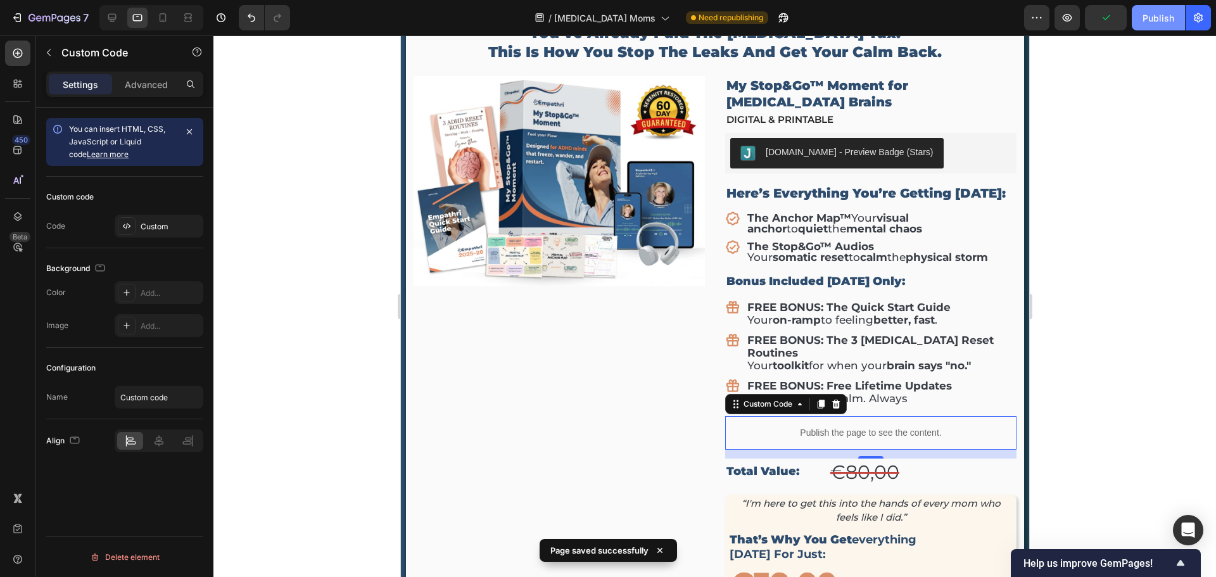
click at [1155, 20] on div "Publish" at bounding box center [1159, 17] width 32 height 13
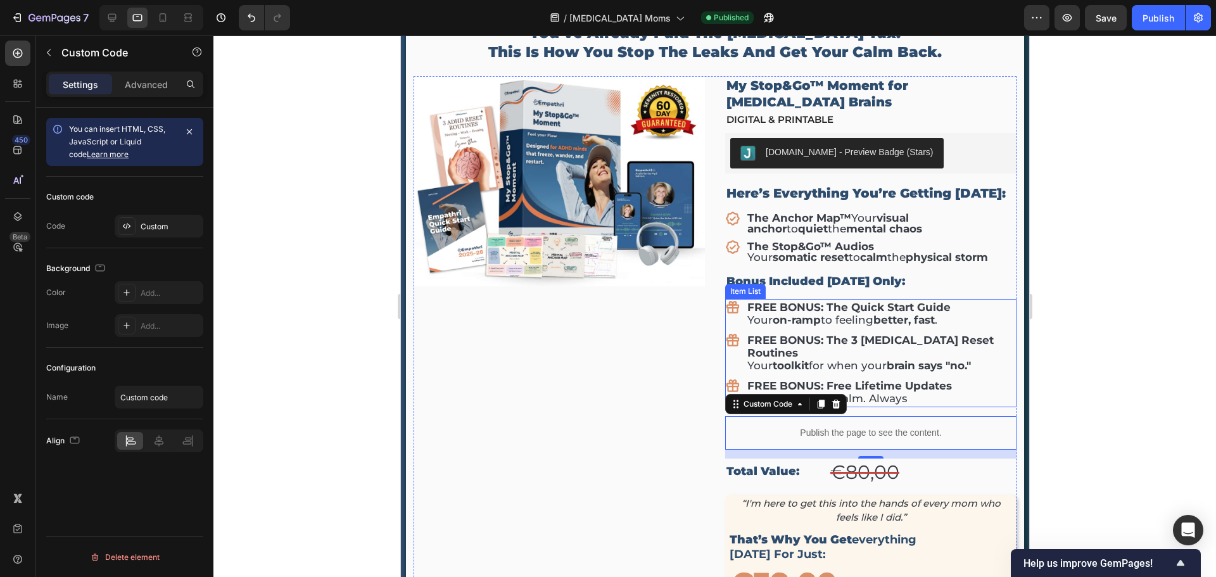
click at [811, 314] on strong "on-ramp" at bounding box center [796, 320] width 48 height 13
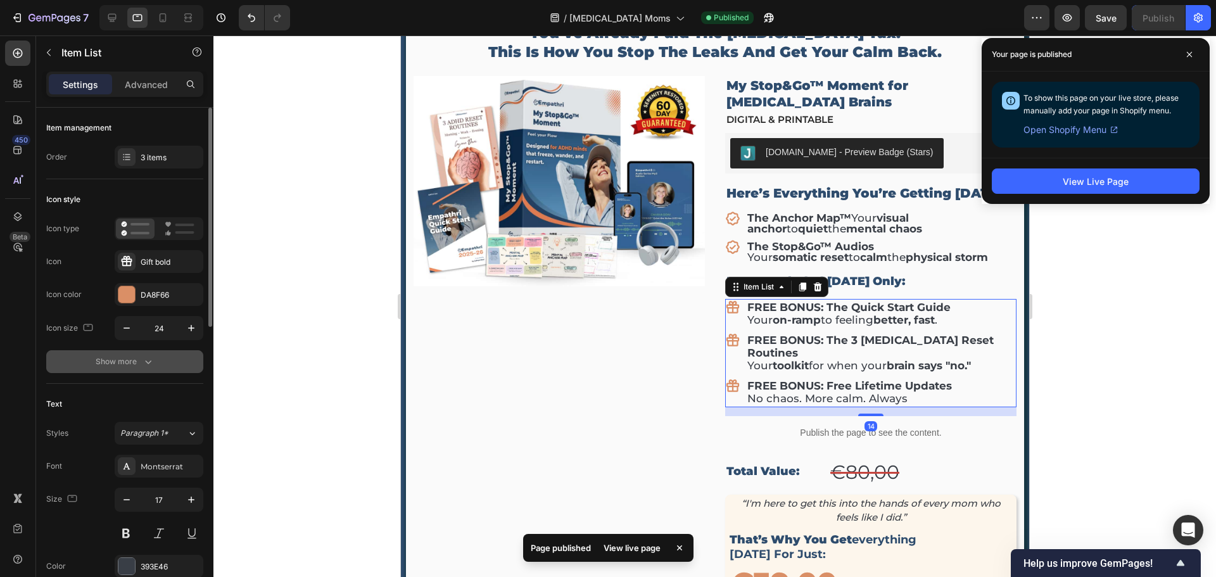
click at [143, 369] on button "Show more" at bounding box center [124, 361] width 157 height 23
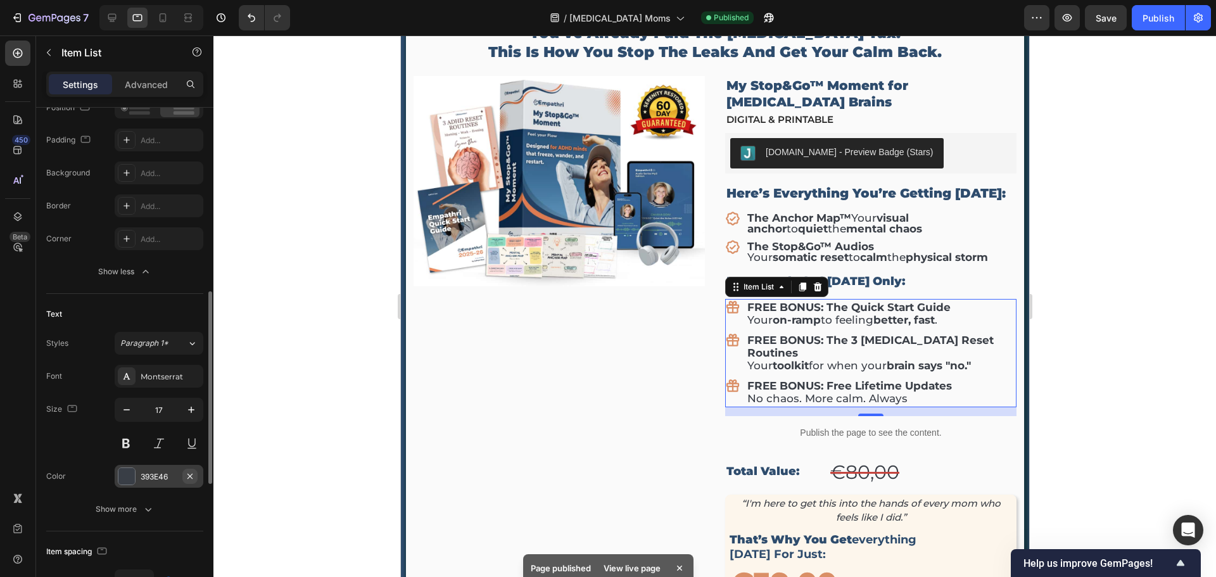
scroll to position [380, 0]
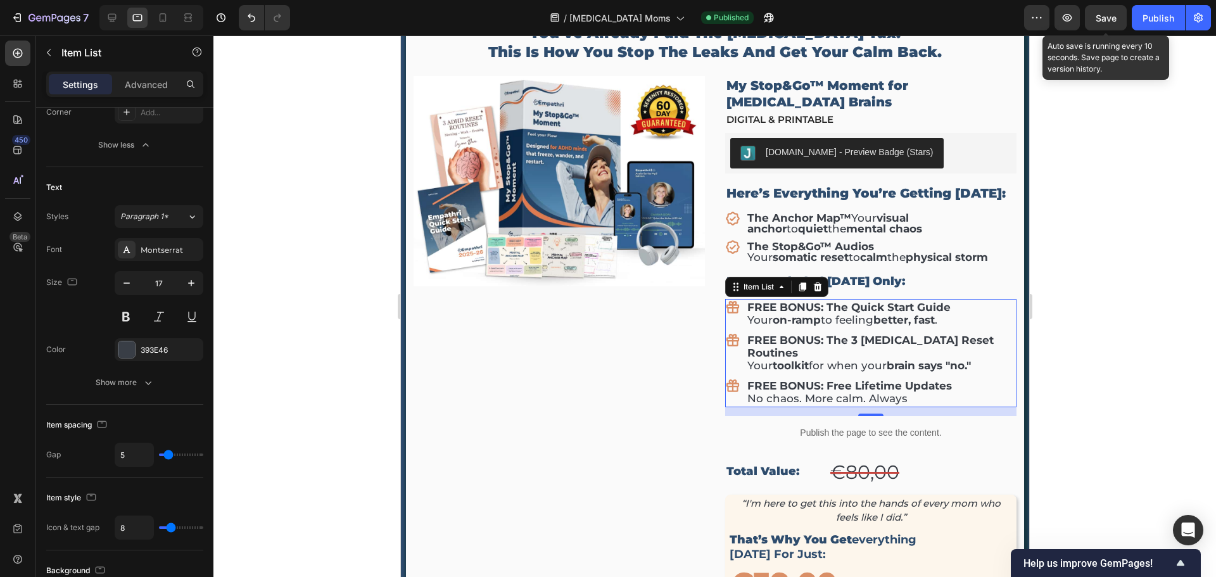
click at [1112, 11] on div "Save" at bounding box center [1106, 17] width 21 height 13
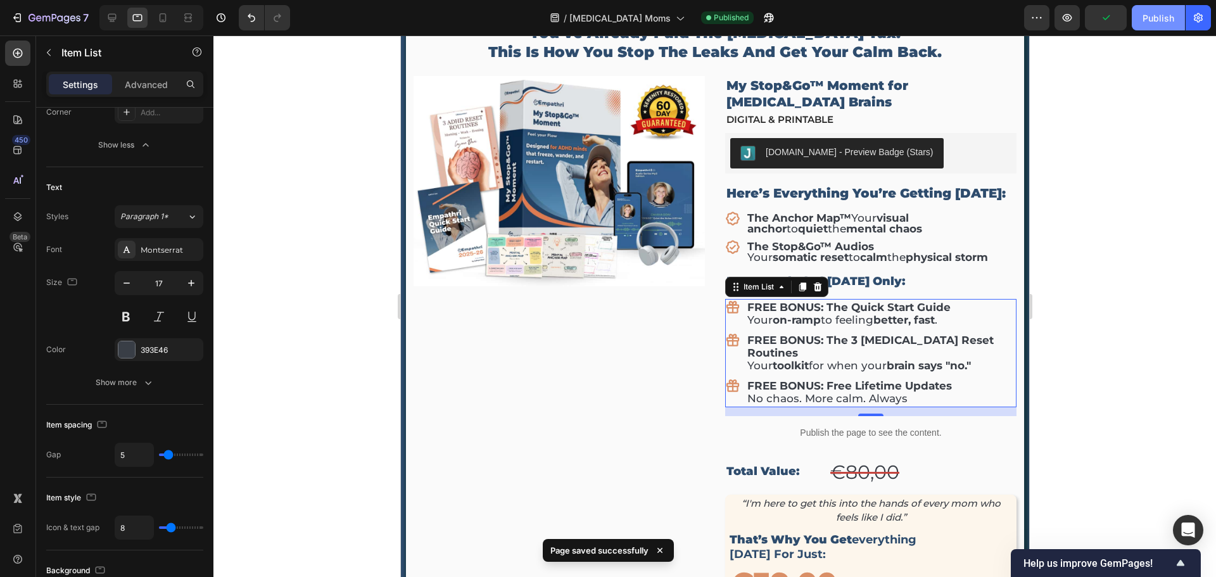
click at [1154, 15] on div "Publish" at bounding box center [1159, 17] width 32 height 13
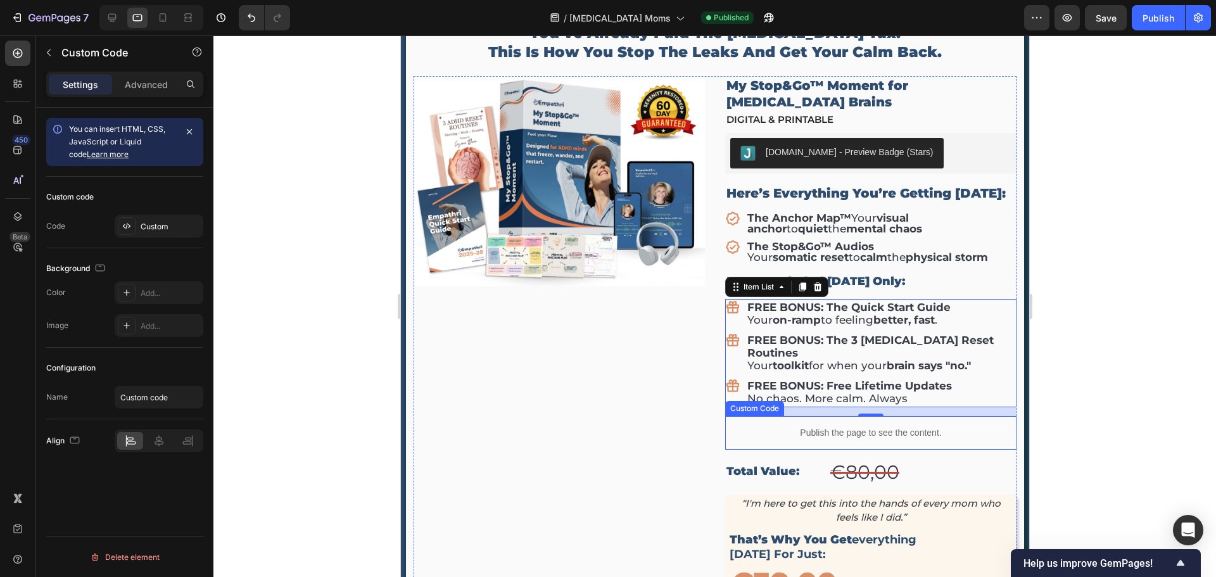
drag, startPoint x: 879, startPoint y: 407, endPoint x: 871, endPoint y: 404, distance: 8.2
click at [879, 416] on div "Publish the page to see the content." at bounding box center [870, 433] width 291 height 34
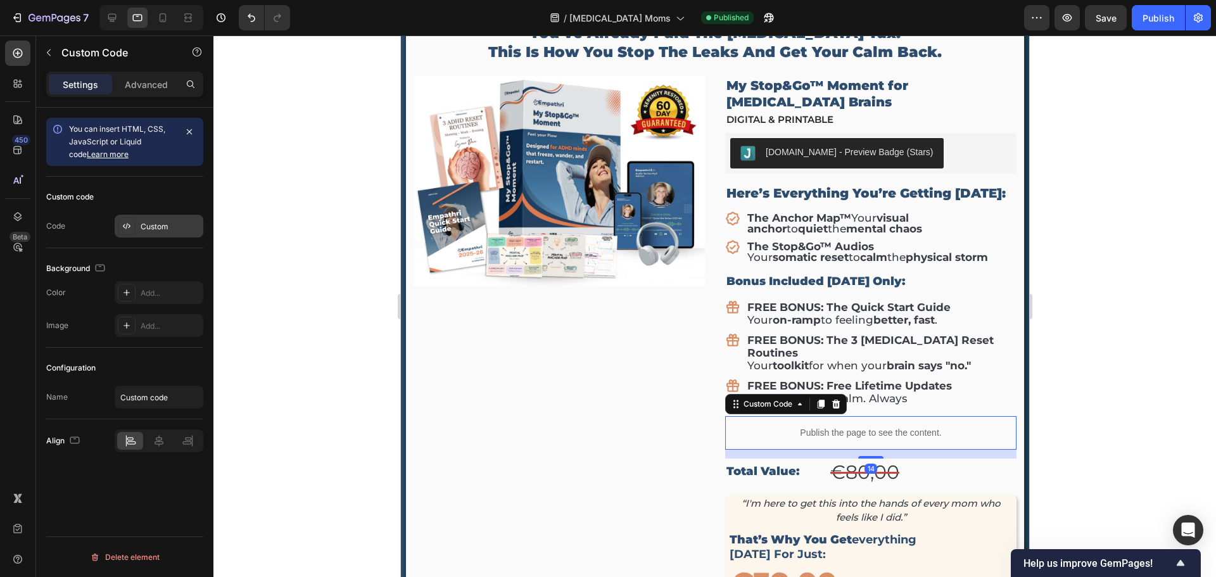
click at [185, 227] on div "Custom" at bounding box center [171, 226] width 60 height 11
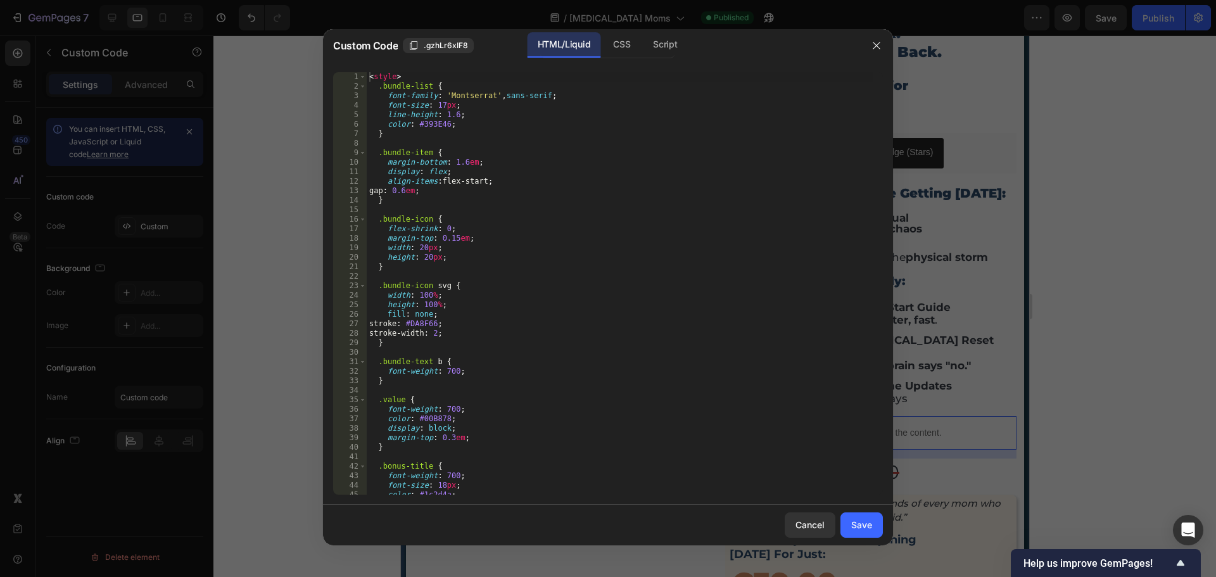
click at [514, 297] on div "< style > .bundle-list { font-family : ' Montserrat ' , sans-serif ; font-size …" at bounding box center [620, 293] width 507 height 442
type textarea "</script>"
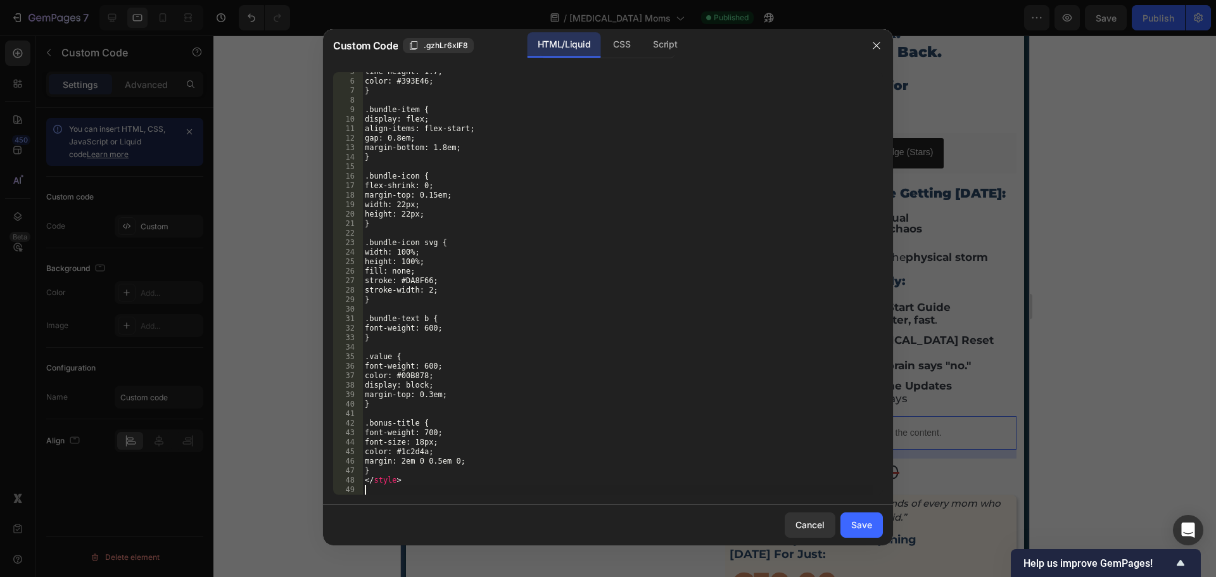
scroll to position [43, 0]
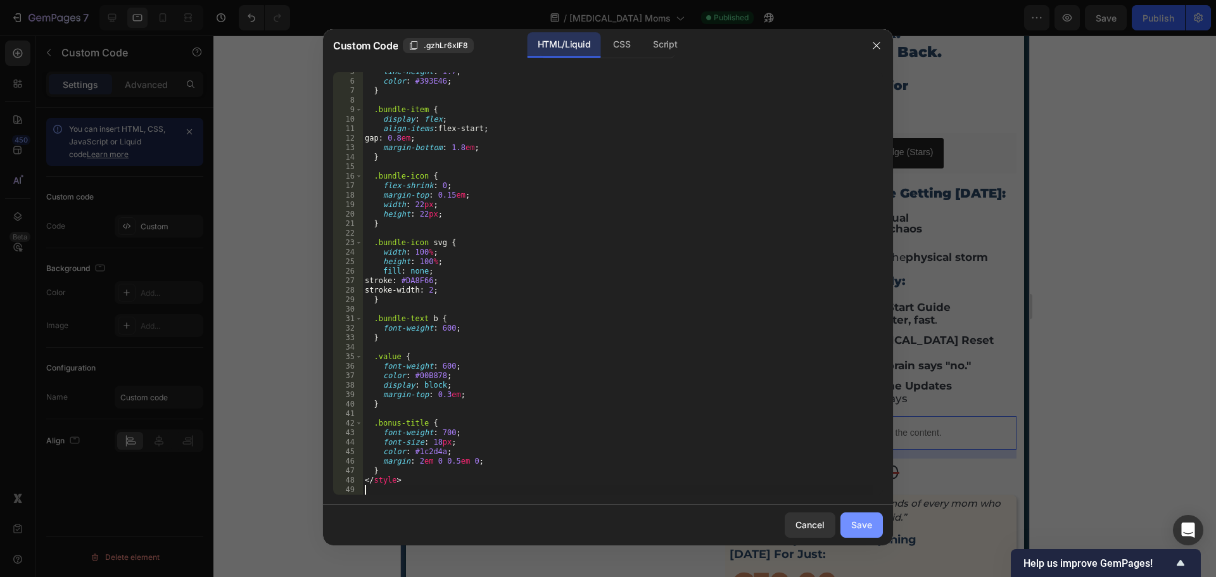
click at [851, 530] on div "Save" at bounding box center [861, 524] width 21 height 13
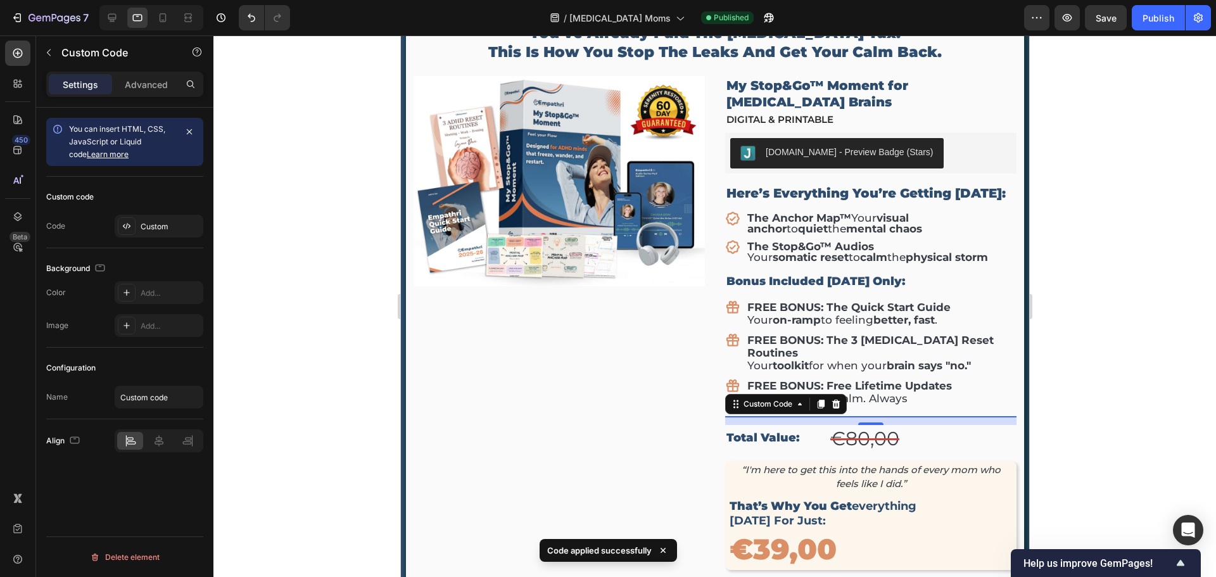
click at [737, 416] on div "14" at bounding box center [870, 420] width 291 height 9
click at [165, 227] on div "Custom" at bounding box center [171, 226] width 60 height 11
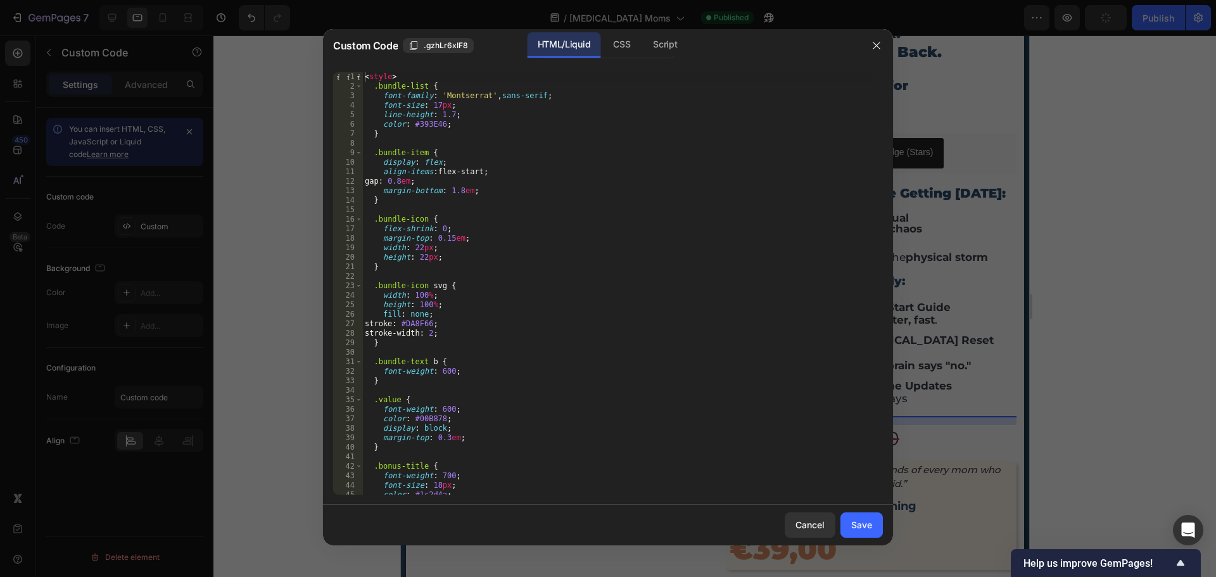
scroll to position [0, 0]
type textarea "stroke: #DA8F66;"
click at [568, 328] on div "< style > .bundle-list { font-family : ' Montserrat ' , sans-serif ; font-size …" at bounding box center [617, 293] width 511 height 442
click at [246, 18] on div at bounding box center [608, 288] width 1216 height 577
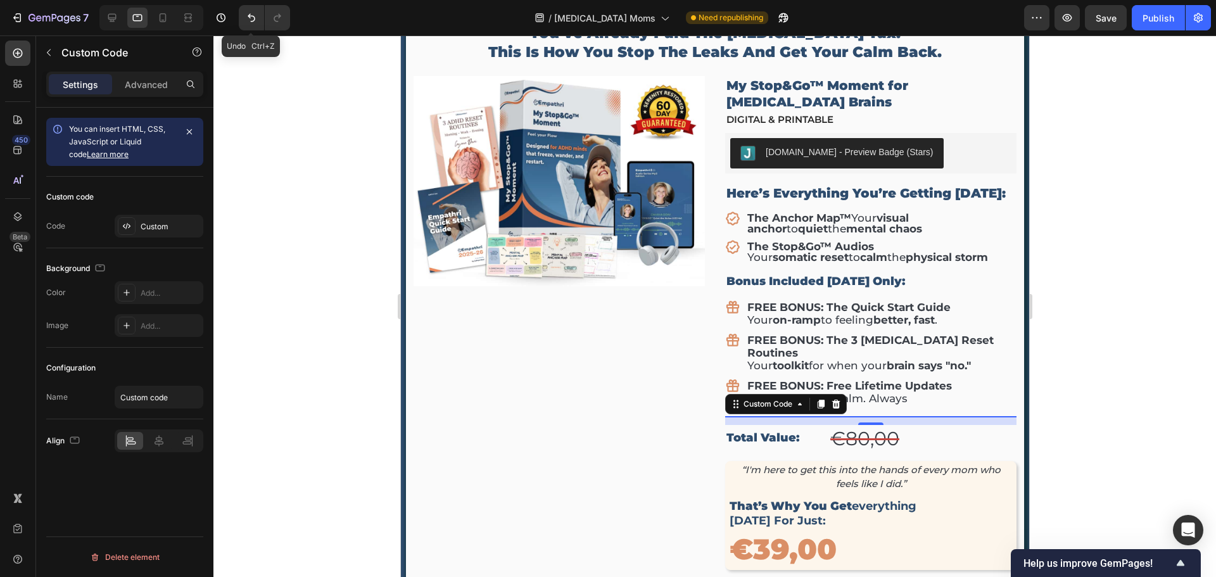
click at [246, 18] on icon "Undo/Redo" at bounding box center [251, 17] width 13 height 13
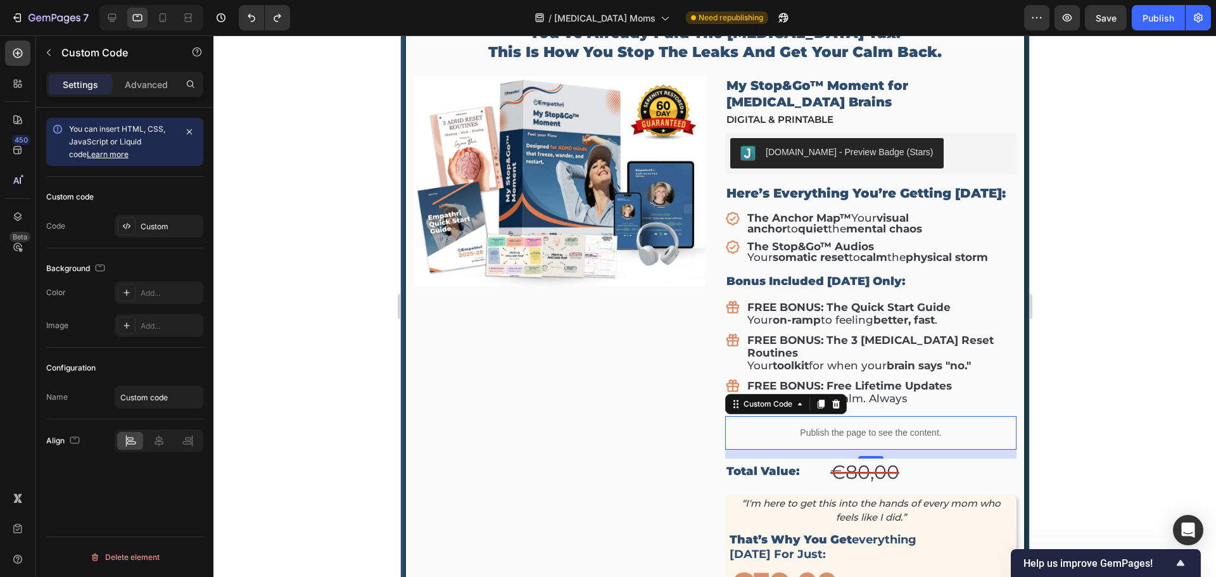
click at [849, 426] on p "Publish the page to see the content." at bounding box center [870, 432] width 291 height 13
click at [162, 219] on div "Custom" at bounding box center [159, 226] width 89 height 23
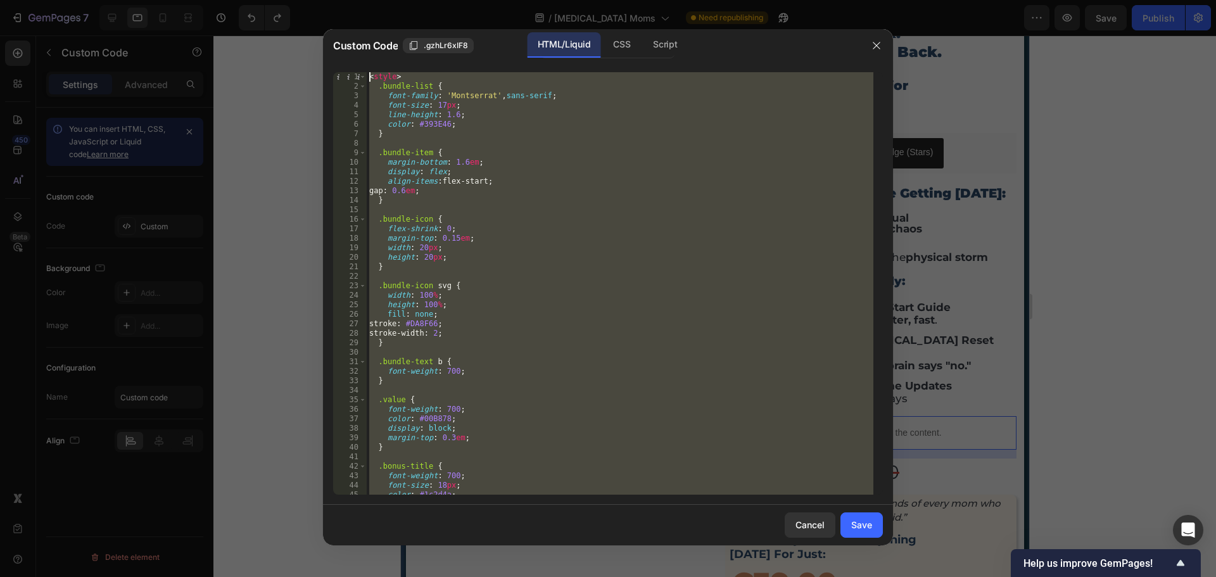
drag, startPoint x: 407, startPoint y: 335, endPoint x: 367, endPoint y: 77, distance: 261.4
click at [367, 77] on div "< style > .bundle-list { font-family : ' Montserrat ' , sans-serif ; font-size …" at bounding box center [620, 293] width 507 height 442
type textarea "<style> .bundle-list {"
paste textarea
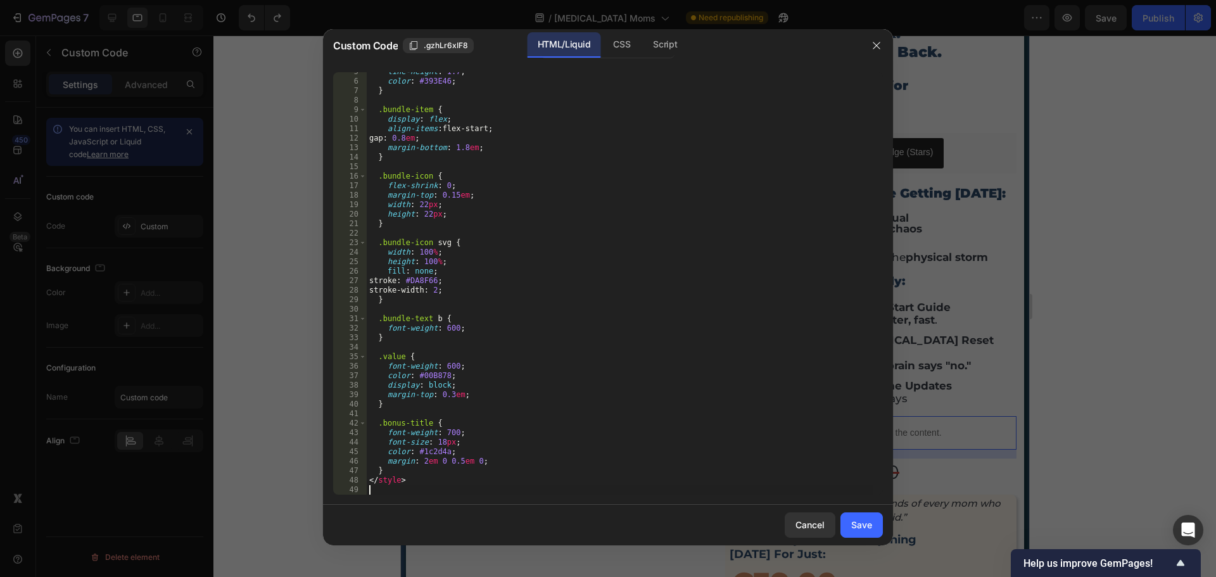
scroll to position [195, 0]
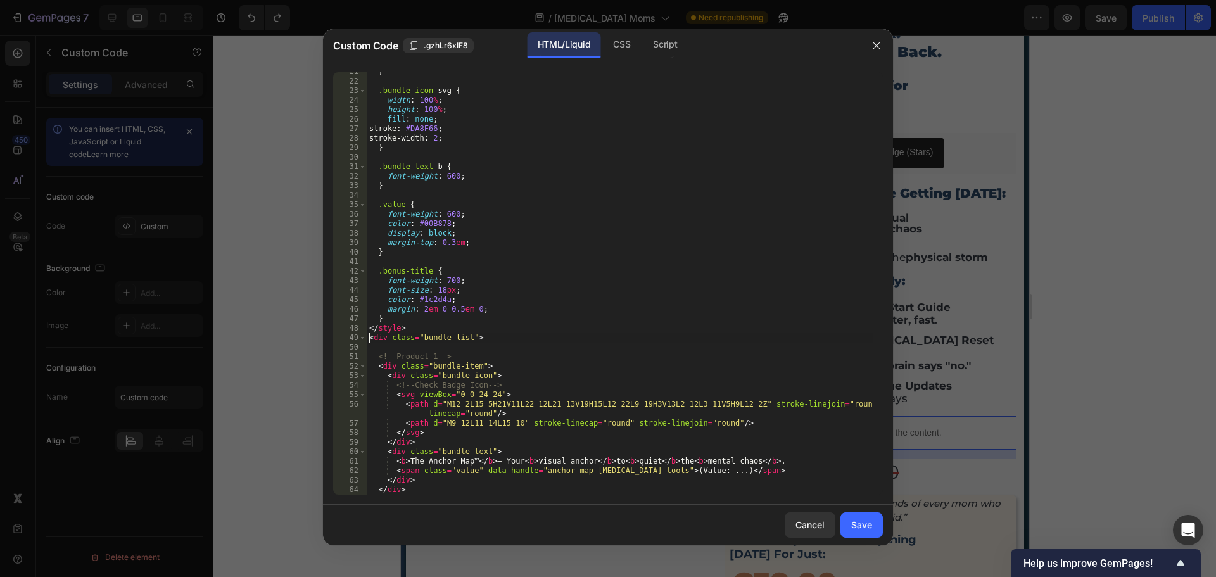
type textarea "<div class="bundle-list">"
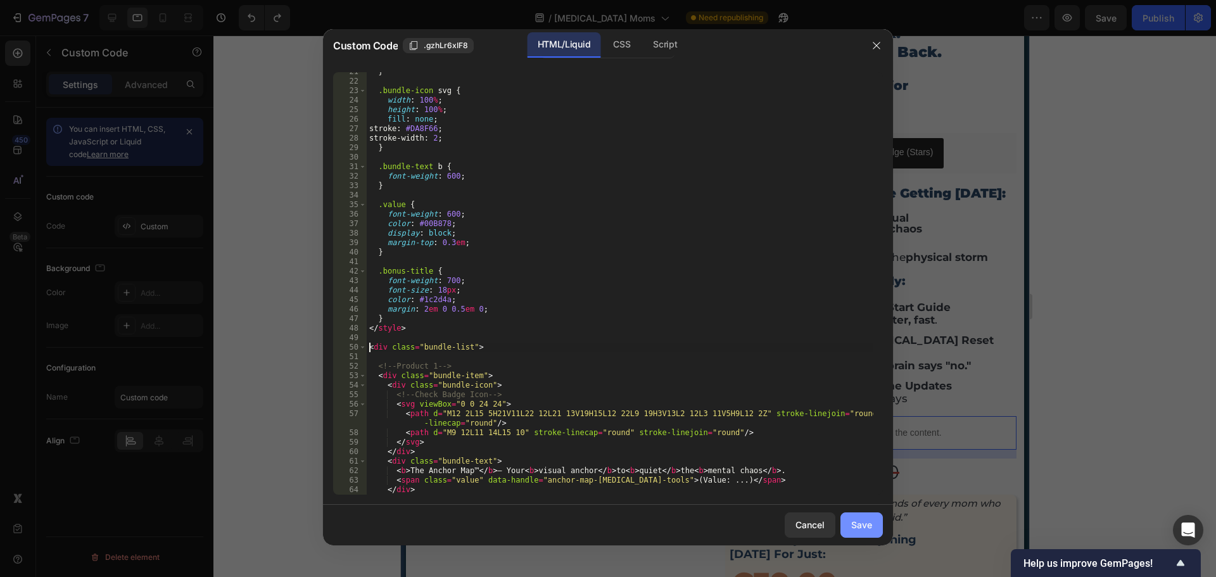
click at [874, 534] on button "Save" at bounding box center [862, 525] width 42 height 25
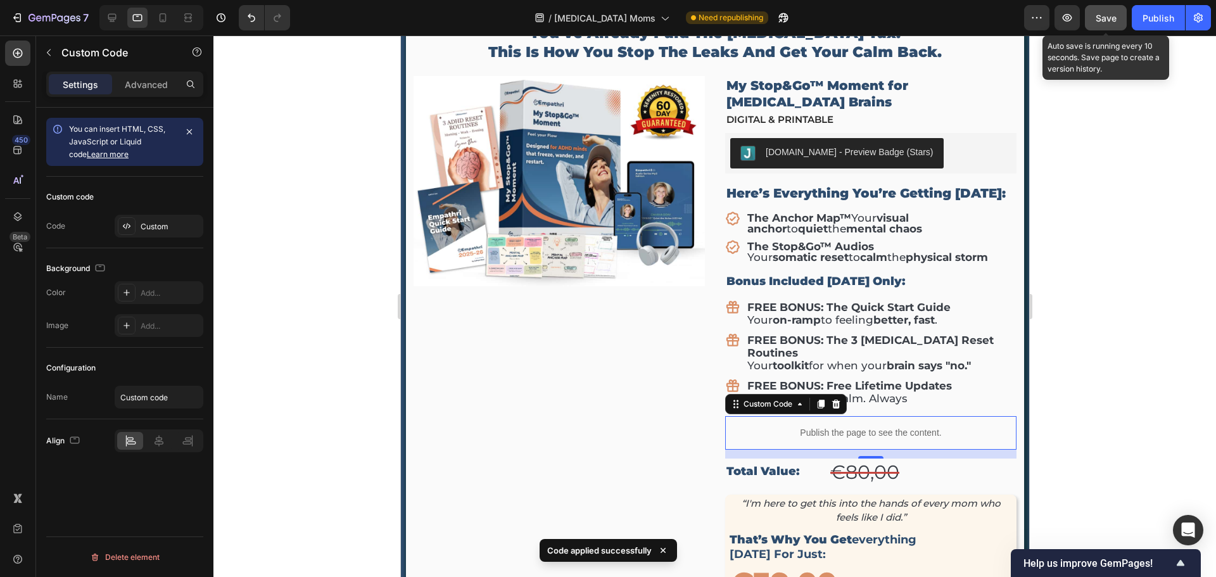
click at [1102, 21] on span "Save" at bounding box center [1106, 18] width 21 height 11
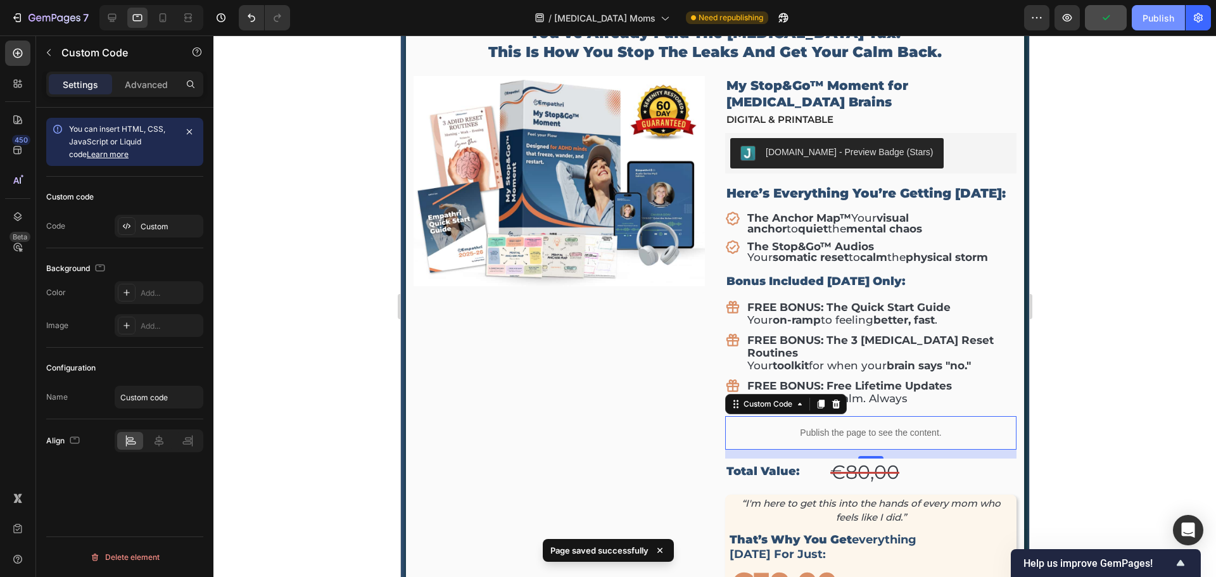
click at [1156, 19] on div "Publish" at bounding box center [1159, 17] width 32 height 13
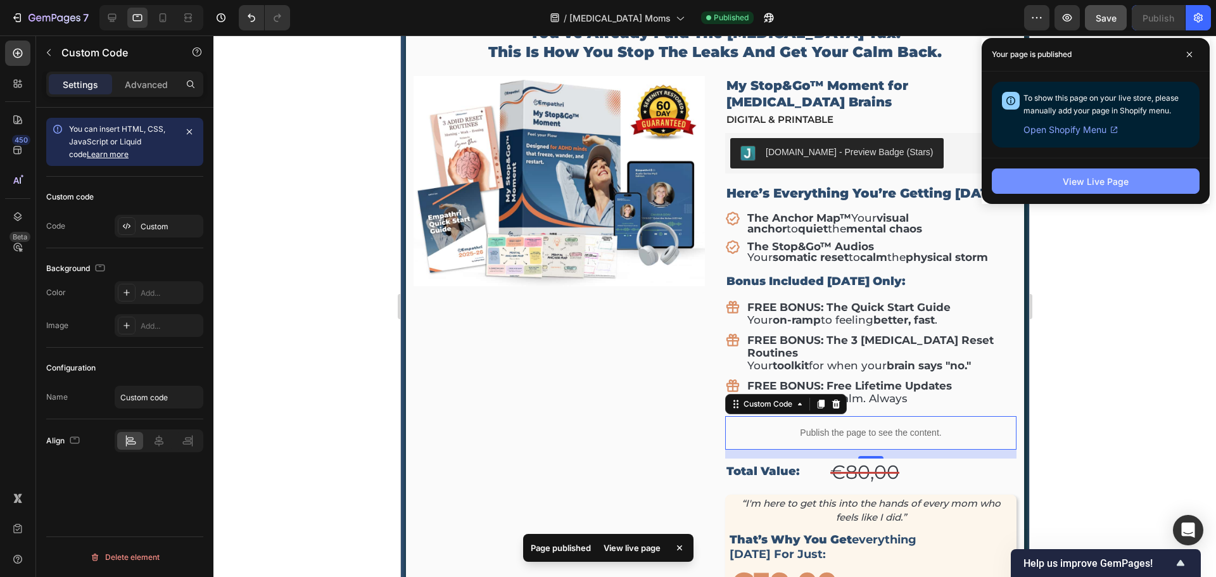
click at [1050, 187] on button "View Live Page" at bounding box center [1096, 181] width 208 height 25
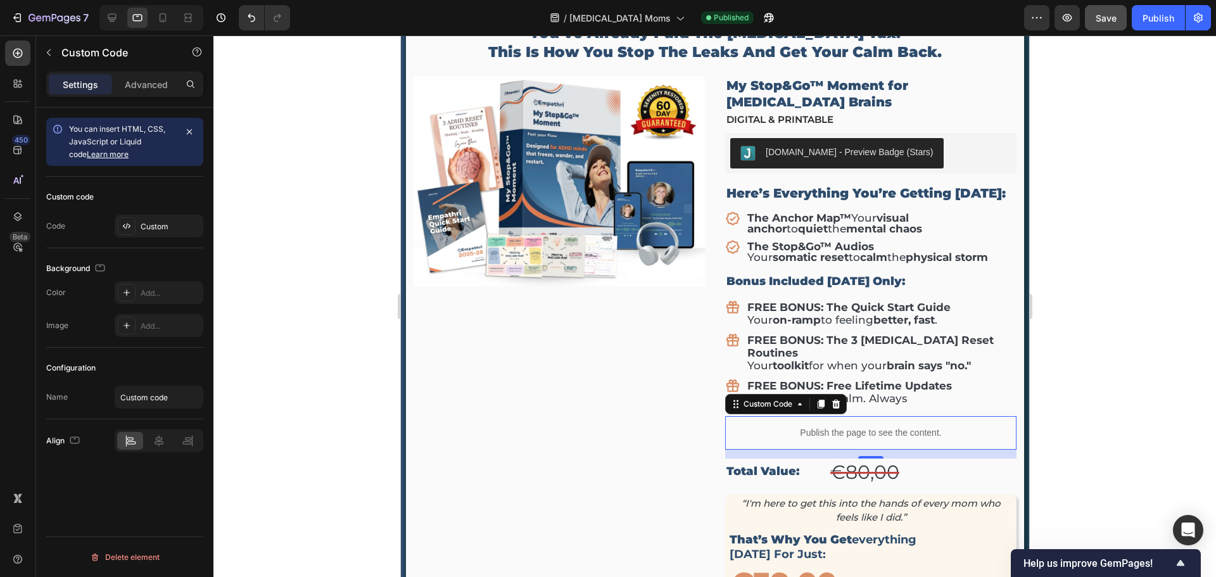
click at [808, 426] on p "Publish the page to see the content." at bounding box center [870, 432] width 291 height 13
click at [817, 416] on div "Publish the page to see the content." at bounding box center [870, 433] width 291 height 34
click at [151, 230] on div "Custom" at bounding box center [171, 226] width 60 height 11
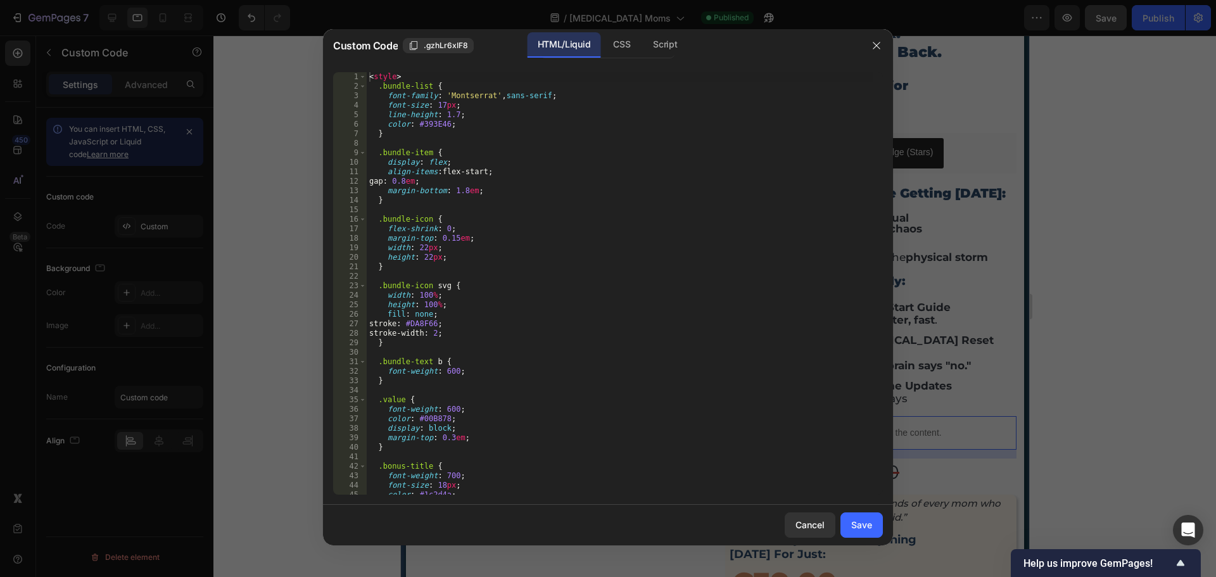
click at [617, 307] on div "< style > .bundle-list { font-family : ' Montserrat ' , sans-serif ; font-size …" at bounding box center [620, 293] width 507 height 442
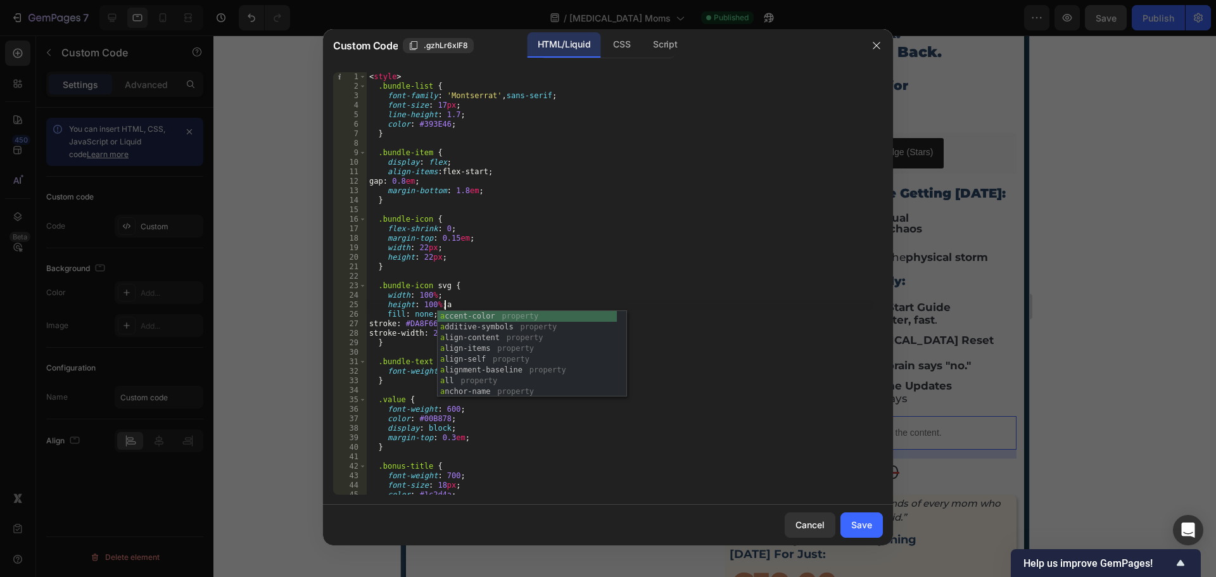
scroll to position [0, 5]
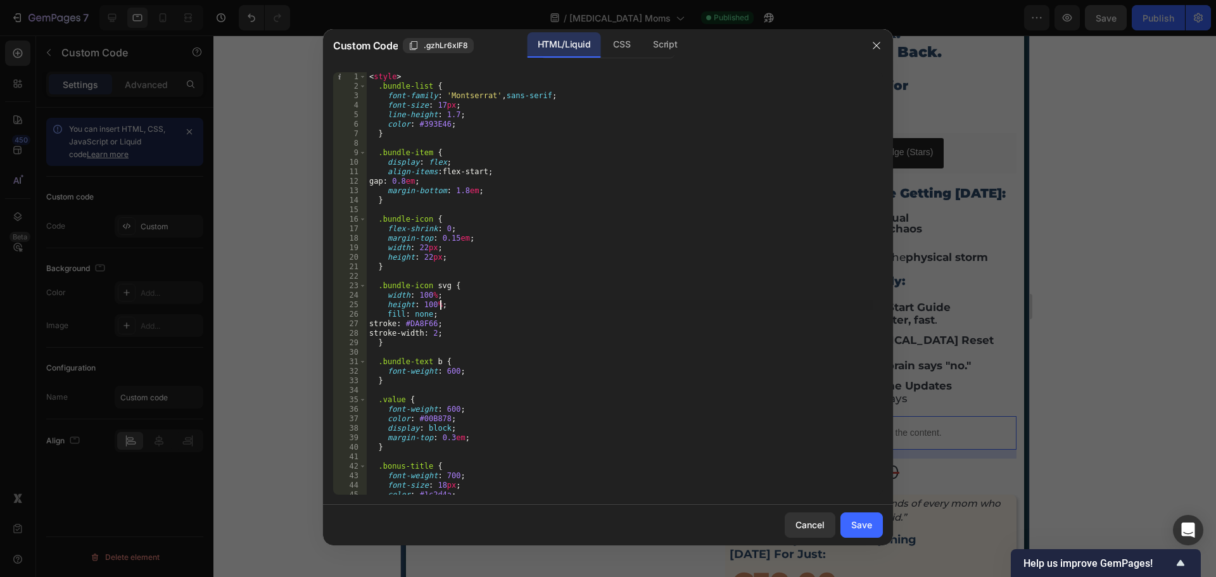
type textarea "</script>"
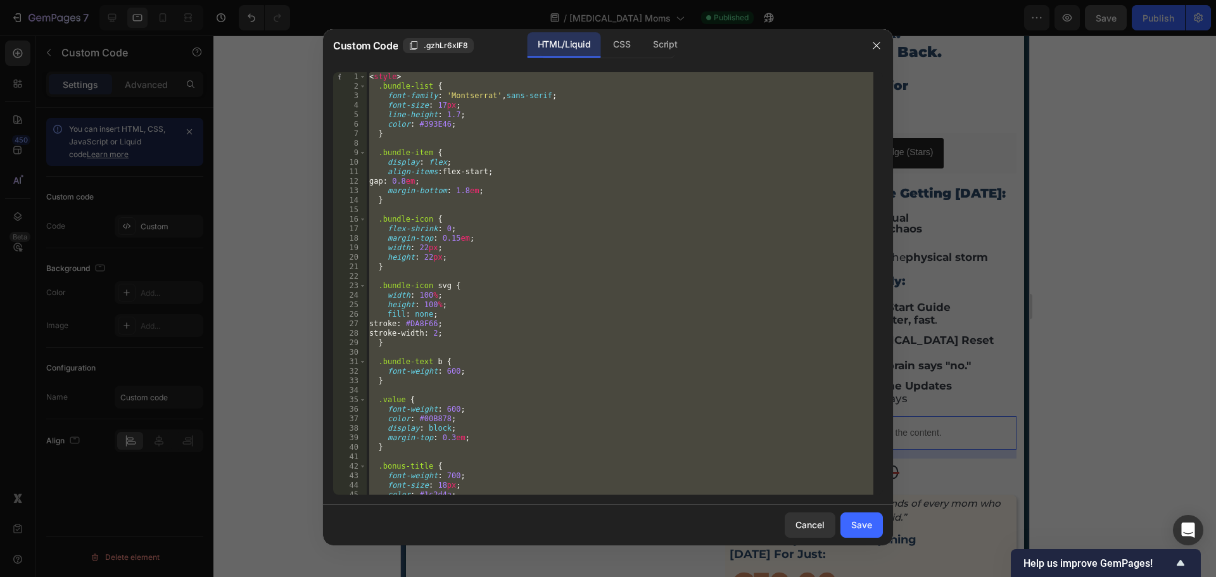
scroll to position [0, 0]
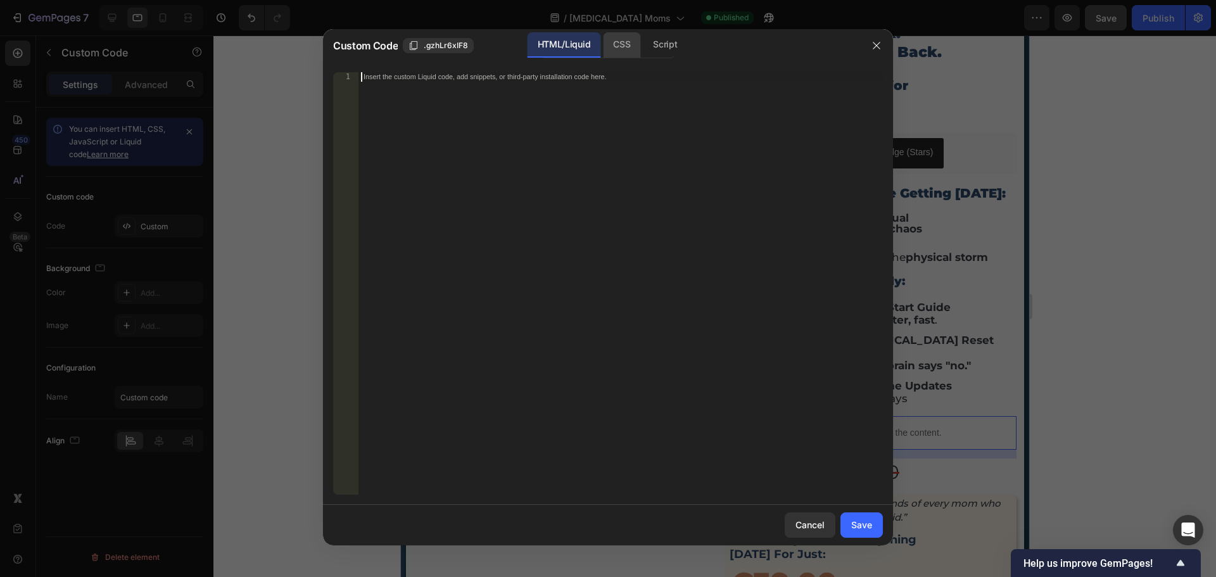
click at [632, 51] on div "CSS" at bounding box center [621, 44] width 37 height 25
click at [658, 46] on div "Script" at bounding box center [665, 44] width 44 height 25
click at [570, 48] on div "HTML/Liquid" at bounding box center [564, 44] width 73 height 25
click at [498, 129] on div "Insert the custom Liquid code, add snippets, or third-party installation code h…" at bounding box center [621, 293] width 525 height 442
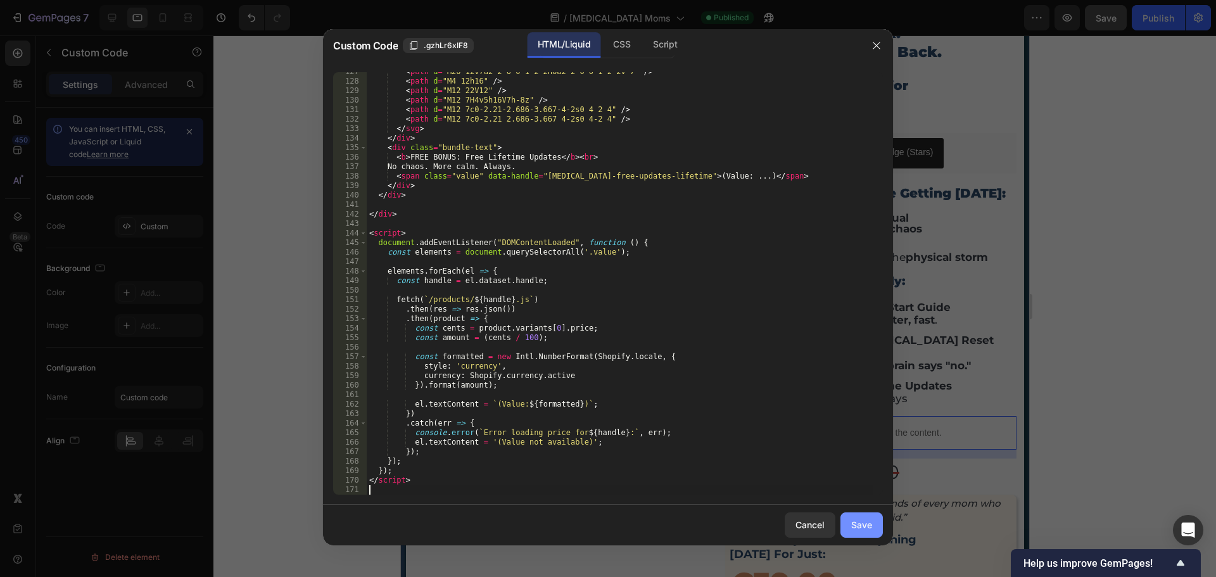
click at [868, 533] on button "Save" at bounding box center [862, 525] width 42 height 25
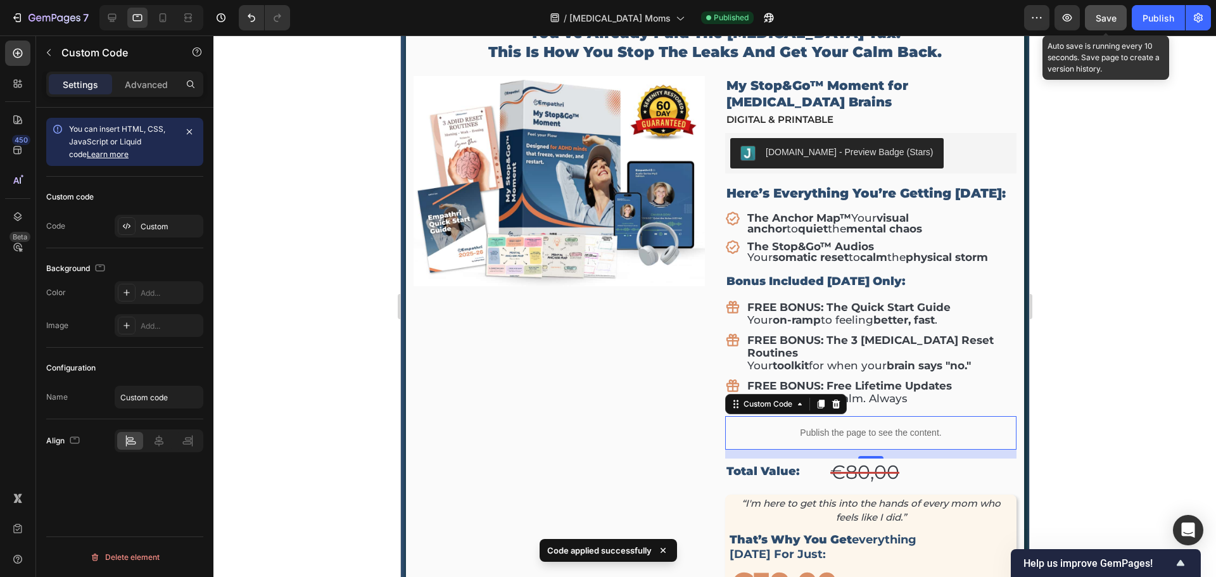
click at [1119, 23] on button "Save" at bounding box center [1106, 17] width 42 height 25
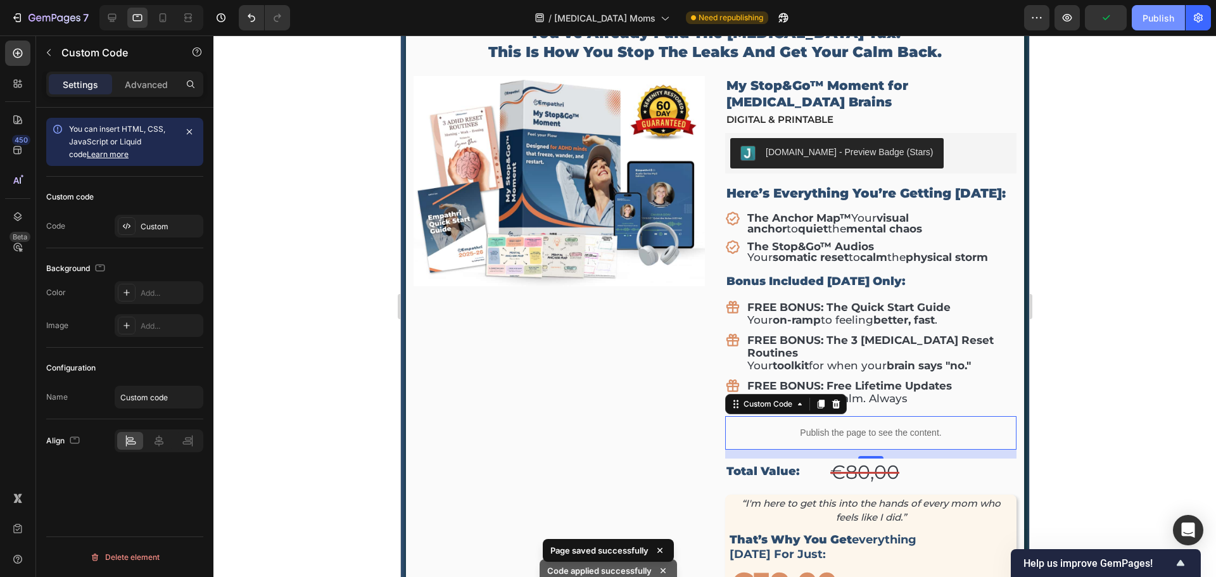
click at [1143, 20] on div "Publish" at bounding box center [1159, 17] width 32 height 13
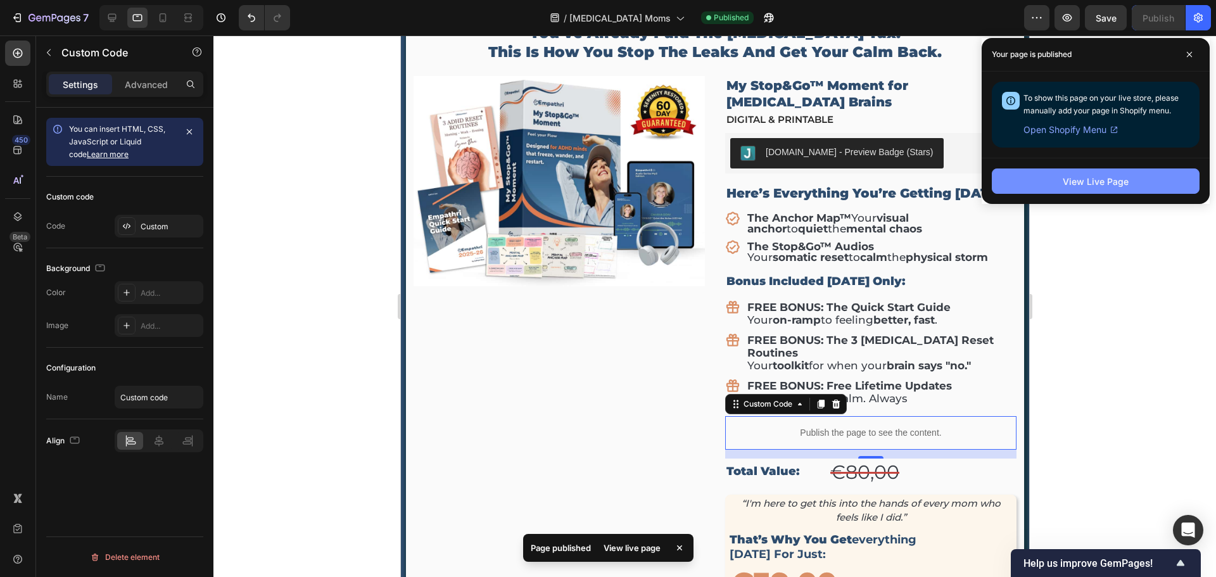
click at [1118, 186] on div "View Live Page" at bounding box center [1096, 181] width 66 height 13
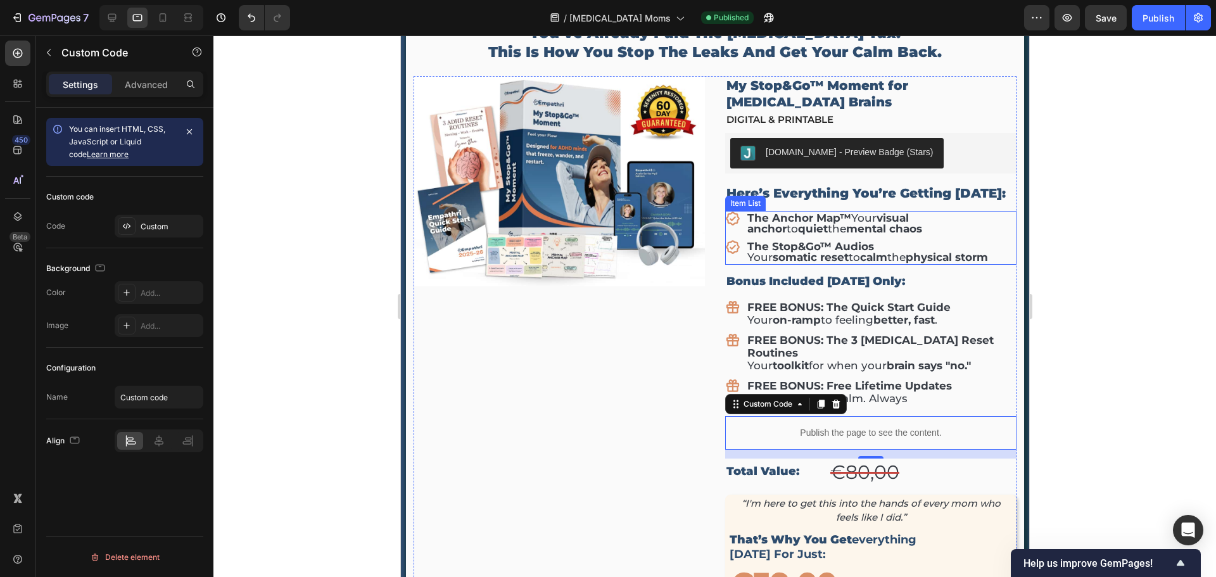
click at [738, 219] on div "The Anchor Map™ Your visual anchor to quiet the mental chaos" at bounding box center [870, 223] width 291 height 25
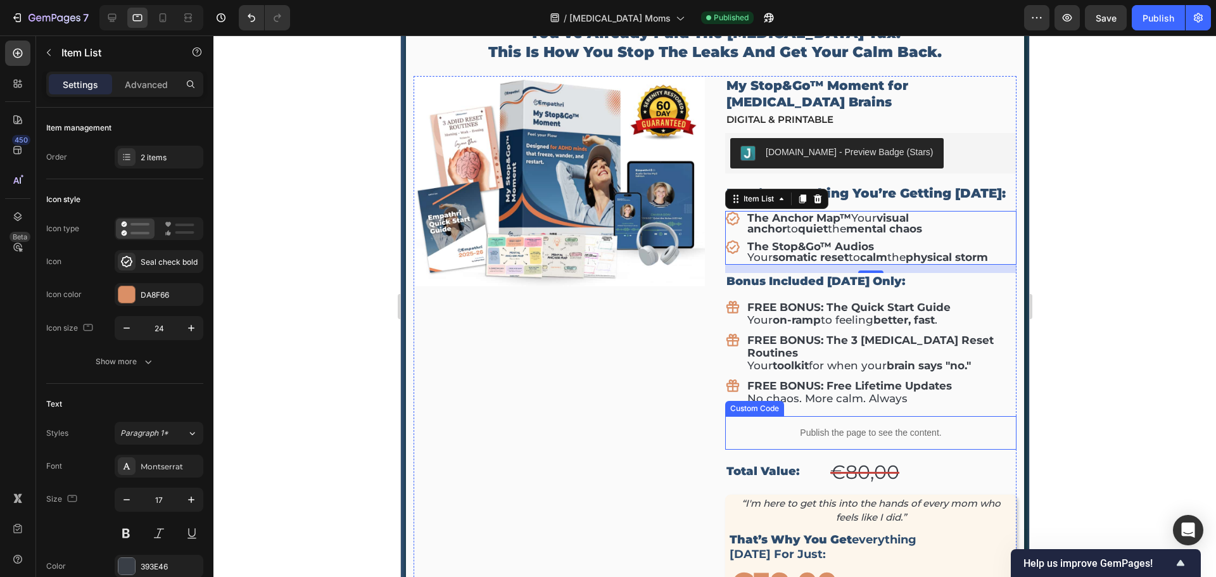
click at [826, 426] on p "Publish the page to see the content." at bounding box center [870, 432] width 291 height 13
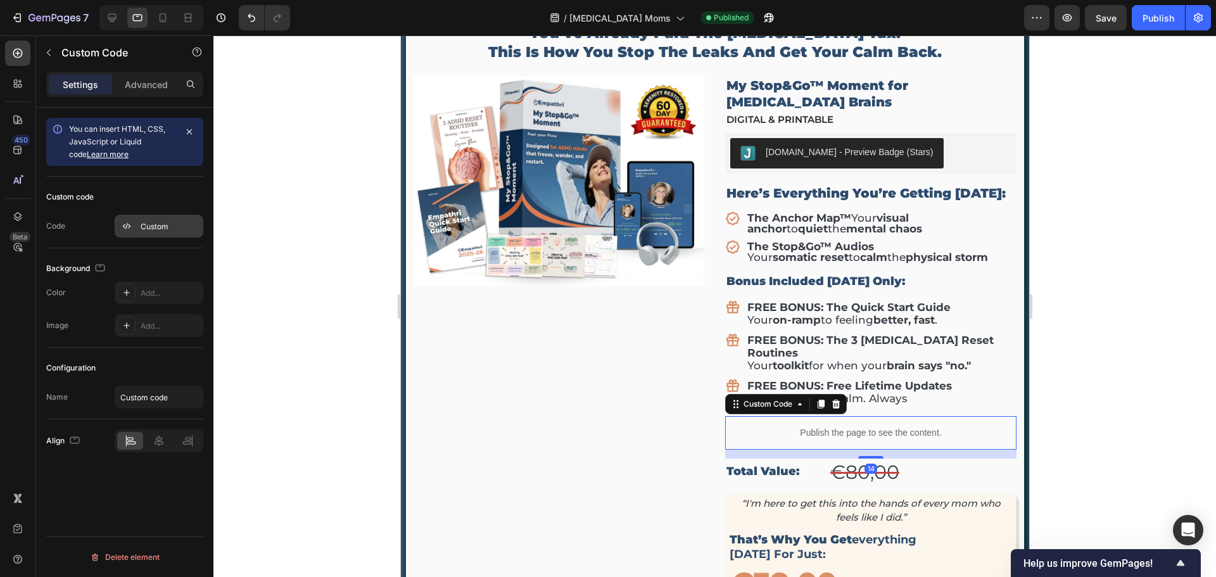
click at [151, 229] on div "Custom" at bounding box center [171, 226] width 60 height 11
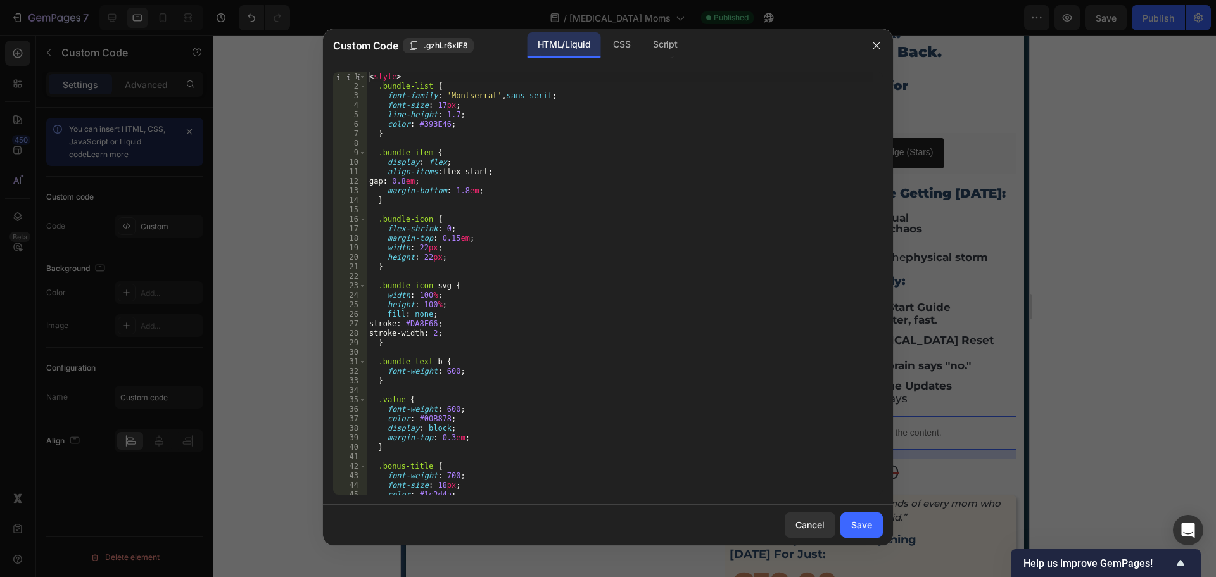
click at [424, 204] on div "< style > .bundle-list { font-family : ' Montserrat ' , sans-serif ; font-size …" at bounding box center [620, 293] width 507 height 442
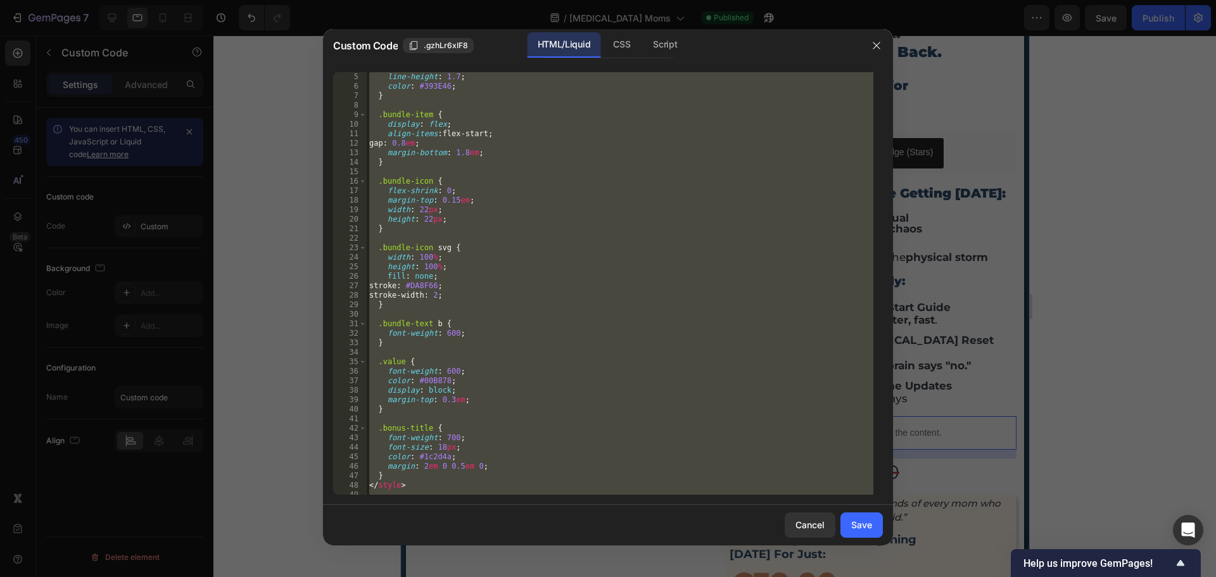
scroll to position [266, 0]
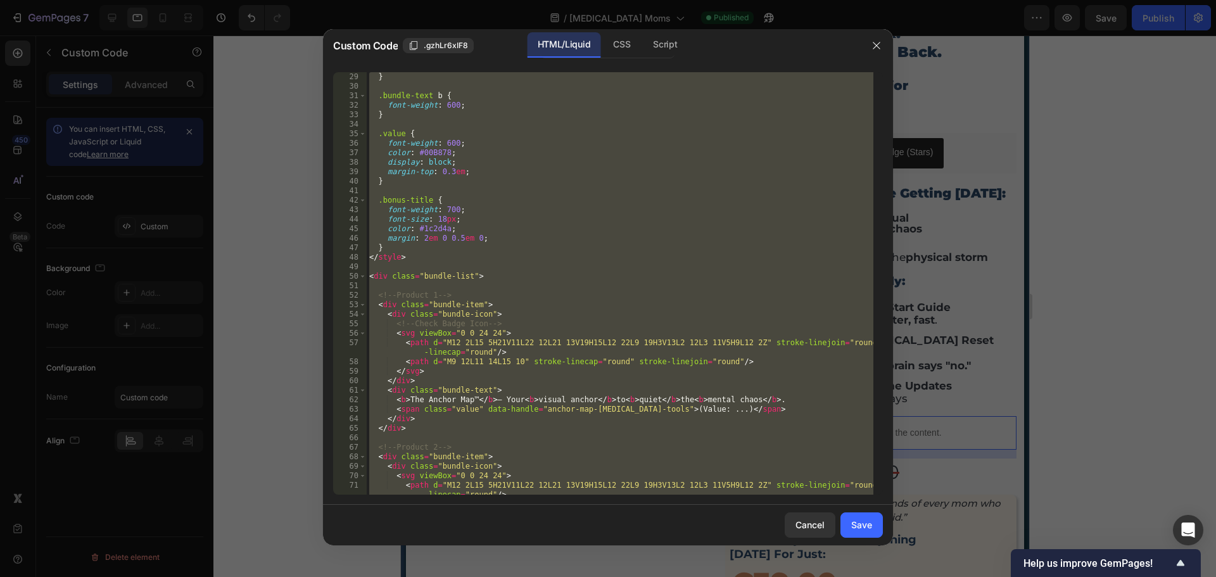
click at [406, 255] on div "} .bundle-text b { font-weight : 600 ; } .value { font-weight : 600 ; color : #…" at bounding box center [620, 283] width 507 height 423
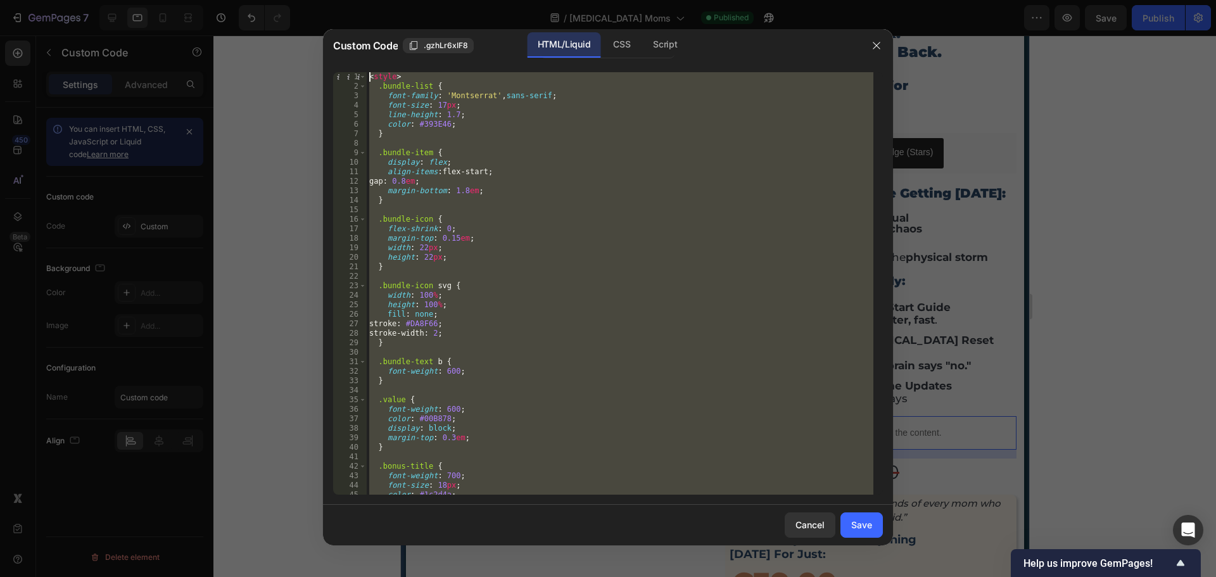
scroll to position [0, 0]
drag, startPoint x: 361, startPoint y: 245, endPoint x: 366, endPoint y: 80, distance: 164.2
click at [366, 80] on div "</style> 1 2 3 4 5 6 7 8 9 10 11 12 13 14 15 16 17 18 19 20 21 22 23 24 25 26 2…" at bounding box center [608, 283] width 550 height 423
type textarea "<style> .bundle-list {"
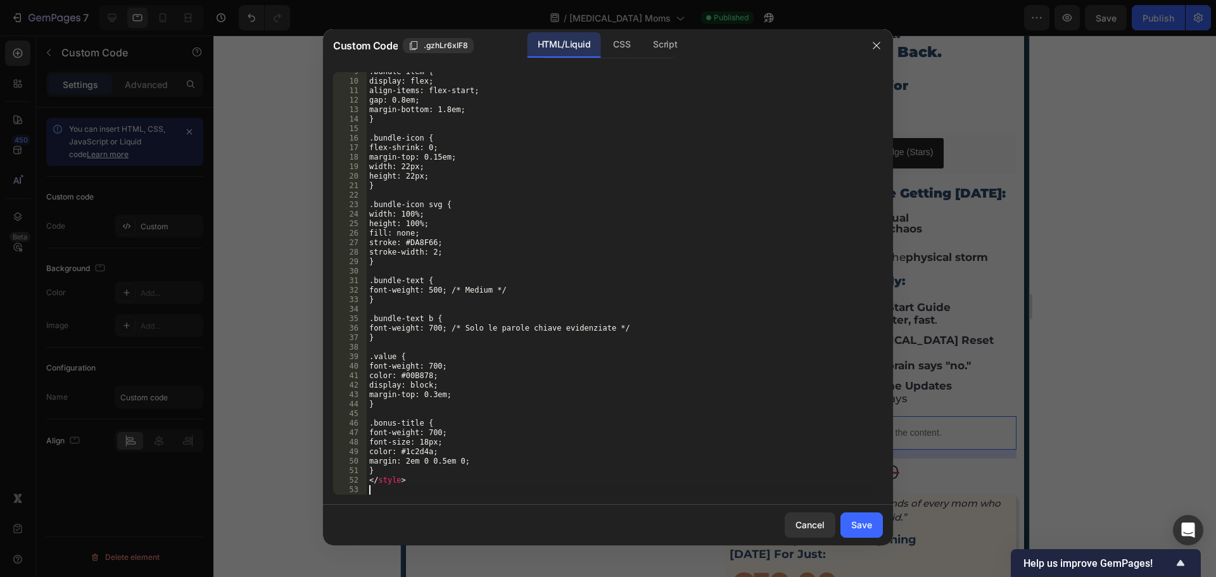
scroll to position [81, 0]
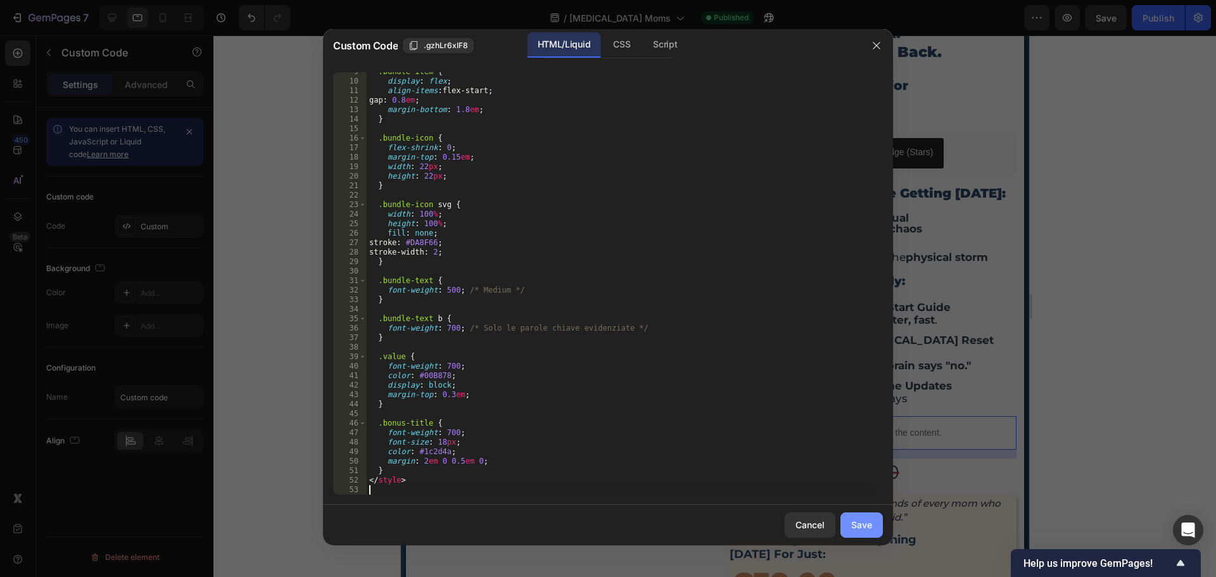
click at [868, 529] on div "Save" at bounding box center [861, 524] width 21 height 13
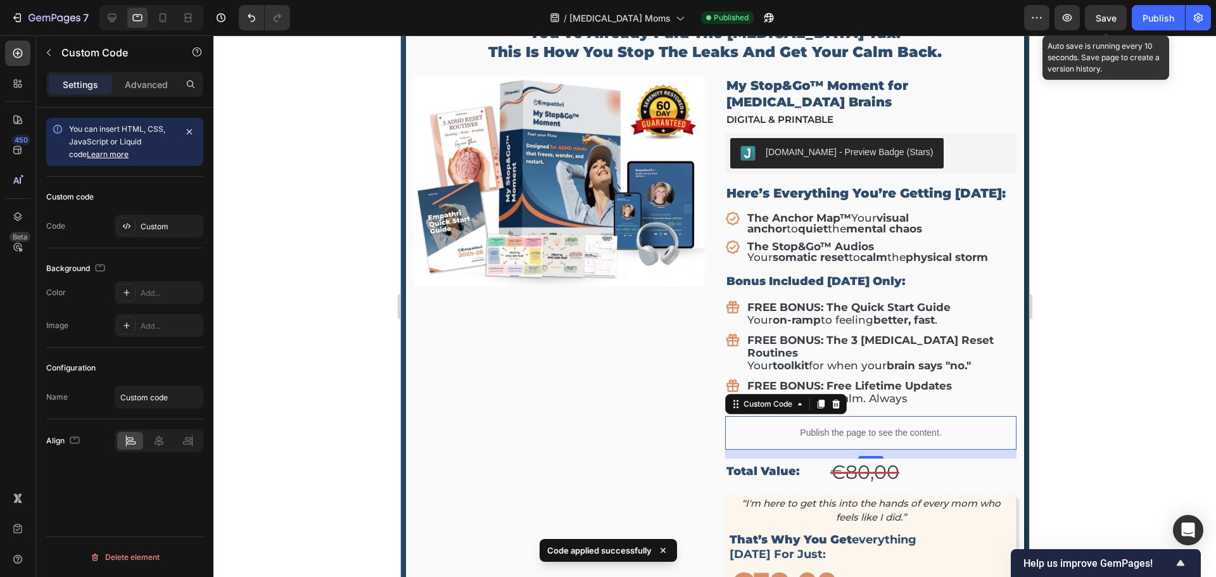
click at [1098, 22] on span "Save" at bounding box center [1106, 18] width 21 height 11
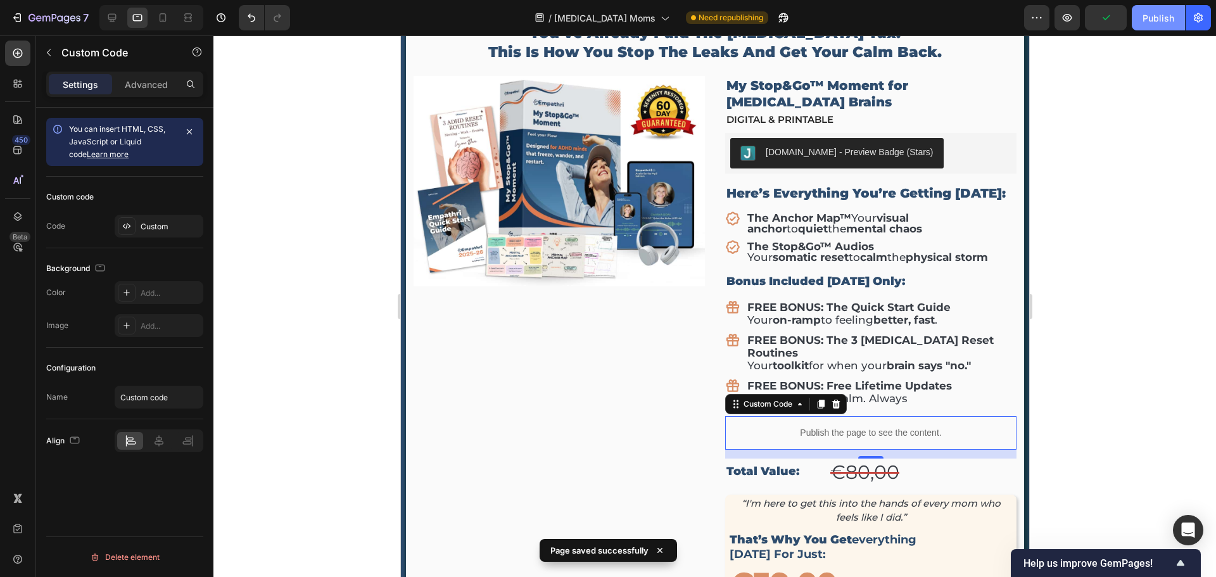
click at [1152, 24] on div "Publish" at bounding box center [1159, 17] width 32 height 13
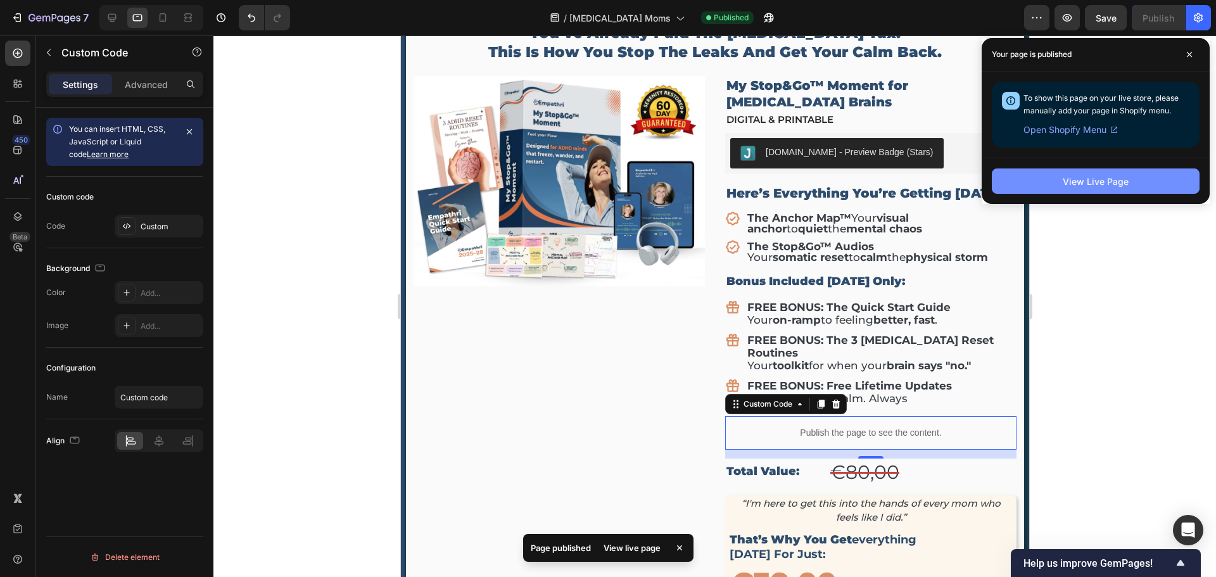
click at [1090, 175] on div "View Live Page" at bounding box center [1096, 181] width 66 height 13
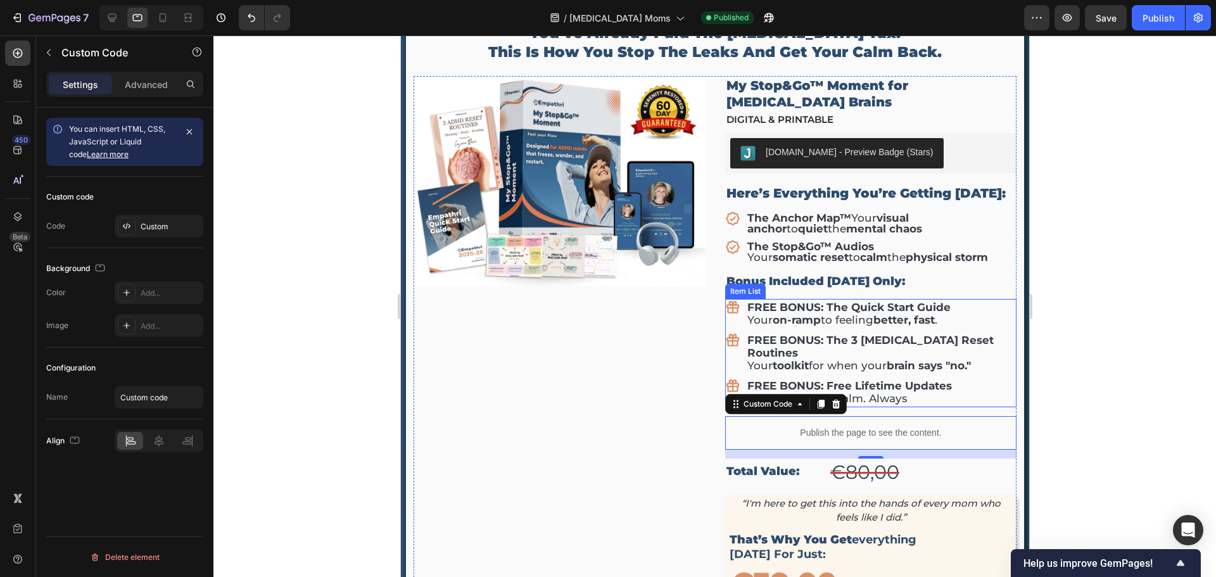
click at [997, 302] on div "FREE BONUS: The Quick Start Guide Your on-ramp to feeling better, fast . FREE B…" at bounding box center [870, 353] width 291 height 108
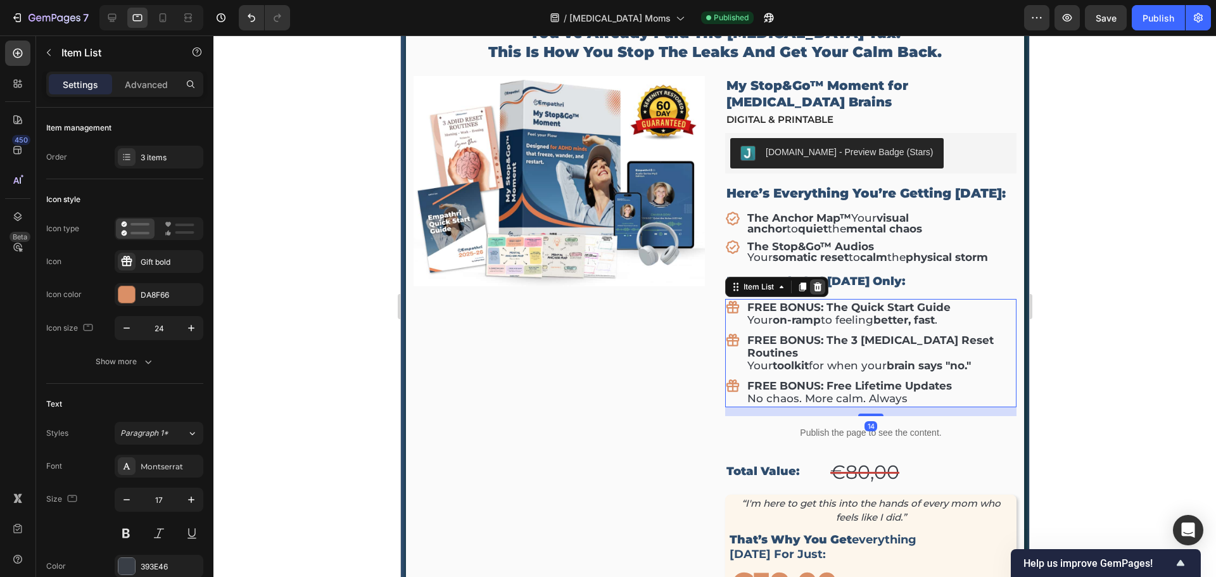
click at [812, 282] on icon at bounding box center [817, 287] width 10 height 10
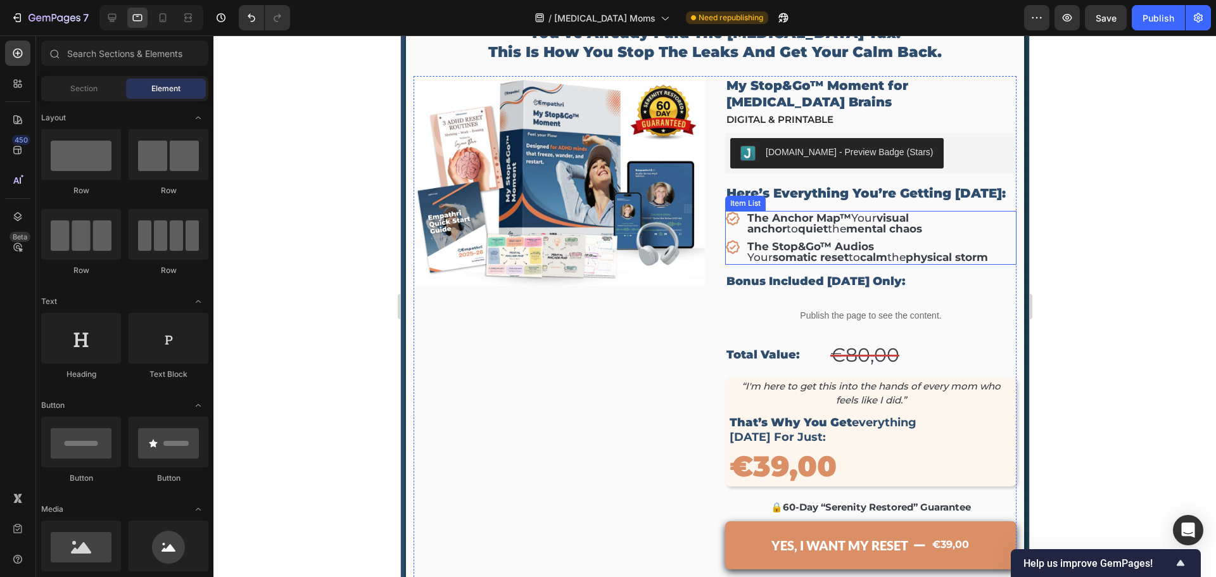
click at [960, 216] on p "The Anchor Map™ Your visual anchor to quiet the mental chaos" at bounding box center [880, 224] width 267 height 22
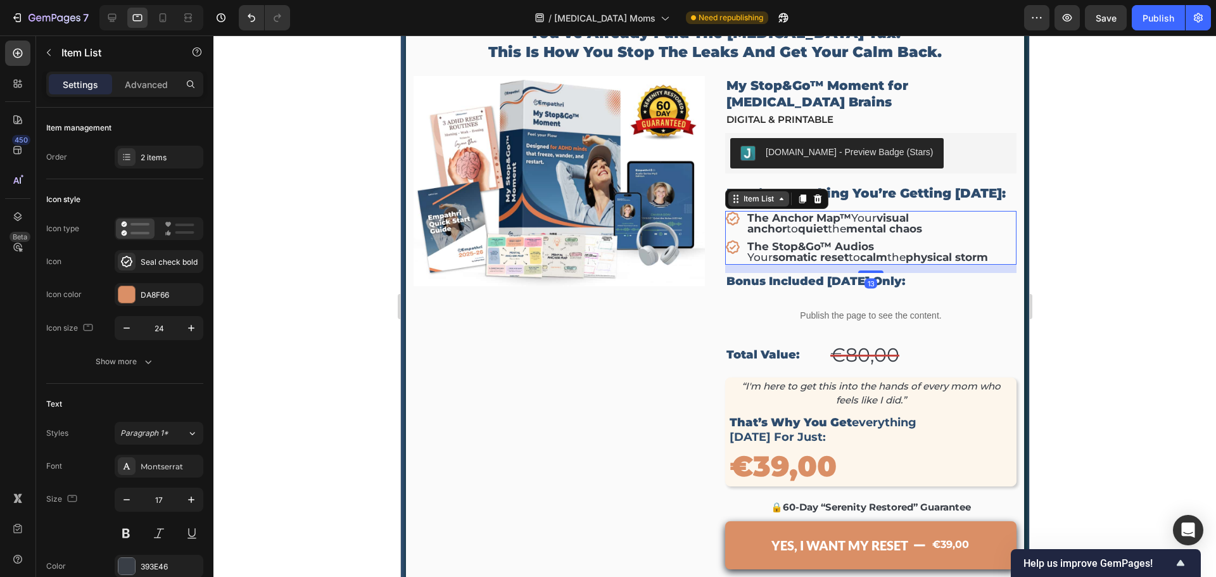
click at [763, 193] on div "Item List" at bounding box center [758, 198] width 35 height 11
click at [816, 194] on icon at bounding box center [817, 199] width 10 height 10
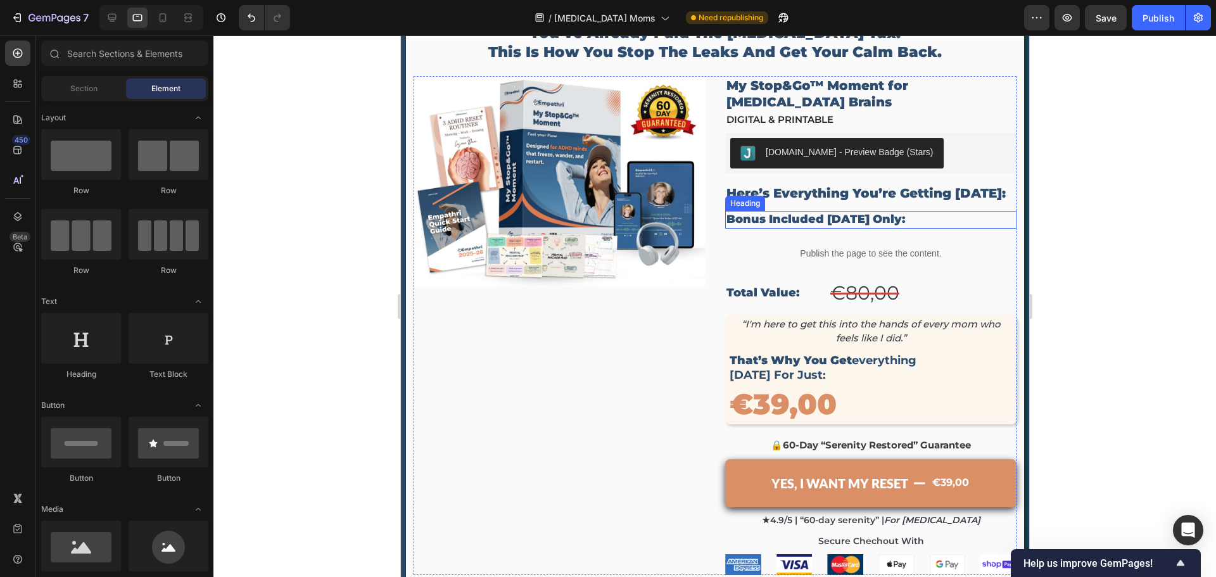
click at [810, 211] on h2 "bonus included today only:" at bounding box center [870, 219] width 291 height 17
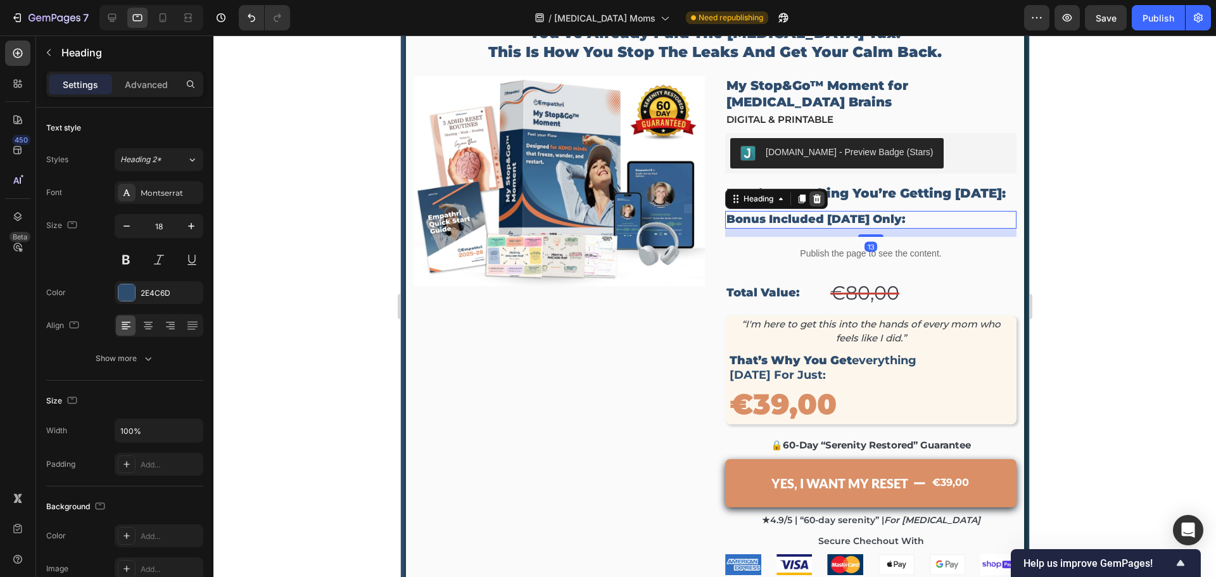
click at [813, 194] on icon at bounding box center [817, 199] width 10 height 10
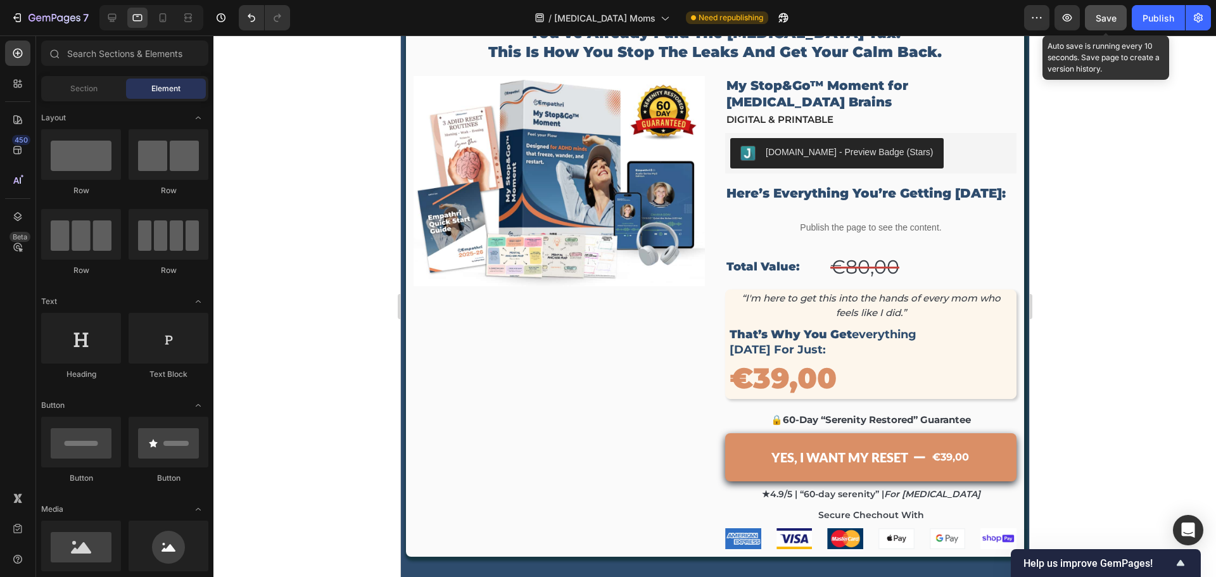
click at [1118, 27] on button "Save" at bounding box center [1106, 17] width 42 height 25
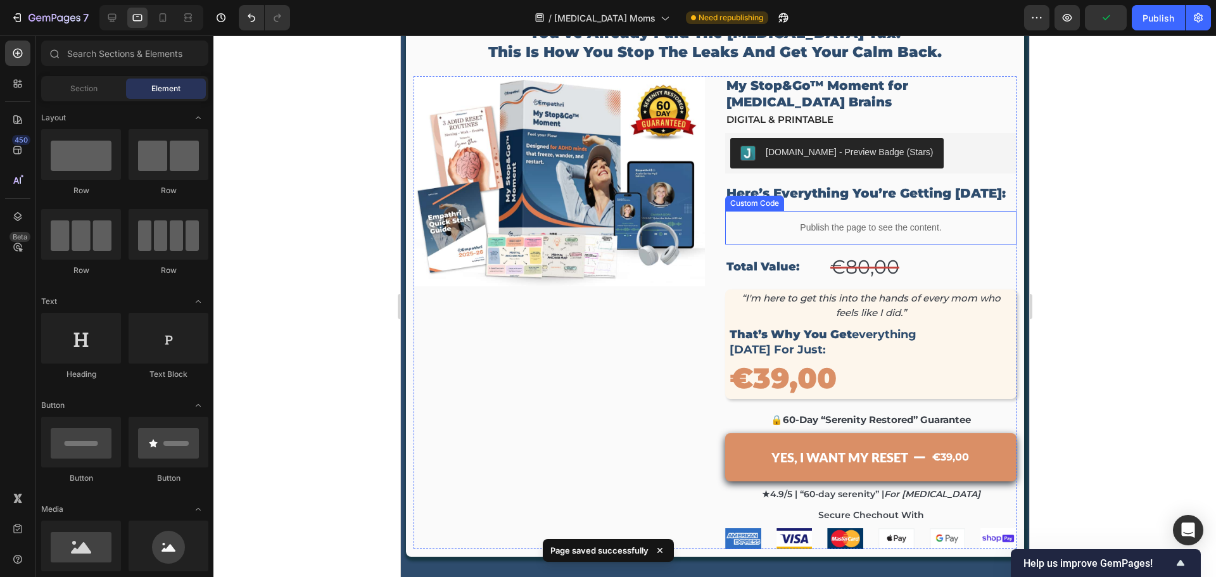
click at [900, 221] on p "Publish the page to see the content." at bounding box center [870, 227] width 291 height 13
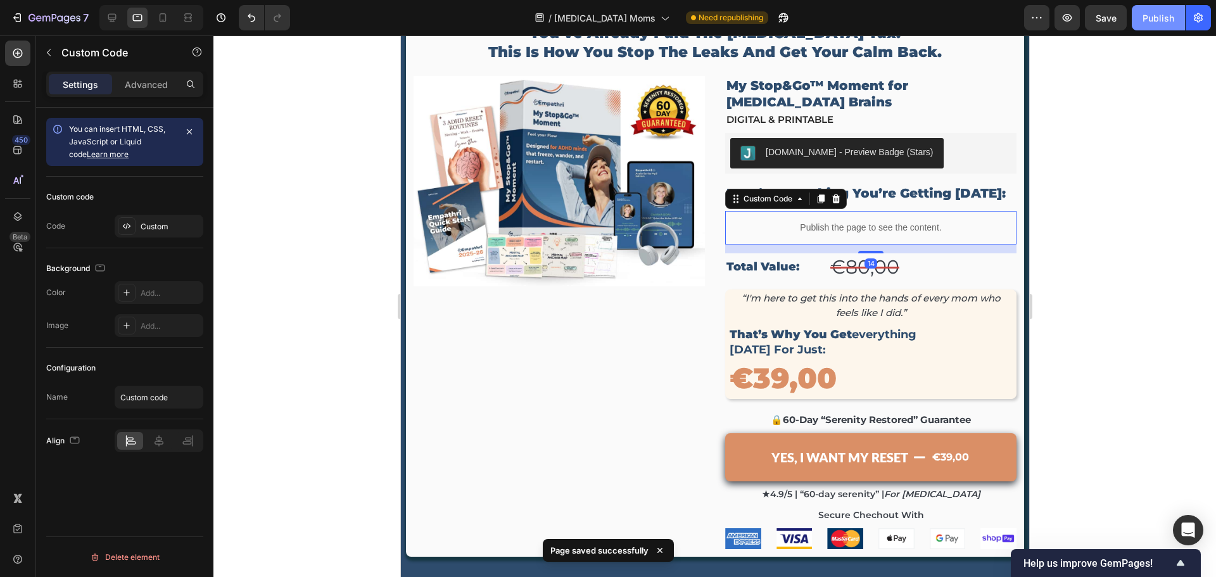
click at [1160, 18] on div "Publish" at bounding box center [1159, 17] width 32 height 13
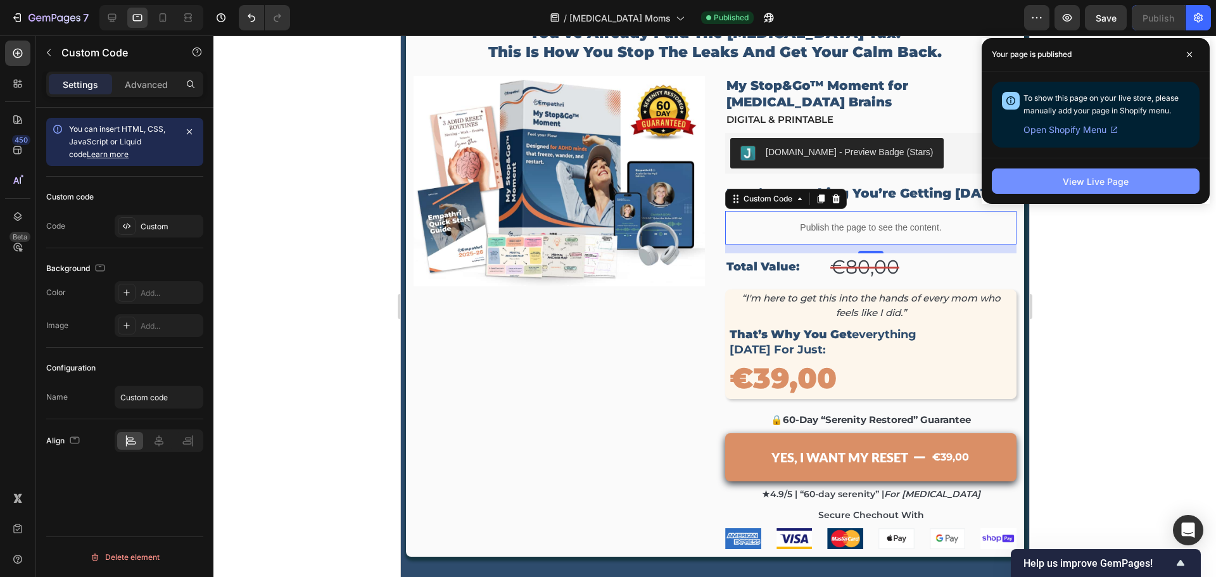
click at [1078, 186] on div "View Live Page" at bounding box center [1096, 181] width 66 height 13
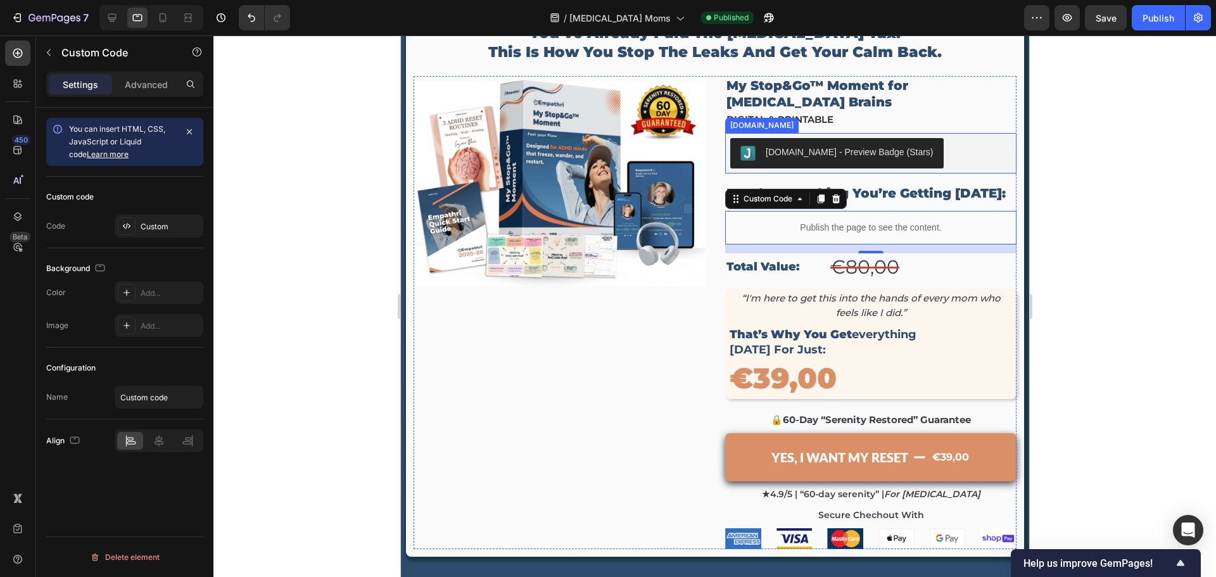
scroll to position [3865, 0]
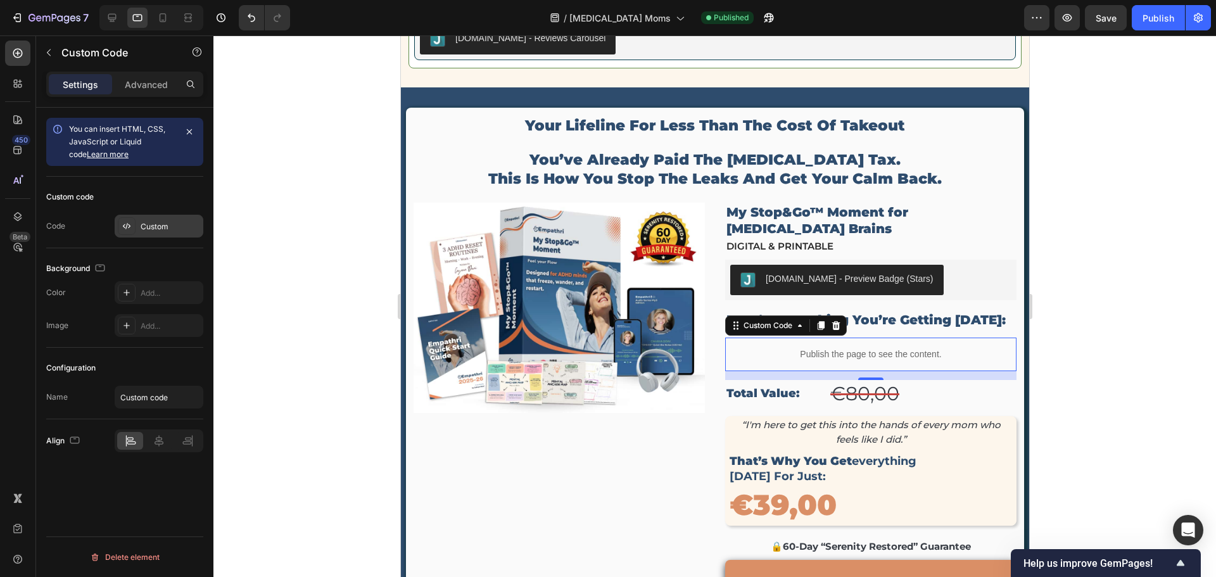
click at [161, 226] on div "Custom" at bounding box center [171, 226] width 60 height 11
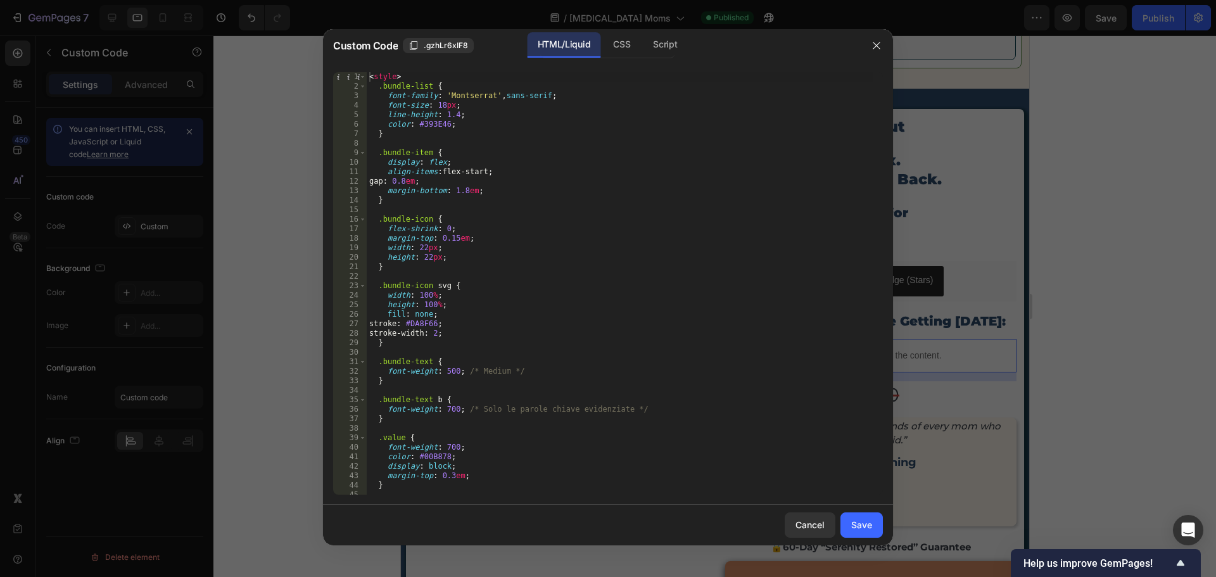
click at [491, 246] on div "< style > .bundle-list { font-family : ' Montserrat ' , sans-serif ; font-size …" at bounding box center [620, 293] width 507 height 442
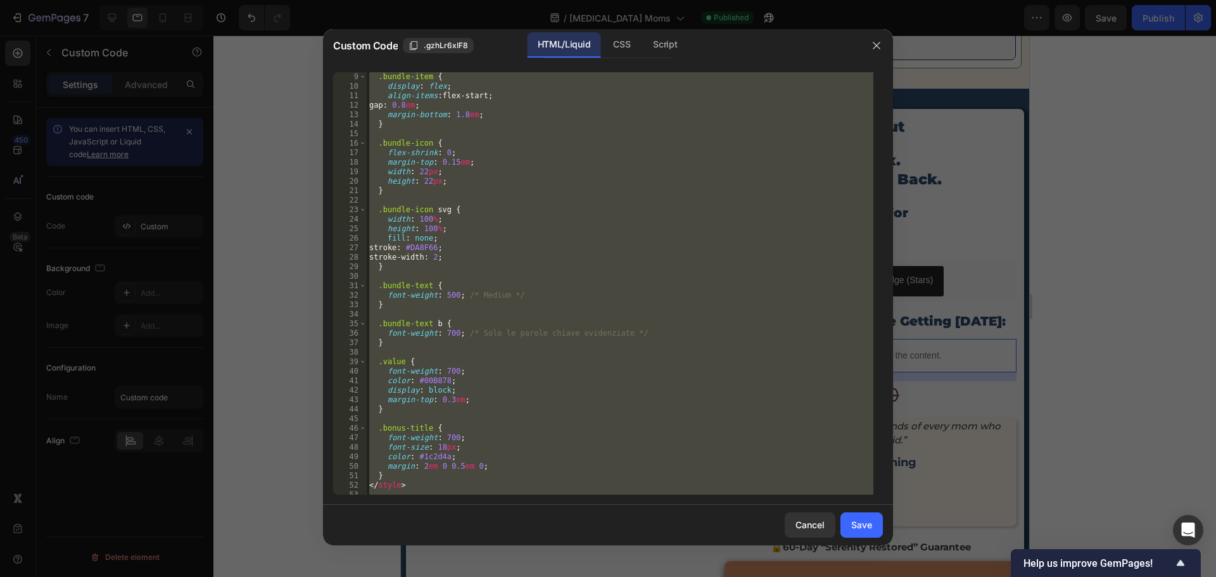
scroll to position [114, 0]
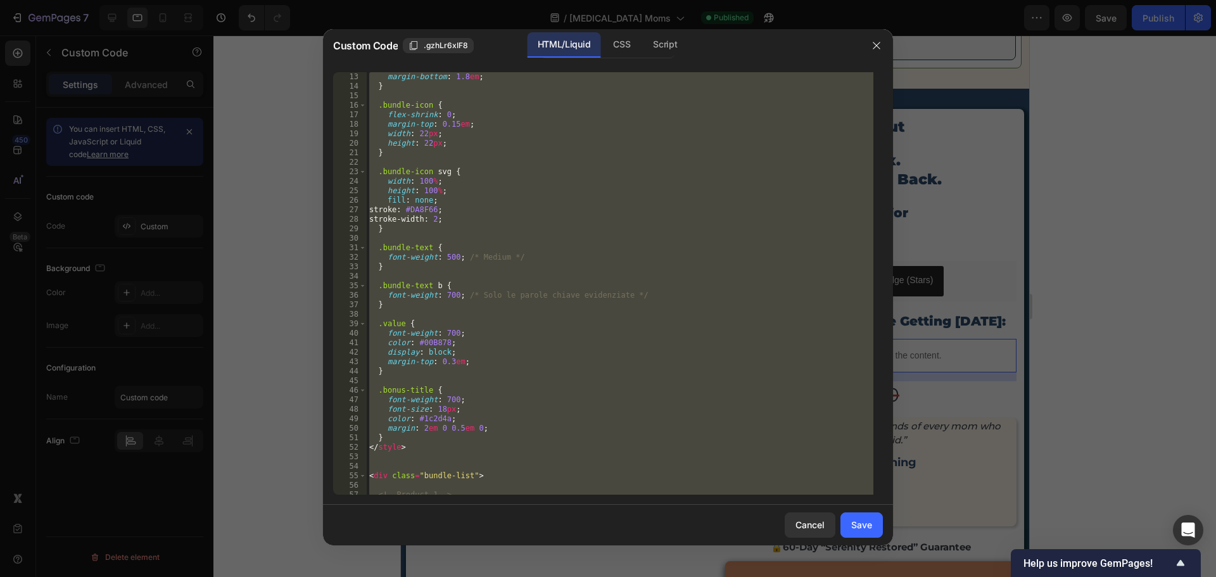
click at [521, 416] on div "margin-bottom : 1.8 em ; } .bundle-icon { flex-shrink : 0 ; margin-top : 0.15 e…" at bounding box center [620, 283] width 507 height 423
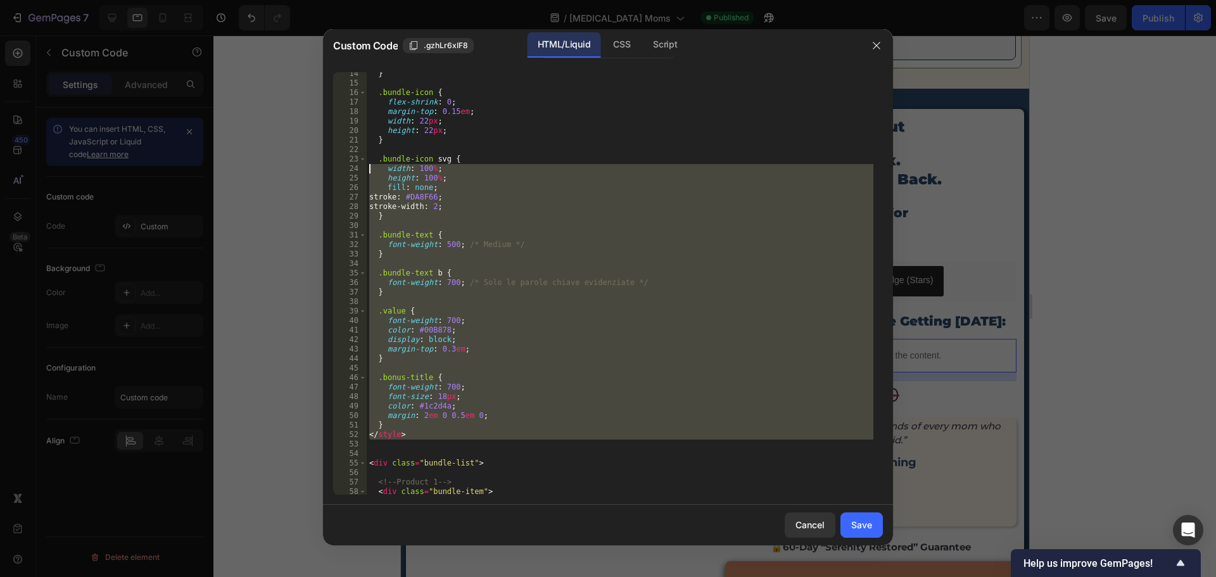
scroll to position [0, 0]
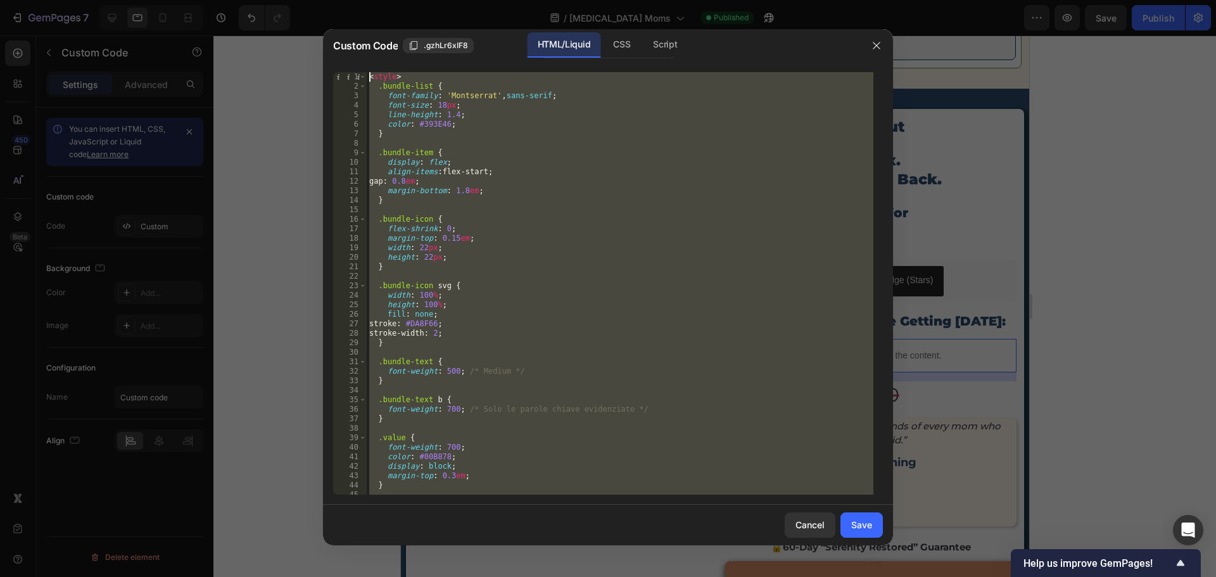
drag, startPoint x: 383, startPoint y: 400, endPoint x: 350, endPoint y: 63, distance: 338.0
click at [350, 63] on div "color: #1c2d4a; 1 2 3 4 5 6 7 8 9 10 11 12 13 14 15 16 17 18 19 20 21 22 23 24 …" at bounding box center [608, 283] width 570 height 443
type textarea "<style> .bundle-list {"
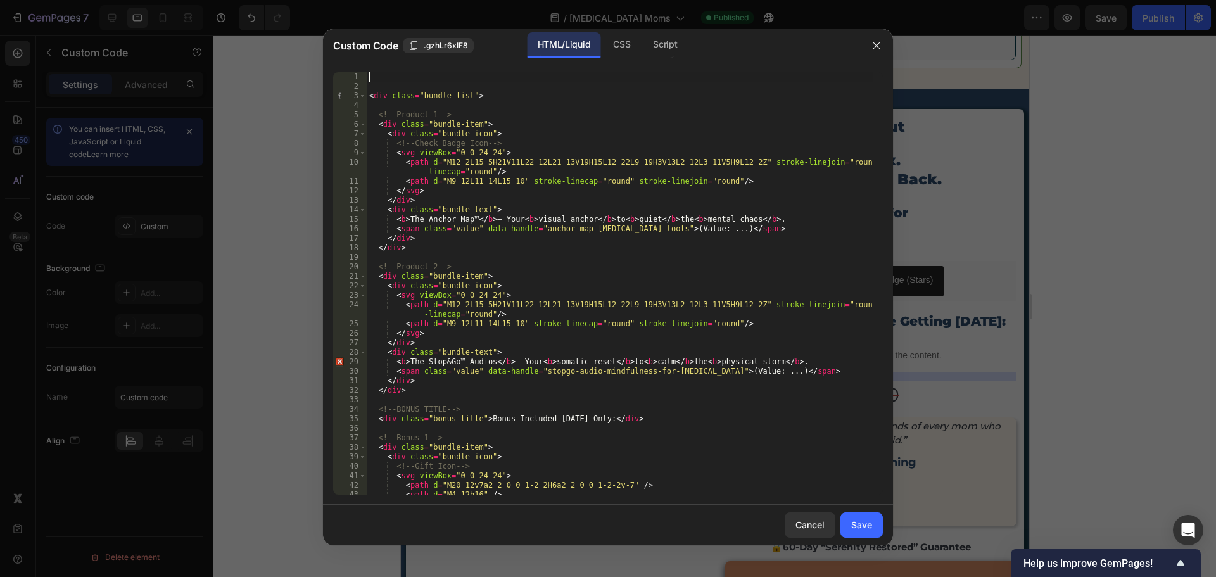
scroll to position [81, 0]
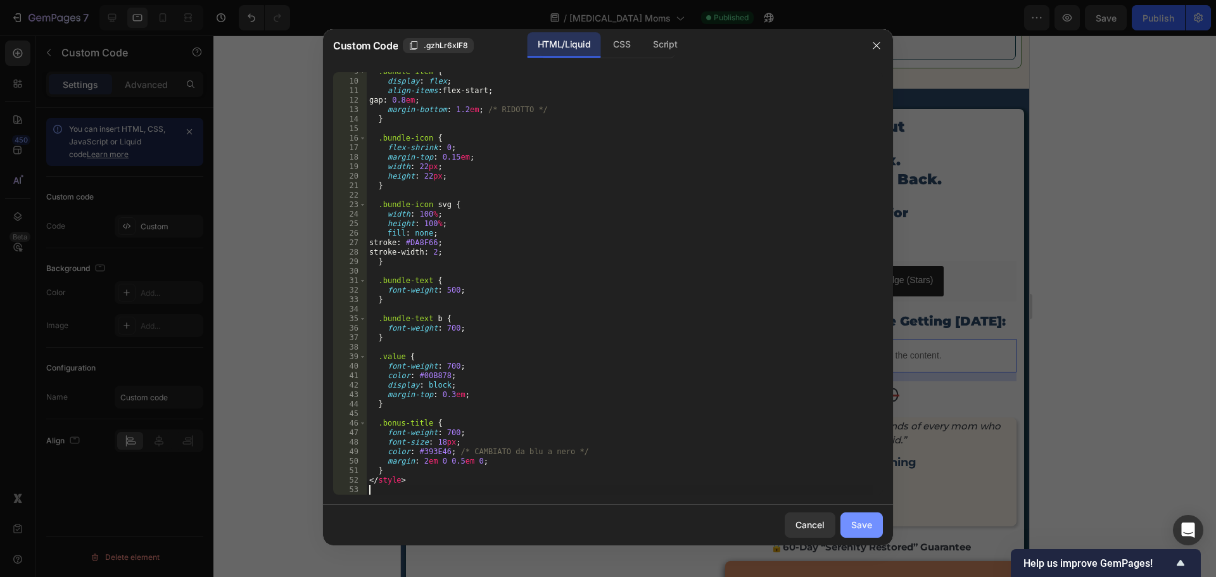
click at [858, 524] on div "Save" at bounding box center [861, 524] width 21 height 13
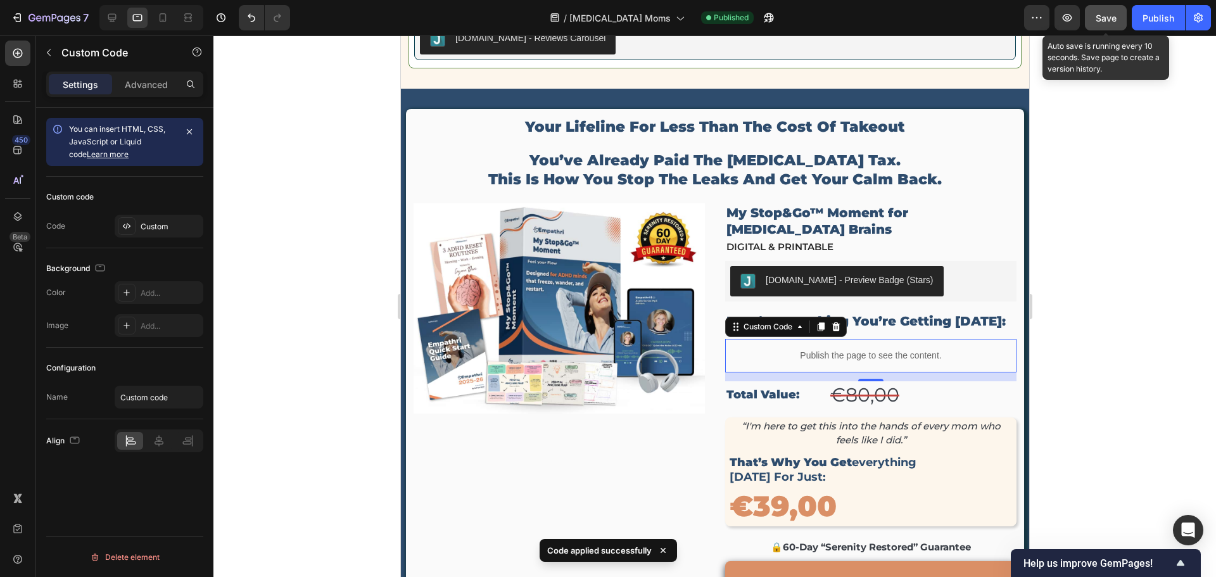
click at [1118, 17] on button "Save" at bounding box center [1106, 17] width 42 height 25
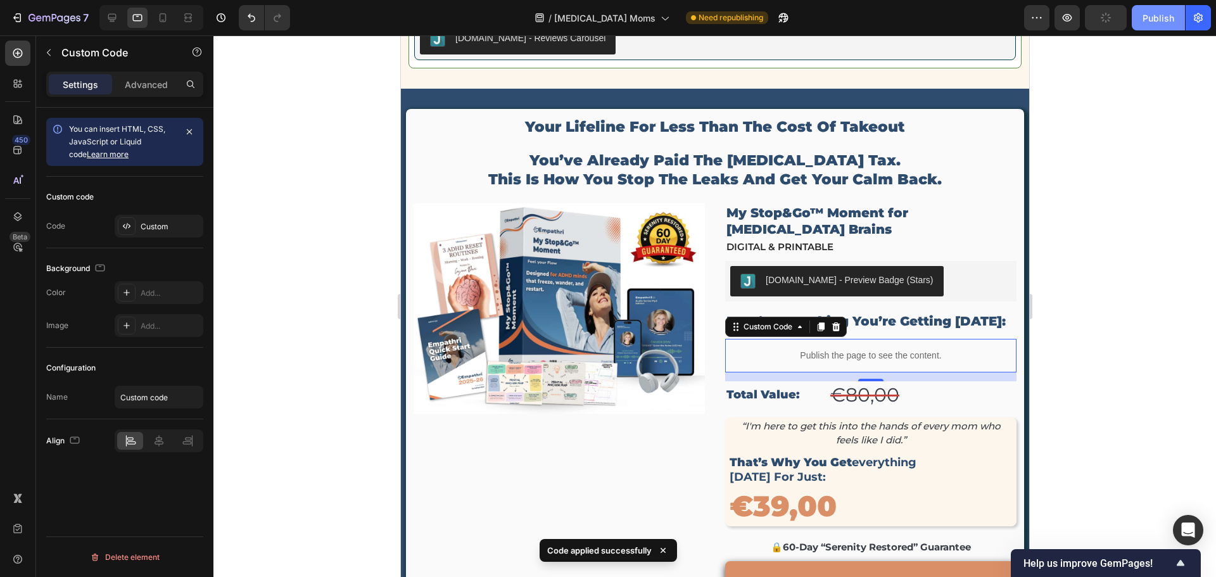
click at [1161, 29] on button "Publish" at bounding box center [1158, 17] width 53 height 25
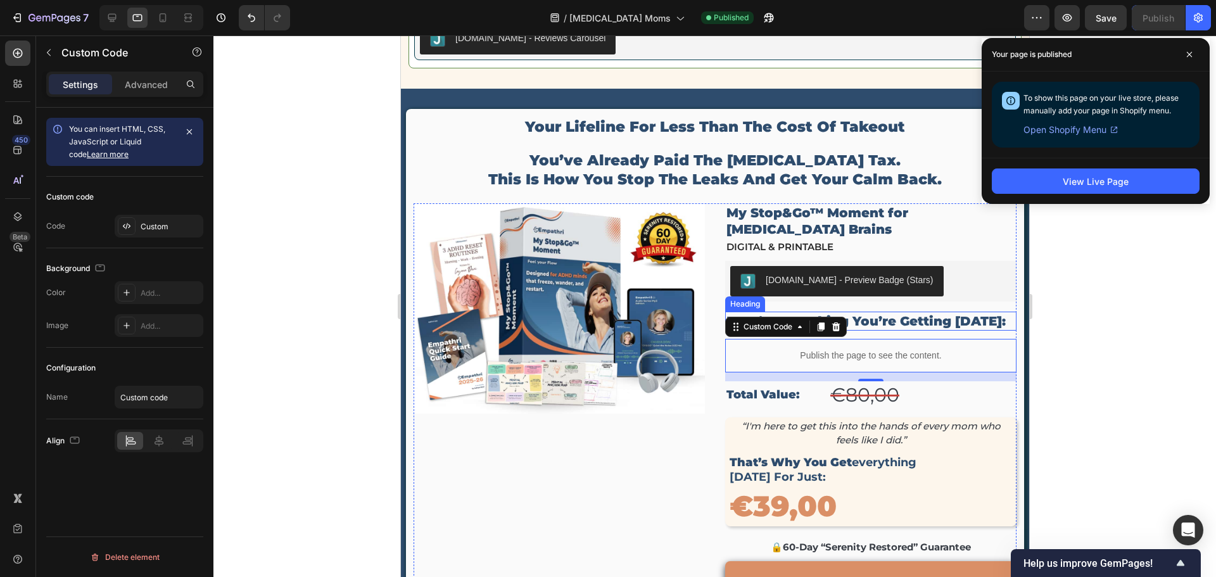
click at [863, 312] on h2 "here’s everything you’re getting [DATE]:" at bounding box center [870, 321] width 291 height 19
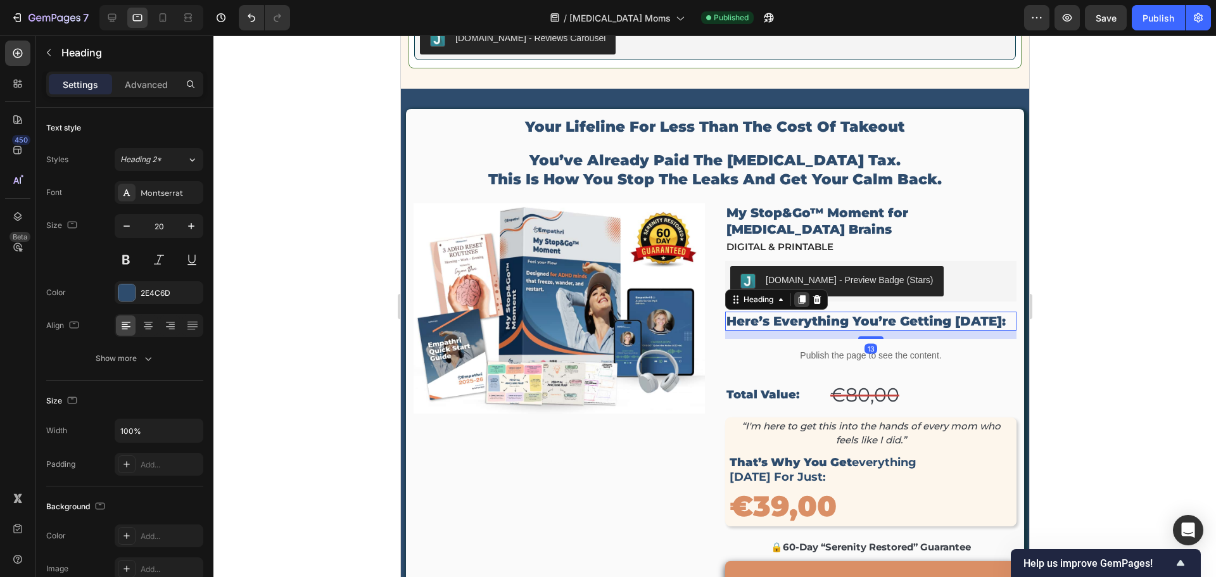
click at [798, 295] on icon at bounding box center [801, 299] width 7 height 9
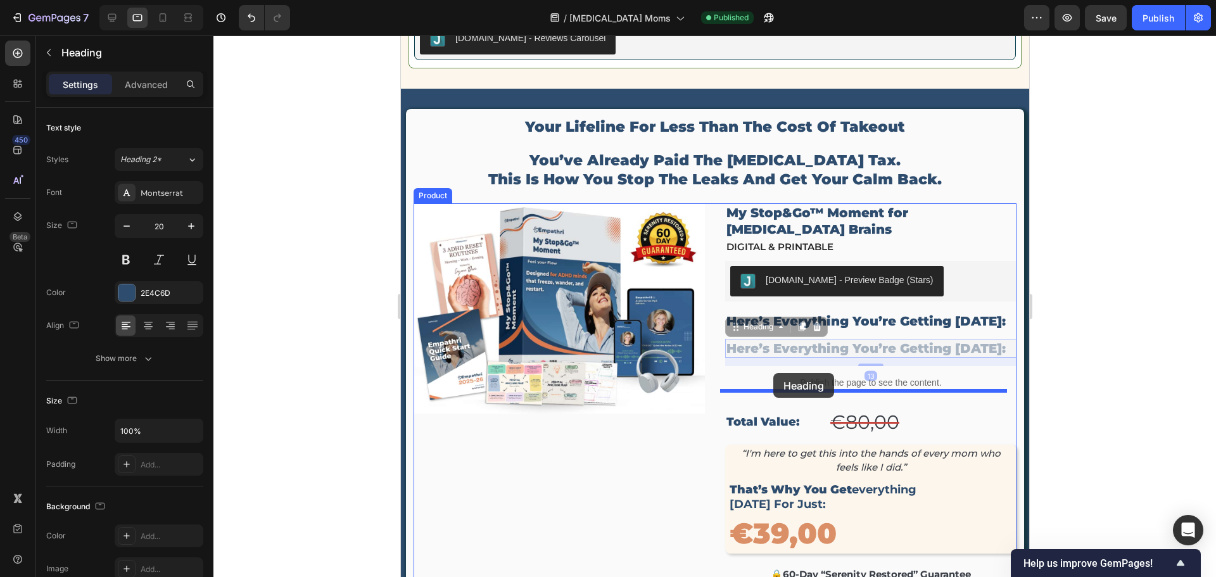
drag, startPoint x: 765, startPoint y: 309, endPoint x: 773, endPoint y: 373, distance: 65.1
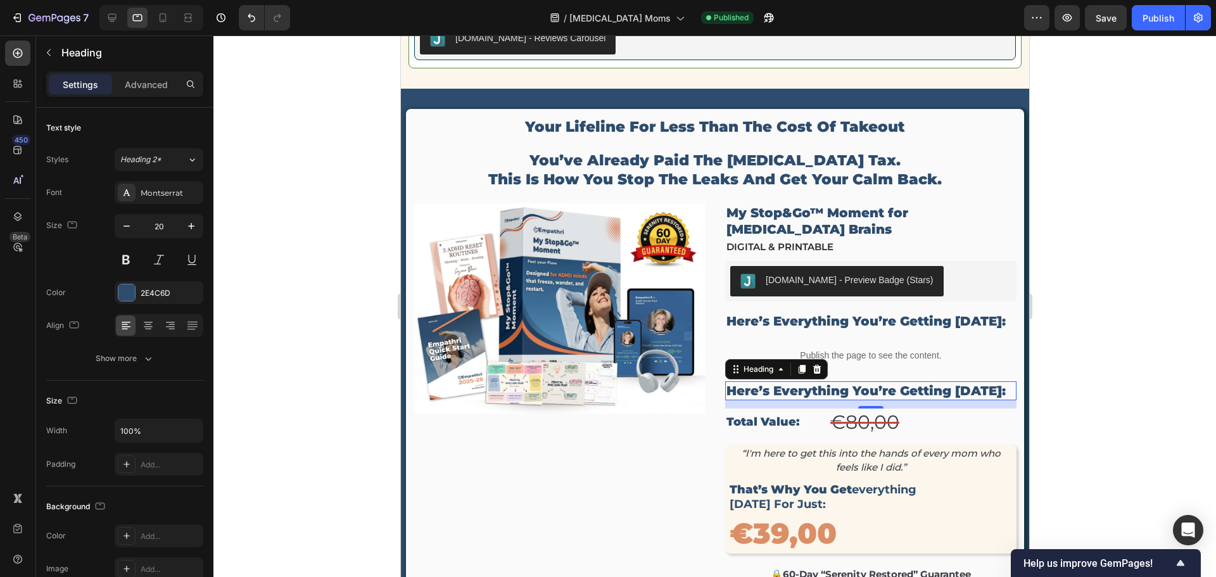
click at [776, 381] on h2 "here’s everything you’re getting [DATE]:" at bounding box center [870, 390] width 291 height 19
click at [775, 383] on p "here’s everything you’re getting [DATE]:" at bounding box center [870, 391] width 289 height 16
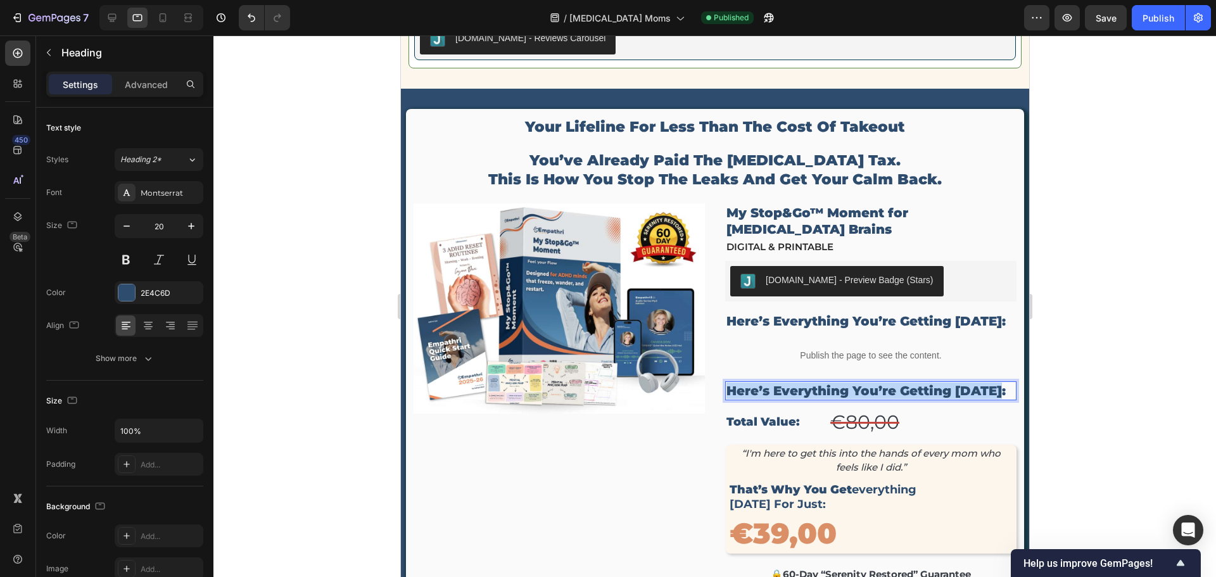
click at [775, 383] on p "here’s everything you’re getting [DATE]:" at bounding box center [870, 391] width 289 height 16
click at [1126, 417] on div at bounding box center [715, 306] width 1003 height 542
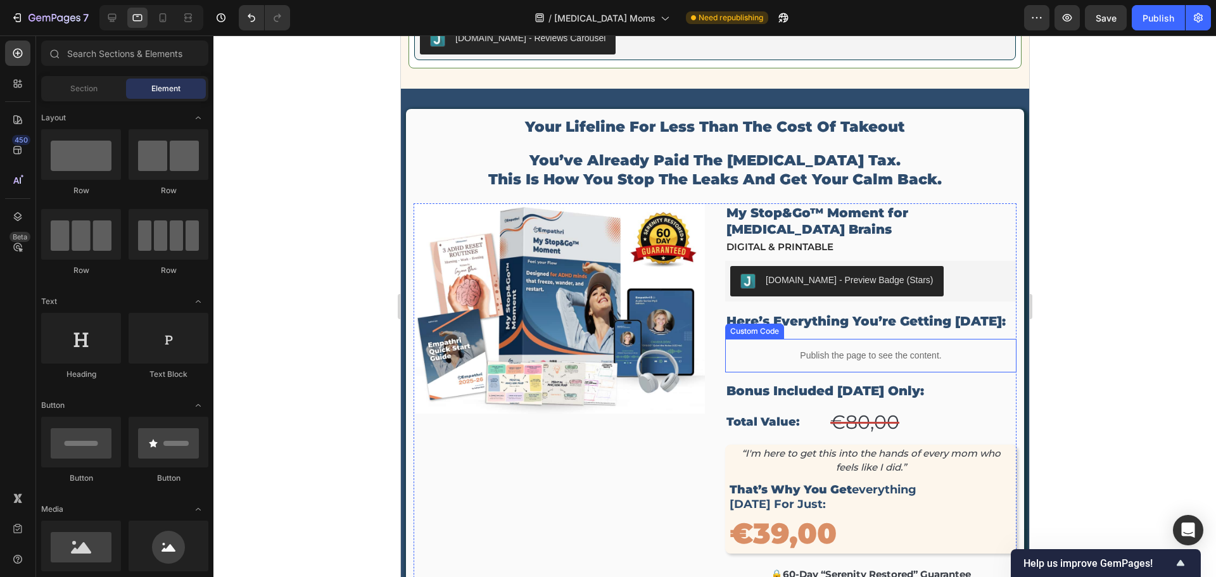
click at [809, 339] on div "Publish the page to see the content." at bounding box center [870, 356] width 291 height 34
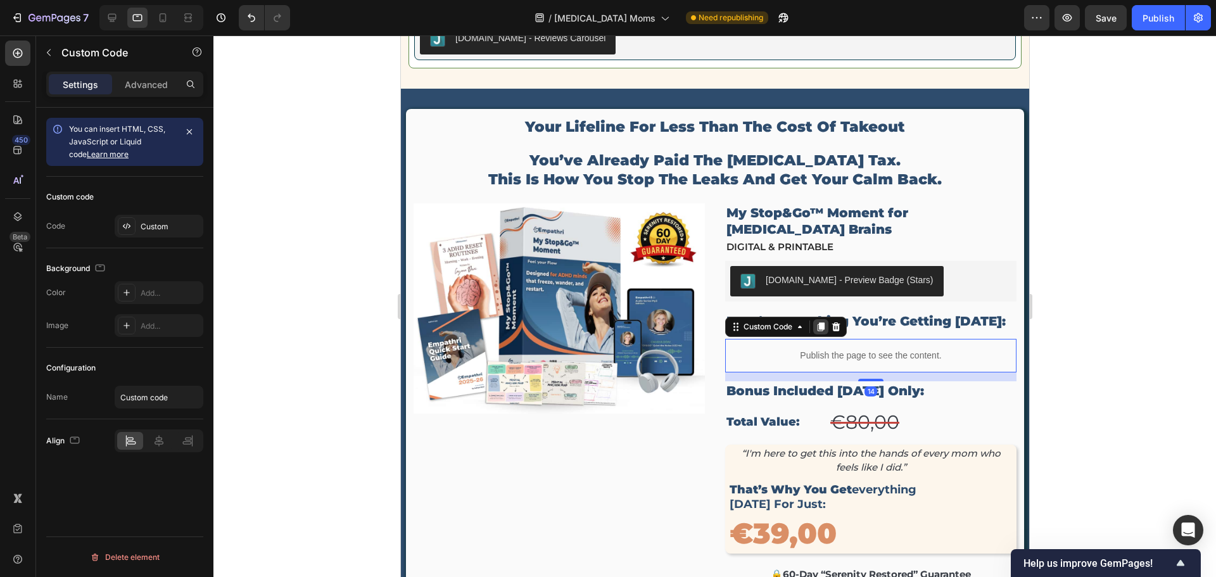
click at [817, 322] on icon at bounding box center [820, 326] width 7 height 9
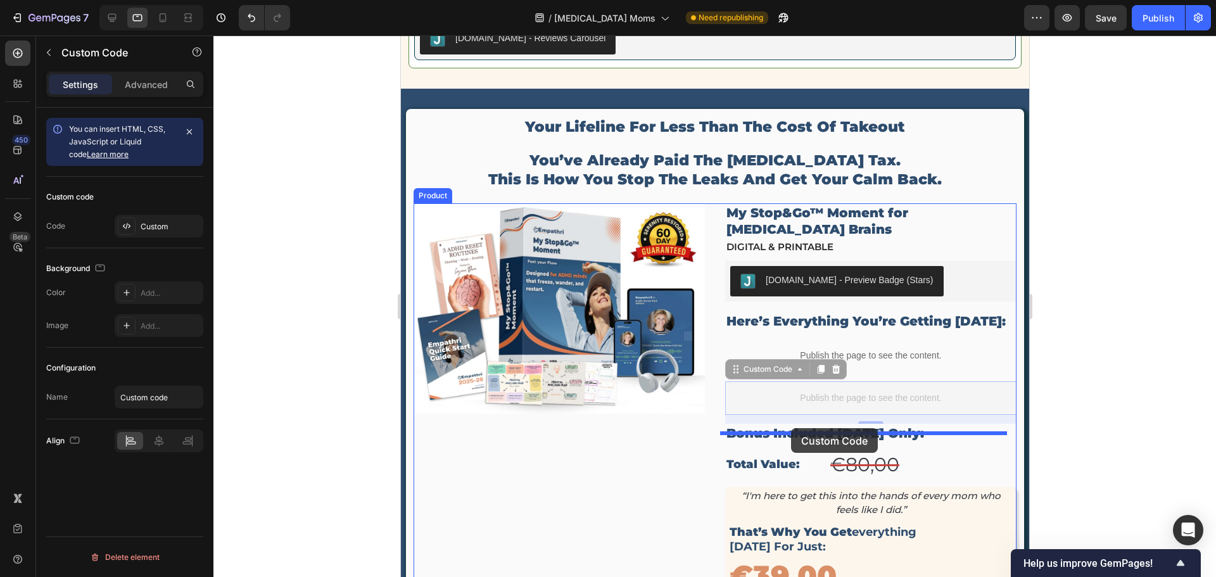
drag, startPoint x: 764, startPoint y: 356, endPoint x: 791, endPoint y: 428, distance: 77.0
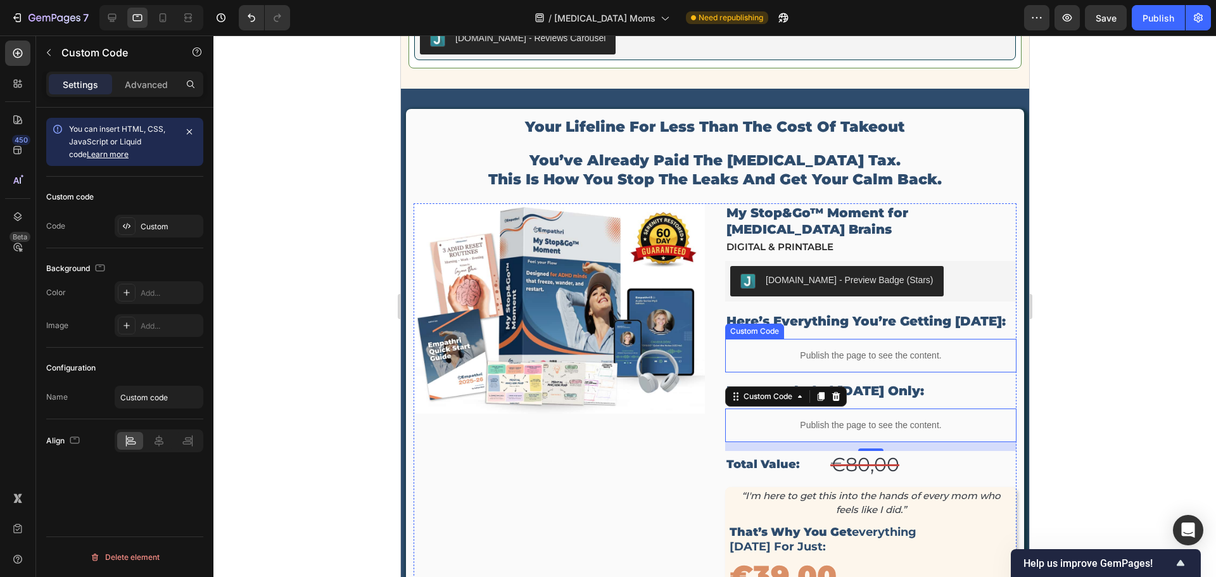
click at [846, 339] on div "Publish the page to see the content." at bounding box center [870, 356] width 291 height 34
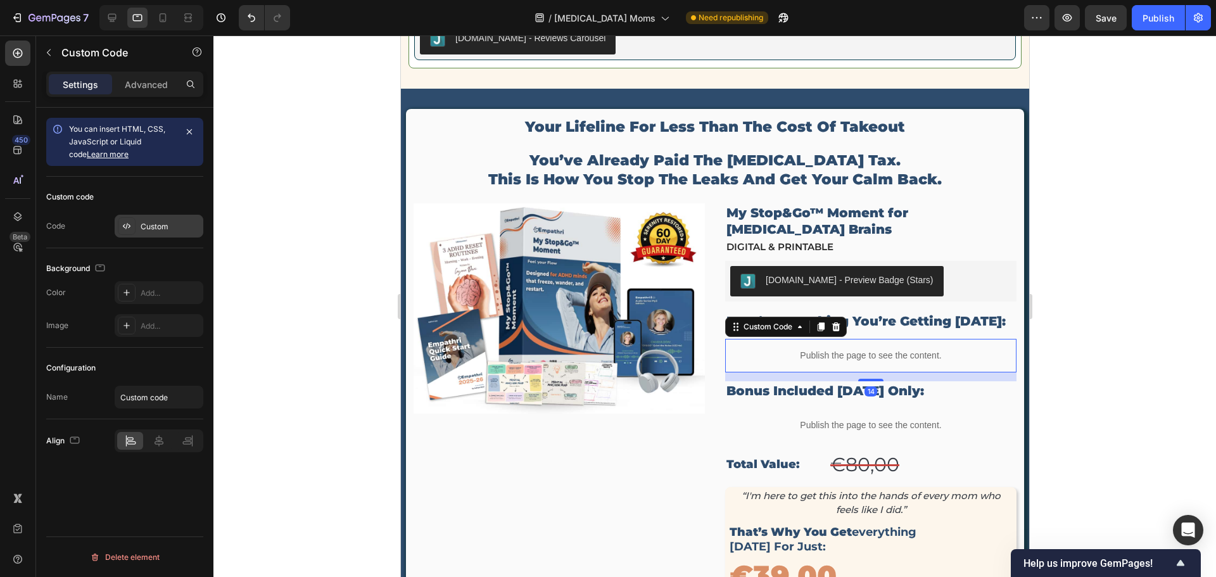
click at [154, 223] on div "Custom" at bounding box center [171, 226] width 60 height 11
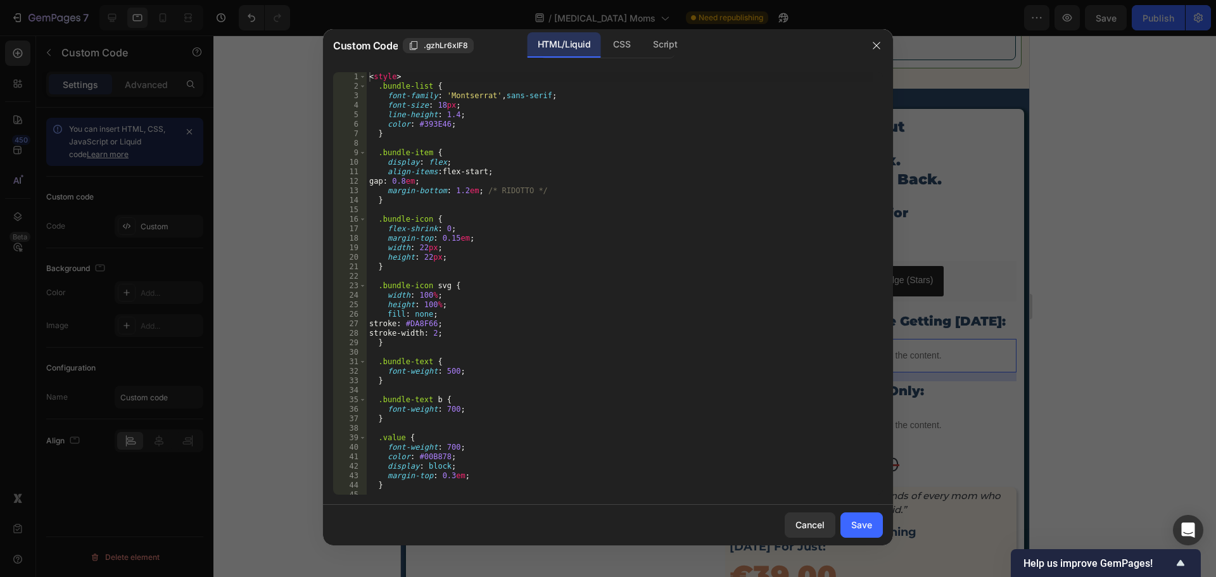
click at [424, 231] on div "< style > .bundle-list { font-family : ' Montserrat ' , sans-serif ; font-size …" at bounding box center [620, 293] width 507 height 442
type textarea "</script>"
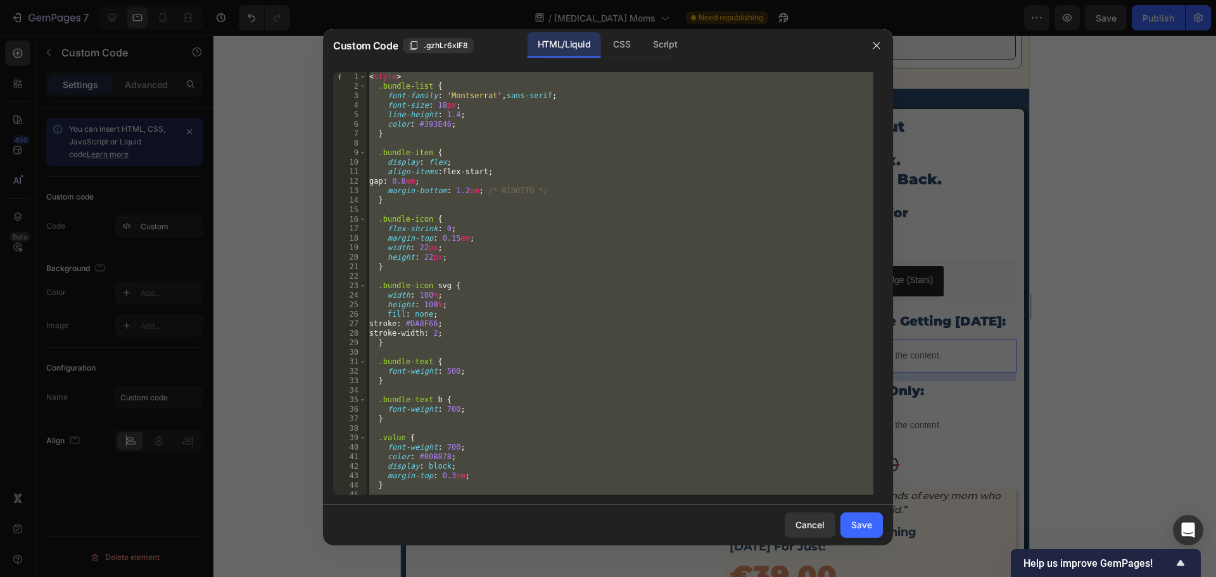
paste textarea
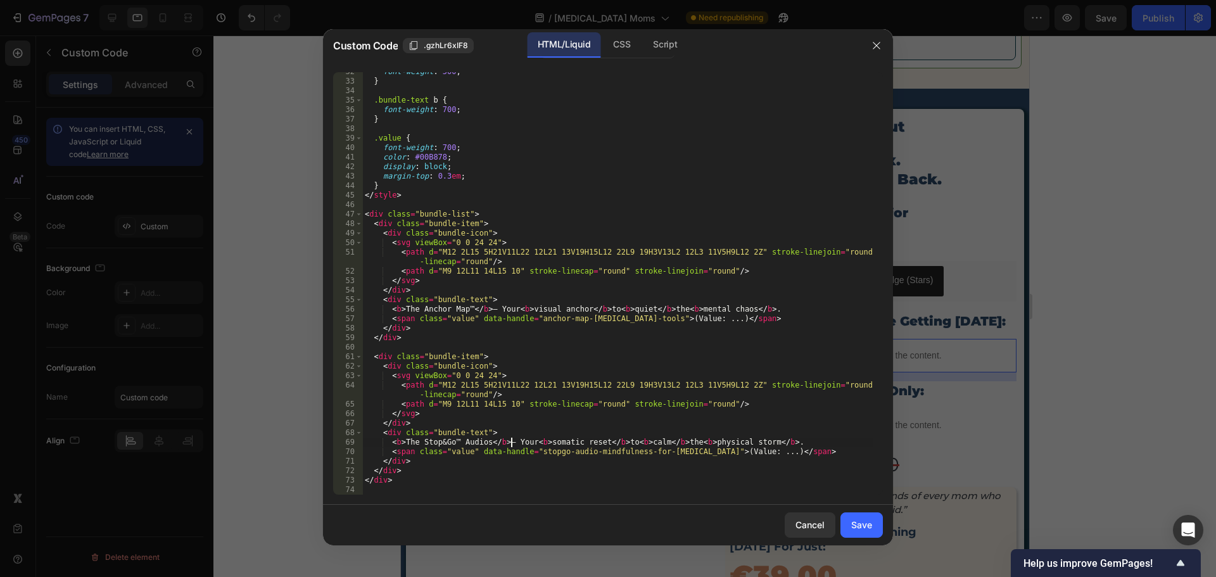
click at [511, 442] on div "font-weight : 500 ; } .bundle-text b { font-weight : 700 ; } .value { font-weig…" at bounding box center [617, 288] width 511 height 442
click at [495, 307] on div "font-weight : 500 ; } .bundle-text b { font-weight : 700 ; } .value { font-weig…" at bounding box center [617, 288] width 511 height 442
type textarea "<b>The Anchor Map™</b> Your <b>visual anchor</b> to <b>quiet</b> the <b>mental …"
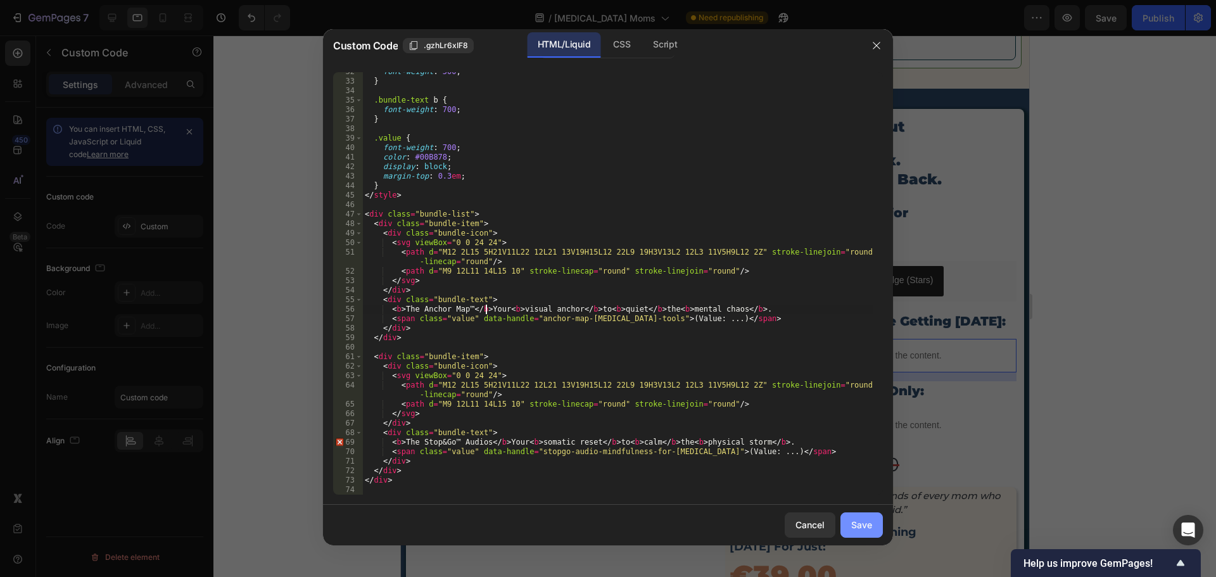
click at [863, 525] on div "Save" at bounding box center [861, 524] width 21 height 13
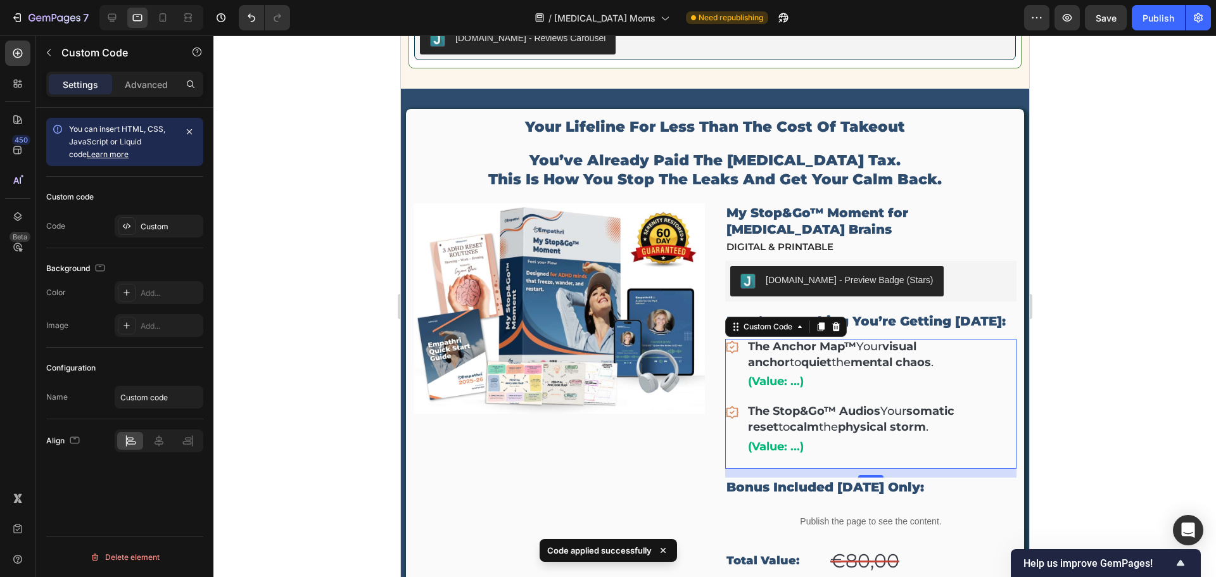
click at [800, 374] on span "(Value: ...)" at bounding box center [882, 382] width 269 height 16
click at [789, 375] on div "The Anchor Map™ Your visual anchor to quiet the mental chaos . (Value: ...) The…" at bounding box center [870, 397] width 291 height 117
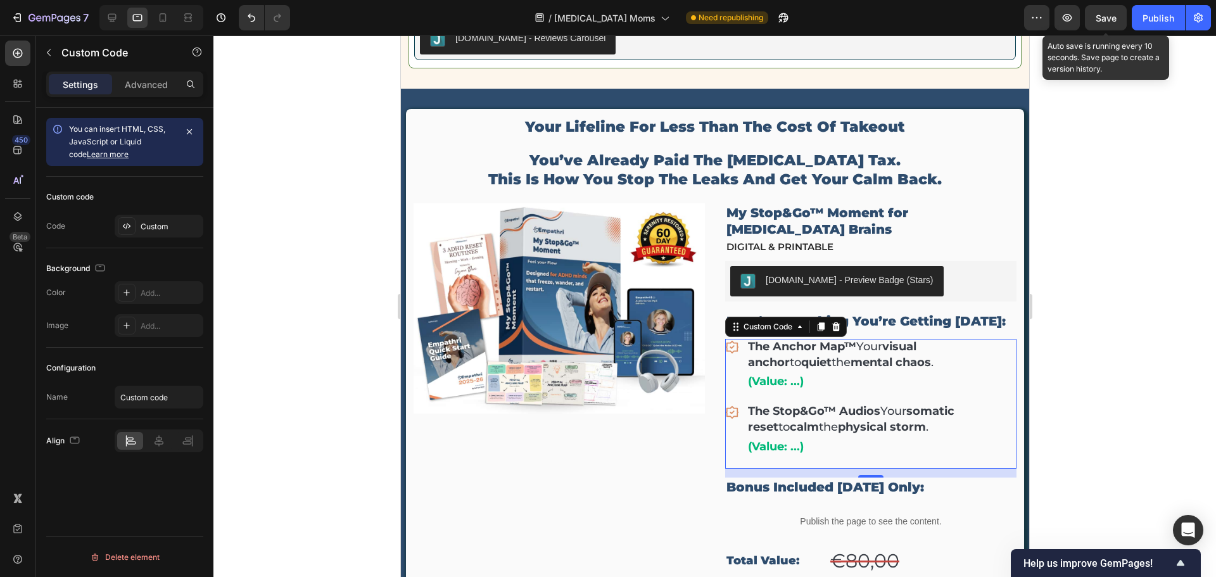
click at [1102, 18] on span "Save" at bounding box center [1106, 18] width 21 height 11
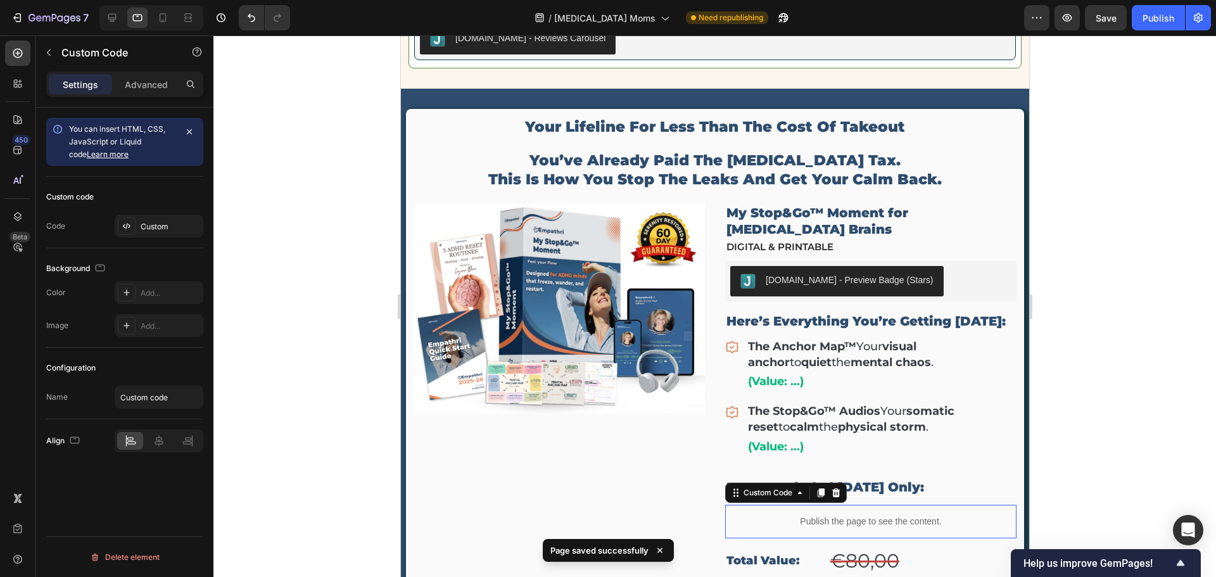
click at [829, 515] on p "Publish the page to see the content." at bounding box center [870, 521] width 291 height 13
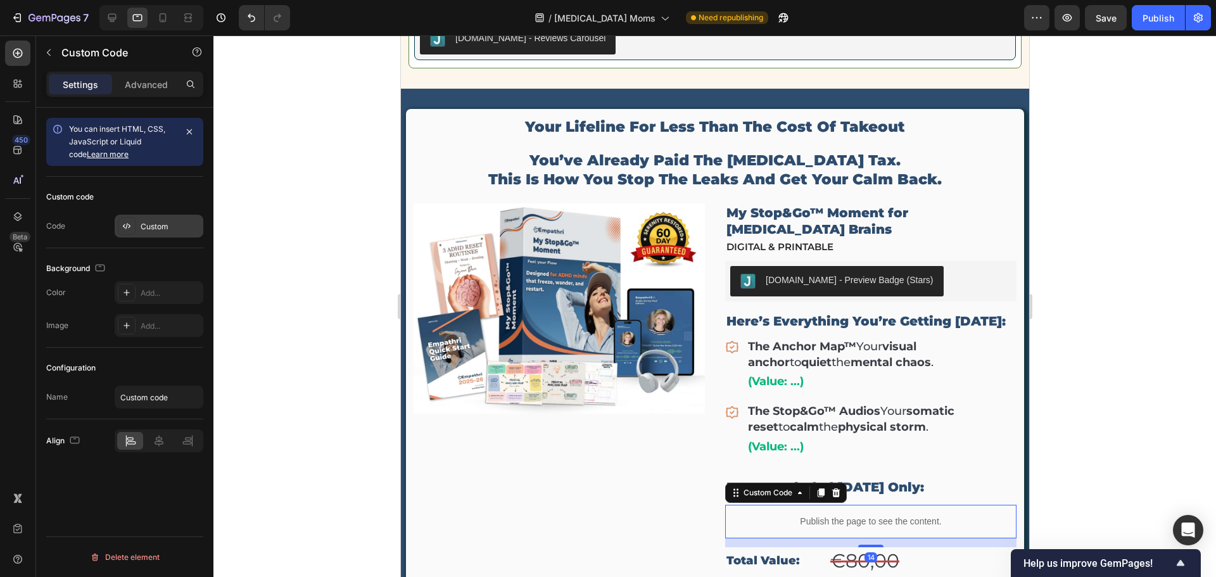
click at [164, 228] on div "Custom" at bounding box center [171, 226] width 60 height 11
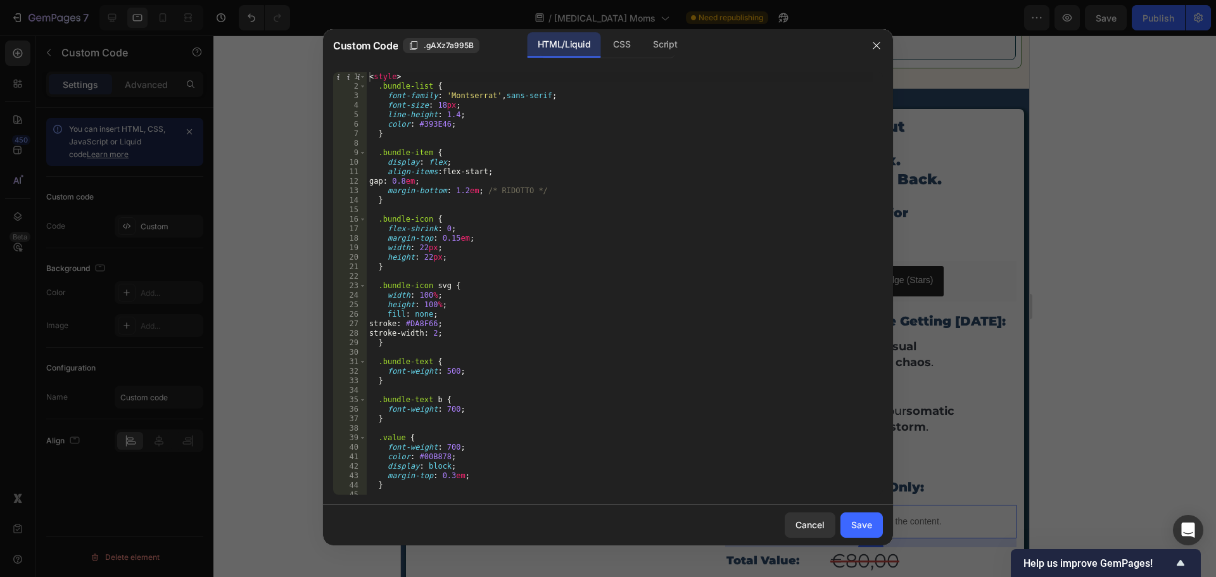
click at [420, 291] on div "< style > .bundle-list { font-family : ' Montserrat ' , sans-serif ; font-size …" at bounding box center [620, 293] width 507 height 442
type textarea "</script>"
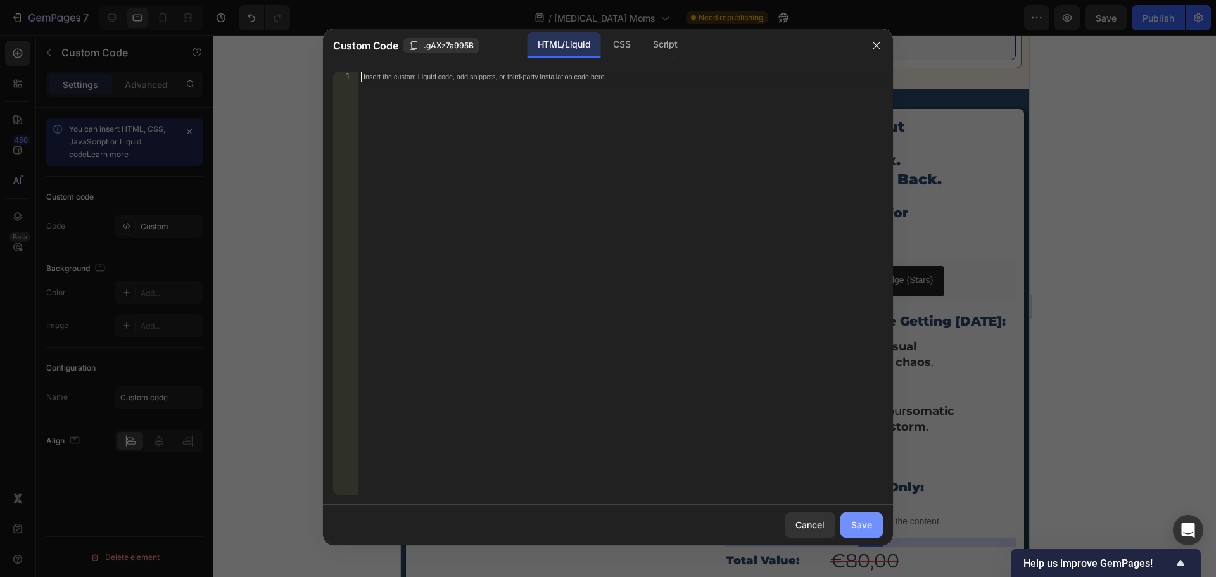
click at [857, 519] on div "Save" at bounding box center [861, 524] width 21 height 13
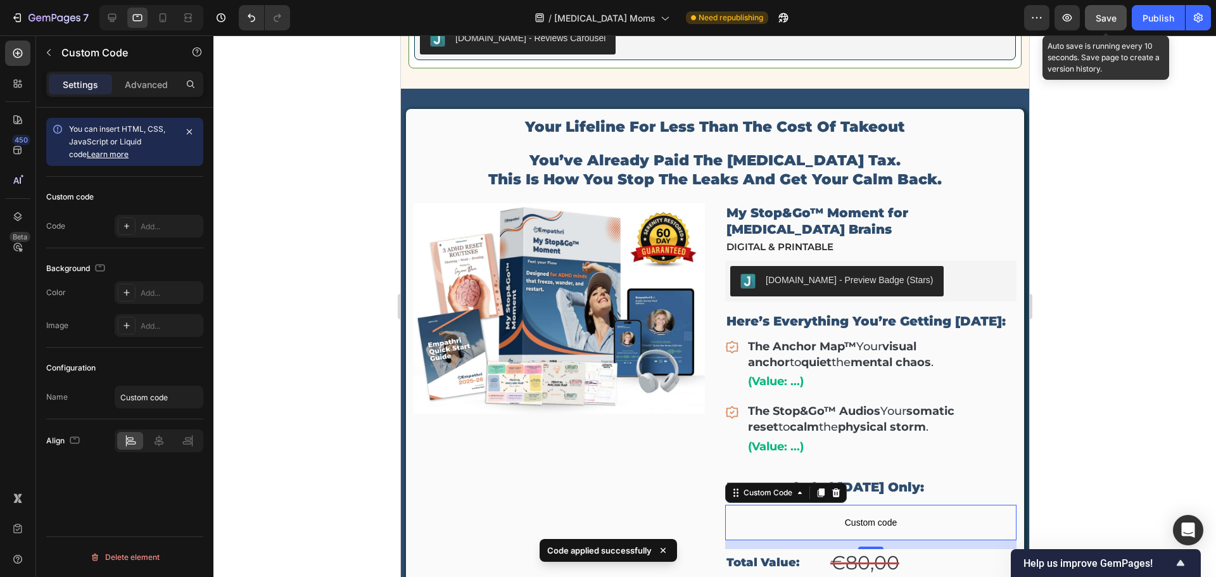
click at [1100, 10] on button "Save" at bounding box center [1106, 17] width 42 height 25
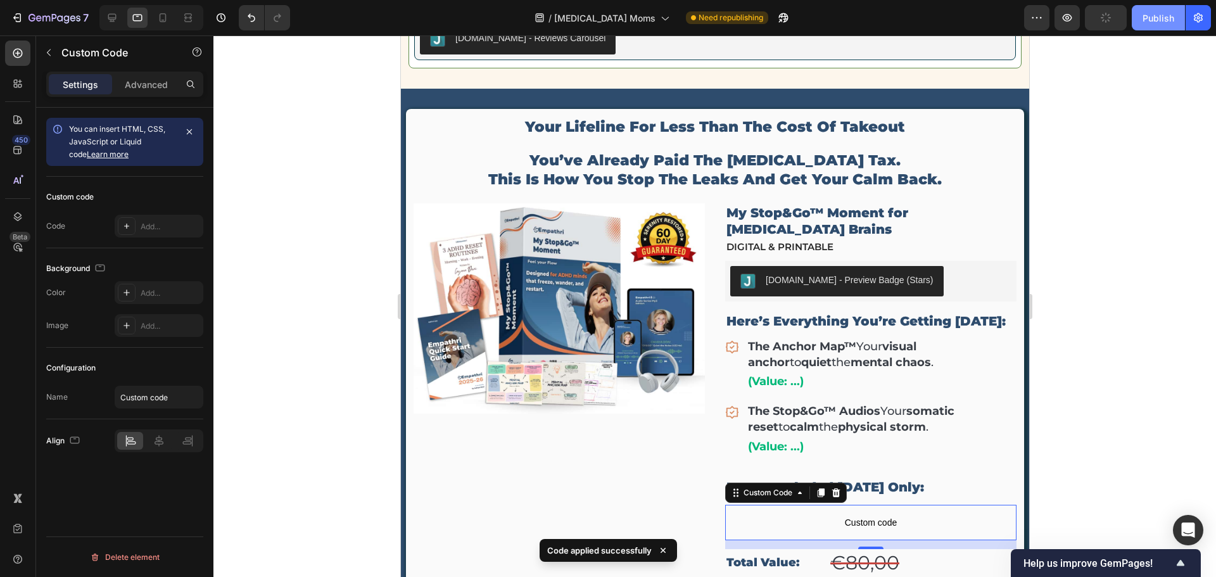
click at [1162, 21] on div "Publish" at bounding box center [1159, 17] width 32 height 13
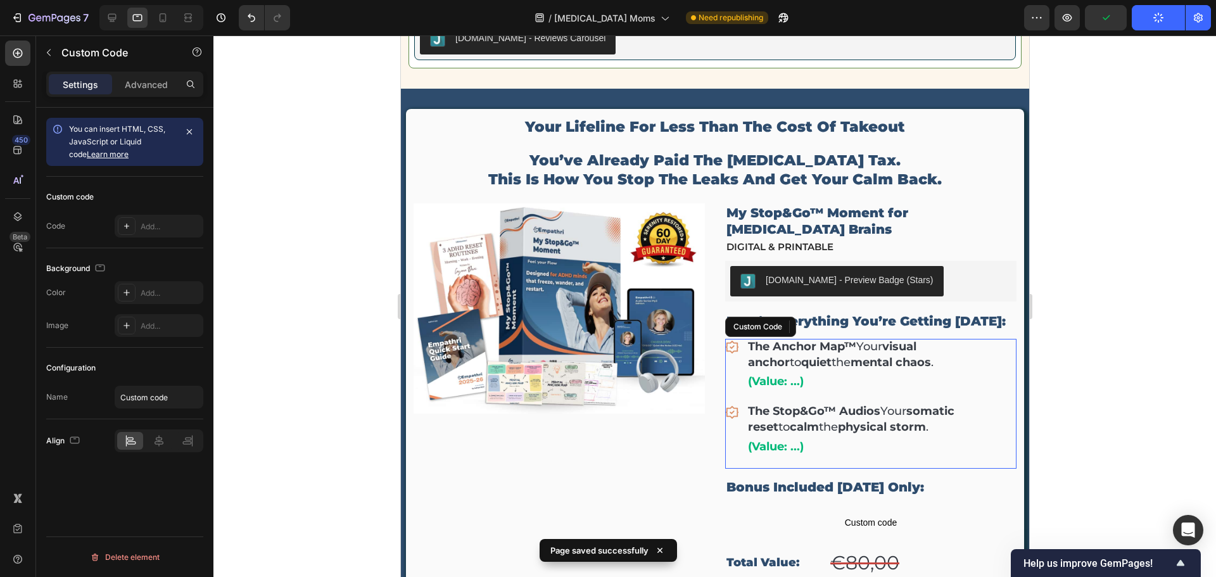
click at [765, 374] on span "(Value: ...)" at bounding box center [882, 382] width 269 height 16
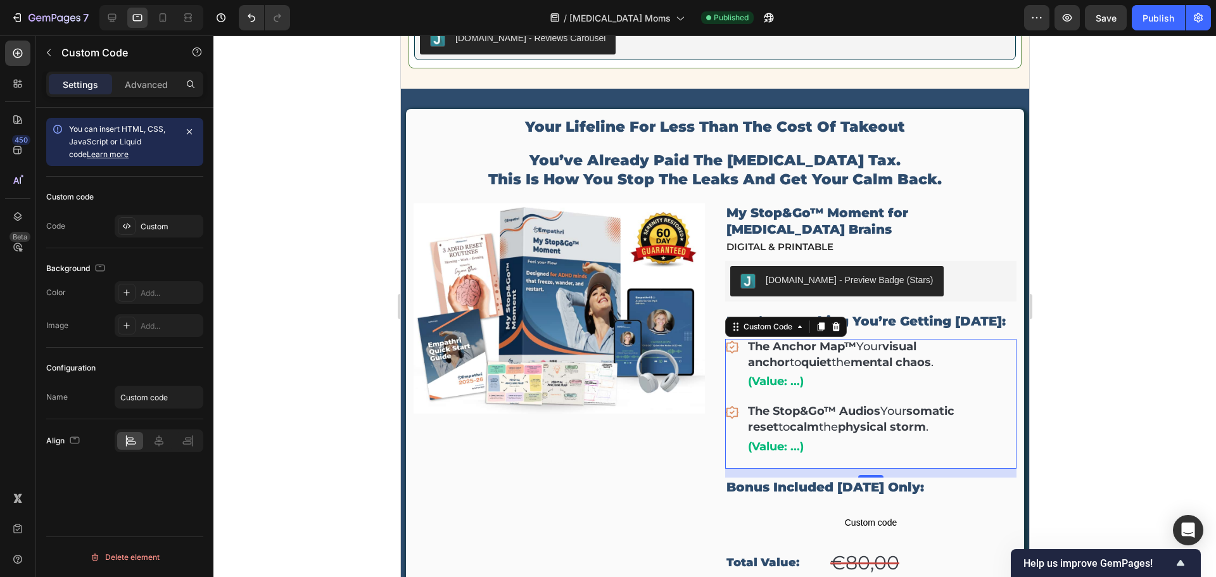
click at [815, 374] on div "The Anchor Map™ Your visual anchor to quiet the mental chaos . (Value: ...) The…" at bounding box center [870, 397] width 291 height 117
click at [763, 17] on icon "button" at bounding box center [769, 17] width 13 height 13
click at [162, 227] on div "Custom" at bounding box center [171, 226] width 60 height 11
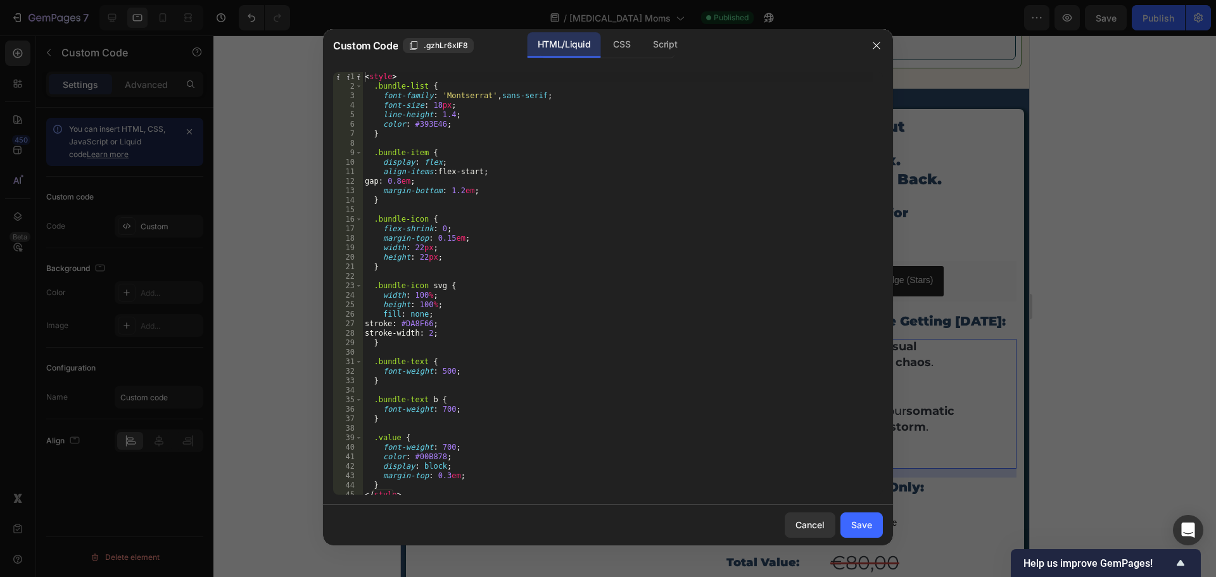
click at [443, 295] on div "< style > .bundle-list { font-family : ' Montserrat ' , sans-serif ; font-size …" at bounding box center [617, 293] width 511 height 442
type textarea "</div>"
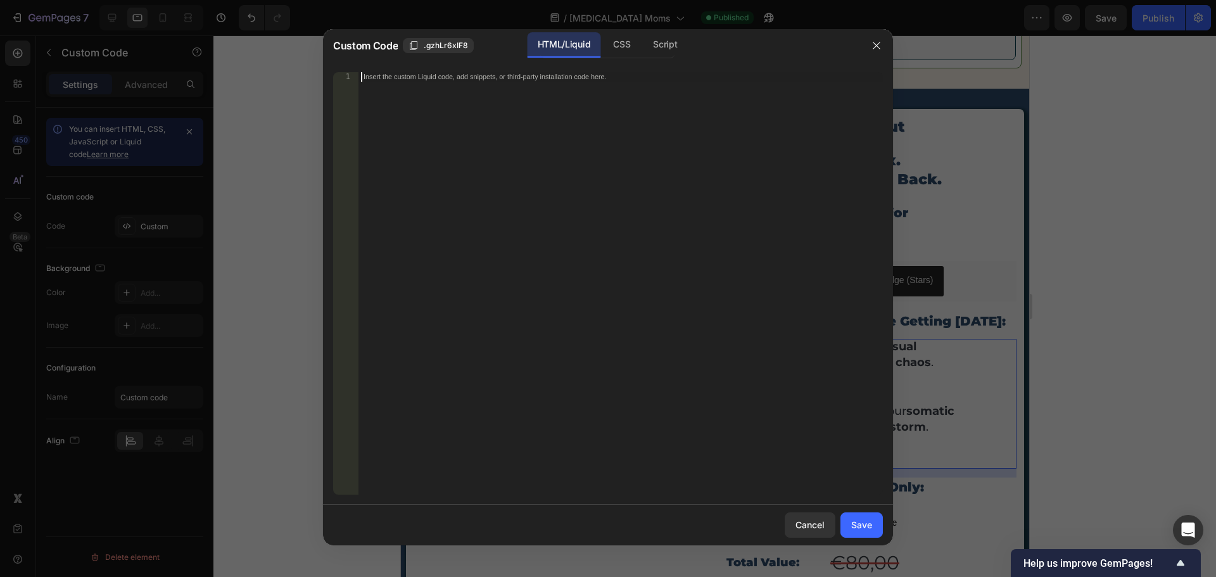
scroll to position [299, 0]
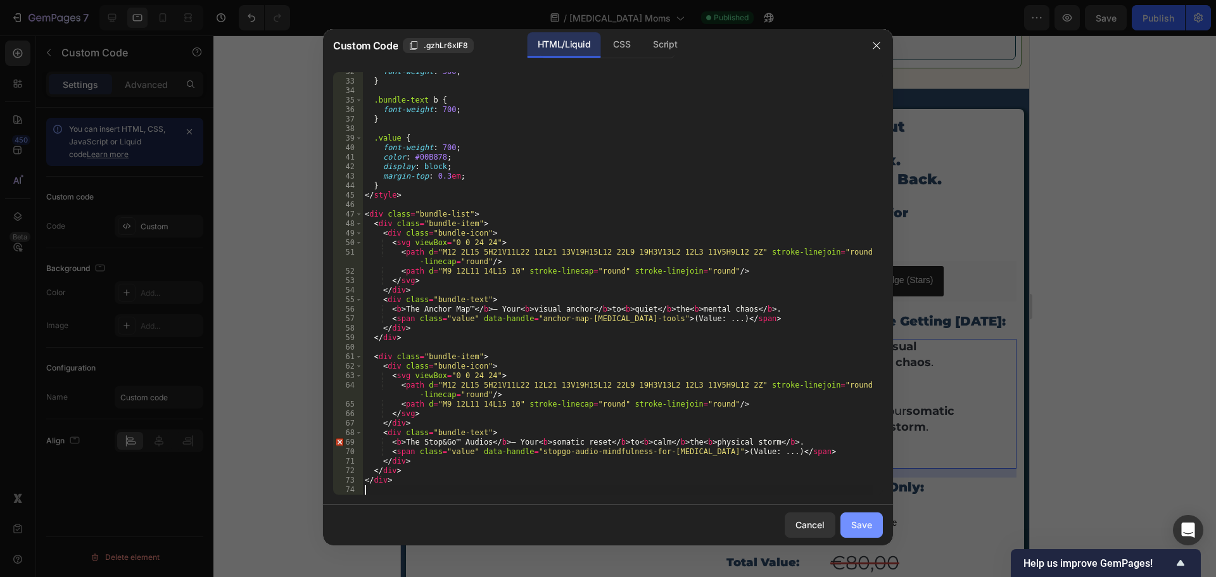
click at [862, 521] on div "Save" at bounding box center [861, 524] width 21 height 13
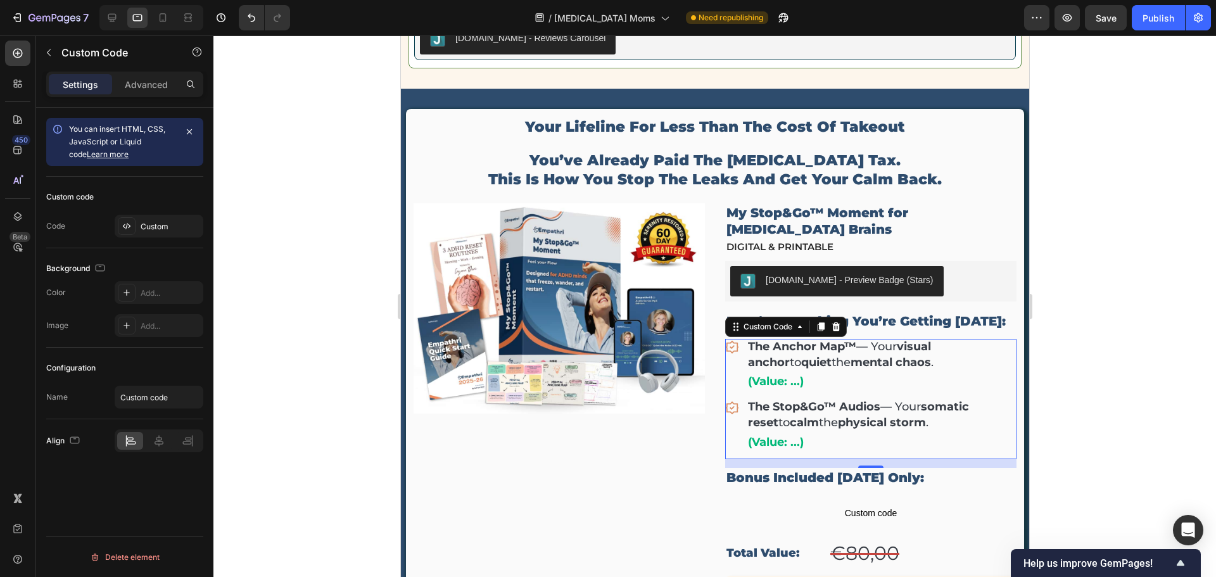
click at [827, 379] on div "The Anchor Map™ — Your visual anchor to quiet the mental chaos . (Value: ...) T…" at bounding box center [870, 395] width 291 height 112
click at [153, 228] on div "Custom" at bounding box center [171, 226] width 60 height 11
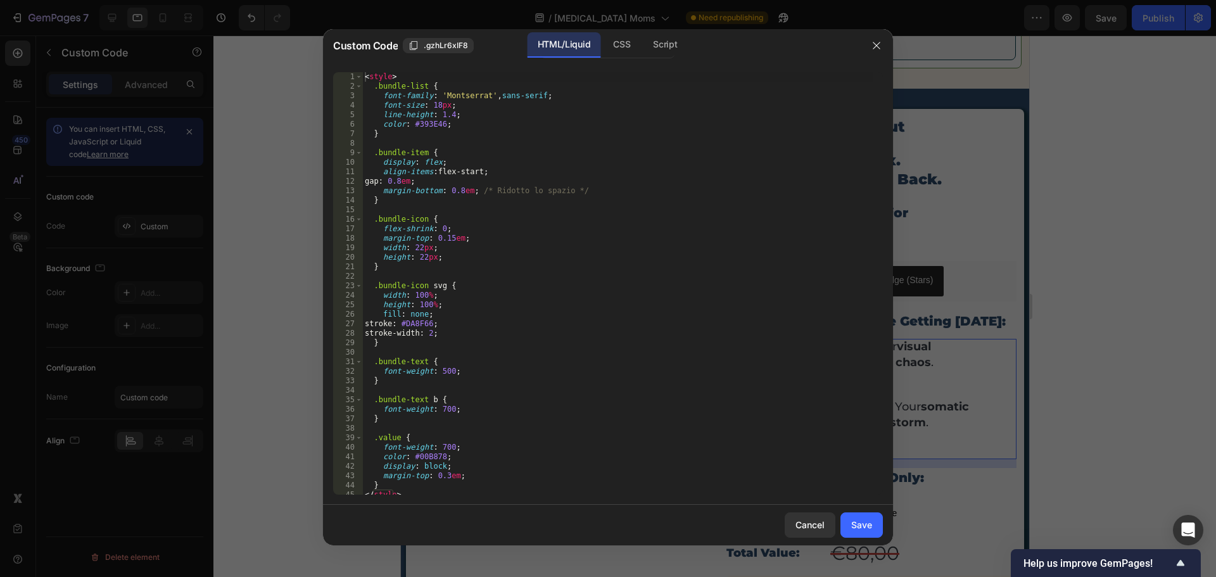
click at [490, 228] on div "< style > .bundle-list { font-family : ' Montserrat ' , sans-serif ; font-size …" at bounding box center [617, 293] width 511 height 442
type textarea "</div>"
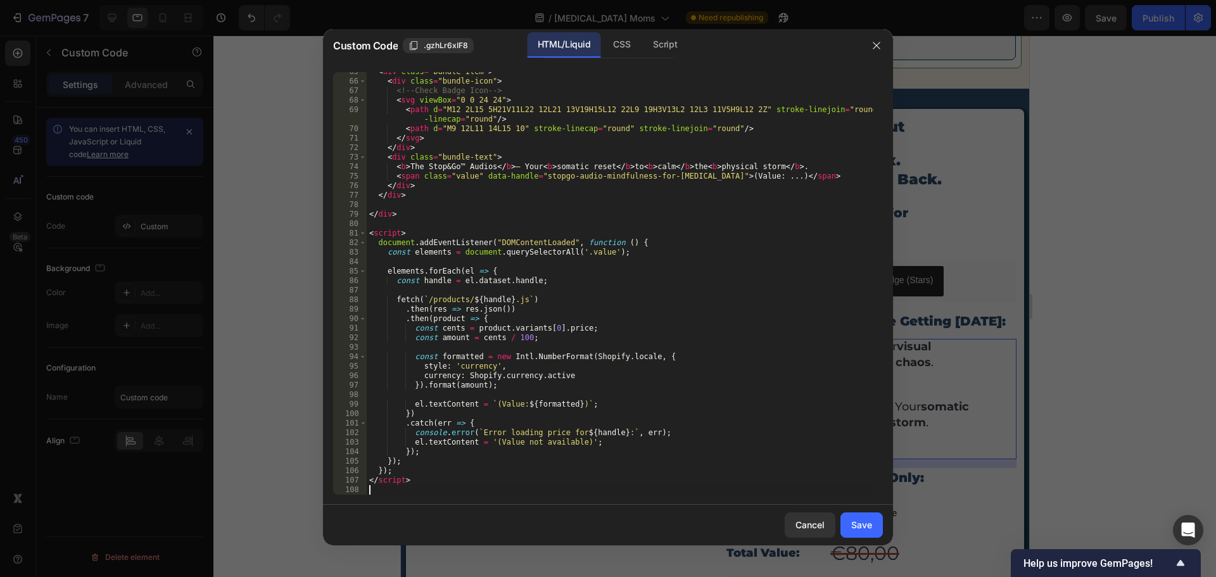
scroll to position [622, 0]
click at [853, 520] on div "Save" at bounding box center [861, 524] width 21 height 13
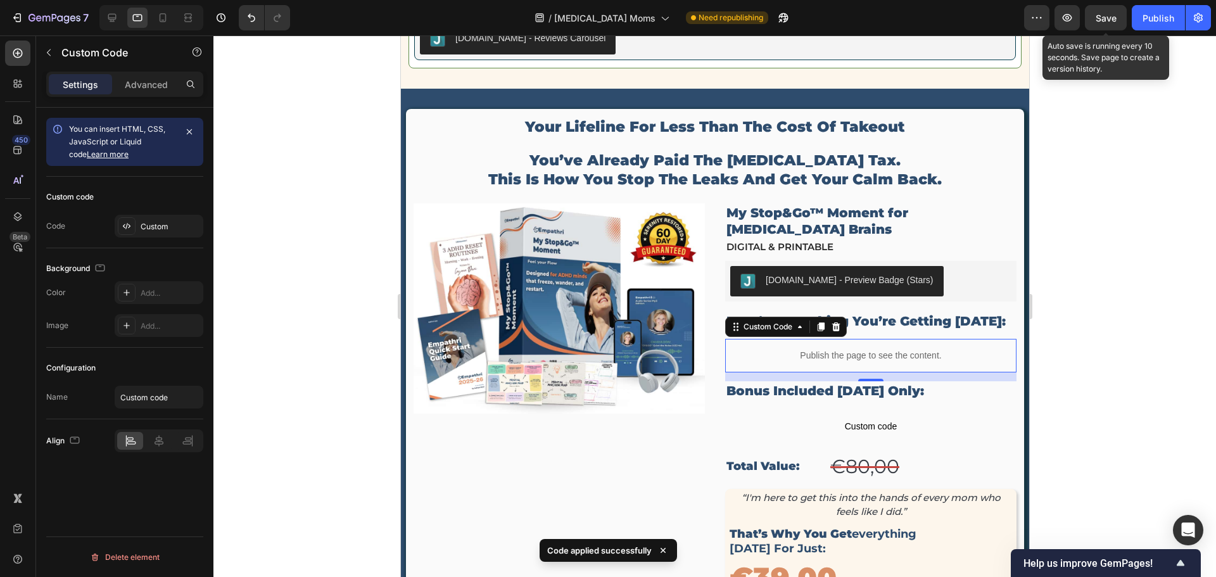
click at [1116, 11] on div "Save" at bounding box center [1106, 17] width 21 height 13
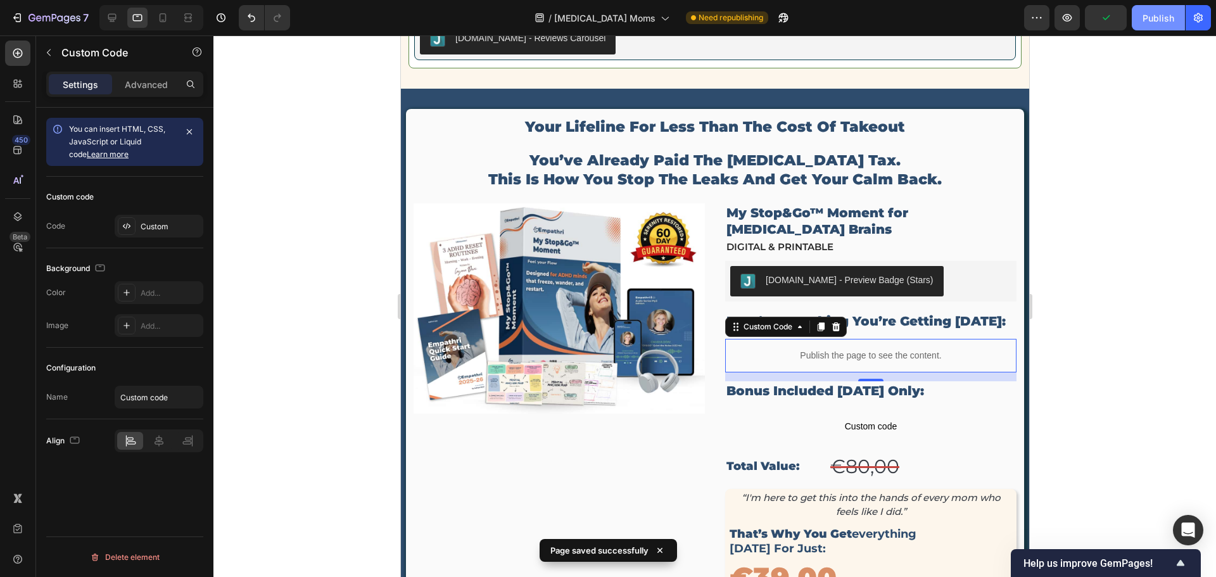
click at [1168, 27] on button "Publish" at bounding box center [1158, 17] width 53 height 25
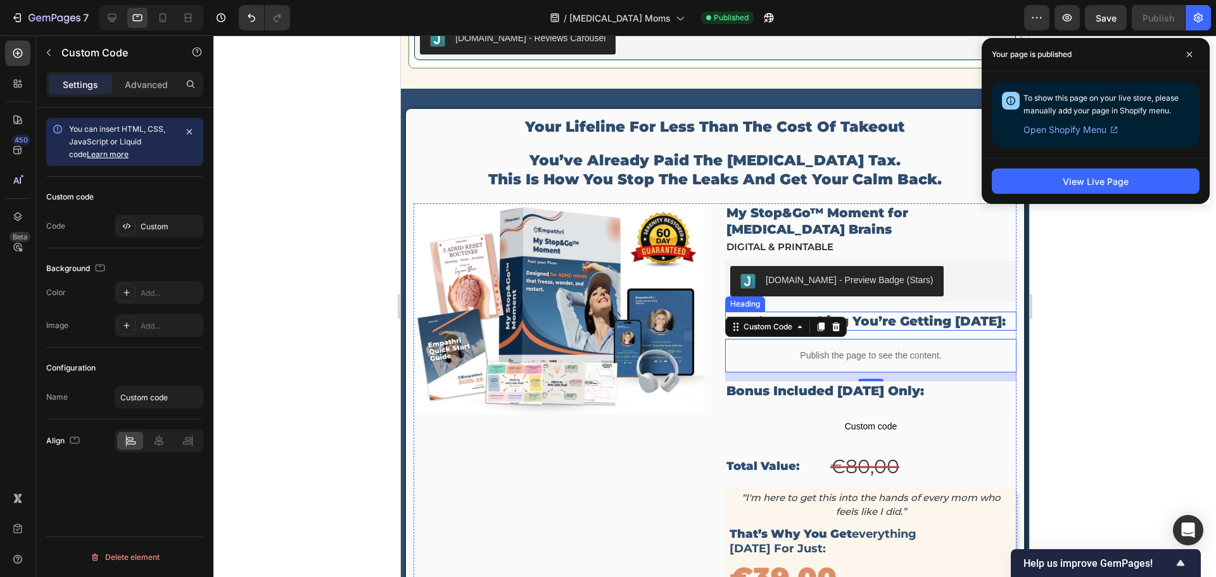
click at [883, 312] on h2 "here’s everything you’re getting [DATE]:" at bounding box center [870, 321] width 291 height 19
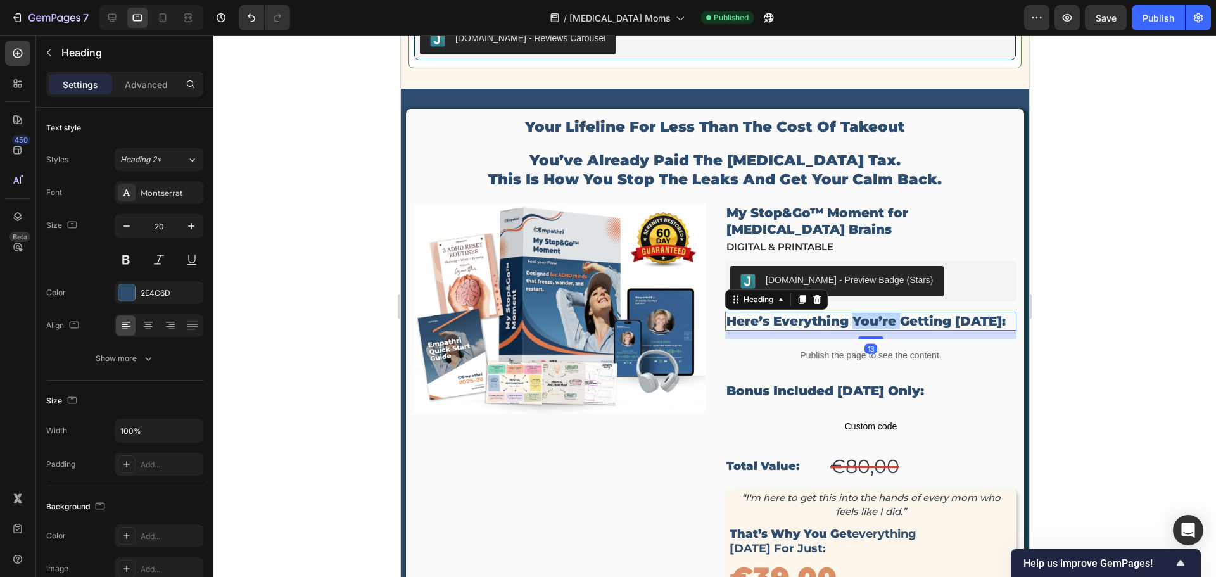
click at [883, 312] on h2 "here’s everything you’re getting [DATE]:" at bounding box center [870, 321] width 291 height 19
click at [883, 313] on p "here’s everything you’re getting [DATE]:" at bounding box center [870, 321] width 289 height 16
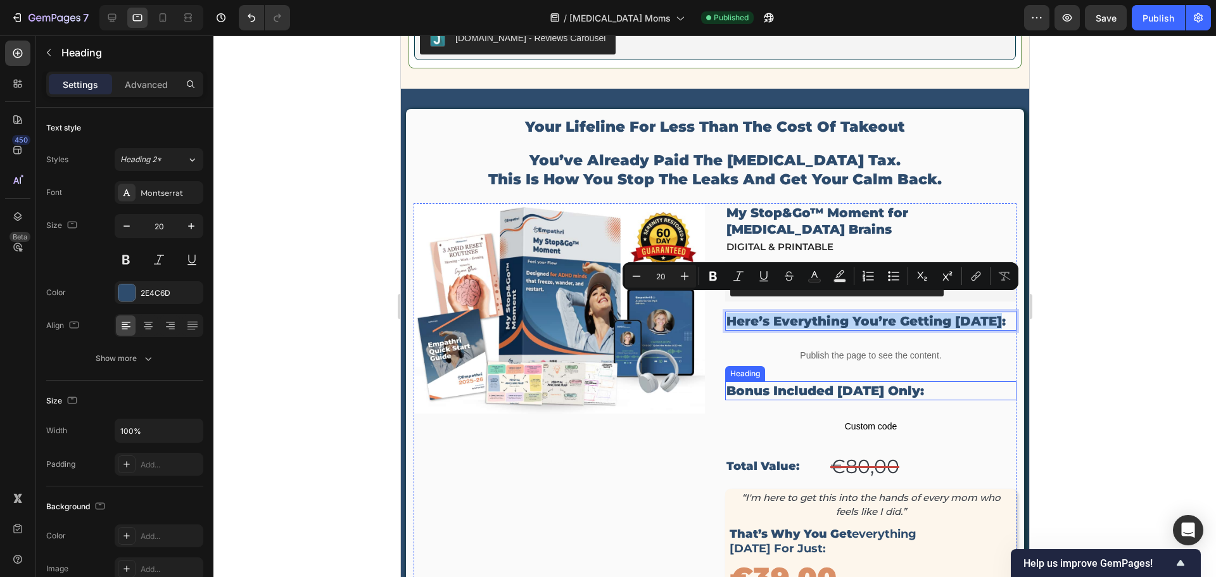
click at [851, 383] on p "Bonus Included [DATE] Only:" at bounding box center [870, 391] width 289 height 16
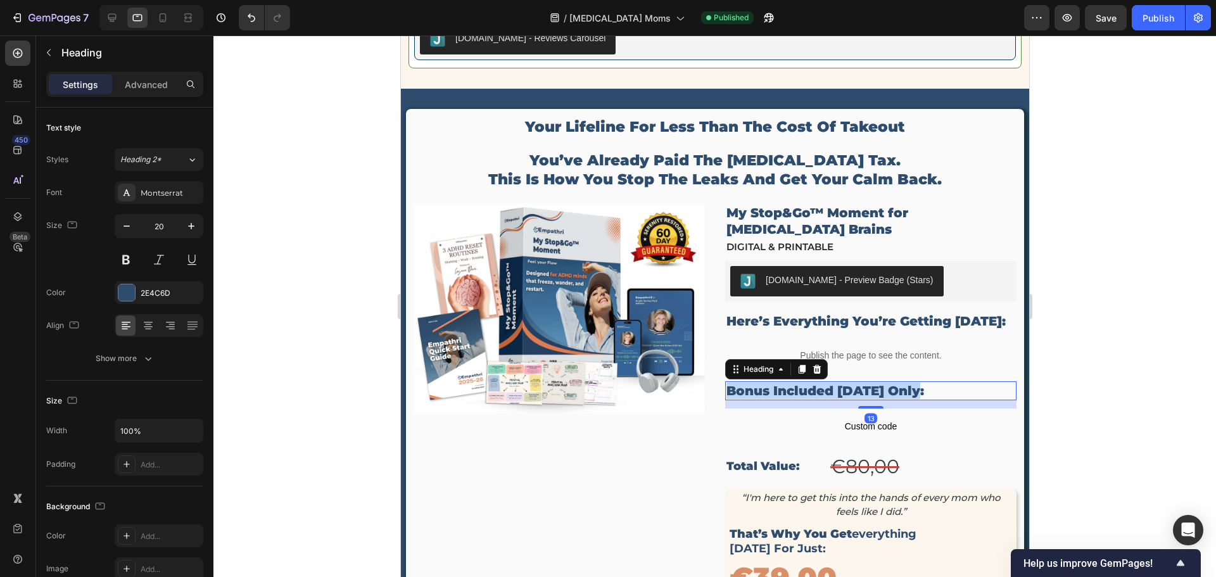
click at [851, 383] on p "Bonus Included [DATE] Only:" at bounding box center [870, 391] width 289 height 16
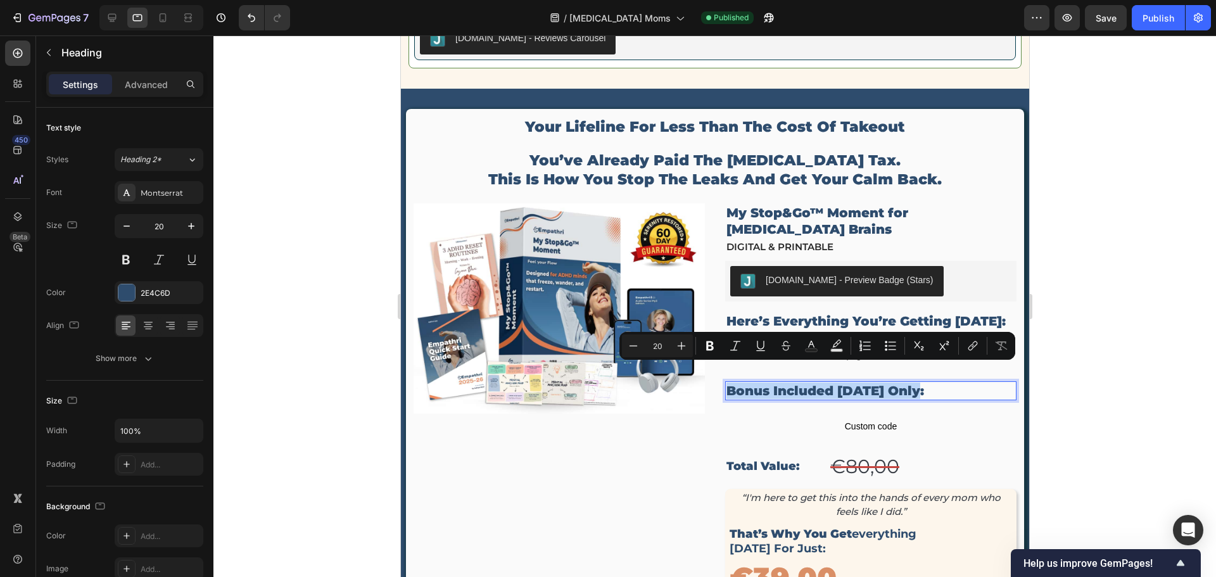
copy p "Bonus Included [DATE] Only:"
click at [763, 23] on icon "button" at bounding box center [769, 17] width 13 height 13
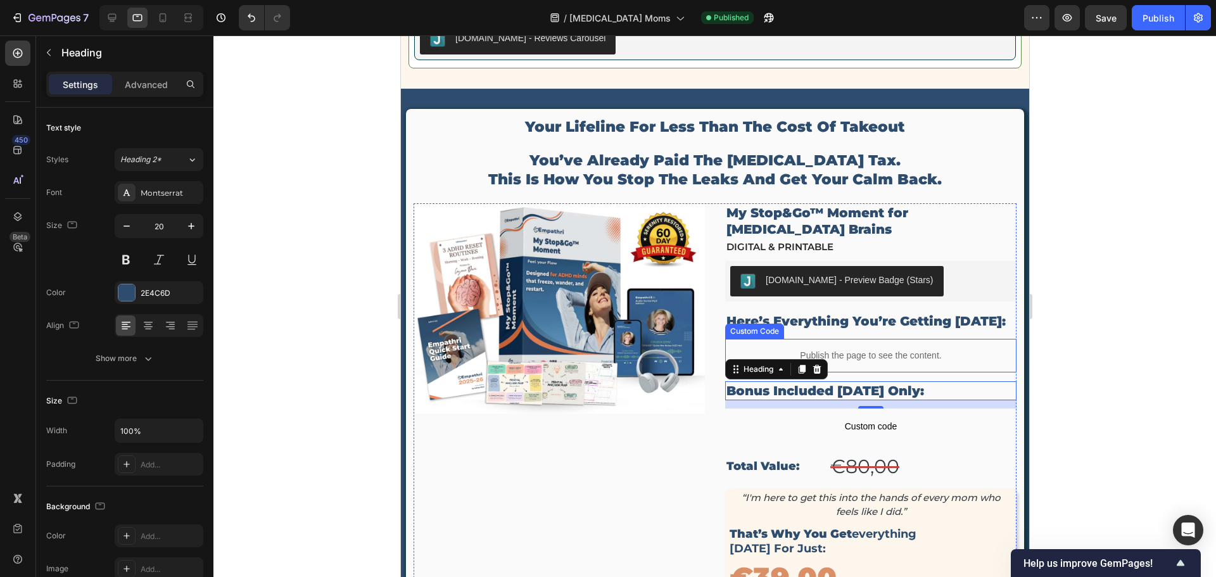
click at [845, 349] on p "Publish the page to see the content." at bounding box center [870, 355] width 291 height 13
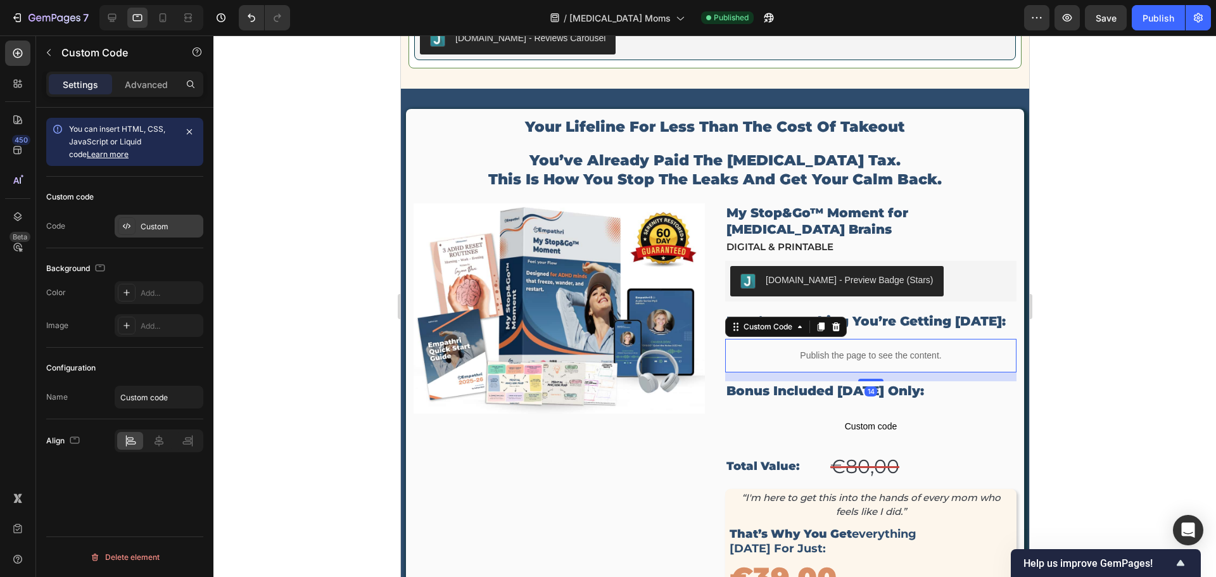
click at [179, 231] on div "Custom" at bounding box center [171, 226] width 60 height 11
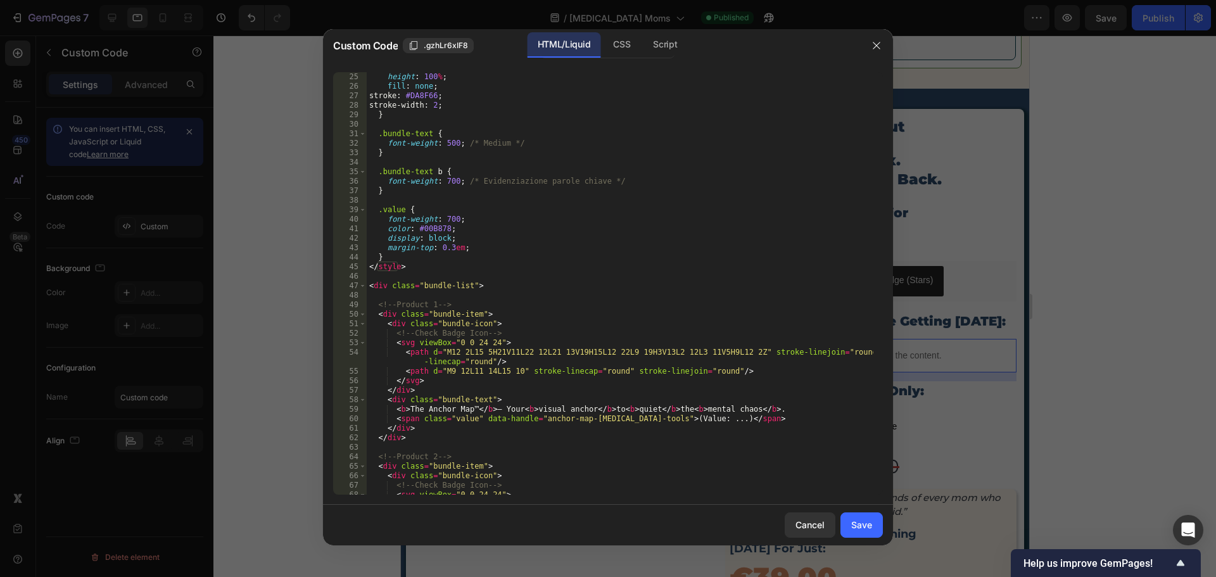
scroll to position [228, 0]
drag, startPoint x: 499, startPoint y: 405, endPoint x: 537, endPoint y: 442, distance: 52.0
click at [499, 406] on div "height : 100 % ; fill : none ; stroke : #DA8F66 ; stroke-width : 2 ; } .bundle-…" at bounding box center [620, 297] width 507 height 451
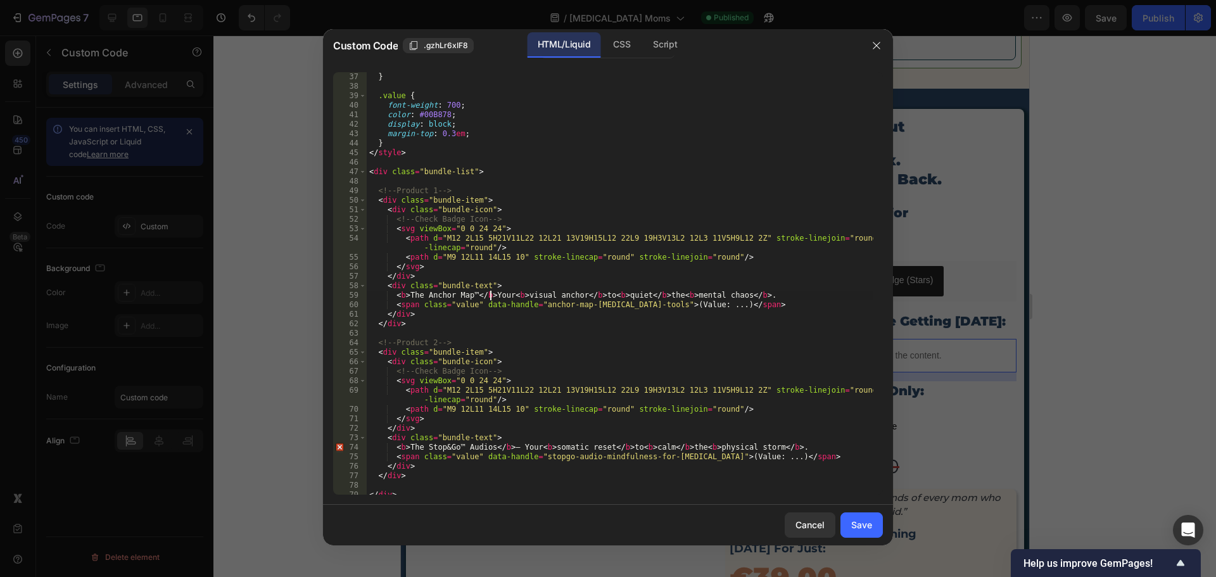
scroll to position [342, 0]
click at [517, 448] on div "} .value { font-weight : 700 ; color : #00B878 ; display : block ; margin-top :…" at bounding box center [620, 293] width 507 height 442
type textarea "<b>The Stop&Go™ Audios</b> Your <b>somatic reset</b> to <b>calm</b> the <b>phys…"
click at [880, 527] on button "Save" at bounding box center [862, 525] width 42 height 25
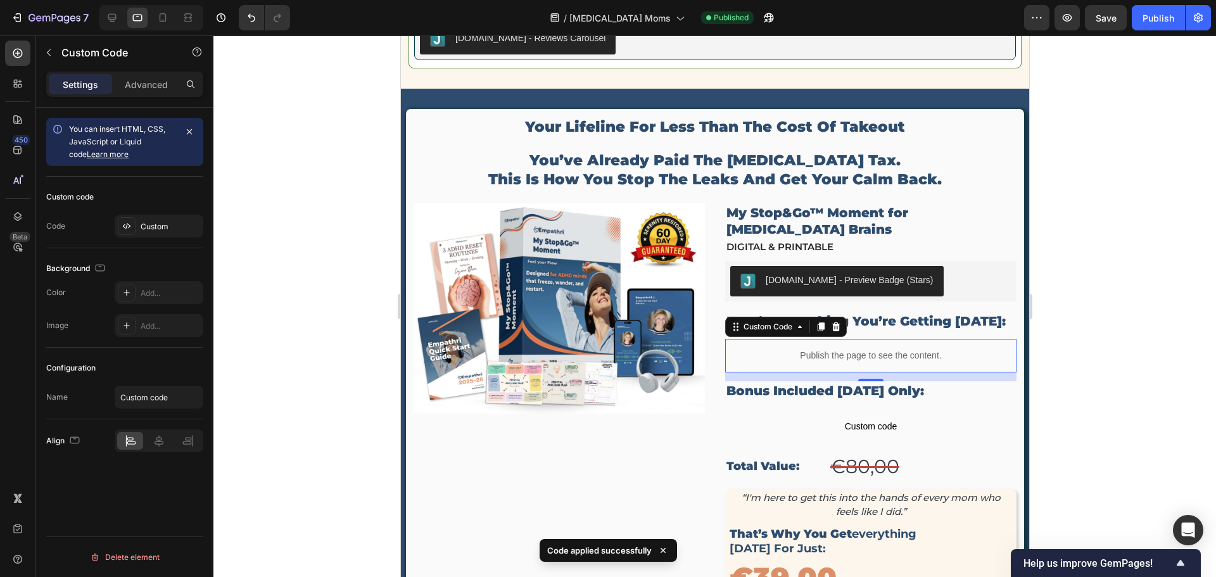
click at [1112, 18] on span "Save" at bounding box center [1106, 18] width 21 height 11
click at [1144, 23] on div "Publish" at bounding box center [1159, 17] width 32 height 13
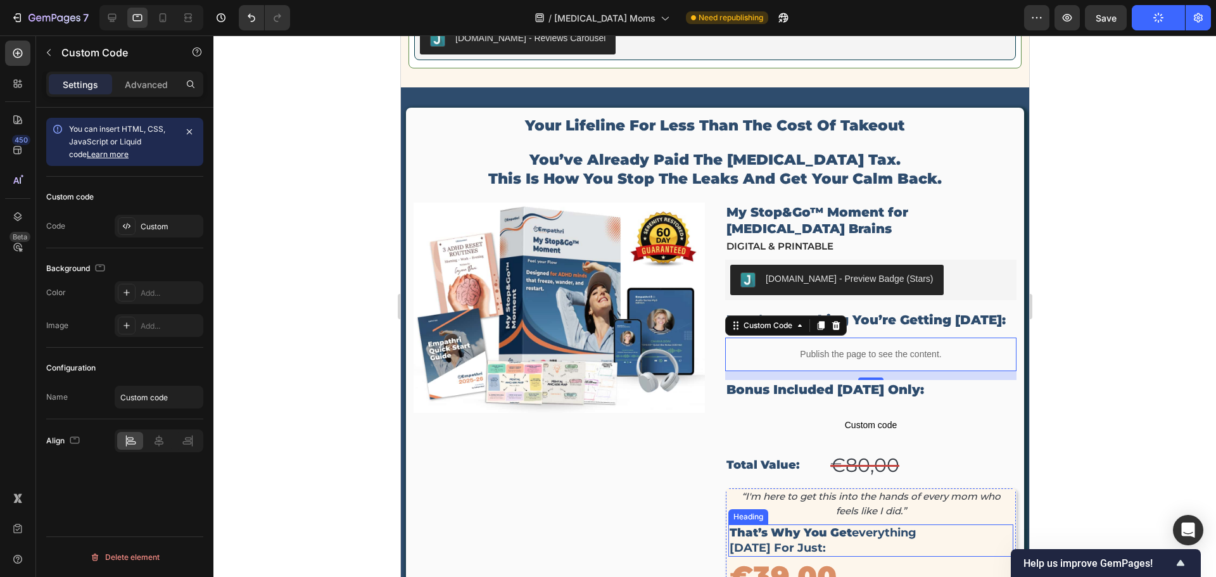
scroll to position [4118, 0]
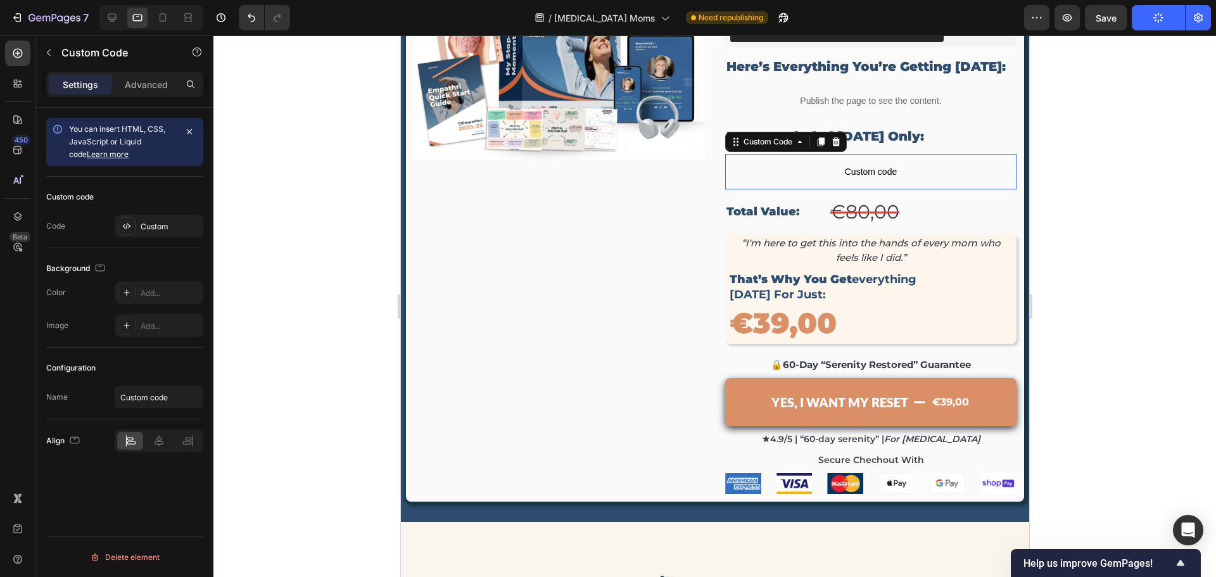
click at [834, 164] on span "Custom code" at bounding box center [870, 171] width 291 height 15
click at [172, 233] on div "Add..." at bounding box center [159, 226] width 89 height 23
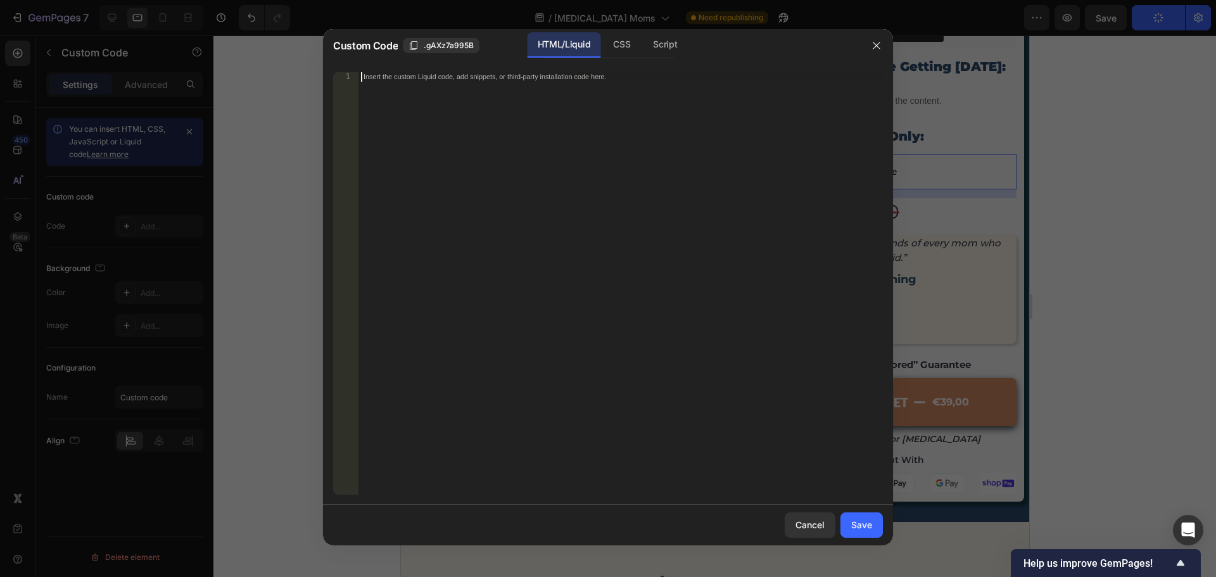
click at [529, 247] on div "Insert the custom Liquid code, add snippets, or third-party installation code h…" at bounding box center [621, 293] width 525 height 442
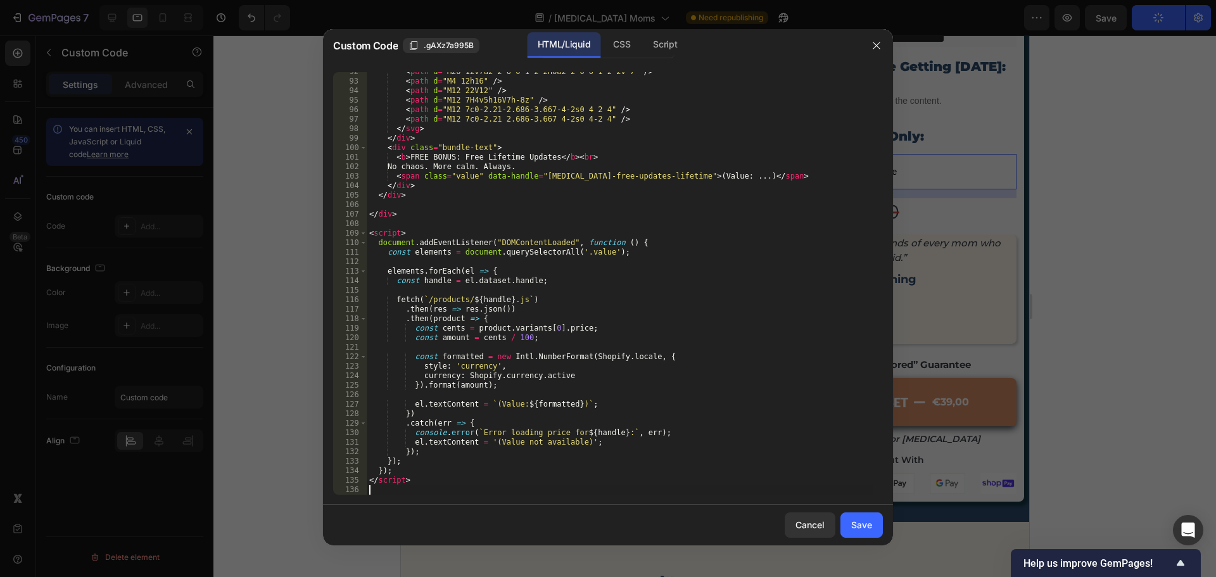
scroll to position [869, 0]
click at [860, 518] on button "Save" at bounding box center [862, 525] width 42 height 25
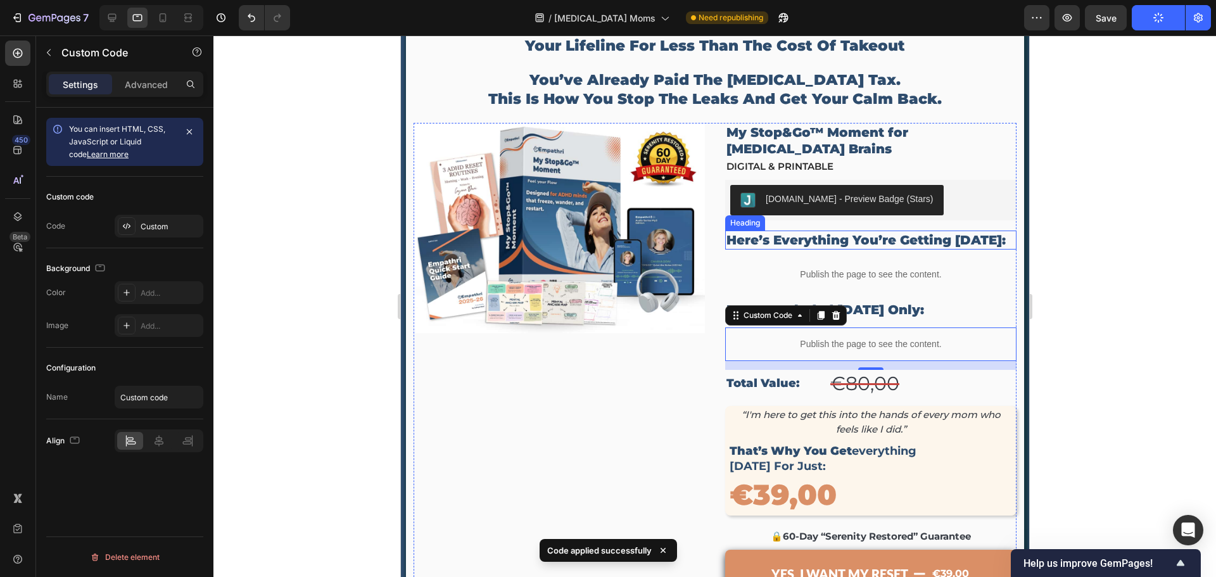
scroll to position [3928, 0]
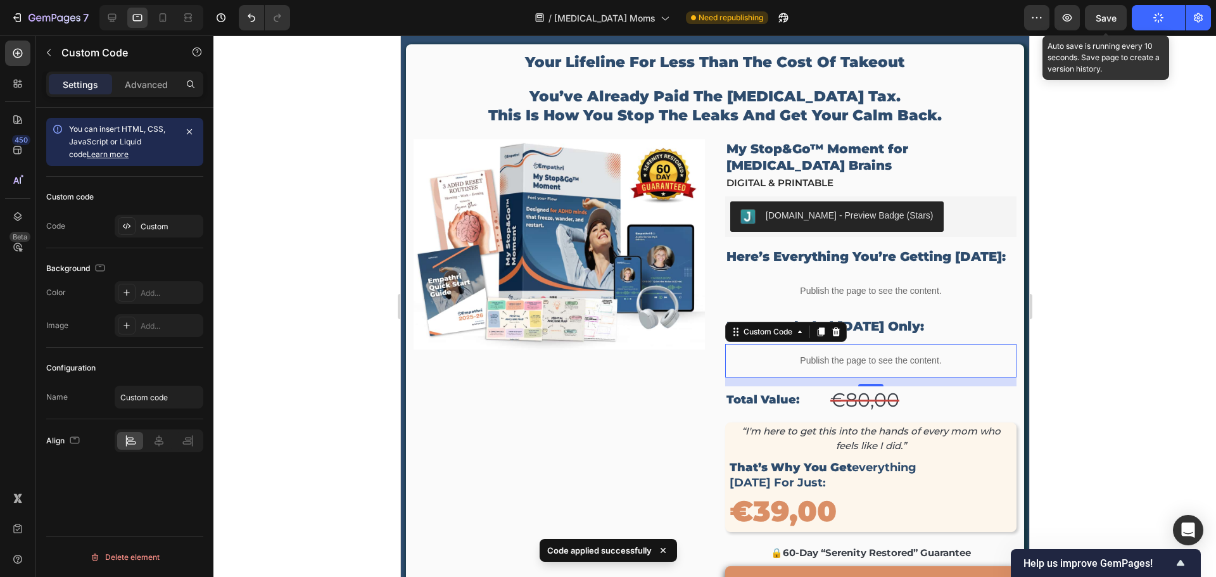
click at [1115, 23] on div "Save" at bounding box center [1106, 17] width 21 height 13
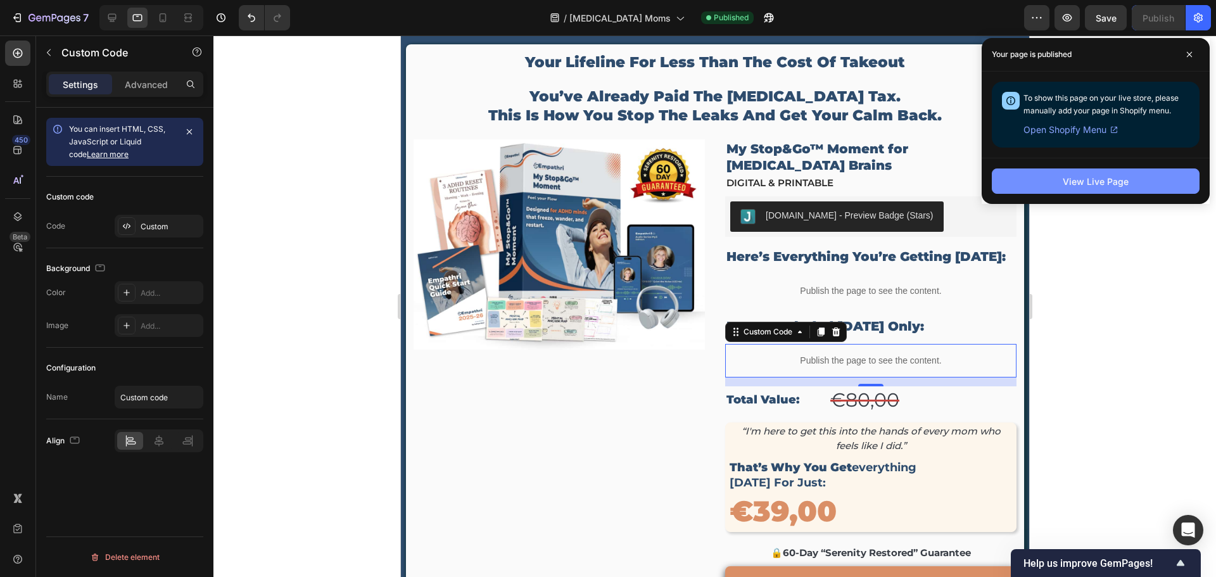
click at [1043, 174] on button "View Live Page" at bounding box center [1096, 181] width 208 height 25
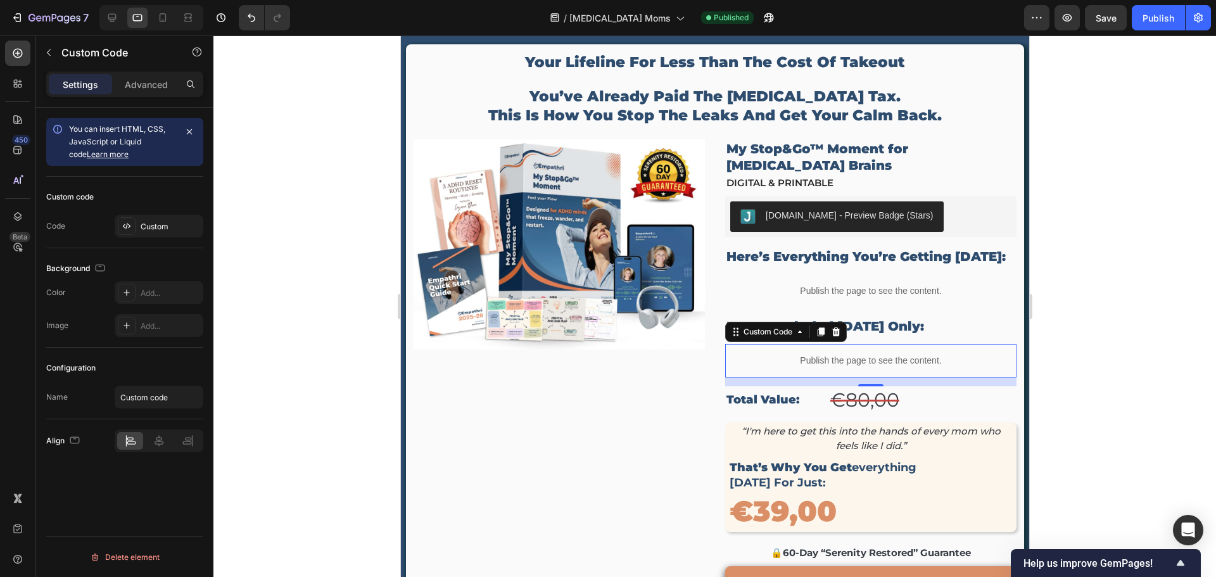
click at [867, 354] on p "Publish the page to see the content." at bounding box center [870, 360] width 291 height 13
click at [165, 231] on div "Custom" at bounding box center [171, 226] width 60 height 11
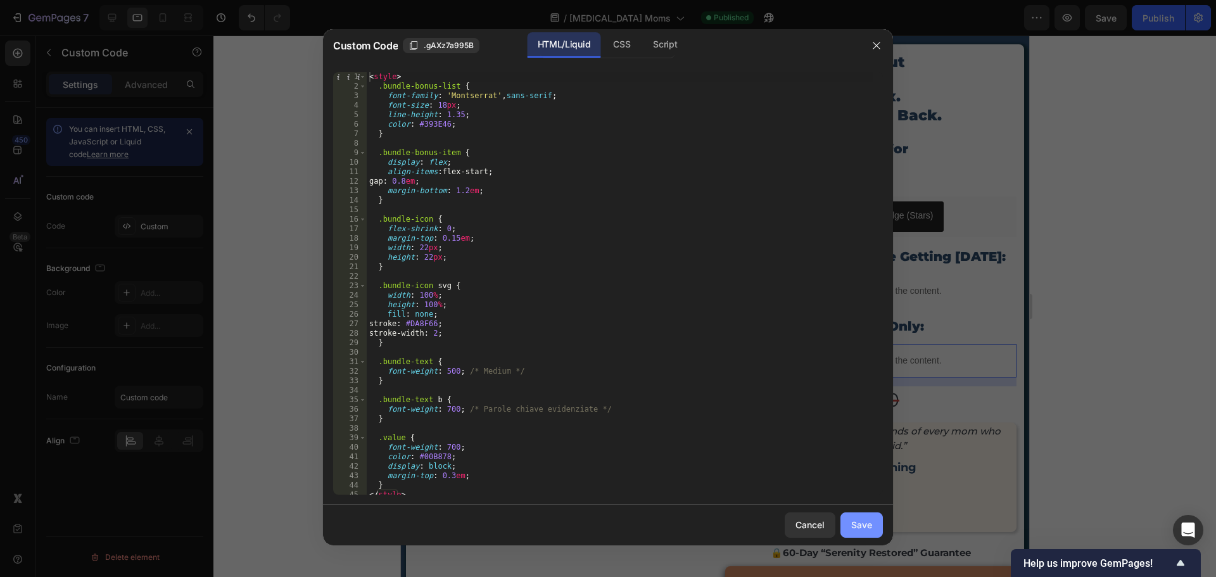
click at [858, 533] on button "Save" at bounding box center [862, 525] width 42 height 25
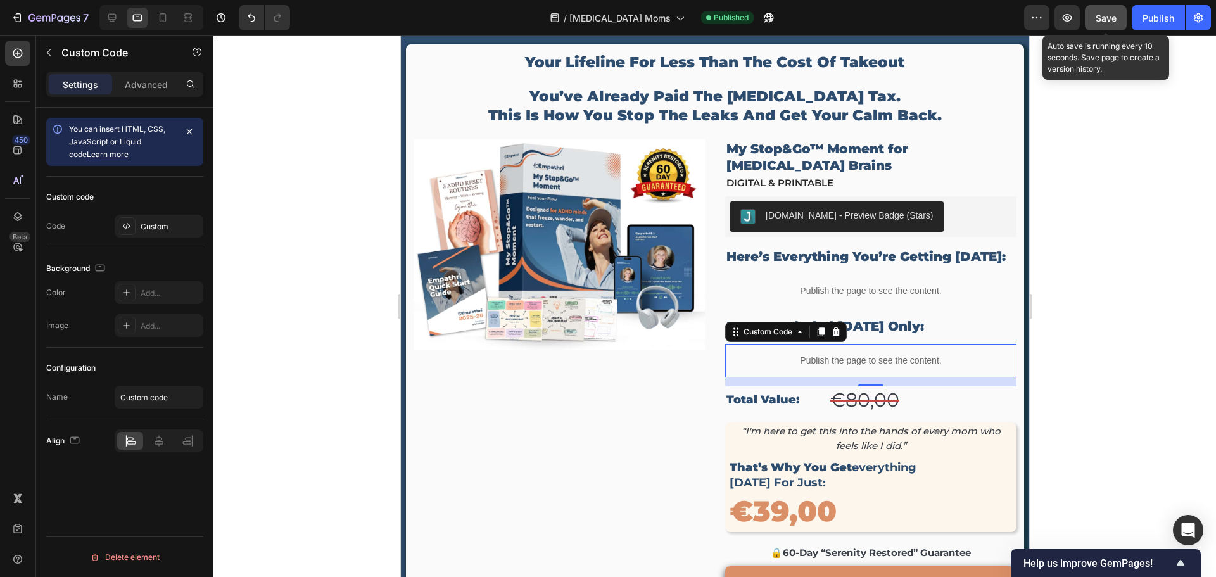
click at [1100, 25] on button "Save" at bounding box center [1106, 17] width 42 height 25
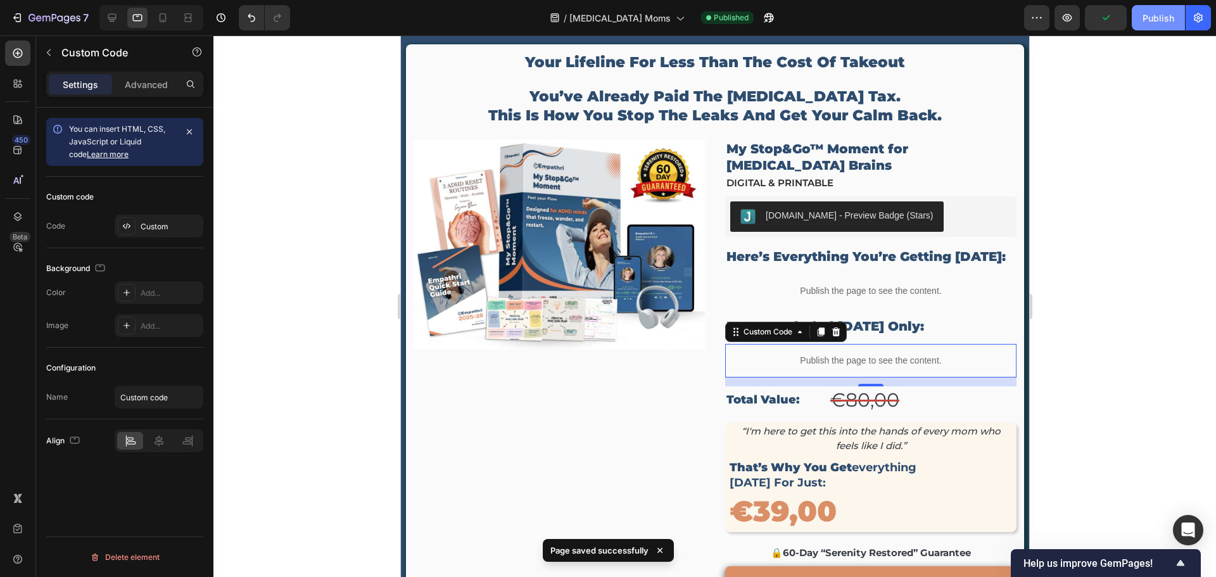
click at [1154, 24] on div "Publish" at bounding box center [1159, 17] width 32 height 13
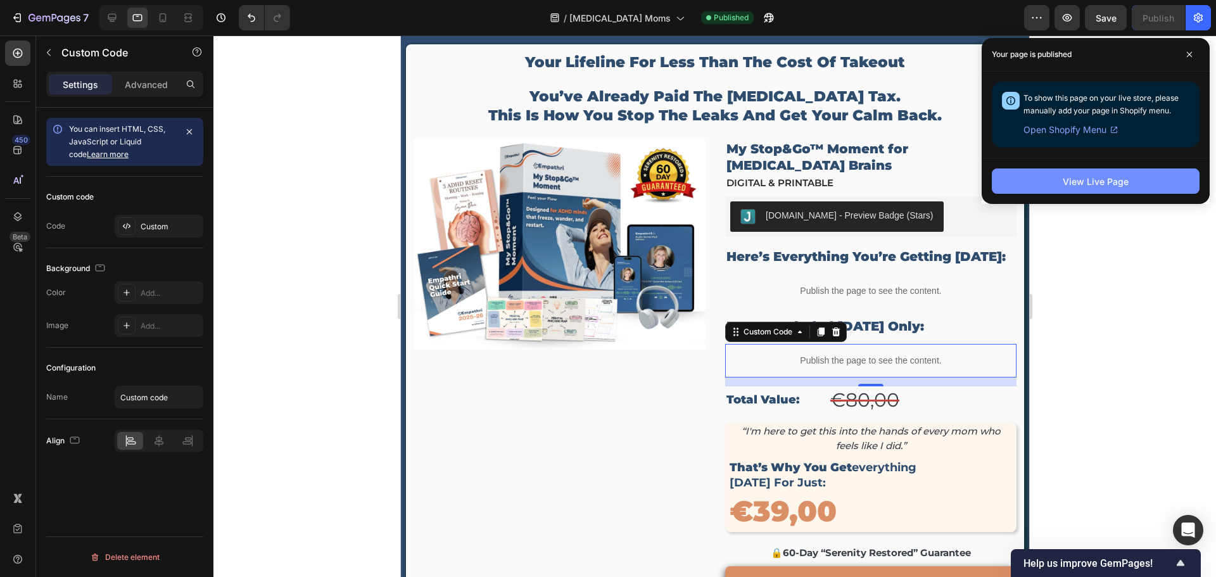
click at [1061, 183] on button "View Live Page" at bounding box center [1096, 181] width 208 height 25
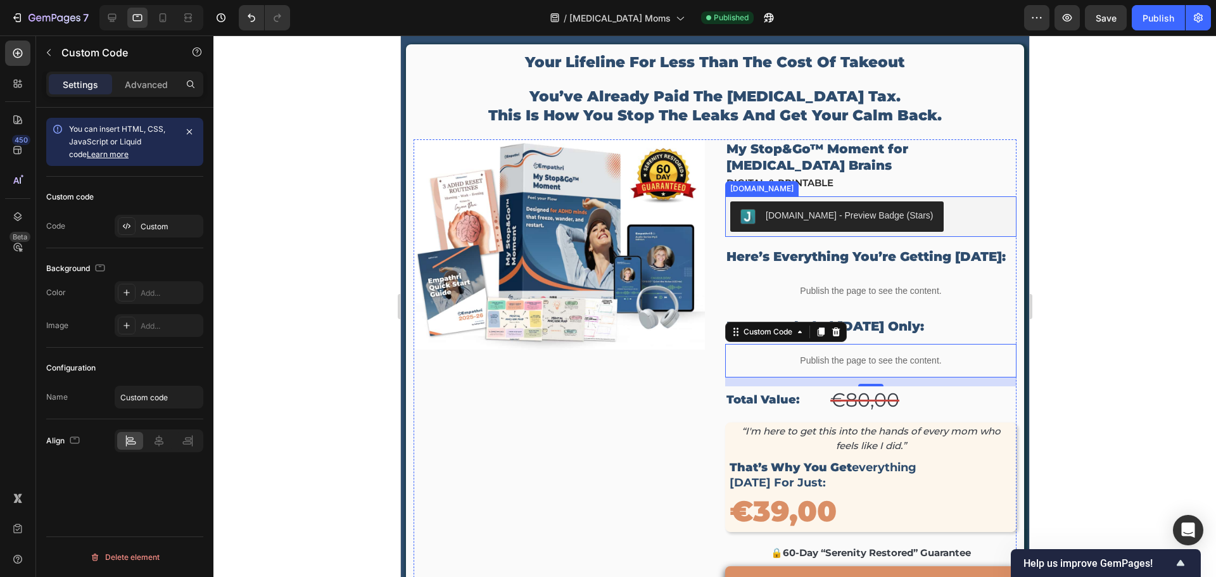
click at [898, 211] on button "[DOMAIN_NAME] - Preview Badge (Stars)" at bounding box center [837, 216] width 214 height 30
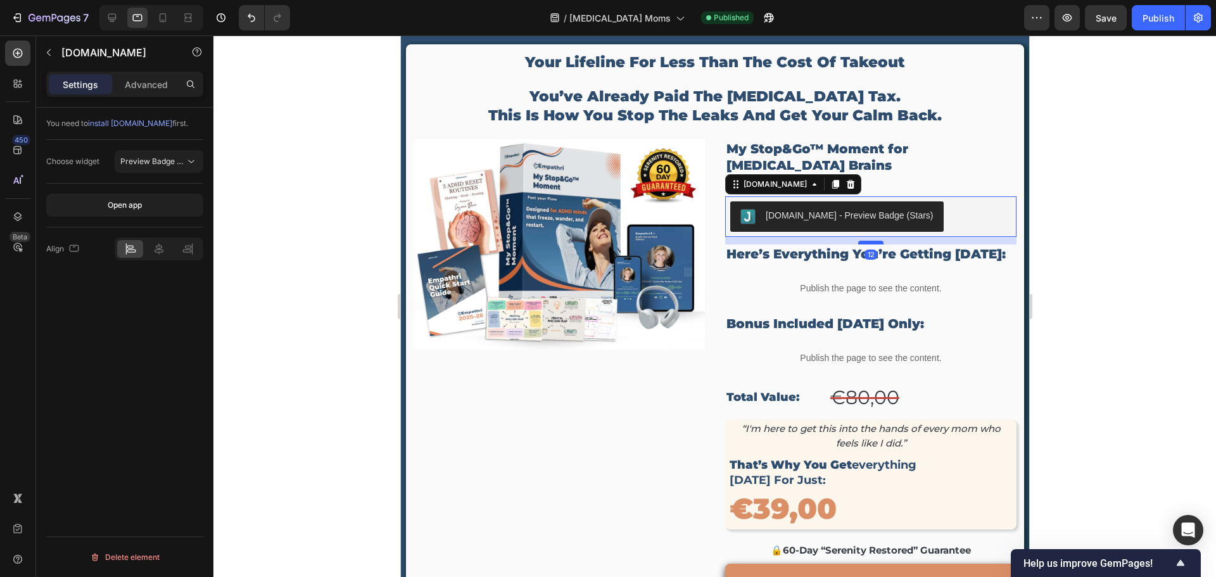
click at [867, 241] on div at bounding box center [870, 243] width 25 height 4
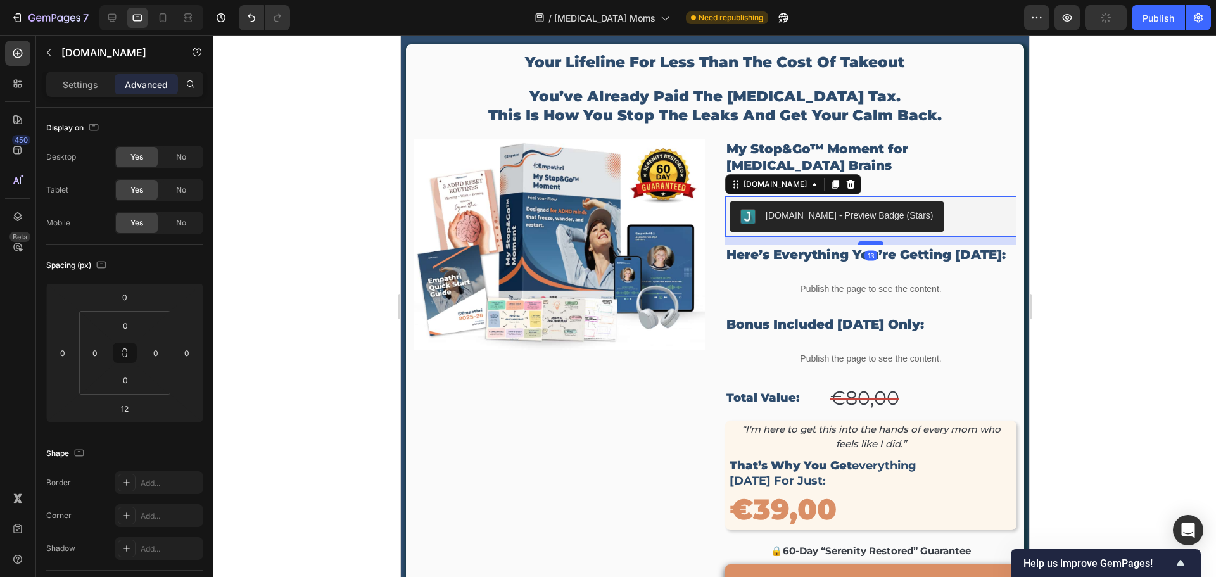
click at [867, 241] on div at bounding box center [870, 243] width 25 height 4
type input "13"
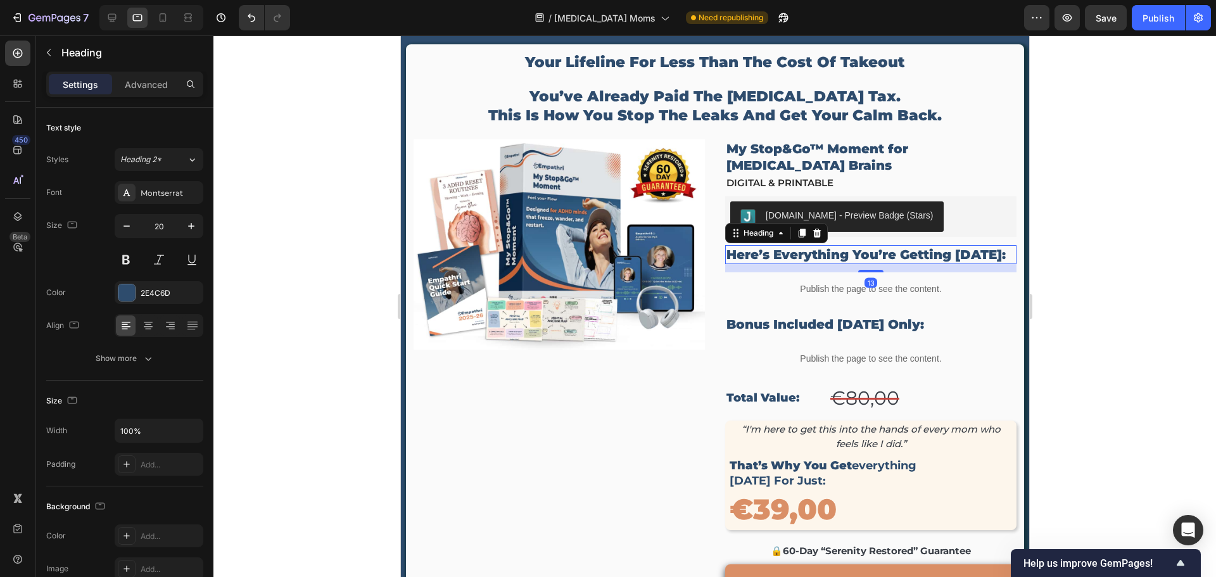
click at [836, 246] on p "here’s everything you’re getting [DATE]:" at bounding box center [870, 254] width 289 height 16
click at [859, 269] on div at bounding box center [870, 271] width 25 height 4
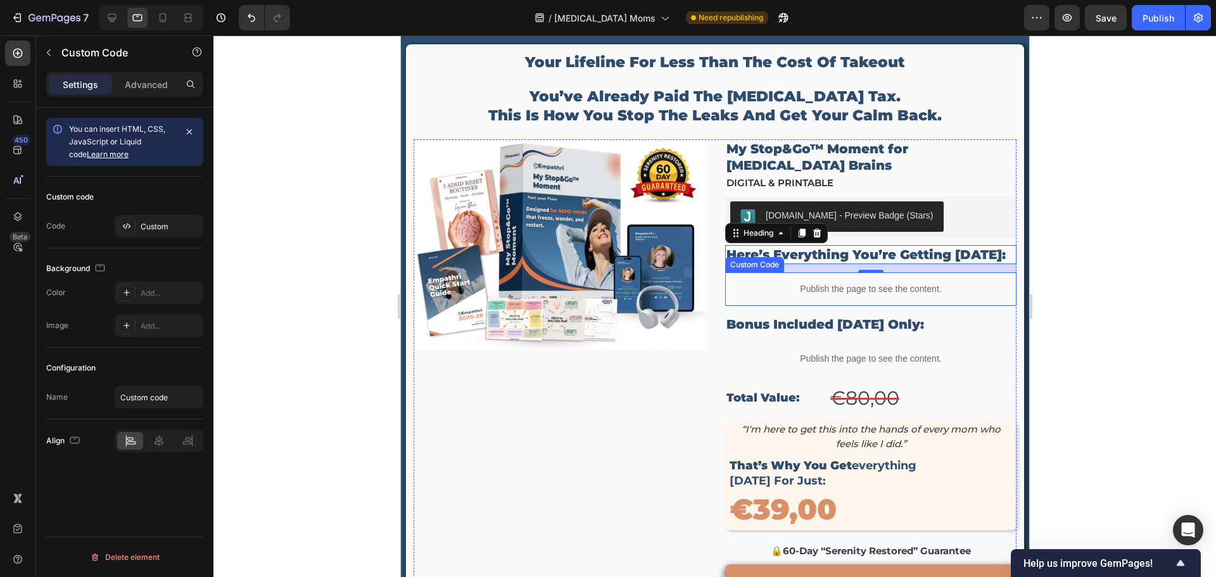
click at [844, 288] on div "Publish the page to see the content." at bounding box center [870, 289] width 291 height 34
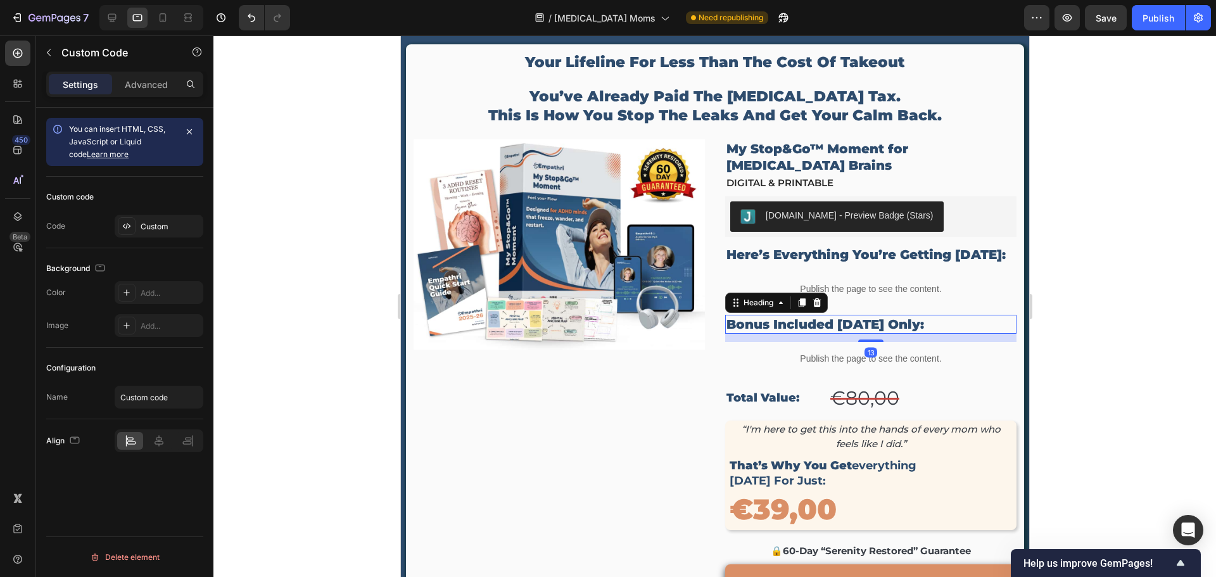
click at [839, 316] on p "Bonus Included [DATE] Only:" at bounding box center [870, 324] width 289 height 16
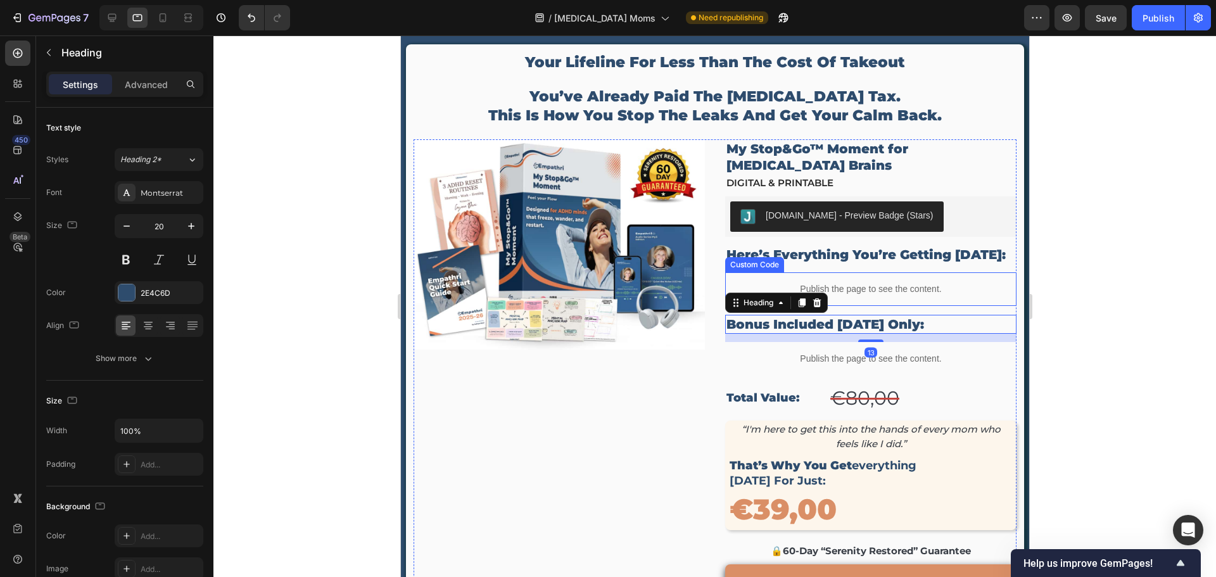
click at [874, 284] on div "Publish the page to see the content." at bounding box center [870, 289] width 291 height 34
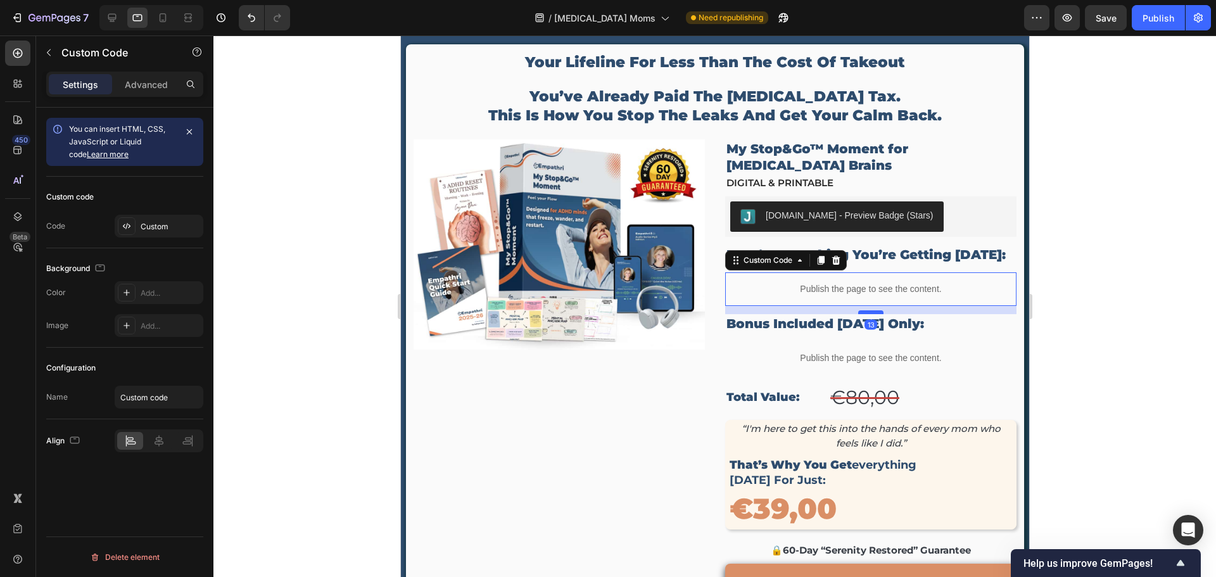
click at [867, 310] on div at bounding box center [870, 312] width 25 height 4
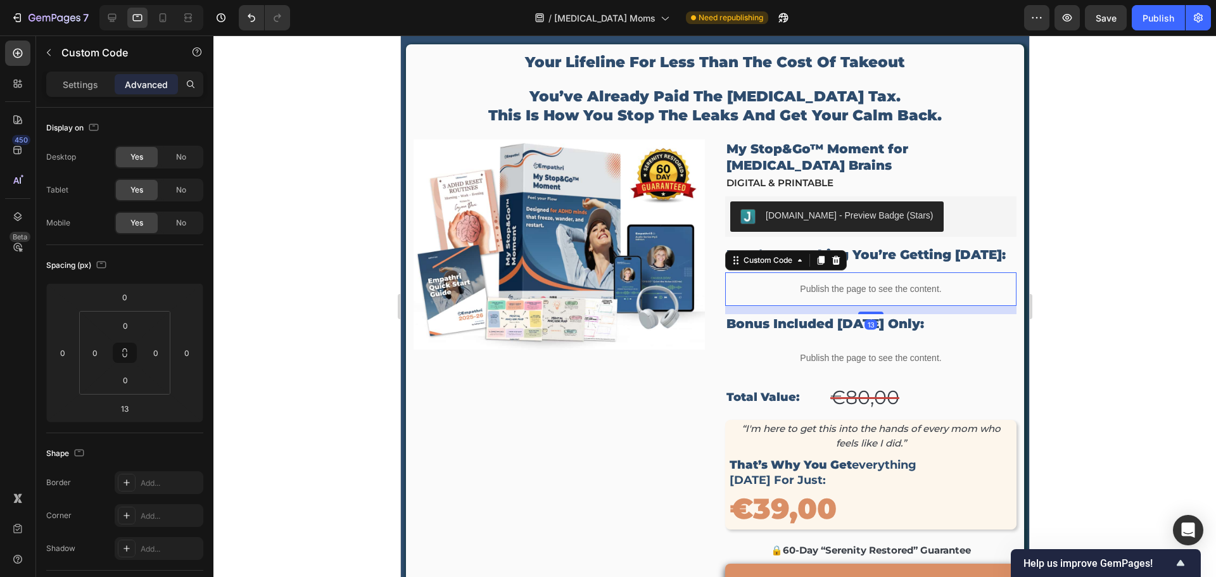
click at [1115, 305] on div at bounding box center [715, 306] width 1003 height 542
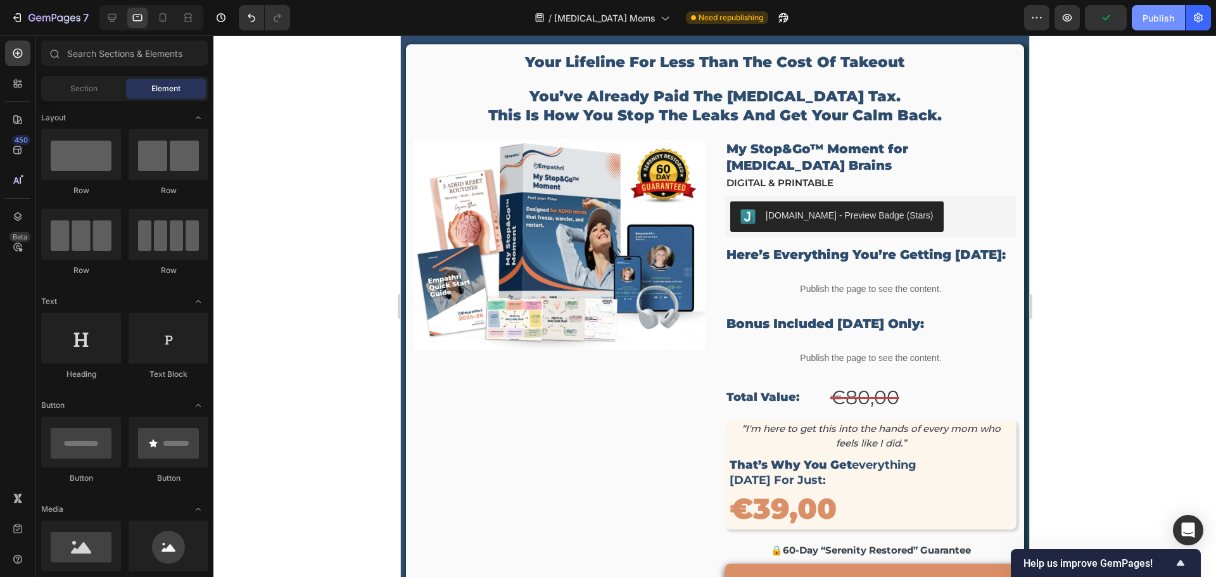
click at [1154, 23] on div "Publish" at bounding box center [1159, 17] width 32 height 13
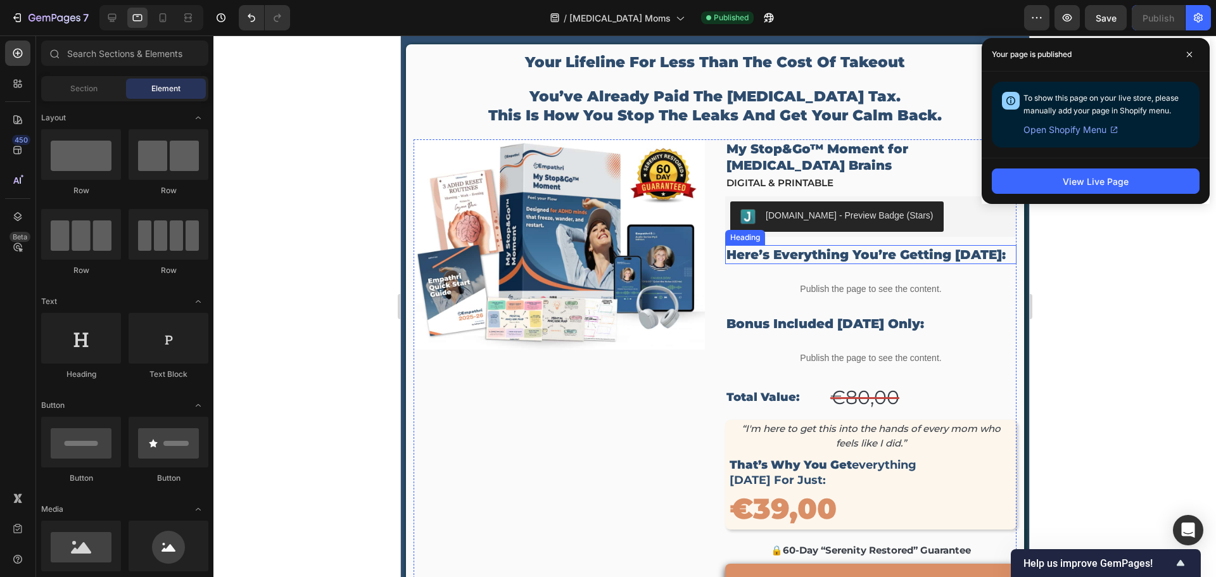
click at [835, 246] on h2 "here’s everything you’re getting [DATE]:" at bounding box center [870, 254] width 291 height 19
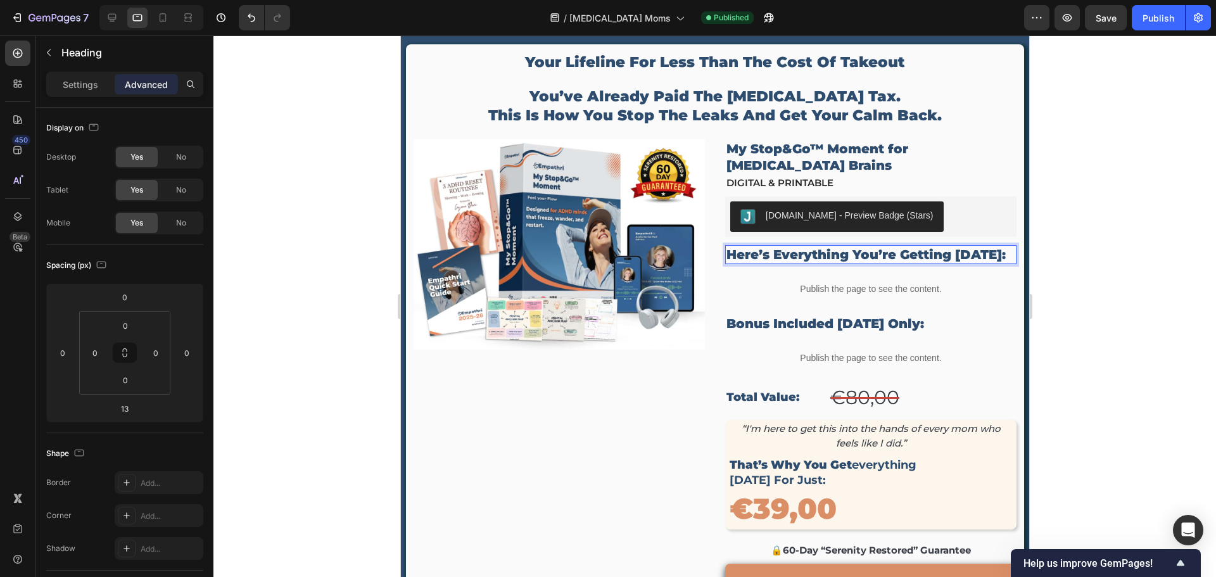
click at [897, 246] on p "here’s everything you’re getting [DATE]:" at bounding box center [870, 254] width 289 height 16
click at [165, 16] on icon at bounding box center [163, 17] width 7 height 9
type input "0"
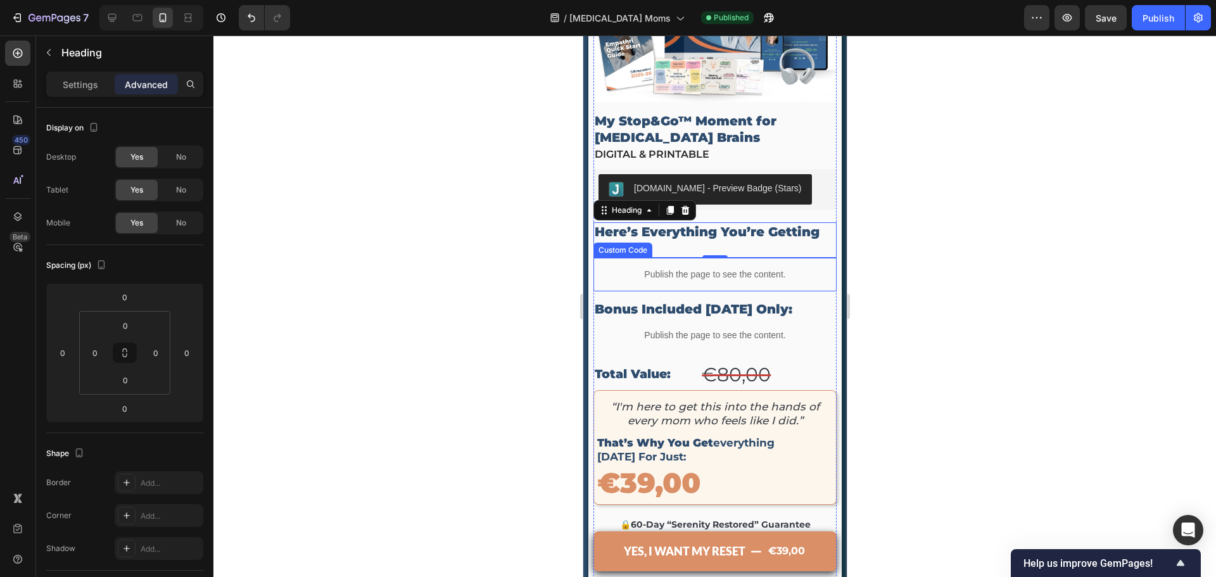
scroll to position [4084, 0]
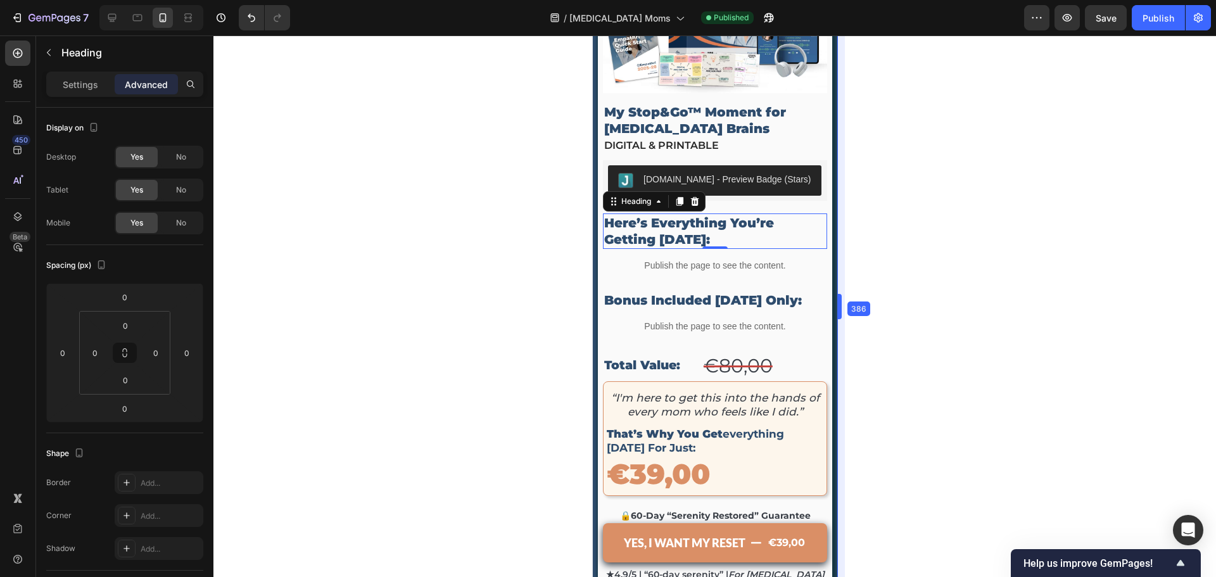
drag, startPoint x: 850, startPoint y: 305, endPoint x: 236, endPoint y: 272, distance: 614.8
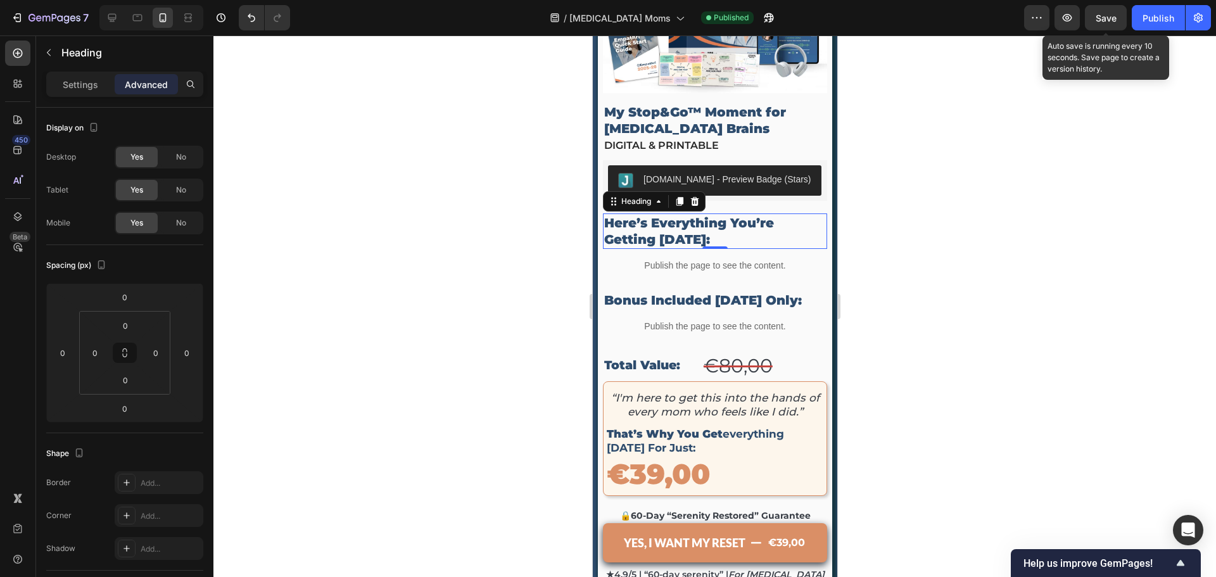
click at [1107, 13] on span "Save" at bounding box center [1106, 18] width 21 height 11
click at [708, 258] on div "13" at bounding box center [714, 263] width 13 height 10
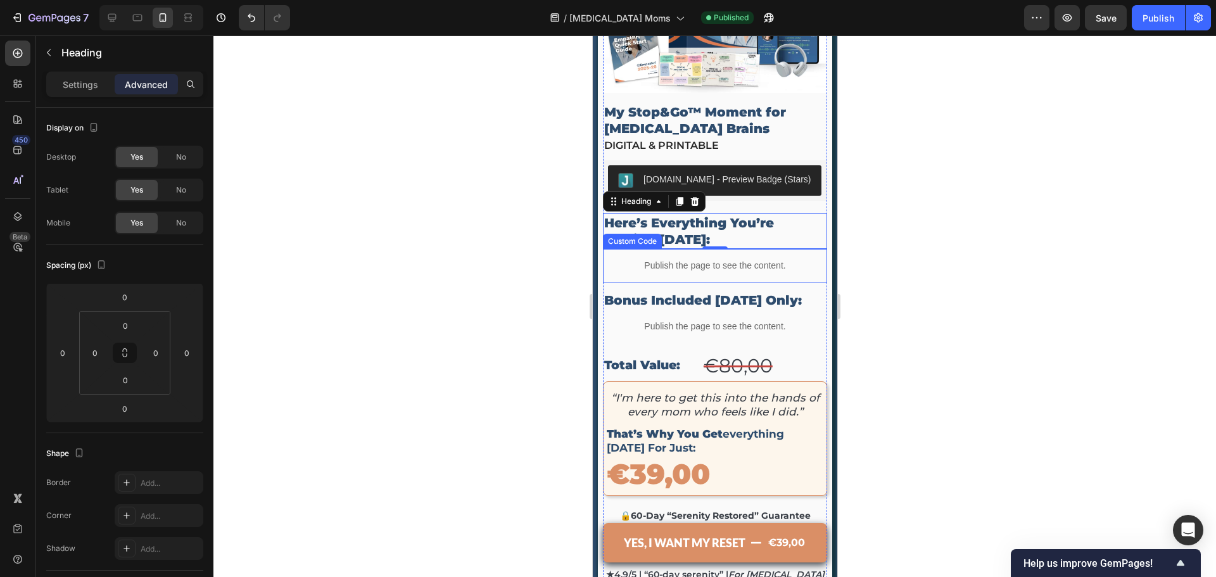
click at [702, 259] on p "Publish the page to see the content." at bounding box center [714, 265] width 224 height 13
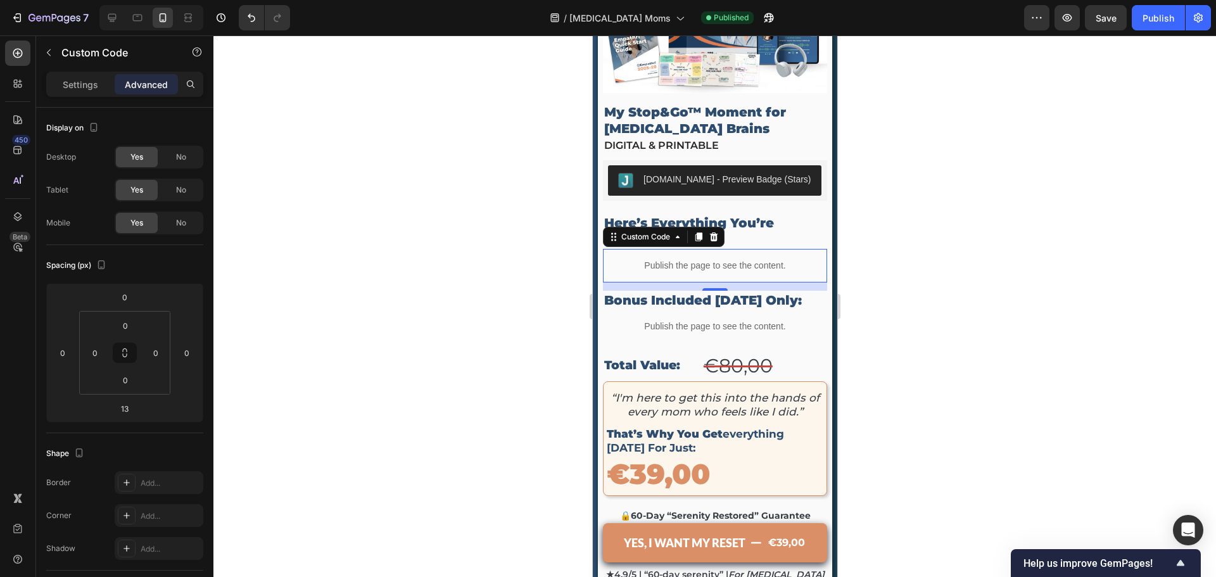
click at [696, 259] on p "Publish the page to see the content." at bounding box center [714, 265] width 224 height 13
click at [72, 82] on p "Settings" at bounding box center [80, 84] width 35 height 13
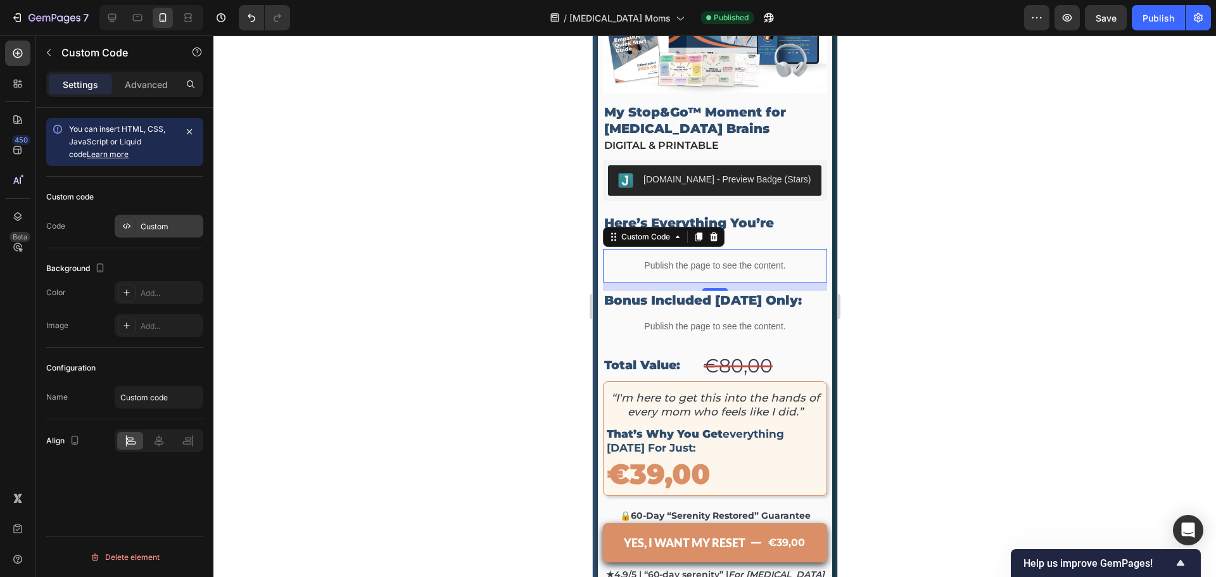
click at [161, 230] on div "Custom" at bounding box center [171, 226] width 60 height 11
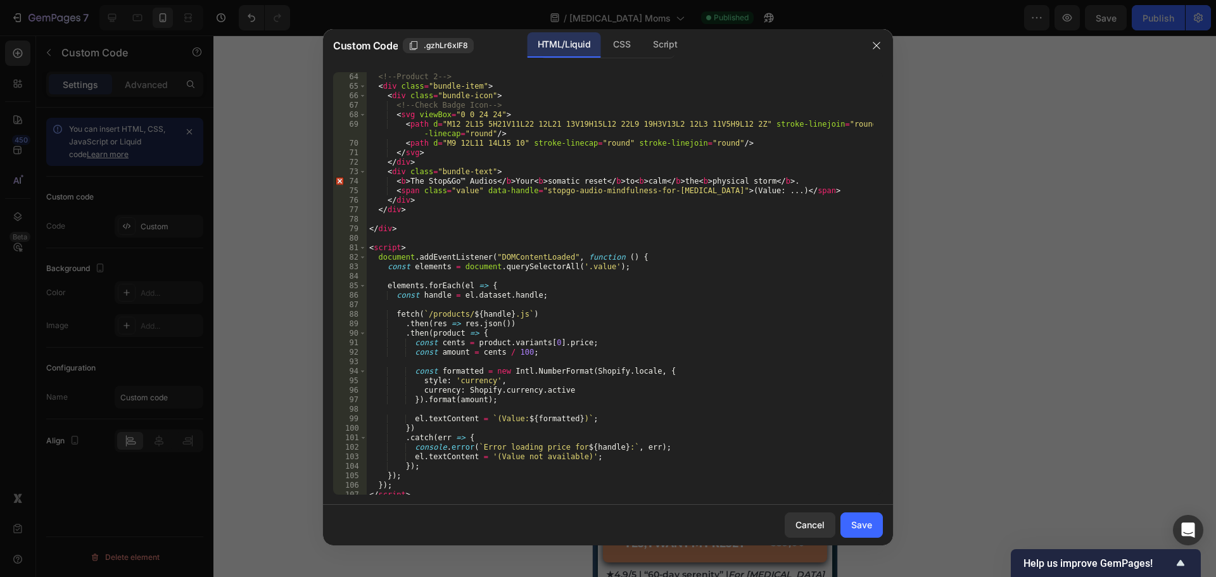
scroll to position [622, 0]
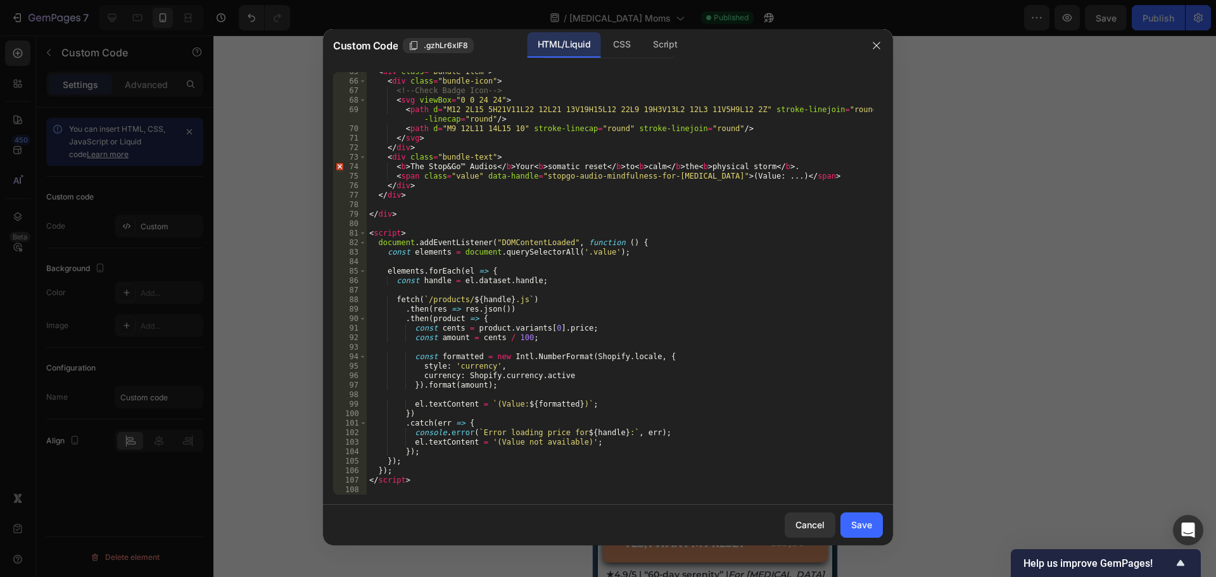
click at [446, 491] on div "< div class = "bundle-item" > < div class = "bundle-icon" > <!-- Check Badge Ic…" at bounding box center [620, 288] width 507 height 442
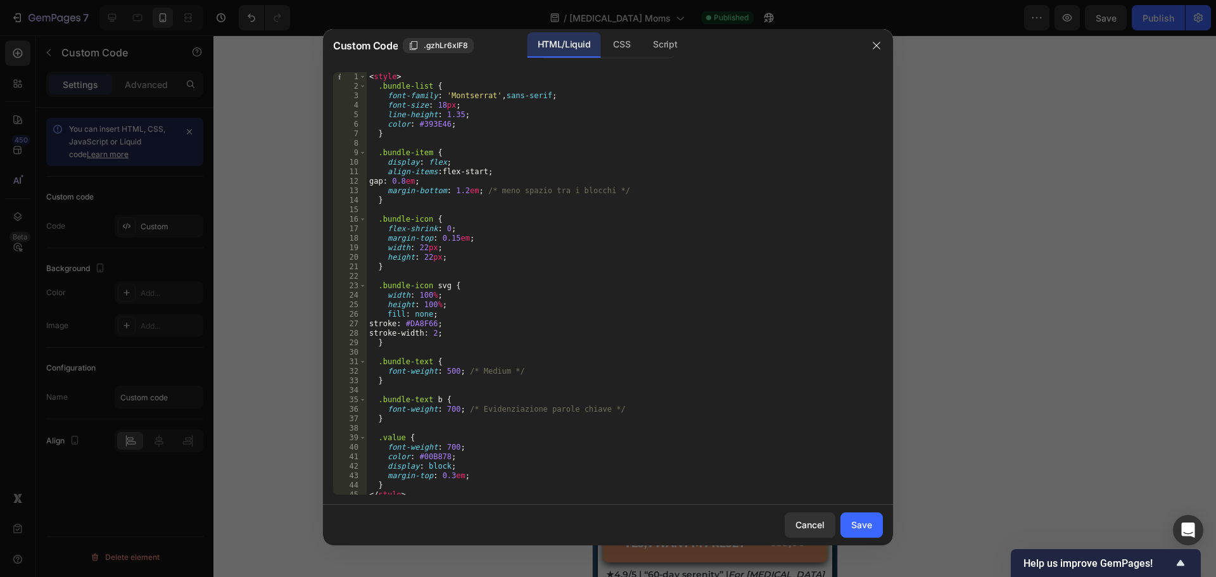
scroll to position [152, 0]
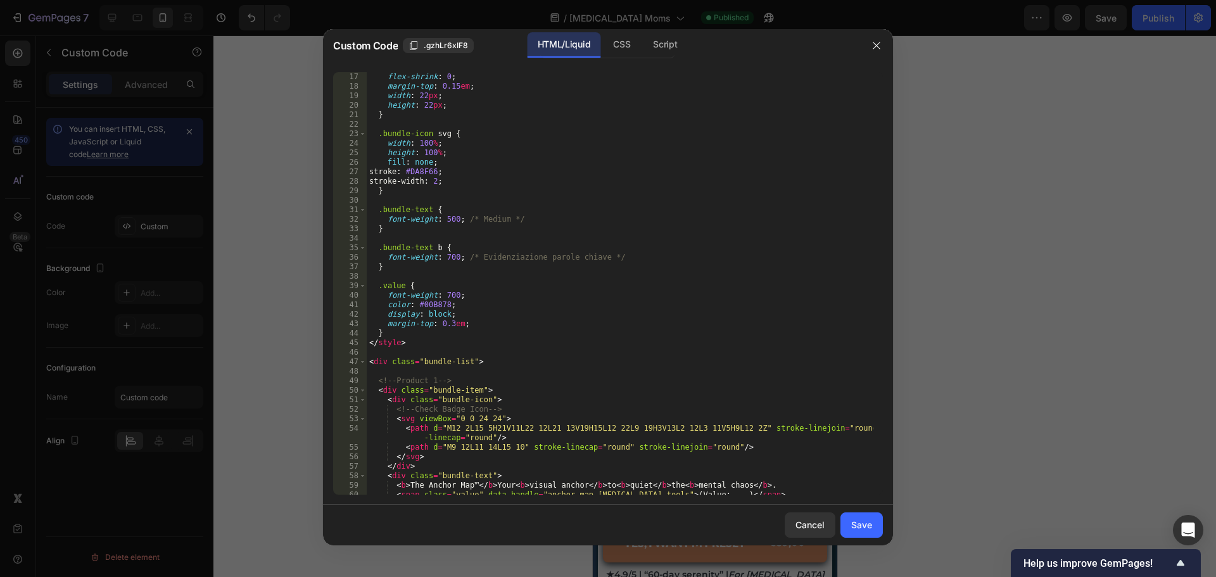
click at [369, 362] on div "flex-shrink : 0 ; margin-top : 0.15 em ; width : 22 px ; height : 22 px ; } .bu…" at bounding box center [620, 293] width 507 height 442
type textarea "<div class="bundle-list">"
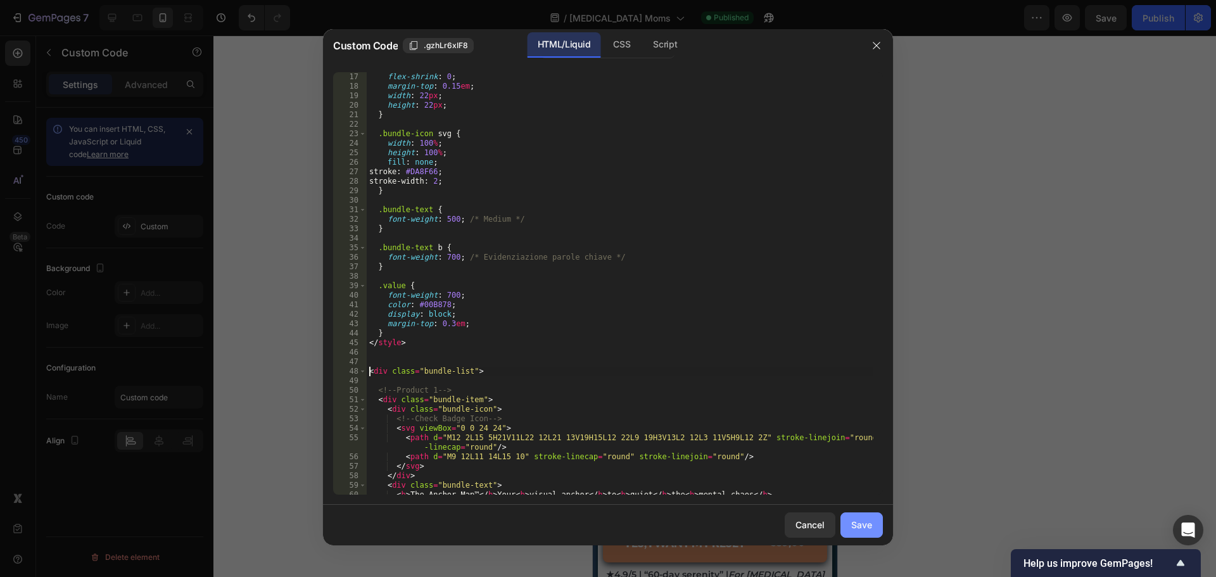
click at [858, 518] on button "Save" at bounding box center [862, 525] width 42 height 25
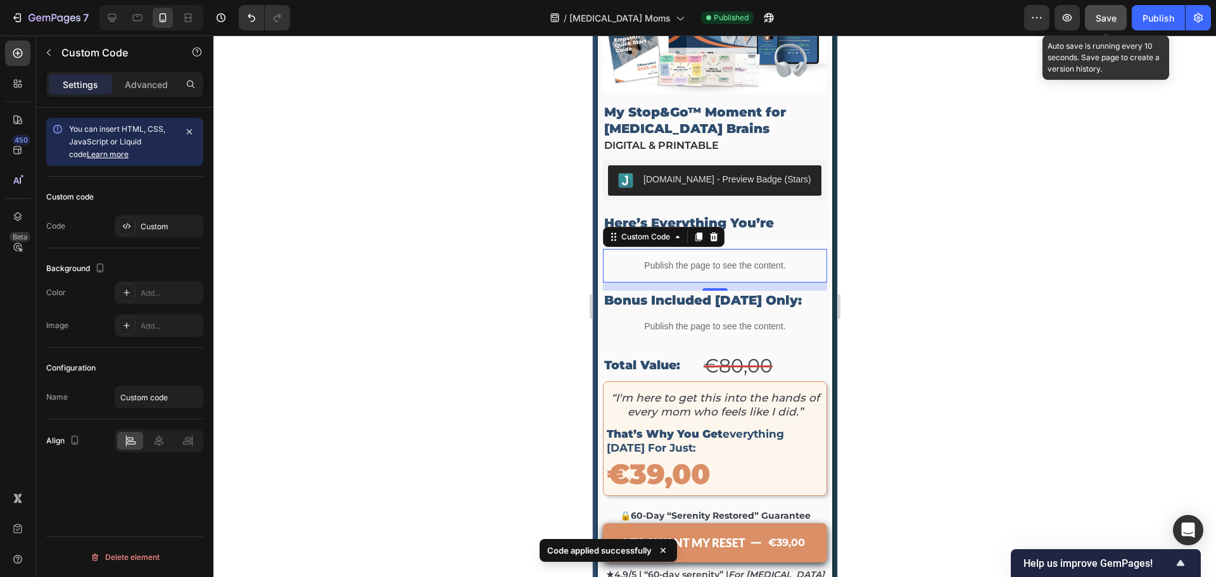
click at [1118, 20] on button "Save" at bounding box center [1106, 17] width 42 height 25
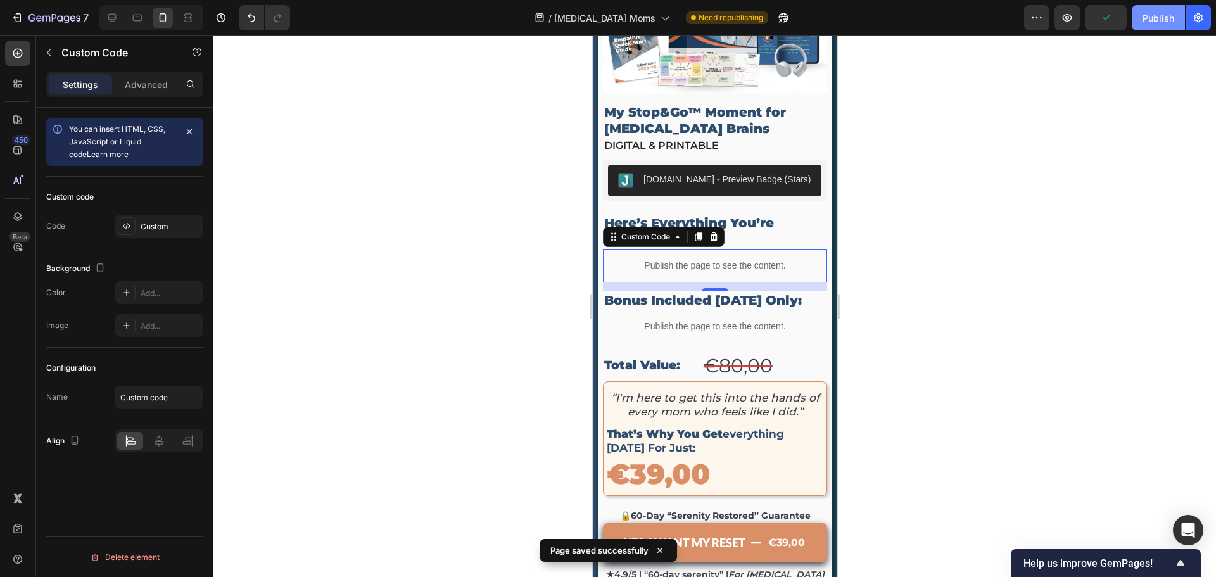
click at [1164, 19] on div "Publish" at bounding box center [1159, 17] width 32 height 13
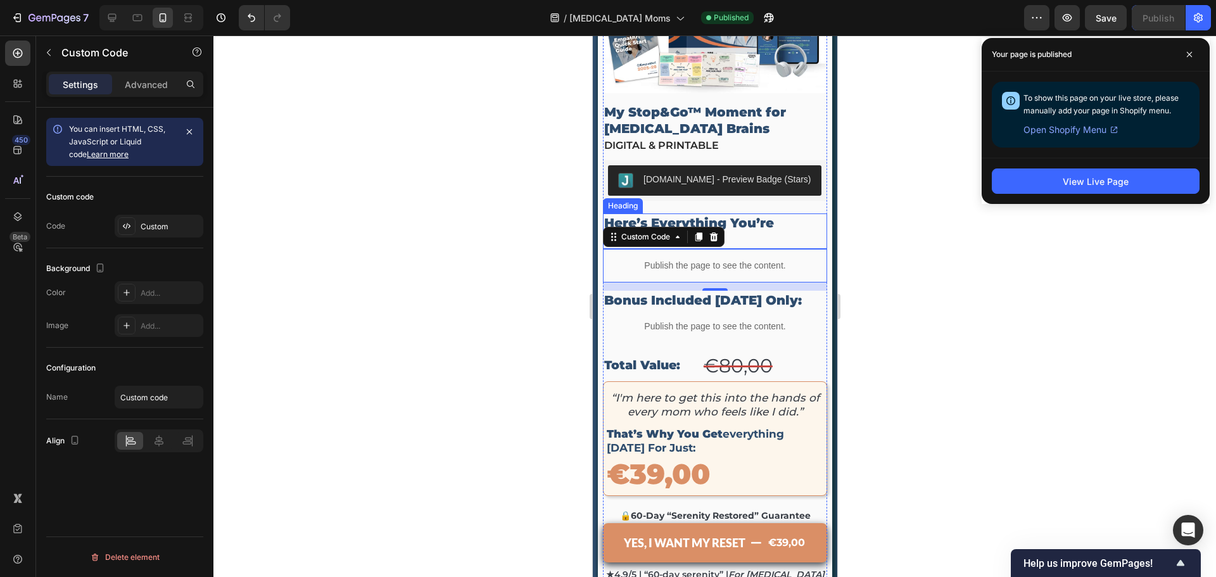
click at [737, 215] on p "here’s everything you’re getting [DATE]:" at bounding box center [715, 231] width 222 height 33
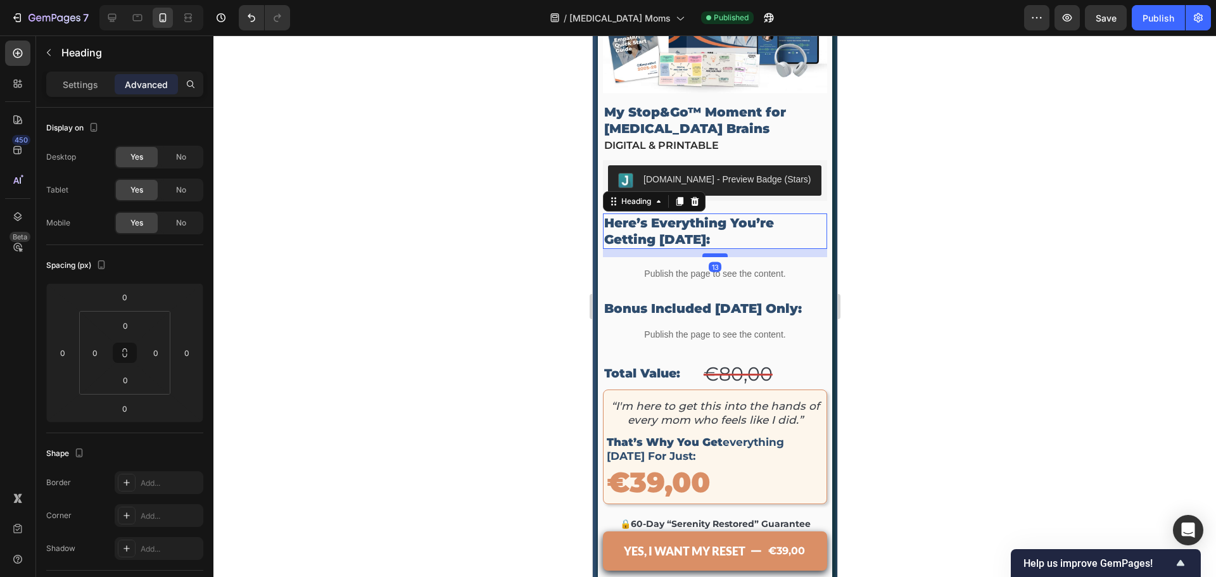
drag, startPoint x: 720, startPoint y: 226, endPoint x: 720, endPoint y: 234, distance: 8.2
click at [720, 253] on div at bounding box center [714, 255] width 25 height 4
type input "13"
drag, startPoint x: 1096, startPoint y: 13, endPoint x: 1171, endPoint y: 35, distance: 78.0
click at [1096, 15] on button "Save" at bounding box center [1106, 17] width 42 height 25
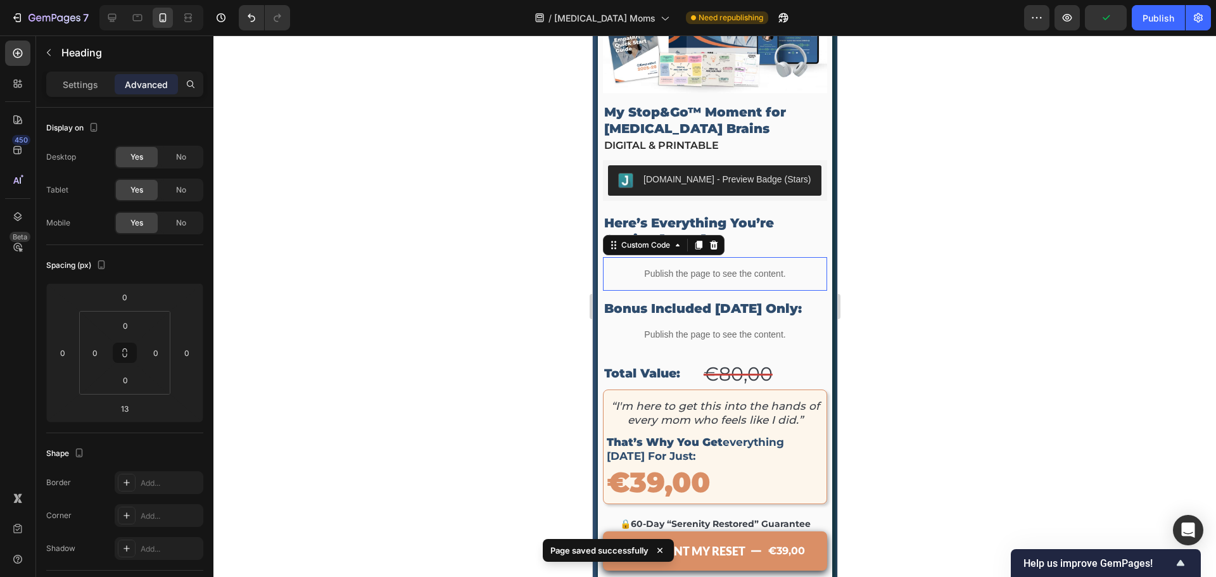
click at [725, 267] on p "Publish the page to see the content." at bounding box center [714, 273] width 224 height 13
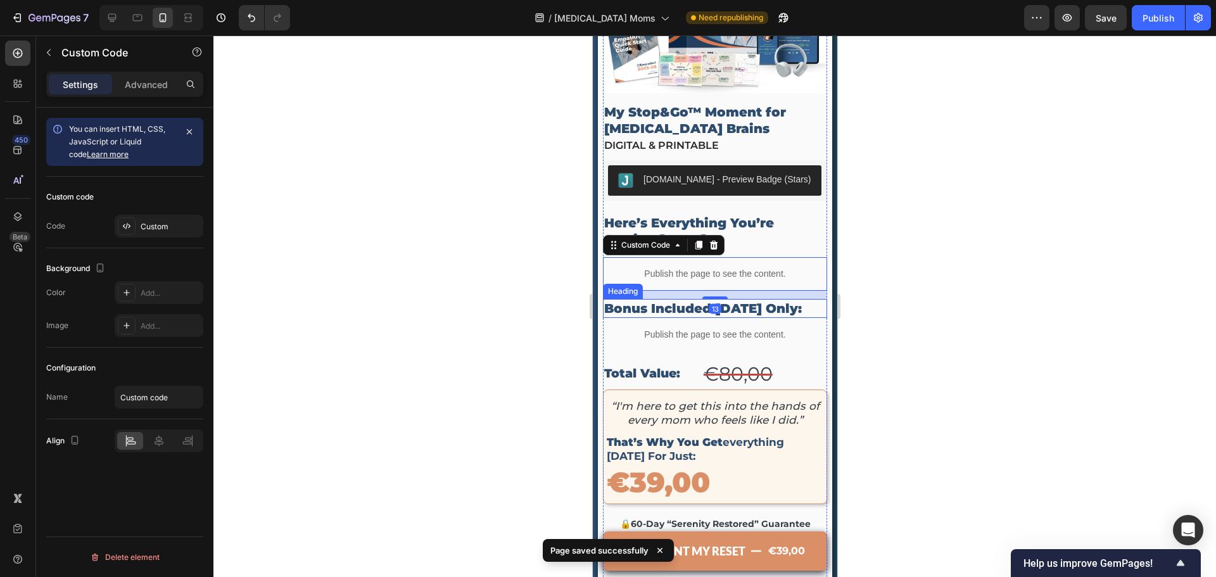
click at [743, 300] on p "Bonus Included [DATE] Only:" at bounding box center [715, 308] width 222 height 16
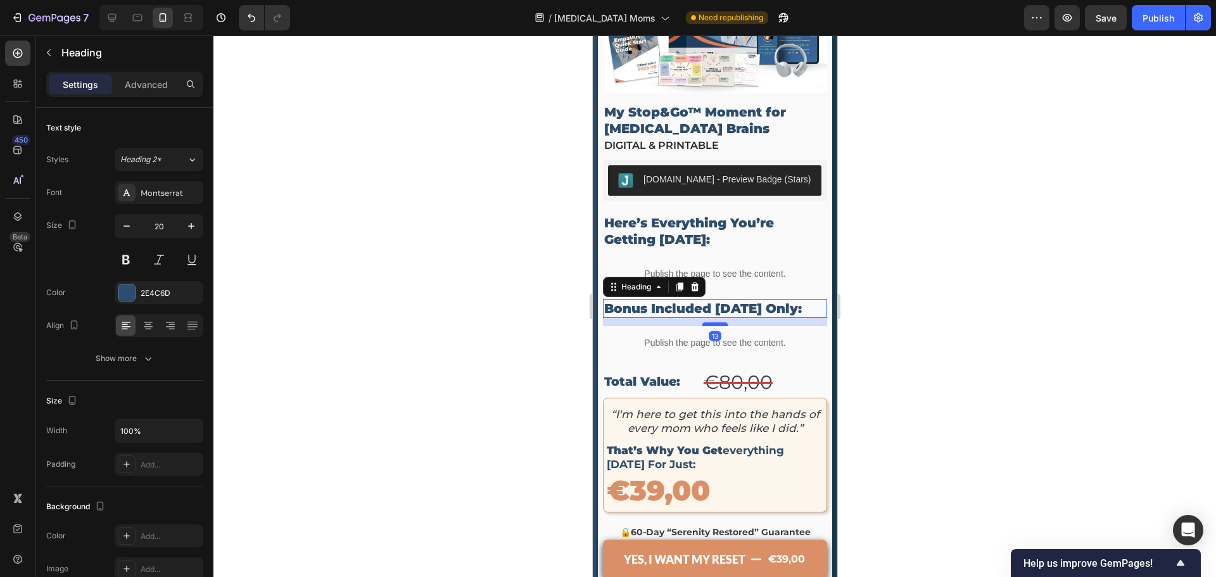
drag, startPoint x: 715, startPoint y: 295, endPoint x: 718, endPoint y: 303, distance: 9.1
click at [718, 322] on div at bounding box center [714, 324] width 25 height 4
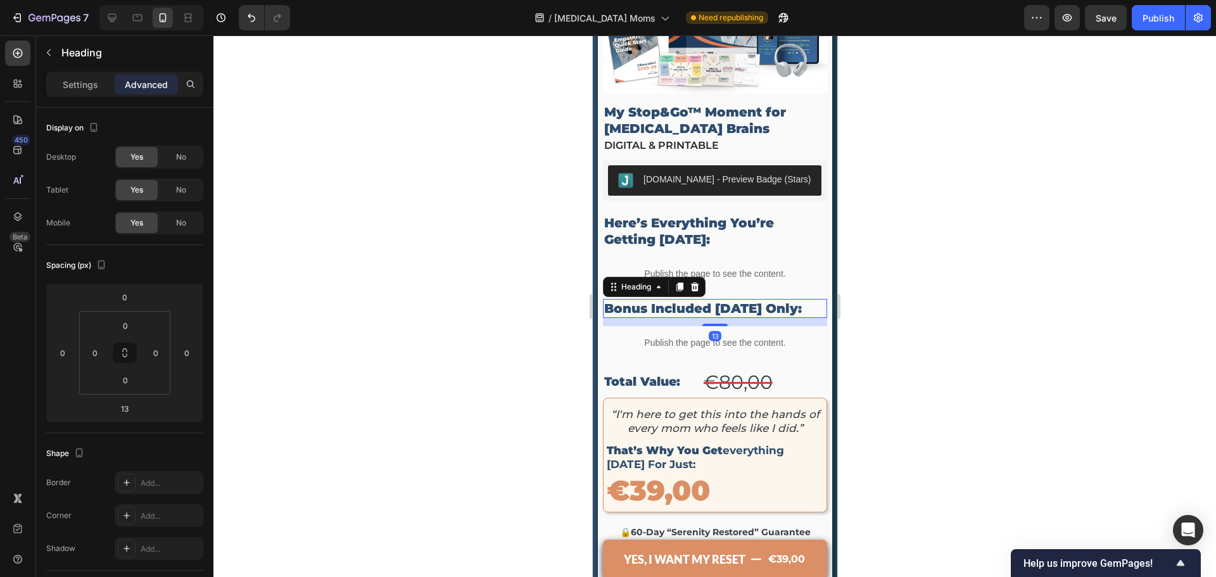
click at [987, 189] on div at bounding box center [715, 306] width 1003 height 542
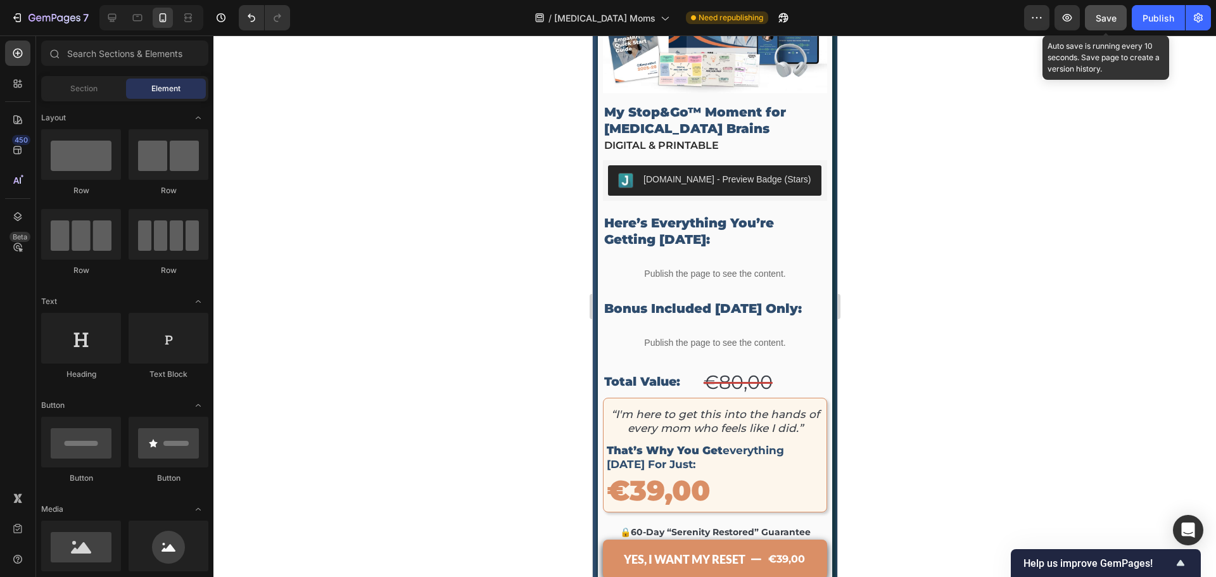
click at [1098, 25] on button "Save" at bounding box center [1106, 17] width 42 height 25
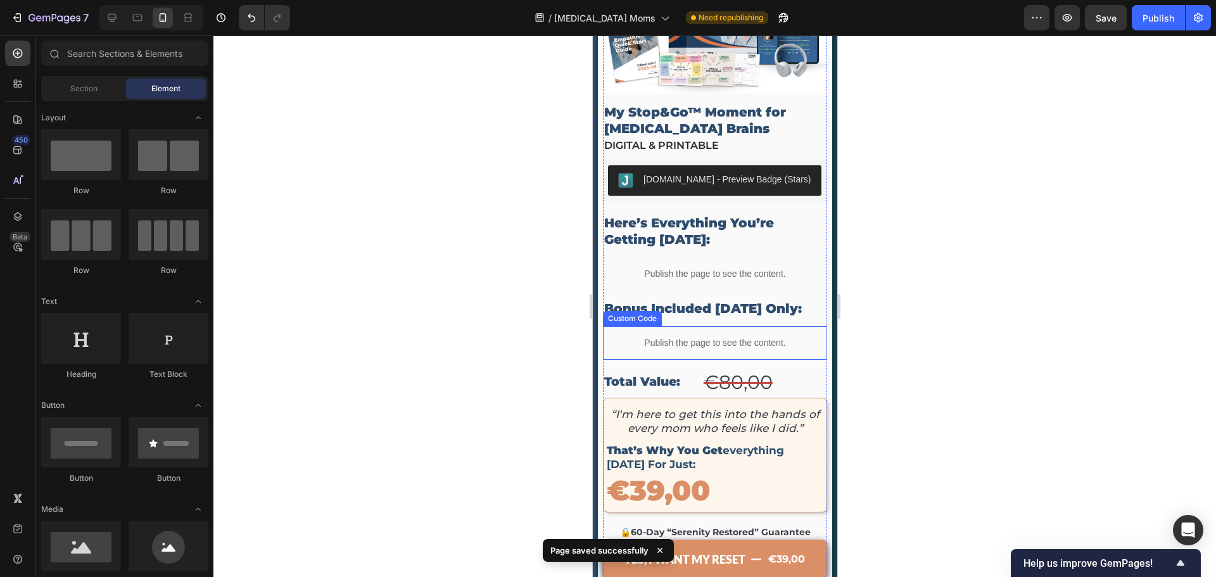
click at [694, 336] on p "Publish the page to see the content." at bounding box center [714, 342] width 224 height 13
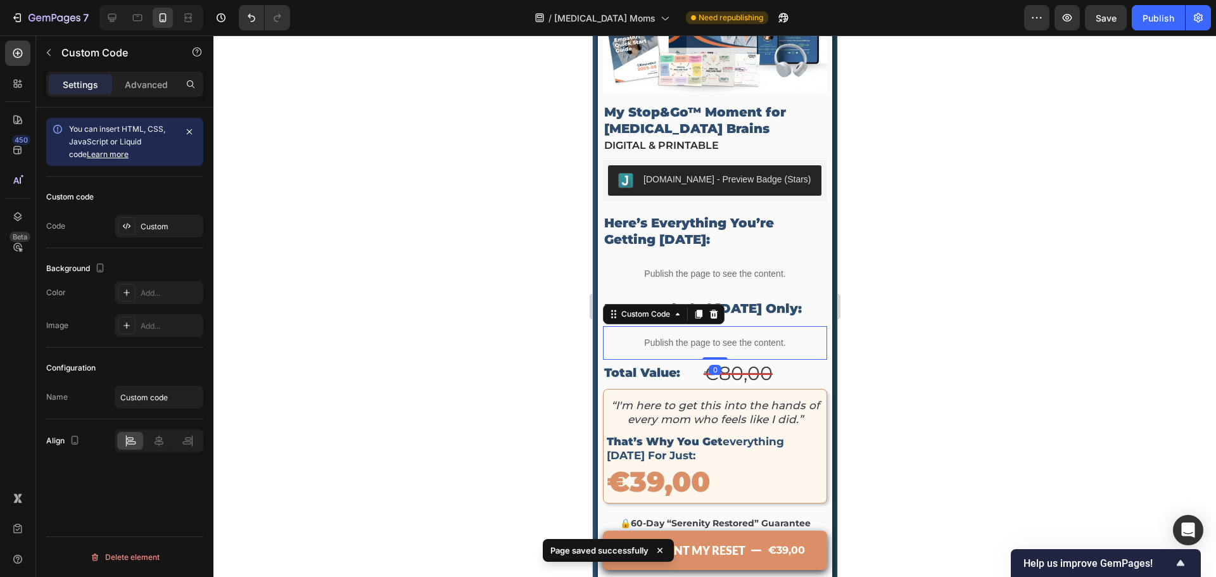
drag, startPoint x: 707, startPoint y: 345, endPoint x: 710, endPoint y: 333, distance: 12.9
click at [710, 333] on div "Publish the page to see the content. Custom Code 0" at bounding box center [714, 343] width 224 height 34
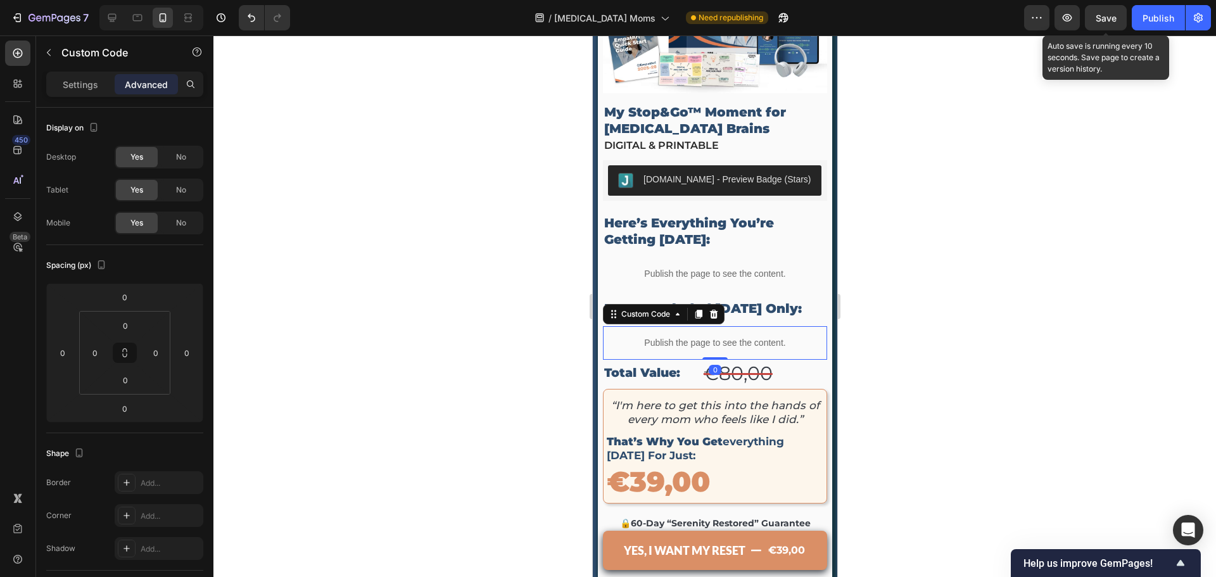
click at [1116, 13] on span "Save" at bounding box center [1106, 18] width 21 height 11
click at [1157, 25] on button "Publish" at bounding box center [1158, 17] width 53 height 25
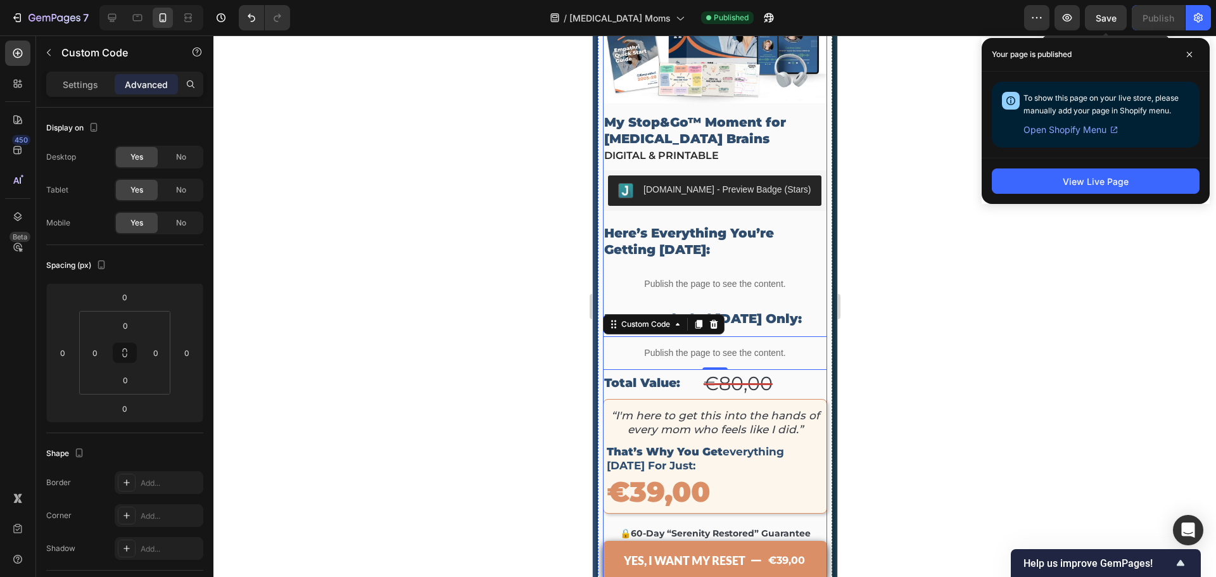
scroll to position [4084, 0]
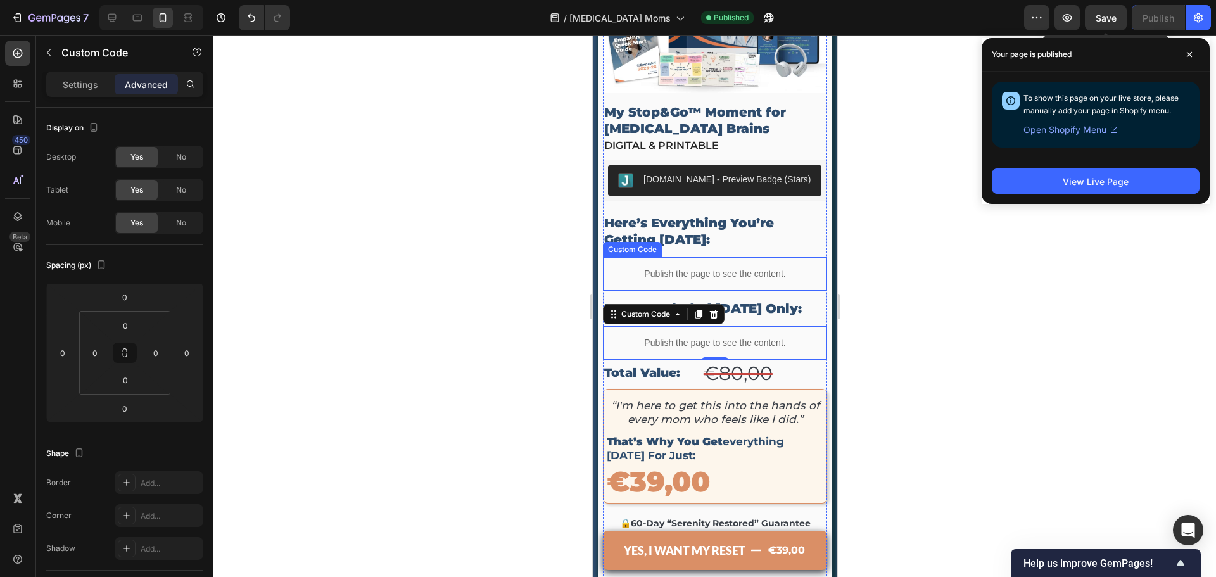
click at [681, 257] on div "Publish the page to see the content." at bounding box center [714, 274] width 224 height 34
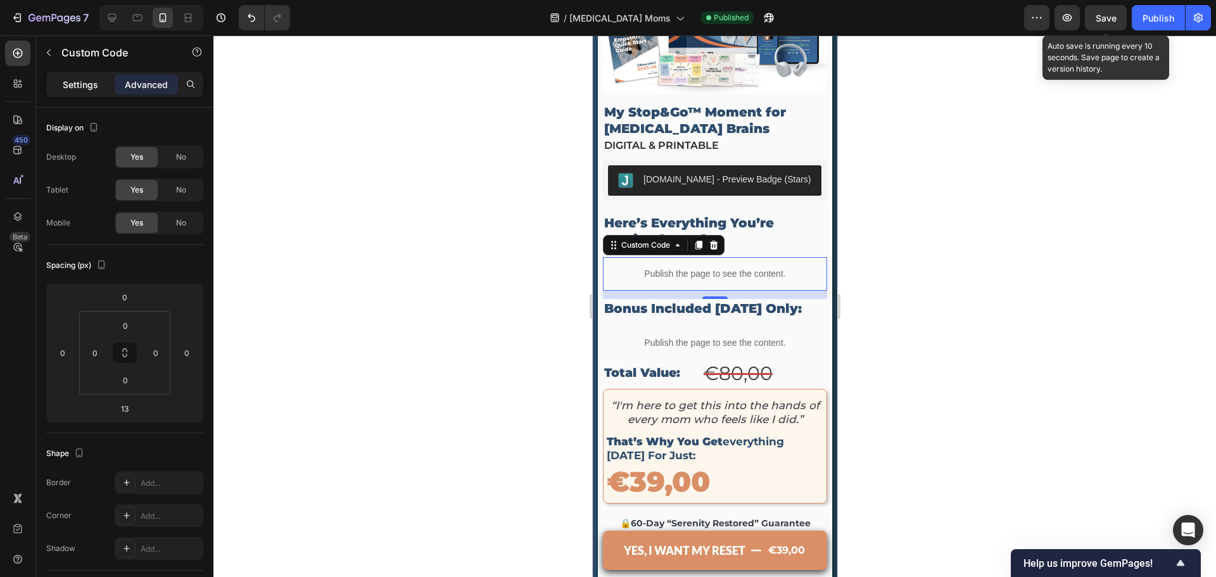
click at [103, 80] on div "Settings" at bounding box center [80, 84] width 63 height 20
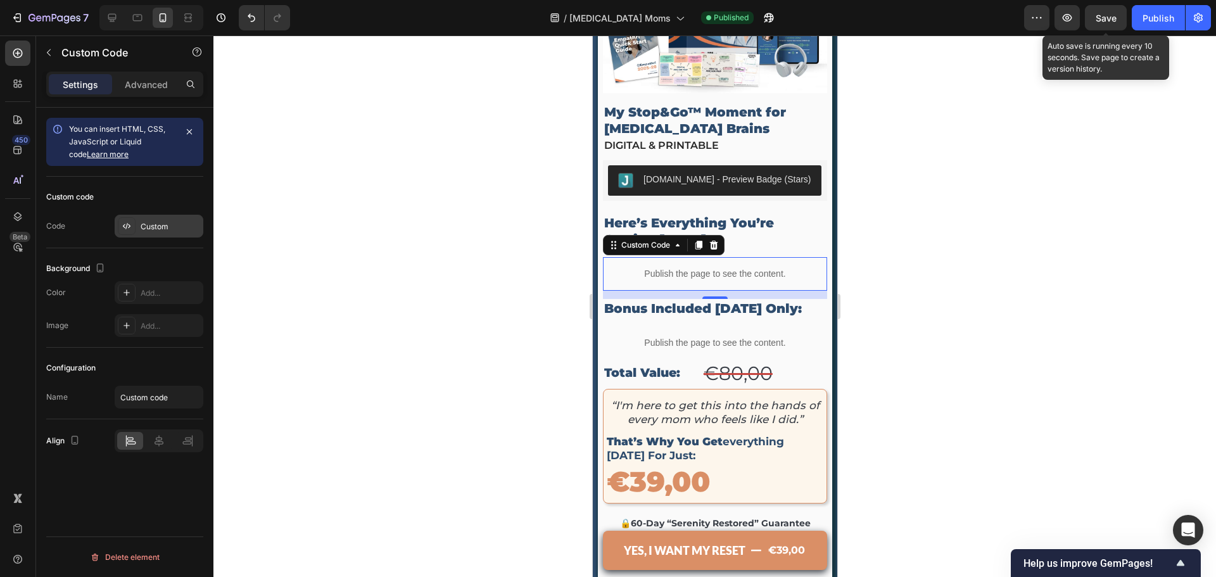
click at [153, 230] on div "Custom" at bounding box center [171, 226] width 60 height 11
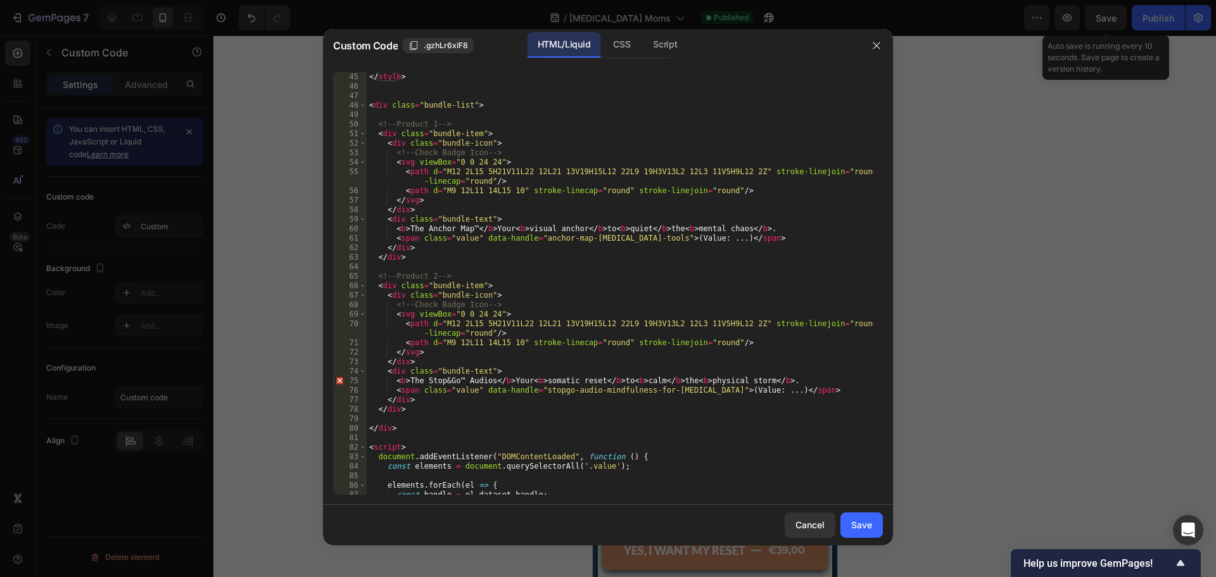
scroll to position [532, 0]
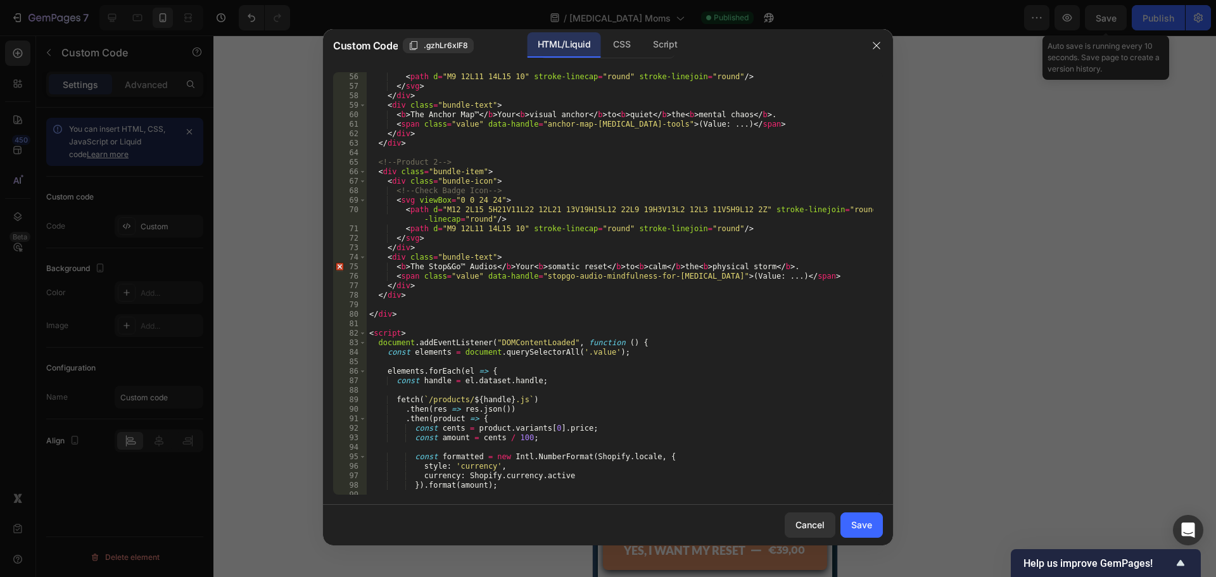
click at [960, 268] on div at bounding box center [608, 288] width 1216 height 577
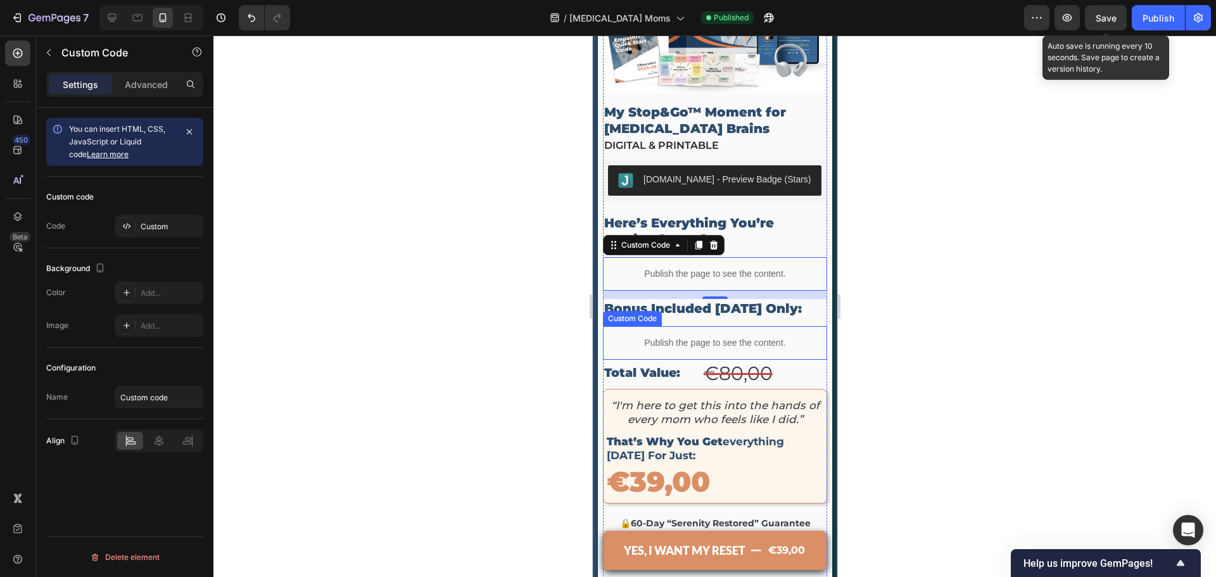
click at [715, 326] on div "Publish the page to see the content." at bounding box center [714, 343] width 224 height 34
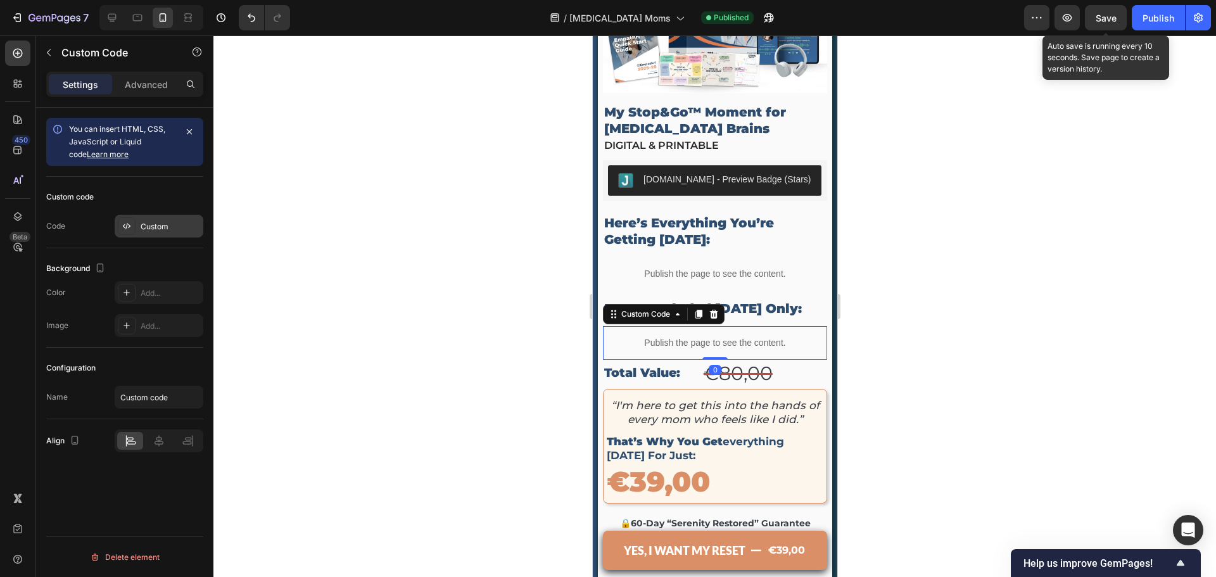
click at [147, 231] on div "Custom" at bounding box center [171, 226] width 60 height 11
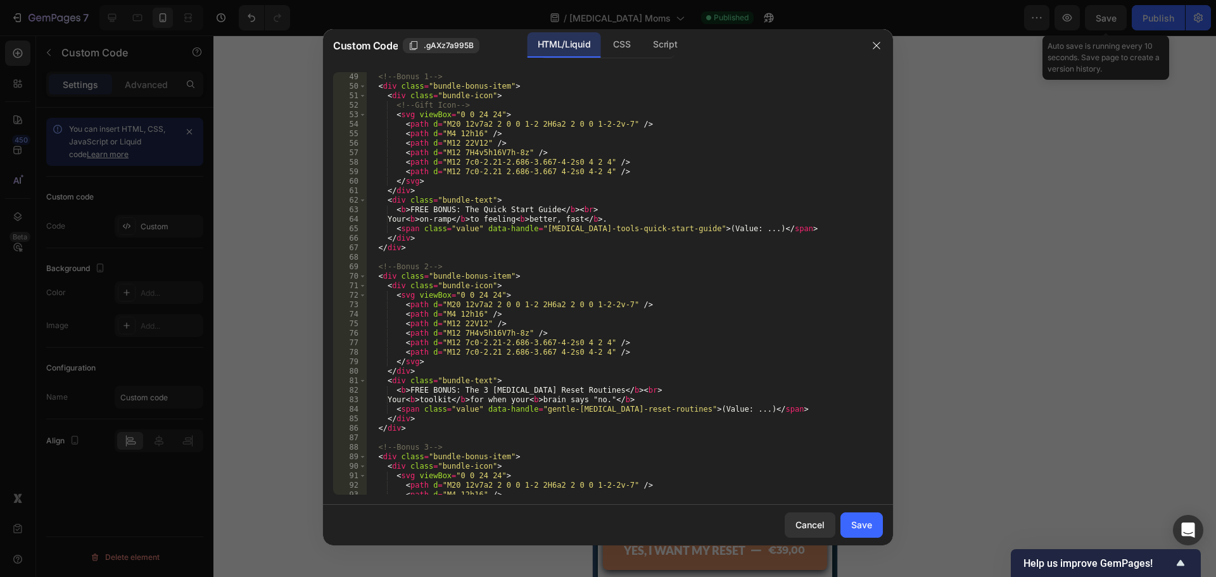
scroll to position [456, 0]
click at [395, 220] on div "<!-- Bonus 1 --> < div class = "bundle-bonus-item" > < div class = "bundle-icon…" at bounding box center [620, 293] width 507 height 442
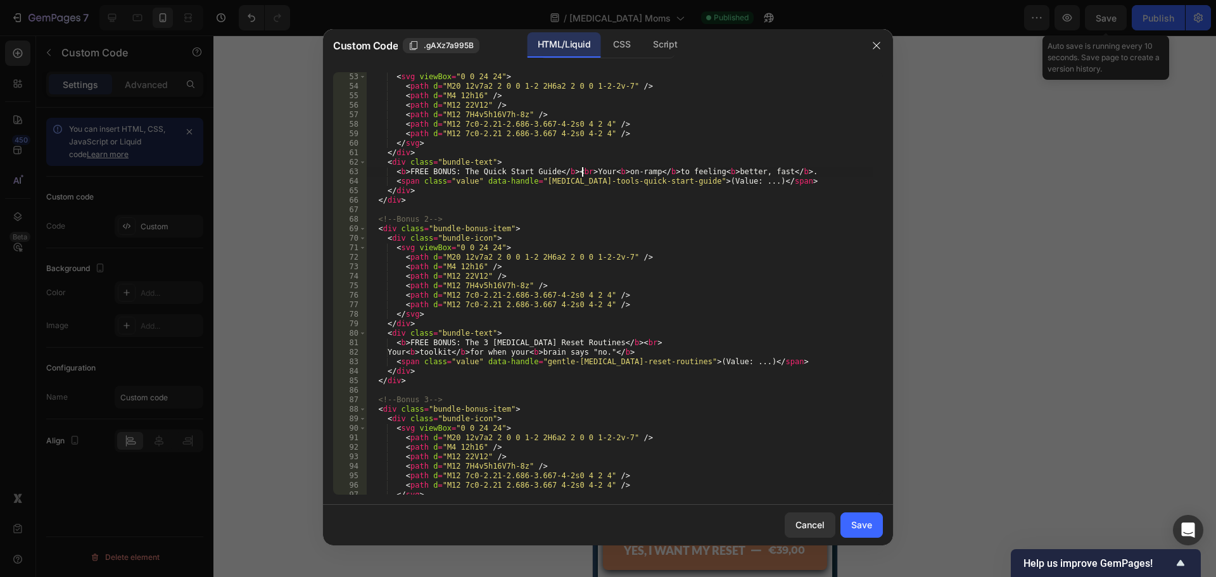
scroll to position [532, 0]
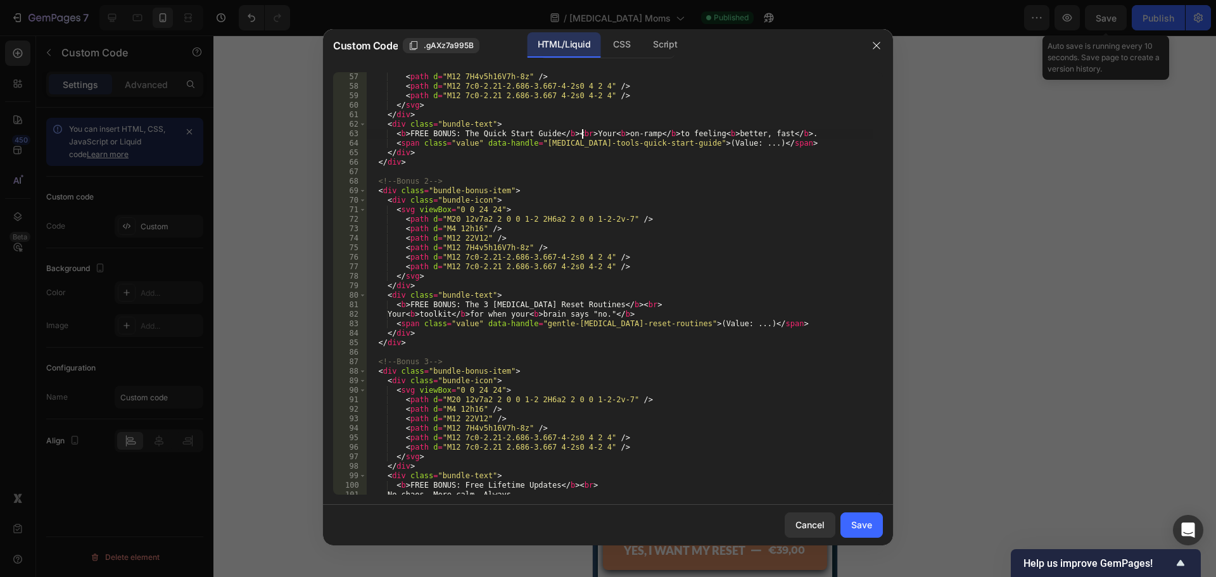
click at [393, 315] on div "< path d = "M12 7H4v5h16V7h-8z" /> < path d = "M12 7c0-2.21-2.686-3.667-4-2s0 4…" at bounding box center [620, 293] width 507 height 442
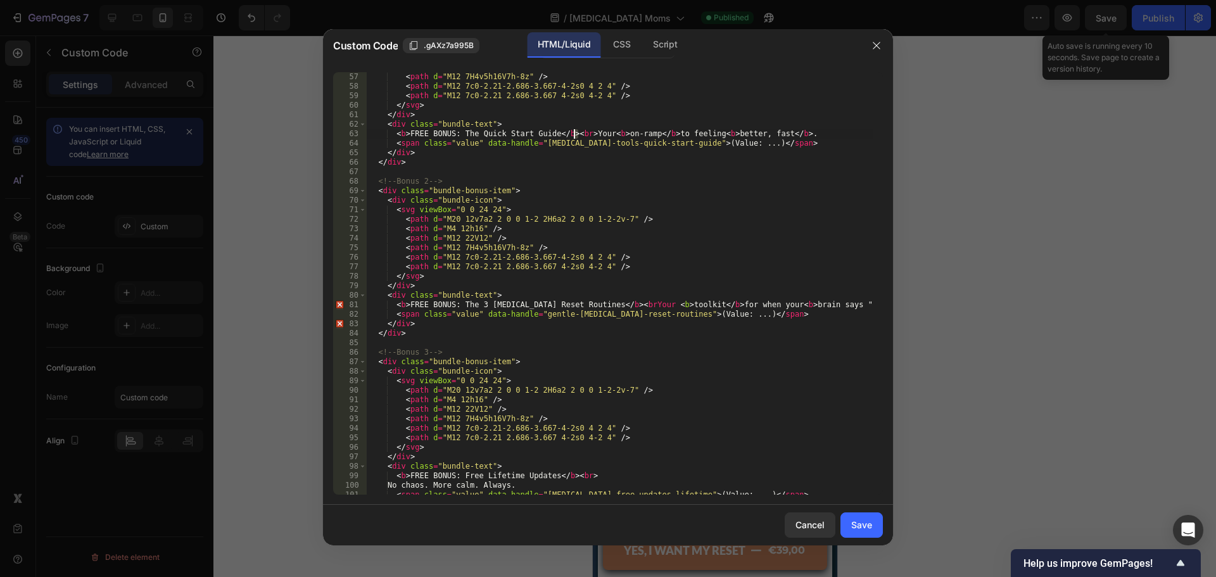
click at [575, 134] on div "< path d = "M12 7H4v5h16V7h-8z" /> < path d = "M12 7c0-2.21-2.686-3.667-4-2s0 4…" at bounding box center [620, 293] width 507 height 442
click at [590, 305] on div "< path d = "M12 7H4v5h16V7h-8z" /> < path d = "M12 7c0-2.21-2.686-3.667-4-2s0 4…" at bounding box center [620, 293] width 507 height 442
paste textarea ">"
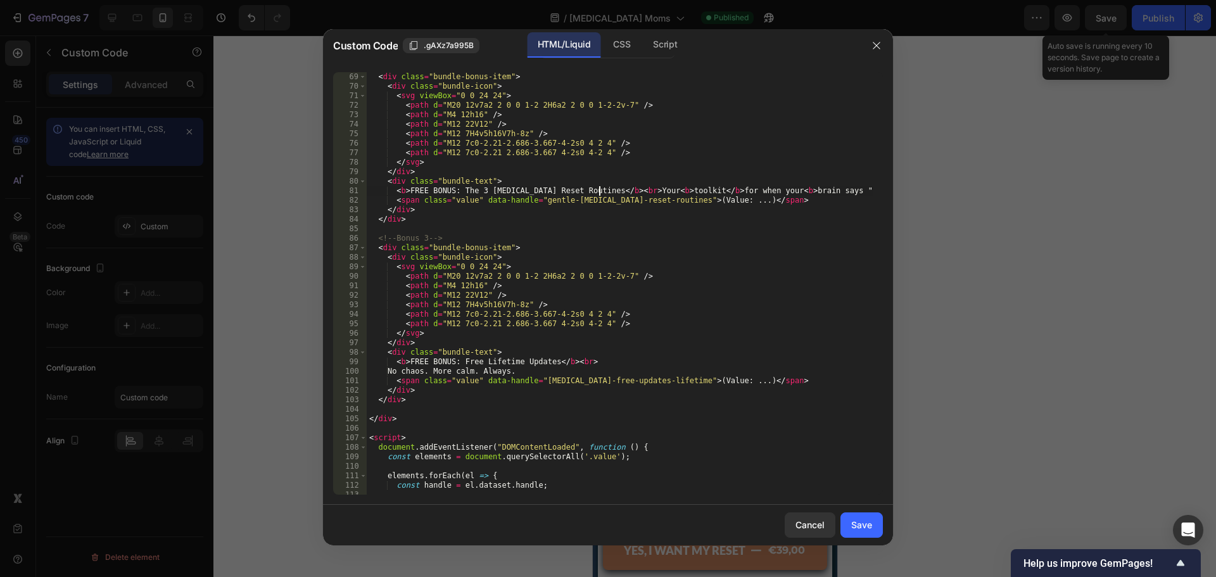
scroll to position [646, 0]
click at [393, 370] on div "< div class = "bundle-bonus-item" > < div class = "bundle-icon" > < svg viewBox…" at bounding box center [620, 293] width 507 height 442
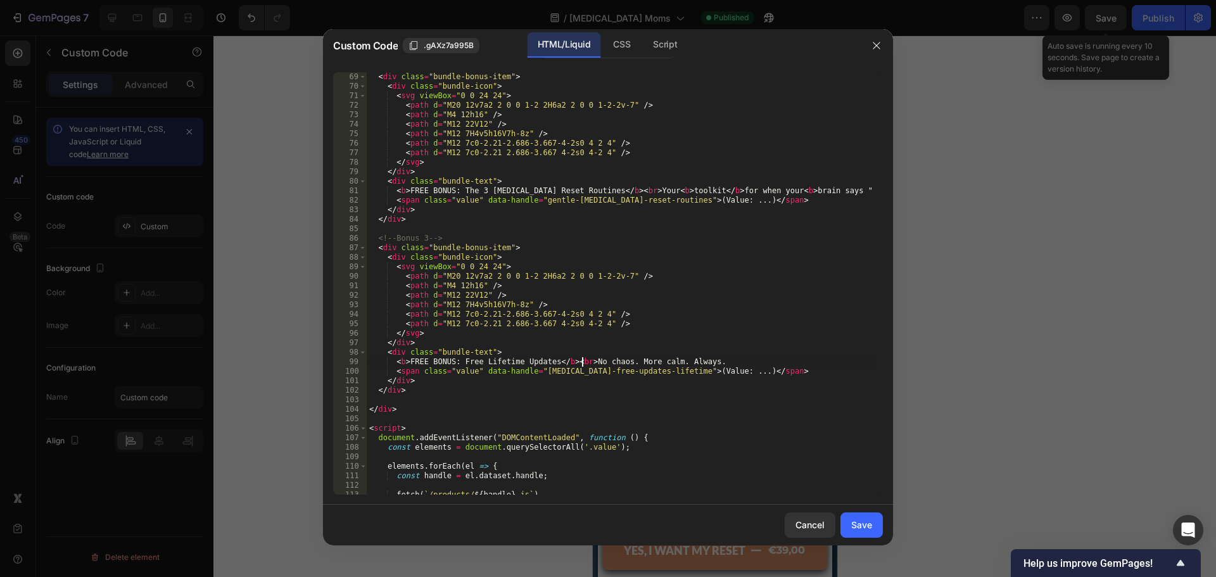
scroll to position [0, 17]
type textarea "<b>FREE BONUS: Free Lifetime Updates</b><br> No chaos. More calm. Always."
click at [863, 521] on div "Save" at bounding box center [861, 524] width 21 height 13
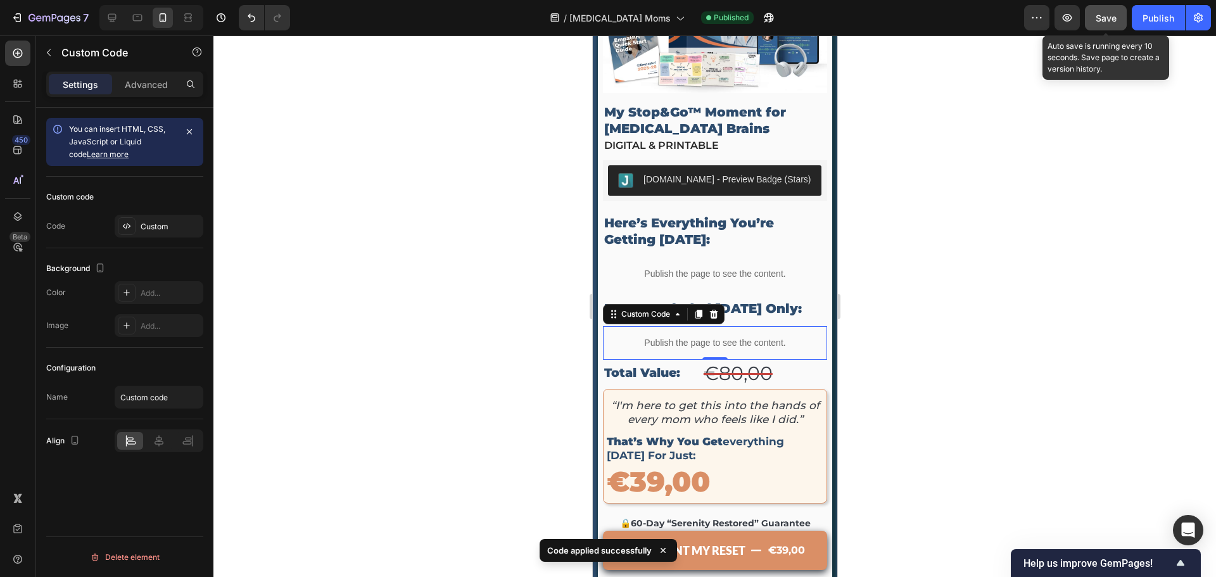
click at [1119, 23] on button "Save" at bounding box center [1106, 17] width 42 height 25
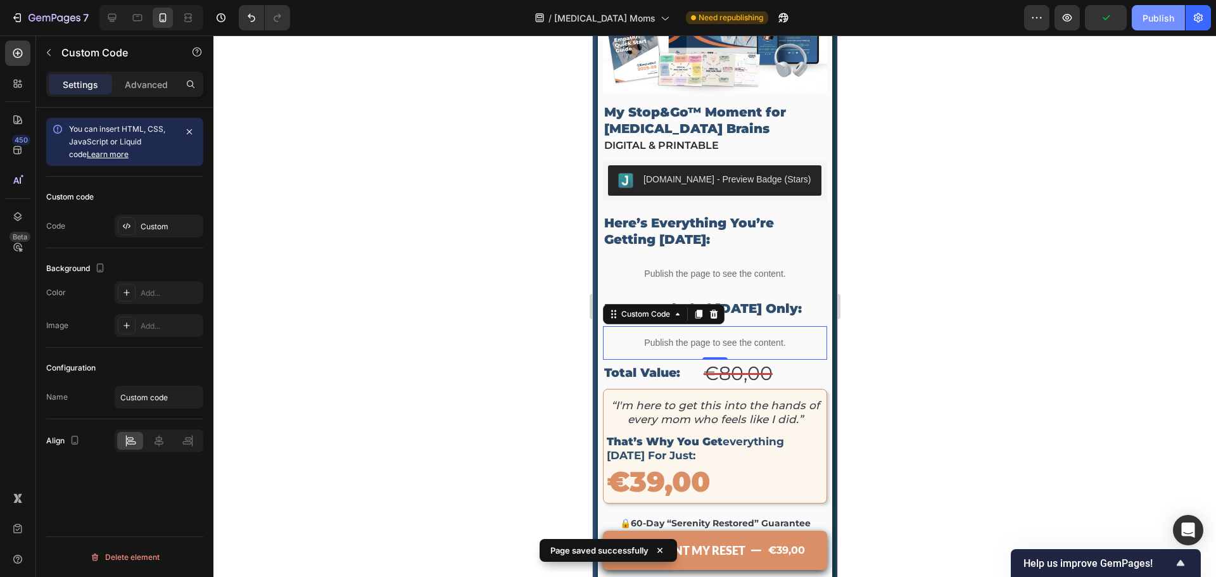
click at [1163, 25] on button "Publish" at bounding box center [1158, 17] width 53 height 25
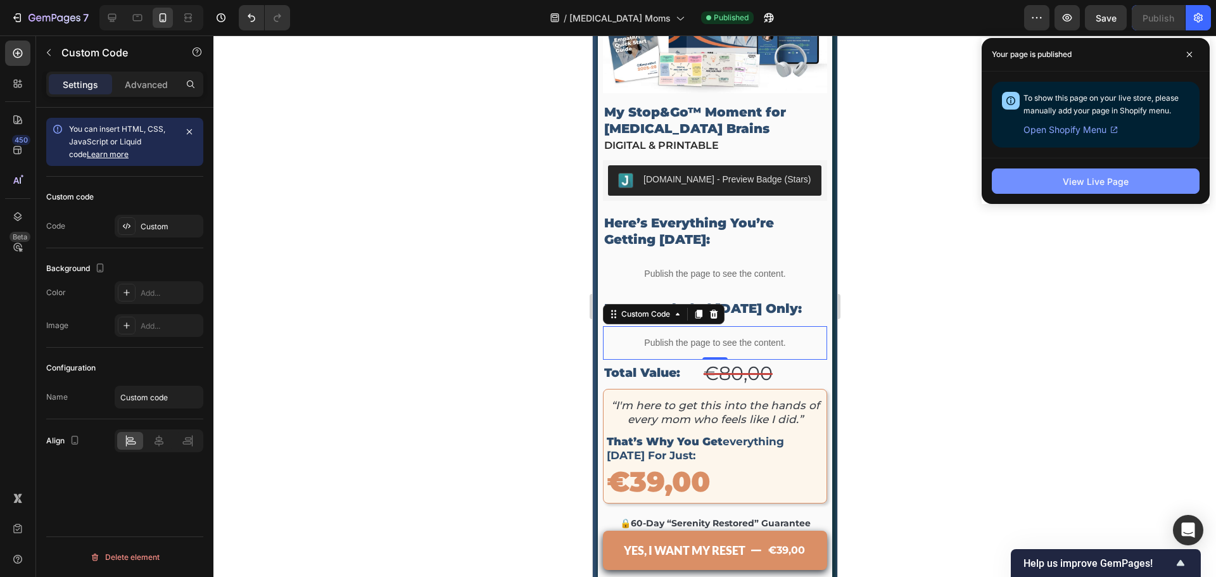
click at [1092, 181] on div "View Live Page" at bounding box center [1096, 181] width 66 height 13
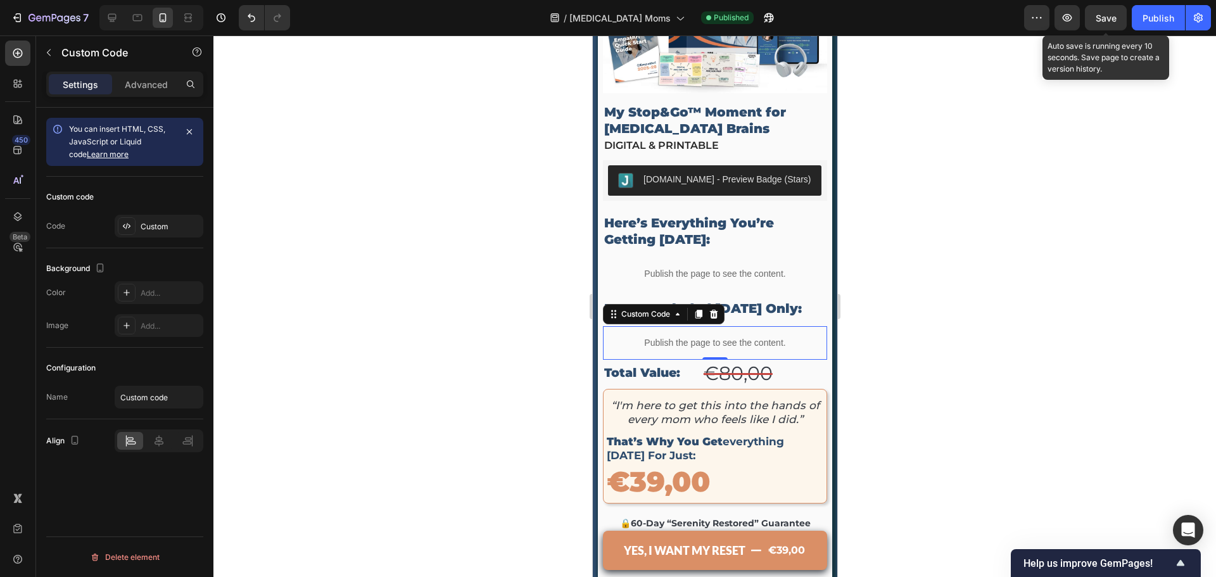
click at [1104, 21] on span "Save" at bounding box center [1106, 18] width 21 height 11
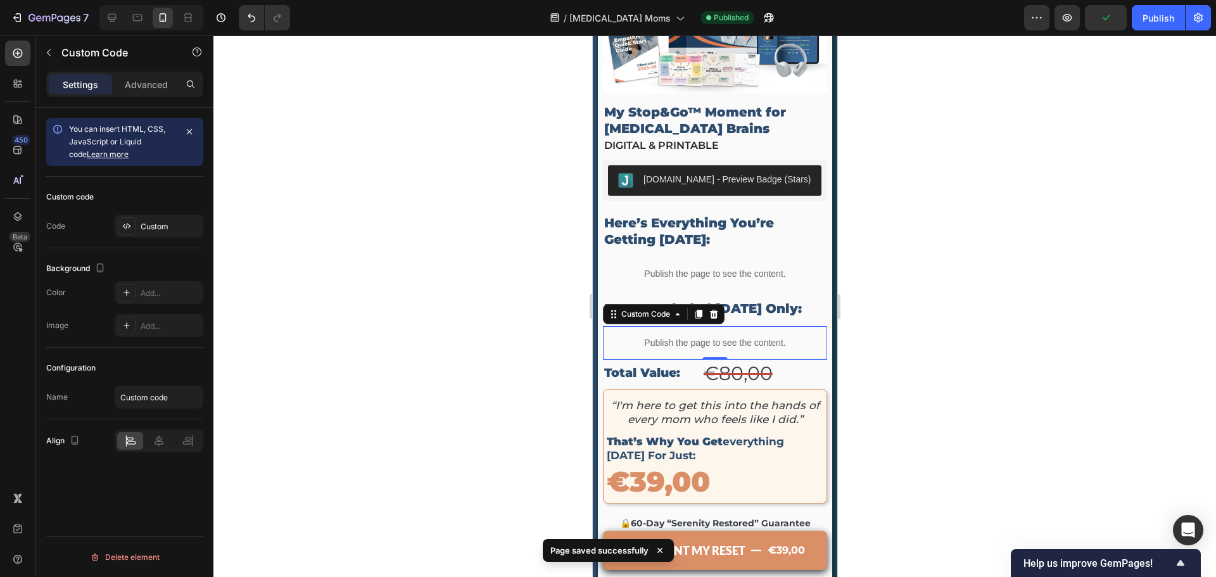
click at [729, 336] on p "Publish the page to see the content." at bounding box center [714, 342] width 224 height 13
click at [152, 222] on div "Custom" at bounding box center [171, 226] width 60 height 11
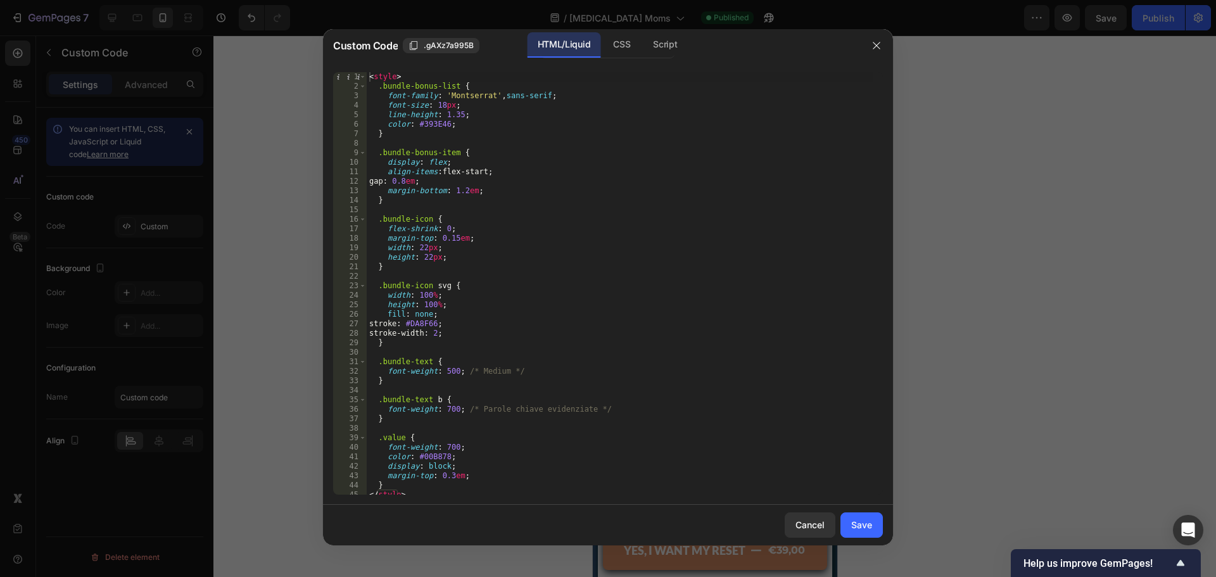
click at [953, 175] on div at bounding box center [608, 288] width 1216 height 577
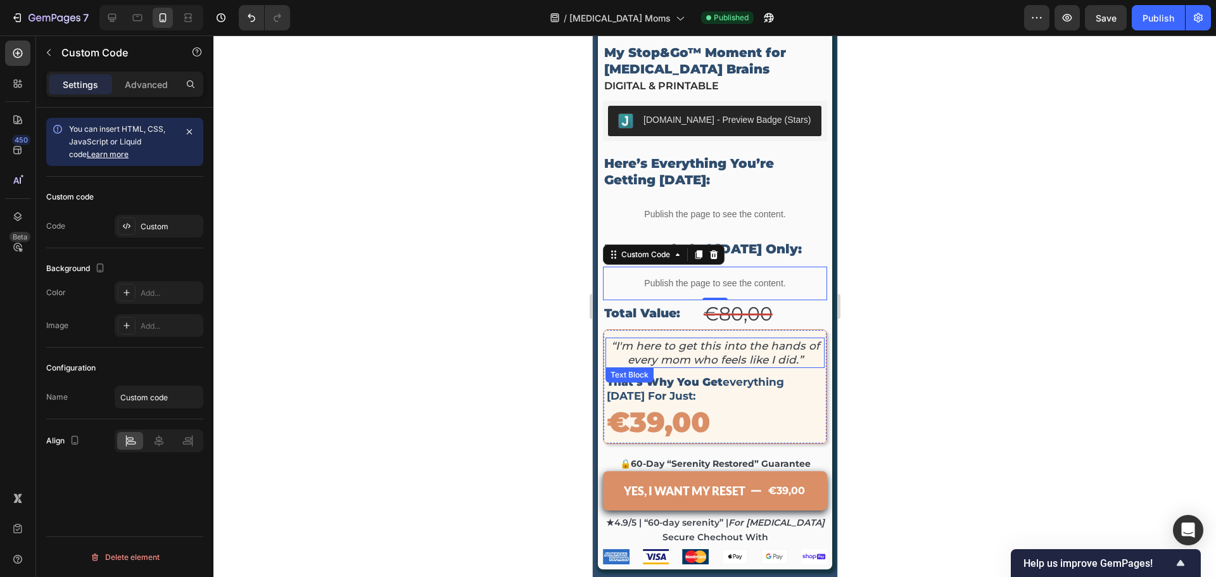
scroll to position [4147, 0]
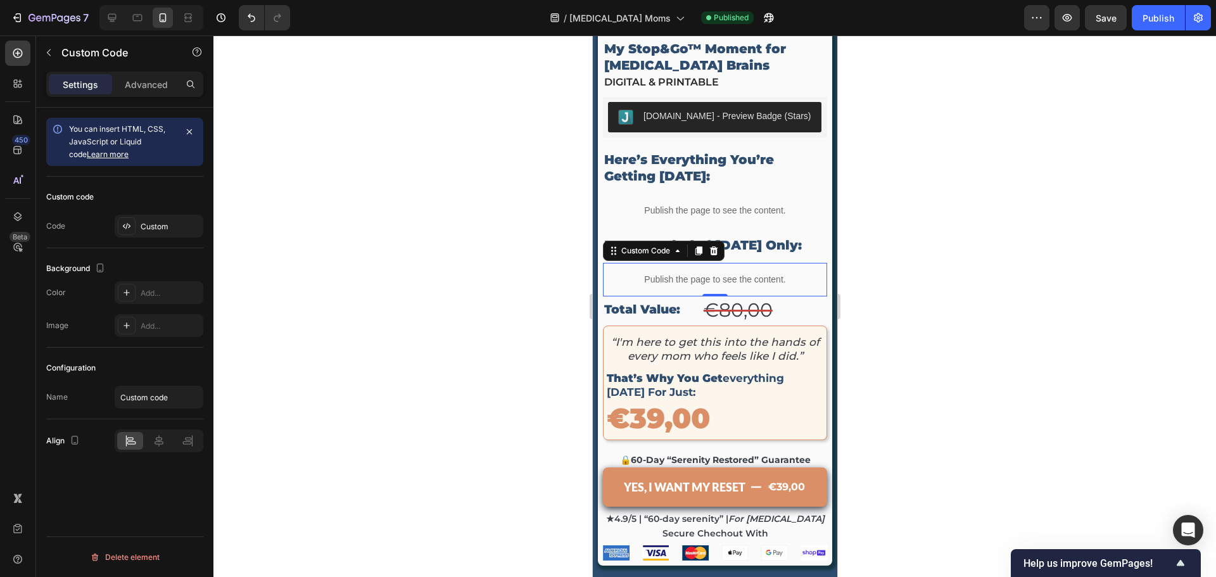
click at [675, 263] on div "Publish the page to see the content." at bounding box center [714, 280] width 224 height 34
click at [168, 217] on div "Custom" at bounding box center [159, 226] width 89 height 23
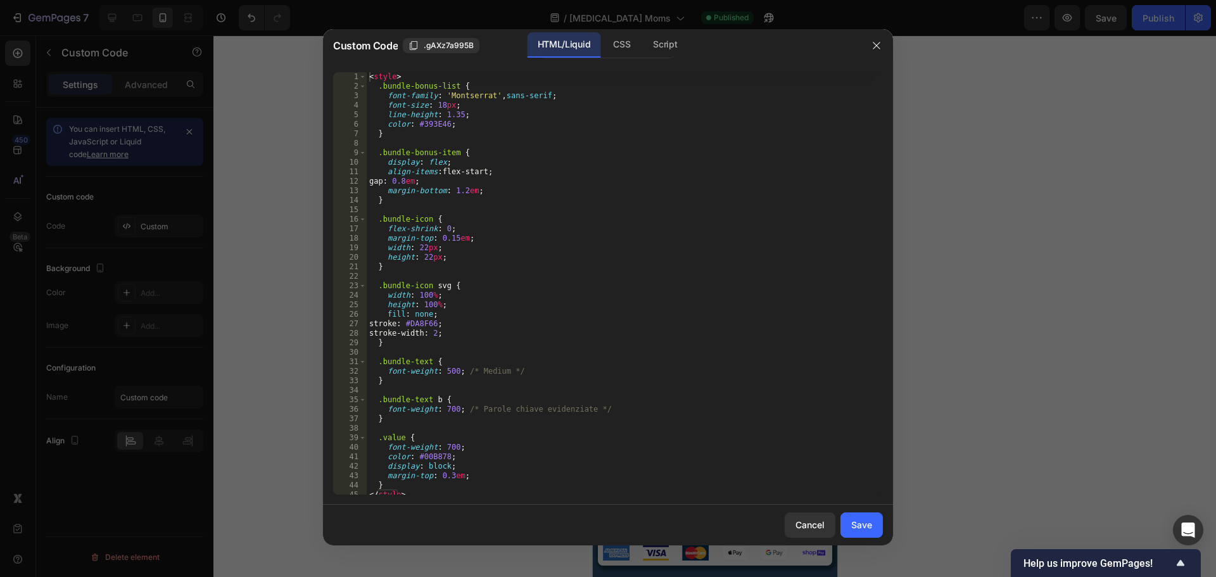
click at [467, 244] on div "< style > .bundle-bonus-list { font-family : ' Montserrat ' , sans-serif ; font…" at bounding box center [620, 293] width 507 height 442
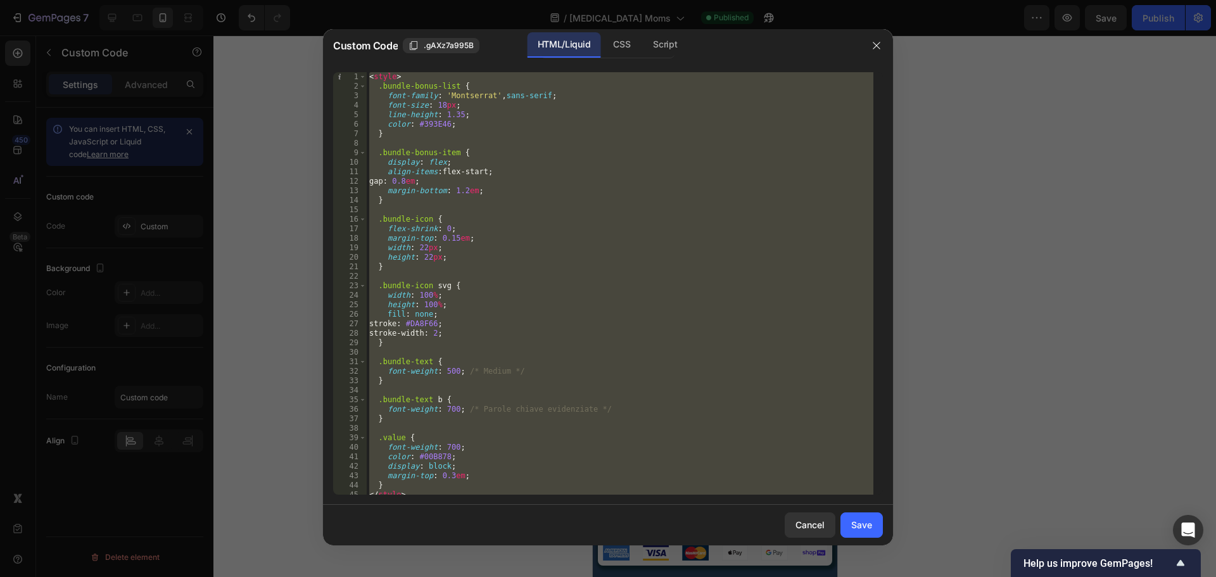
click at [482, 240] on div "< style > .bundle-bonus-list { font-family : ' Montserrat ' , sans-serif ; font…" at bounding box center [620, 283] width 507 height 423
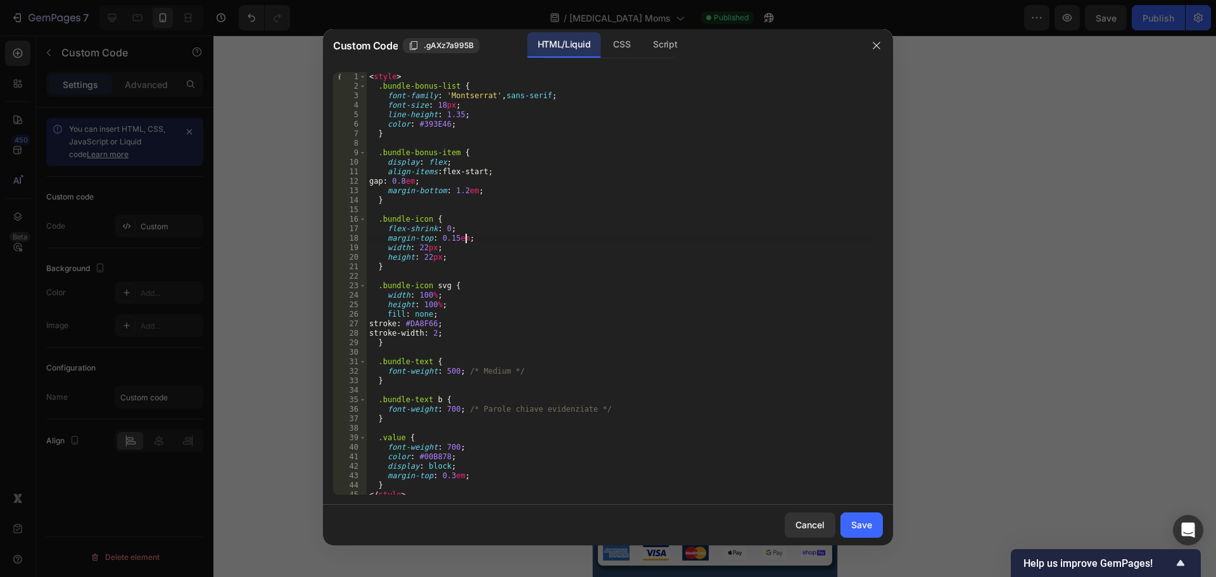
type textarea "</script>"
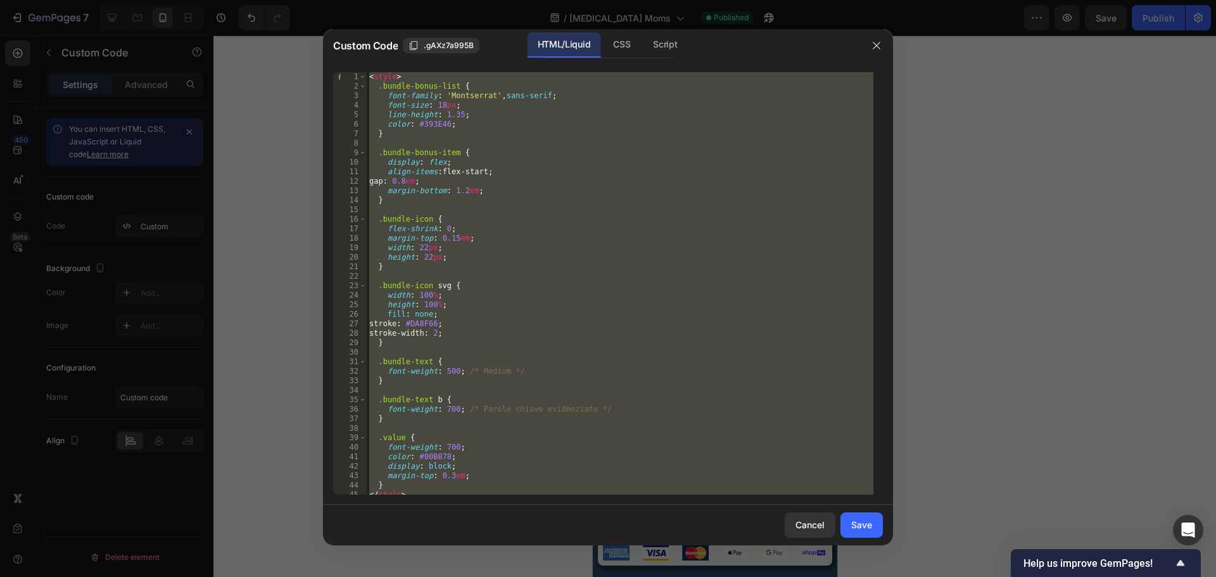
click at [1063, 426] on div at bounding box center [608, 288] width 1216 height 577
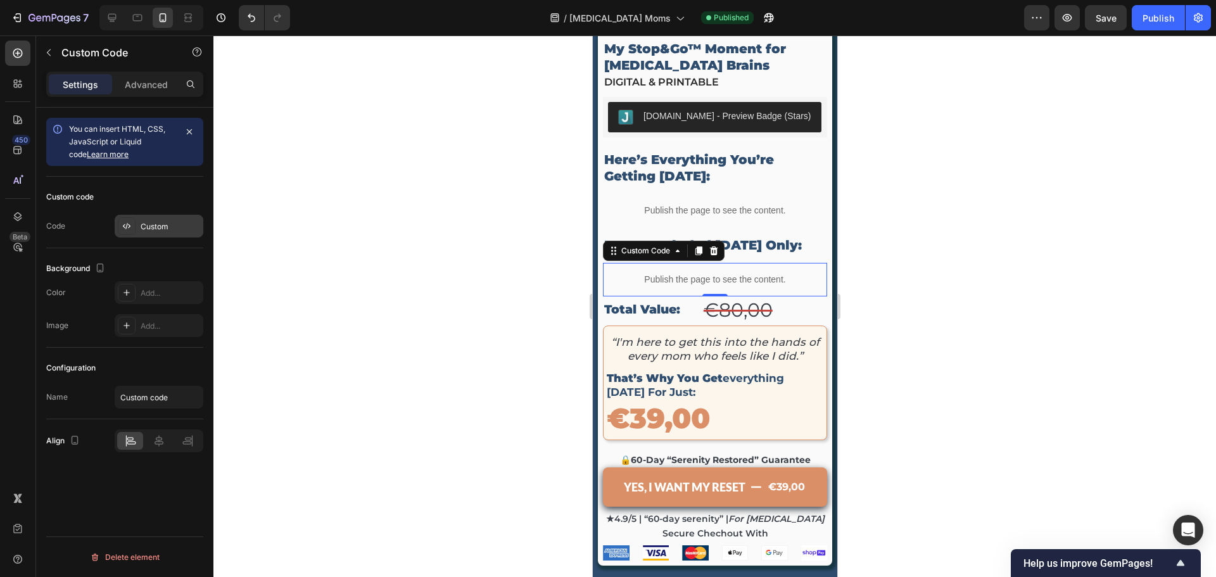
click at [156, 218] on div "Custom" at bounding box center [159, 226] width 89 height 23
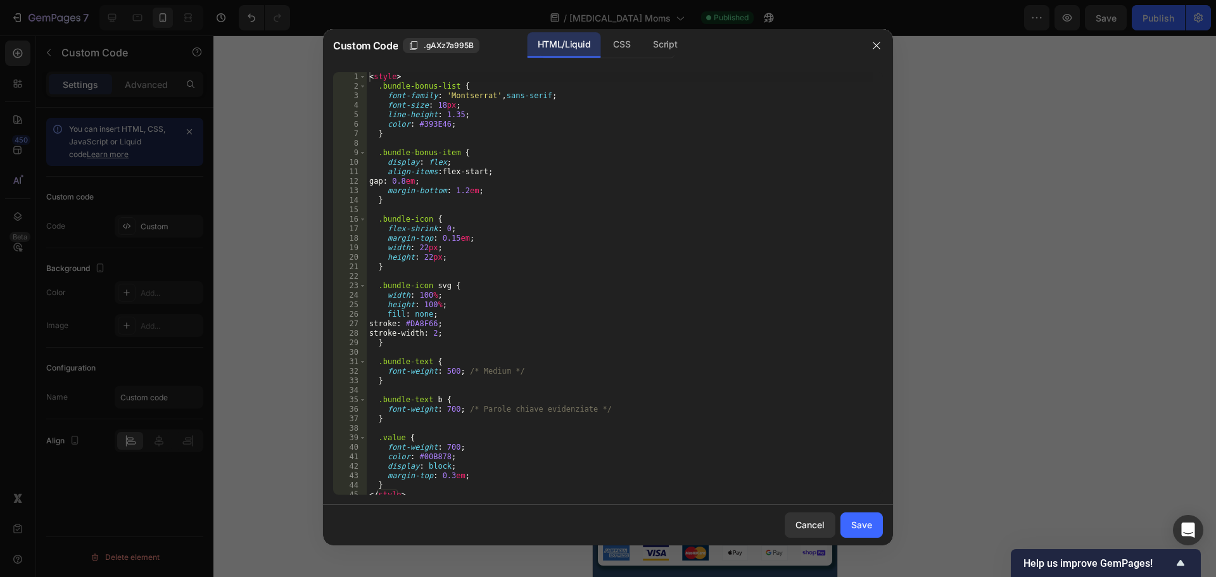
click at [599, 251] on div "< style > .bundle-bonus-list { font-family : ' Montserrat ' , sans-serif ; font…" at bounding box center [620, 293] width 507 height 442
type textarea "</script>"
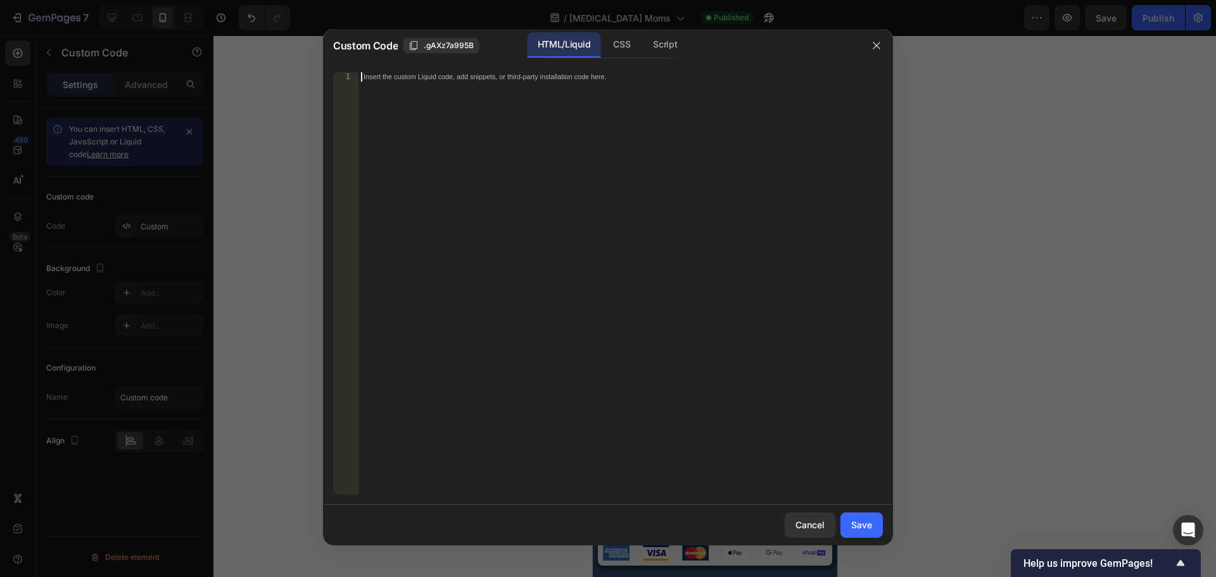
scroll to position [603, 0]
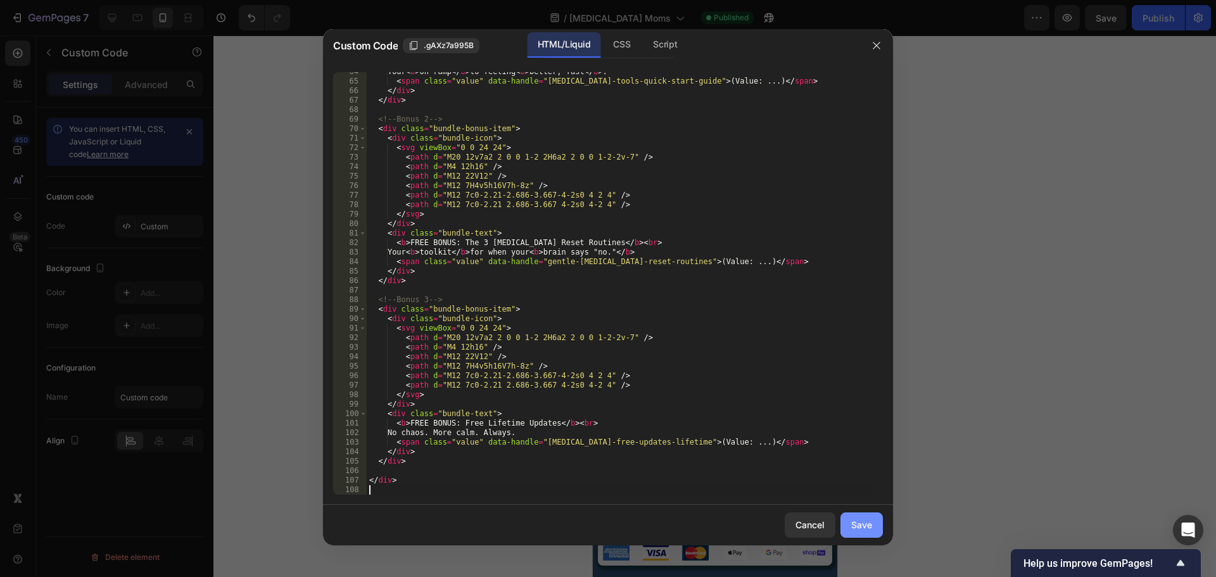
click at [865, 524] on div "Save" at bounding box center [861, 524] width 21 height 13
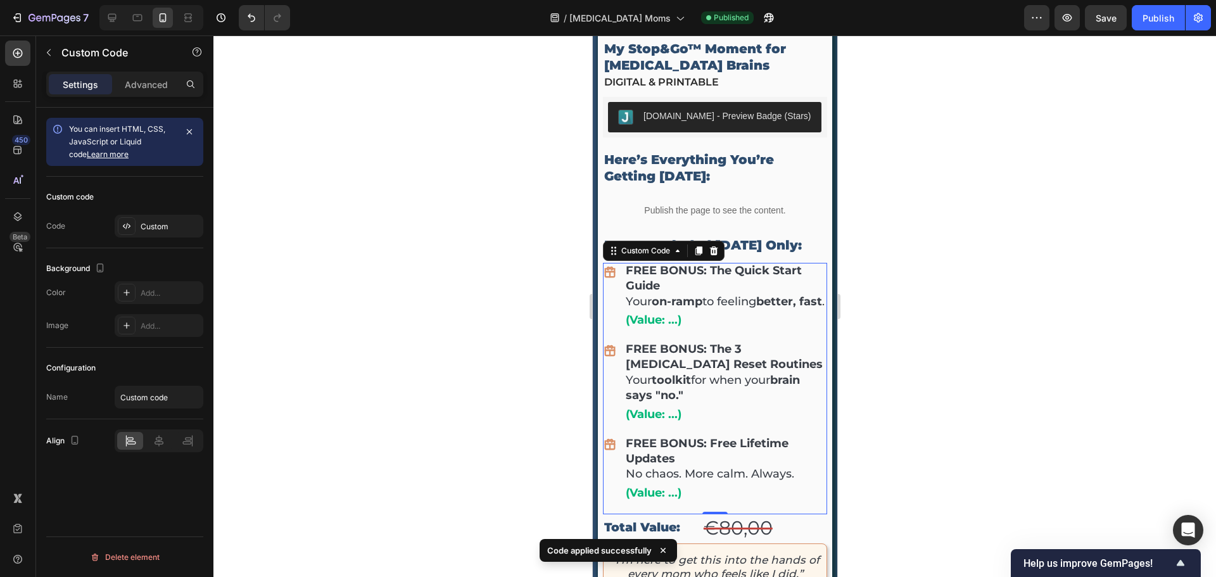
click at [734, 369] on div "FREE BONUS: The 3 ADHD Reset Routines Your toolkit for when your brain says "no…" at bounding box center [725, 381] width 201 height 80
click at [690, 373] on b "toolkit" at bounding box center [670, 380] width 39 height 14
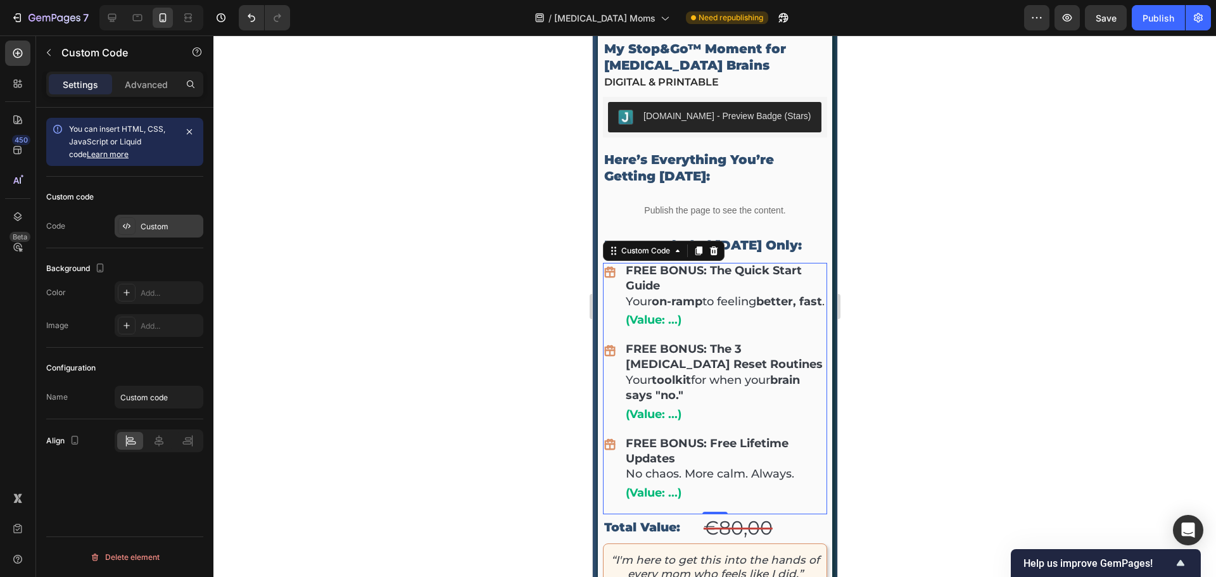
click at [156, 226] on div "Custom" at bounding box center [171, 226] width 60 height 11
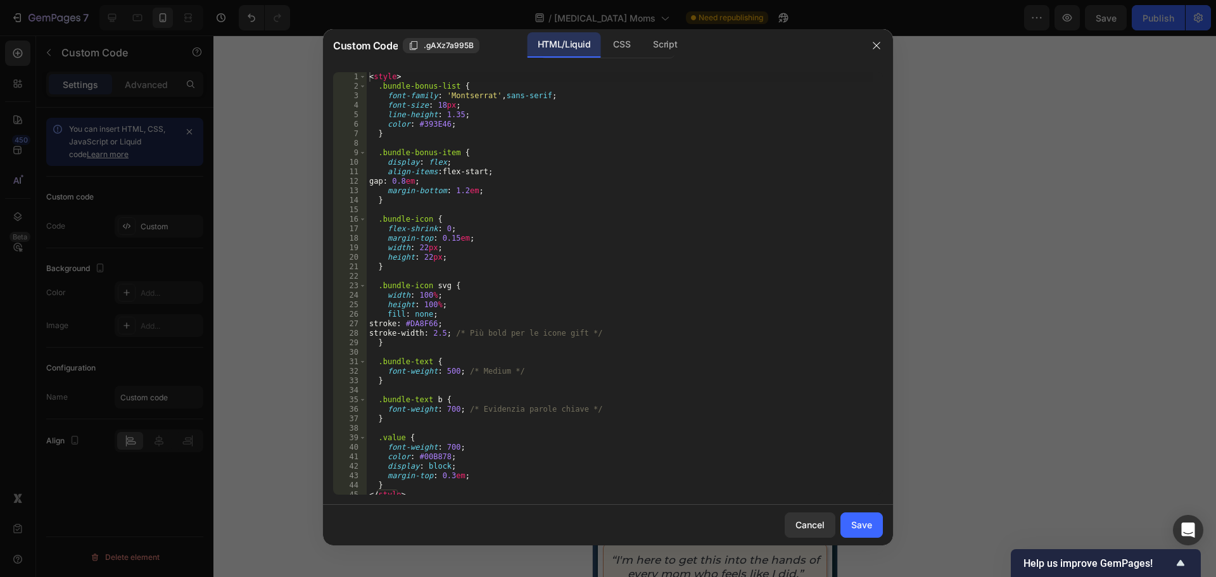
click at [502, 272] on div "< style > .bundle-bonus-list { font-family : ' Montserrat ' , sans-serif ; font…" at bounding box center [620, 293] width 507 height 442
type textarea "</div>"
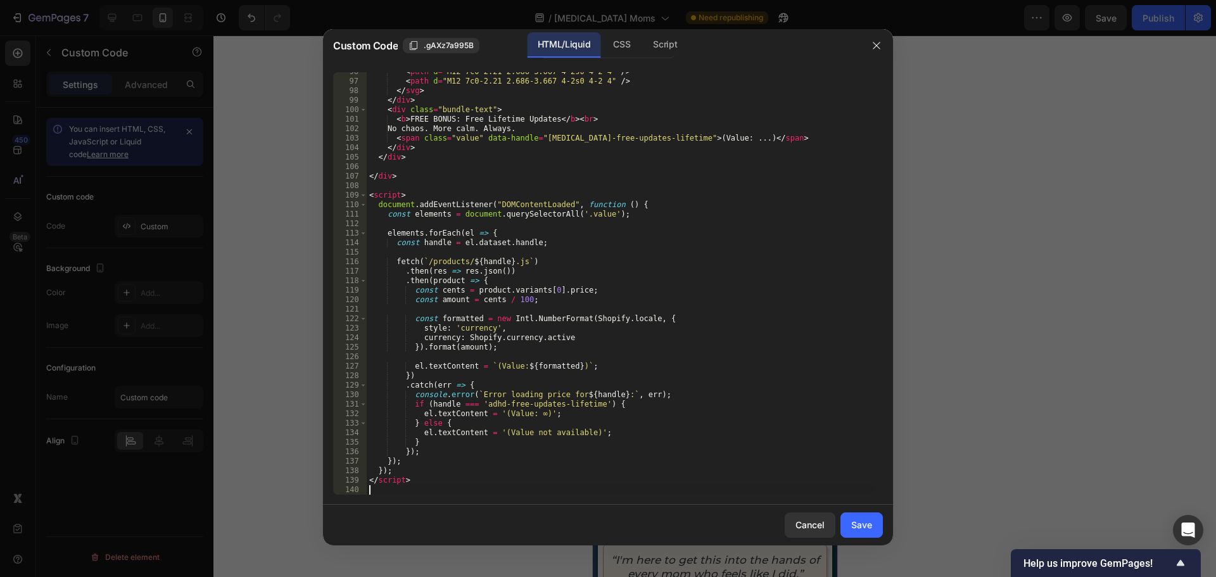
scroll to position [907, 0]
click at [872, 528] on div "Save" at bounding box center [861, 524] width 21 height 13
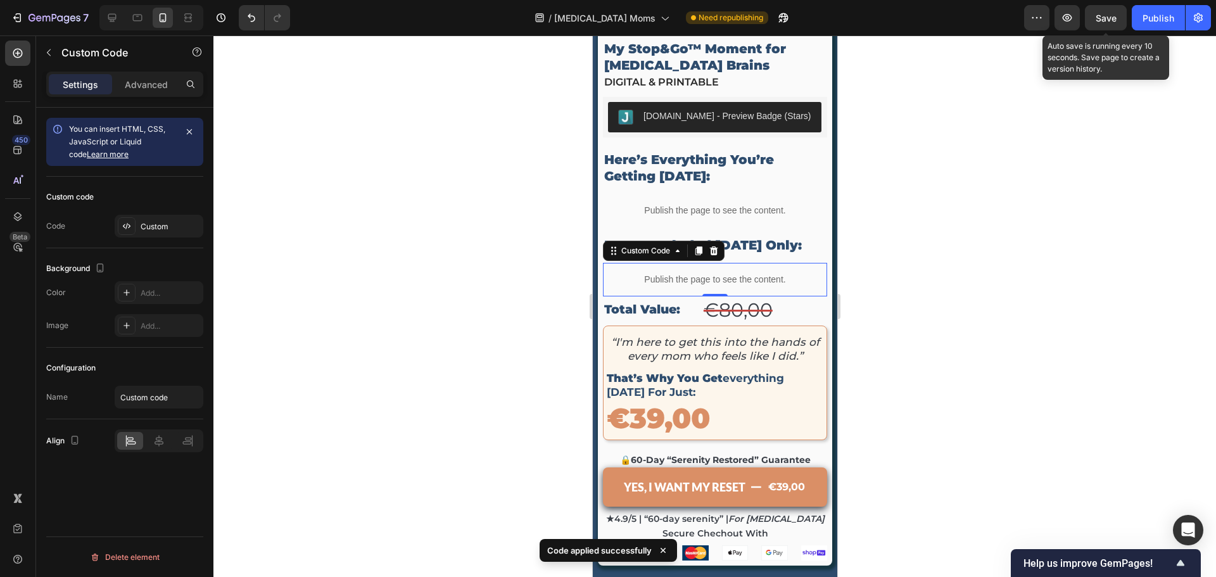
click at [1104, 18] on span "Save" at bounding box center [1106, 18] width 21 height 11
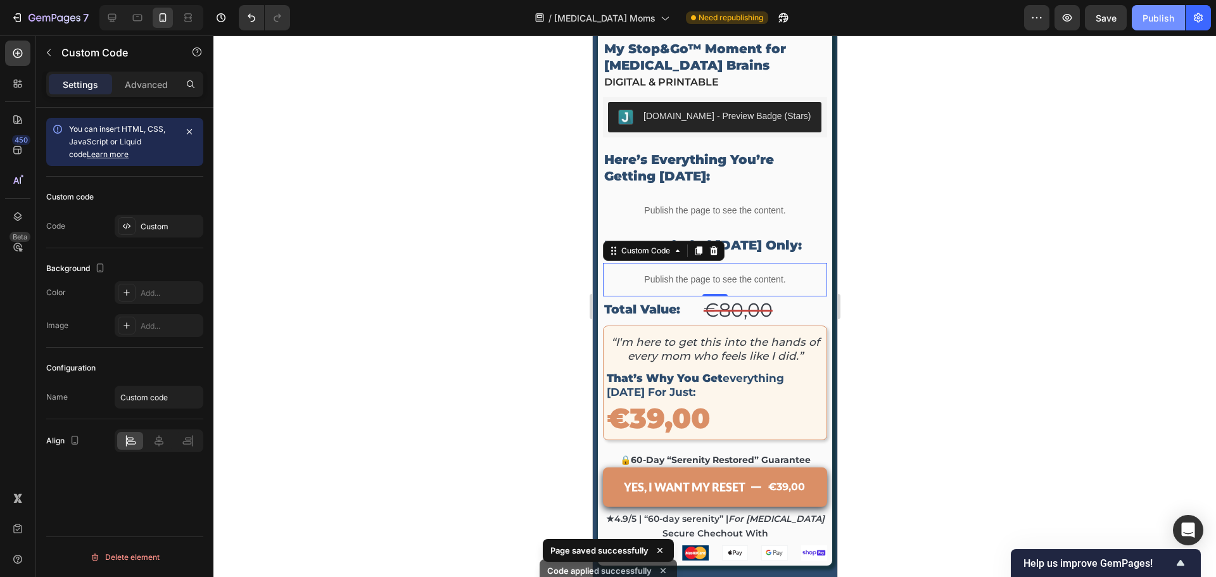
click at [1159, 22] on div "Publish" at bounding box center [1159, 17] width 32 height 13
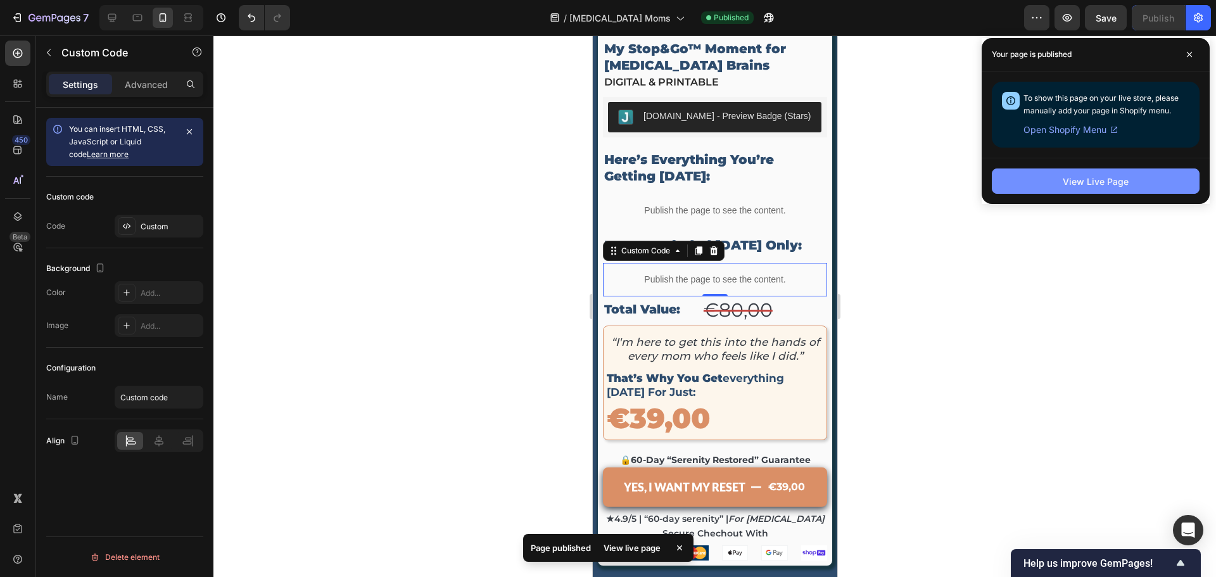
click at [1092, 175] on div "View Live Page" at bounding box center [1096, 181] width 66 height 13
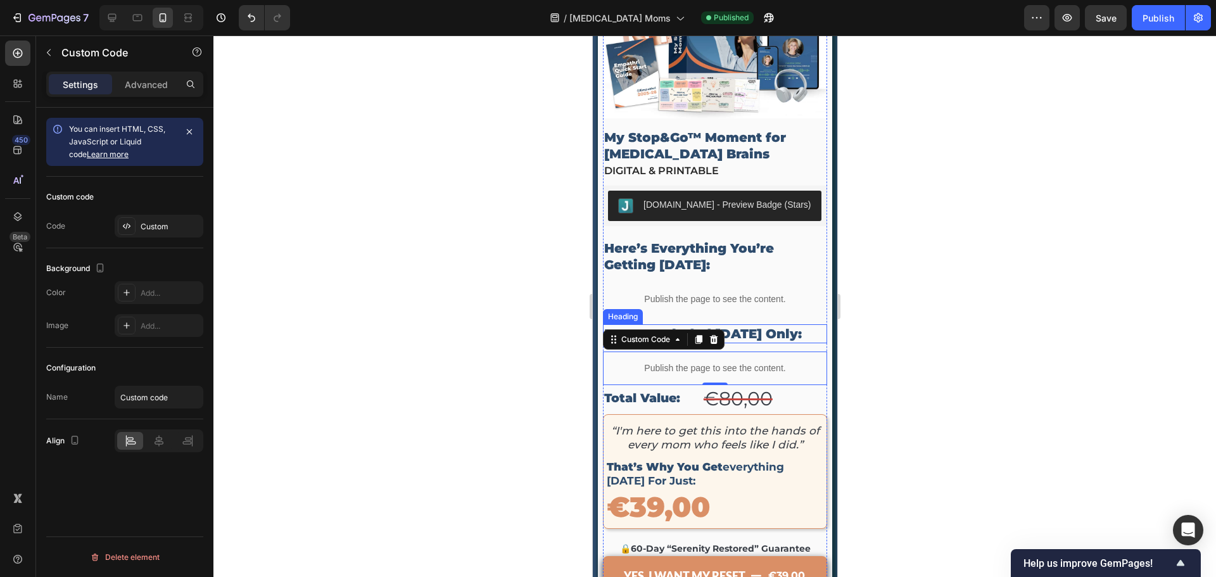
scroll to position [4020, 0]
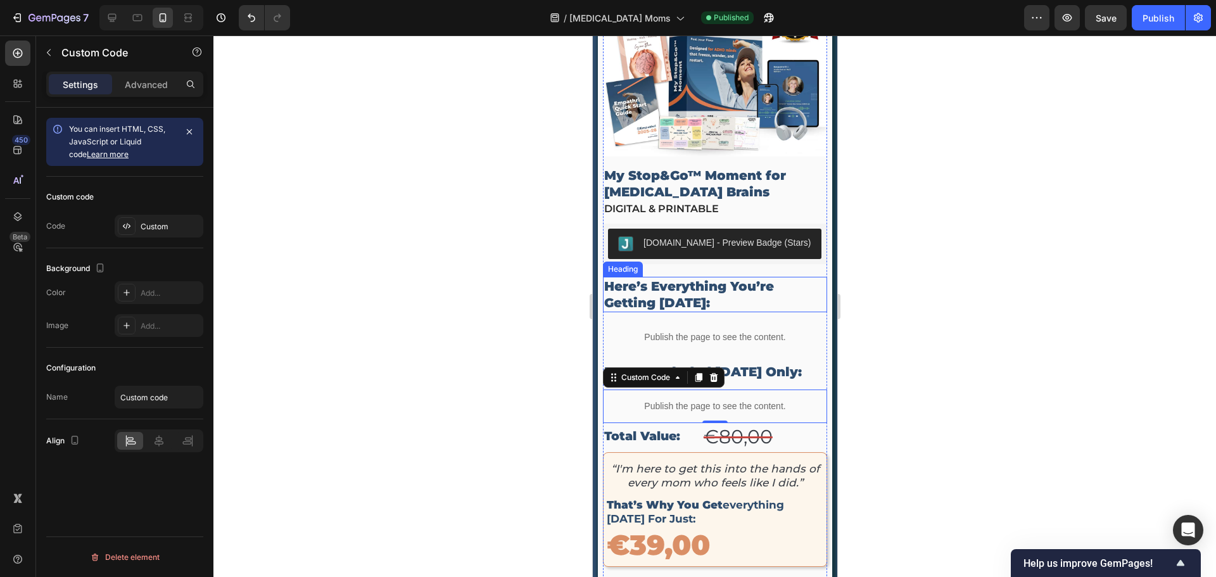
click at [656, 283] on p "here’s everything you’re getting [DATE]:" at bounding box center [715, 294] width 222 height 33
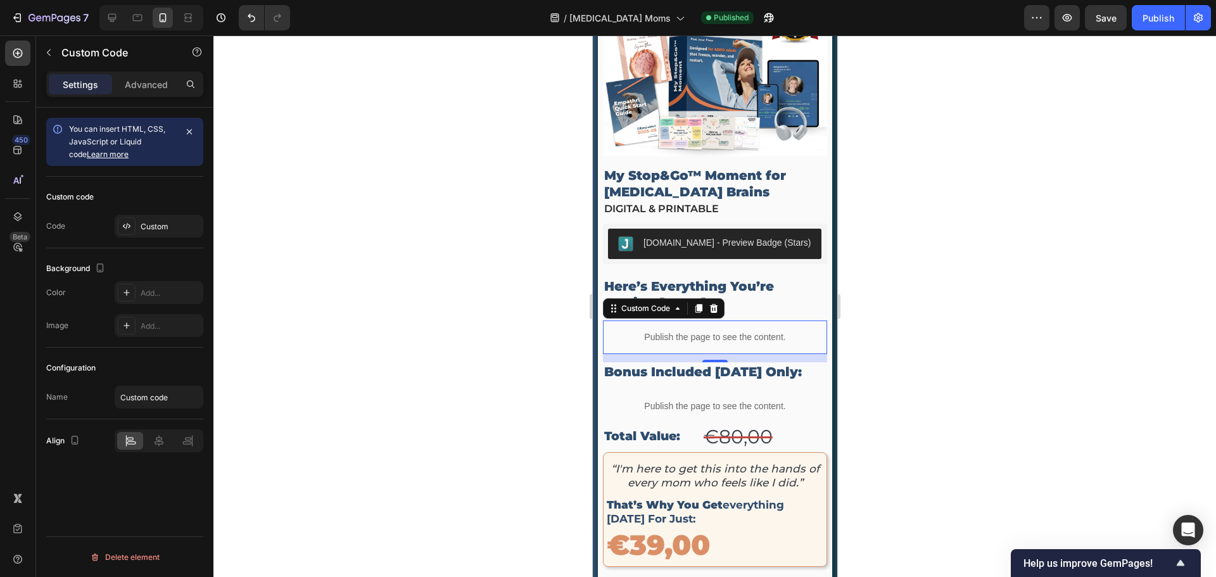
click at [677, 331] on p "Publish the page to see the content." at bounding box center [714, 337] width 224 height 13
click at [765, 331] on p "Publish the page to see the content." at bounding box center [714, 337] width 224 height 13
click at [158, 235] on div "Custom" at bounding box center [159, 226] width 89 height 23
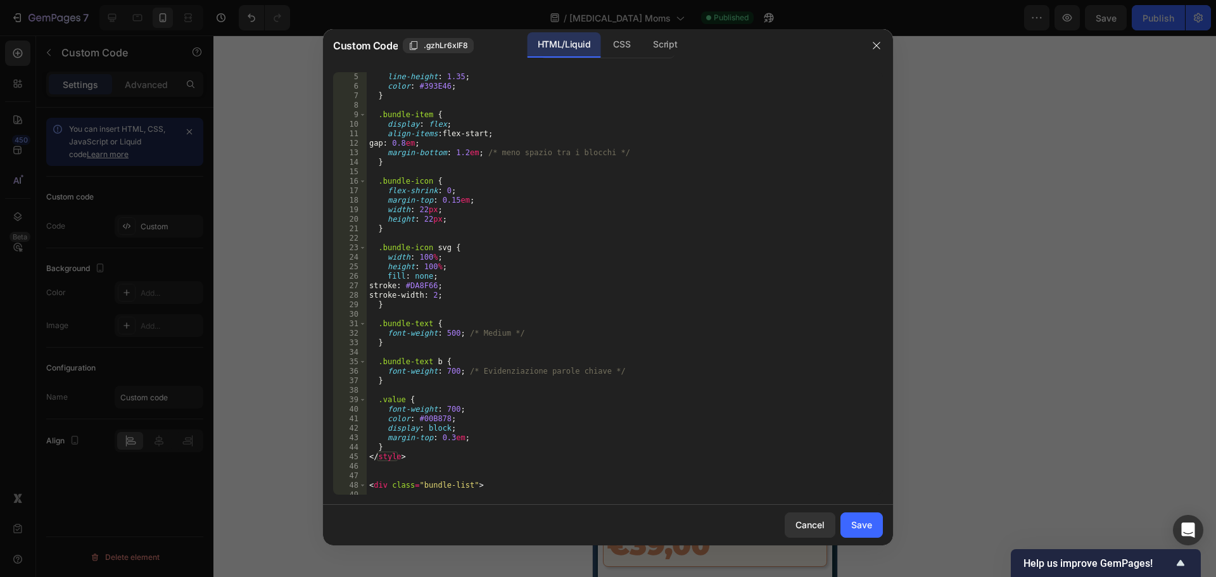
scroll to position [0, 0]
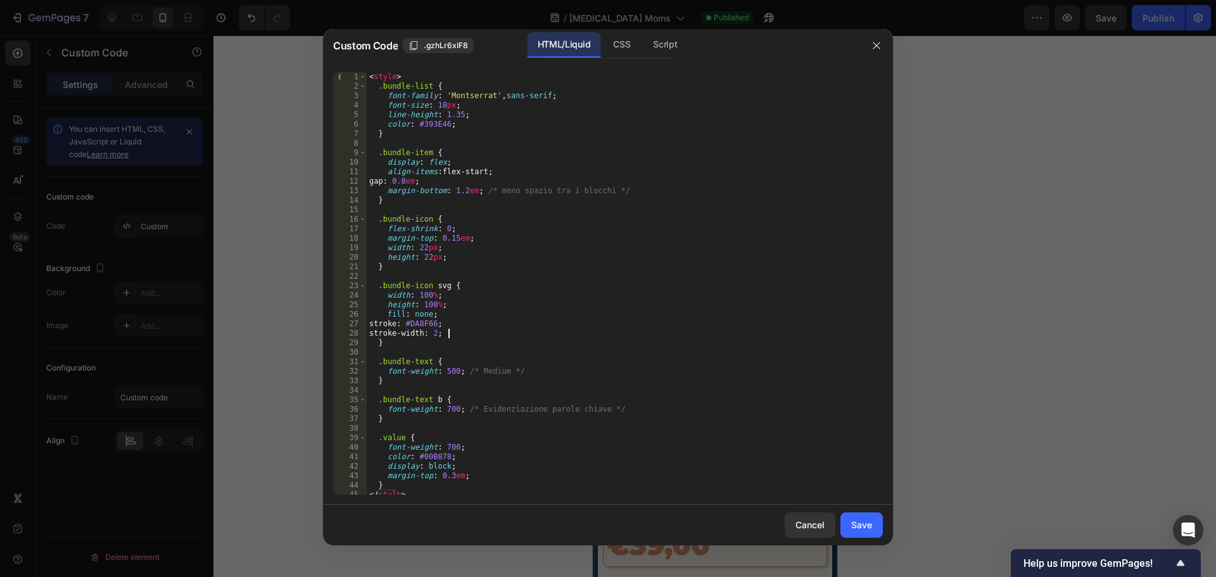
click at [449, 336] on div "< style > .bundle-list { font-family : ' Montserrat ' , sans-serif ; font-size …" at bounding box center [620, 293] width 507 height 442
click at [518, 298] on div "< style > .bundle-list { font-family : ' Montserrat ' , sans-serif ; font-size …" at bounding box center [620, 293] width 507 height 442
type textarea "width: 100%;"
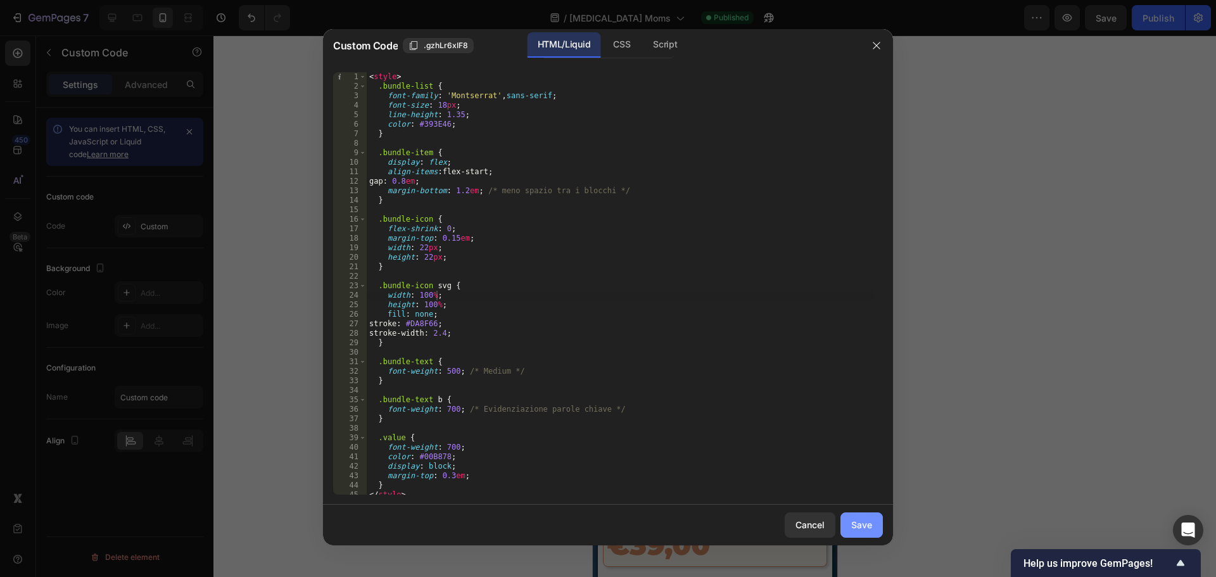
click at [858, 530] on div "Save" at bounding box center [861, 524] width 21 height 13
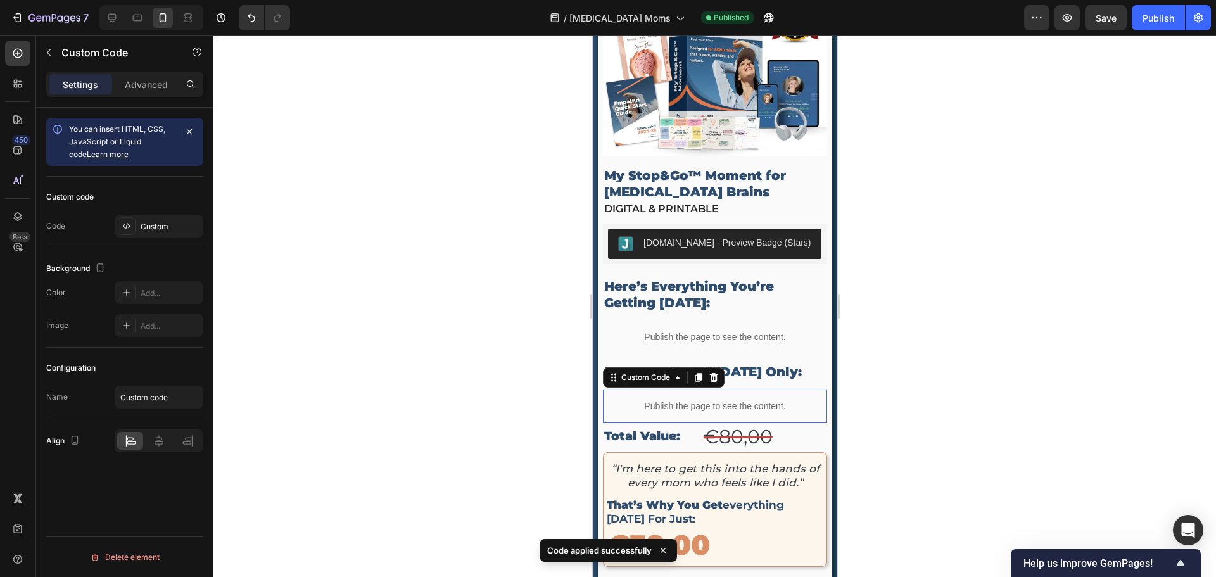
click at [695, 390] on div "Publish the page to see the content." at bounding box center [714, 407] width 224 height 34
click at [153, 229] on div "Custom" at bounding box center [171, 226] width 60 height 11
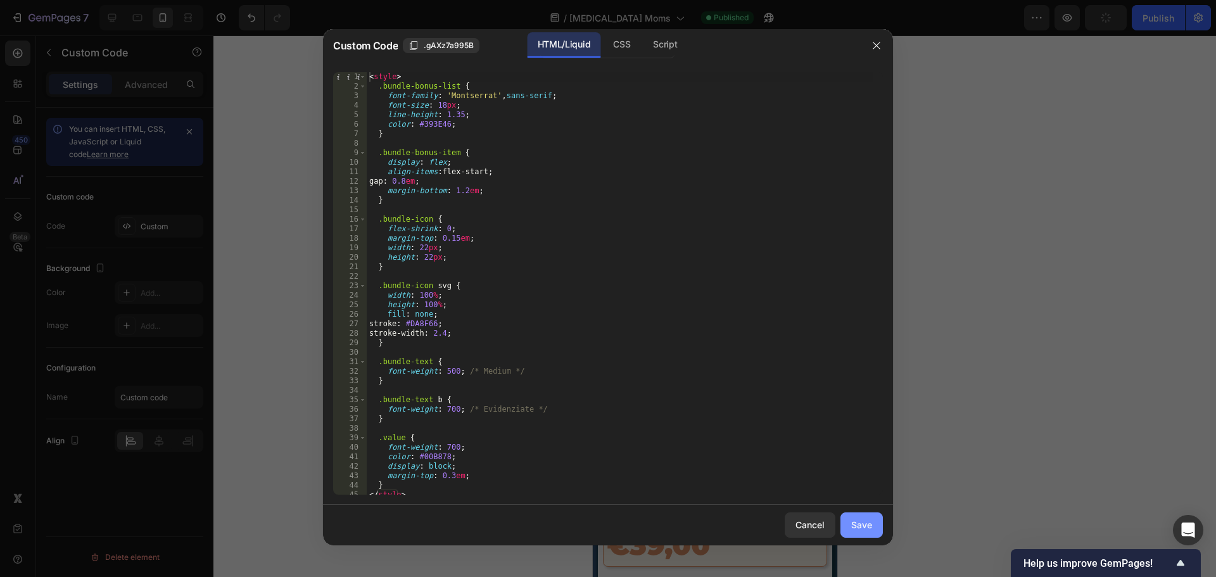
click at [860, 532] on button "Save" at bounding box center [862, 525] width 42 height 25
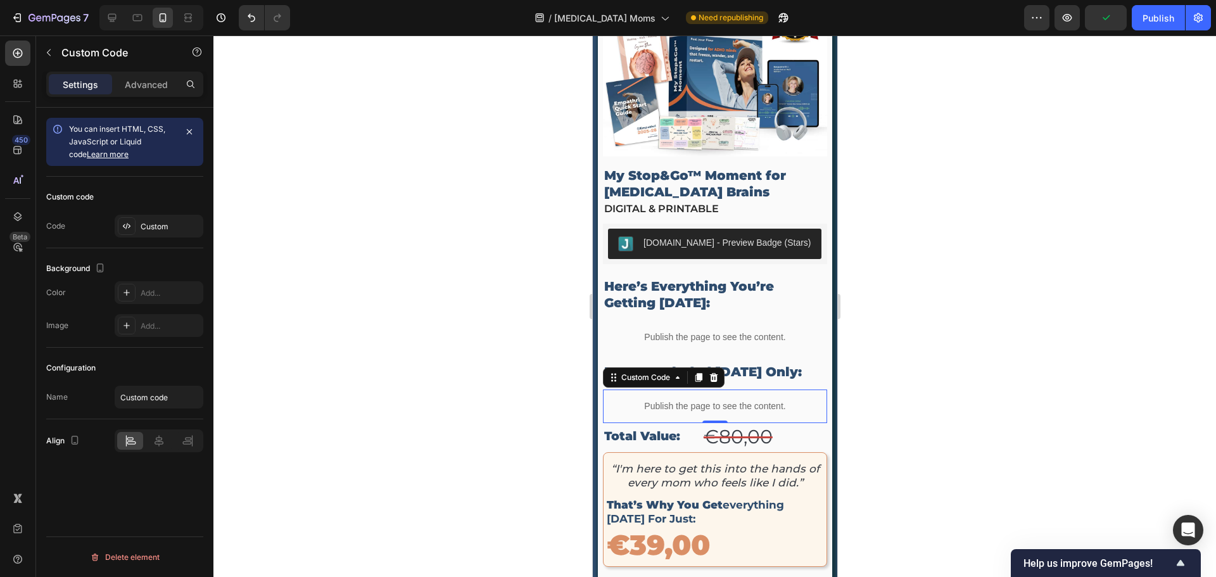
click at [683, 393] on div "Publish the page to see the content." at bounding box center [714, 407] width 224 height 34
click at [680, 321] on div "Publish the page to see the content." at bounding box center [714, 338] width 224 height 34
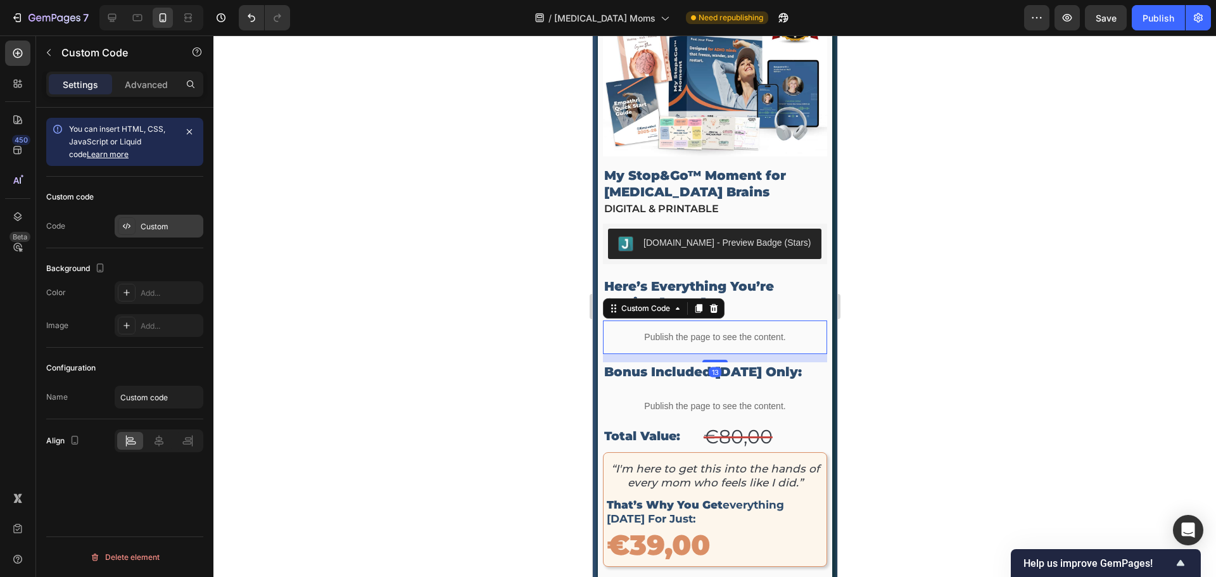
click at [147, 227] on div "Custom" at bounding box center [171, 226] width 60 height 11
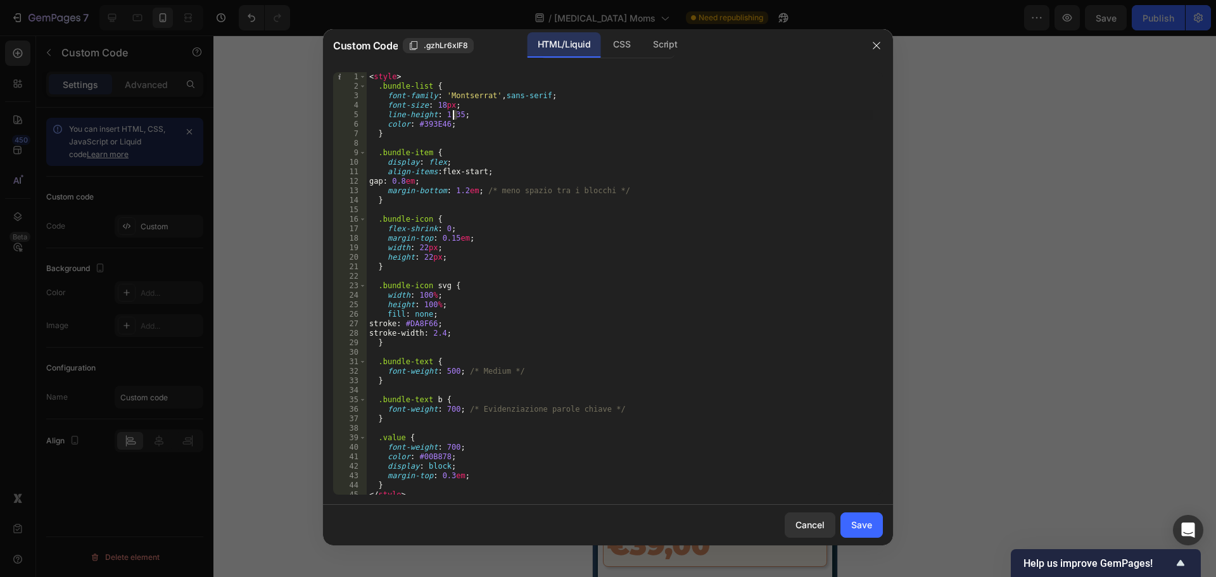
click at [455, 116] on div "< style > .bundle-list { font-family : ' Montserrat ' , sans-serif ; font-size …" at bounding box center [620, 293] width 507 height 442
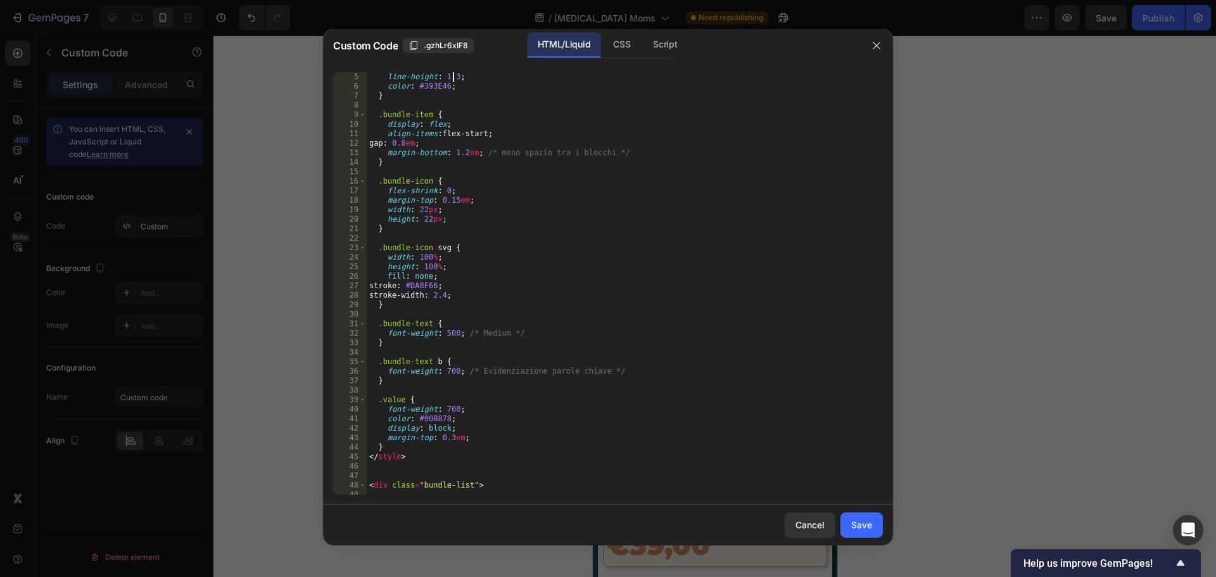
scroll to position [0, 0]
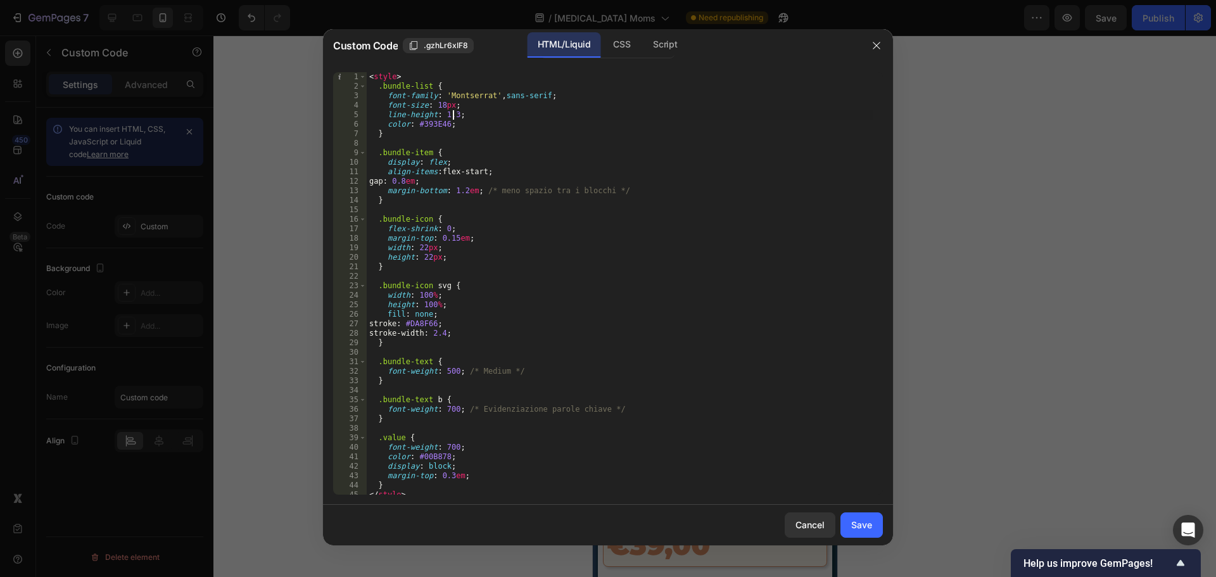
click at [437, 104] on div "< style > .bundle-list { font-family : ' Montserrat ' , sans-serif ; font-size …" at bounding box center [620, 293] width 507 height 442
click at [440, 106] on div "< style > .bundle-list { font-family : ' Montserrat ' , sans-serif ; font-size …" at bounding box center [620, 293] width 507 height 442
type textarea "font-size: 17px;"
click at [875, 533] on button "Save" at bounding box center [862, 525] width 42 height 25
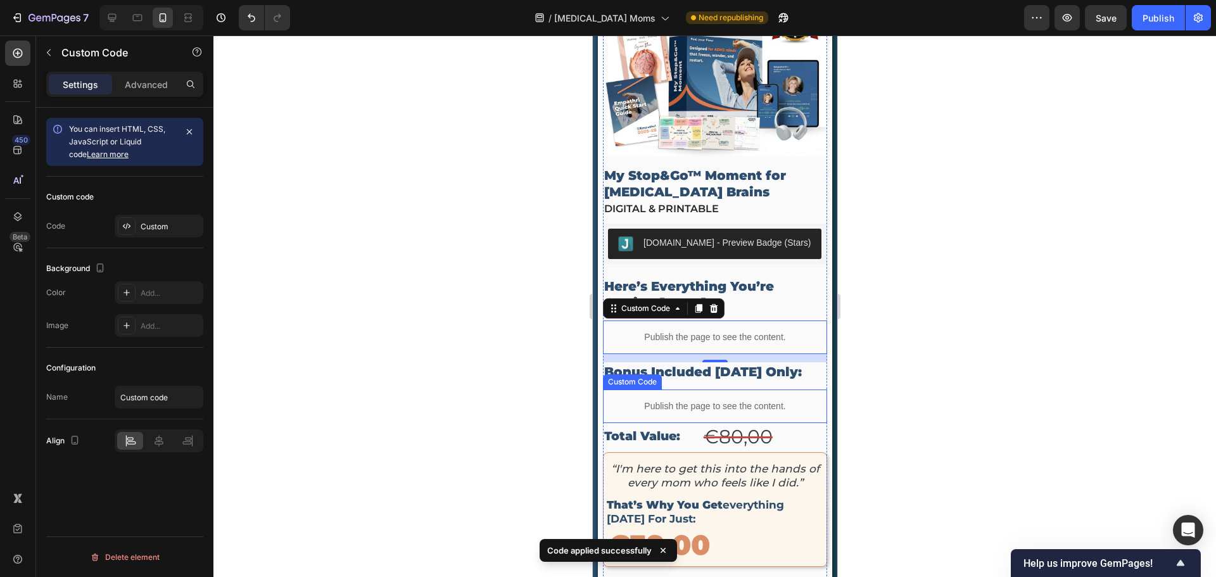
click at [711, 400] on p "Publish the page to see the content." at bounding box center [714, 406] width 224 height 13
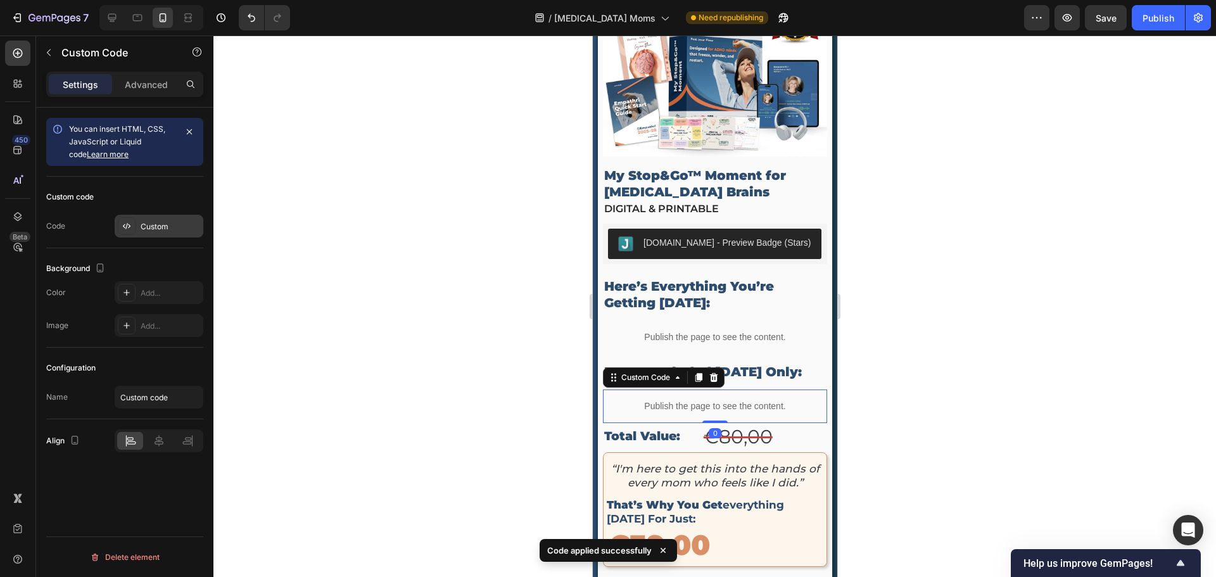
click at [150, 227] on div "Custom" at bounding box center [171, 226] width 60 height 11
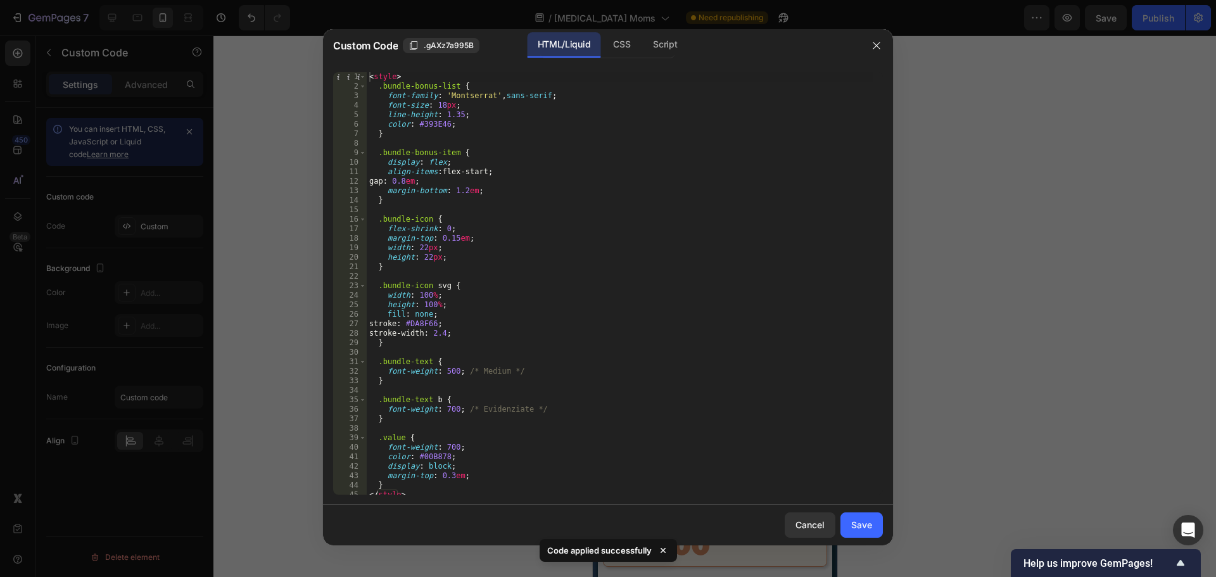
click at [438, 106] on div "< style > .bundle-bonus-list { font-family : ' Montserrat ' , sans-serif ; font…" at bounding box center [620, 293] width 507 height 442
click at [607, 175] on div "< style > .bundle-bonus-list { font-family : ' Montserrat ' , sans-serif ; font…" at bounding box center [620, 293] width 507 height 442
click at [457, 114] on div "< style > .bundle-bonus-list { font-family : ' Montserrat ' , sans-serif ; font…" at bounding box center [620, 293] width 507 height 442
click at [599, 241] on div "< style > .bundle-bonus-list { font-family : ' Montserrat ' , sans-serif ; font…" at bounding box center [620, 293] width 507 height 442
type textarea "margin-top: 0.15em;"
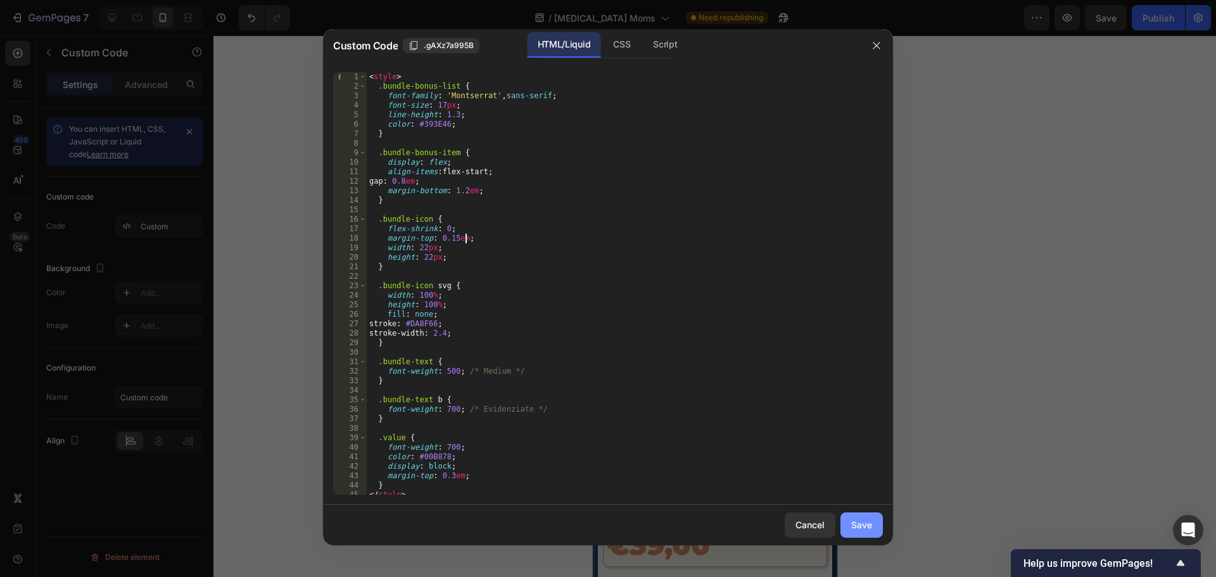
click at [866, 532] on button "Save" at bounding box center [862, 525] width 42 height 25
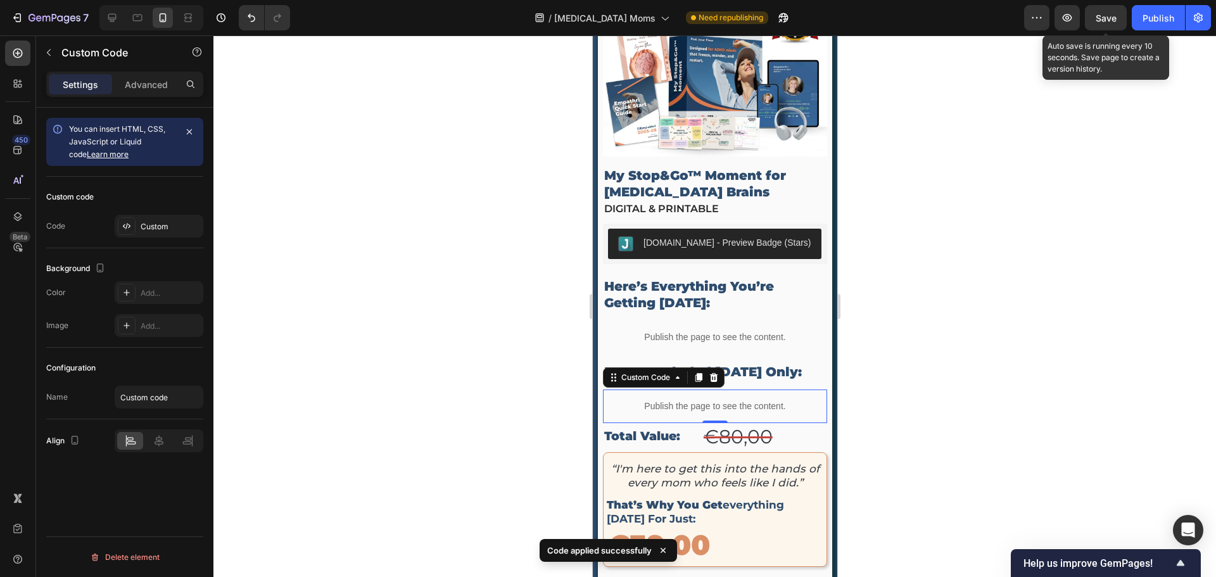
drag, startPoint x: 1097, startPoint y: 25, endPoint x: 1062, endPoint y: 127, distance: 108.4
click at [1098, 25] on button "Save" at bounding box center [1106, 17] width 42 height 25
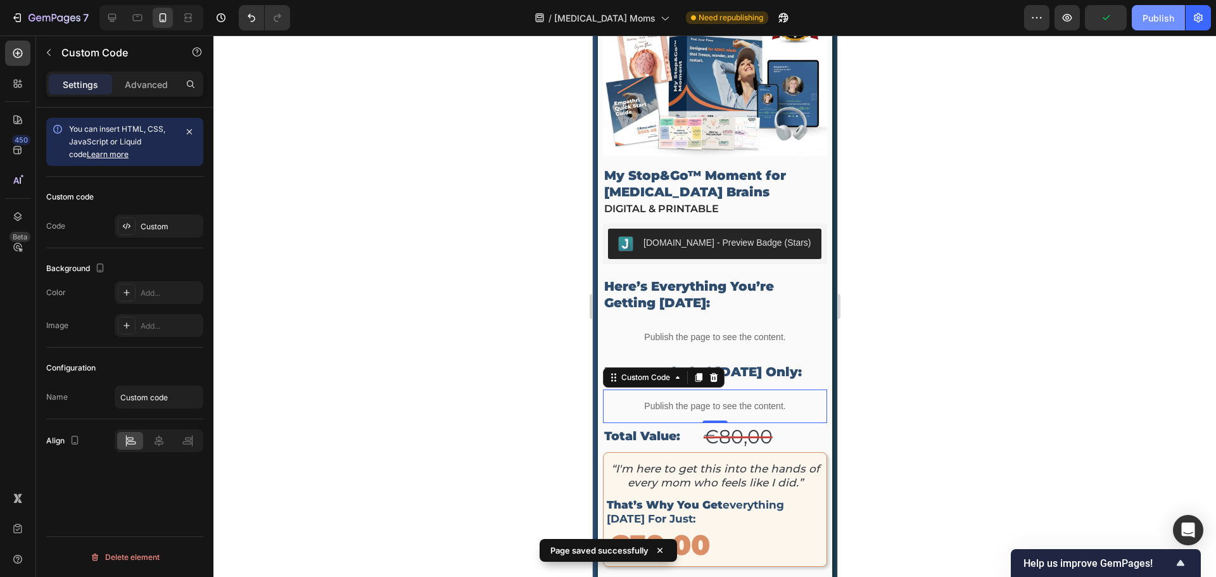
click at [1157, 21] on div "Publish" at bounding box center [1159, 17] width 32 height 13
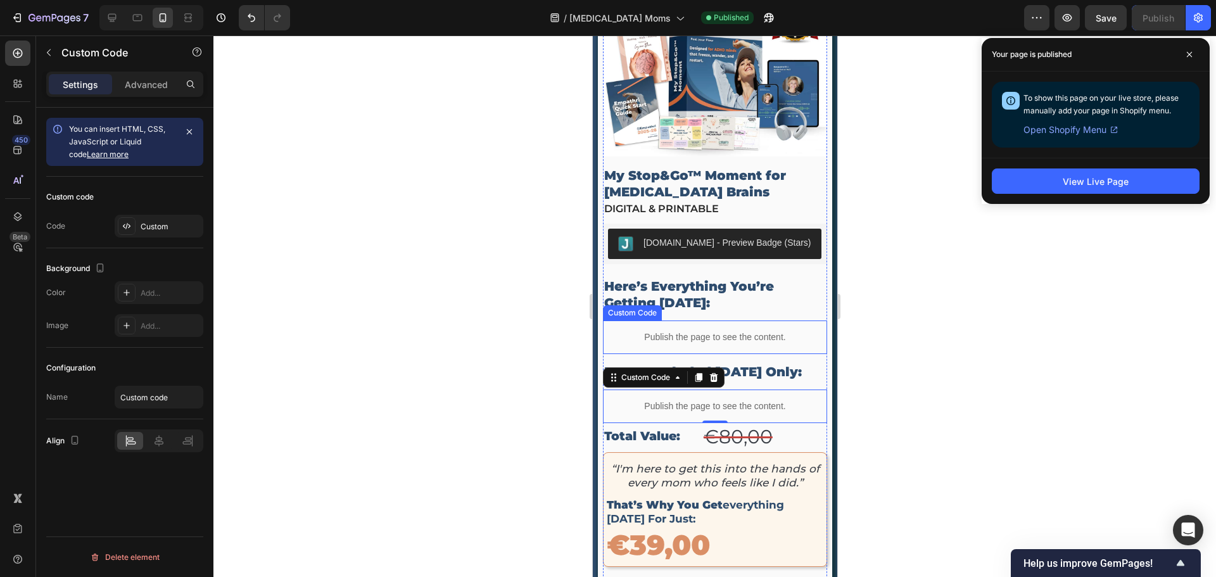
click at [743, 331] on p "Publish the page to see the content." at bounding box center [714, 337] width 224 height 13
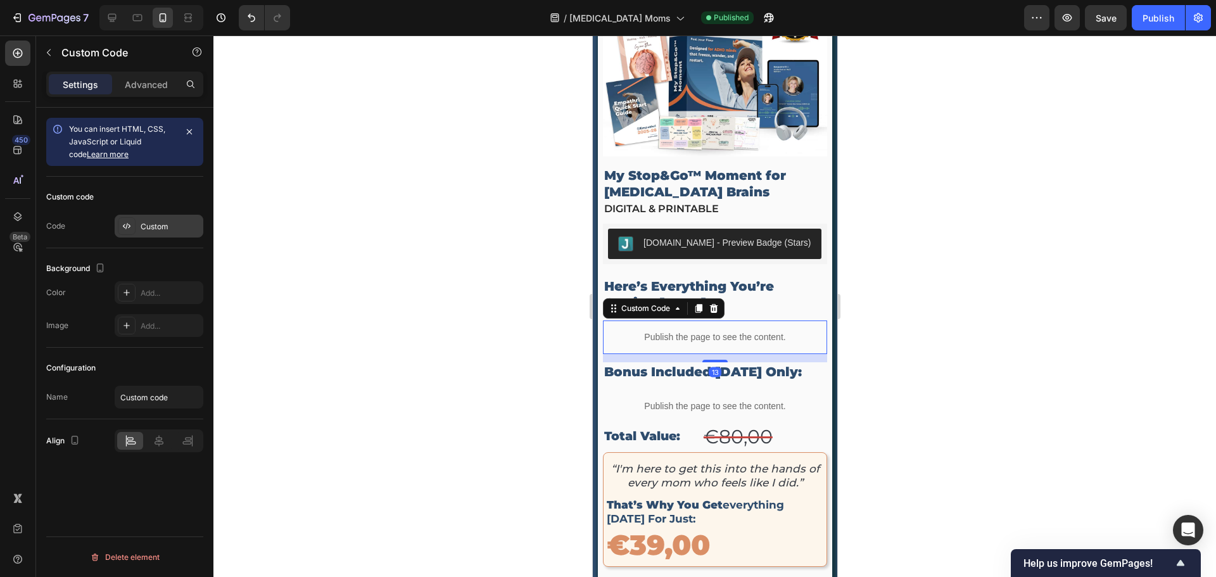
click at [137, 229] on div "Custom" at bounding box center [159, 226] width 89 height 23
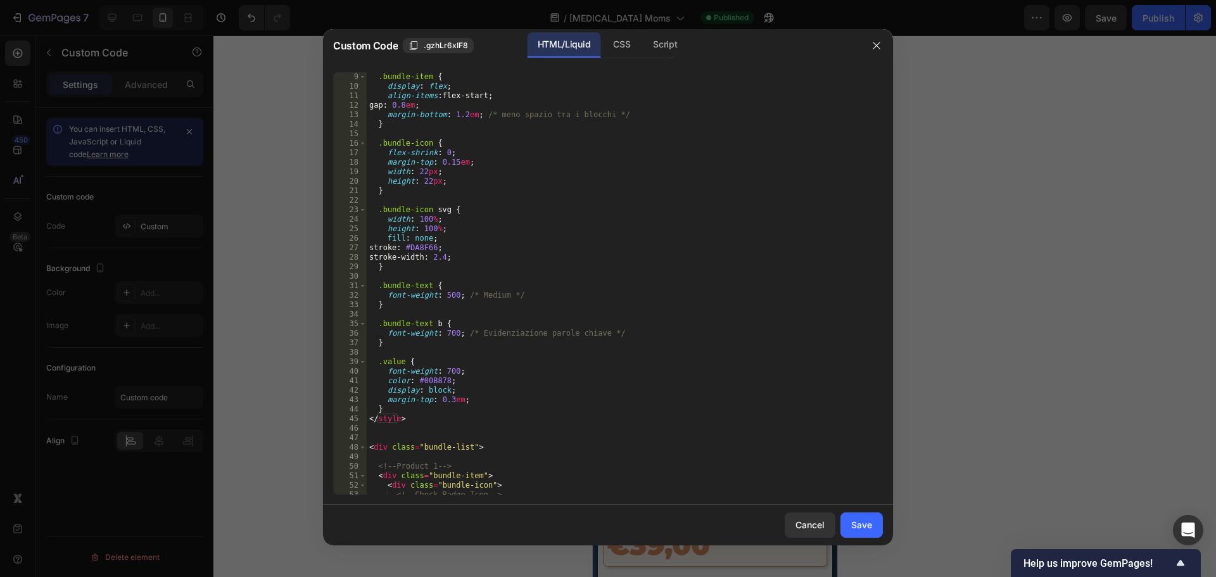
scroll to position [0, 0]
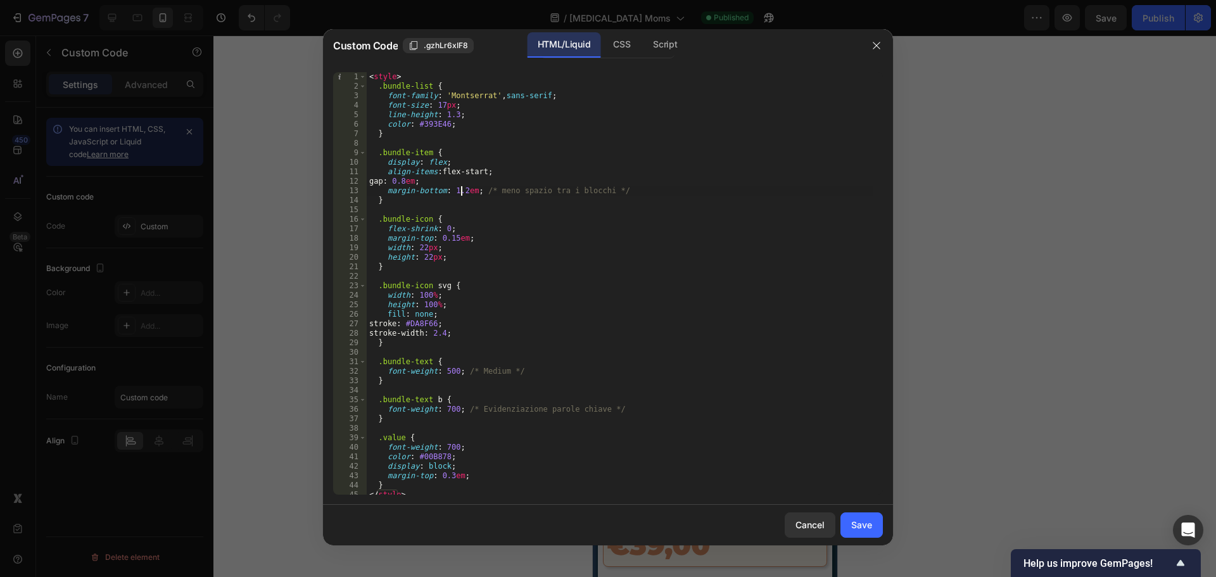
click at [462, 189] on div "< style > .bundle-list { font-family : ' Montserrat ' , sans-serif ; font-size …" at bounding box center [620, 293] width 507 height 442
click at [768, 185] on div "< style > .bundle-list { font-family : ' Montserrat ' , sans-serif ; font-size …" at bounding box center [620, 293] width 507 height 442
type textarea "gap: 0.8em;"
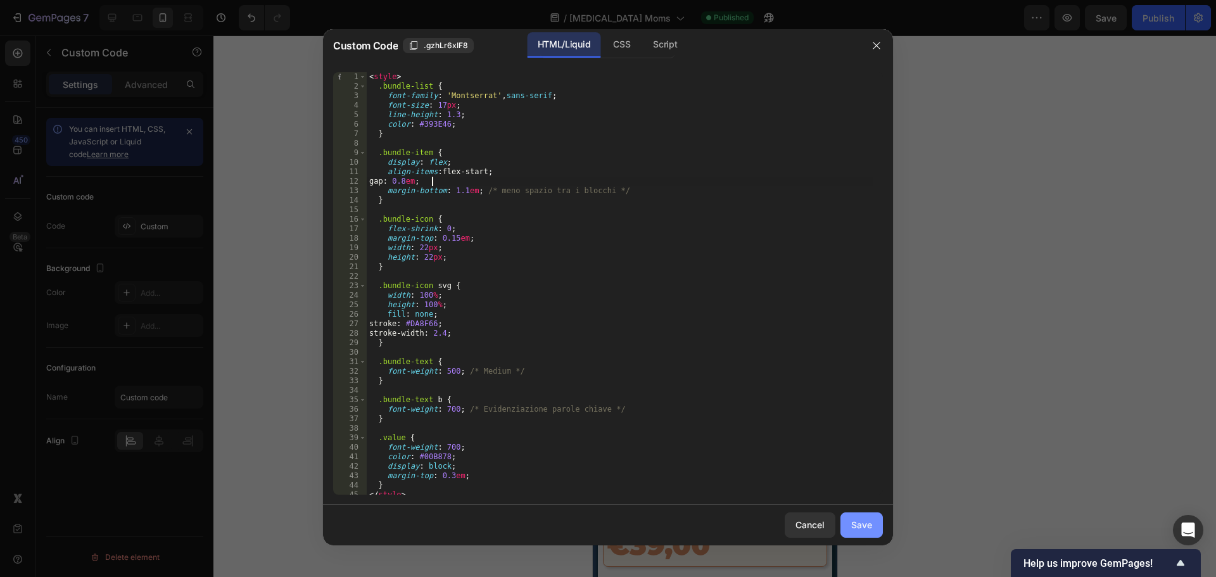
click at [877, 524] on button "Save" at bounding box center [862, 525] width 42 height 25
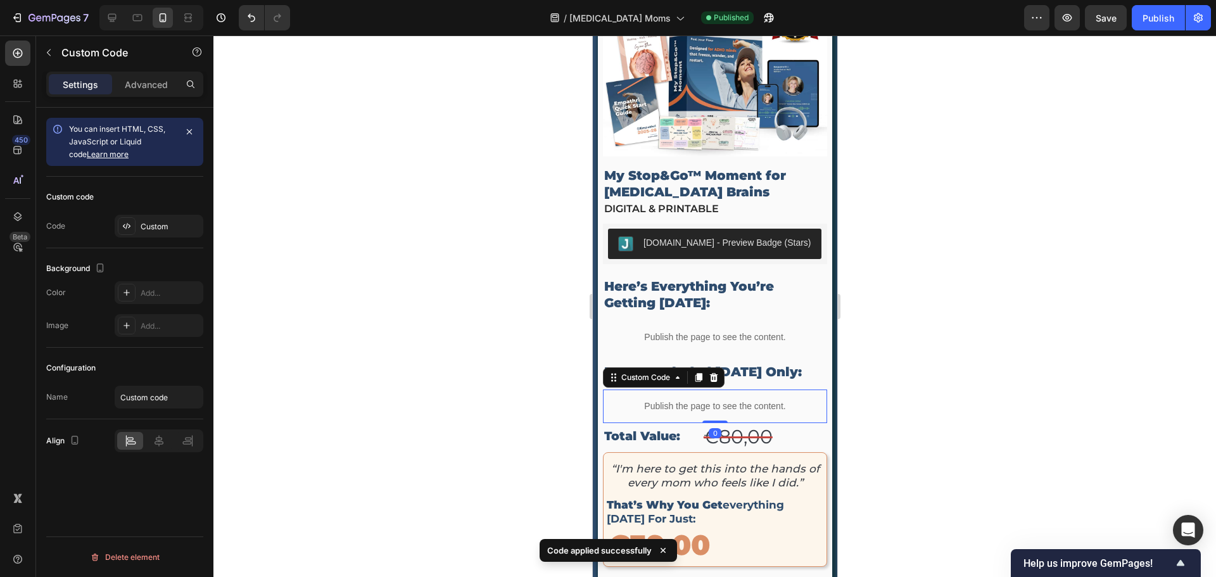
click at [746, 400] on p "Publish the page to see the content." at bounding box center [714, 406] width 224 height 13
click at [167, 223] on div "Custom" at bounding box center [171, 226] width 60 height 11
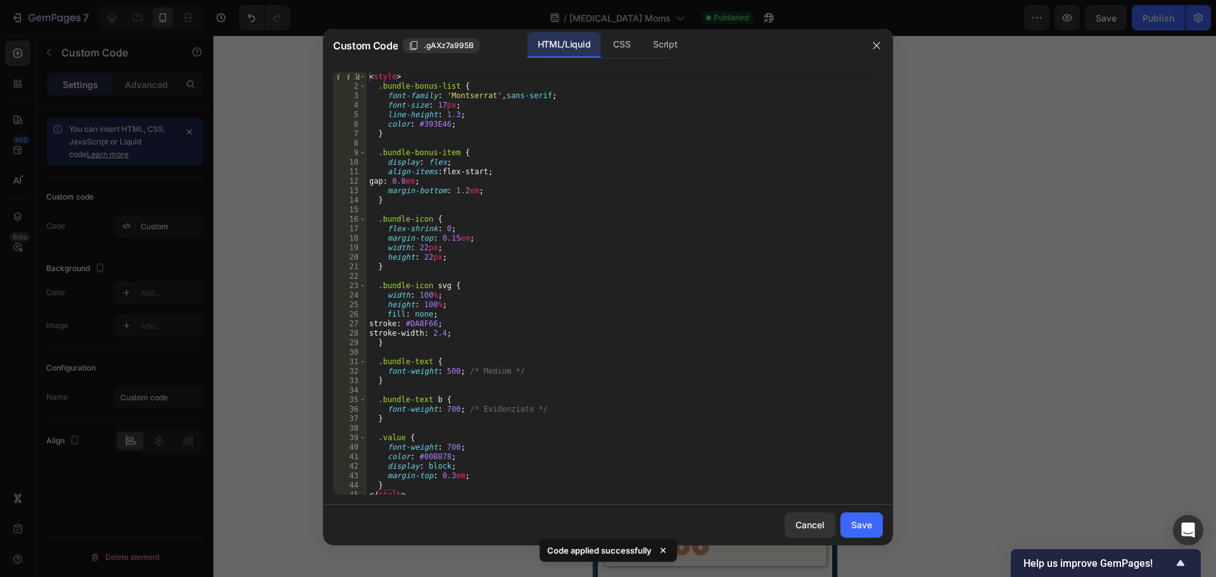
click at [461, 192] on div "< style > .bundle-bonus-list { font-family : ' Montserrat ' , sans-serif ; font…" at bounding box center [620, 293] width 507 height 442
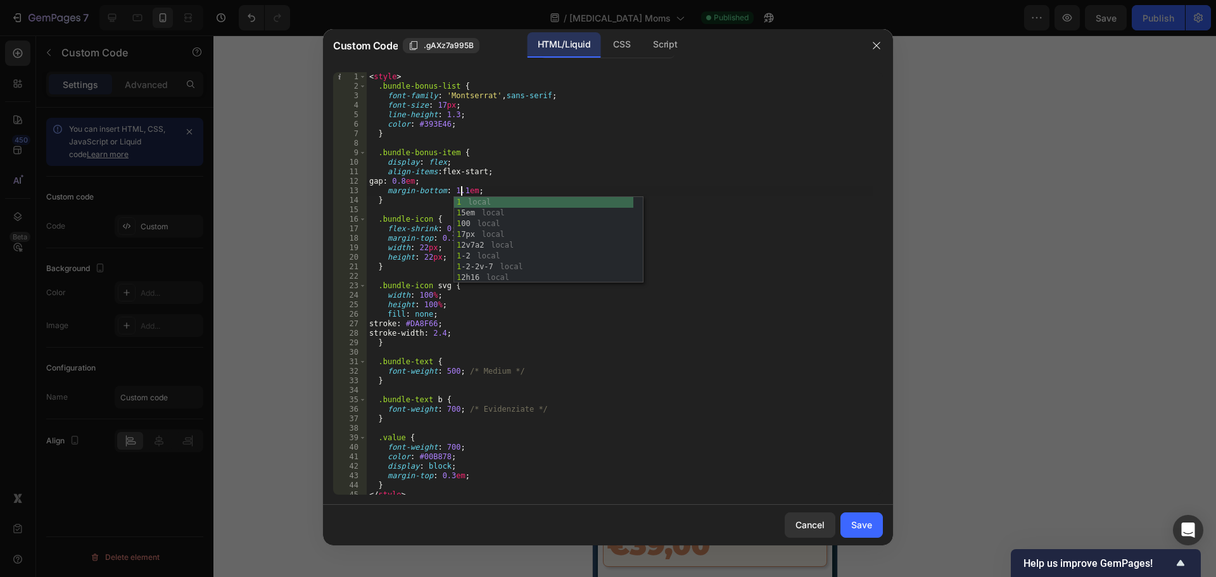
scroll to position [0, 7]
click at [707, 306] on div "< style > .bundle-bonus-list { font-family : ' Montserrat ' , sans-serif ; font…" at bounding box center [620, 293] width 507 height 442
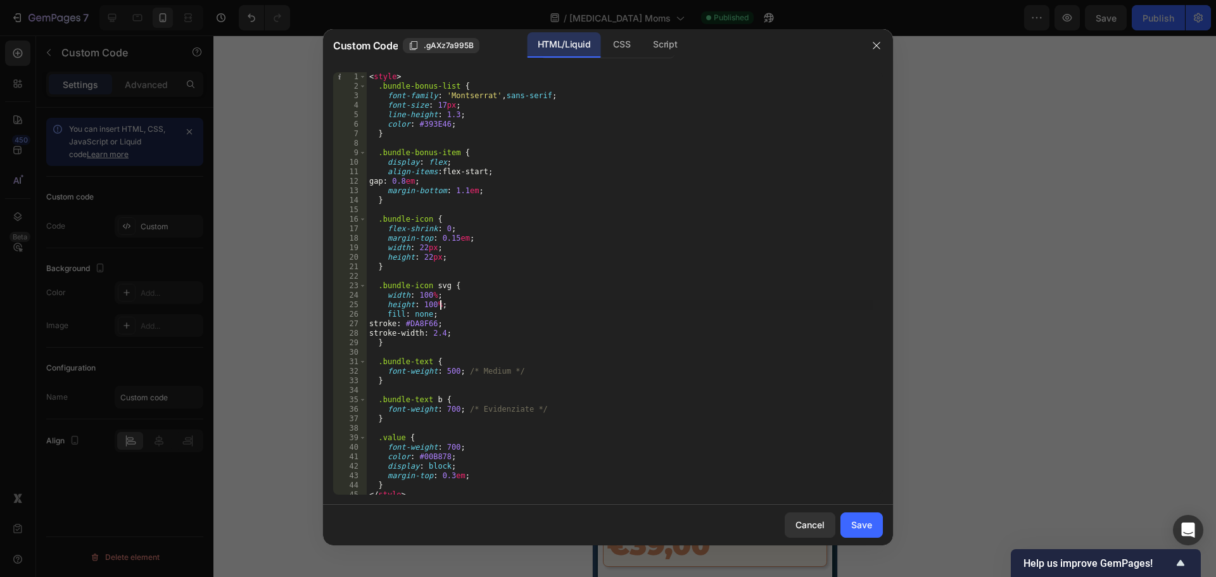
scroll to position [0, 5]
type textarea "height: 100%;"
click at [856, 526] on div "Save" at bounding box center [861, 524] width 21 height 13
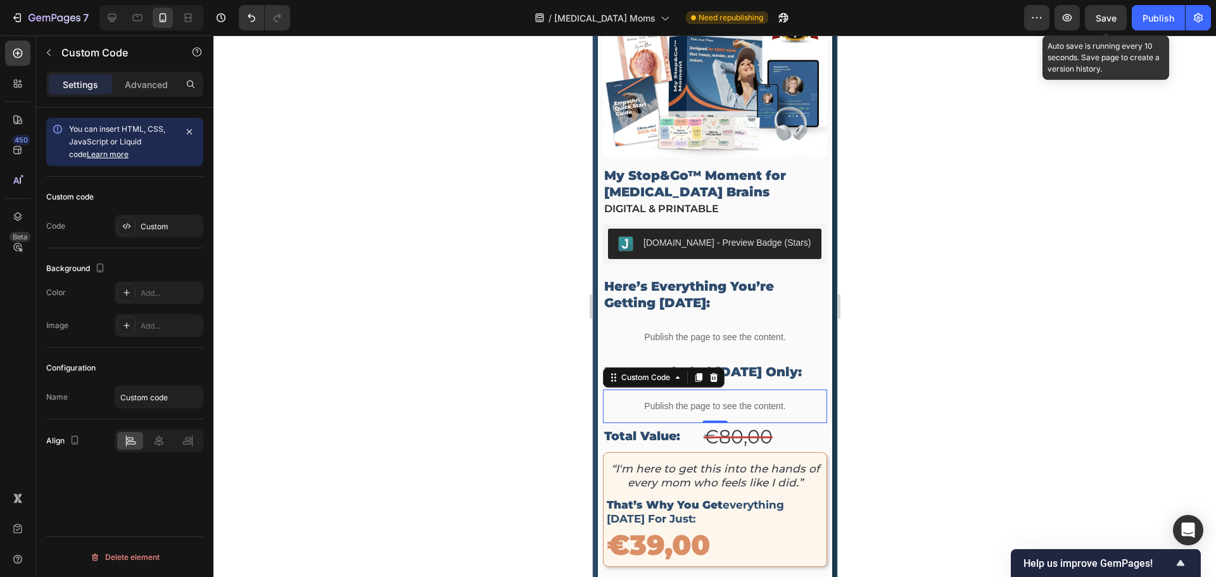
click at [1102, 15] on span "Save" at bounding box center [1106, 18] width 21 height 11
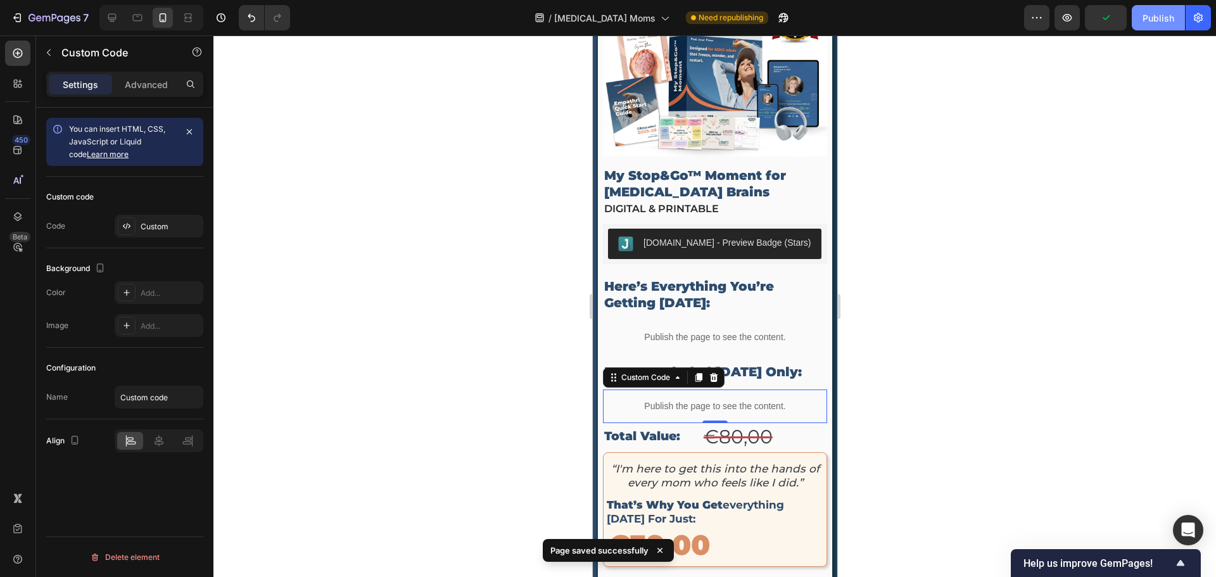
click at [1152, 21] on div "Publish" at bounding box center [1159, 17] width 32 height 13
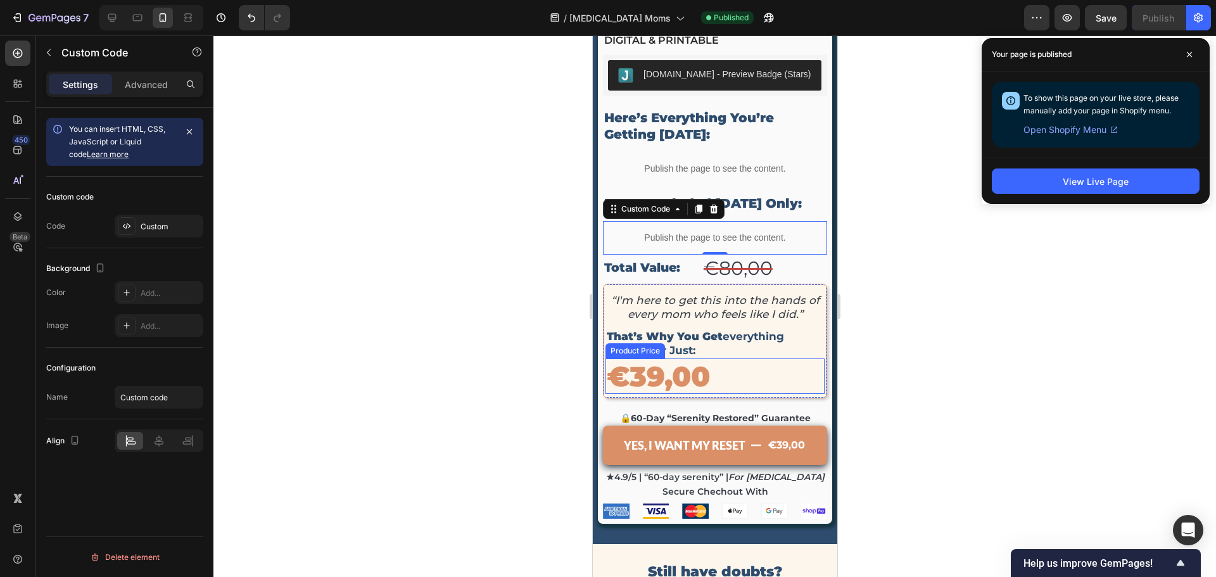
scroll to position [4147, 0]
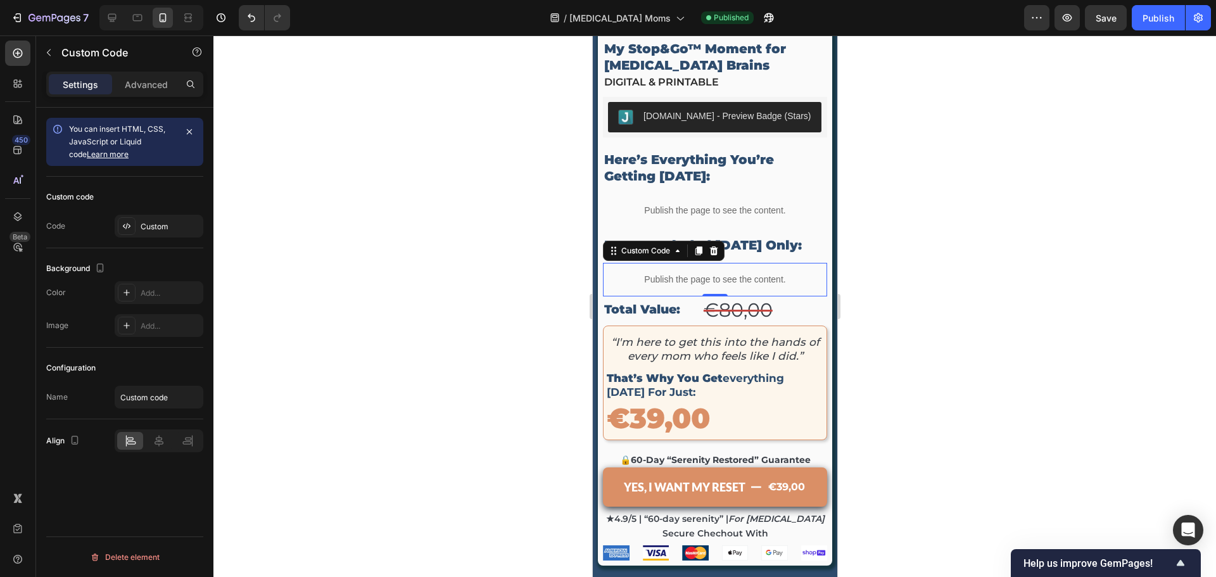
click at [712, 273] on p "Publish the page to see the content." at bounding box center [714, 279] width 224 height 13
click at [157, 222] on div "Custom" at bounding box center [171, 226] width 60 height 11
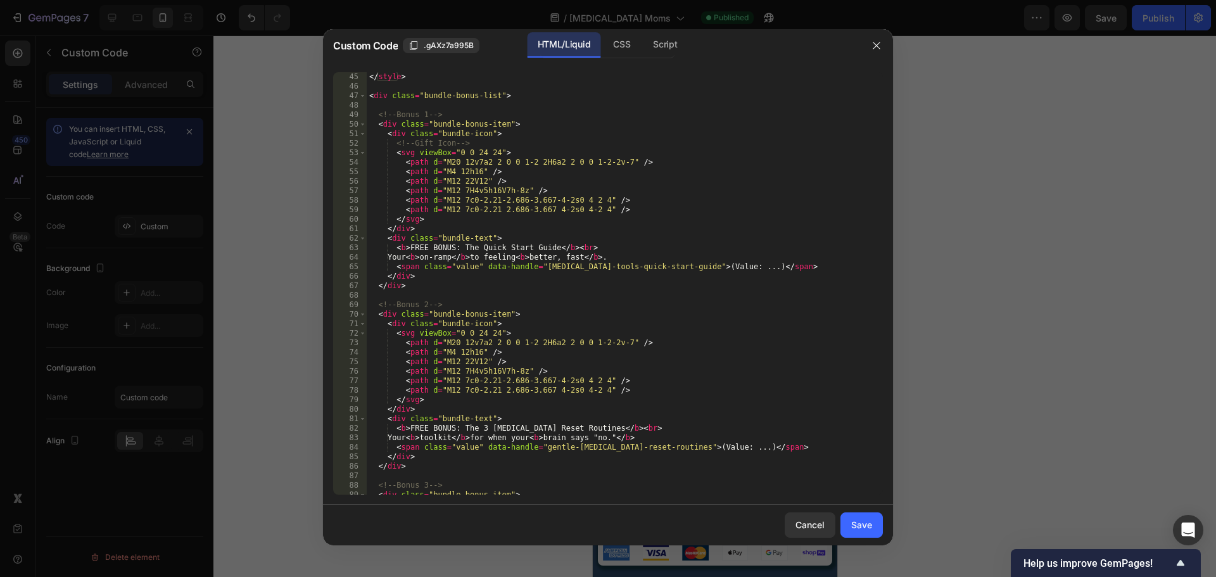
scroll to position [418, 0]
click at [394, 256] on div "</ style > < div class = "bundle-bonus-list" > <!-- Bonus 1 --> < div class = "…" at bounding box center [620, 293] width 507 height 442
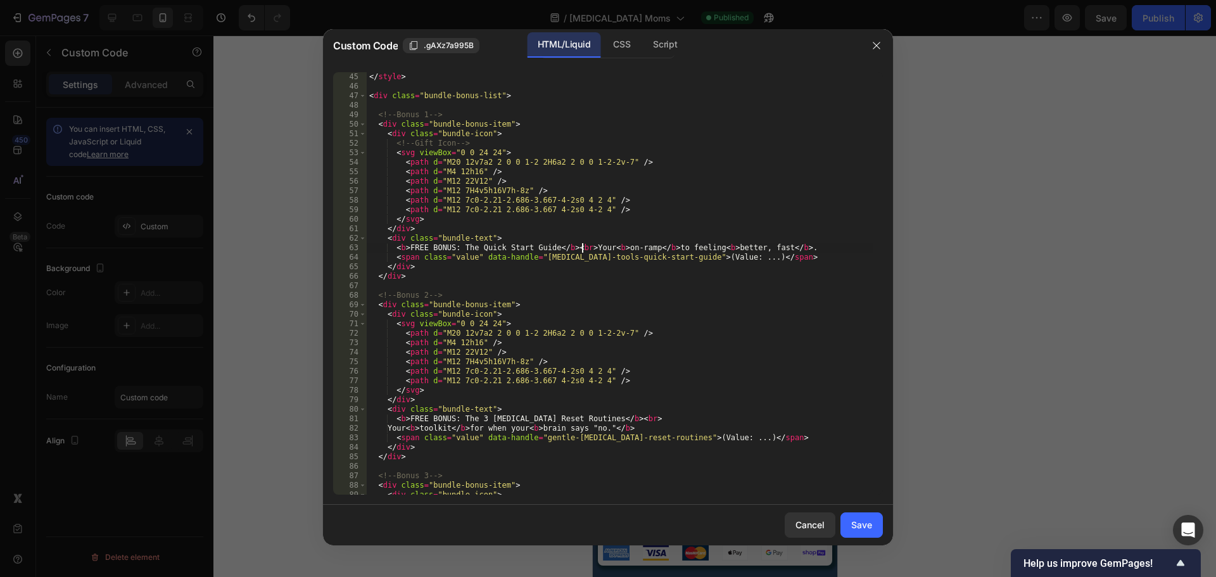
scroll to position [0, 17]
click at [395, 429] on div "</ style > < div class = "bundle-bonus-list" > <!-- Bonus 1 --> < div class = "…" at bounding box center [620, 293] width 507 height 442
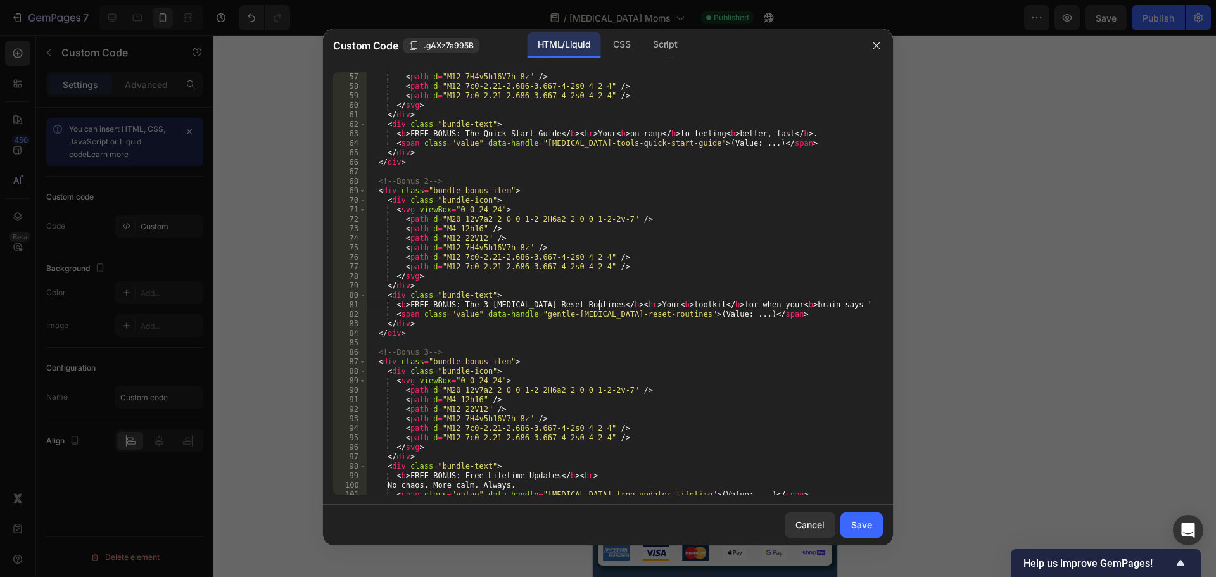
scroll to position [608, 0]
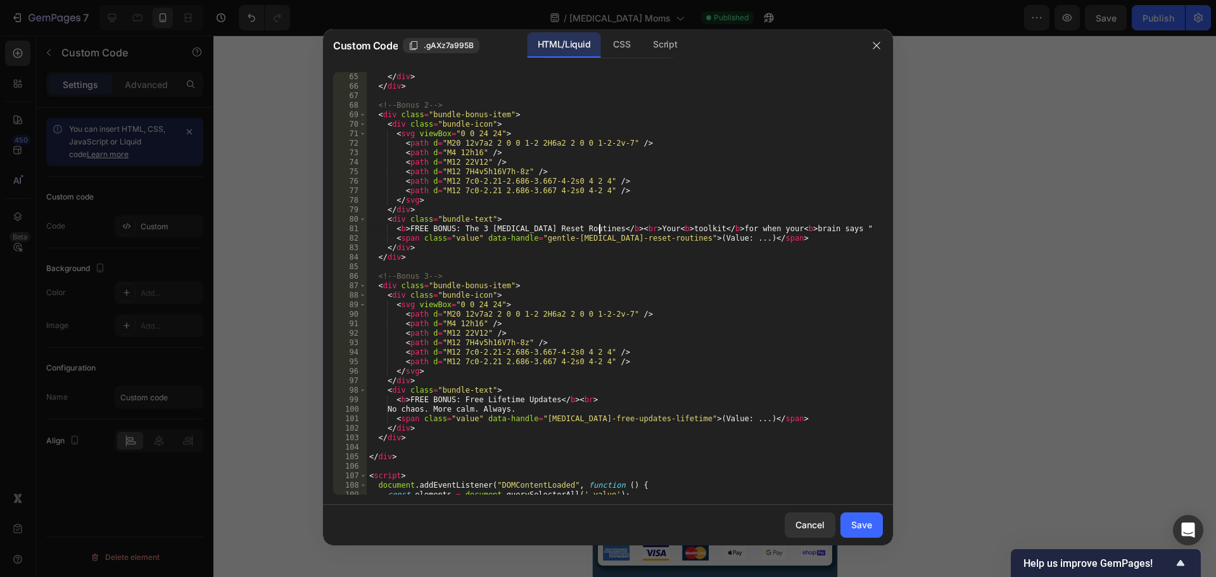
click at [393, 409] on div "</ div > </ div > <!-- Bonus 2 --> < div class = "bundle-bonus-item" > < div cl…" at bounding box center [620, 293] width 507 height 442
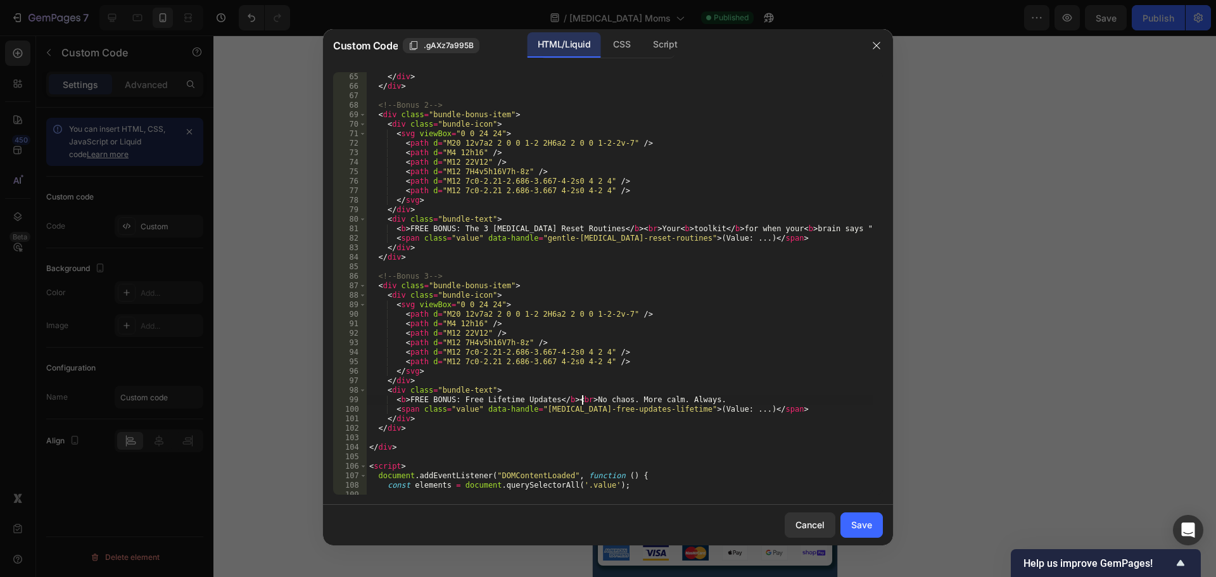
scroll to position [684, 0]
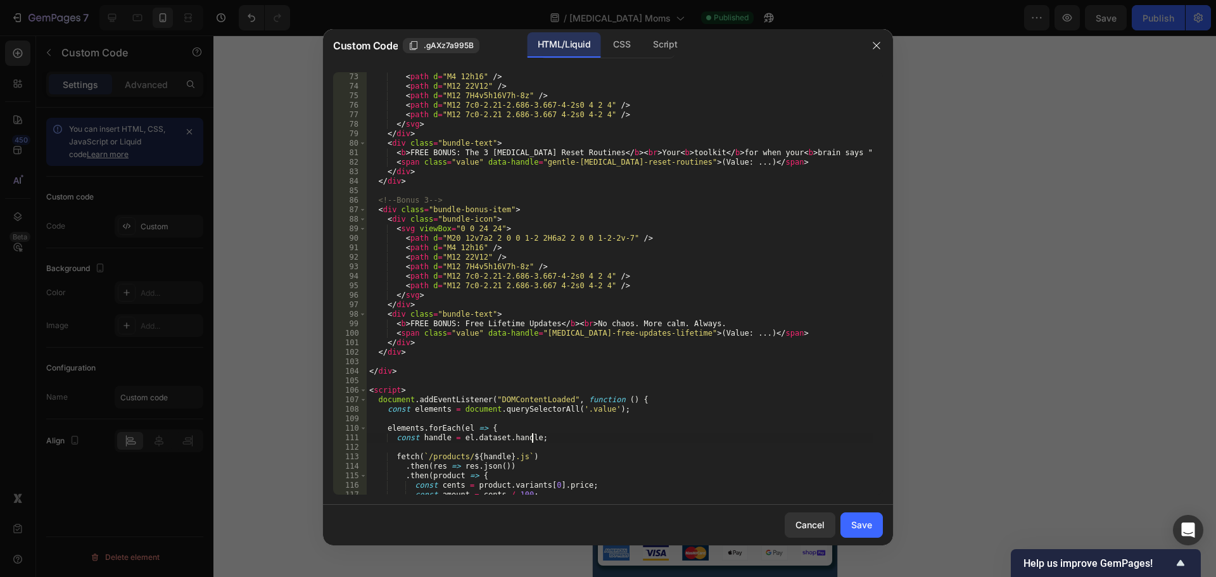
click at [609, 438] on div "< path d = "M4 12h16" /> < path d = "M12 22V12" /> < path d = "M12 7H4v5h16V7h-…" at bounding box center [620, 293] width 507 height 442
type textarea "</script>"
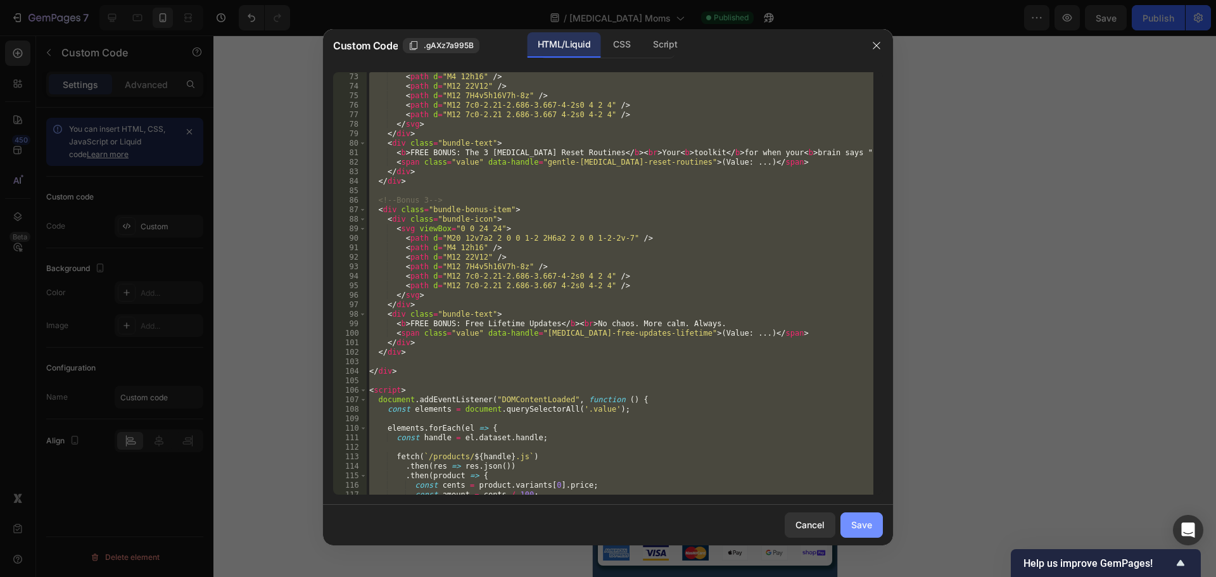
click at [853, 524] on div "Save" at bounding box center [861, 524] width 21 height 13
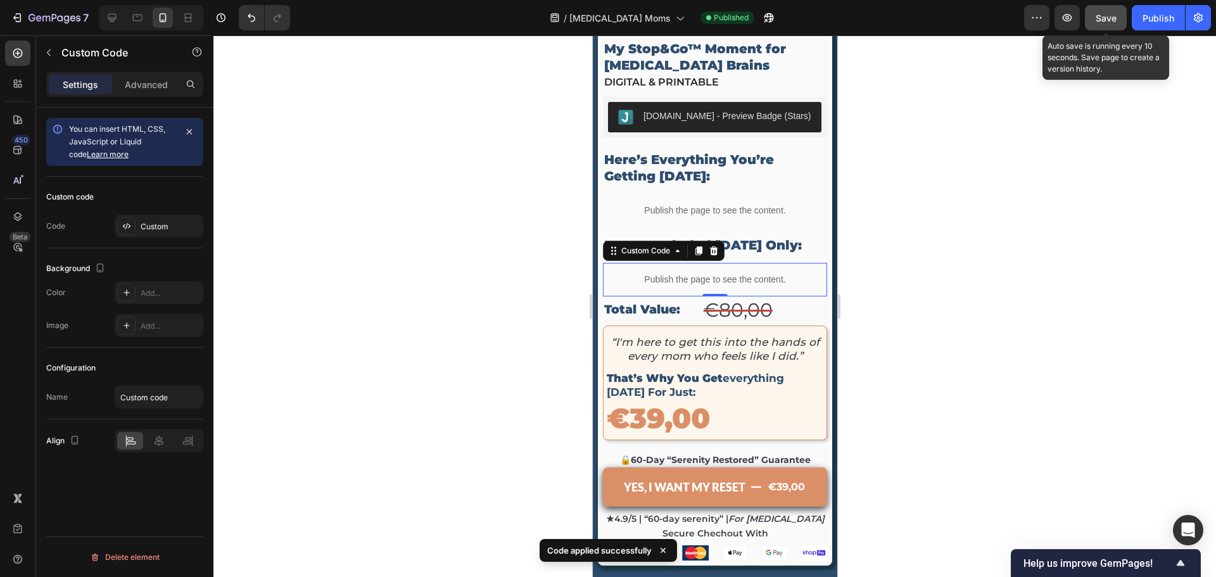
click at [1112, 25] on button "Save" at bounding box center [1106, 17] width 42 height 25
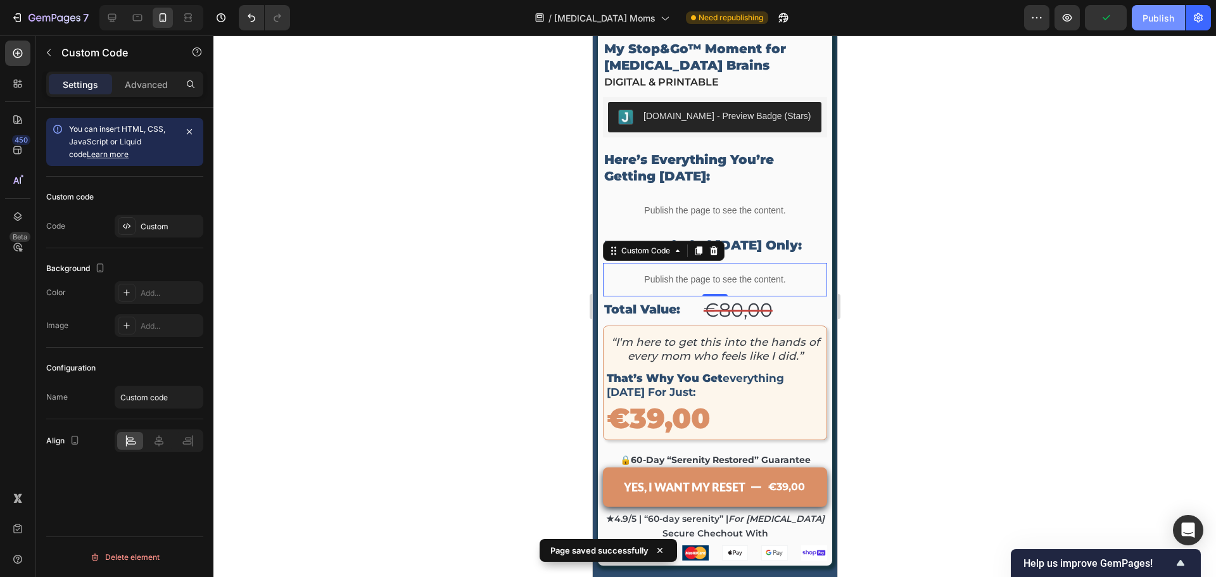
click at [1147, 12] on div "Publish" at bounding box center [1159, 17] width 32 height 13
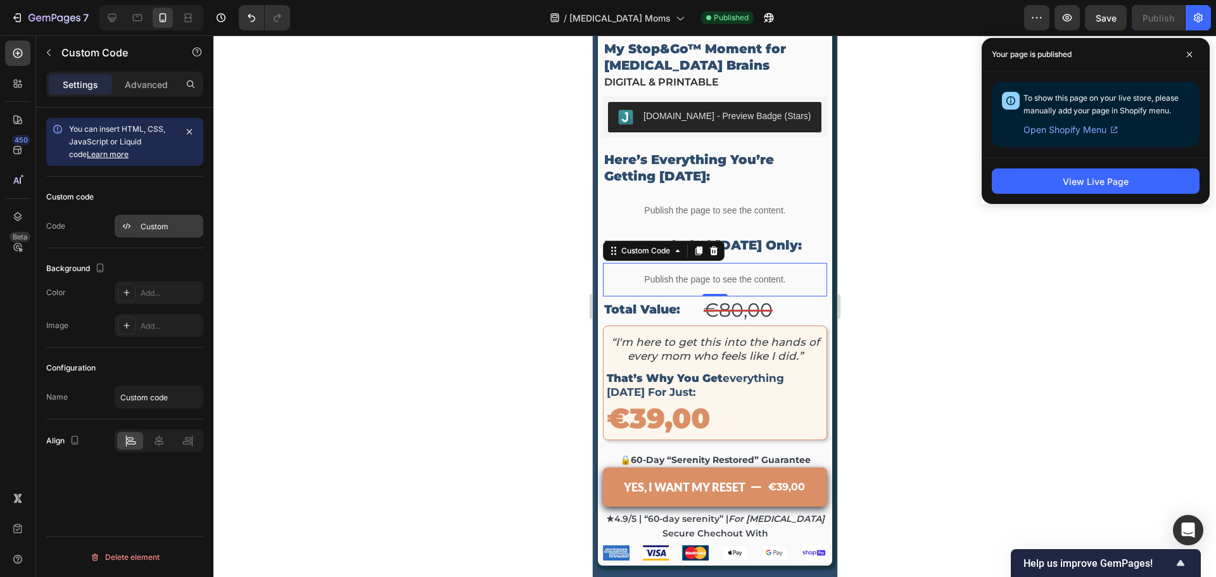
click at [162, 233] on div "Custom" at bounding box center [159, 226] width 89 height 23
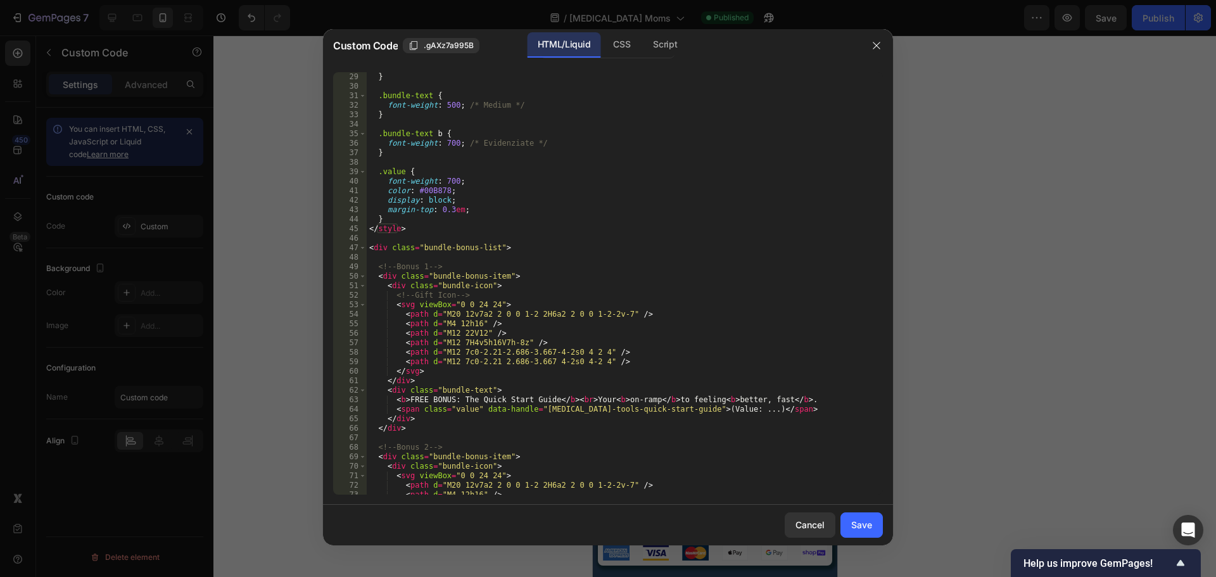
scroll to position [380, 0]
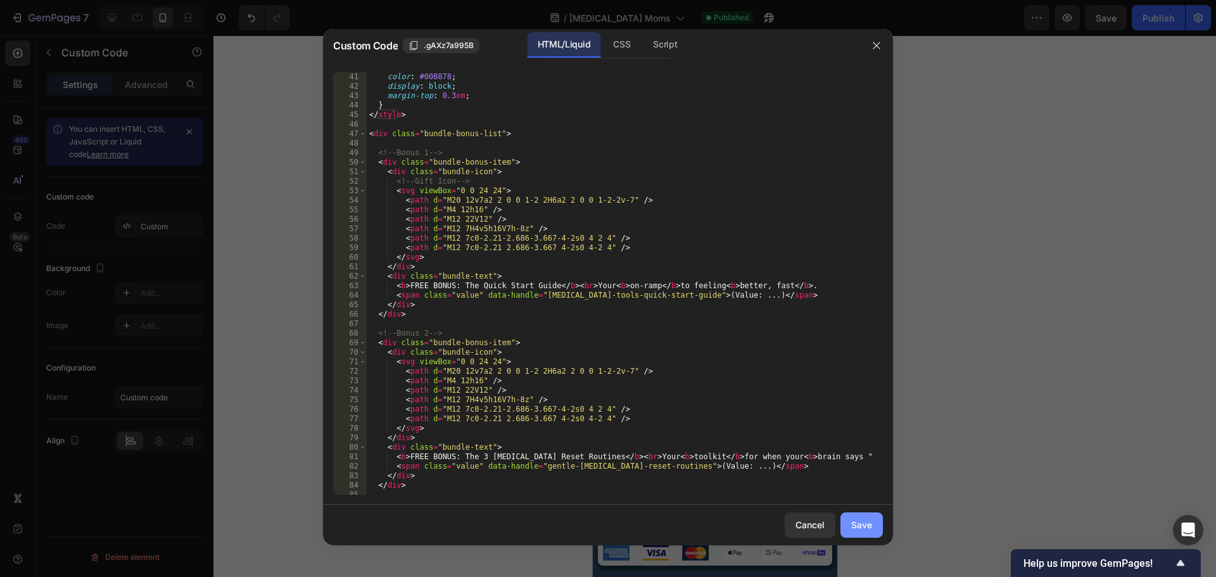
click at [867, 518] on div "Save" at bounding box center [861, 524] width 21 height 13
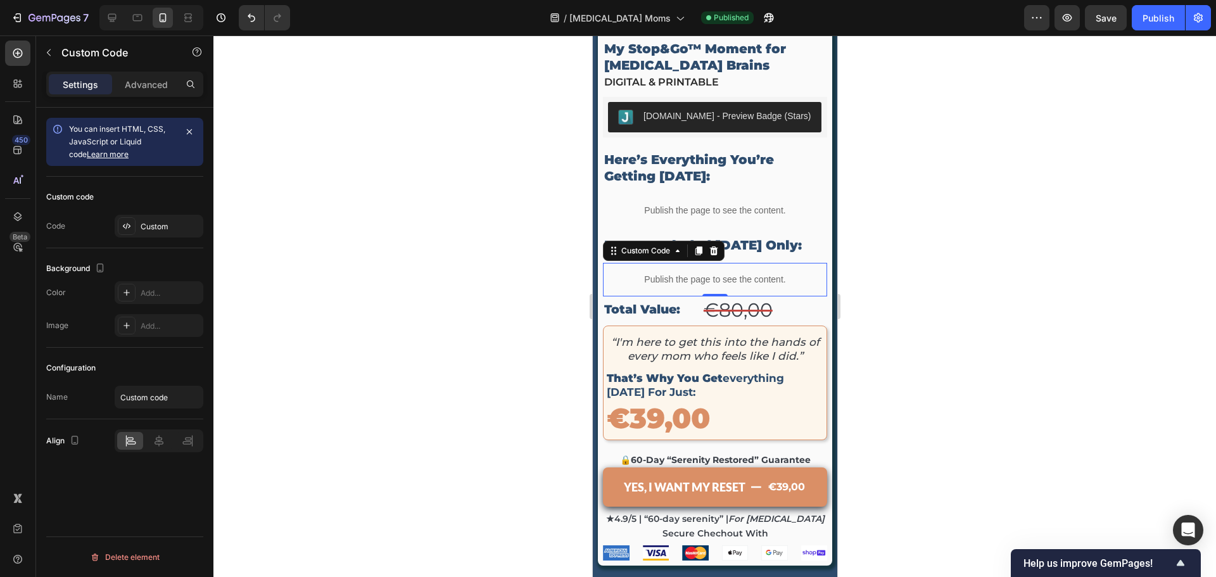
click at [760, 273] on p "Publish the page to see the content." at bounding box center [714, 279] width 224 height 13
click at [156, 75] on div "Advanced" at bounding box center [146, 84] width 63 height 20
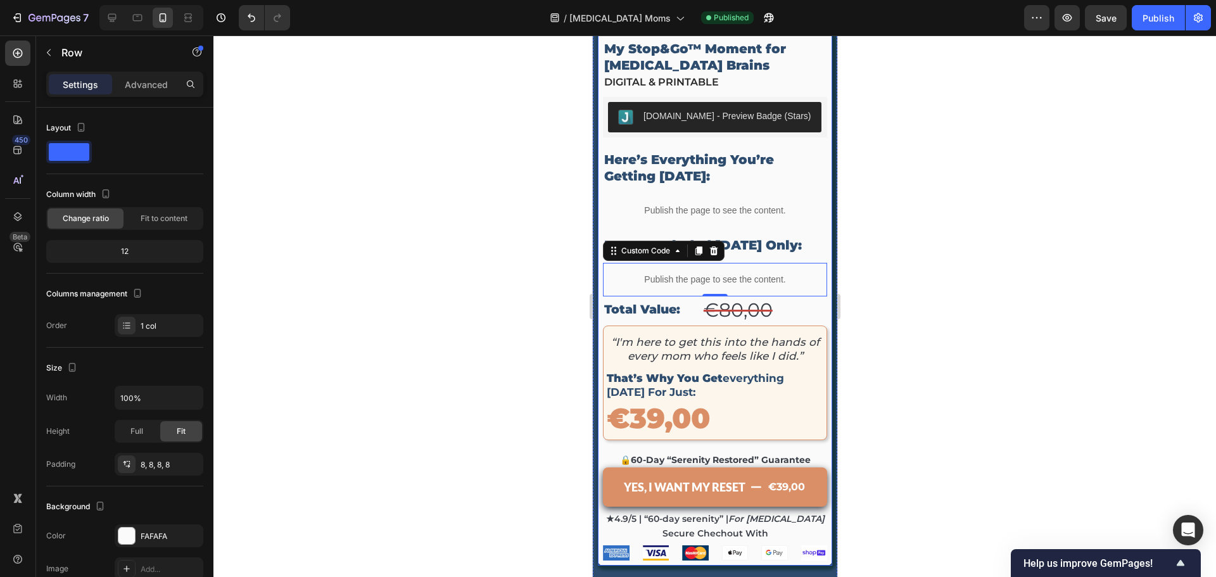
click at [817, 239] on div "your lifeline for less than the cost of takeout Heading you’ve already paid the…" at bounding box center [714, 158] width 234 height 813
click at [721, 273] on p "Publish the page to see the content." at bounding box center [714, 279] width 224 height 13
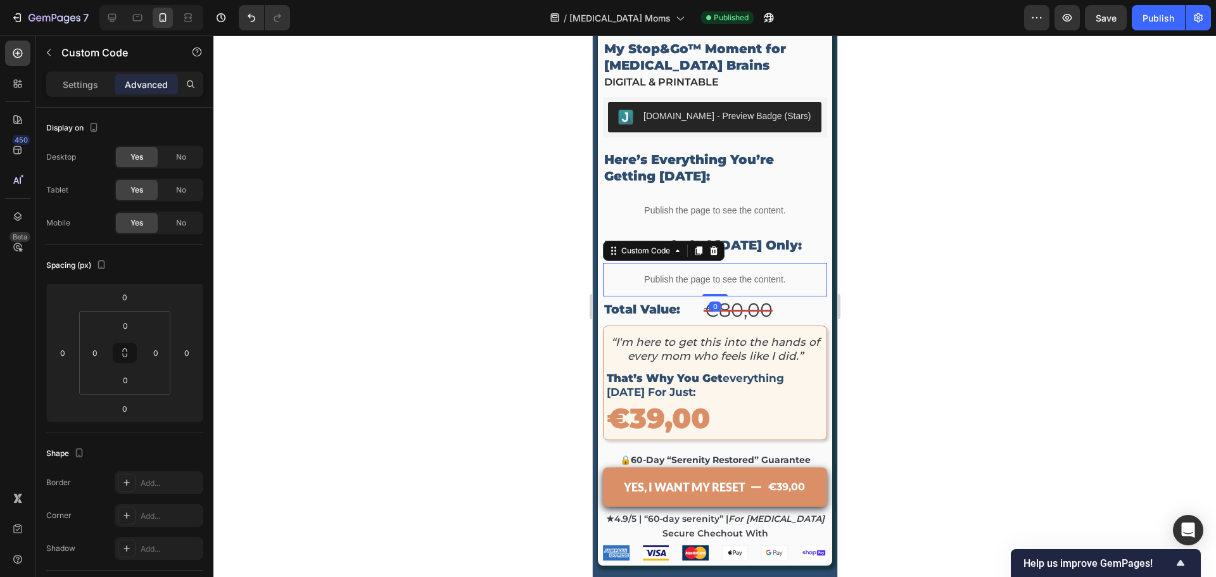
click at [721, 273] on p "Publish the page to see the content." at bounding box center [714, 279] width 224 height 13
click at [88, 82] on p "Settings" at bounding box center [80, 84] width 35 height 13
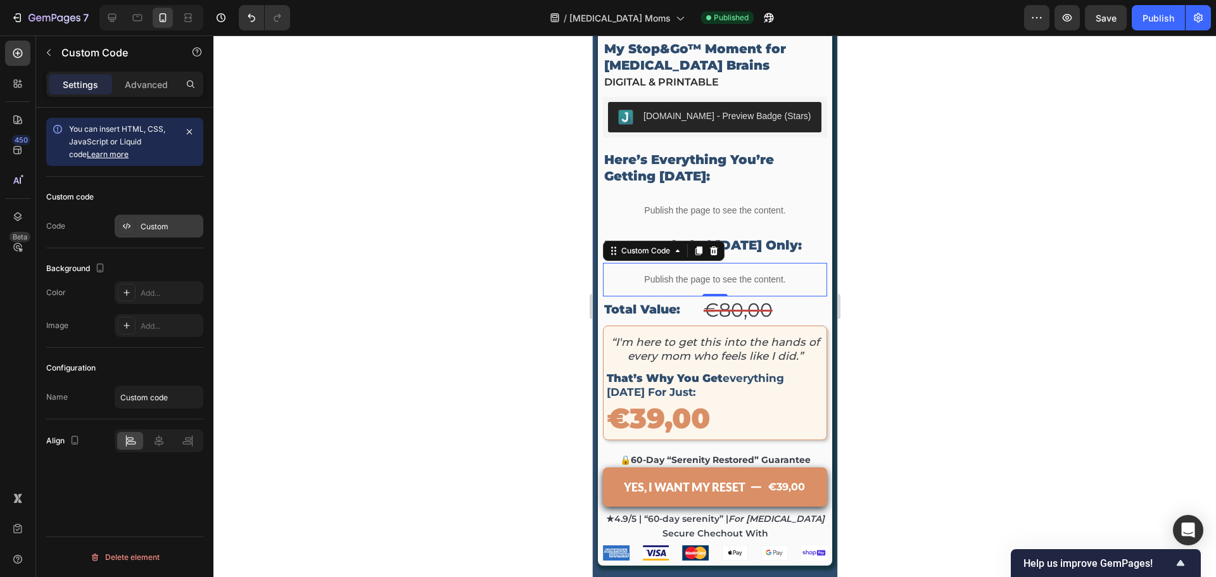
click at [185, 221] on div "Custom" at bounding box center [171, 226] width 60 height 11
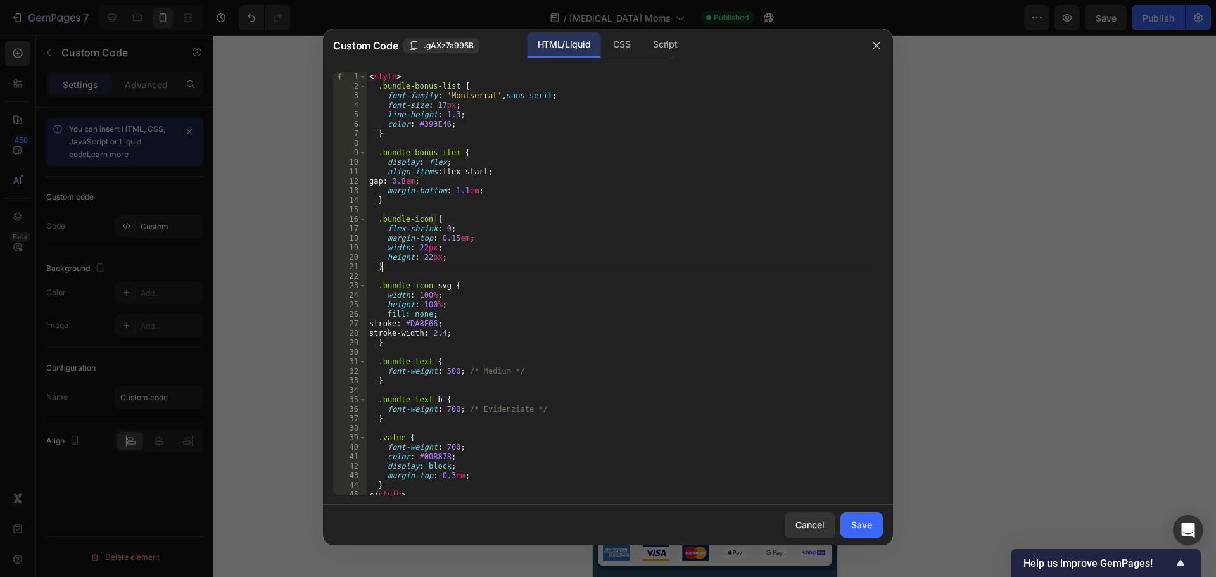
click at [388, 271] on div "< style > .bundle-bonus-list { font-family : ' Montserrat ' , sans-serif ; font…" at bounding box center [620, 293] width 507 height 442
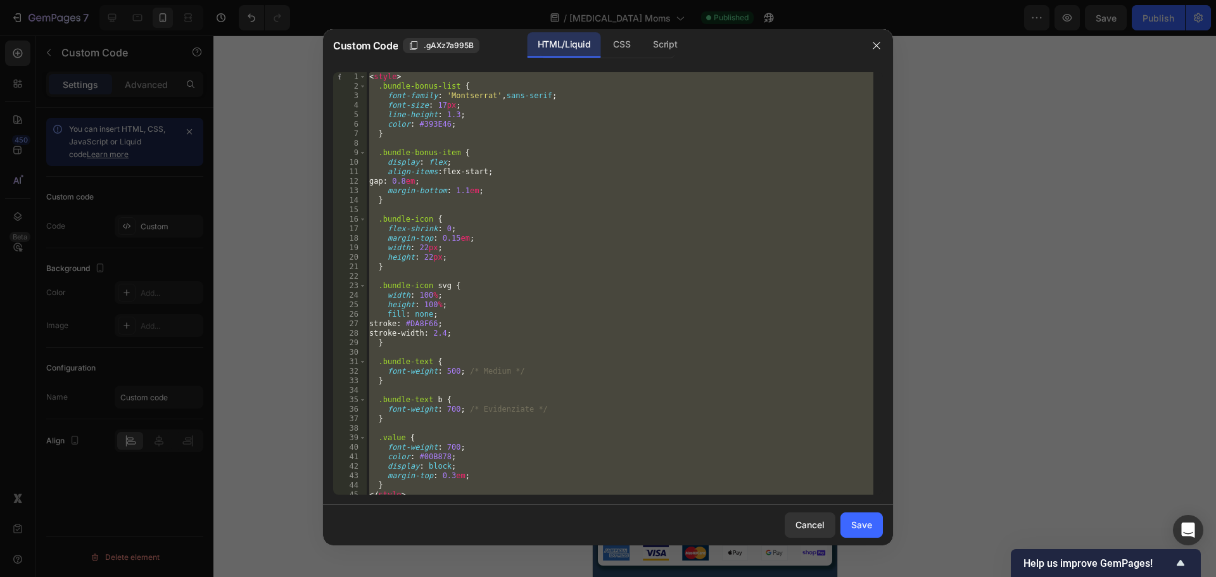
click at [506, 305] on div "< style > .bundle-bonus-list { font-family : ' Montserrat ' , sans-serif ; font…" at bounding box center [620, 283] width 507 height 423
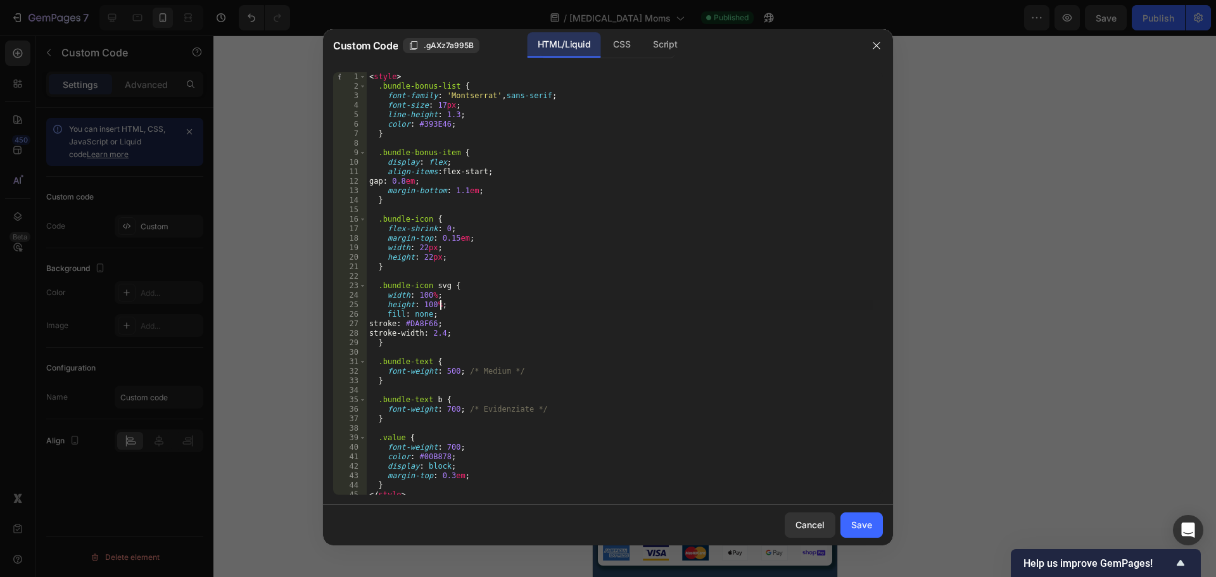
type textarea "</script>"
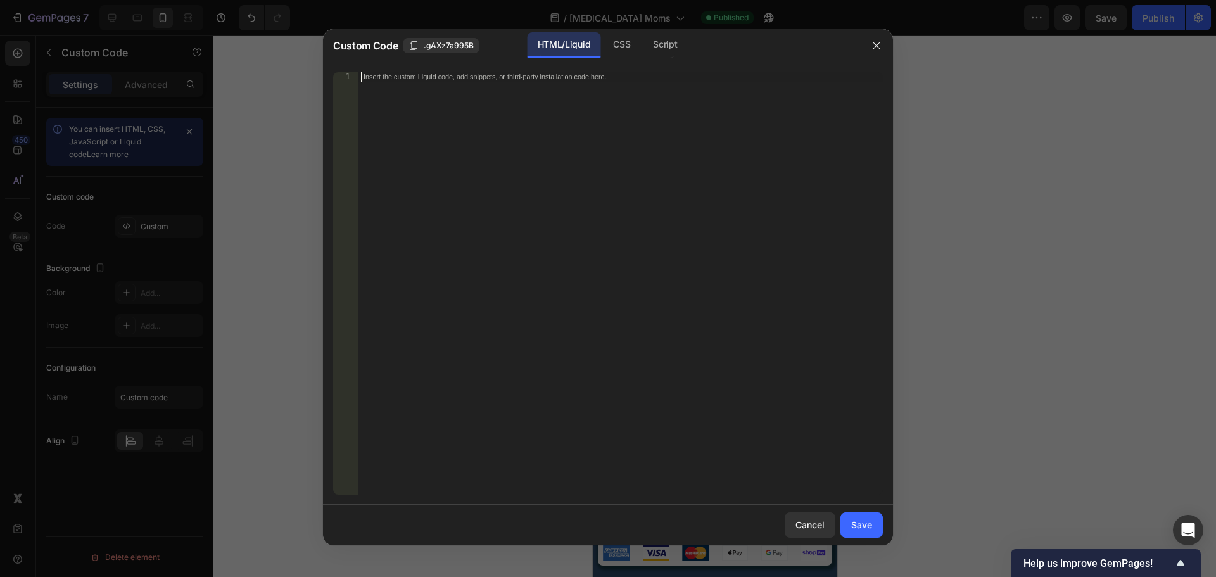
scroll to position [1059, 0]
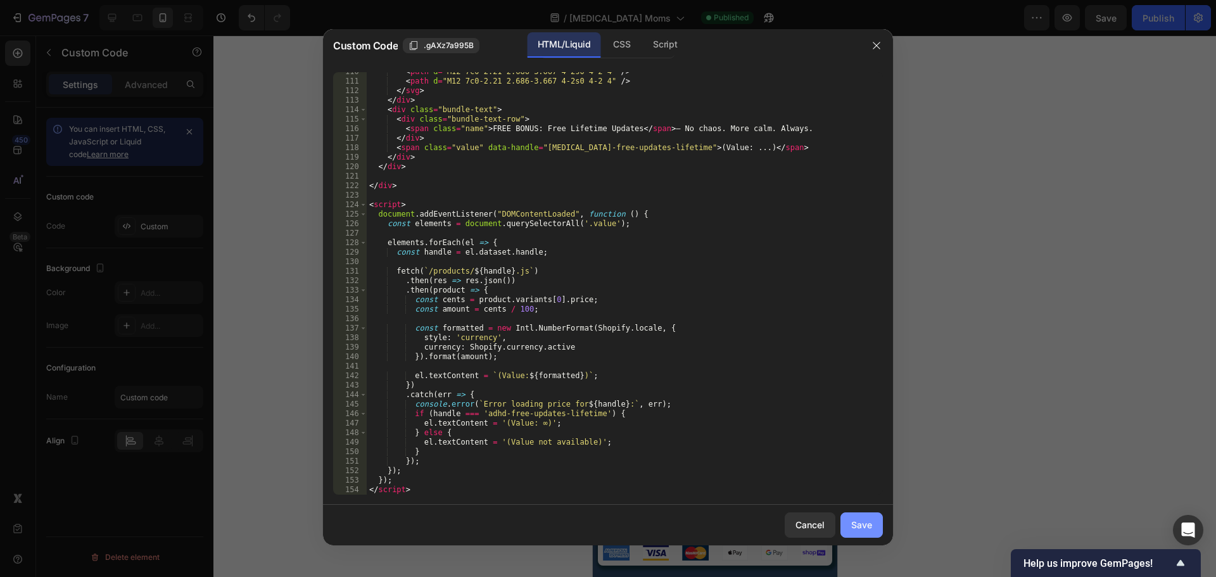
click at [860, 524] on div "Save" at bounding box center [861, 524] width 21 height 13
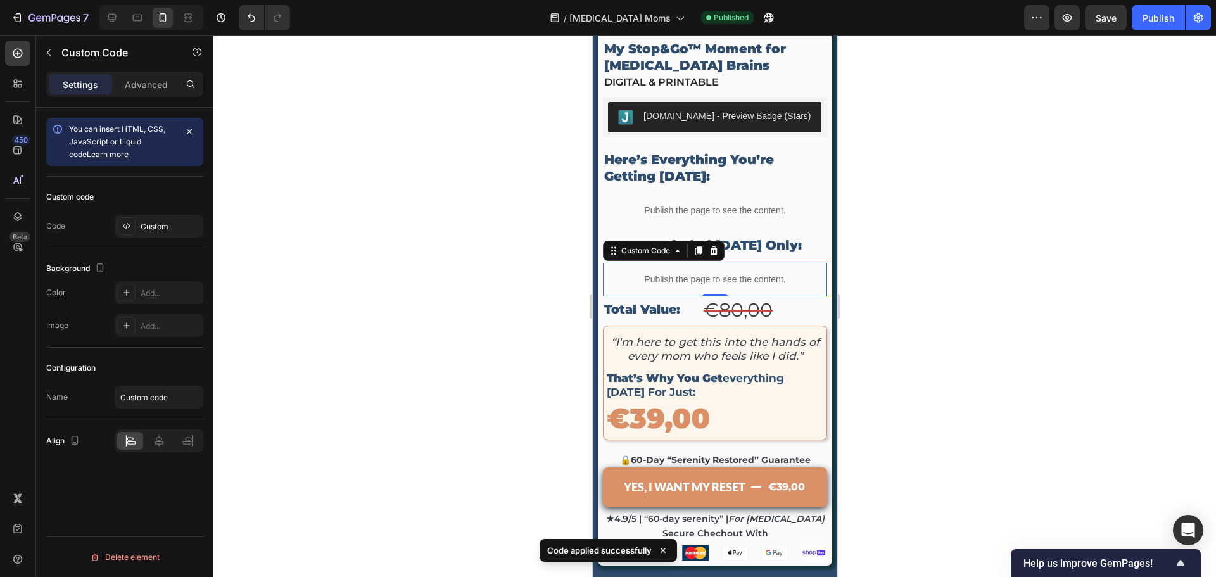
click at [1106, 13] on span "Save" at bounding box center [1106, 18] width 21 height 11
click at [1166, 20] on div "Publish" at bounding box center [1159, 17] width 32 height 13
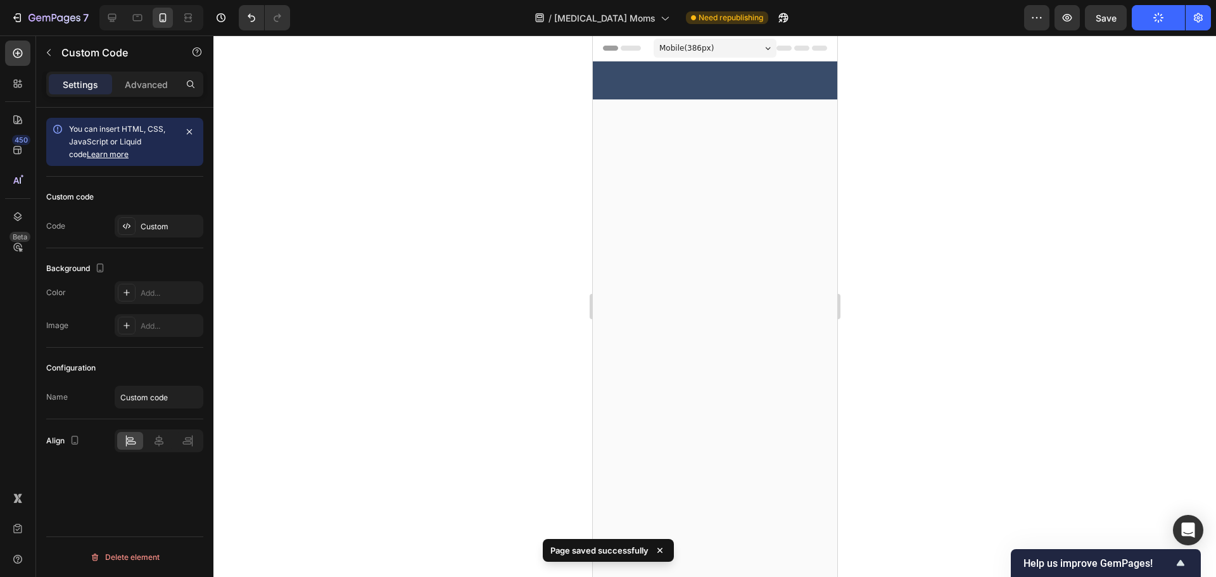
scroll to position [4147, 0]
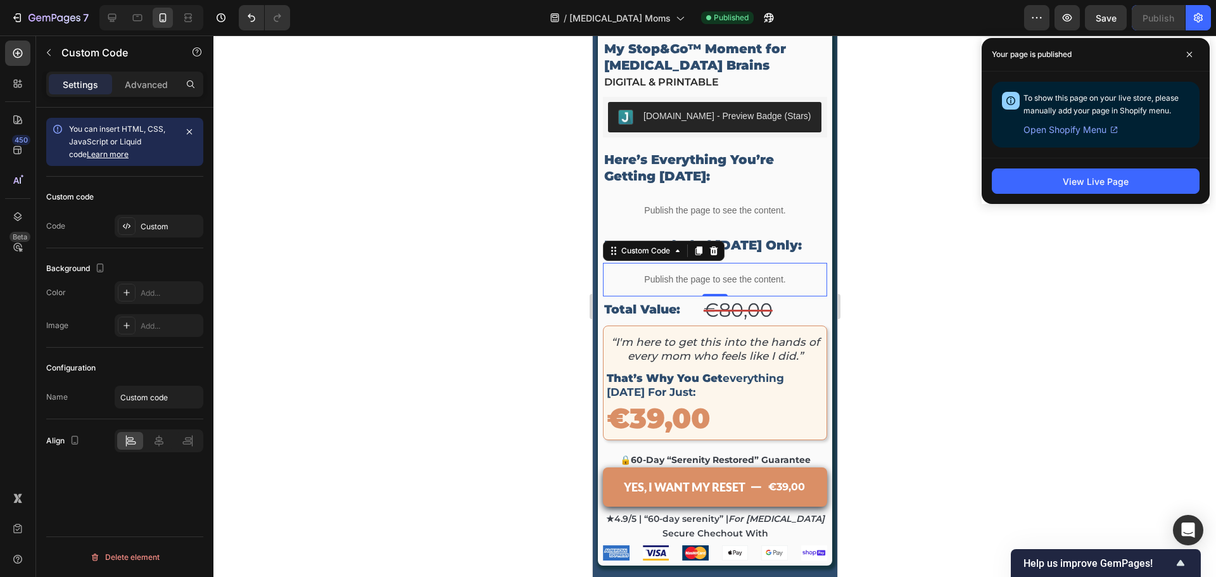
click at [670, 273] on p "Publish the page to see the content." at bounding box center [714, 279] width 224 height 13
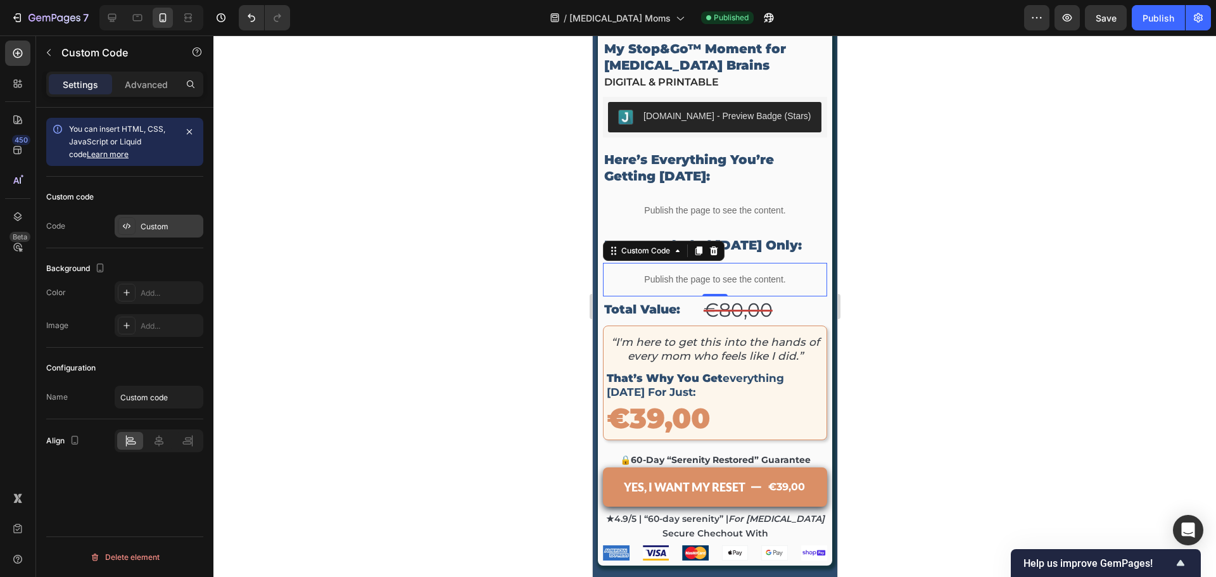
click at [171, 225] on div "Custom" at bounding box center [171, 226] width 60 height 11
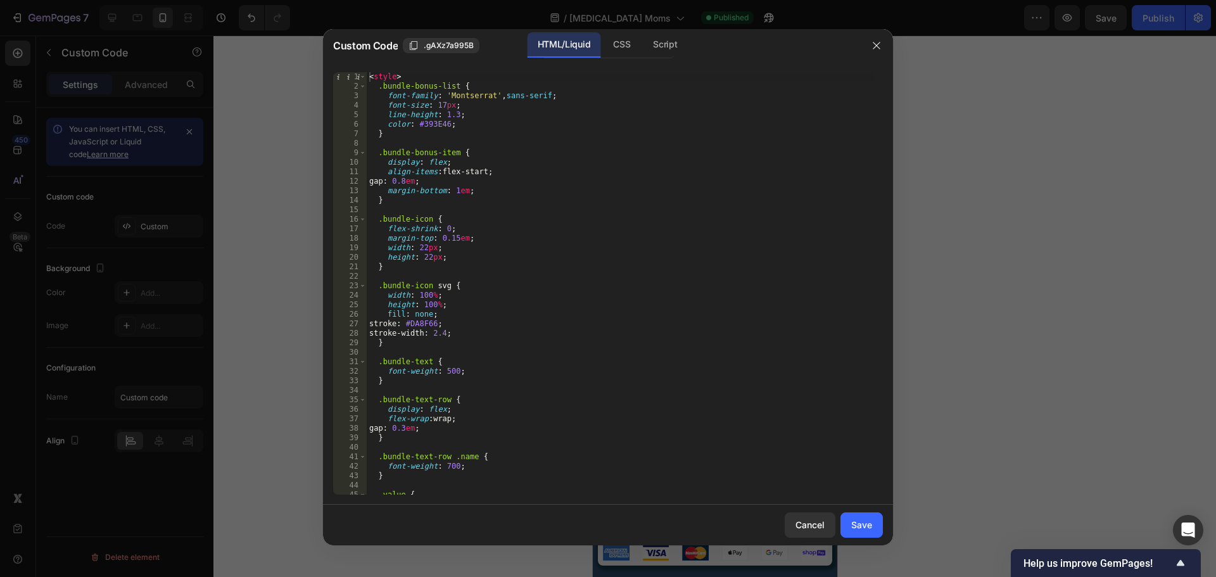
click at [464, 241] on div "< style > .bundle-bonus-list { font-family : ' Montserrat ' , sans-serif ; font…" at bounding box center [620, 293] width 507 height 442
type textarea "</script>"
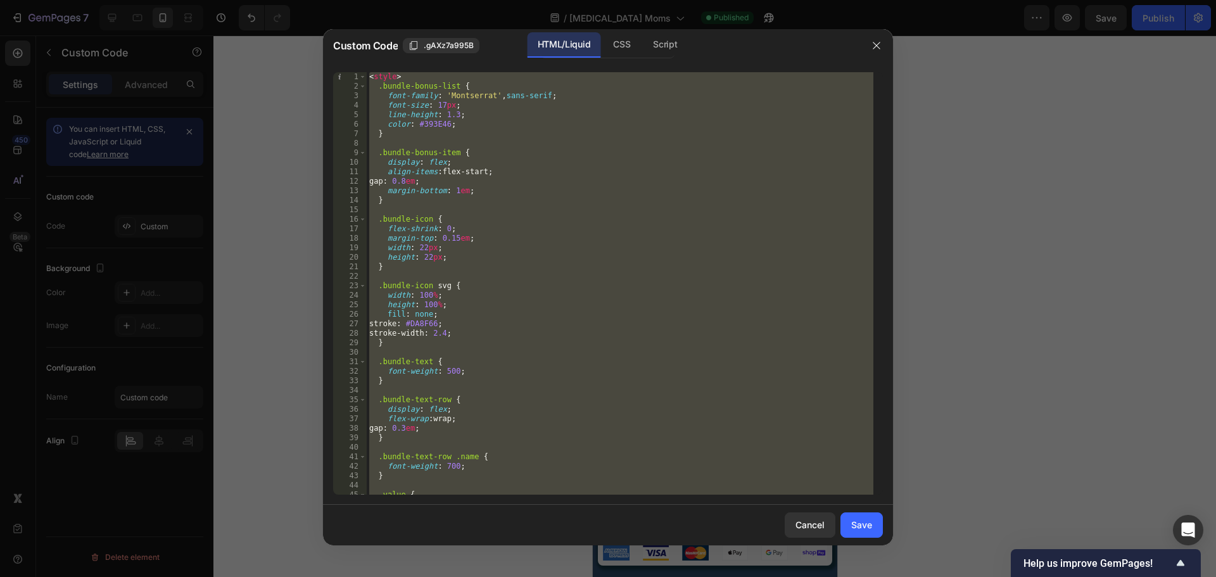
paste textarea
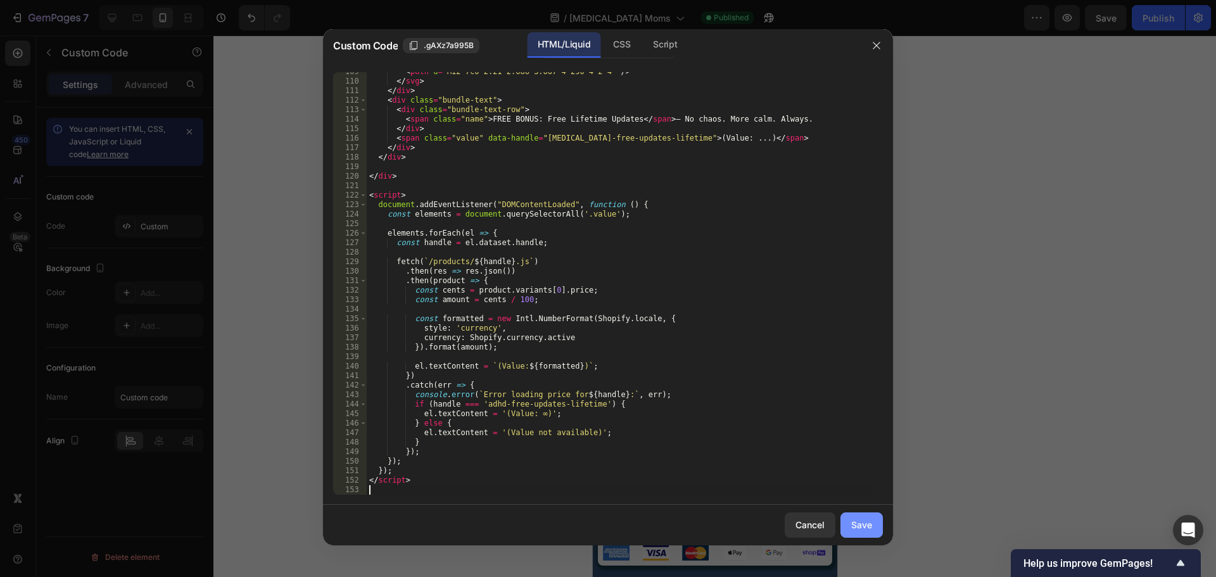
click at [860, 533] on button "Save" at bounding box center [862, 525] width 42 height 25
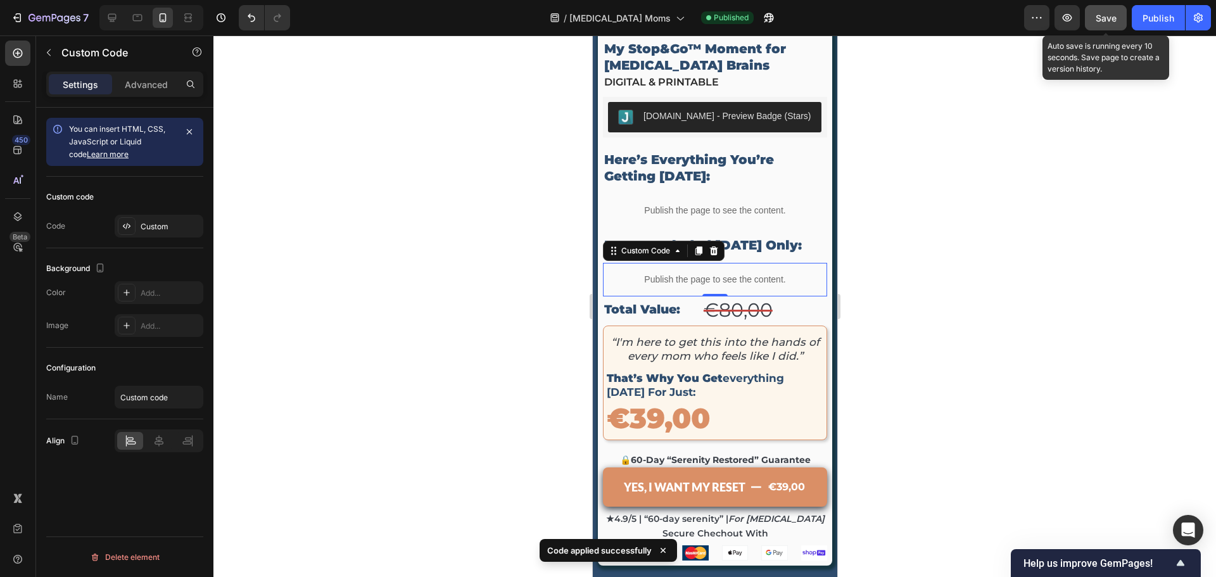
click at [1107, 28] on button "Save" at bounding box center [1106, 17] width 42 height 25
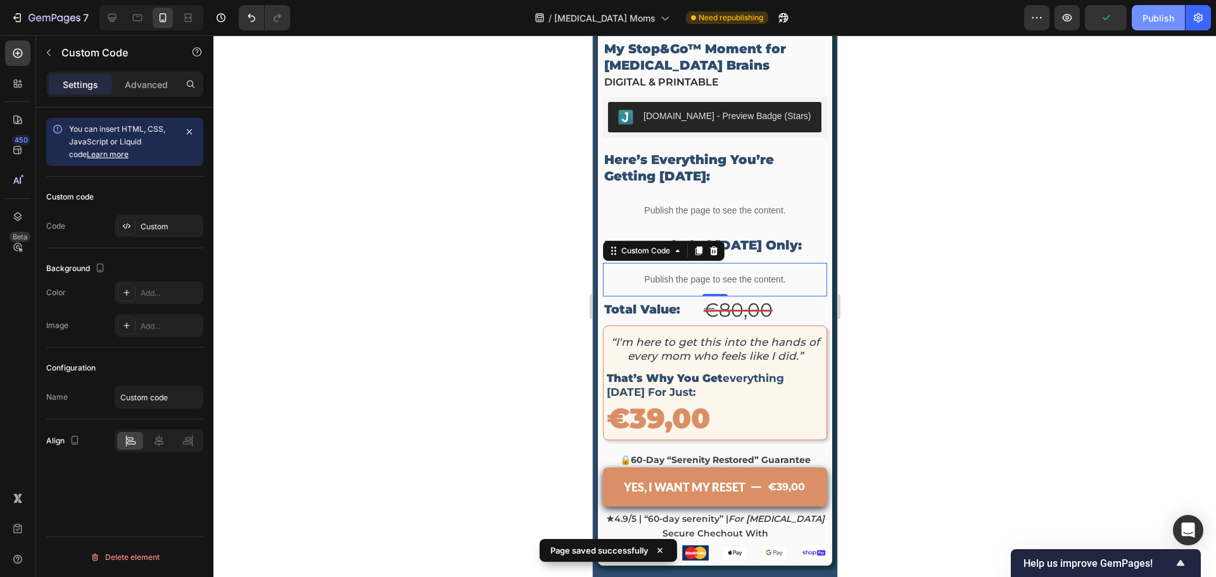
click at [1157, 18] on div "Publish" at bounding box center [1159, 17] width 32 height 13
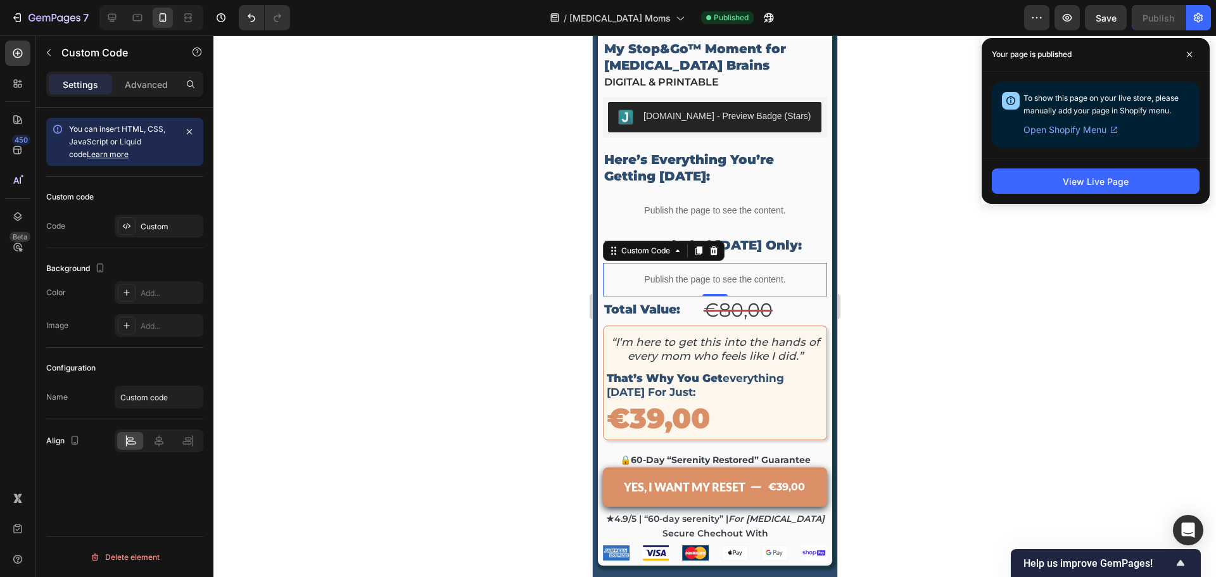
click at [708, 273] on p "Publish the page to see the content." at bounding box center [714, 279] width 224 height 13
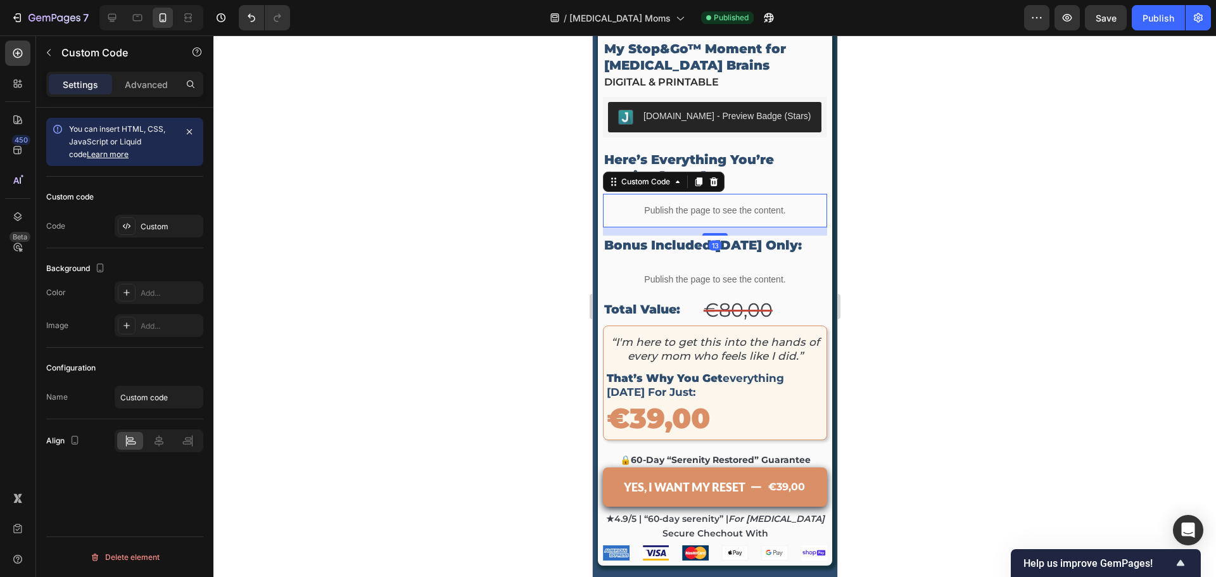
click at [711, 197] on div "Publish the page to see the content." at bounding box center [714, 211] width 224 height 34
click at [165, 230] on div "Custom" at bounding box center [171, 226] width 60 height 11
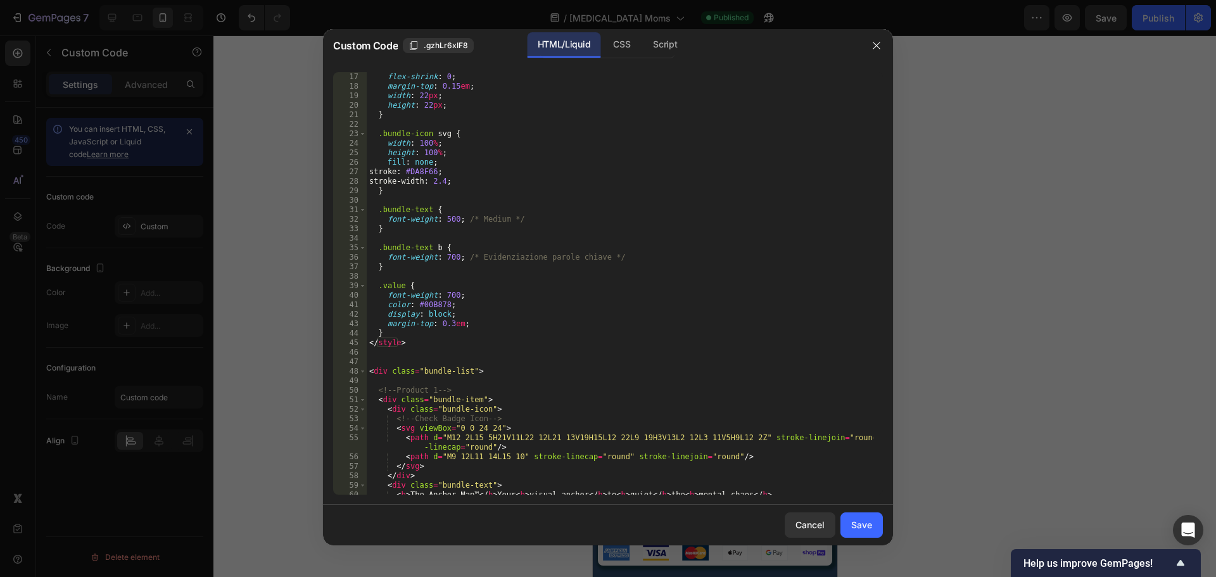
scroll to position [0, 0]
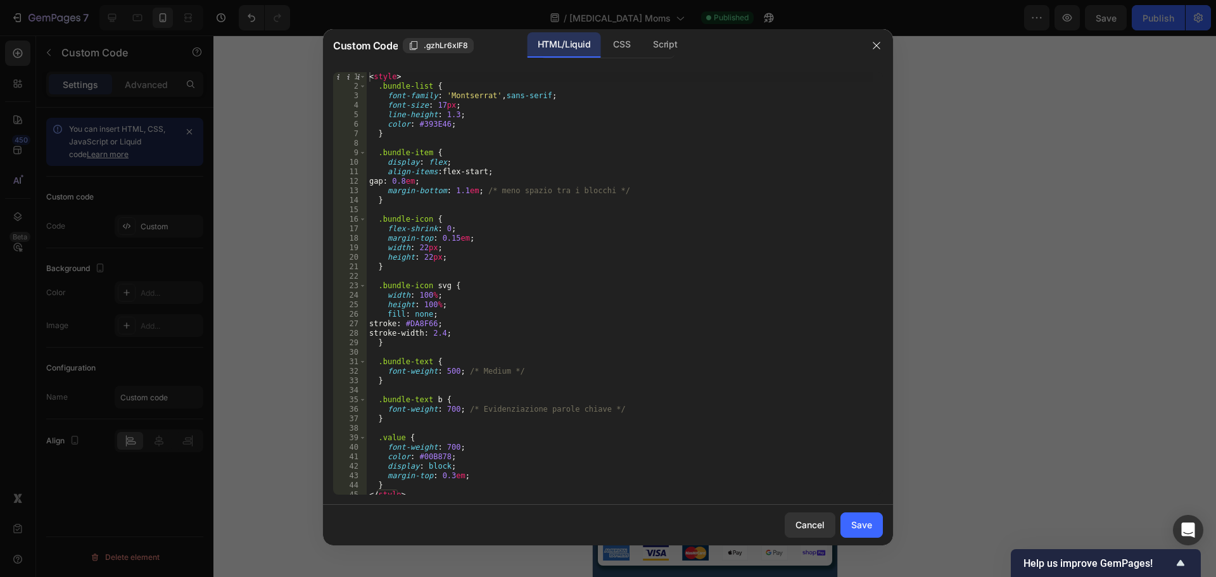
click at [1086, 184] on div at bounding box center [608, 288] width 1216 height 577
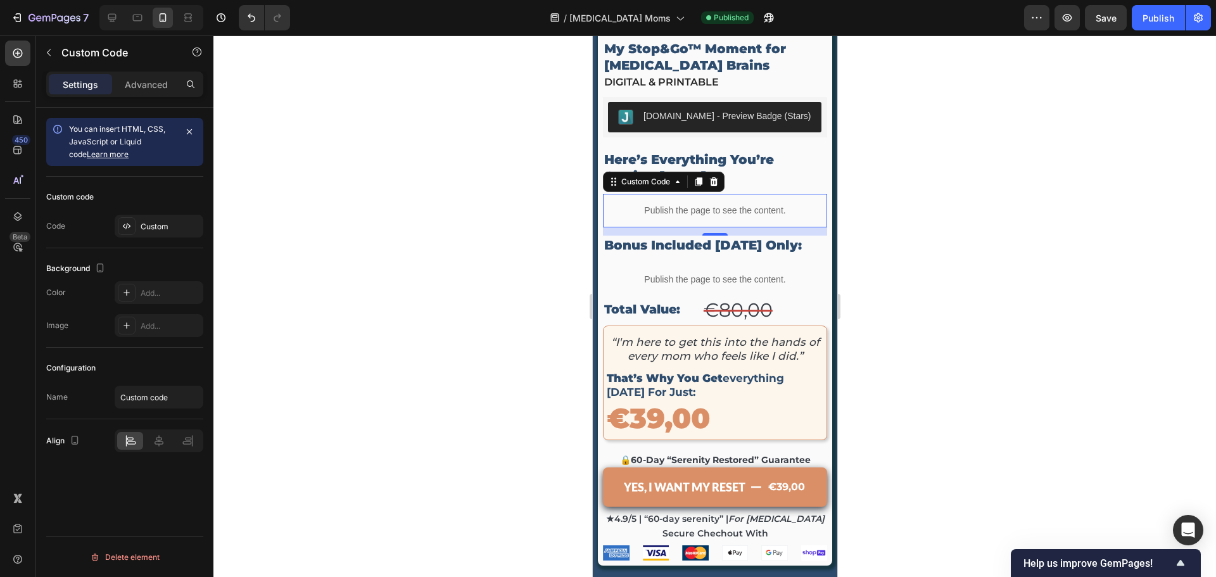
click at [1144, 273] on div at bounding box center [715, 306] width 1003 height 542
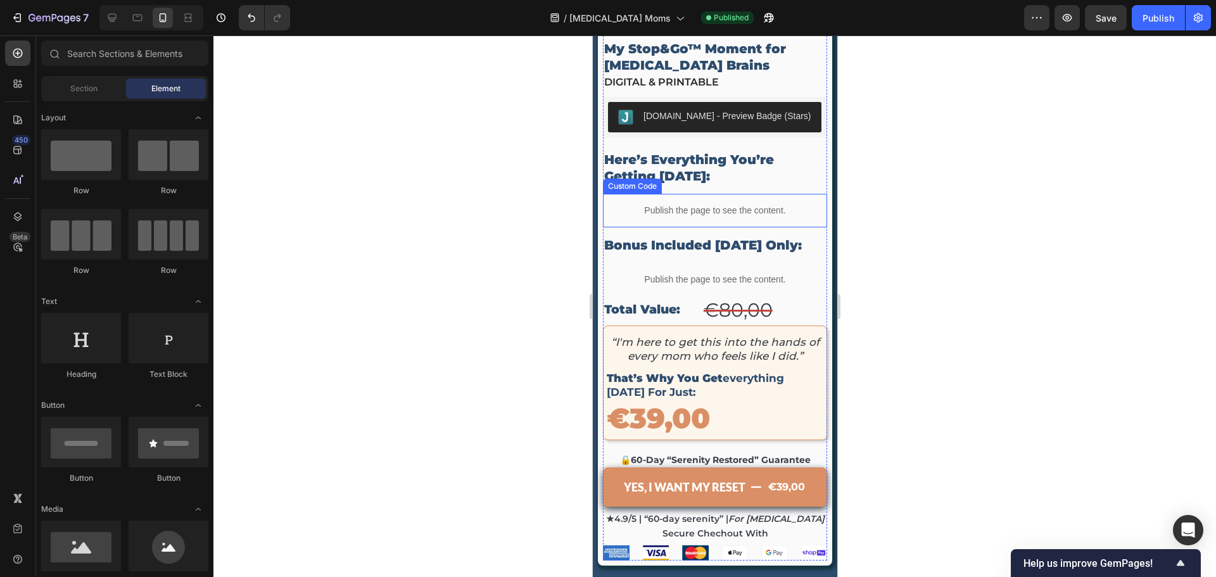
click at [700, 204] on p "Publish the page to see the content." at bounding box center [714, 210] width 224 height 13
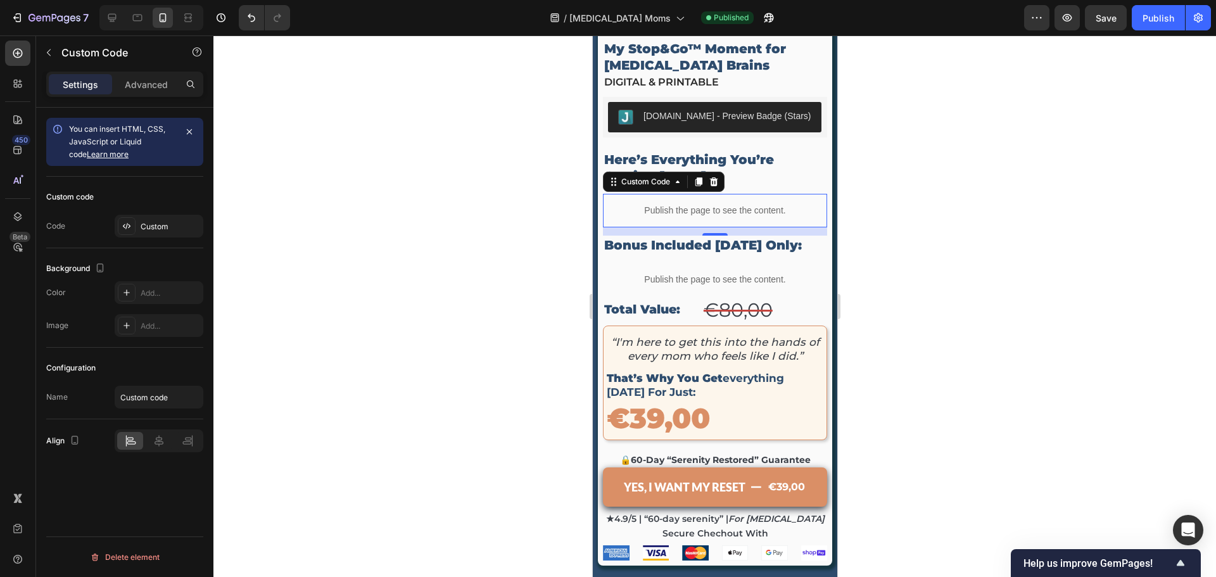
click at [746, 204] on p "Publish the page to see the content." at bounding box center [714, 210] width 224 height 13
click at [725, 273] on p "Publish the page to see the content." at bounding box center [714, 279] width 224 height 13
click at [760, 204] on p "Publish the page to see the content." at bounding box center [714, 210] width 224 height 13
click at [155, 219] on div "Custom" at bounding box center [159, 226] width 89 height 23
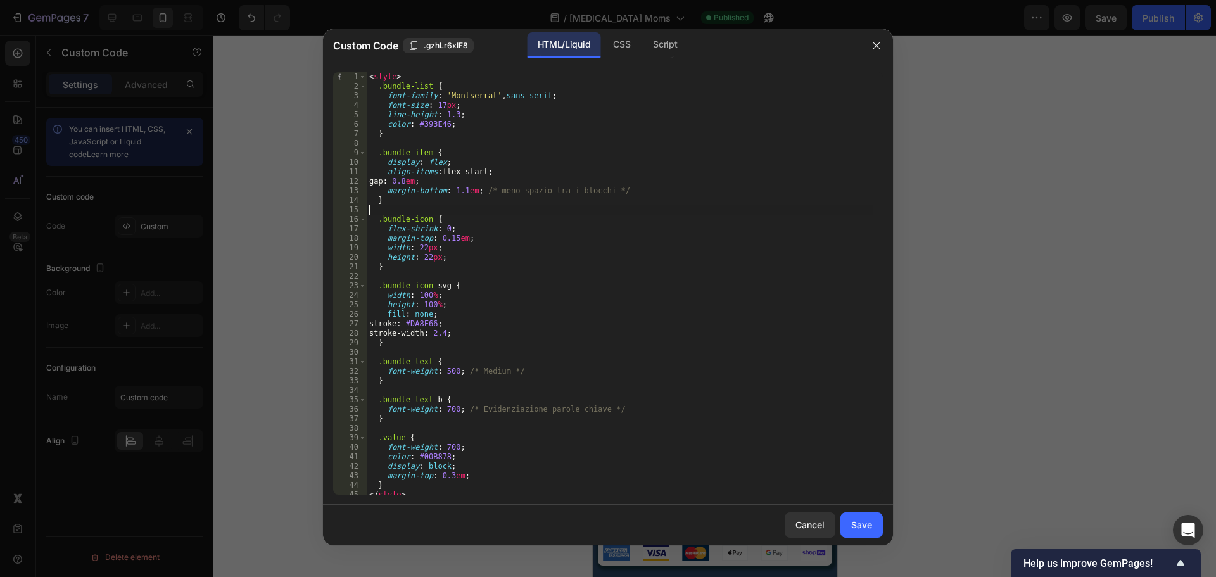
click at [453, 209] on div "< style > .bundle-list { font-family : ' Montserrat ' , sans-serif ; font-size …" at bounding box center [620, 293] width 507 height 442
type textarea "}); </script>"
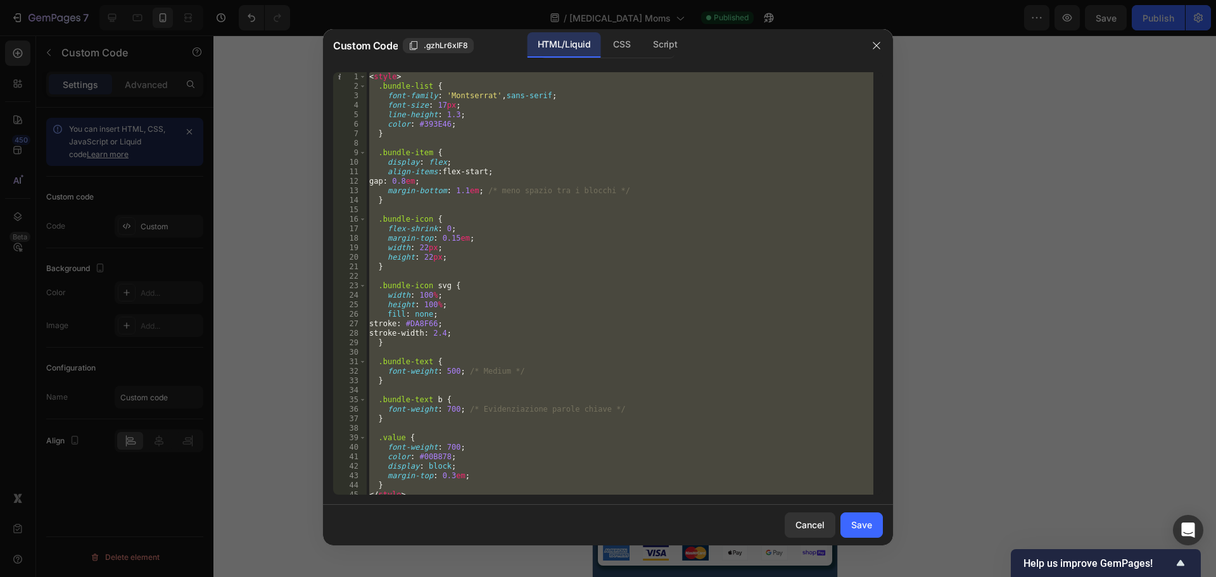
paste textarea
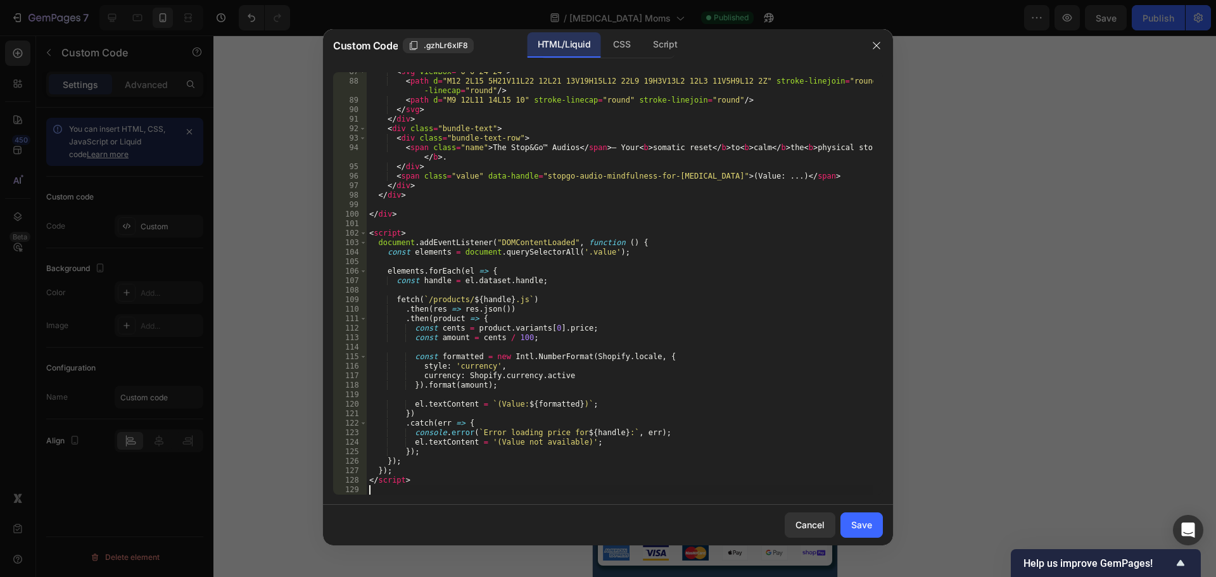
scroll to position [831, 0]
click at [851, 523] on button "Save" at bounding box center [862, 525] width 42 height 25
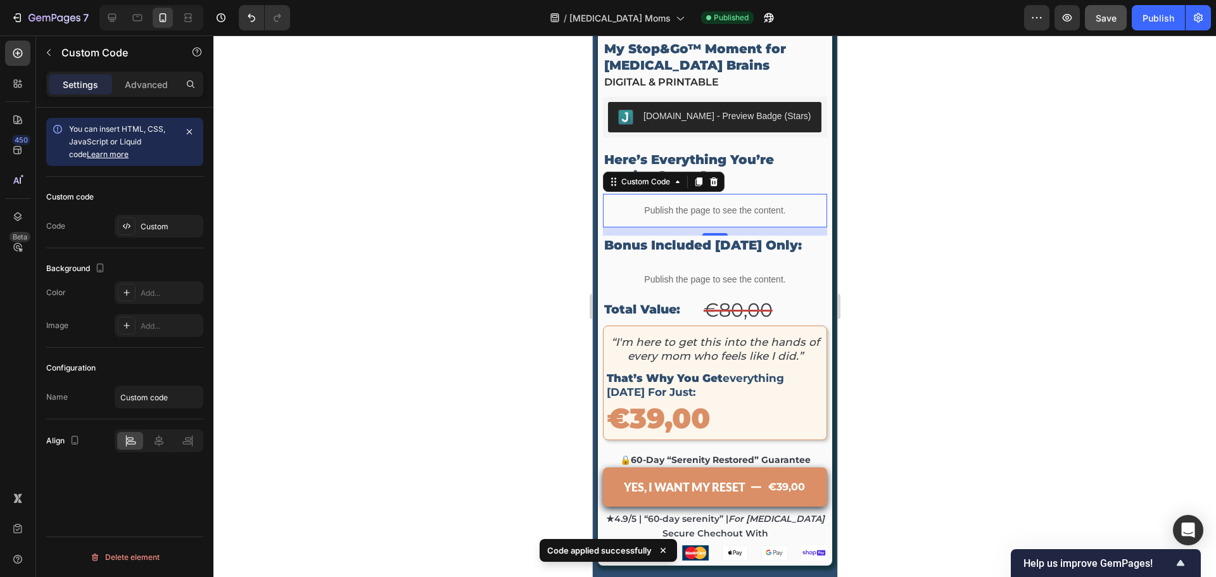
click at [1112, 24] on div "Save" at bounding box center [1106, 17] width 21 height 13
click at [1163, 18] on div "Publish" at bounding box center [1159, 17] width 32 height 13
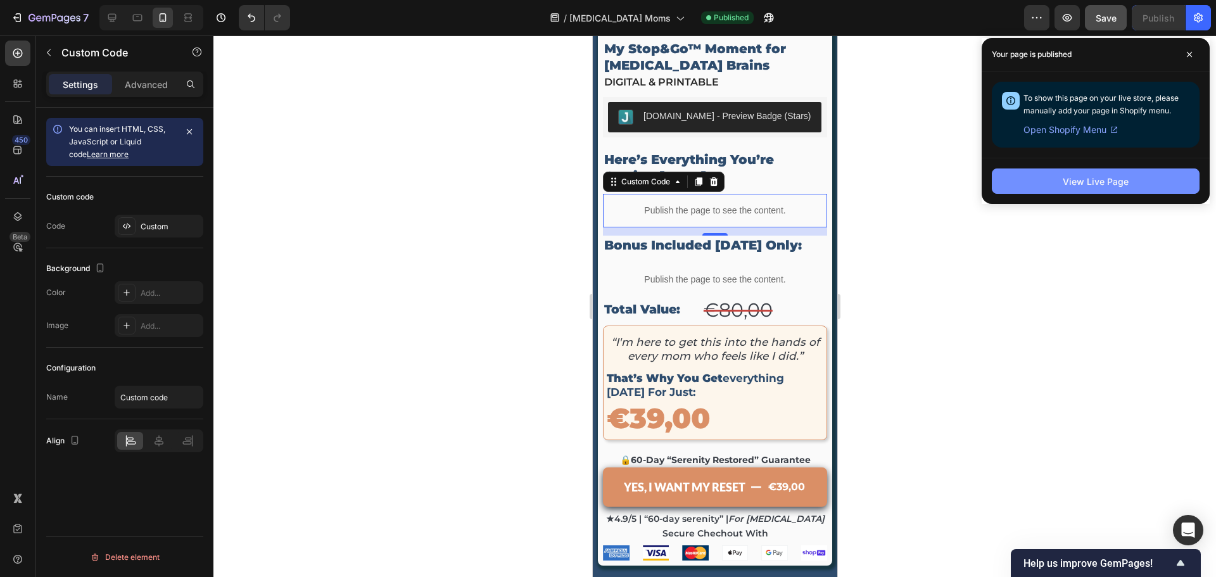
click at [1111, 179] on div "View Live Page" at bounding box center [1096, 181] width 66 height 13
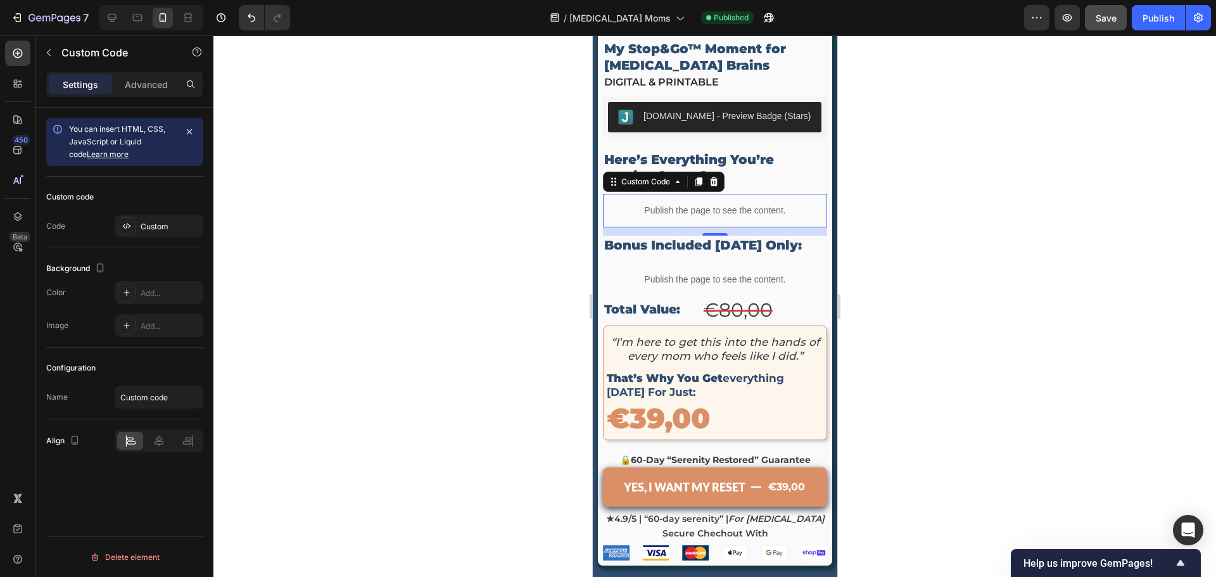
click at [734, 204] on p "Publish the page to see the content." at bounding box center [714, 210] width 224 height 13
click at [167, 221] on div "Custom" at bounding box center [171, 226] width 60 height 11
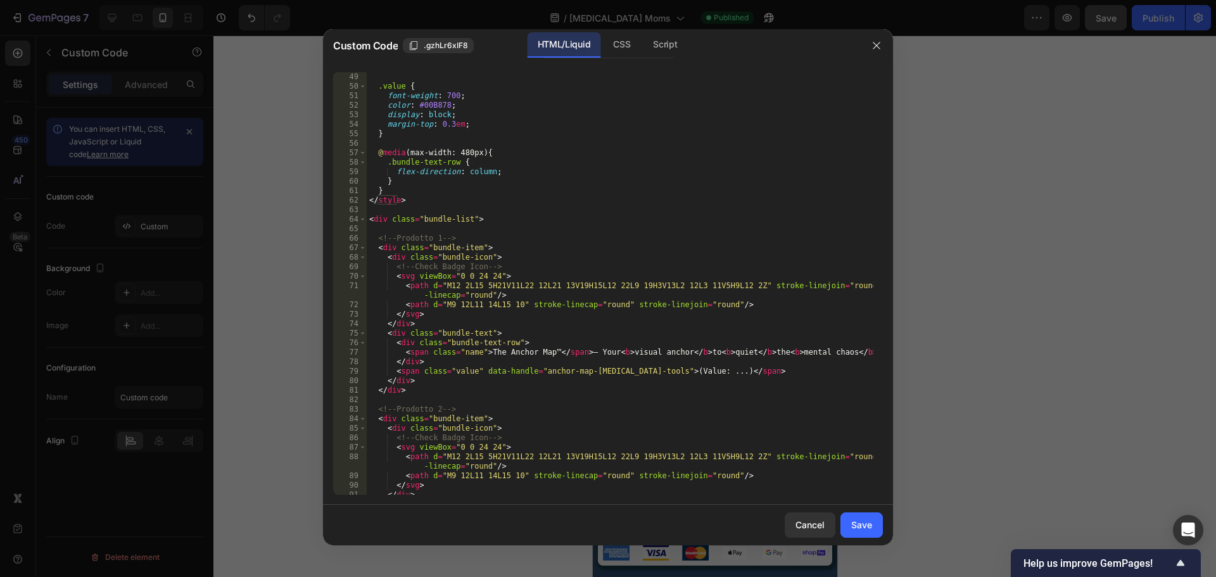
scroll to position [494, 0]
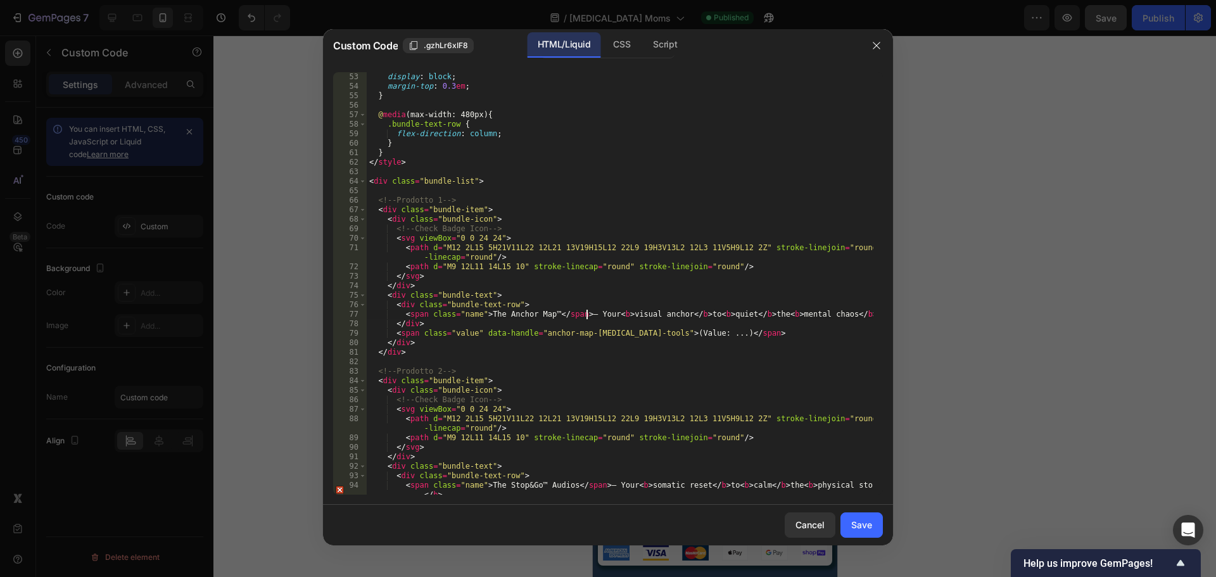
drag, startPoint x: 588, startPoint y: 315, endPoint x: 613, endPoint y: 401, distance: 89.6
click at [588, 315] on div "display : block ; margin-top : 0.3 em ; } @ media (max-width: 480px) { .bundle-…" at bounding box center [620, 293] width 507 height 442
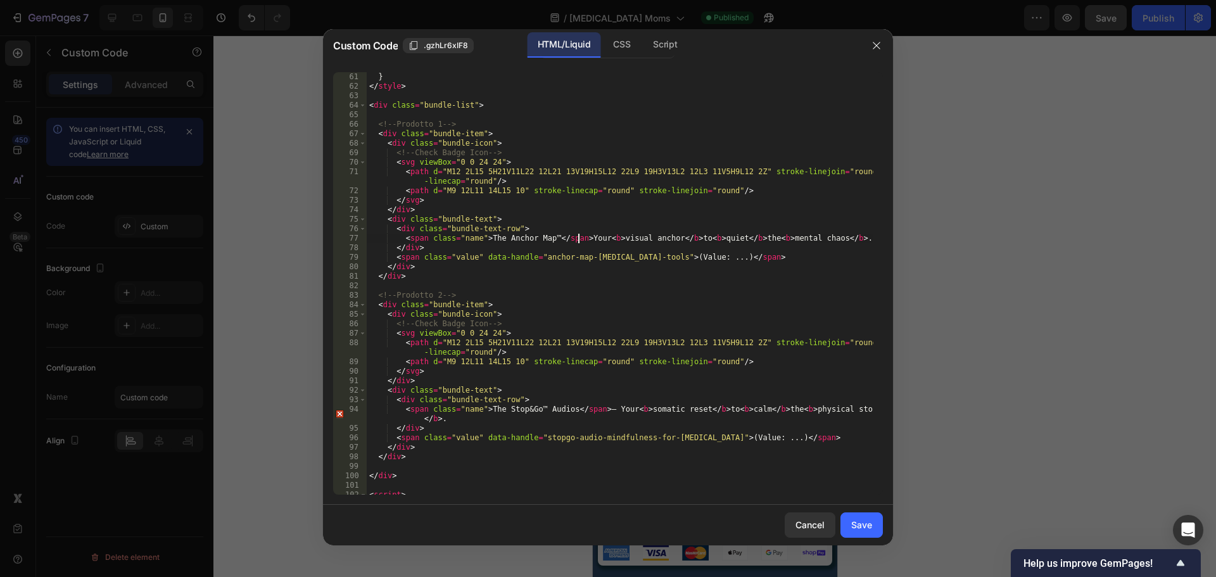
scroll to position [570, 0]
click at [602, 410] on div "} </ style > < div class = "bundle-list" > <!-- Prodotto 1 --> < div class = "b…" at bounding box center [620, 293] width 507 height 442
type textarea "<span class="name">The Stop&Go™ Audios</span> Your <b>somatic reset</b> to <b>c…"
click at [862, 529] on div "Save" at bounding box center [861, 524] width 21 height 13
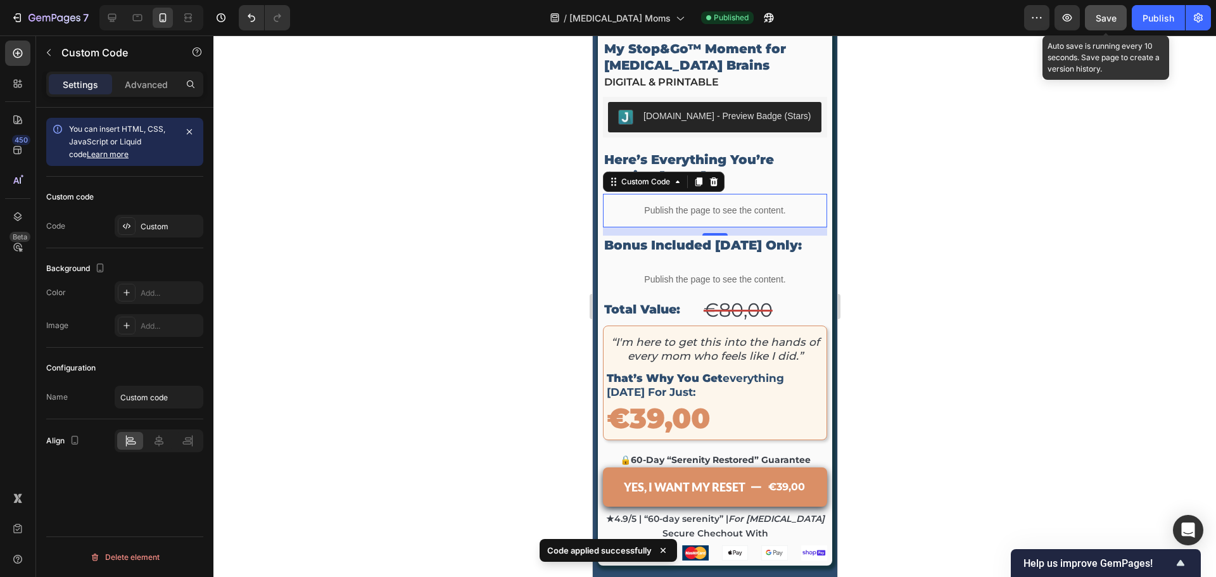
click at [1112, 22] on span "Save" at bounding box center [1106, 18] width 21 height 11
click at [1156, 26] on button "Publish" at bounding box center [1158, 17] width 53 height 25
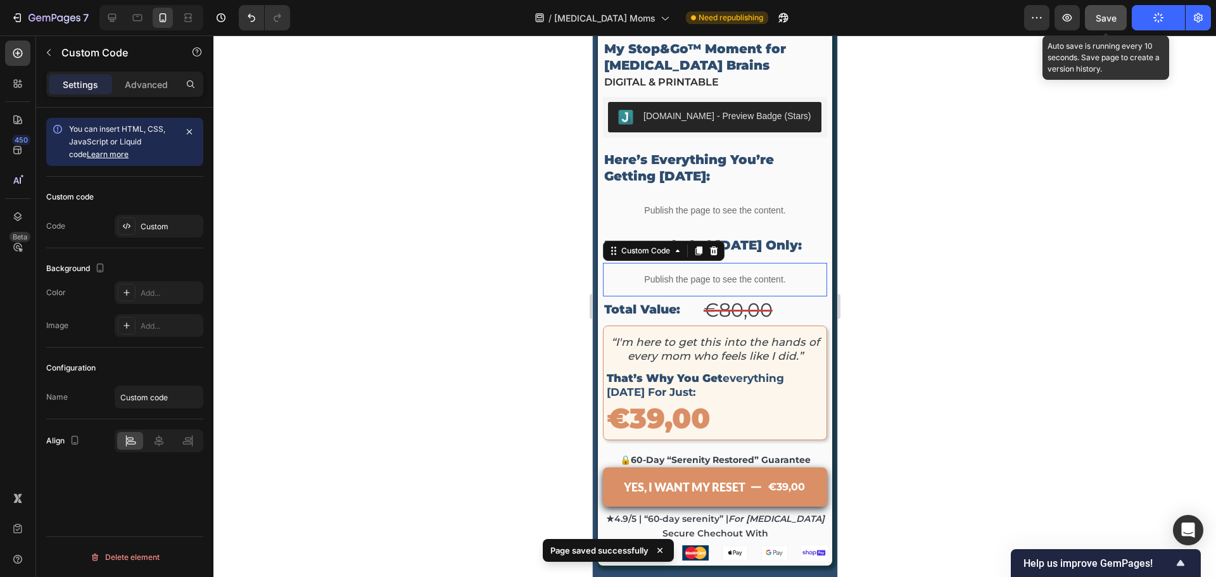
click at [698, 273] on p "Publish the page to see the content." at bounding box center [714, 279] width 224 height 13
click at [172, 229] on div "Custom" at bounding box center [171, 226] width 60 height 11
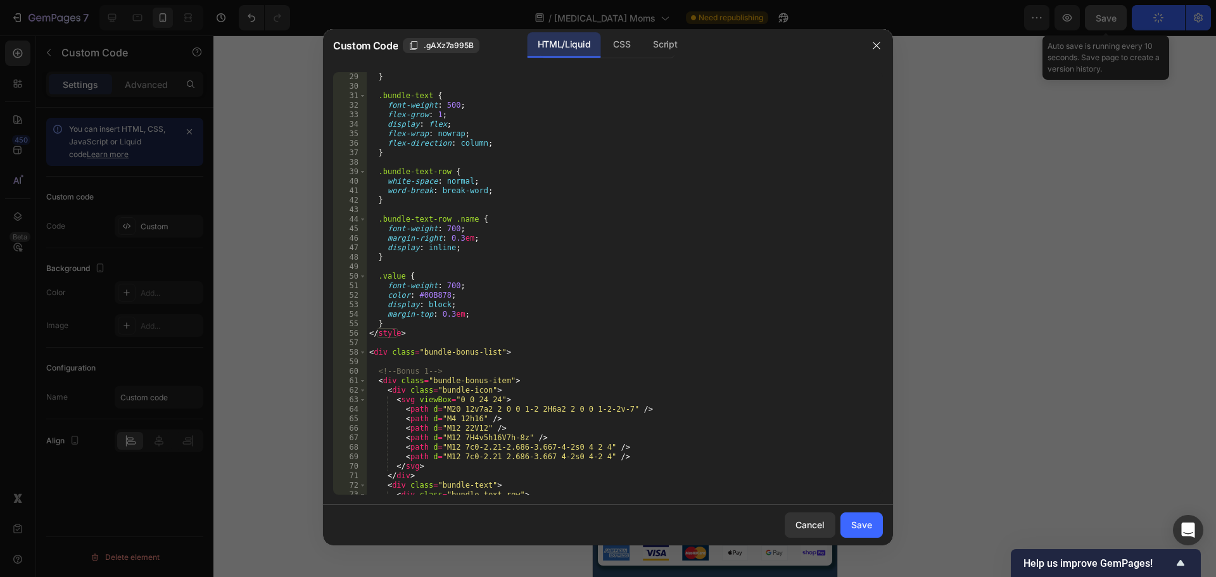
scroll to position [456, 0]
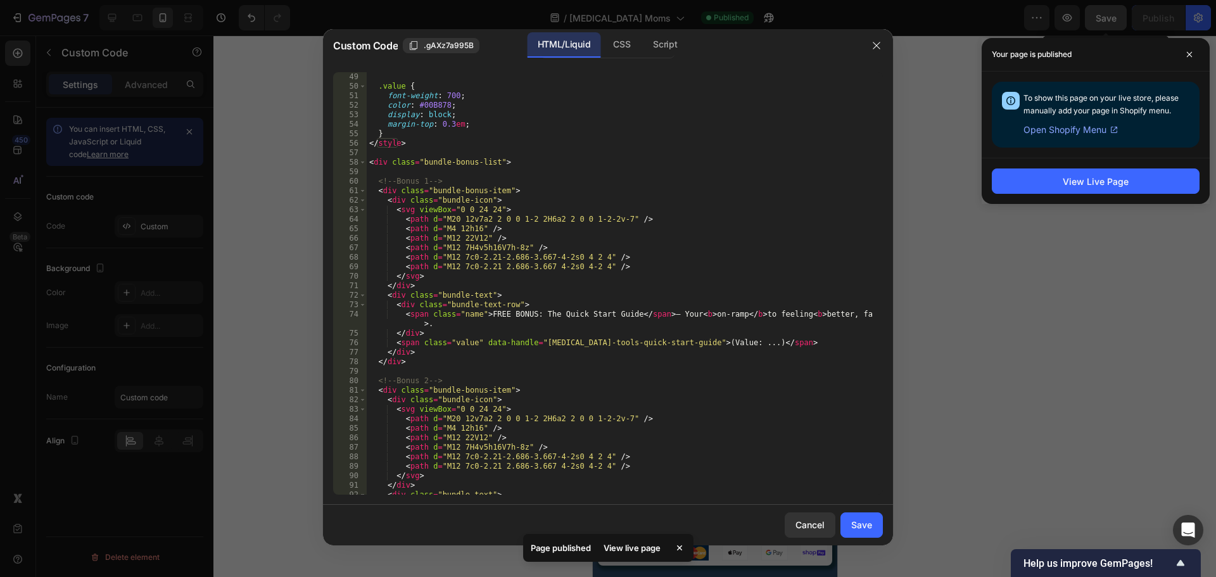
click at [660, 312] on div ".value { font-weight : 700 ; color : #00B878 ; display : block ; margin-top : 0…" at bounding box center [620, 293] width 507 height 442
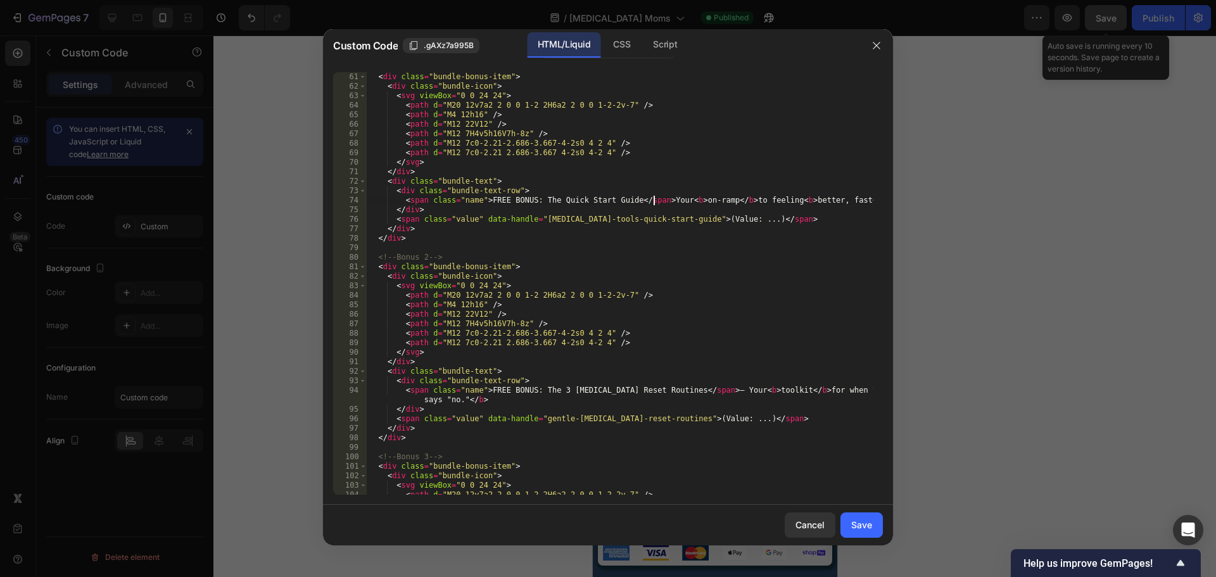
scroll to position [684, 0]
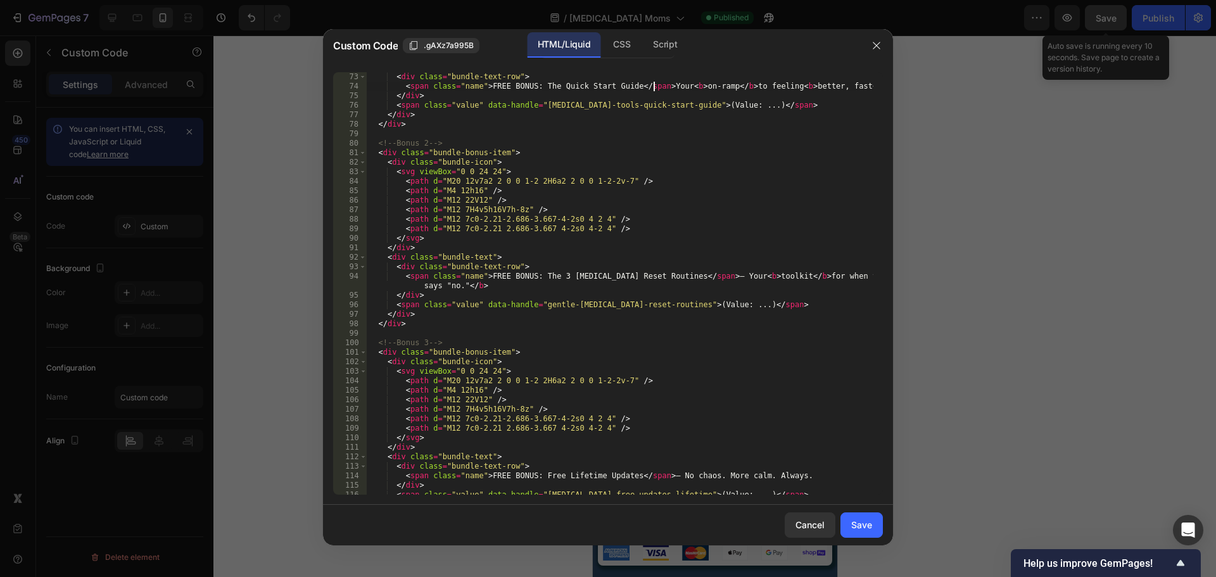
click at [678, 276] on div "< div class = "bundle-text-row" > < span class = "name" > FREE BONUS: The Quick…" at bounding box center [620, 293] width 507 height 442
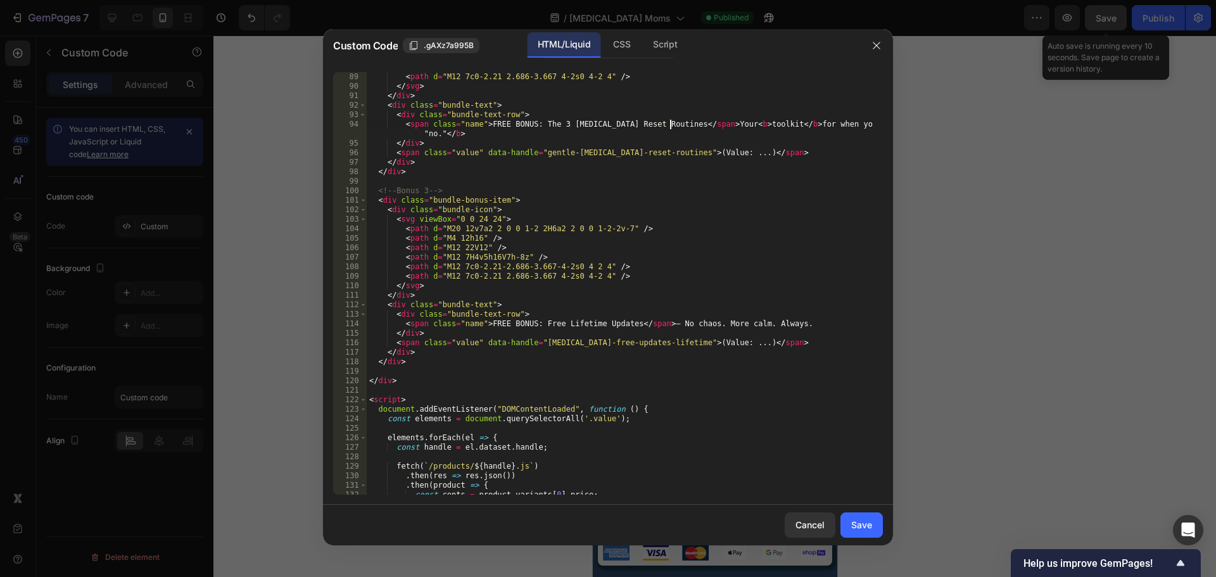
scroll to position [836, 0]
click at [661, 324] on div "< path d = "M12 7c0-2.21 2.686-3.667 4-2s0 4-2 4" /> </ svg > </ div > < div cl…" at bounding box center [620, 293] width 507 height 442
type textarea "<span class="name">FREE BONUS: Free Lifetime Updates</span> No chaos. More calm…"
click at [860, 526] on div "Save" at bounding box center [861, 524] width 21 height 13
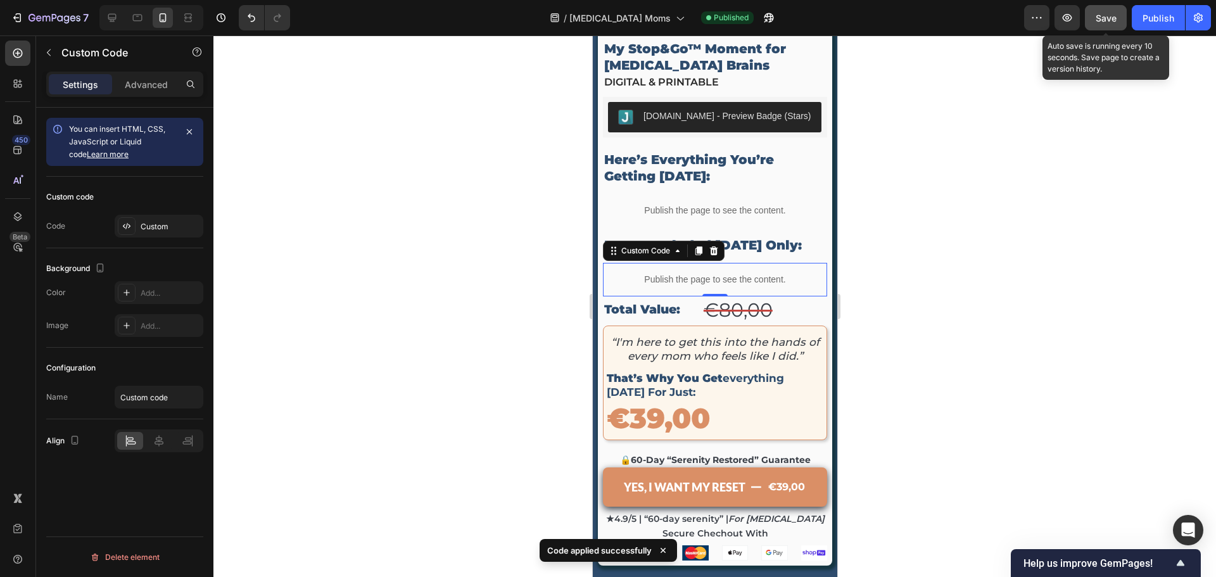
click at [1118, 15] on button "Save" at bounding box center [1106, 17] width 42 height 25
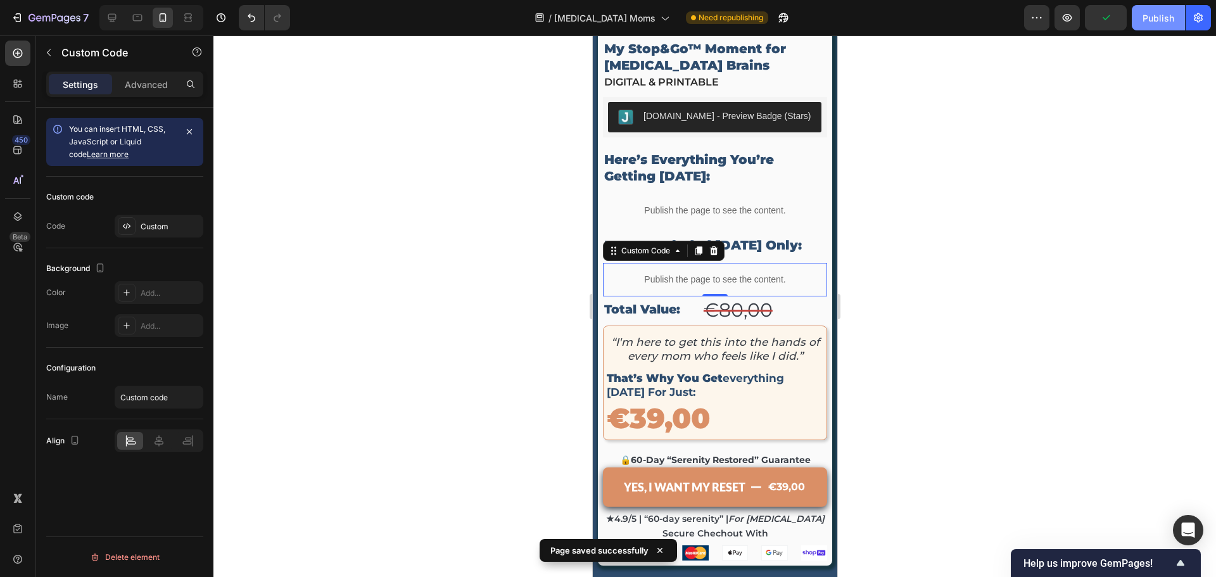
click at [1152, 24] on div "Publish" at bounding box center [1159, 17] width 32 height 13
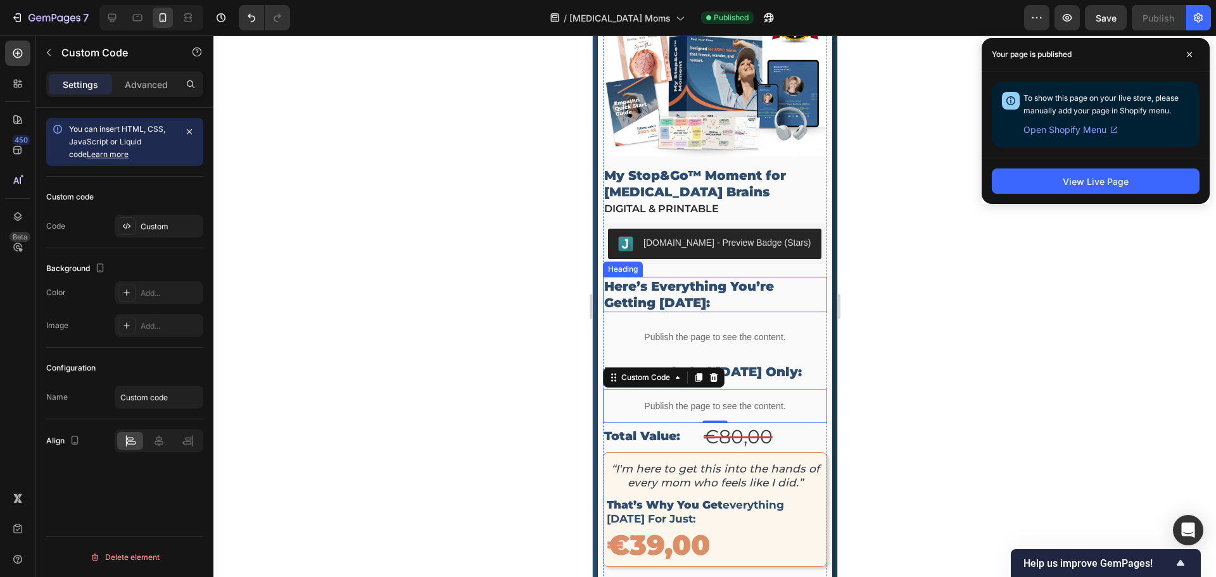
scroll to position [4084, 0]
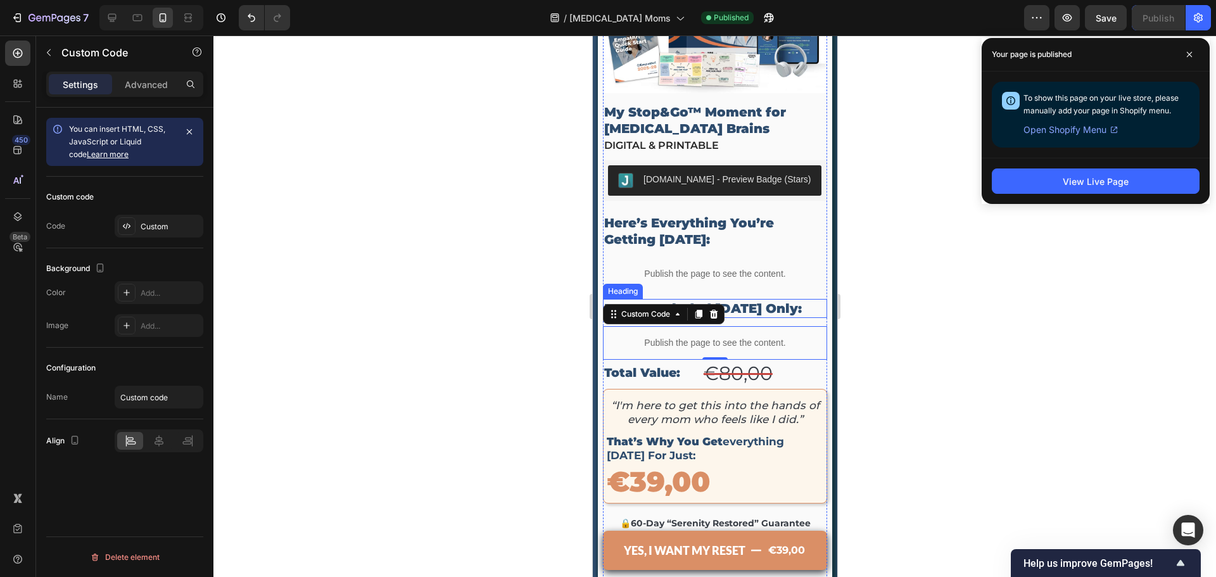
click at [788, 300] on p "Bonus Included [DATE] Only:" at bounding box center [715, 308] width 222 height 16
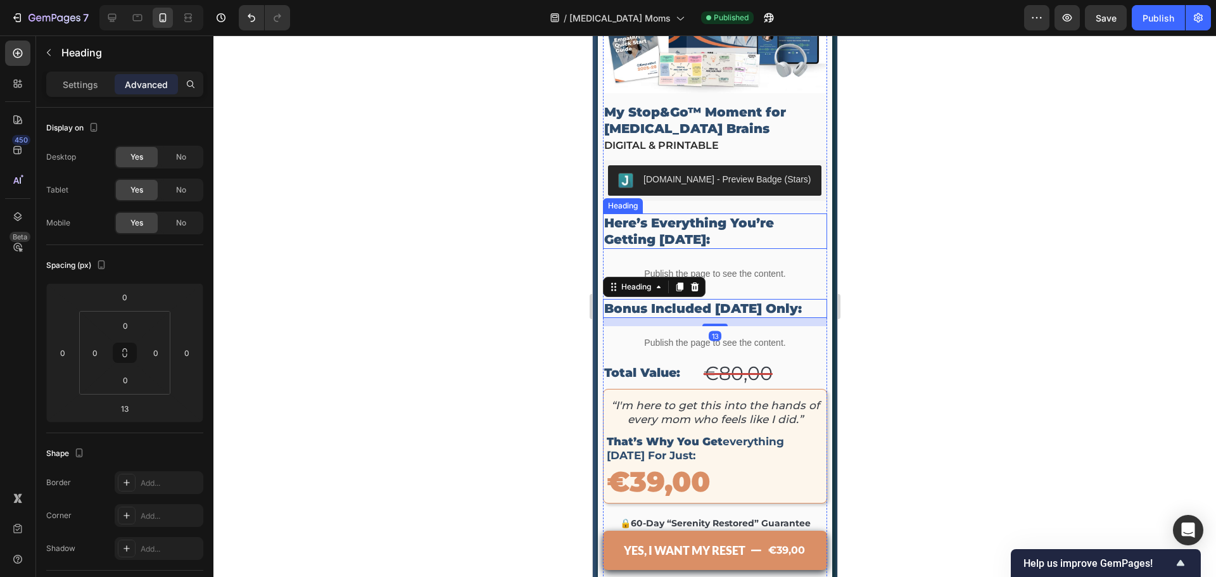
click at [743, 215] on p "here’s everything you’re getting [DATE]:" at bounding box center [715, 231] width 222 height 33
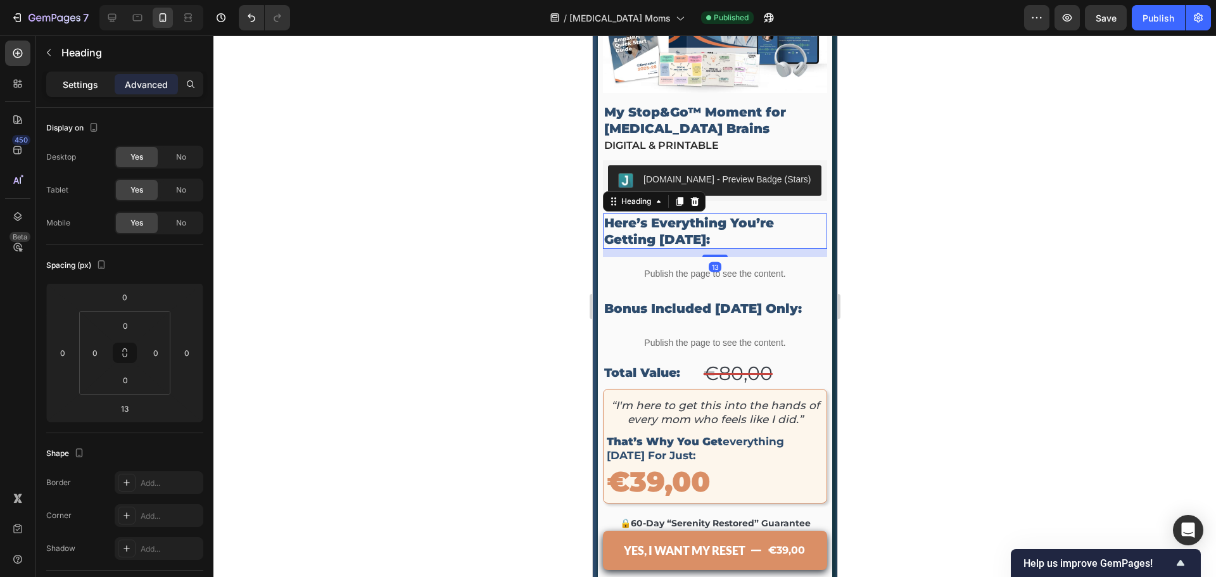
click at [72, 79] on p "Settings" at bounding box center [80, 84] width 35 height 13
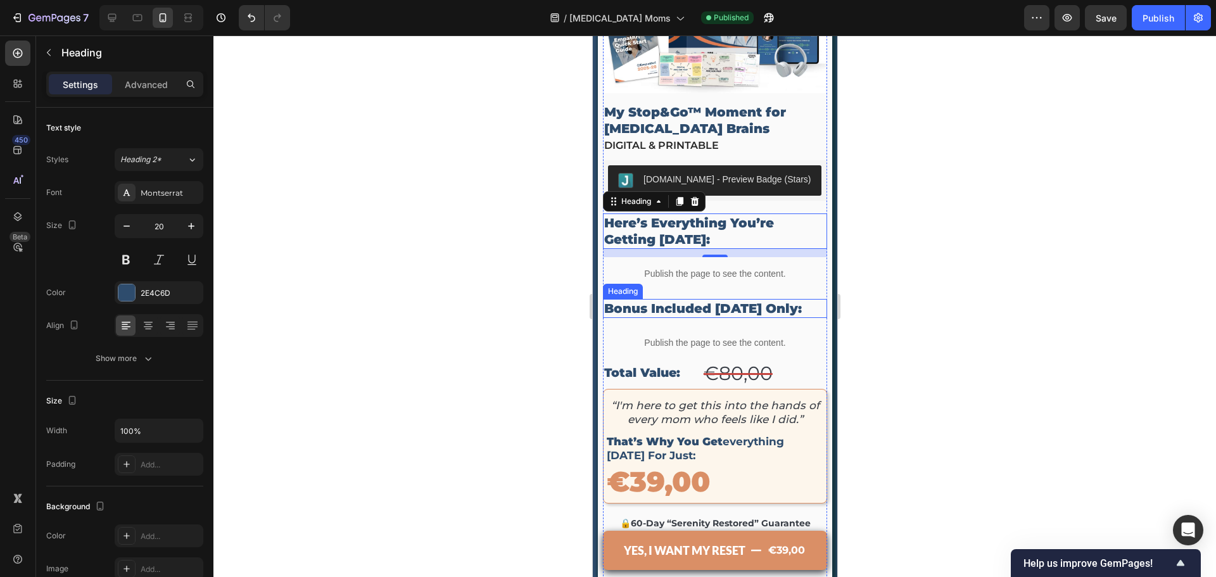
click at [704, 300] on p "Bonus Included [DATE] Only:" at bounding box center [715, 308] width 222 height 16
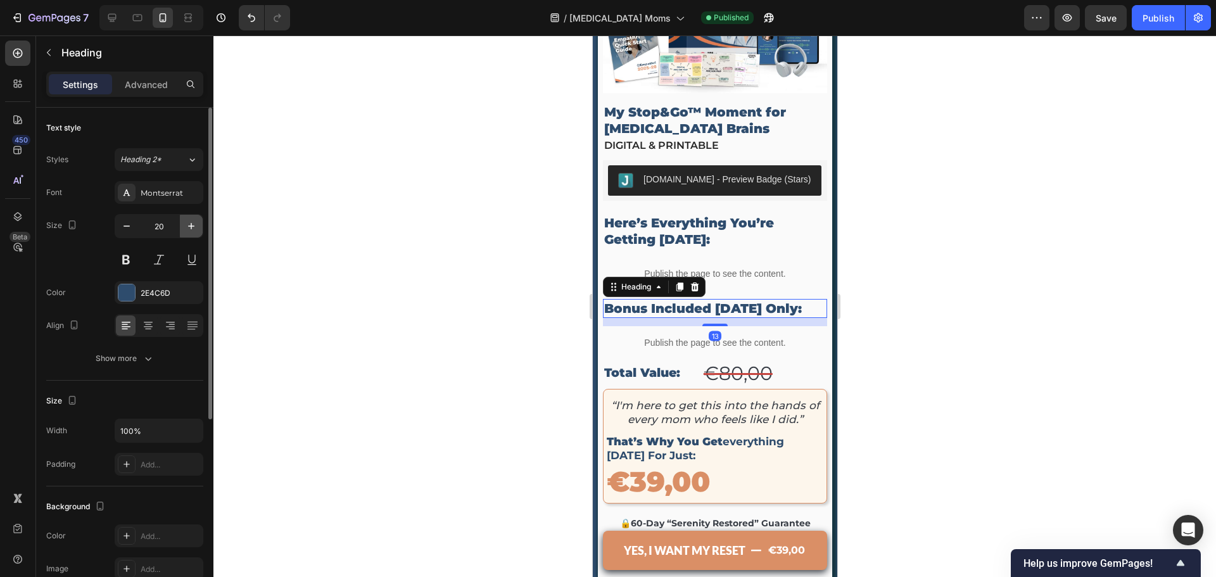
click at [198, 224] on icon "button" at bounding box center [191, 226] width 13 height 13
type input "21"
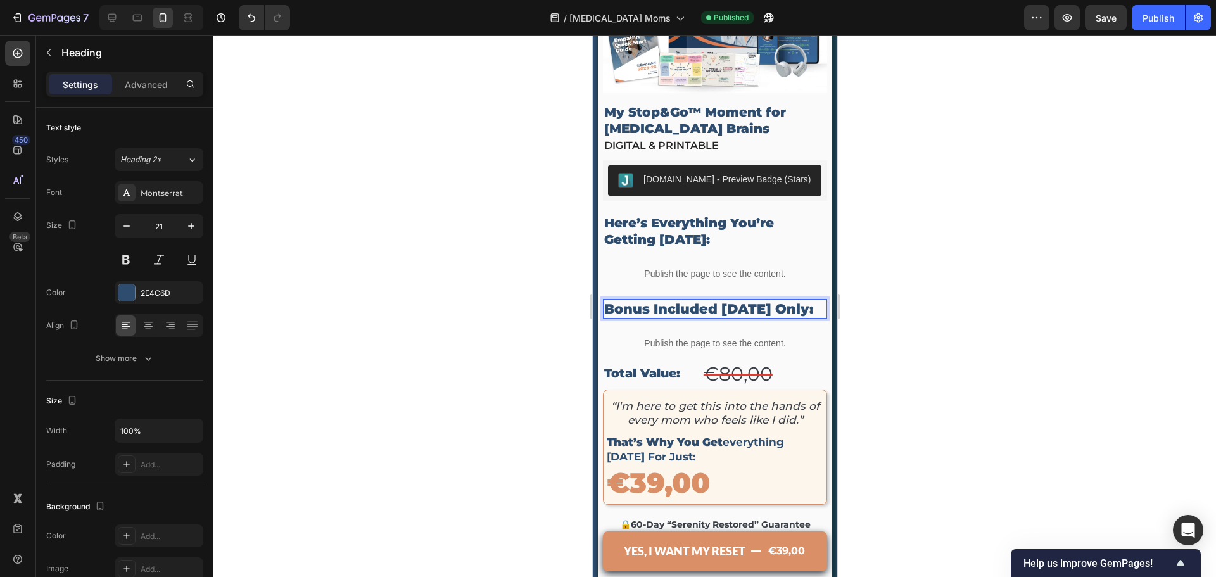
click at [720, 300] on p "Bonus Included [DATE] Only:" at bounding box center [715, 308] width 222 height 17
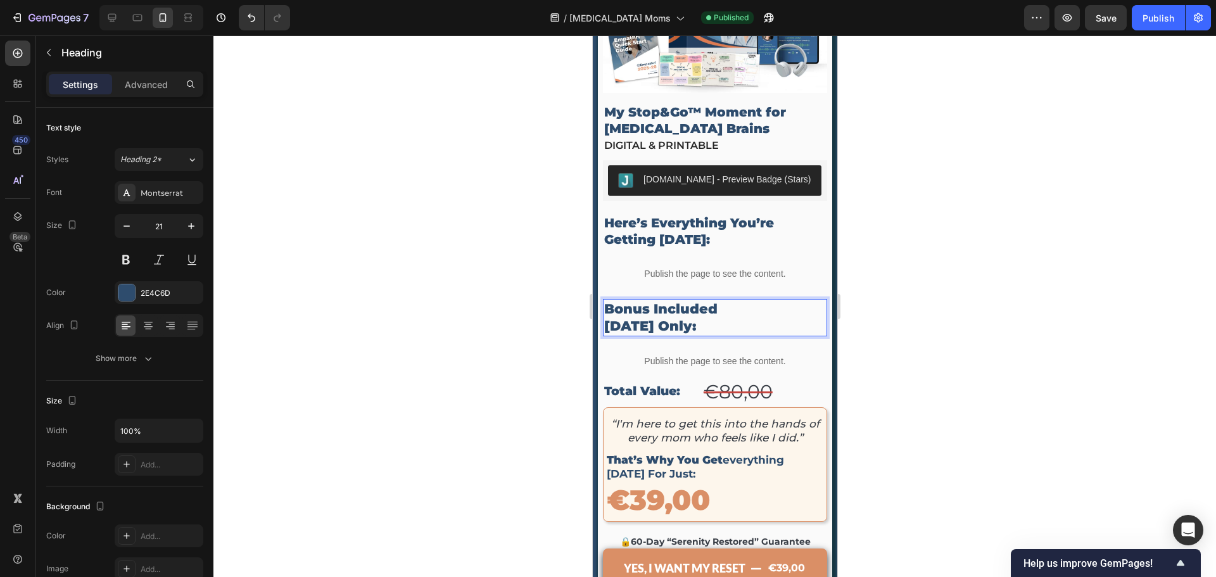
click at [902, 253] on div at bounding box center [715, 306] width 1003 height 542
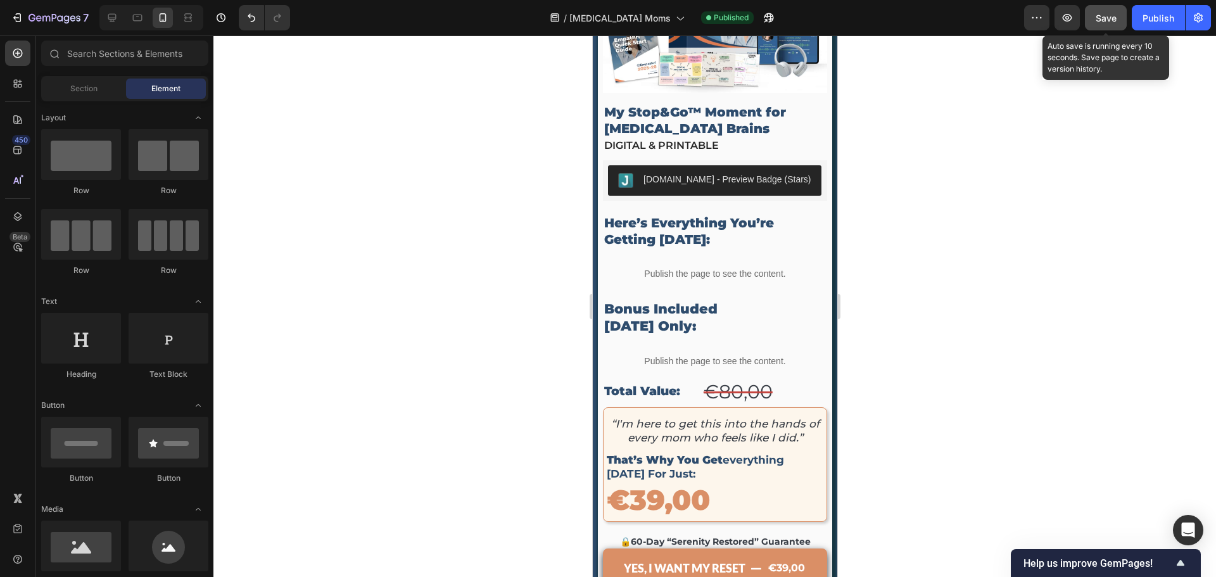
click at [1092, 22] on button "Save" at bounding box center [1106, 17] width 42 height 25
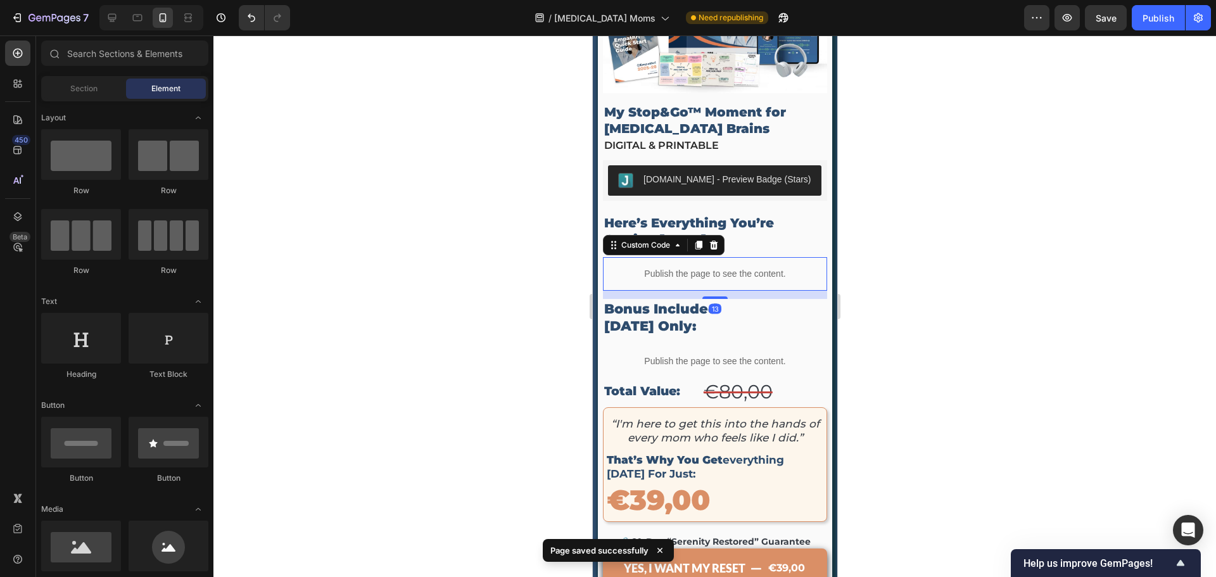
drag, startPoint x: 704, startPoint y: 262, endPoint x: 712, endPoint y: 274, distance: 15.1
click at [704, 262] on div "Publish the page to see the content." at bounding box center [714, 274] width 224 height 34
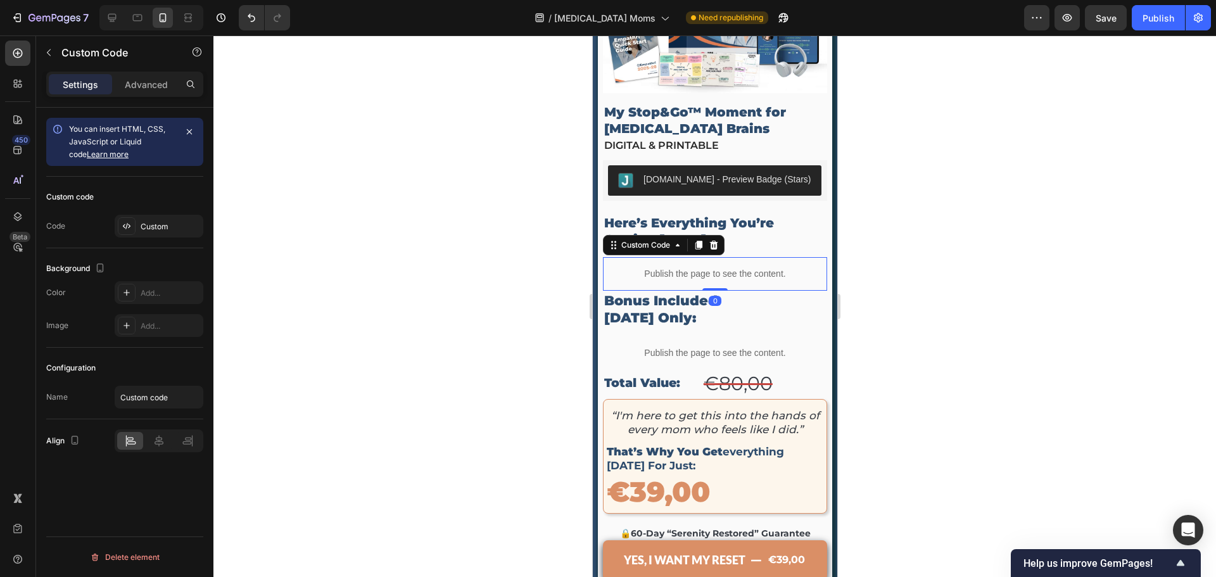
drag, startPoint x: 712, startPoint y: 277, endPoint x: 716, endPoint y: 265, distance: 12.6
click at [716, 265] on div "Publish the page to see the content. Custom Code 0" at bounding box center [714, 274] width 224 height 34
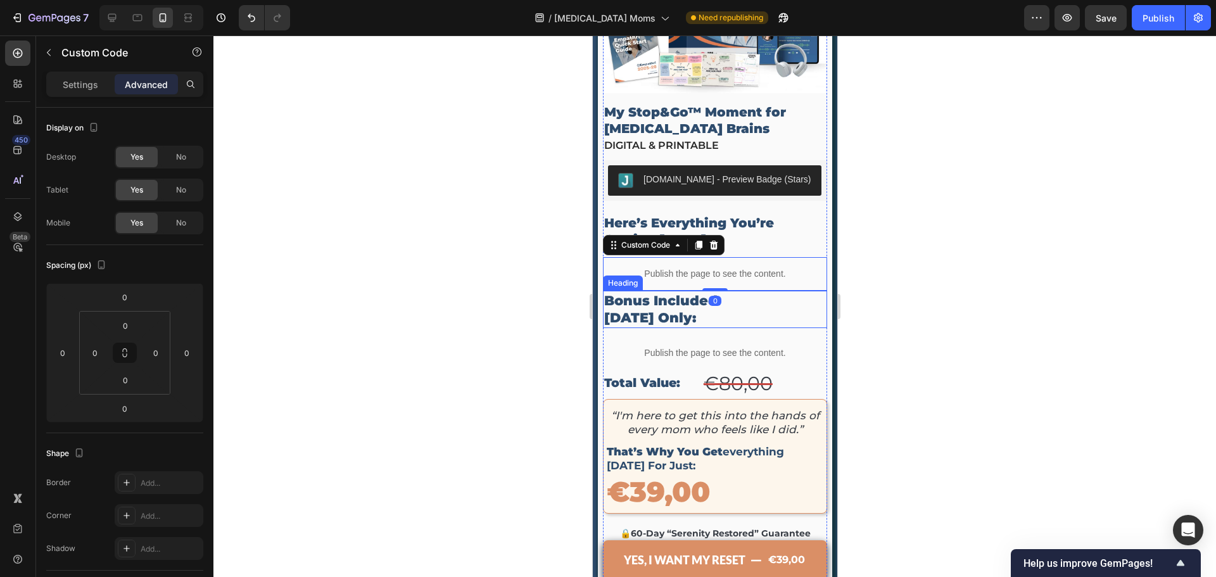
click at [660, 292] on p "Bonus Included [DATE] Only:" at bounding box center [715, 309] width 222 height 35
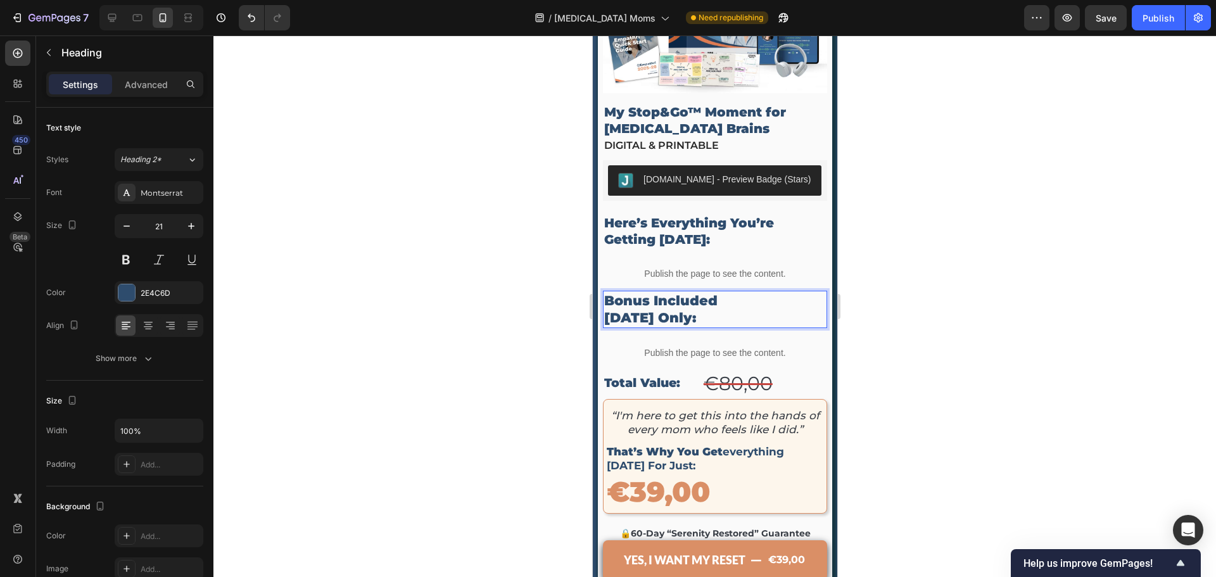
click at [606, 295] on p "Bonus Included [DATE] Only:" at bounding box center [715, 309] width 222 height 35
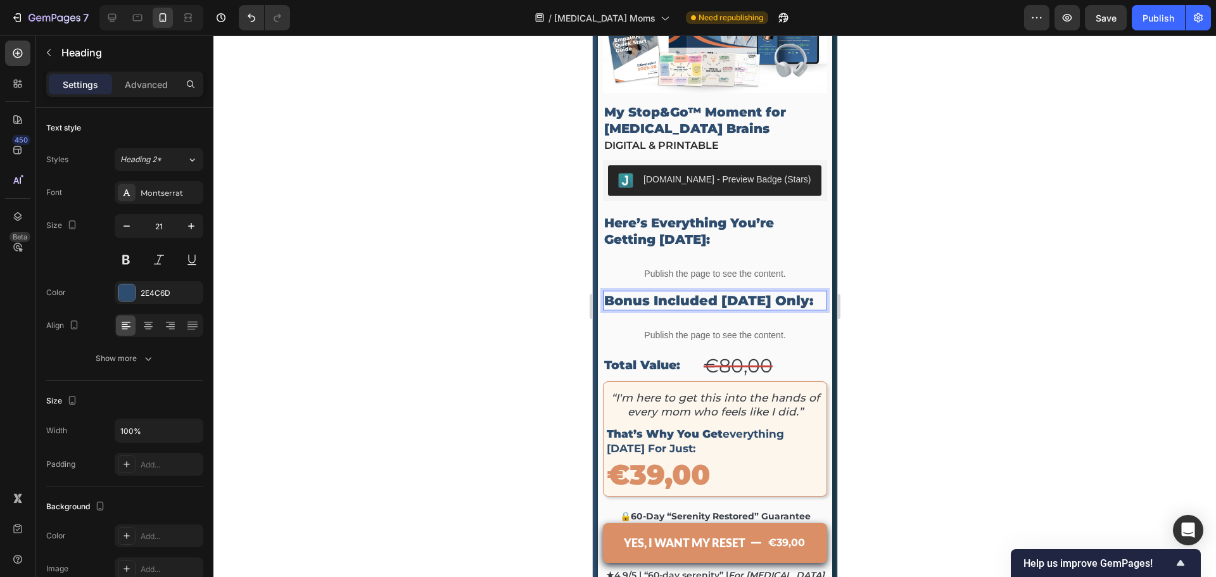
click at [993, 177] on div at bounding box center [715, 306] width 1003 height 542
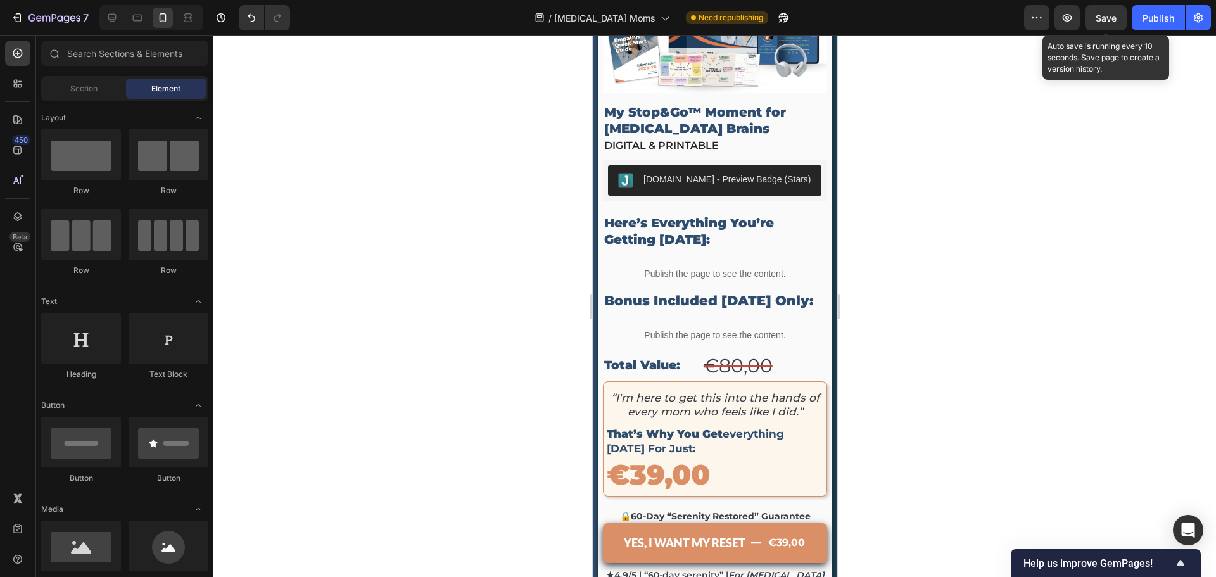
click at [1104, 23] on div "Save" at bounding box center [1106, 17] width 21 height 13
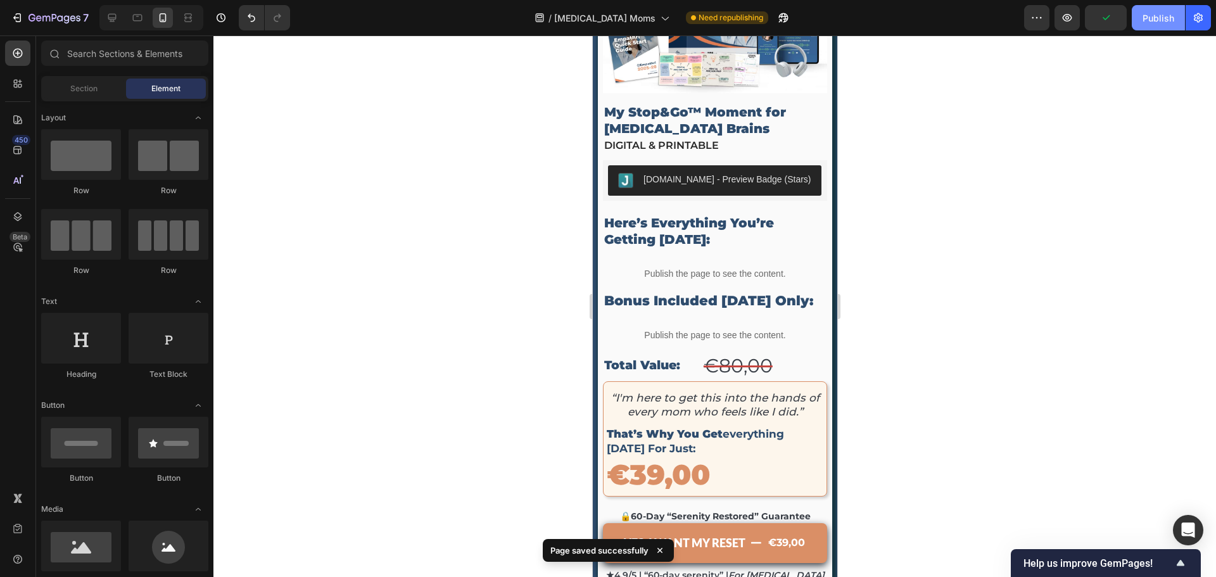
click at [1138, 25] on button "Publish" at bounding box center [1158, 17] width 53 height 25
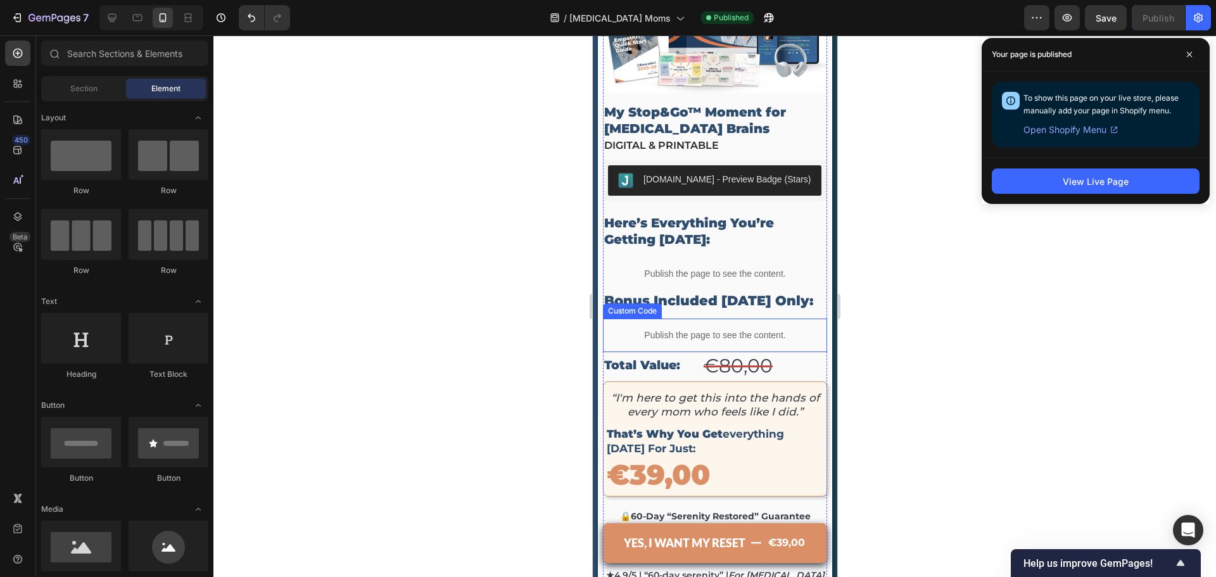
click at [656, 321] on div "Publish the page to see the content." at bounding box center [714, 336] width 224 height 34
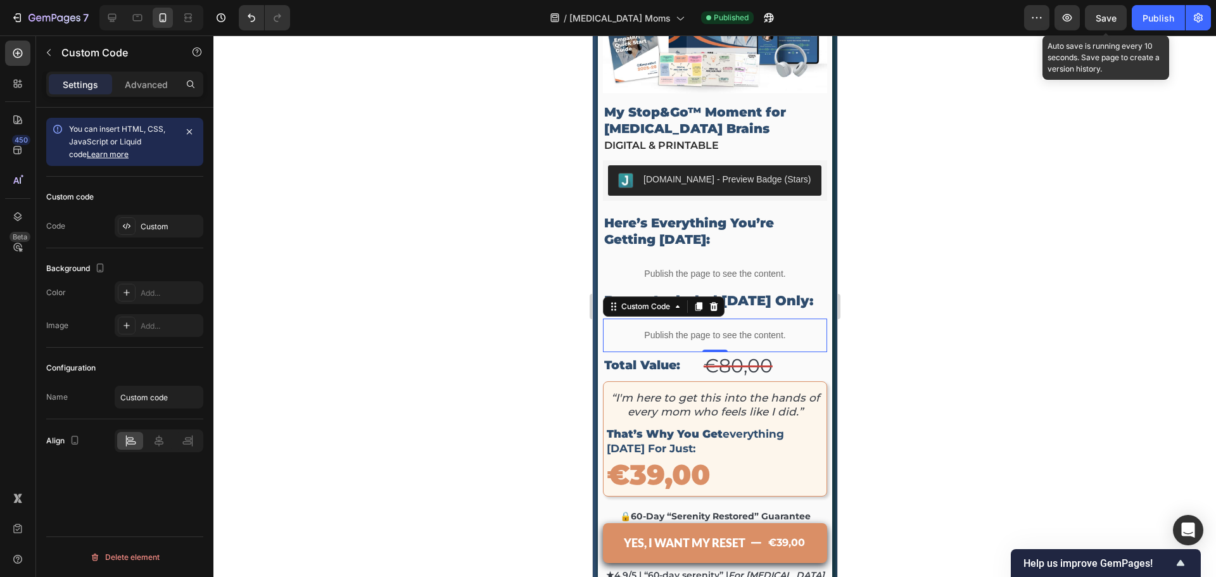
click at [1106, 23] on div "Save" at bounding box center [1106, 17] width 21 height 13
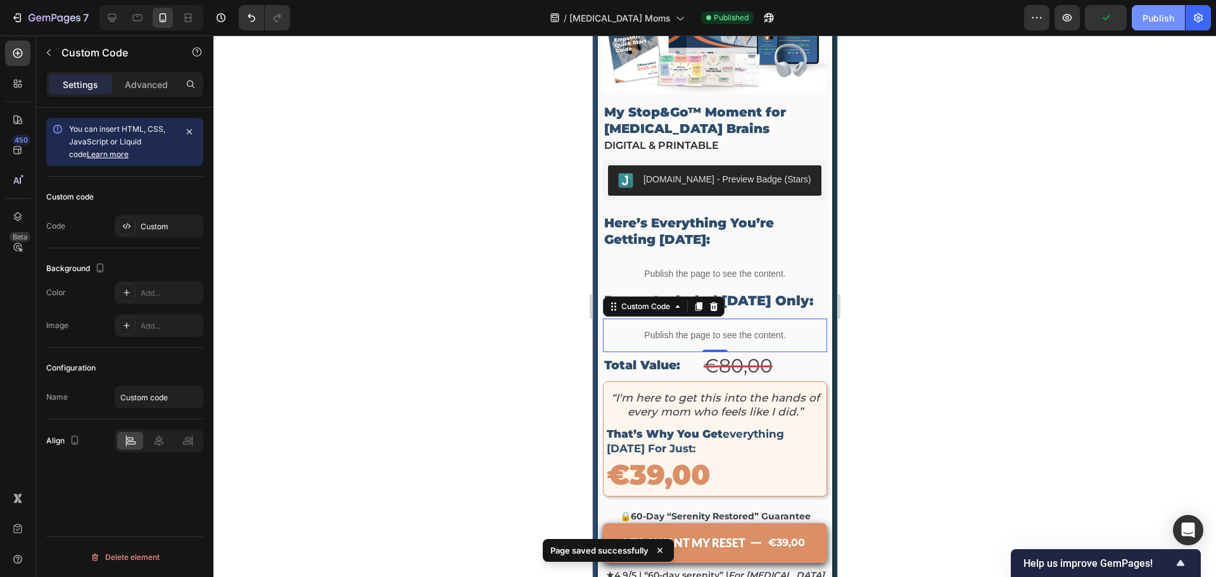
click at [1148, 20] on div "Publish" at bounding box center [1159, 17] width 32 height 13
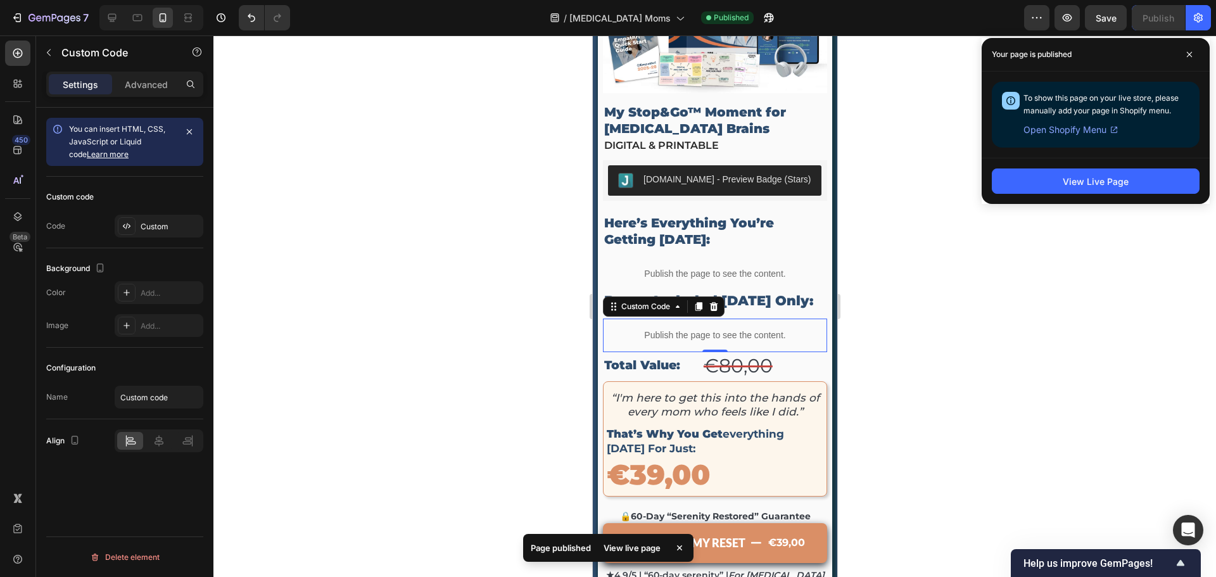
click at [954, 331] on div at bounding box center [715, 306] width 1003 height 542
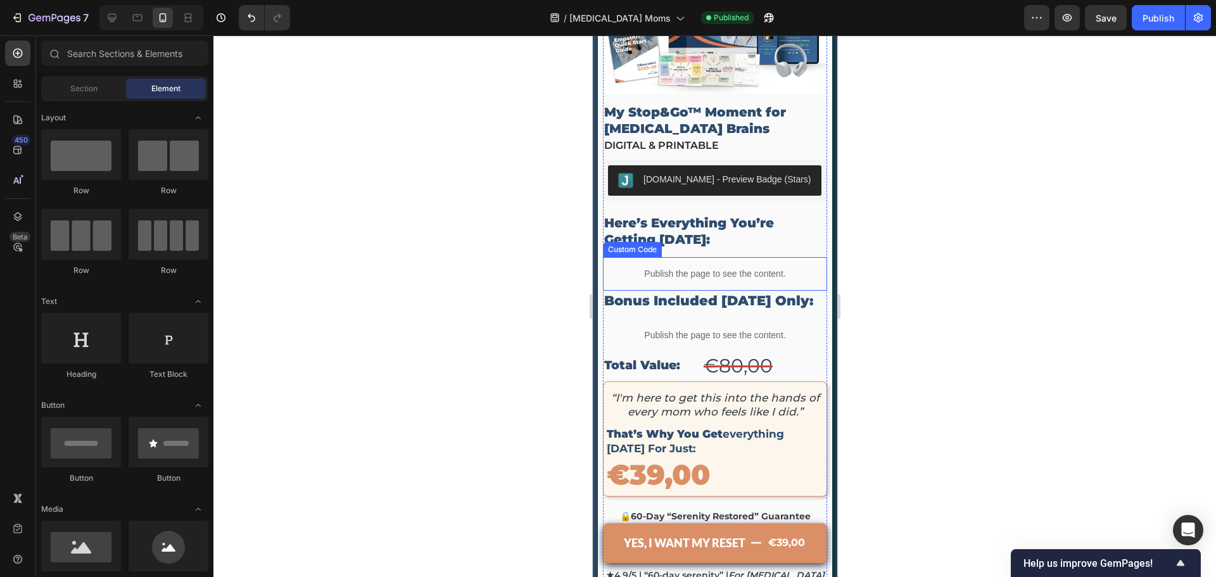
click at [671, 267] on p "Publish the page to see the content." at bounding box center [714, 273] width 224 height 13
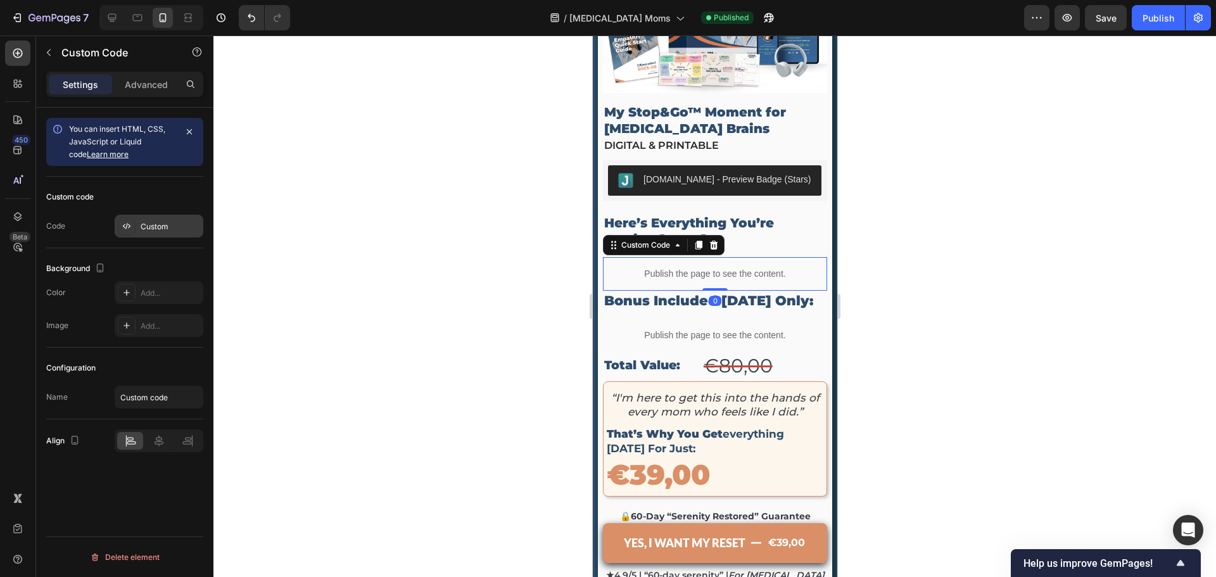
click at [148, 224] on div "Custom" at bounding box center [171, 226] width 60 height 11
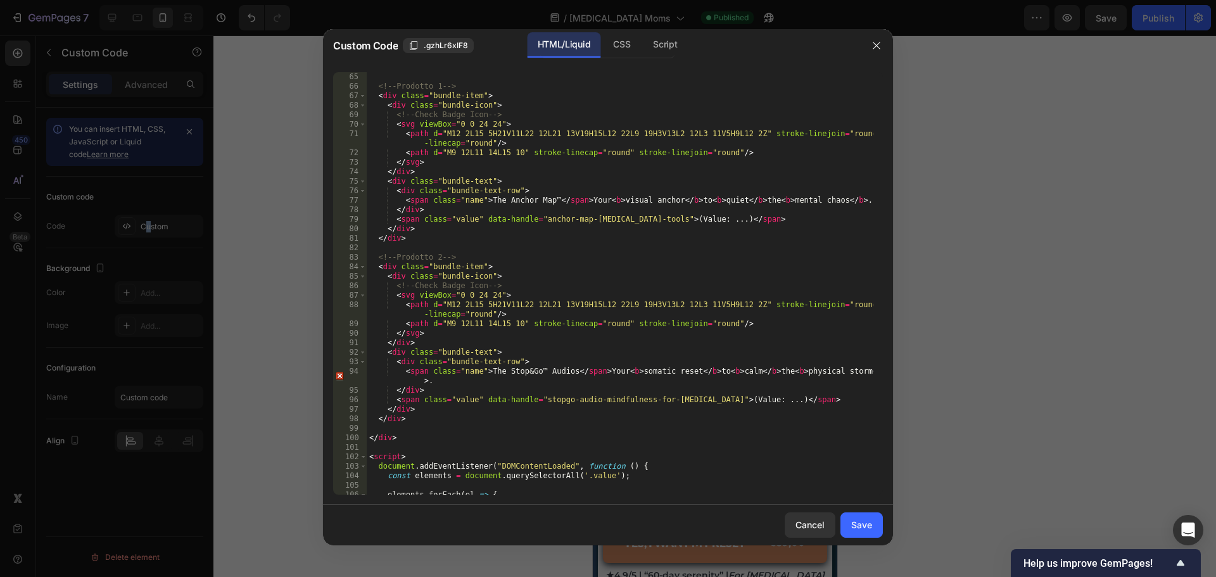
scroll to position [608, 0]
type textarea "<span class="value" data-handle="anchor-map-[MEDICAL_DATA]-tools">(Value: ...)<…"
drag, startPoint x: 532, startPoint y: 221, endPoint x: 644, endPoint y: 220, distance: 112.1
click at [644, 220] on div "<!-- Prodotto 1 --> < div class = "bundle-item" > < div class = "bundle-icon" >…" at bounding box center [620, 293] width 507 height 442
click at [881, 49] on icon "button" at bounding box center [877, 46] width 10 height 10
